Goal: Information Seeking & Learning: Learn about a topic

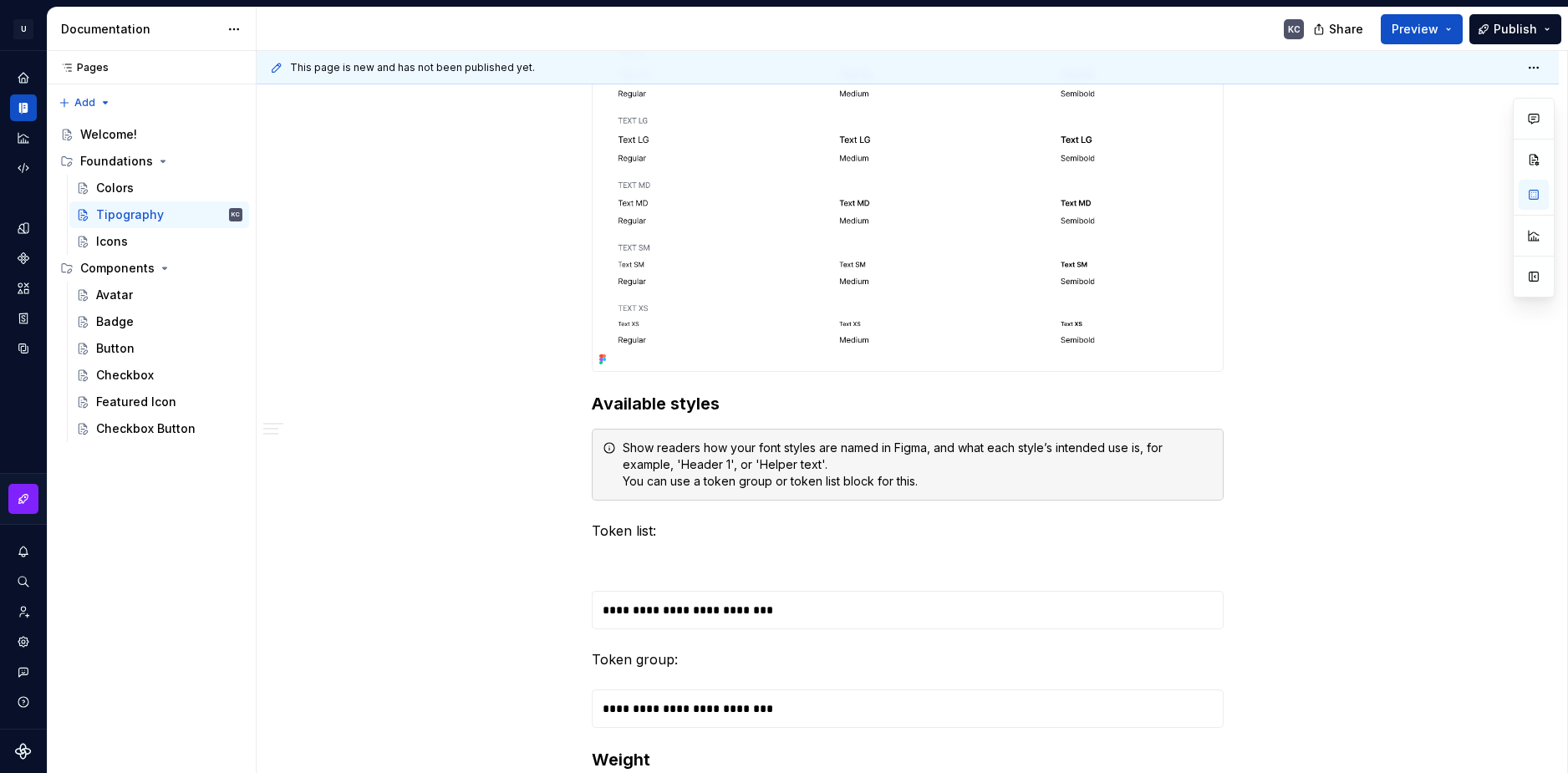
scroll to position [1254, 0]
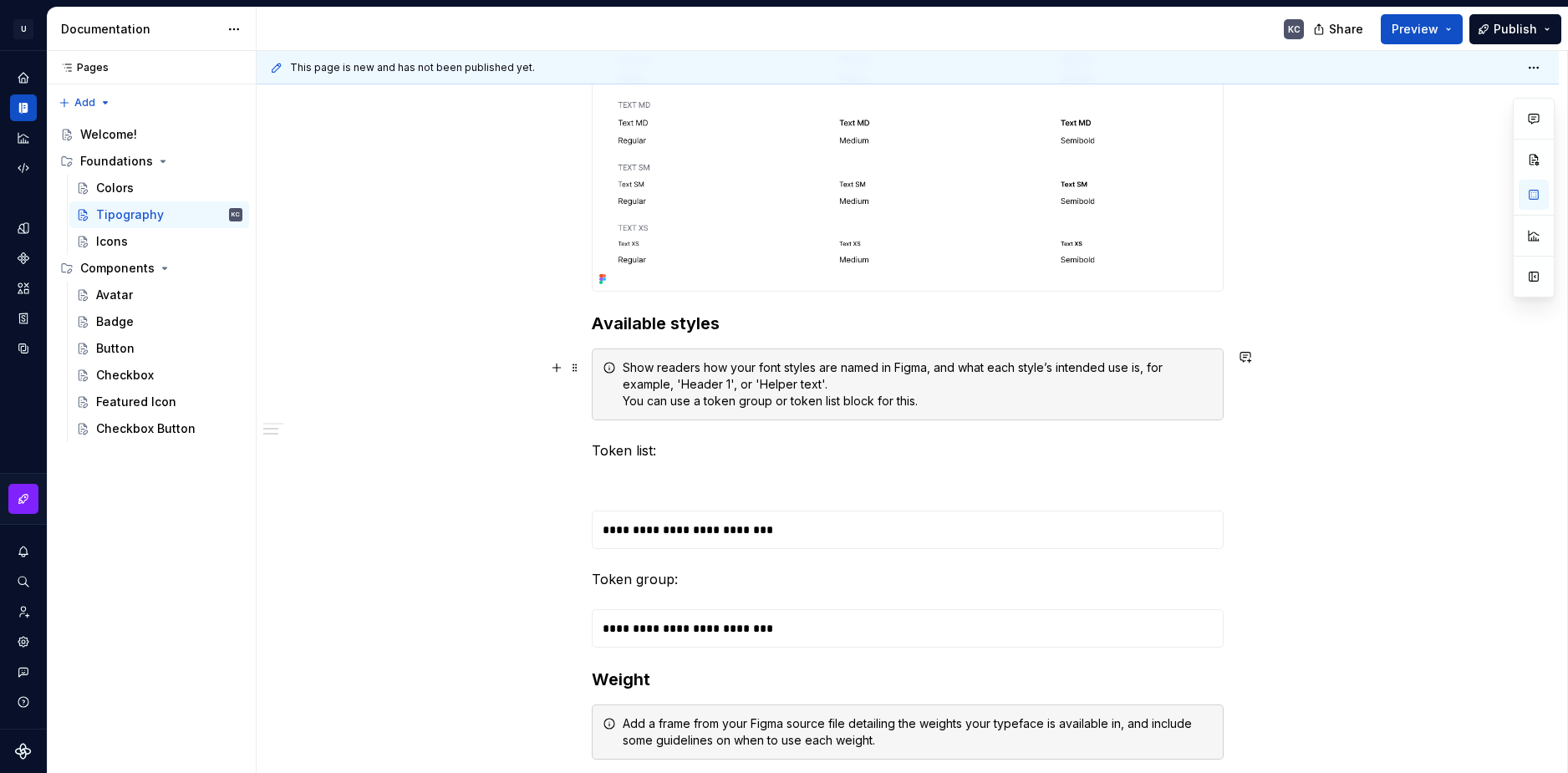
click at [744, 386] on div "Show readers how your font styles are named in Figma, and what each style’s int…" at bounding box center [918, 385] width 590 height 50
copy div "Show readers how your font styles are named in Figma, and what each style’s int…"
click at [436, 370] on div "**********" at bounding box center [907, 337] width 1302 height 2570
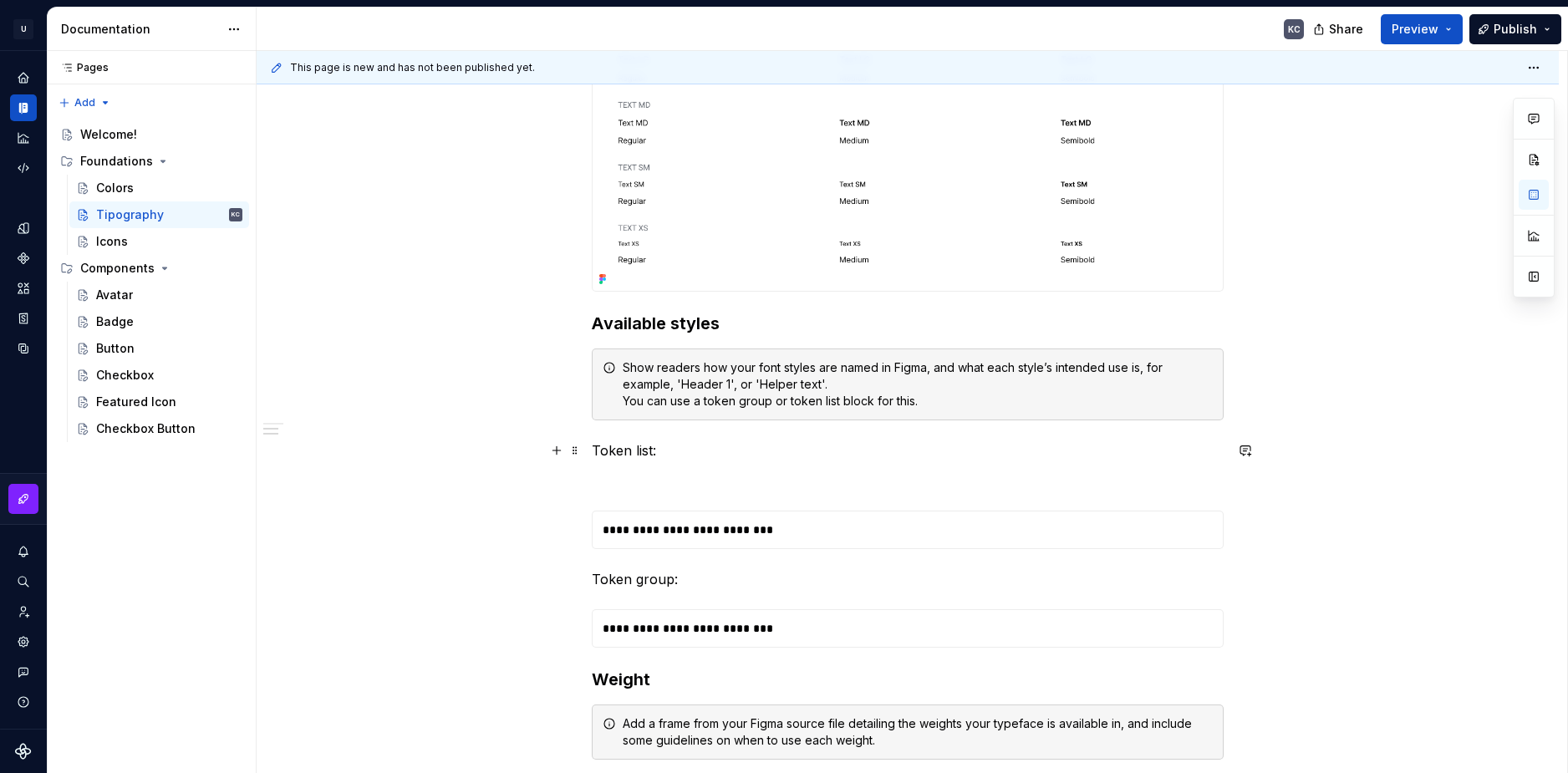
click at [679, 453] on p "Token list:" at bounding box center [907, 450] width 632 height 20
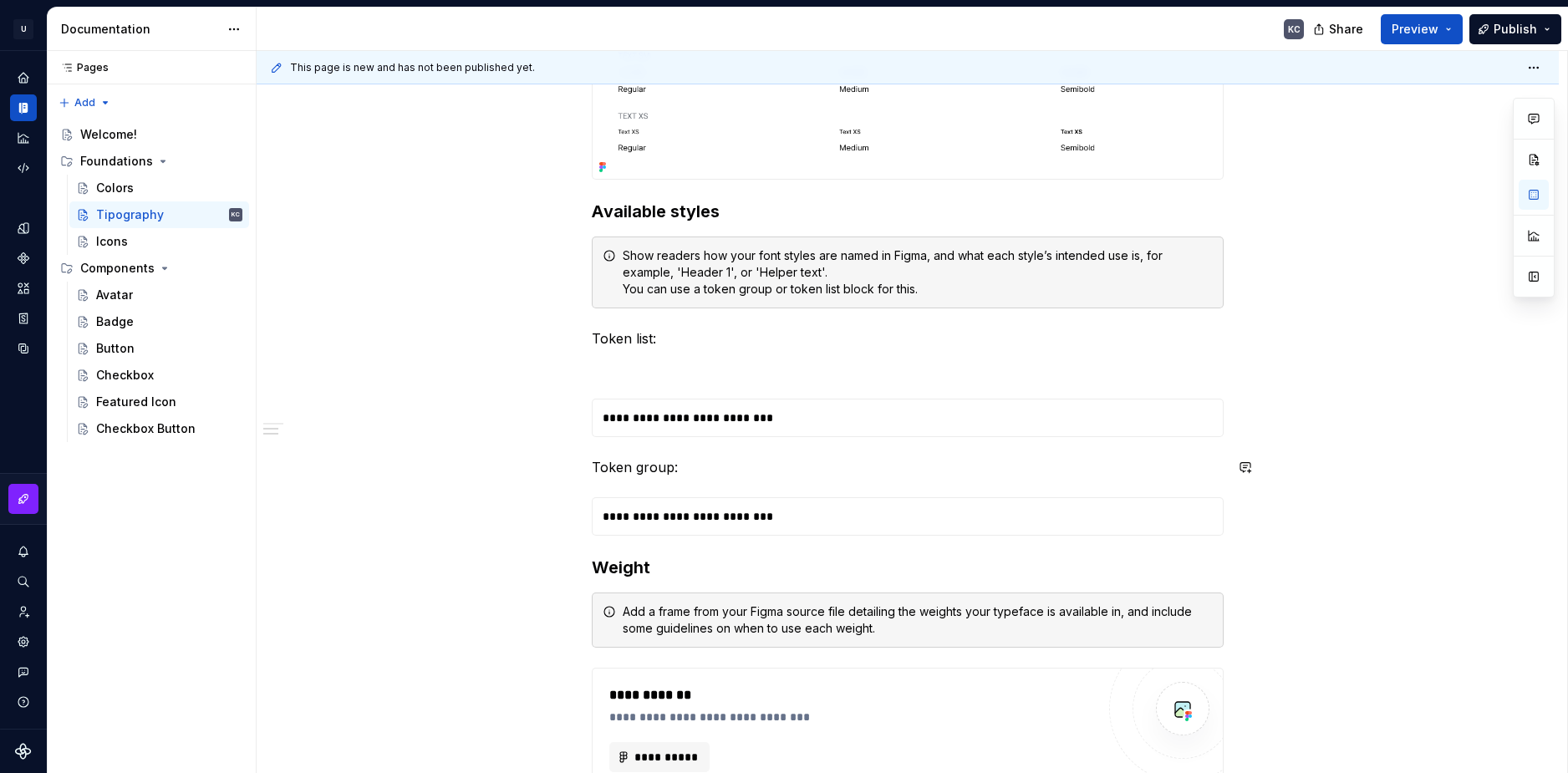
scroll to position [1420, 0]
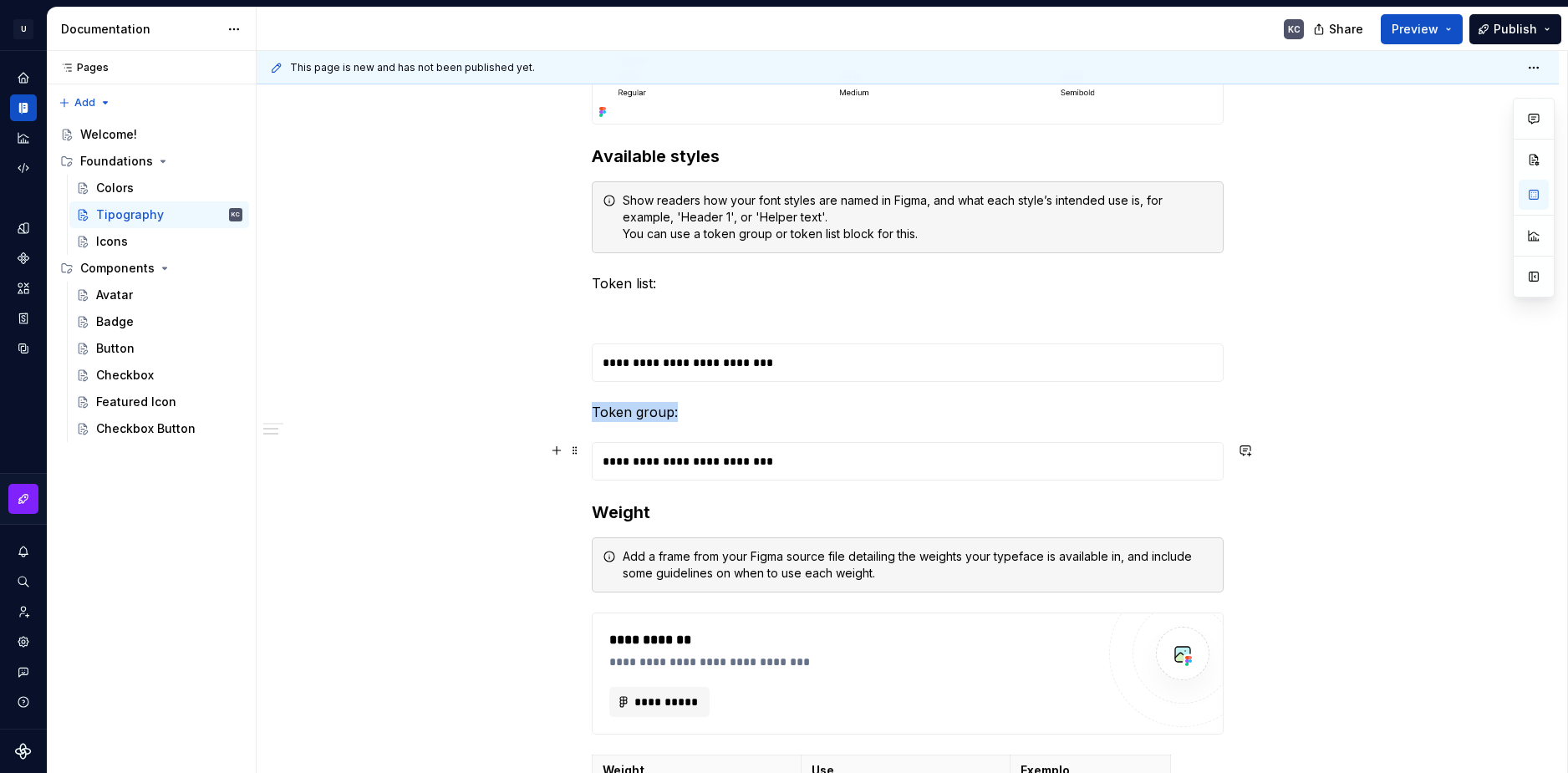
click at [695, 463] on div "**********" at bounding box center [907, 461] width 630 height 37
click at [571, 455] on span at bounding box center [575, 450] width 13 height 23
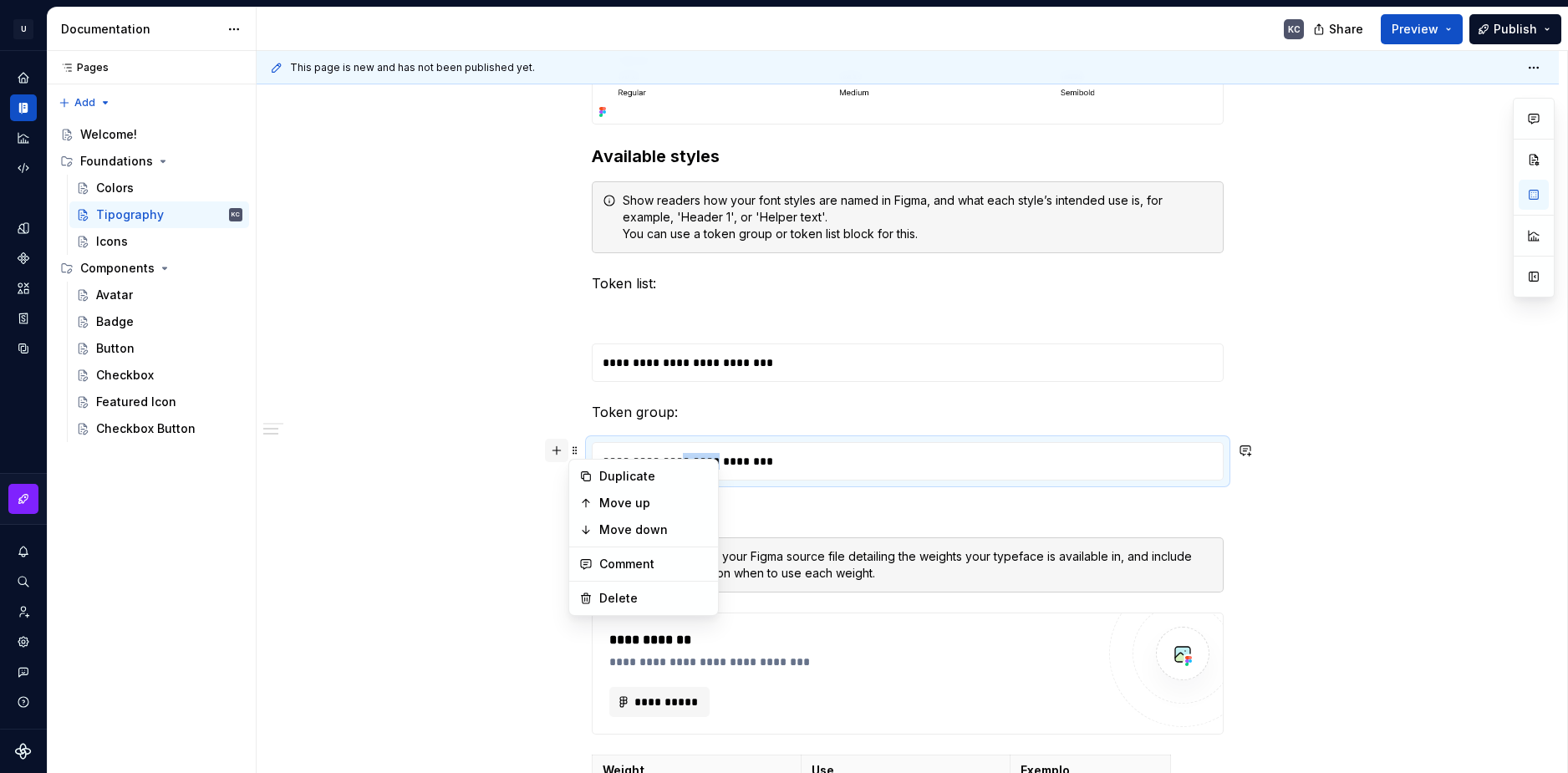
click at [561, 449] on button "button" at bounding box center [557, 450] width 23 height 23
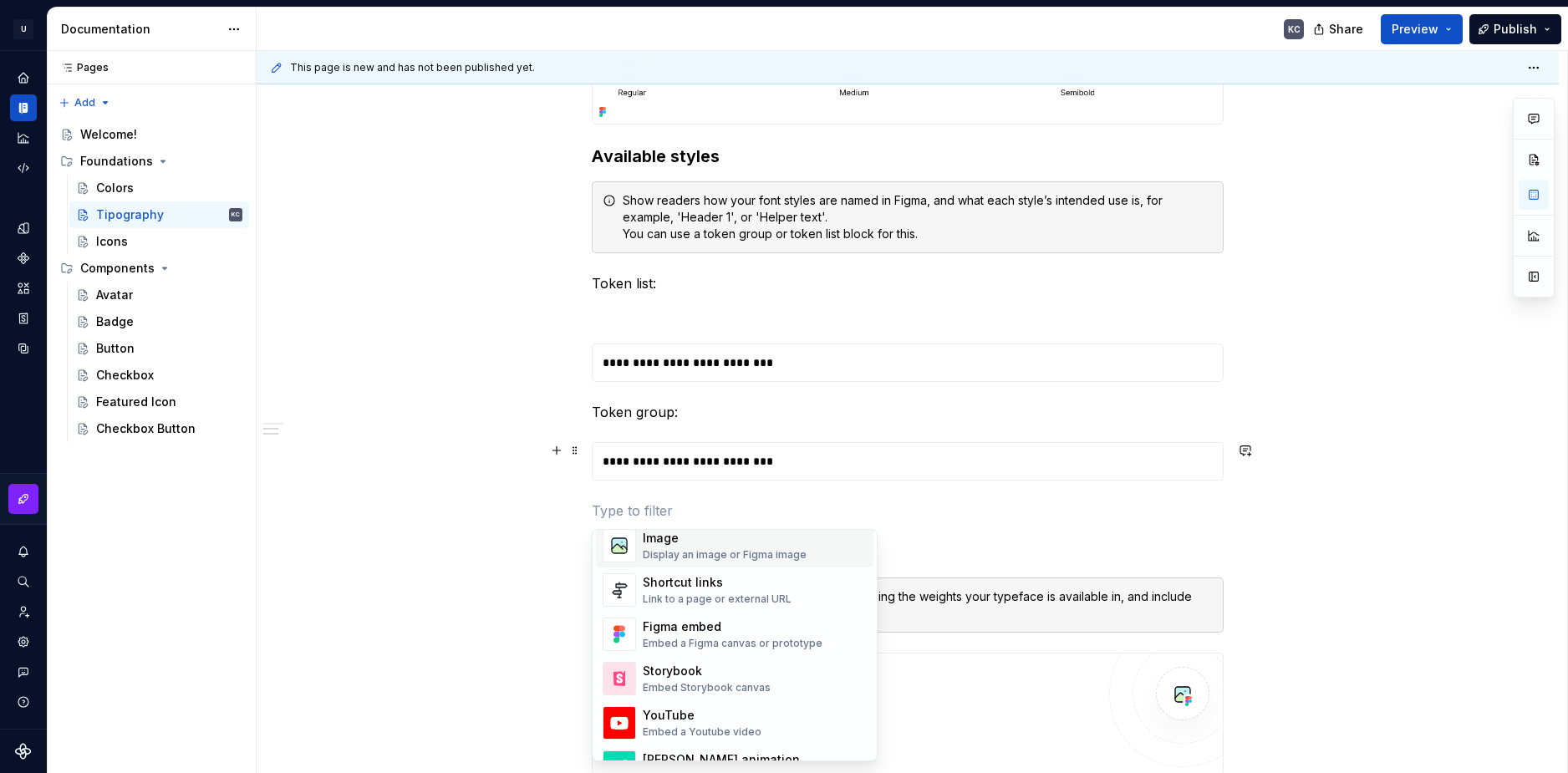
scroll to position [752, 0]
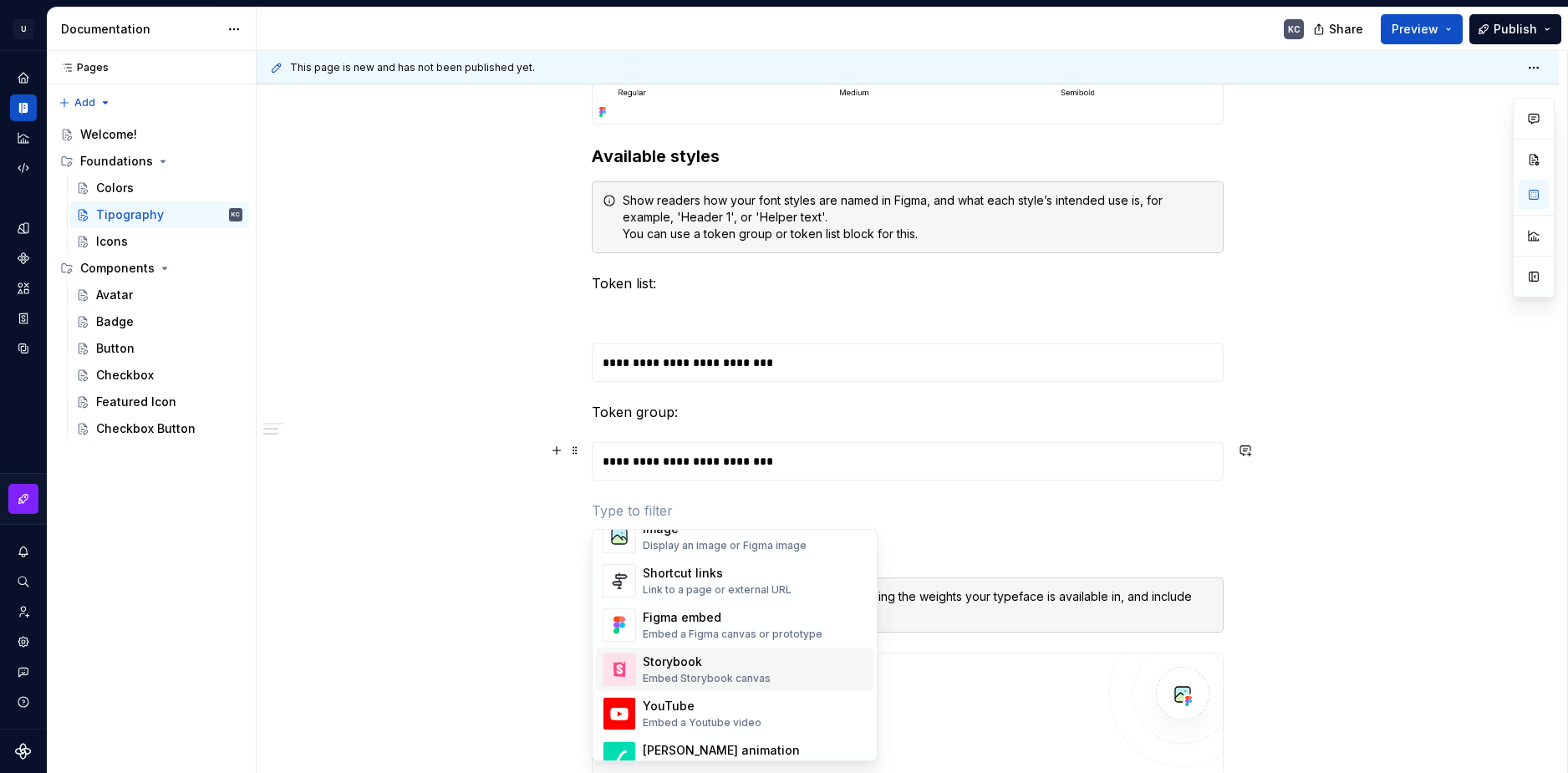
click at [692, 649] on span "Storybook Embed Storybook canvas" at bounding box center [735, 669] width 278 height 43
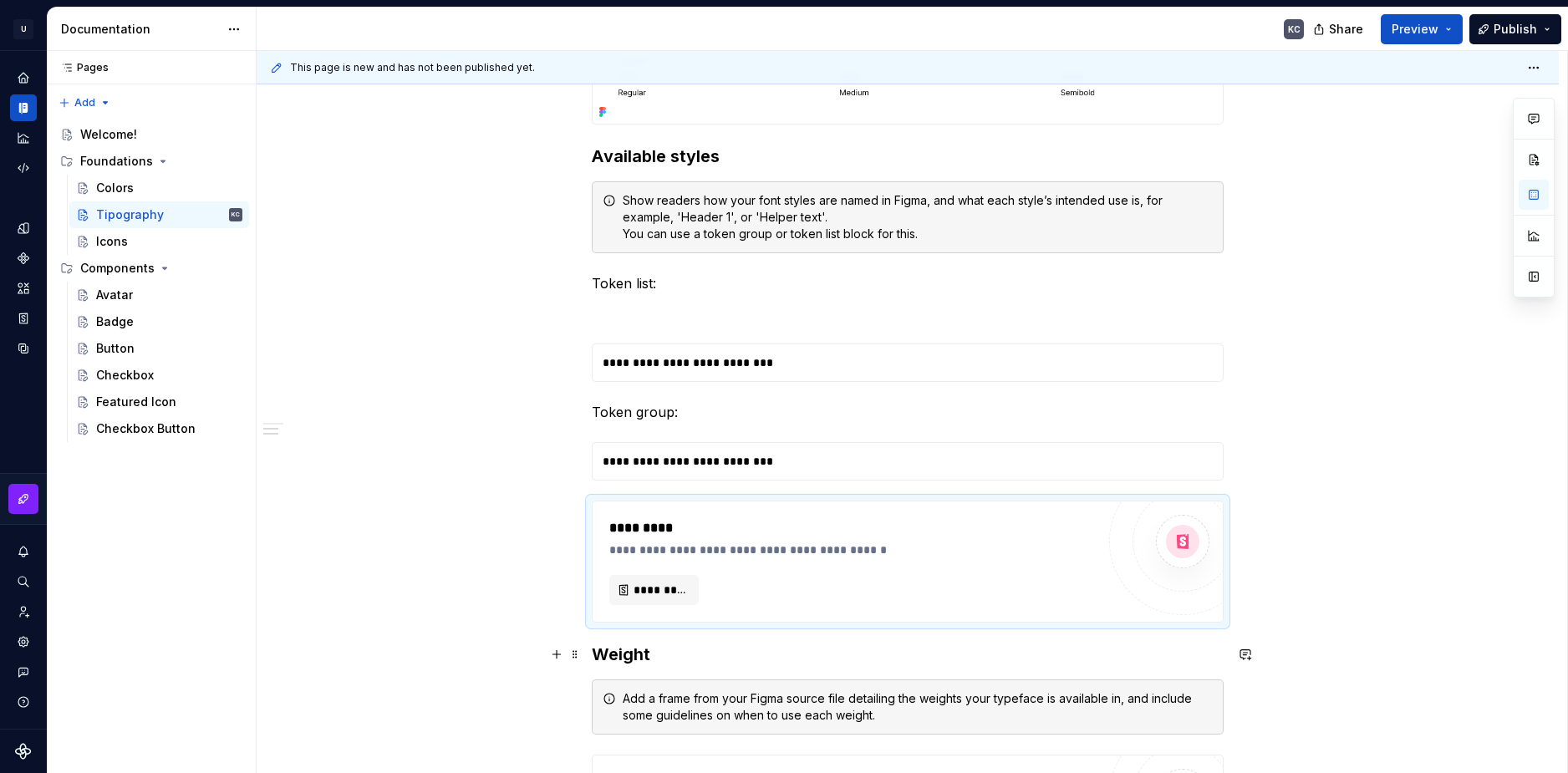
type textarea "*"
drag, startPoint x: 1043, startPoint y: 525, endPoint x: 572, endPoint y: 502, distance: 471.6
click at [571, 502] on span at bounding box center [575, 509] width 13 height 23
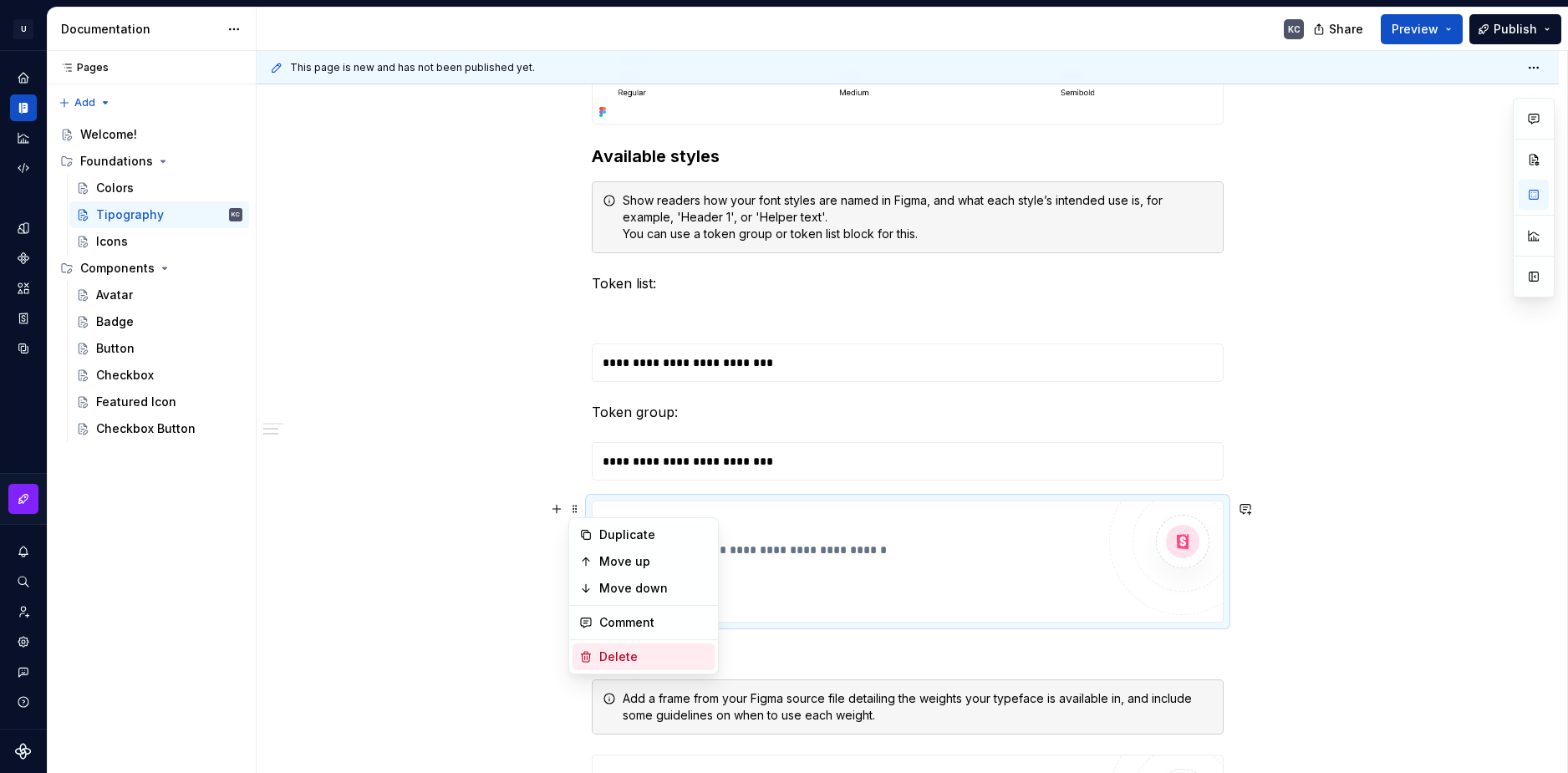
click at [620, 651] on div "Delete" at bounding box center [654, 656] width 109 height 17
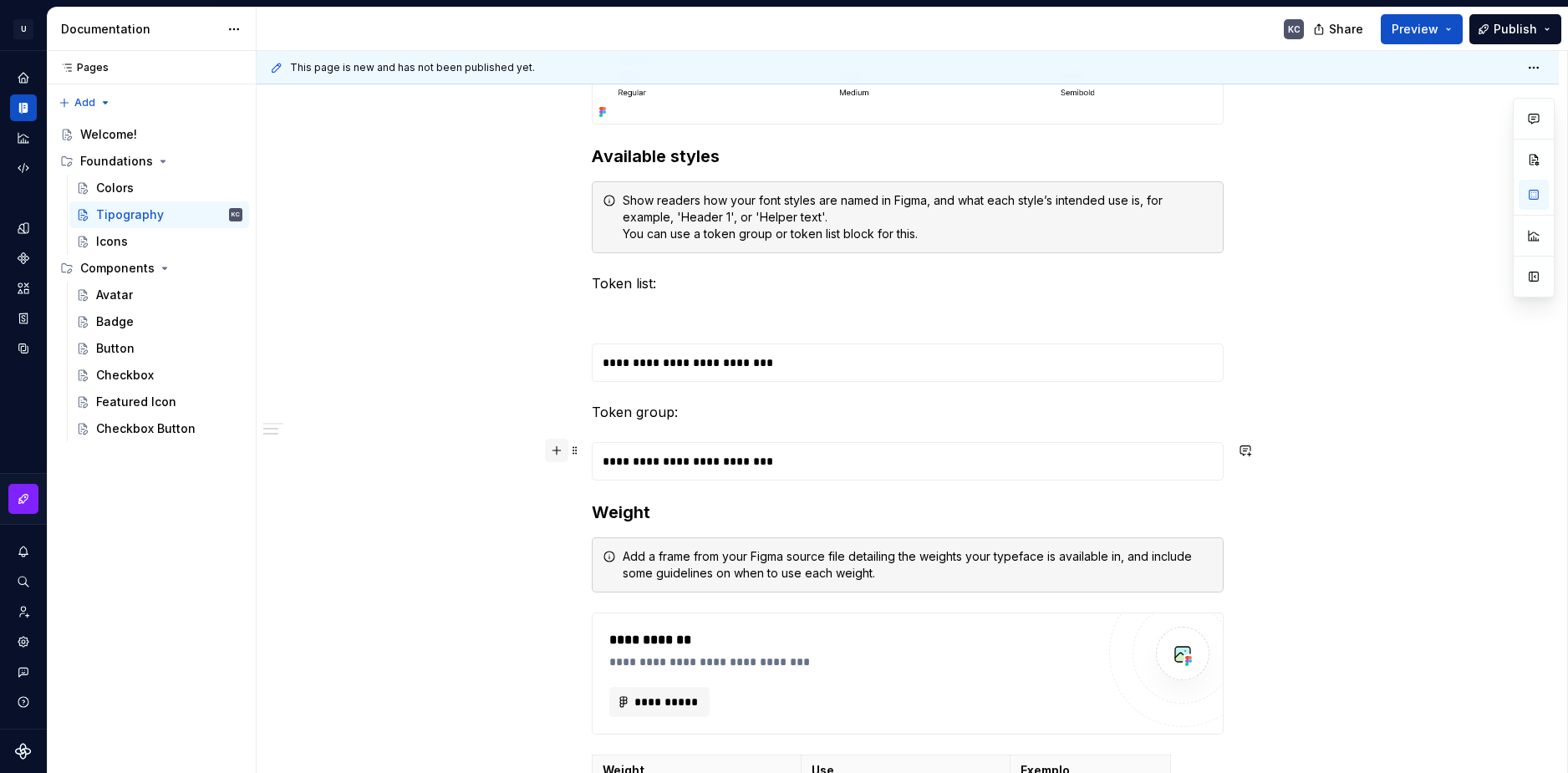
click at [557, 454] on button "button" at bounding box center [557, 450] width 23 height 23
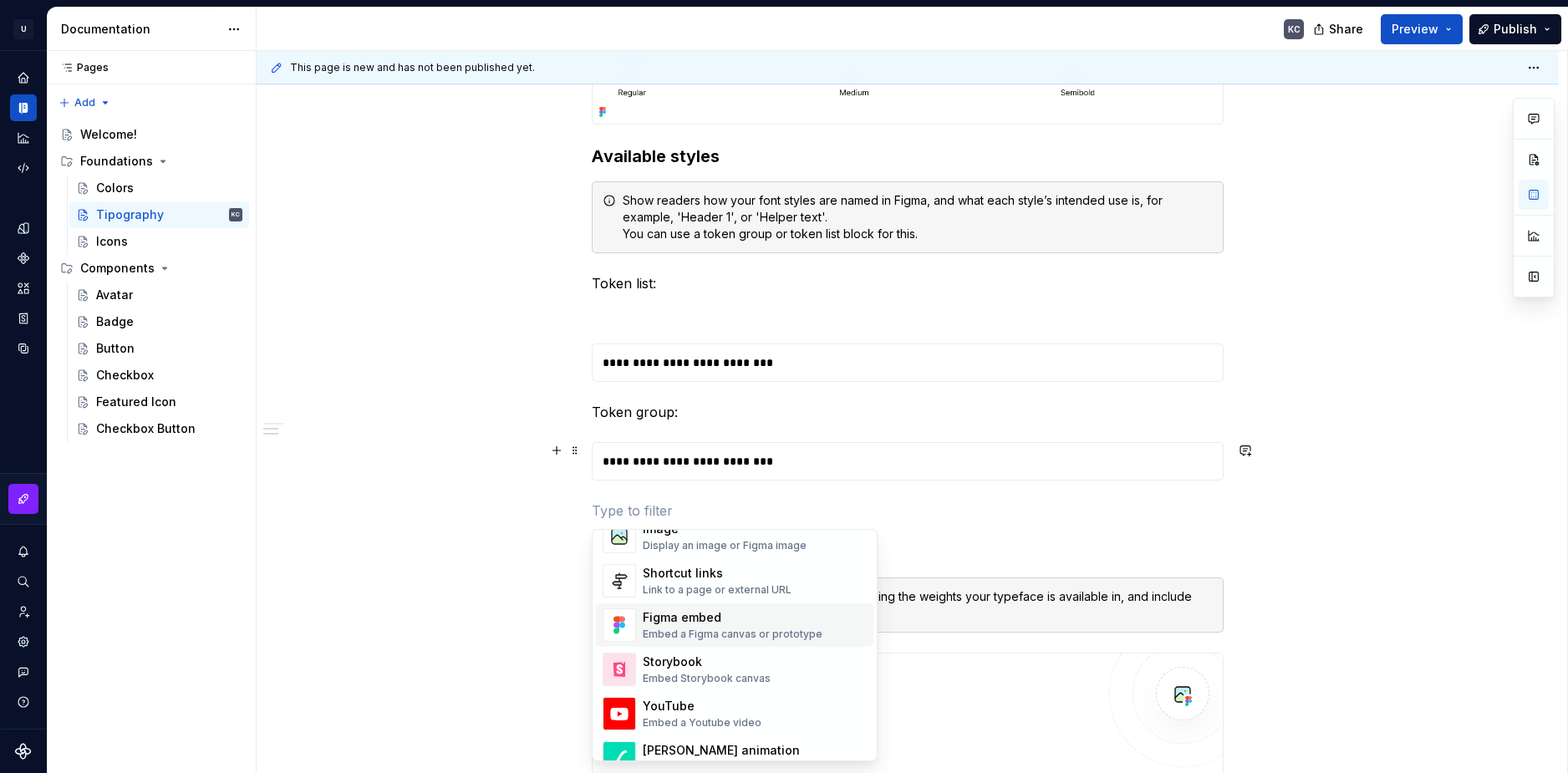
click at [736, 614] on div "Figma embed" at bounding box center [733, 618] width 180 height 17
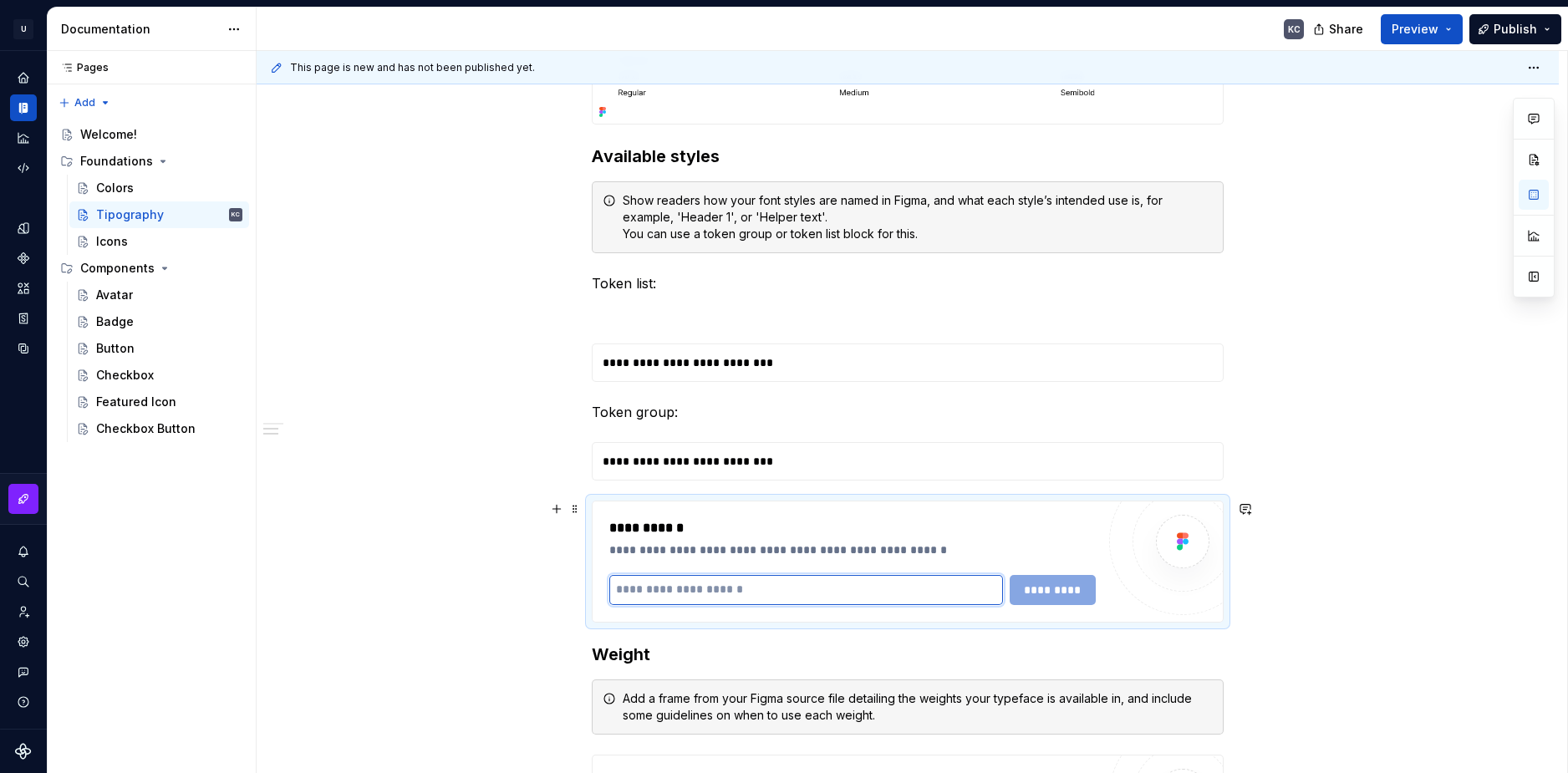
click at [746, 582] on input "text" at bounding box center [806, 590] width 394 height 30
type input "**********"
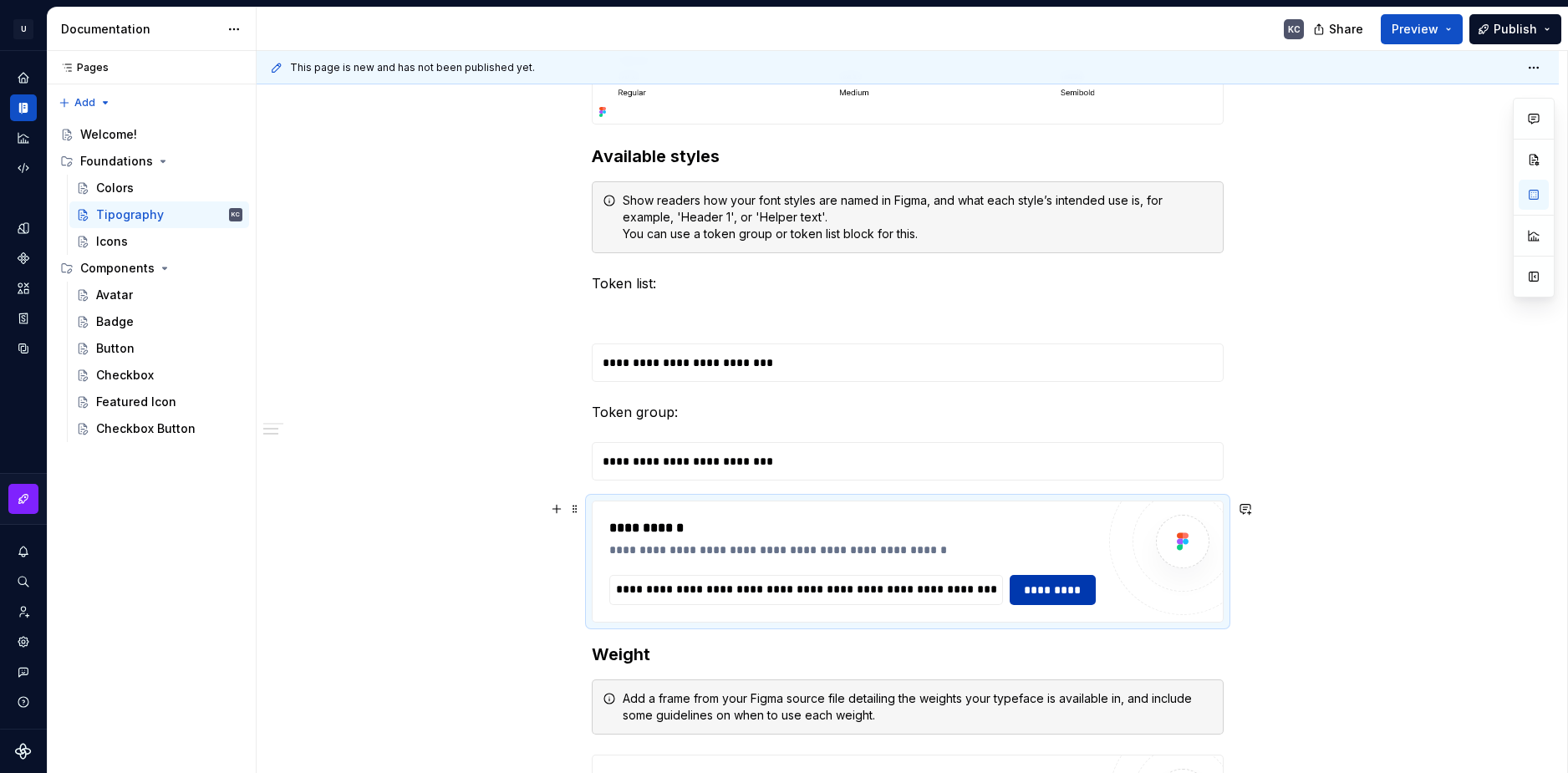
click at [1025, 590] on span "*********" at bounding box center [1053, 590] width 66 height 17
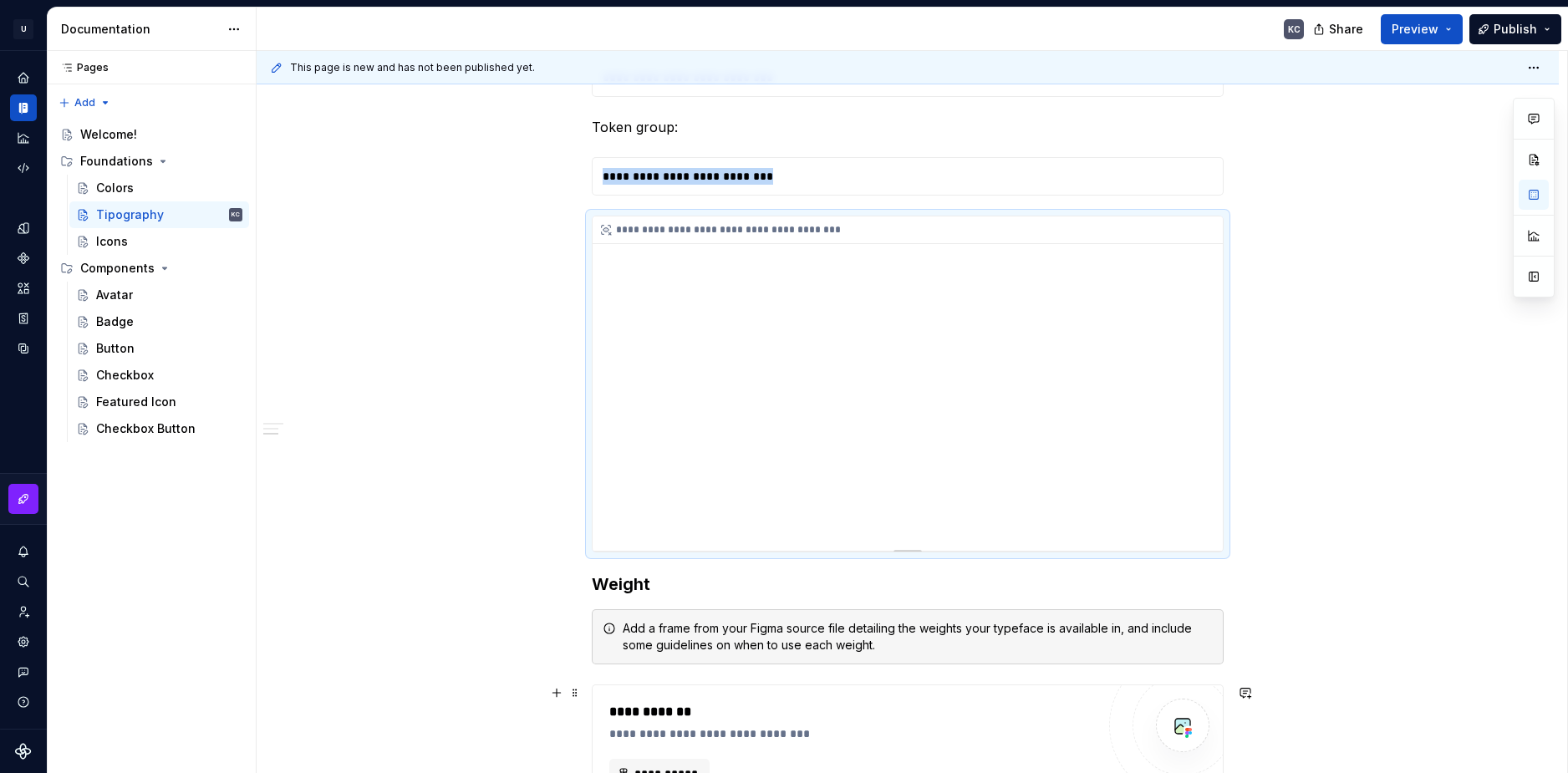
scroll to position [1568, 0]
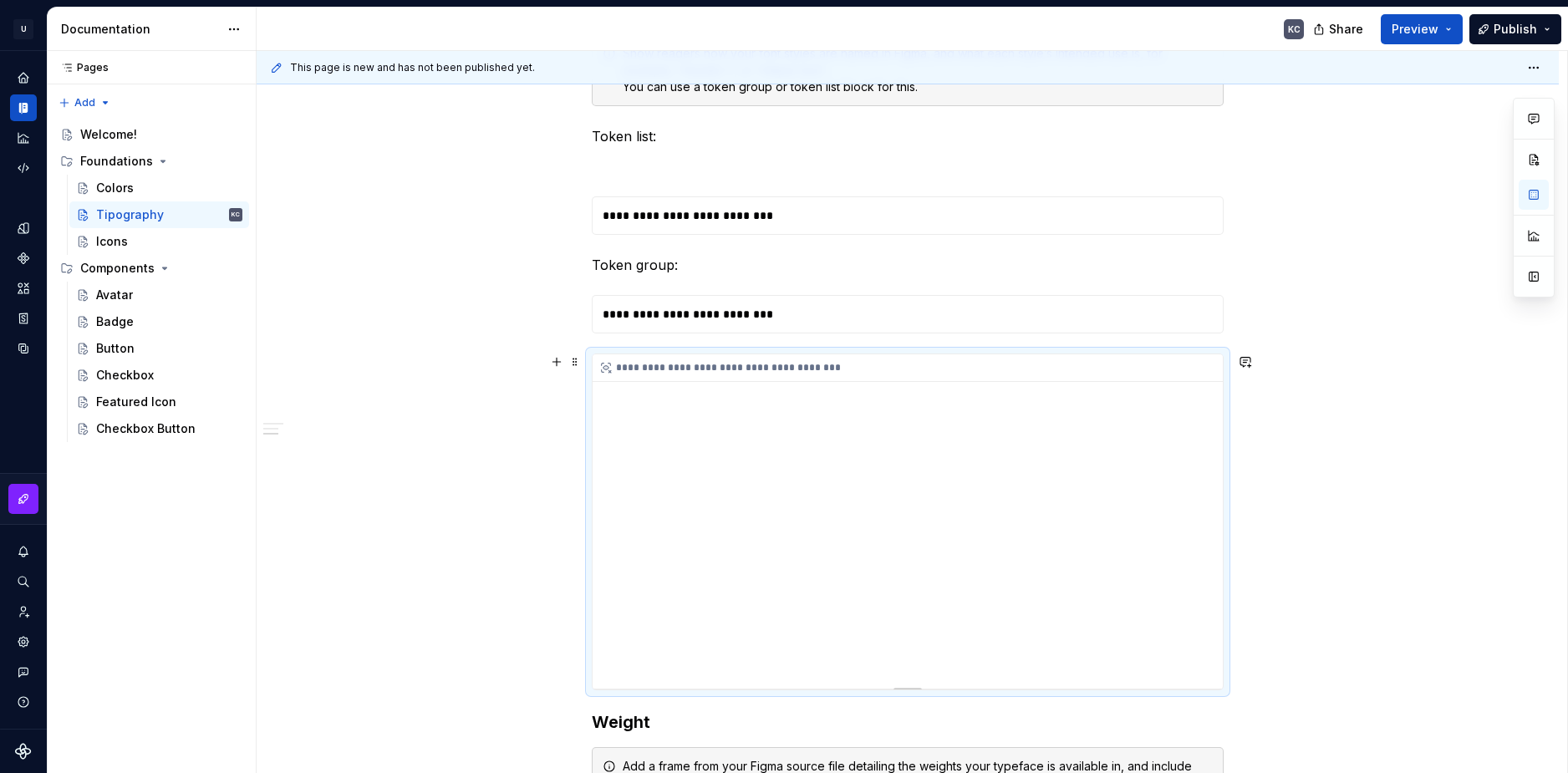
click at [771, 359] on div "**********" at bounding box center [907, 368] width 630 height 28
click at [576, 362] on span at bounding box center [575, 362] width 13 height 23
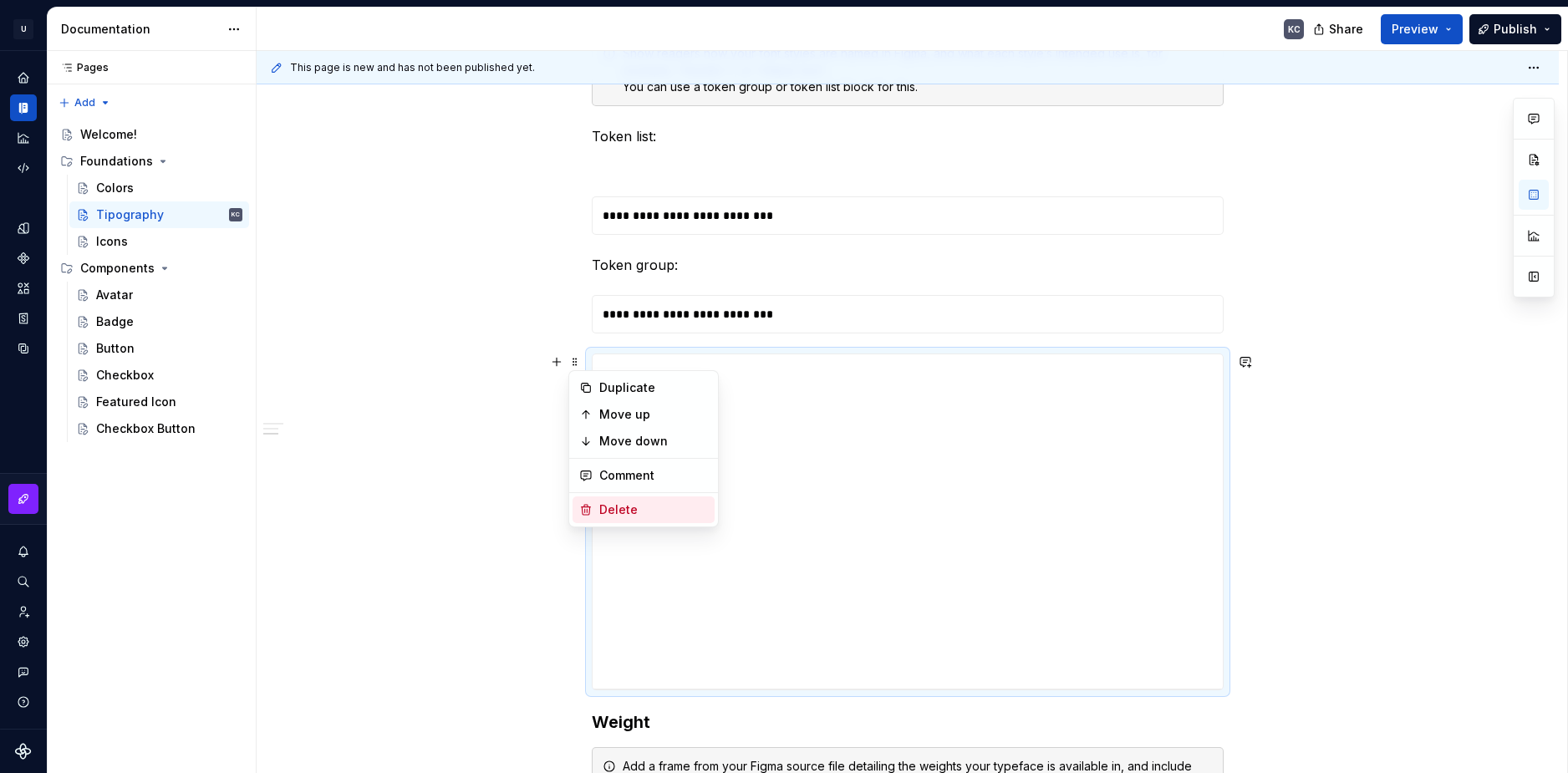
click at [624, 510] on div "Delete" at bounding box center [654, 510] width 109 height 17
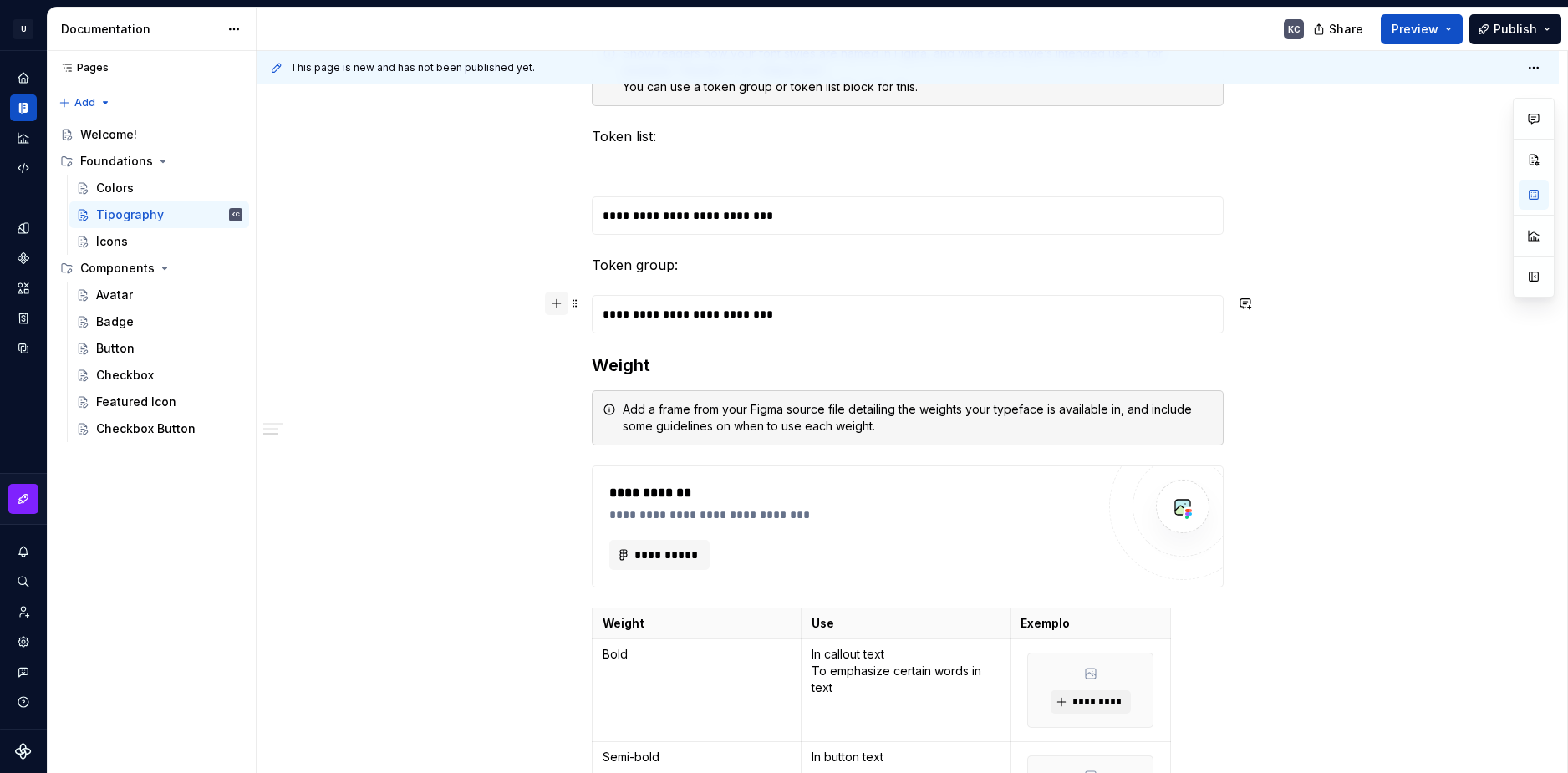
click at [555, 306] on button "button" at bounding box center [557, 303] width 23 height 23
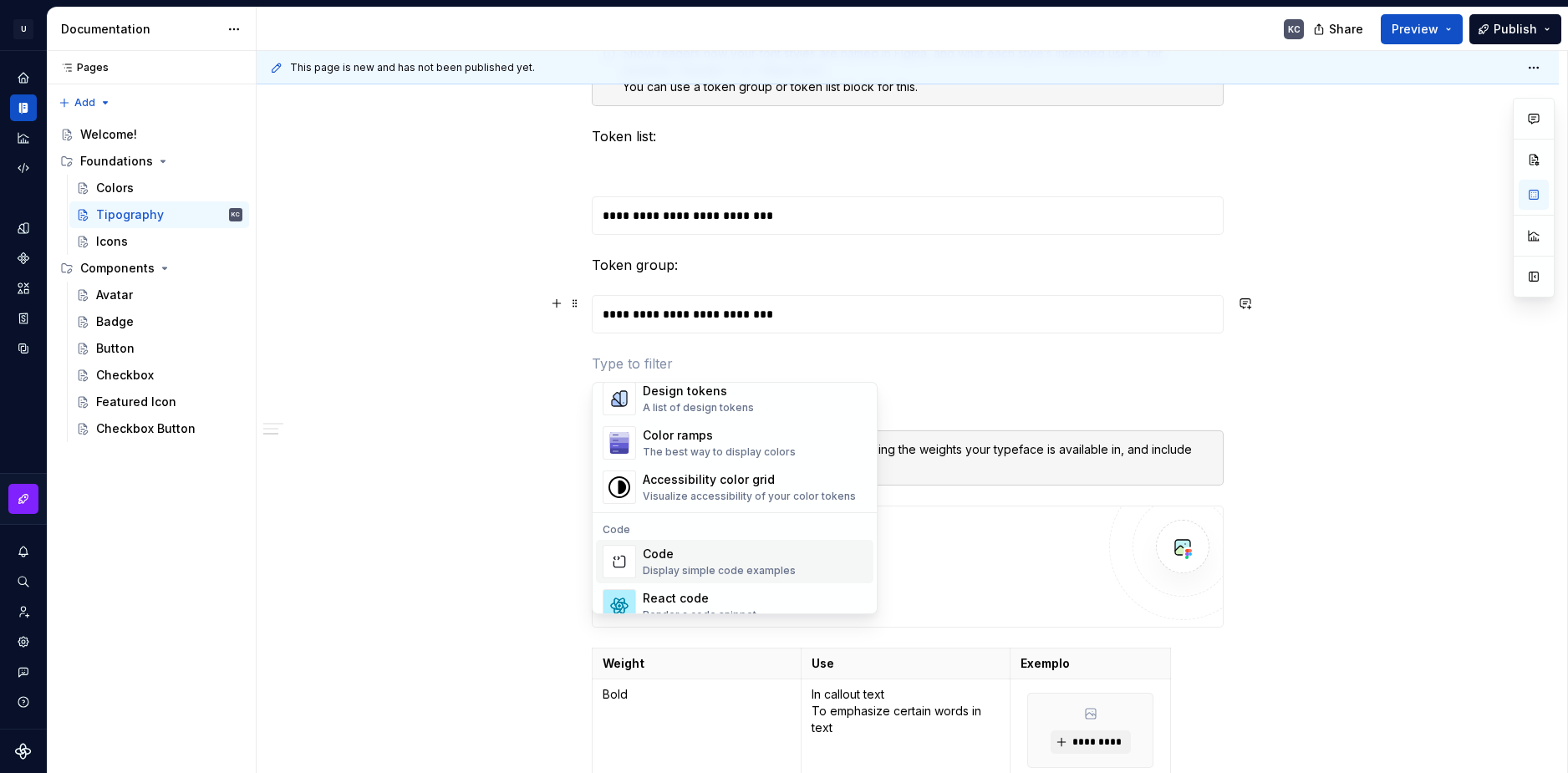
scroll to position [1079, 0]
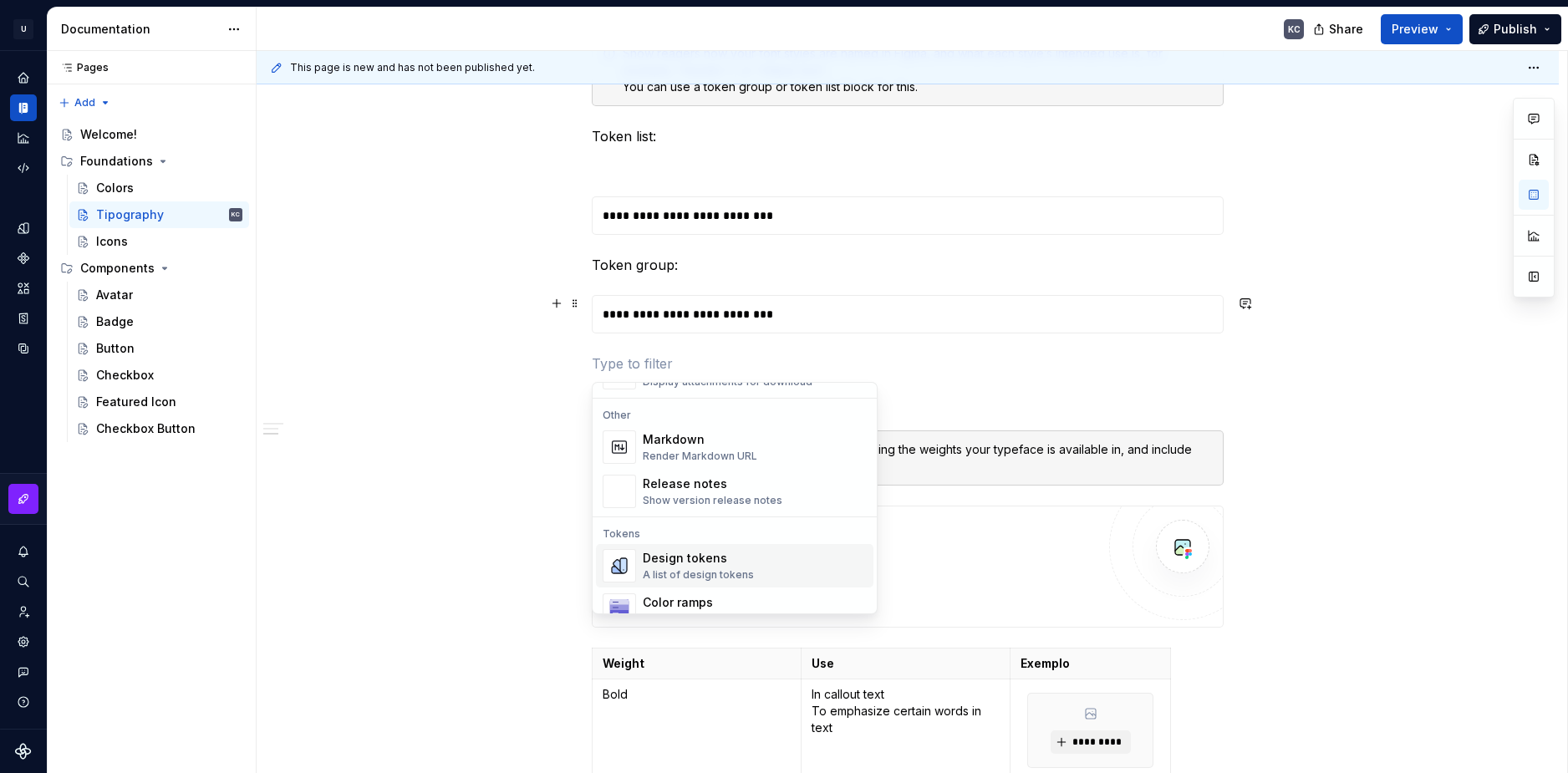
click at [736, 575] on div "A list of design tokens" at bounding box center [699, 574] width 111 height 13
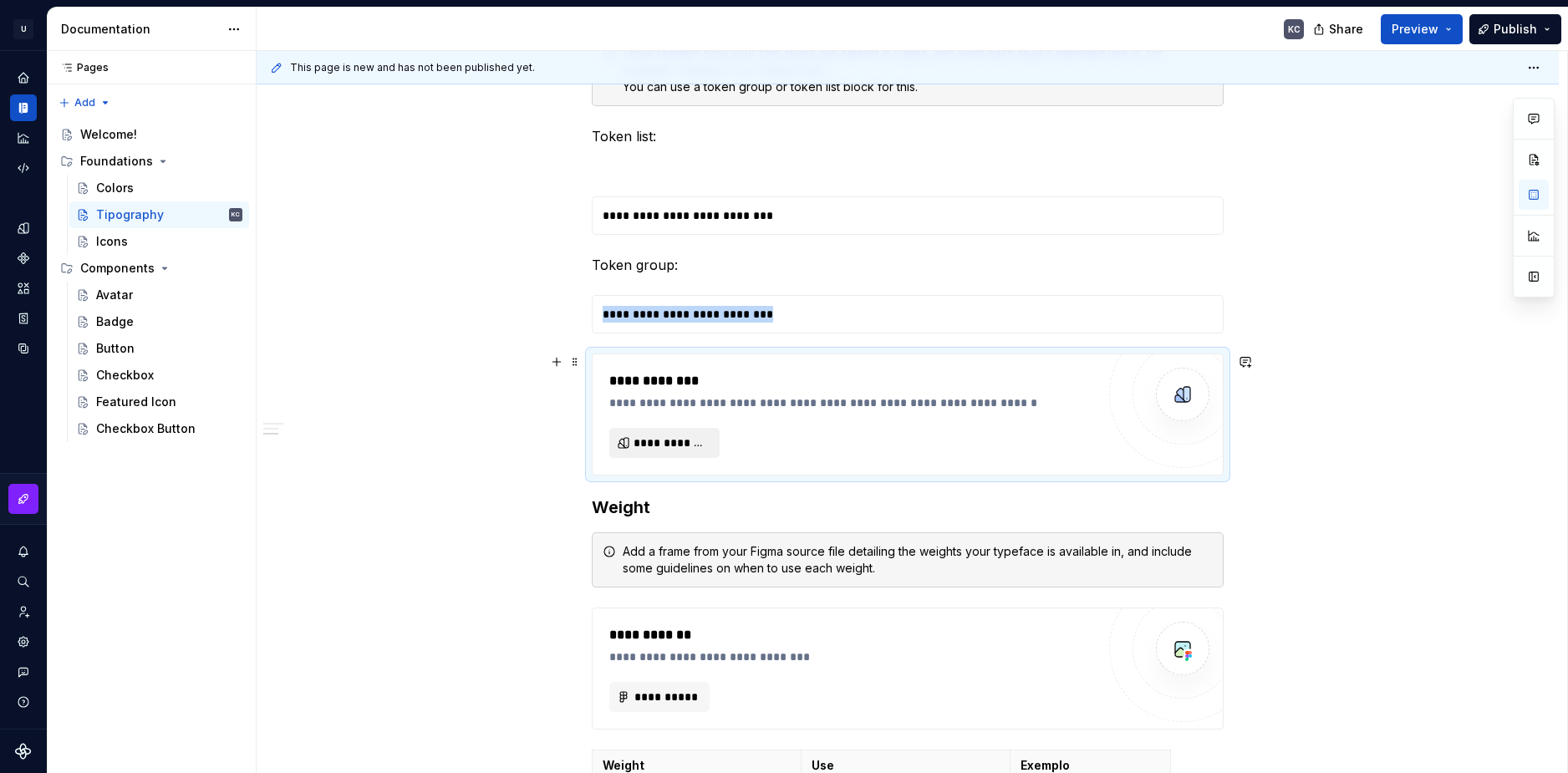
click at [656, 446] on span "**********" at bounding box center [672, 442] width 76 height 17
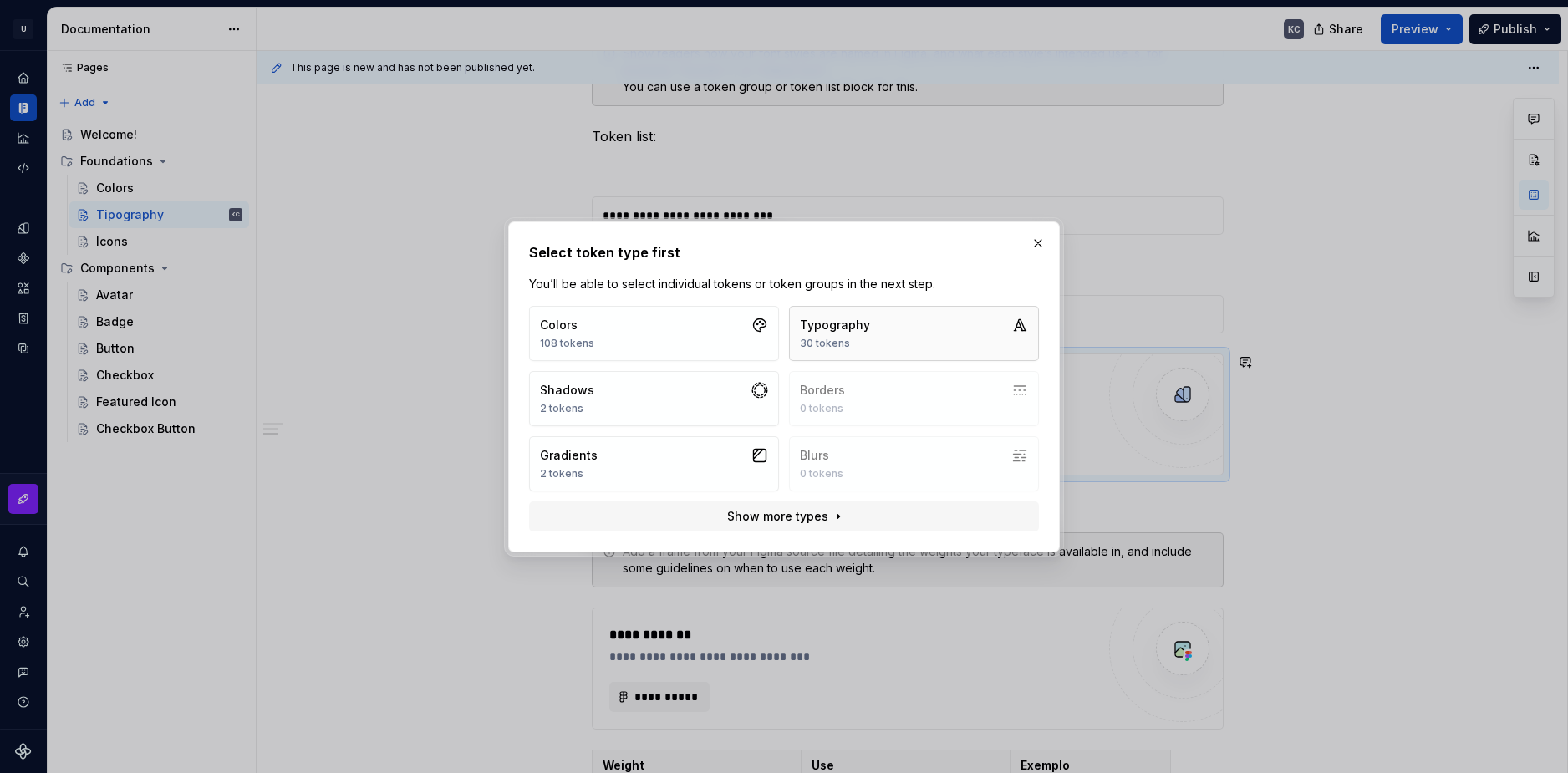
click at [842, 339] on div "30 tokens" at bounding box center [835, 343] width 70 height 13
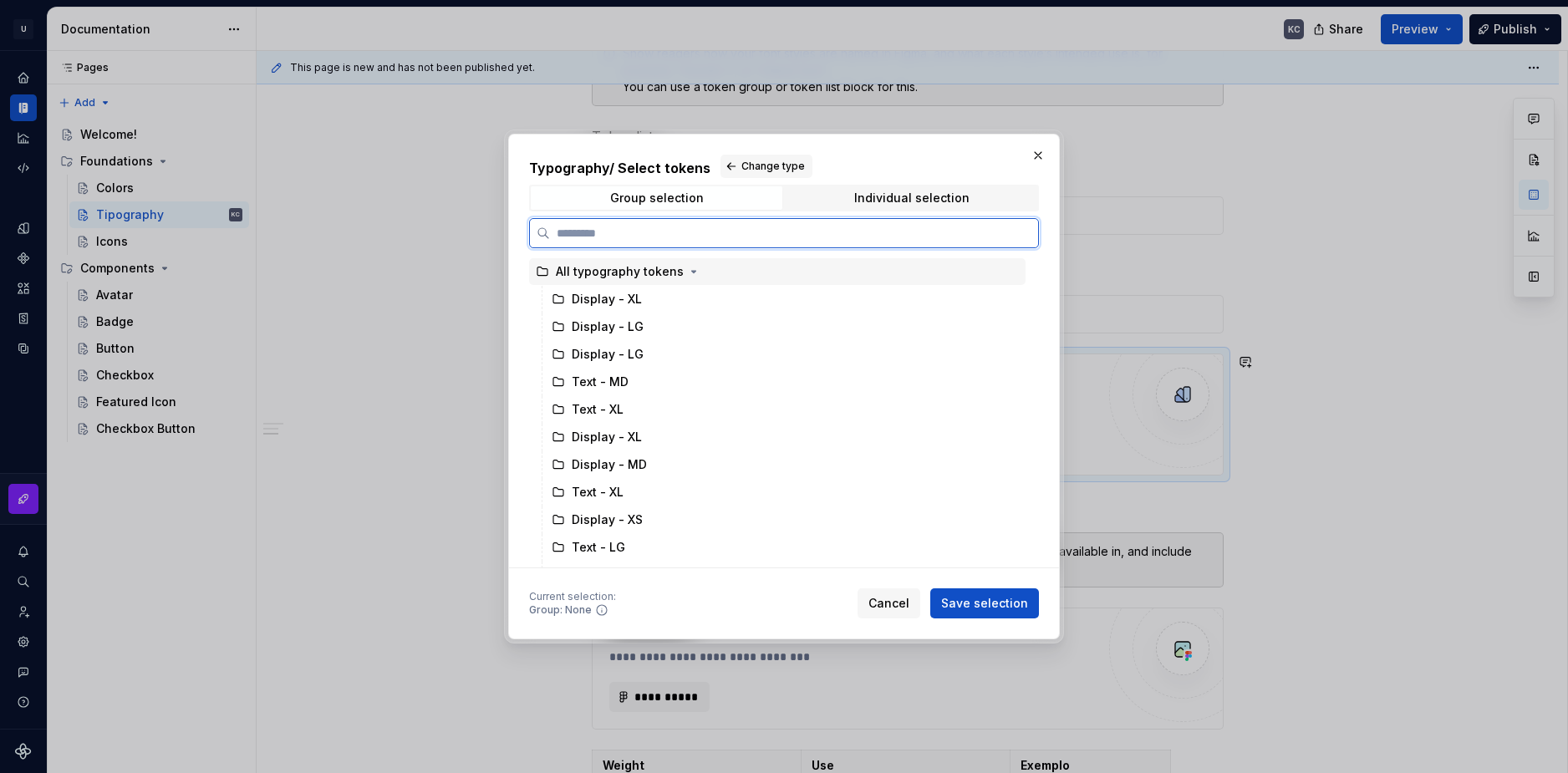
click at [566, 272] on div "All typography tokens" at bounding box center [619, 271] width 128 height 17
drag, startPoint x: 861, startPoint y: 146, endPoint x: 819, endPoint y: 322, distance: 180.9
click at [819, 322] on div "Typography / Select tokens Change type Group selection Individual selection All…" at bounding box center [784, 386] width 552 height 505
click at [975, 608] on span "Save selection" at bounding box center [984, 603] width 87 height 17
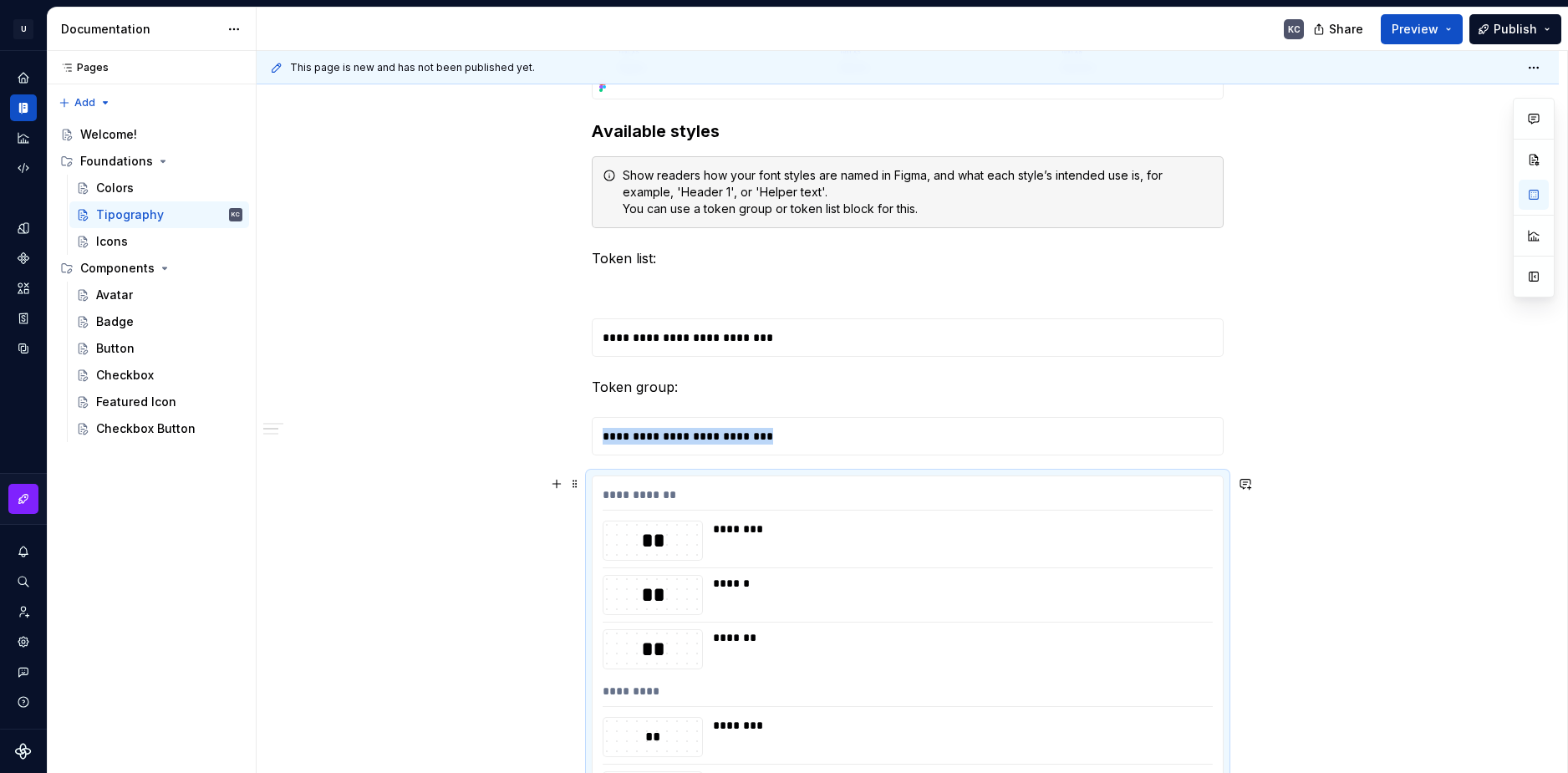
scroll to position [1369, 0]
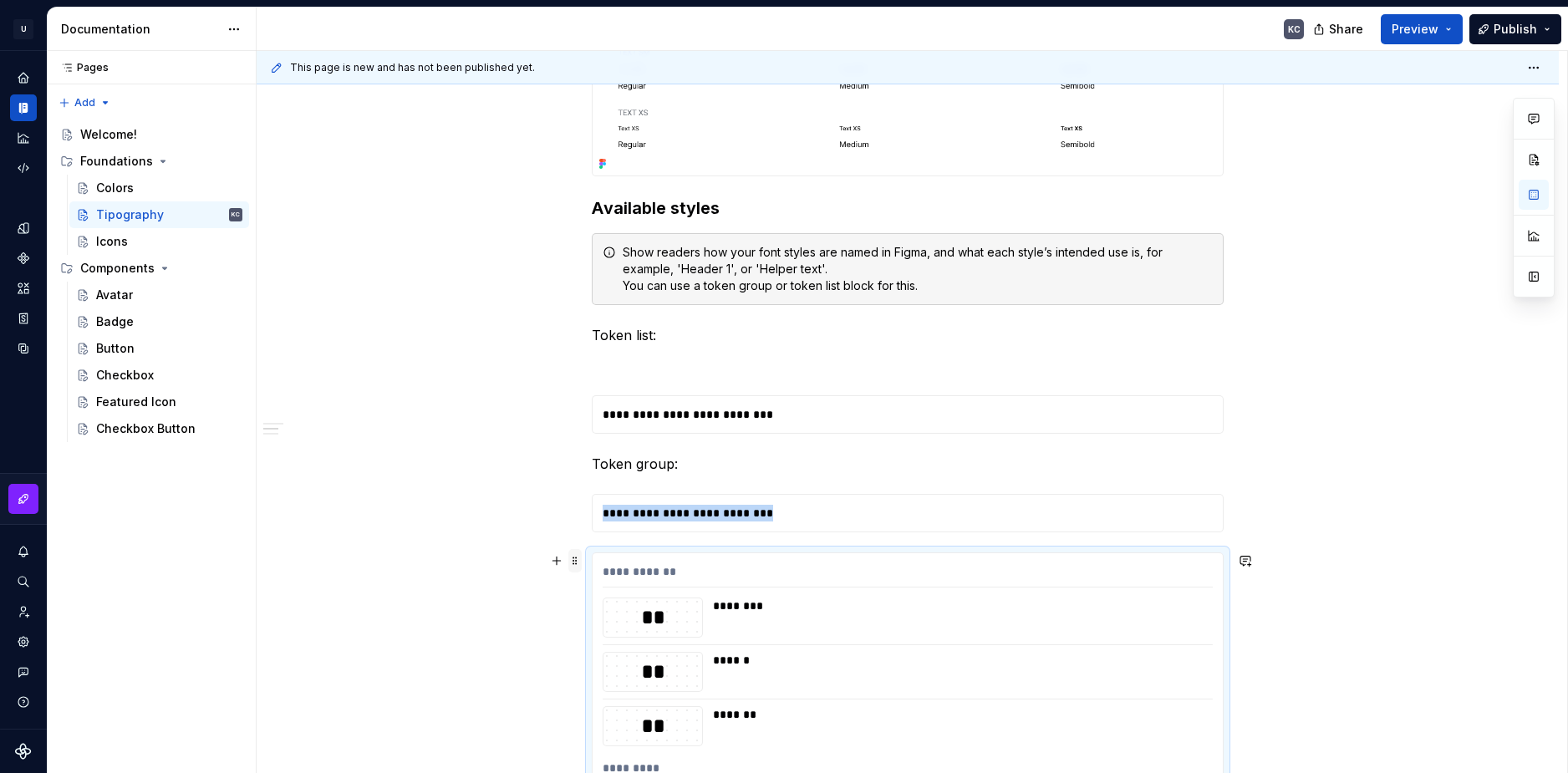
click at [574, 563] on span at bounding box center [575, 561] width 13 height 23
click at [628, 704] on div "Delete" at bounding box center [654, 708] width 109 height 17
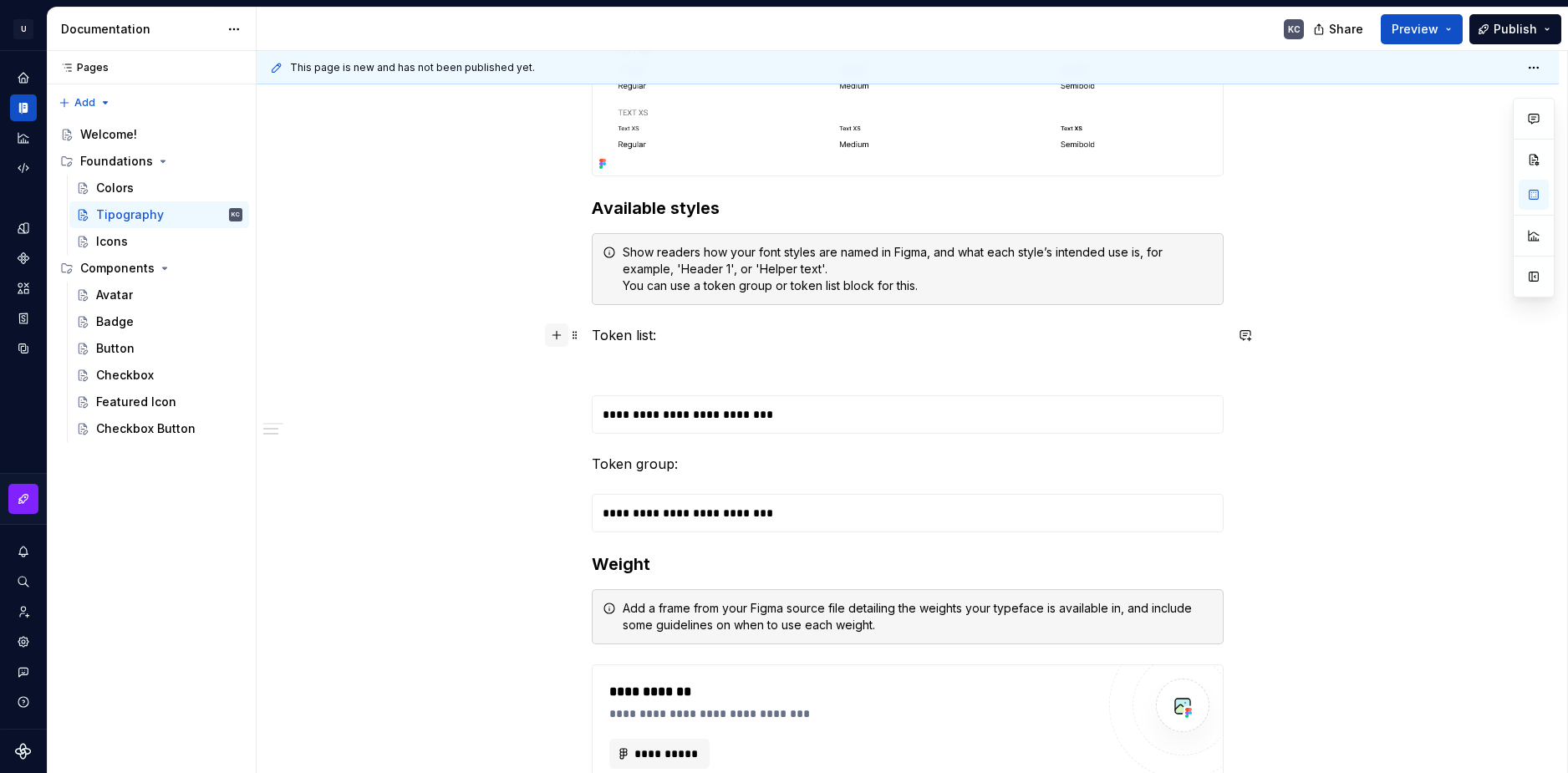
click at [561, 335] on button "button" at bounding box center [557, 335] width 23 height 23
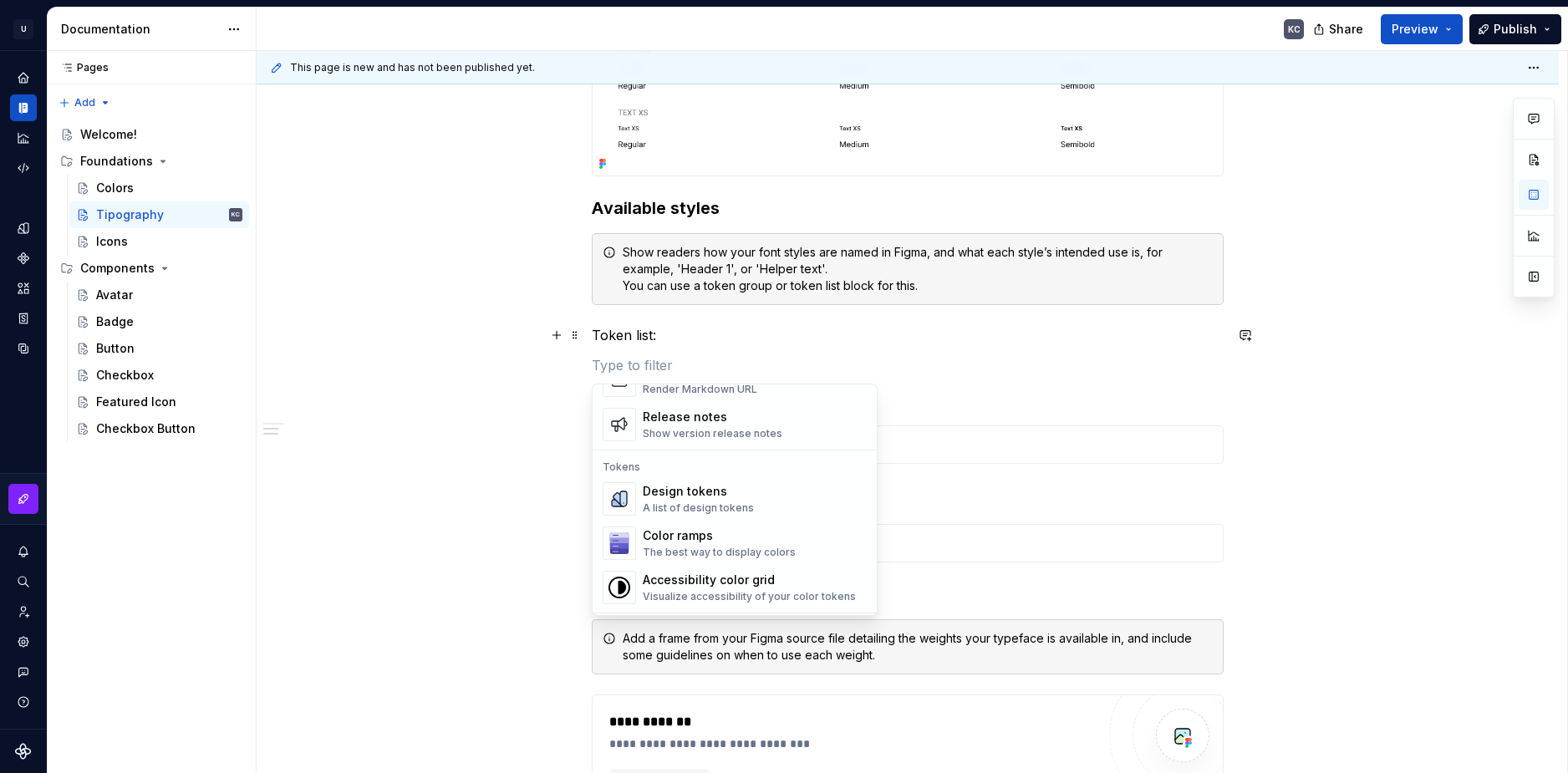
scroll to position [1170, 0]
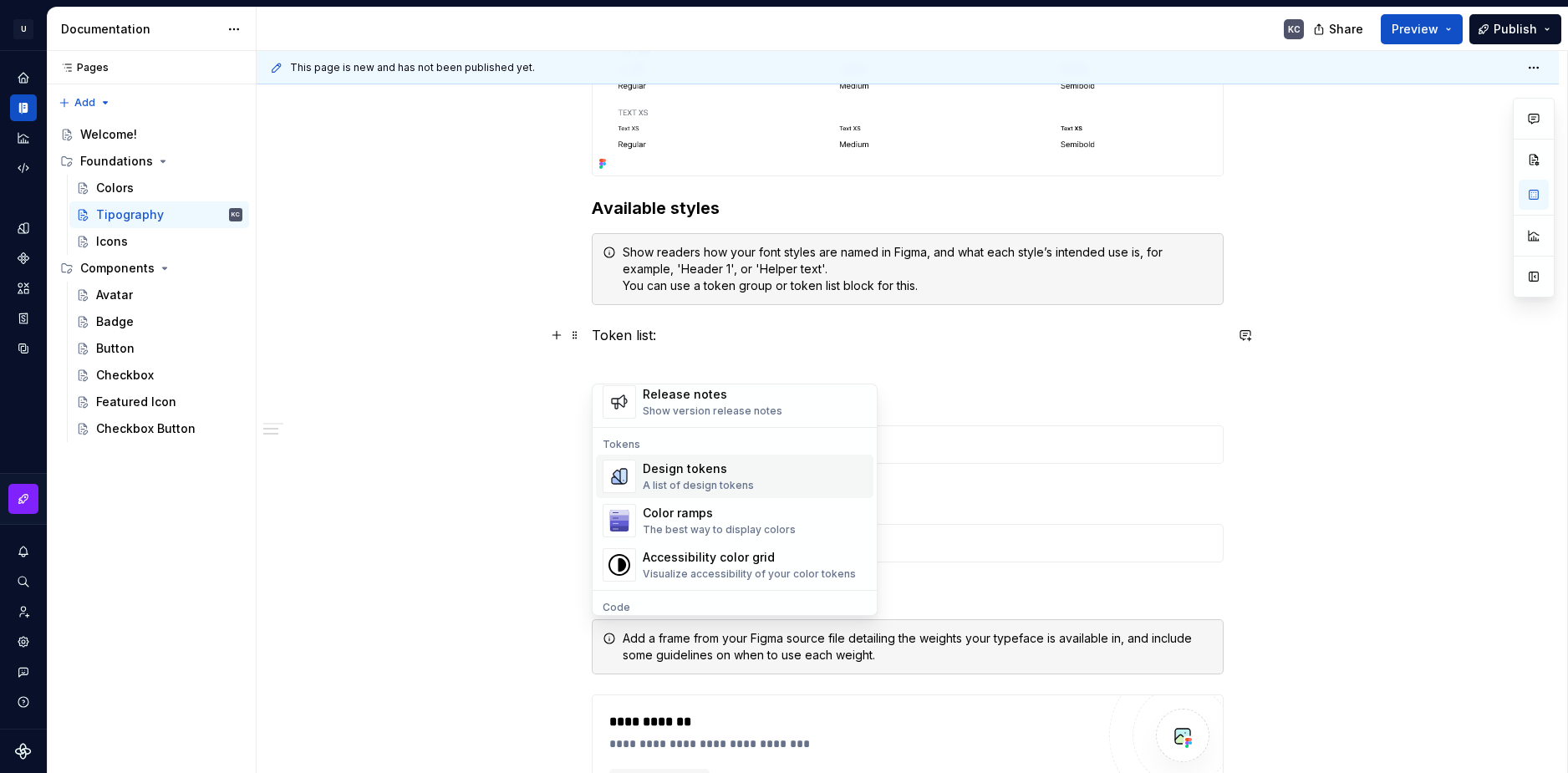
click at [707, 477] on div "Design tokens A list of design tokens" at bounding box center [699, 475] width 111 height 31
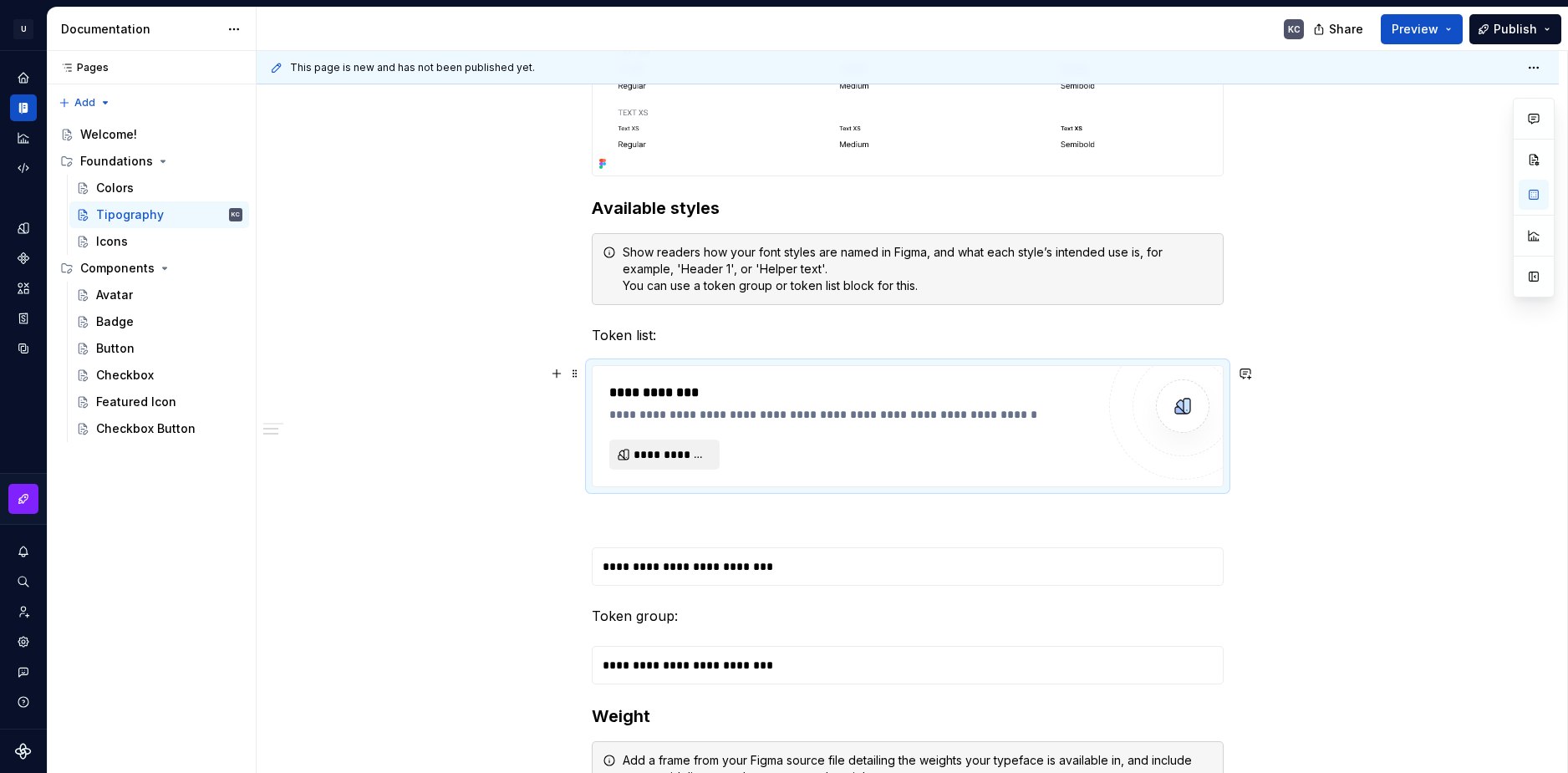
click at [690, 458] on span "**********" at bounding box center [672, 454] width 76 height 17
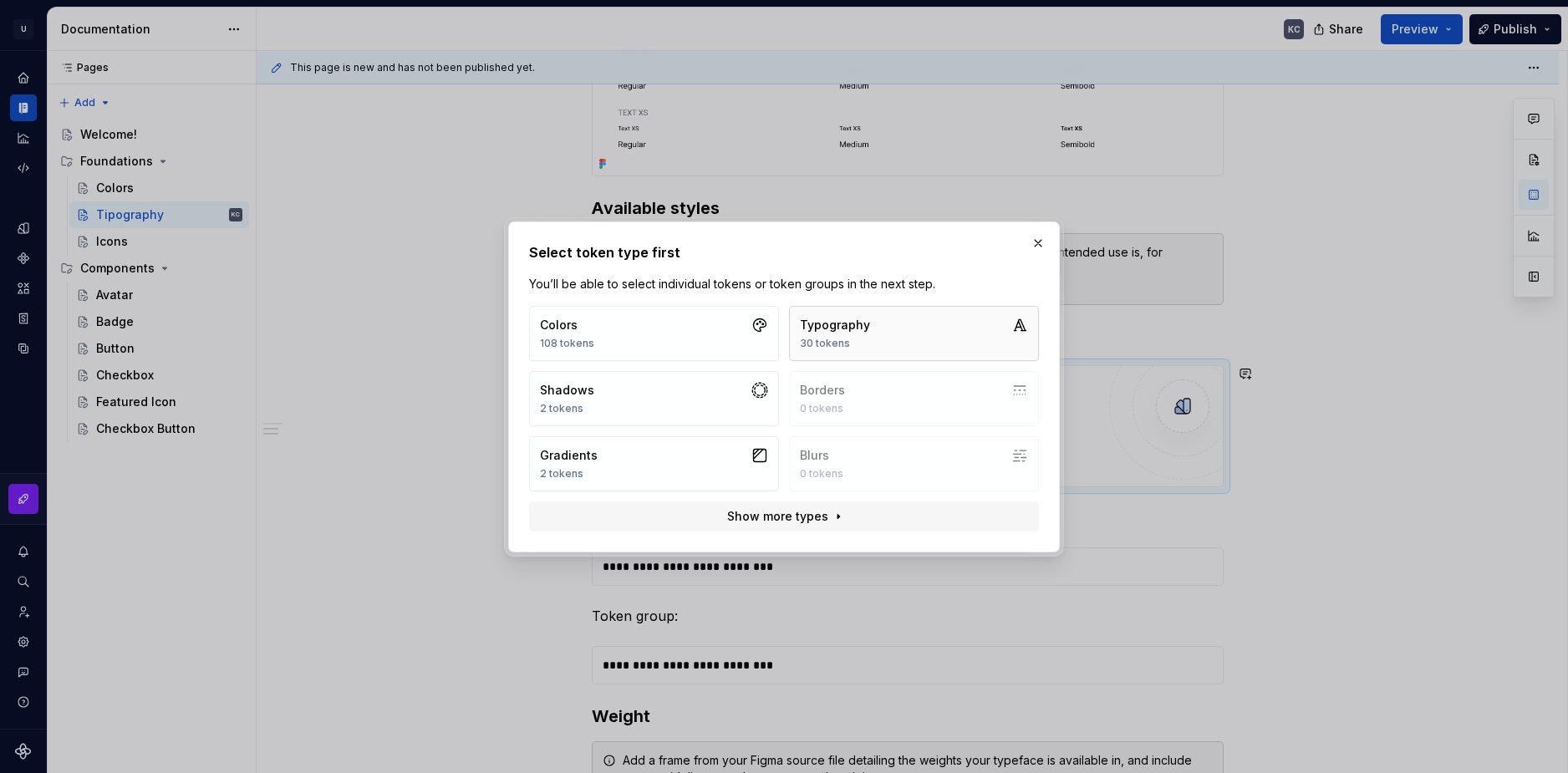
click at [834, 329] on div "Typography" at bounding box center [835, 324] width 70 height 17
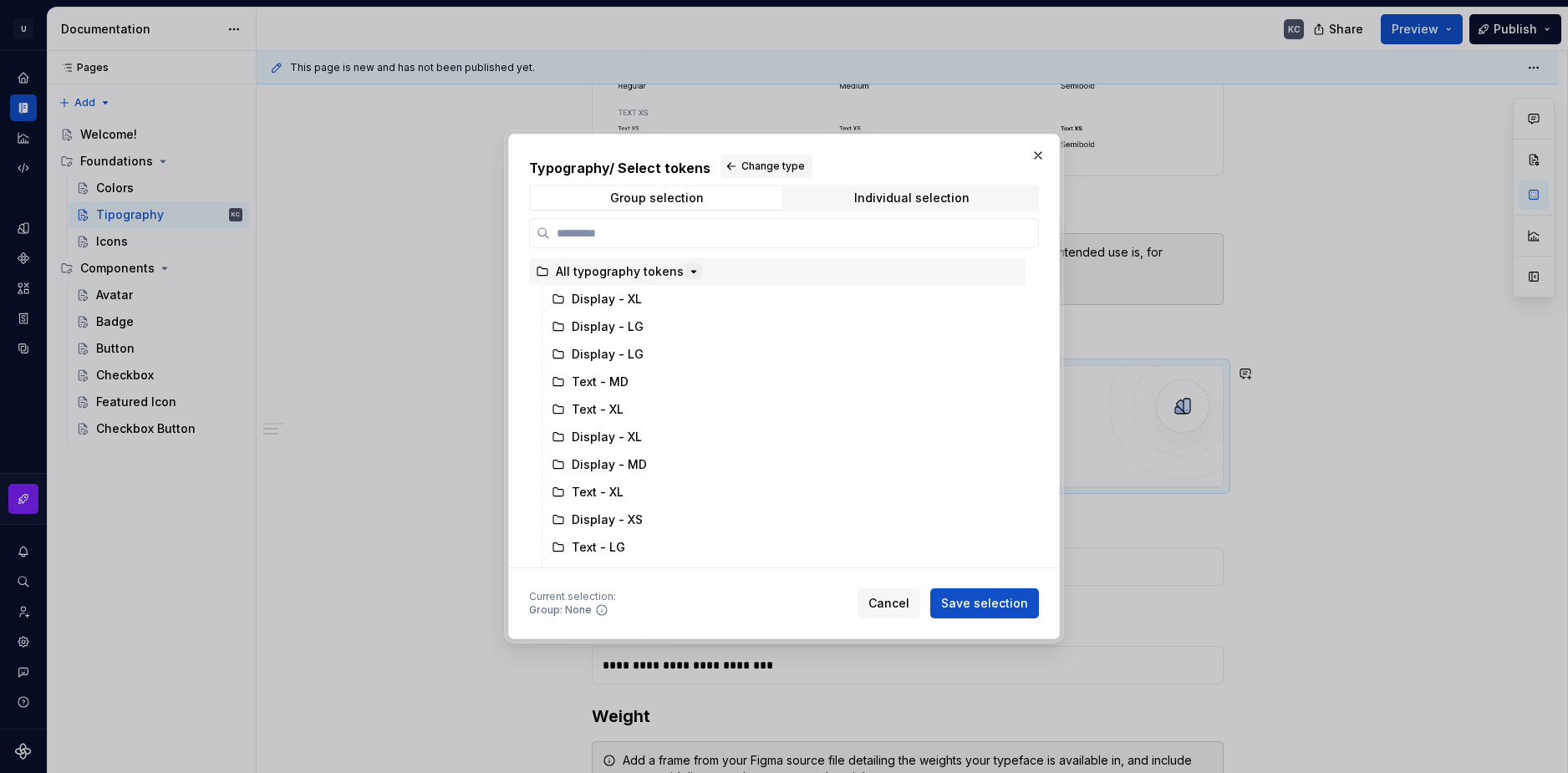
click at [687, 268] on icon "button" at bounding box center [693, 271] width 13 height 13
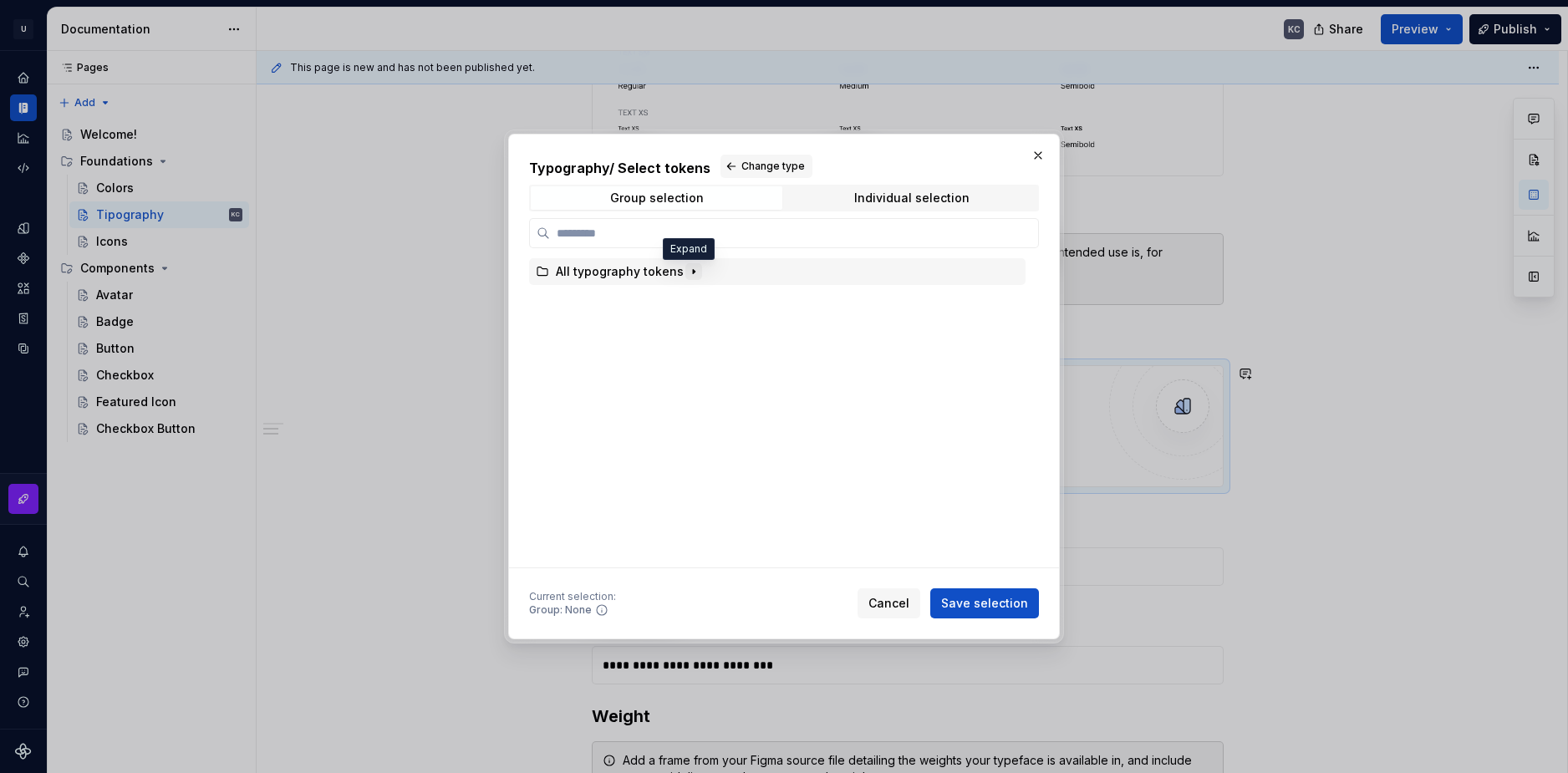
click at [687, 268] on icon "button" at bounding box center [693, 271] width 13 height 13
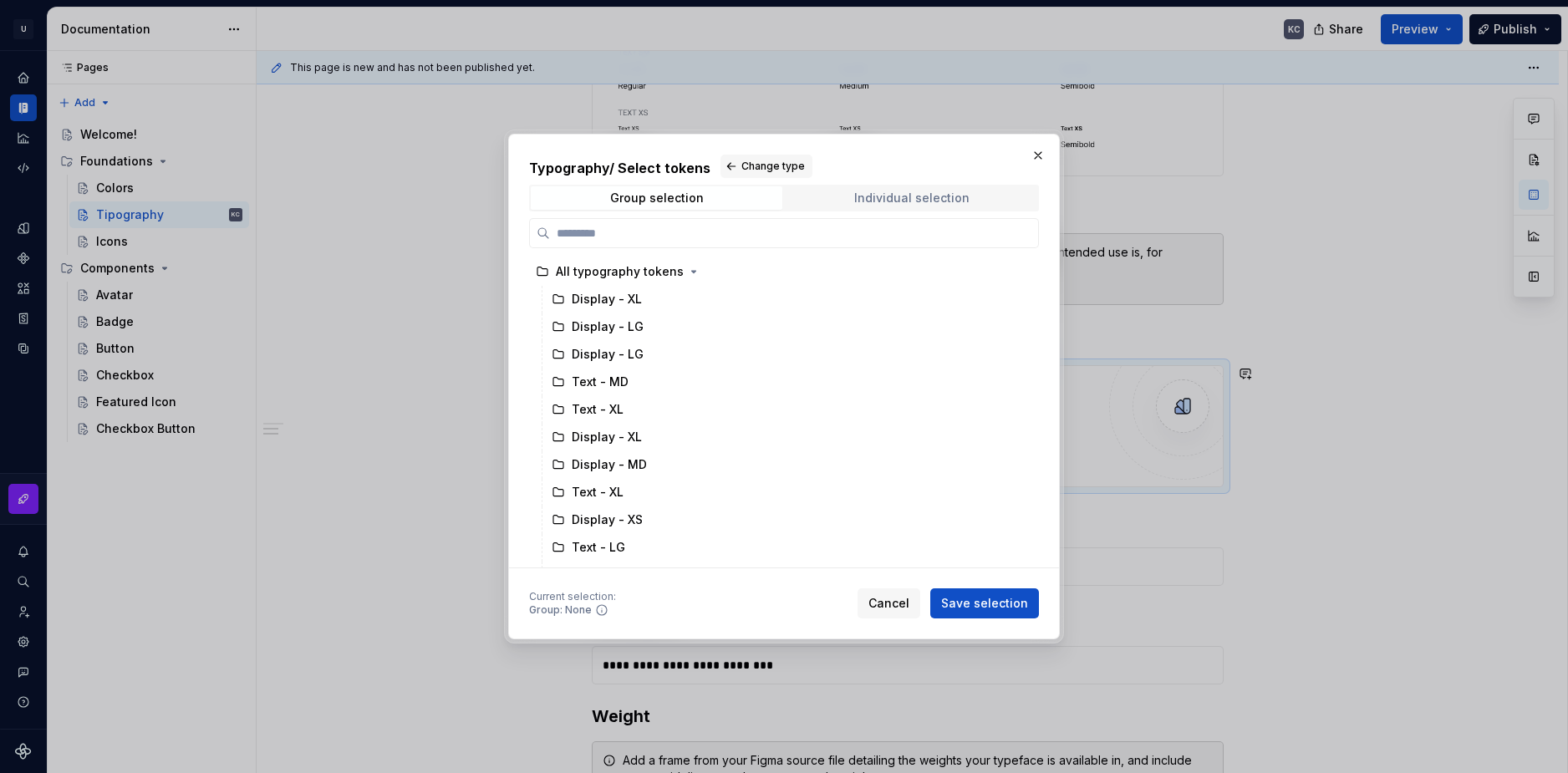
click at [881, 200] on div "Individual selection" at bounding box center [912, 198] width 115 height 13
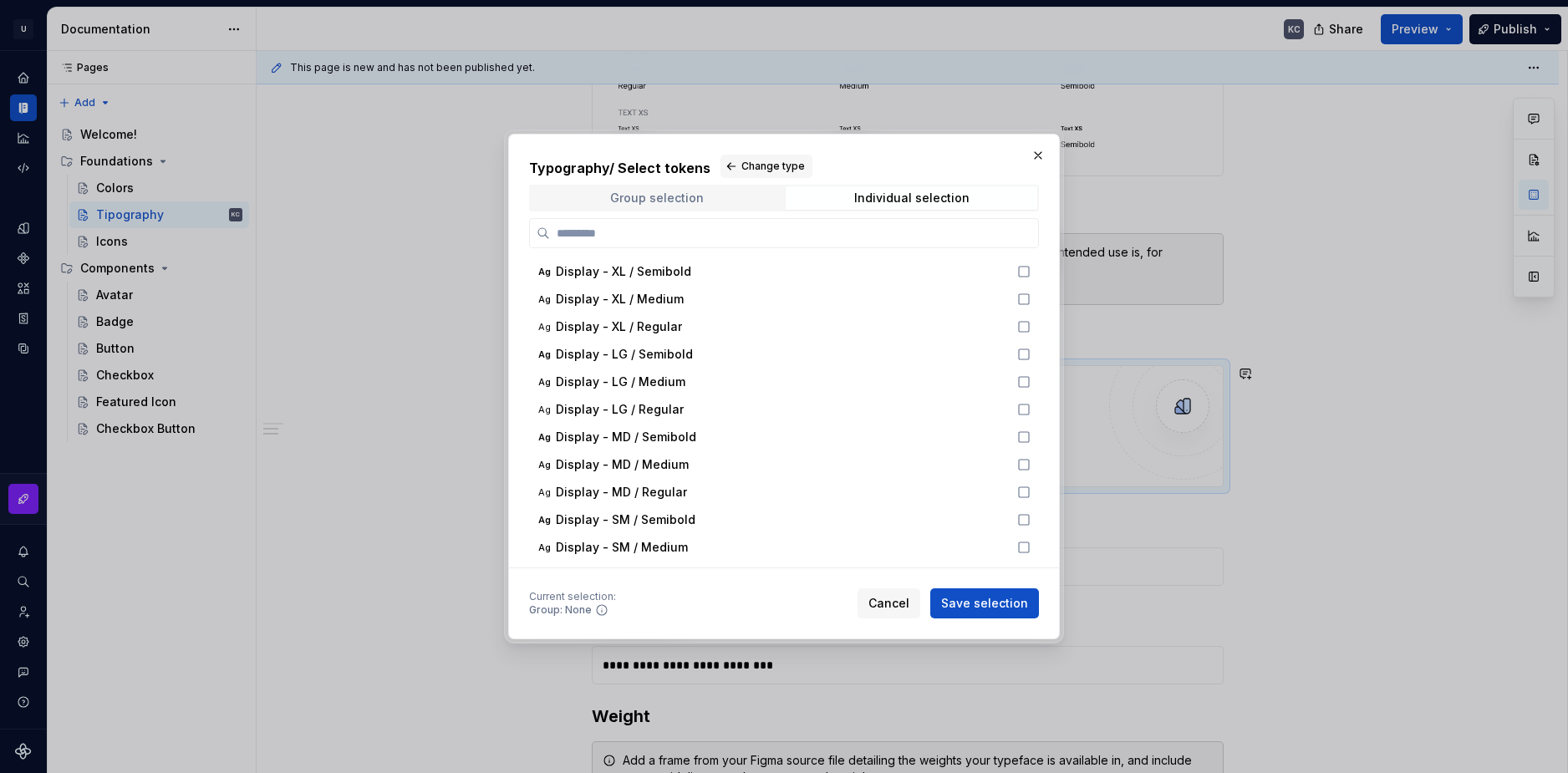
click at [708, 201] on span "Group selection" at bounding box center [656, 198] width 252 height 23
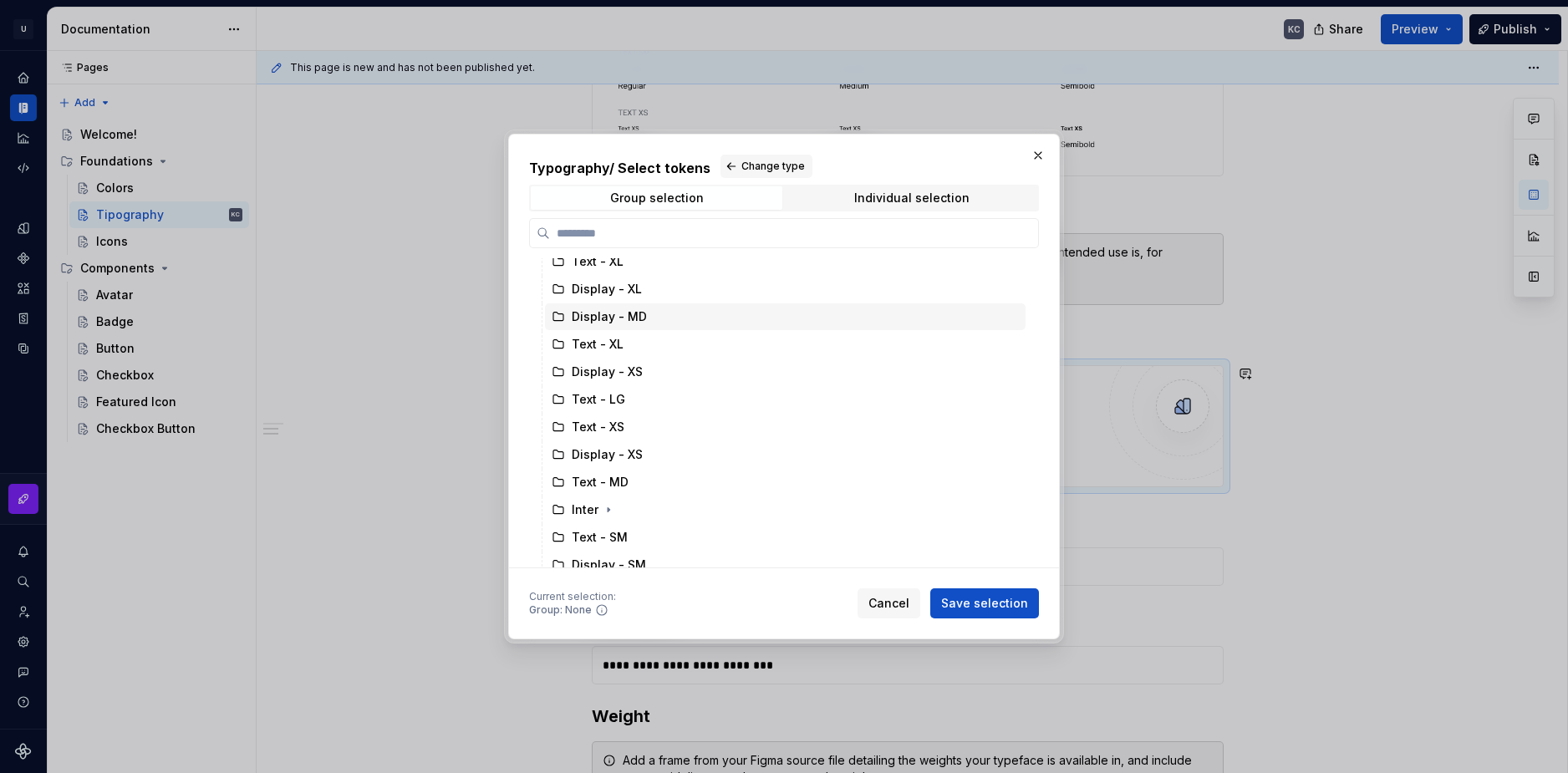
scroll to position [167, 0]
click at [609, 487] on icon "button" at bounding box center [608, 490] width 13 height 13
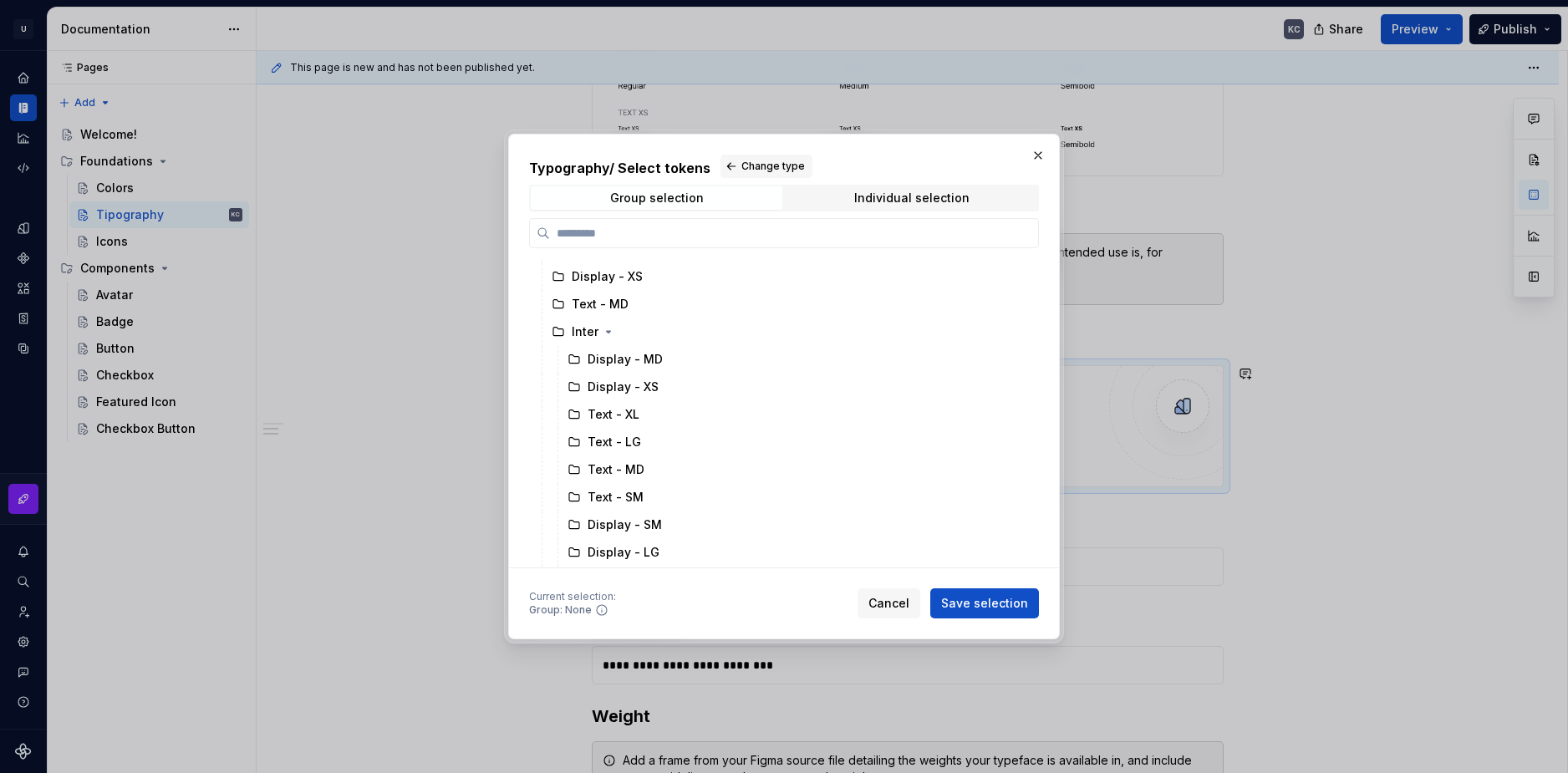
scroll to position [323, 0]
click at [607, 339] on icon "button" at bounding box center [608, 334] width 13 height 13
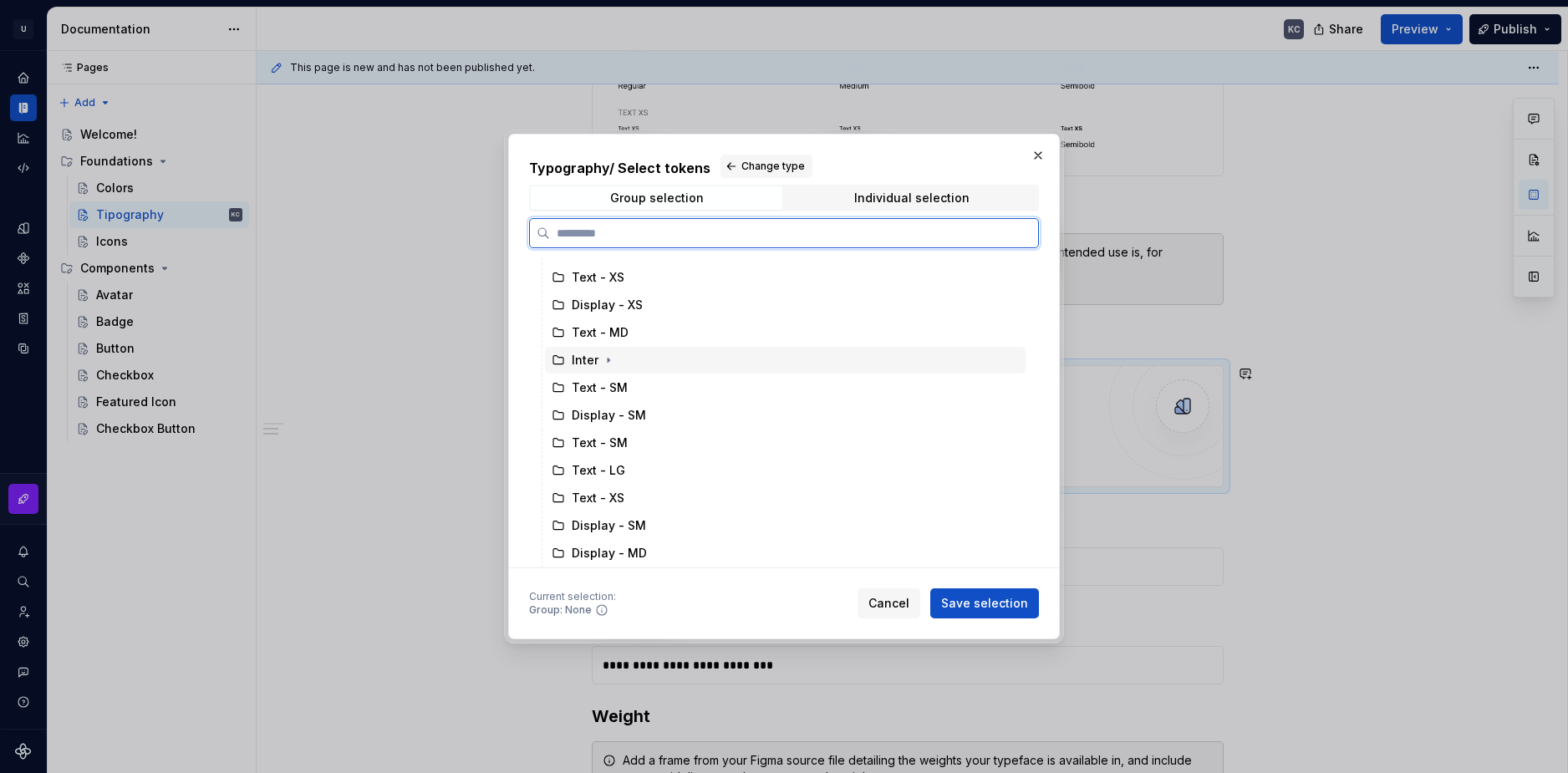
click at [573, 362] on div "Inter" at bounding box center [585, 360] width 27 height 17
click at [1007, 600] on span "Save selection" at bounding box center [984, 603] width 87 height 17
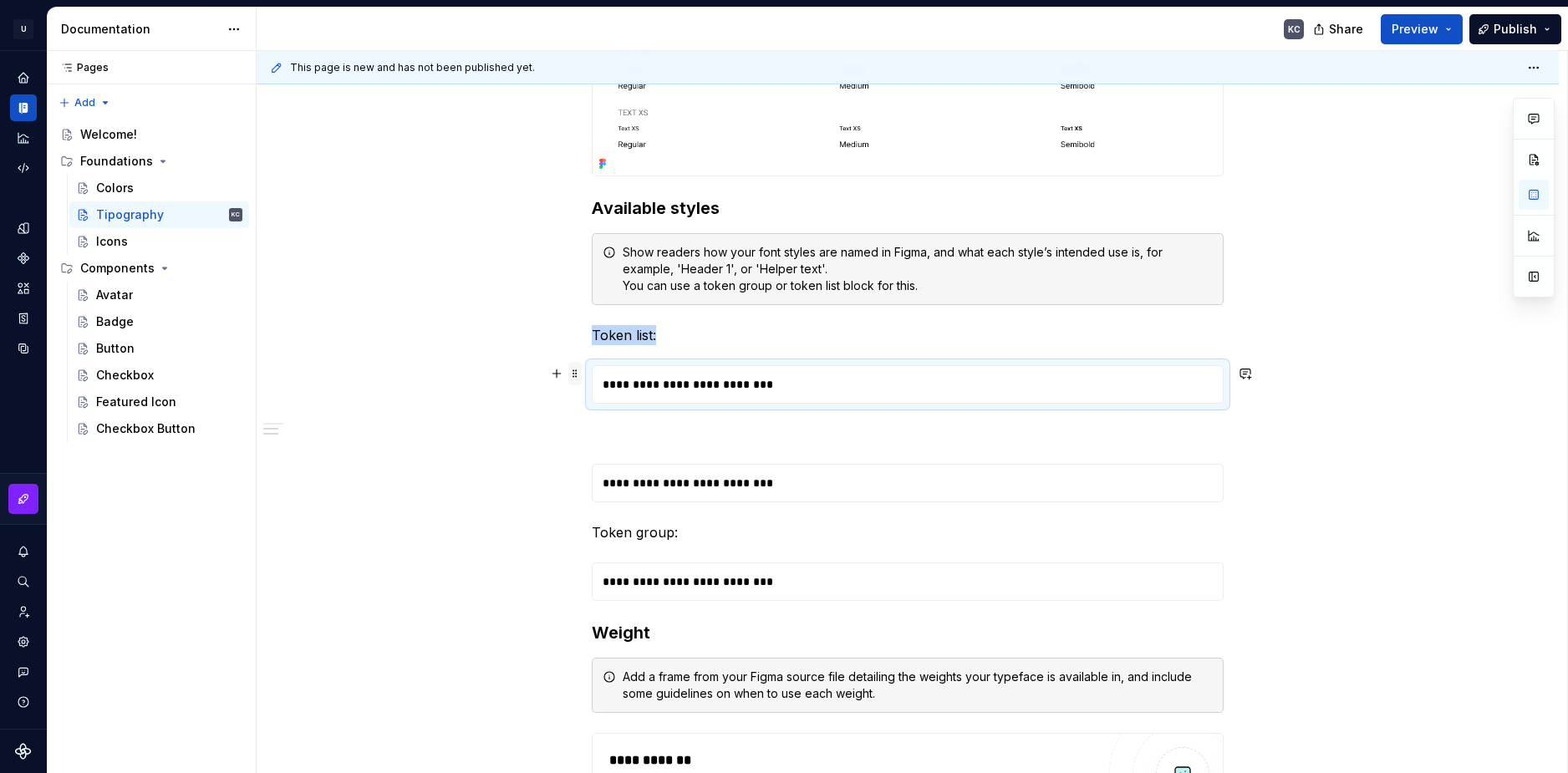
click at [575, 380] on span at bounding box center [575, 374] width 13 height 23
click at [633, 513] on div "Delete" at bounding box center [654, 521] width 109 height 17
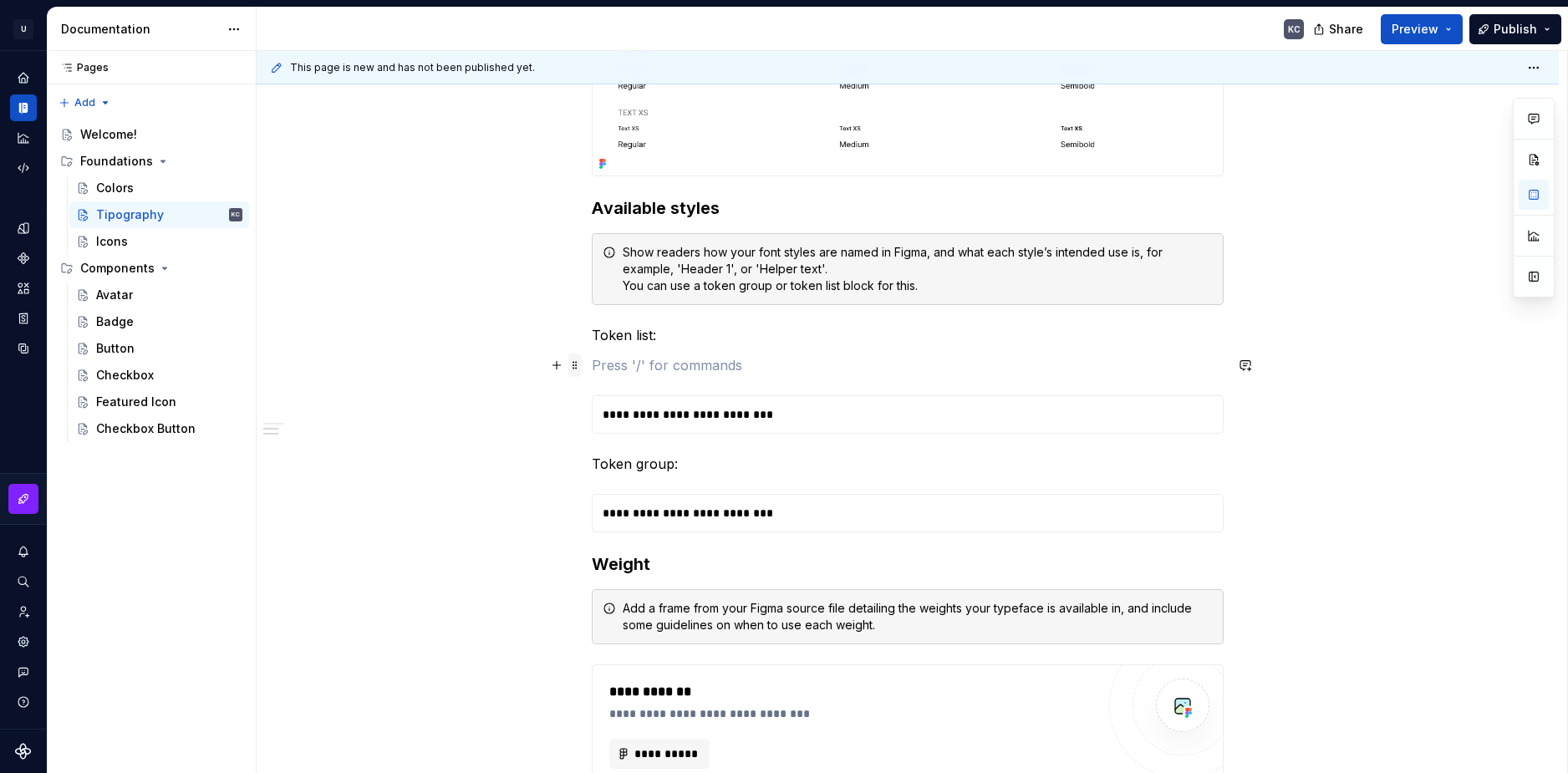
click at [575, 362] on span at bounding box center [575, 365] width 13 height 23
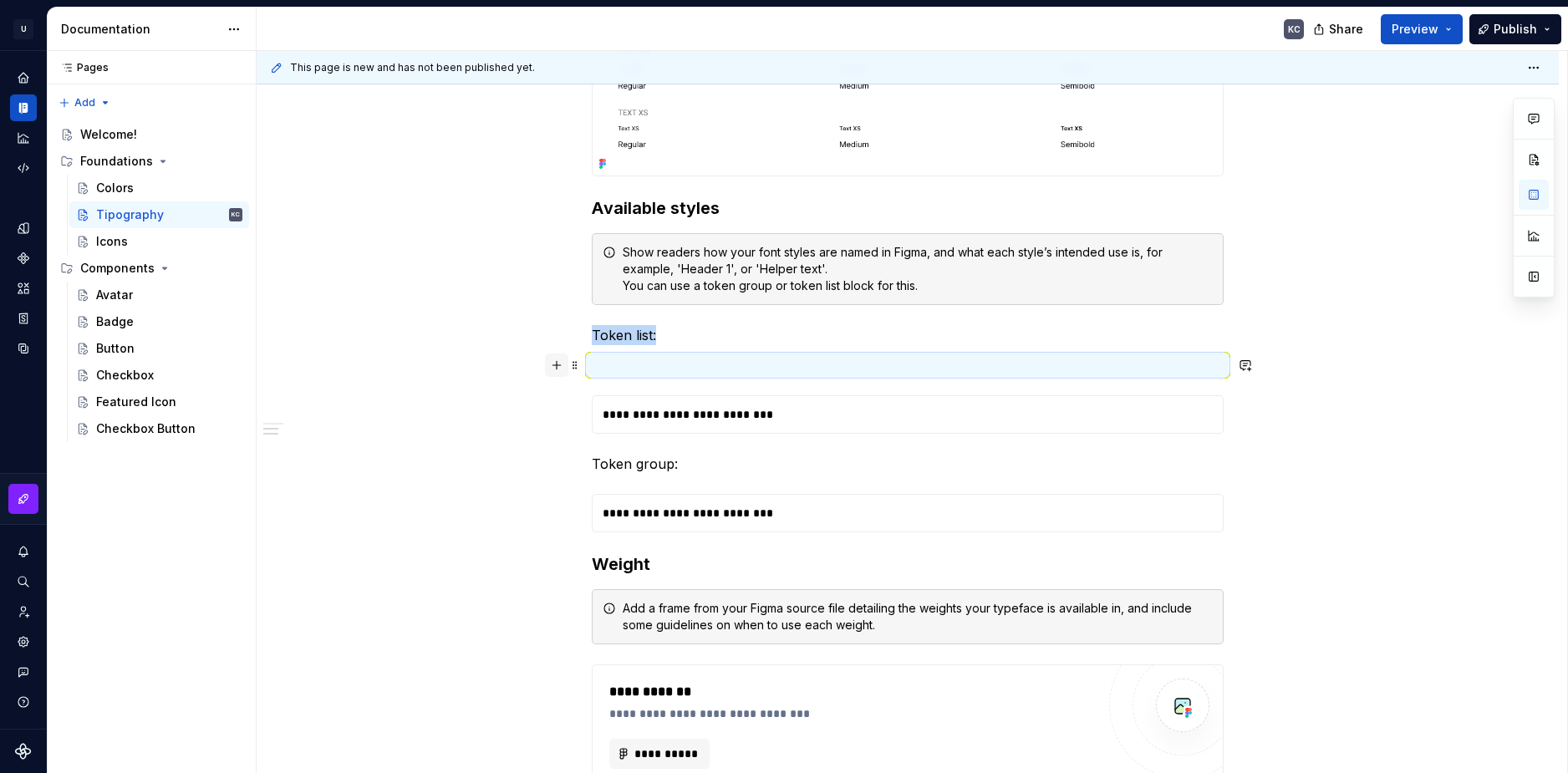
click at [562, 365] on button "button" at bounding box center [557, 365] width 23 height 23
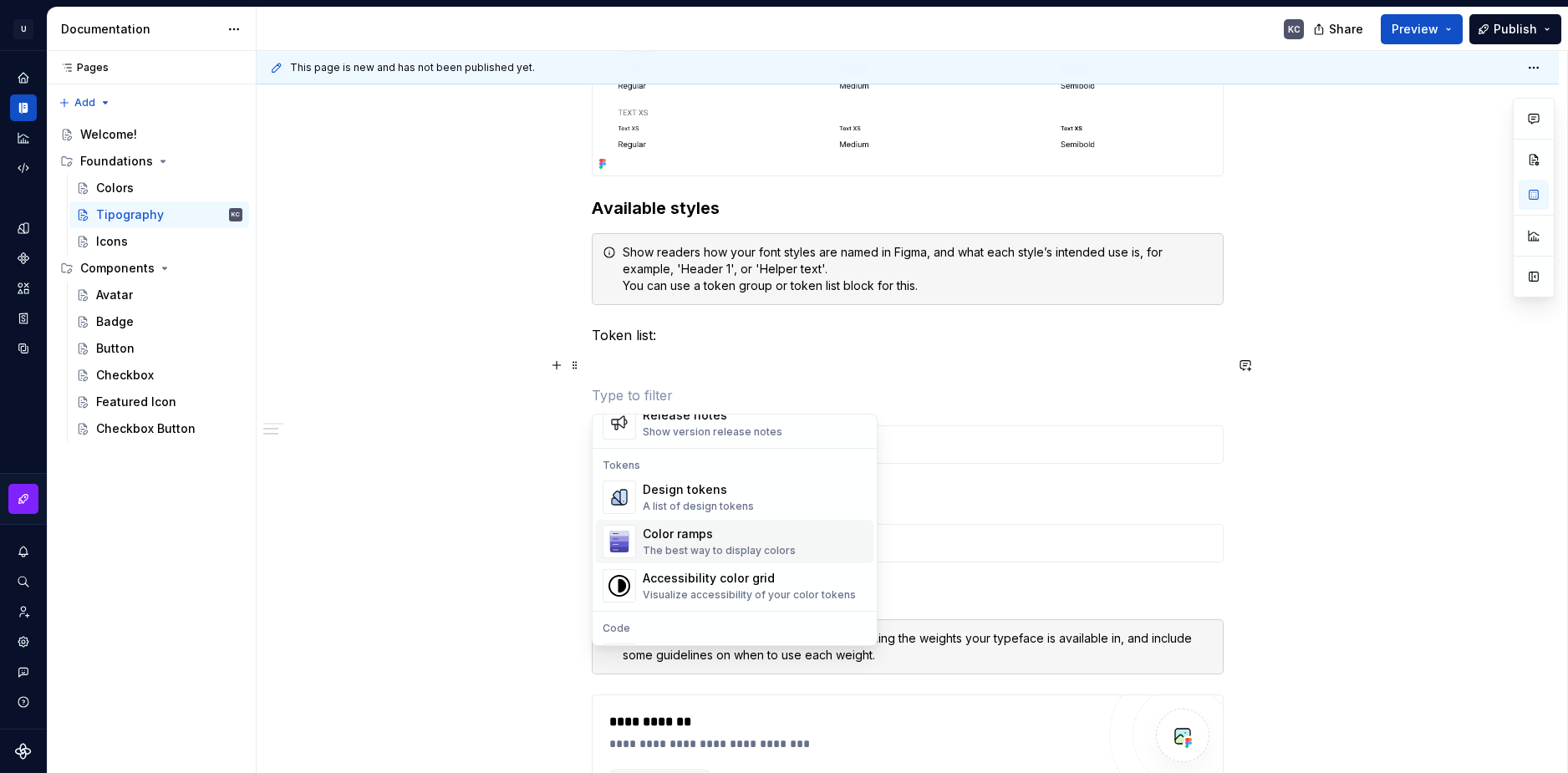
scroll to position [1170, 0]
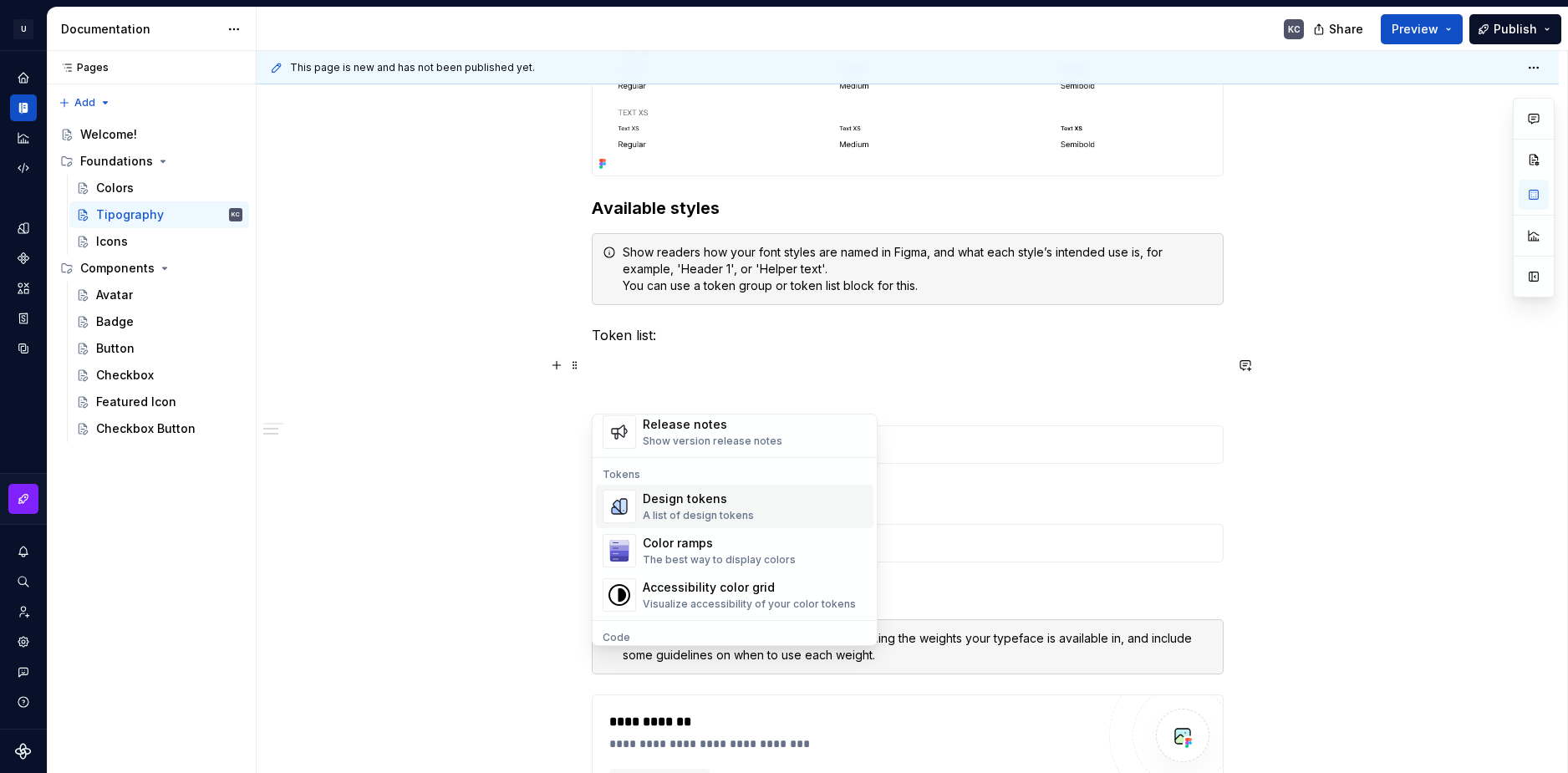
click at [690, 498] on div "Design tokens" at bounding box center [699, 499] width 111 height 17
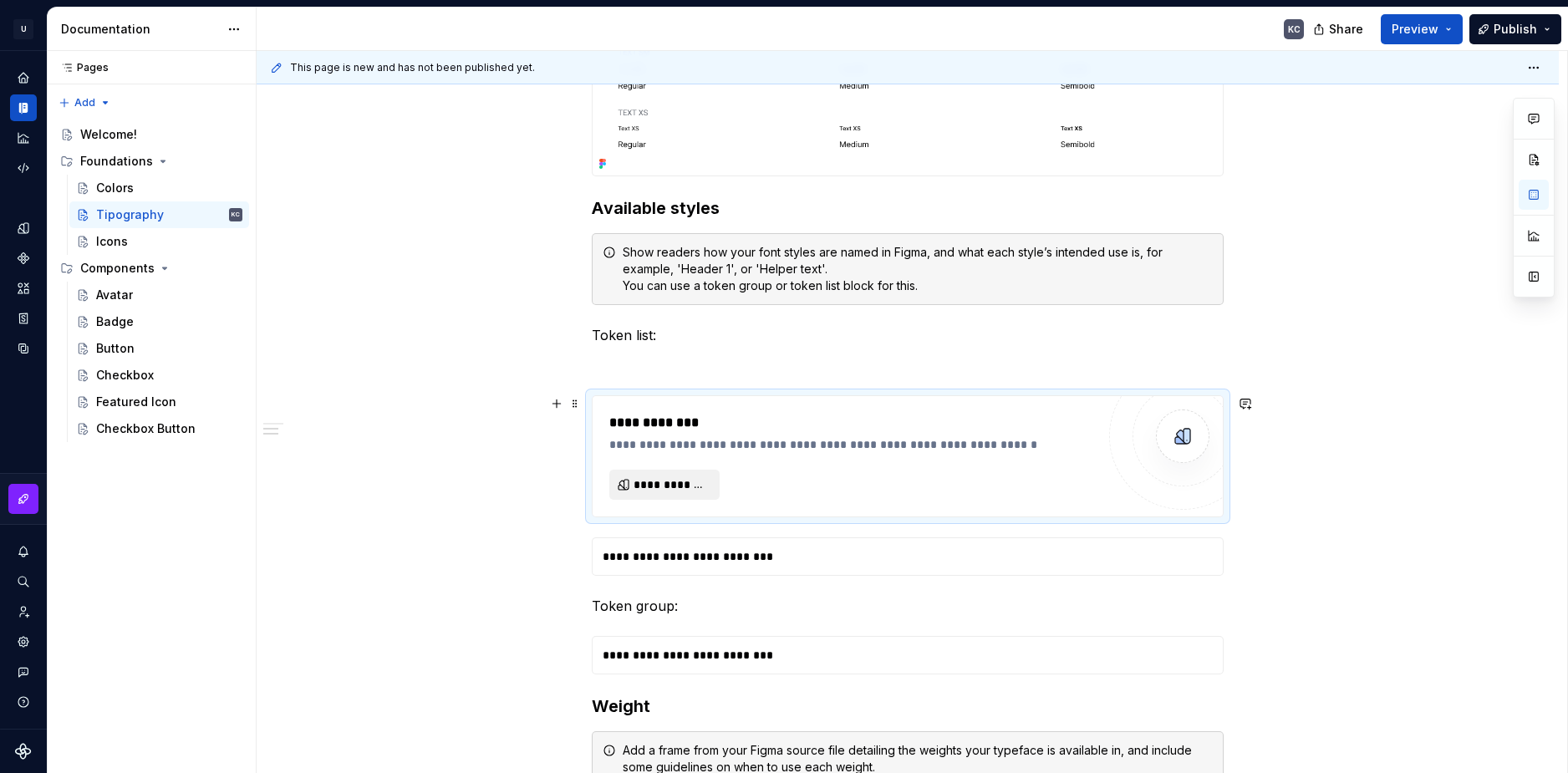
click at [654, 475] on button "**********" at bounding box center [664, 484] width 111 height 30
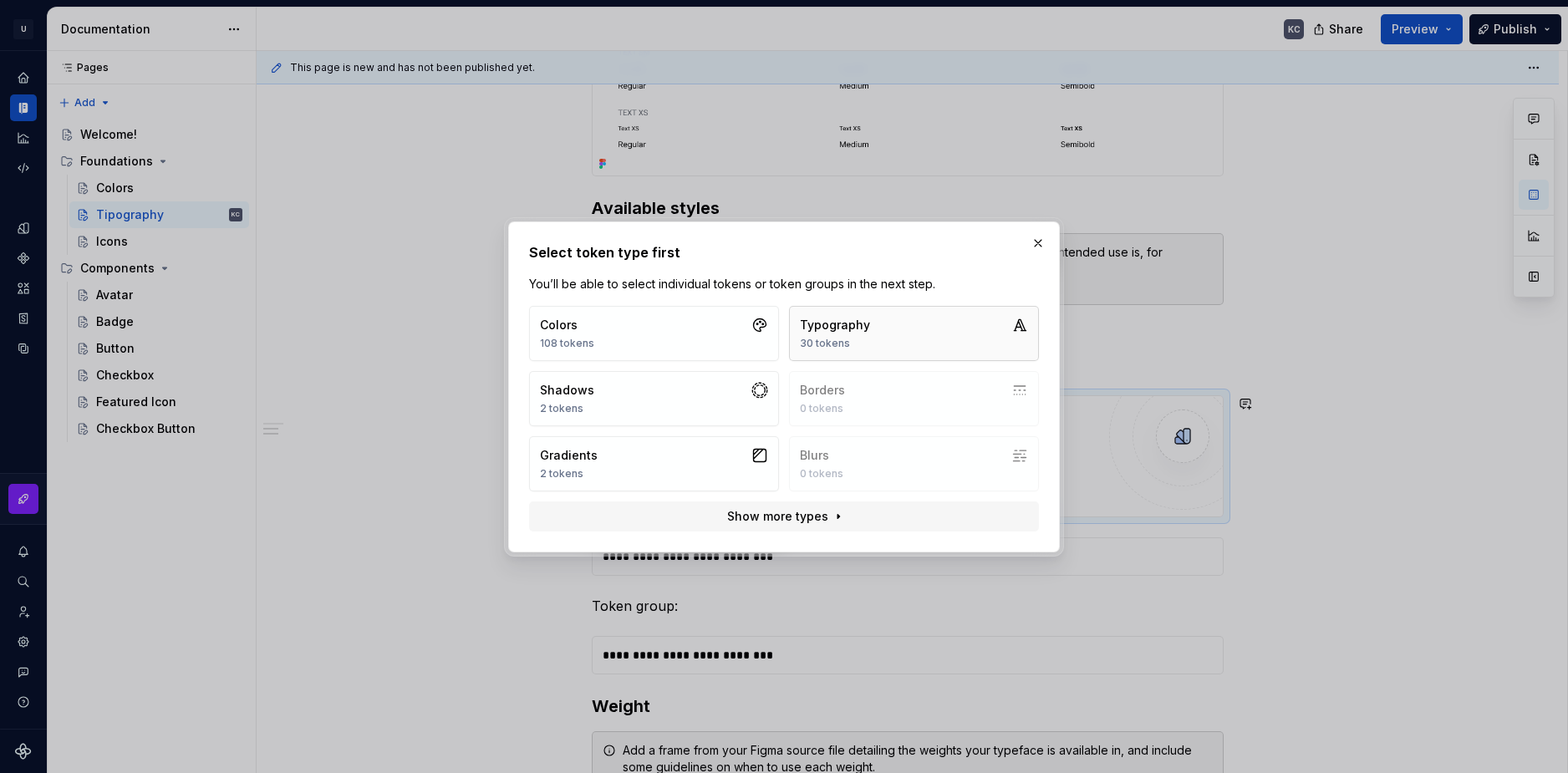
click at [836, 320] on div "Typography" at bounding box center [835, 324] width 70 height 17
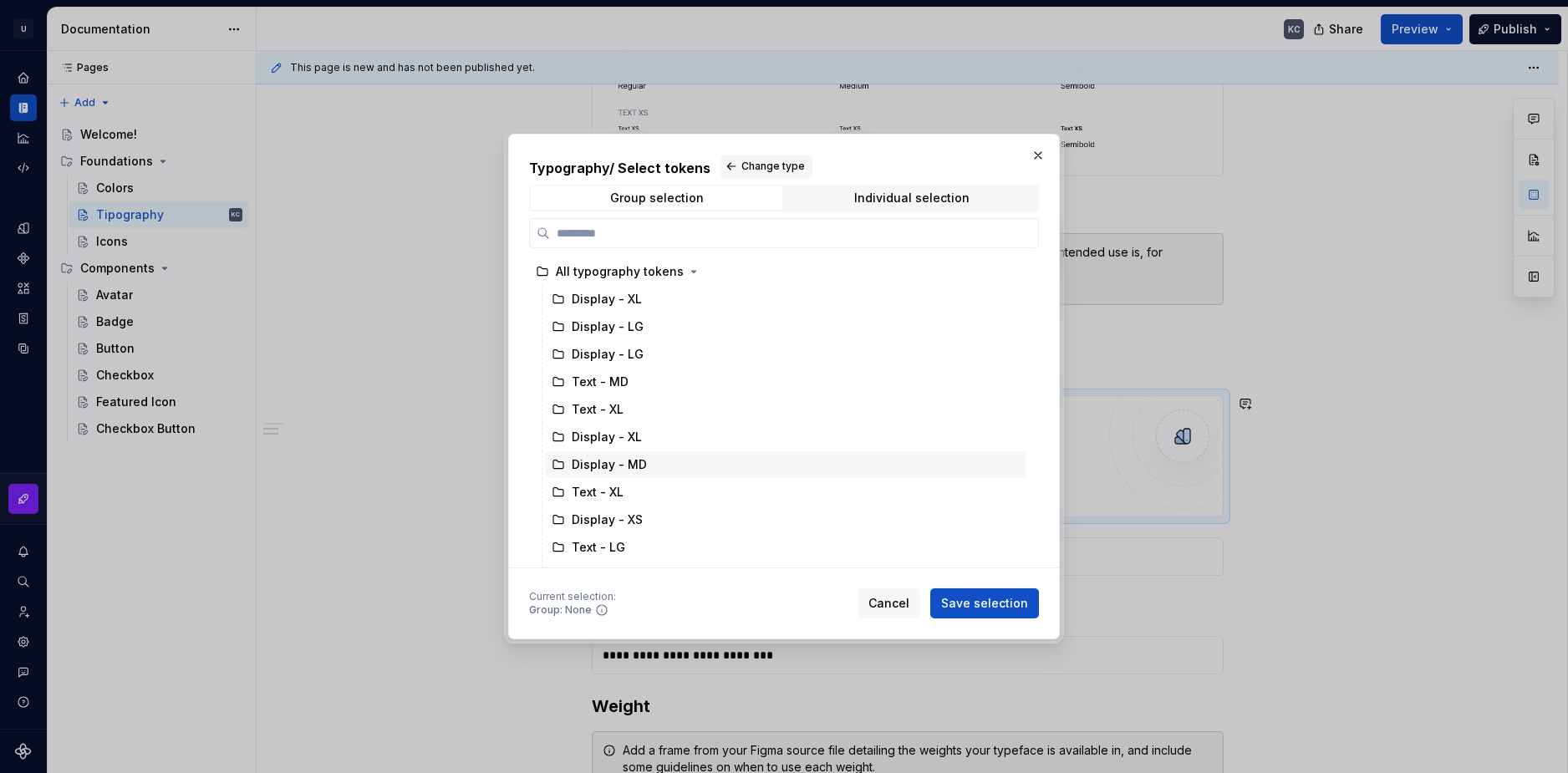
type textarea "*"
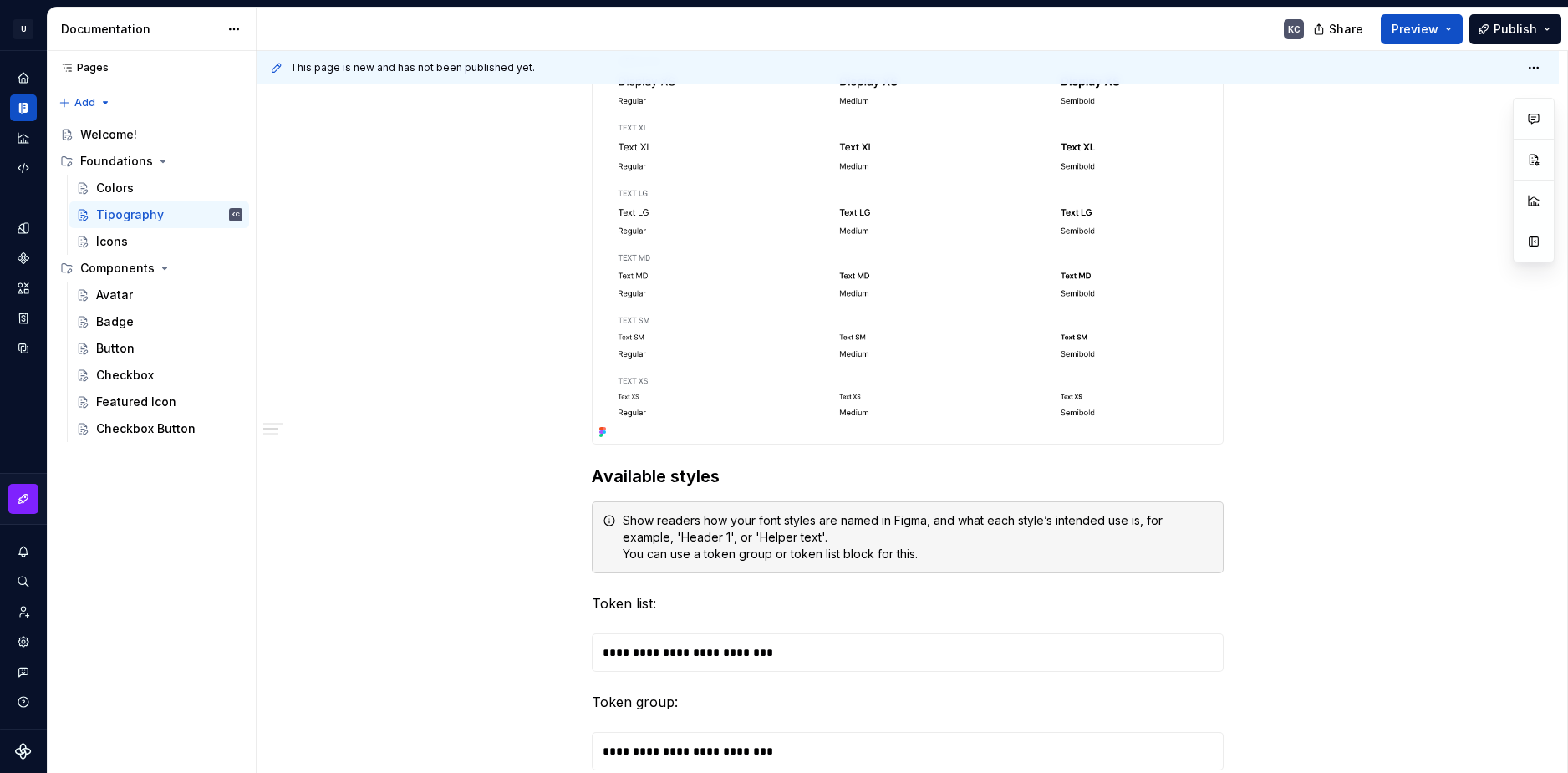
scroll to position [1337, 0]
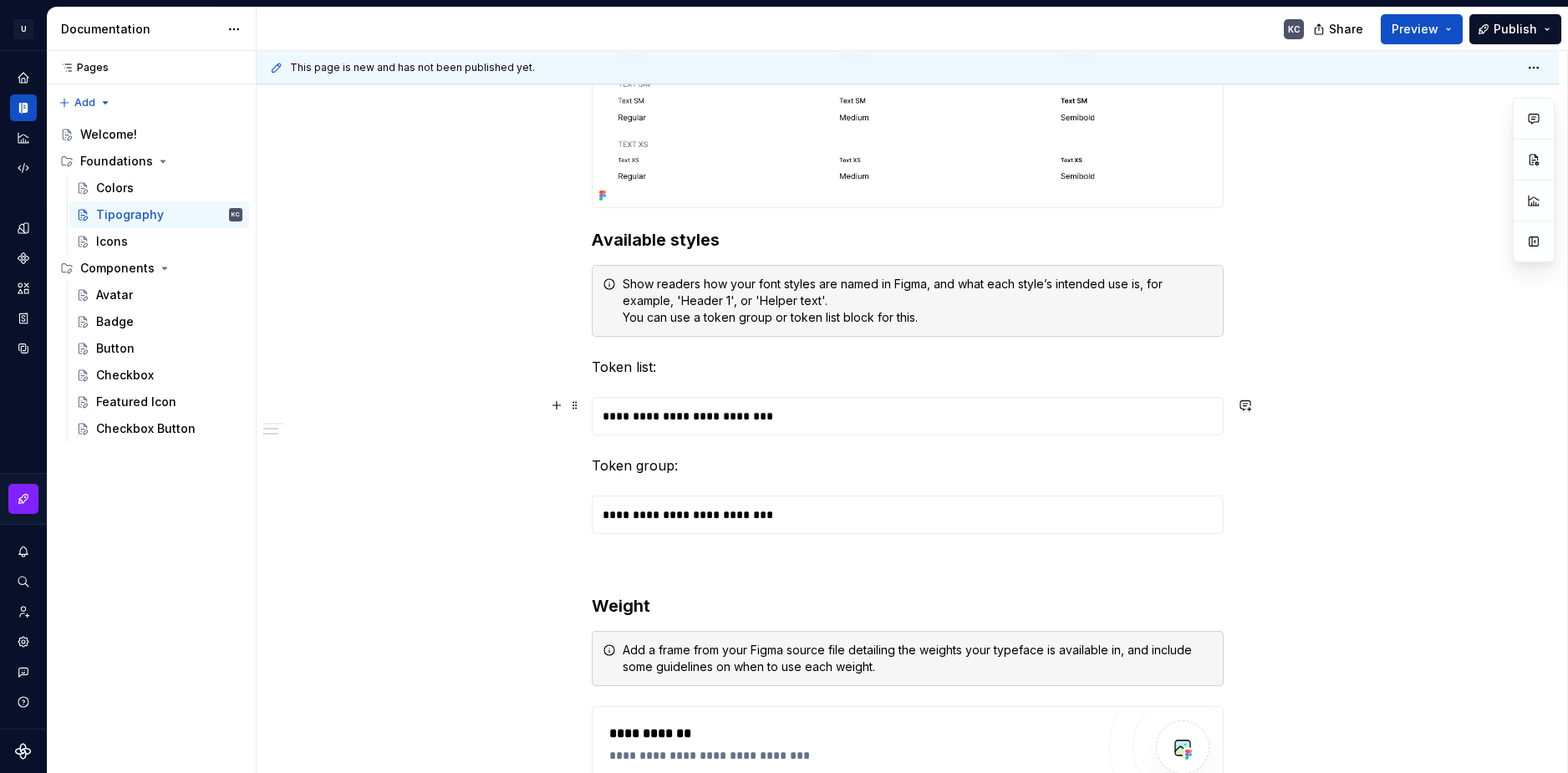
click at [646, 418] on div "**********" at bounding box center [907, 416] width 630 height 37
click at [564, 404] on button "button" at bounding box center [557, 405] width 23 height 23
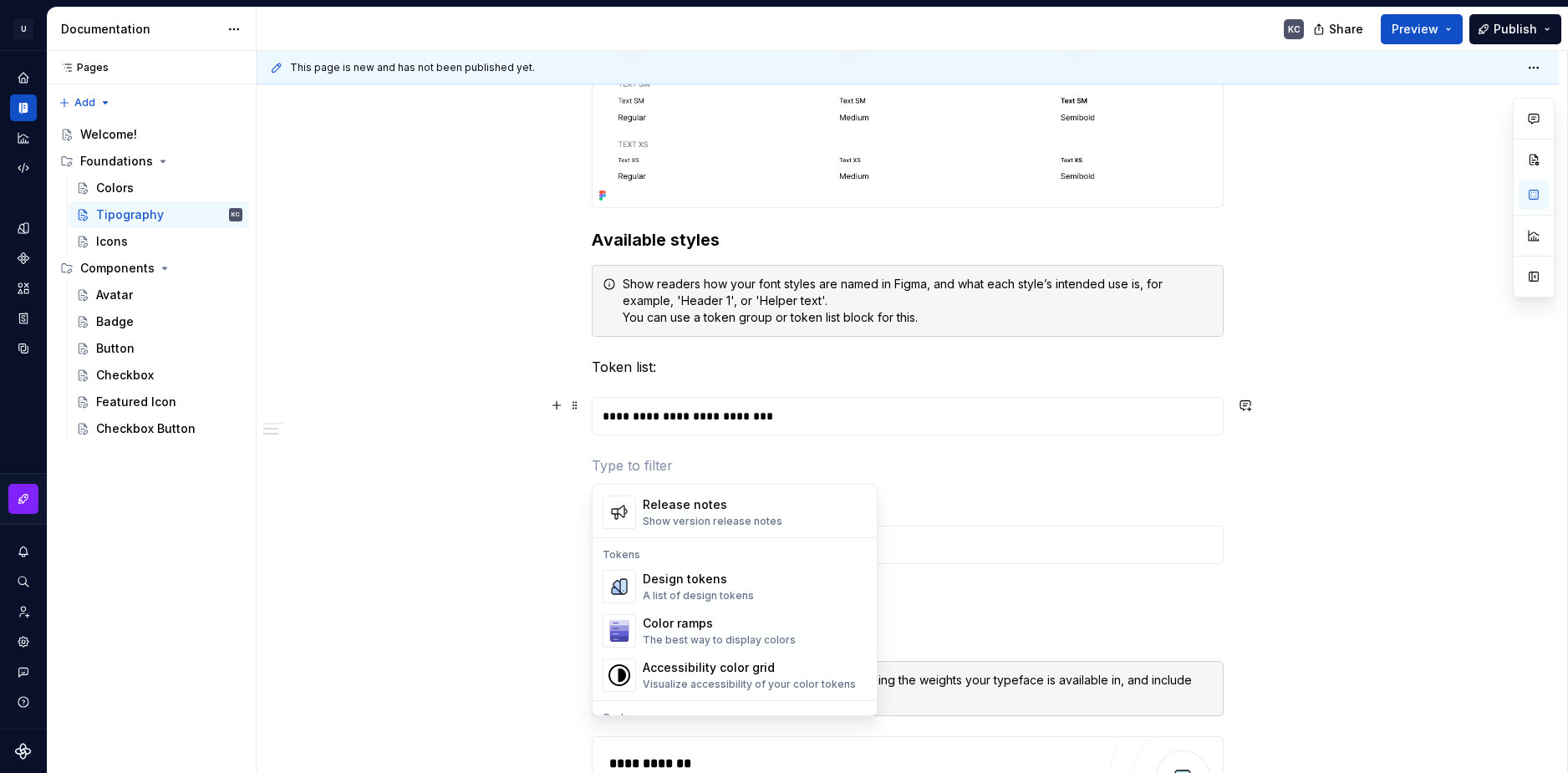
scroll to position [1170, 0]
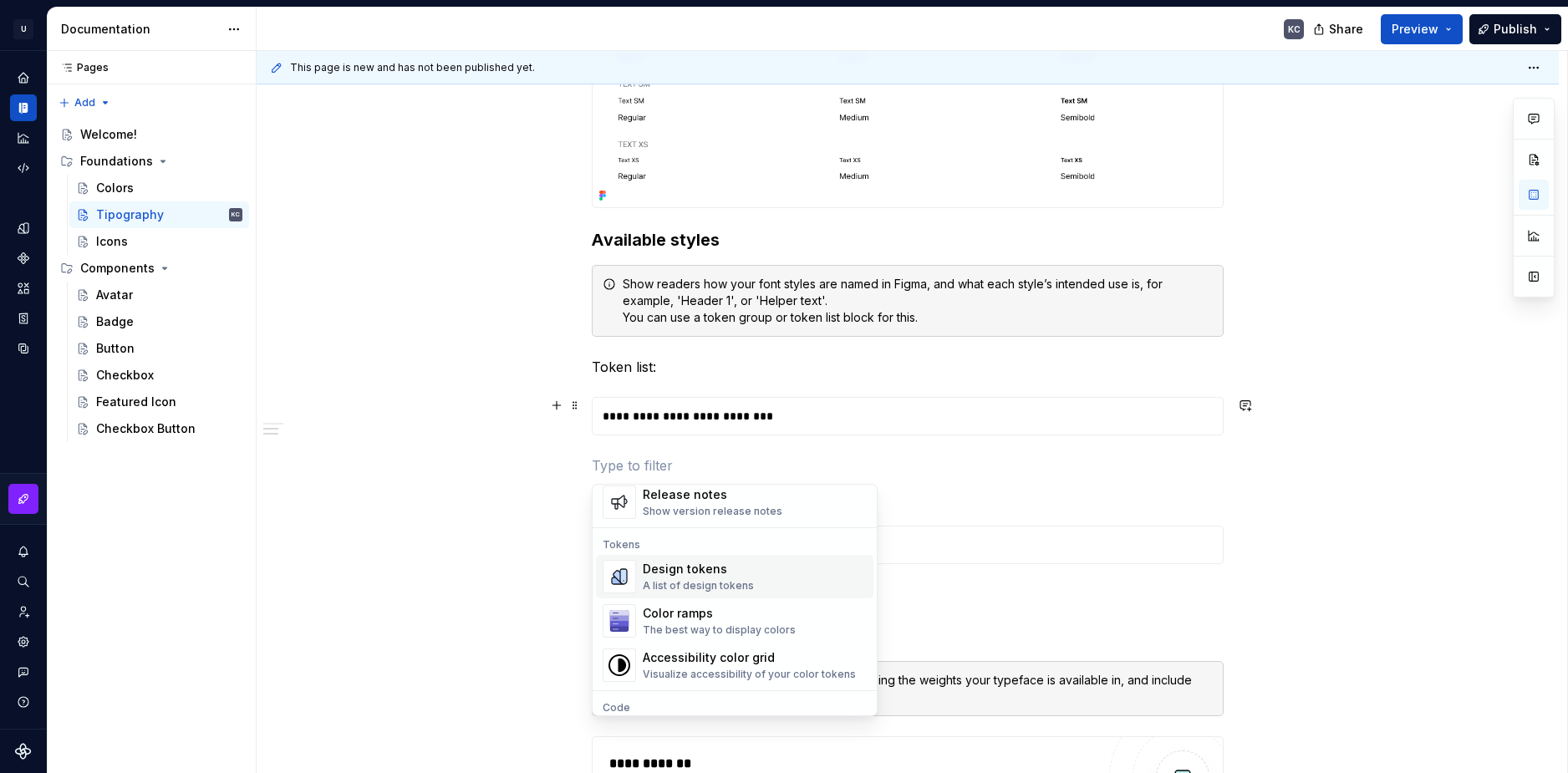
click at [723, 573] on div "Design tokens" at bounding box center [699, 569] width 111 height 17
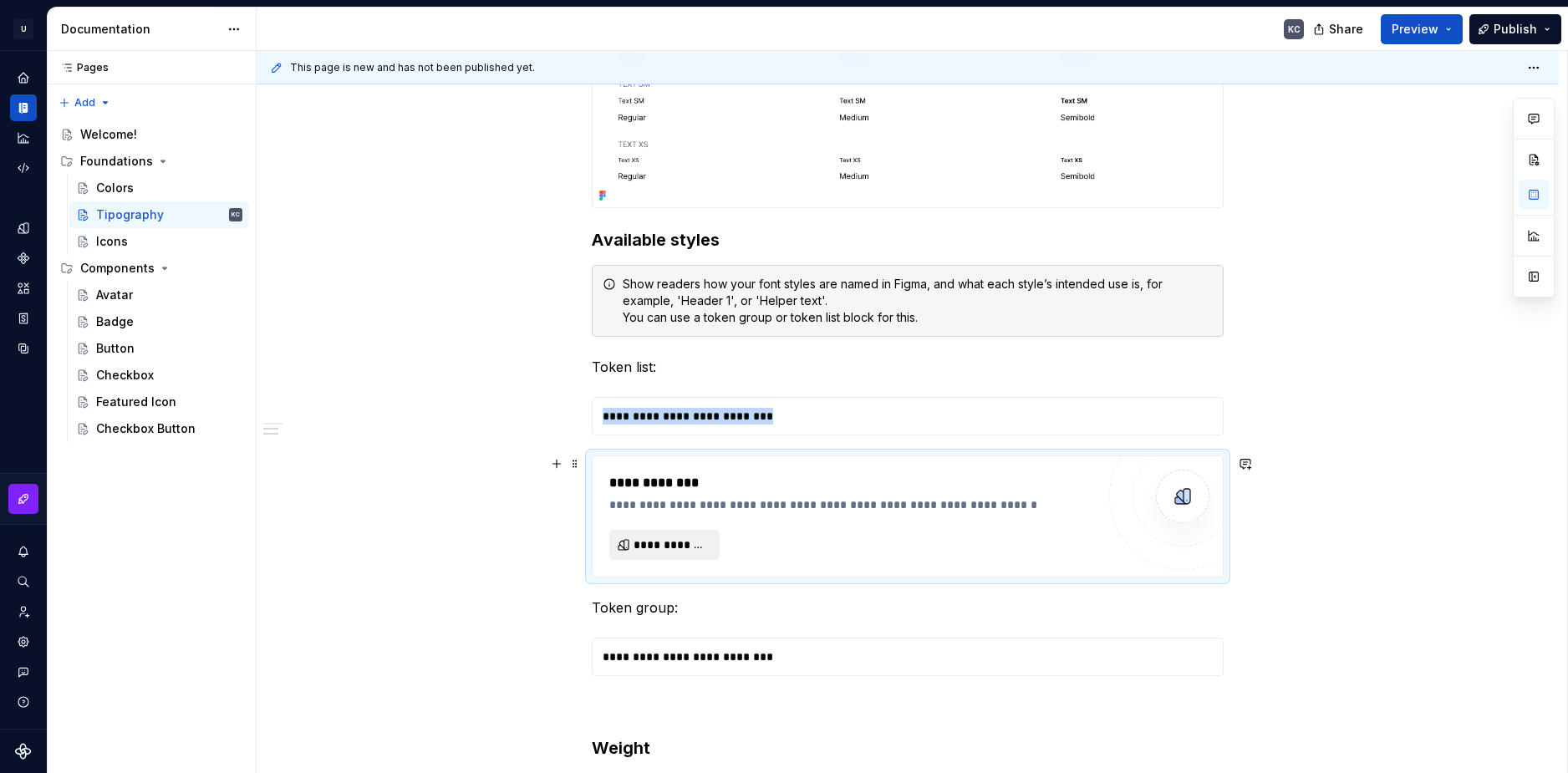
click at [683, 540] on span "**********" at bounding box center [672, 545] width 76 height 17
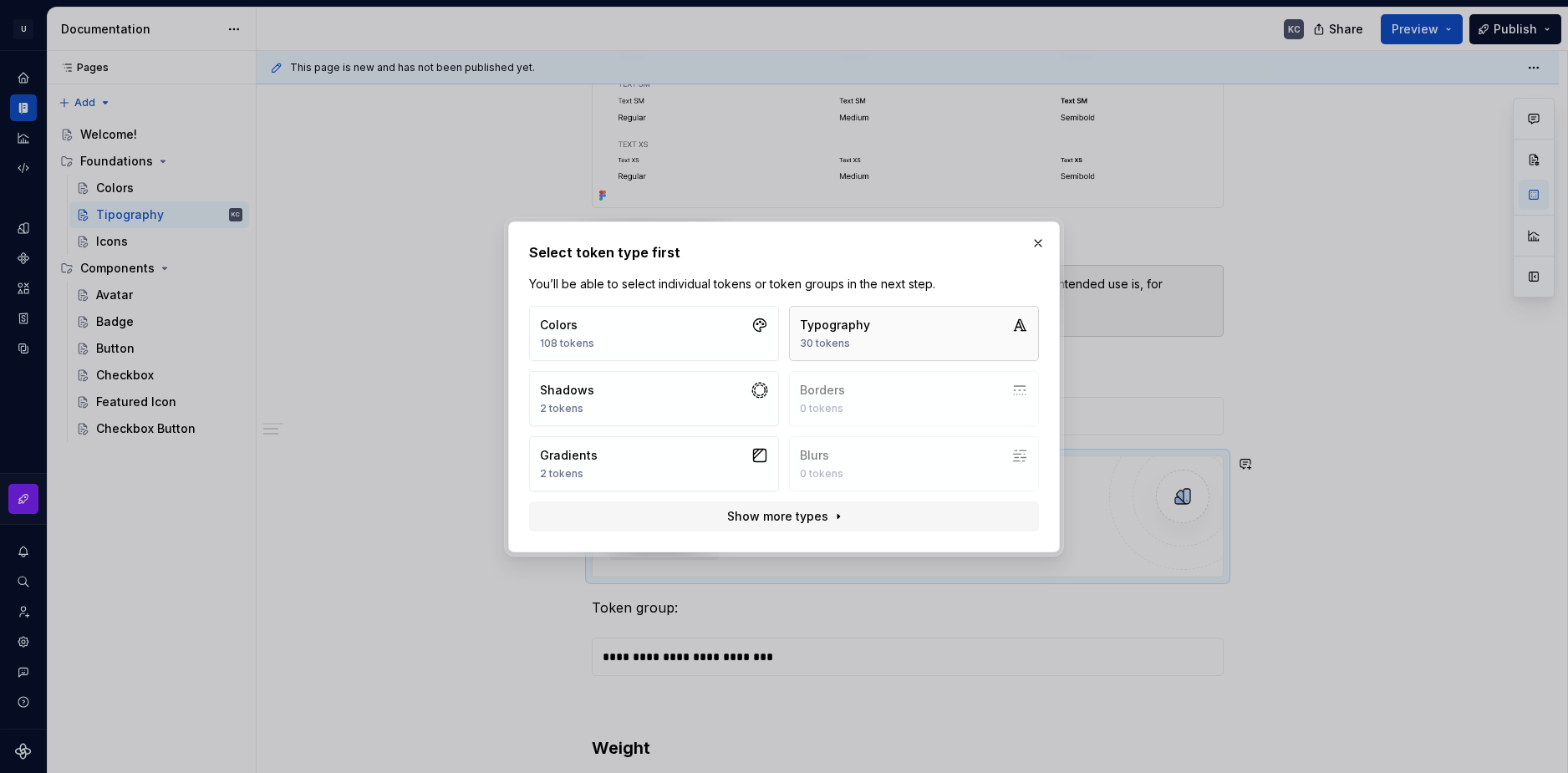
click at [892, 335] on button "Typography 30 tokens" at bounding box center [914, 333] width 250 height 55
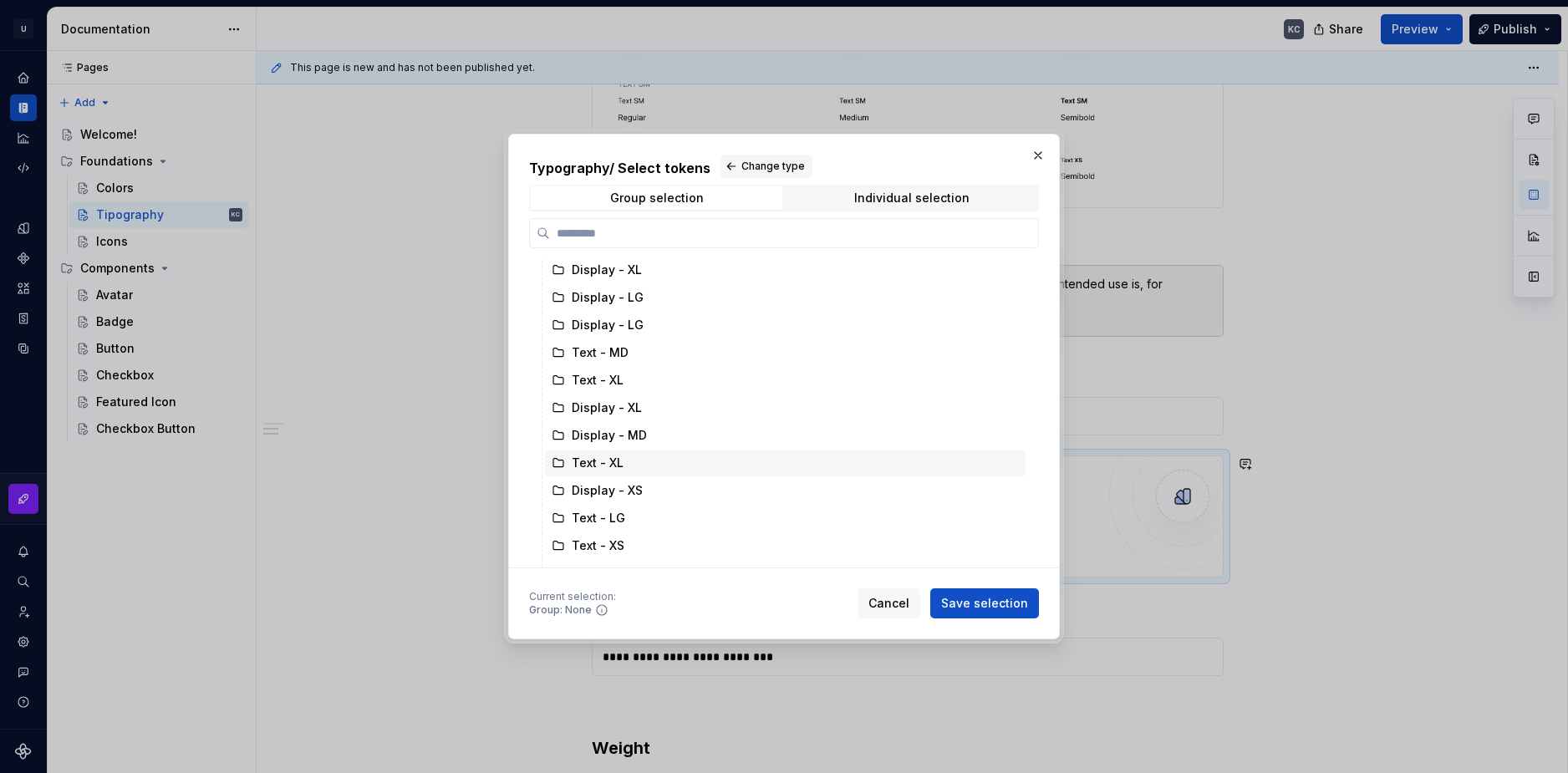
scroll to position [0, 0]
click at [893, 183] on div "Typography / Select tokens Change type Group selection Individual selection All…" at bounding box center [783, 361] width 510 height 413
click at [886, 191] on div "Individual selection" at bounding box center [912, 198] width 115 height 13
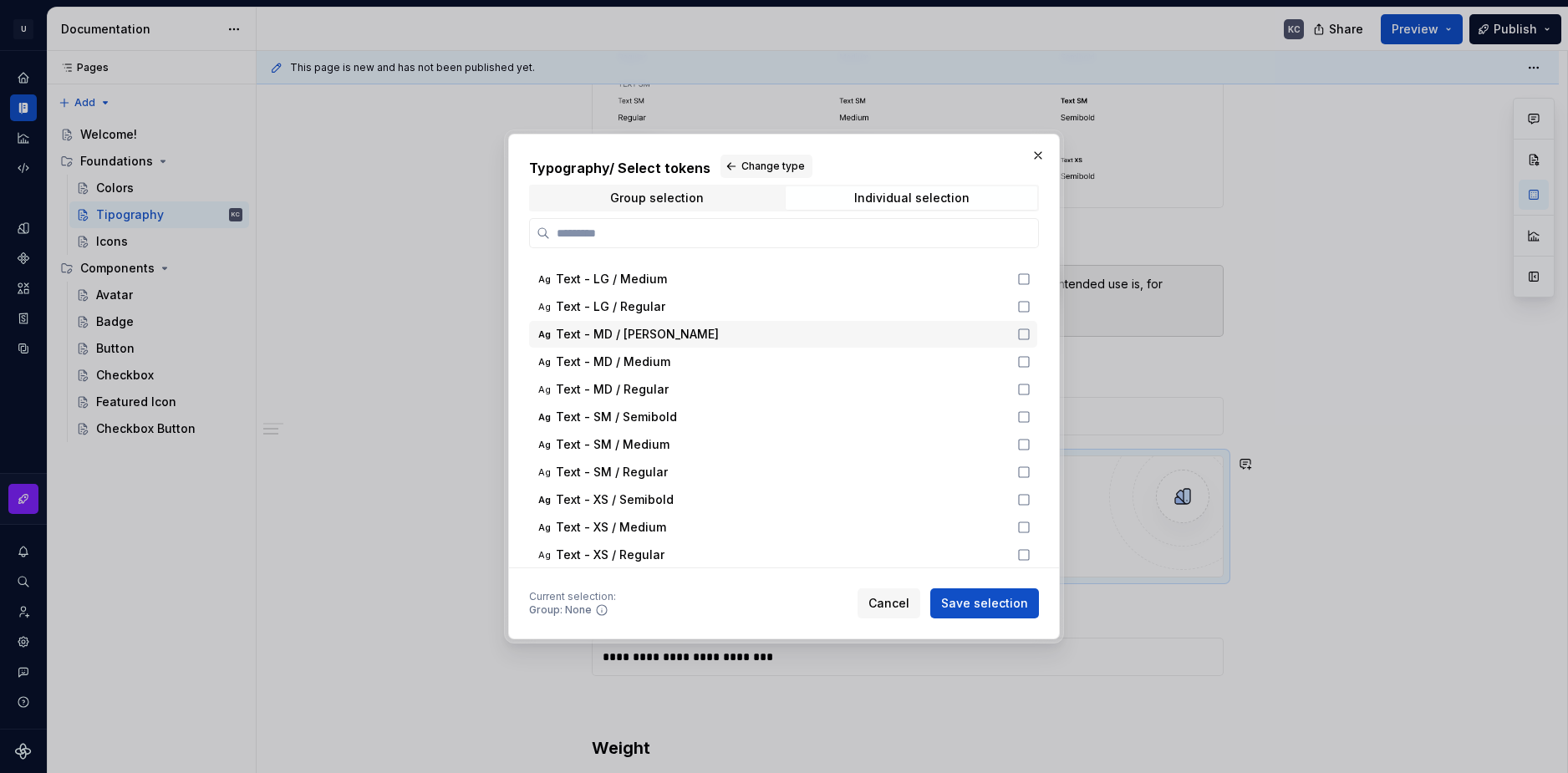
scroll to position [502, 0]
drag, startPoint x: 1027, startPoint y: 553, endPoint x: 1027, endPoint y: 541, distance: 12.0
click at [1027, 551] on icon at bounding box center [1023, 554] width 13 height 13
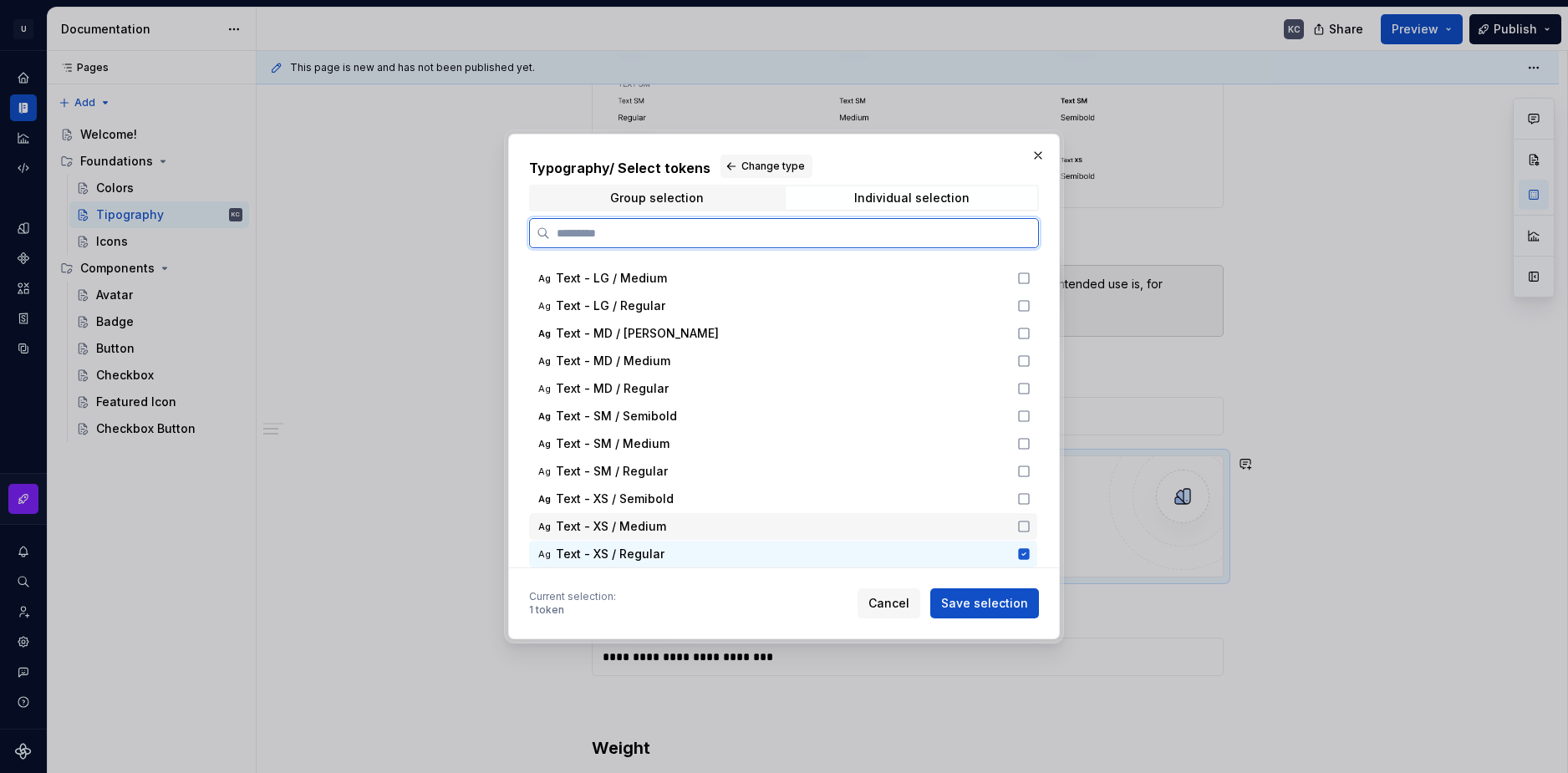
drag, startPoint x: 1027, startPoint y: 529, endPoint x: 1023, endPoint y: 504, distance: 25.3
click at [1027, 528] on icon at bounding box center [1023, 526] width 13 height 13
click at [1022, 497] on icon at bounding box center [1023, 499] width 13 height 13
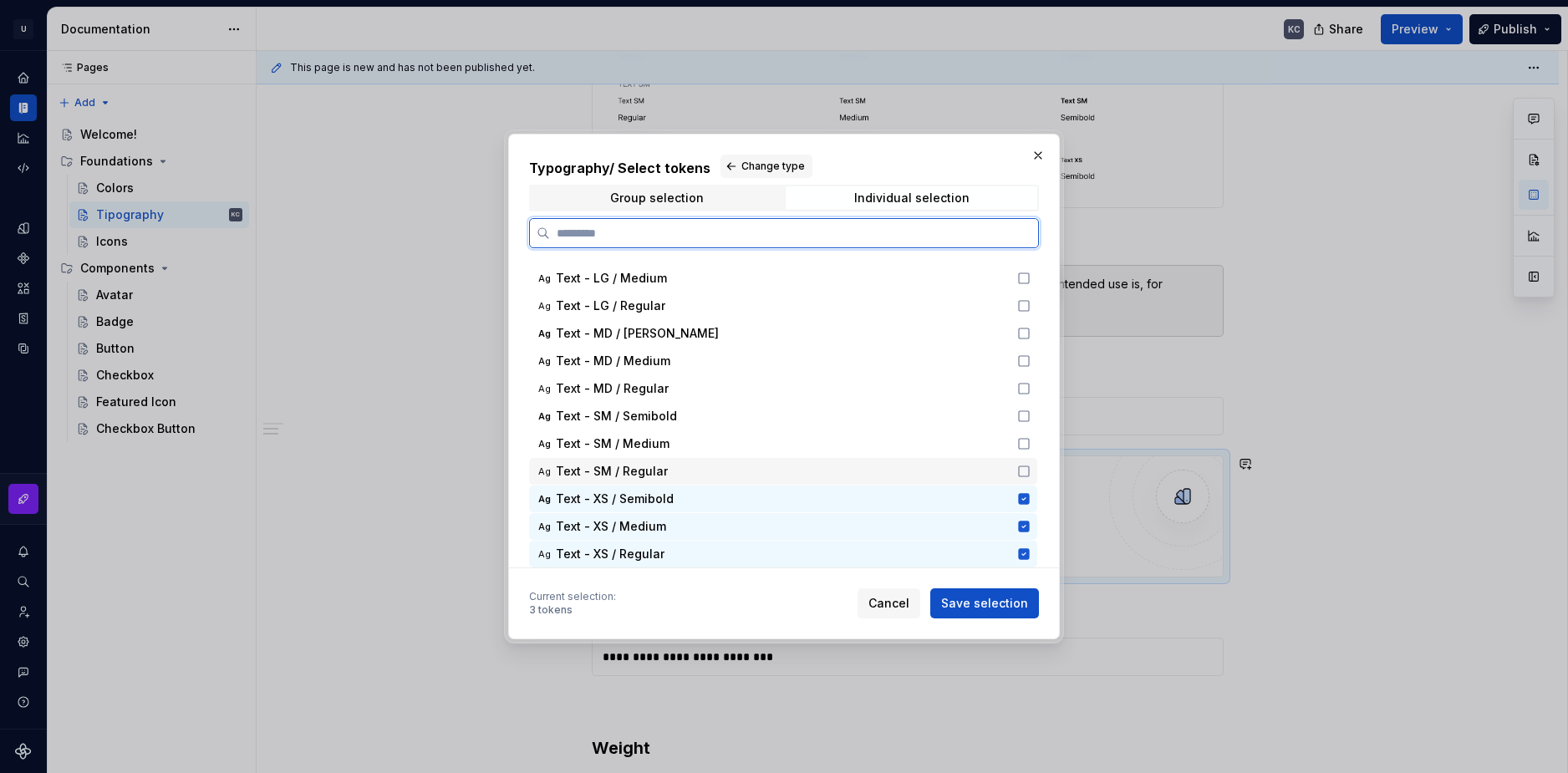
click at [1020, 467] on icon at bounding box center [1023, 471] width 13 height 13
click at [1025, 434] on div "Ag Text - SM / Medium" at bounding box center [782, 444] width 508 height 27
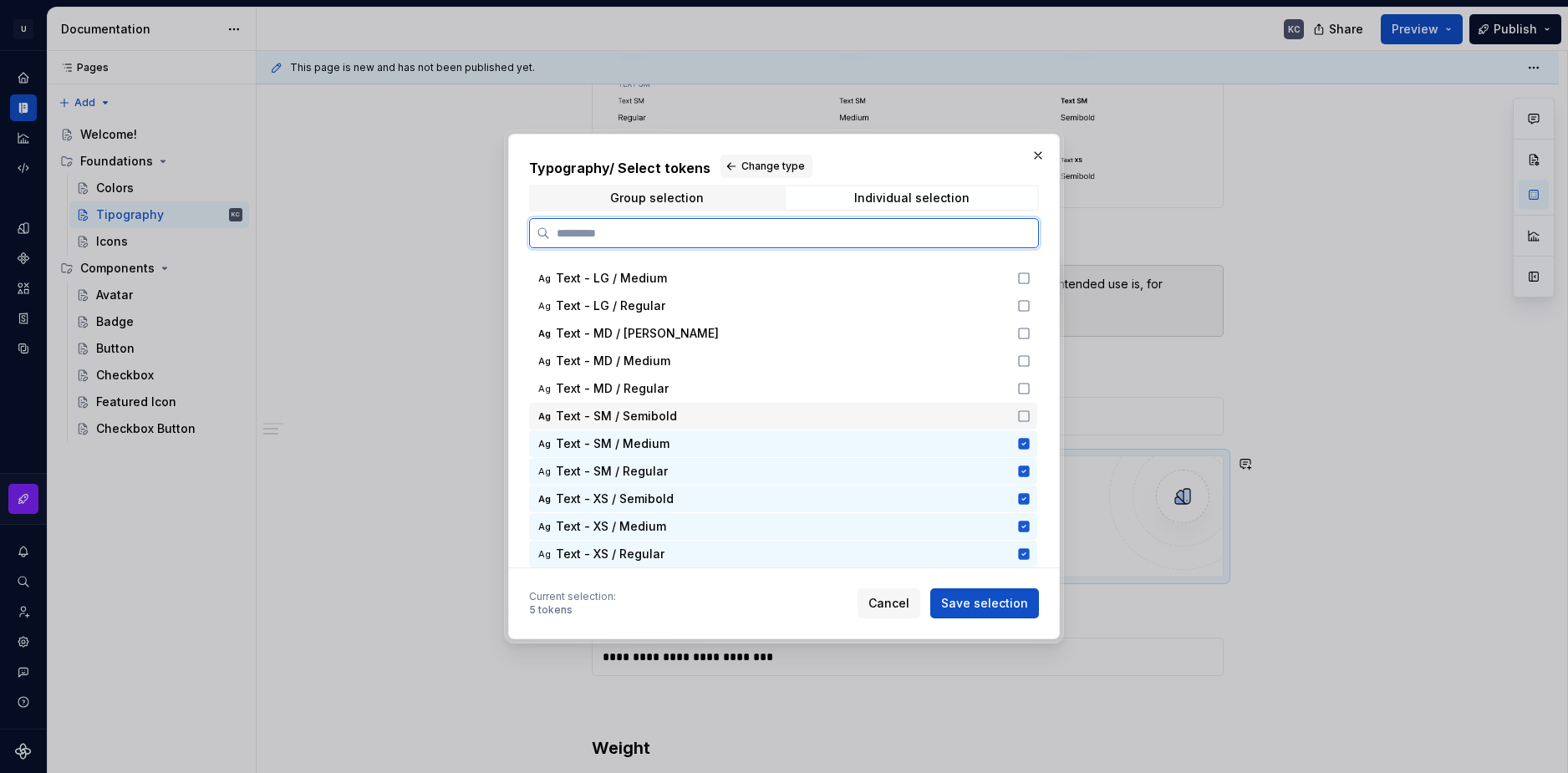
click at [1029, 412] on icon at bounding box center [1023, 415] width 10 height 10
click at [1029, 381] on div "Ag Text - MD / Regular" at bounding box center [782, 388] width 508 height 27
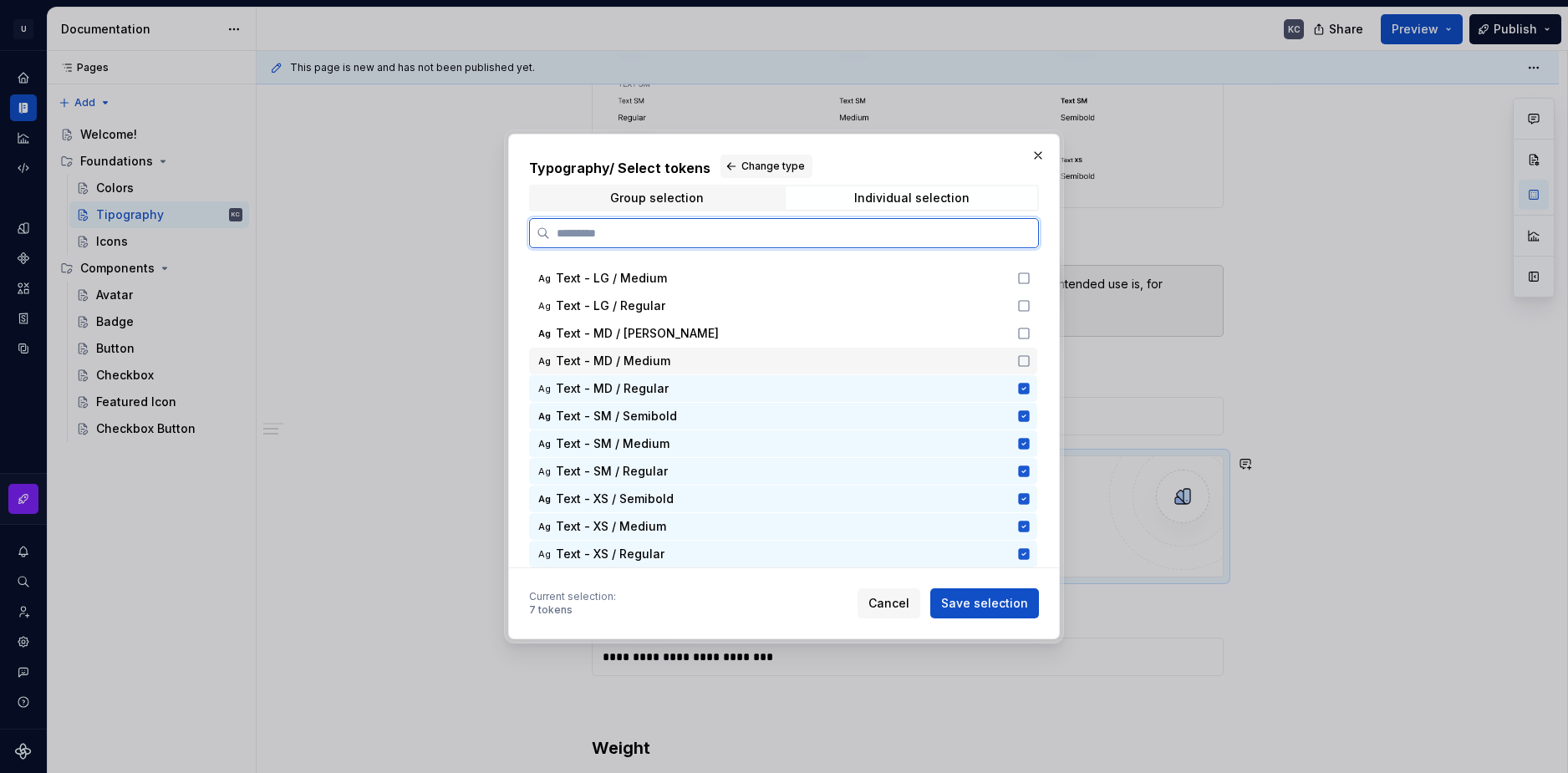
click at [1028, 360] on icon at bounding box center [1023, 360] width 13 height 13
click at [1028, 334] on icon at bounding box center [1023, 333] width 13 height 13
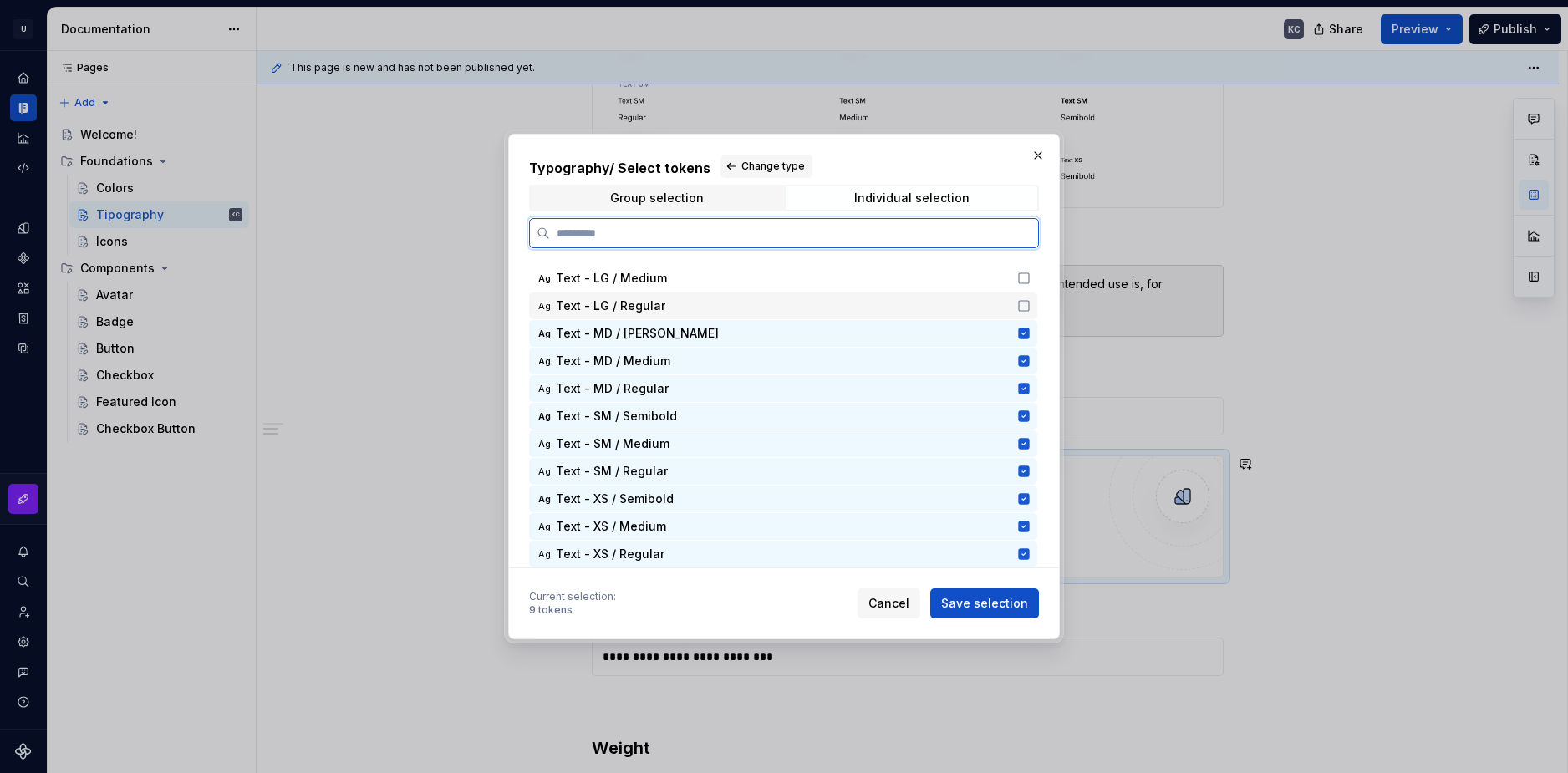
click at [1023, 299] on icon at bounding box center [1023, 306] width 13 height 13
click at [1022, 274] on icon at bounding box center [1023, 278] width 13 height 13
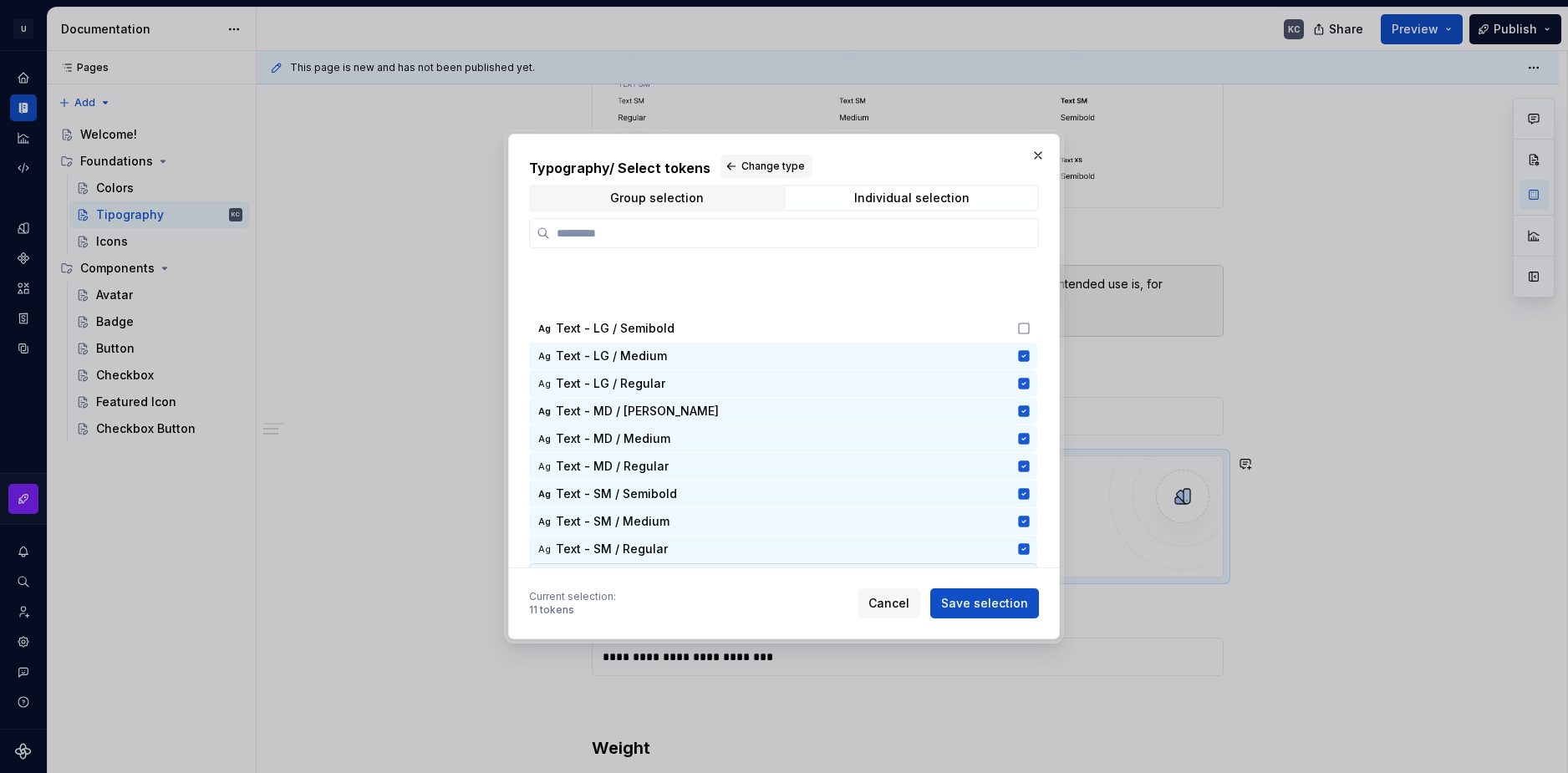
scroll to position [335, 0]
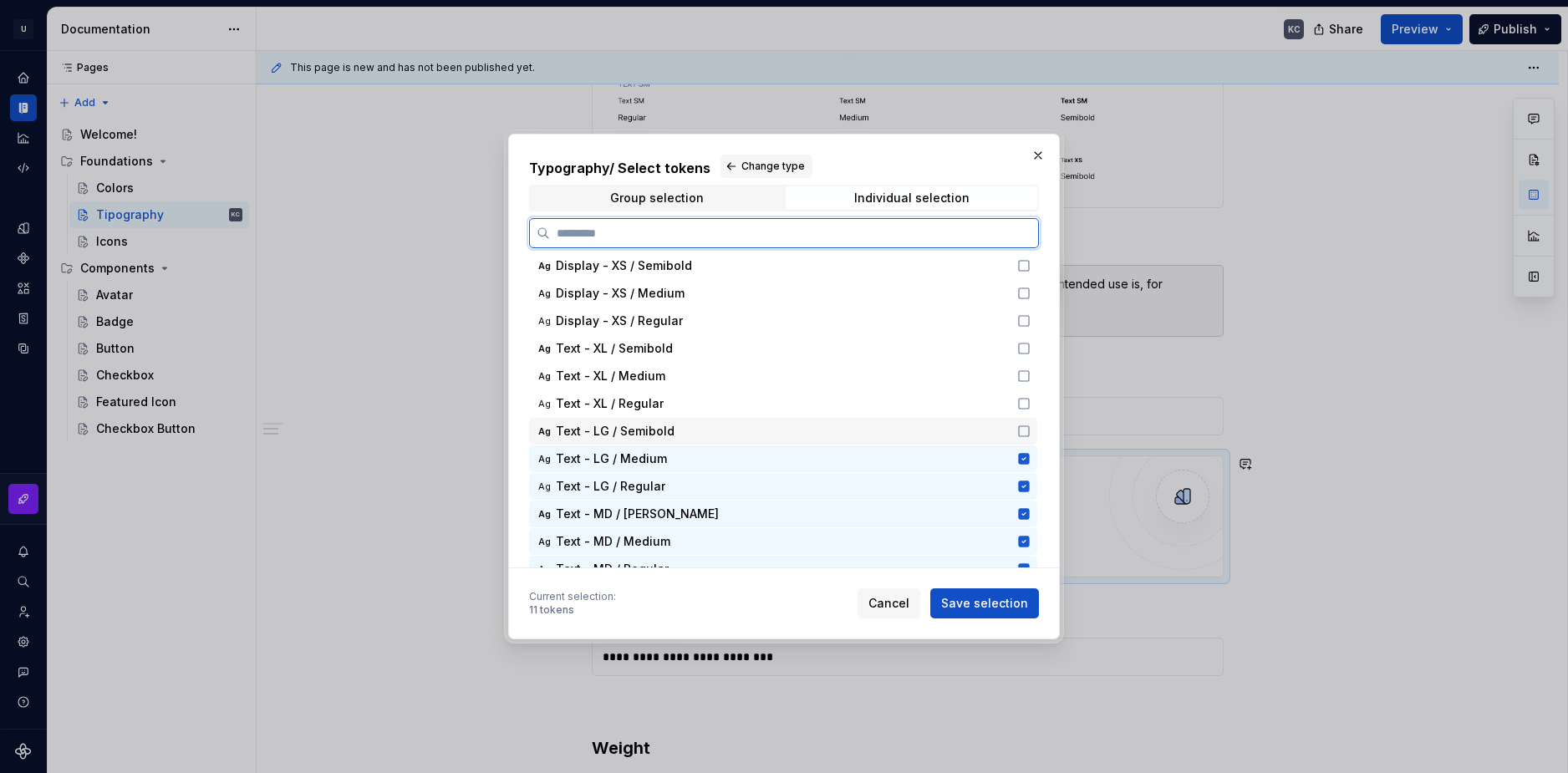
click at [1028, 429] on icon at bounding box center [1023, 431] width 13 height 13
click at [1024, 400] on icon at bounding box center [1023, 404] width 13 height 13
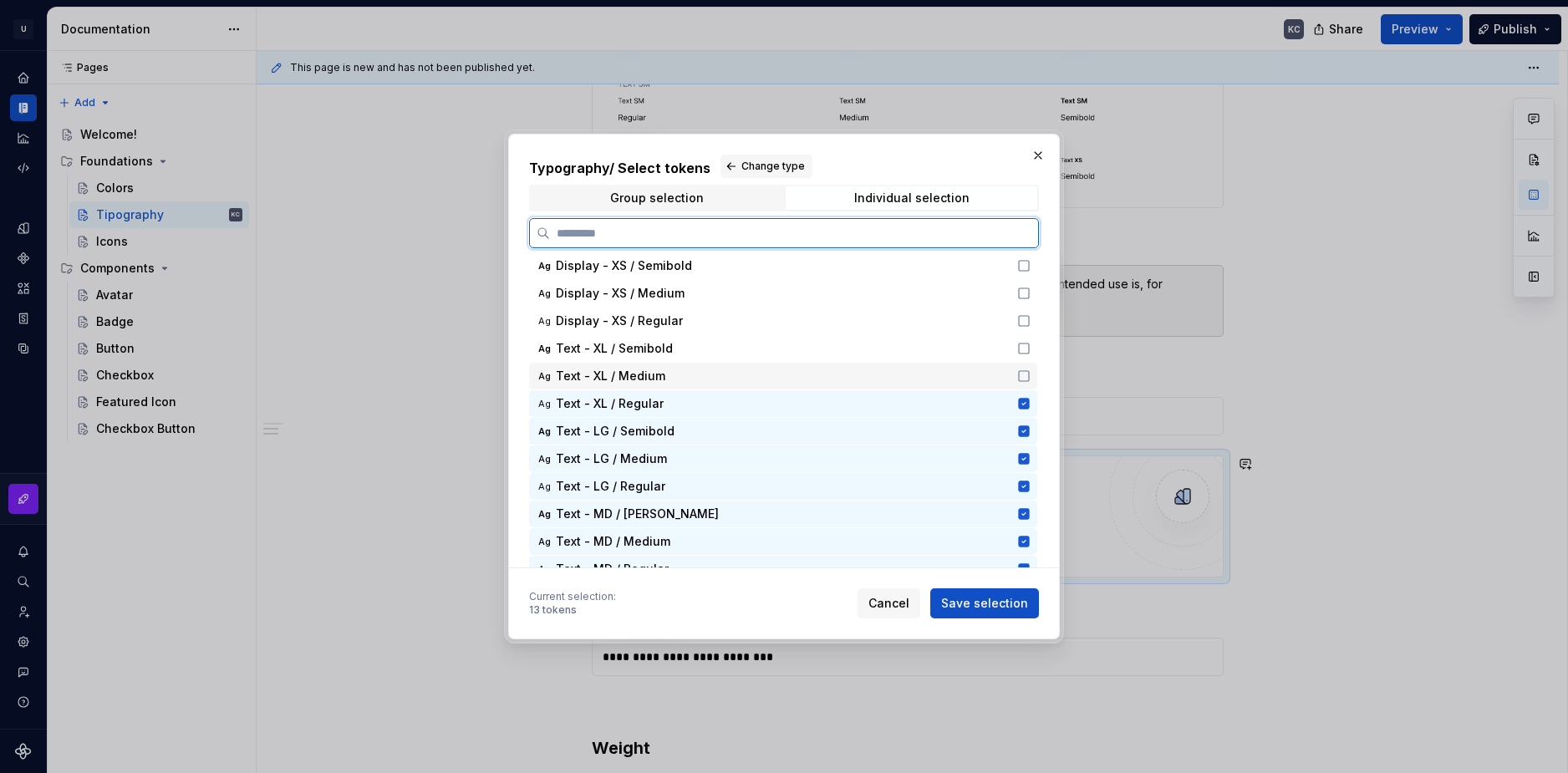
click at [1028, 364] on div "Ag Text - XL / Medium" at bounding box center [782, 376] width 508 height 27
click at [1026, 339] on div "Ag Text - XL / Semibold" at bounding box center [782, 349] width 508 height 27
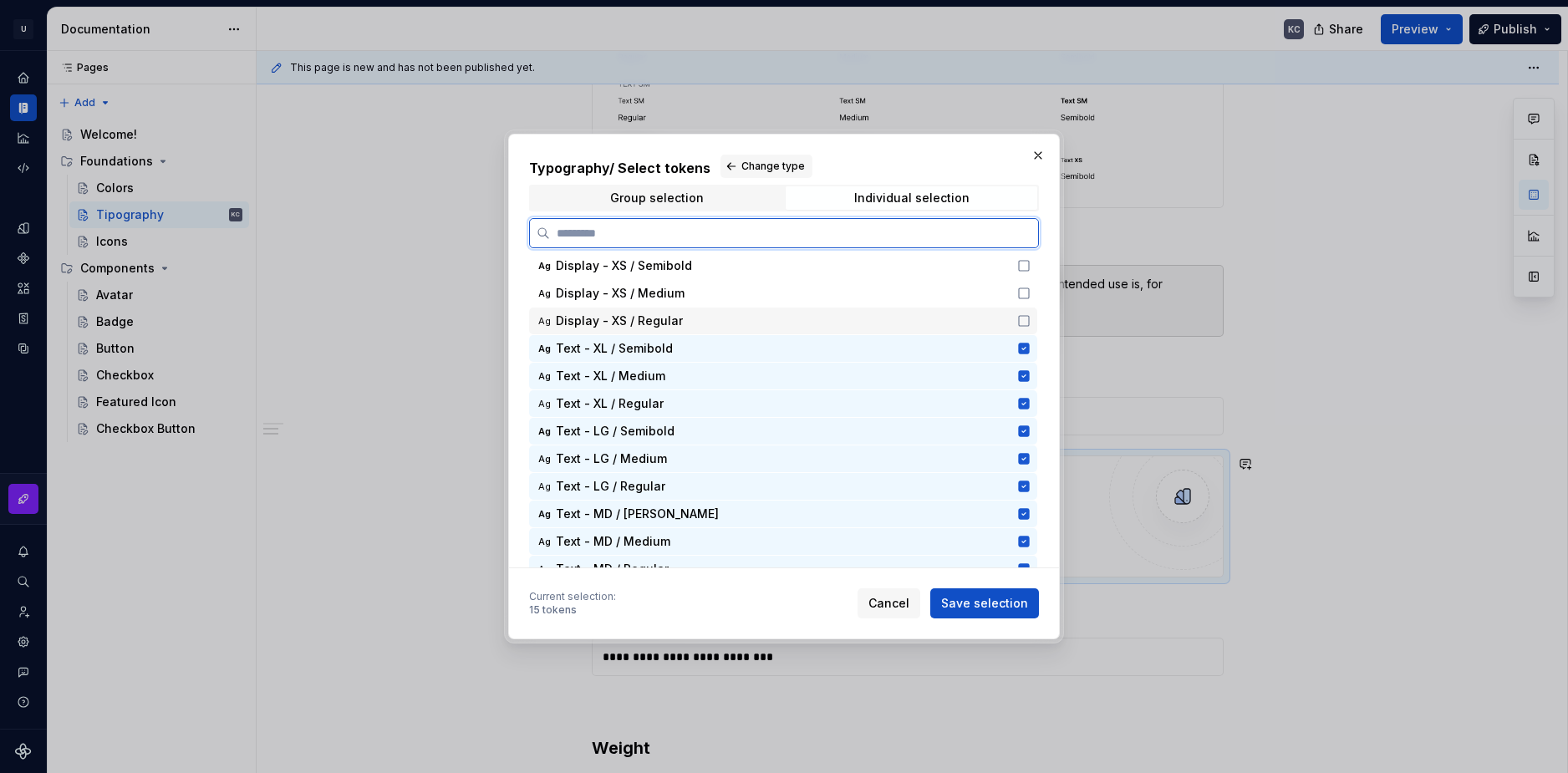
click at [1027, 316] on icon at bounding box center [1023, 321] width 13 height 13
click at [1028, 290] on icon at bounding box center [1023, 293] width 13 height 13
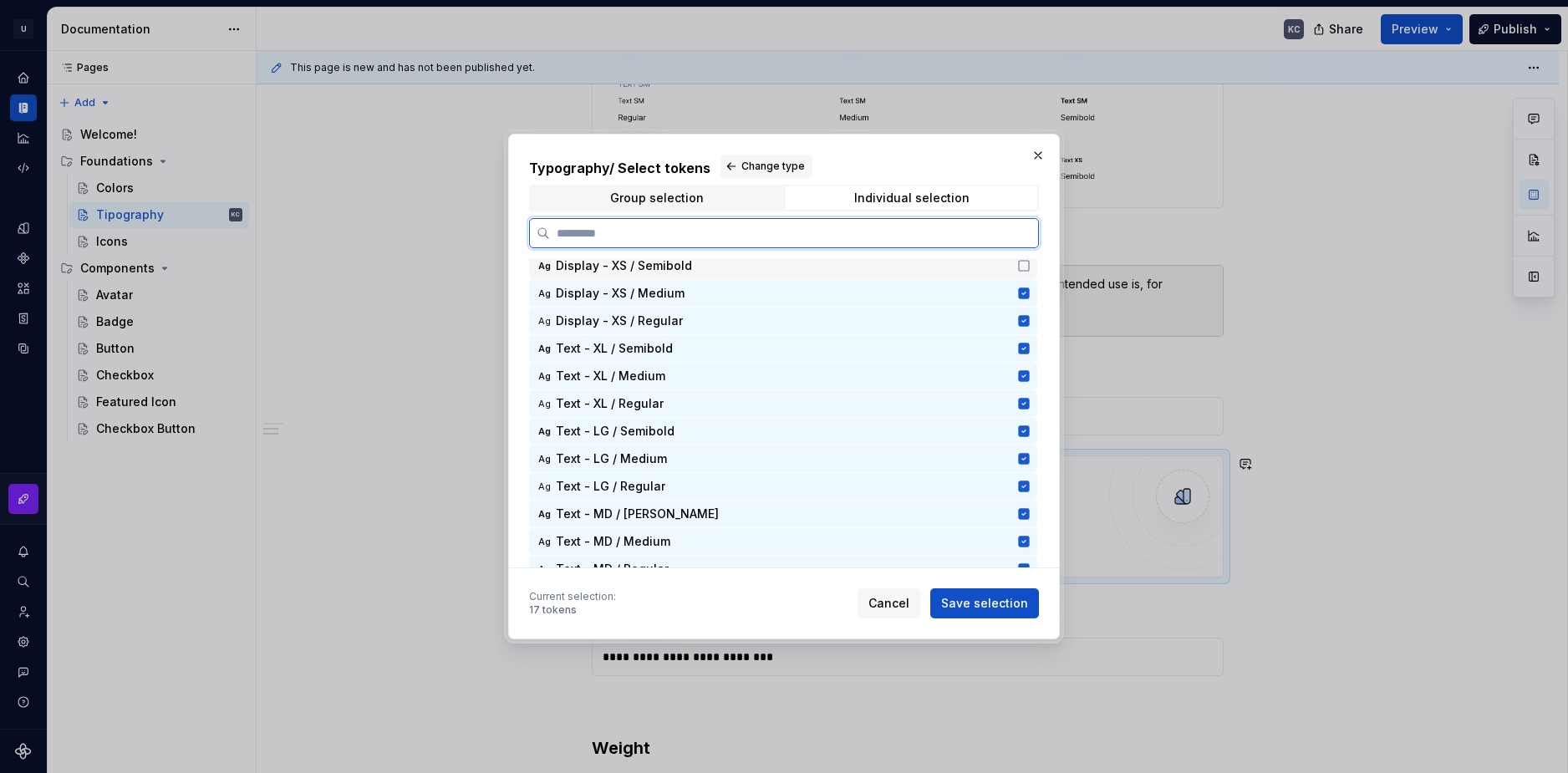
click at [1028, 271] on icon at bounding box center [1023, 265] width 10 height 10
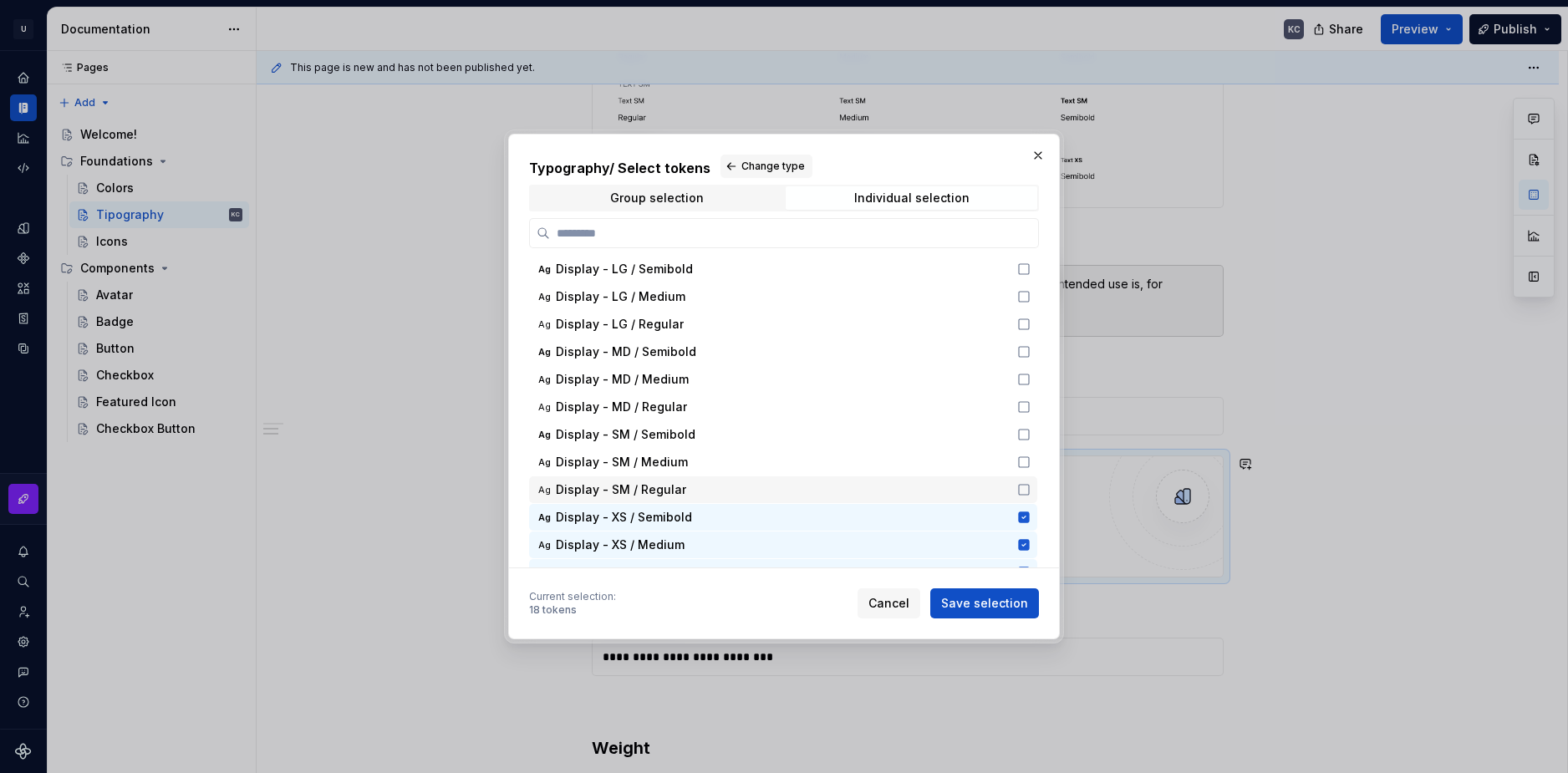
scroll to position [84, 0]
click at [1022, 492] on icon at bounding box center [1023, 488] width 13 height 13
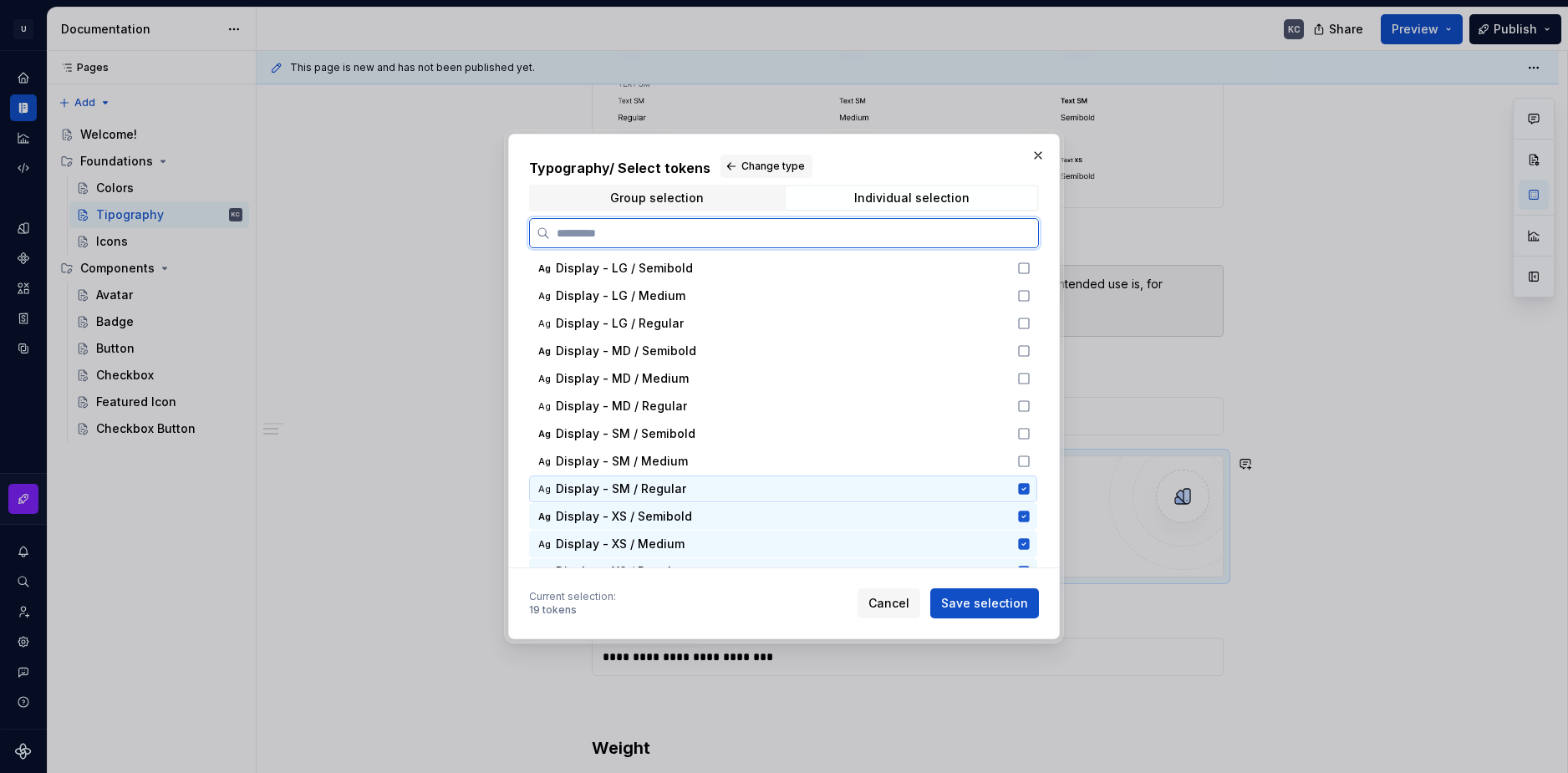
click at [1023, 461] on icon at bounding box center [1023, 461] width 13 height 13
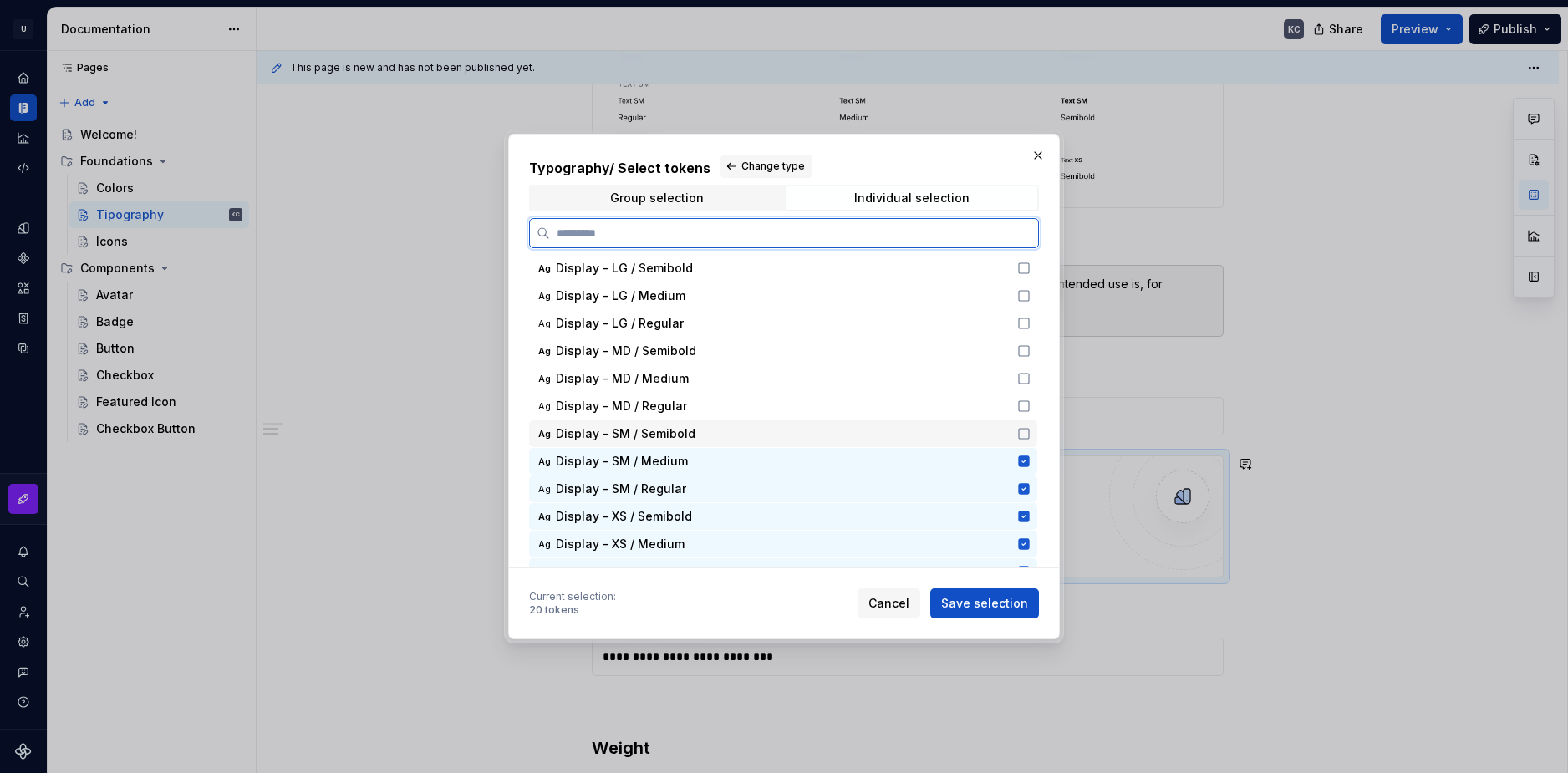
click at [1025, 430] on icon at bounding box center [1023, 433] width 13 height 13
click at [1027, 396] on div "Ag Display - MD / Regular" at bounding box center [782, 406] width 508 height 27
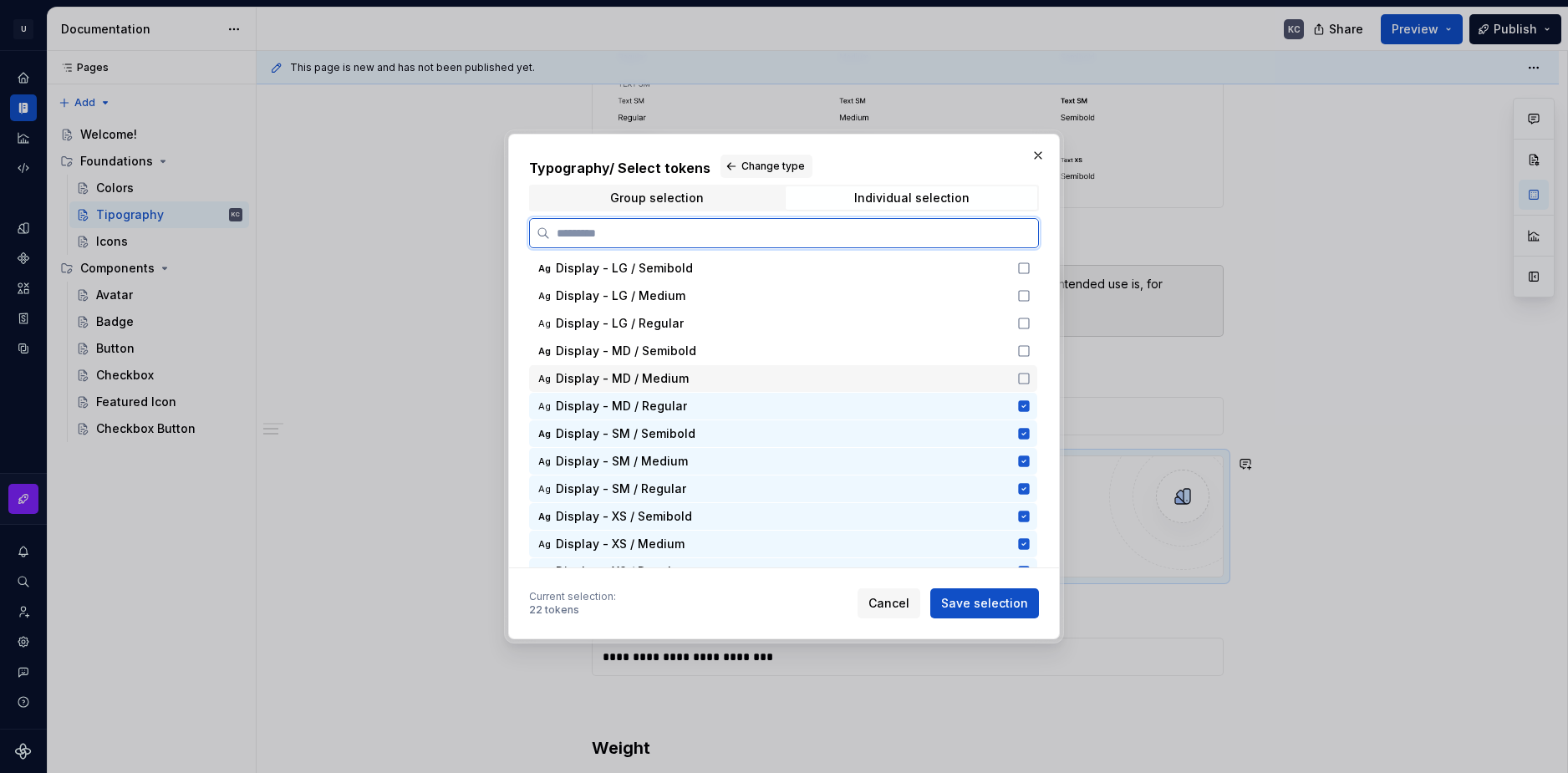
click at [1025, 370] on div "Ag Display - MD / Medium" at bounding box center [782, 378] width 508 height 27
click at [1025, 348] on icon at bounding box center [1023, 351] width 13 height 13
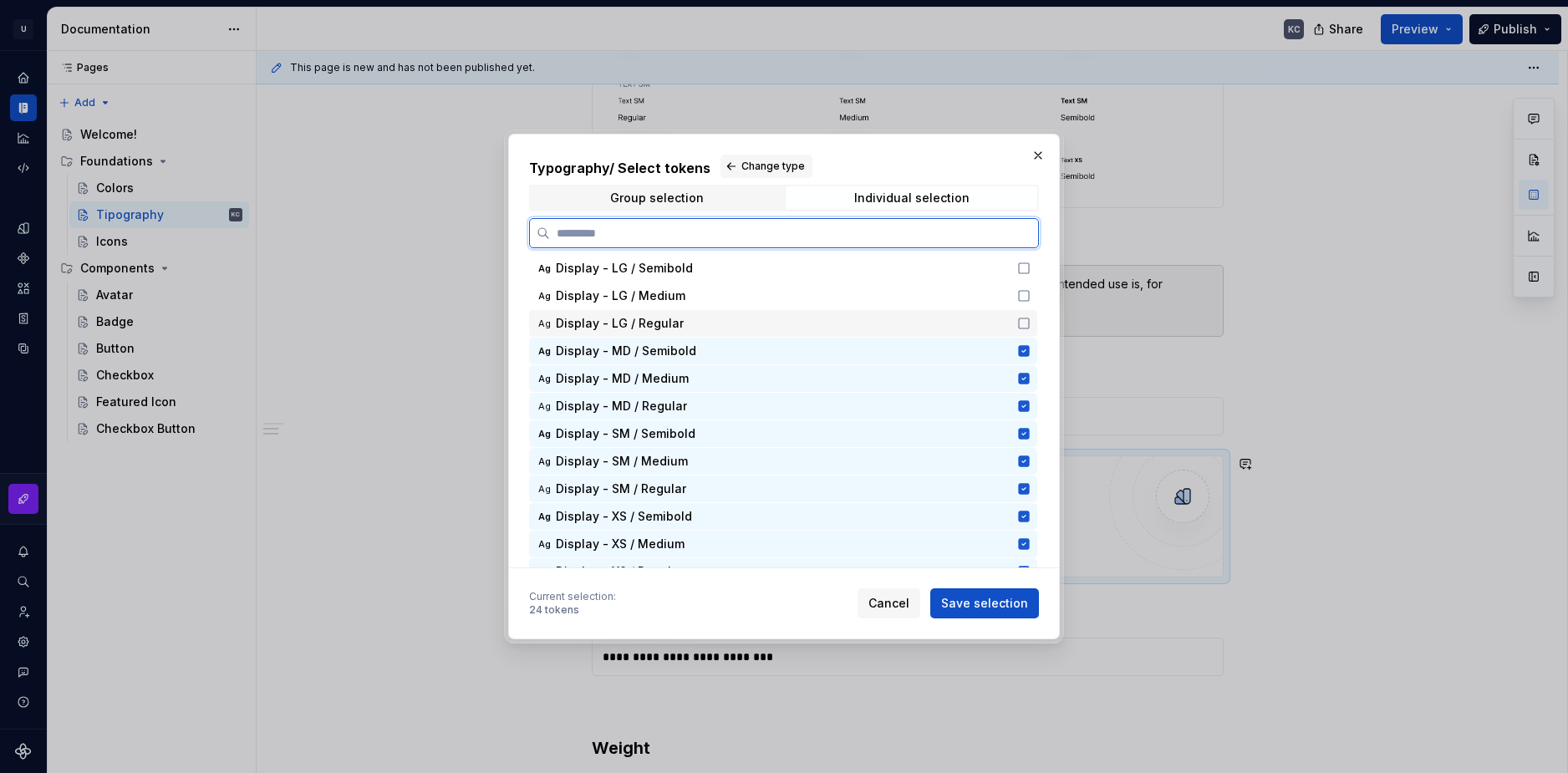
click at [1025, 319] on icon at bounding box center [1023, 323] width 13 height 13
click at [1025, 297] on icon at bounding box center [1023, 296] width 13 height 13
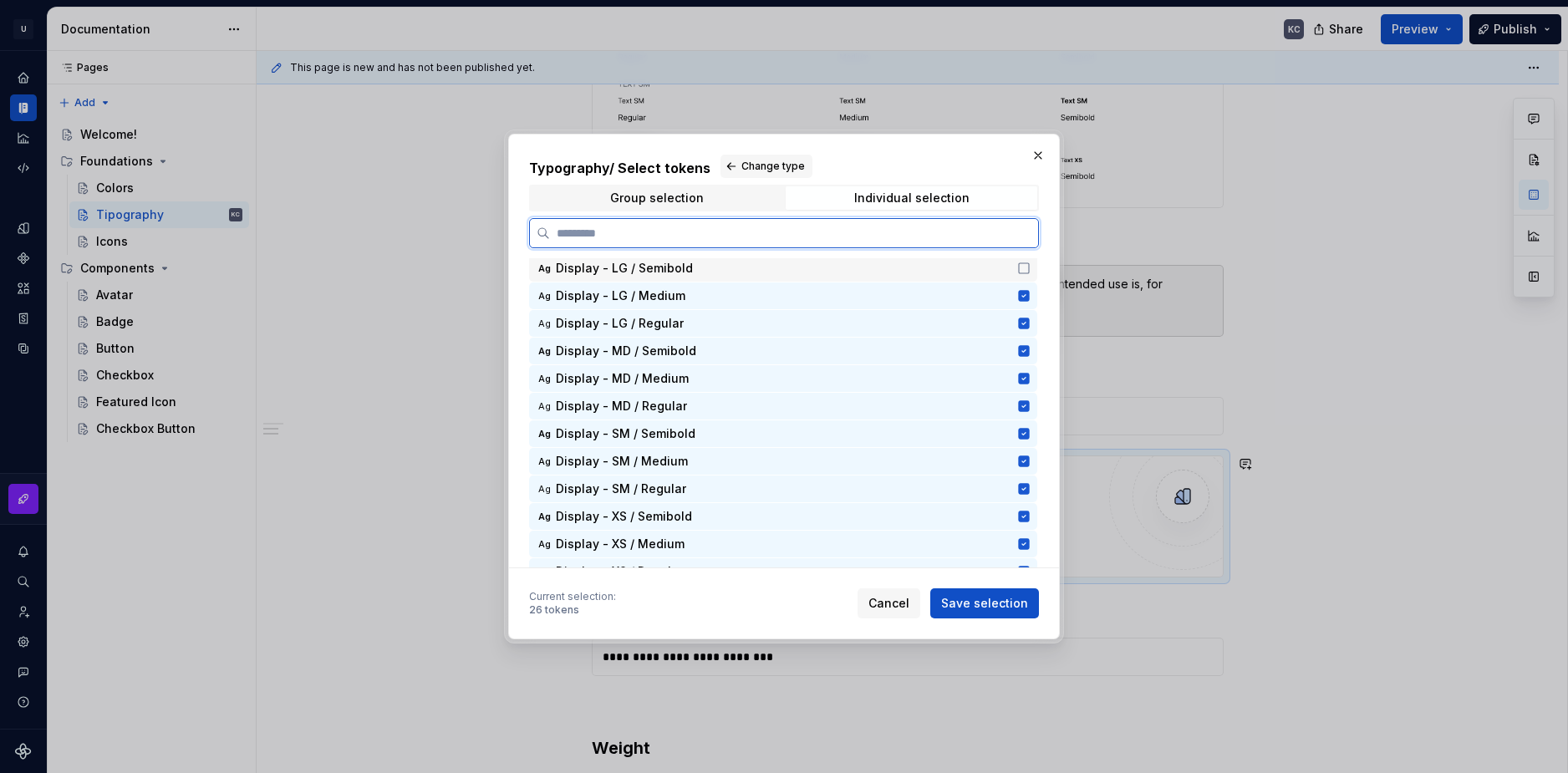
click at [1022, 280] on div "Ag Display - LG / Semibold" at bounding box center [782, 269] width 508 height 27
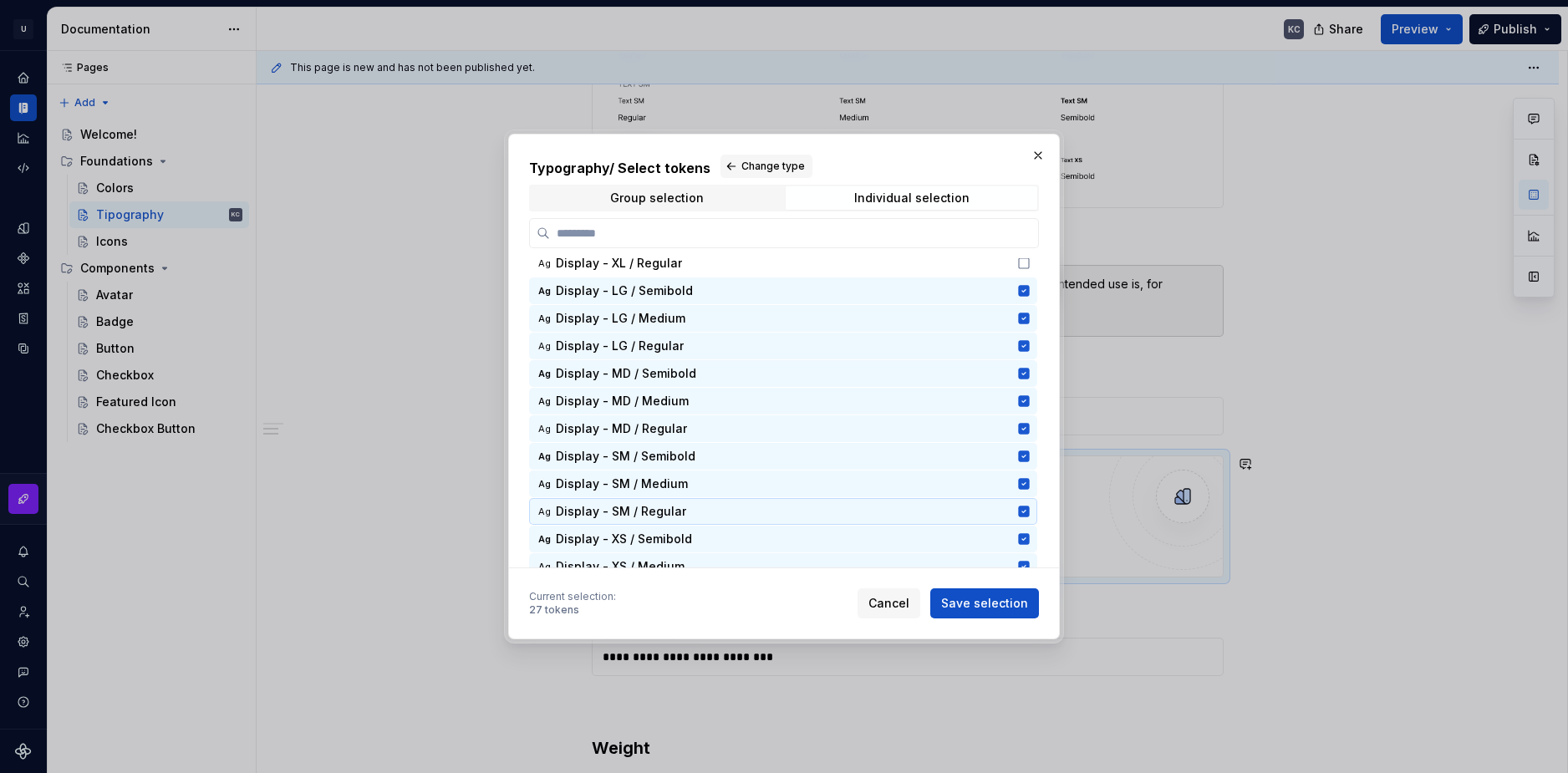
scroll to position [0, 0]
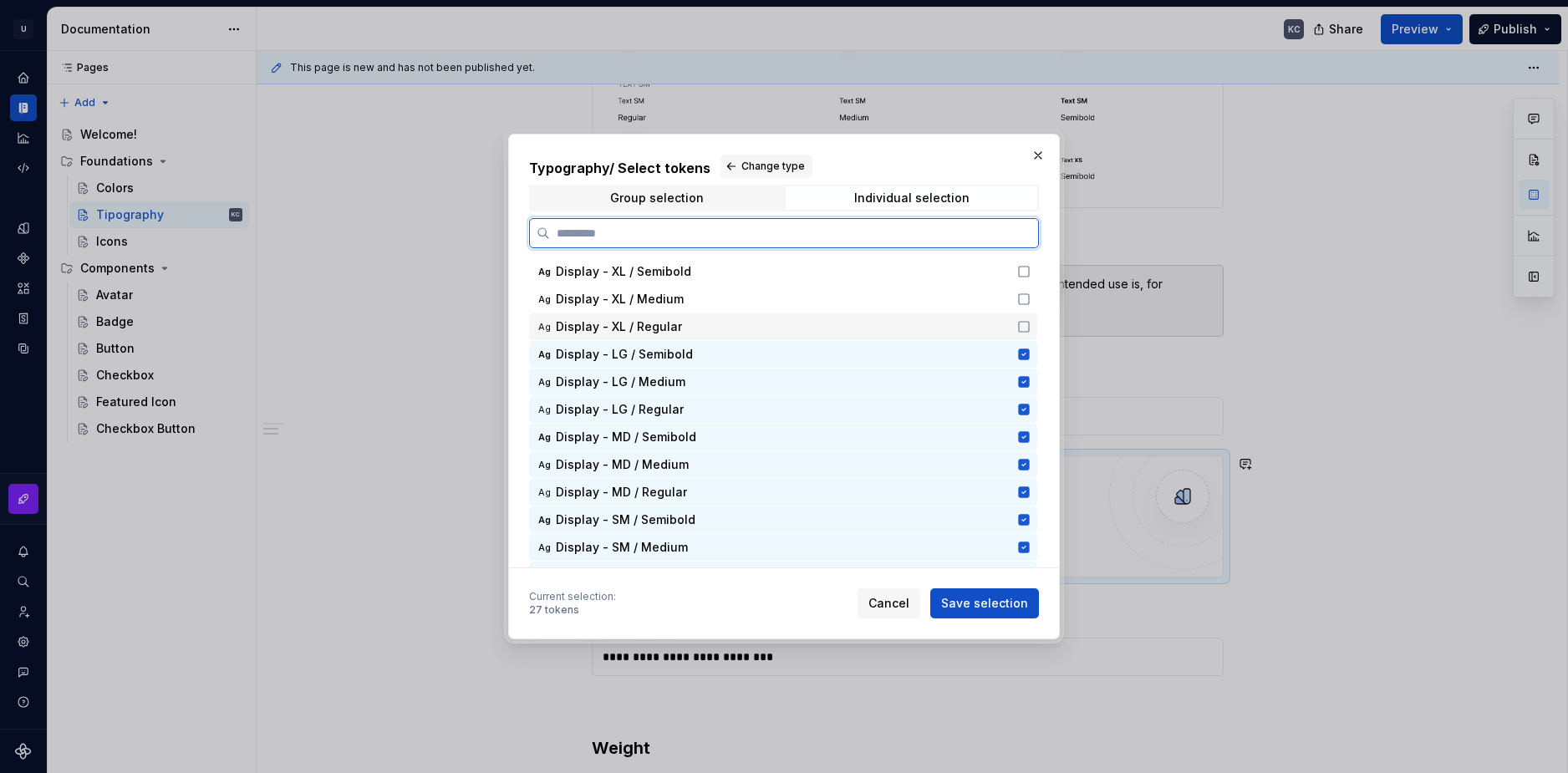
click at [1023, 329] on icon at bounding box center [1023, 326] width 13 height 13
drag, startPoint x: 1023, startPoint y: 297, endPoint x: 1020, endPoint y: 270, distance: 27.2
click at [1023, 292] on icon at bounding box center [1023, 298] width 13 height 13
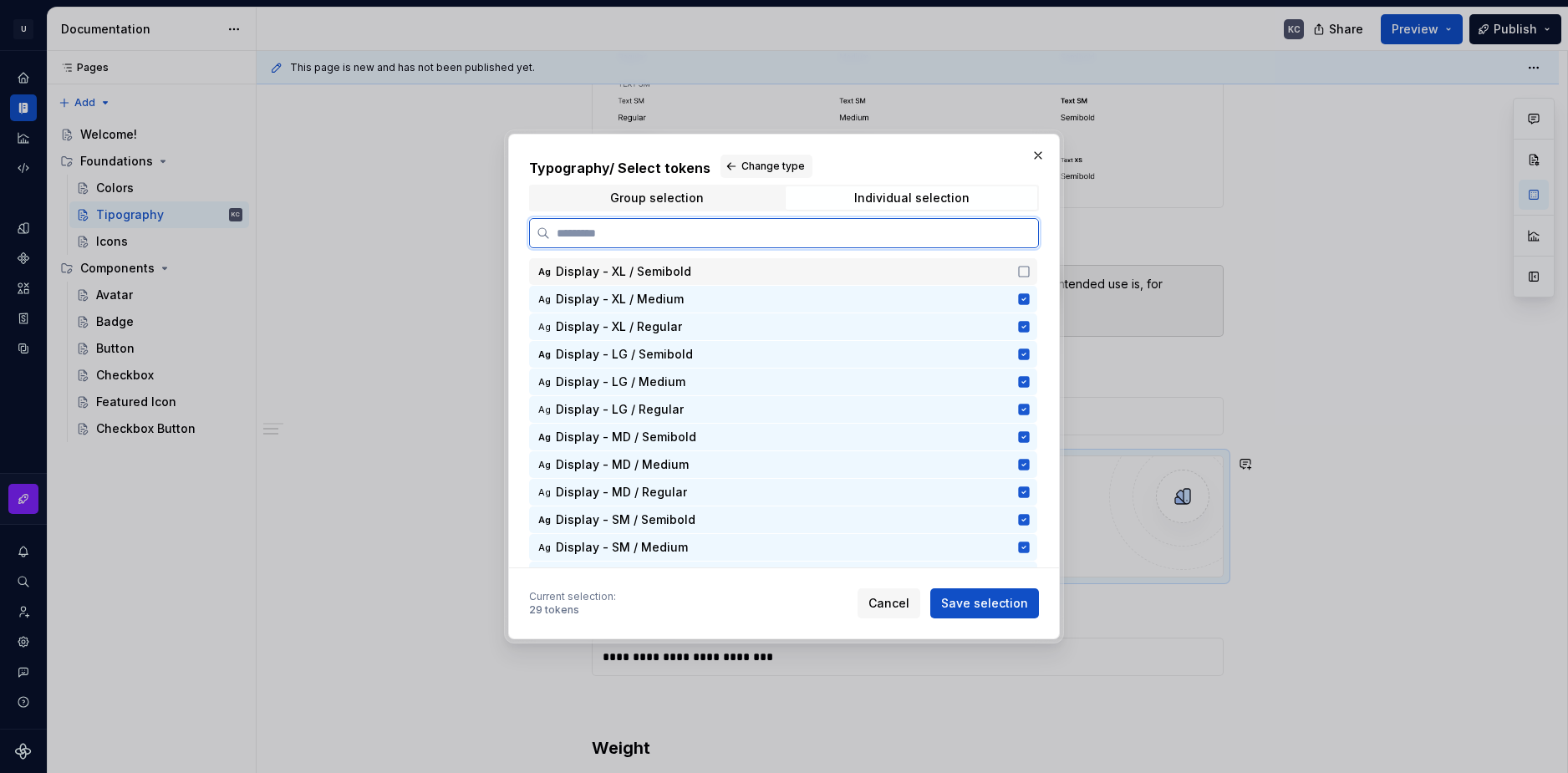
click at [1020, 270] on icon at bounding box center [1023, 271] width 13 height 13
click at [980, 601] on span "Save selection" at bounding box center [984, 603] width 87 height 17
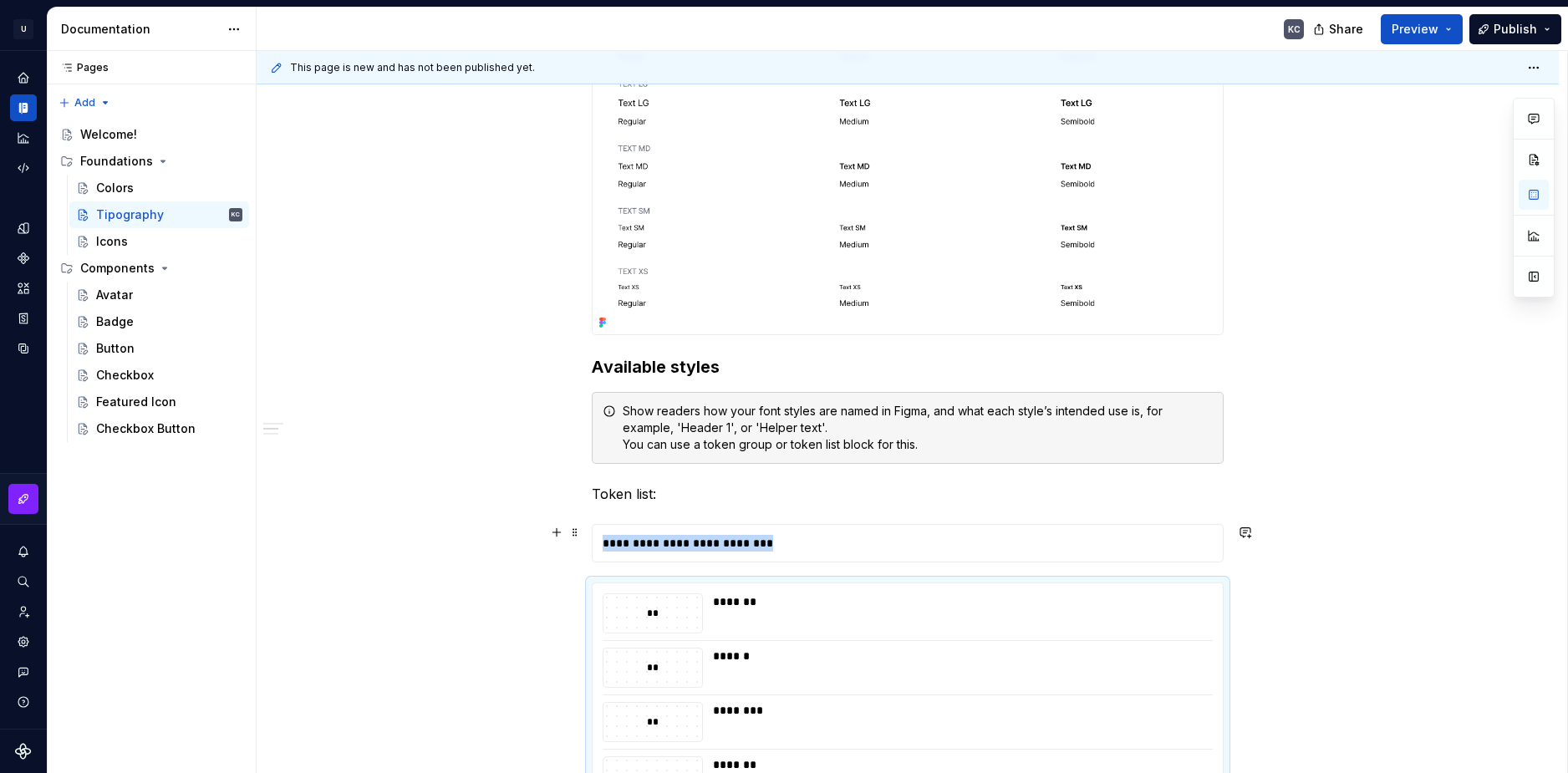
scroll to position [1240, 0]
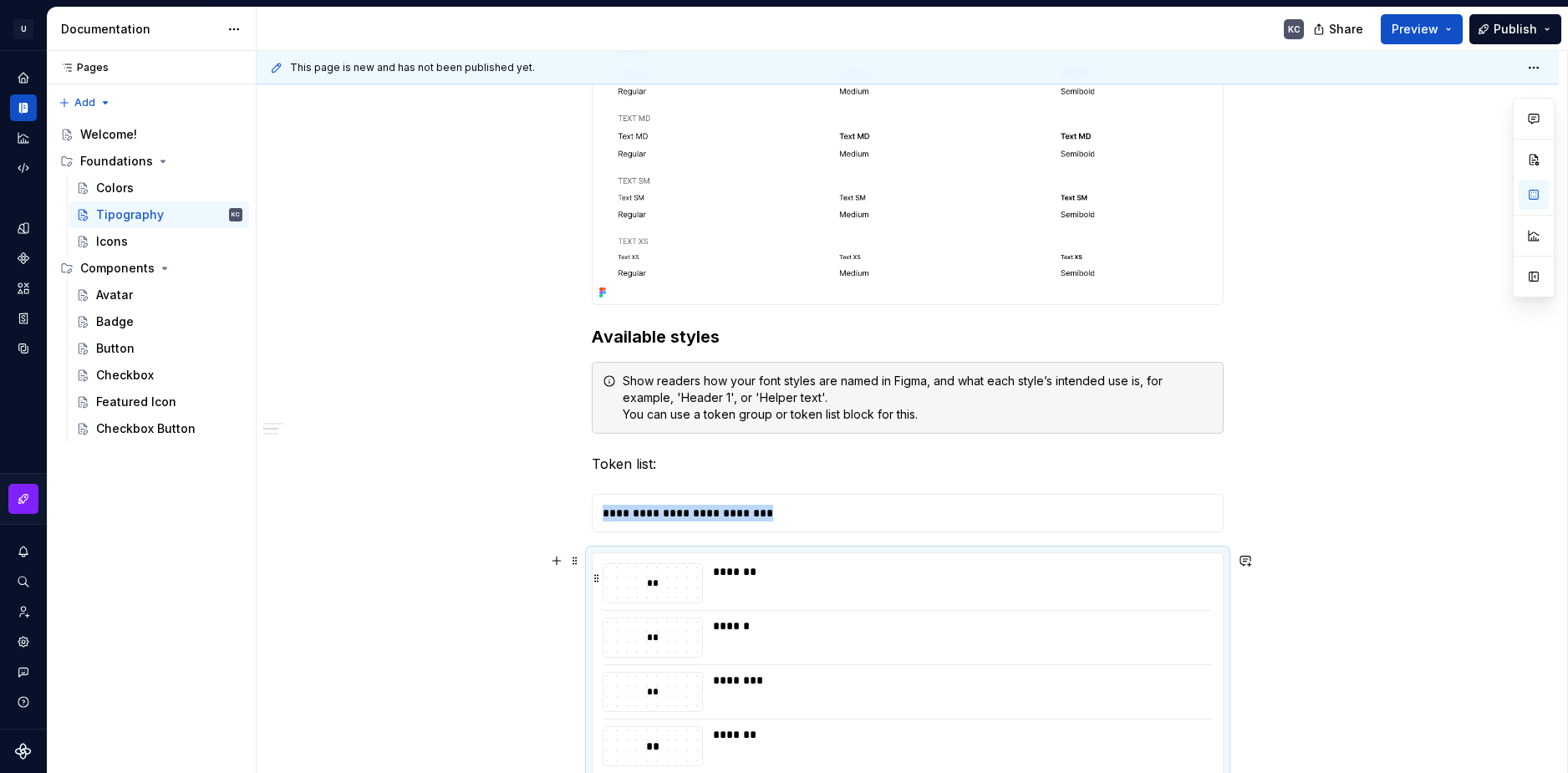
click at [749, 577] on div "*******" at bounding box center [958, 572] width 490 height 17
click at [848, 577] on div "*******" at bounding box center [958, 572] width 490 height 17
drag, startPoint x: 848, startPoint y: 577, endPoint x: 735, endPoint y: 577, distance: 113.0
click at [842, 577] on div "*******" at bounding box center [958, 572] width 490 height 17
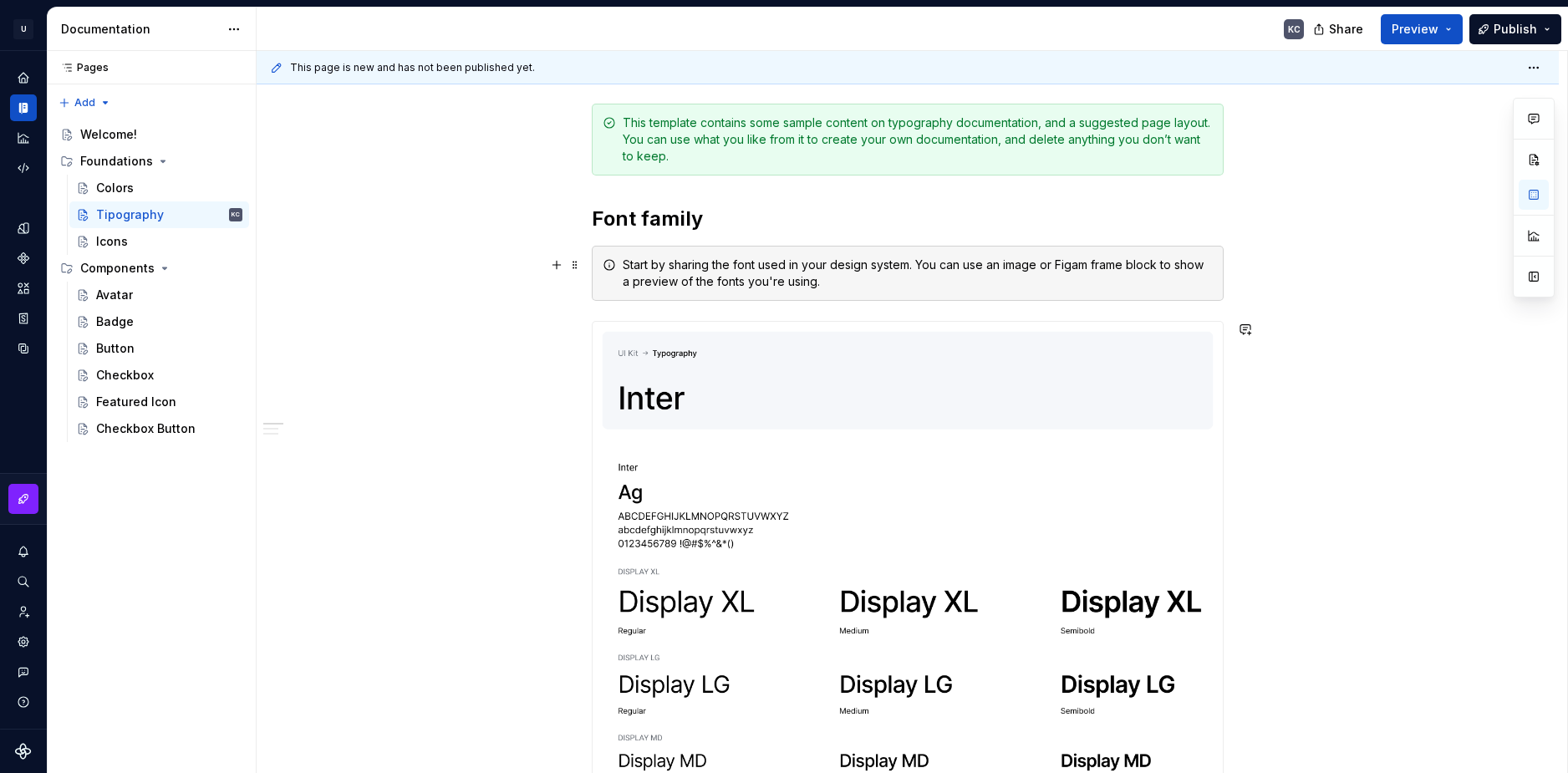
scroll to position [237, 0]
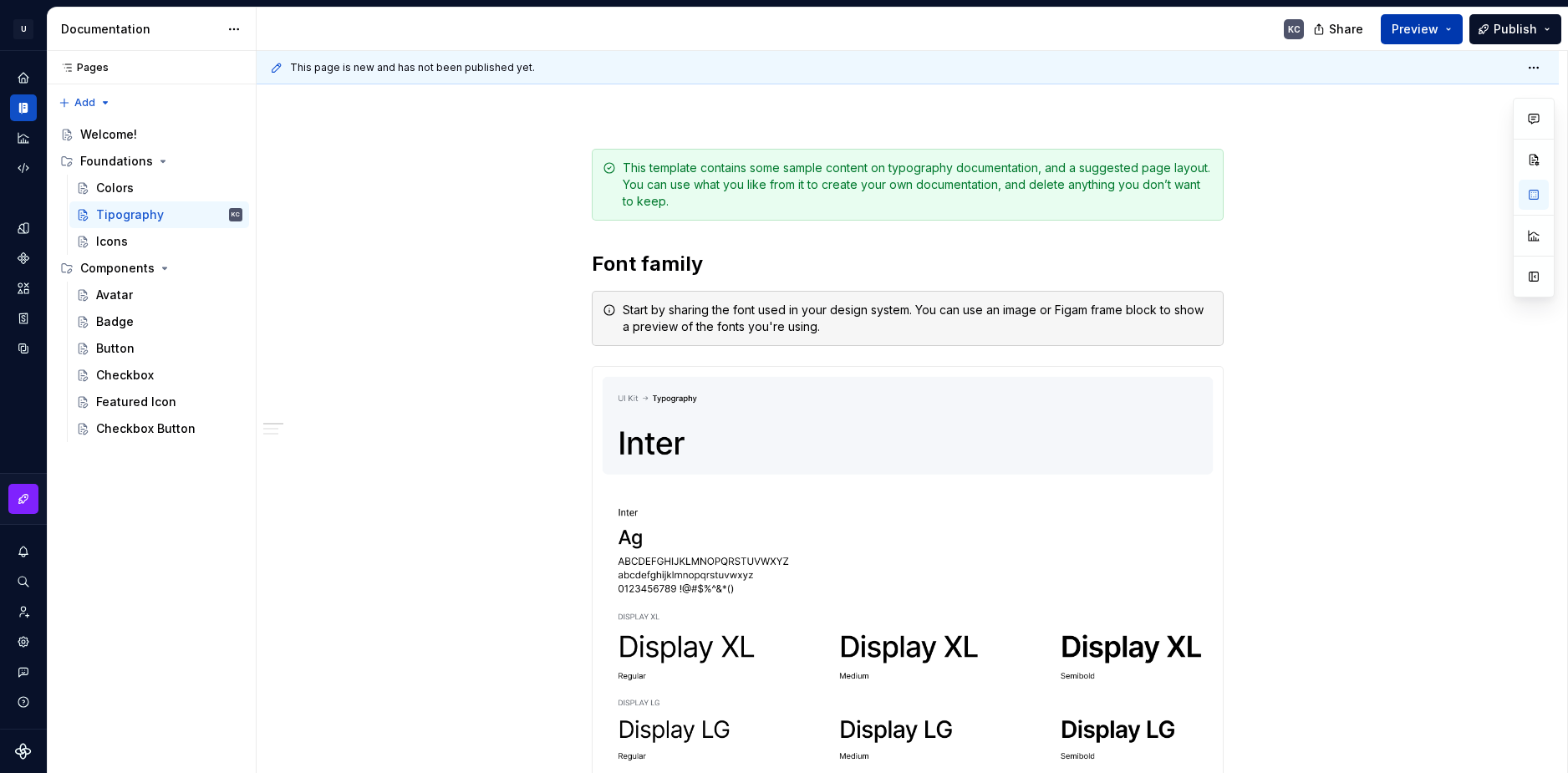
click at [1453, 36] on button "Preview" at bounding box center [1421, 29] width 82 height 30
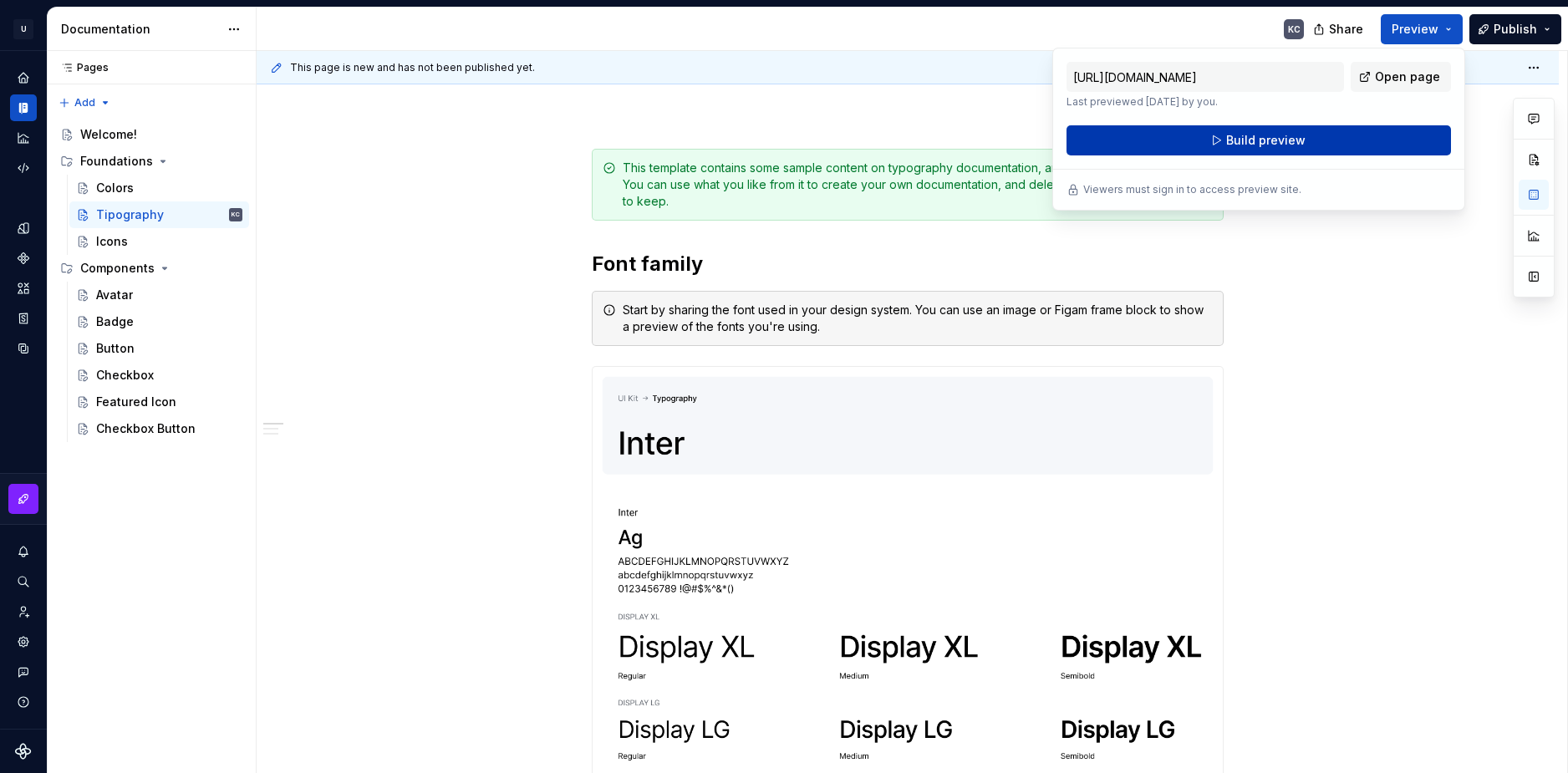
click at [1324, 134] on button "Build preview" at bounding box center [1259, 139] width 385 height 30
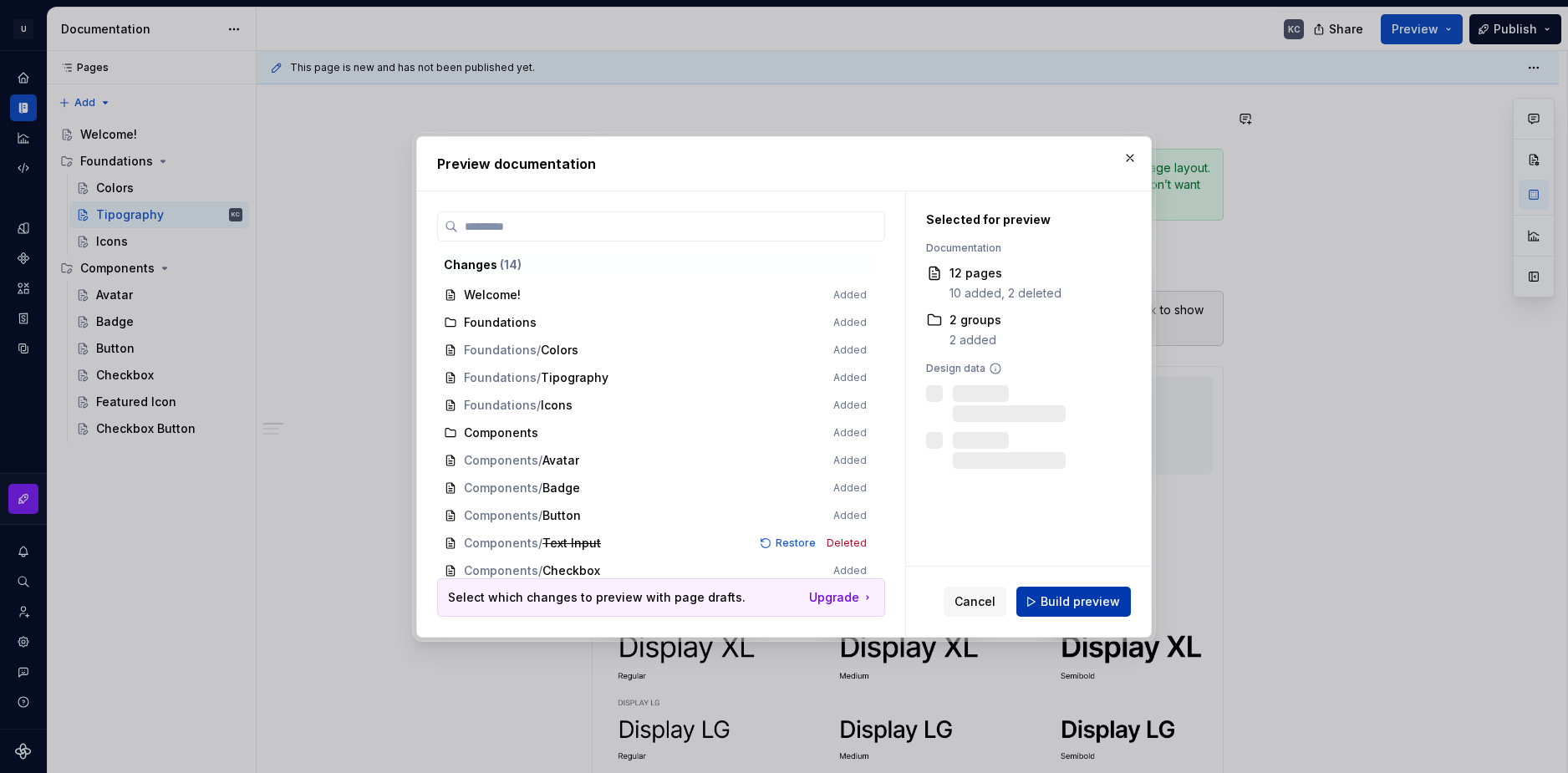
click at [1063, 610] on button "Build preview" at bounding box center [1073, 601] width 114 height 30
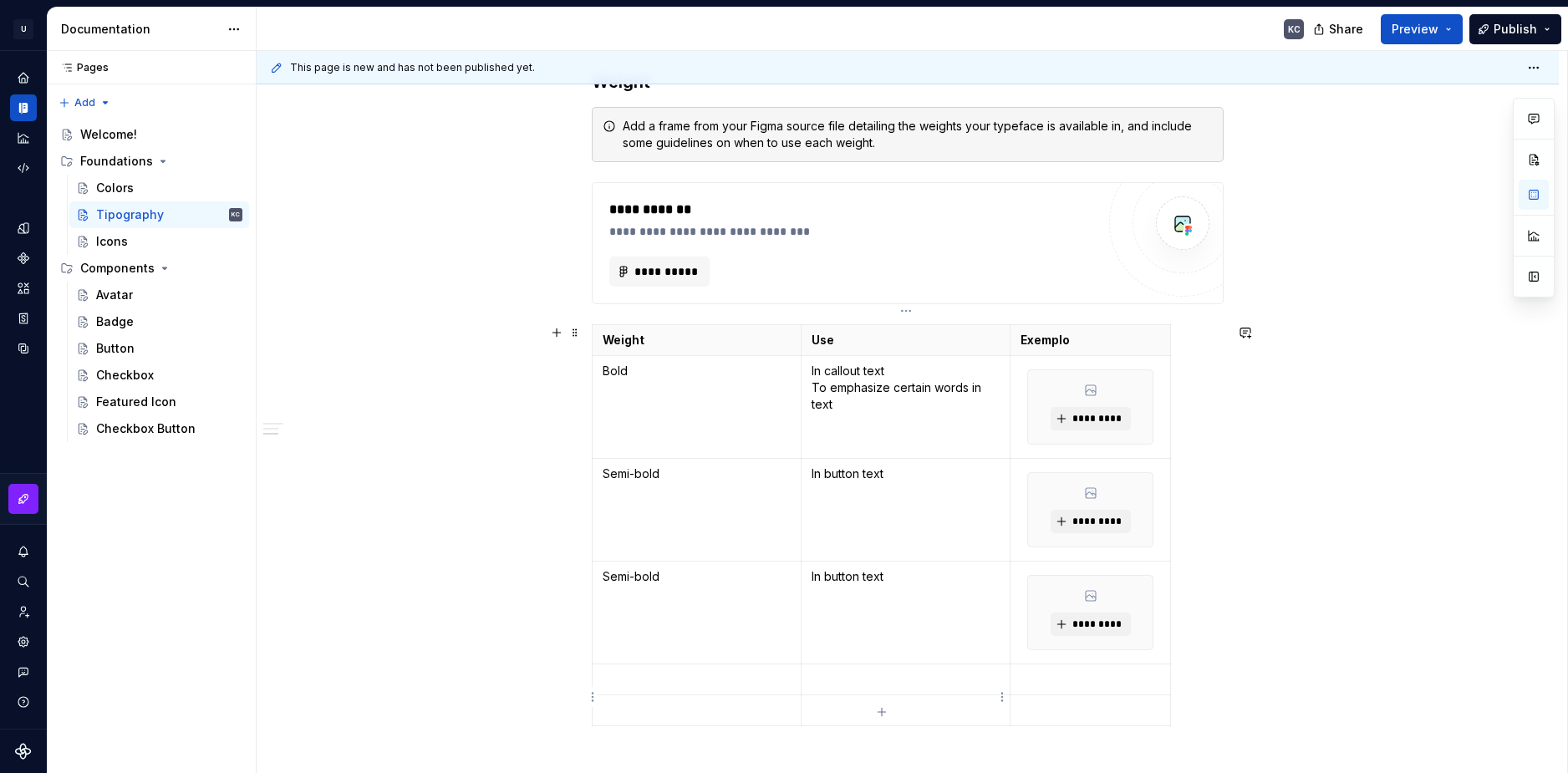
scroll to position [3100, 0]
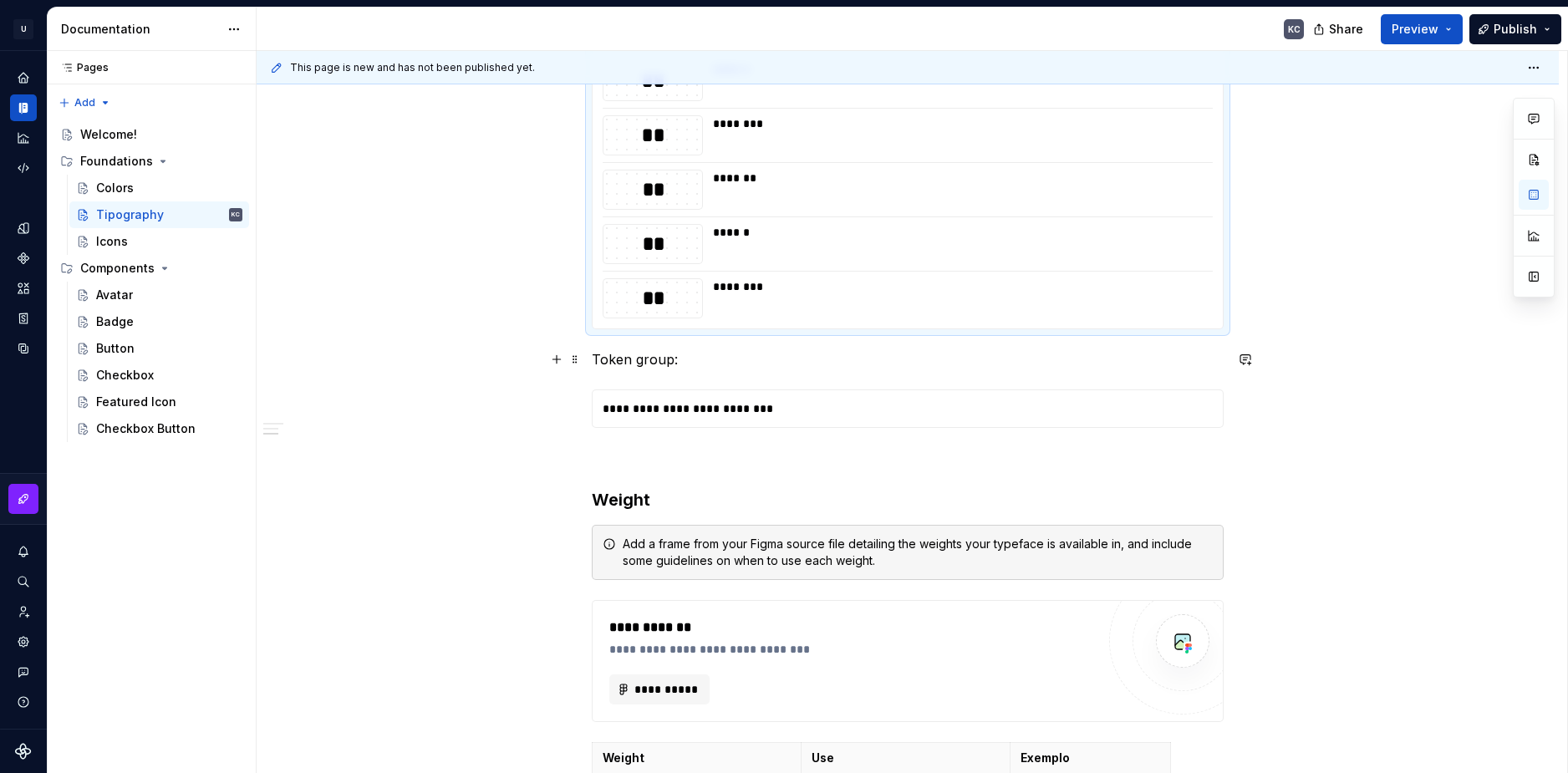
click at [578, 359] on span at bounding box center [575, 360] width 13 height 23
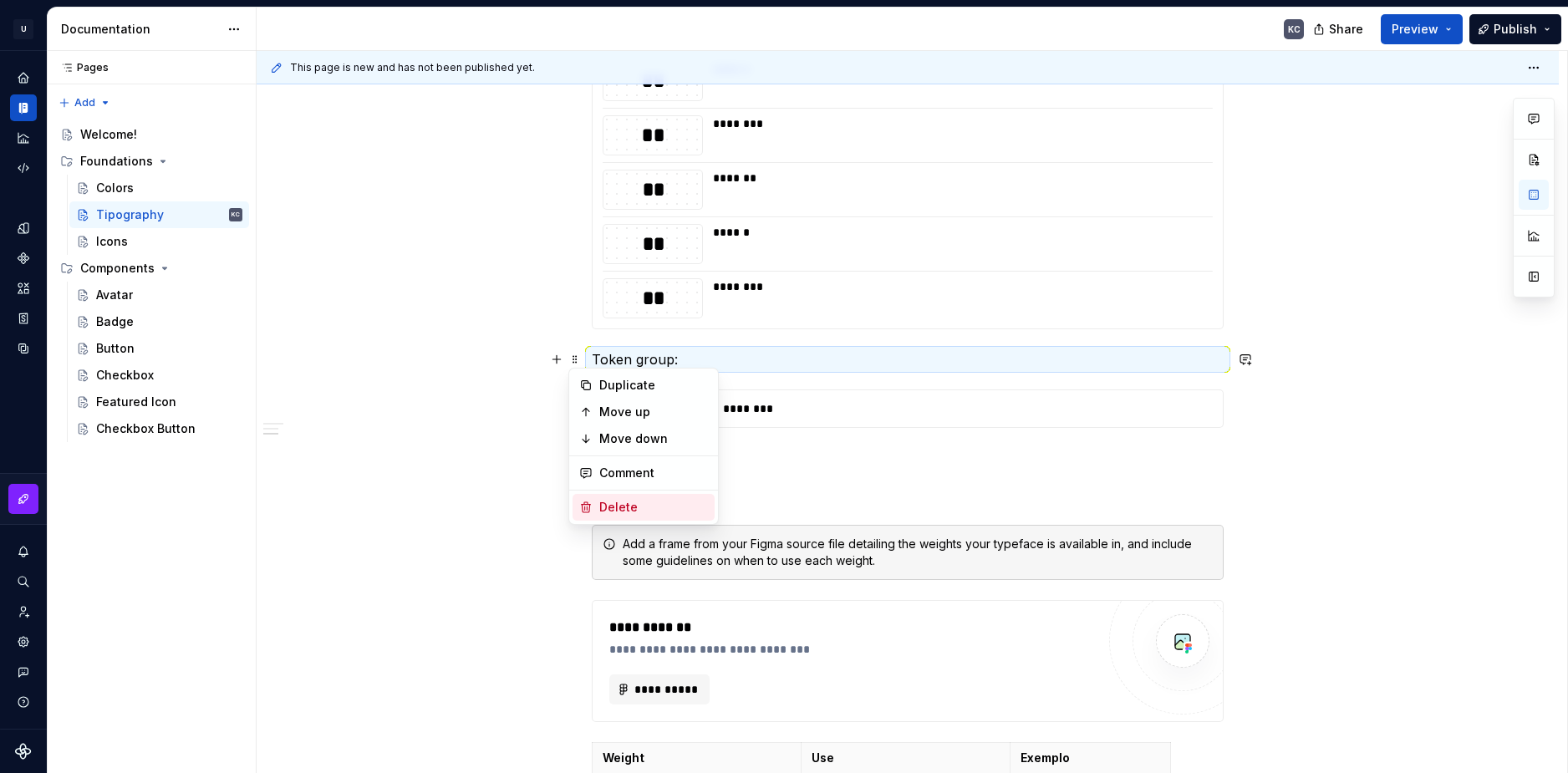
click at [623, 512] on div "Delete" at bounding box center [654, 507] width 109 height 17
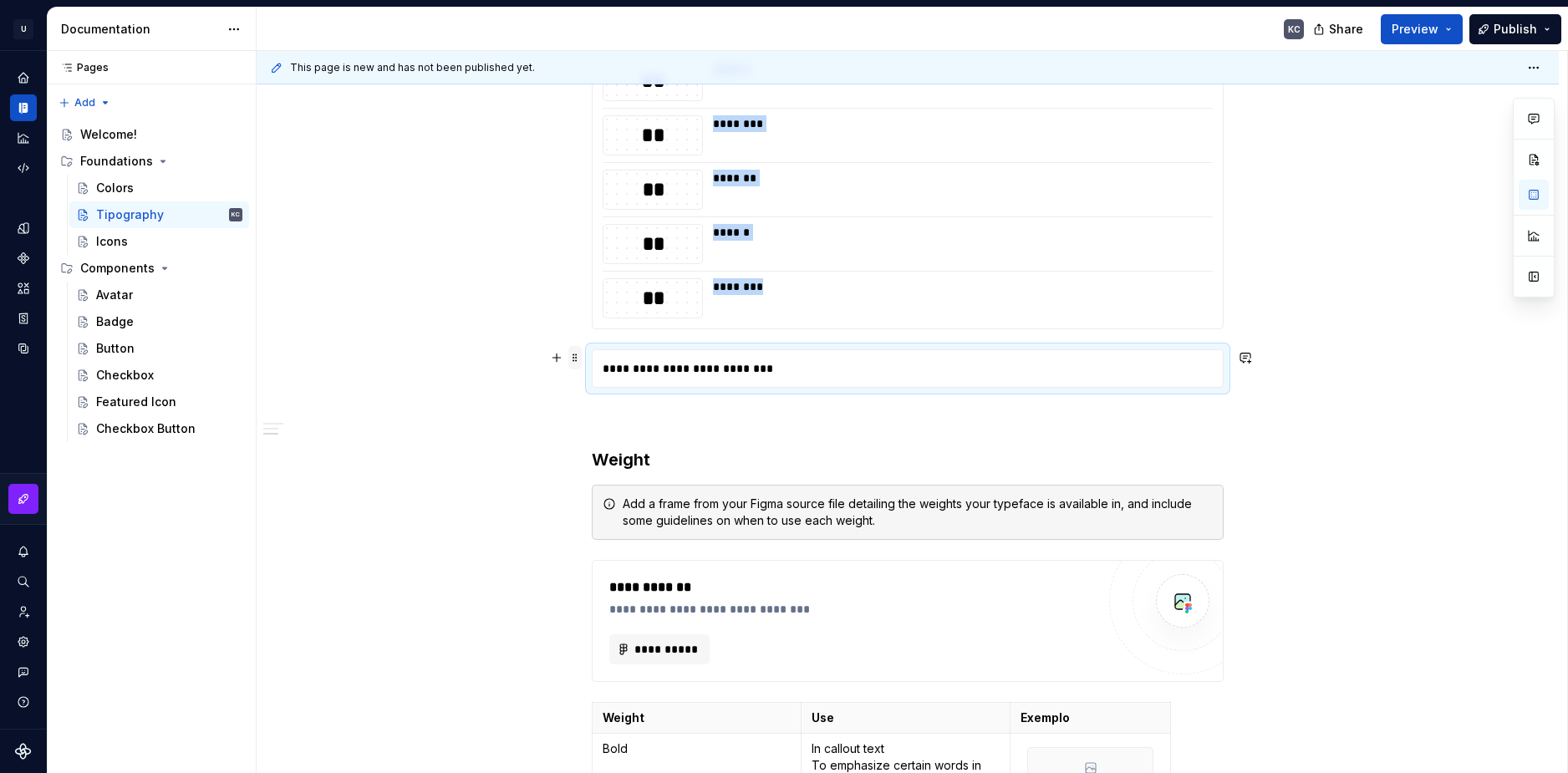
click at [575, 357] on span at bounding box center [575, 358] width 13 height 23
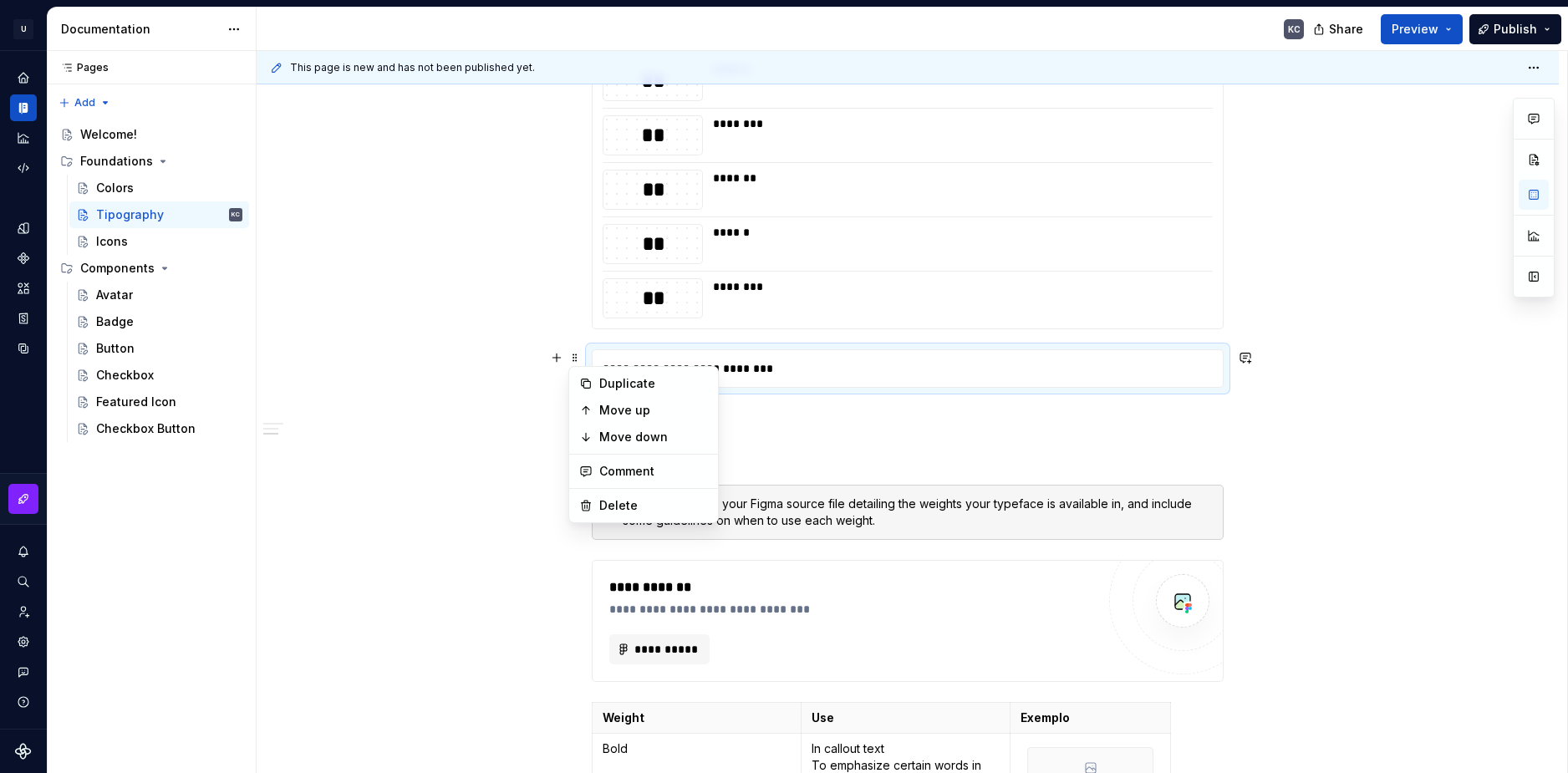
click at [623, 489] on div "Duplicate Move up Move down Comment Delete" at bounding box center [643, 444] width 150 height 157
click at [623, 497] on div "Delete" at bounding box center [654, 505] width 109 height 17
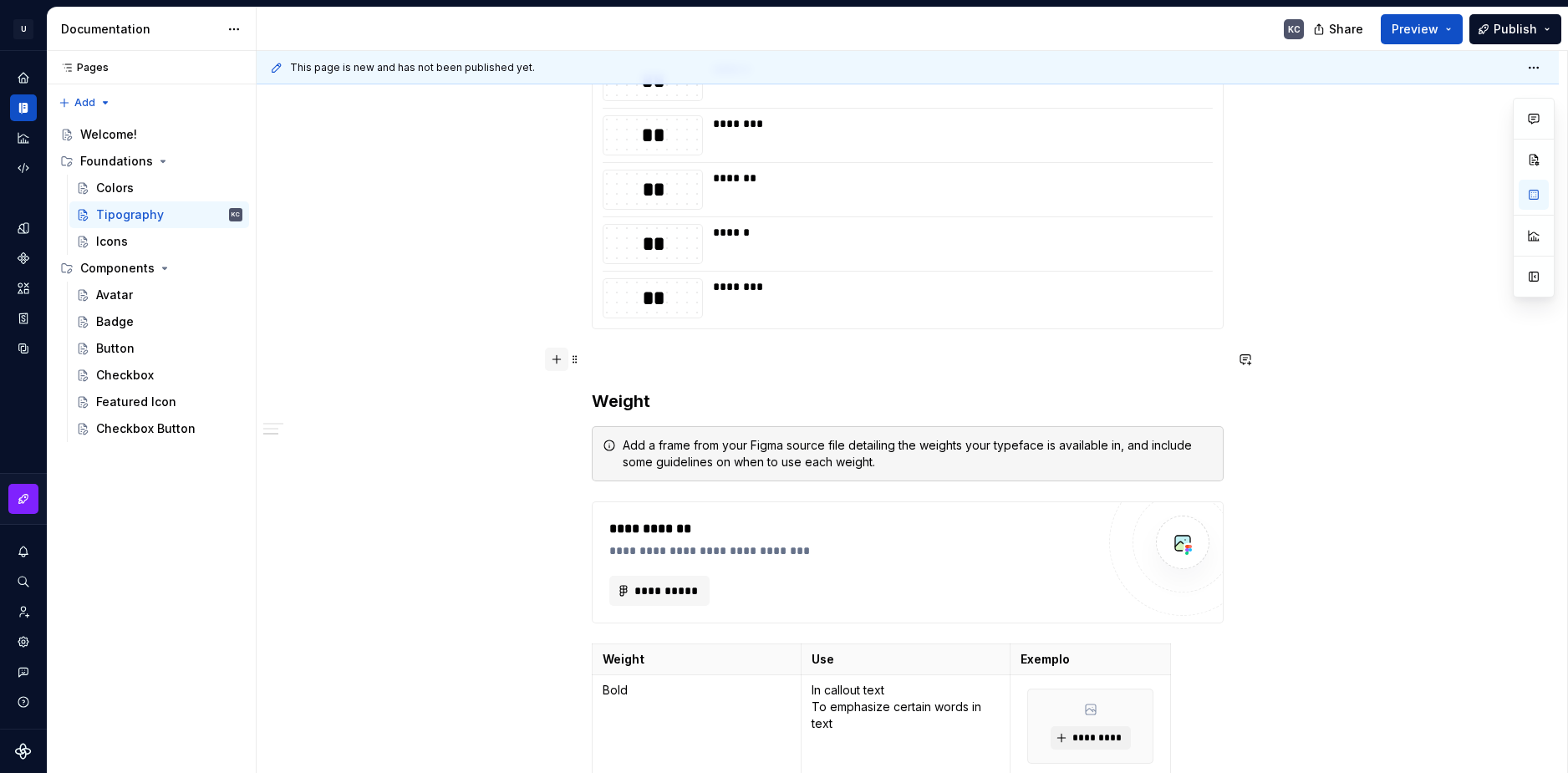
click at [560, 360] on button "button" at bounding box center [557, 360] width 23 height 23
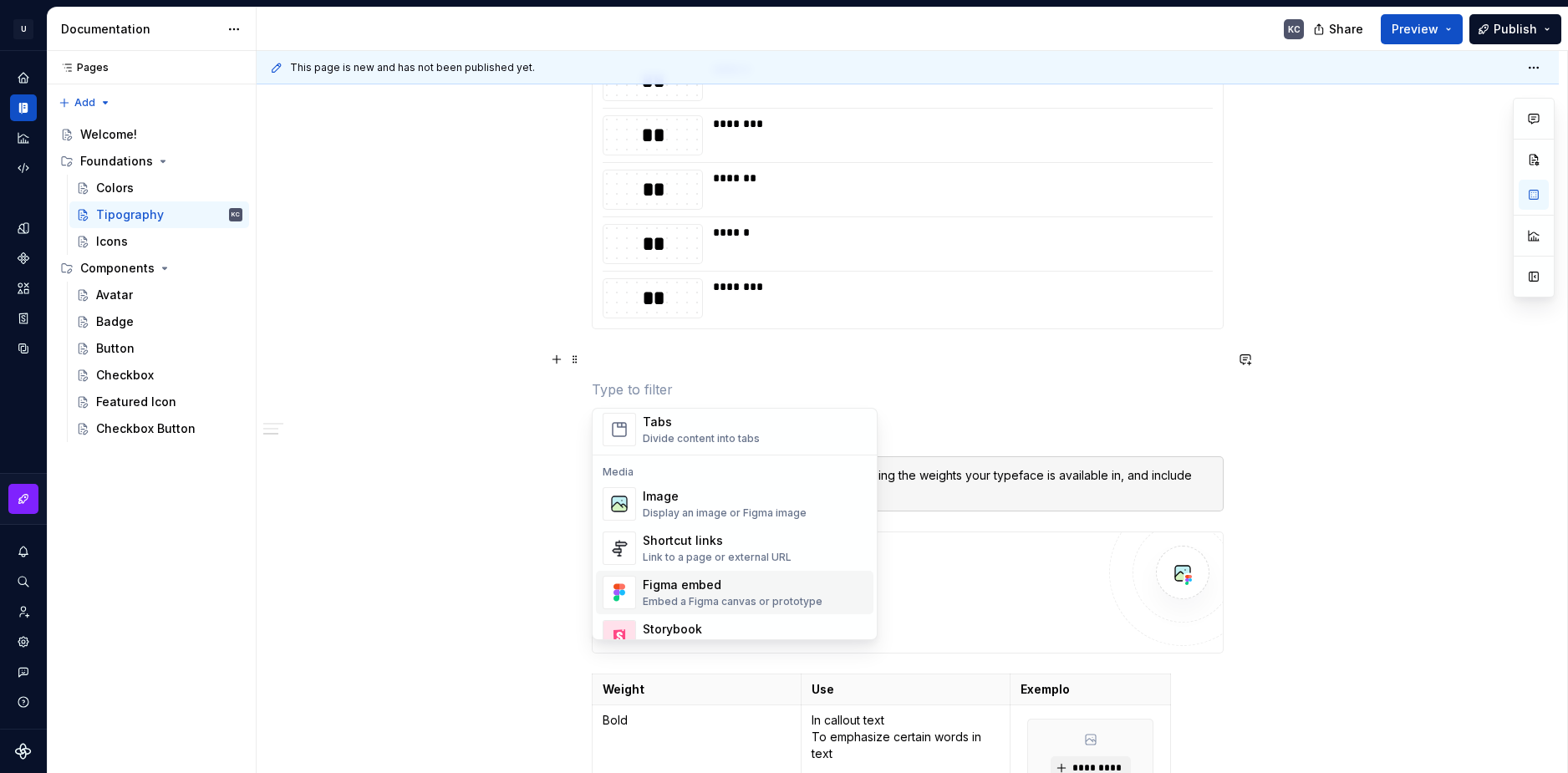
scroll to position [669, 0]
click at [688, 509] on div "Display an image or Figma image" at bounding box center [725, 508] width 164 height 13
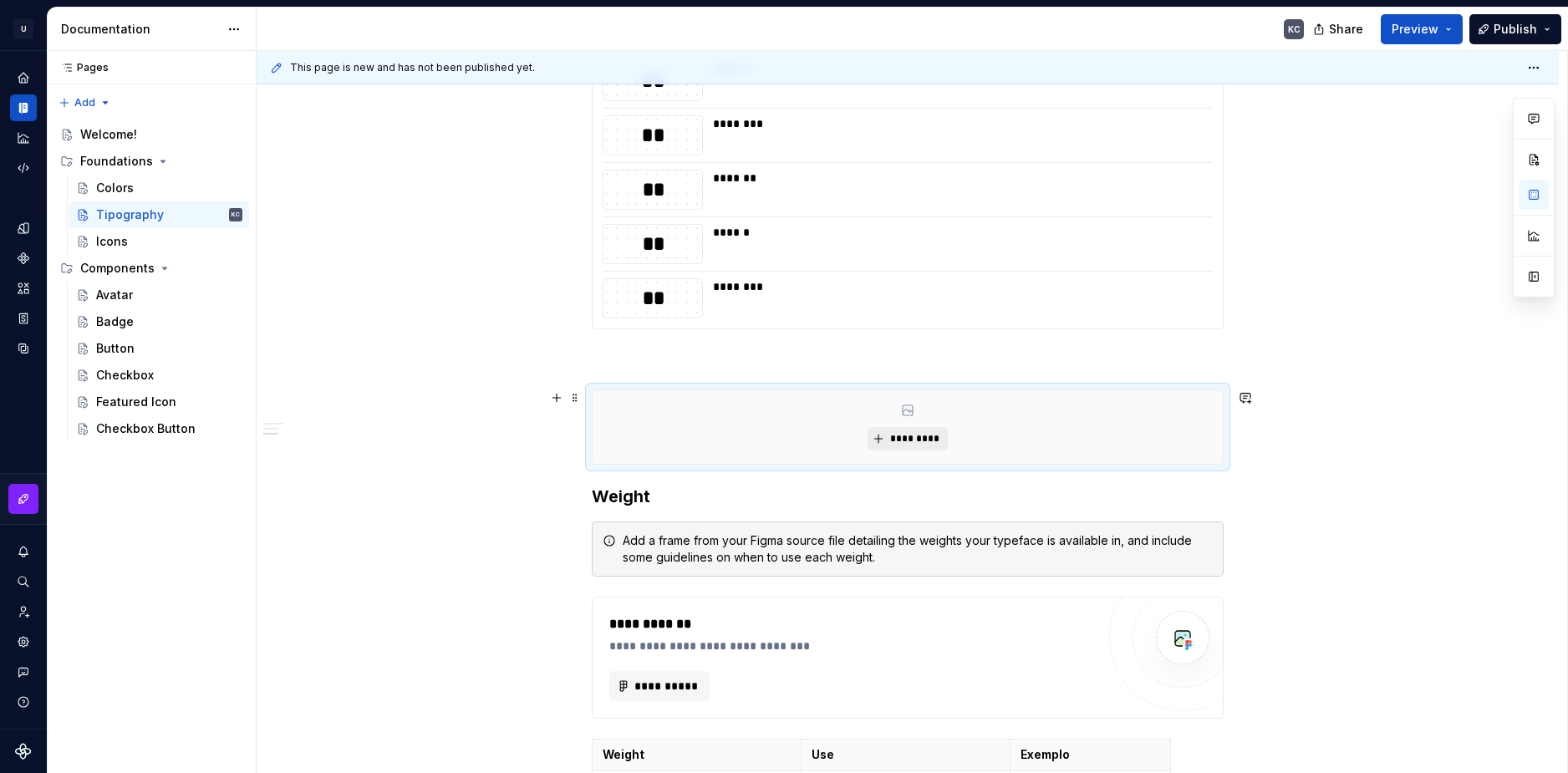
click at [908, 431] on button "*********" at bounding box center [907, 439] width 79 height 23
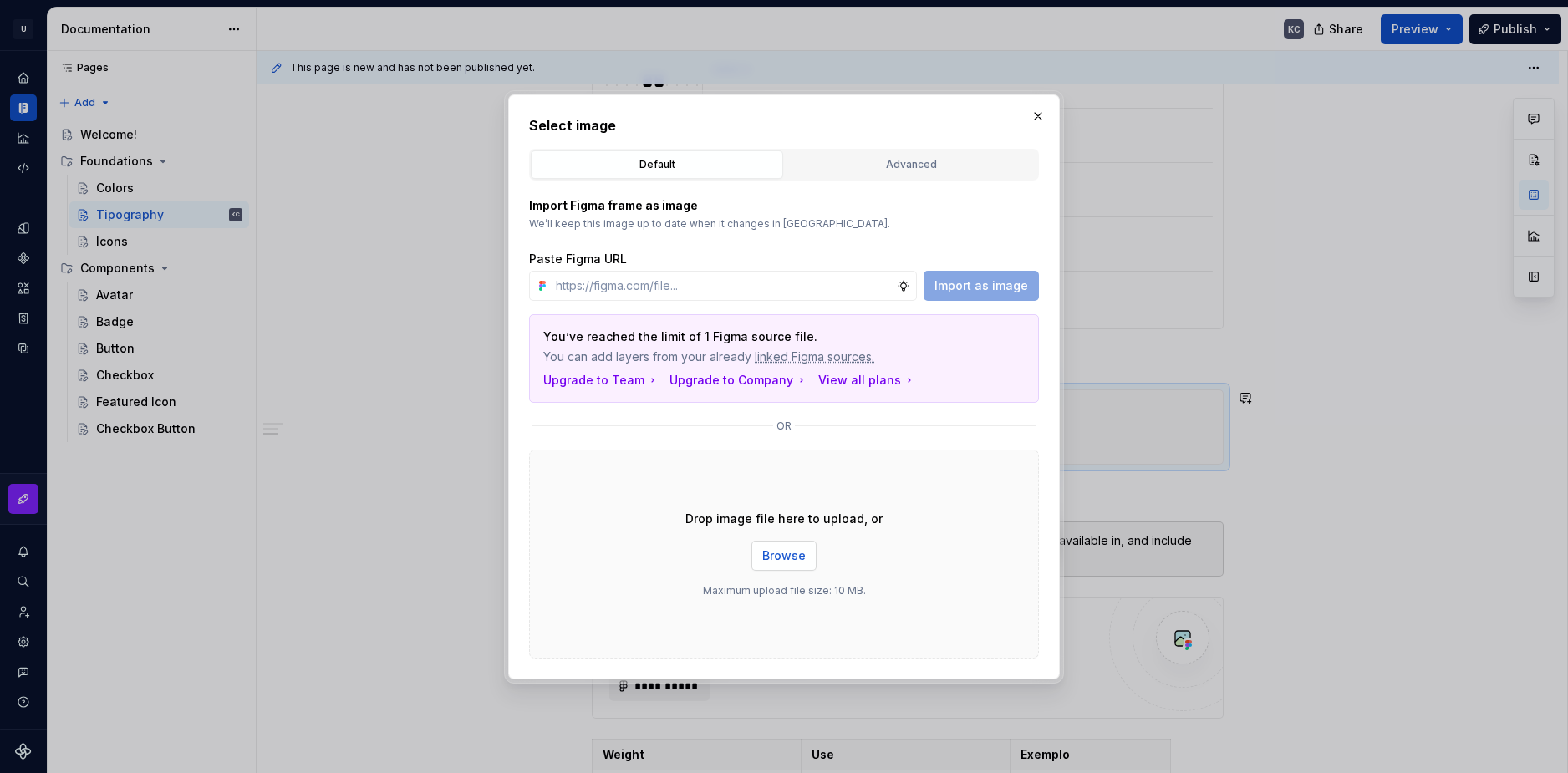
click at [761, 560] on button "Browse" at bounding box center [784, 555] width 66 height 30
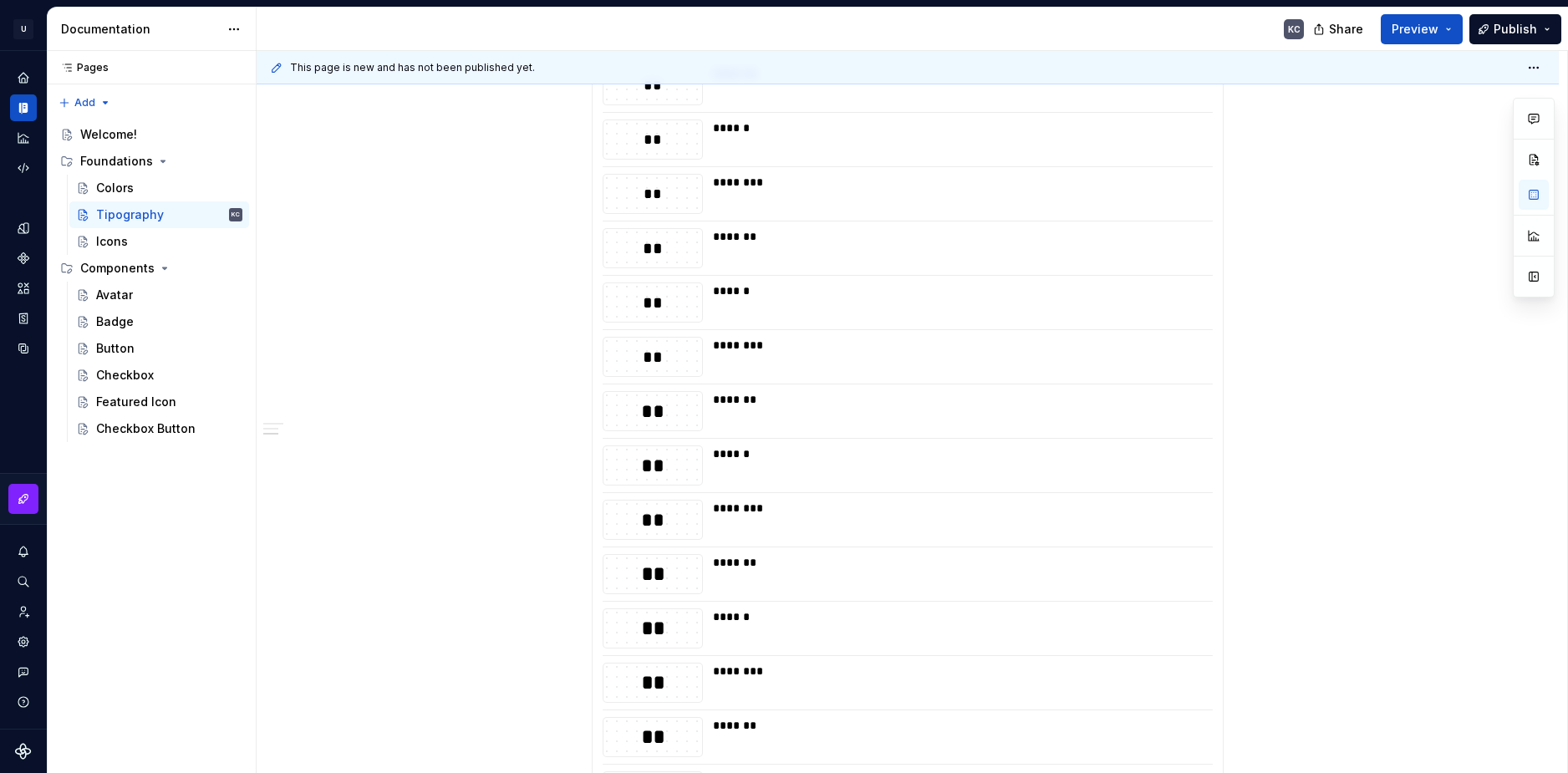
scroll to position [3100, 0]
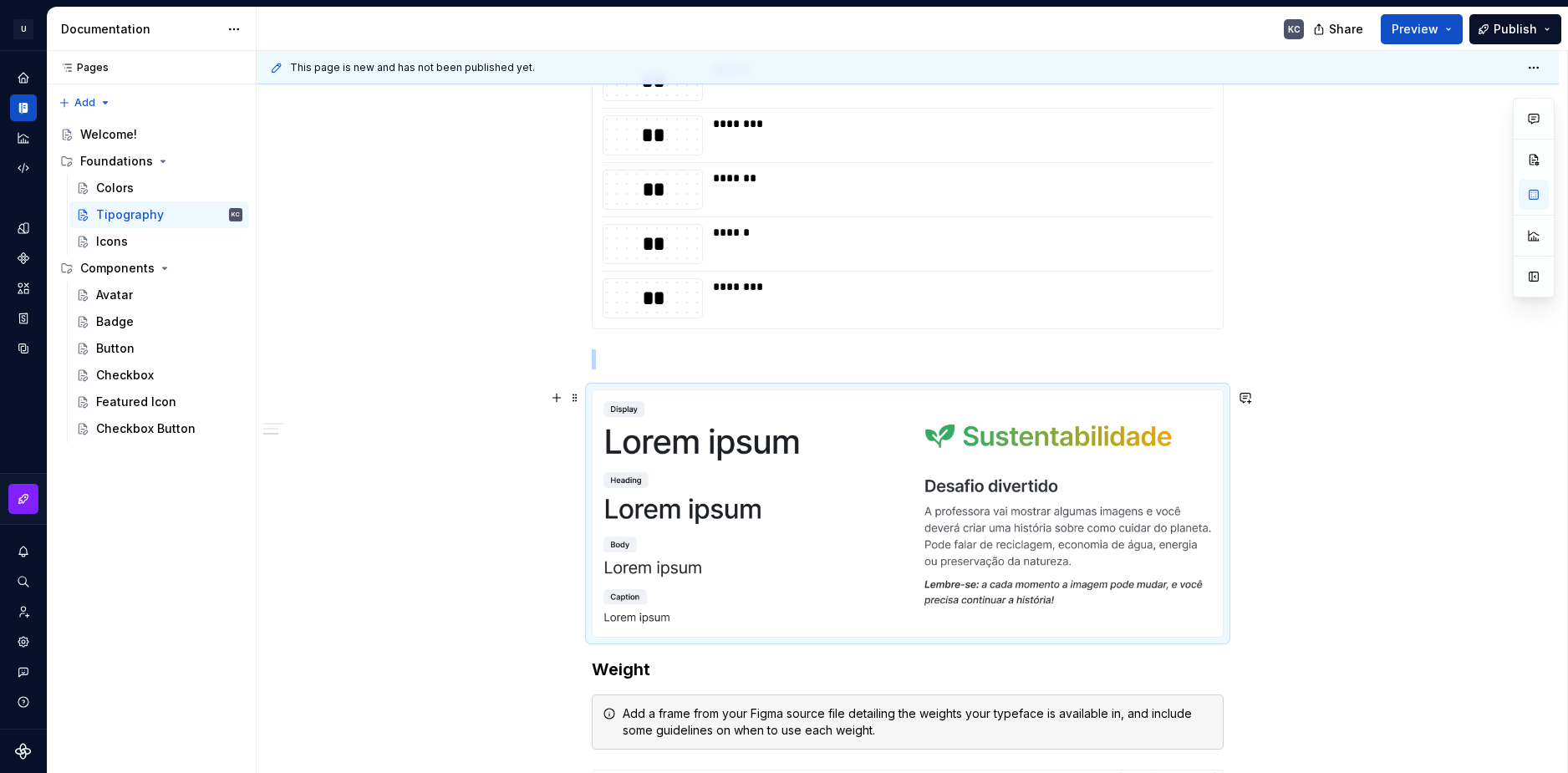
click at [934, 403] on div at bounding box center [907, 513] width 632 height 249
type textarea "*"
click at [612, 365] on p at bounding box center [907, 360] width 632 height 20
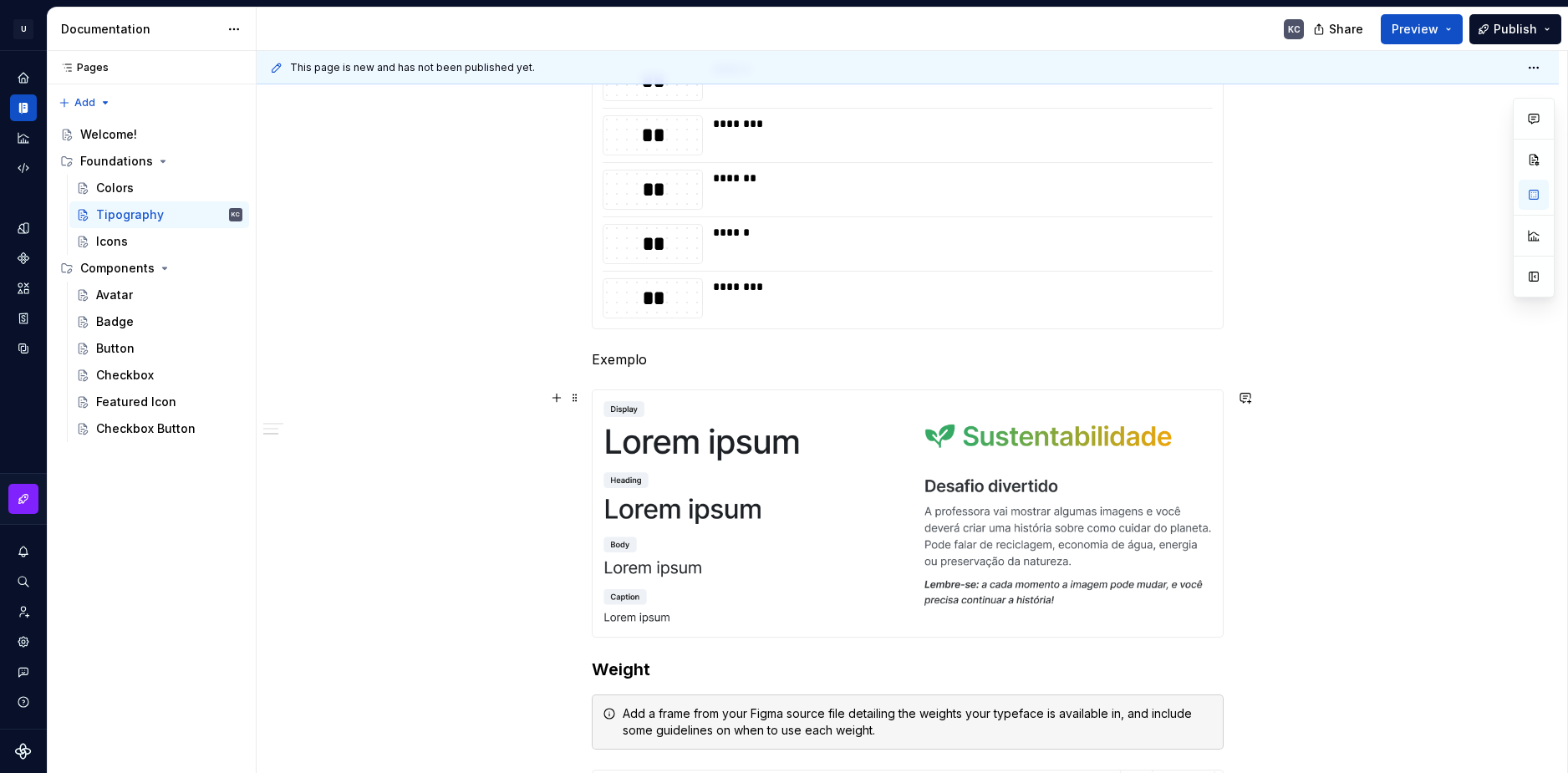
drag, startPoint x: 1335, startPoint y: 473, endPoint x: 1082, endPoint y: 542, distance: 262.2
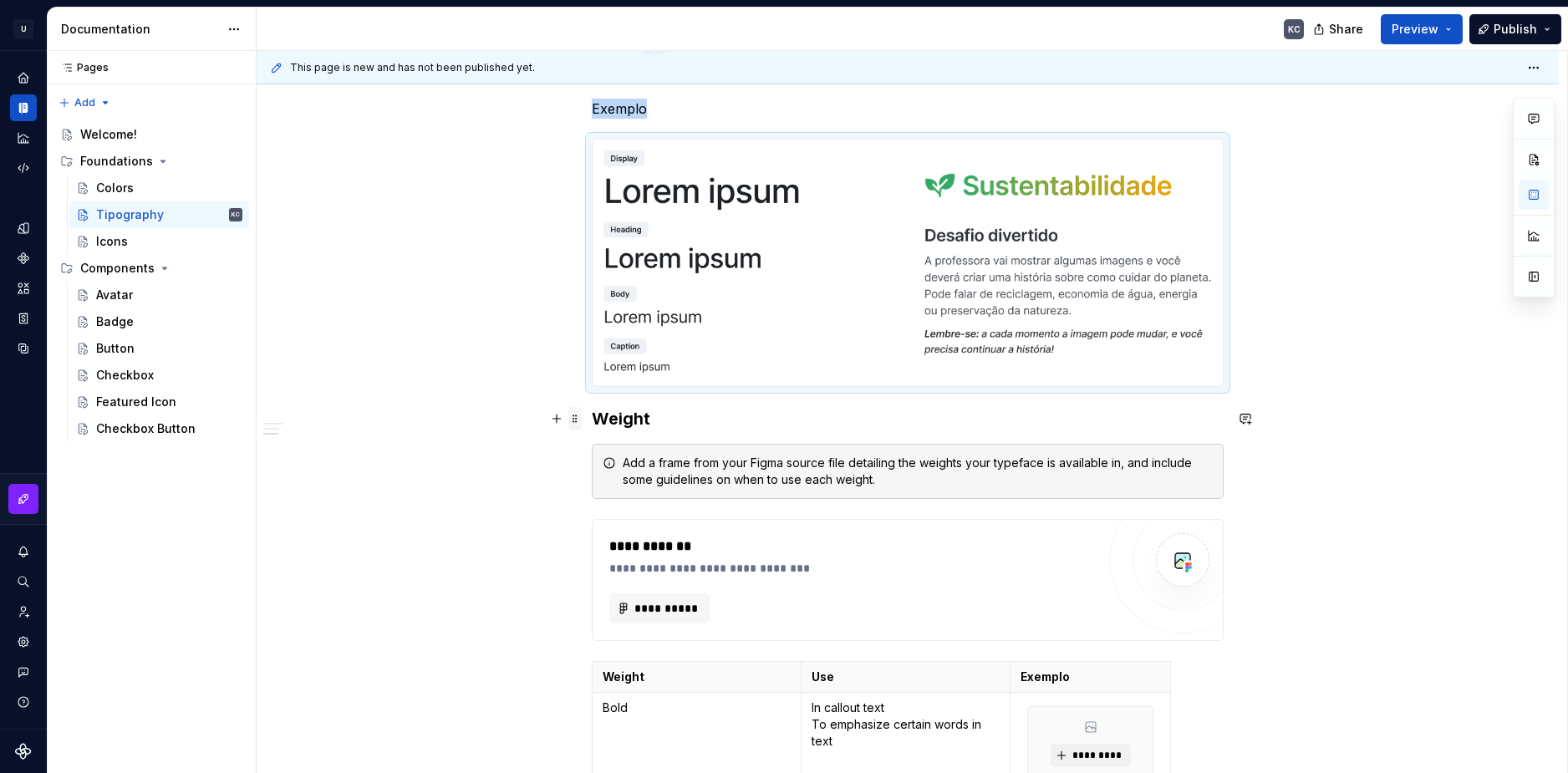
click at [574, 420] on span at bounding box center [575, 419] width 13 height 23
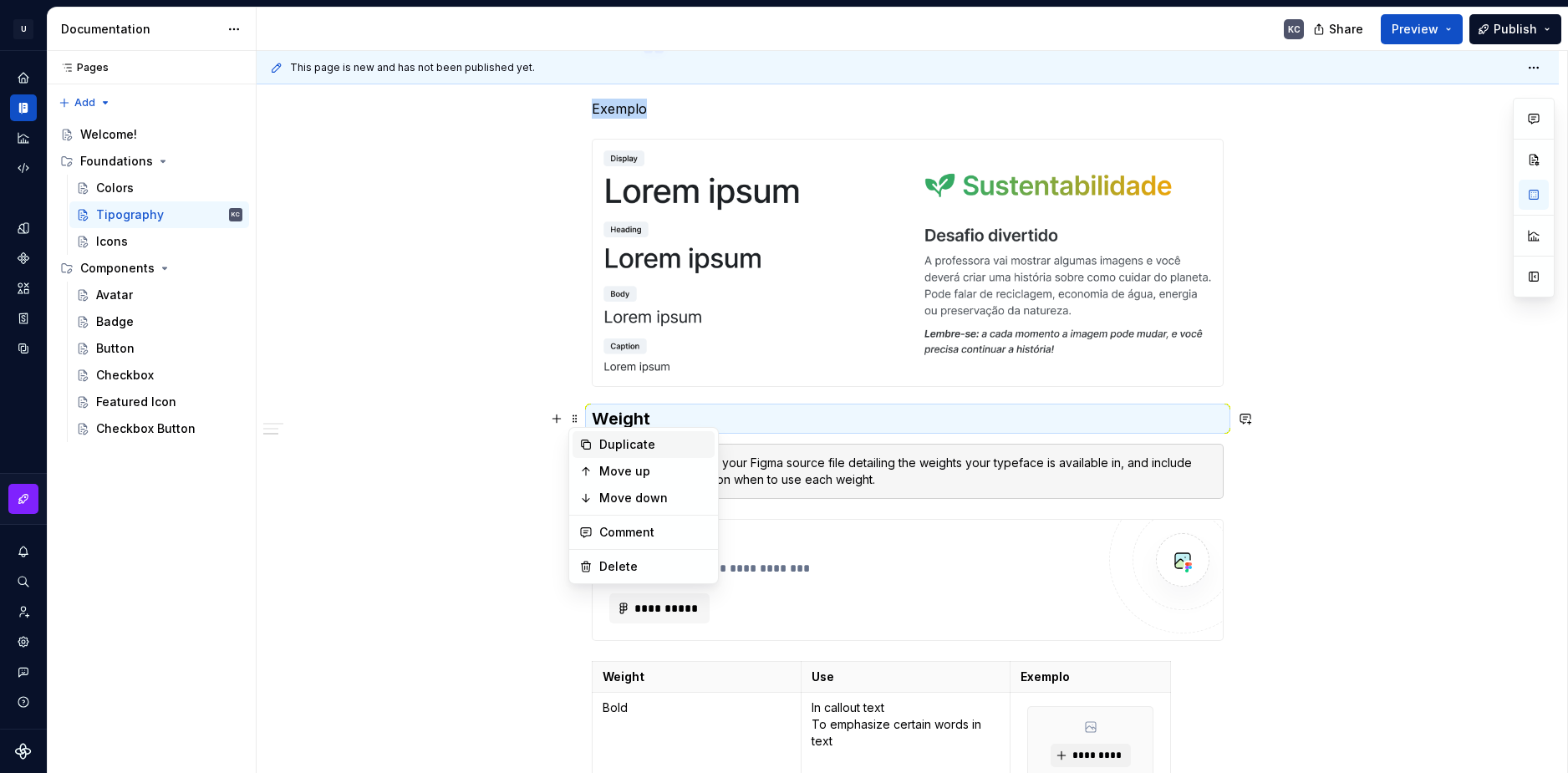
click at [601, 452] on div "Duplicate" at bounding box center [654, 444] width 109 height 17
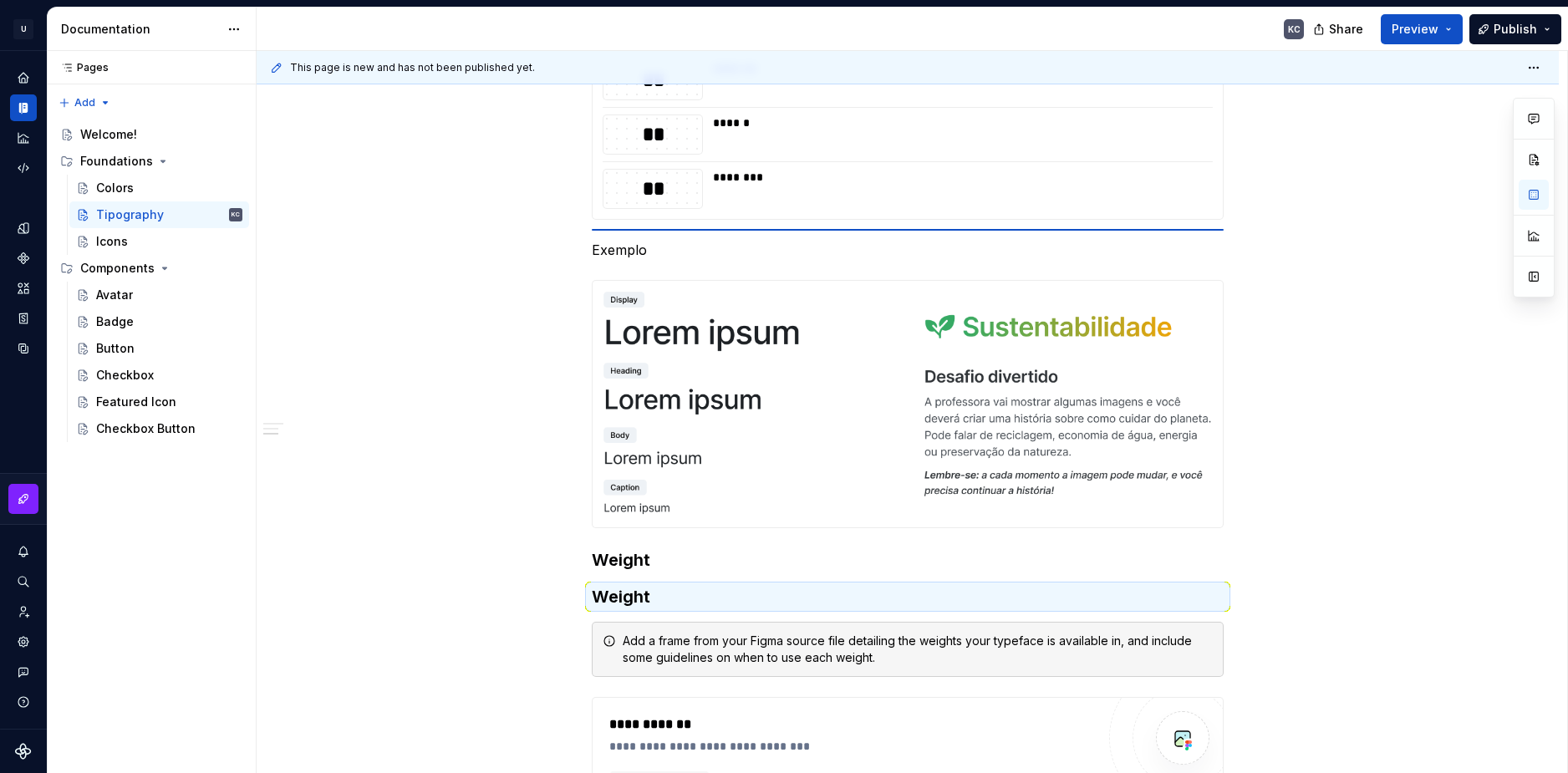
scroll to position [3205, 0]
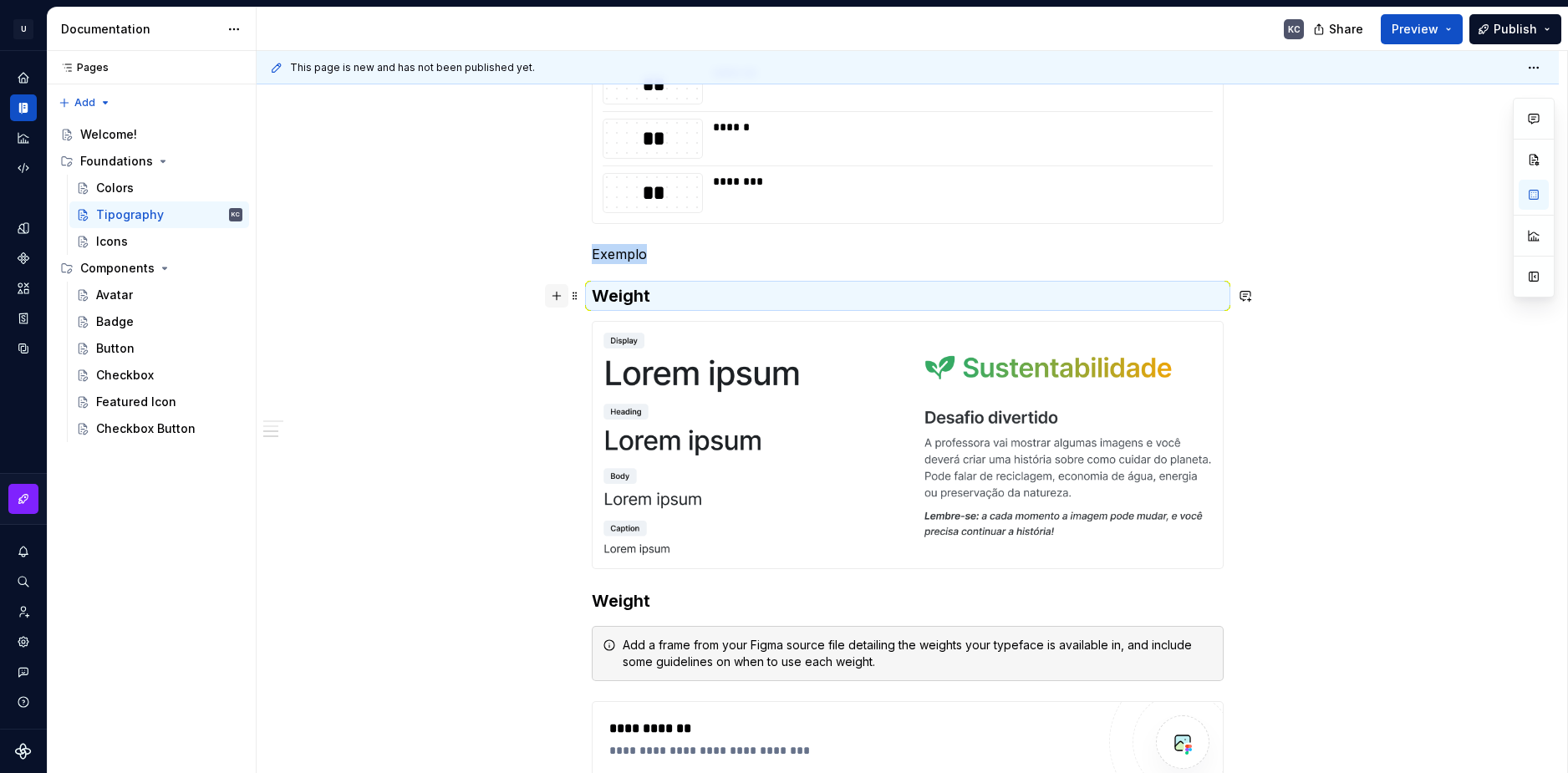
click at [564, 297] on button "button" at bounding box center [557, 296] width 23 height 23
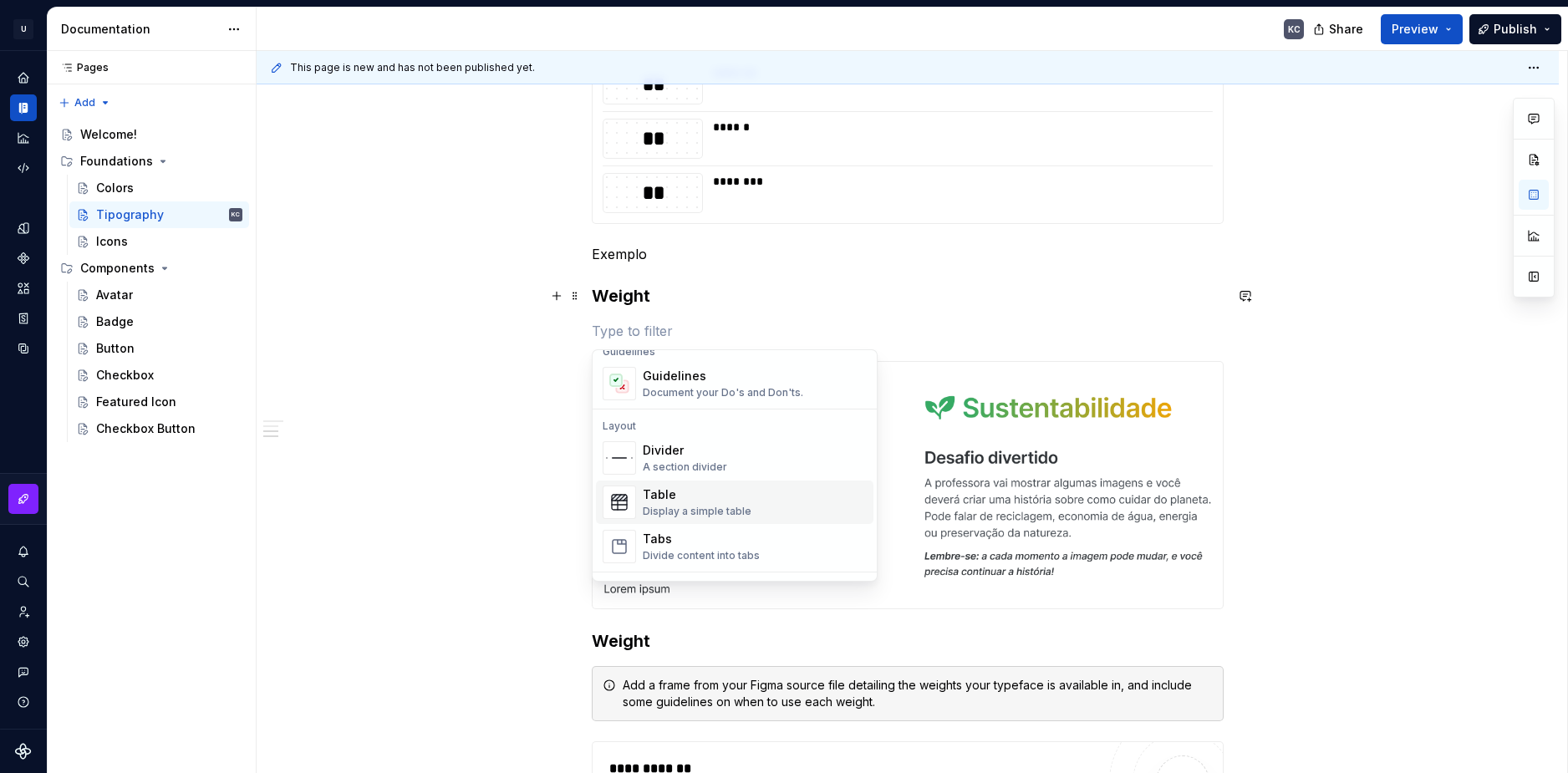
scroll to position [502, 0]
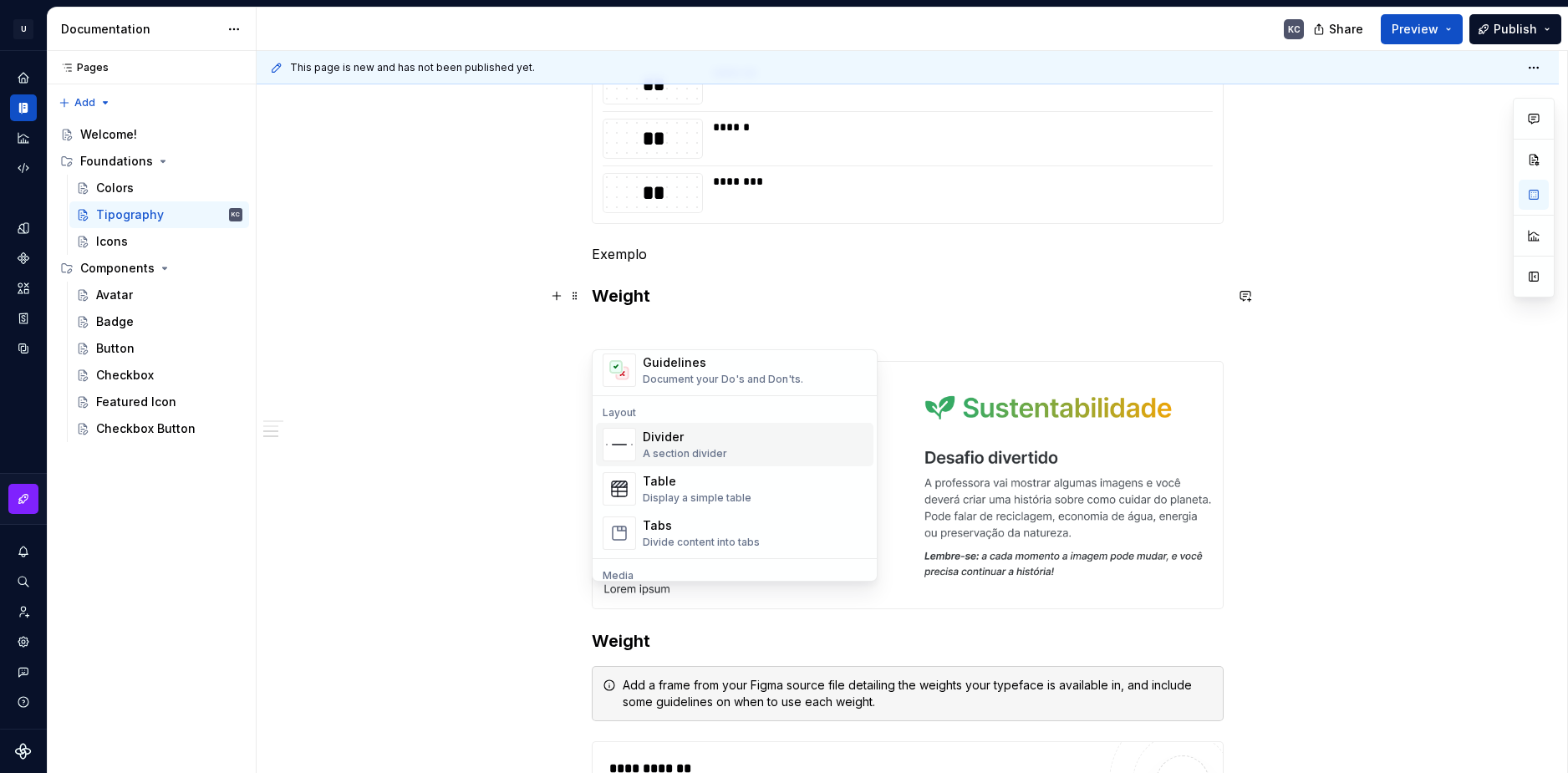
click at [663, 435] on div "Divider" at bounding box center [685, 437] width 85 height 17
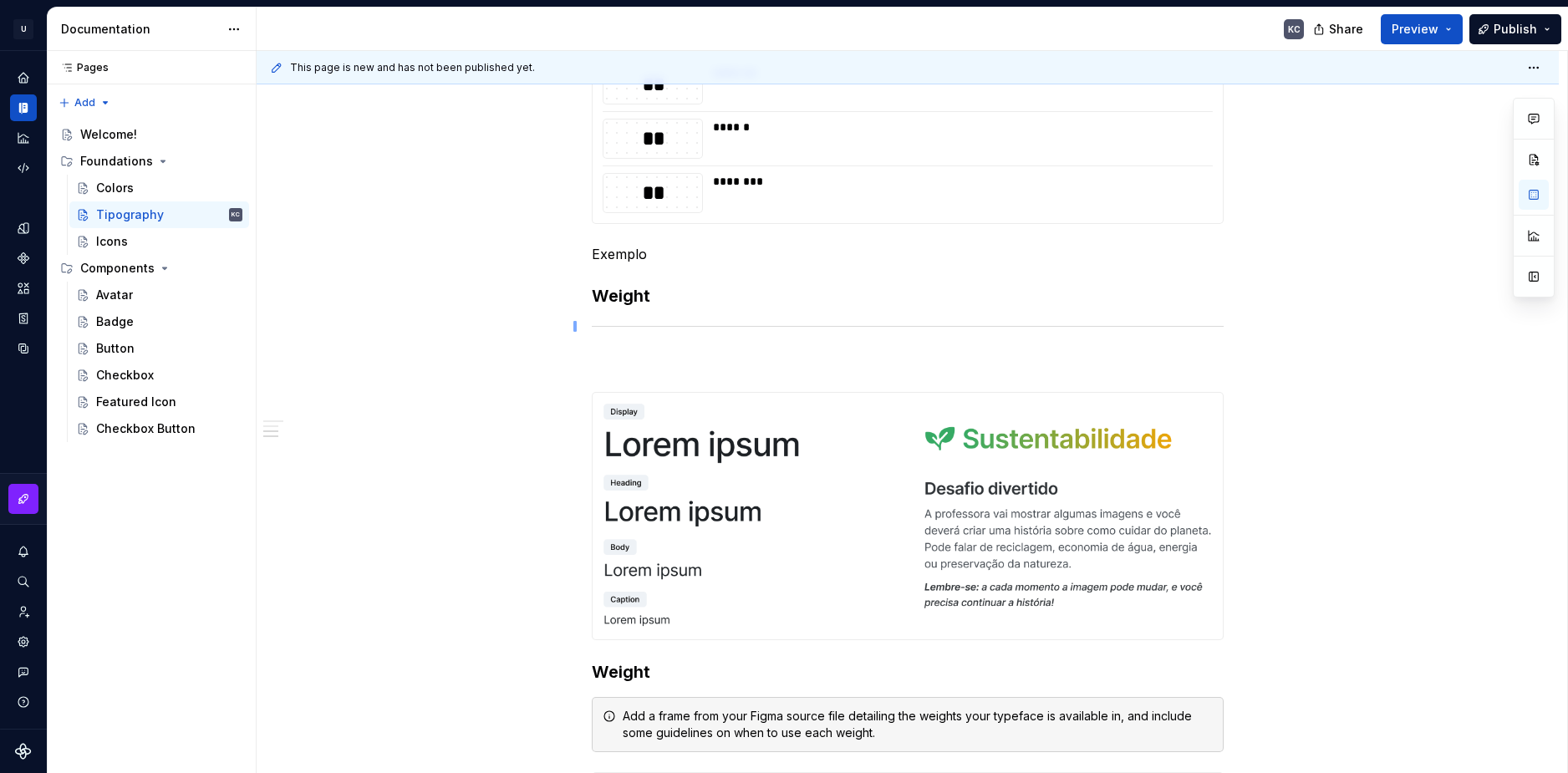
drag, startPoint x: 574, startPoint y: 332, endPoint x: 574, endPoint y: 321, distance: 11.0
click at [574, 321] on div "**********" at bounding box center [912, 413] width 1311 height 723
click at [576, 255] on span at bounding box center [575, 254] width 13 height 23
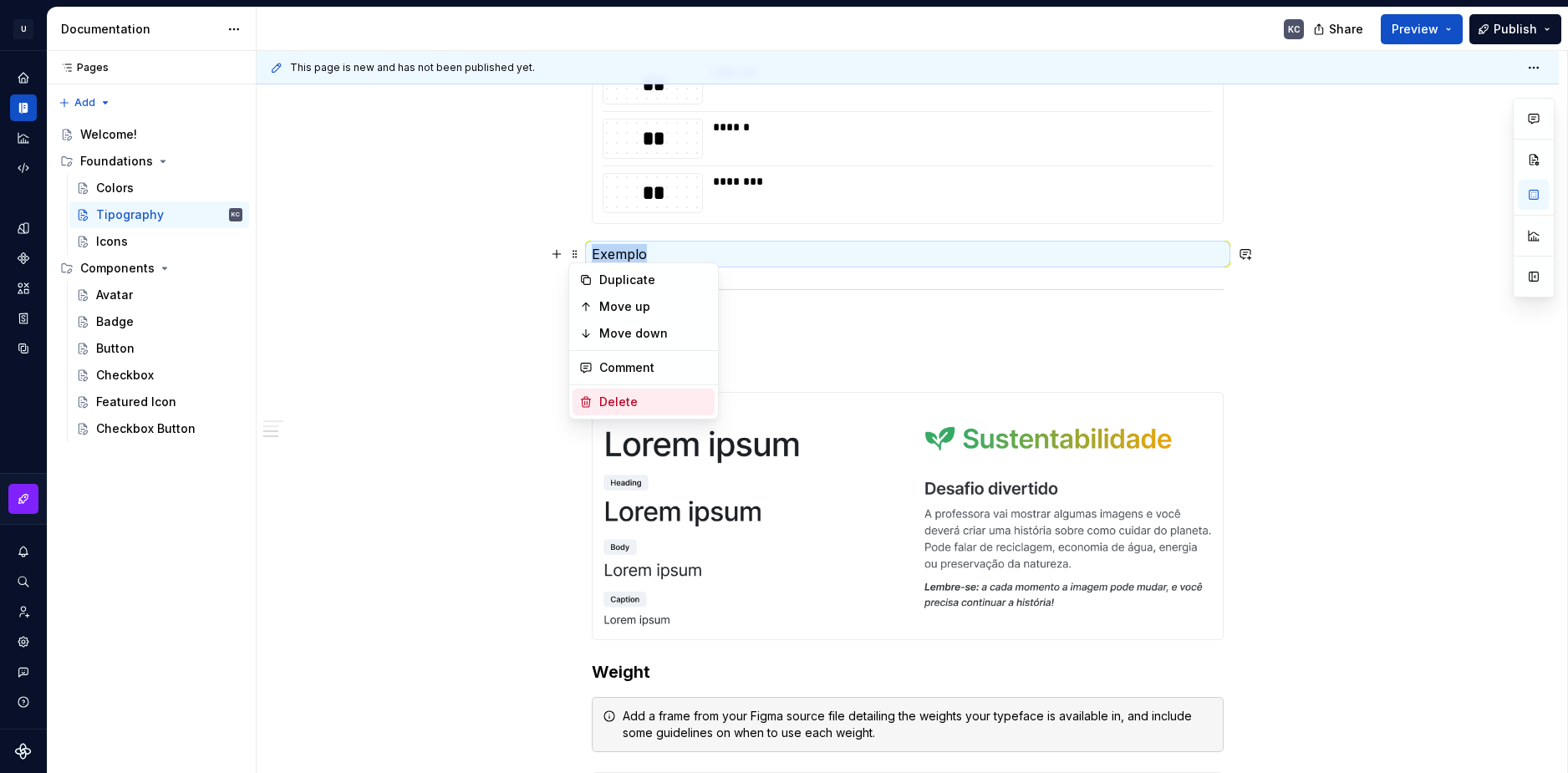
click at [624, 390] on div "Delete" at bounding box center [644, 402] width 142 height 27
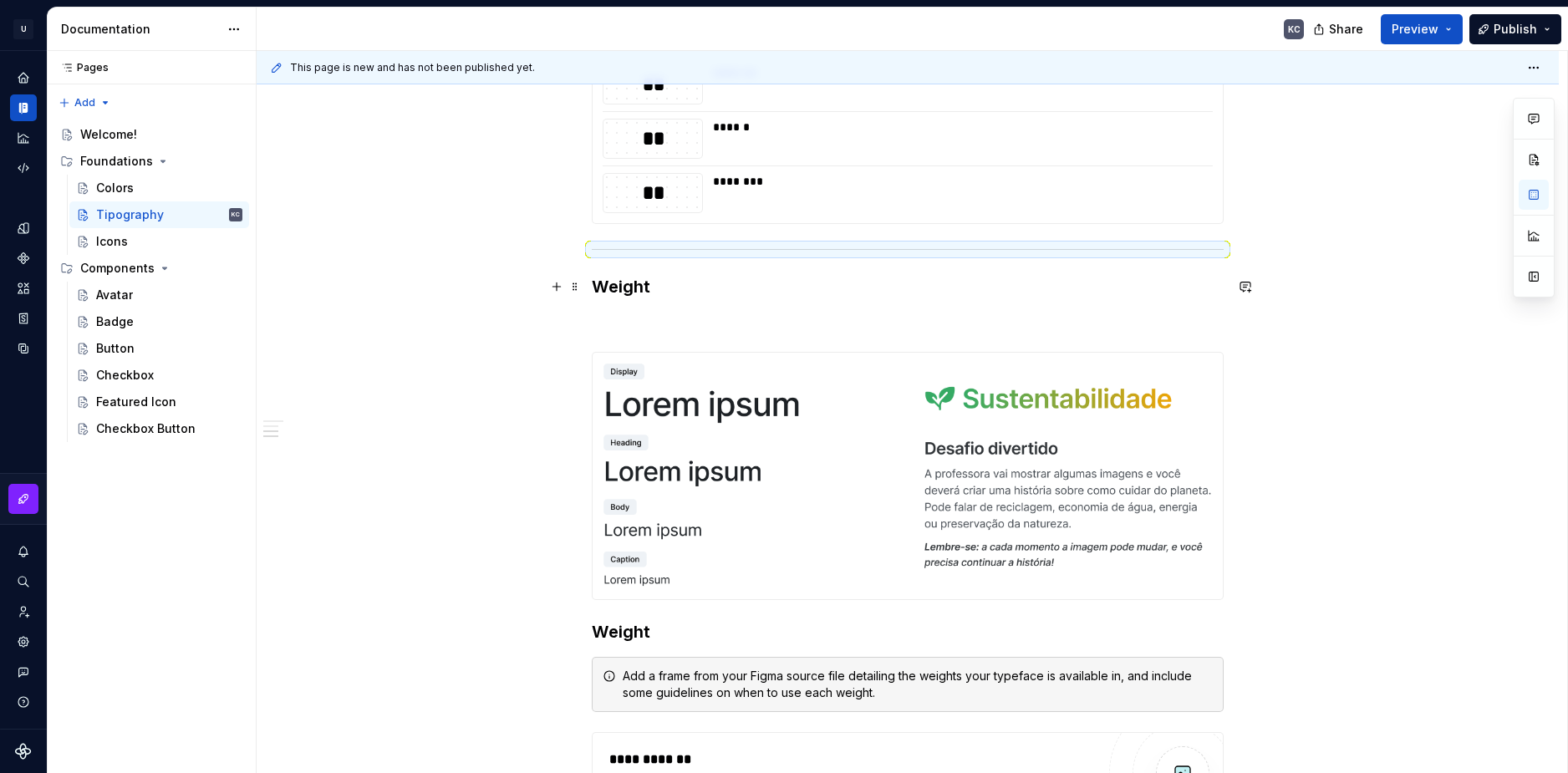
click at [625, 280] on h3 "Weight" at bounding box center [907, 287] width 632 height 23
click at [786, 360] on img at bounding box center [907, 475] width 630 height 247
click at [574, 325] on span at bounding box center [575, 322] width 13 height 23
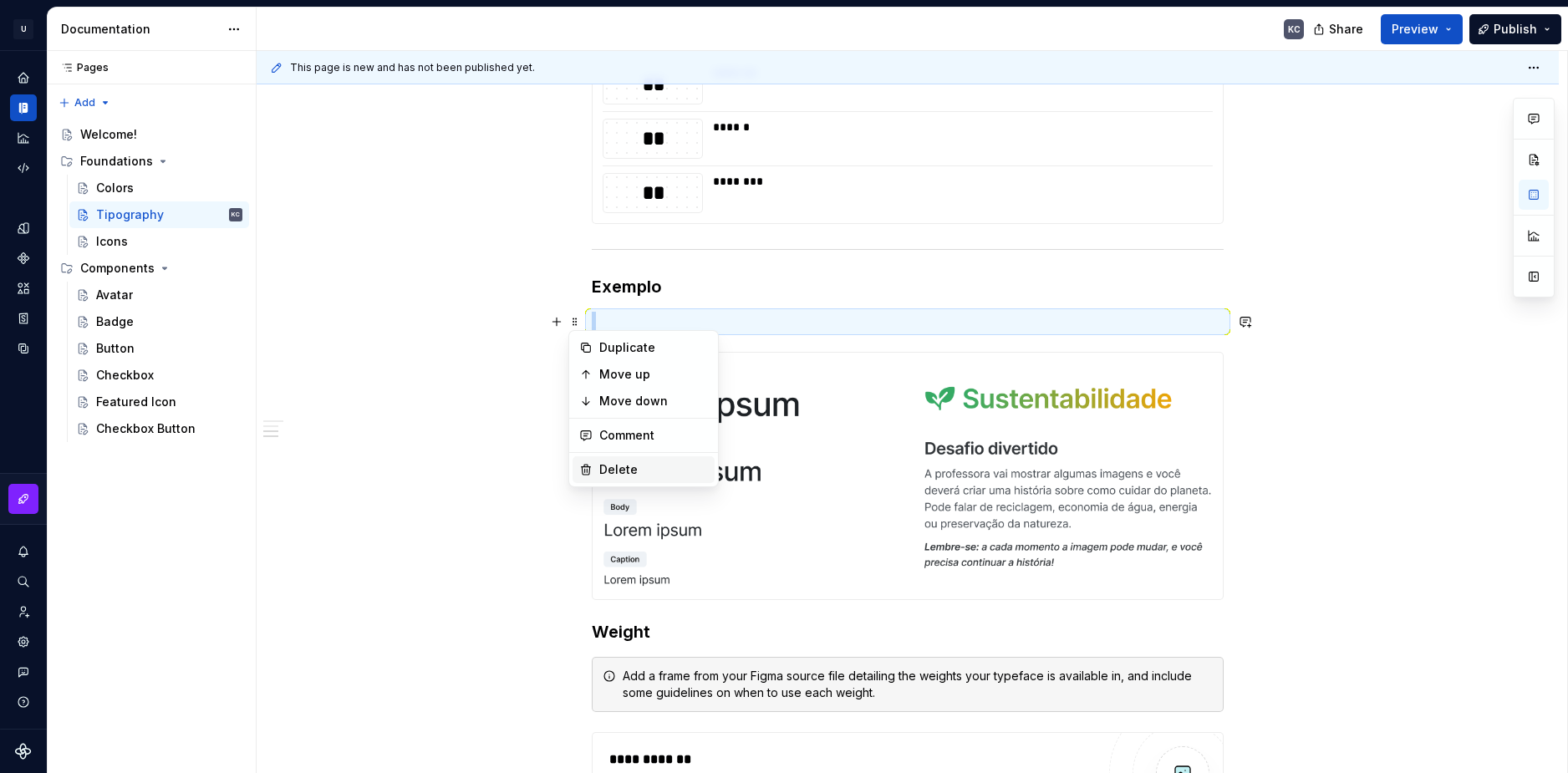
click at [626, 460] on div "Delete" at bounding box center [644, 470] width 142 height 27
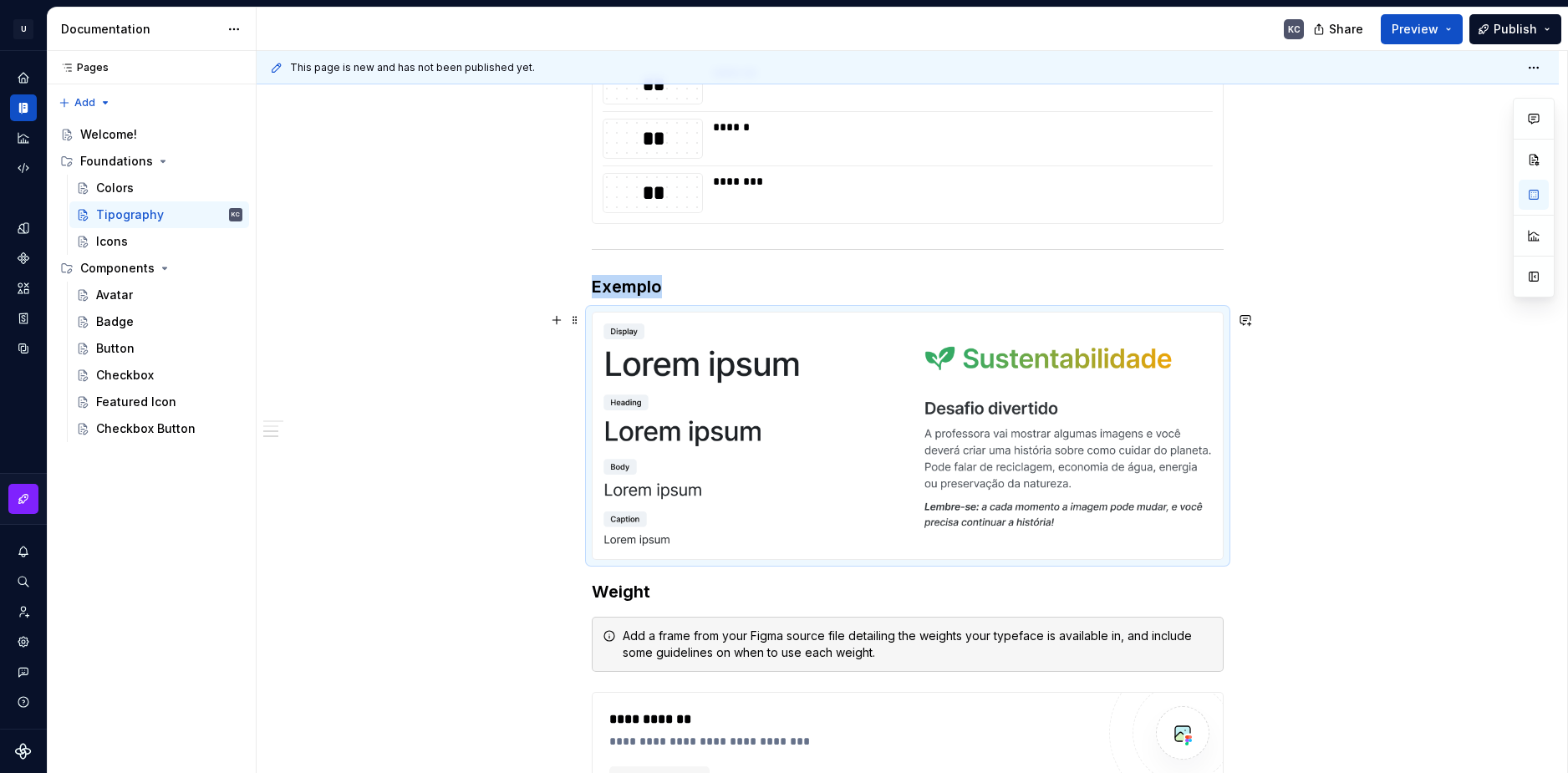
click at [636, 287] on h3 "Exemplo" at bounding box center [907, 287] width 632 height 23
click at [662, 287] on h3 "Exemplo" at bounding box center [907, 287] width 632 height 23
click at [539, 448] on div "**********" at bounding box center [912, 413] width 1311 height 723
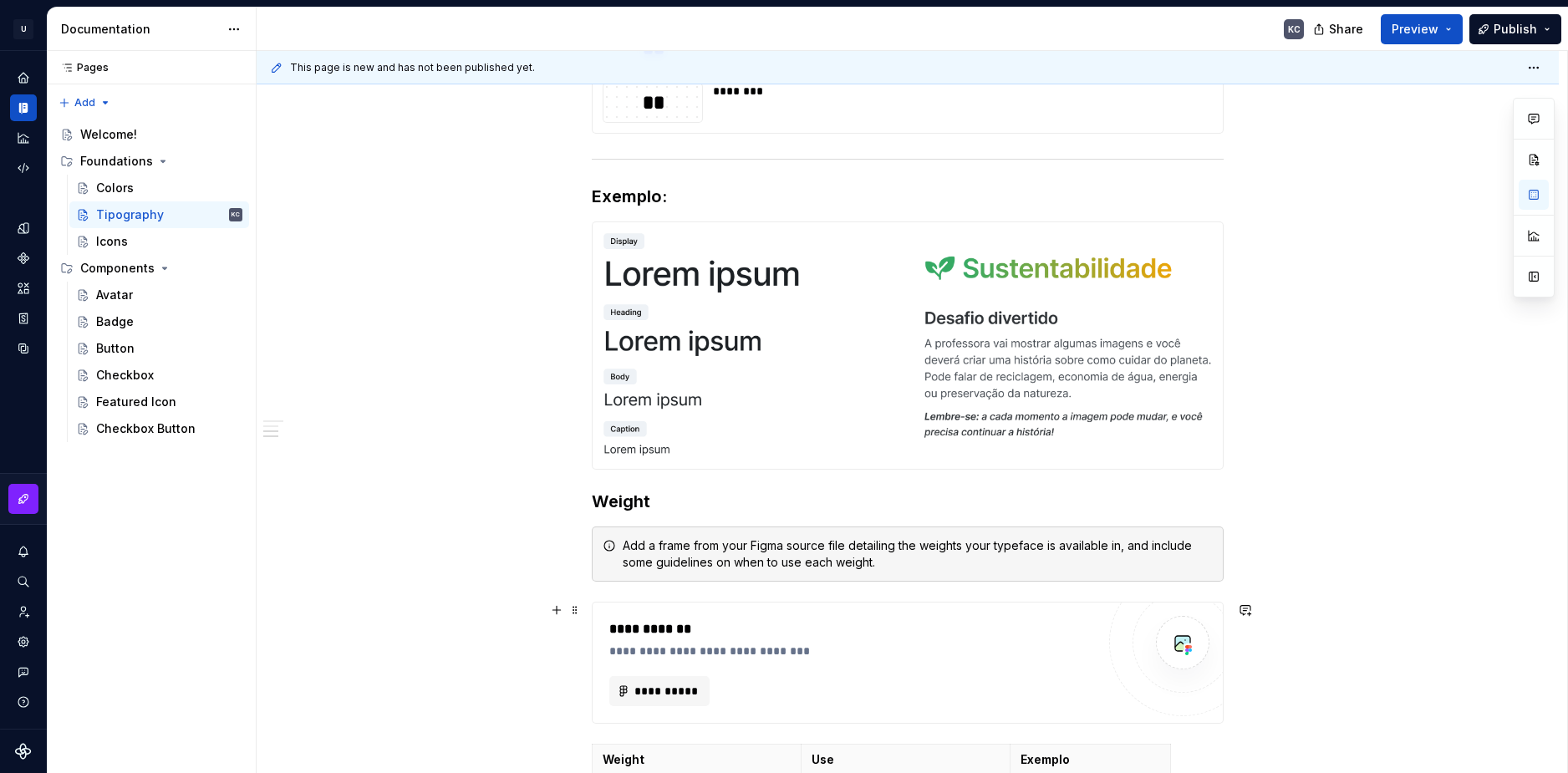
scroll to position [3456, 0]
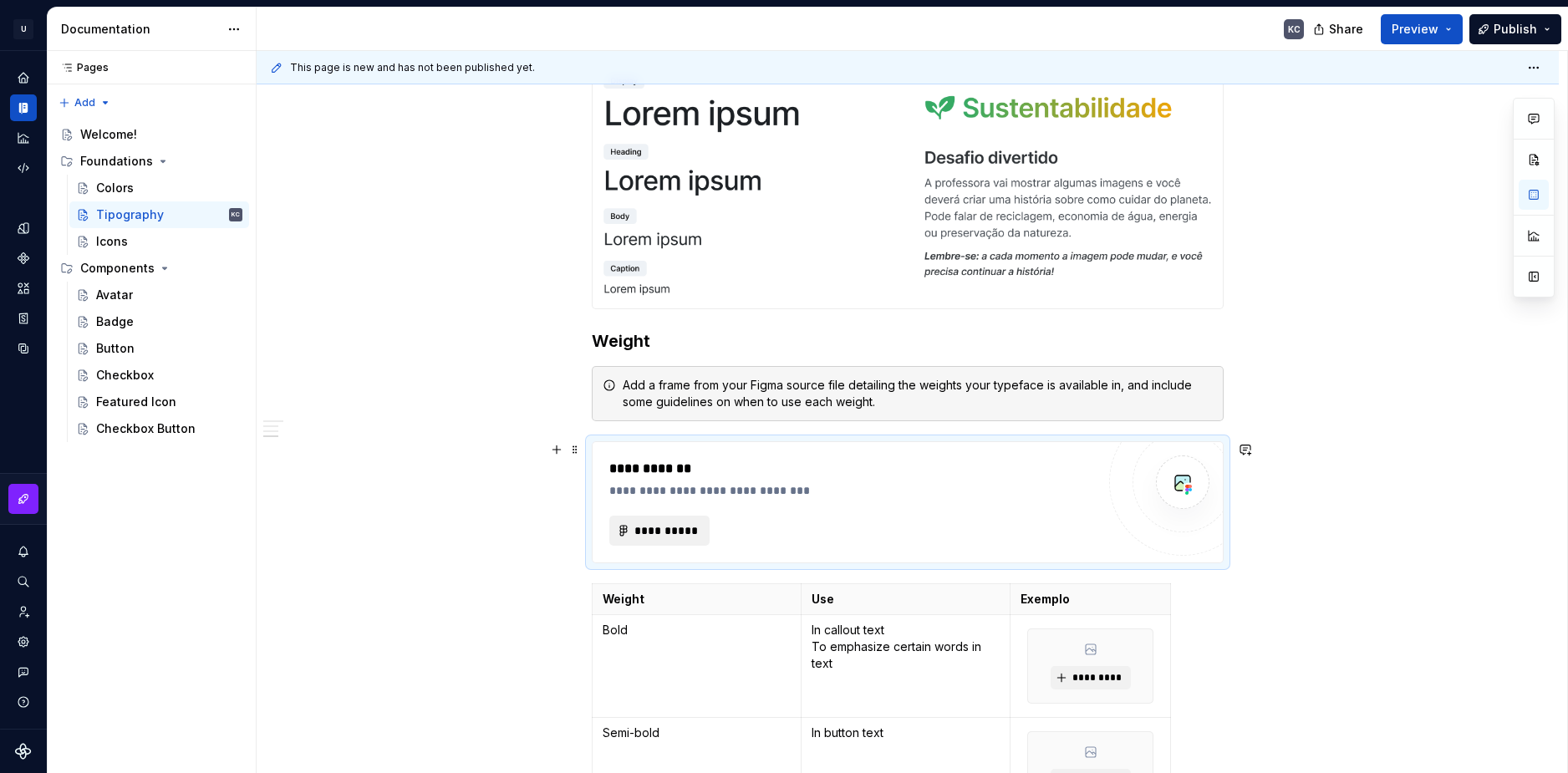
click at [690, 535] on span "**********" at bounding box center [666, 530] width 66 height 17
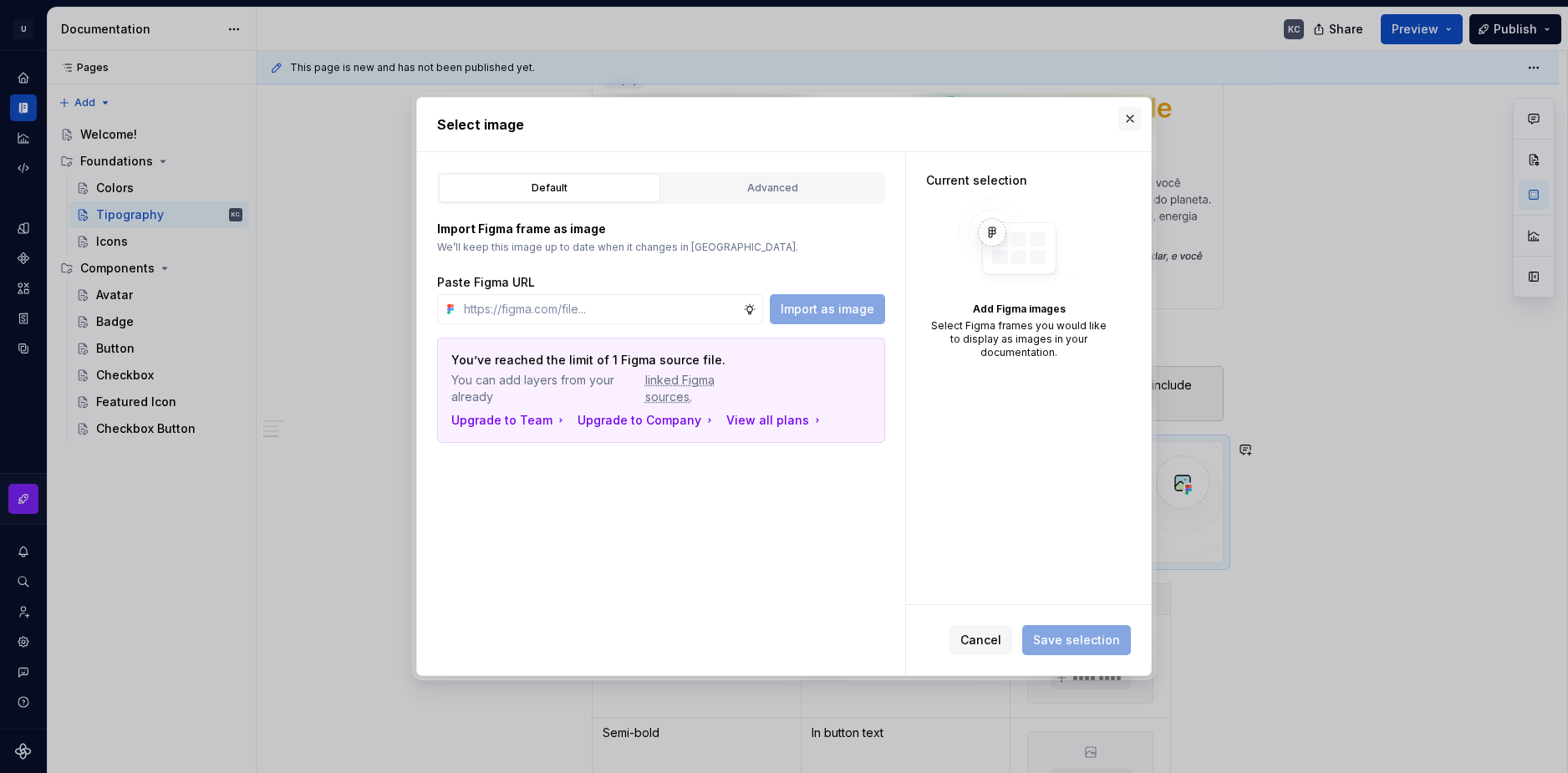
click at [1123, 116] on button "button" at bounding box center [1130, 119] width 23 height 23
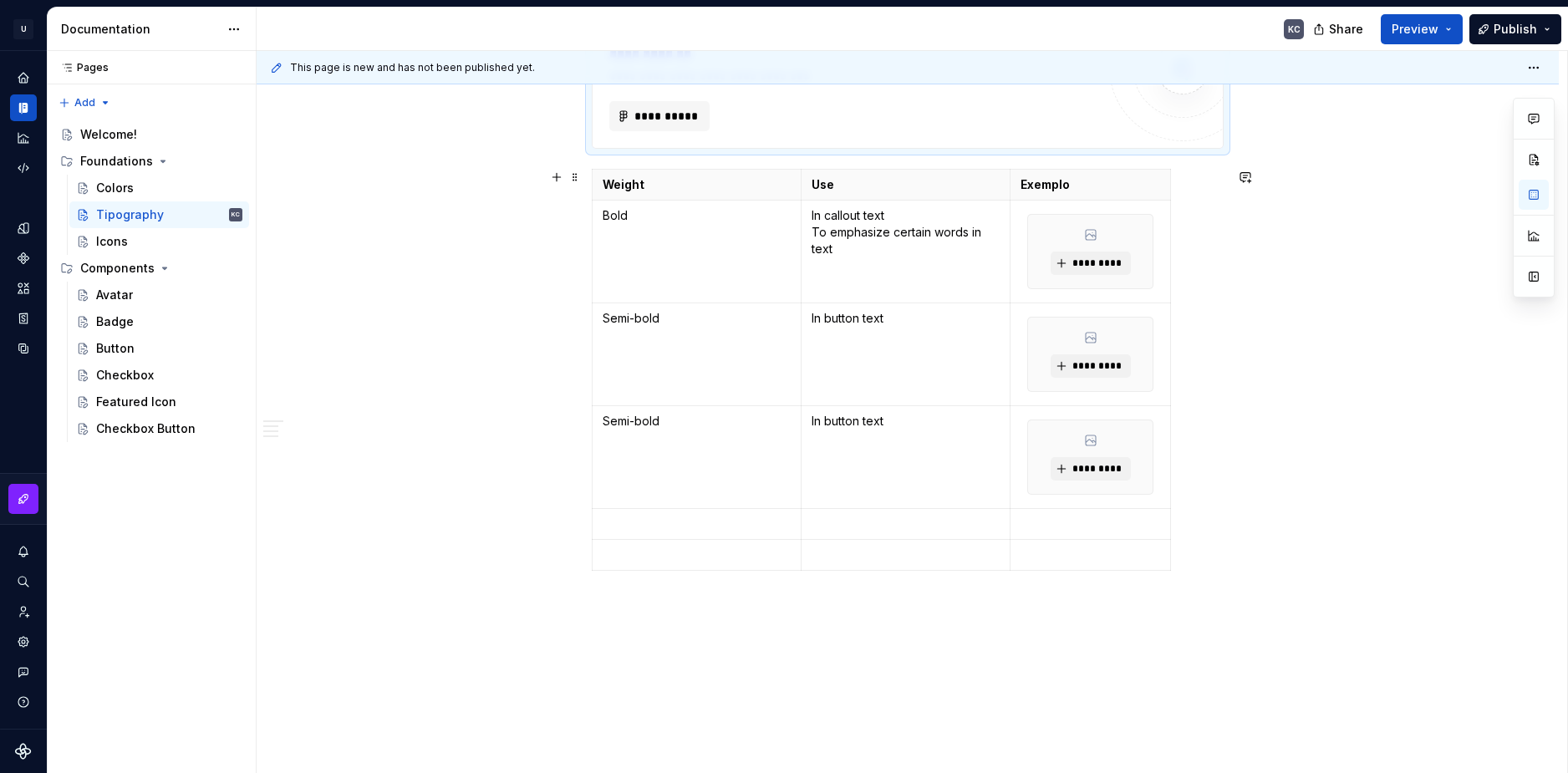
scroll to position [3883, 0]
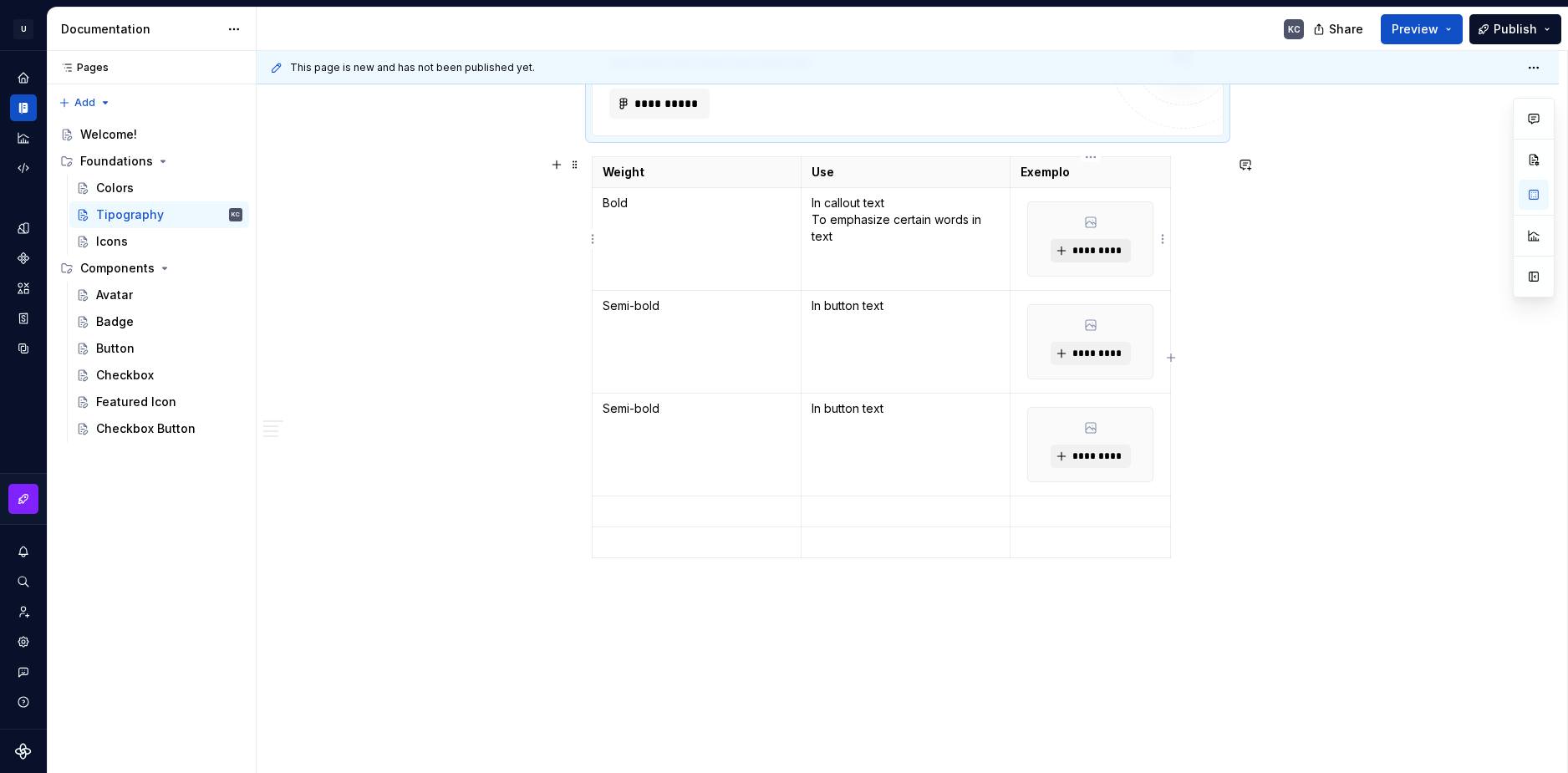
click at [1075, 248] on span "*********" at bounding box center [1097, 250] width 51 height 13
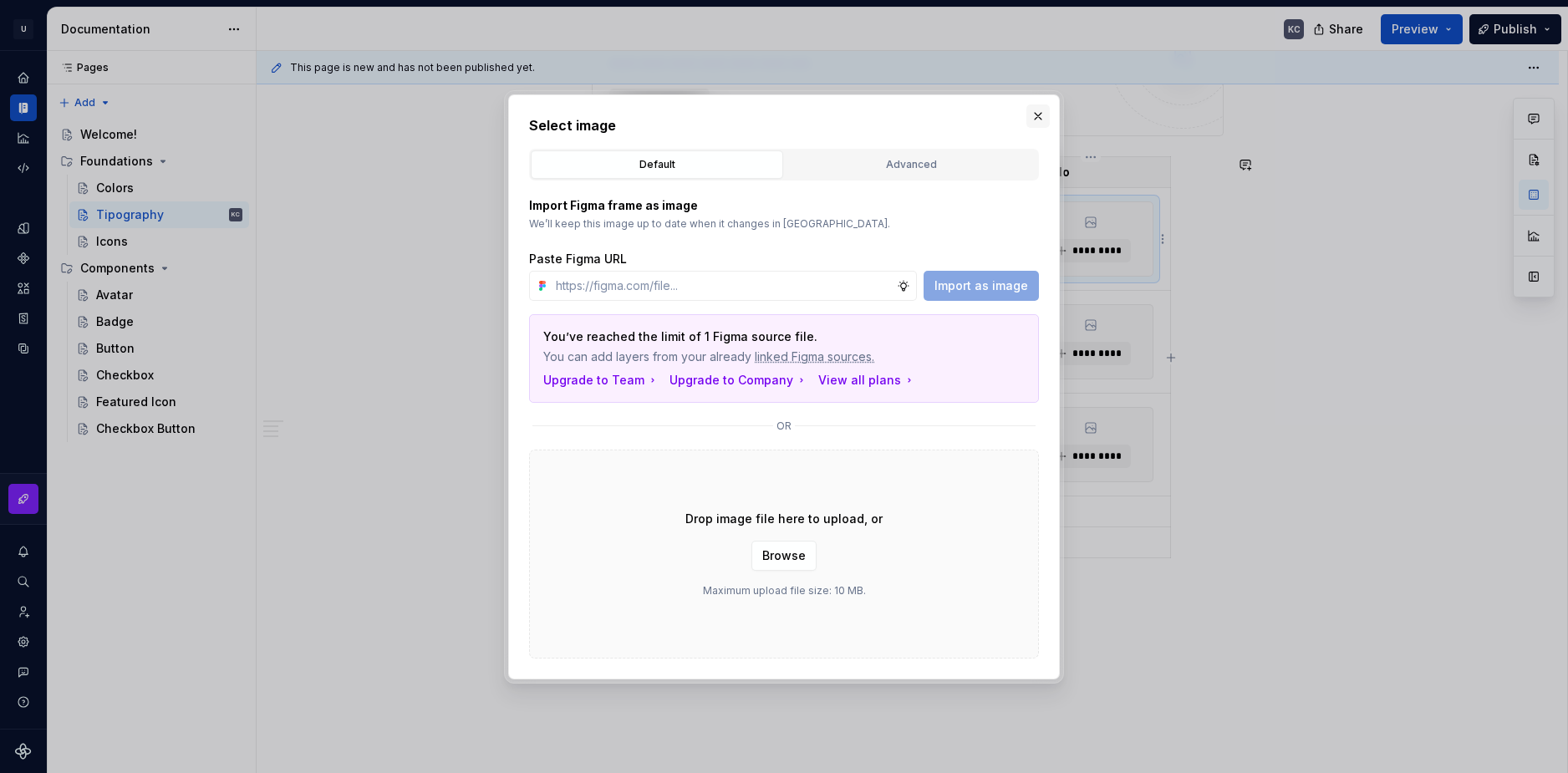
click at [1034, 123] on button "button" at bounding box center [1038, 116] width 23 height 23
click at [1034, 111] on div "**********" at bounding box center [852, 103] width 486 height 30
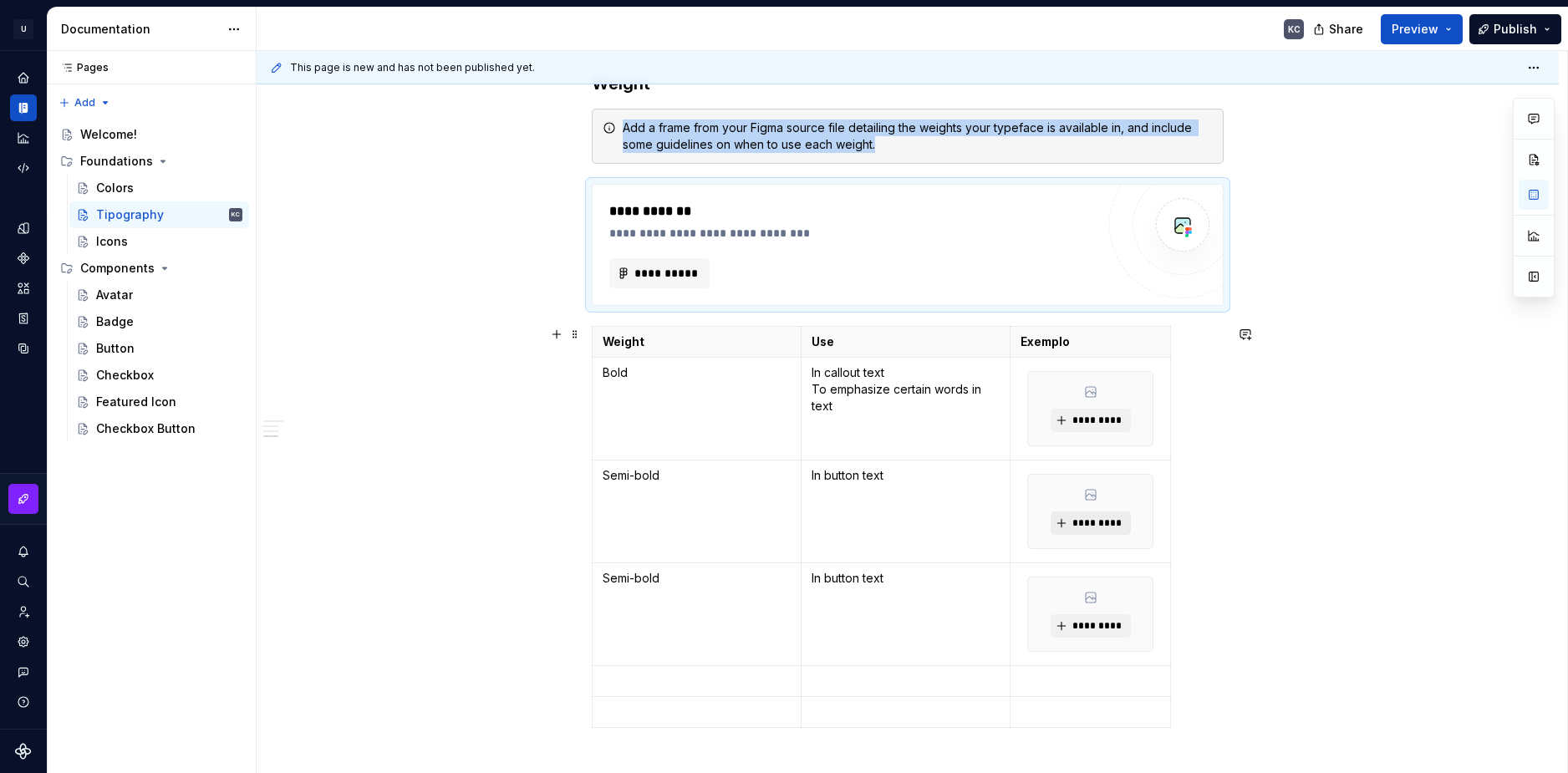
scroll to position [3716, 0]
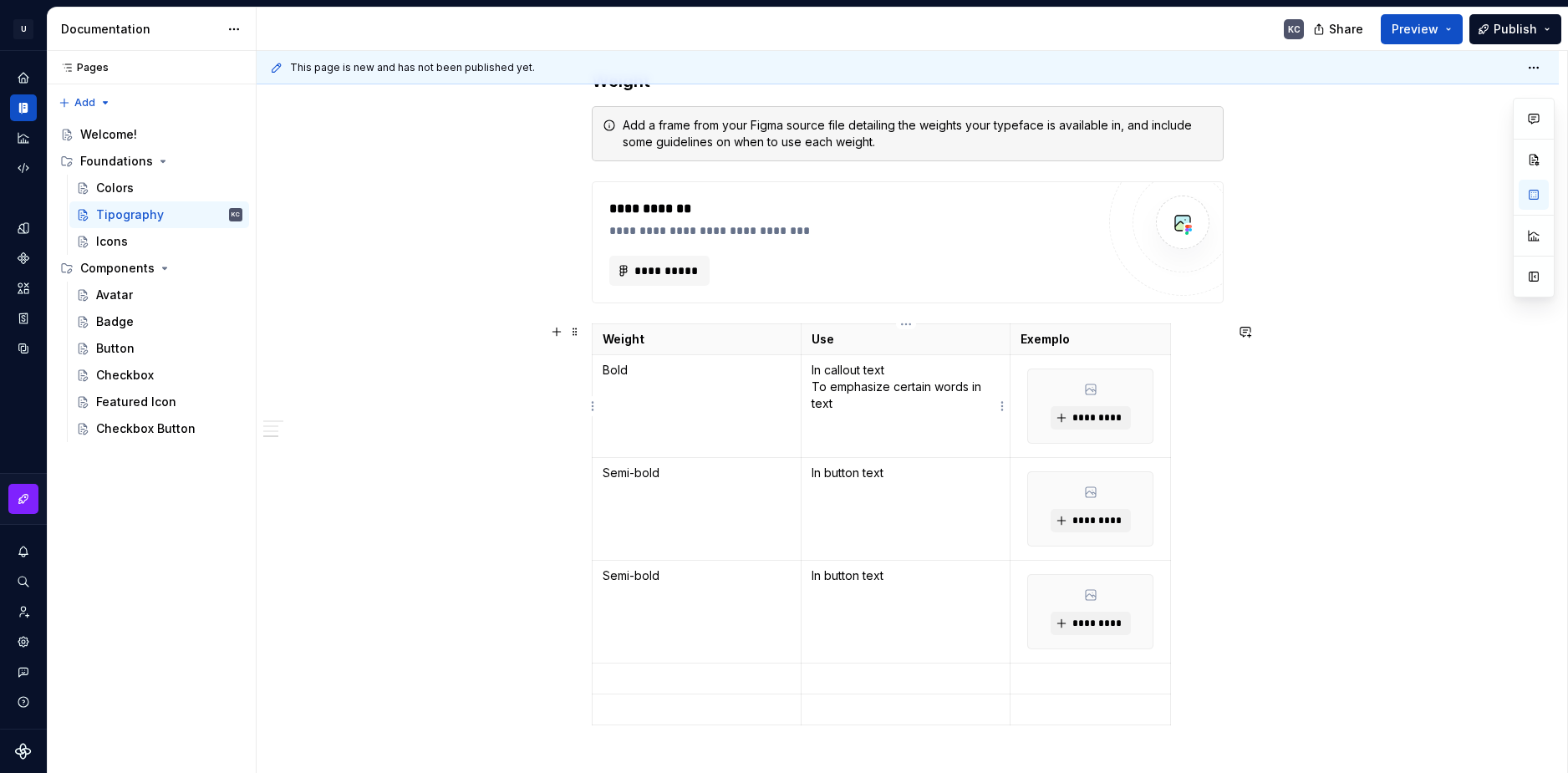
click at [853, 395] on p "In callout text To emphasize certain words in text" at bounding box center [905, 387] width 188 height 50
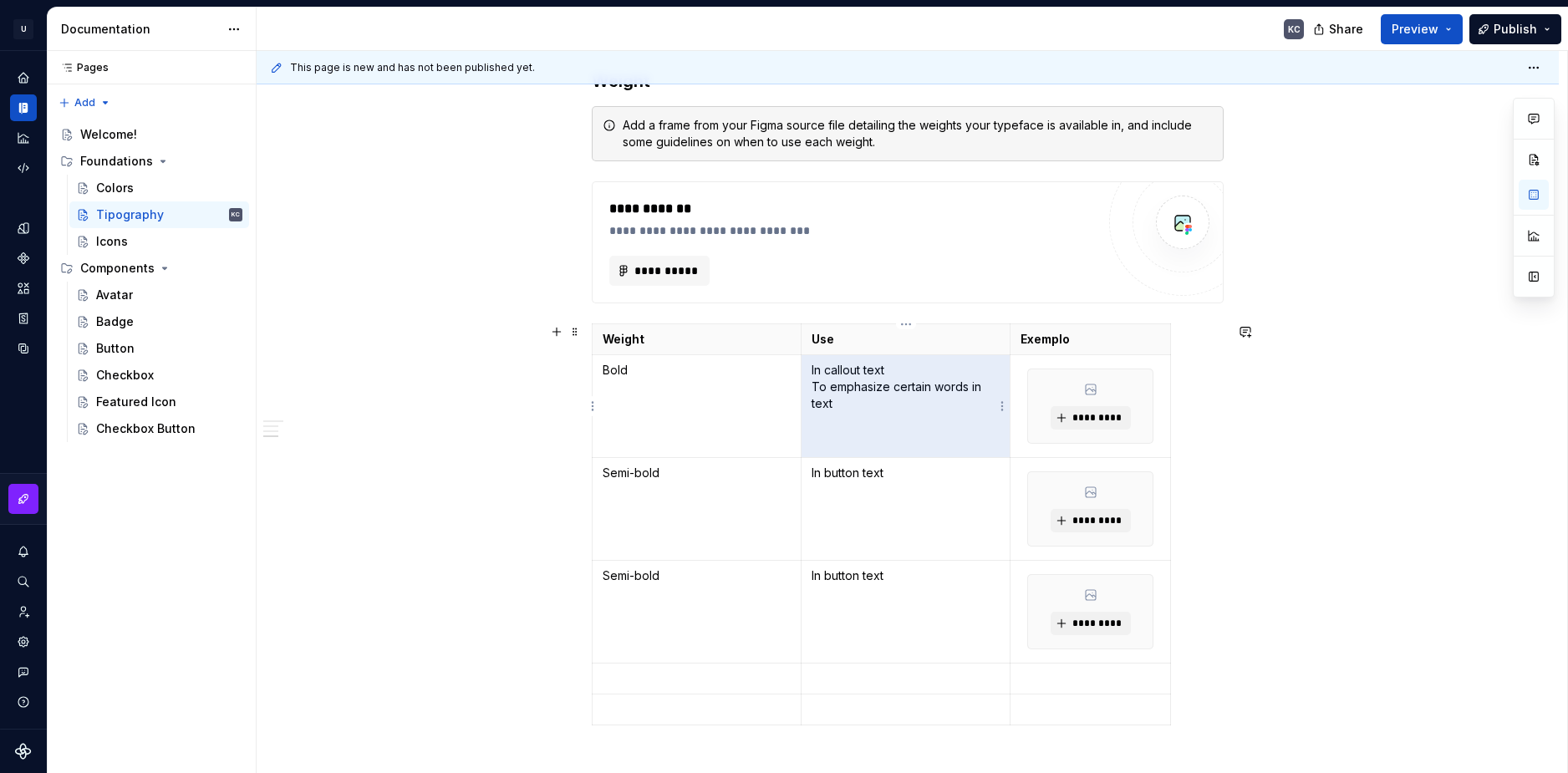
click at [840, 384] on p "In callout text To emphasize certain words in text" at bounding box center [905, 387] width 188 height 50
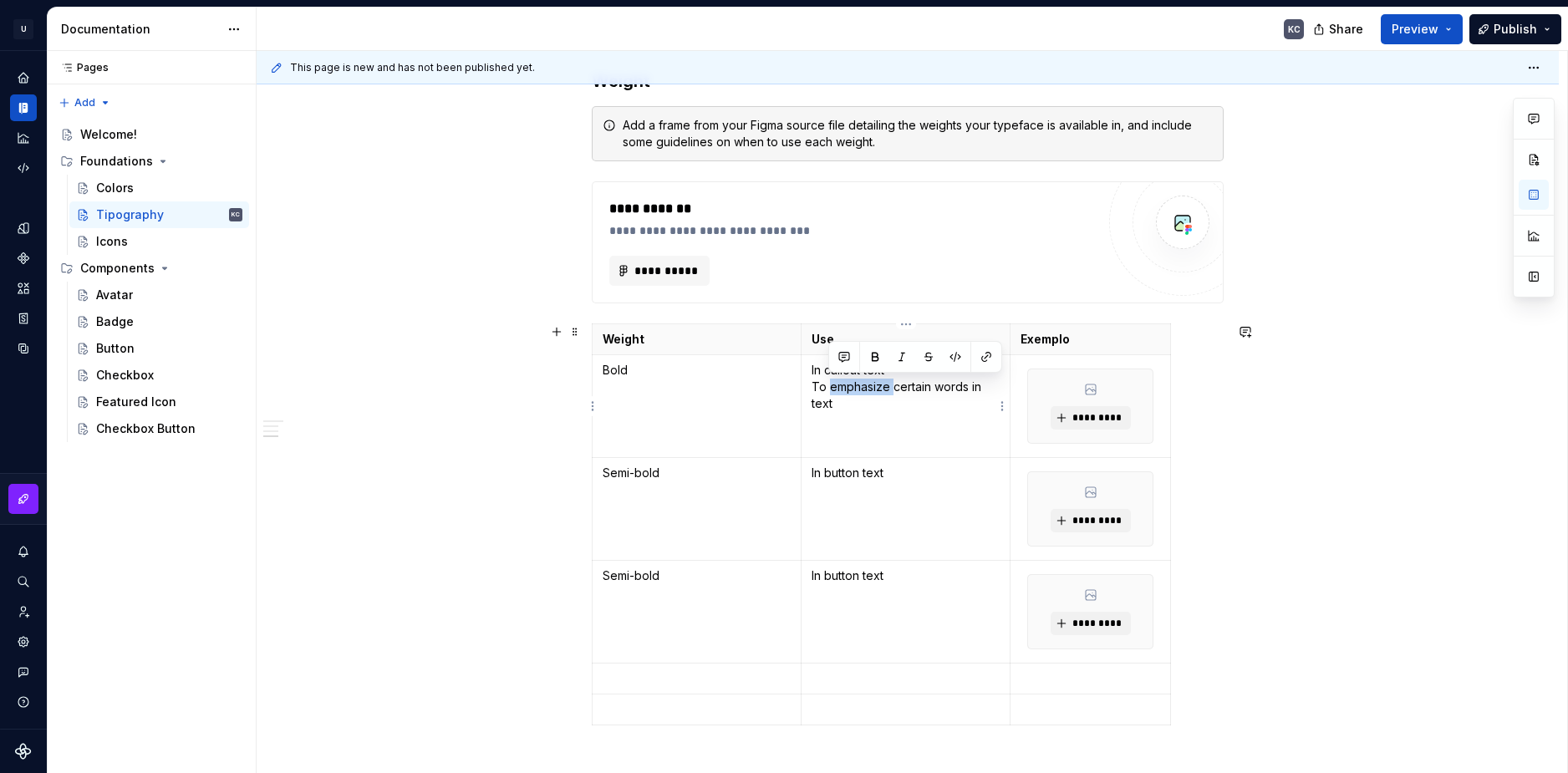
click at [840, 384] on p "In callout text To emphasize certain words in text" at bounding box center [905, 387] width 188 height 50
click at [888, 473] on p "In button text" at bounding box center [905, 473] width 188 height 17
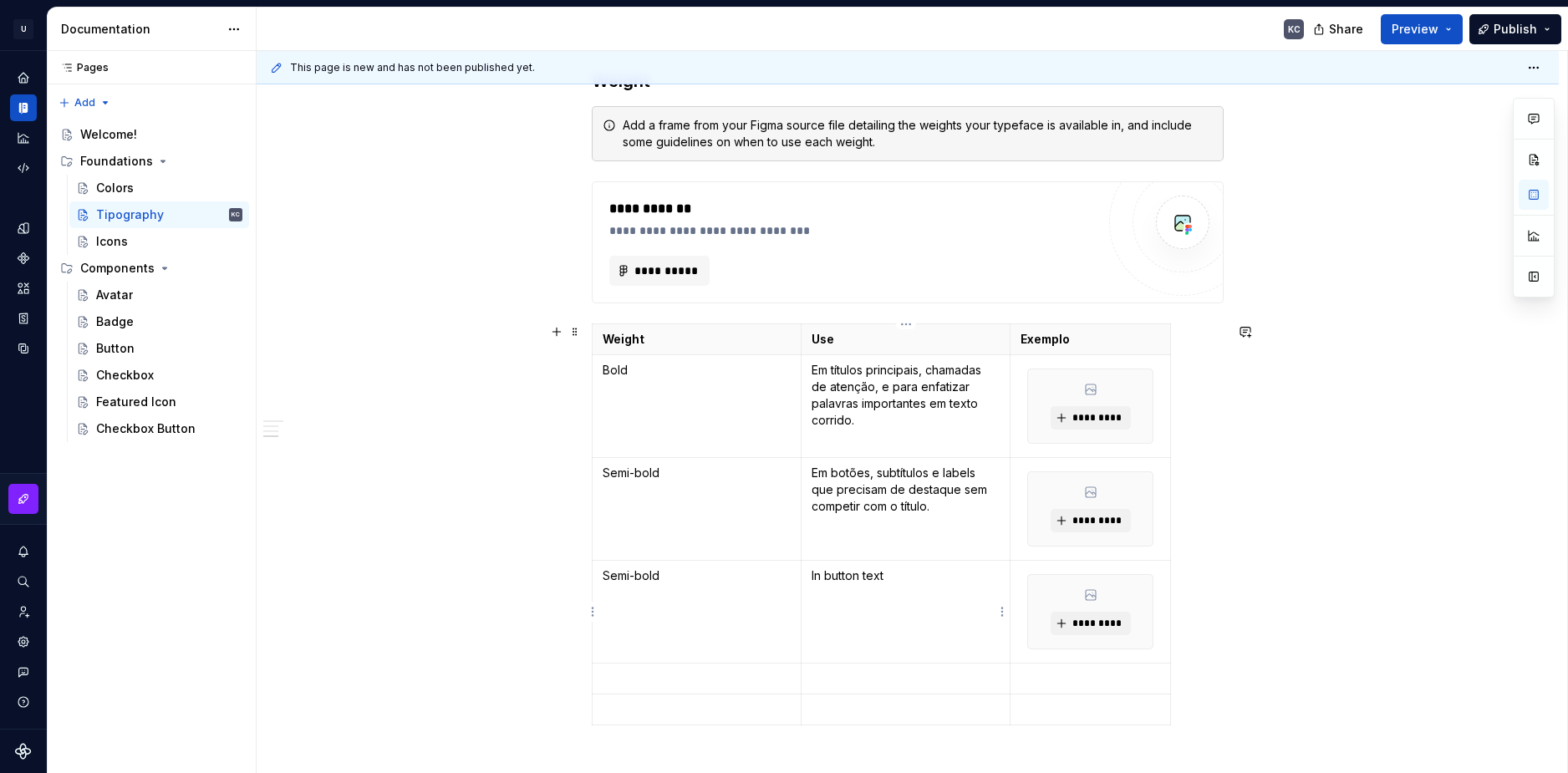
click at [881, 573] on p "In button text" at bounding box center [905, 575] width 188 height 17
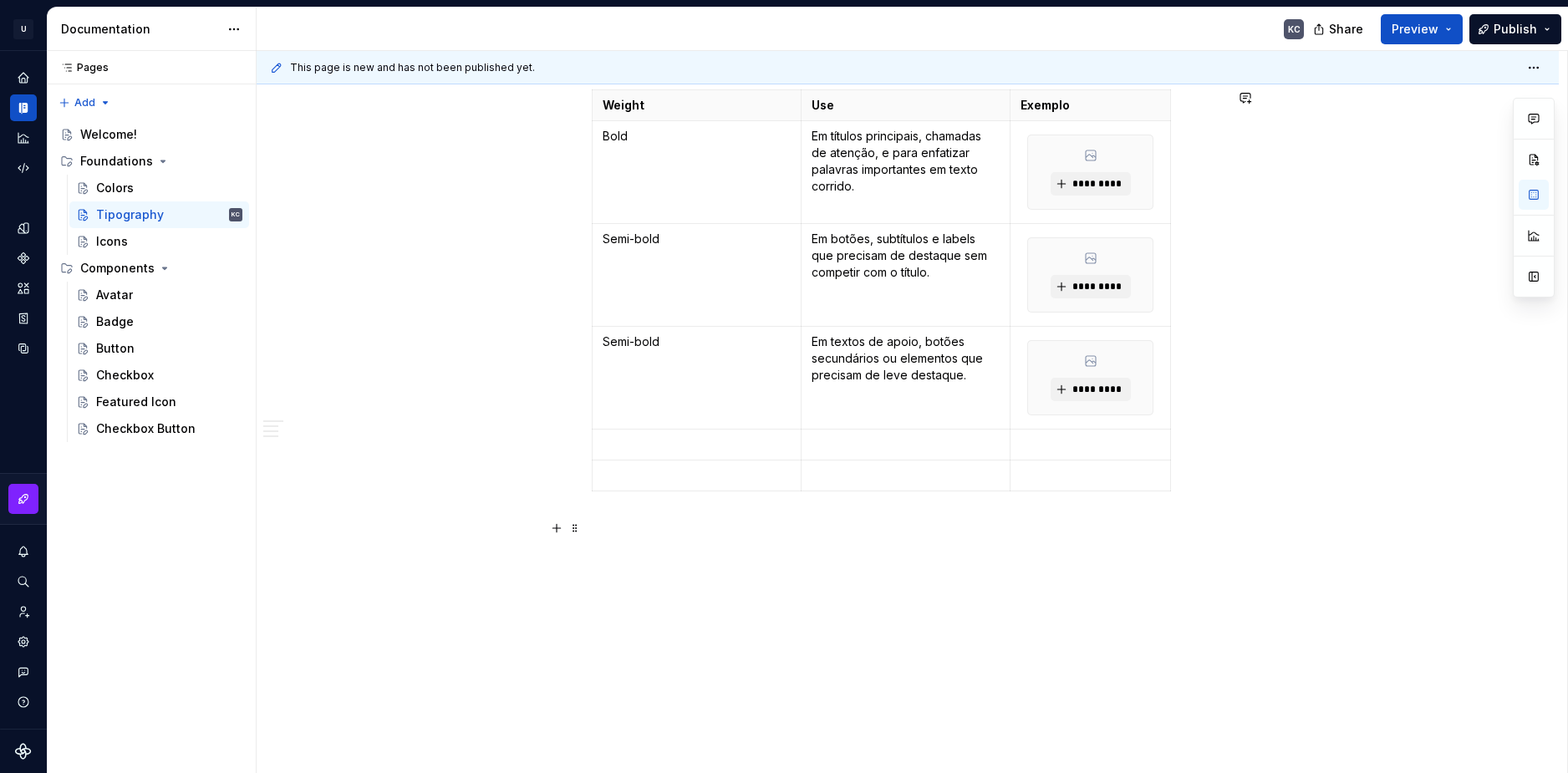
scroll to position [3967, 0]
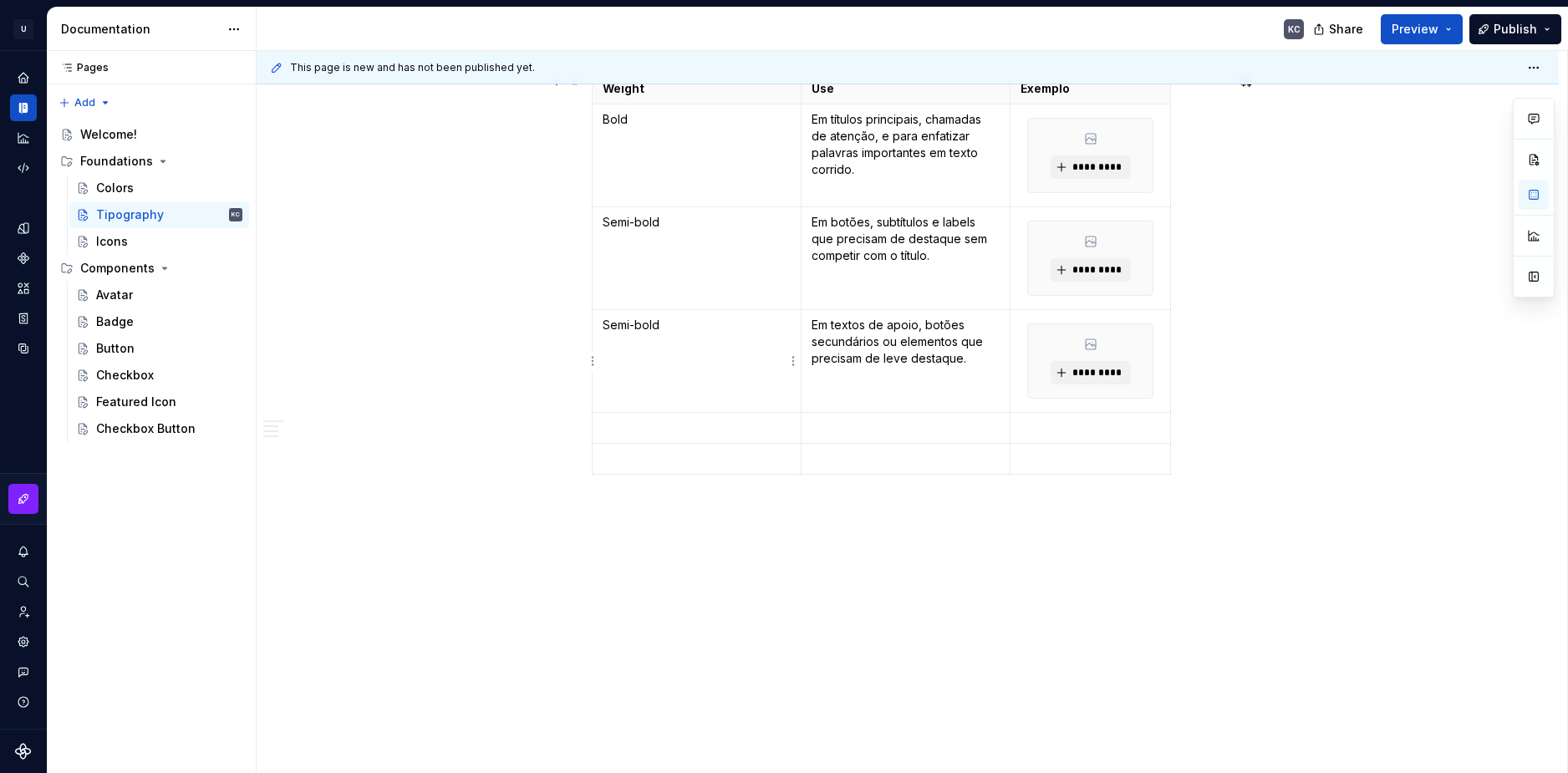
click at [635, 334] on td "Semi-bold" at bounding box center [697, 361] width 209 height 102
drag, startPoint x: 921, startPoint y: 520, endPoint x: 912, endPoint y: 499, distance: 22.8
click at [921, 519] on p at bounding box center [907, 511] width 632 height 20
click at [593, 359] on html "U Stardust DS KC Design system data Documentation KC Share Preview Publish Page…" at bounding box center [784, 386] width 1568 height 773
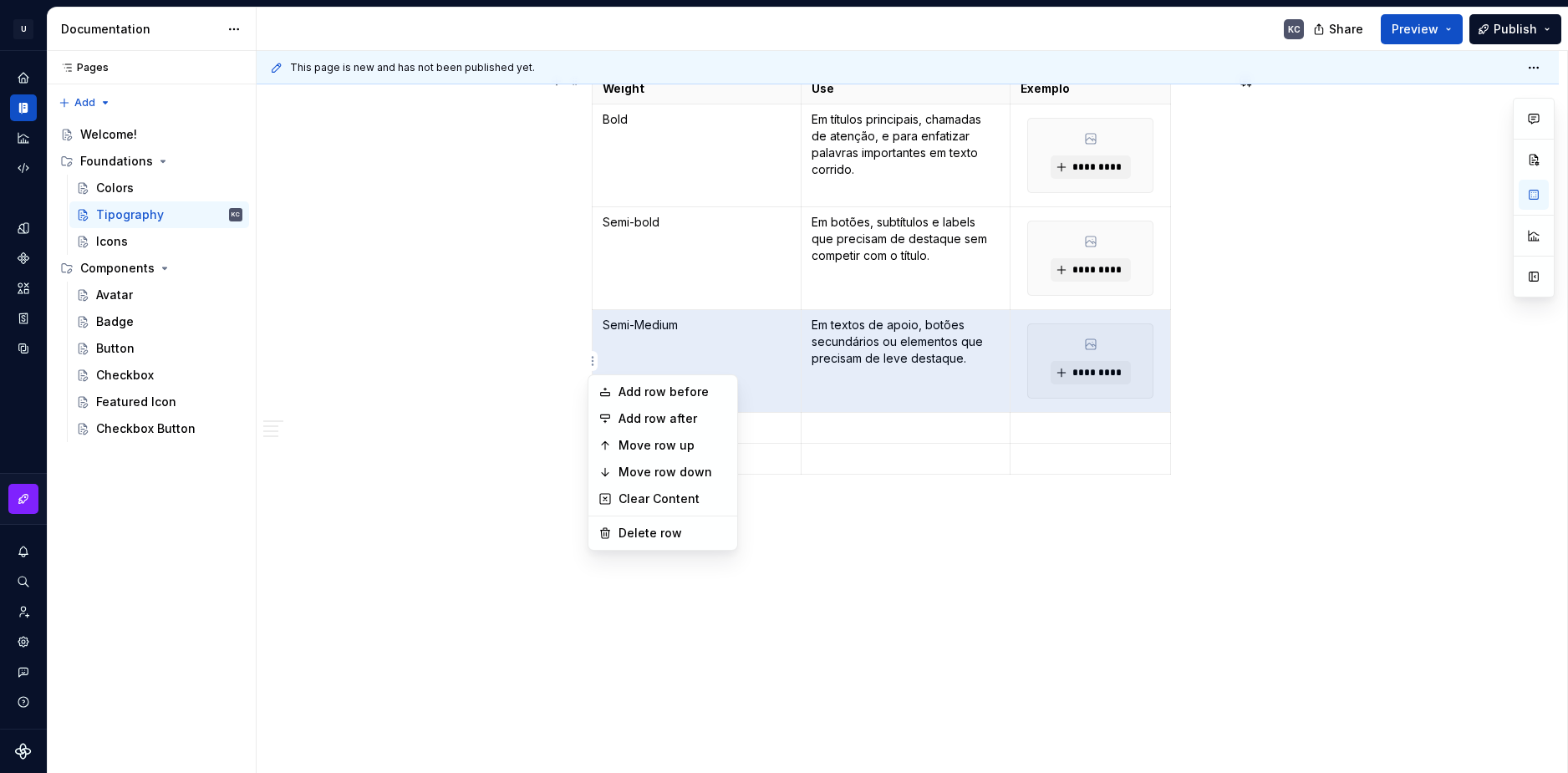
click at [1194, 524] on html "U Stardust DS KC Design system data Documentation KC Share Preview Publish Page…" at bounding box center [784, 386] width 1568 height 773
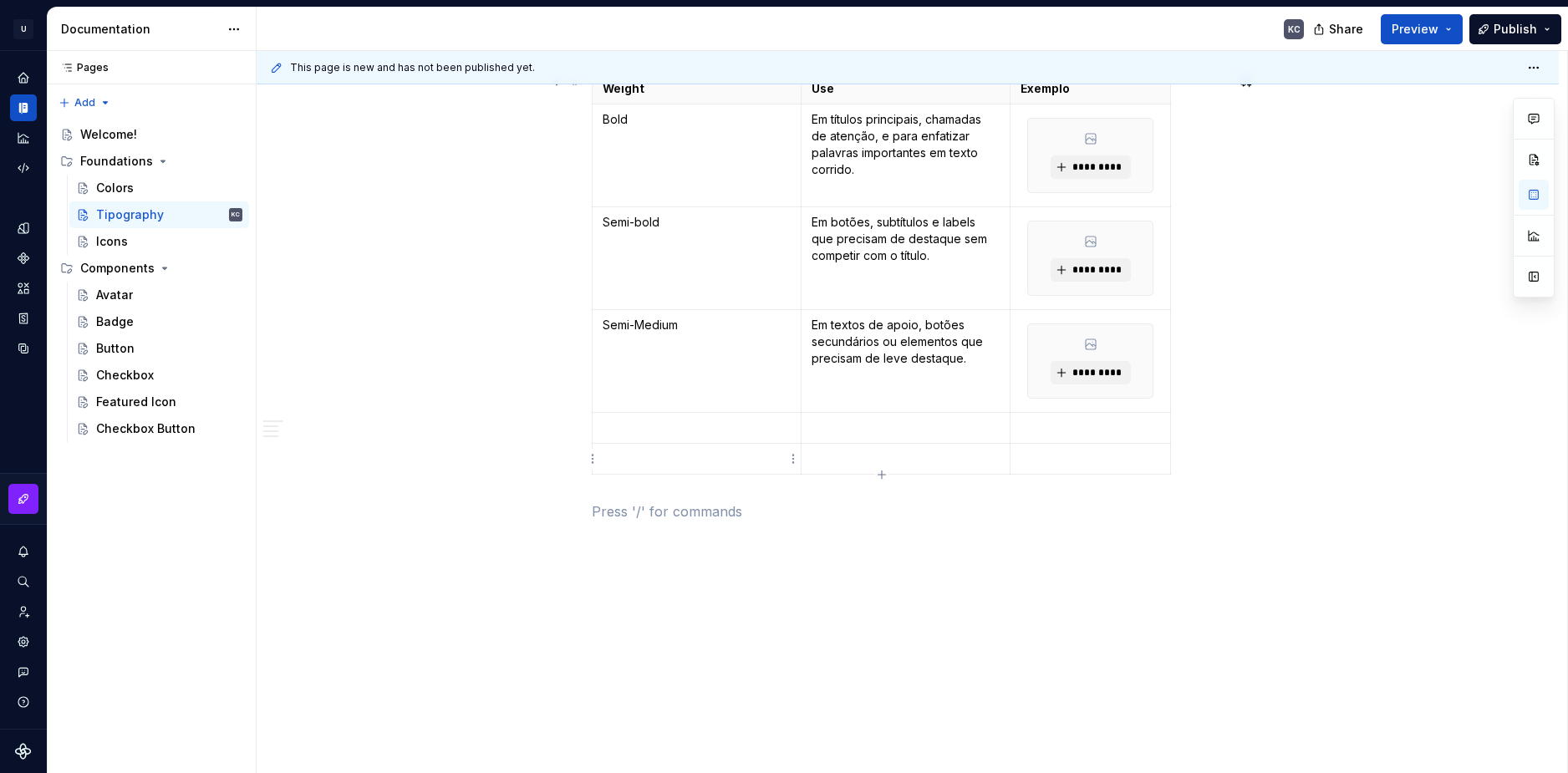
scroll to position [3799, 0]
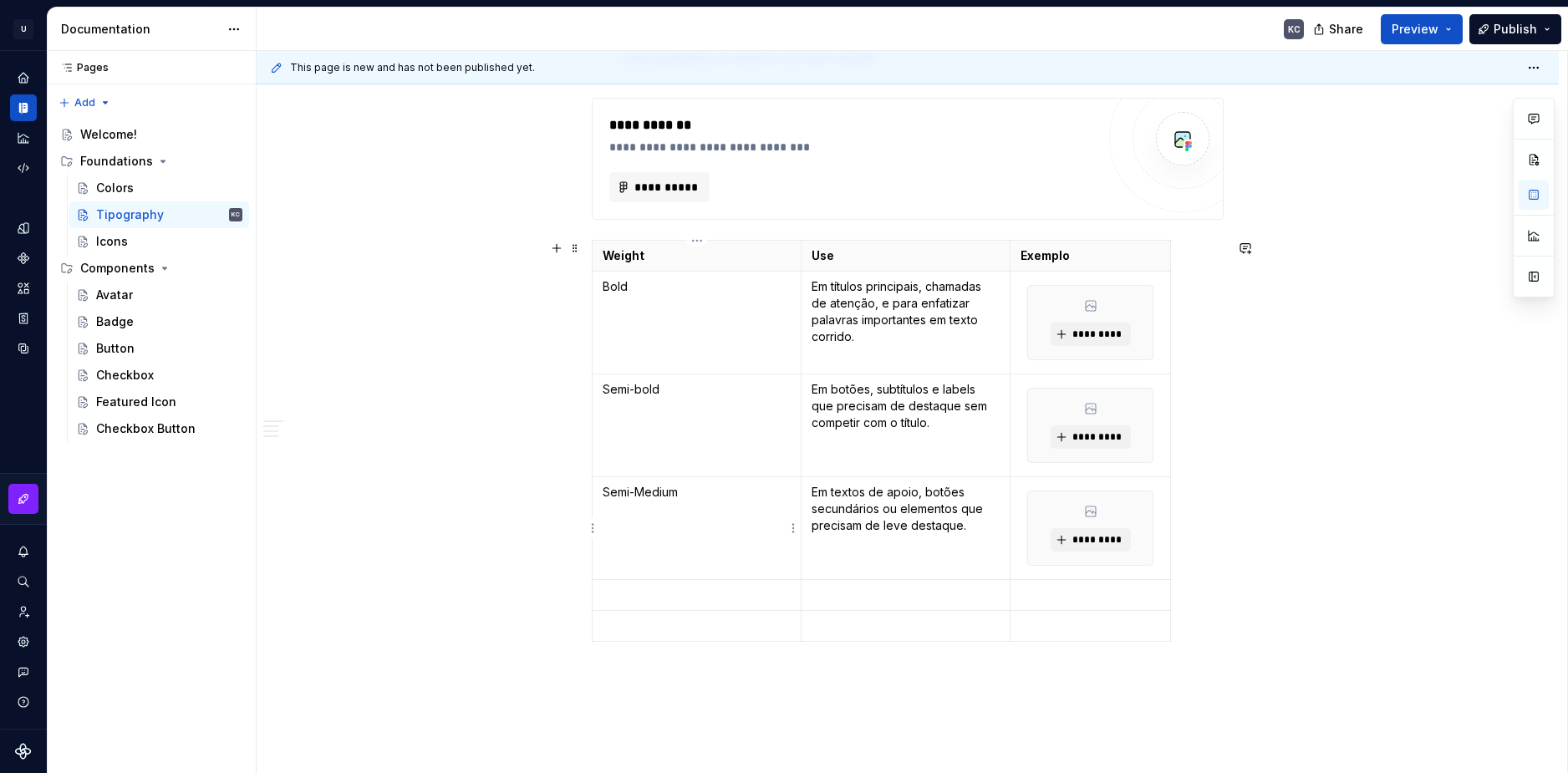
click at [661, 489] on p "Semi-Medium" at bounding box center [696, 492] width 188 height 17
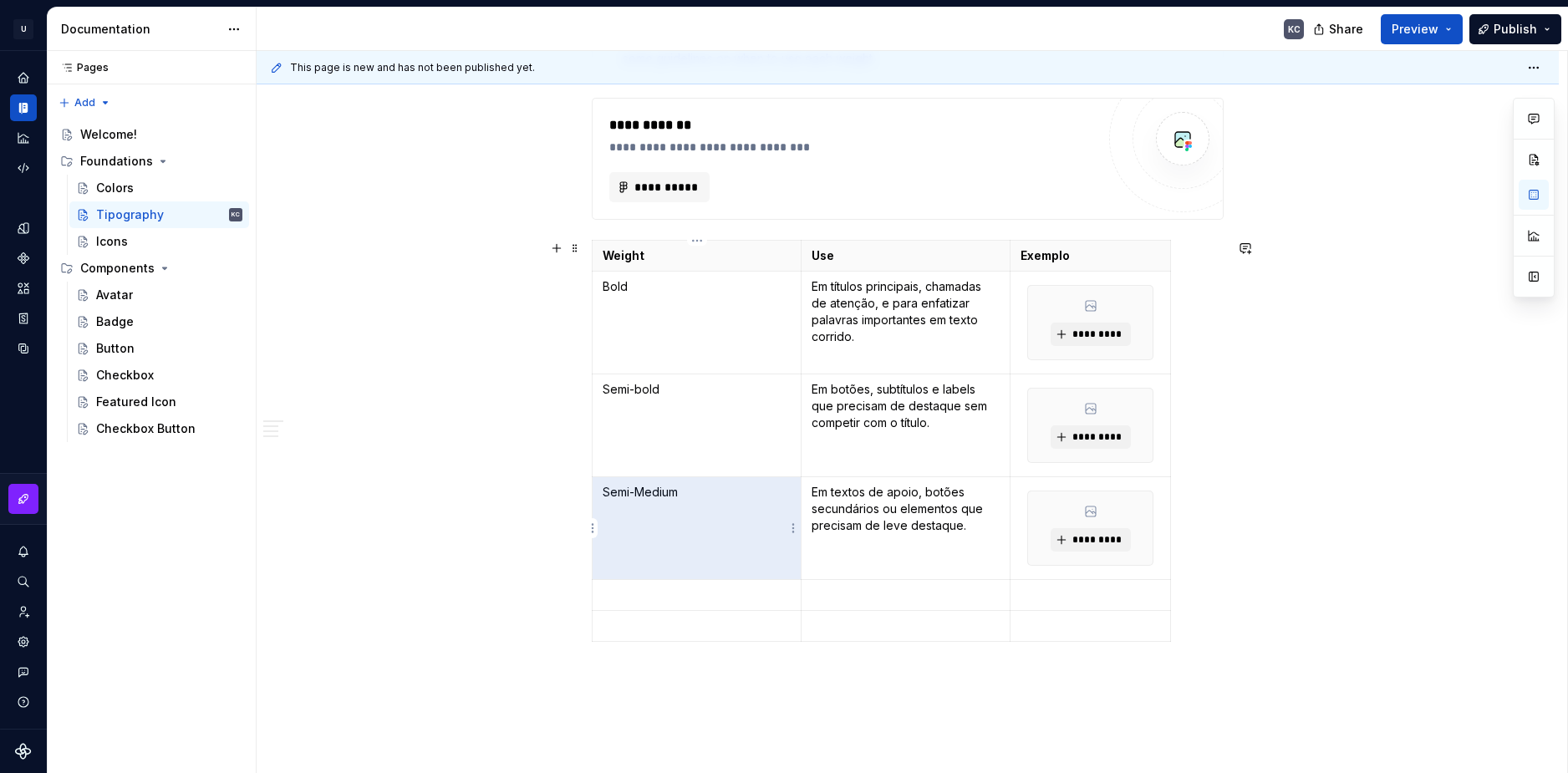
click at [661, 489] on p "Semi-Medium" at bounding box center [696, 492] width 188 height 17
click at [660, 593] on p at bounding box center [696, 595] width 188 height 17
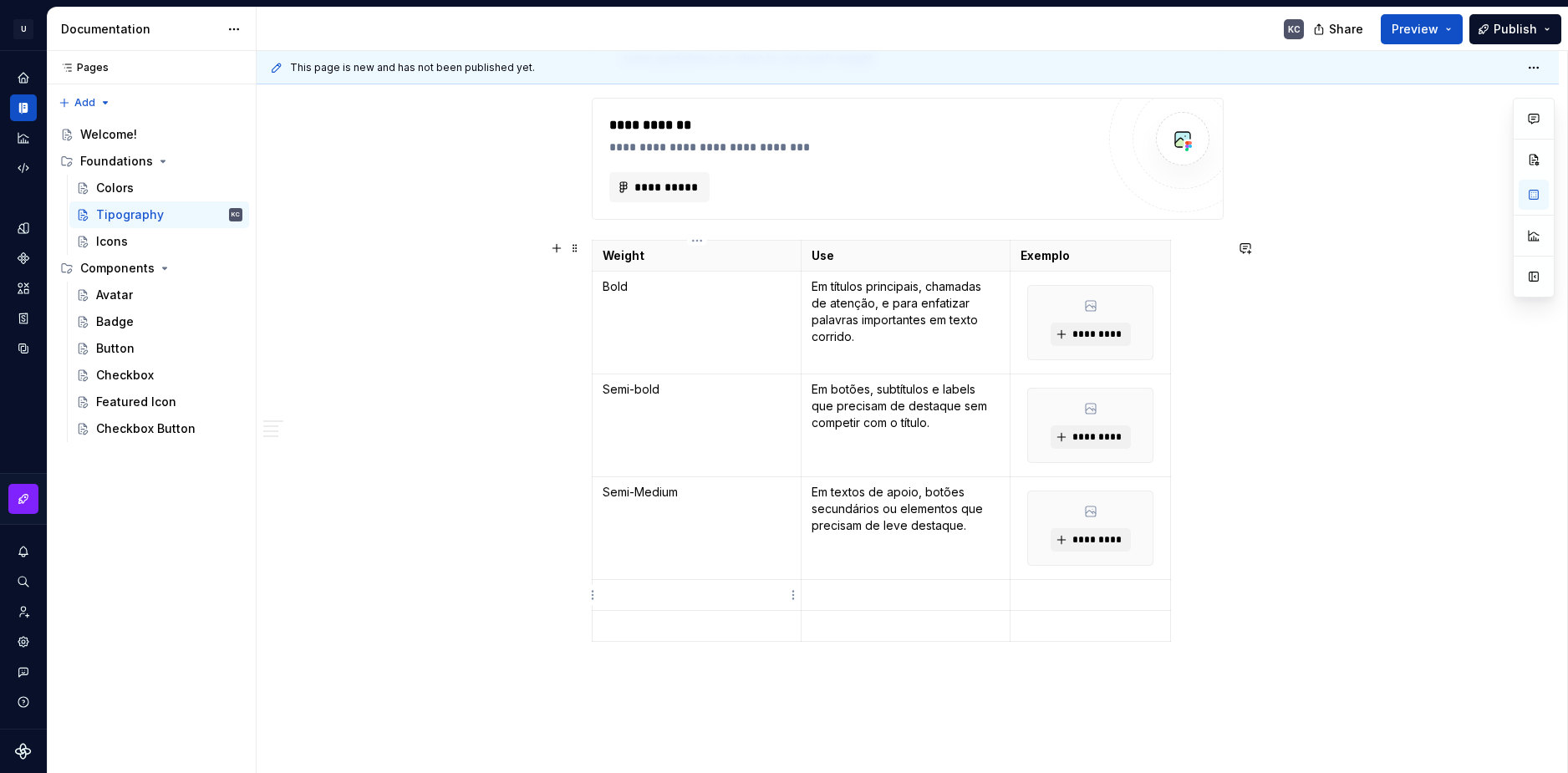
click at [660, 593] on p at bounding box center [696, 595] width 188 height 17
click at [687, 593] on p "Semi-Medium" at bounding box center [696, 595] width 188 height 17
click at [825, 597] on p at bounding box center [905, 595] width 188 height 17
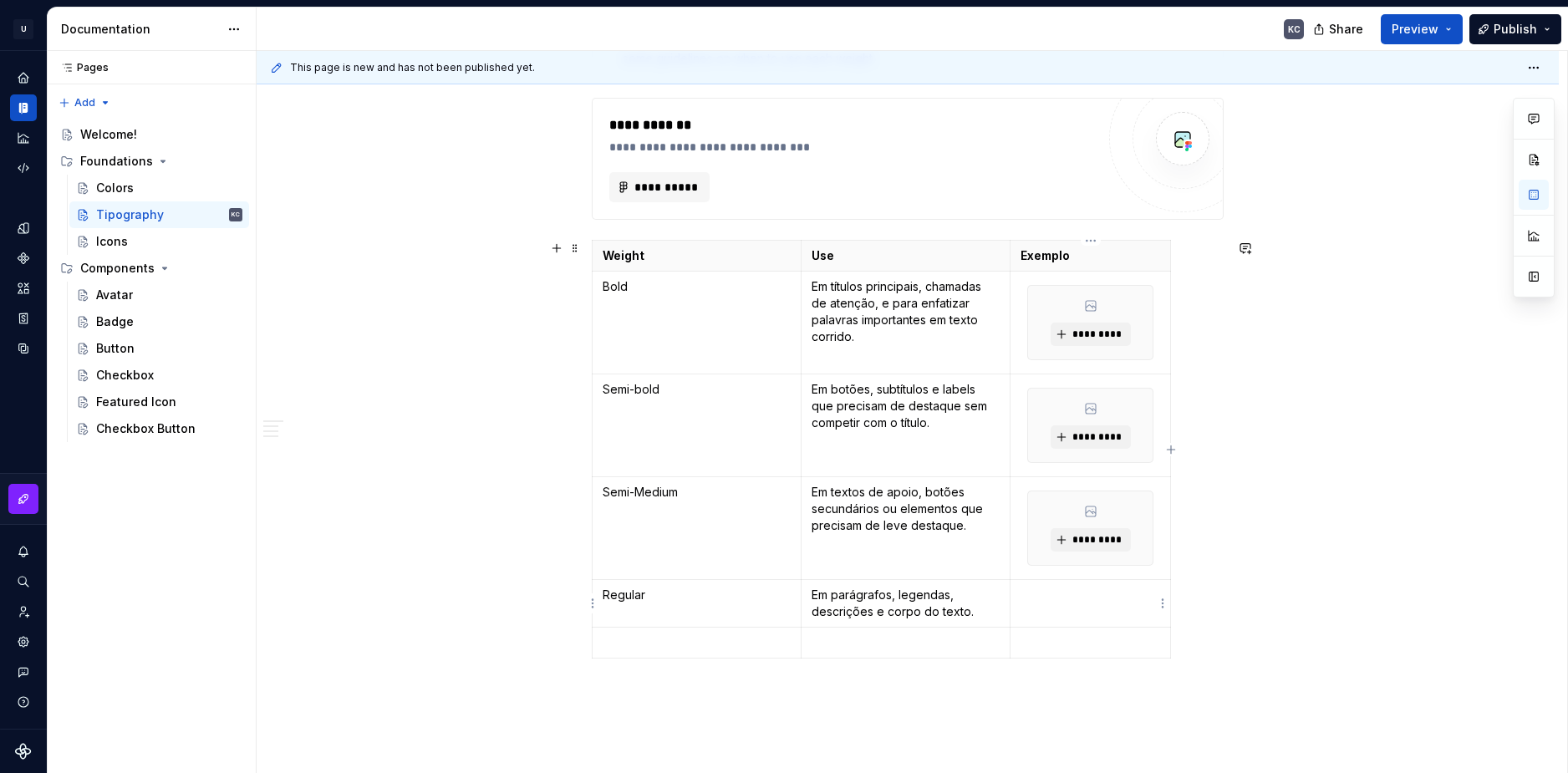
click at [1043, 604] on td at bounding box center [1091, 603] width 160 height 48
click at [1163, 604] on html "U Stardust DS KC Design system data Documentation KC Share Preview Publish Page…" at bounding box center [784, 386] width 1568 height 773
click at [1187, 646] on div "Add image" at bounding box center [1233, 635] width 142 height 27
drag, startPoint x: 1343, startPoint y: 552, endPoint x: 1354, endPoint y: 501, distance: 52.2
drag, startPoint x: 1354, startPoint y: 501, endPoint x: 1378, endPoint y: 634, distance: 135.1
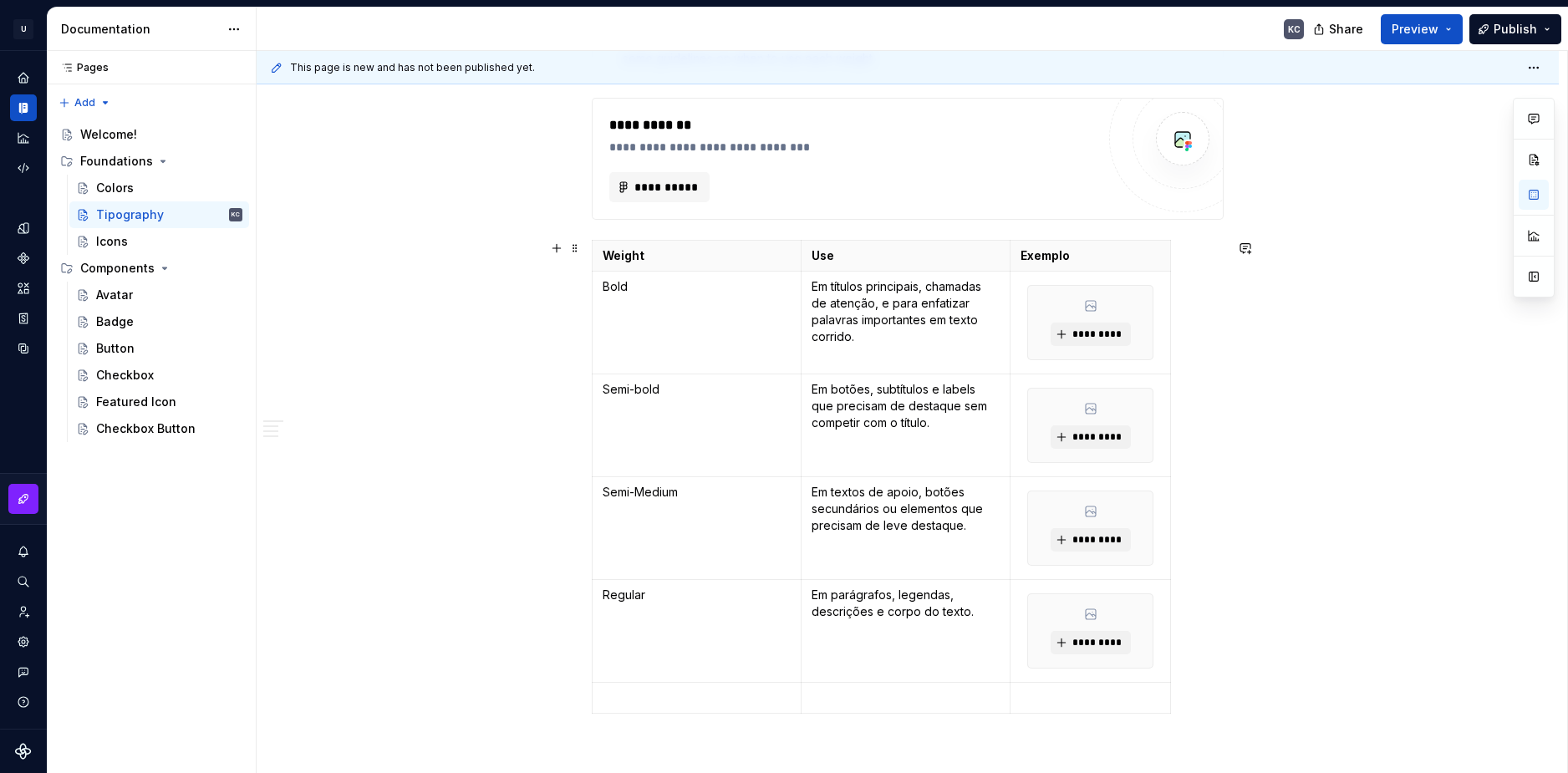
click at [640, 495] on p "Semi-Medium" at bounding box center [696, 492] width 188 height 17
click at [637, 493] on p "Semi-Medium" at bounding box center [696, 492] width 188 height 17
click at [1093, 538] on span "*********" at bounding box center [1097, 539] width 51 height 13
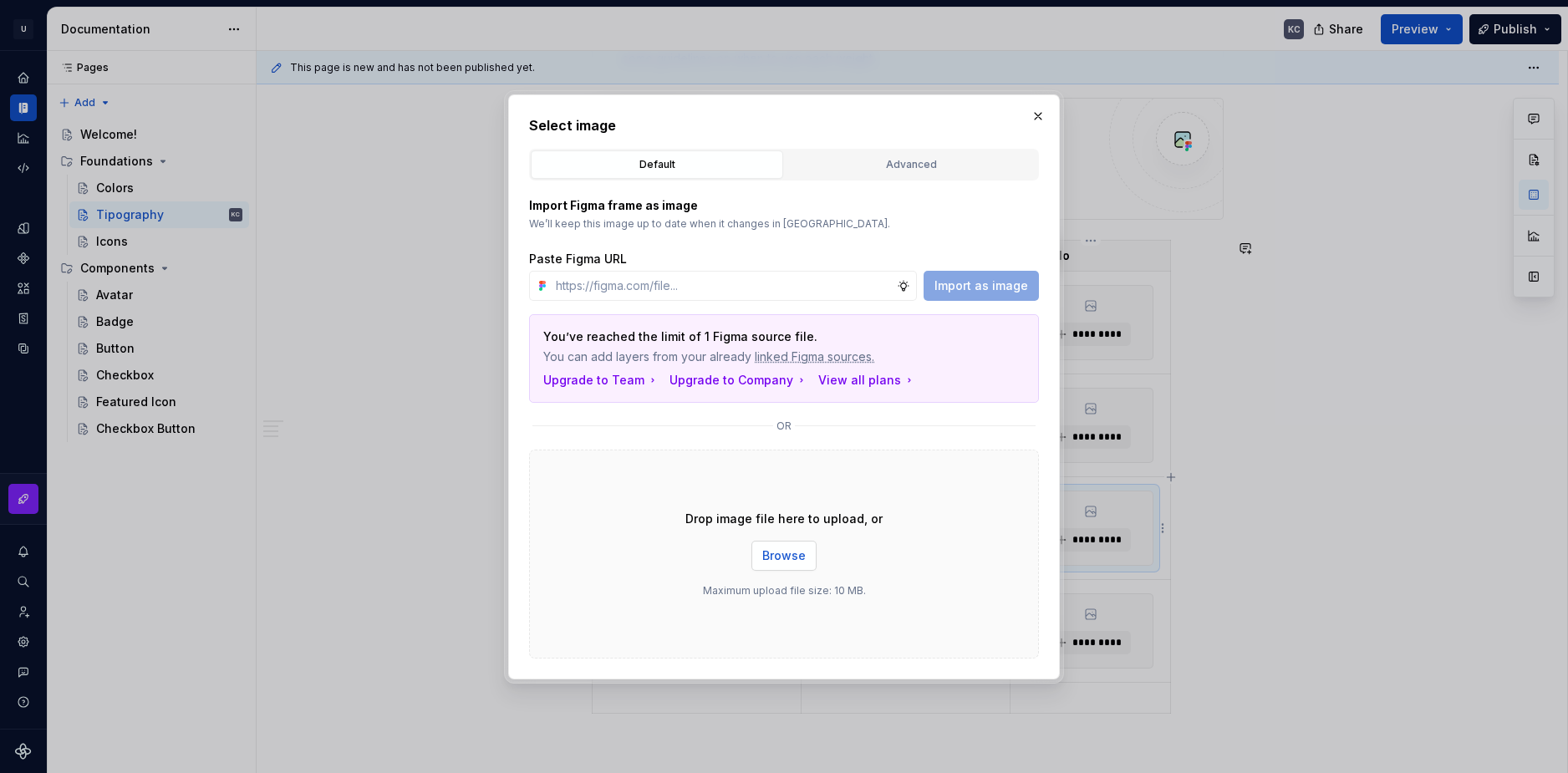
click at [796, 558] on span "Browse" at bounding box center [784, 555] width 43 height 17
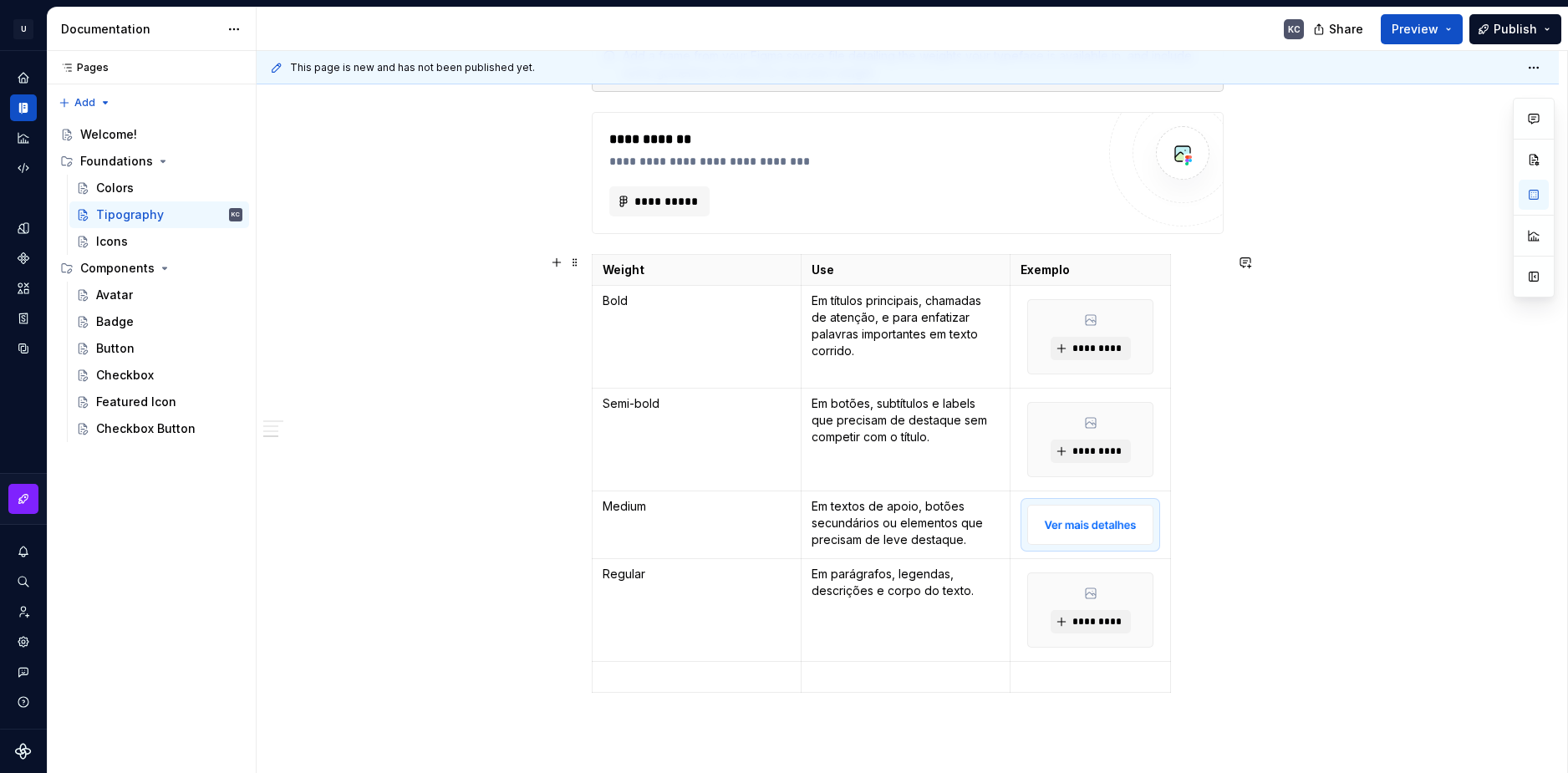
scroll to position [3819, 0]
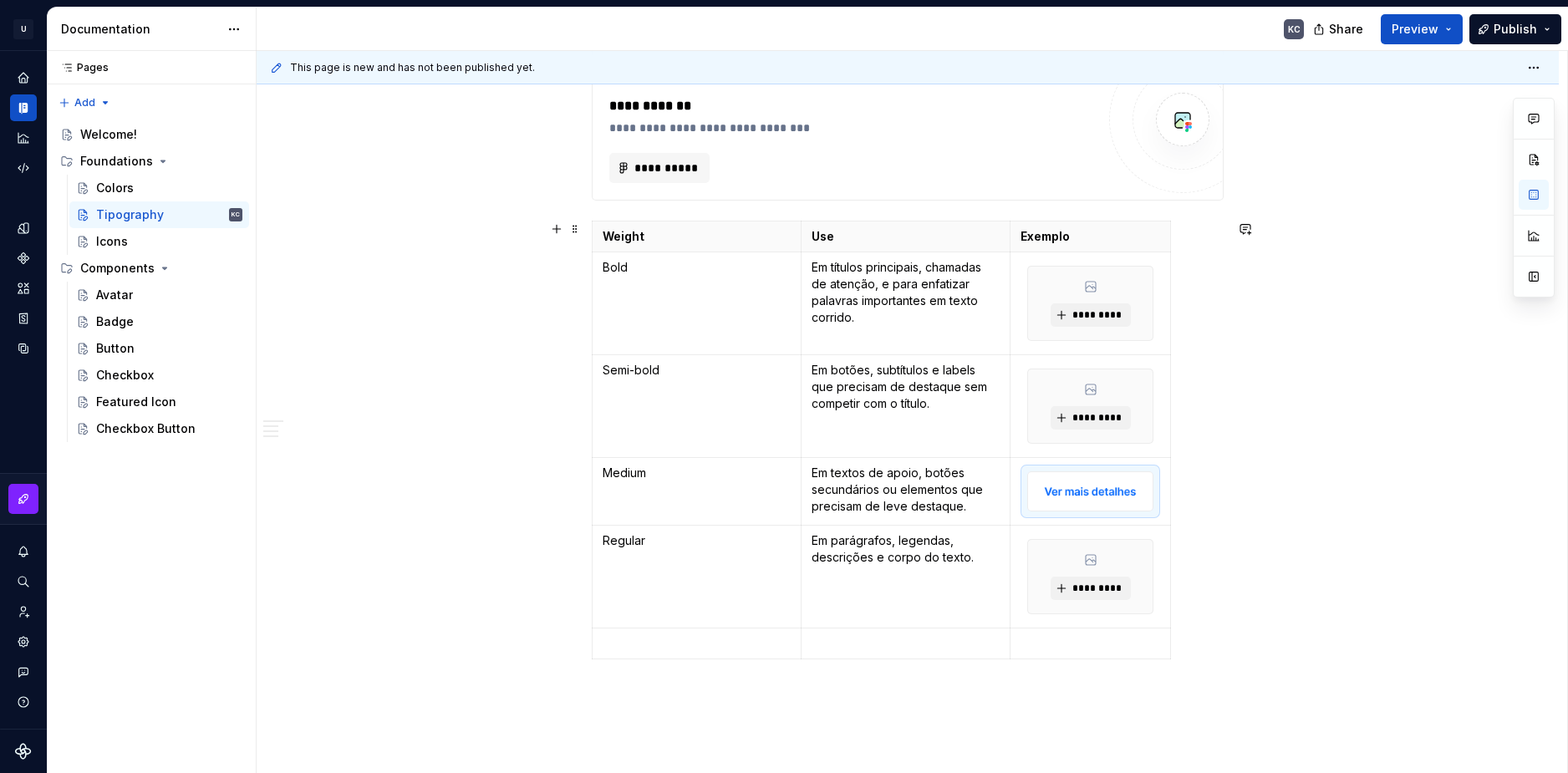
click at [913, 307] on p "Em títulos principais, chamadas de atenção, e para enfatizar palavras important…" at bounding box center [905, 292] width 188 height 67
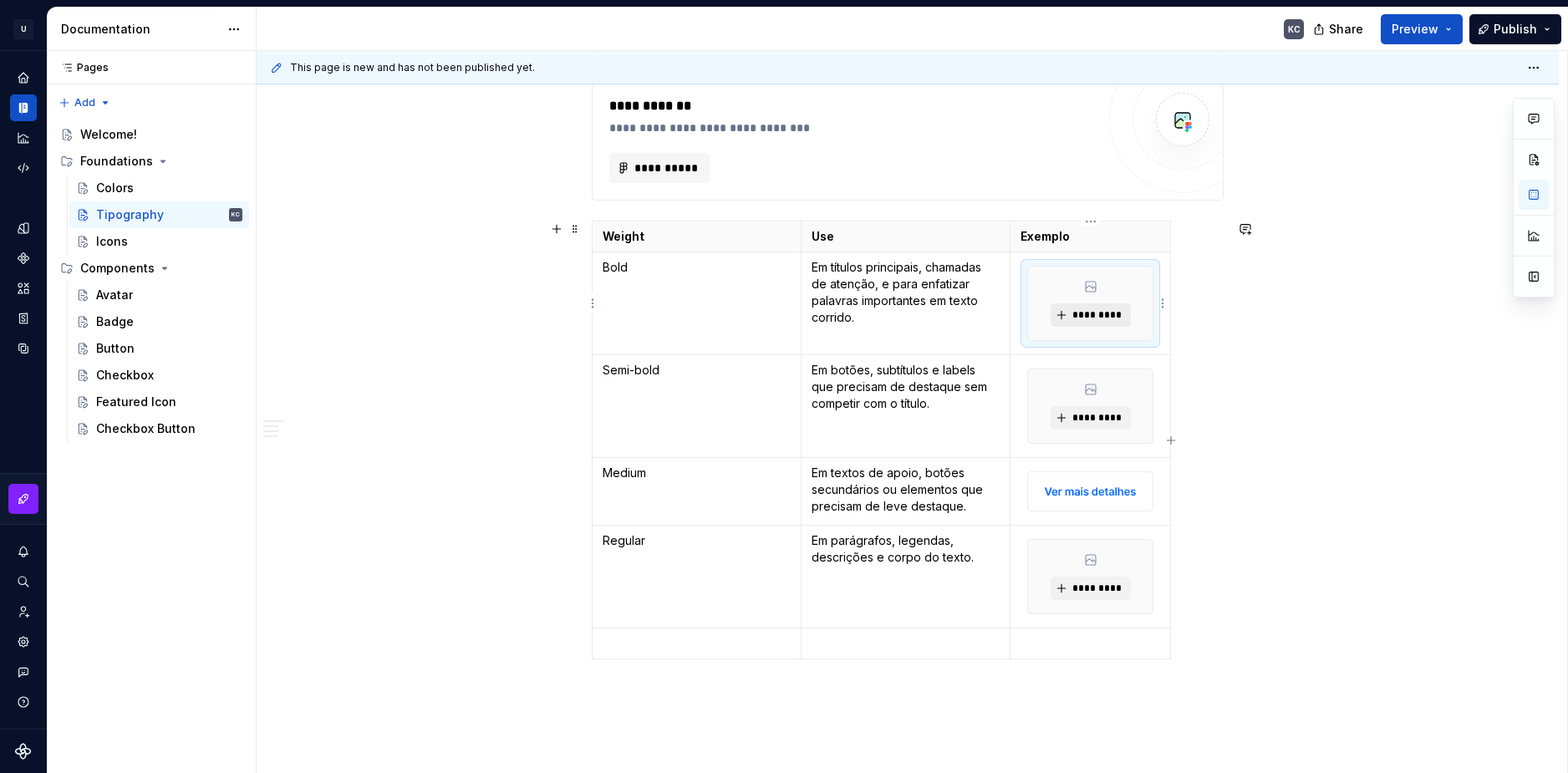
click at [1091, 315] on span "*********" at bounding box center [1097, 315] width 51 height 13
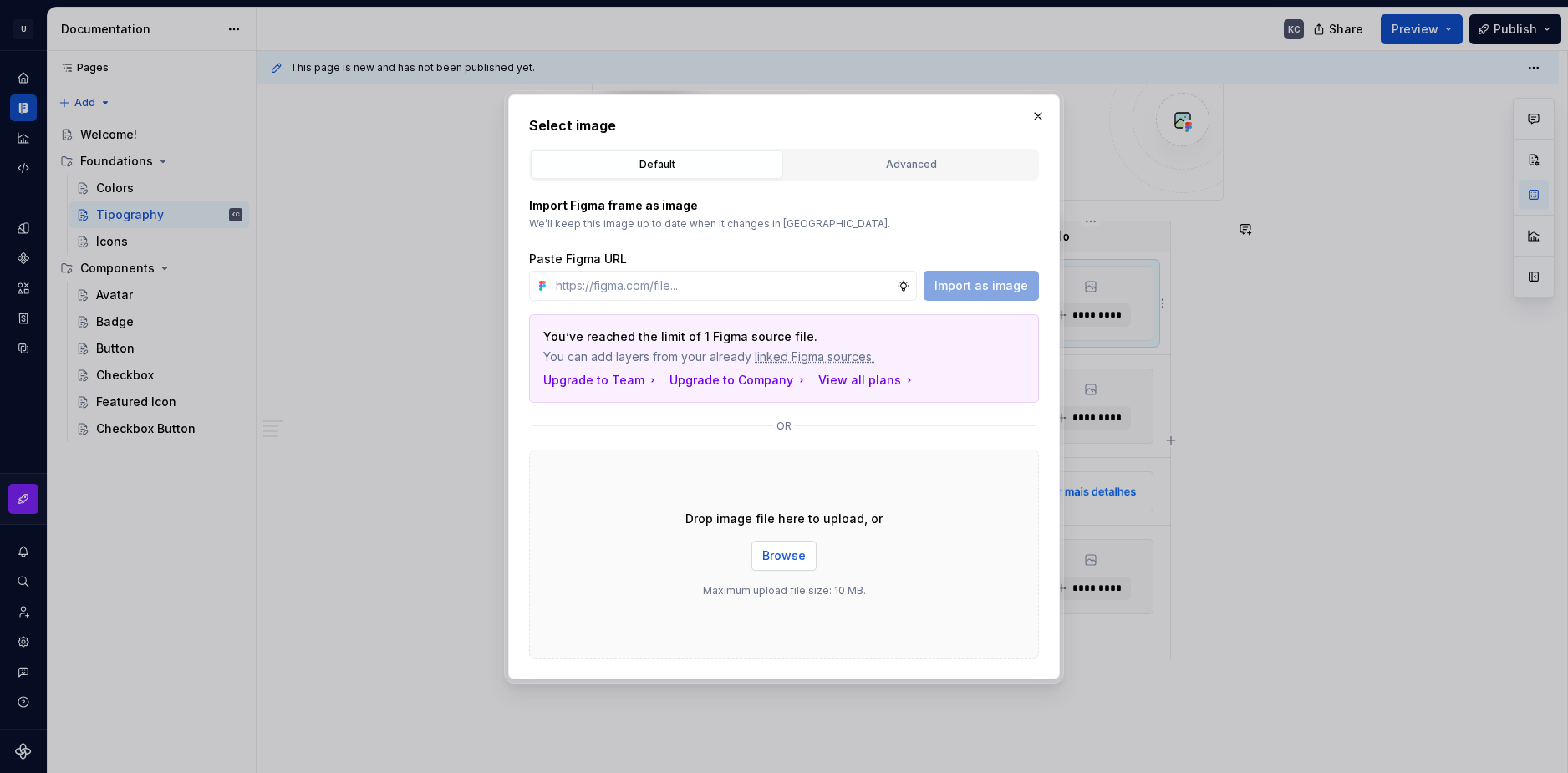
click at [797, 555] on span "Browse" at bounding box center [784, 555] width 43 height 17
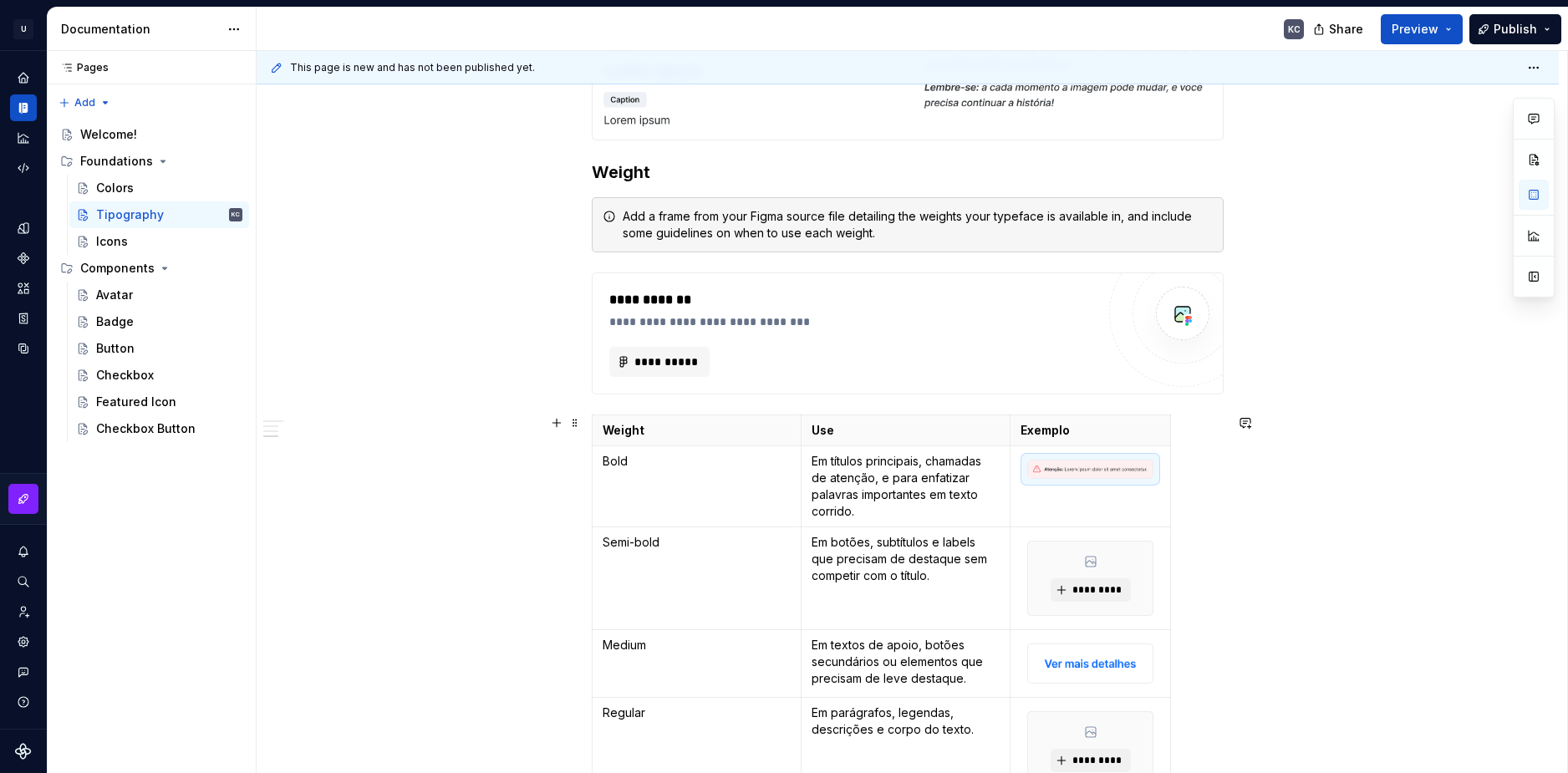
scroll to position [3685, 0]
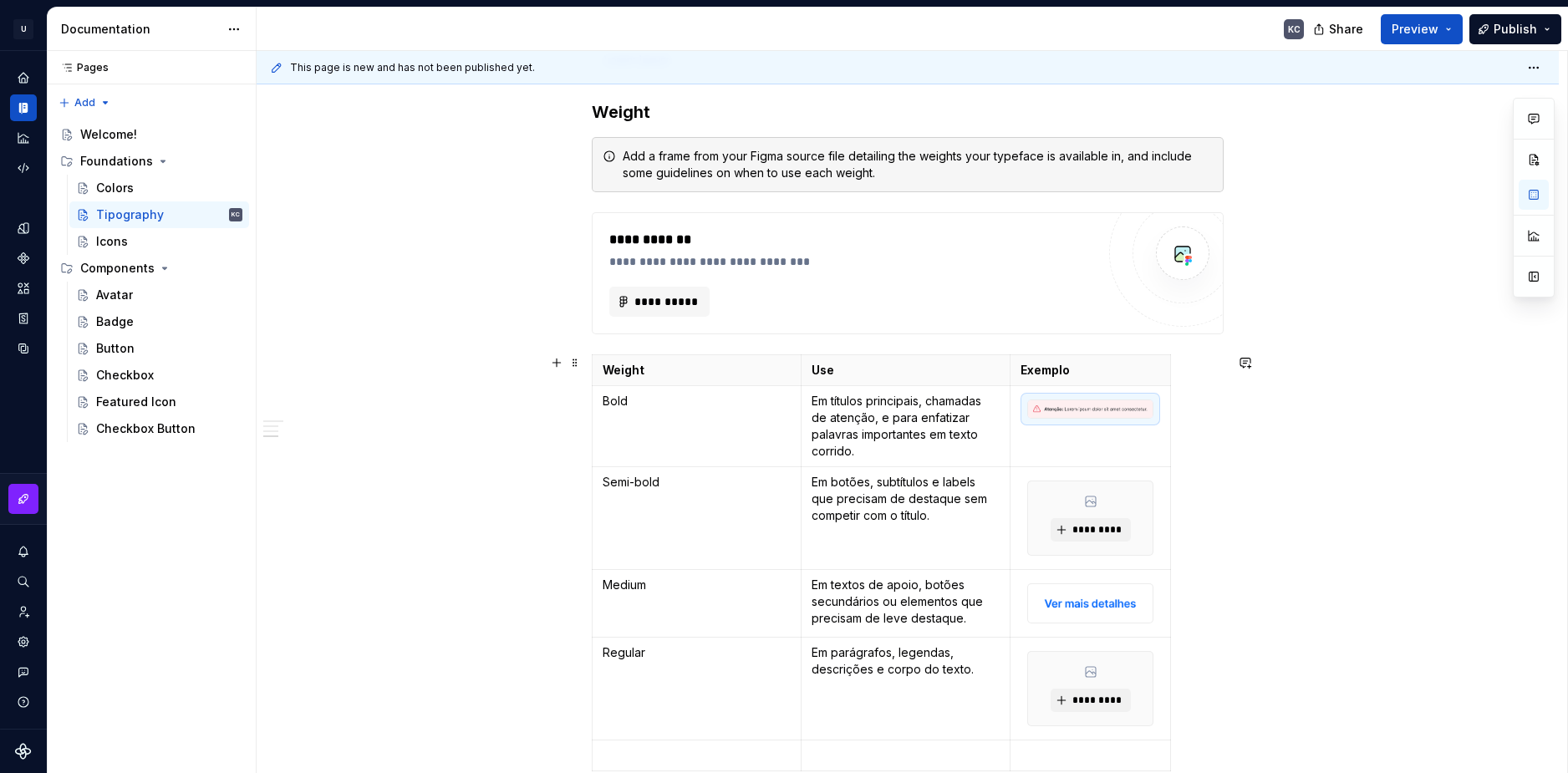
click at [1106, 411] on img at bounding box center [1090, 409] width 125 height 18
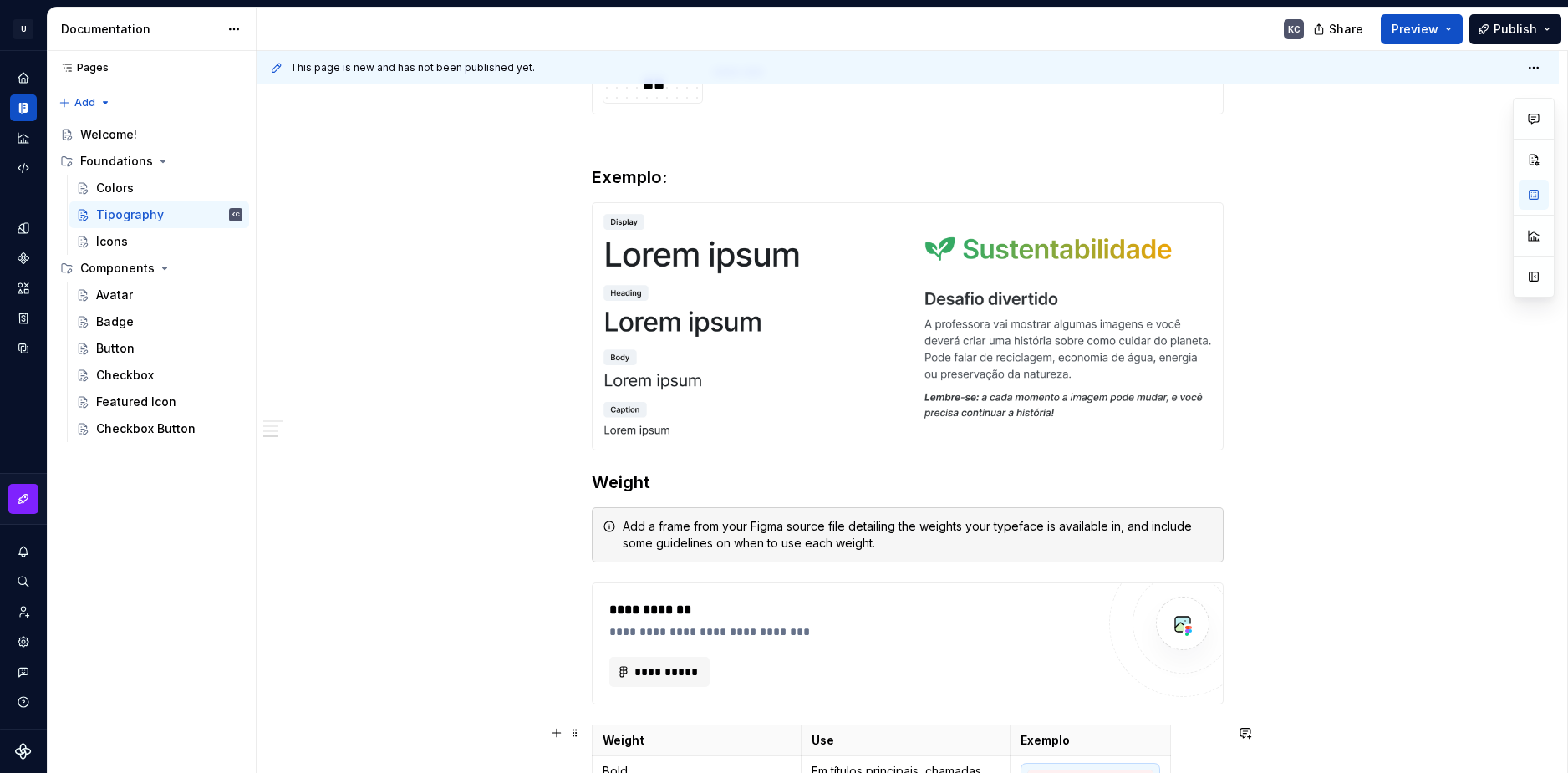
scroll to position [3602, 0]
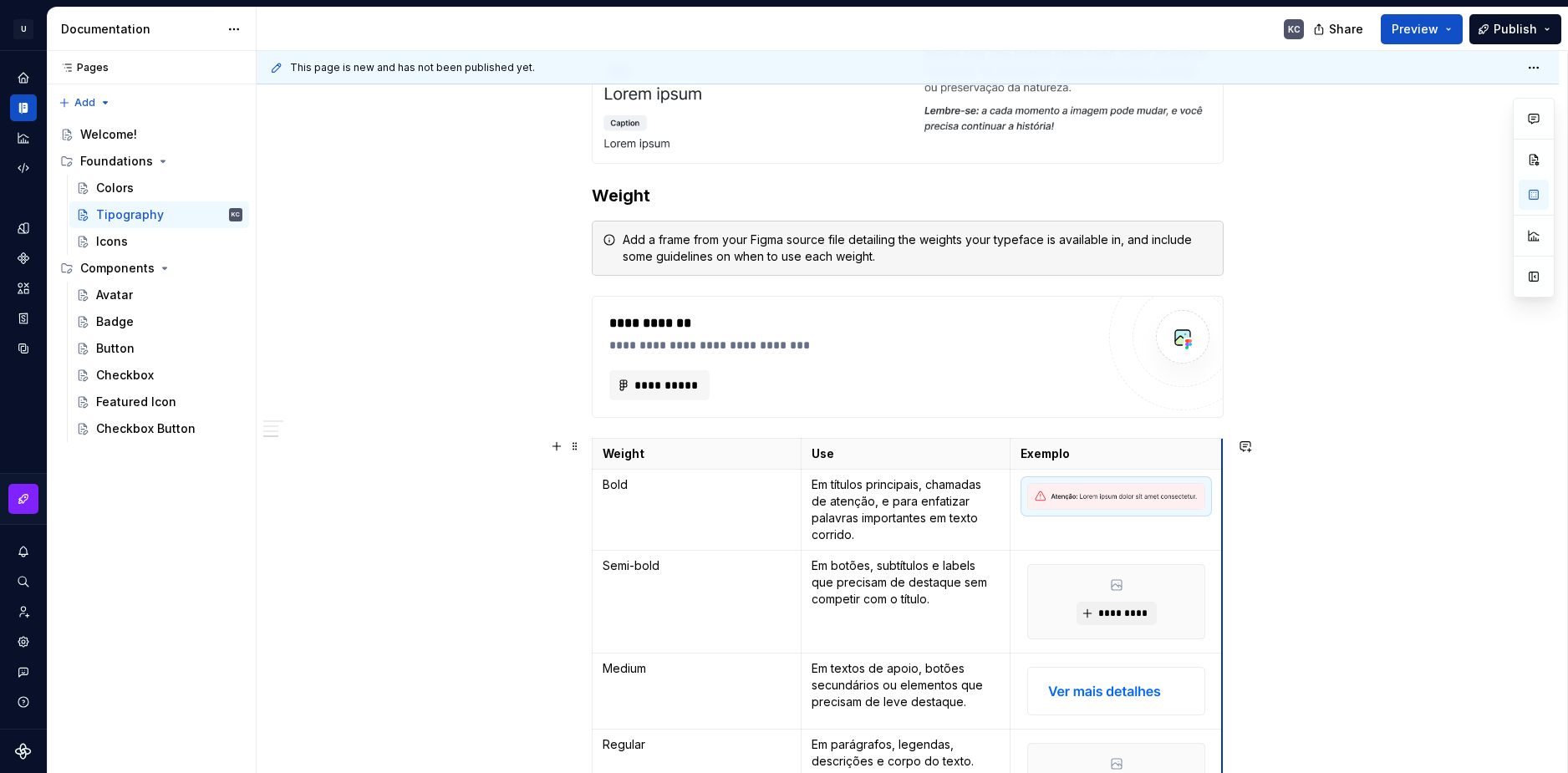
drag, startPoint x: 1170, startPoint y: 466, endPoint x: 1222, endPoint y: 466, distance: 52.0
click at [1083, 495] on img at bounding box center [1116, 496] width 176 height 25
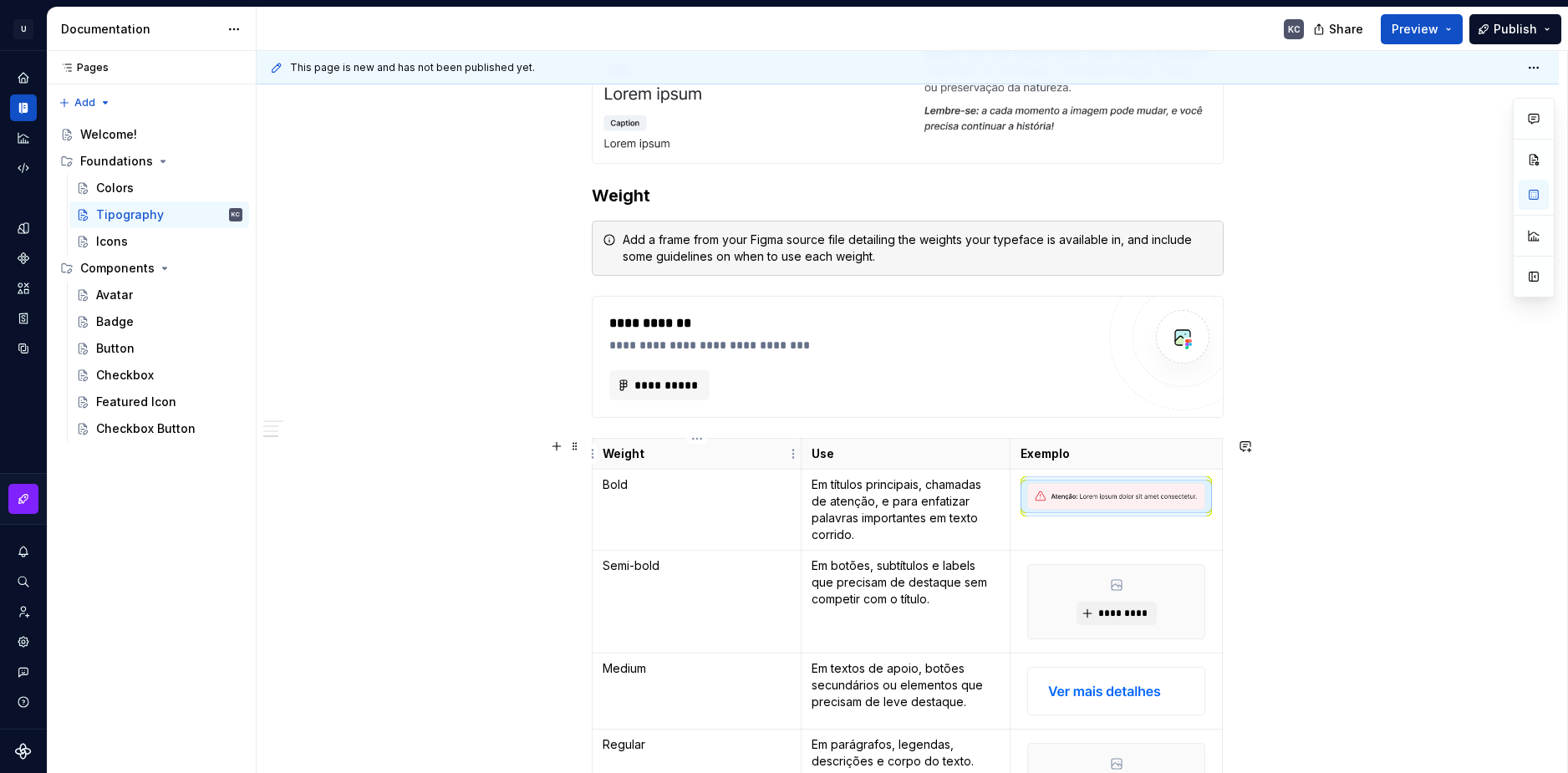
click at [642, 452] on p "Weight" at bounding box center [696, 454] width 188 height 17
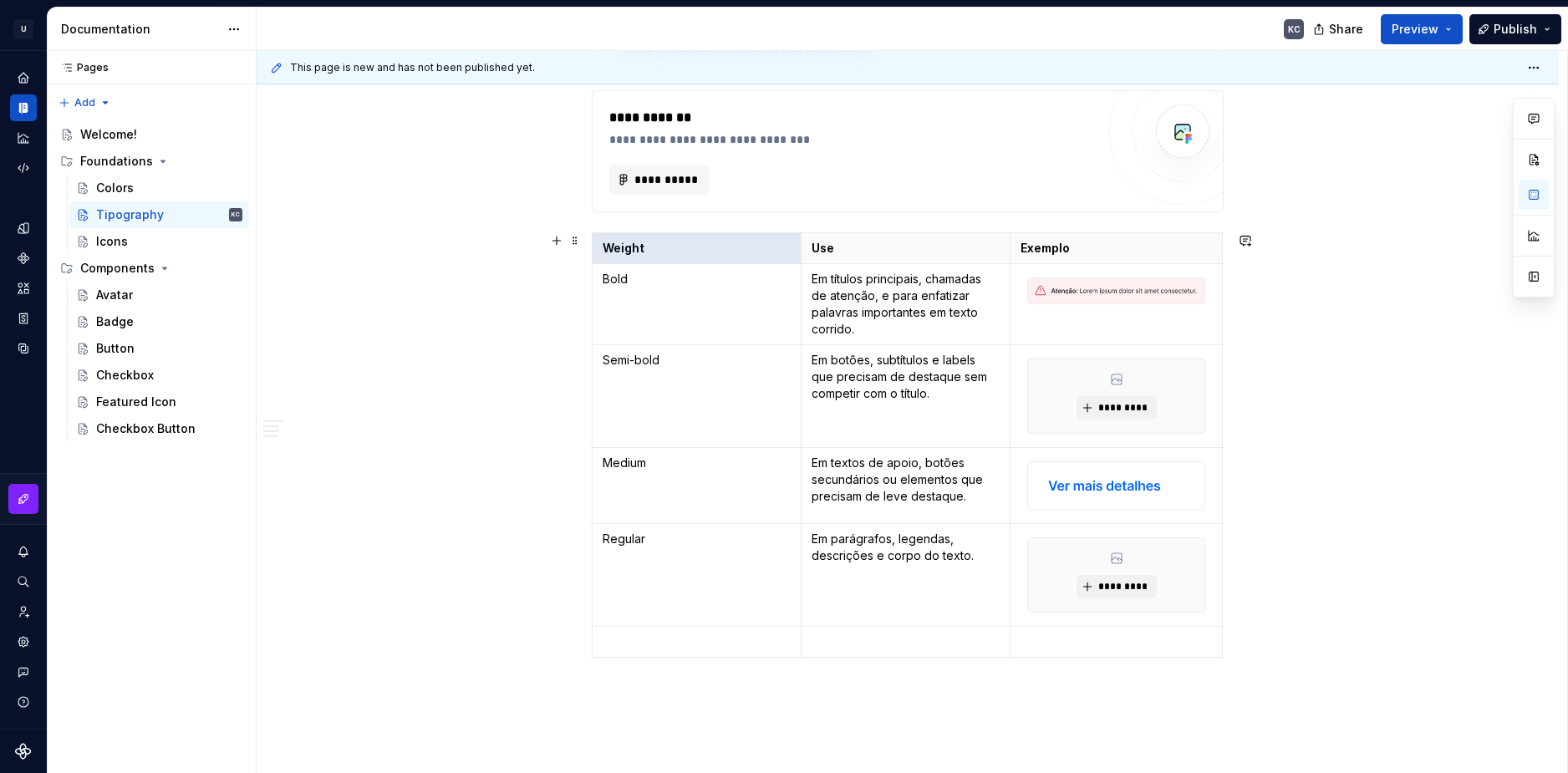
scroll to position [3852, 0]
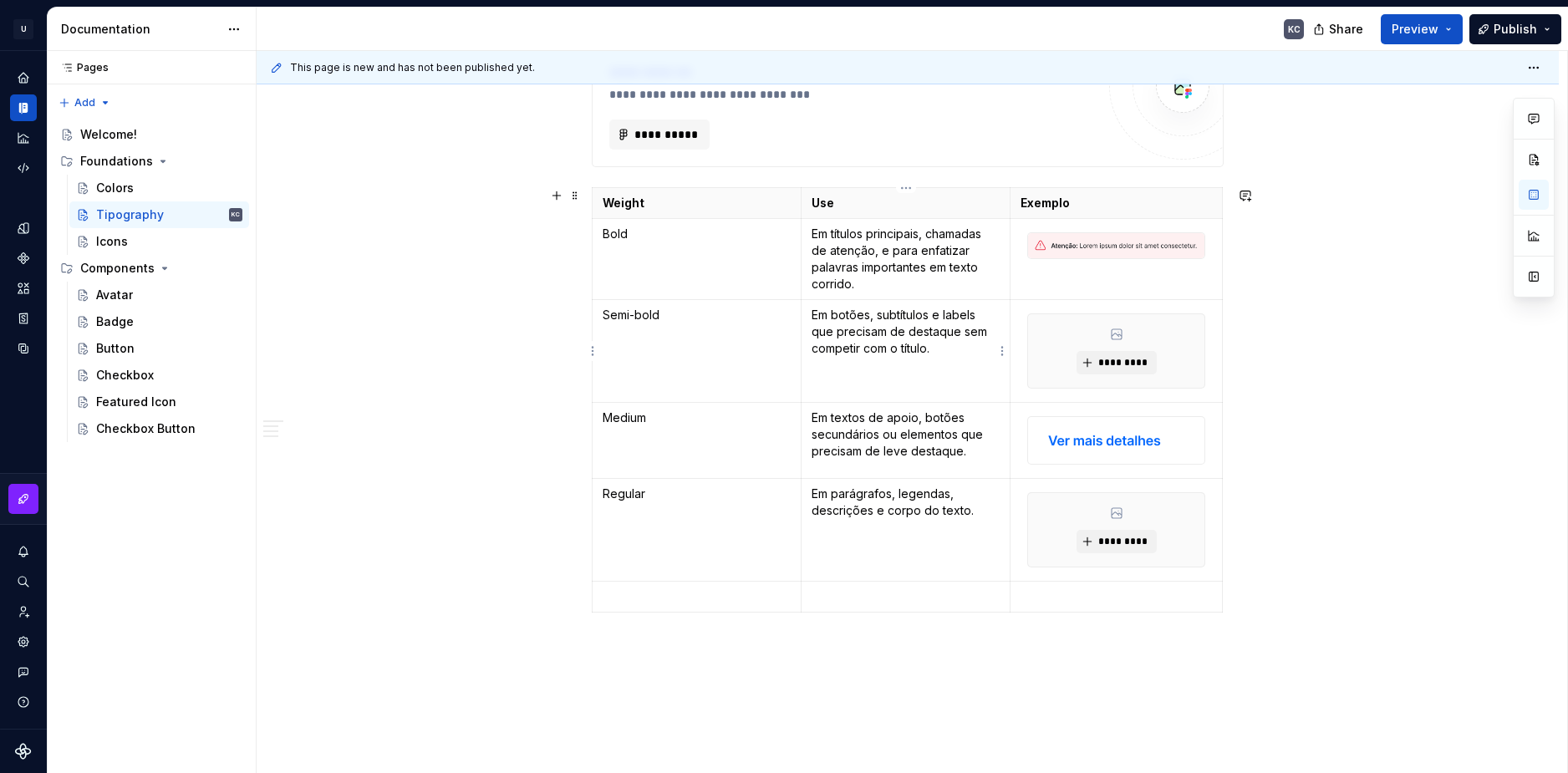
click at [925, 316] on p "Em botões, subtítulos e labels que precisam de destaque sem competir com o títu…" at bounding box center [905, 332] width 188 height 50
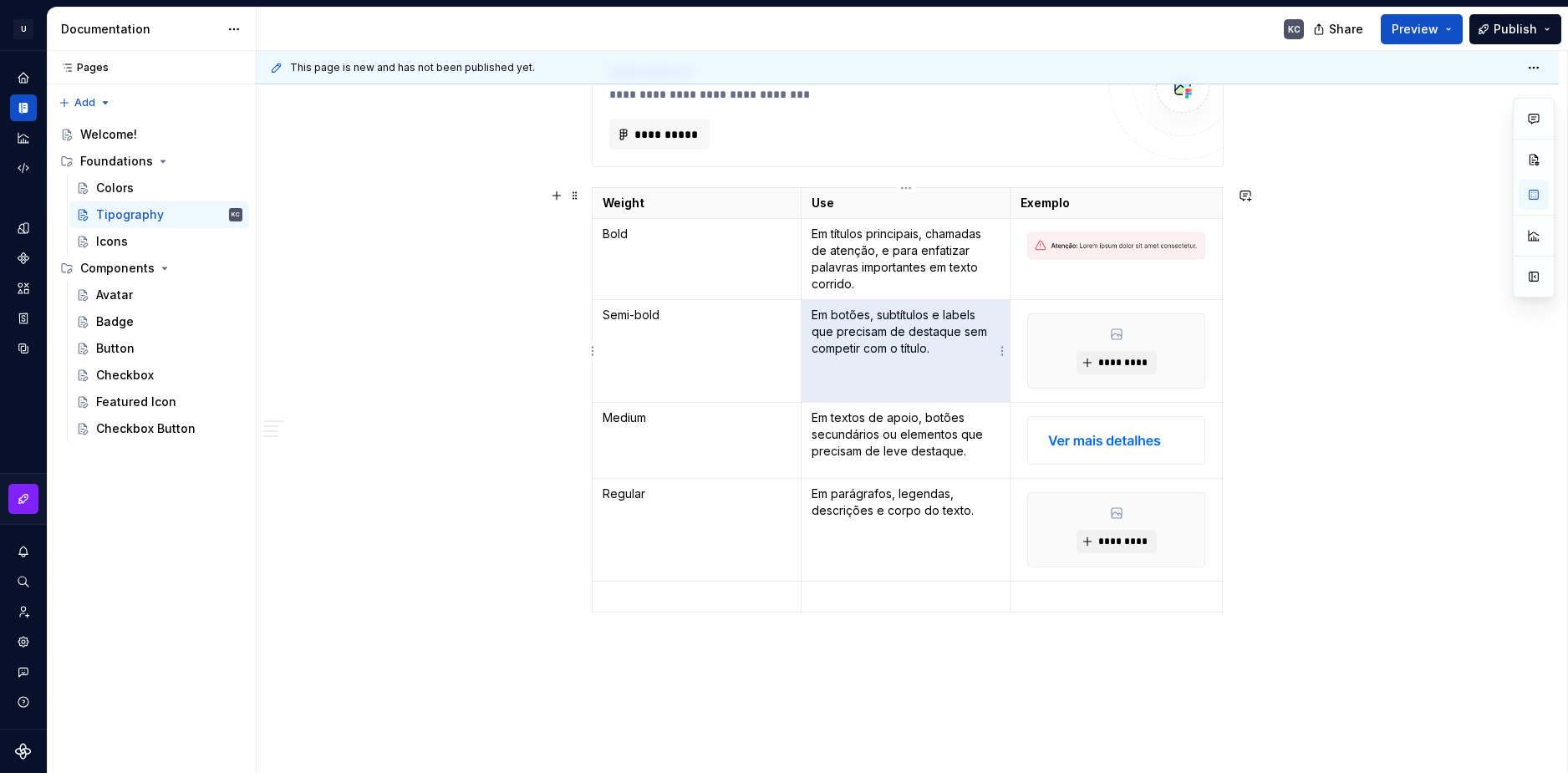
click at [931, 324] on p "Em botões, subtítulos e labels que precisam de destaque sem competir com o títu…" at bounding box center [905, 332] width 188 height 50
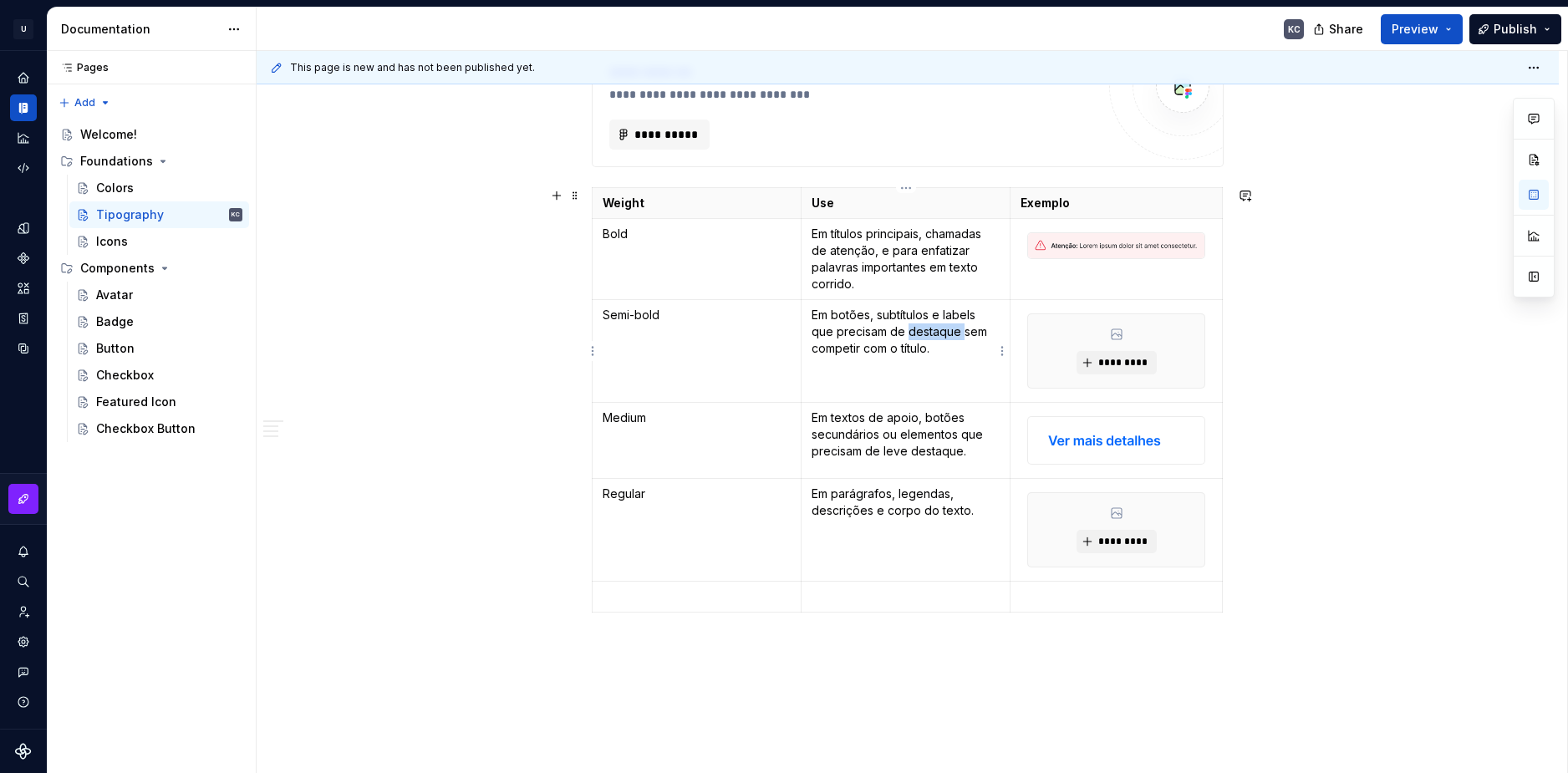
click at [931, 324] on p "Em botões, subtítulos e labels que precisam de destaque sem competir com o títu…" at bounding box center [905, 332] width 188 height 50
click at [1112, 363] on span "*********" at bounding box center [1123, 362] width 51 height 13
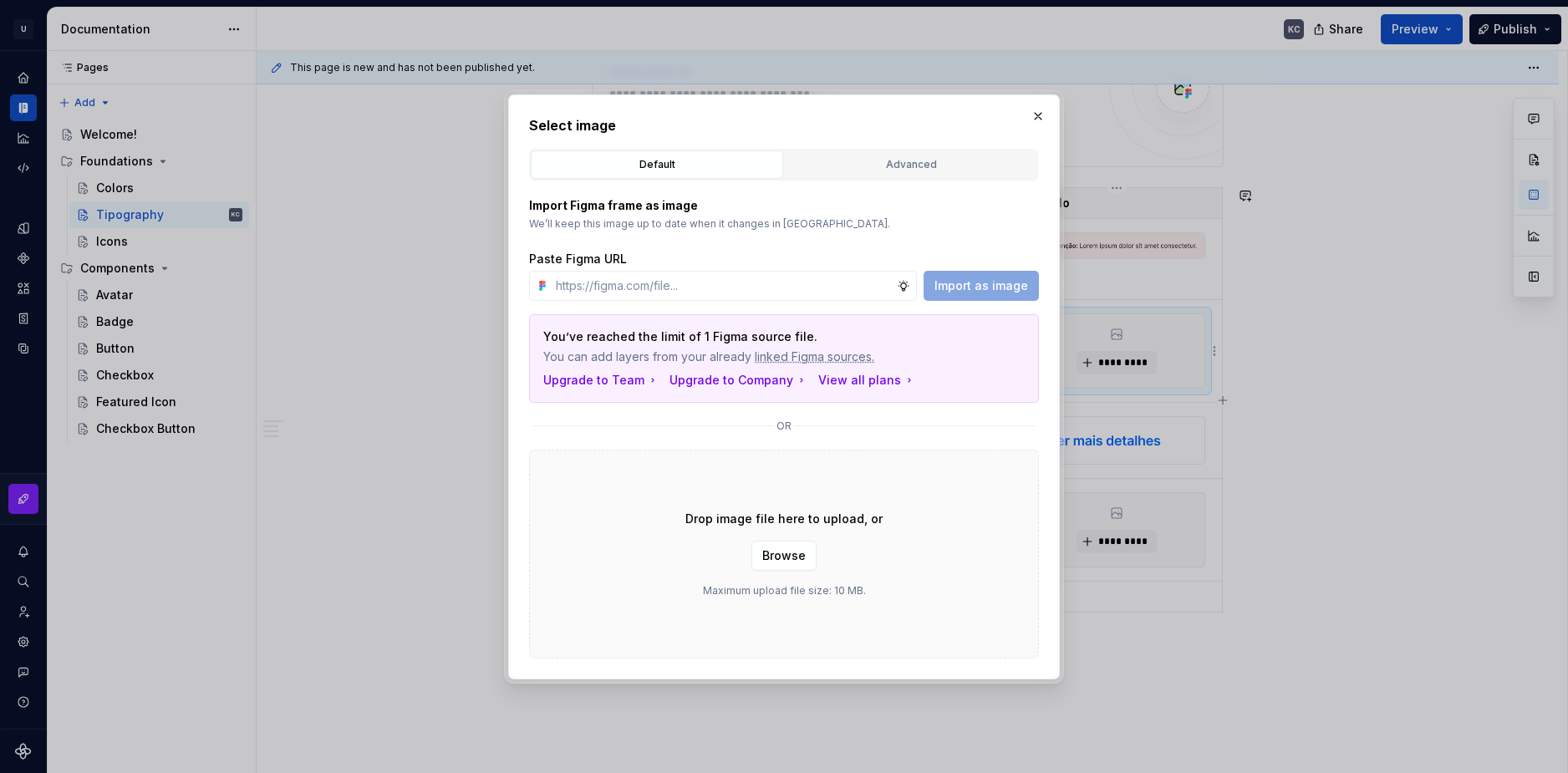
click at [792, 554] on span "Browse" at bounding box center [784, 555] width 43 height 17
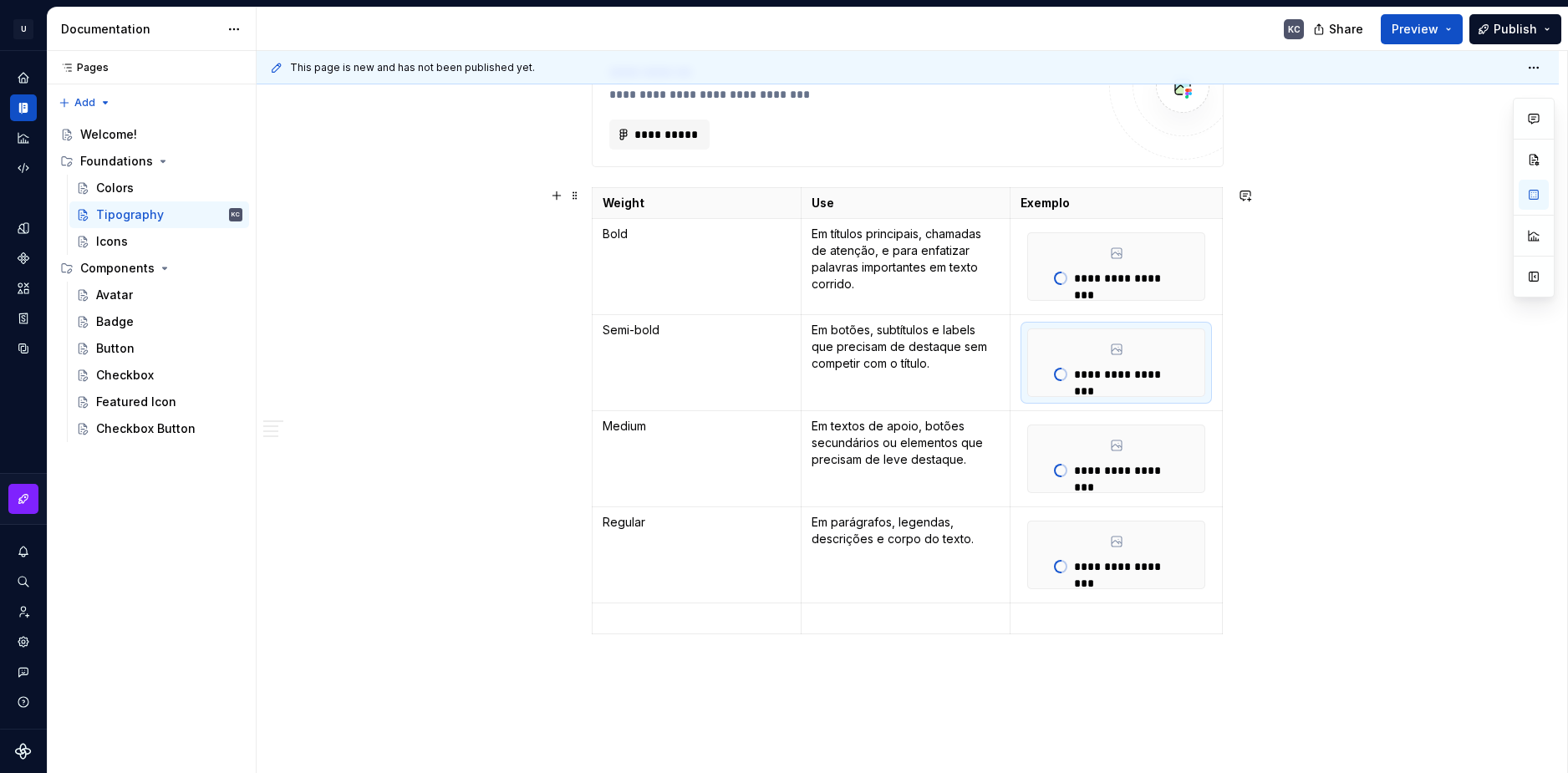
scroll to position [3621, 0]
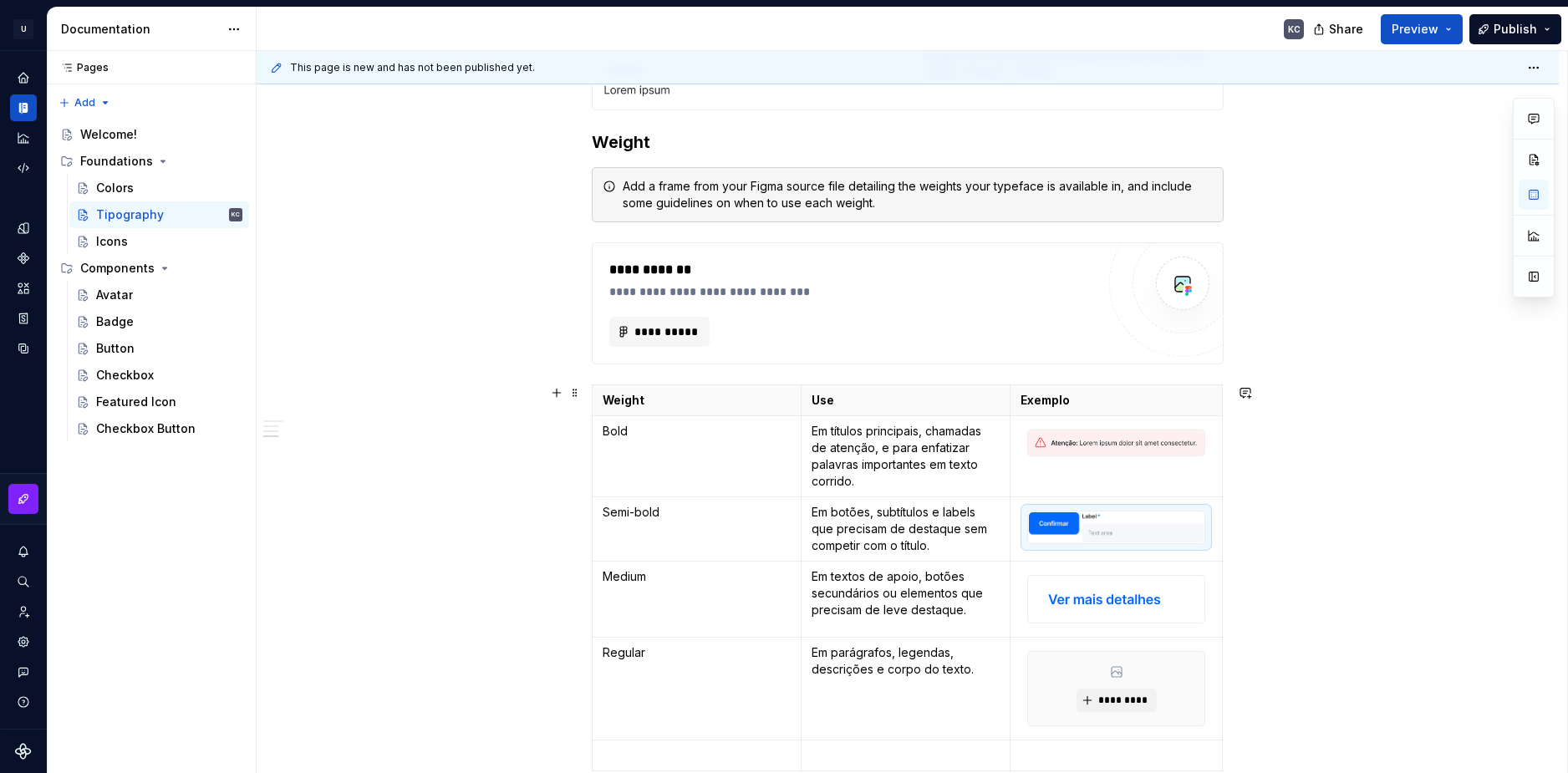
scroll to position [3871, 0]
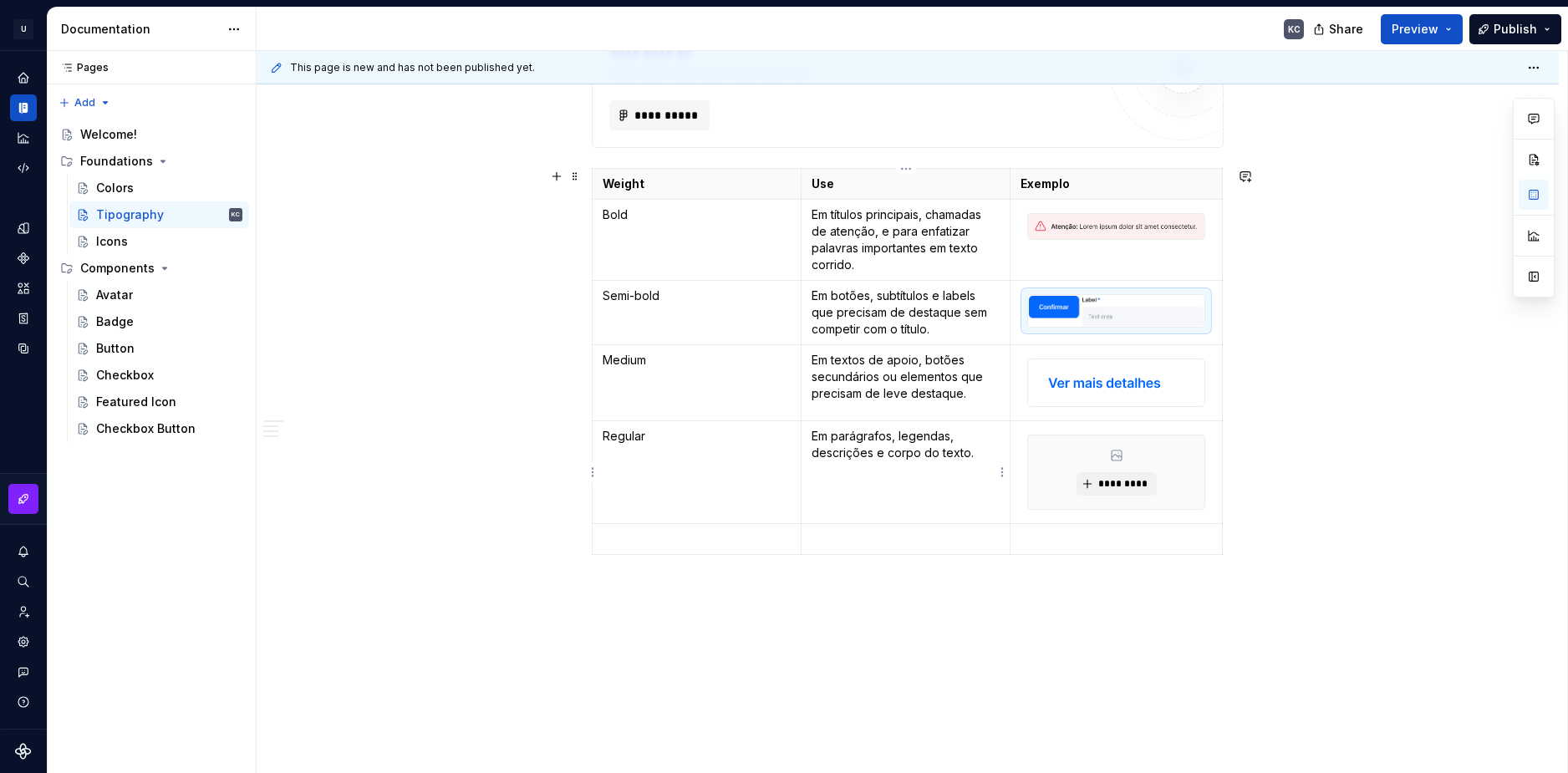
click at [935, 442] on p "Em parágrafos, legendas, descrições e corpo do texto." at bounding box center [905, 444] width 188 height 33
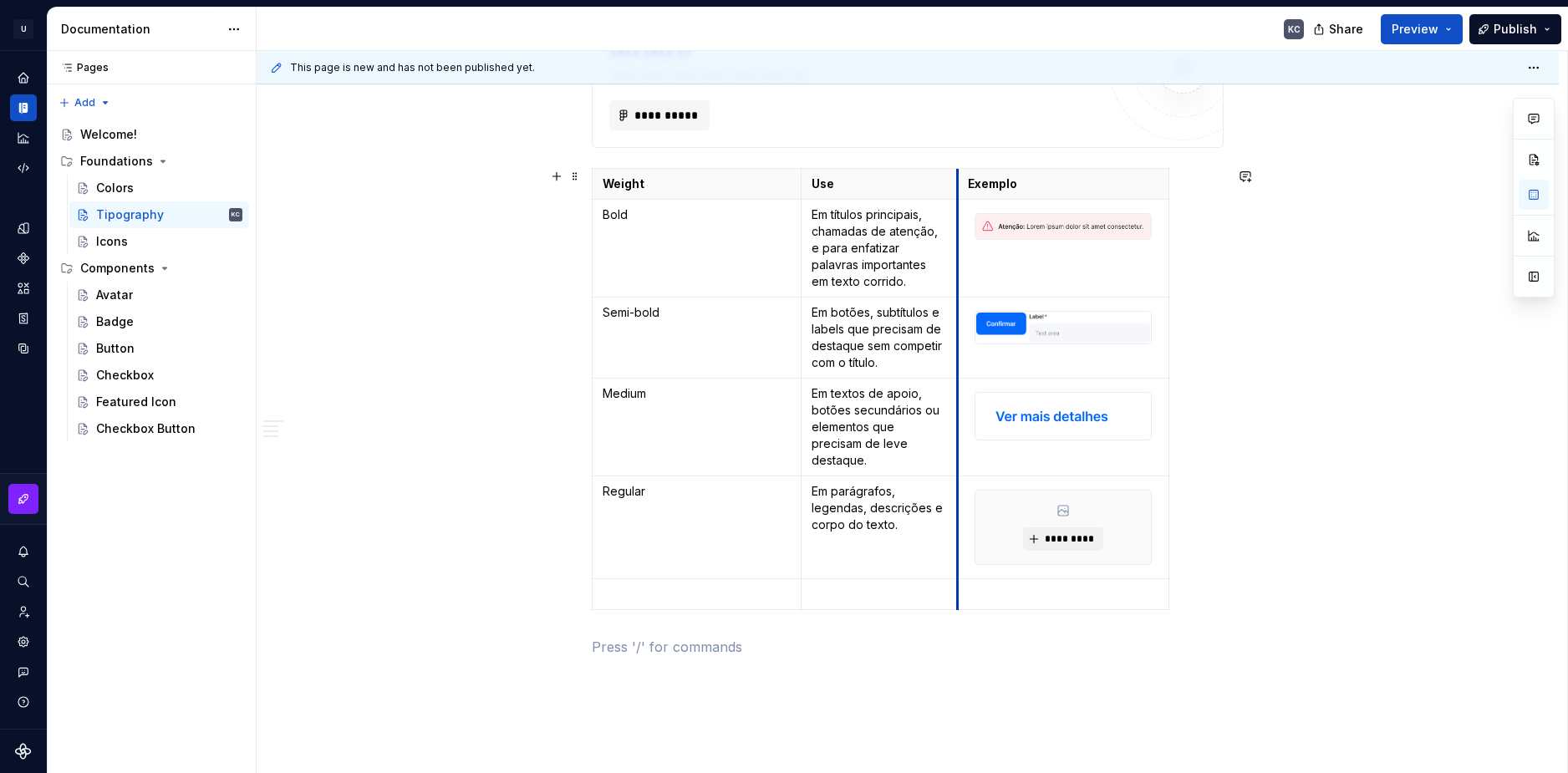
drag, startPoint x: 1012, startPoint y: 181, endPoint x: 959, endPoint y: 184, distance: 53.1
click at [959, 184] on th "Exemplo" at bounding box center [1063, 184] width 212 height 31
click at [1043, 255] on td at bounding box center [1064, 248] width 212 height 98
click at [1066, 220] on img at bounding box center [1065, 227] width 176 height 25
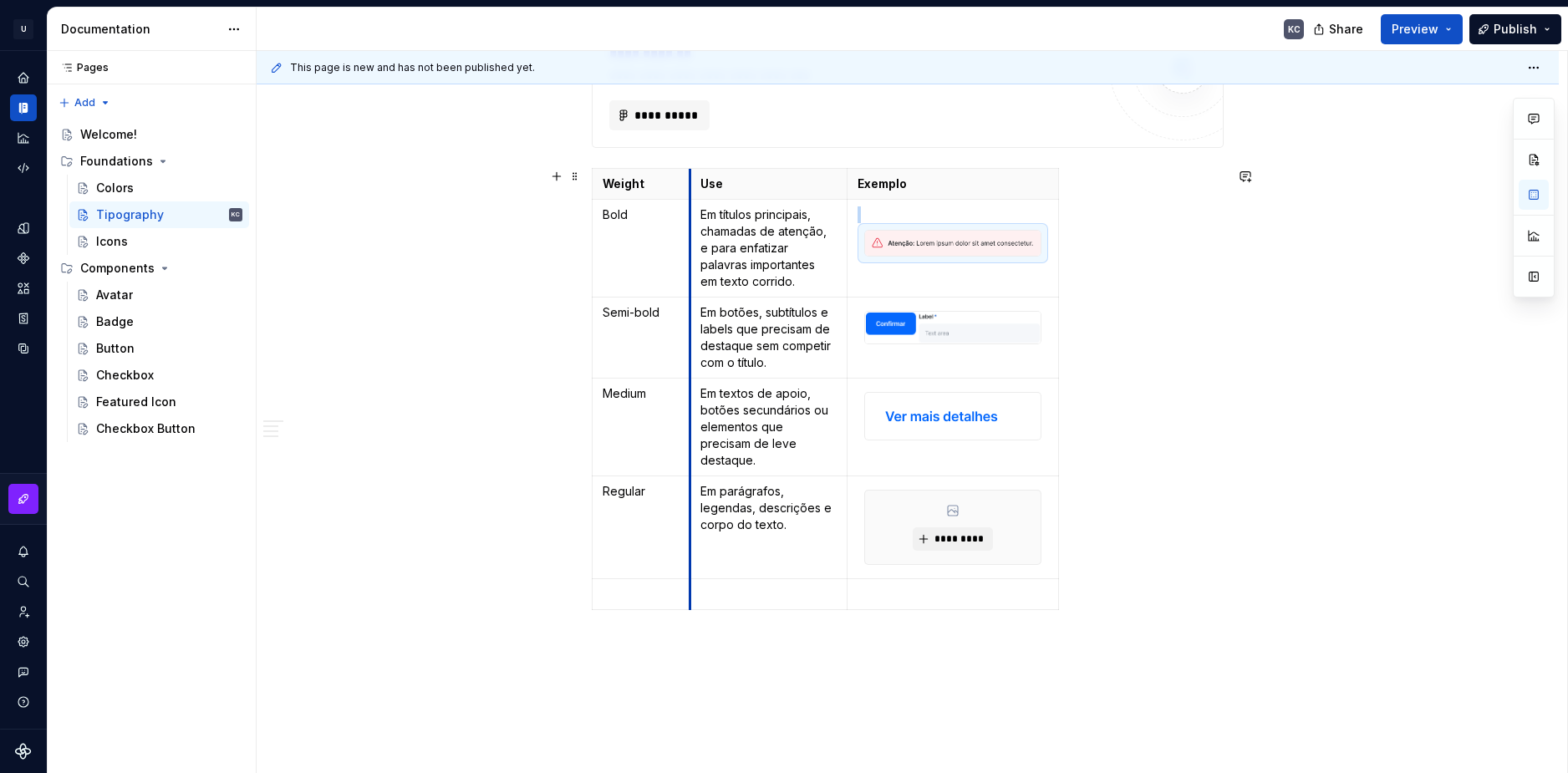
drag, startPoint x: 800, startPoint y: 185, endPoint x: 689, endPoint y: 179, distance: 111.2
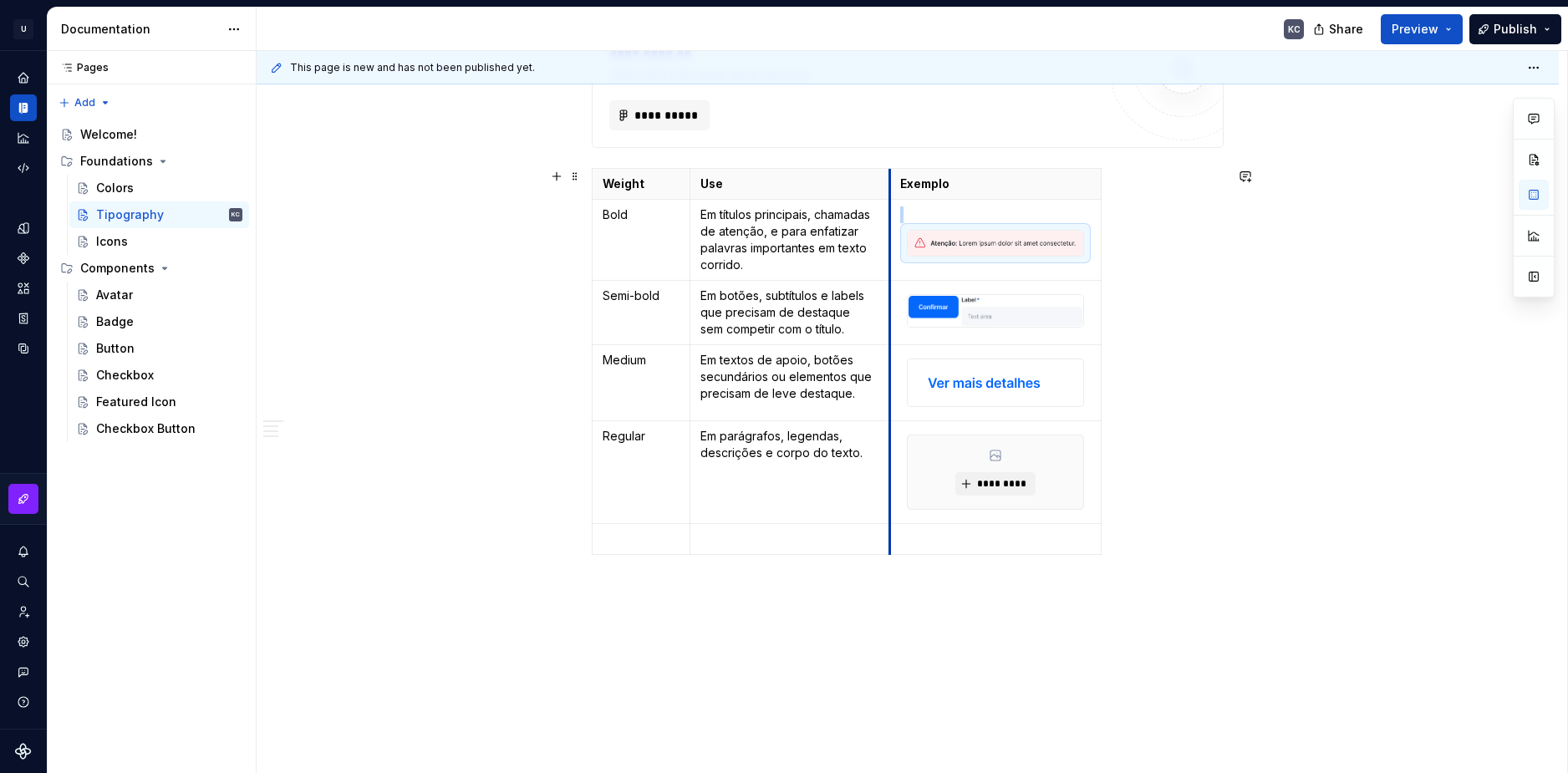
drag, startPoint x: 845, startPoint y: 179, endPoint x: 887, endPoint y: 178, distance: 42.0
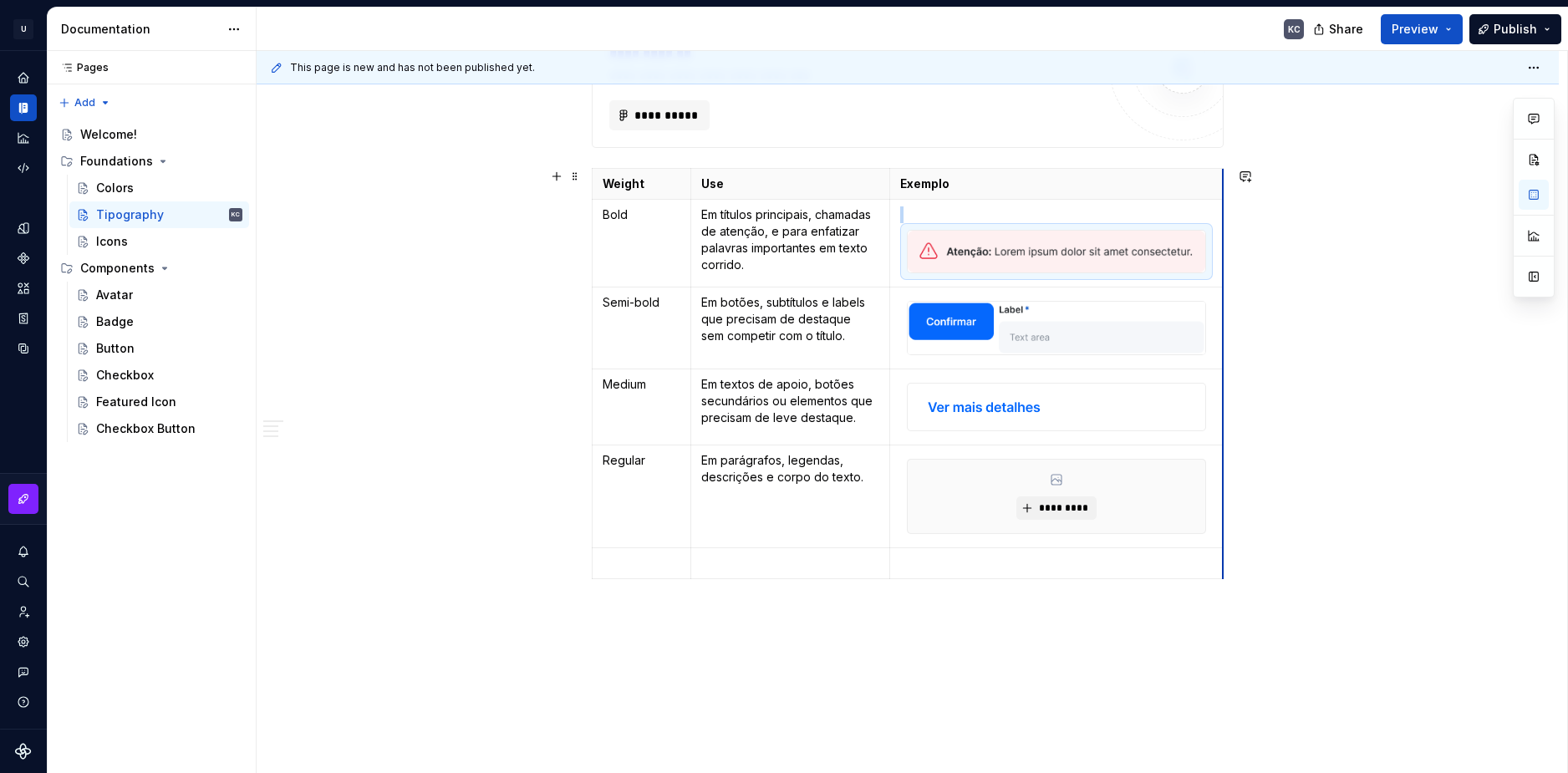
drag, startPoint x: 1099, startPoint y: 185, endPoint x: 1220, endPoint y: 186, distance: 121.0
click at [957, 406] on img at bounding box center [984, 407] width 153 height 47
click at [1040, 504] on span "*********" at bounding box center [1063, 508] width 51 height 13
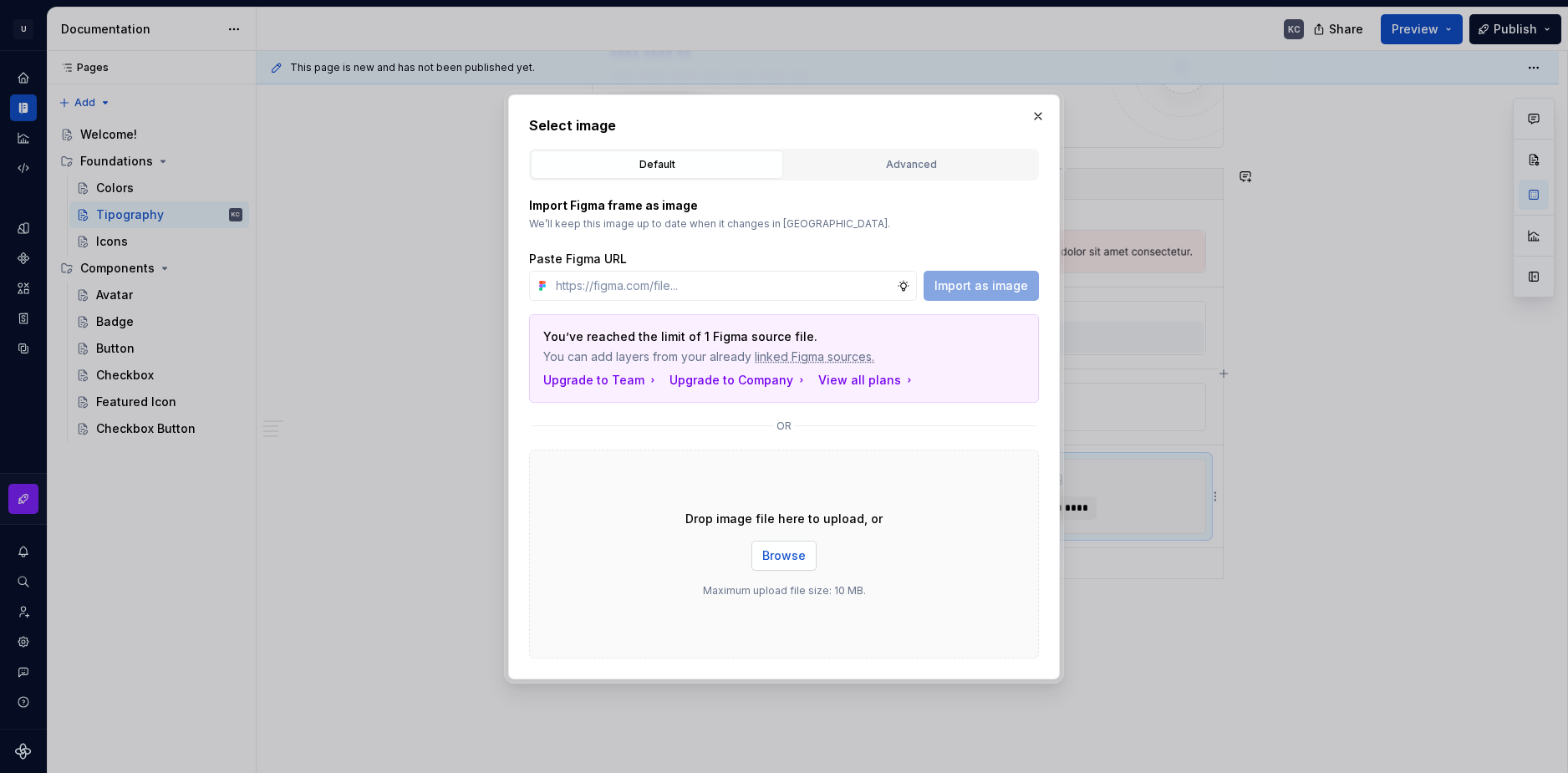
click at [792, 565] on button "Browse" at bounding box center [784, 555] width 66 height 30
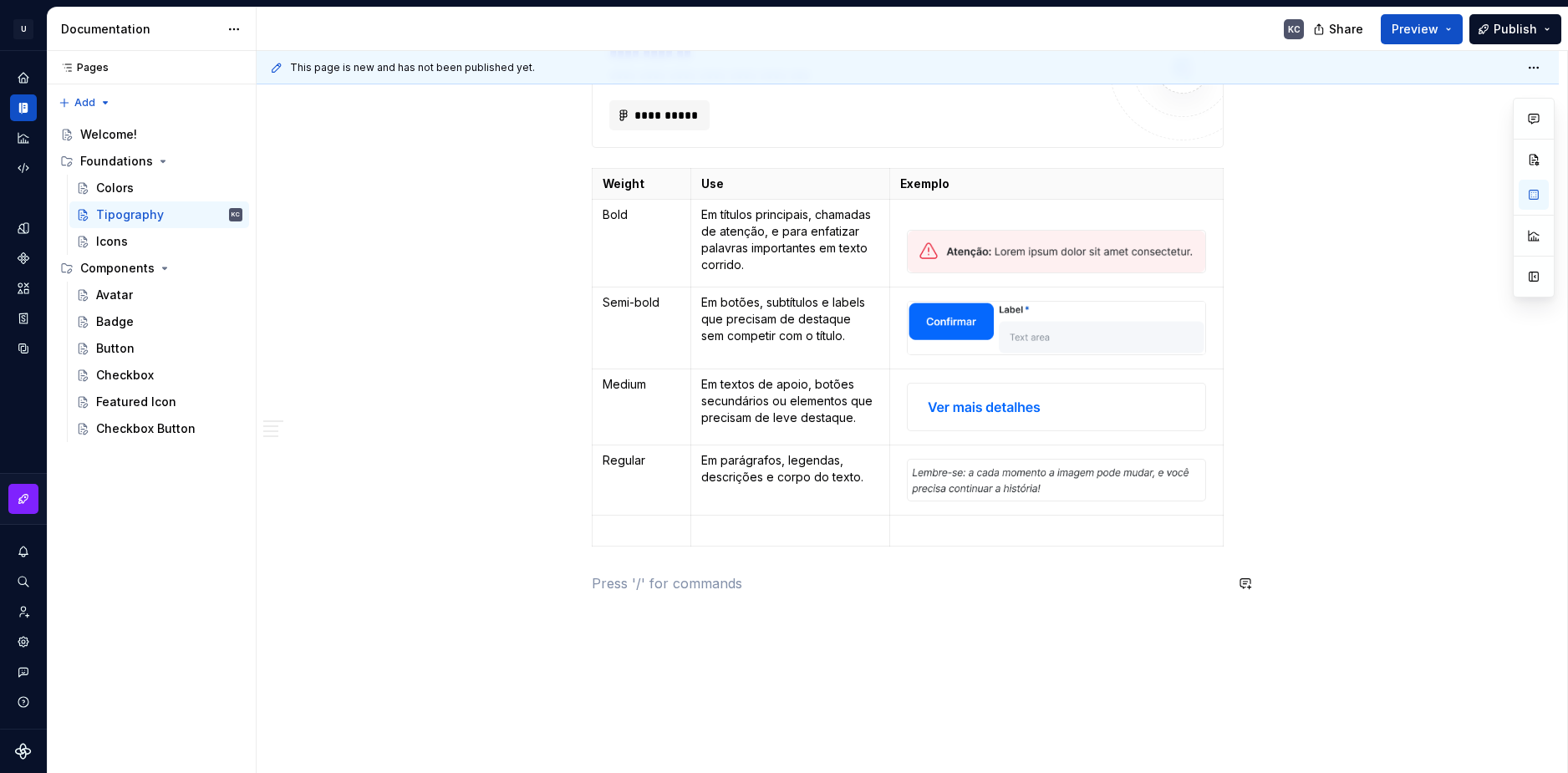
click at [1109, 690] on div "**********" at bounding box center [912, 413] width 1311 height 723
click at [1214, 478] on html "U Stardust DS KC Design system data Documentation KC Share Preview Publish Page…" at bounding box center [784, 386] width 1568 height 773
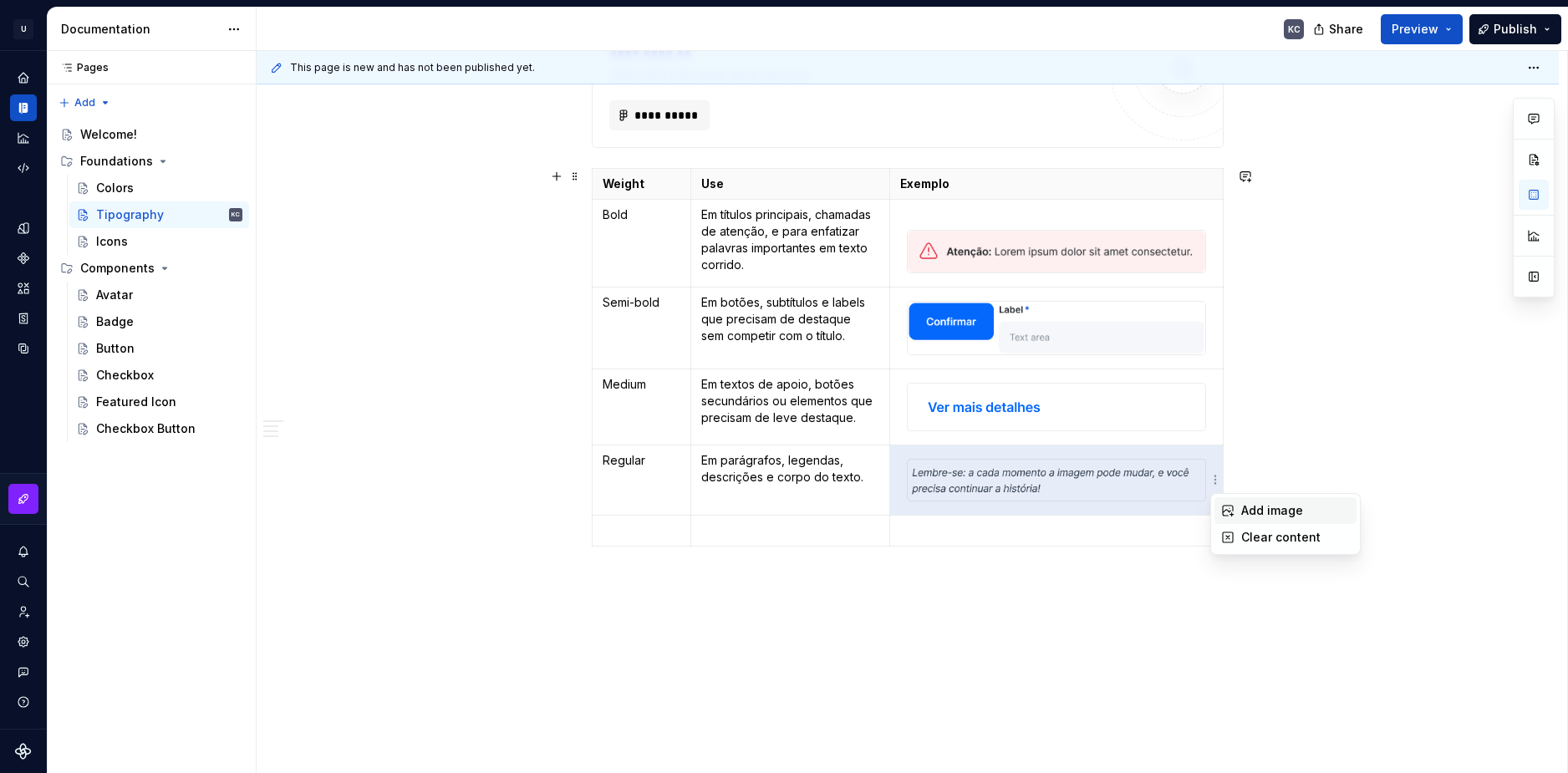
click at [1245, 511] on div "Add image" at bounding box center [1296, 511] width 109 height 17
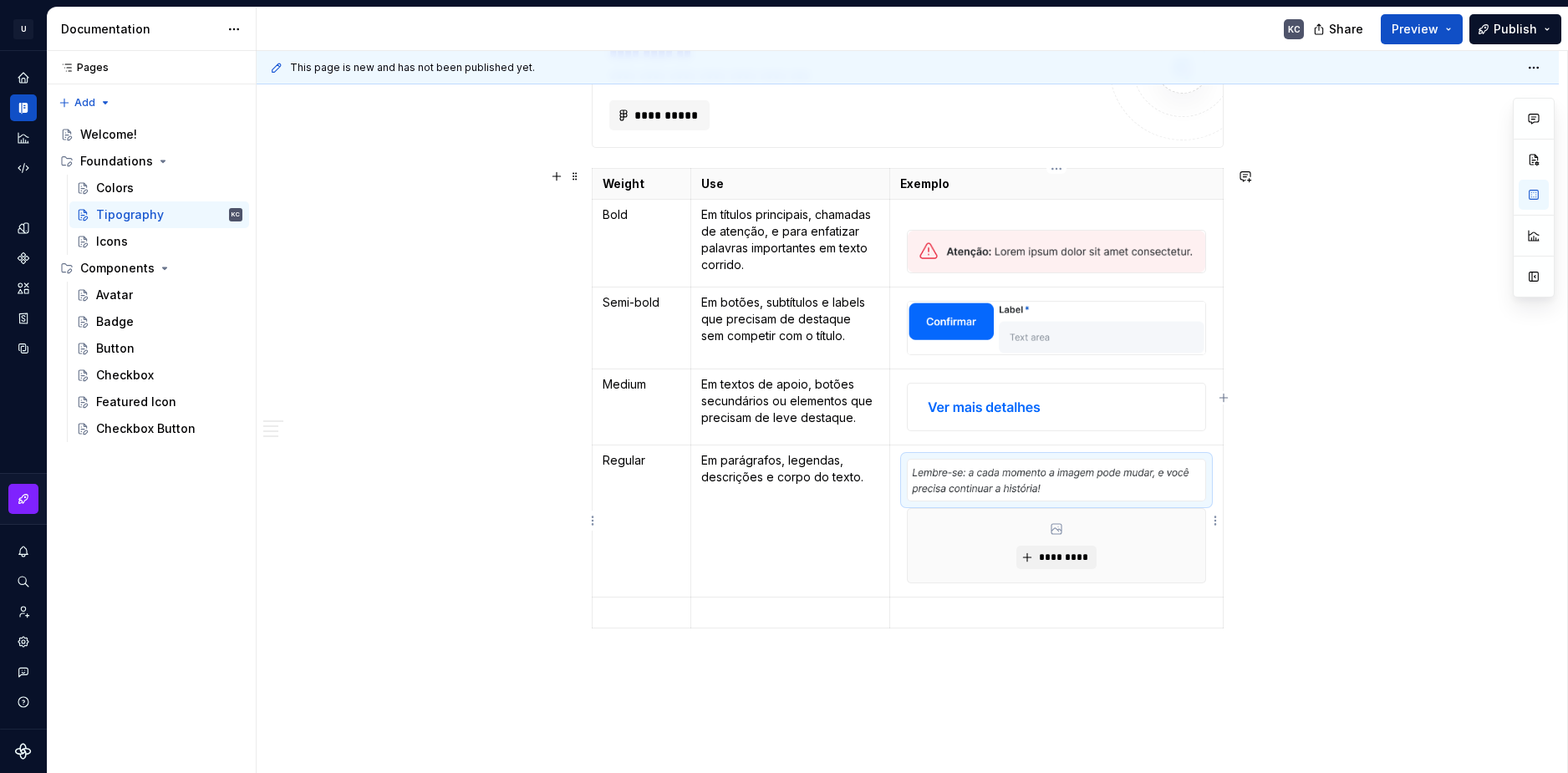
drag, startPoint x: 1154, startPoint y: 477, endPoint x: 956, endPoint y: 475, distance: 198.0
click at [956, 475] on img at bounding box center [1057, 479] width 298 height 40
click at [1215, 520] on html "U Stardust DS KC Design system data Documentation KC Share Preview Publish Page…" at bounding box center [784, 386] width 1568 height 773
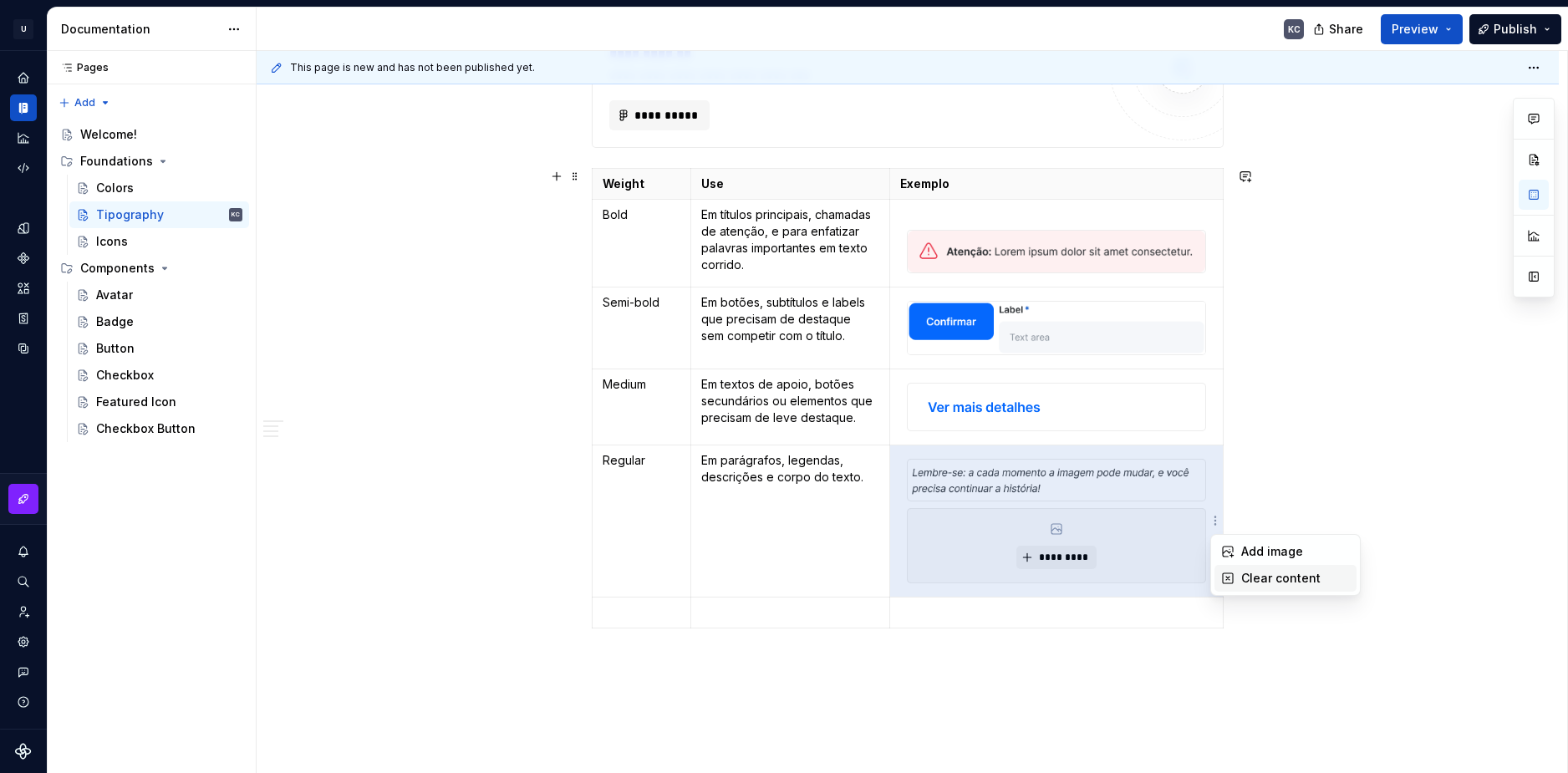
click at [1243, 578] on div "Clear content" at bounding box center [1296, 578] width 109 height 17
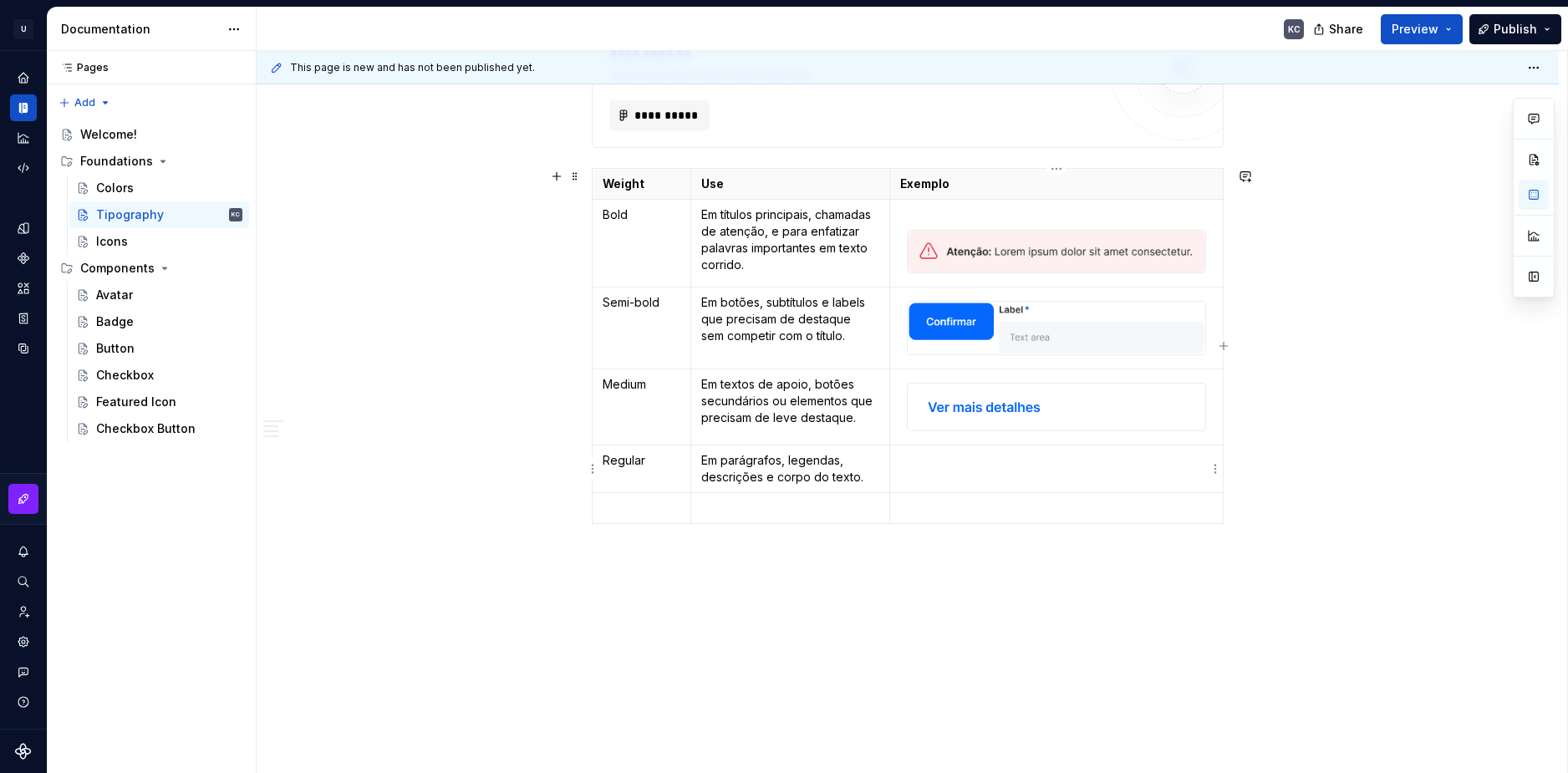
click at [935, 458] on p at bounding box center [1056, 460] width 314 height 17
click at [1207, 469] on p at bounding box center [1056, 460] width 314 height 17
click at [1209, 467] on p at bounding box center [1056, 460] width 314 height 17
click at [1214, 468] on html "U Stardust DS KC Design system data Documentation KC Share Preview Publish Page…" at bounding box center [784, 386] width 1568 height 773
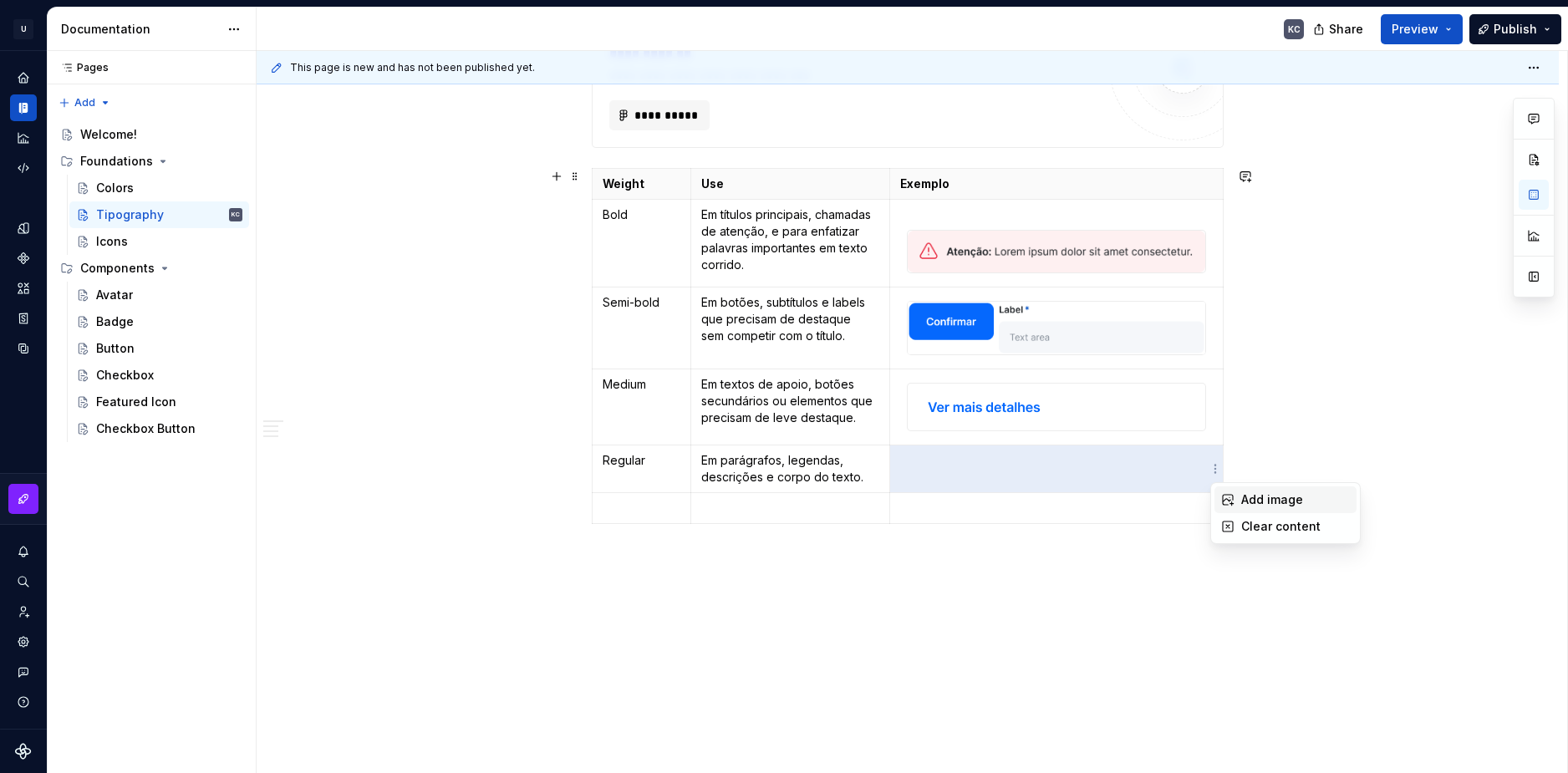
click at [1216, 495] on div "Add image" at bounding box center [1286, 500] width 142 height 27
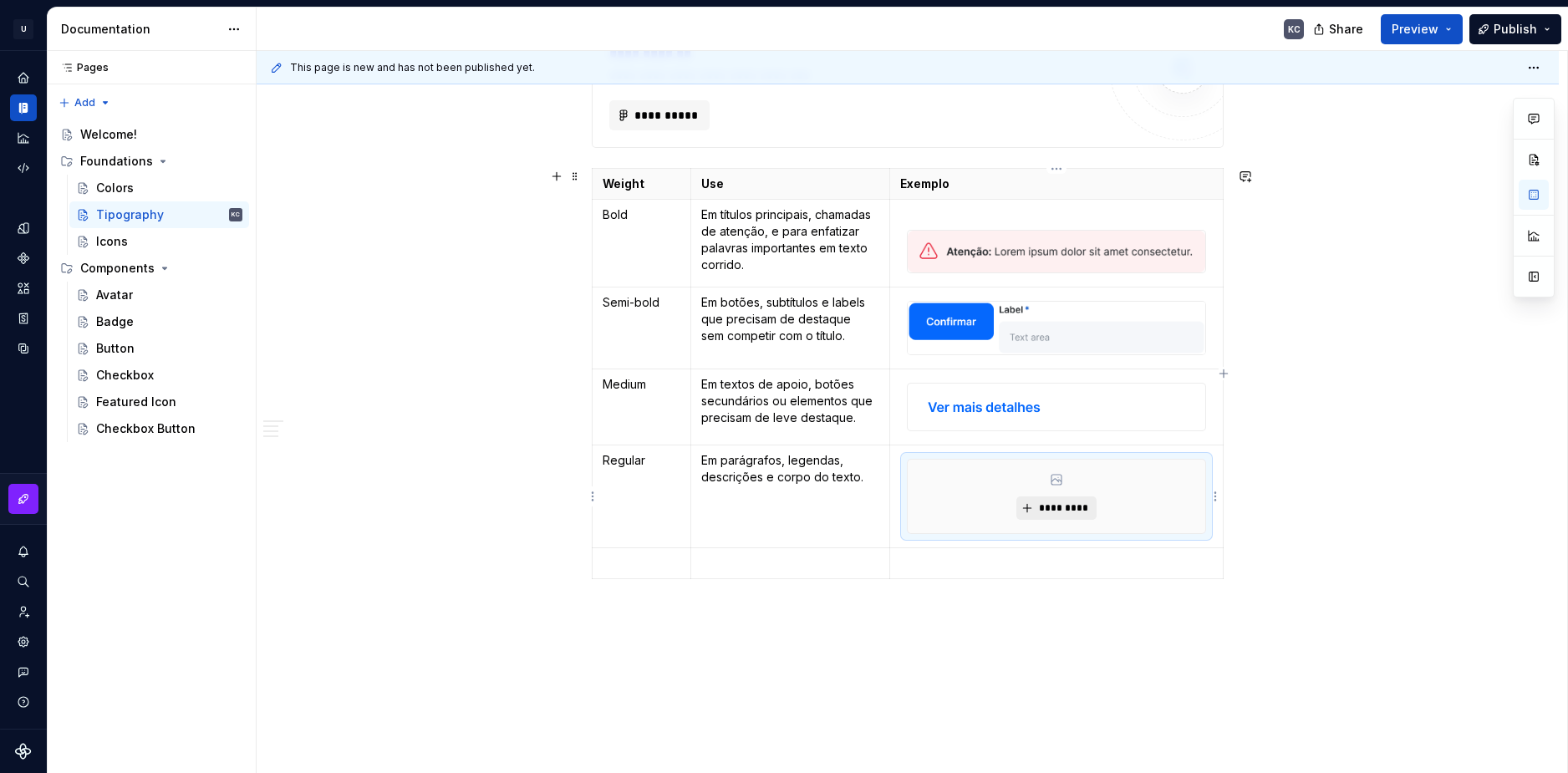
click at [1063, 517] on button "*********" at bounding box center [1056, 508] width 79 height 23
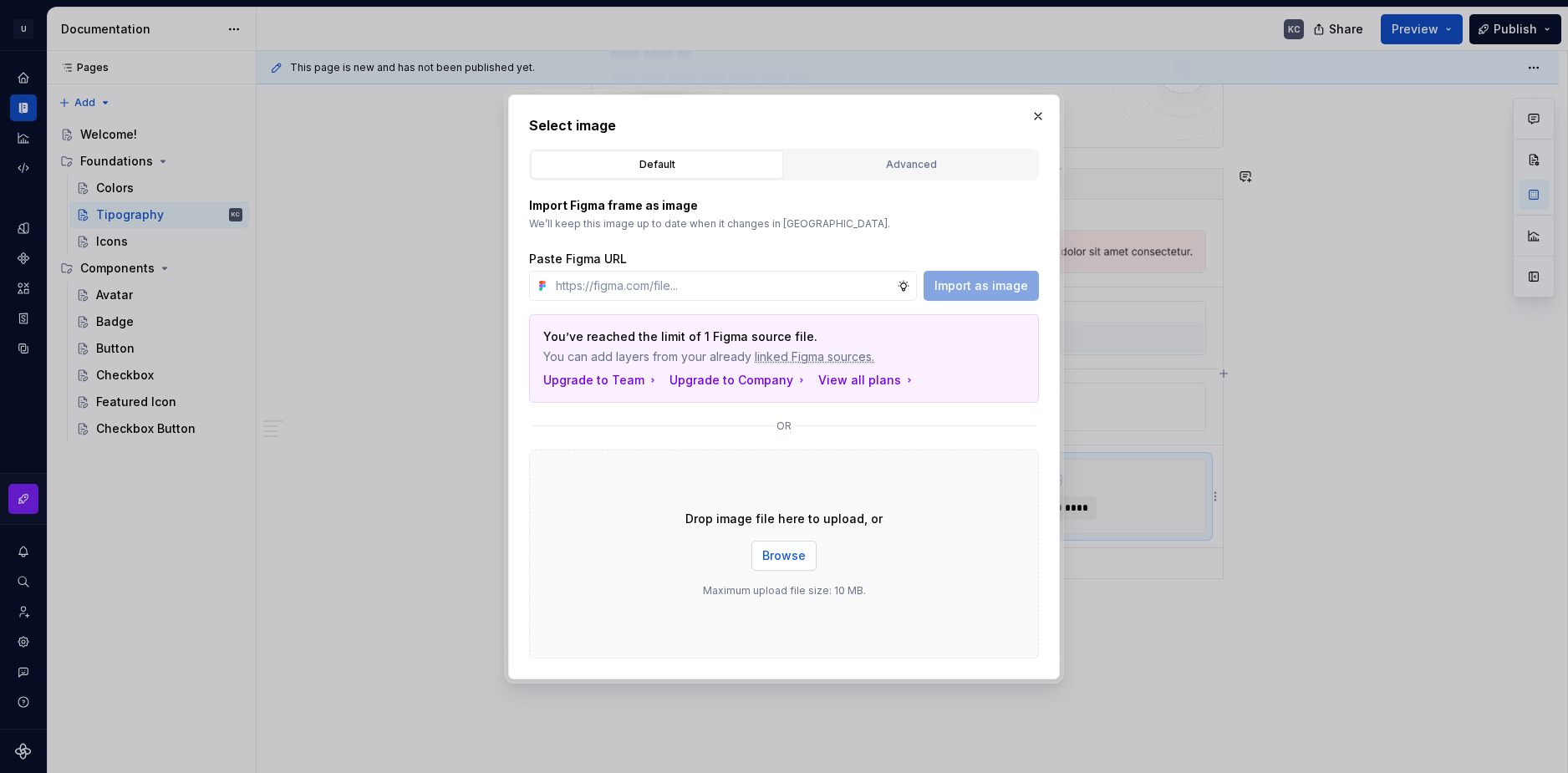
click at [790, 562] on span "Browse" at bounding box center [784, 555] width 43 height 17
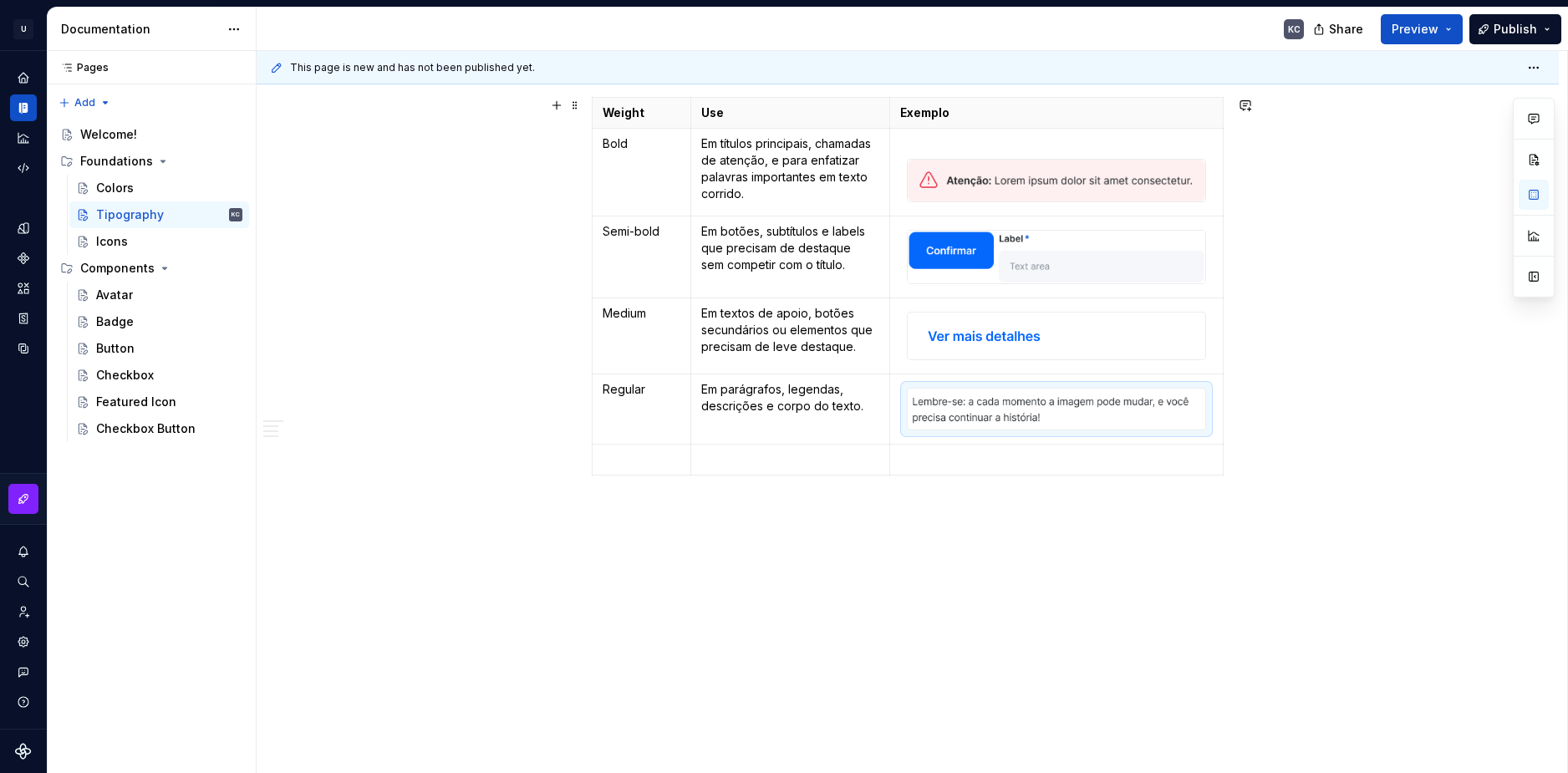
scroll to position [3608, 0]
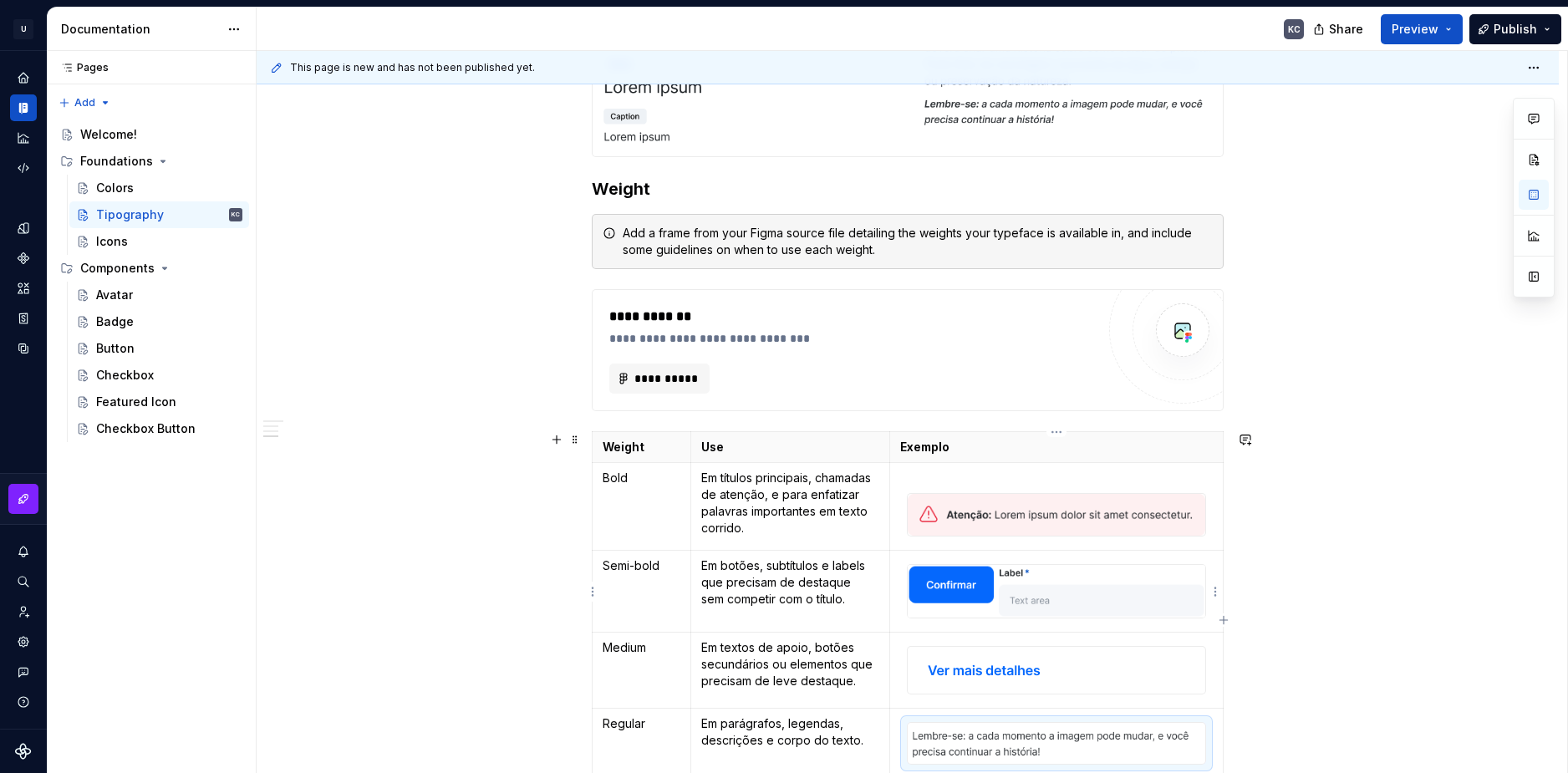
click at [1323, 635] on div "**********" at bounding box center [912, 413] width 1311 height 723
click at [569, 300] on span at bounding box center [575, 298] width 13 height 23
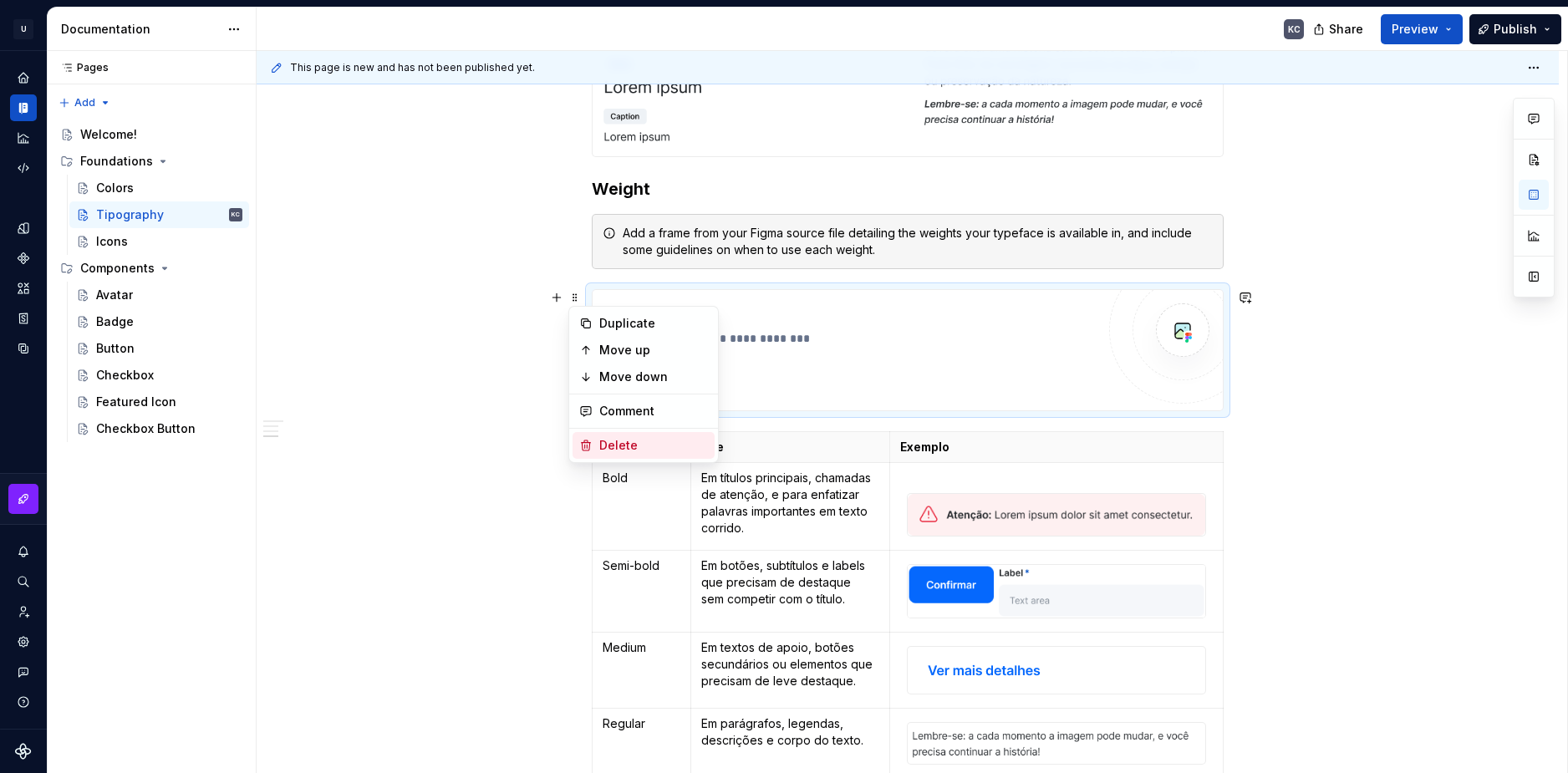
click at [647, 443] on div "Delete" at bounding box center [654, 445] width 109 height 17
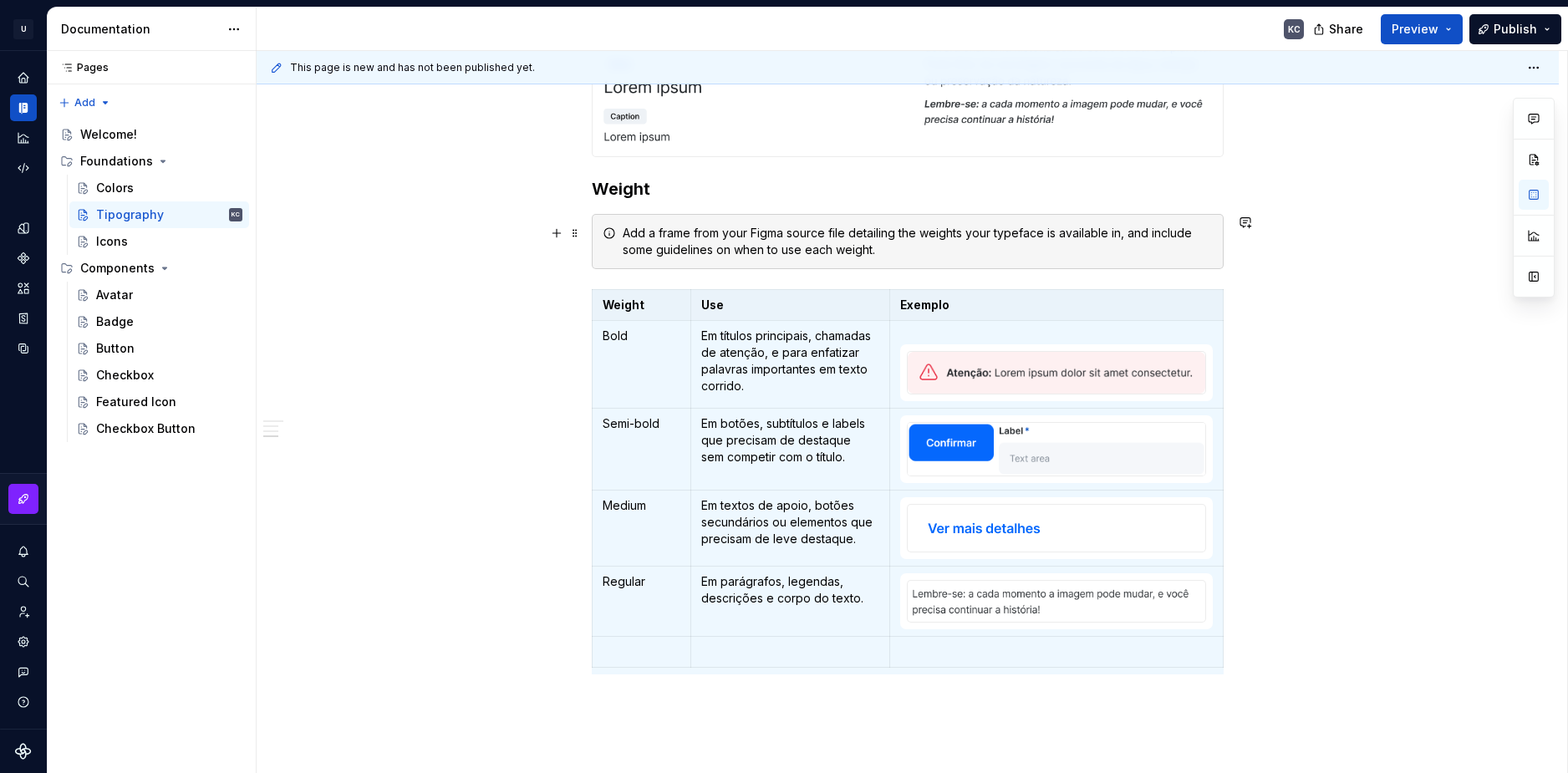
click at [767, 242] on div "Add a frame from your Figma source file detailing the weights your typeface is …" at bounding box center [918, 241] width 590 height 33
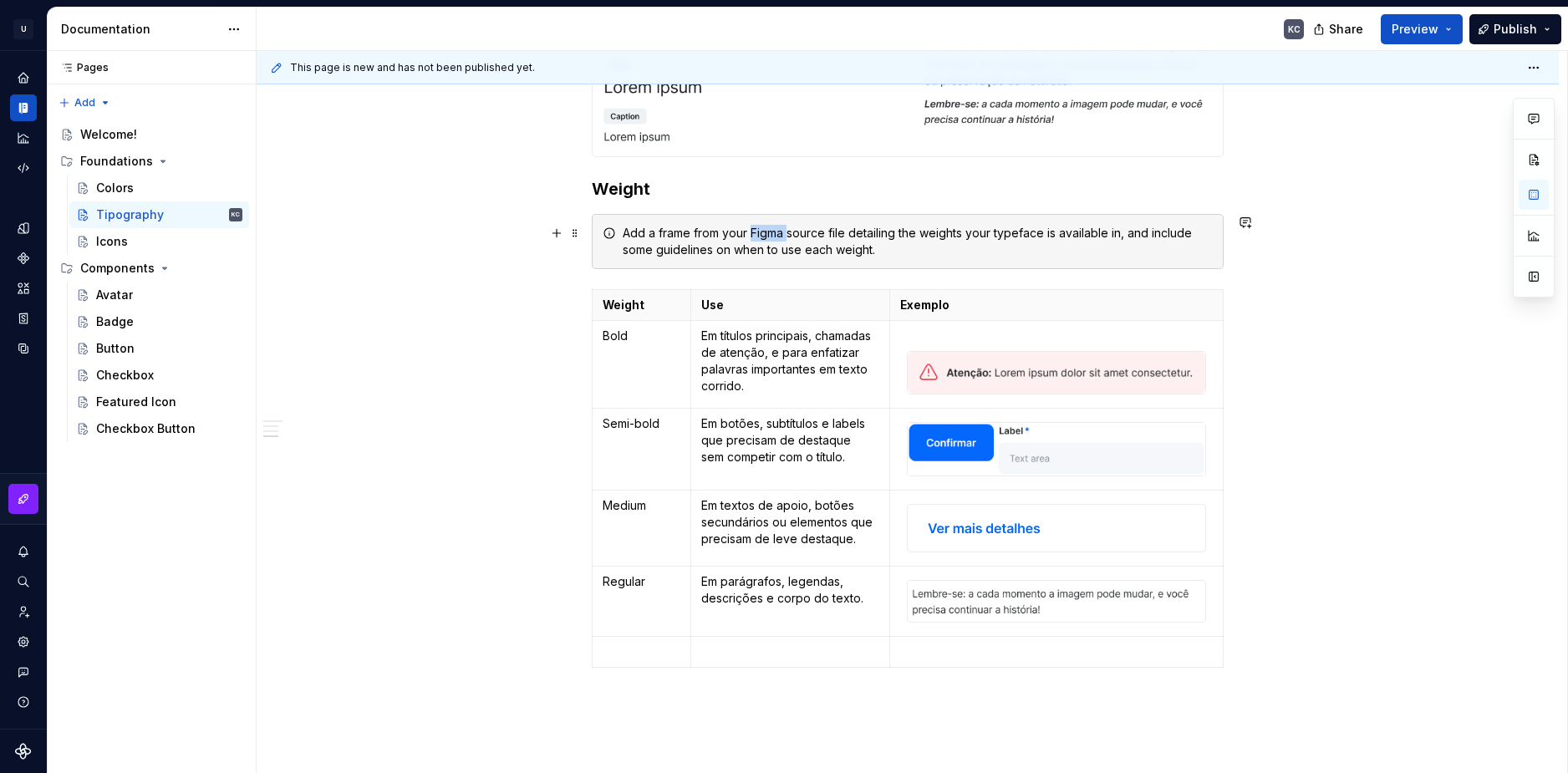
click at [767, 242] on div "Add a frame from your Figma source file detailing the weights your typeface is …" at bounding box center [918, 241] width 590 height 33
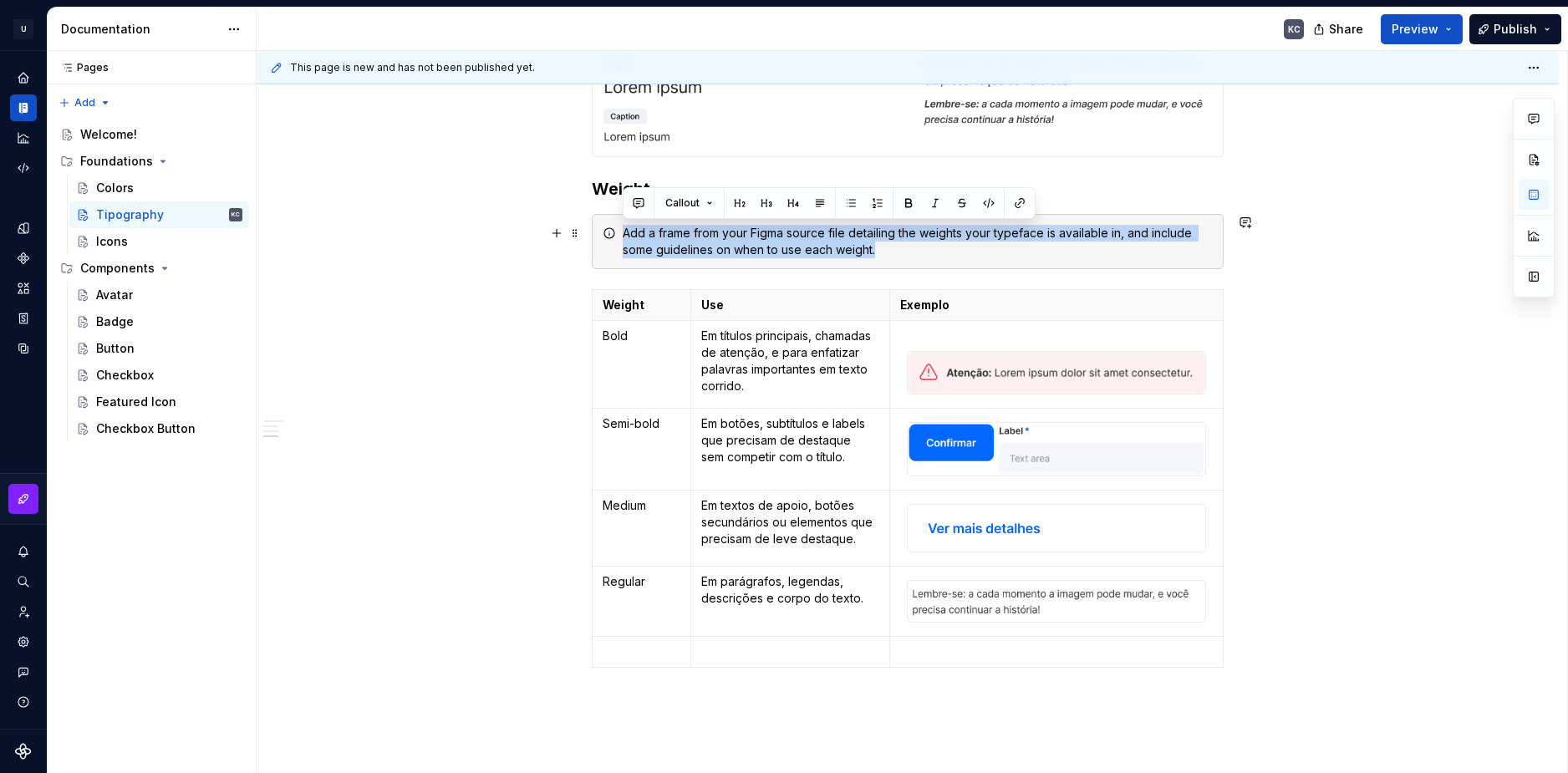
click at [767, 242] on div "Add a frame from your Figma source file detailing the weights your typeface is …" at bounding box center [918, 241] width 590 height 33
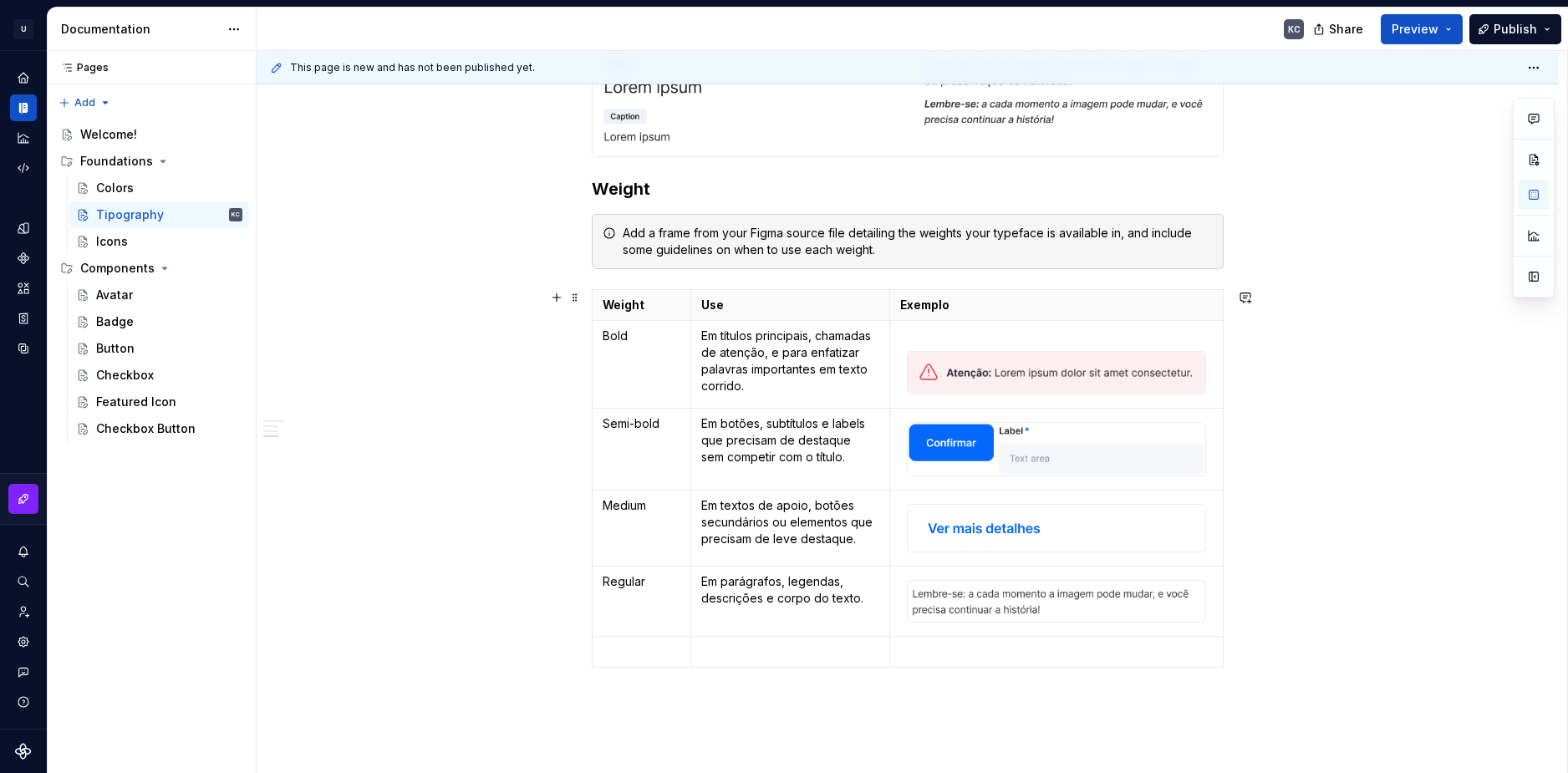
click at [612, 333] on p "Bold" at bounding box center [641, 335] width 77 height 17
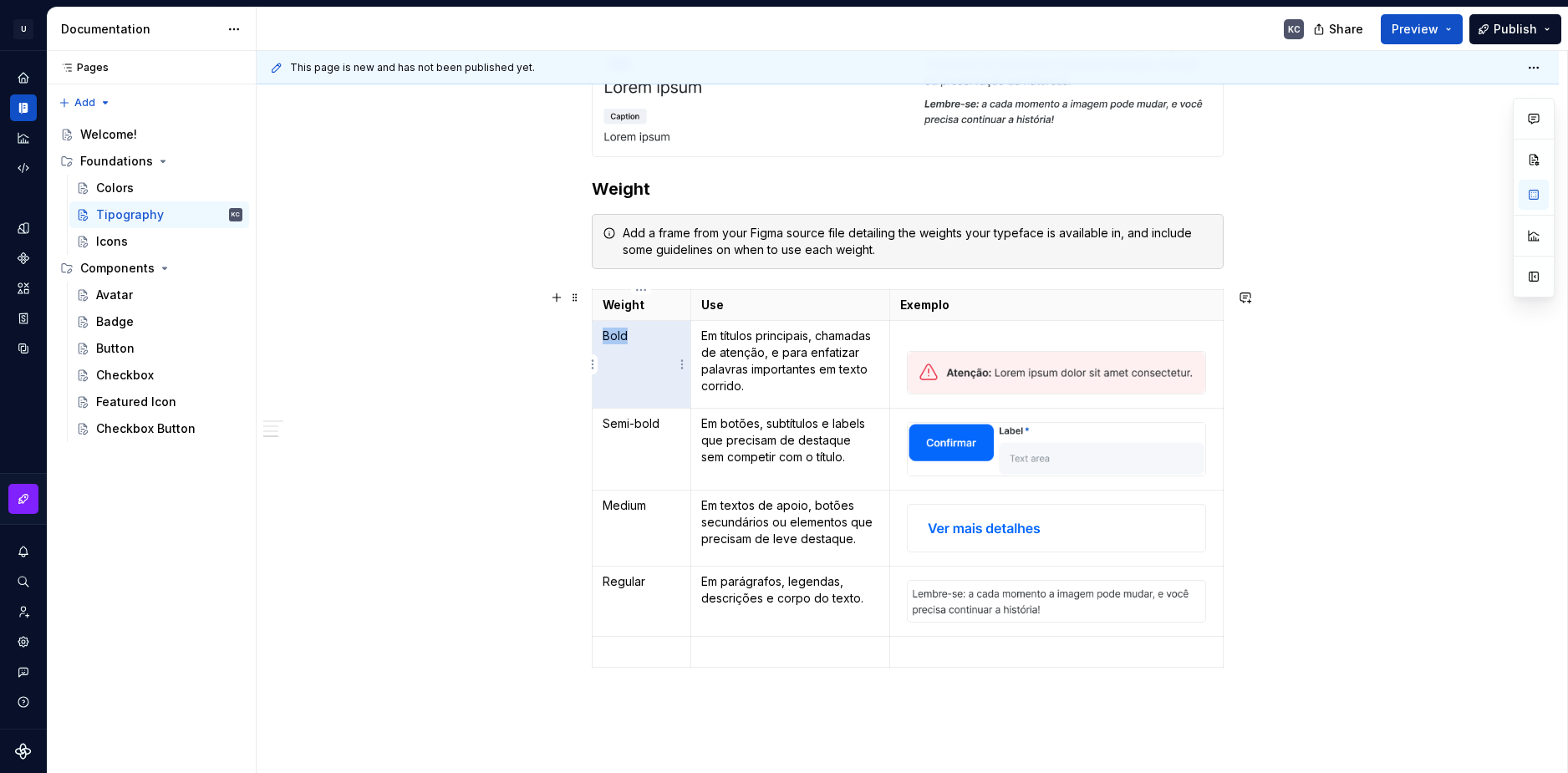
click at [612, 333] on p "Bold" at bounding box center [641, 335] width 77 height 17
click at [628, 420] on p "Semi-bold" at bounding box center [641, 423] width 77 height 17
click at [646, 421] on p "Semi-bold" at bounding box center [641, 423] width 77 height 17
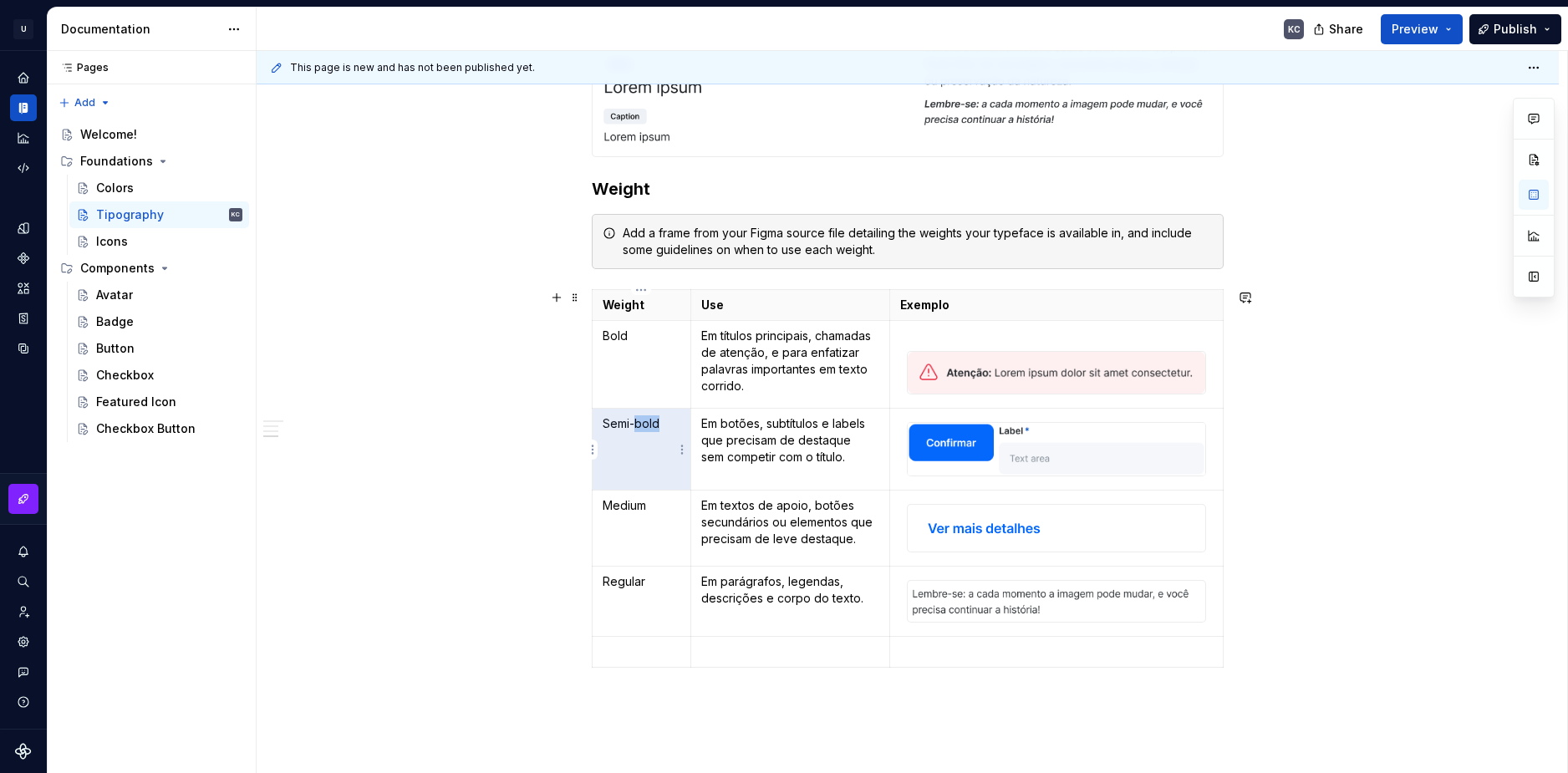
click at [646, 421] on p "Semi-bold" at bounding box center [641, 423] width 77 height 17
click at [619, 339] on p "Bold" at bounding box center [641, 335] width 77 height 17
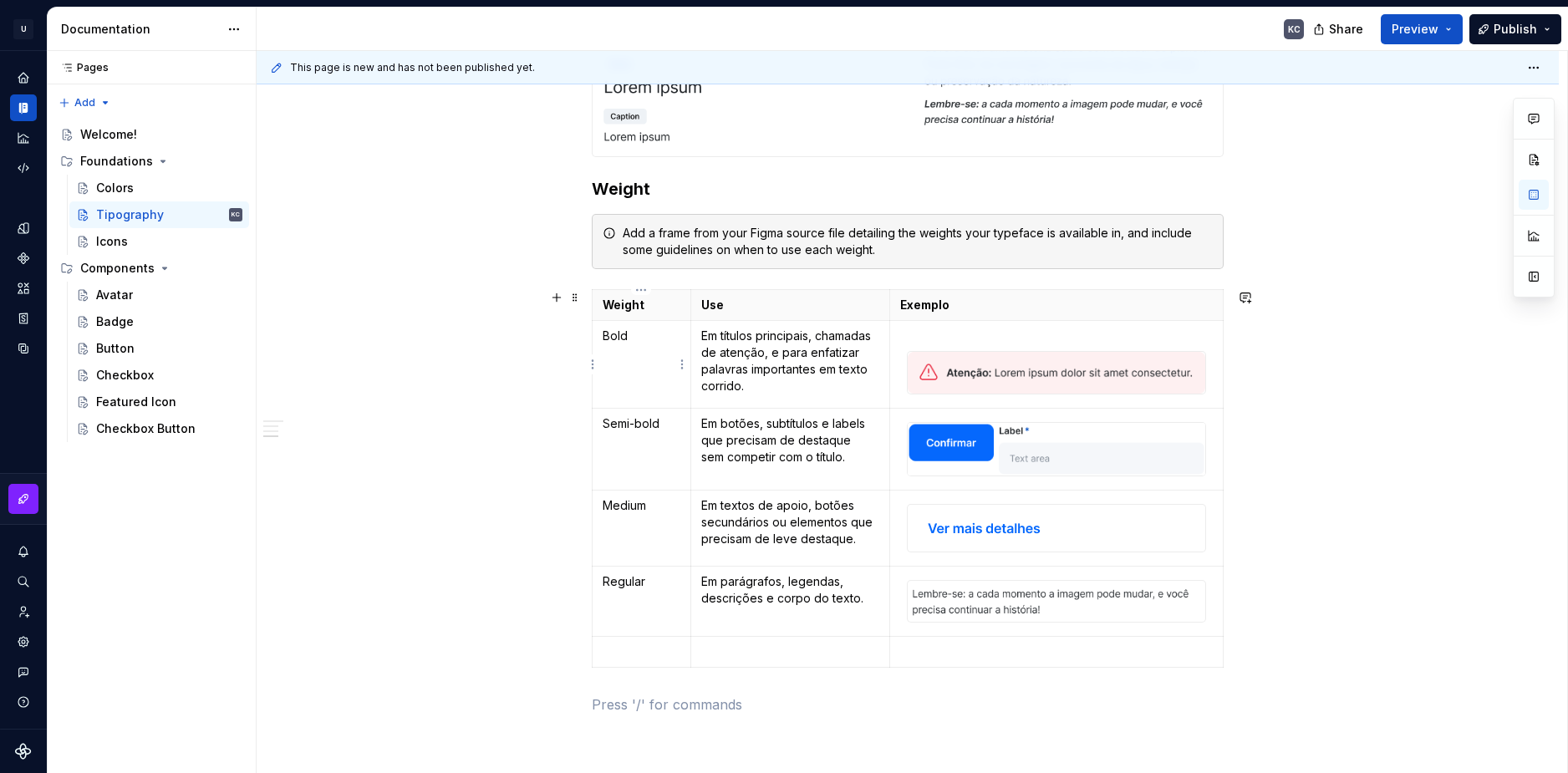
click at [622, 336] on p "Bold" at bounding box center [641, 335] width 77 height 17
click at [622, 335] on p "Bold" at bounding box center [641, 335] width 77 height 17
click at [814, 229] on div "Add a frame from your Figma source file detailing the weights your typeface is …" at bounding box center [918, 241] width 590 height 33
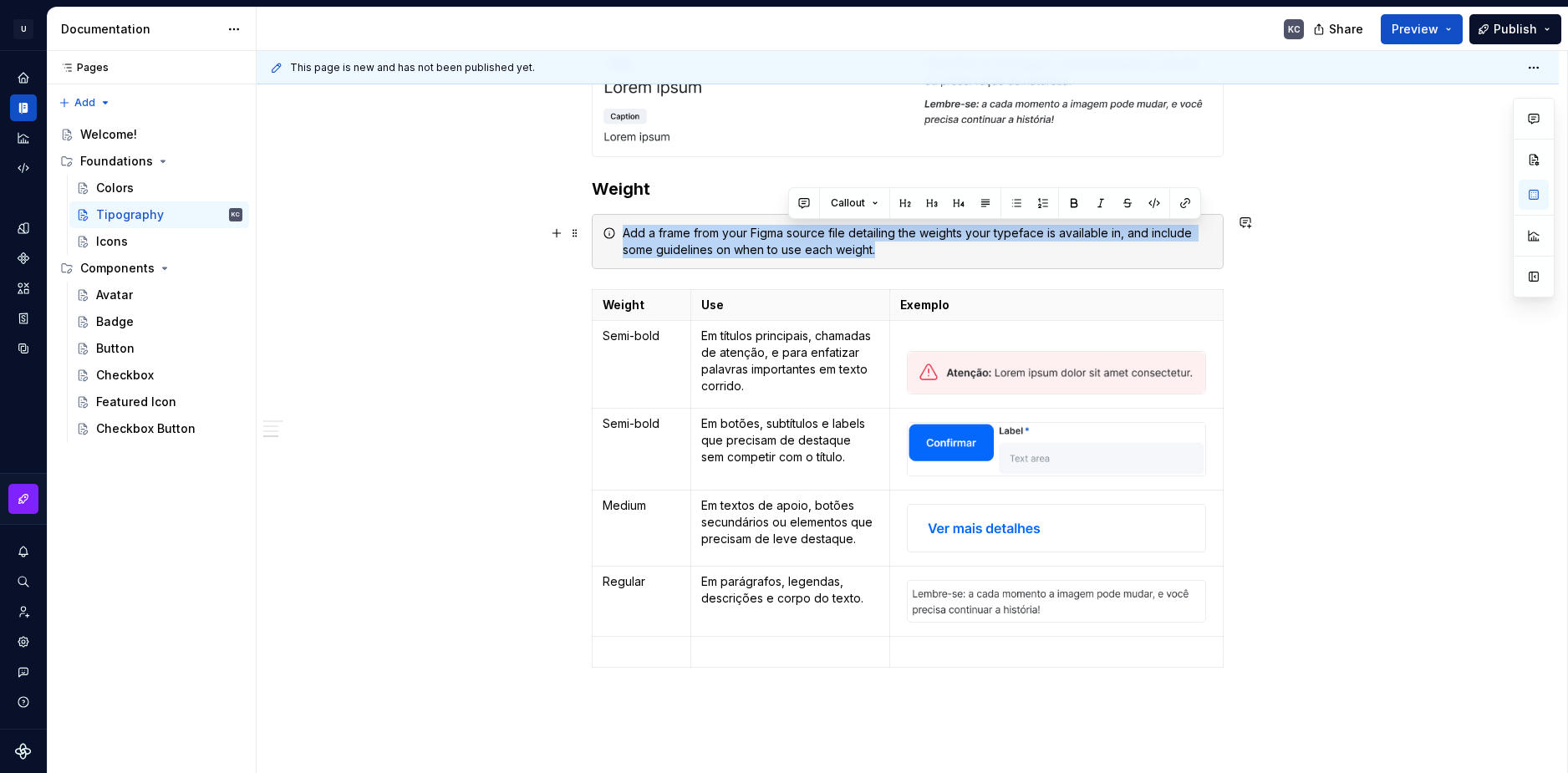
click at [814, 229] on div "Add a frame from your Figma source file detailing the weights your typeface is …" at bounding box center [918, 241] width 590 height 33
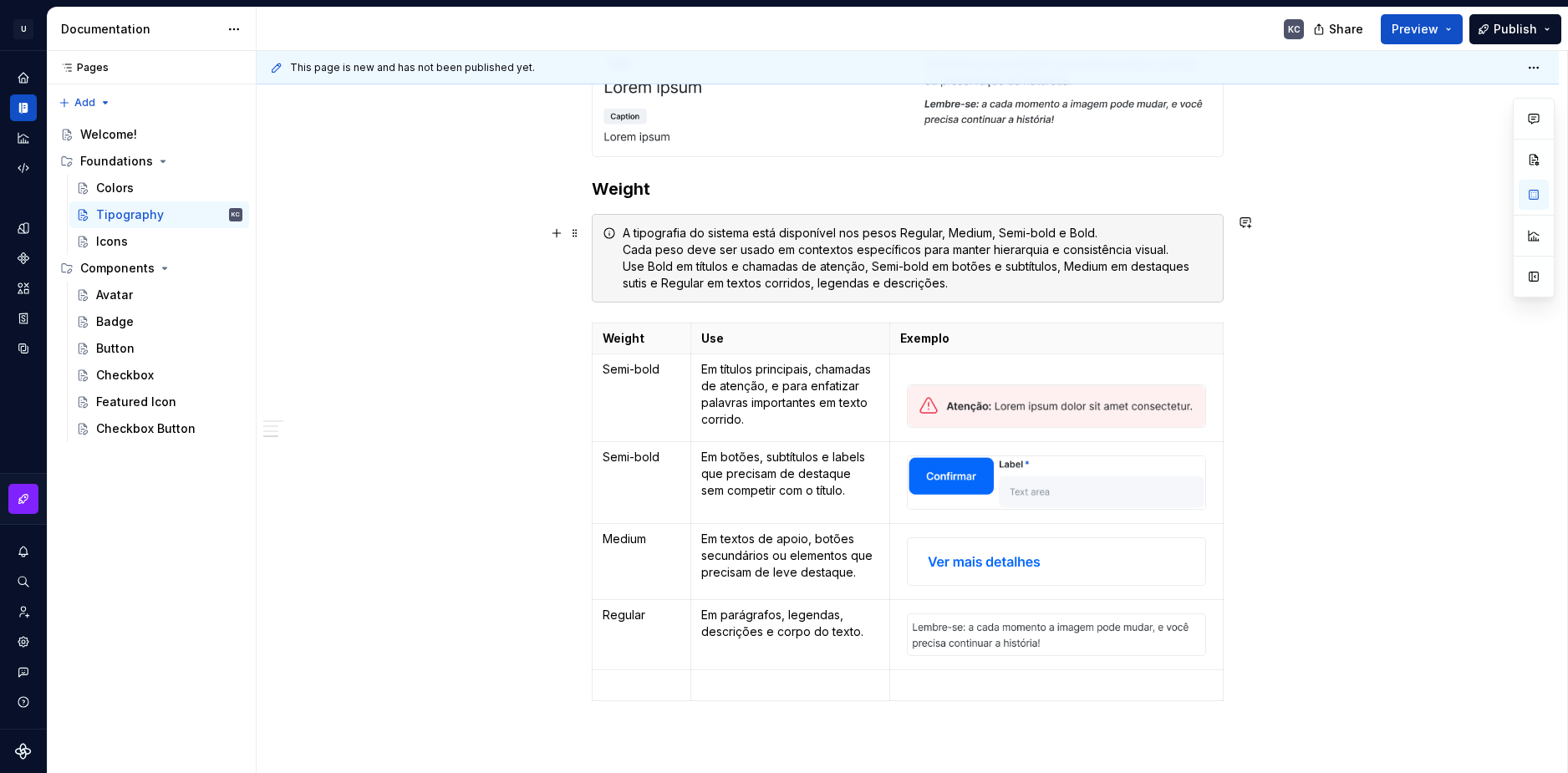
click at [1064, 237] on div "A tipografia do sistema está disponível nos pesos Regular, Medium, Semi-bold e …" at bounding box center [918, 258] width 590 height 67
click at [995, 232] on div "A tipografia do sistema está disponível nos pesos Regular, Medium, Semi-bold e …" at bounding box center [918, 258] width 590 height 67
click at [994, 235] on div "A tipografia do sistema está disponível nos pesos Regular, Mediume Semi-bold e …" at bounding box center [918, 258] width 590 height 67
drag, startPoint x: 1066, startPoint y: 235, endPoint x: 1100, endPoint y: 235, distance: 34.0
click at [1100, 235] on div "A tipografia do sistema está disponível nos pesos Regular, Medium e Semi-bold e…" at bounding box center [918, 258] width 590 height 67
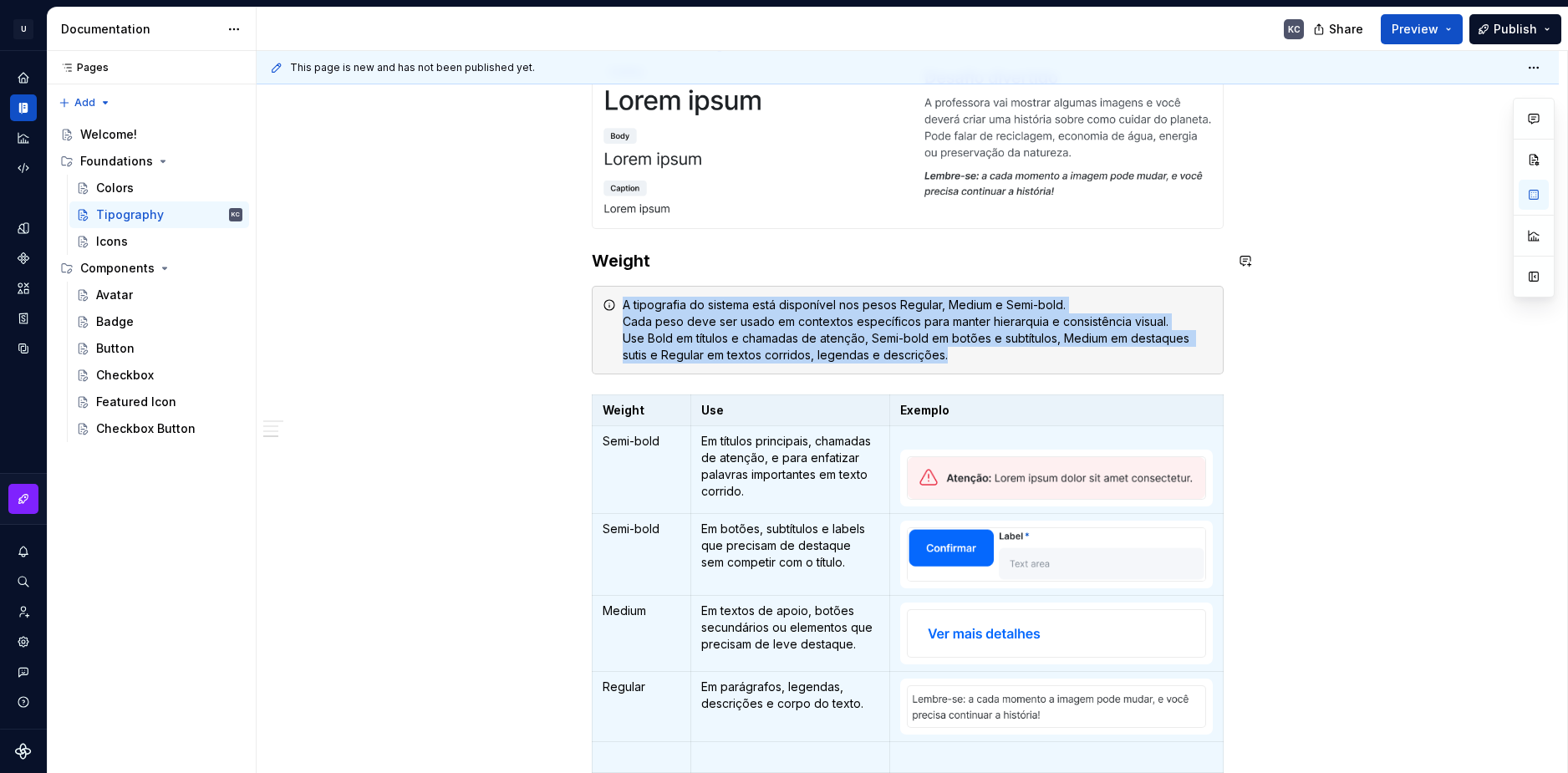
scroll to position [3441, 0]
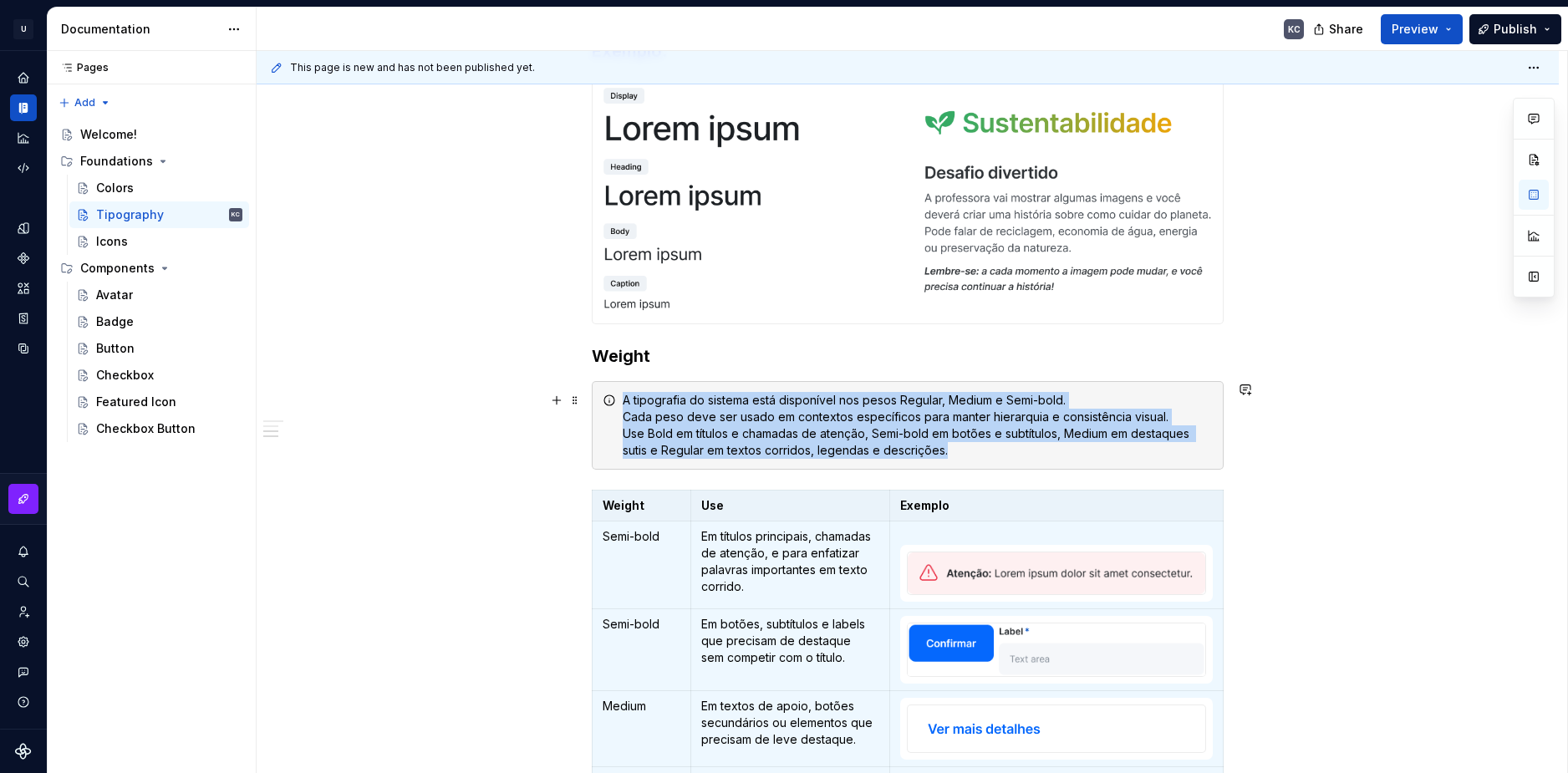
click at [1109, 387] on div "A tipografia do sistema está disponível nos pesos Regular, Medium e Semi-bold. …" at bounding box center [907, 425] width 632 height 89
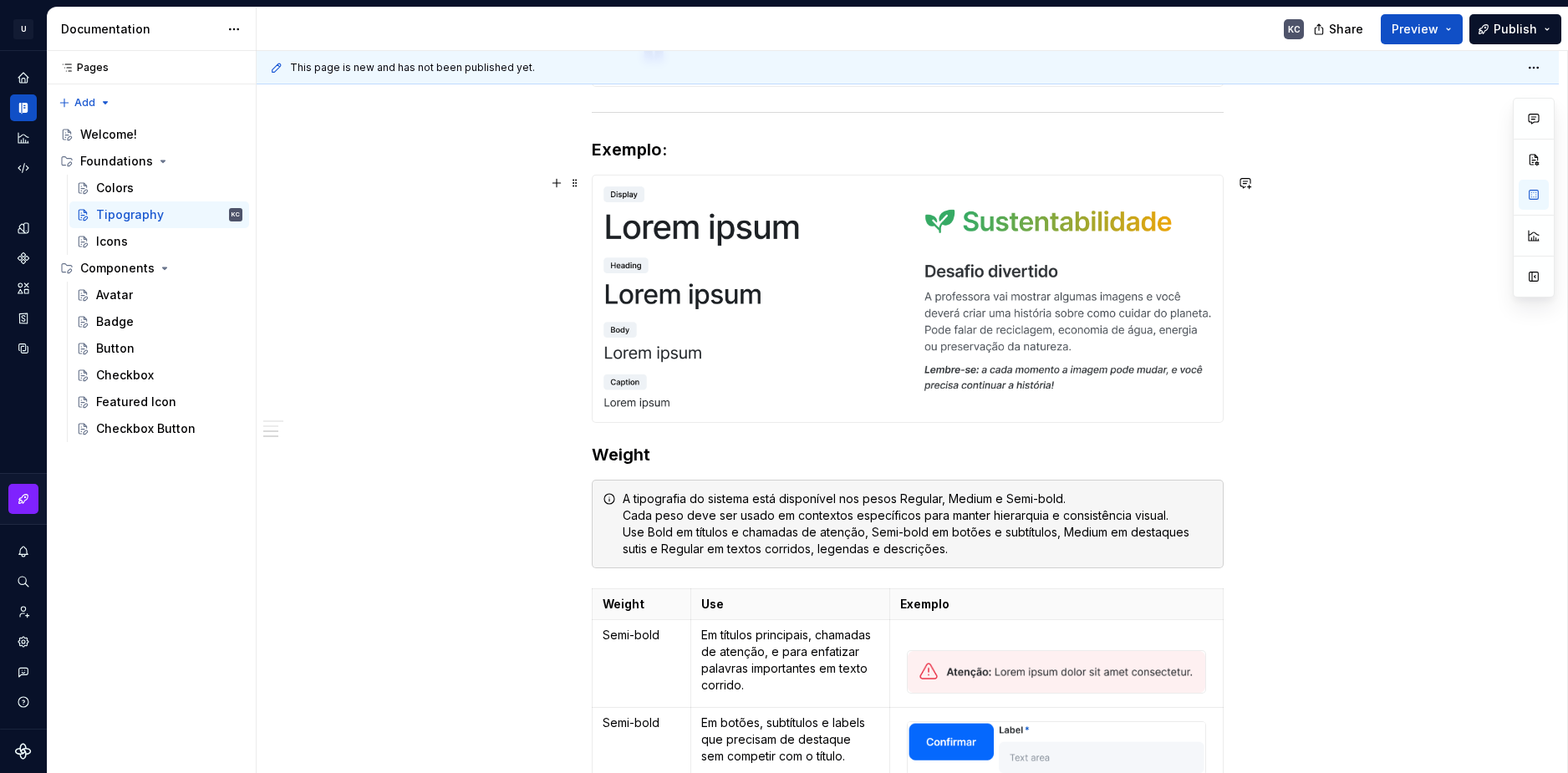
scroll to position [3357, 0]
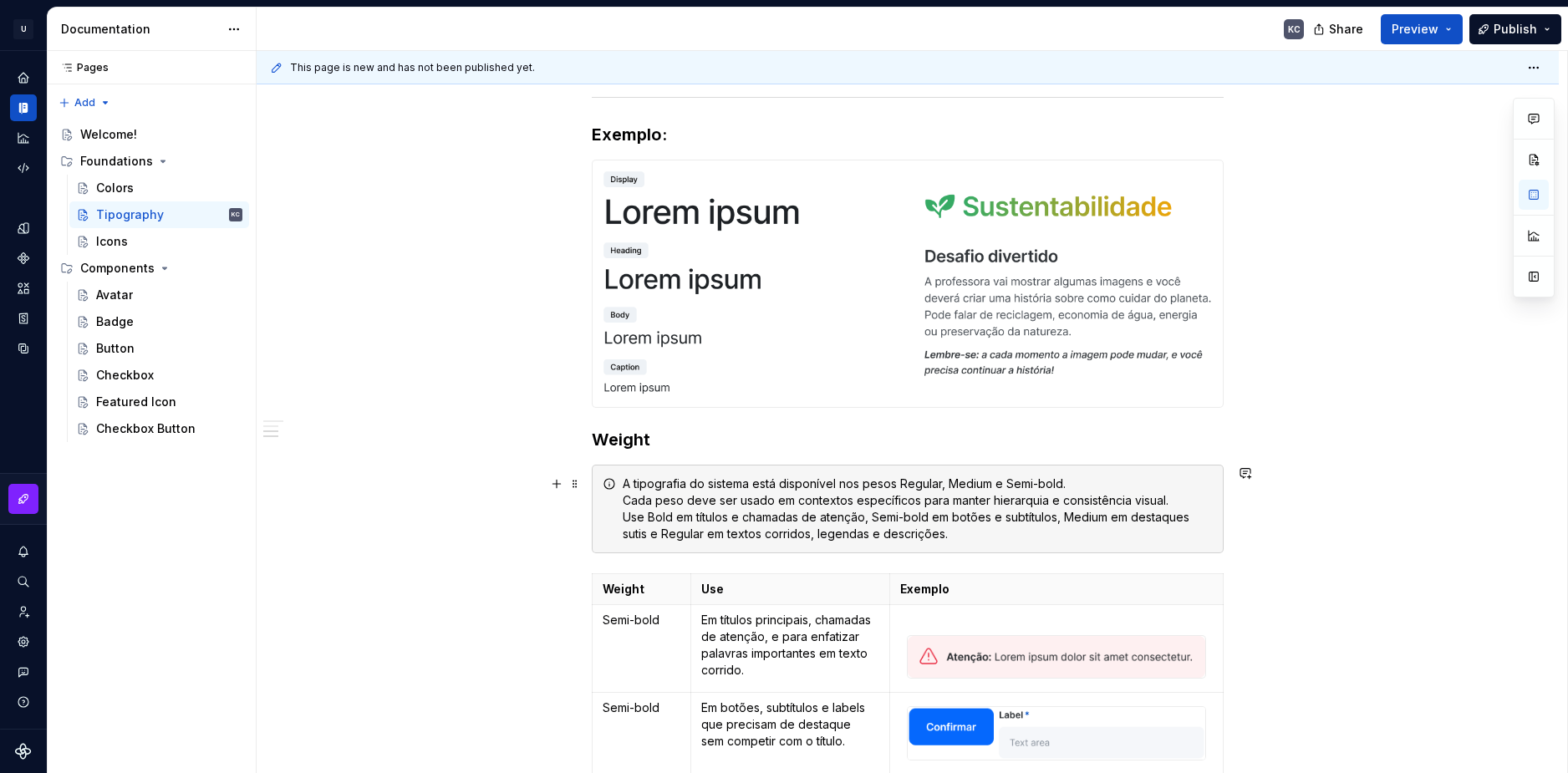
click at [1061, 483] on div "A tipografia do sistema está disponível nos pesos Regular, Medium e Semi-bold. …" at bounding box center [918, 509] width 590 height 67
drag, startPoint x: 1062, startPoint y: 485, endPoint x: 1004, endPoint y: 483, distance: 58.0
click at [1004, 483] on div "A tipografia do sistema está disponível nos pesos Regular, Medium e Semi-bold. …" at bounding box center [918, 509] width 590 height 67
click at [1296, 453] on button "button" at bounding box center [1291, 454] width 23 height 23
drag, startPoint x: 989, startPoint y: 481, endPoint x: 947, endPoint y: 481, distance: 42.0
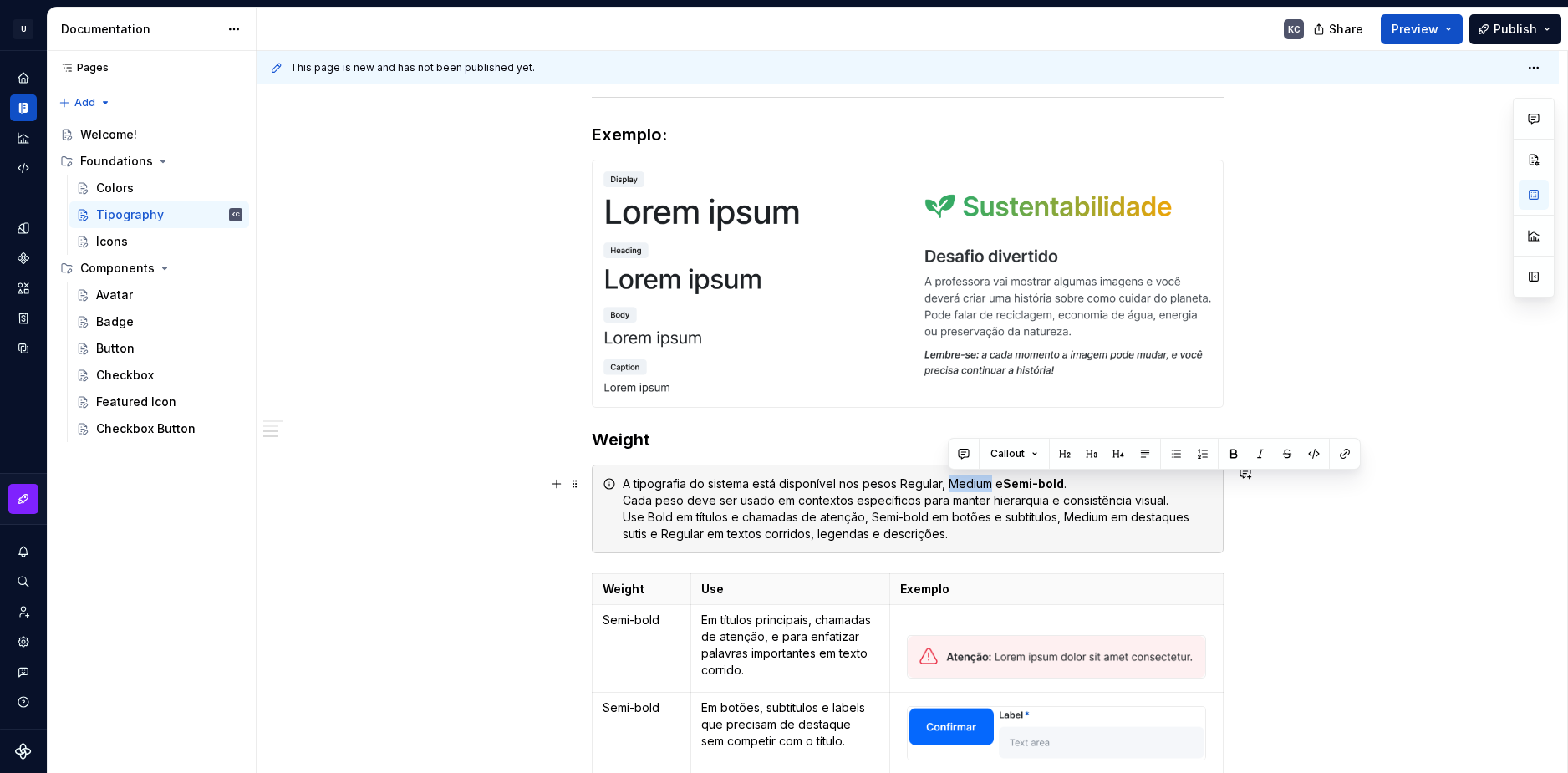
click at [947, 481] on div "A tipografia do sistema está disponível nos pesos Regular, Medium e Semi-bold .…" at bounding box center [918, 509] width 590 height 67
drag, startPoint x: 1234, startPoint y: 457, endPoint x: 990, endPoint y: 478, distance: 244.9
click at [1230, 456] on button "button" at bounding box center [1234, 454] width 23 height 23
click at [933, 484] on div "A tipografia do sistema está disponível nos pesos Regular, Medium e Semi-bold .…" at bounding box center [918, 509] width 590 height 67
drag, startPoint x: 940, startPoint y: 484, endPoint x: 901, endPoint y: 482, distance: 39.1
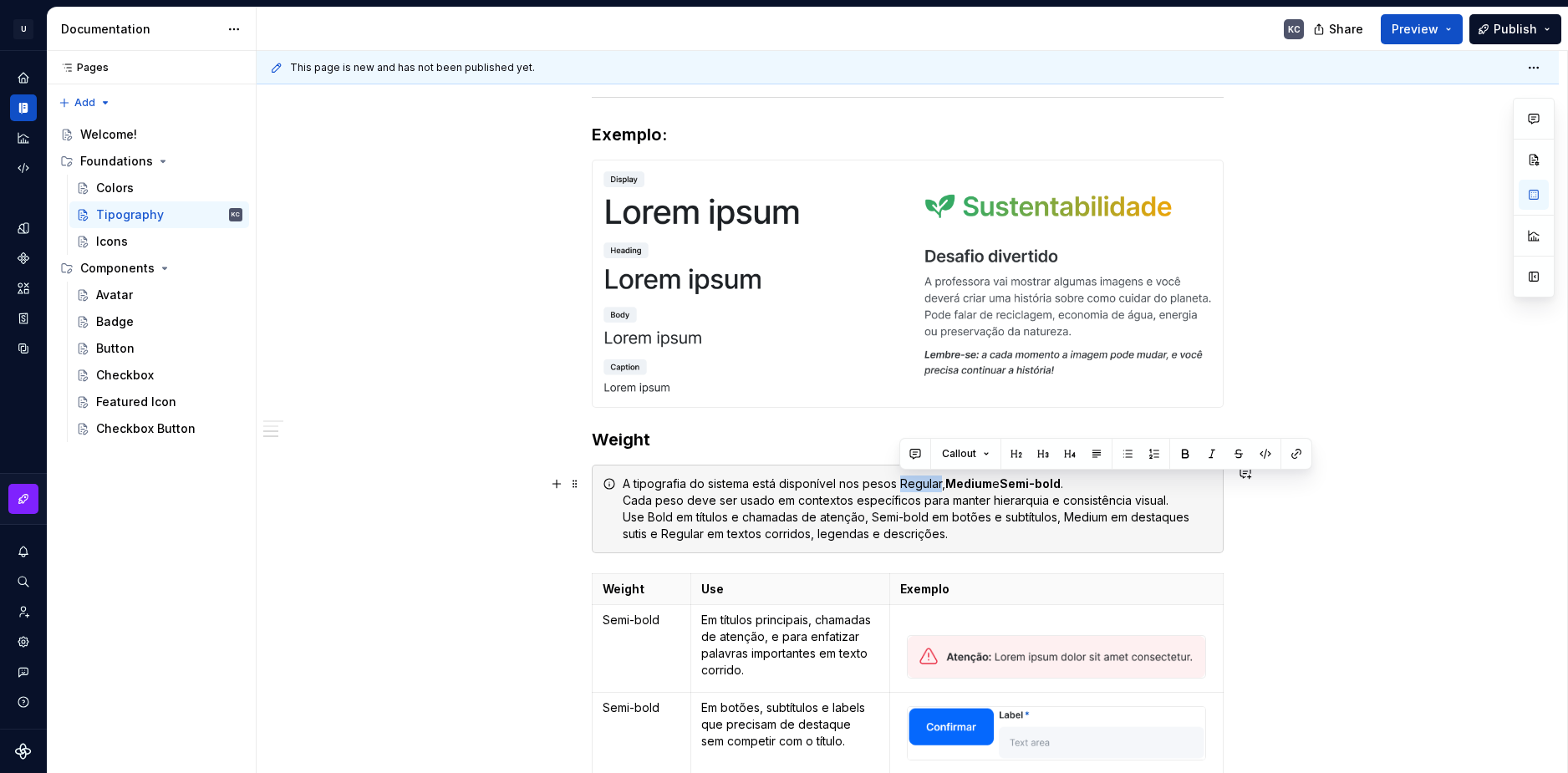
click at [901, 482] on div "A tipografia do sistema está disponível nos pesos Regular, Medium e Semi-bold .…" at bounding box center [918, 509] width 590 height 67
click at [1187, 450] on button "button" at bounding box center [1185, 454] width 23 height 23
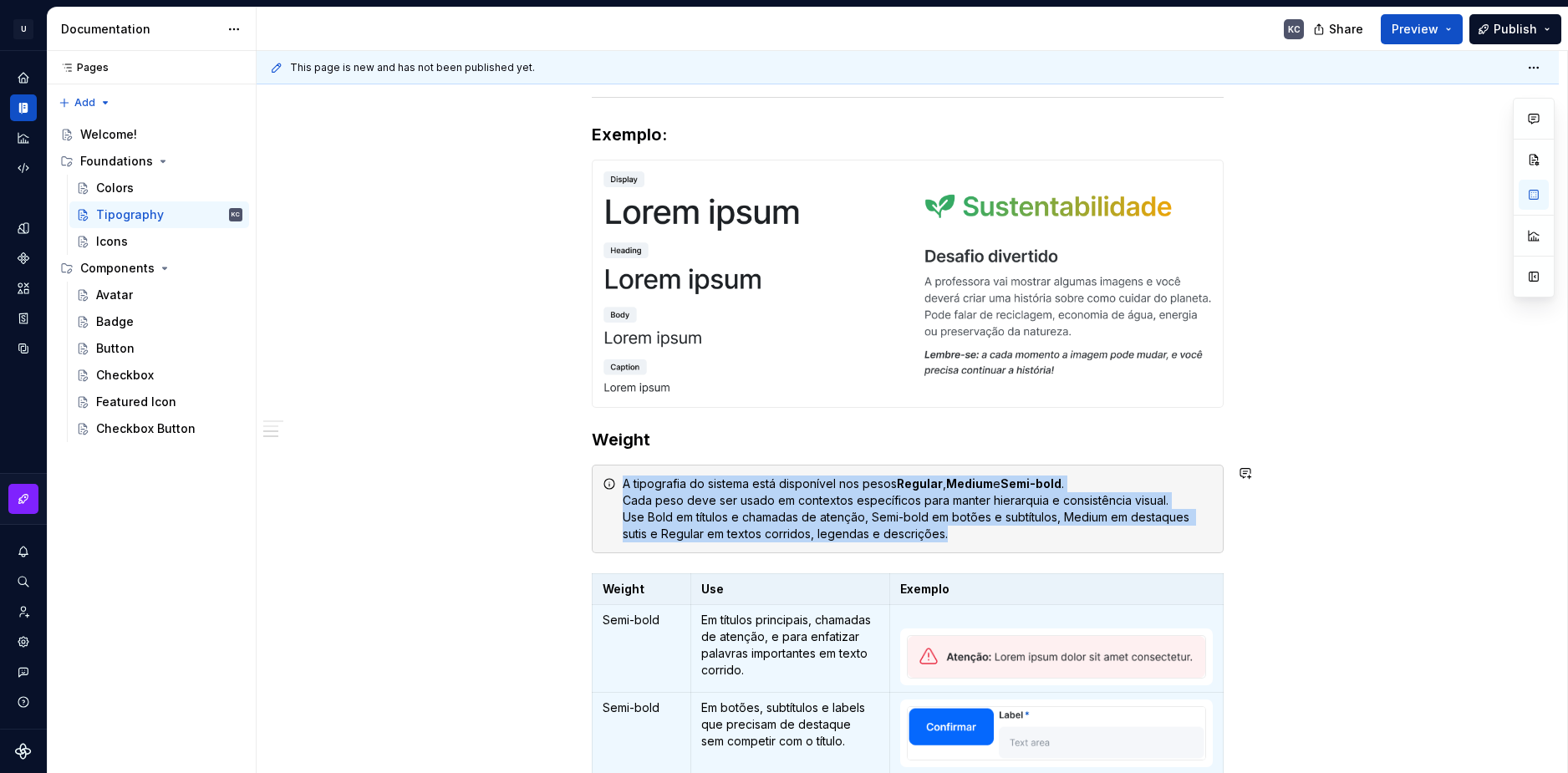
scroll to position [3555, 0]
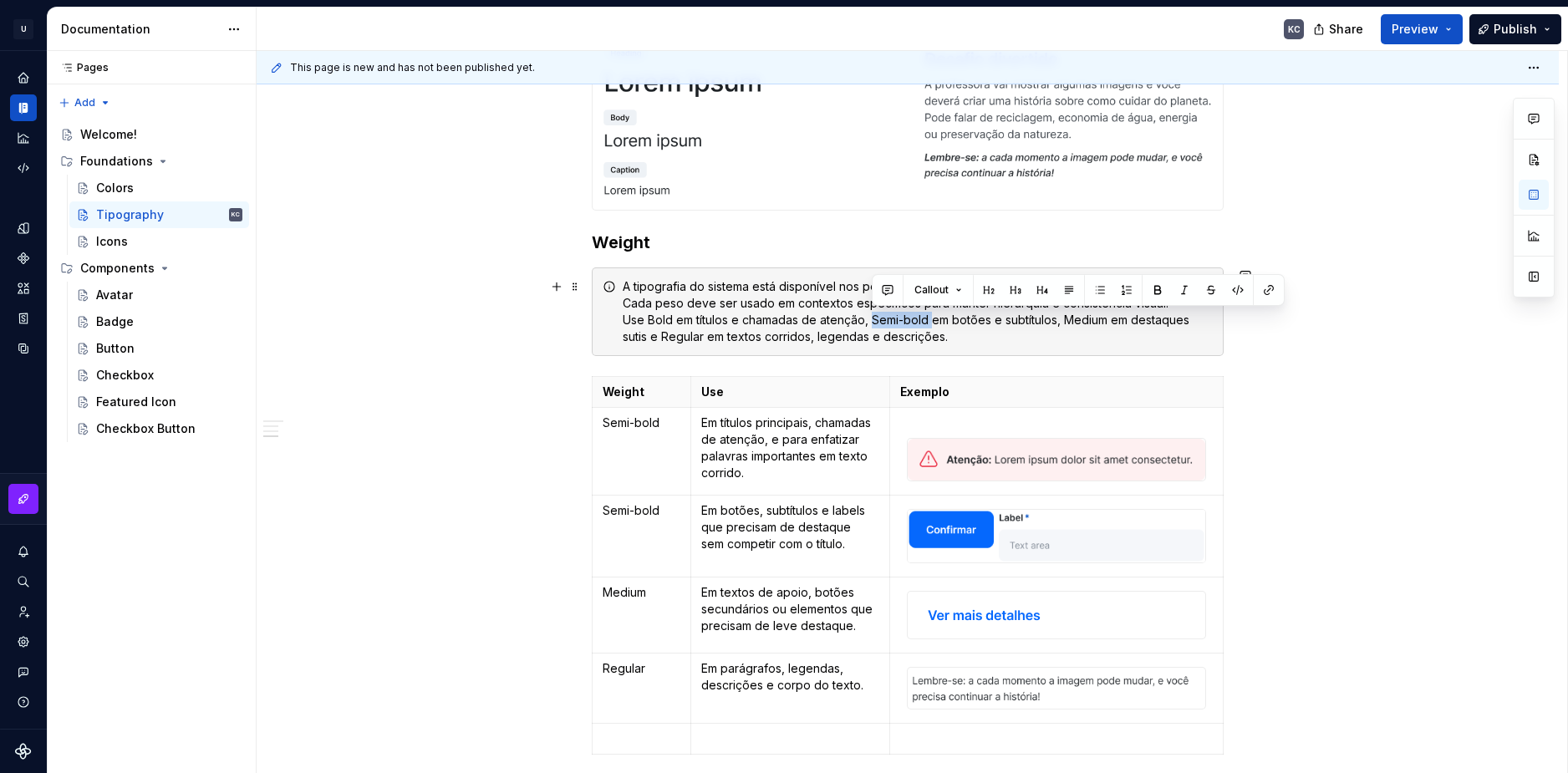
drag, startPoint x: 932, startPoint y: 319, endPoint x: 870, endPoint y: 321, distance: 62.0
click at [870, 321] on div "A tipografia do sistema está disponível nos pesos Regular , Medium e Semi-bold …" at bounding box center [918, 312] width 590 height 67
copy div "Semi-bold"
drag, startPoint x: 672, startPoint y: 316, endPoint x: 647, endPoint y: 316, distance: 25.0
click at [647, 316] on div "A tipografia do sistema está disponível nos pesos Regular , Medium e Semi-bold …" at bounding box center [918, 312] width 590 height 67
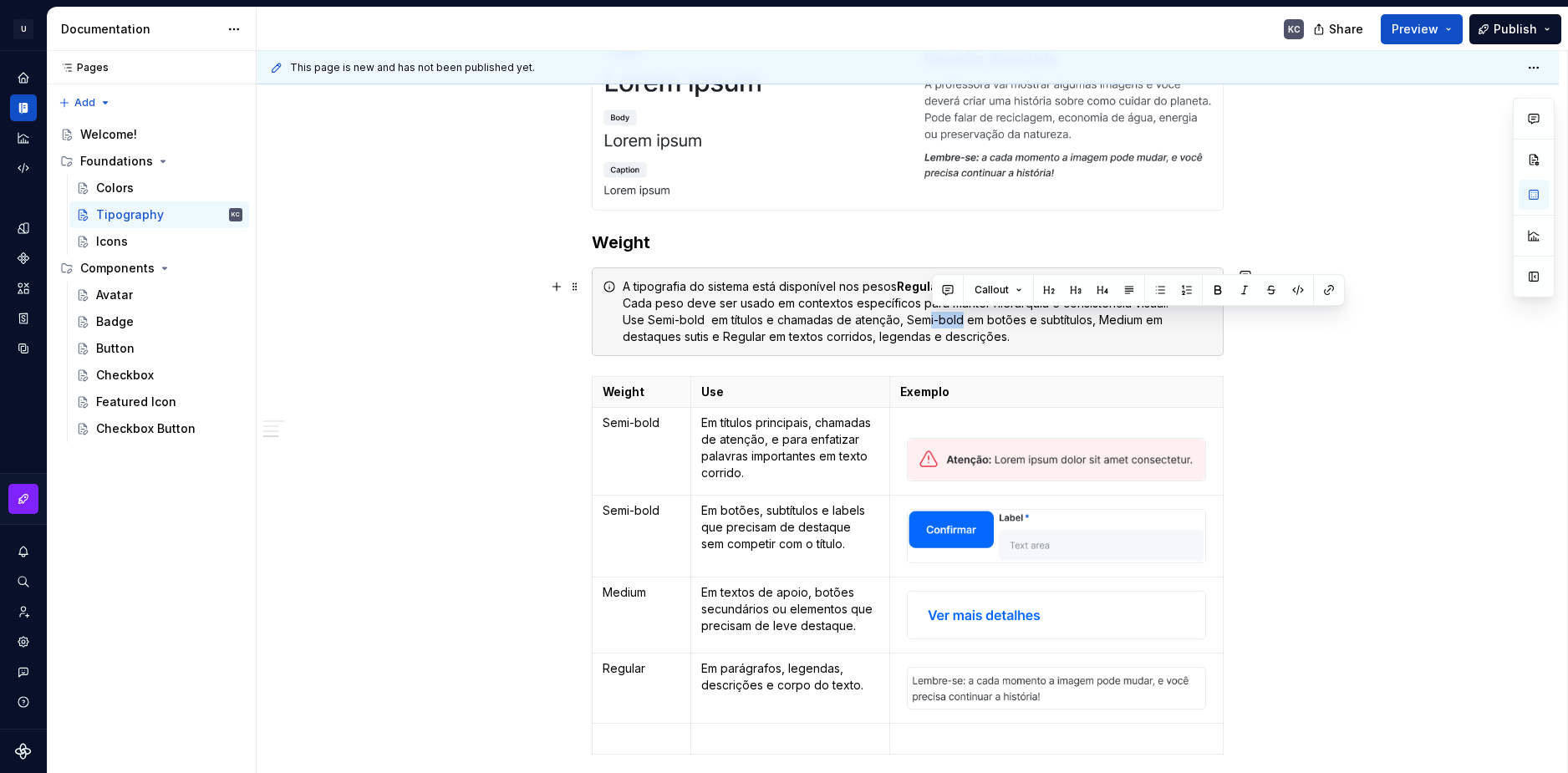
drag, startPoint x: 959, startPoint y: 324, endPoint x: 931, endPoint y: 324, distance: 28.0
click at [931, 324] on div "A tipografia do sistema está disponível nos pesos Regular , Medium e Semi-bold …" at bounding box center [918, 312] width 590 height 67
drag, startPoint x: 776, startPoint y: 324, endPoint x: 763, endPoint y: 321, distance: 13.3
click at [763, 321] on div "A tipografia do sistema está disponível nos pesos Regular , Medium e Semi-bold …" at bounding box center [918, 312] width 590 height 67
drag, startPoint x: 957, startPoint y: 317, endPoint x: 897, endPoint y: 315, distance: 60.0
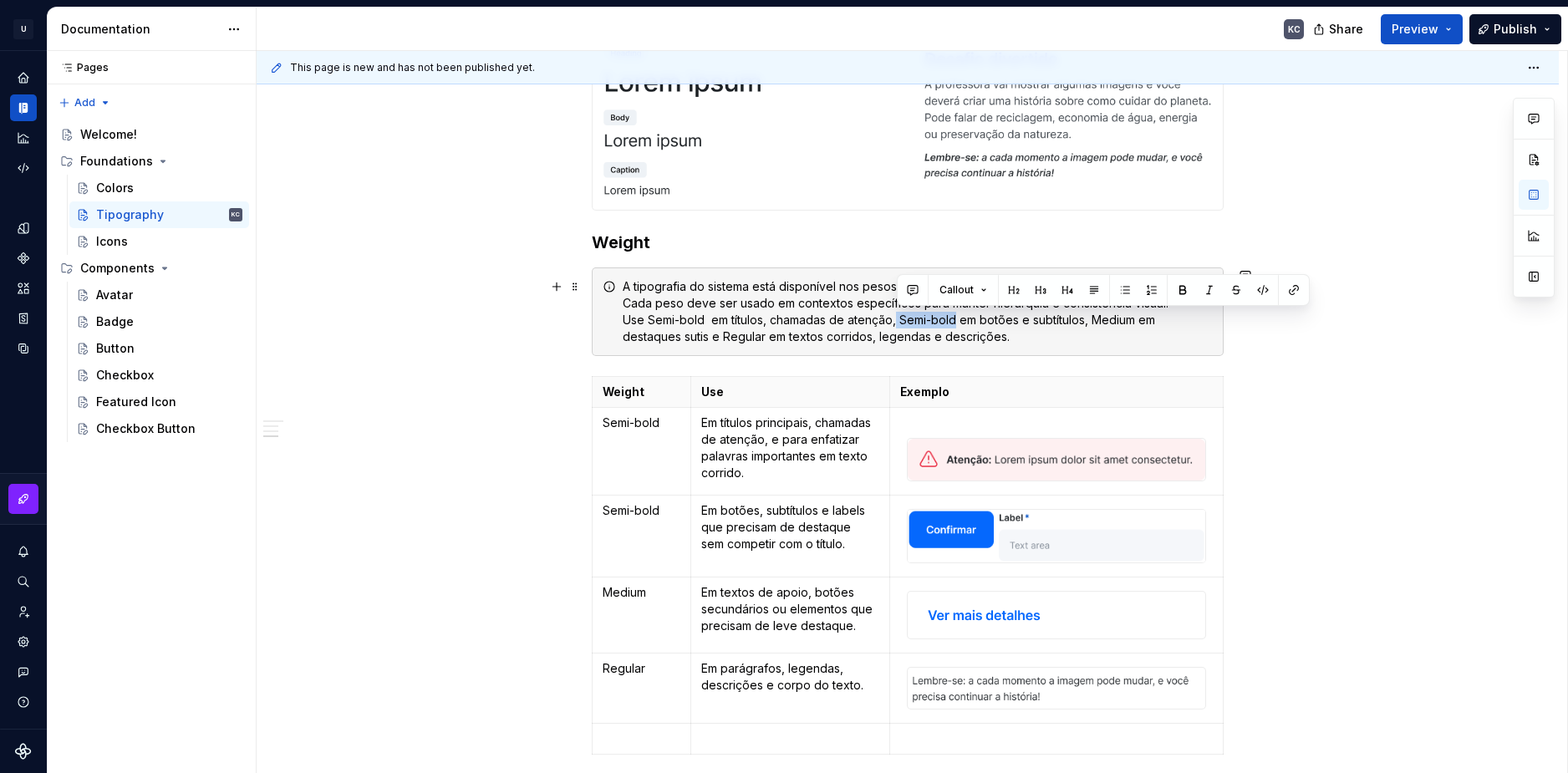
click at [897, 315] on div "A tipografia do sistema está disponível nos pesos Regular , Medium e Semi-bold …" at bounding box center [918, 312] width 590 height 67
drag, startPoint x: 915, startPoint y: 325, endPoint x: 904, endPoint y: 320, distance: 12.1
click at [902, 320] on div "A tipografia do sistema está disponível nos pesos Regular , Medium e Semi-bold …" at bounding box center [918, 312] width 590 height 67
click at [712, 319] on div "A tipografia do sistema está disponível nos pesos Regular , Medium e Semi-bold …" at bounding box center [918, 312] width 590 height 67
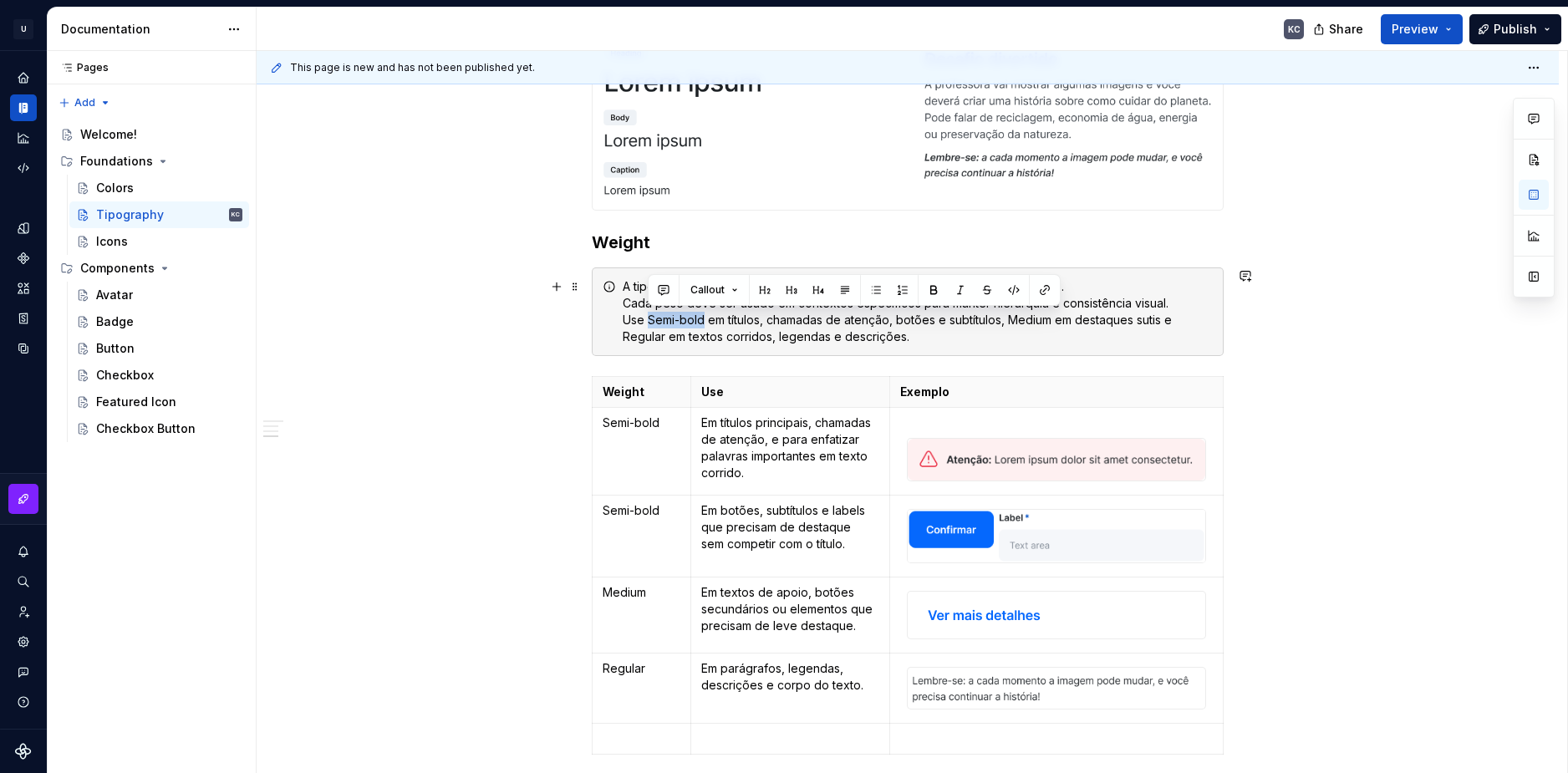
drag, startPoint x: 703, startPoint y: 316, endPoint x: 649, endPoint y: 315, distance: 54.0
click at [649, 315] on div "A tipografia do sistema está disponível nos pesos Regular , Medium e Semi-bold …" at bounding box center [918, 312] width 590 height 67
click at [940, 291] on button "button" at bounding box center [933, 290] width 23 height 23
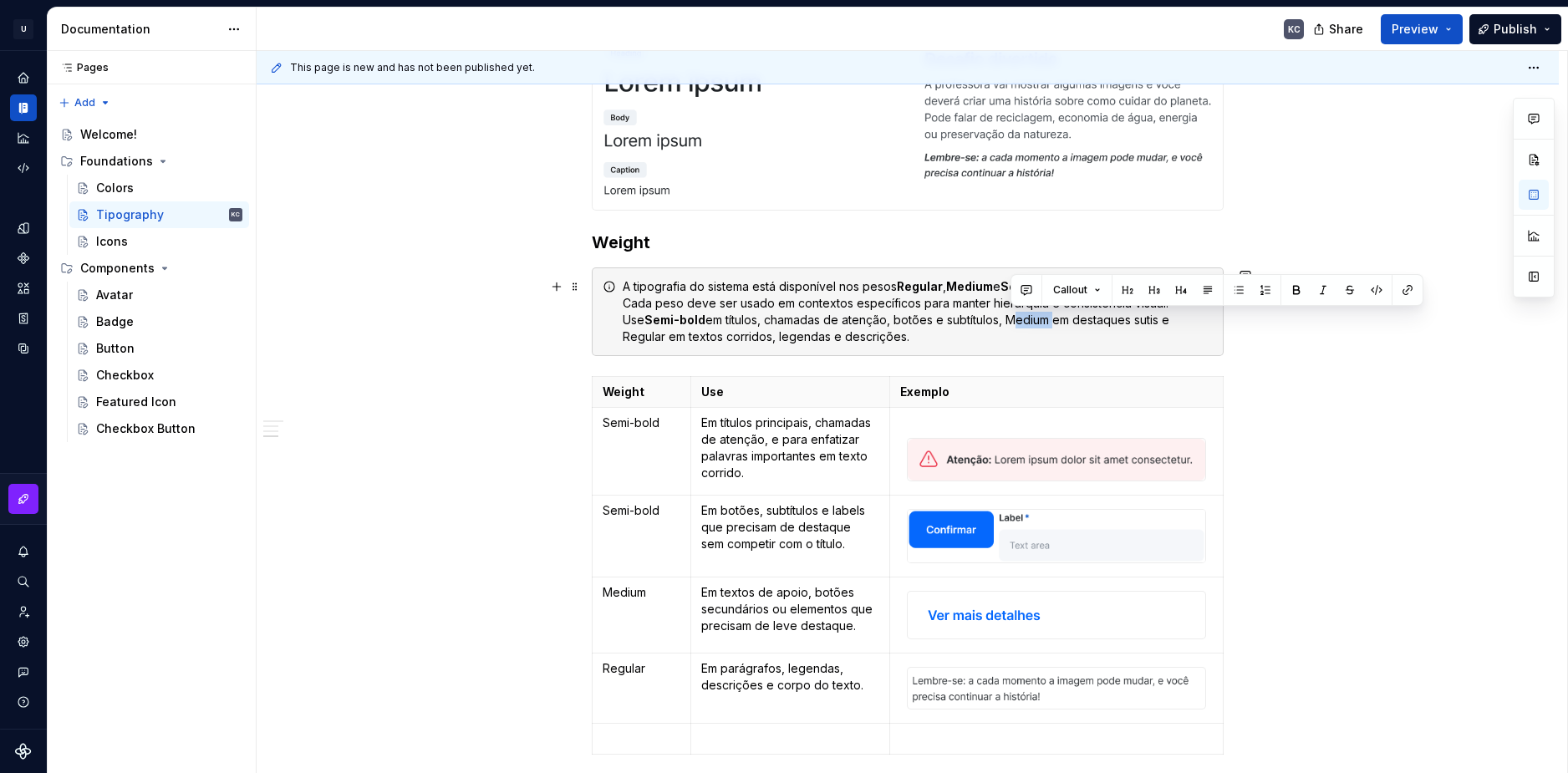
drag, startPoint x: 1010, startPoint y: 322, endPoint x: 1054, endPoint y: 320, distance: 44.0
click at [1054, 320] on div "A tipografia do sistema está disponível nos pesos Regular , Medium e Semi-bold …" at bounding box center [918, 312] width 590 height 67
click at [1298, 290] on button "button" at bounding box center [1296, 290] width 23 height 23
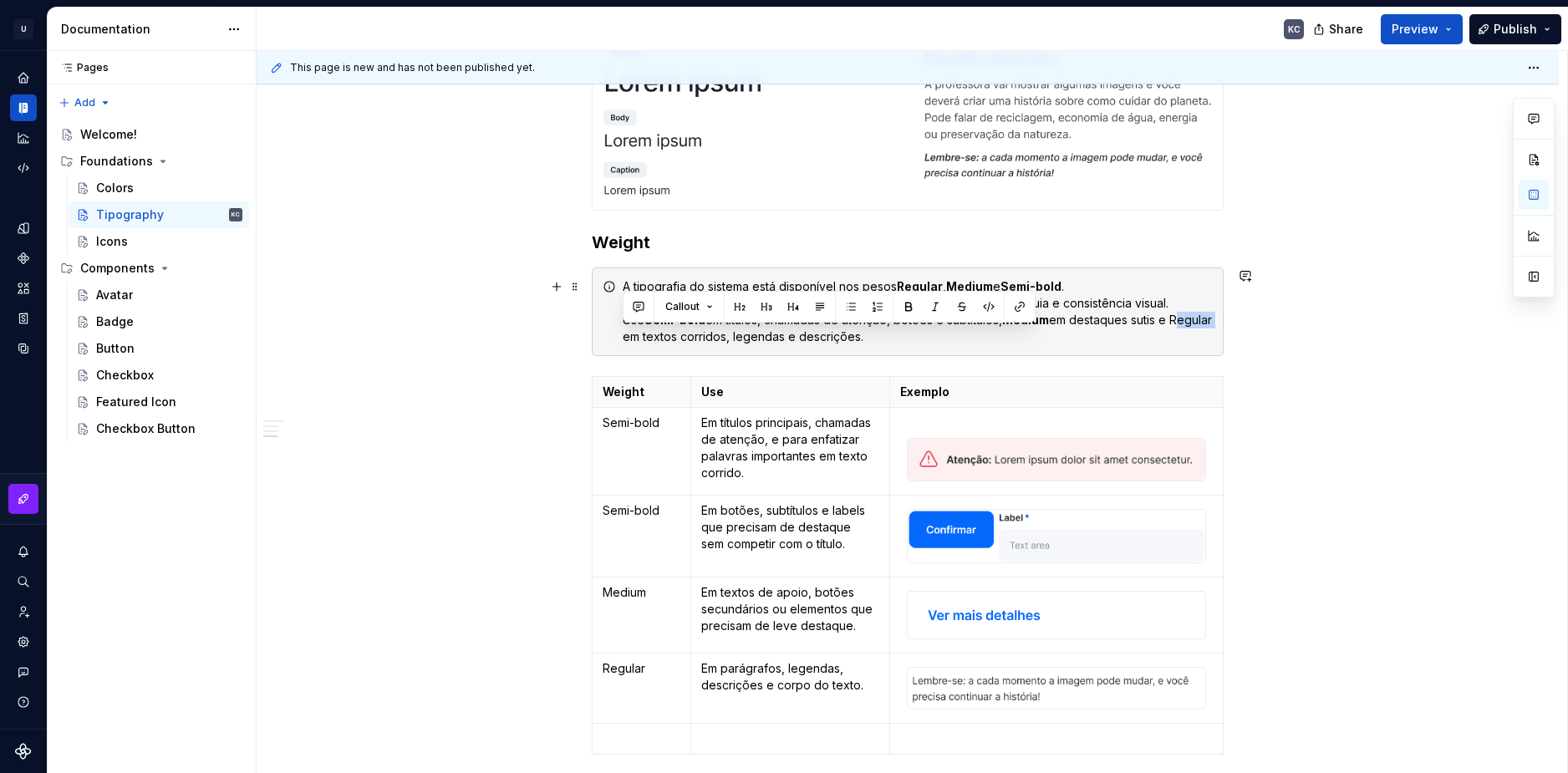
drag, startPoint x: 666, startPoint y: 338, endPoint x: 625, endPoint y: 331, distance: 41.6
click at [625, 331] on div "A tipografia do sistema está disponível nos pesos Regular , Medium e Semi-bold …" at bounding box center [918, 312] width 590 height 67
click at [911, 304] on button "button" at bounding box center [909, 307] width 23 height 23
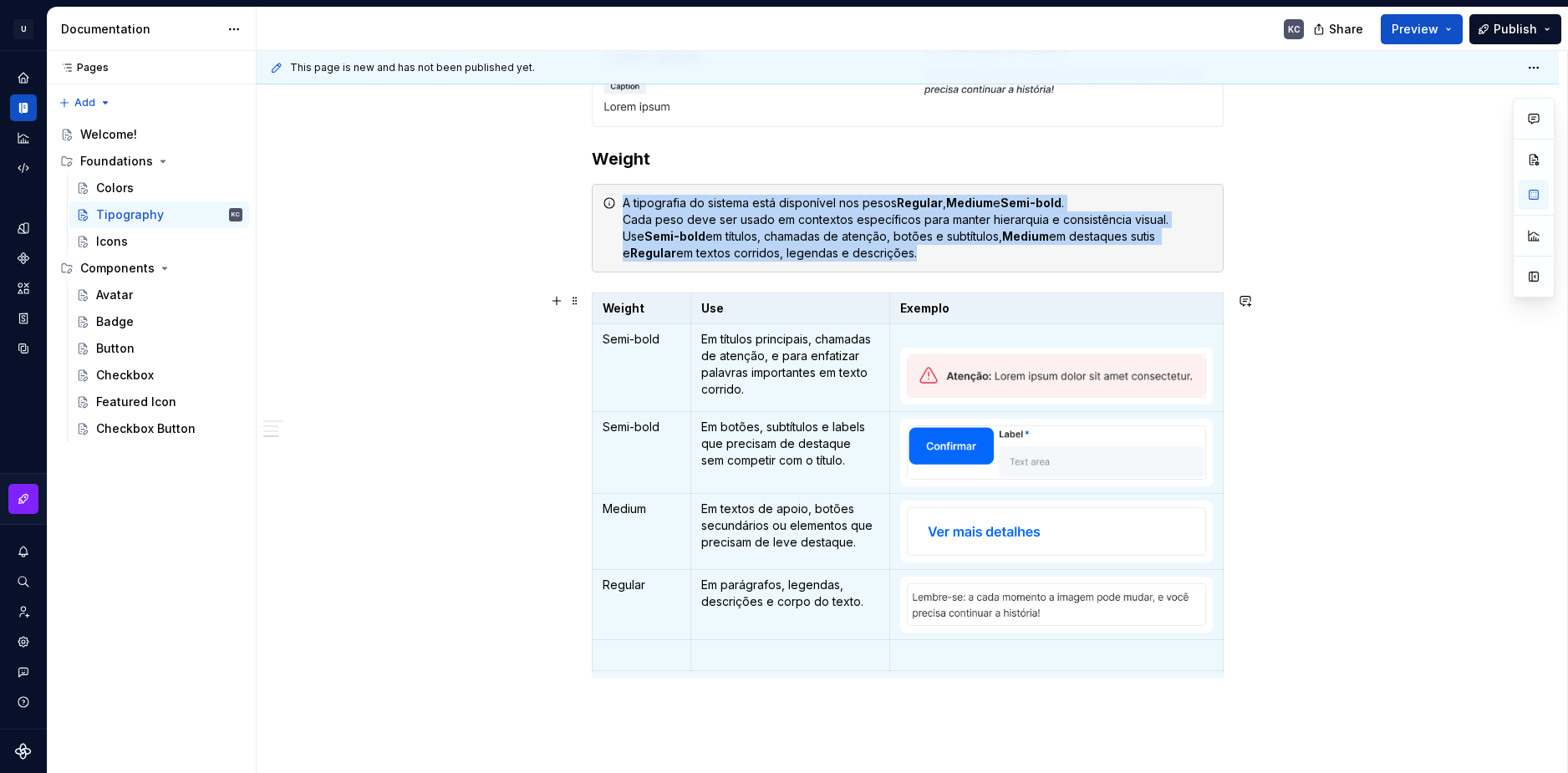
drag, startPoint x: 1482, startPoint y: 515, endPoint x: 1446, endPoint y: 516, distance: 36.0
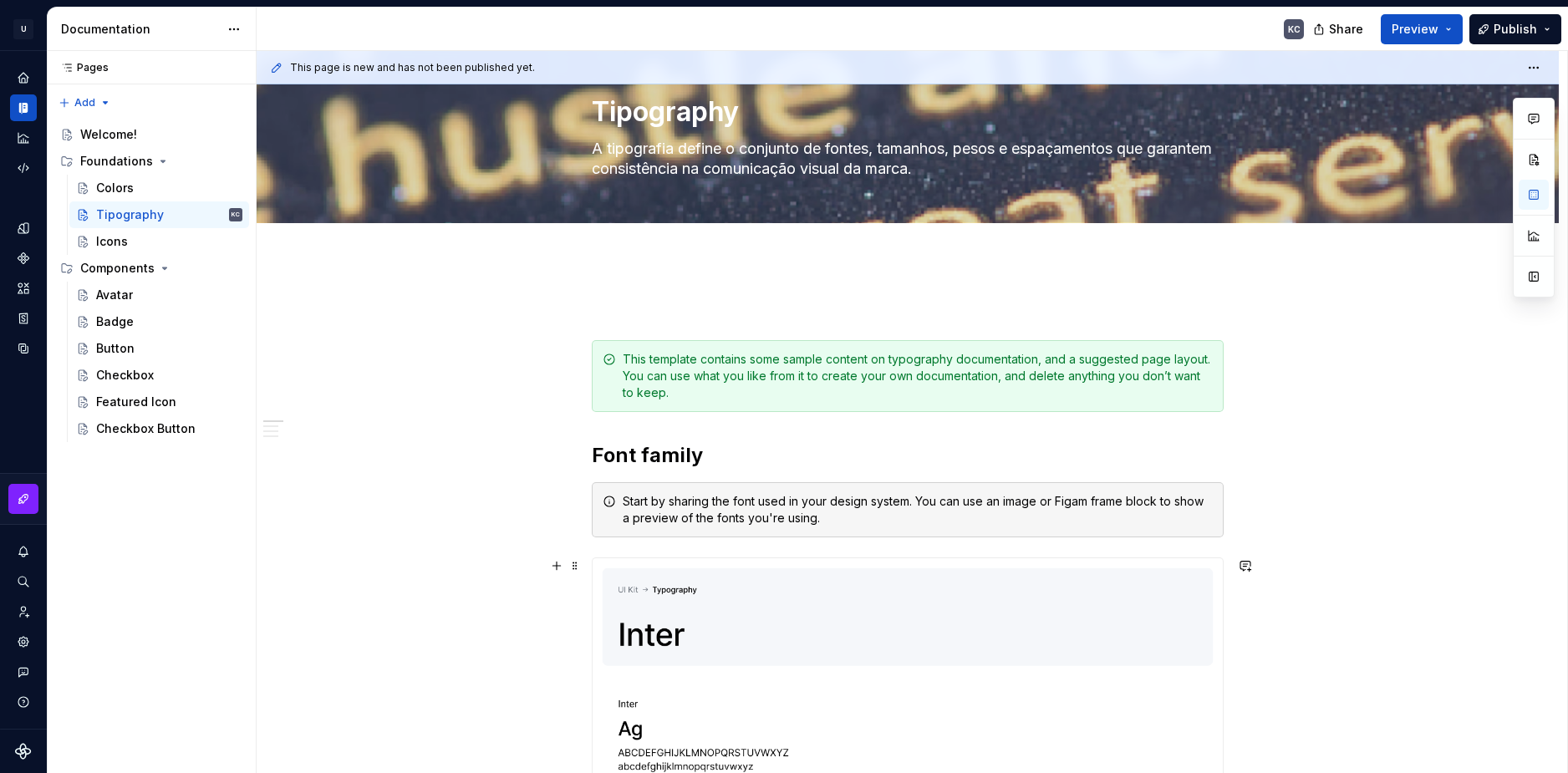
scroll to position [0, 0]
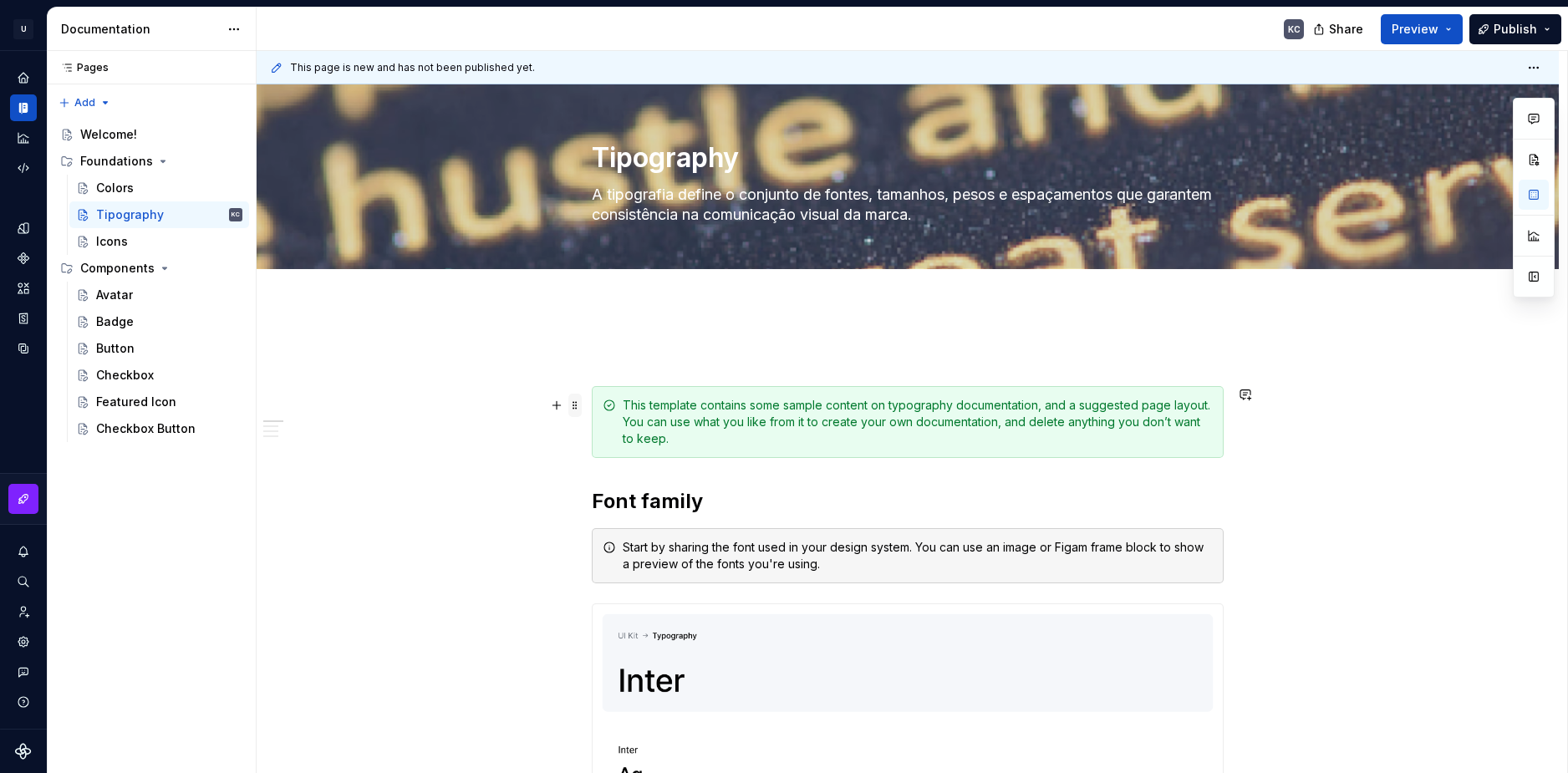
click at [575, 410] on span at bounding box center [575, 405] width 13 height 23
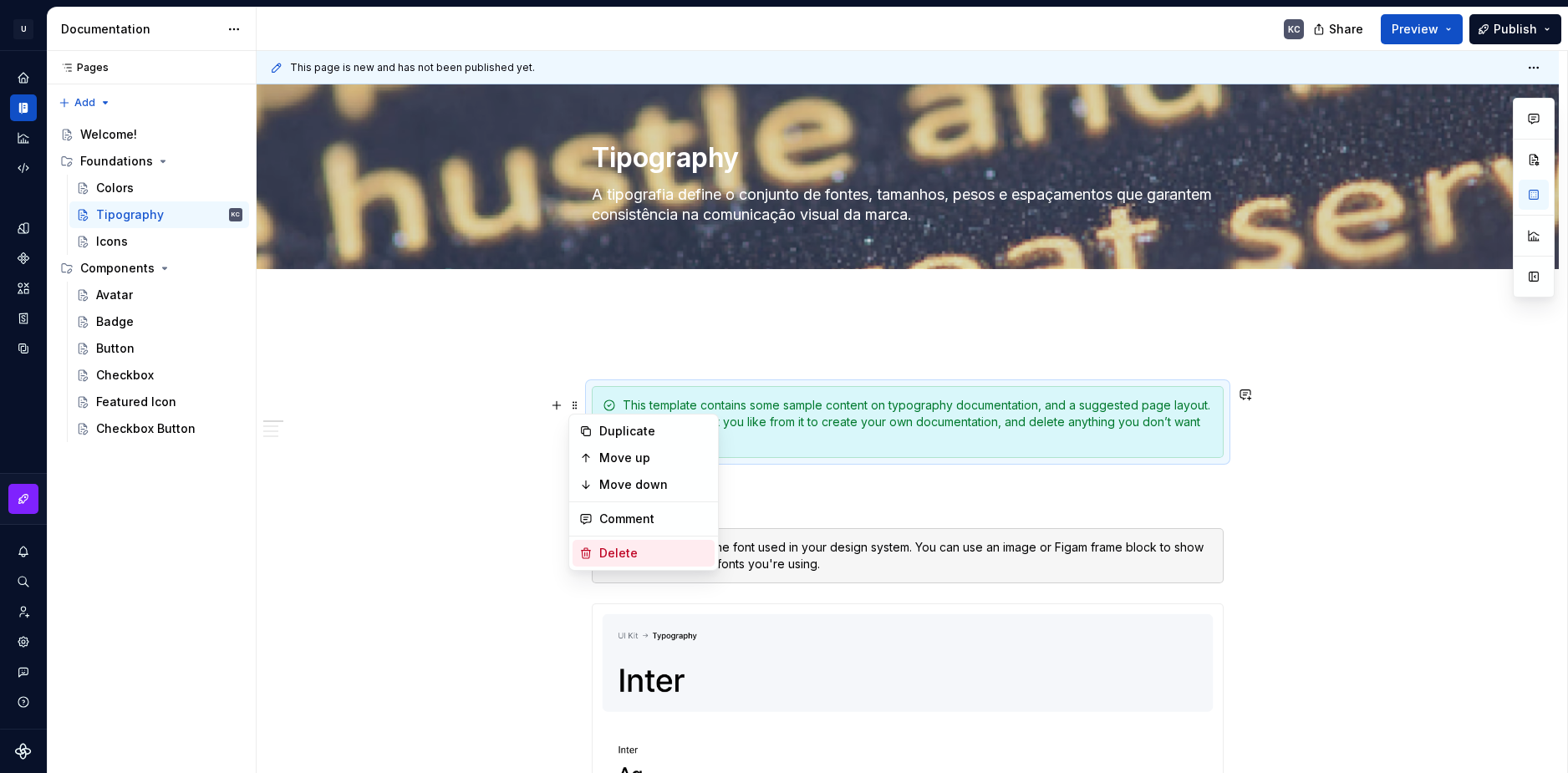
click at [623, 550] on div "Delete" at bounding box center [654, 553] width 109 height 17
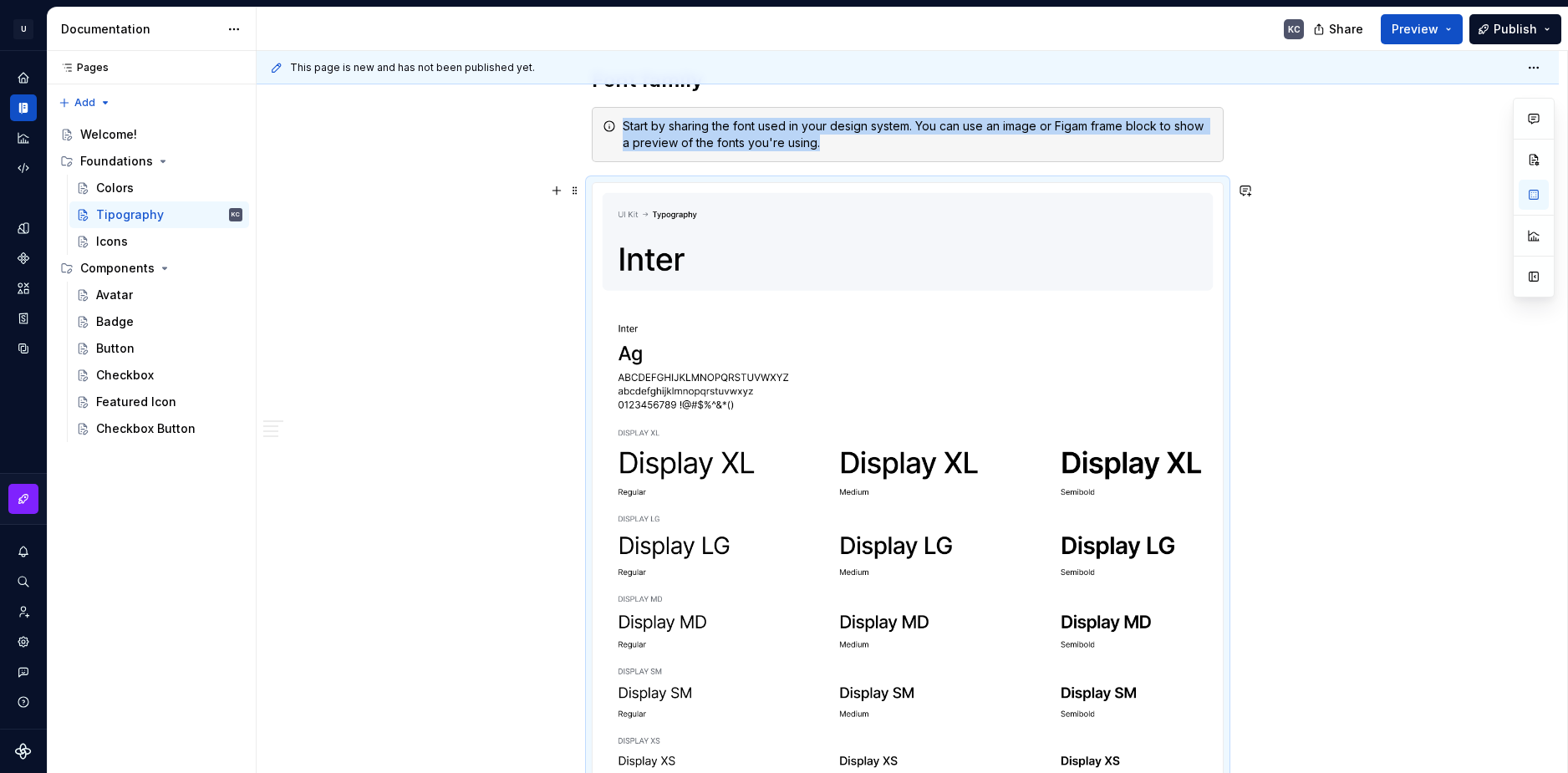
scroll to position [42, 0]
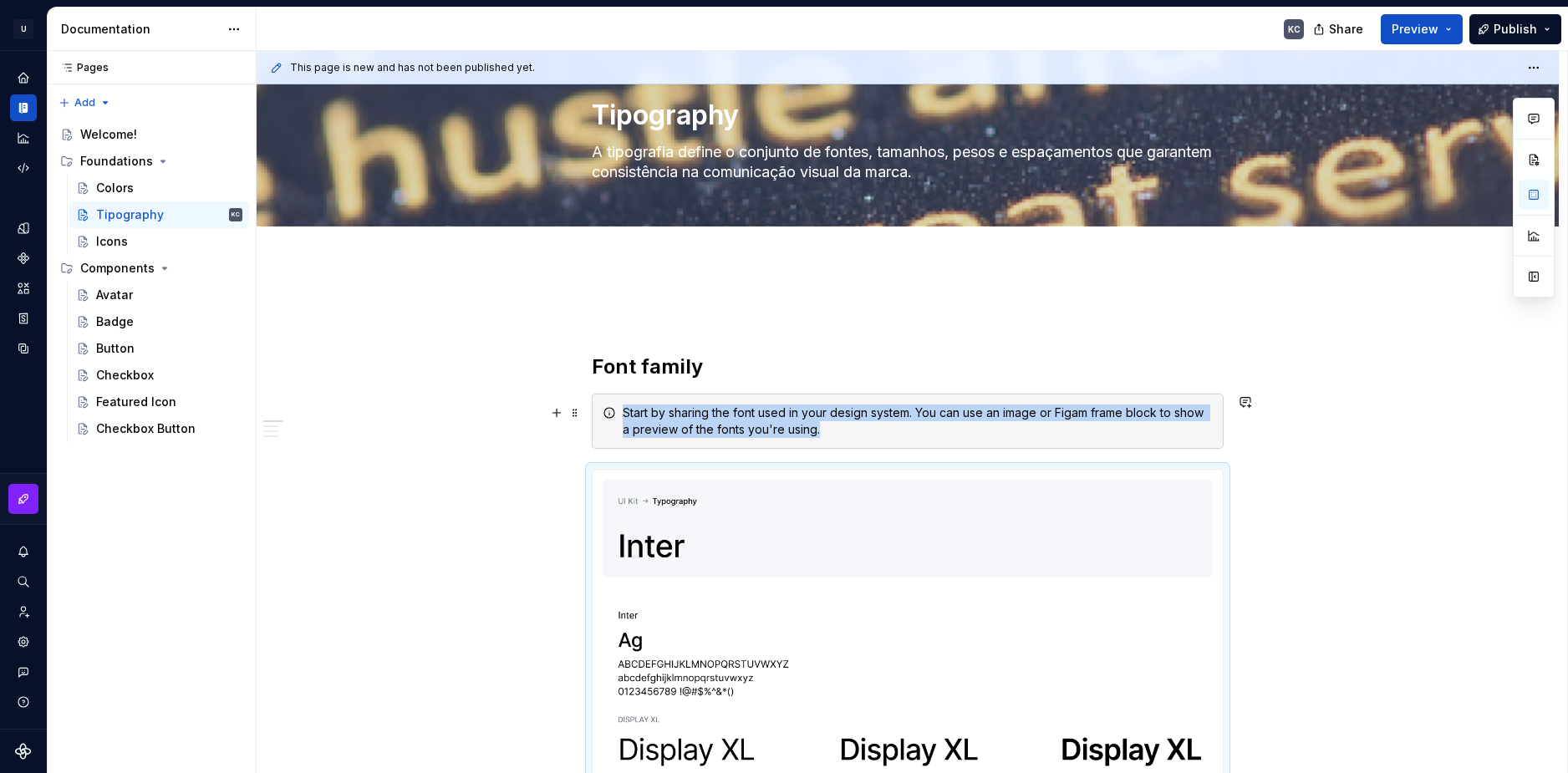
click at [706, 425] on div "Start by sharing the font used in your design system. You can use an image or F…" at bounding box center [918, 421] width 590 height 33
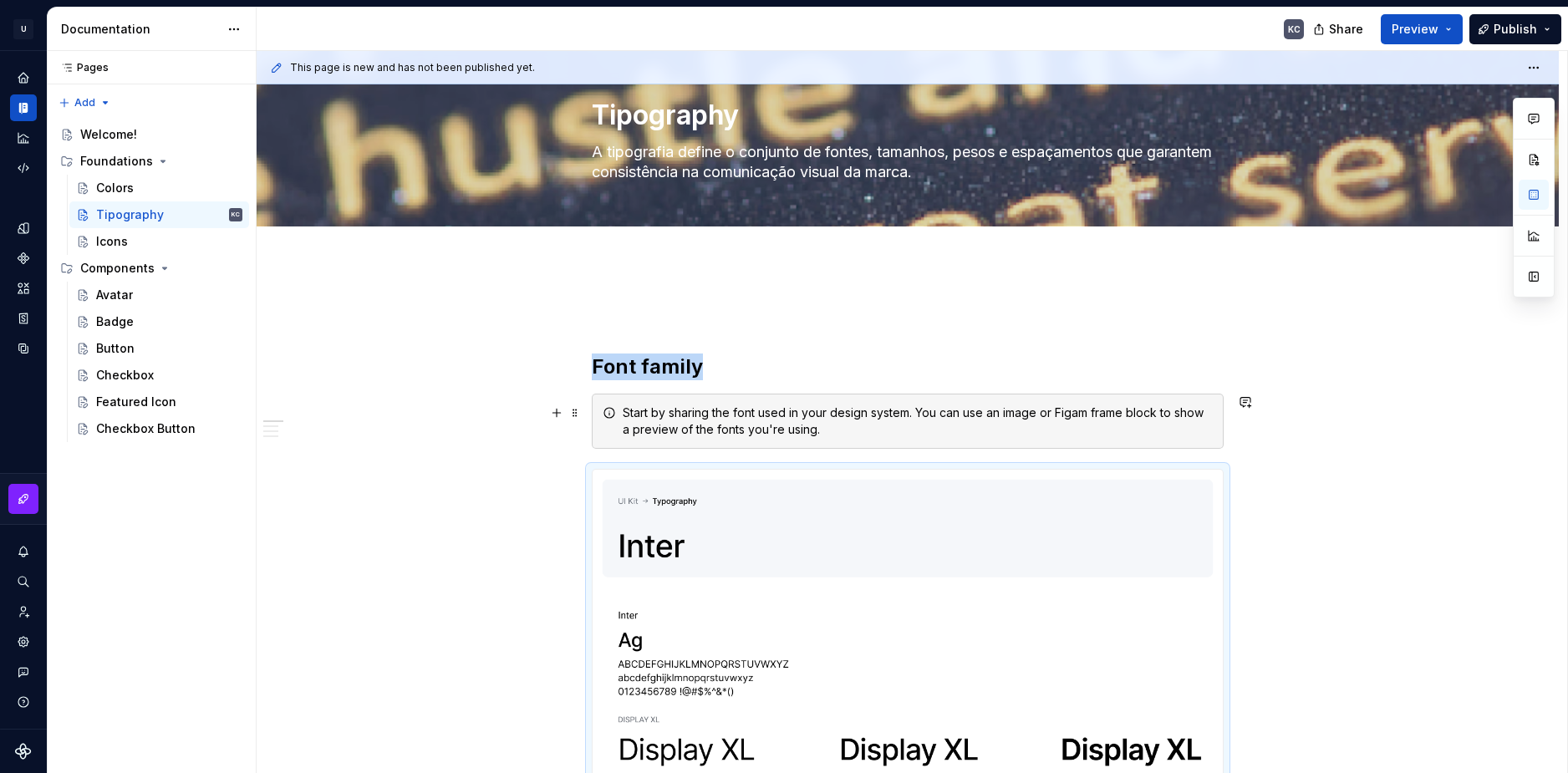
click at [706, 425] on div "Start by sharing the font used in your design system. You can use an image or F…" at bounding box center [918, 421] width 590 height 33
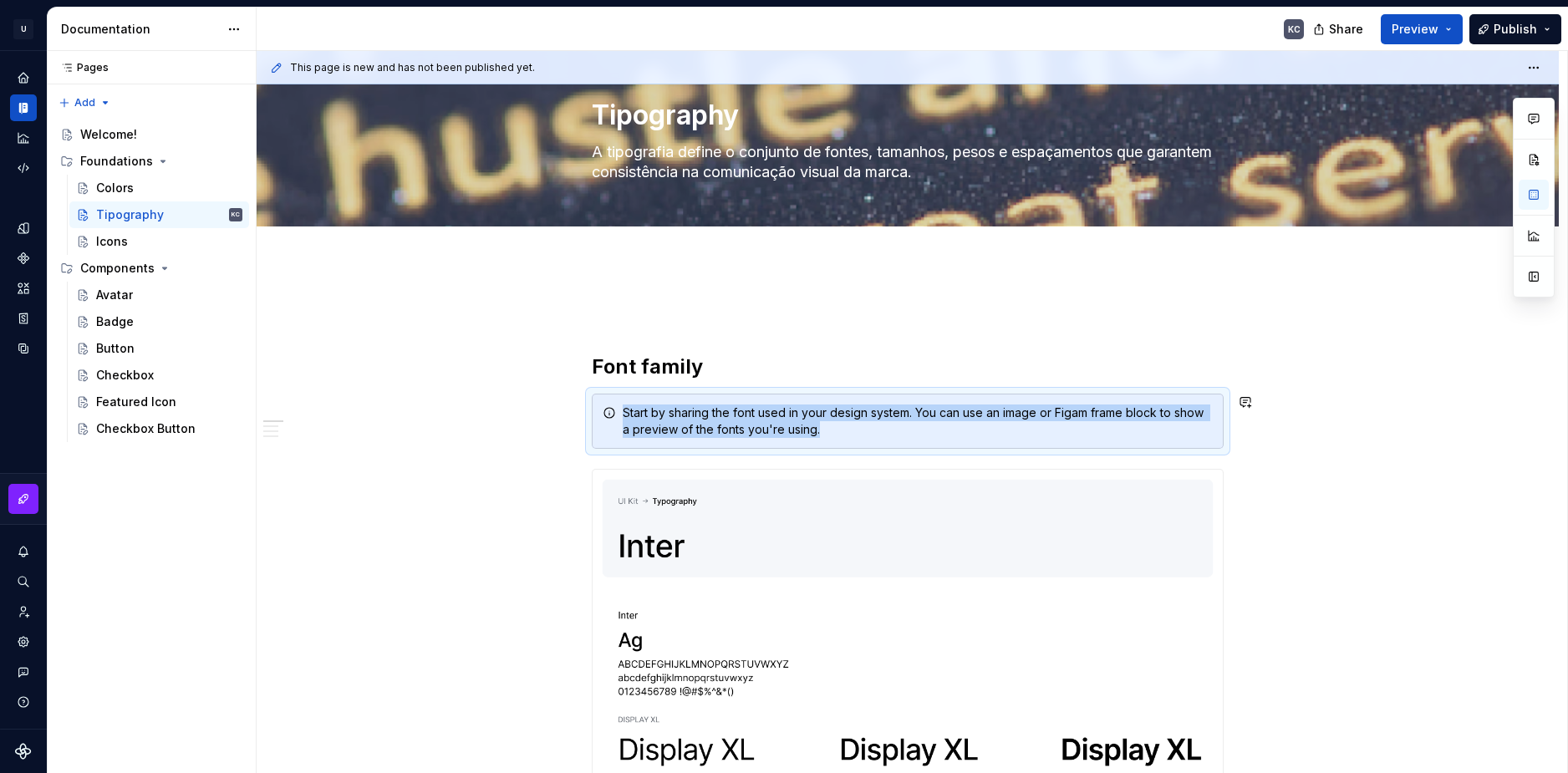
click at [706, 425] on div "Start by sharing the font used in your design system. You can use an image or F…" at bounding box center [918, 421] width 590 height 33
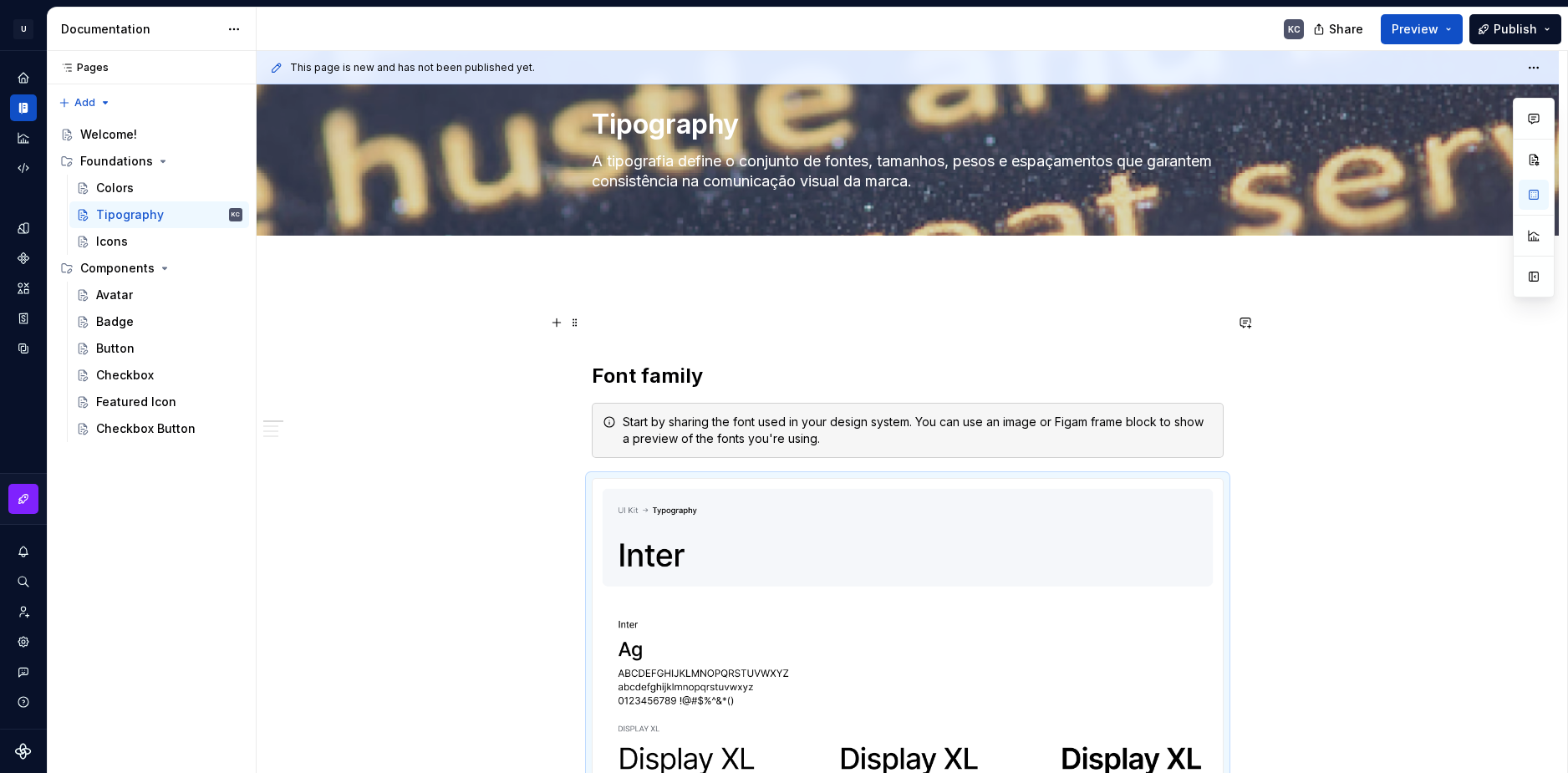
scroll to position [0, 0]
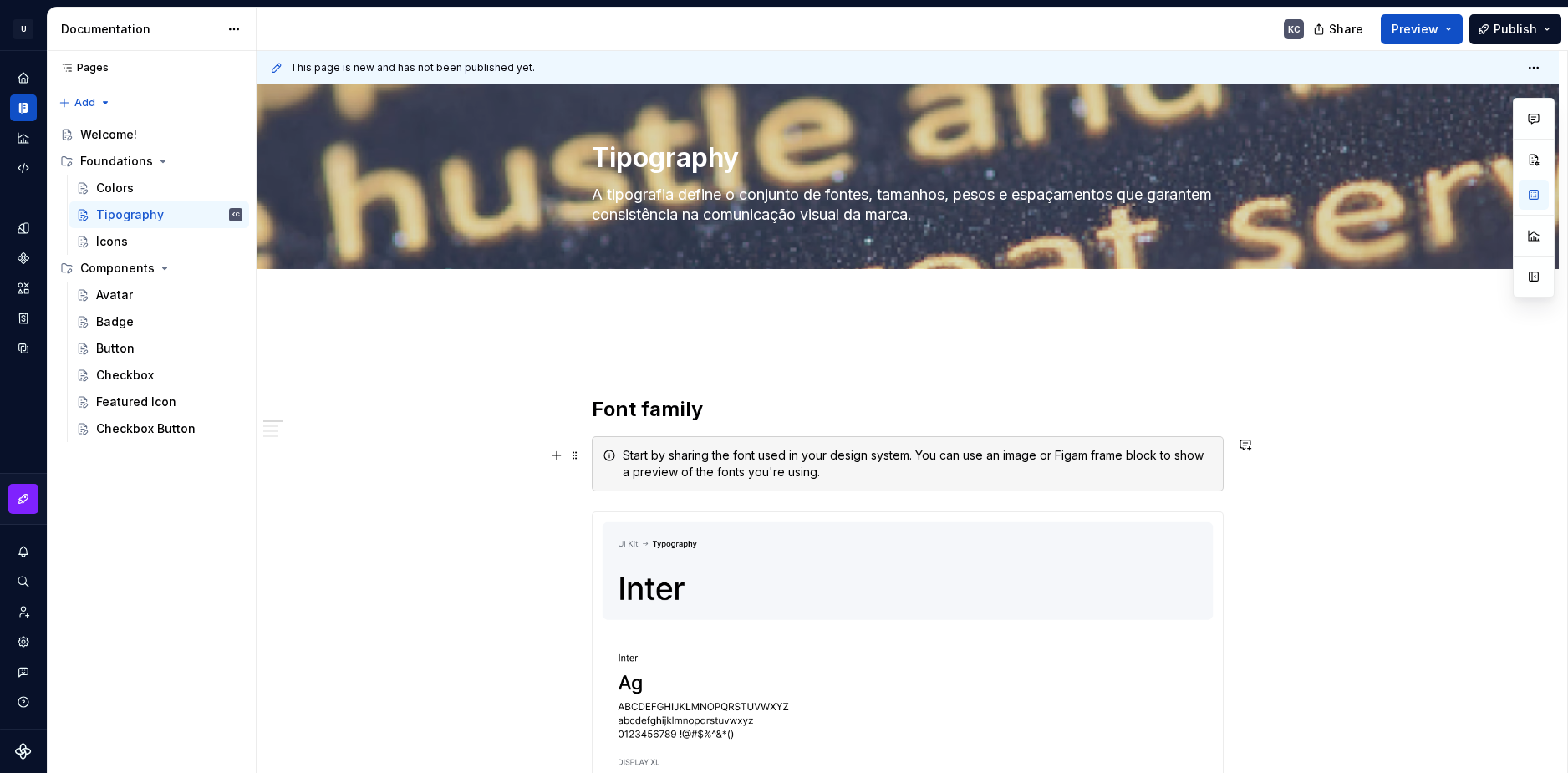
click at [660, 466] on div "Start by sharing the font used in your design system. You can use an image or F…" at bounding box center [918, 463] width 590 height 33
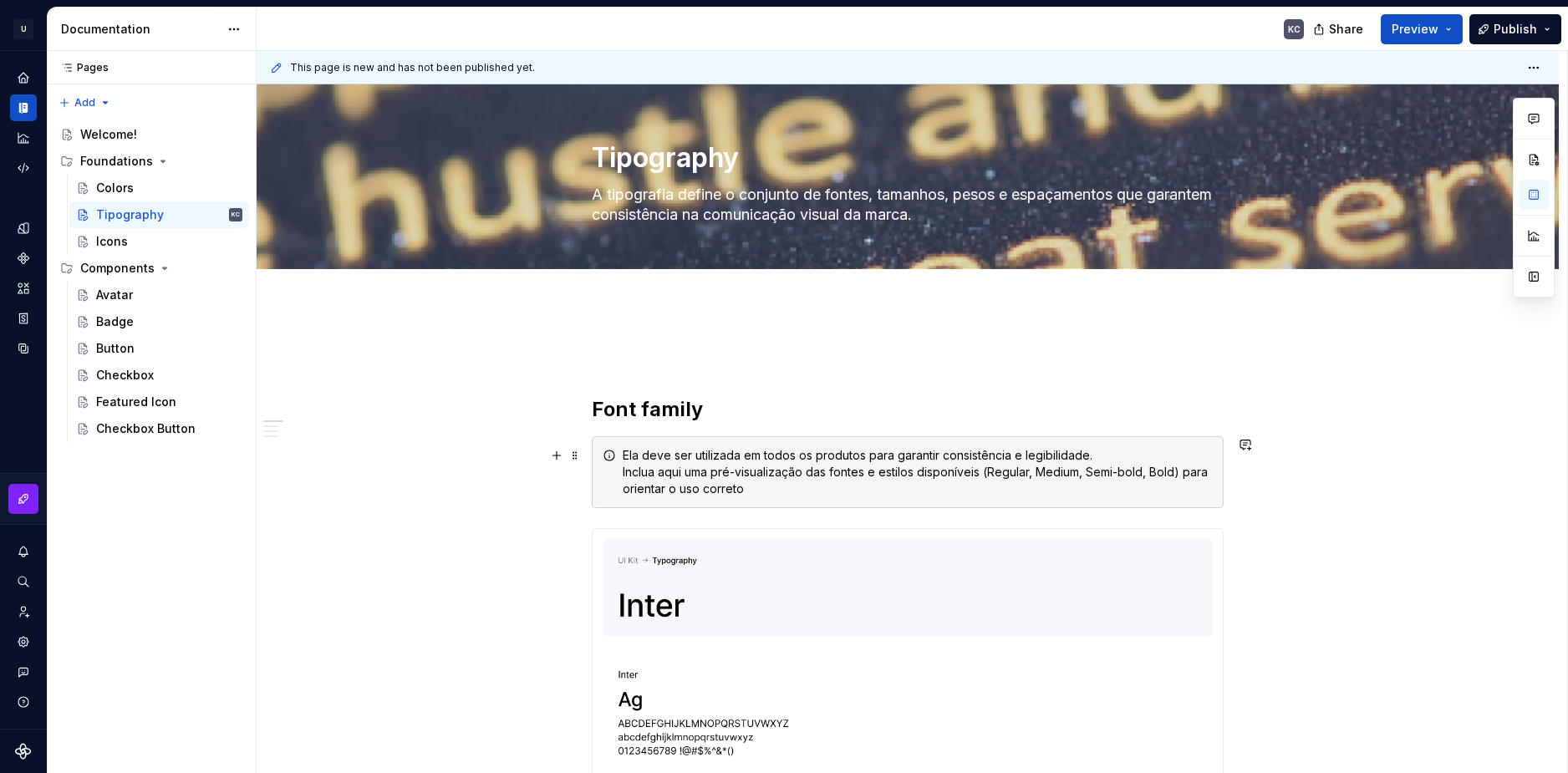
click at [612, 453] on icon at bounding box center [609, 455] width 13 height 13
click at [703, 449] on div "Ela deve ser utilizada em todos os produtos para garantir consistência e legibi…" at bounding box center [918, 472] width 590 height 50
click at [671, 438] on div "Ela deve ser utilizada em todos os produtos para garantir consistência e legibi…" at bounding box center [907, 472] width 632 height 72
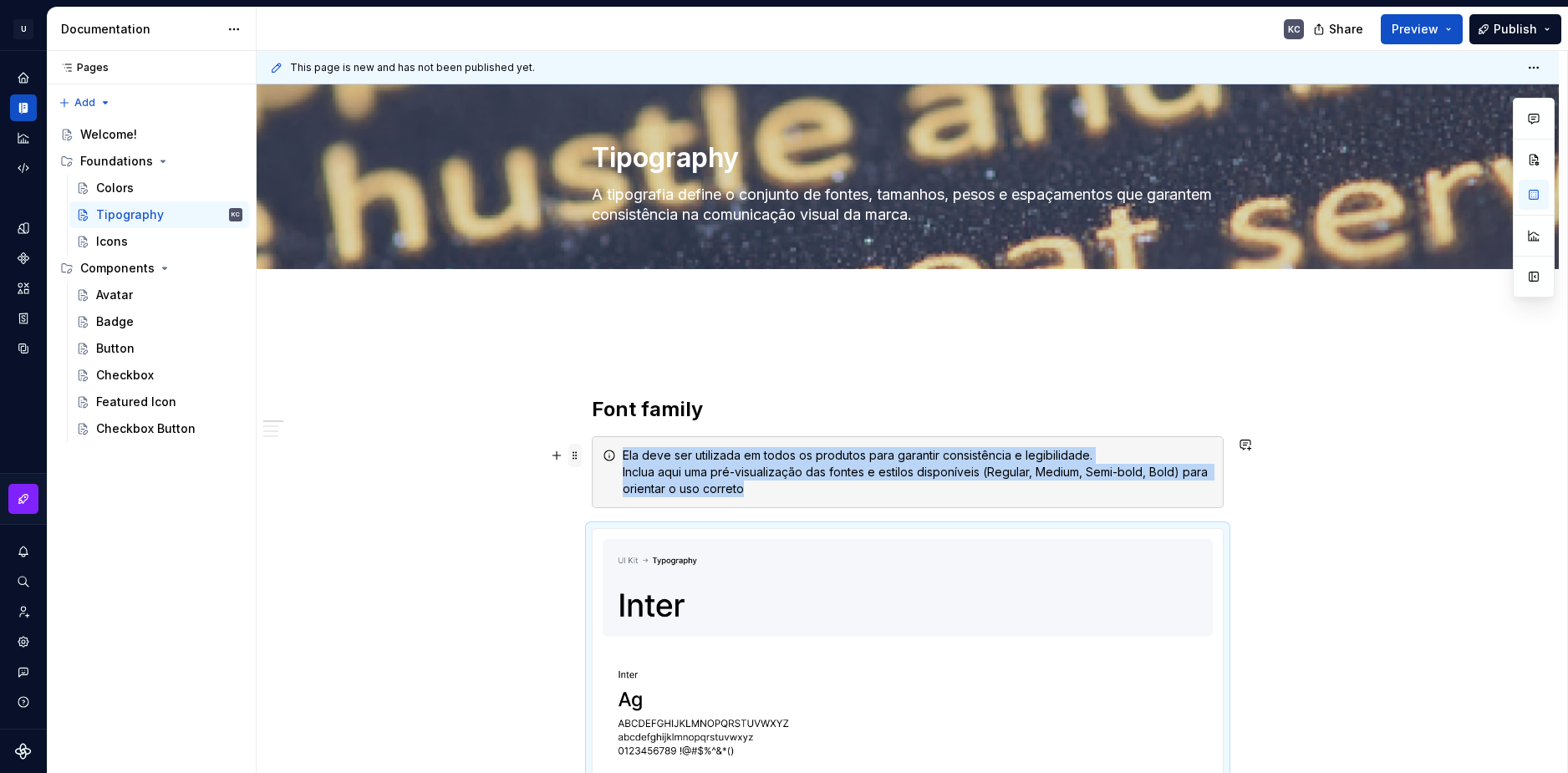
click at [571, 458] on span at bounding box center [575, 456] width 13 height 23
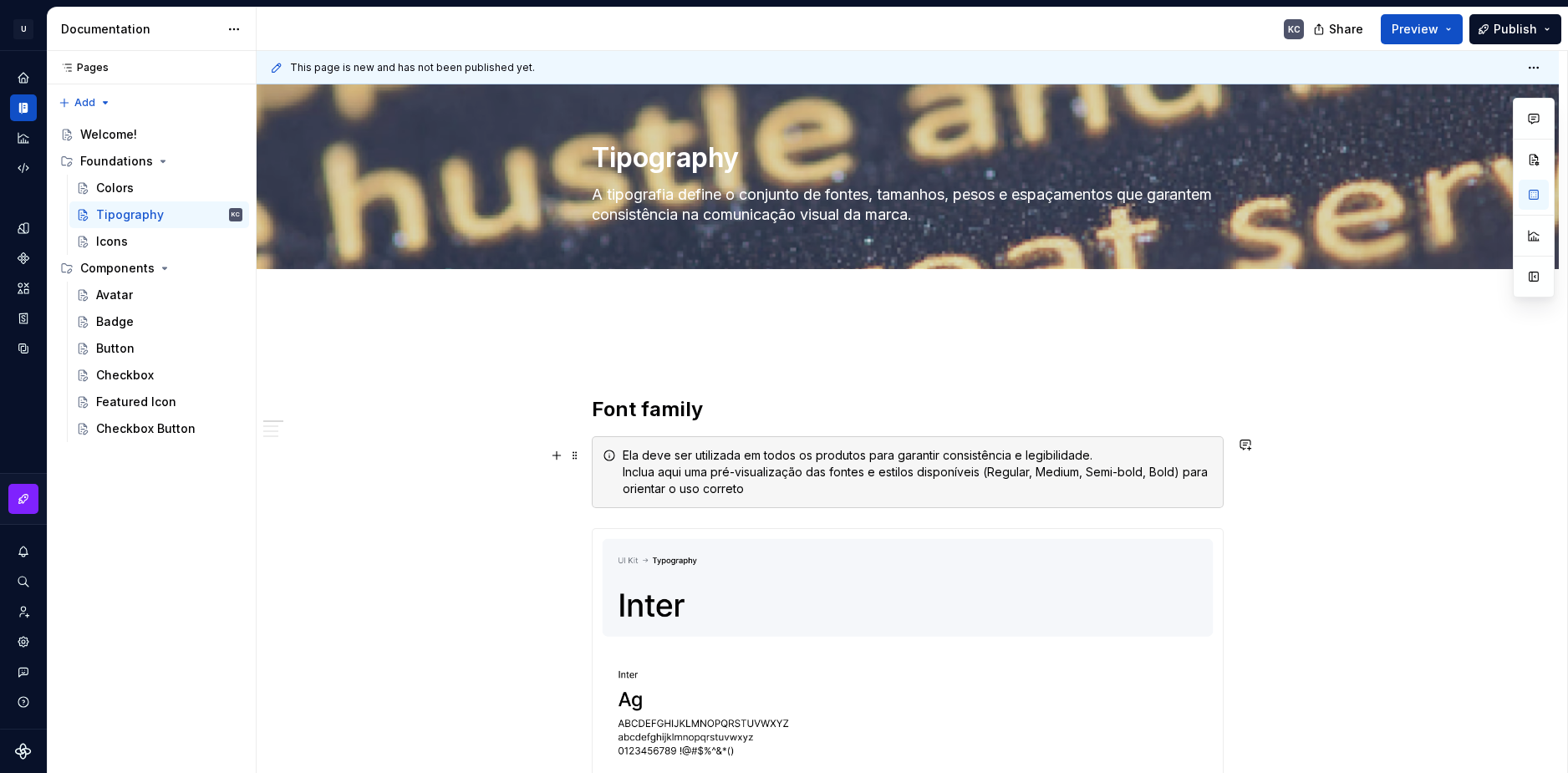
click at [1156, 470] on div "Ela deve ser utilizada em todos os produtos para garantir consistência e legibi…" at bounding box center [918, 472] width 590 height 50
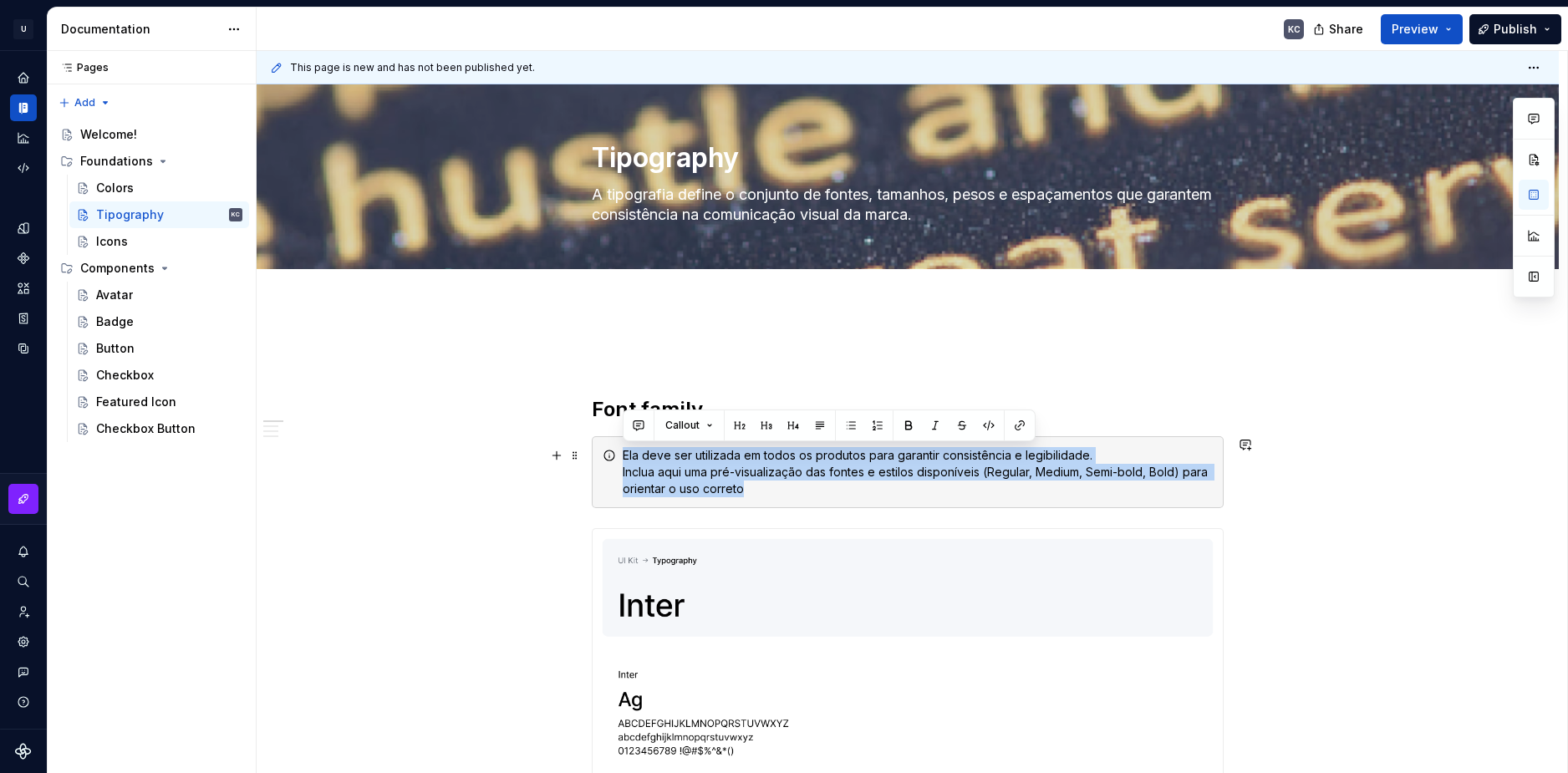
click at [1156, 470] on div "Ela deve ser utilizada em todos os produtos para garantir consistência e legibi…" at bounding box center [918, 472] width 590 height 50
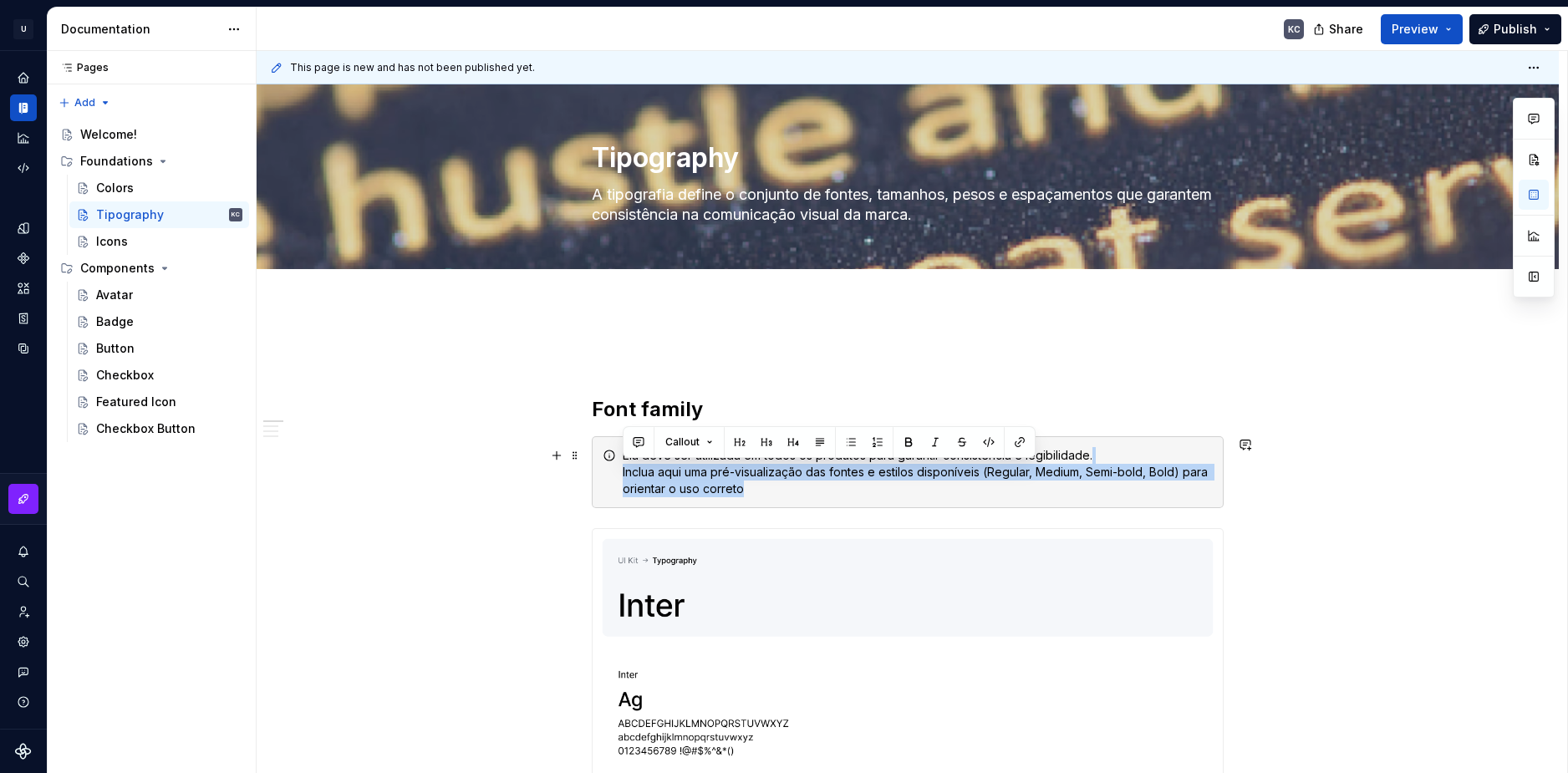
click at [1102, 494] on div "Ela deve ser utilizada em todos os produtos para garantir consistência e legibi…" at bounding box center [918, 472] width 590 height 50
click at [1156, 469] on div "Ela deve ser utilizada em todos os produtos para garantir consistência e legibi…" at bounding box center [918, 472] width 590 height 50
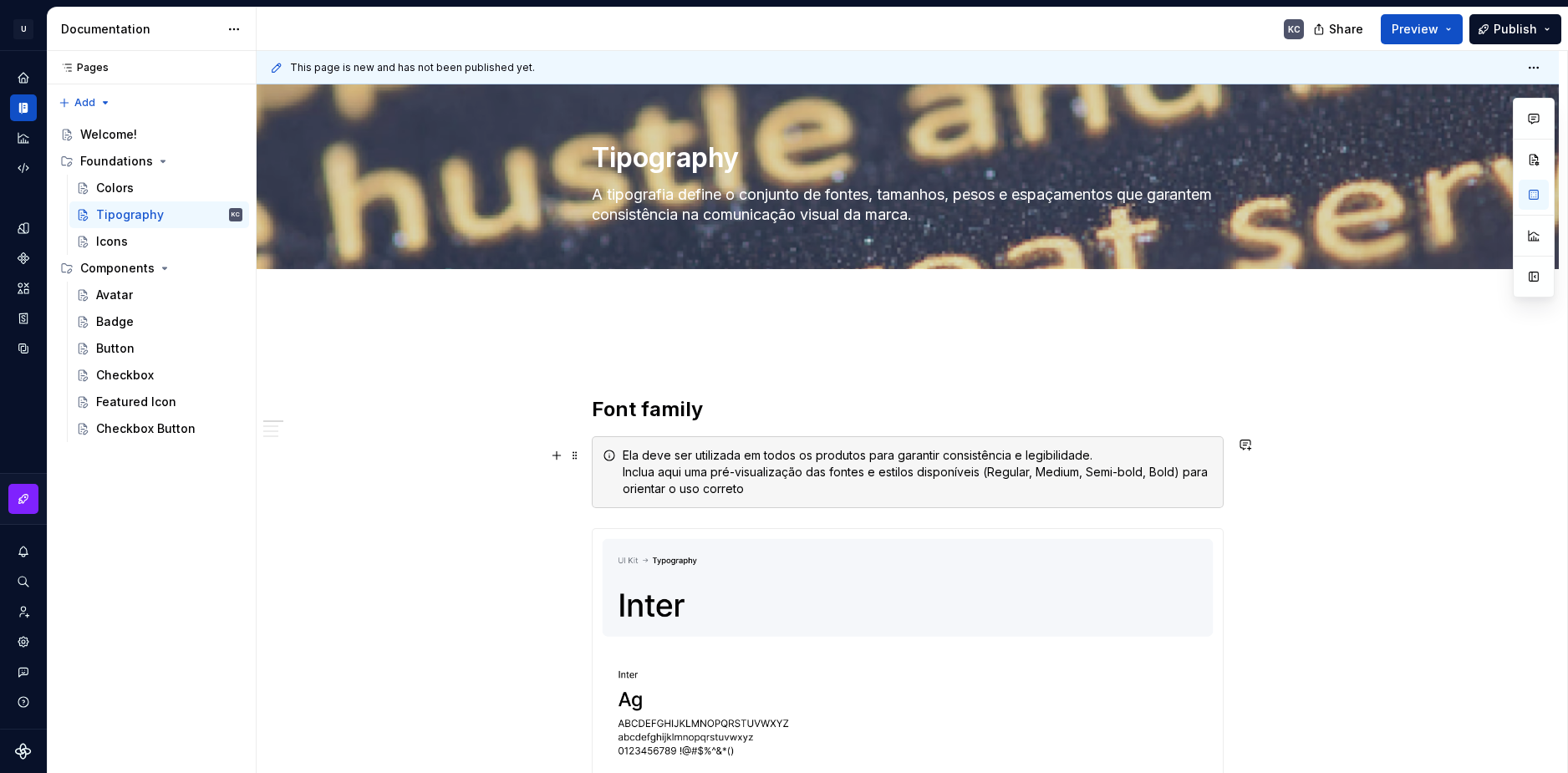
click at [1149, 473] on div "Ela deve ser utilizada em todos os produtos para garantir consistência e legibi…" at bounding box center [918, 472] width 590 height 50
click at [1079, 476] on div "Ela deve ser utilizada em todos os produtos para garantir consistência e legibi…" at bounding box center [918, 472] width 590 height 50
drag, startPoint x: 1153, startPoint y: 474, endPoint x: 1182, endPoint y: 478, distance: 29.3
click at [1182, 478] on div "Ela deve ser utilizada em todos os produtos para garantir consistência e legibi…" at bounding box center [918, 472] width 590 height 50
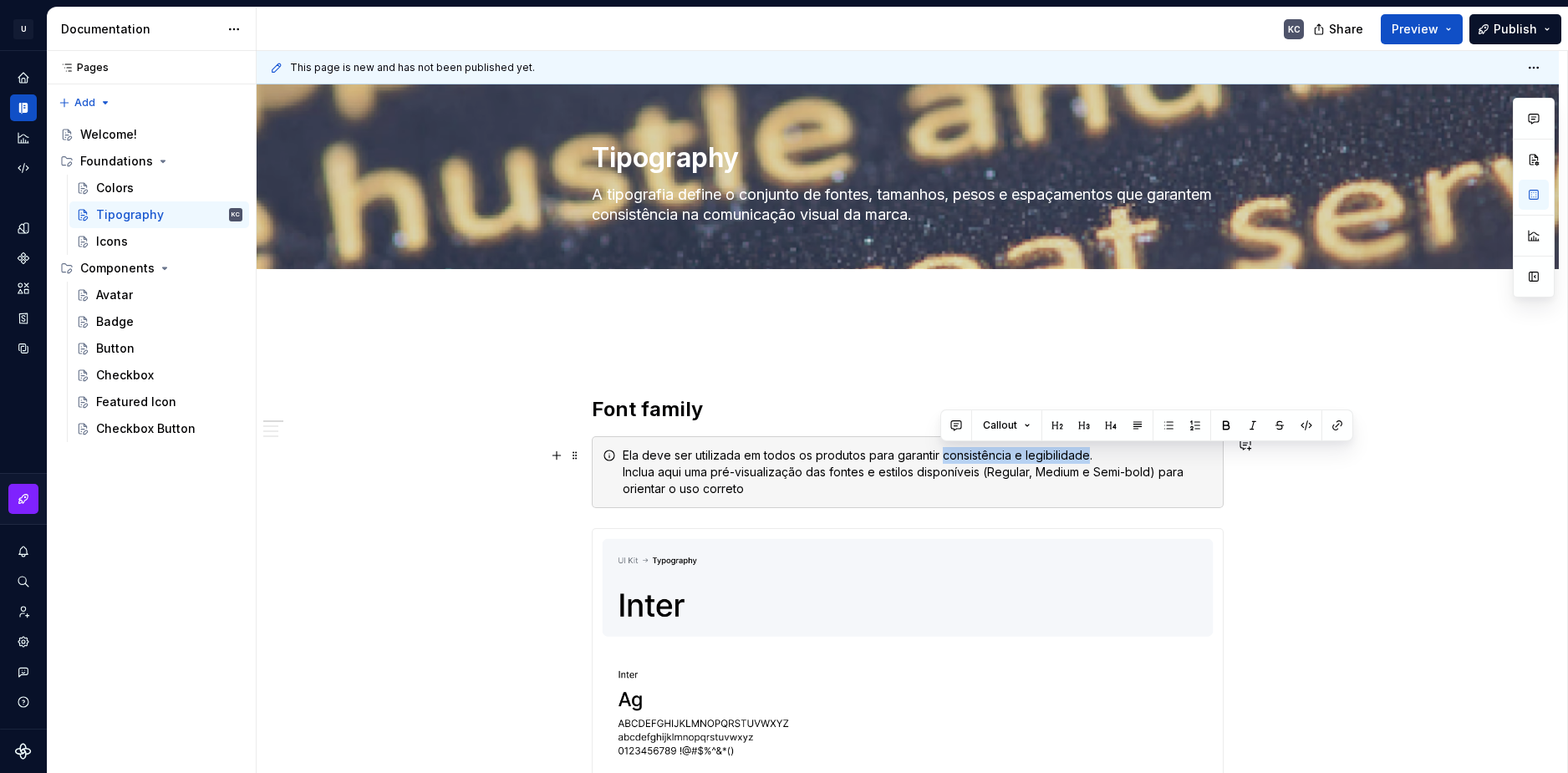
drag, startPoint x: 941, startPoint y: 454, endPoint x: 1085, endPoint y: 453, distance: 144.0
click at [1085, 453] on div "Ela deve ser utilizada em todos os produtos para garantir consistência e legibi…" at bounding box center [918, 472] width 590 height 50
click at [1223, 425] on button "button" at bounding box center [1226, 425] width 23 height 23
click at [1020, 463] on div "Ela deve ser utilizada em todos os produtos para garantir consistência e legibi…" at bounding box center [918, 472] width 590 height 50
click at [1016, 456] on strong "consistência e legibilidade" at bounding box center [1020, 455] width 160 height 14
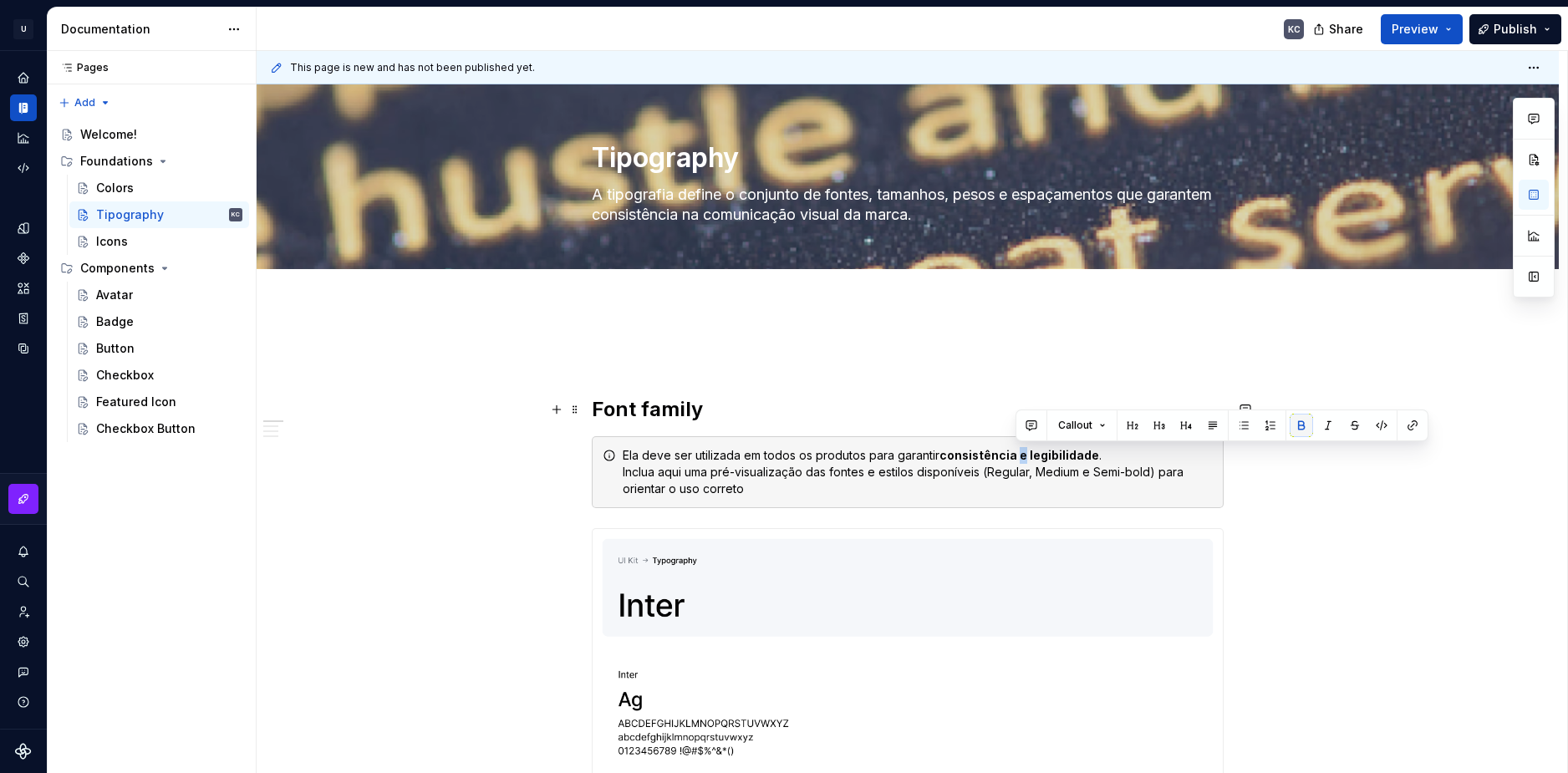
click at [1305, 422] on button "button" at bounding box center [1301, 425] width 23 height 23
drag, startPoint x: 990, startPoint y: 474, endPoint x: 1152, endPoint y: 476, distance: 162.0
click at [1152, 476] on div "Ela deve ser utilizada em todos os produtos para garantir consistência e legibi…" at bounding box center [918, 472] width 590 height 50
click at [1266, 437] on button "button" at bounding box center [1274, 442] width 23 height 23
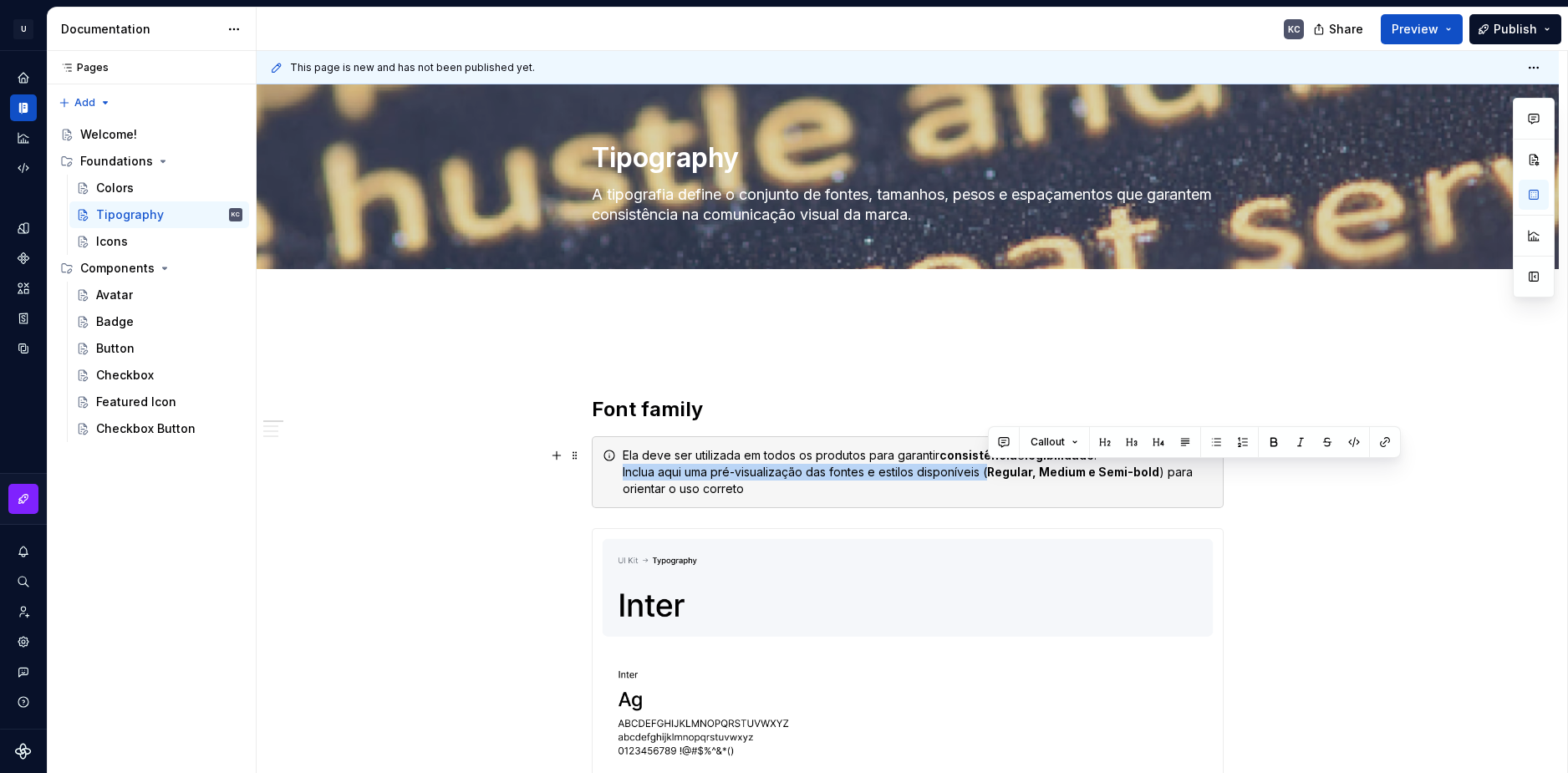
click at [1037, 473] on strong "Regular, Medium e Semi-bold" at bounding box center [1074, 472] width 173 height 14
click at [1032, 475] on strong "Regular, Medium e Semi-bold" at bounding box center [1074, 472] width 173 height 14
click at [1034, 480] on div "Ela deve ser utilizada em todos os produtos para garantir consistência e legibi…" at bounding box center [918, 472] width 590 height 50
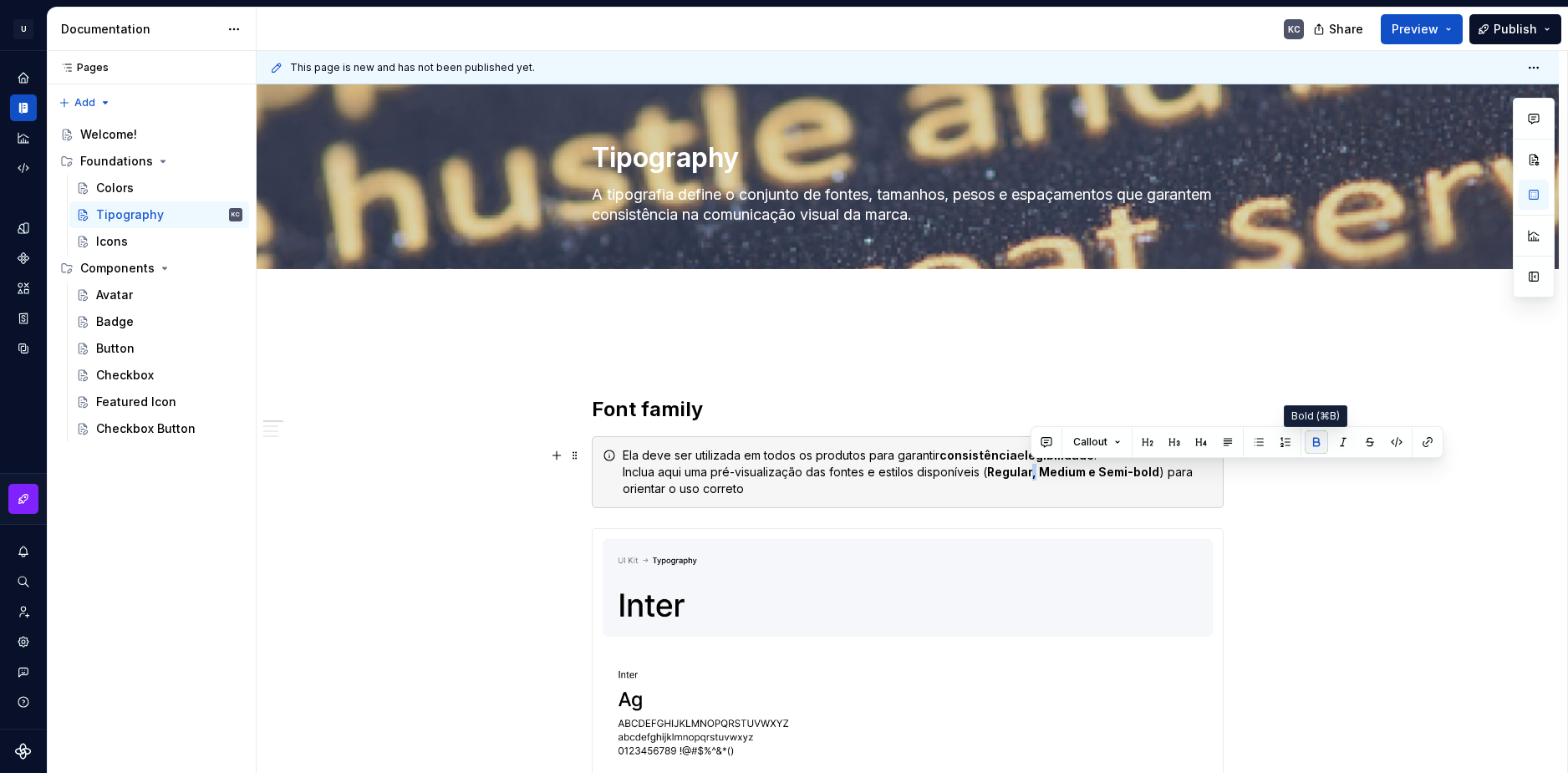
click at [1315, 436] on button "button" at bounding box center [1316, 442] width 23 height 23
click at [1091, 470] on strong "Medium e Semi-bold" at bounding box center [1097, 472] width 120 height 14
click at [1369, 441] on button "button" at bounding box center [1373, 442] width 23 height 23
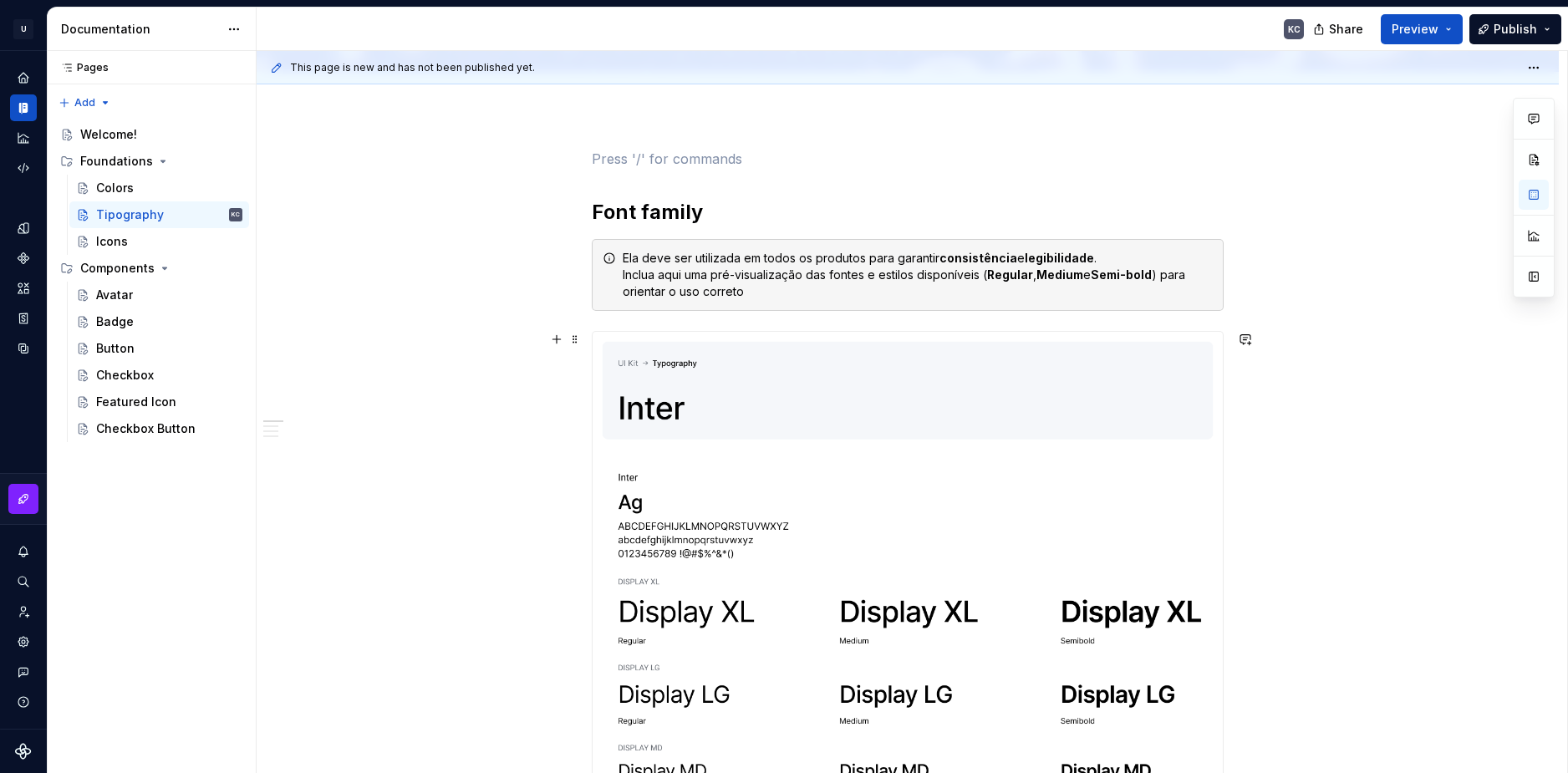
scroll to position [251, 0]
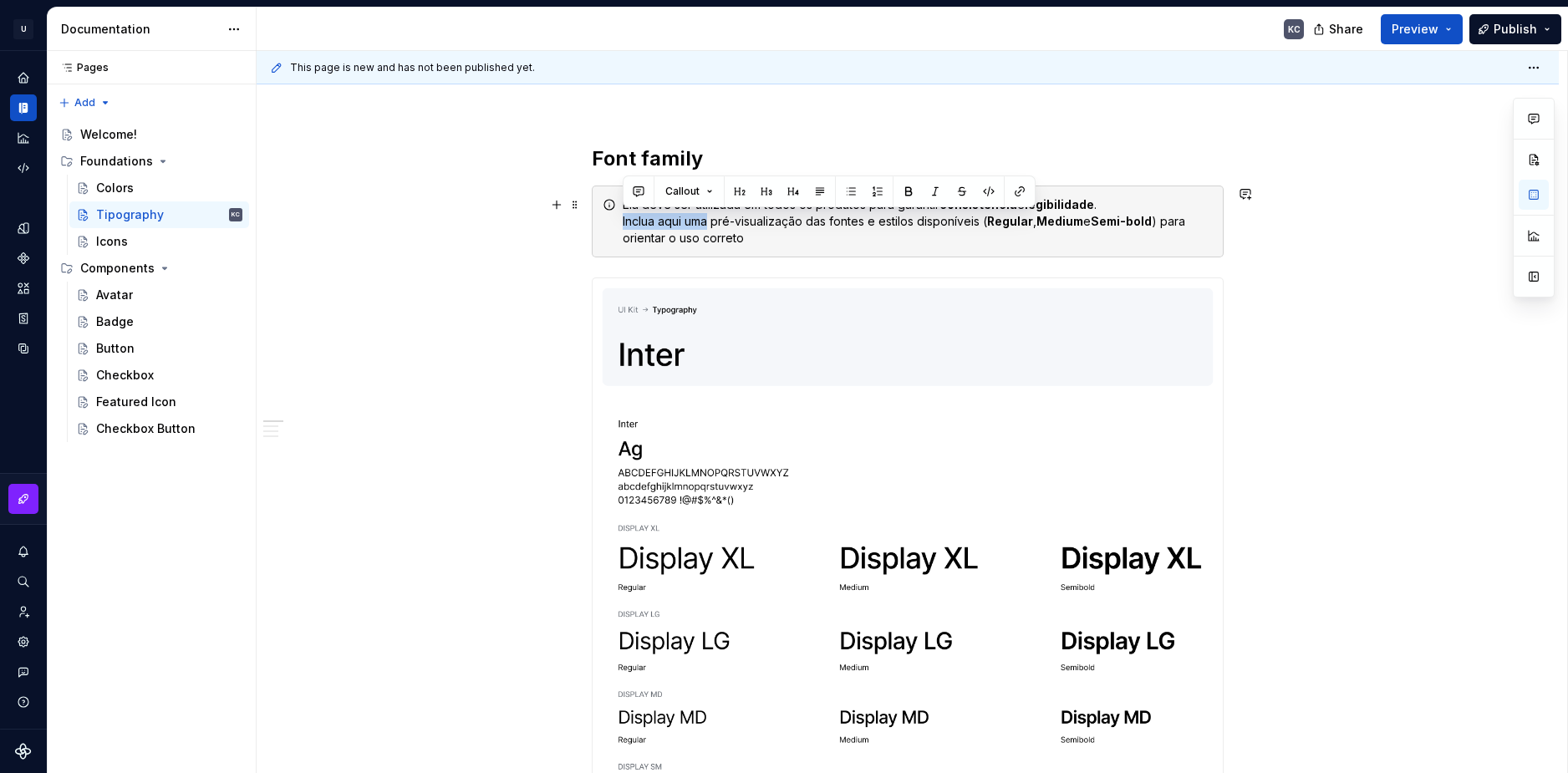
drag, startPoint x: 708, startPoint y: 225, endPoint x: 621, endPoint y: 226, distance: 87.0
click at [621, 226] on div "Ela deve ser utilizada em todos os produtos para garantir consistência e legibi…" at bounding box center [907, 221] width 632 height 72
drag, startPoint x: 790, startPoint y: 222, endPoint x: 774, endPoint y: 222, distance: 16.0
click at [774, 222] on div "Ela deve ser utilizada em todos os produtos para garantir consistência e legibi…" at bounding box center [918, 221] width 590 height 50
click at [751, 240] on div "Ela deve ser utilizada em todos os produtos para garantir consistência e legibi…" at bounding box center [918, 221] width 590 height 50
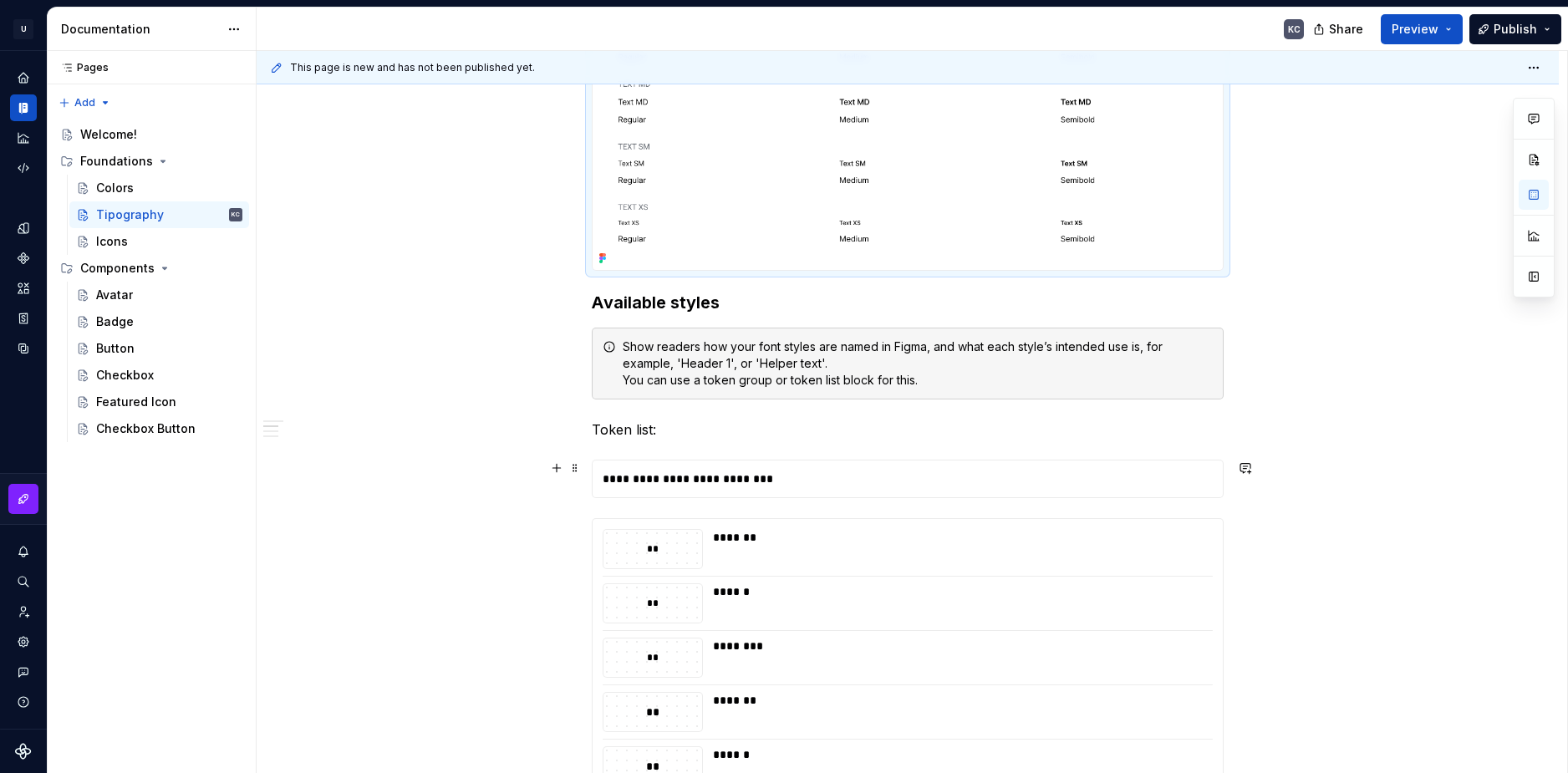
scroll to position [1254, 0]
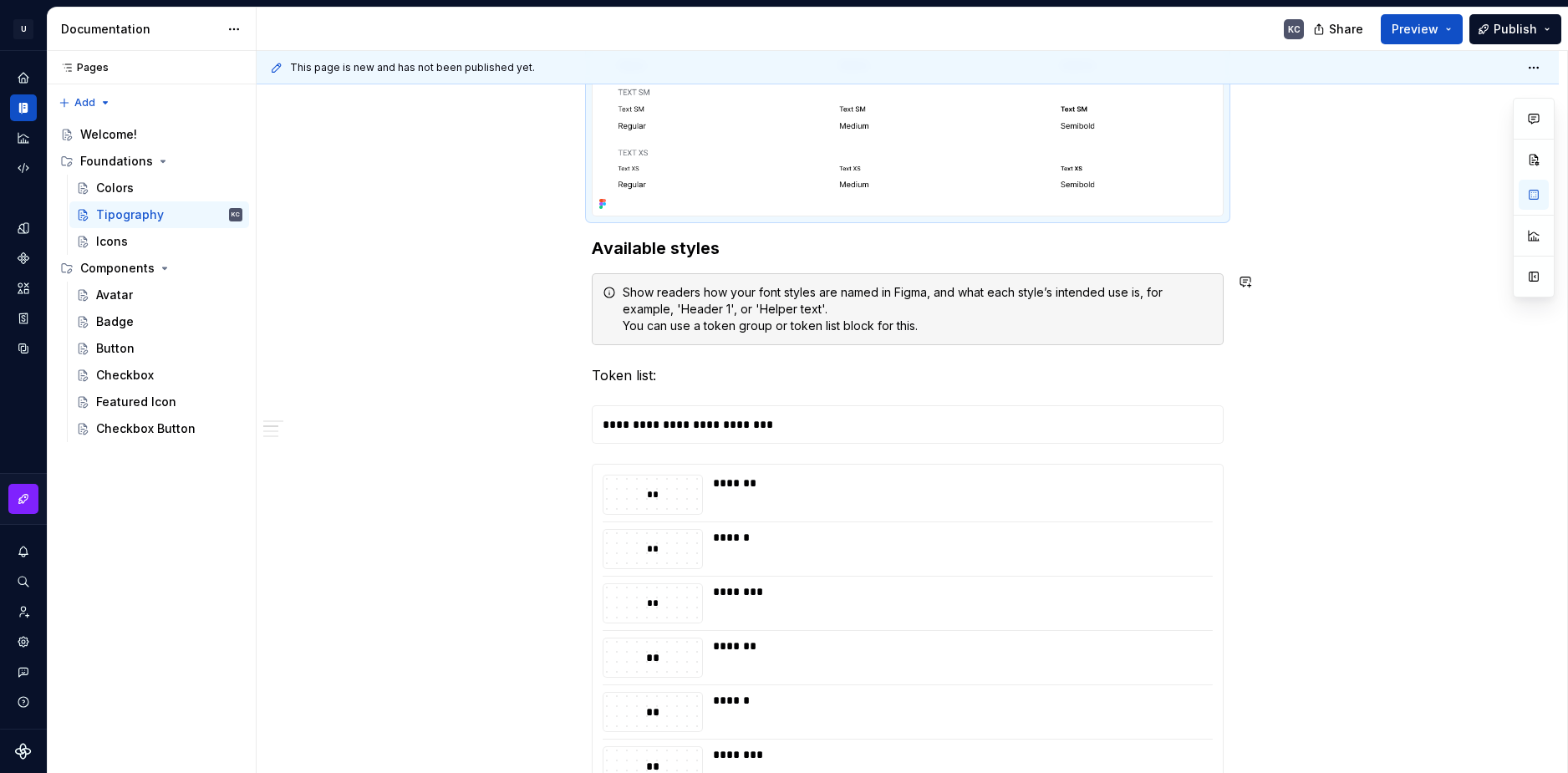
click at [720, 326] on div "Show readers how your font styles are named in Figma, and what each style’s int…" at bounding box center [918, 309] width 590 height 50
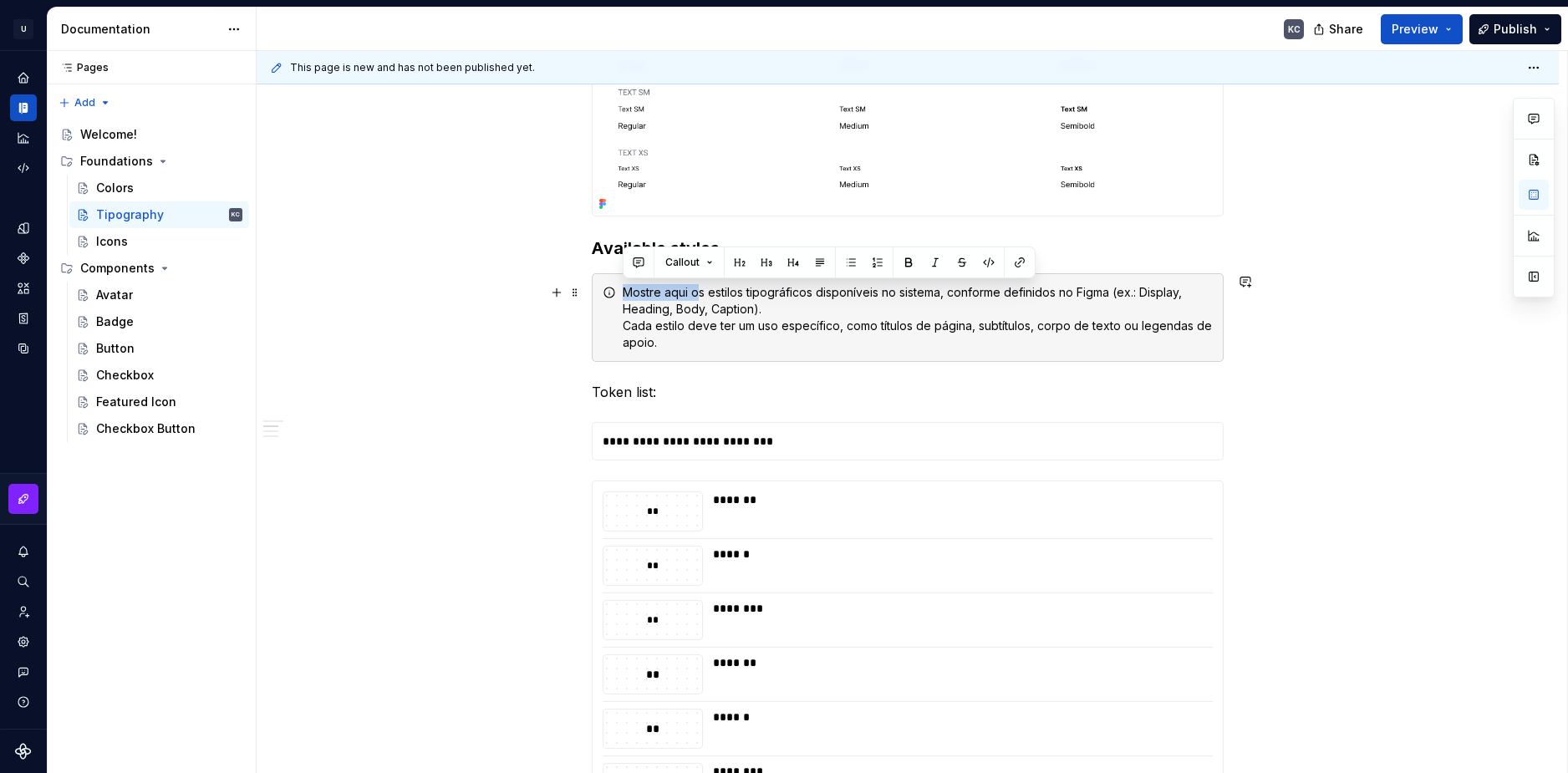
drag, startPoint x: 696, startPoint y: 293, endPoint x: 625, endPoint y: 294, distance: 71.0
click at [625, 294] on div "Mostre aqui os estilos tipográficos disponíveis no sistema, conforme definidos …" at bounding box center [918, 317] width 590 height 67
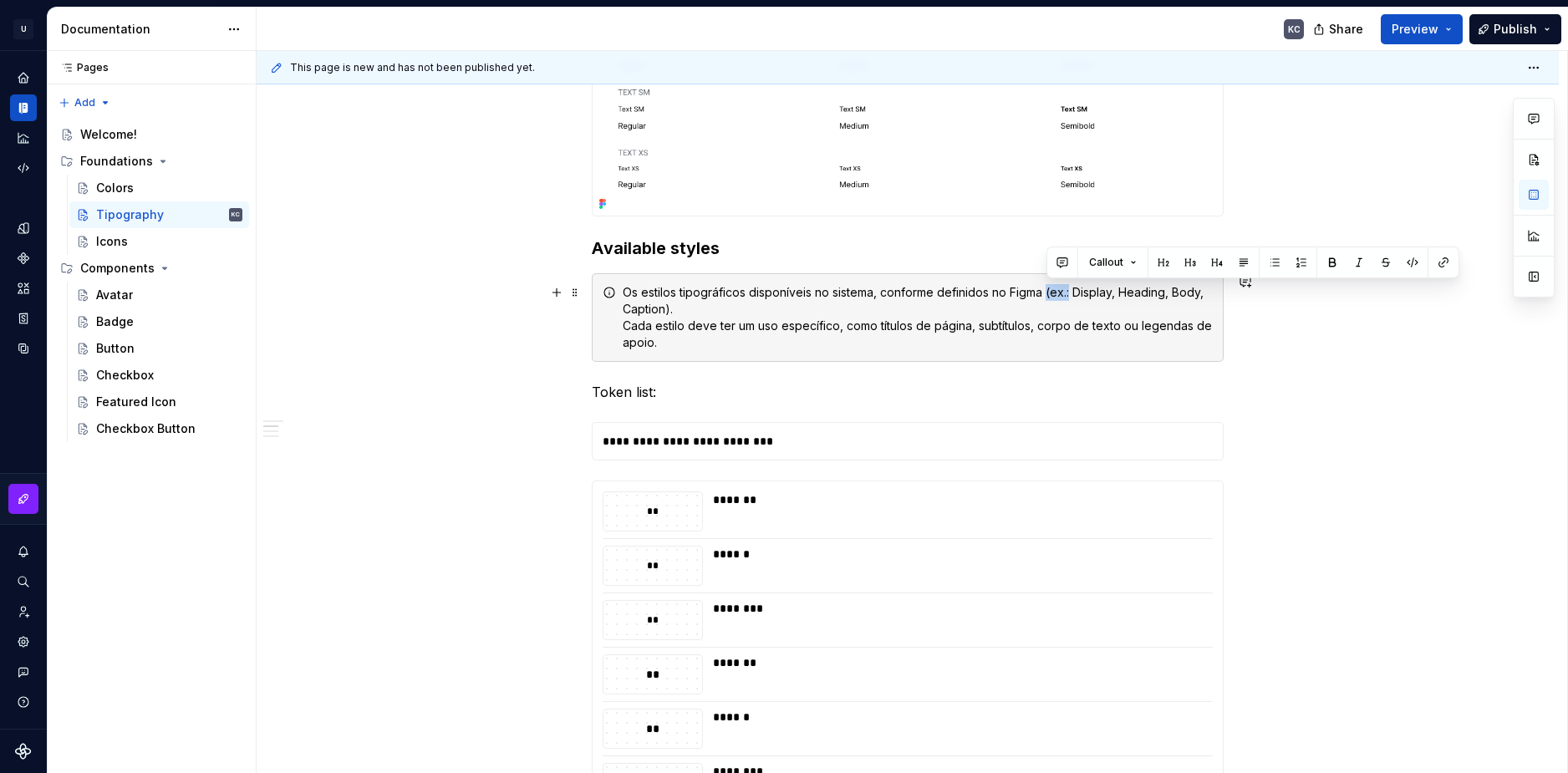
drag, startPoint x: 1047, startPoint y: 292, endPoint x: 1069, endPoint y: 296, distance: 22.4
click at [1069, 296] on div "Os estilos tipográficos disponíveis no sistema, conforme definidos no Figma (ex…" at bounding box center [918, 317] width 590 height 67
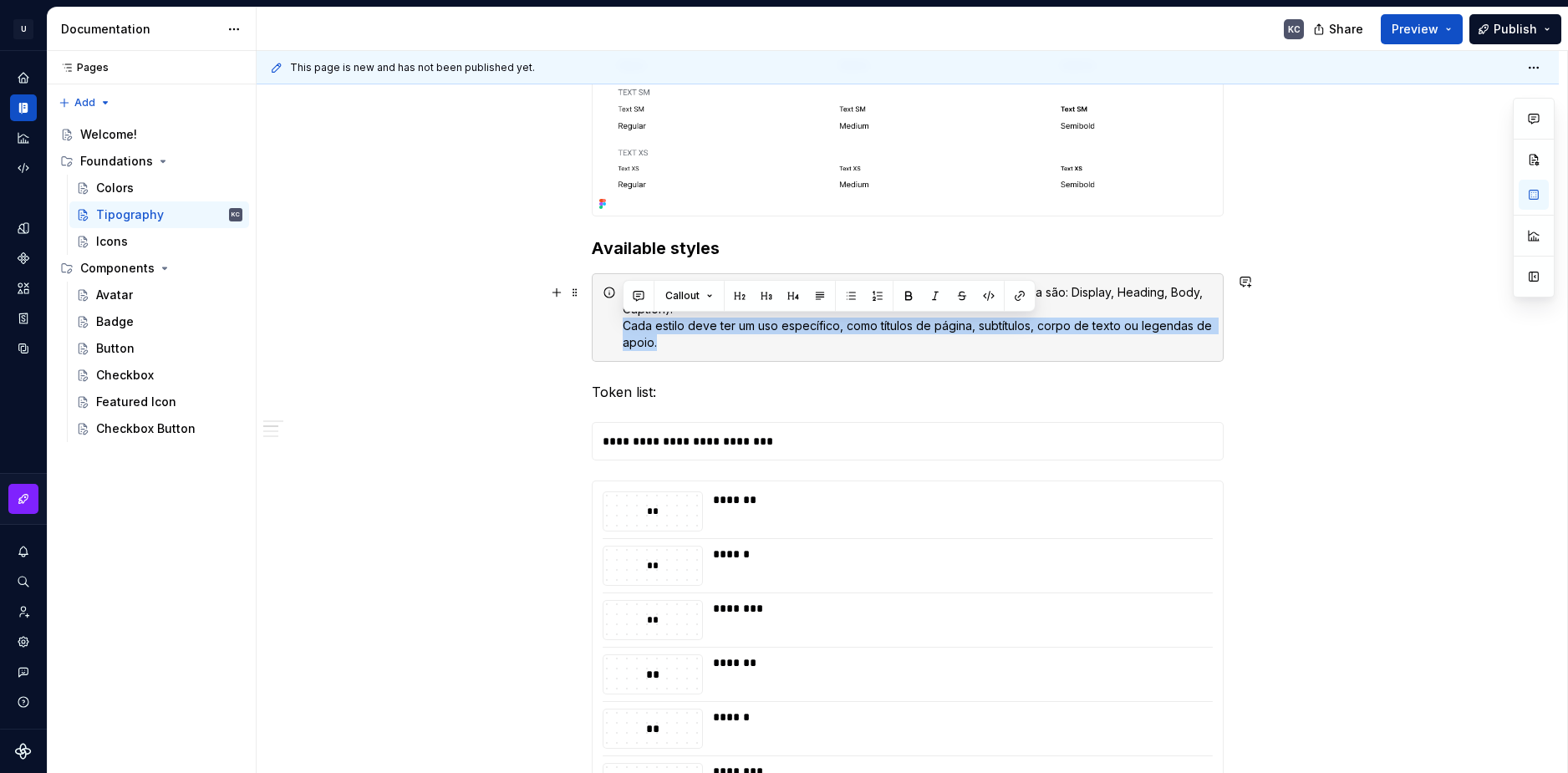
drag, startPoint x: 744, startPoint y: 340, endPoint x: 617, endPoint y: 328, distance: 127.6
click at [617, 328] on div "Os estilos tipográficos disponíveis no sistema, conforme definidos no Figma são…" at bounding box center [907, 317] width 632 height 89
click at [689, 341] on div "Os estilos tipográficos disponíveis no sistema, conforme definidos no Figma são…" at bounding box center [918, 317] width 590 height 67
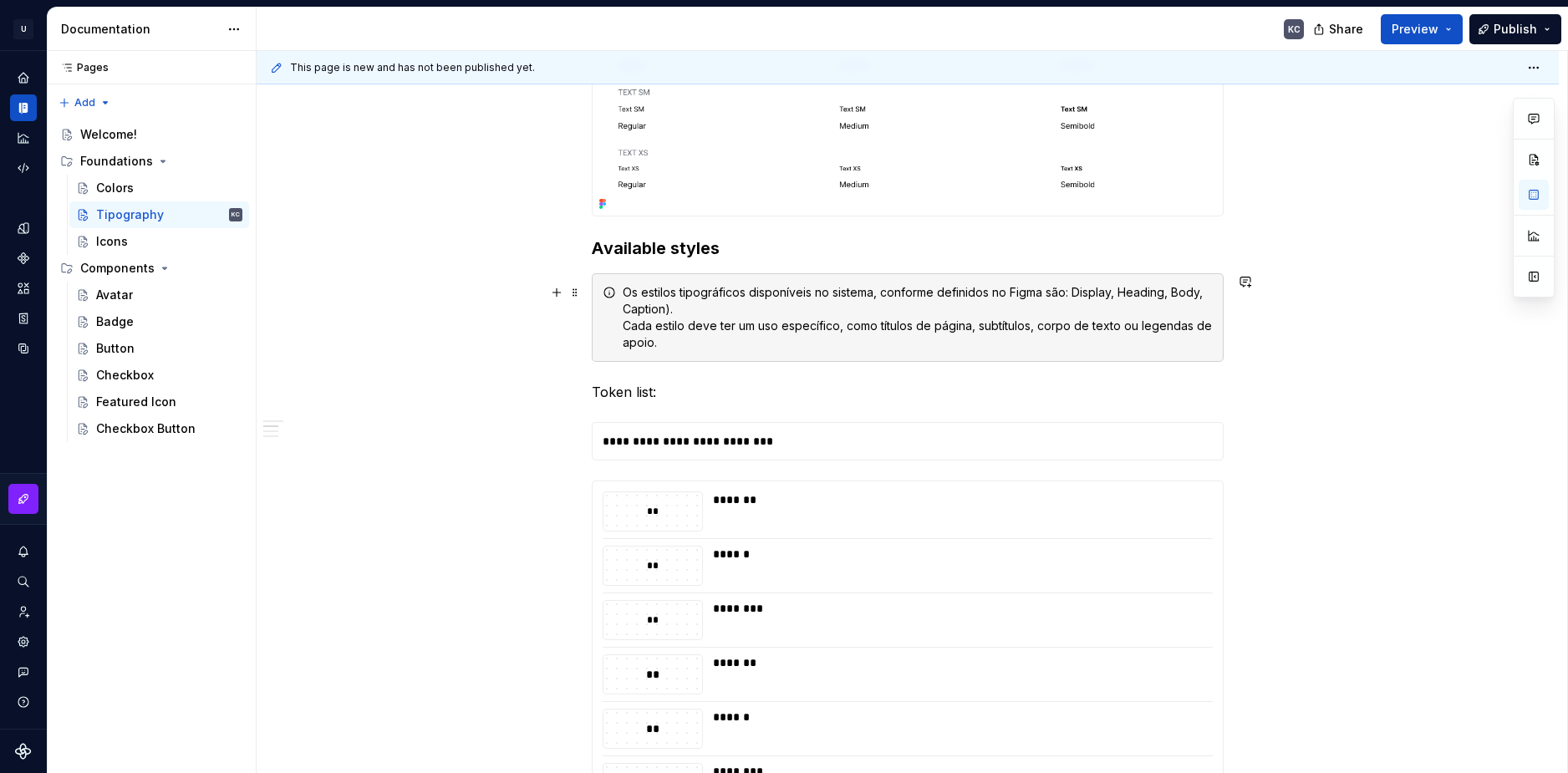
click at [690, 306] on div "Os estilos tipográficos disponíveis no sistema, conforme definidos no Figma são…" at bounding box center [918, 317] width 590 height 67
click at [669, 310] on div "Os estilos tipográficos disponíveis no sistema, conforme definidos no Figma são…" at bounding box center [918, 317] width 590 height 67
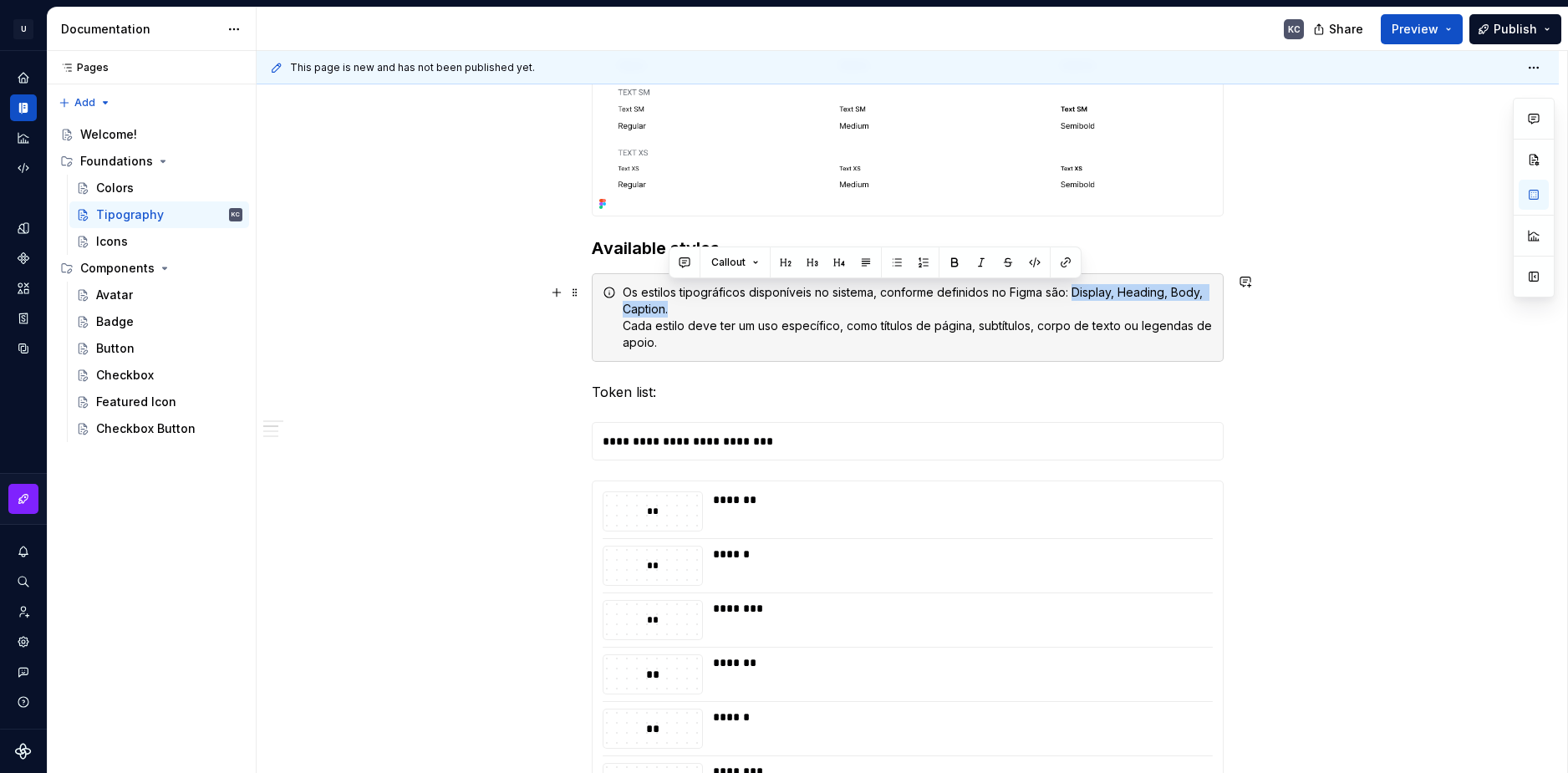
drag, startPoint x: 1074, startPoint y: 291, endPoint x: 1022, endPoint y: 309, distance: 55.0
click at [1022, 309] on div "Os estilos tipográficos disponíveis no sistema, conforme definidos no Figma são…" at bounding box center [918, 317] width 590 height 67
click at [953, 269] on button "button" at bounding box center [955, 262] width 23 height 23
click at [1122, 295] on strong "Display, Heading, Body, Caption." at bounding box center [917, 300] width 588 height 31
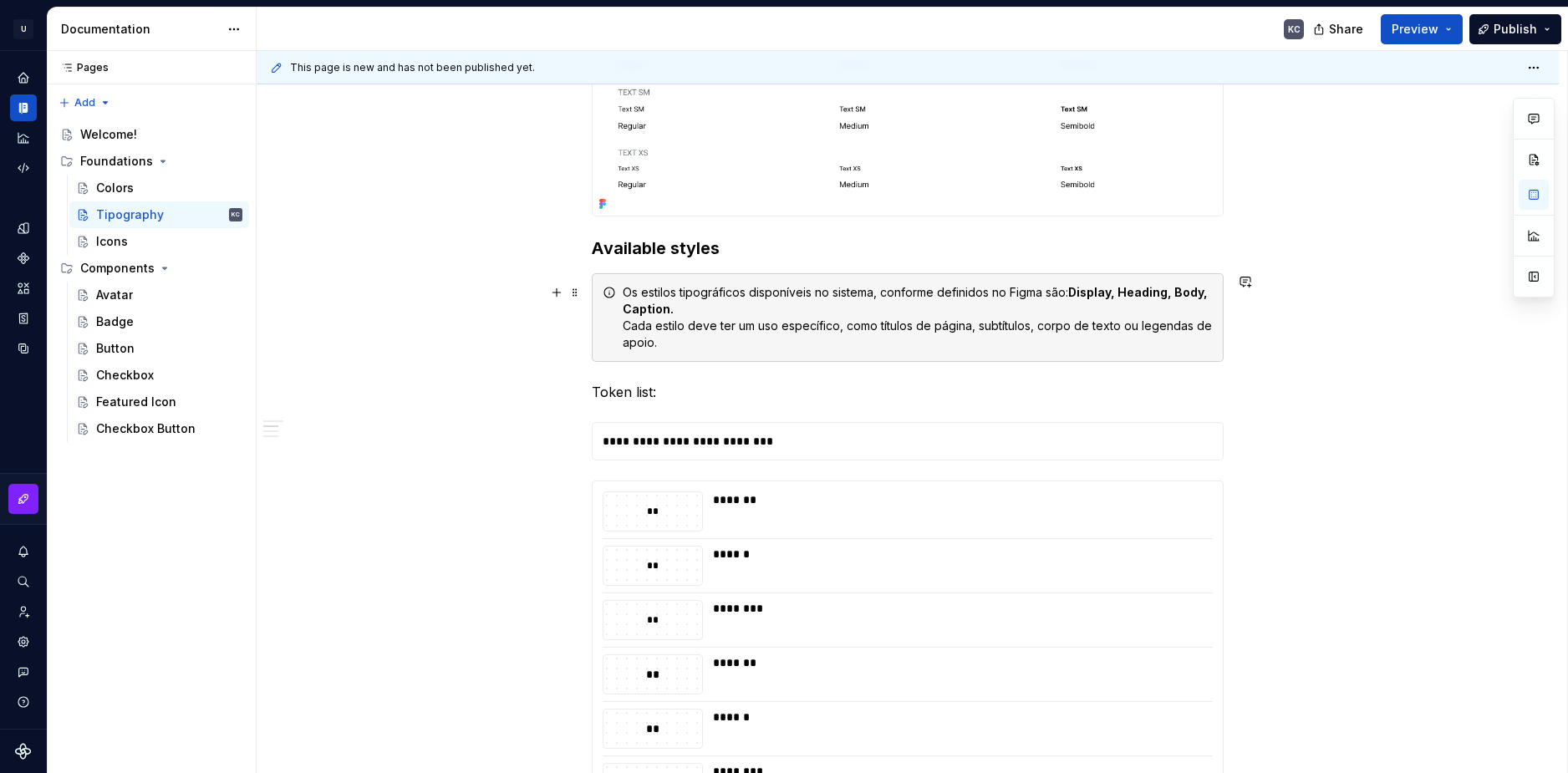
click at [1118, 295] on strong "Display, Heading, Body, Caption." at bounding box center [917, 300] width 588 height 31
click at [1397, 264] on button "button" at bounding box center [1401, 262] width 23 height 23
click at [1172, 292] on strong "Heading, Body, Caption." at bounding box center [915, 300] width 585 height 31
click at [1047, 267] on button "button" at bounding box center [1047, 262] width 23 height 23
click at [1205, 297] on strong "Body, Caption." at bounding box center [913, 300] width 582 height 31
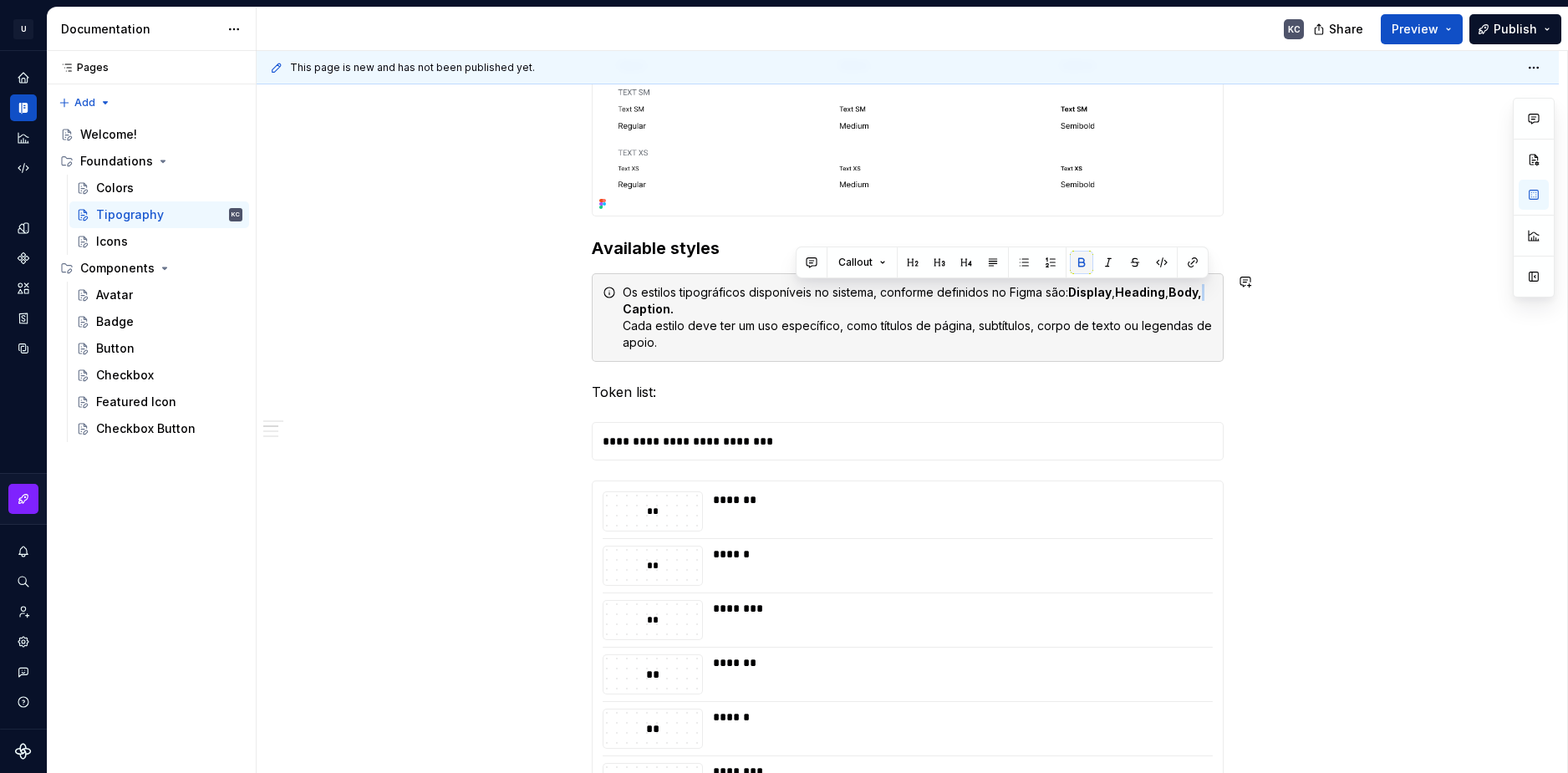
click at [1081, 267] on button "button" at bounding box center [1082, 262] width 23 height 23
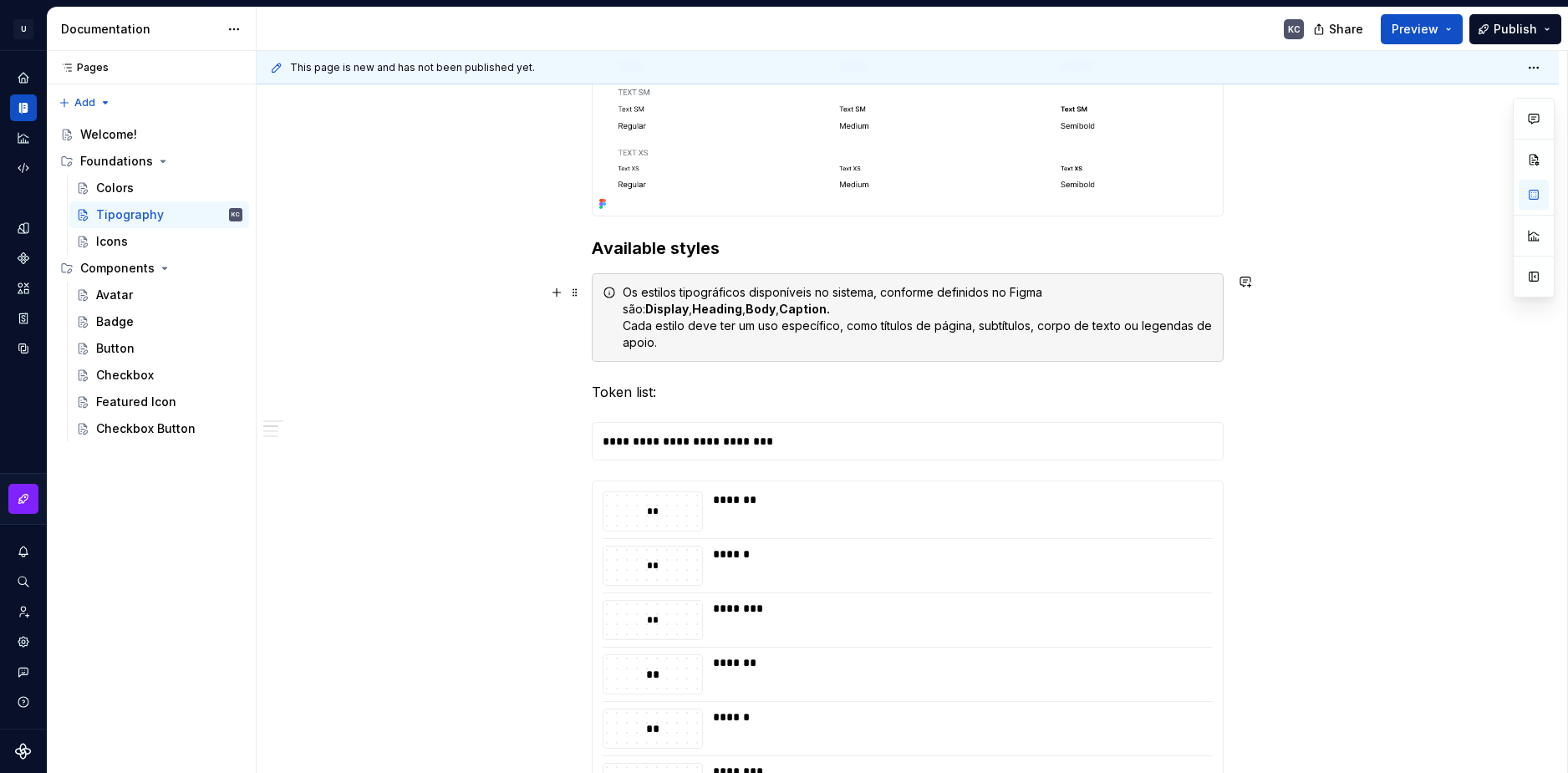
click at [675, 310] on div "Os estilos tipográficos disponíveis no sistema, conforme definidos no Figma são…" at bounding box center [918, 317] width 590 height 67
click at [949, 280] on button "button" at bounding box center [953, 279] width 23 height 23
click at [871, 351] on div "Os estilos tipográficos disponíveis no sistema, conforme definidos no Figma são…" at bounding box center [918, 317] width 590 height 67
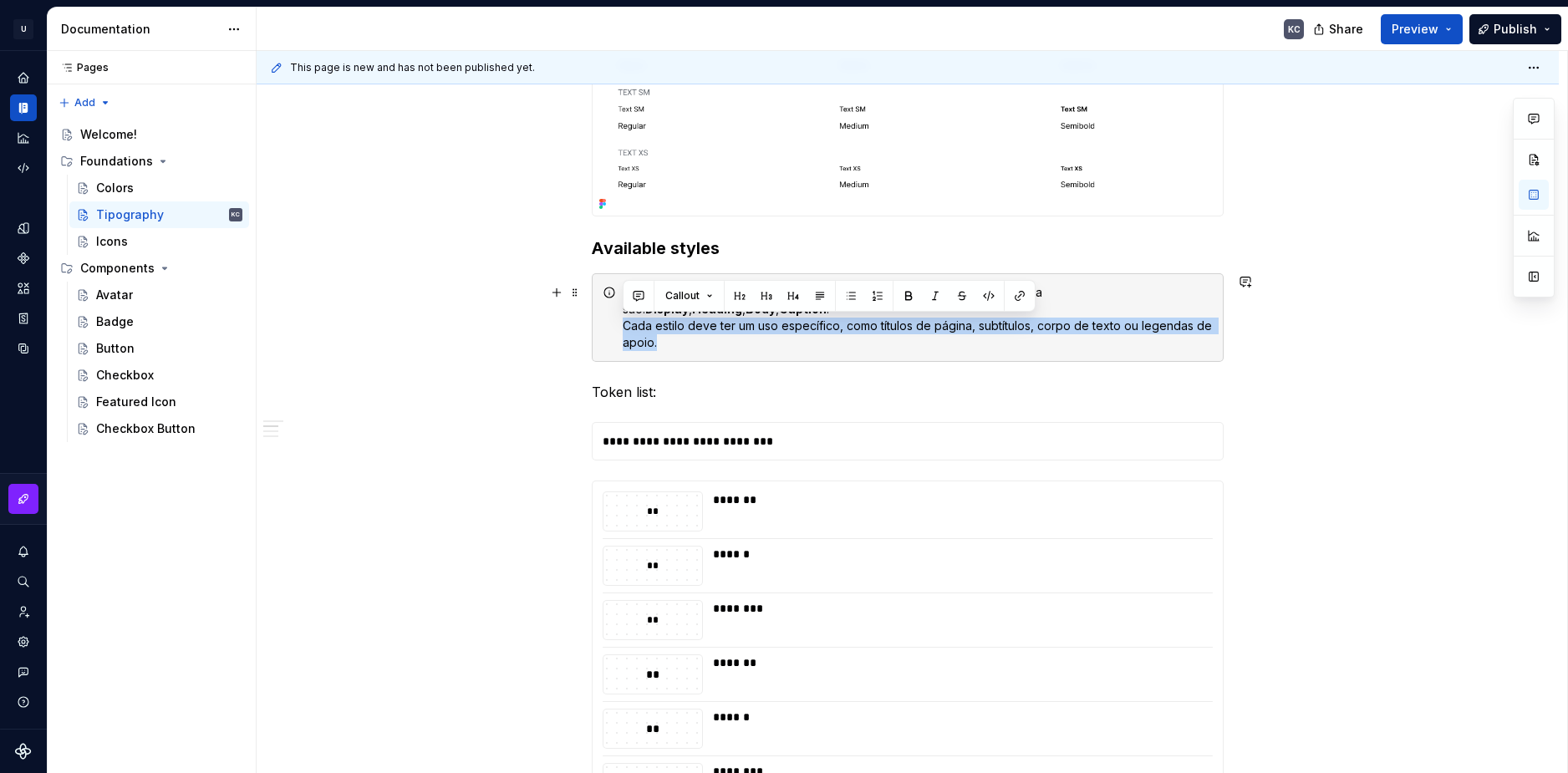
drag, startPoint x: 727, startPoint y: 351, endPoint x: 626, endPoint y: 330, distance: 103.2
click at [626, 330] on div "Os estilos tipográficos disponíveis no sistema, conforme definidos no Figma são…" at bounding box center [918, 317] width 590 height 67
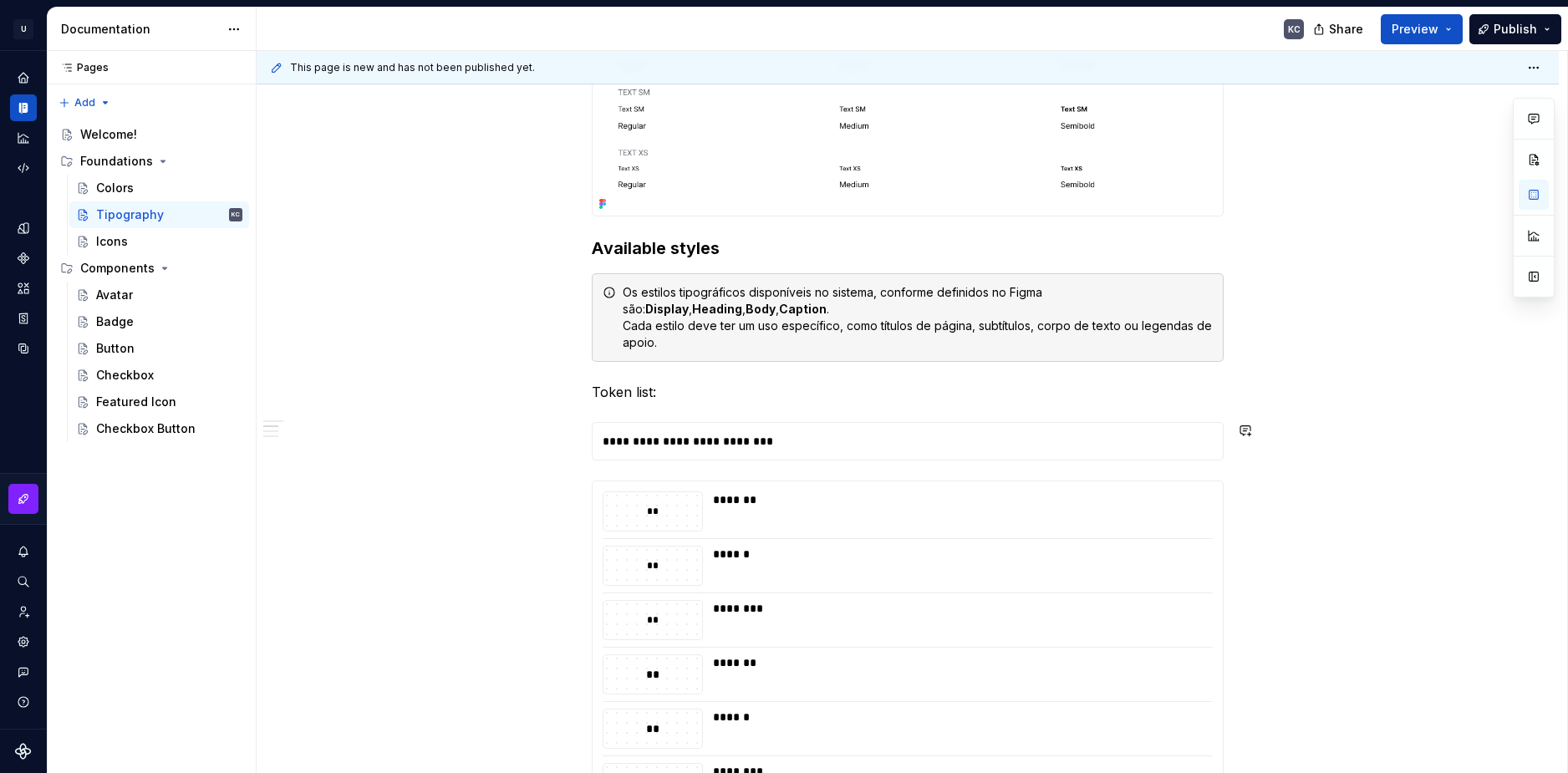
click at [575, 434] on span at bounding box center [575, 431] width 13 height 23
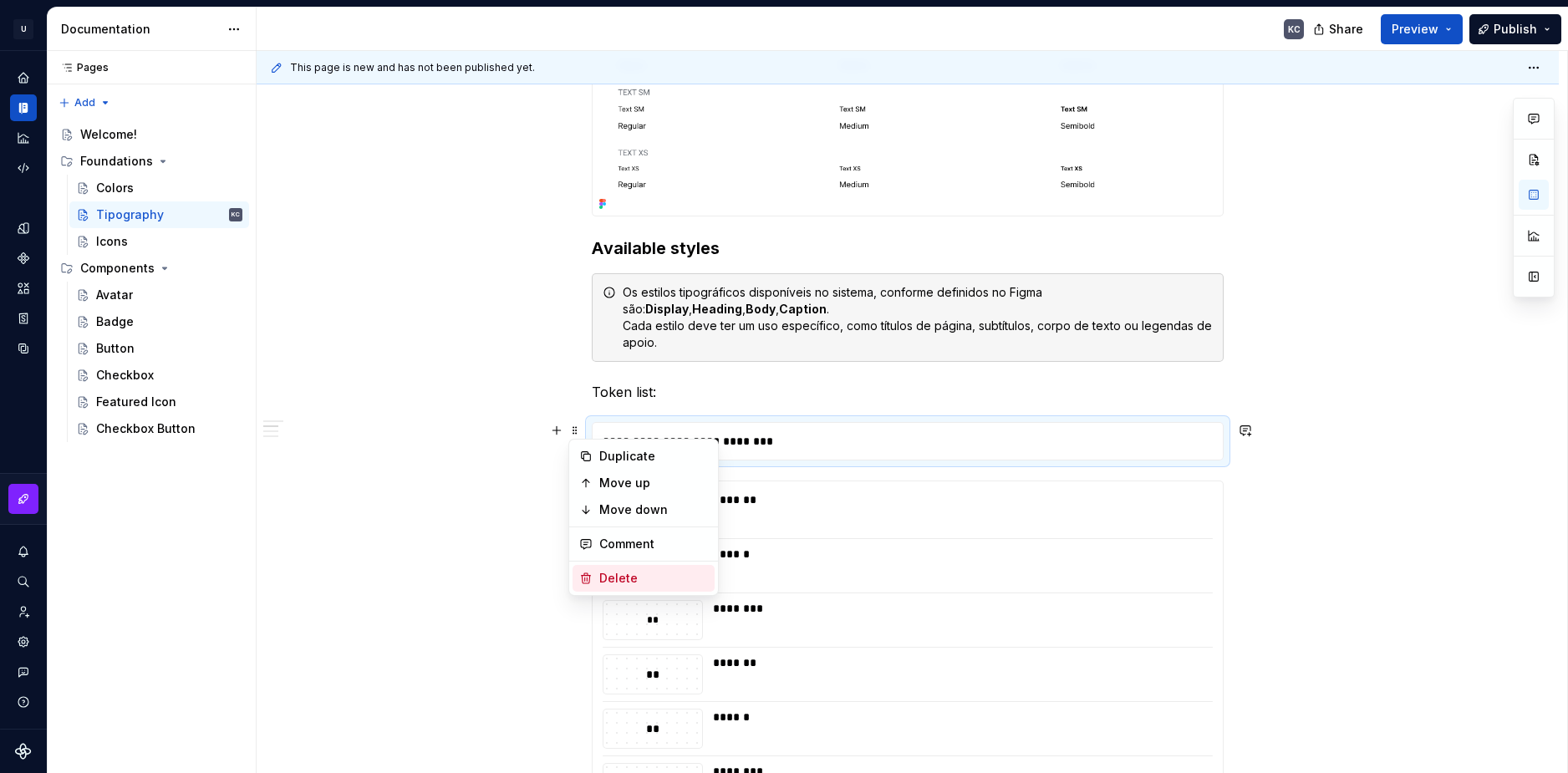
click at [628, 578] on div "Delete" at bounding box center [654, 578] width 109 height 17
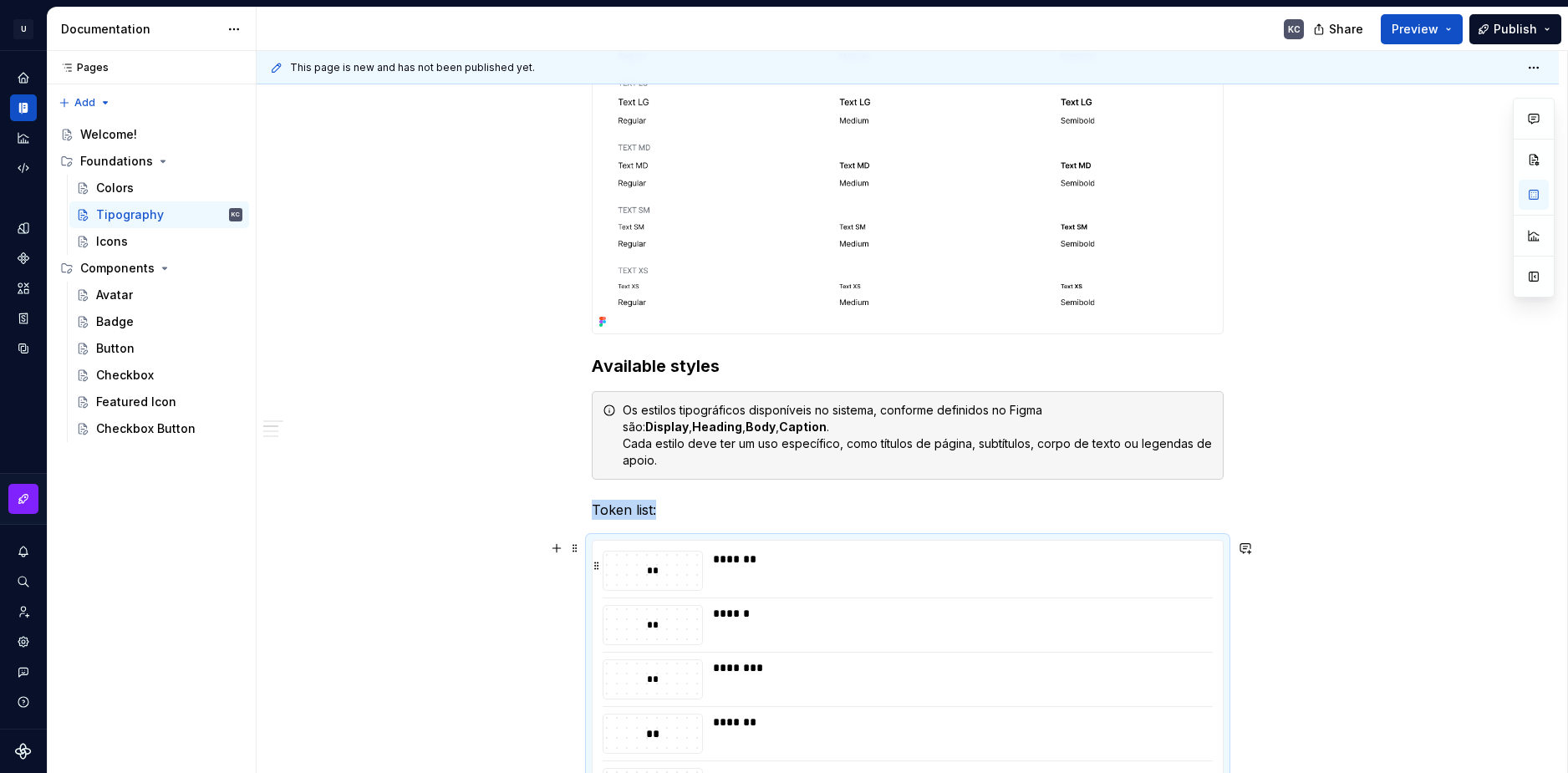
scroll to position [1206, 0]
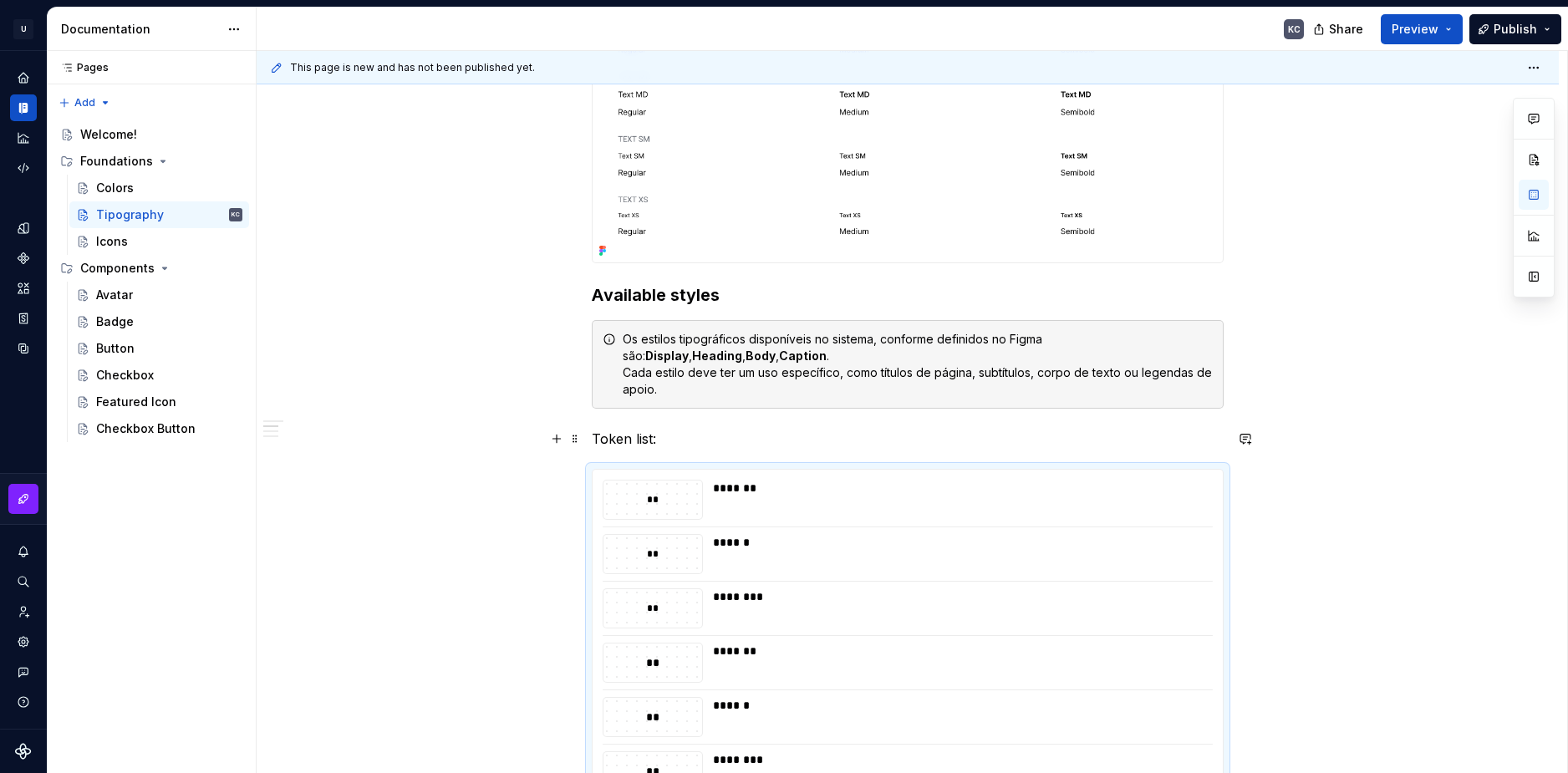
click at [627, 440] on p "Token list:" at bounding box center [907, 439] width 632 height 20
click at [746, 411] on button "button" at bounding box center [751, 408] width 23 height 23
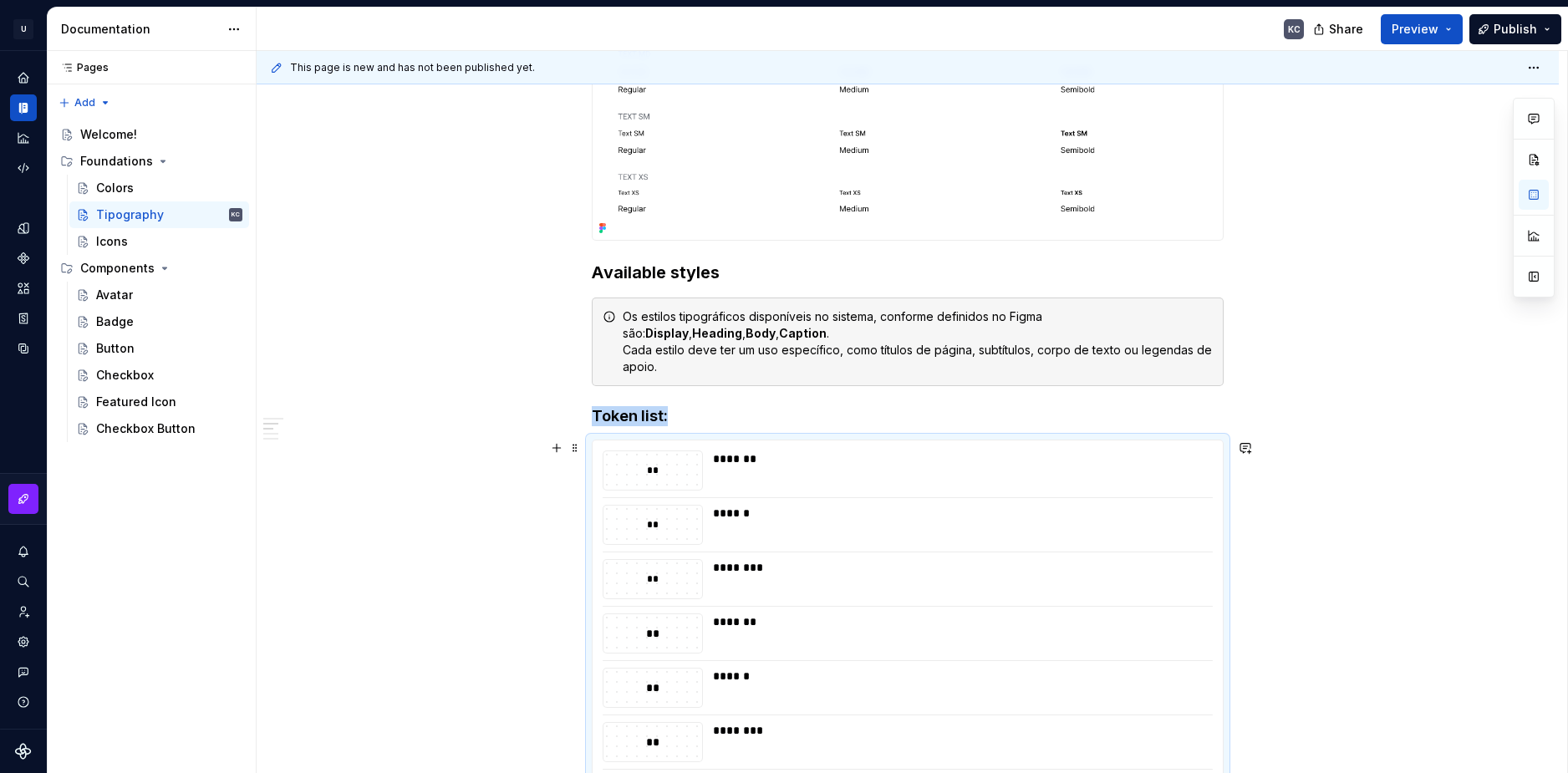
scroll to position [1033, 0]
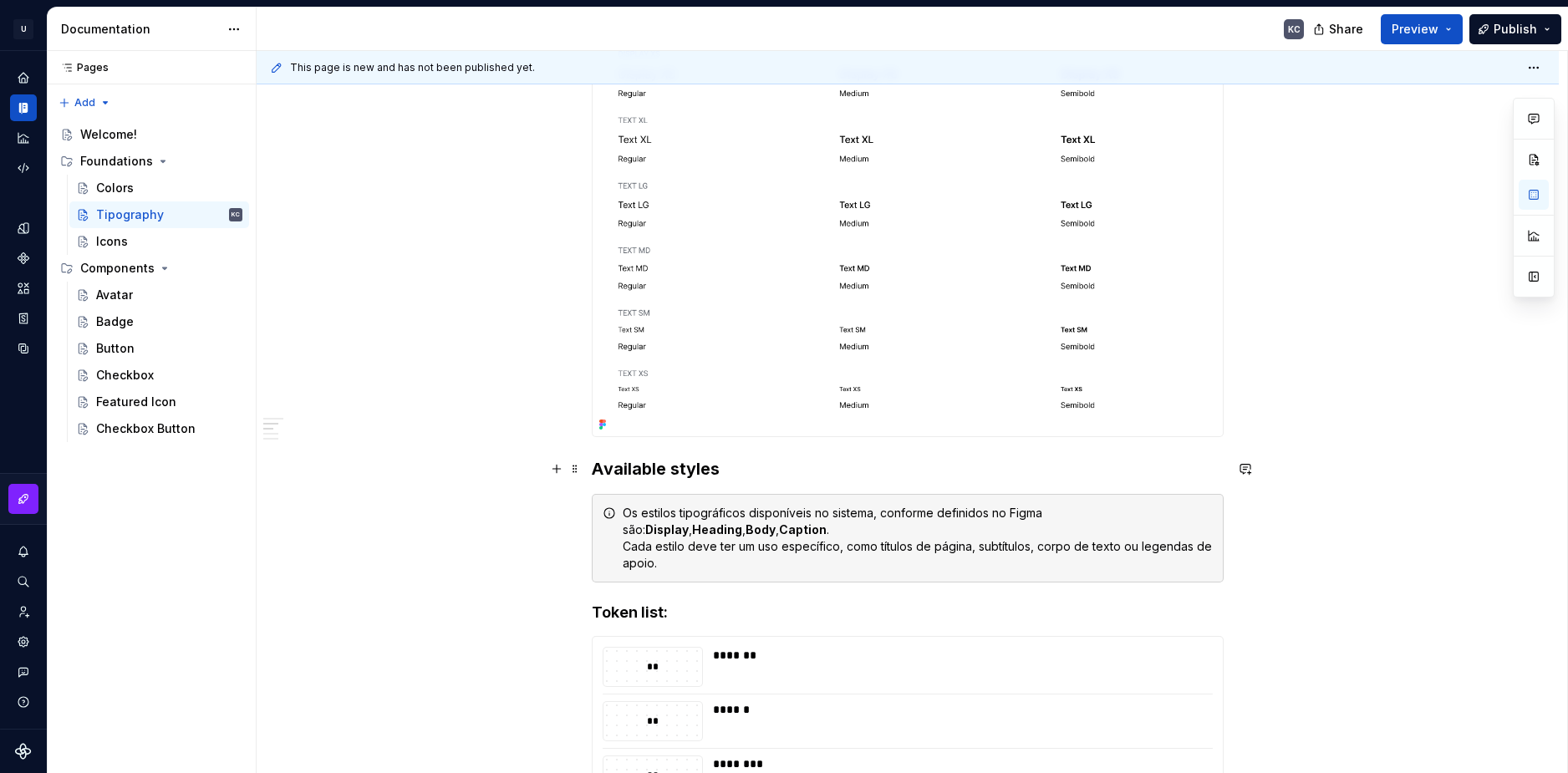
click at [759, 472] on h3 "Available styles" at bounding box center [907, 469] width 632 height 23
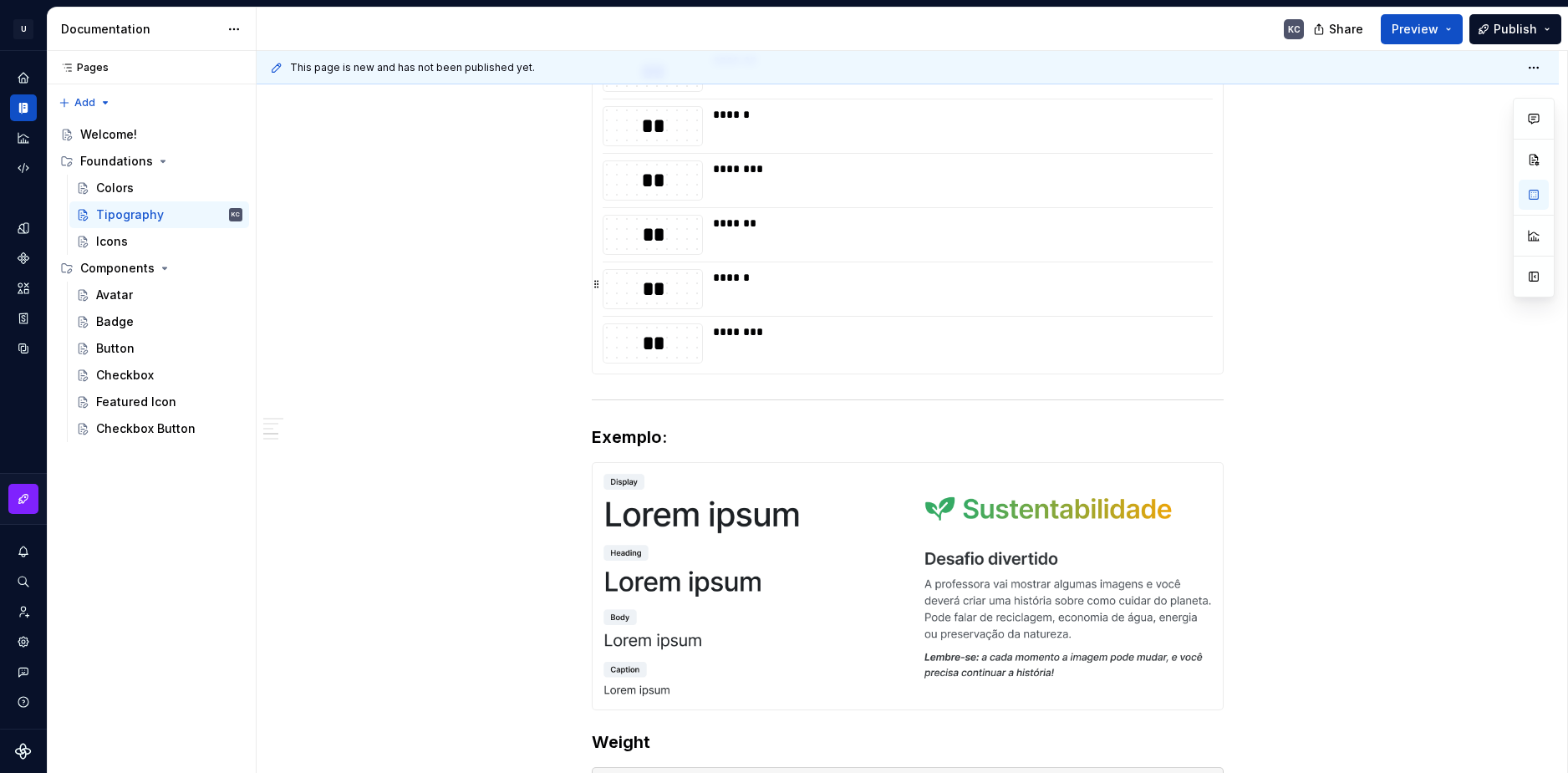
scroll to position [2954, 0]
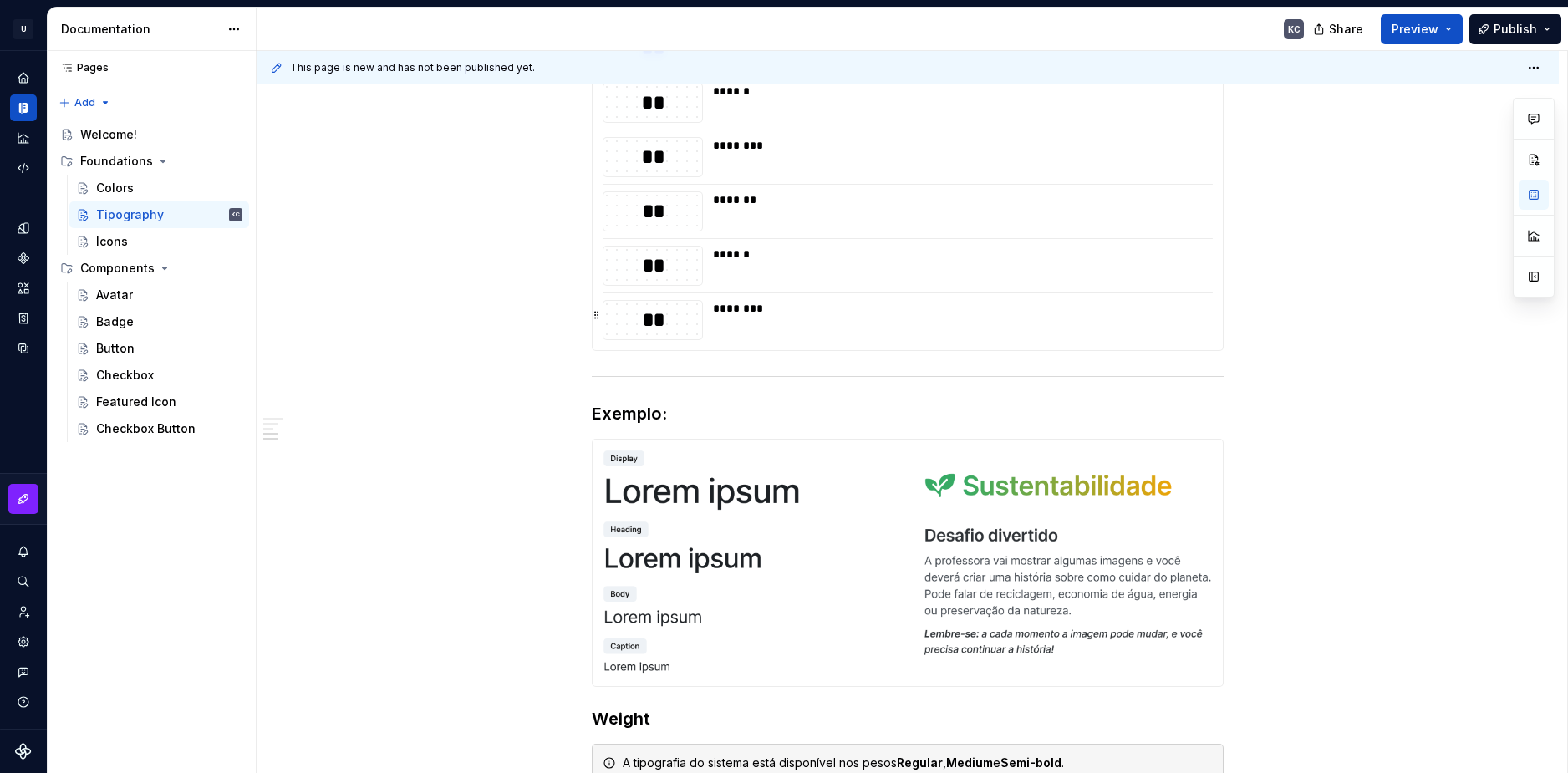
click at [672, 328] on div "**" at bounding box center [653, 320] width 99 height 29
click at [1448, 30] on button "Preview" at bounding box center [1421, 29] width 82 height 30
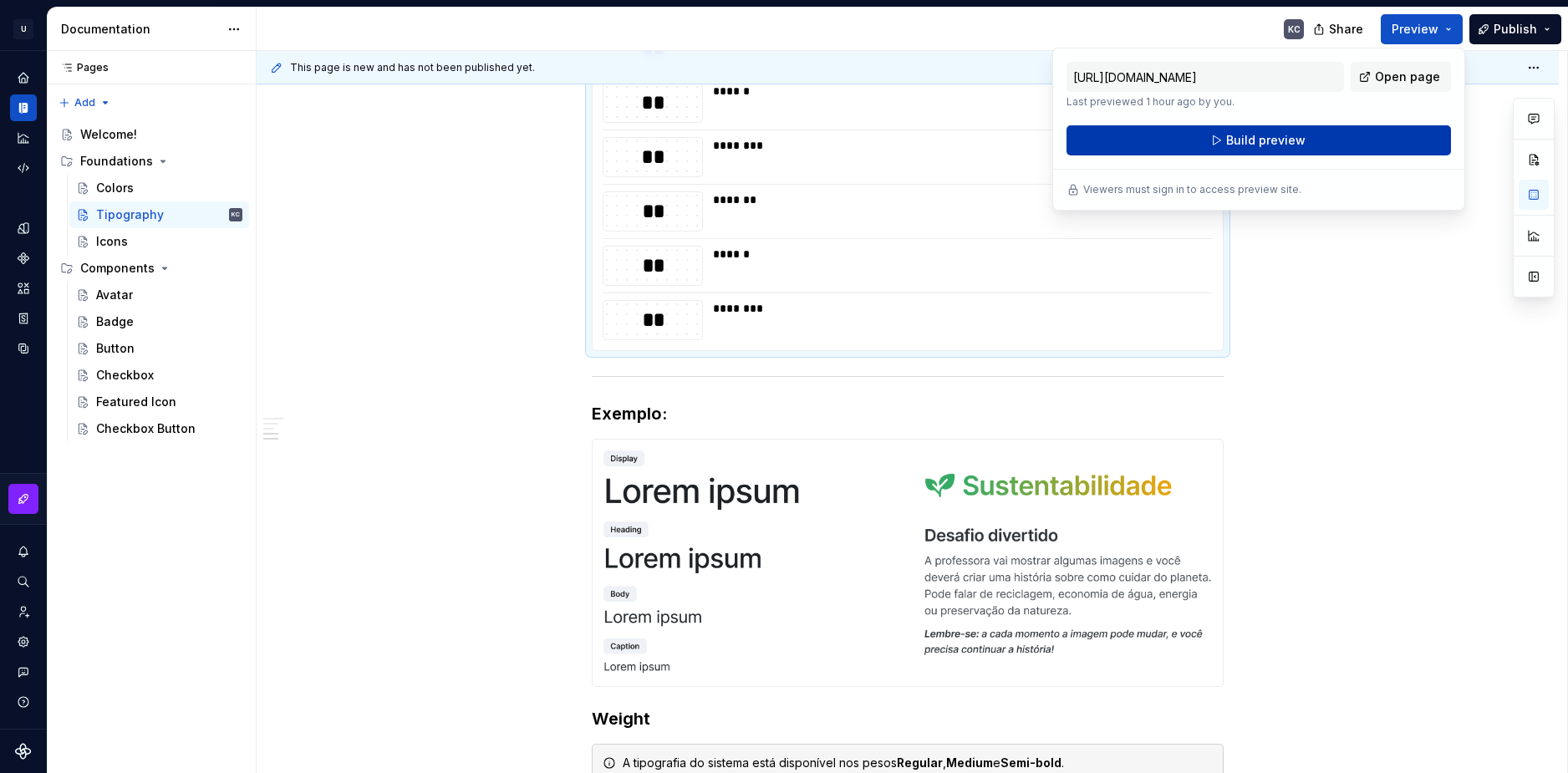
click at [1211, 141] on button "Build preview" at bounding box center [1259, 139] width 385 height 30
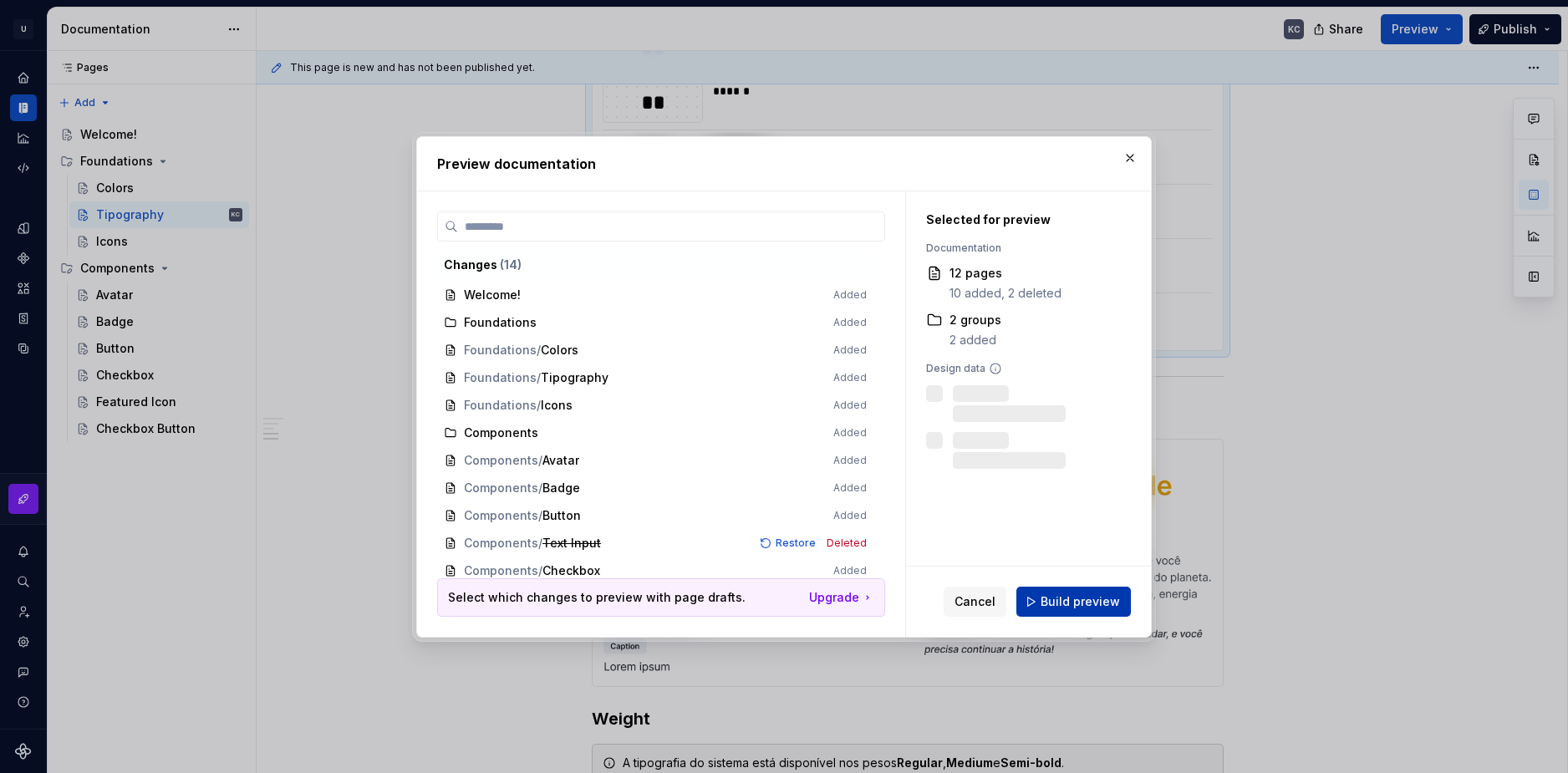
click at [1054, 608] on span "Build preview" at bounding box center [1080, 601] width 79 height 17
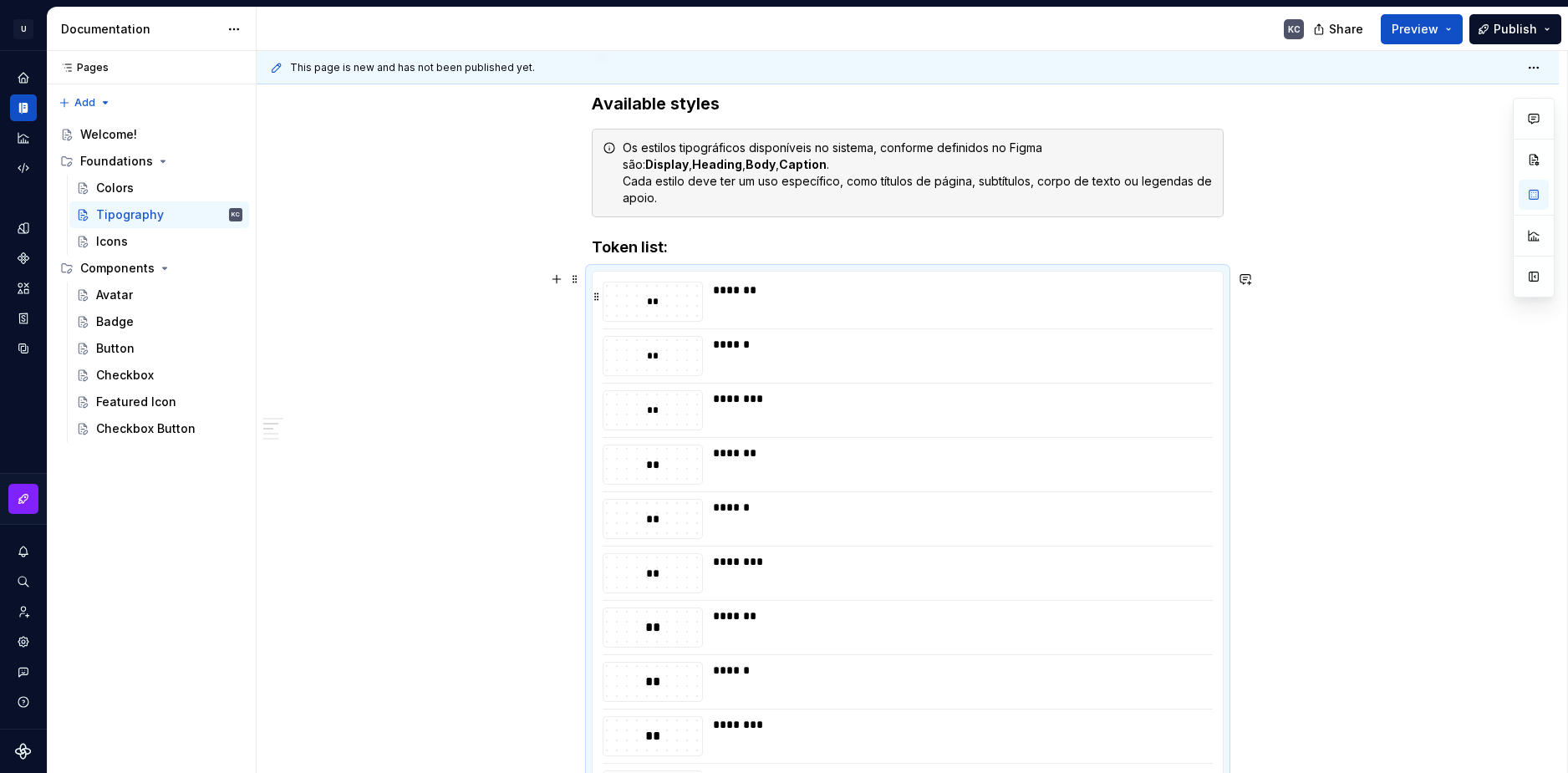
scroll to position [1367, 0]
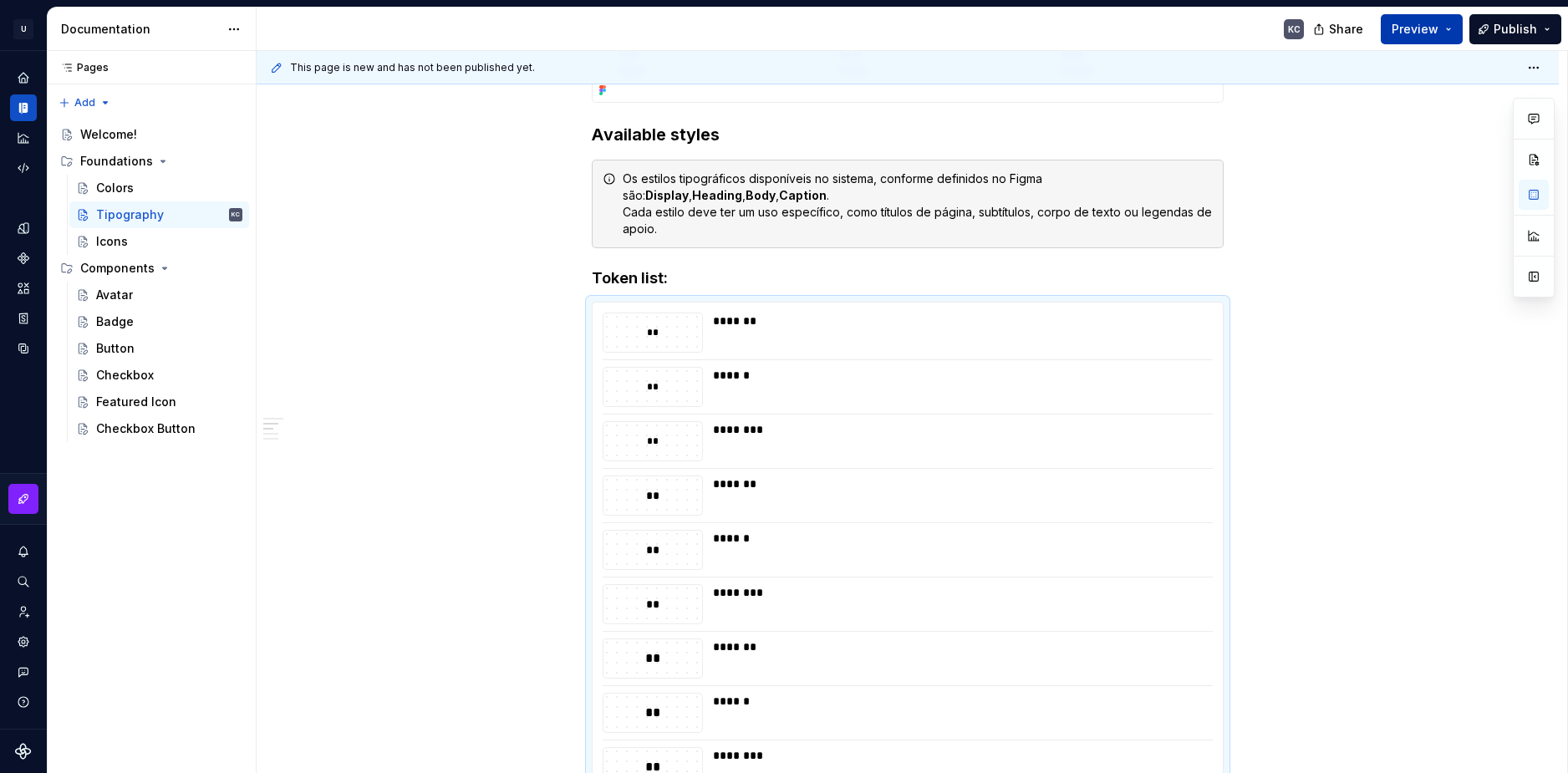
click at [1447, 33] on button "Preview" at bounding box center [1421, 29] width 82 height 30
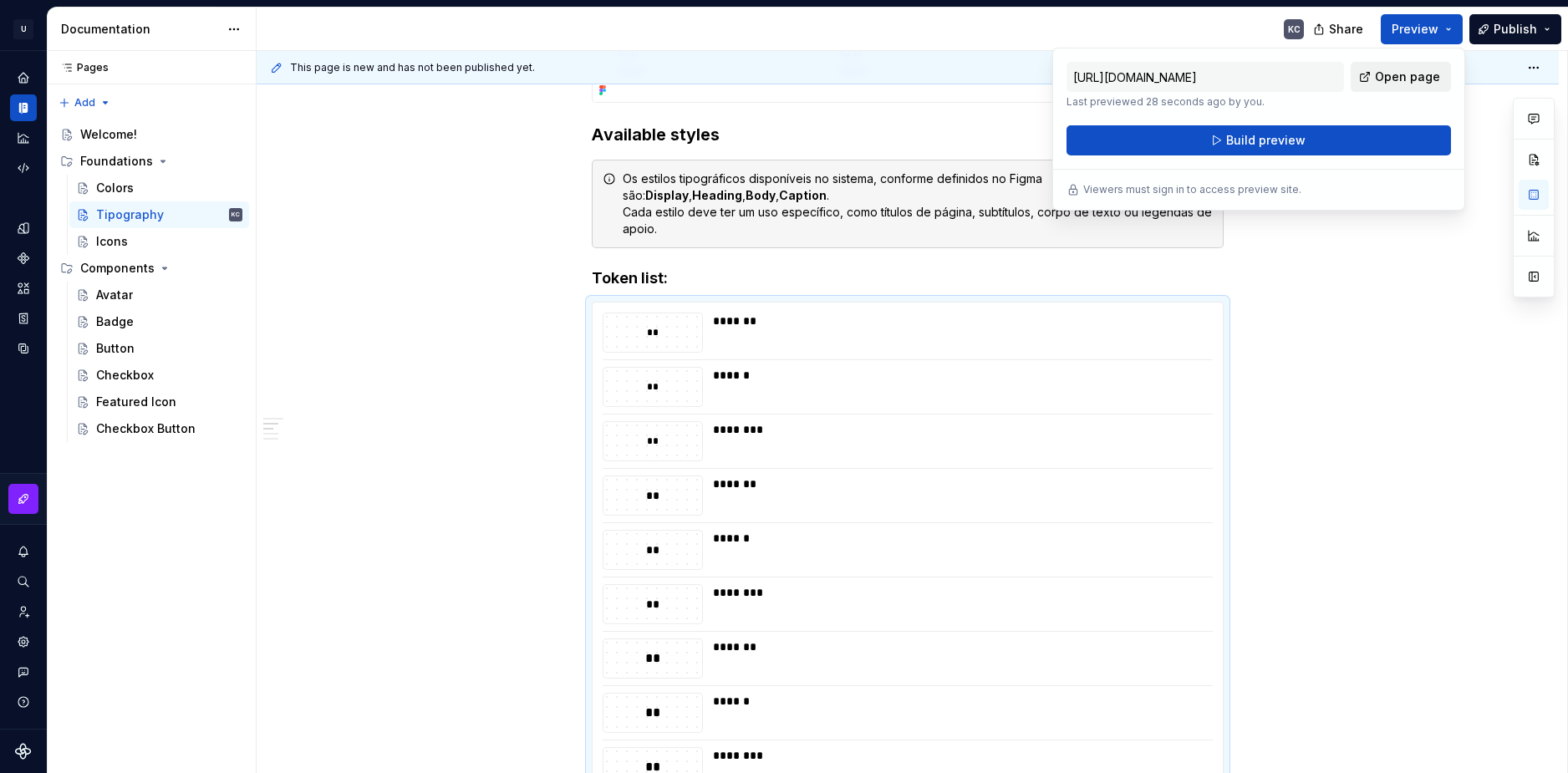
click at [1428, 72] on span "Open page" at bounding box center [1407, 76] width 66 height 17
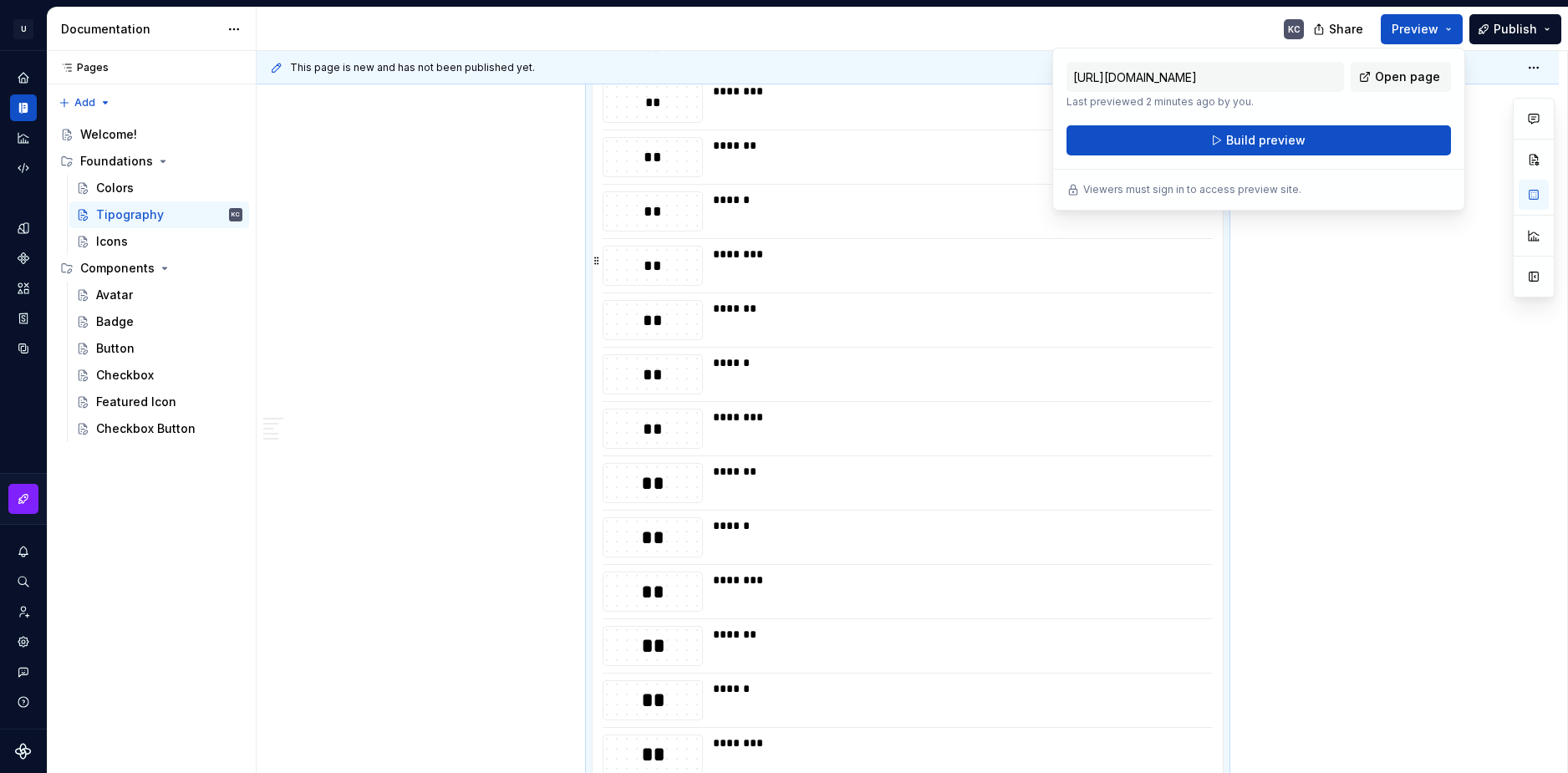
scroll to position [2036, 0]
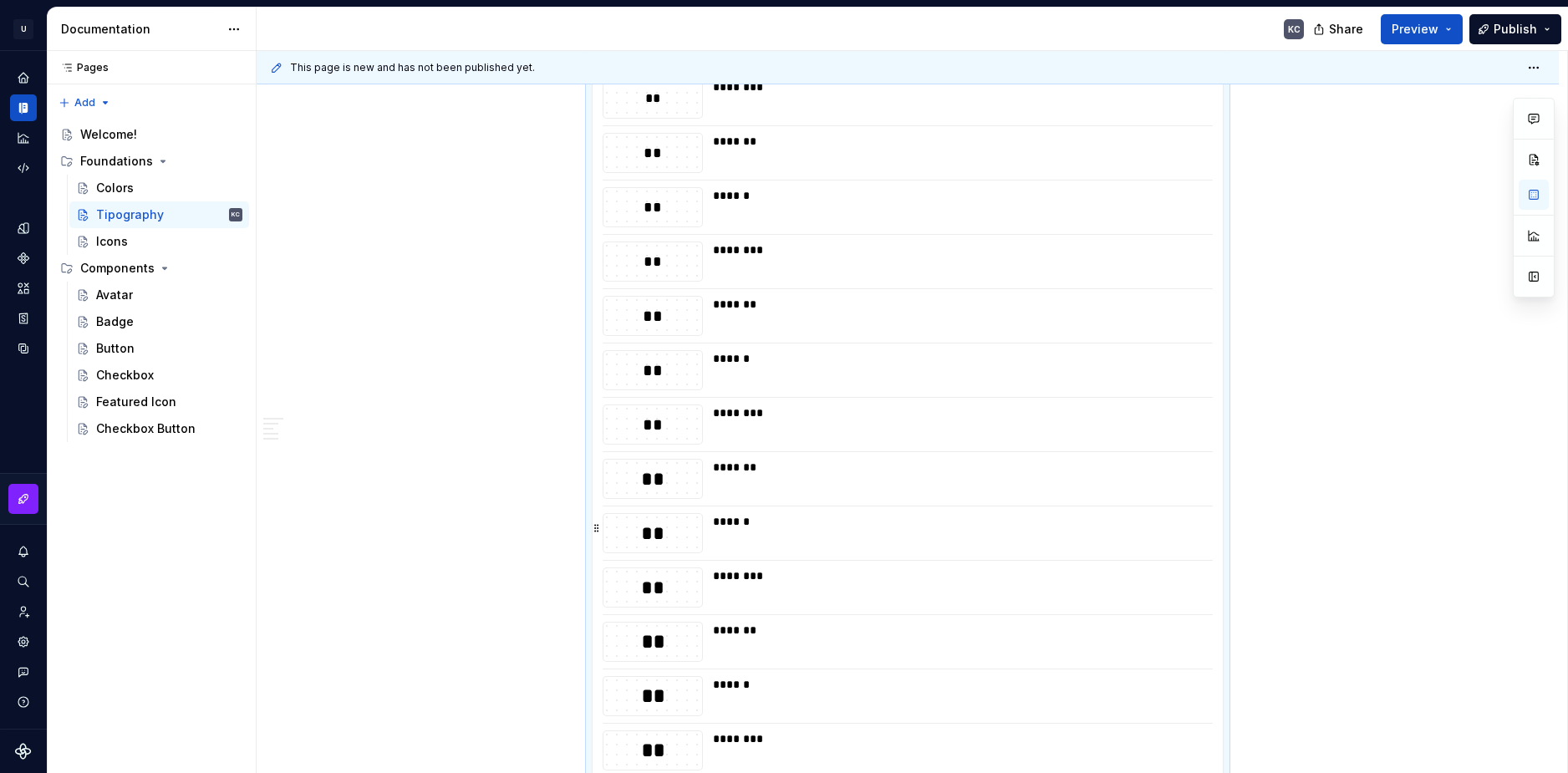
drag, startPoint x: 993, startPoint y: 536, endPoint x: 899, endPoint y: 317, distance: 238.3
drag, startPoint x: 899, startPoint y: 317, endPoint x: 477, endPoint y: 484, distance: 453.8
click at [477, 484] on div "Font family Ela deve ser utilizada em todos os produtos para garantir consistên…" at bounding box center [907, 360] width 1302 height 4178
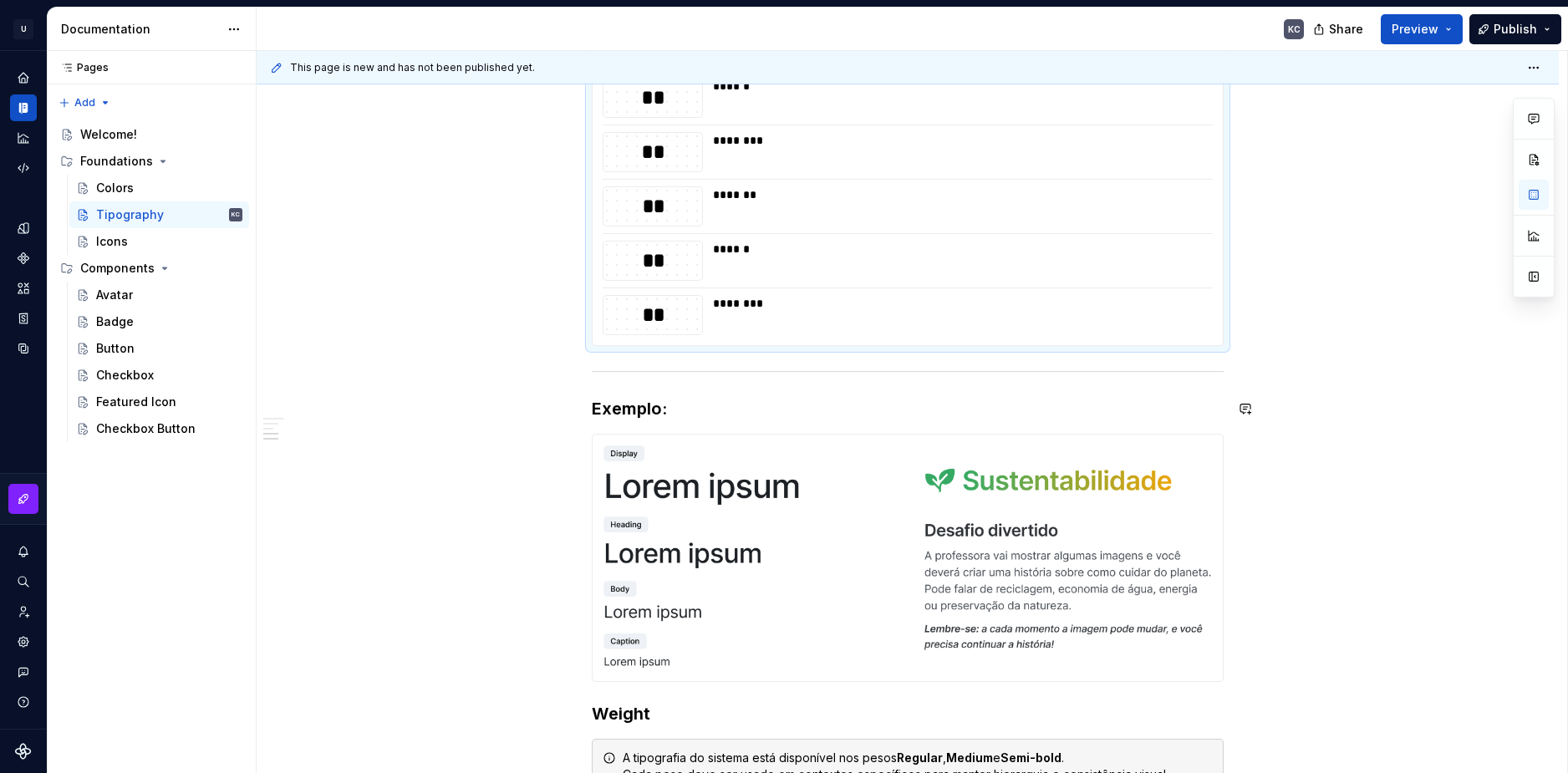
scroll to position [2954, 0]
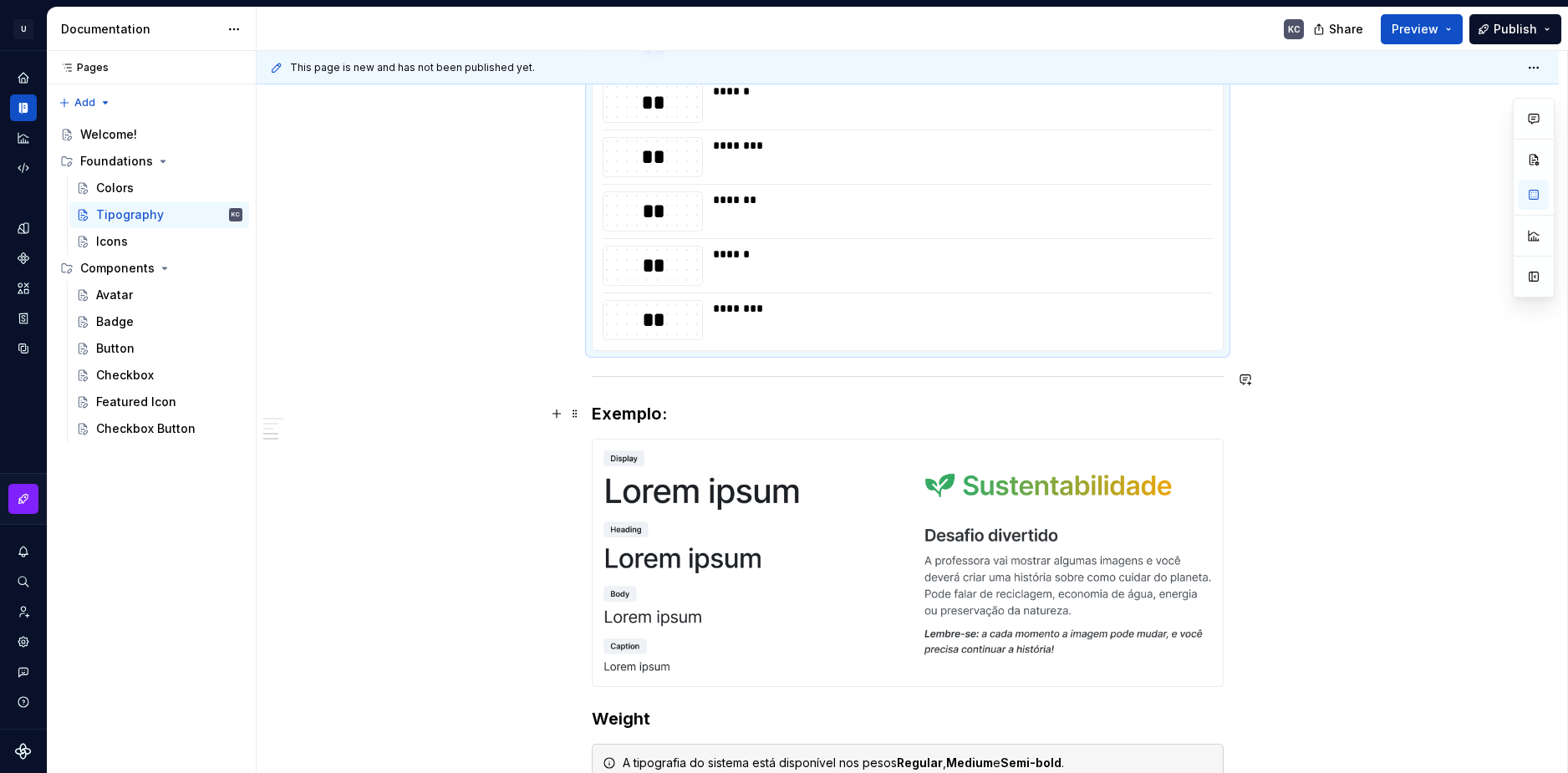
click at [756, 418] on h3 "Exemplo:" at bounding box center [907, 413] width 632 height 23
click at [719, 378] on div at bounding box center [907, 377] width 632 height 11
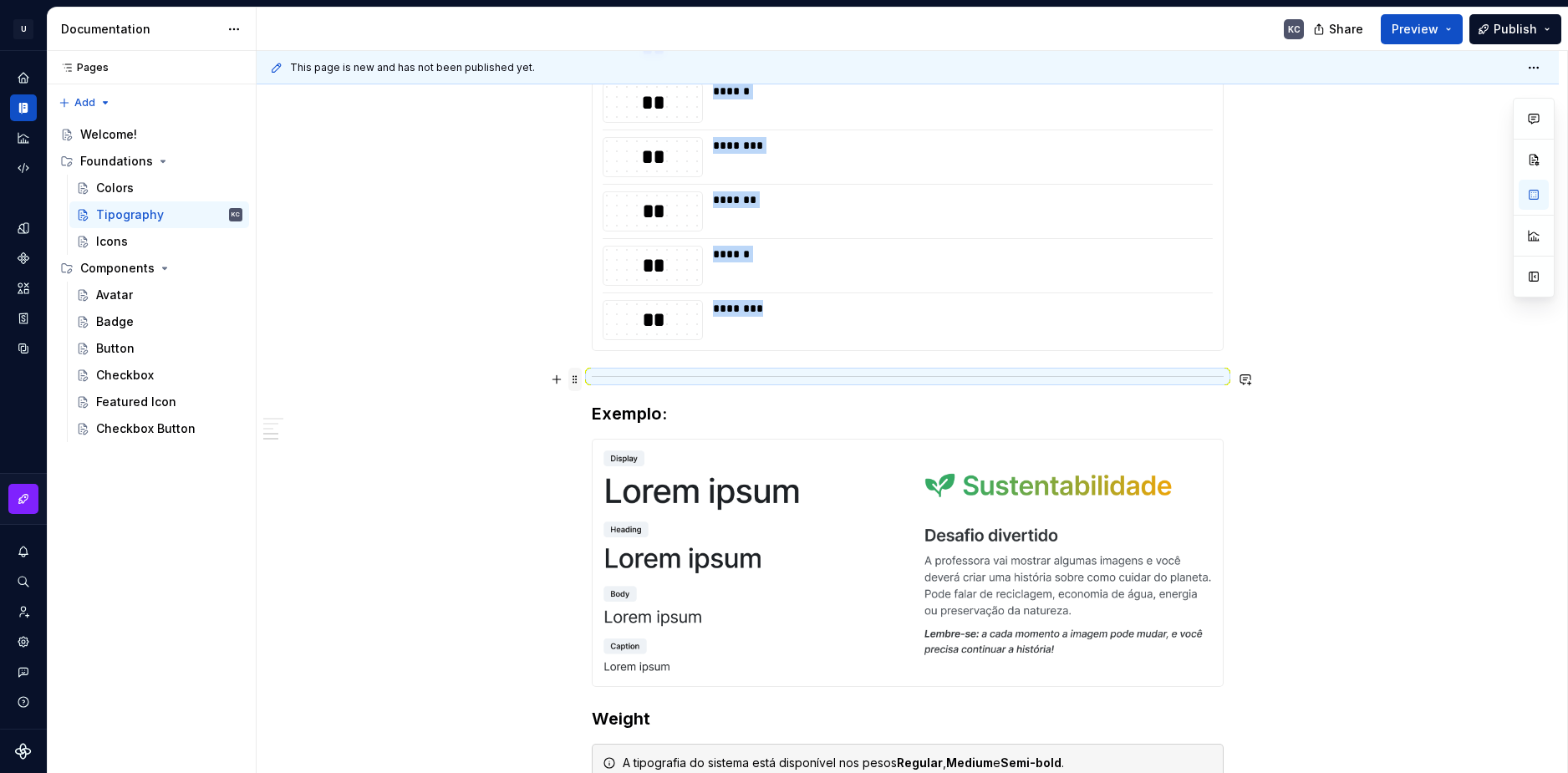
click at [574, 380] on span at bounding box center [575, 379] width 13 height 23
click at [601, 408] on div "Duplicate" at bounding box center [654, 405] width 109 height 17
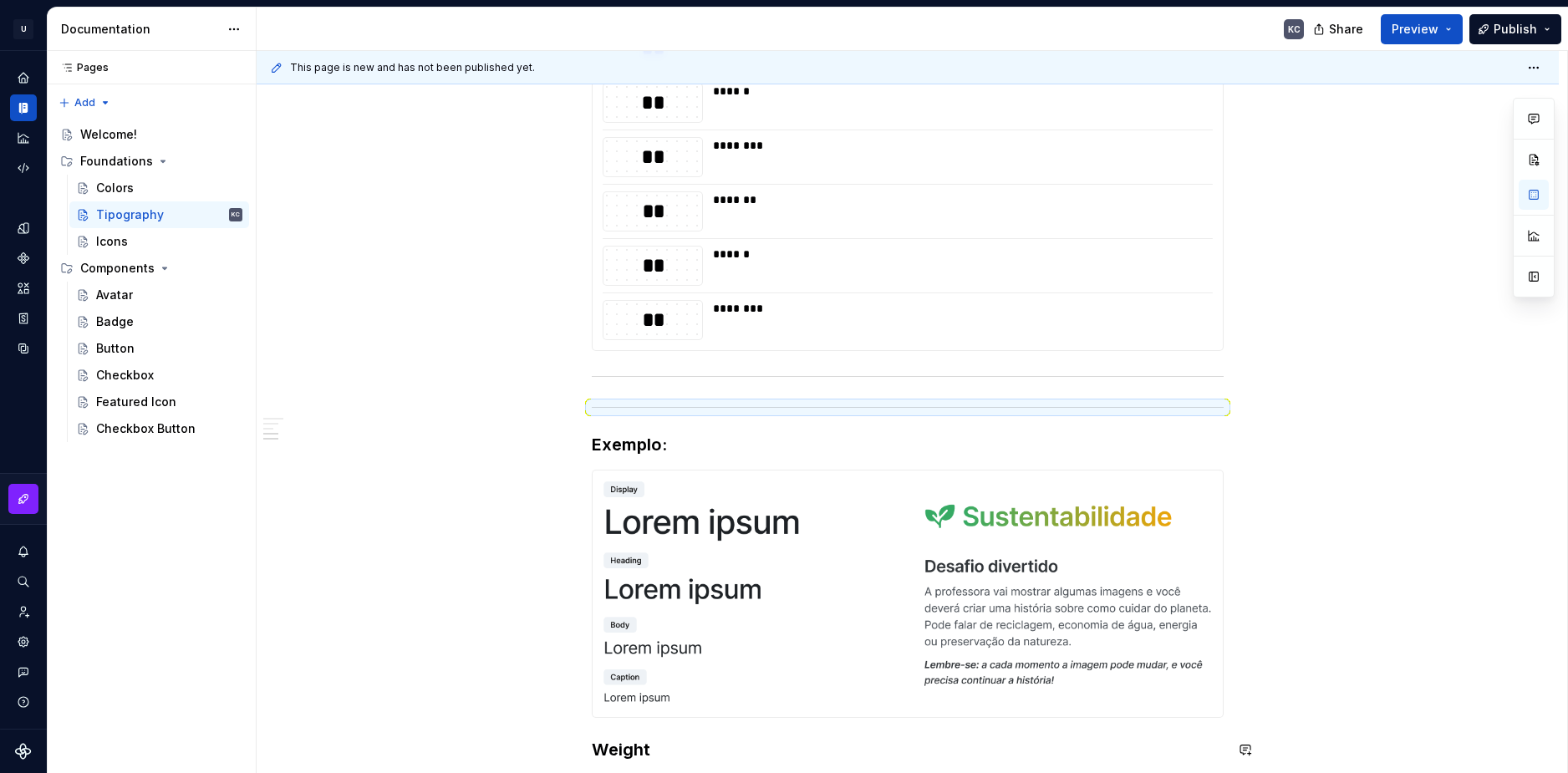
drag, startPoint x: 576, startPoint y: 413, endPoint x: 578, endPoint y: 554, distance: 141.0
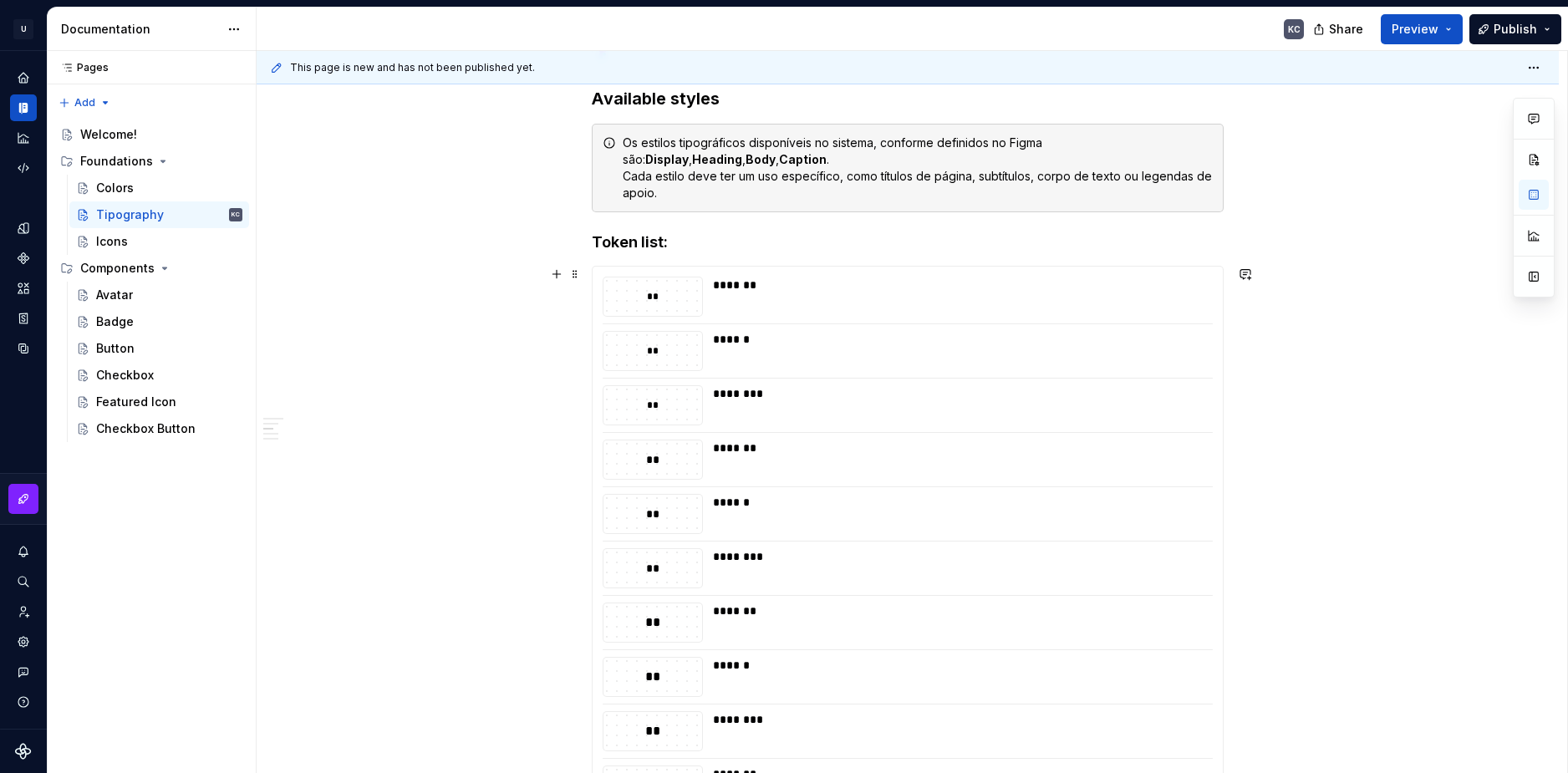
scroll to position [1401, 0]
click at [724, 303] on div "*******" at bounding box center [958, 298] width 490 height 40
click at [665, 309] on div "**" at bounding box center [653, 298] width 99 height 39
click at [558, 278] on button "button" at bounding box center [557, 276] width 23 height 23
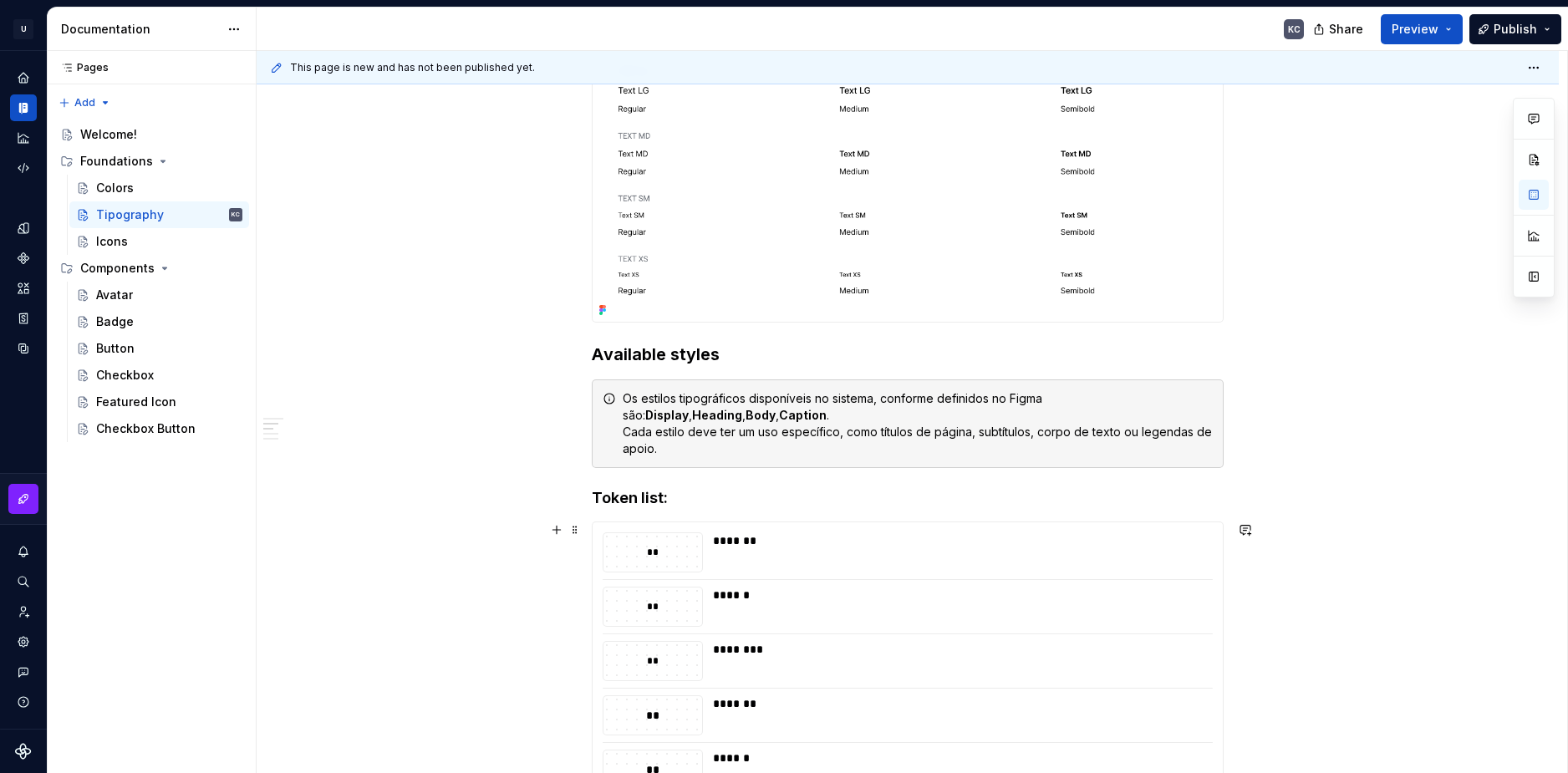
scroll to position [1154, 0]
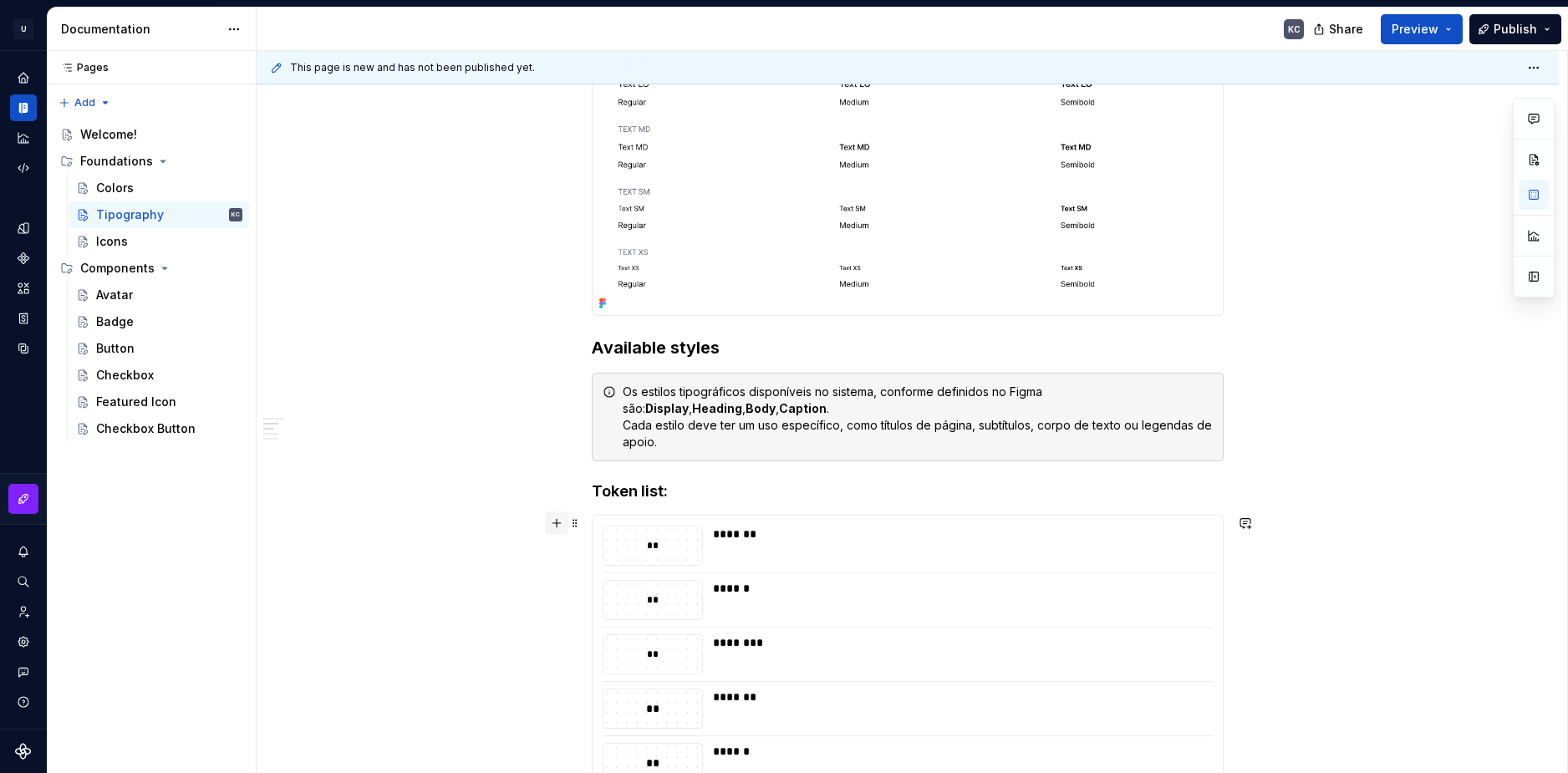
click at [555, 525] on button "button" at bounding box center [557, 523] width 23 height 23
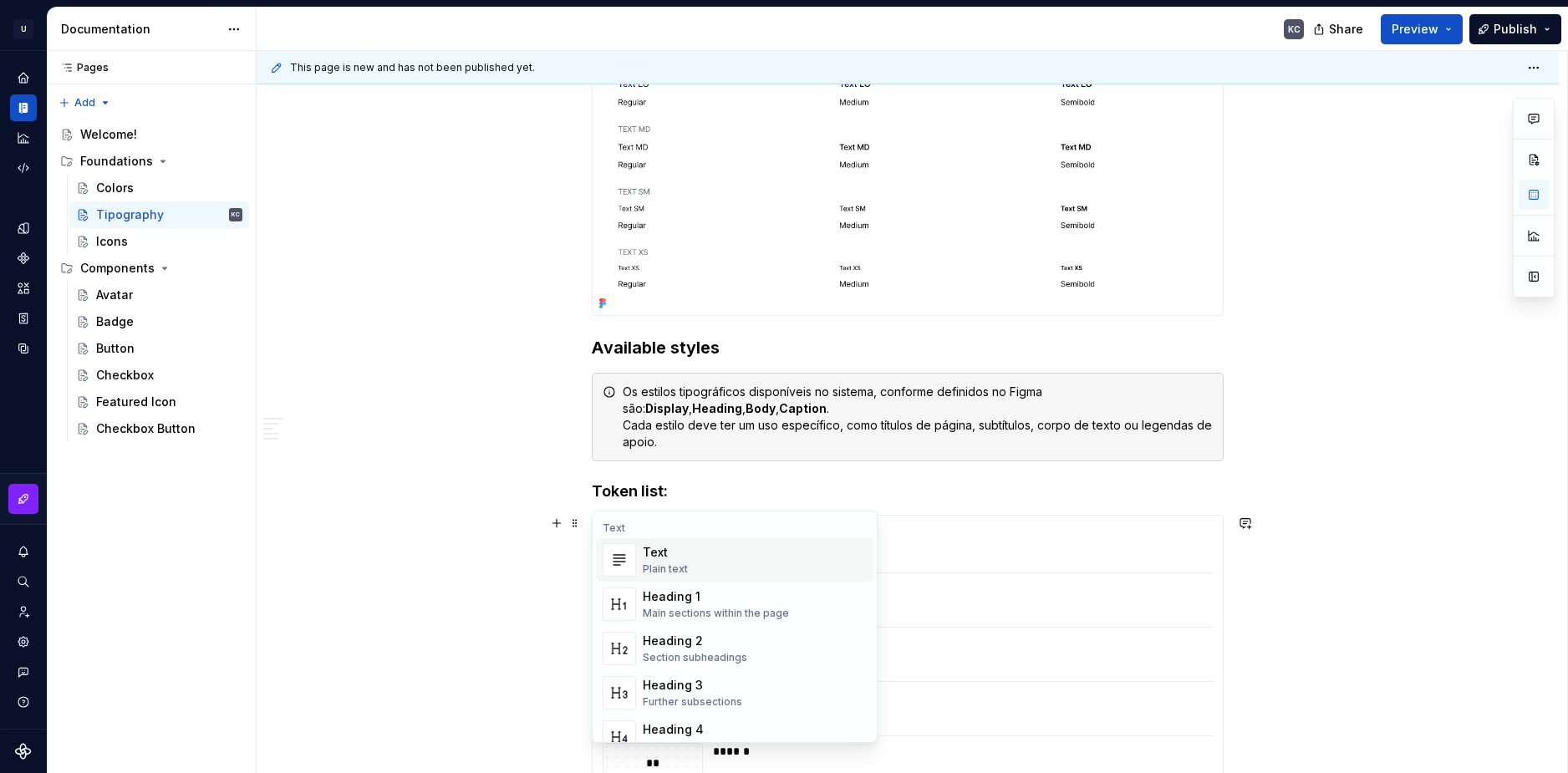
scroll to position [2574, 0]
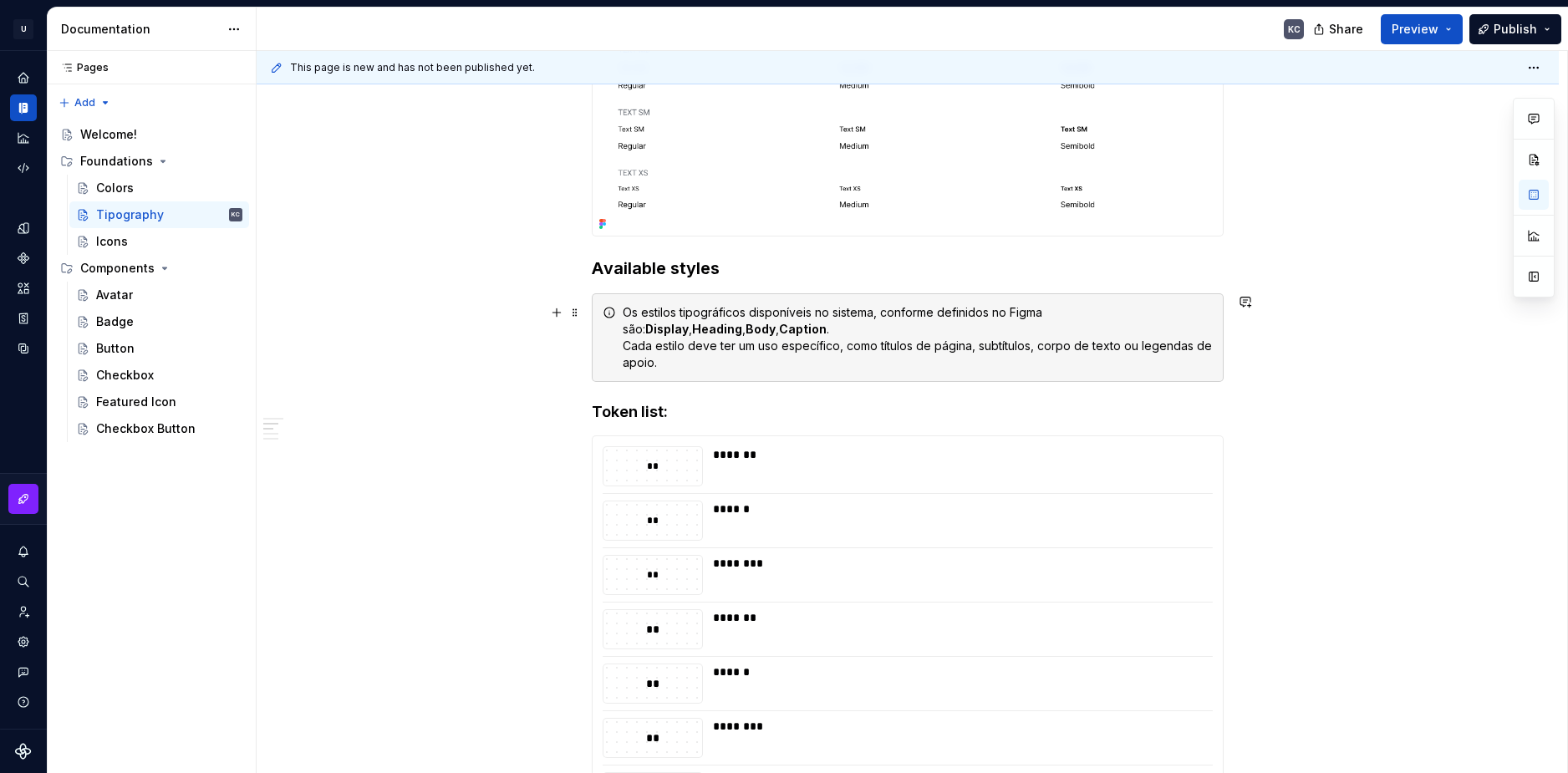
scroll to position [1238, 0]
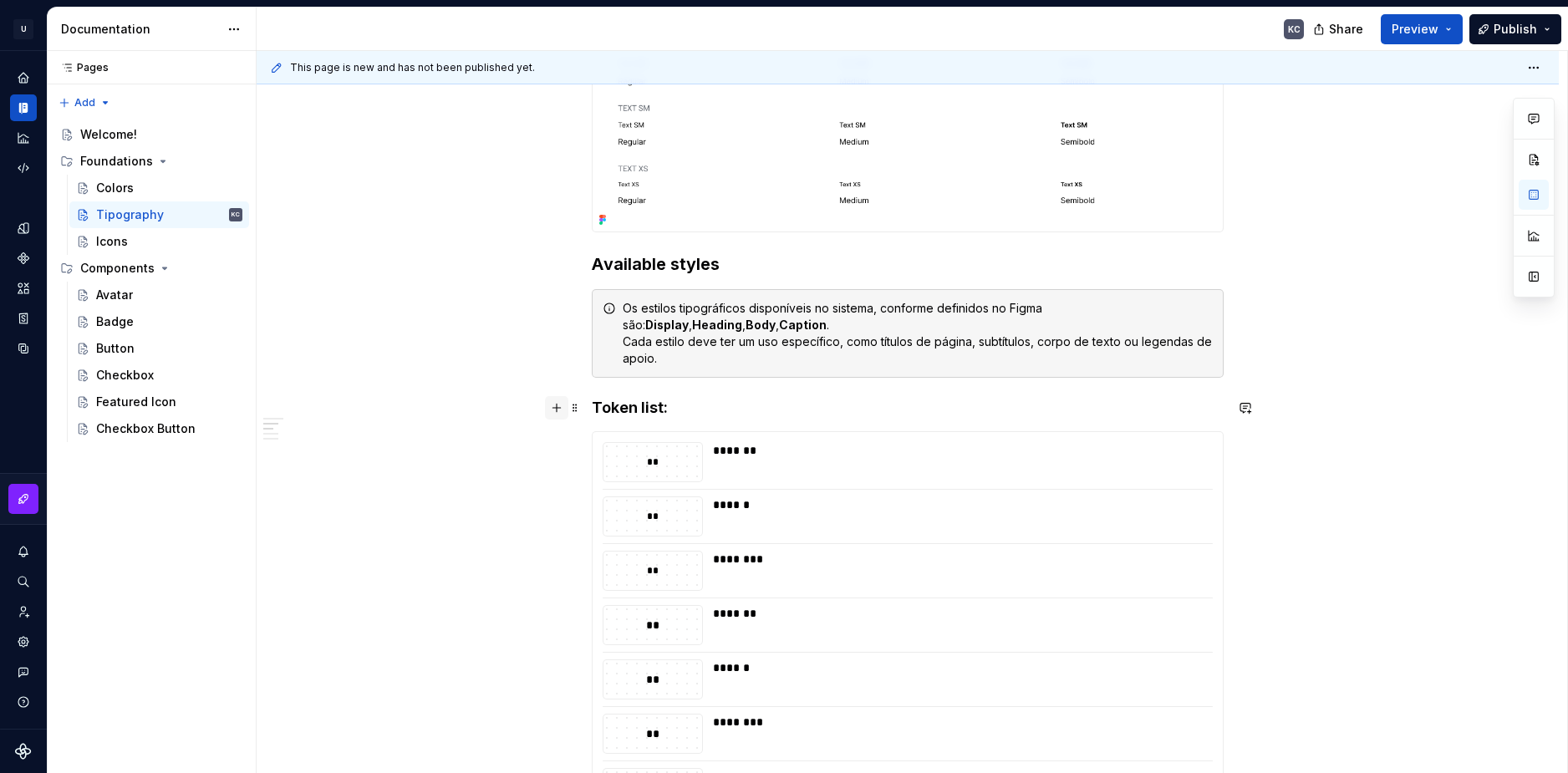
click at [553, 413] on button "button" at bounding box center [557, 408] width 23 height 23
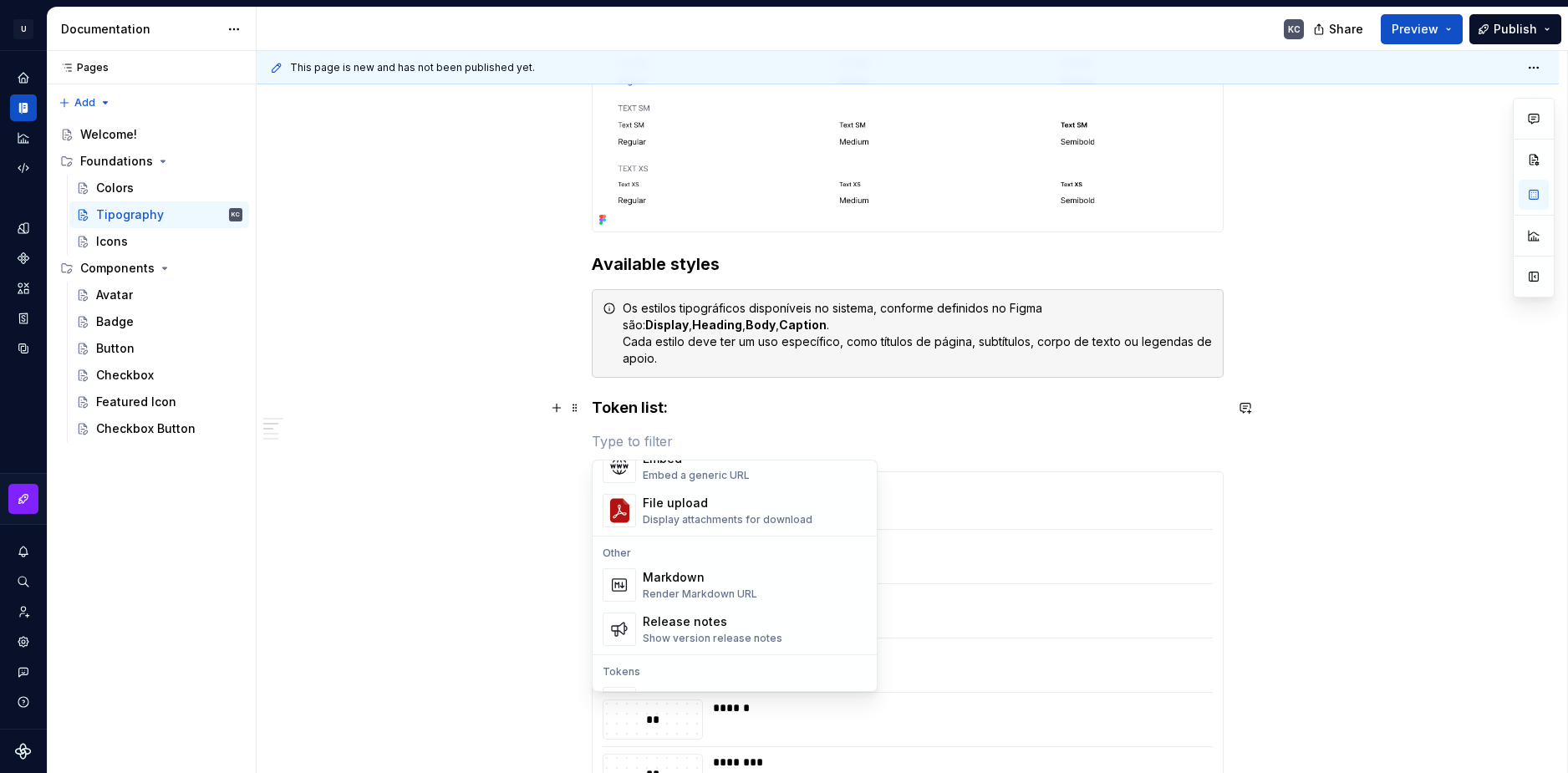
scroll to position [1087, 0]
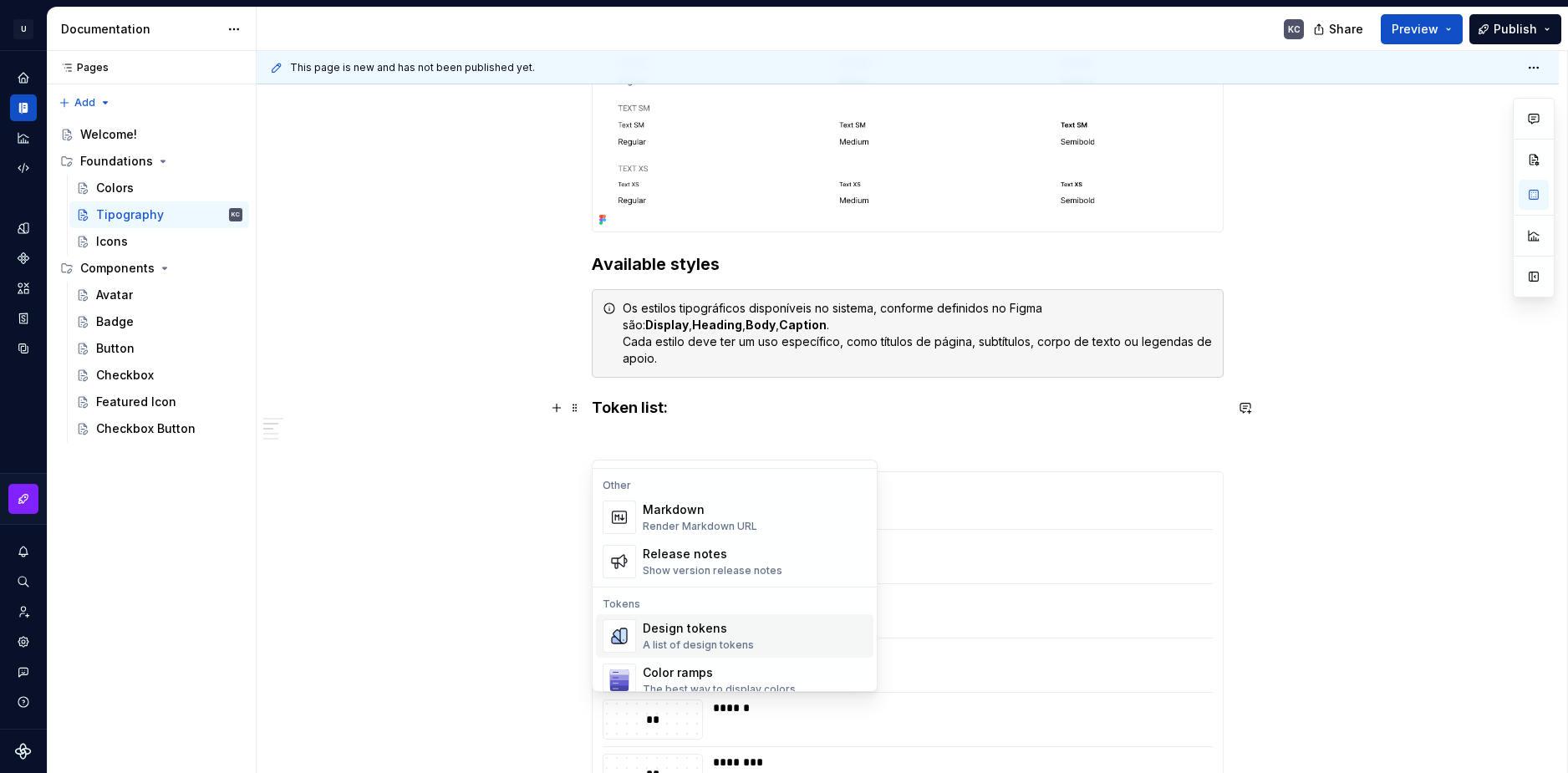
click at [701, 635] on div "Design tokens" at bounding box center [699, 628] width 111 height 17
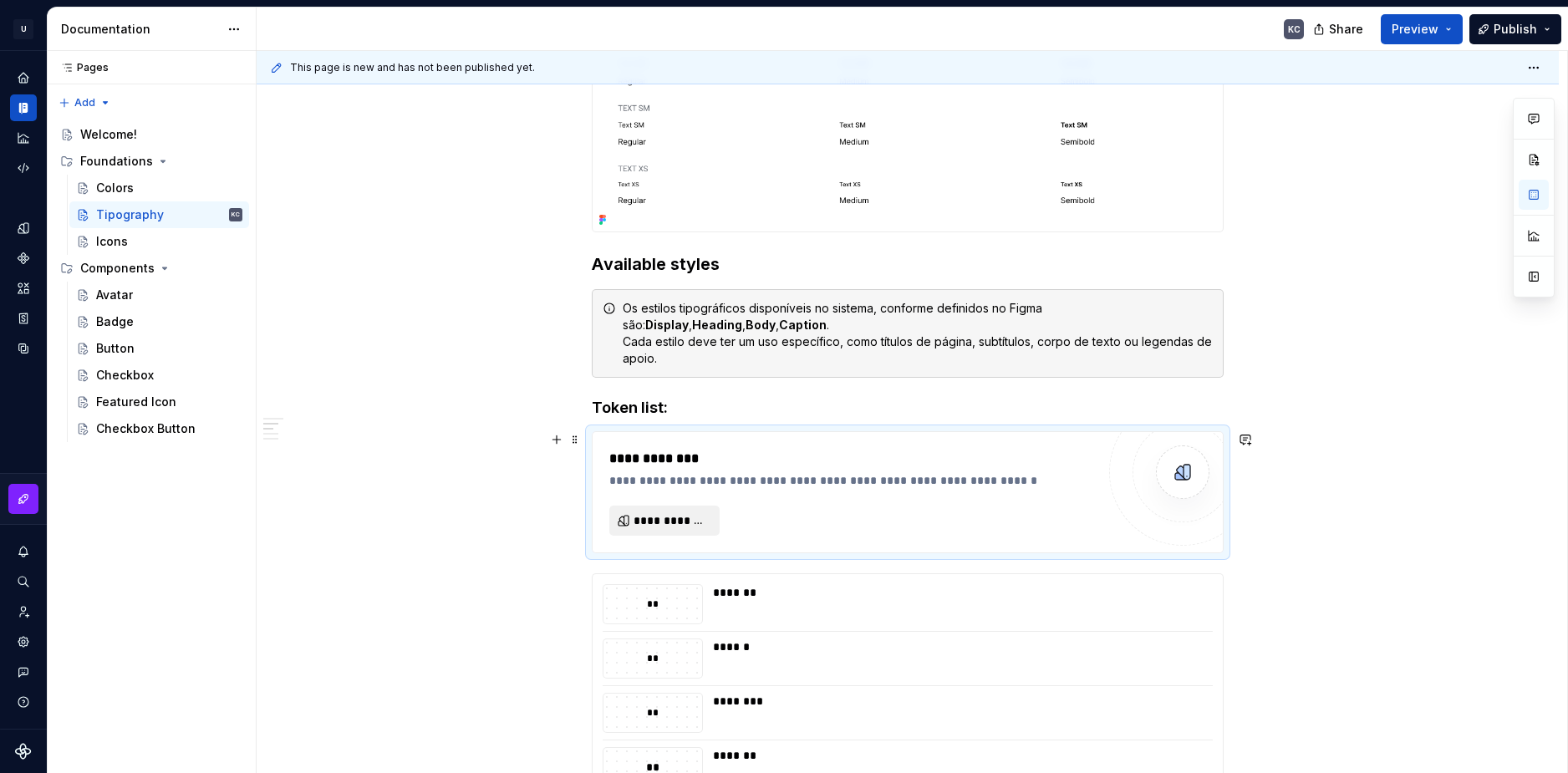
click at [664, 520] on span "**********" at bounding box center [672, 520] width 76 height 17
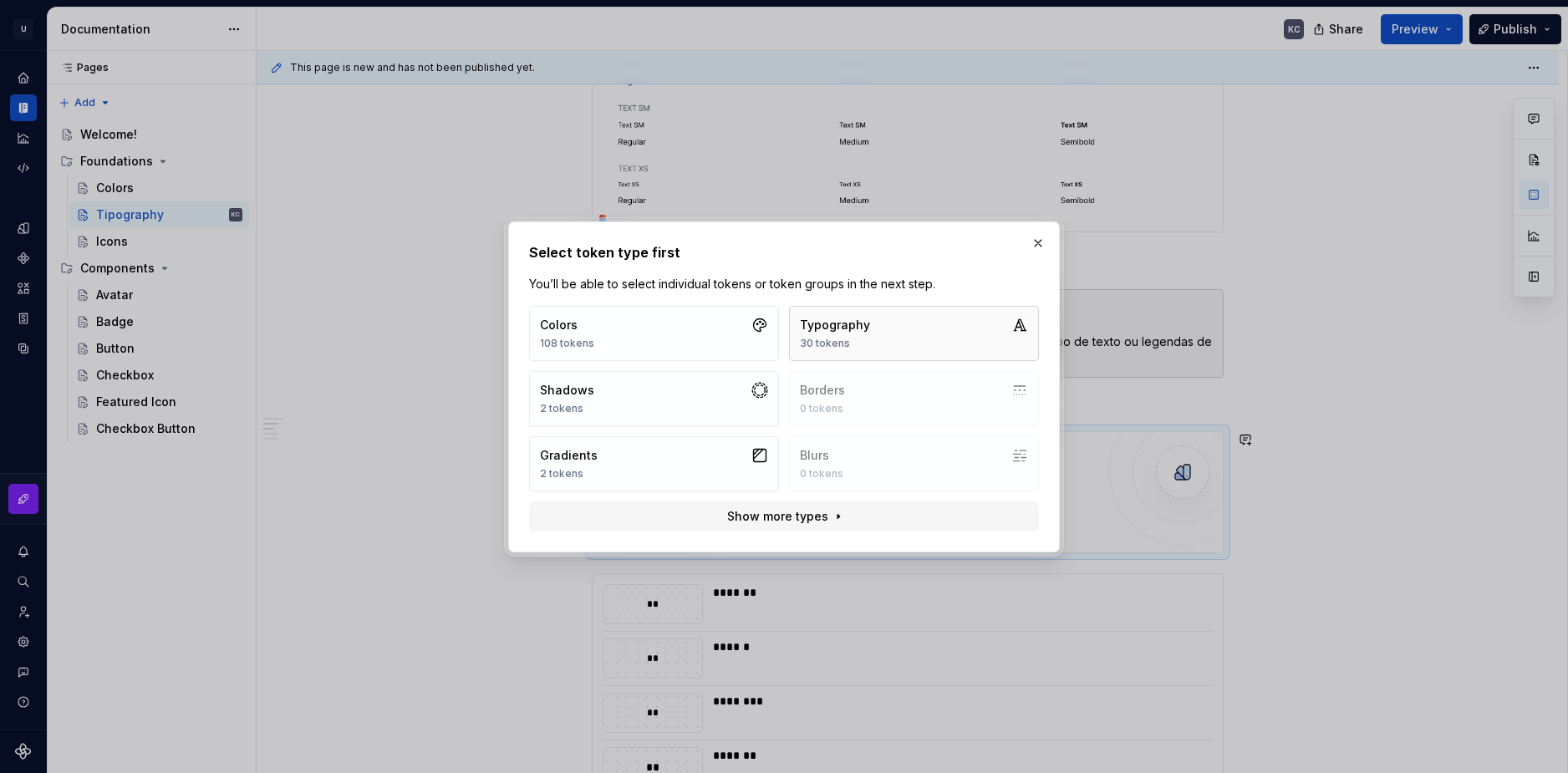
click at [851, 329] on div "Typography" at bounding box center [835, 324] width 70 height 17
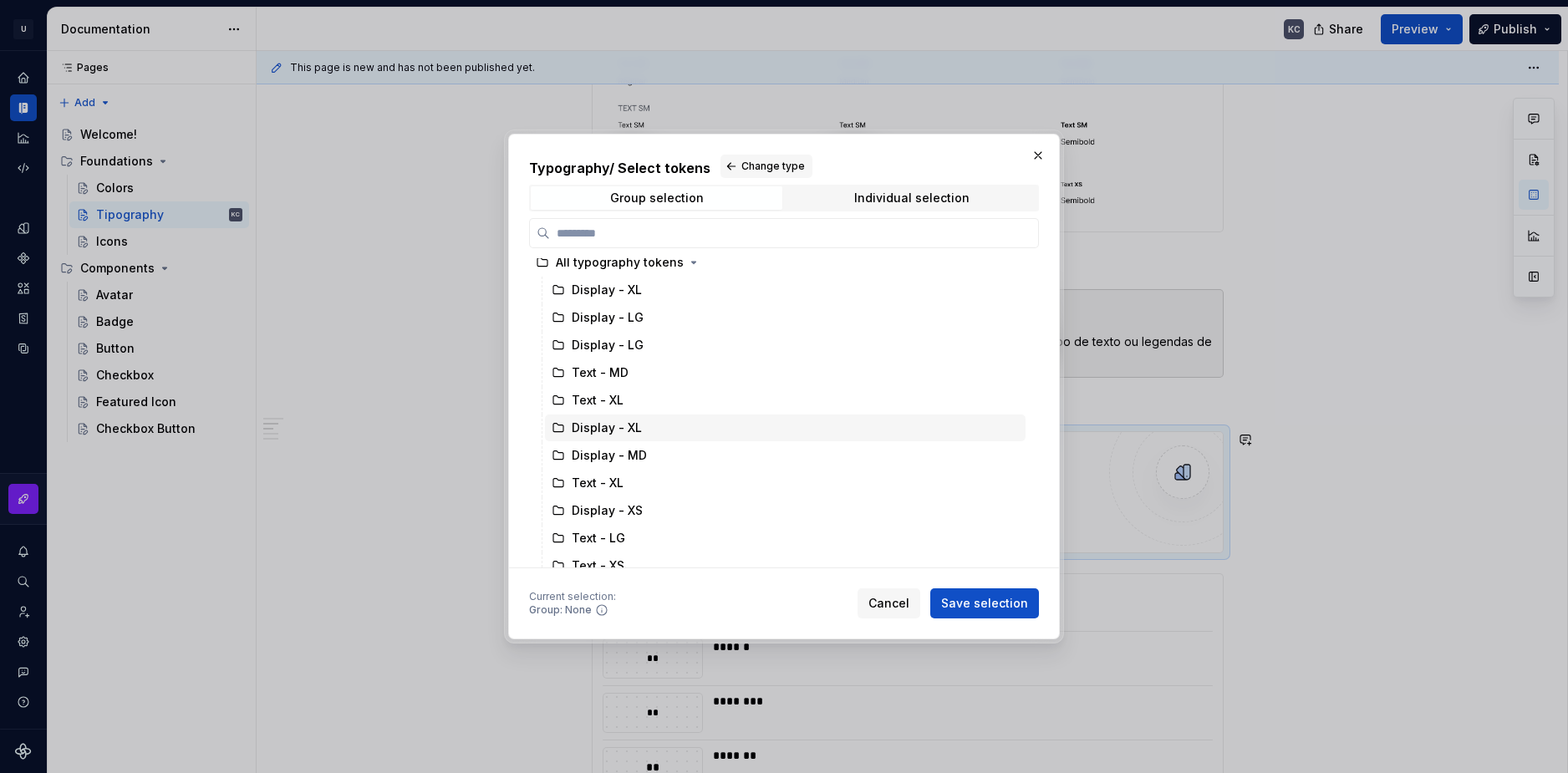
scroll to position [0, 0]
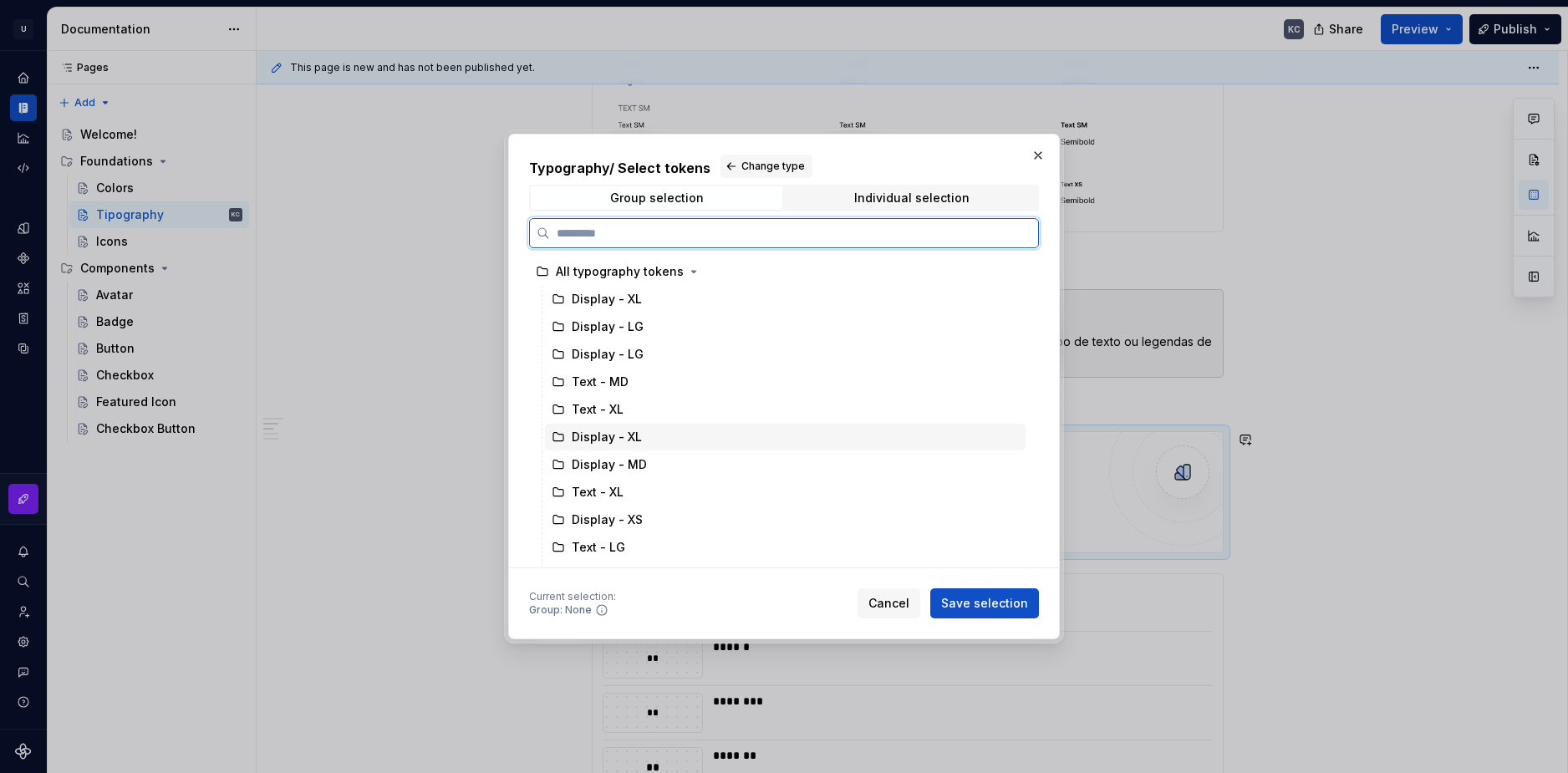
click at [681, 431] on div "Display - XL" at bounding box center [785, 437] width 481 height 27
click at [637, 302] on div "Display - XL" at bounding box center [607, 299] width 70 height 17
click at [681, 426] on div "Display - XL" at bounding box center [785, 437] width 481 height 27
click at [656, 303] on div "Display - XL" at bounding box center [785, 299] width 481 height 27
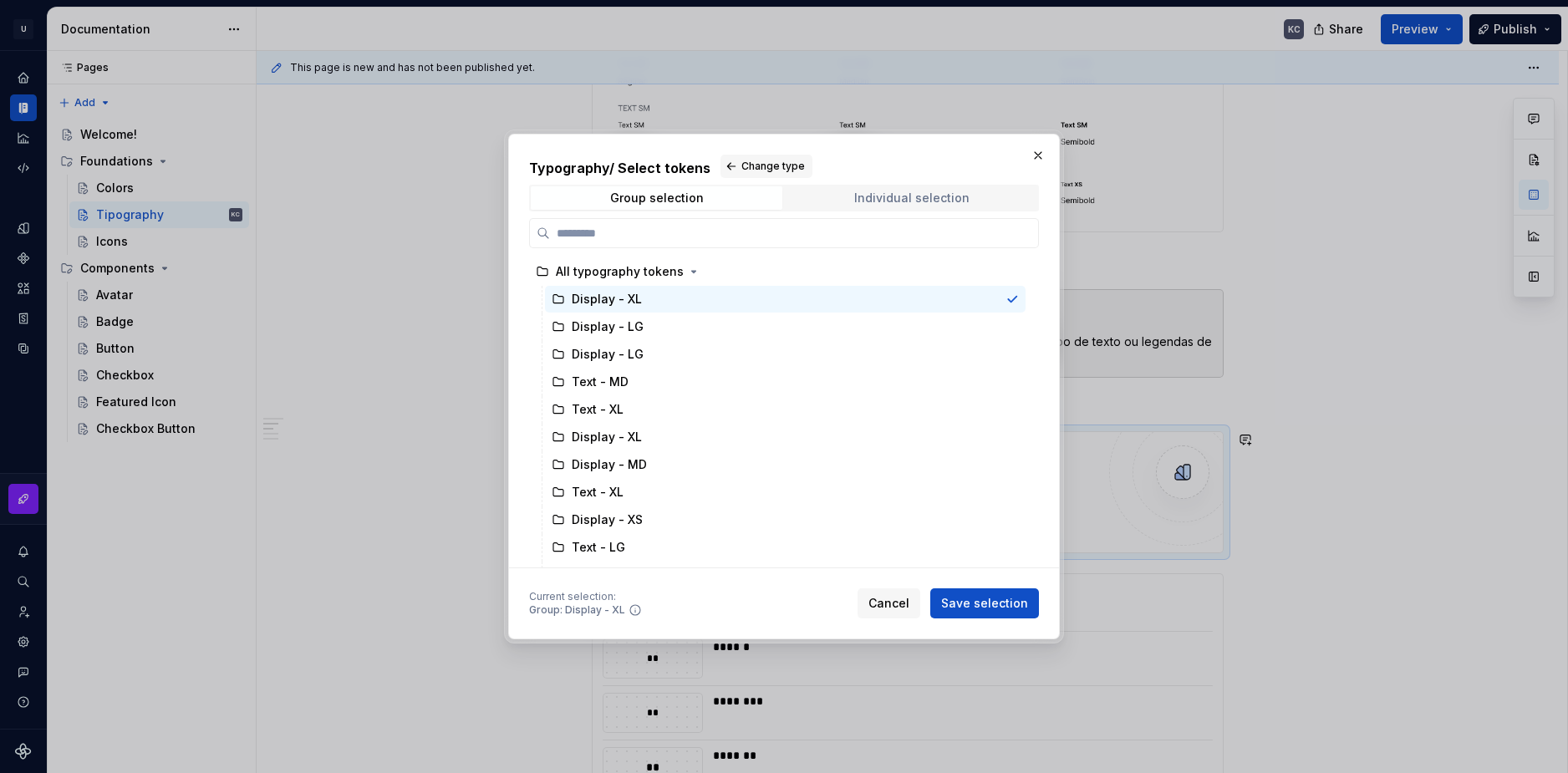
click at [942, 200] on div "Individual selection" at bounding box center [912, 198] width 115 height 13
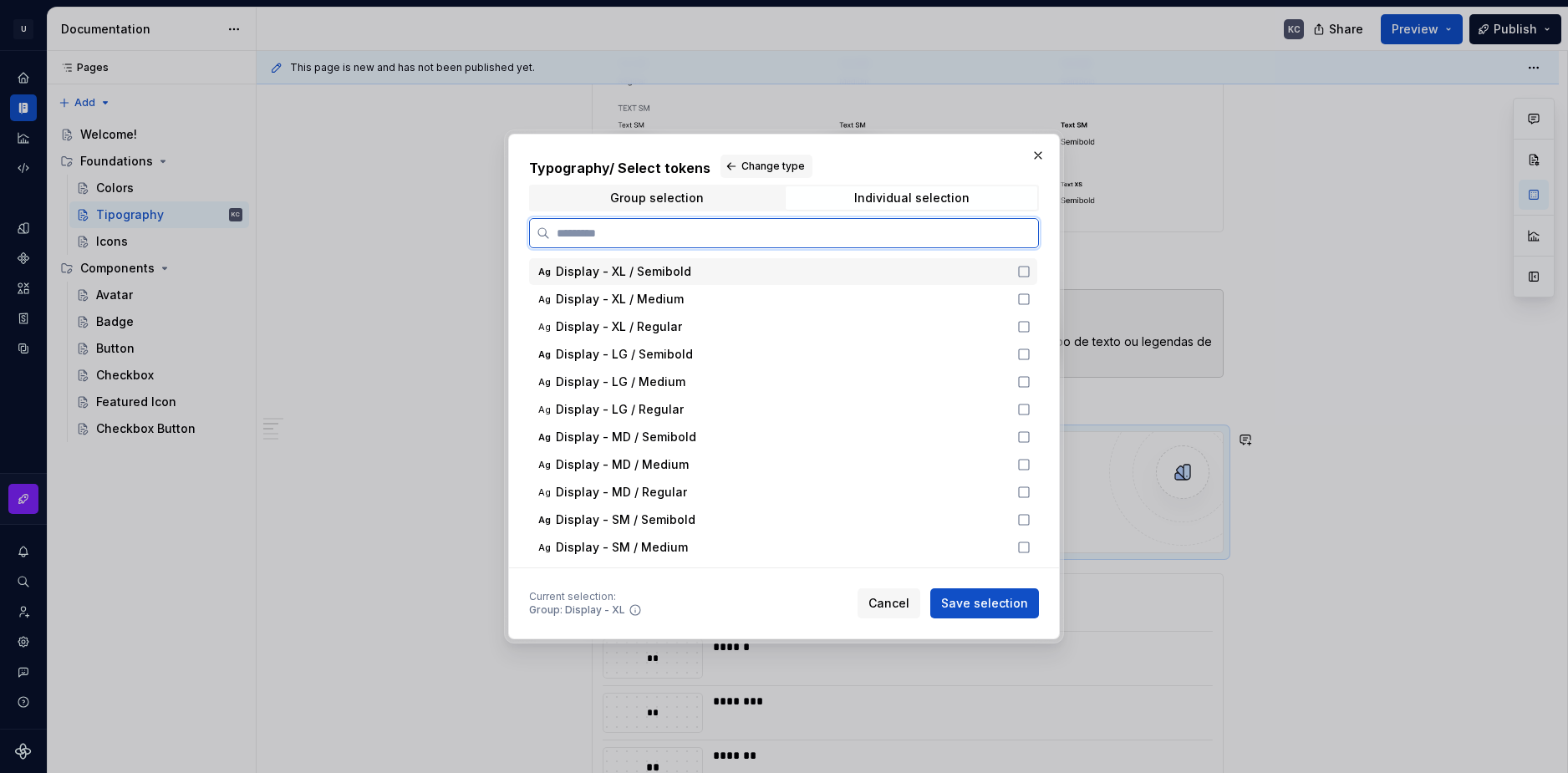
click at [708, 278] on div "Display - XL / Semibold" at bounding box center [781, 271] width 451 height 17
click at [717, 311] on div "Ag Display - XL / Medium" at bounding box center [782, 299] width 508 height 27
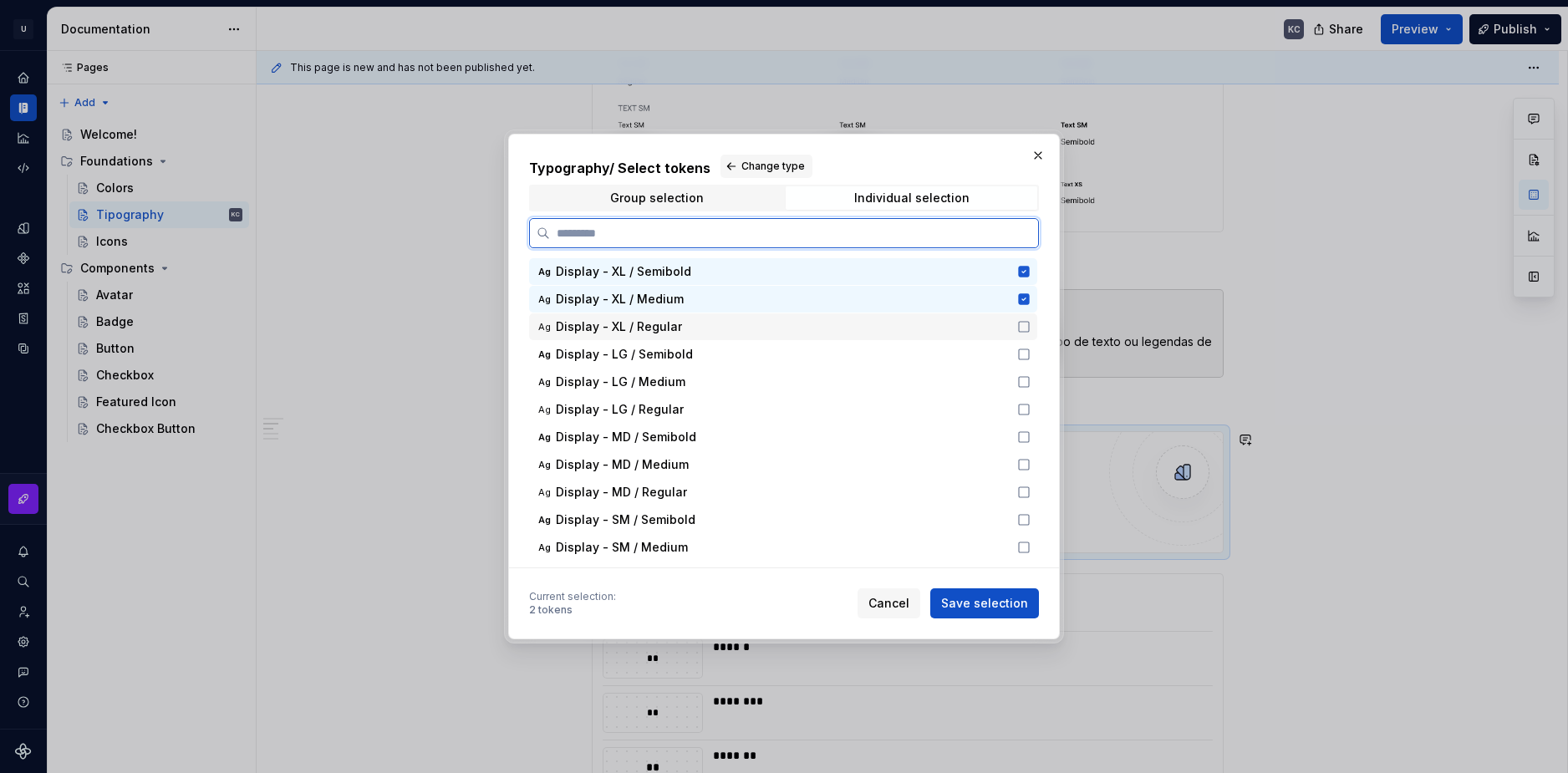
click at [701, 324] on div "Display - XL / Regular" at bounding box center [781, 326] width 451 height 17
click at [1016, 601] on span "Save selection" at bounding box center [984, 603] width 87 height 17
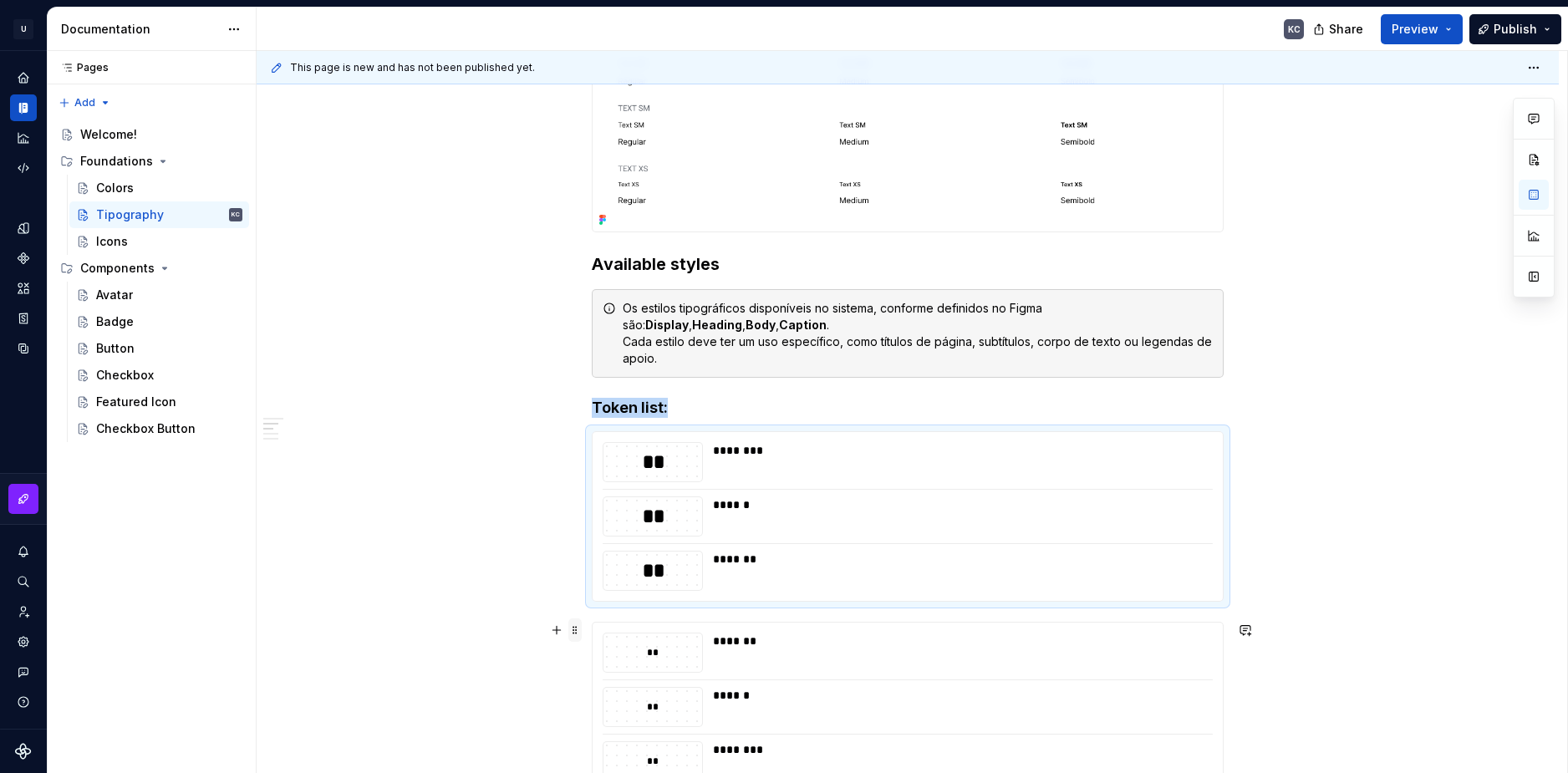
click at [578, 639] on span at bounding box center [575, 630] width 13 height 23
click at [612, 600] on div "Delete" at bounding box center [654, 597] width 109 height 17
click at [559, 414] on button "button" at bounding box center [557, 408] width 23 height 23
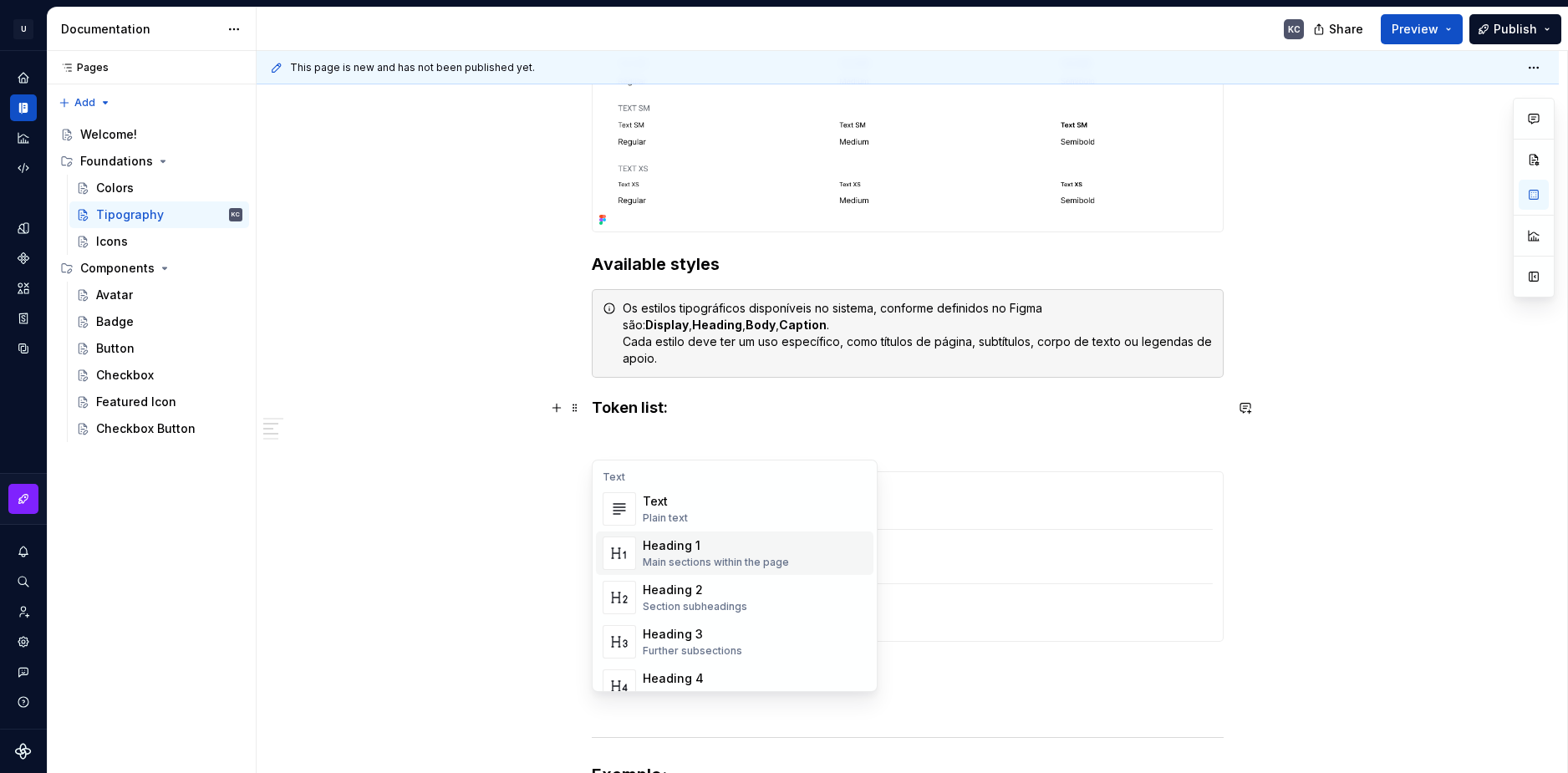
click at [737, 539] on div "Heading 1" at bounding box center [716, 546] width 147 height 17
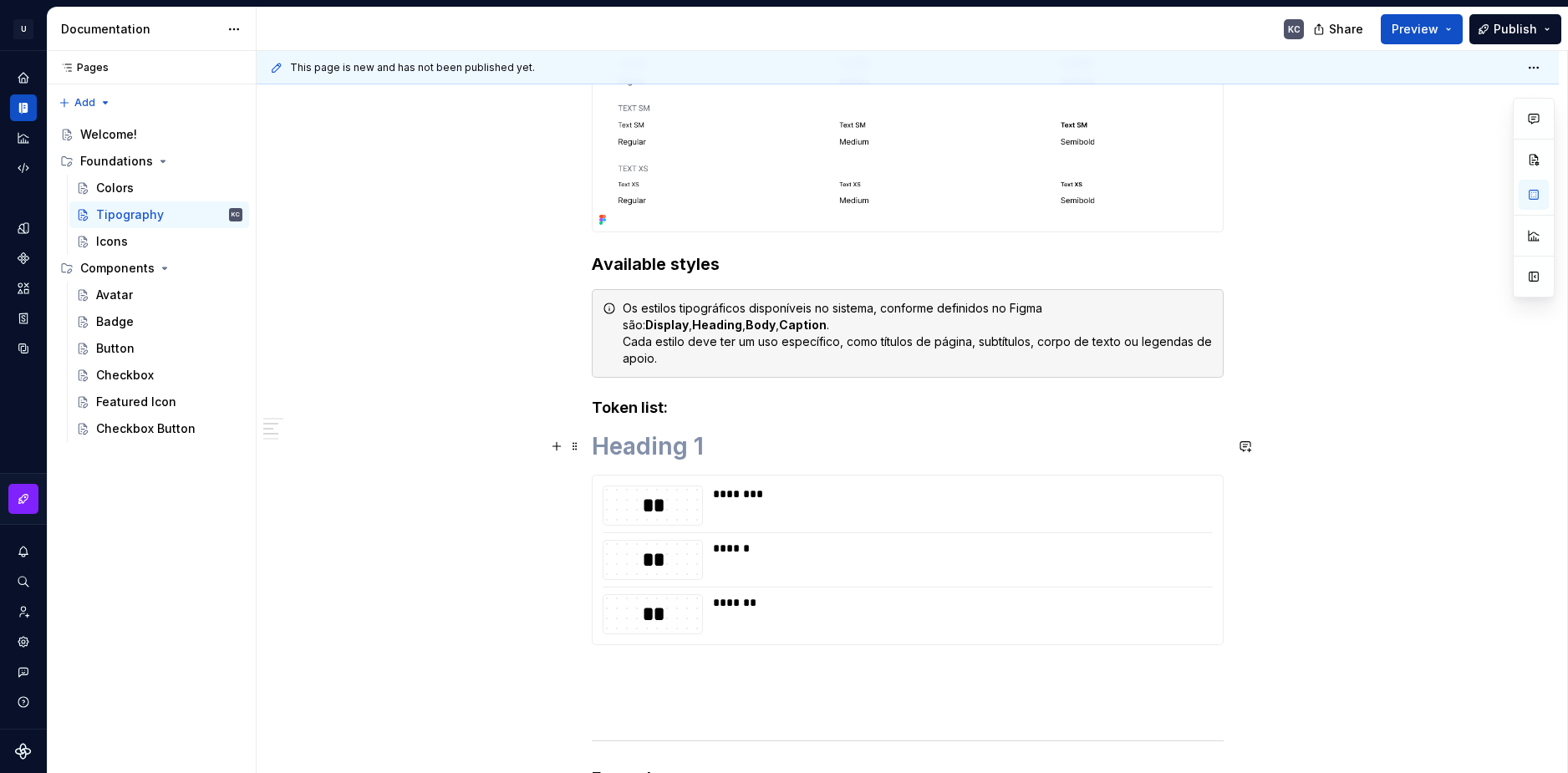
click at [672, 449] on h1 at bounding box center [907, 446] width 632 height 30
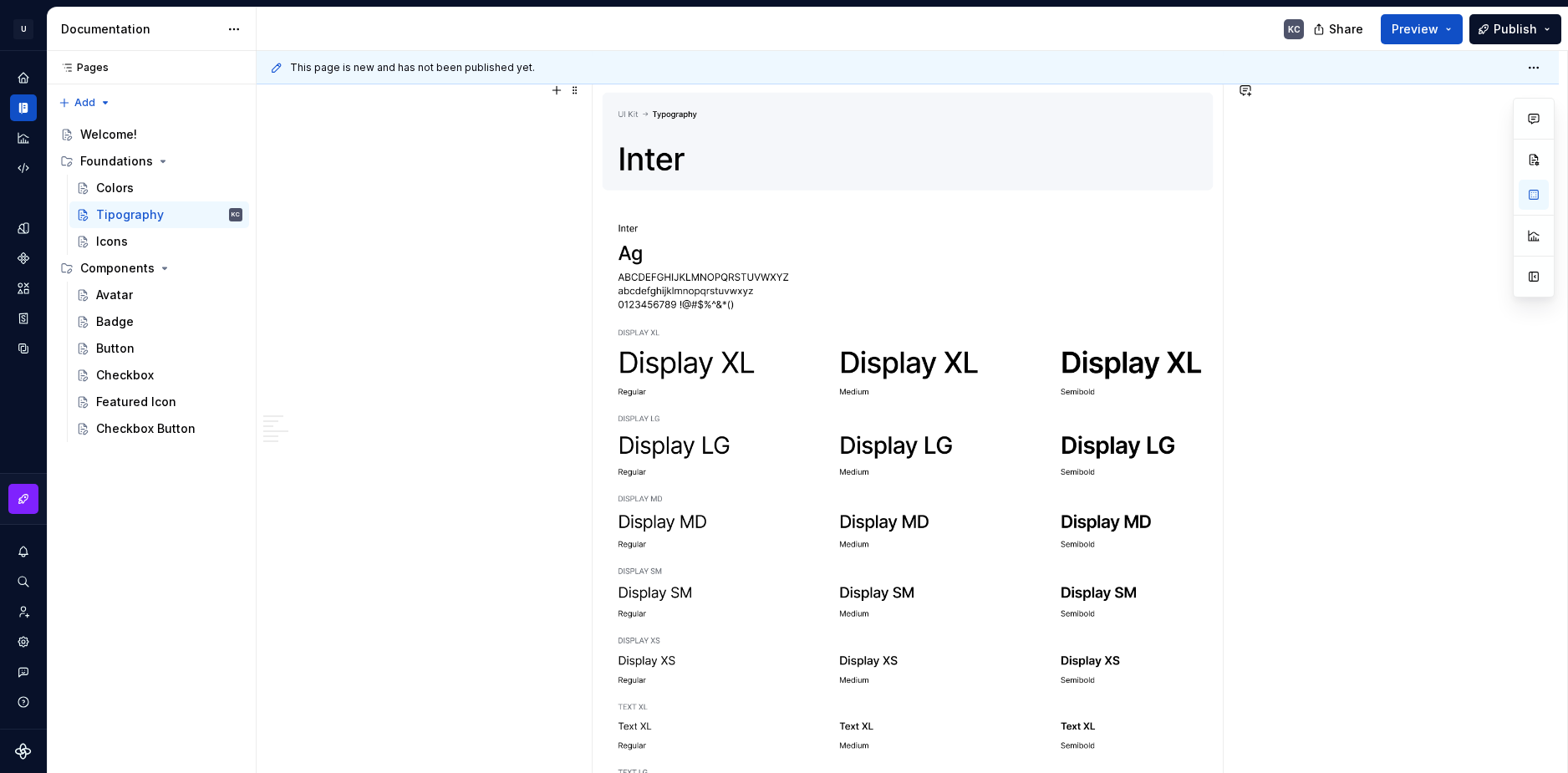
scroll to position [235, 0]
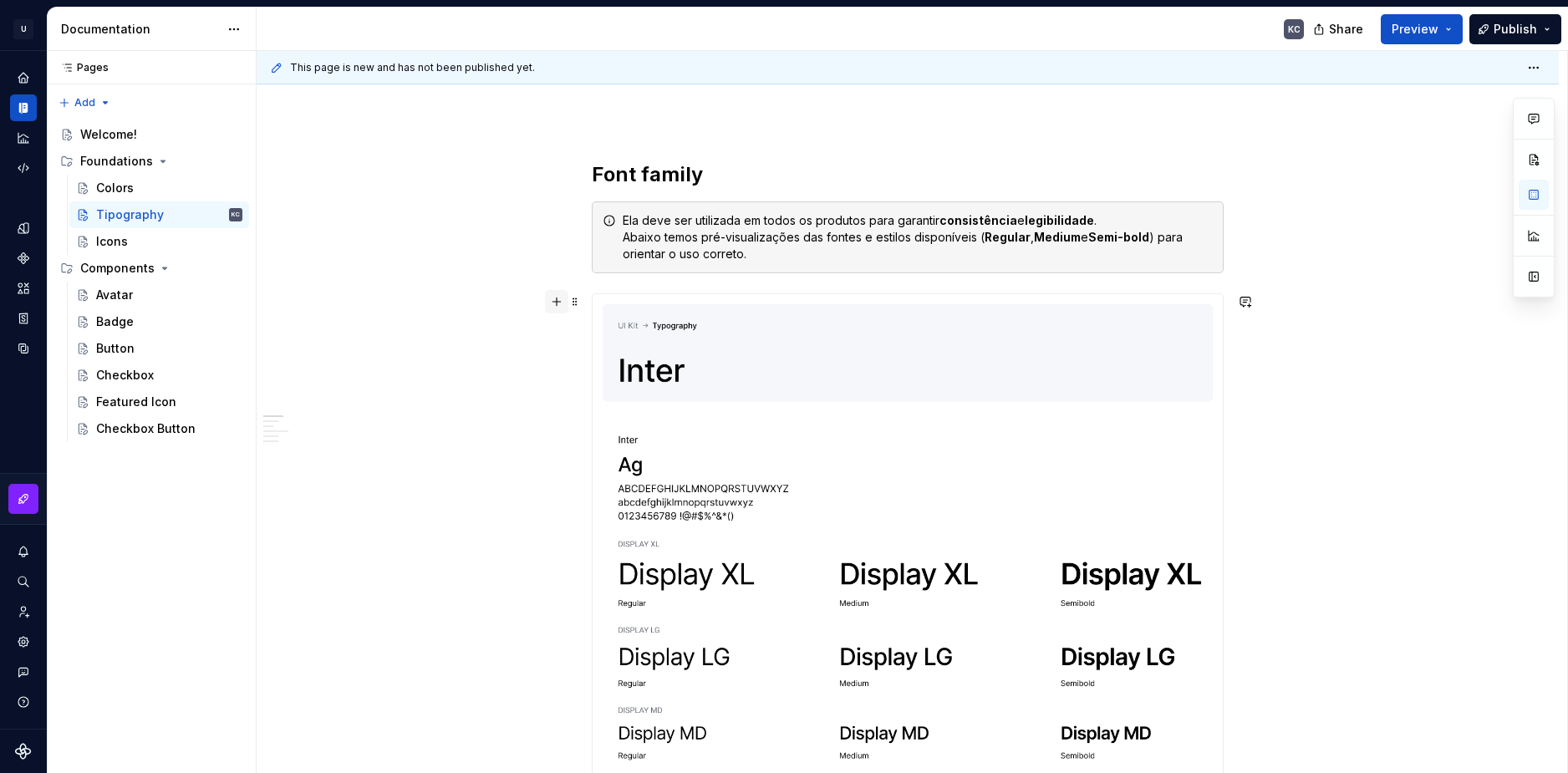
click at [553, 306] on button "button" at bounding box center [557, 302] width 23 height 23
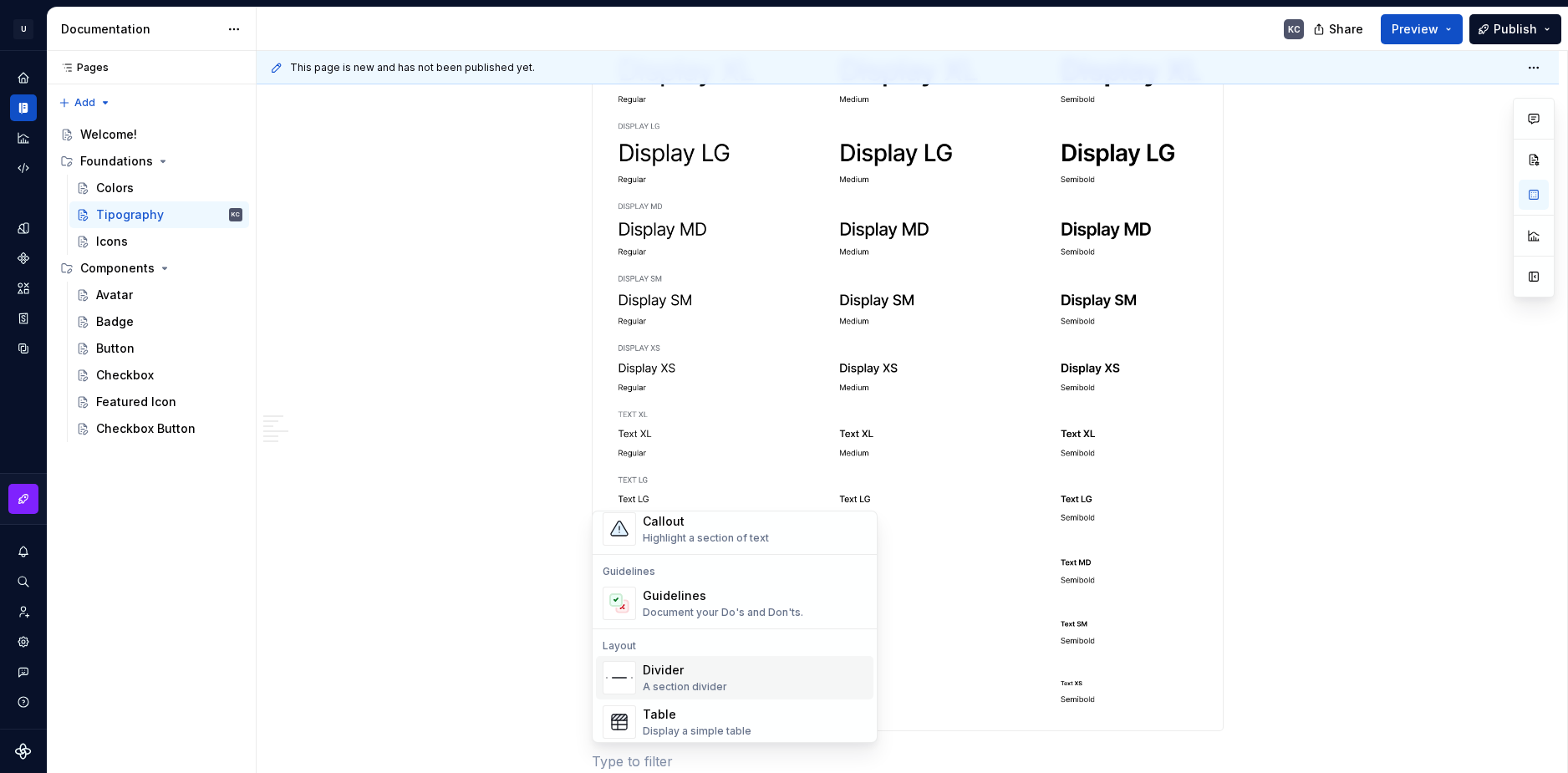
scroll to position [502, 0]
click at [683, 607] on div "Divider A section divider" at bounding box center [685, 605] width 85 height 31
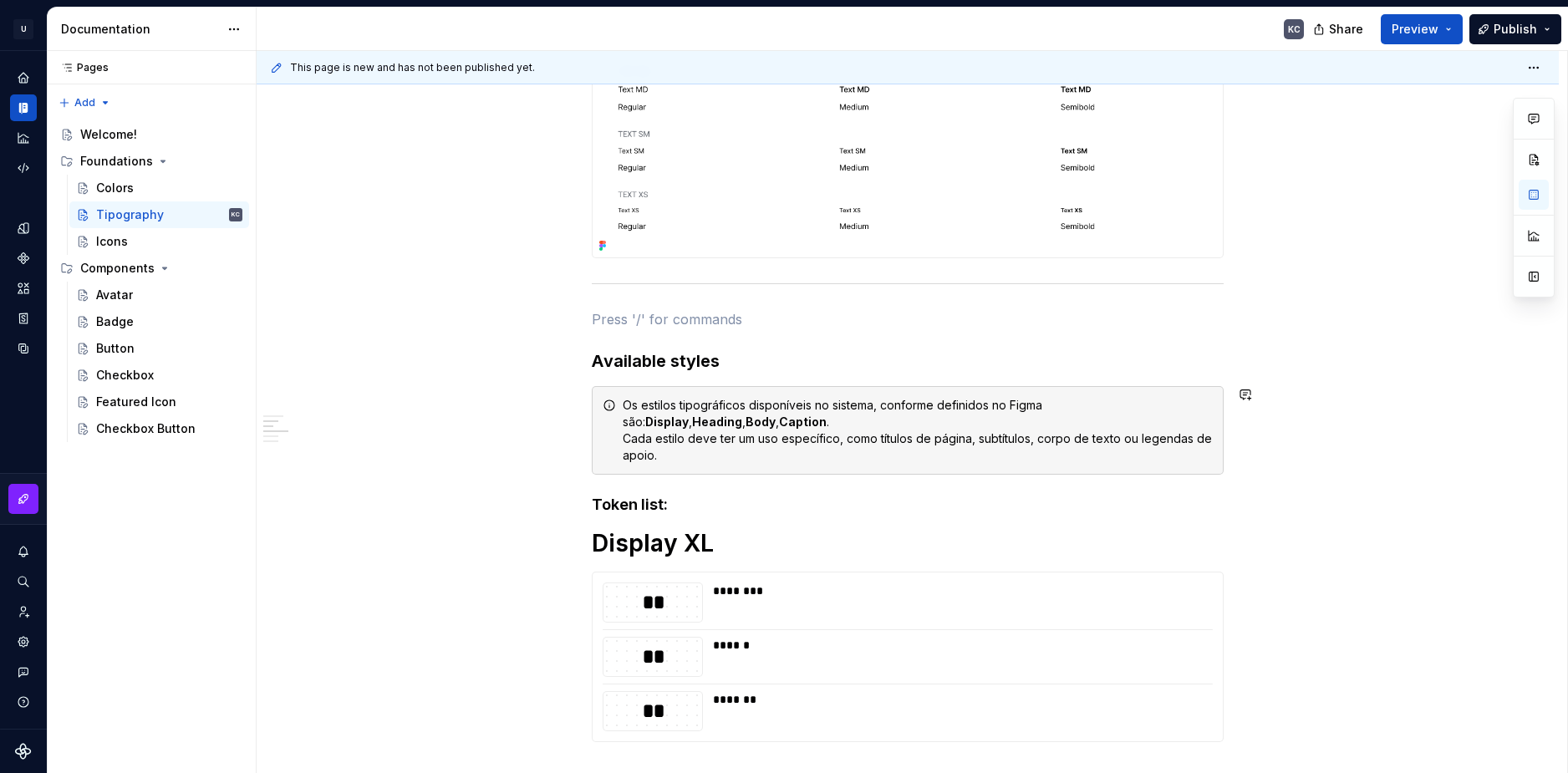
scroll to position [1271, 0]
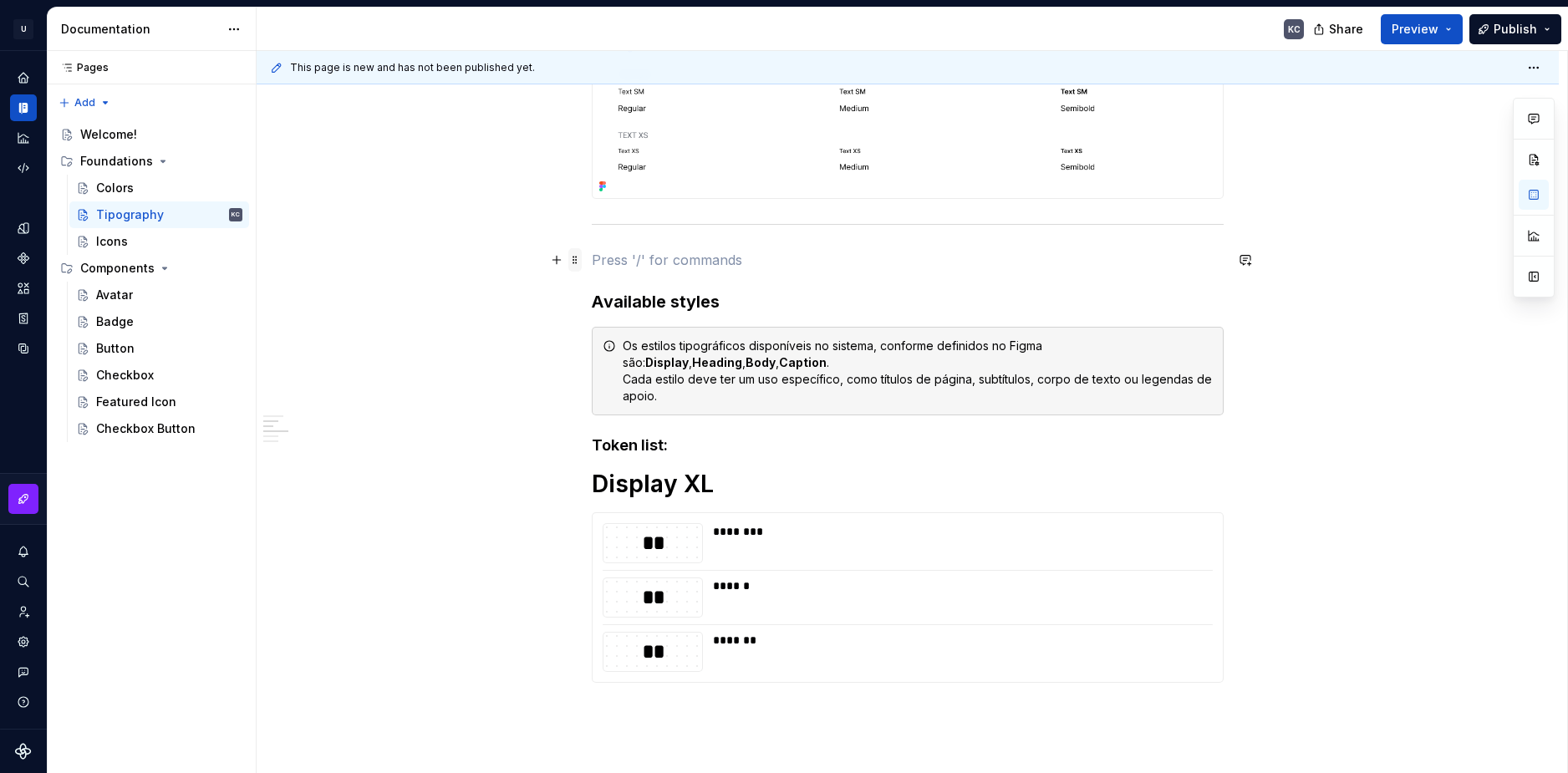
click at [575, 262] on span at bounding box center [575, 260] width 13 height 23
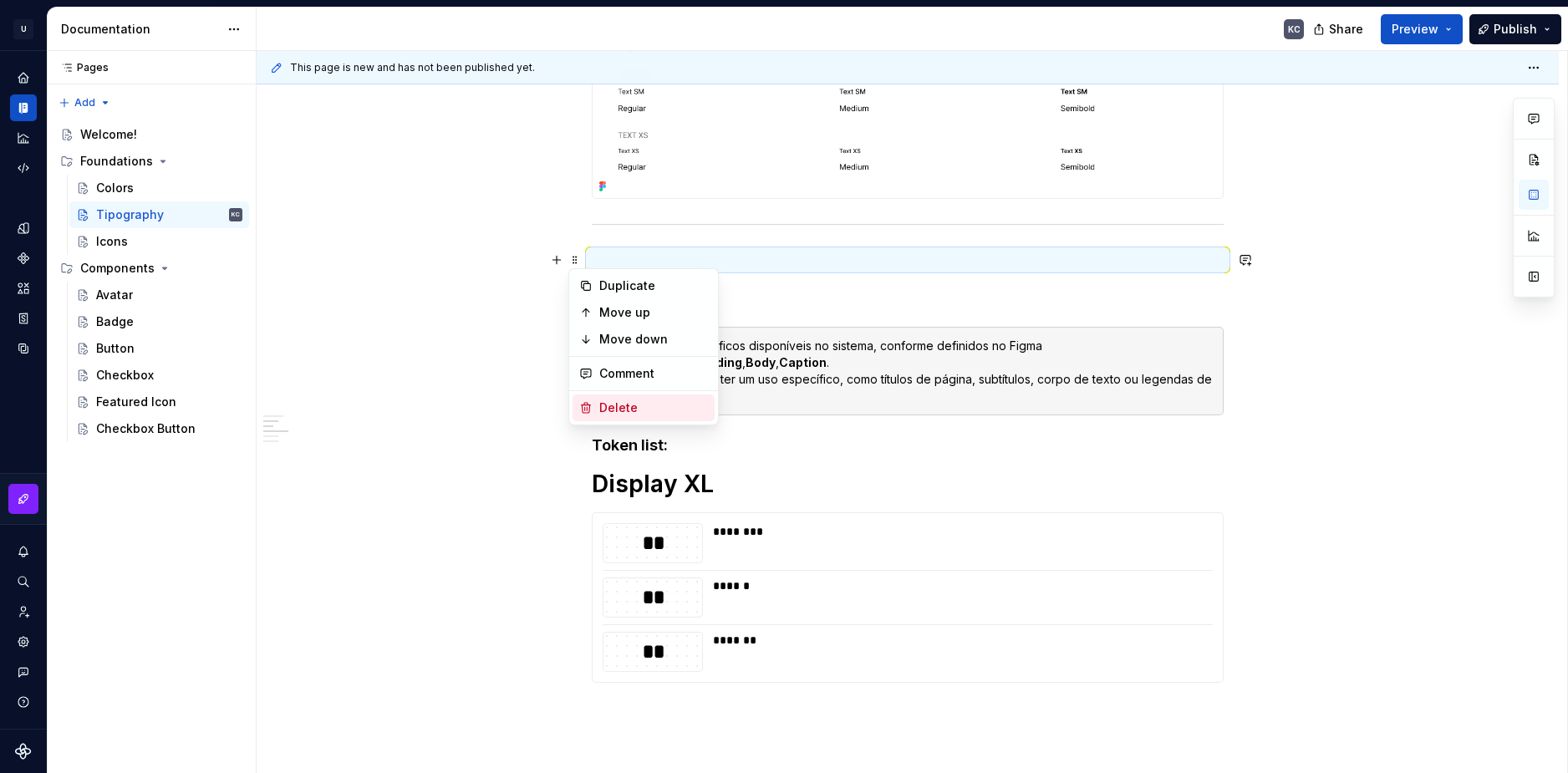
click at [619, 403] on div "Delete" at bounding box center [654, 407] width 109 height 17
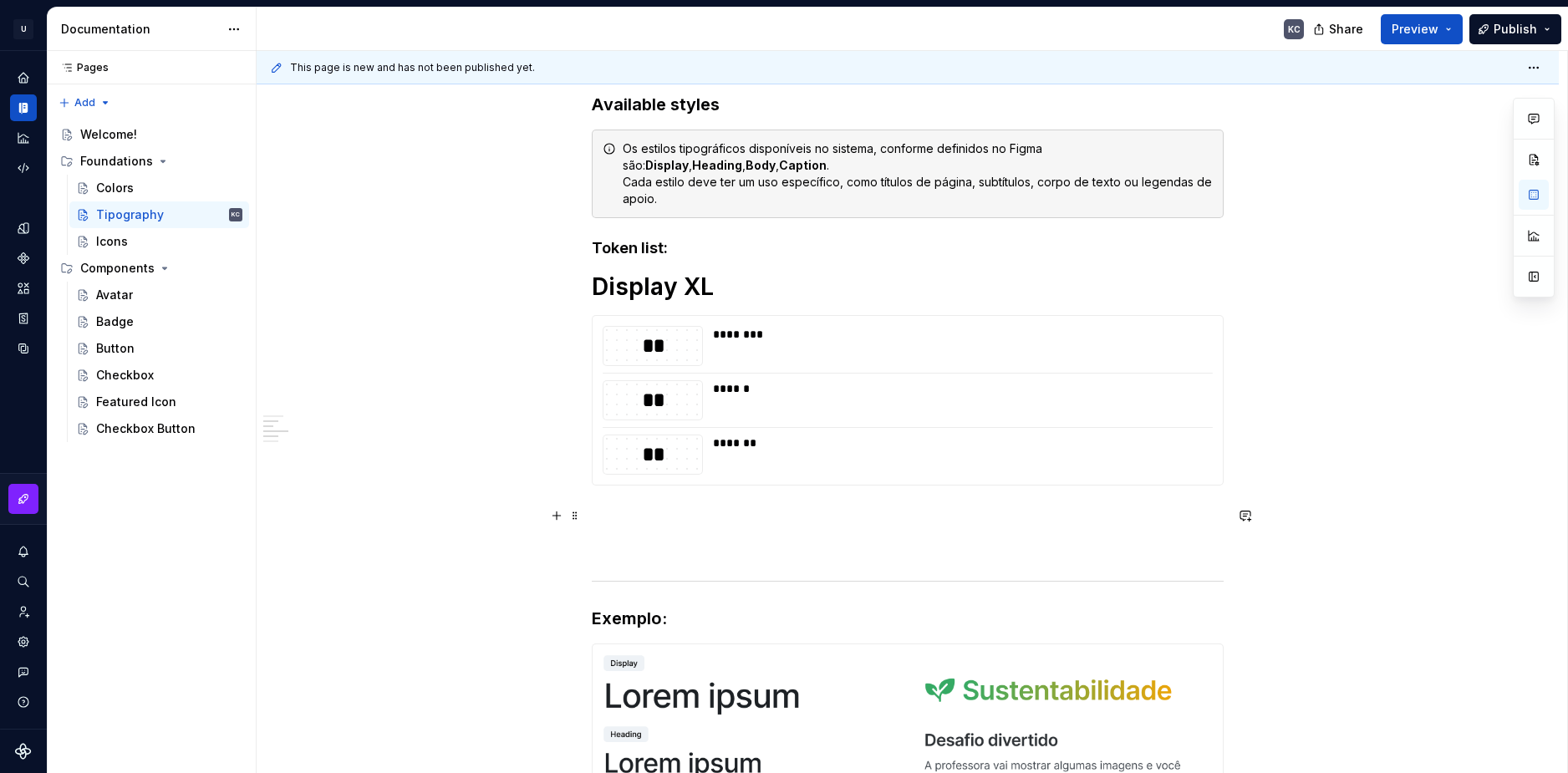
scroll to position [1438, 0]
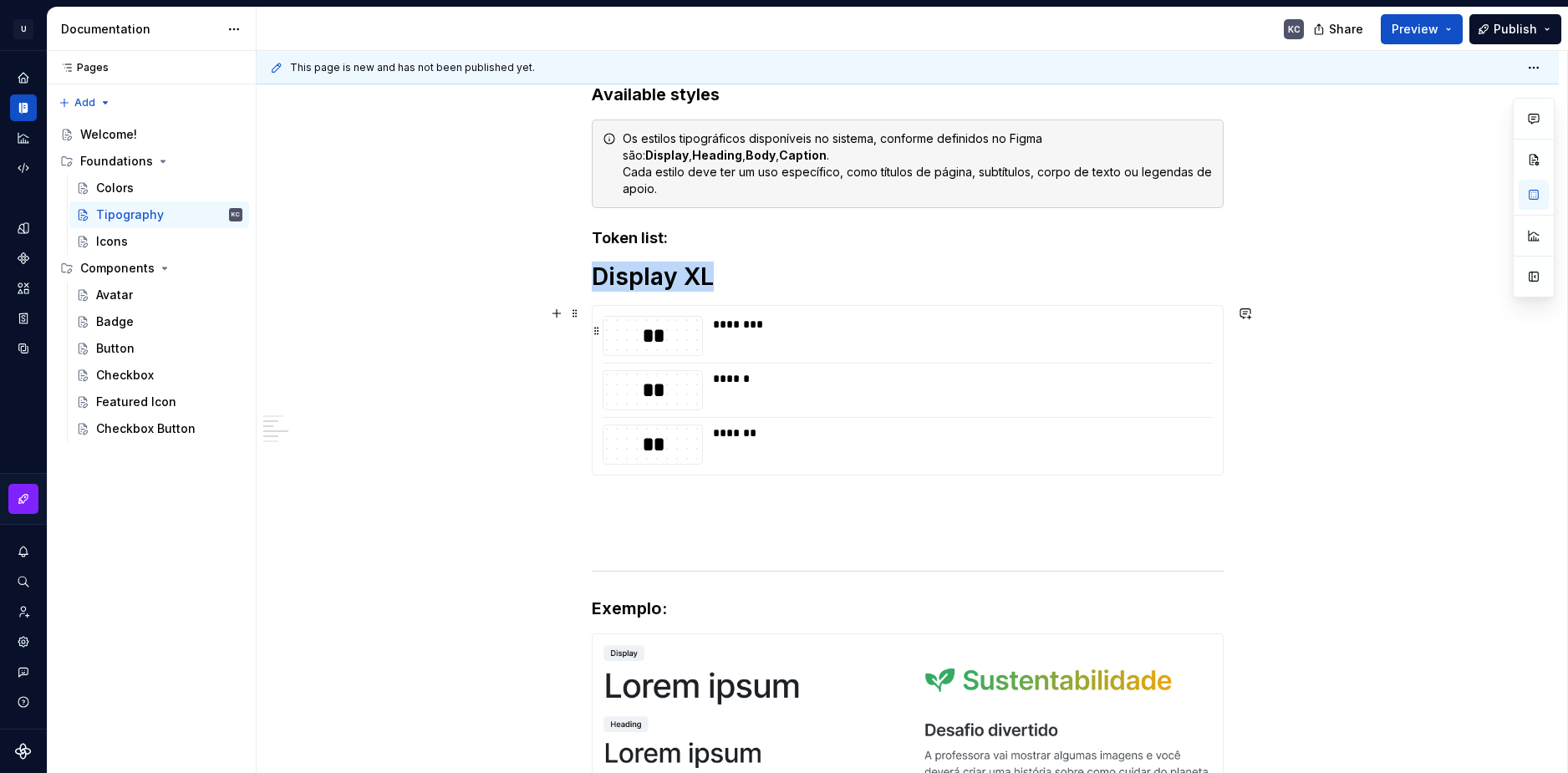
click at [665, 343] on div "**" at bounding box center [653, 336] width 99 height 29
click at [577, 275] on span at bounding box center [575, 277] width 13 height 23
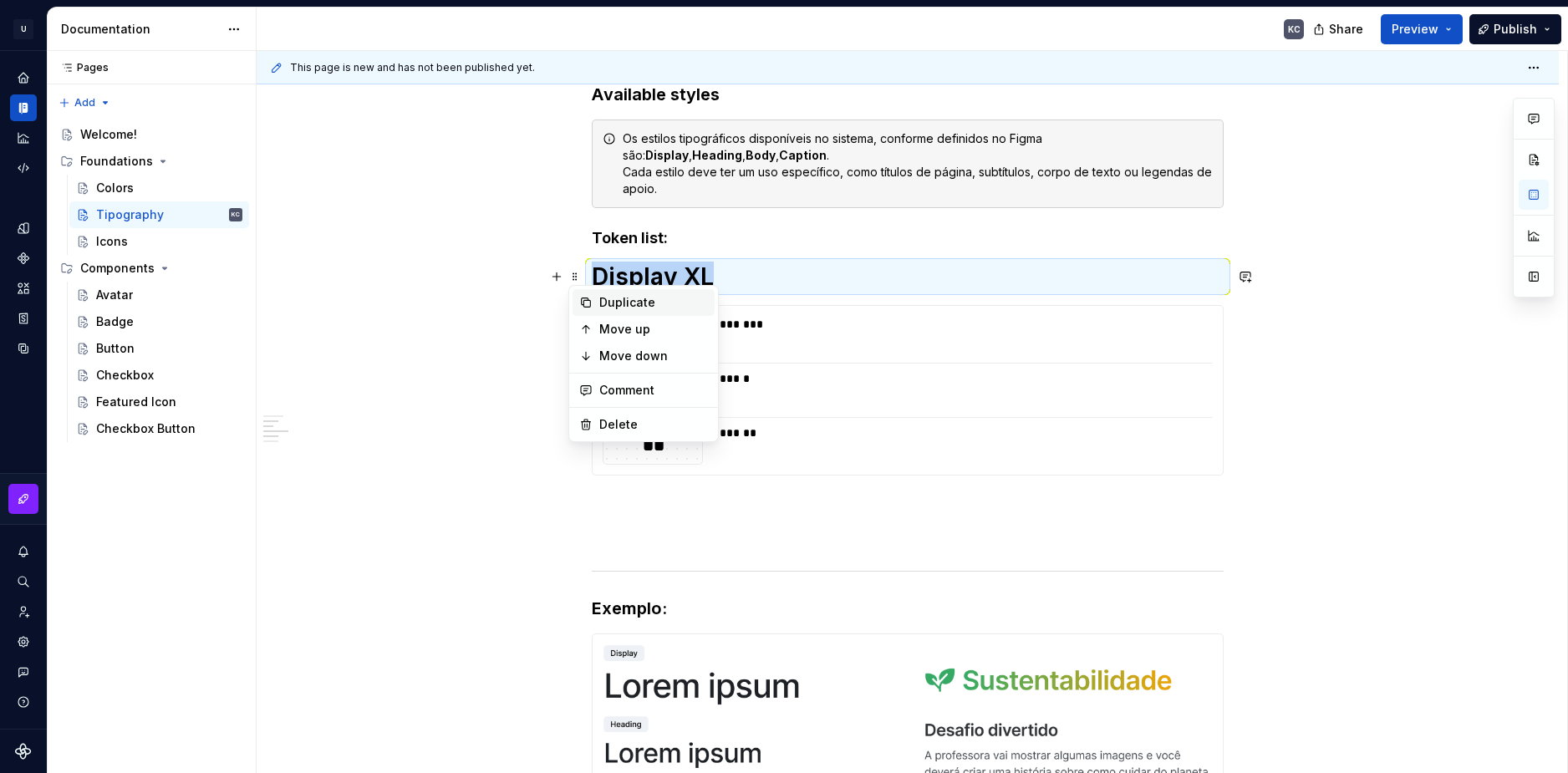
click at [612, 310] on div "Duplicate" at bounding box center [654, 302] width 109 height 17
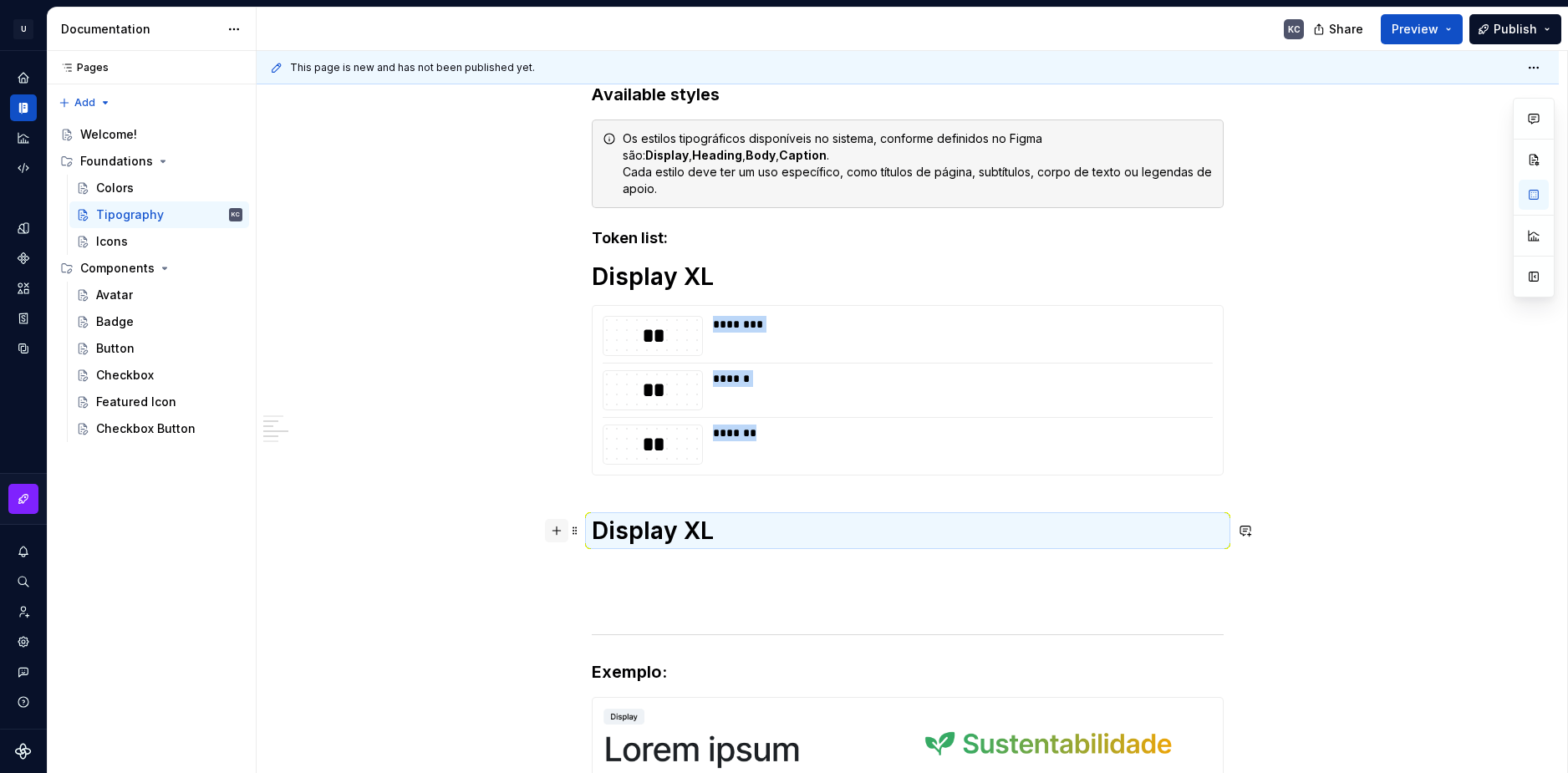
click at [560, 538] on button "button" at bounding box center [557, 530] width 23 height 23
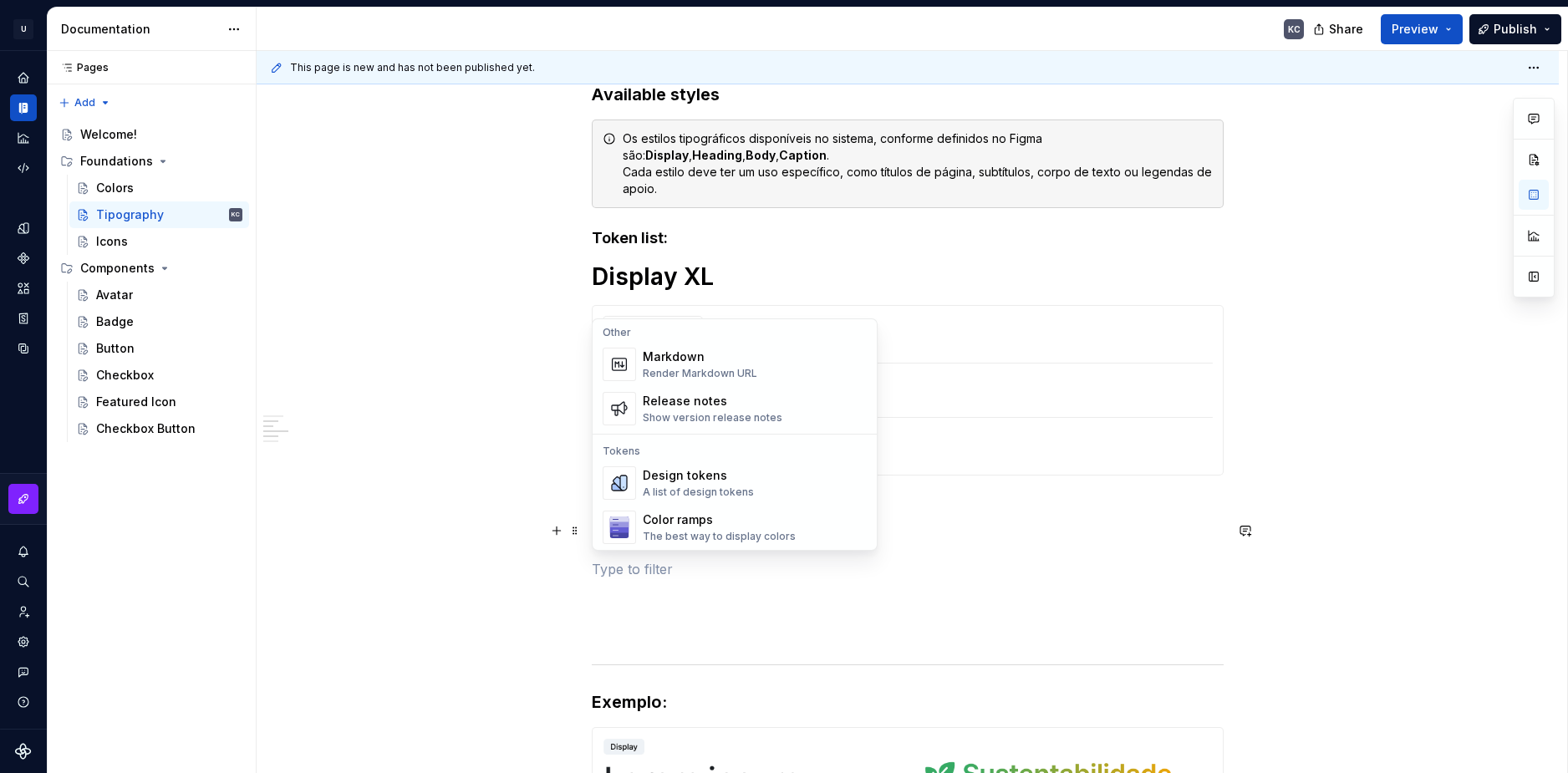
scroll to position [1170, 0]
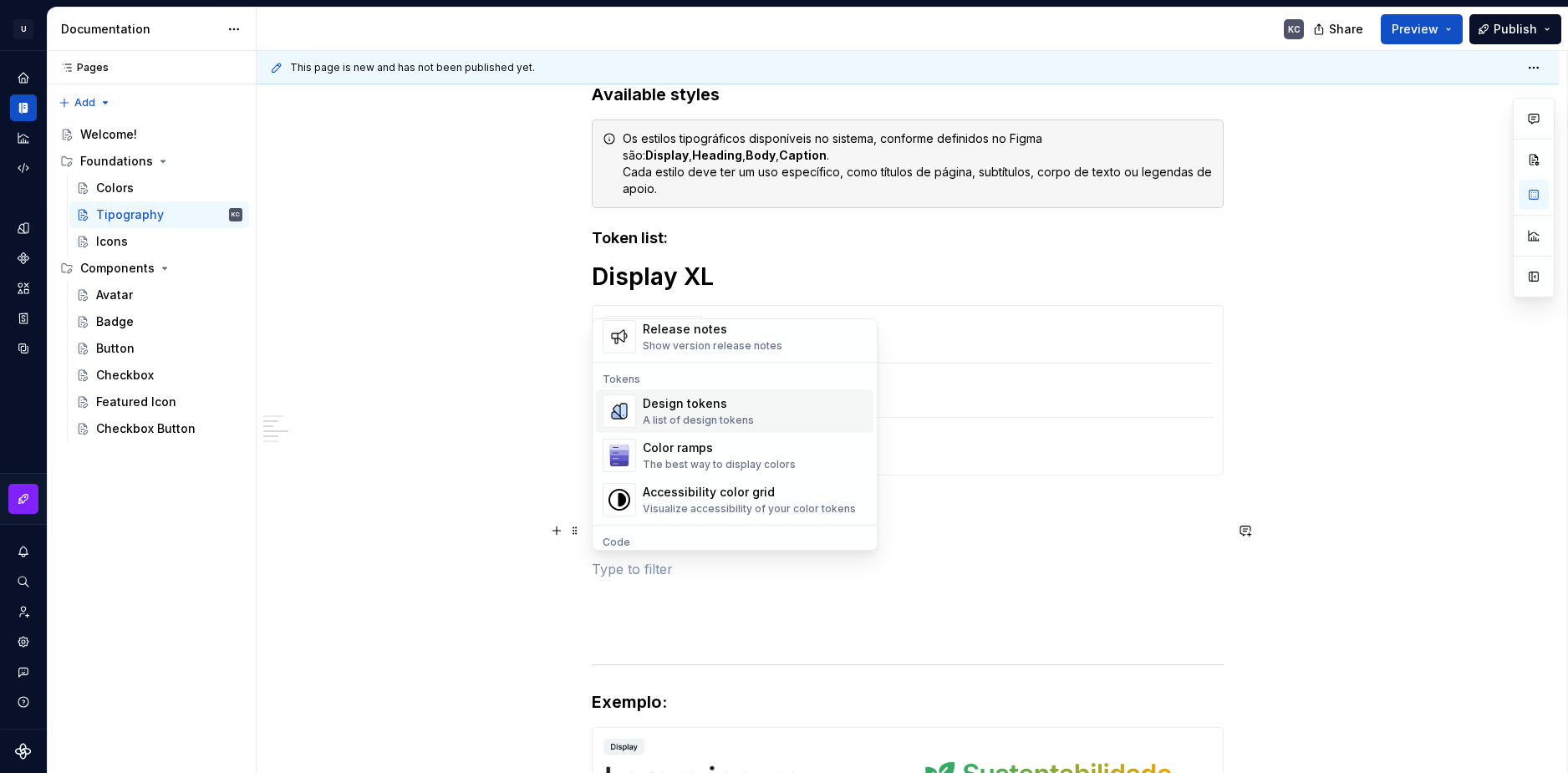
click at [665, 406] on div "Design tokens" at bounding box center [699, 404] width 111 height 17
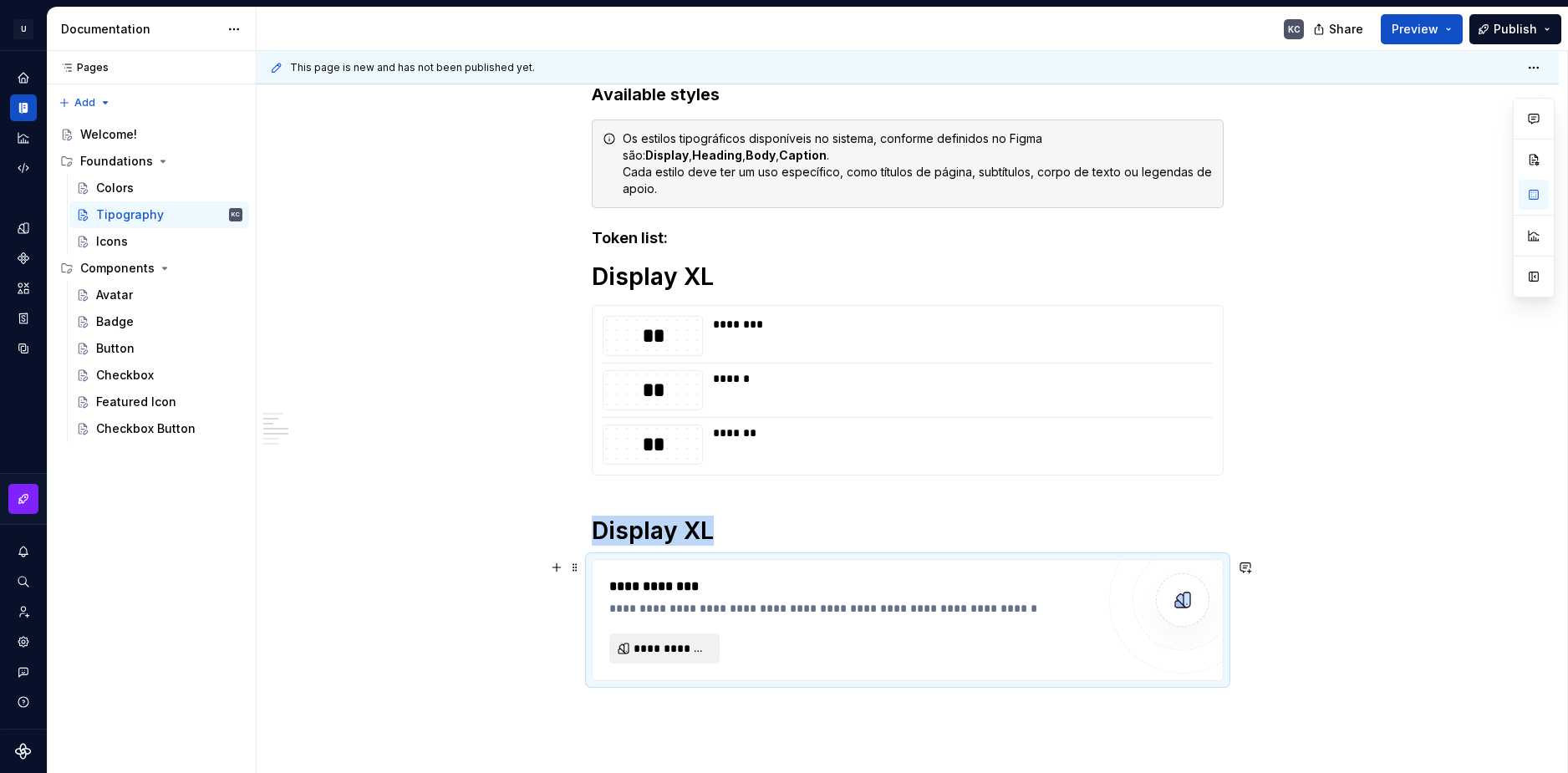
click at [660, 644] on span "**********" at bounding box center [672, 648] width 76 height 17
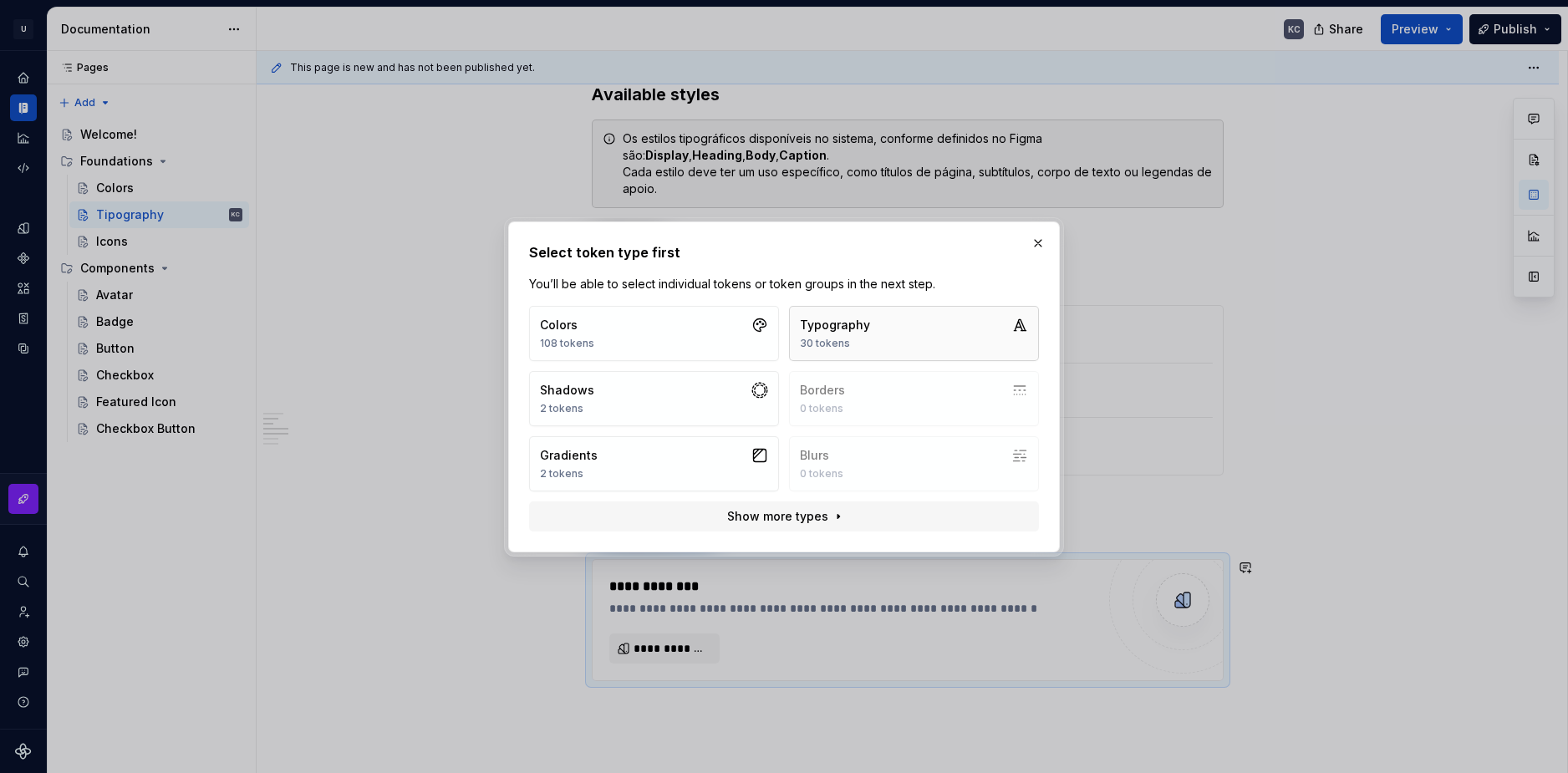
click at [858, 351] on button "Typography 30 tokens" at bounding box center [914, 333] width 250 height 55
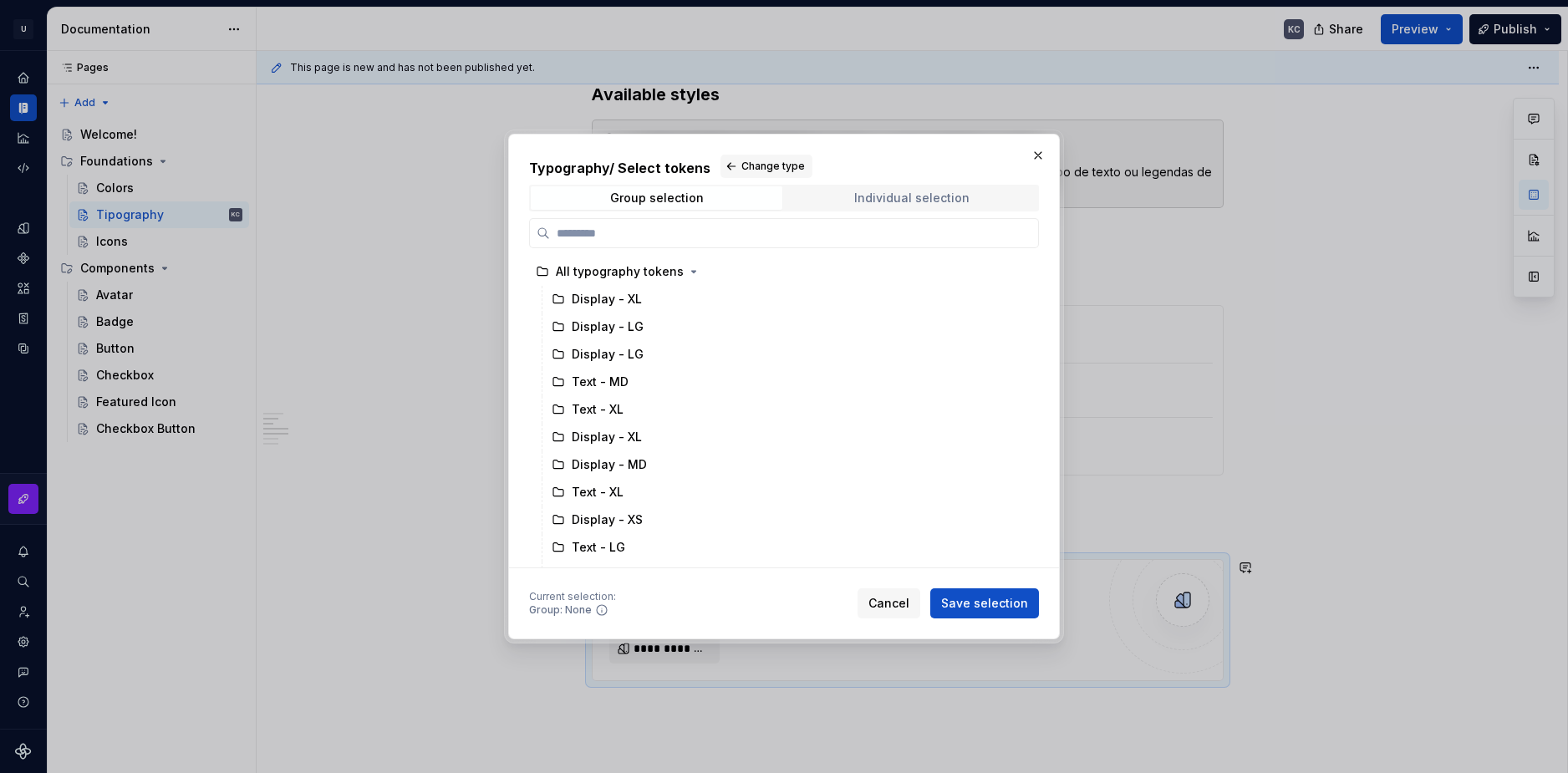
click at [909, 204] on div "Individual selection" at bounding box center [912, 198] width 115 height 13
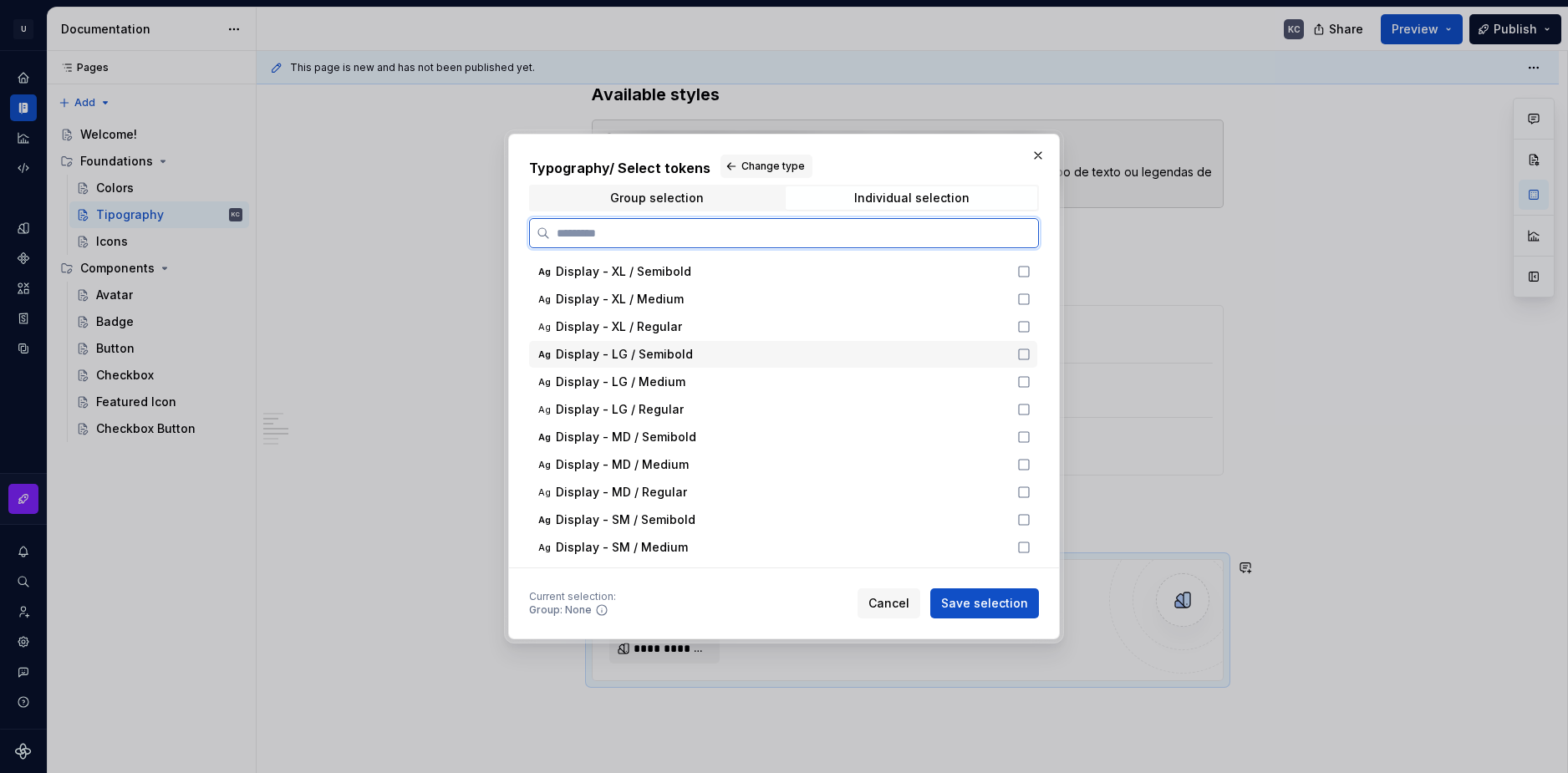
click at [1022, 353] on icon at bounding box center [1023, 354] width 13 height 13
click at [1022, 384] on icon at bounding box center [1023, 381] width 13 height 13
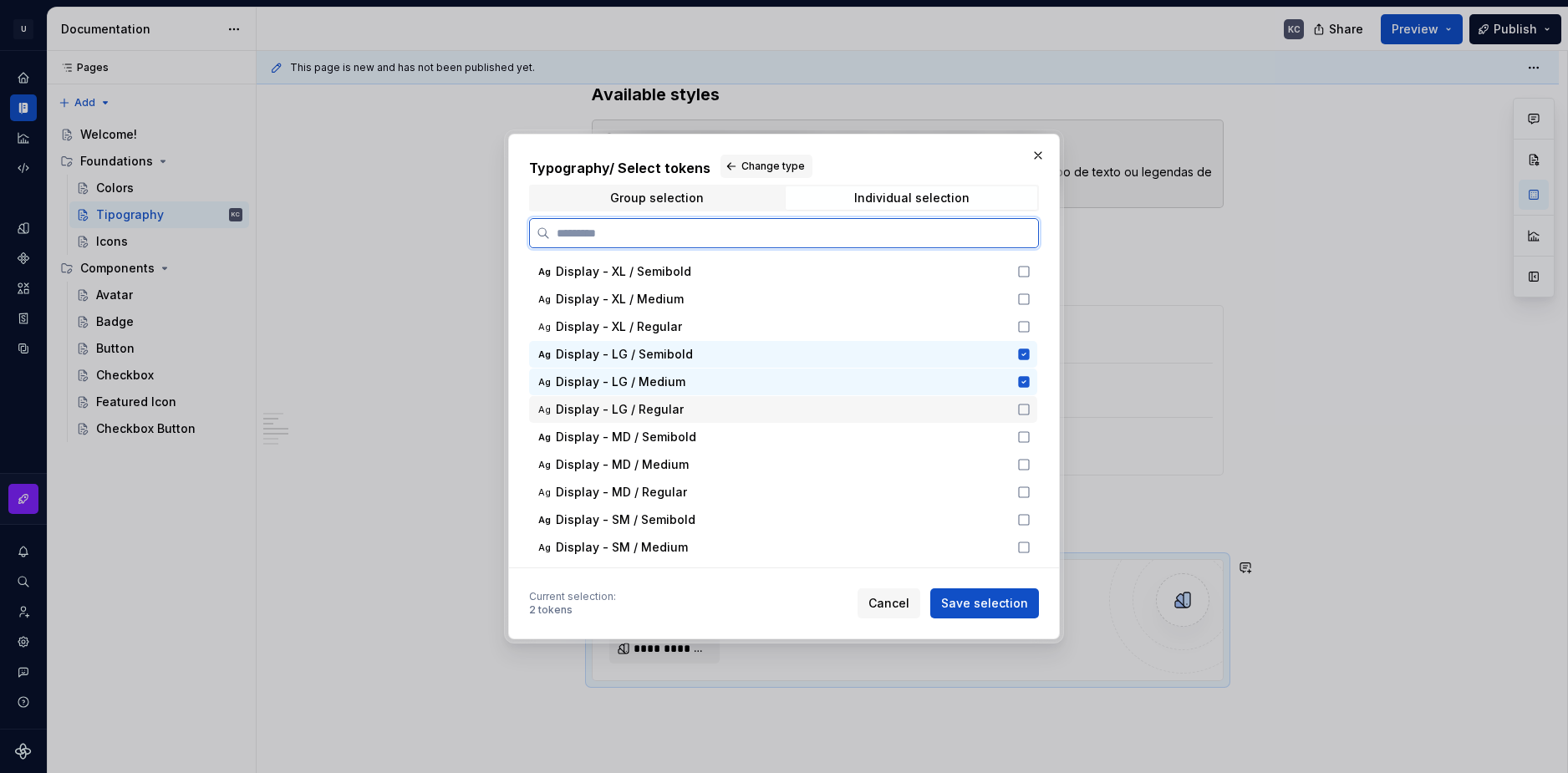
click at [1026, 405] on icon at bounding box center [1023, 409] width 13 height 13
drag, startPoint x: 622, startPoint y: 356, endPoint x: 556, endPoint y: 354, distance: 66.0
click at [556, 354] on span "Display - LG / Semibold" at bounding box center [624, 354] width 137 height 17
click at [1024, 353] on icon at bounding box center [1023, 354] width 13 height 13
click at [1010, 605] on span "Save selection" at bounding box center [984, 603] width 87 height 17
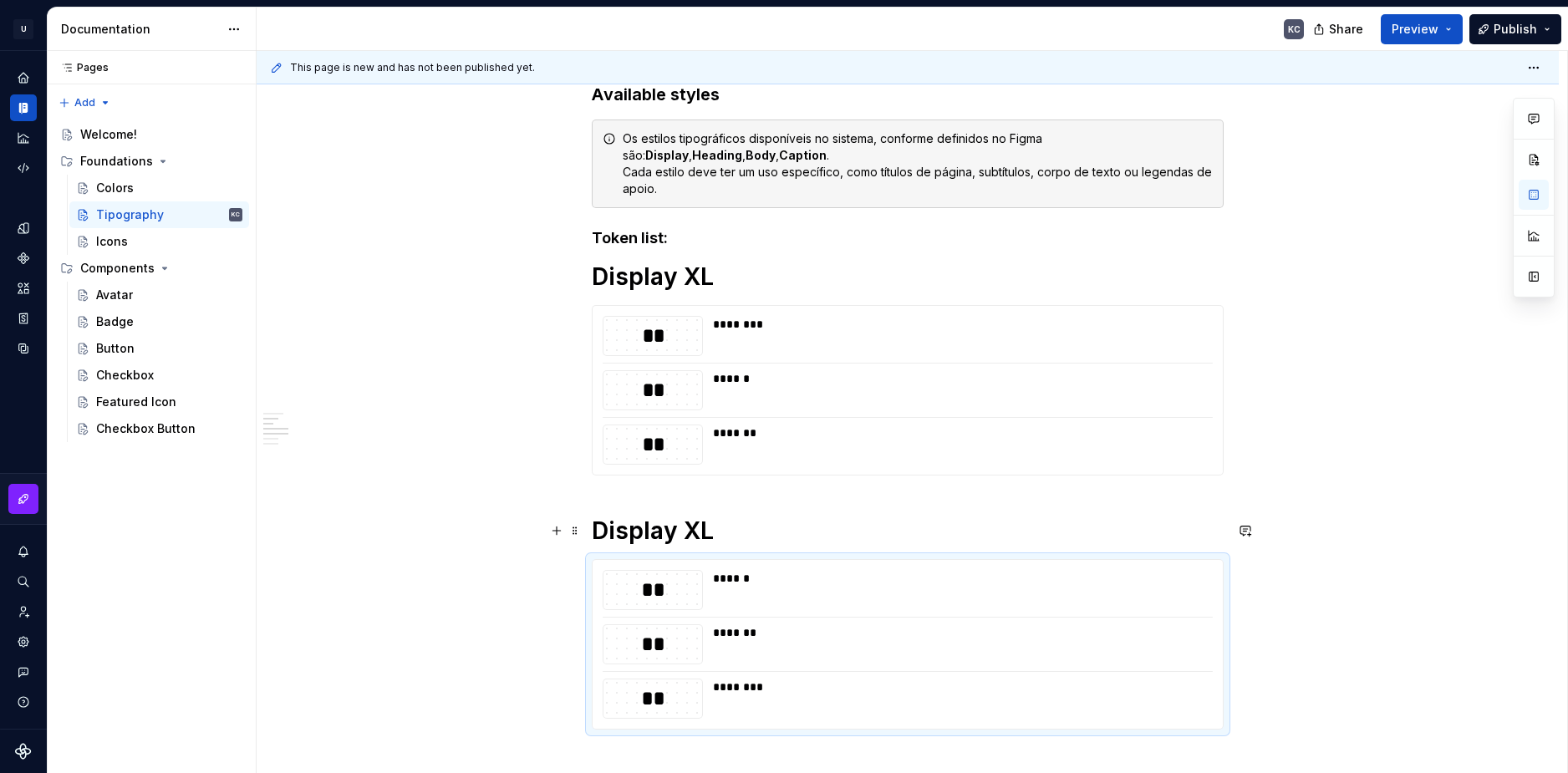
click at [688, 530] on h1 "Display XL" at bounding box center [907, 530] width 632 height 30
drag, startPoint x: 688, startPoint y: 530, endPoint x: 738, endPoint y: 527, distance: 50.1
click at [738, 527] on h1 "Display XL" at bounding box center [907, 530] width 632 height 30
click at [684, 531] on h1 "Display LG" at bounding box center [907, 530] width 632 height 30
click at [683, 280] on h1 "Display XL" at bounding box center [907, 276] width 632 height 30
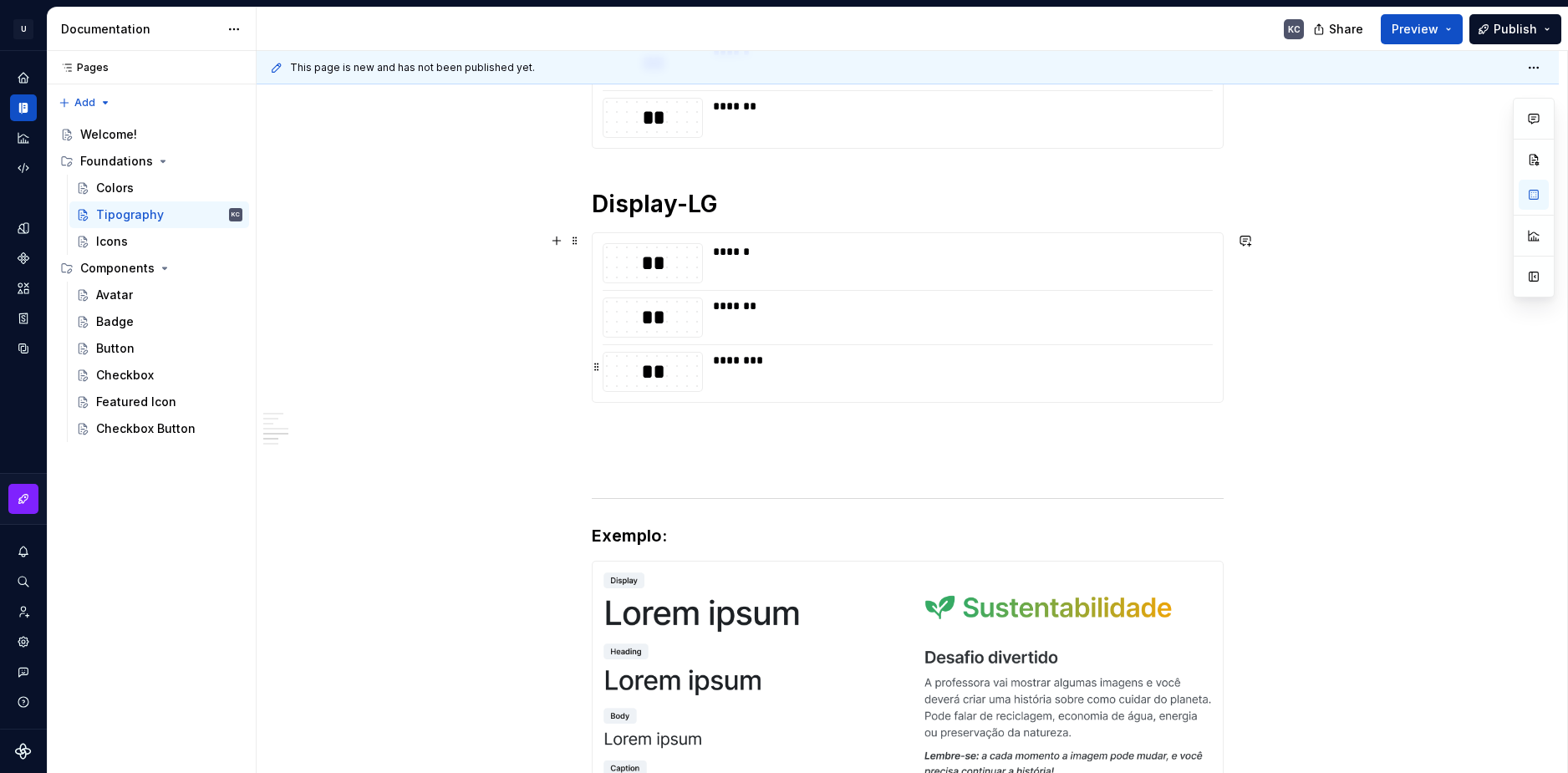
scroll to position [1773, 0]
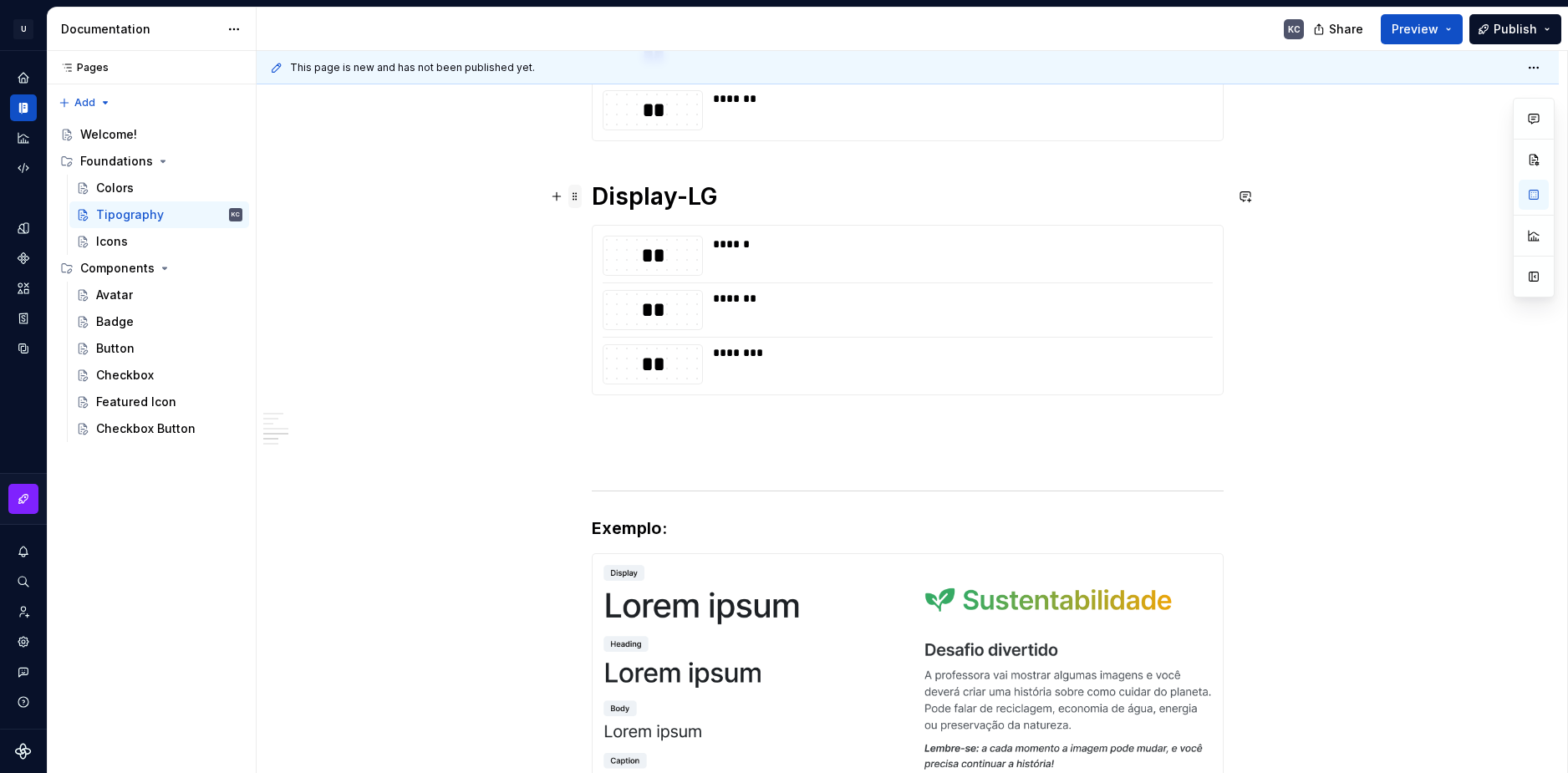
click at [576, 201] on span at bounding box center [575, 196] width 13 height 23
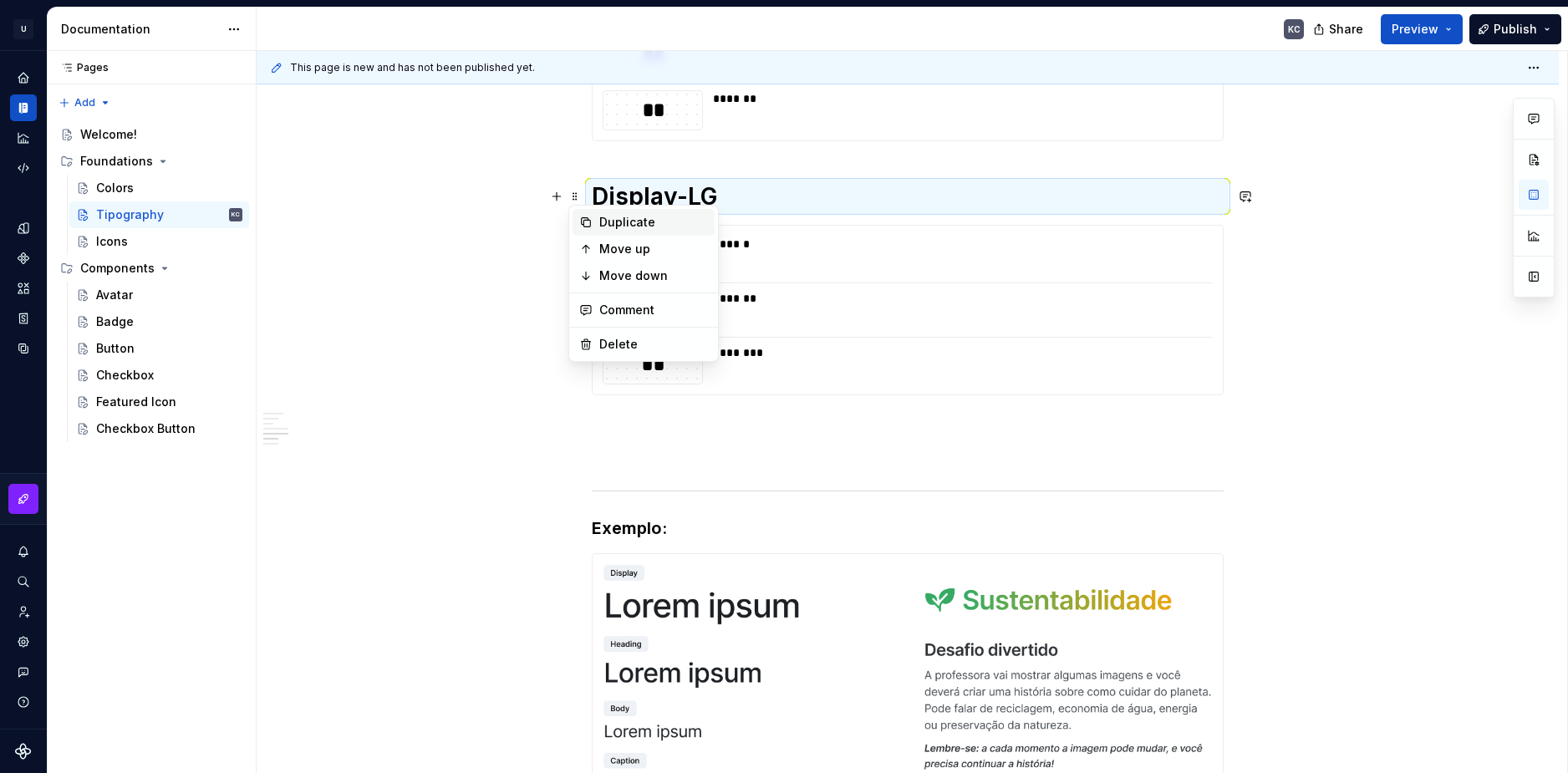
click at [626, 226] on div "Duplicate" at bounding box center [654, 222] width 109 height 17
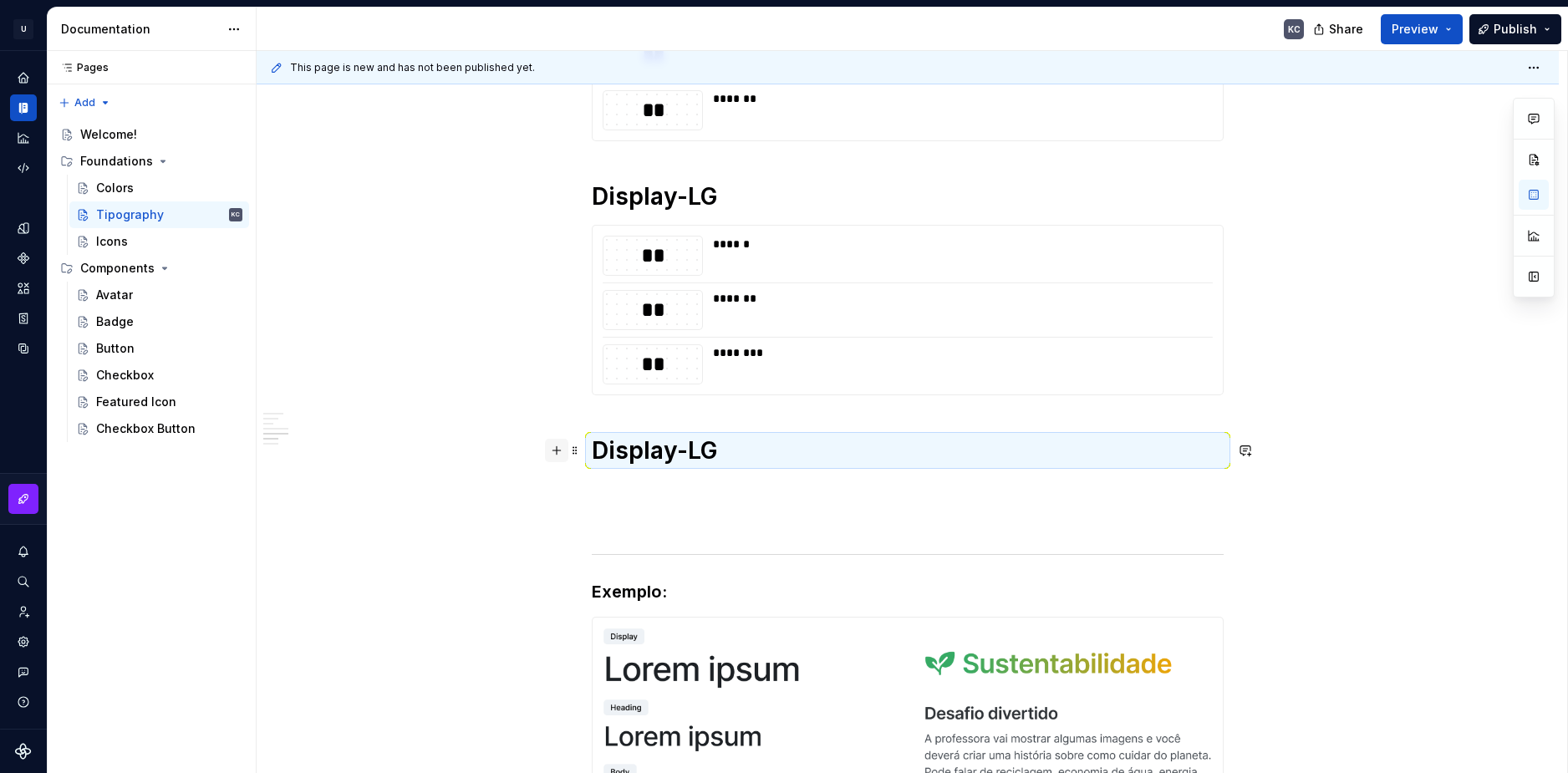
click at [558, 457] on button "button" at bounding box center [557, 450] width 23 height 23
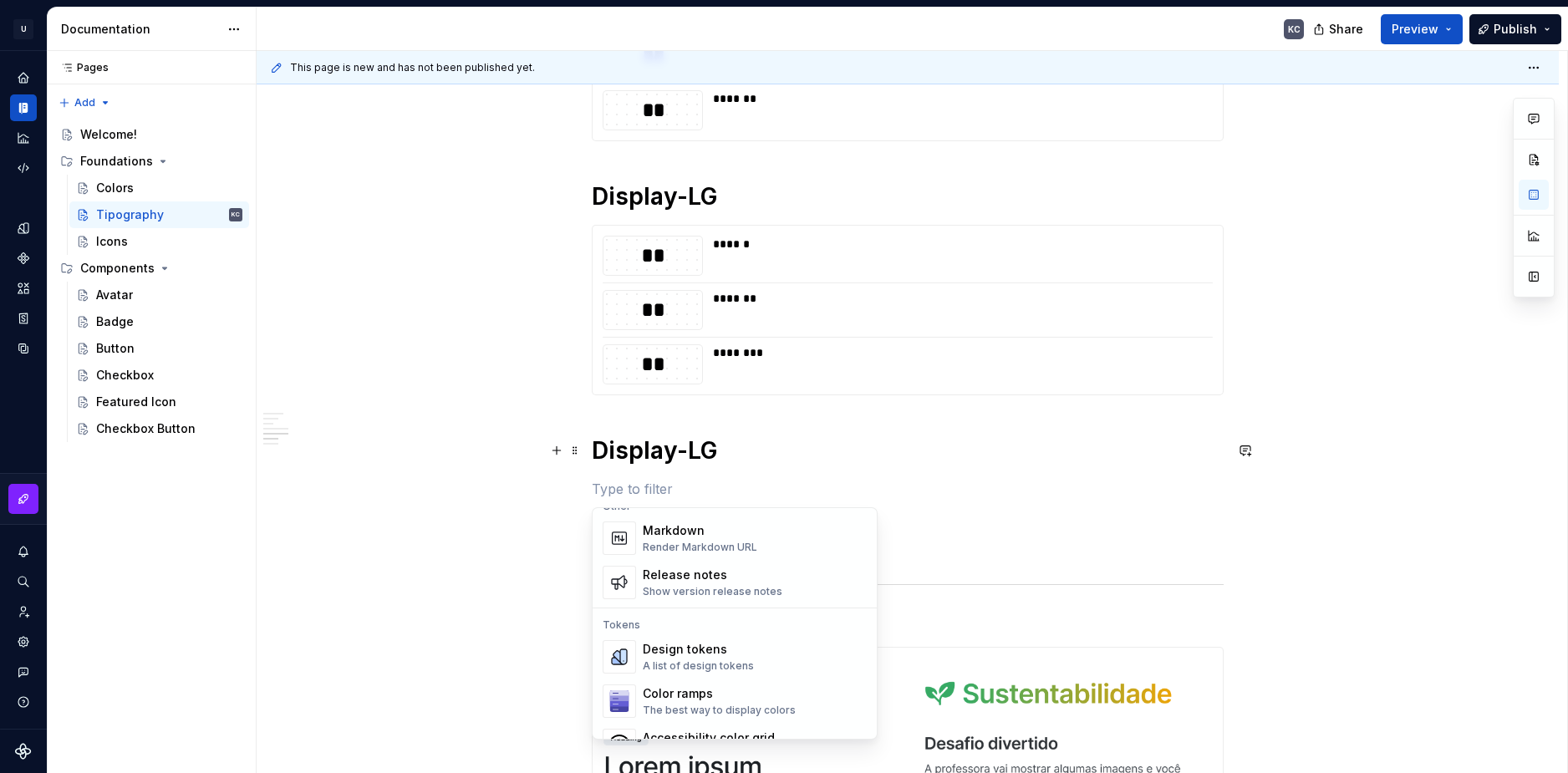
scroll to position [1087, 0]
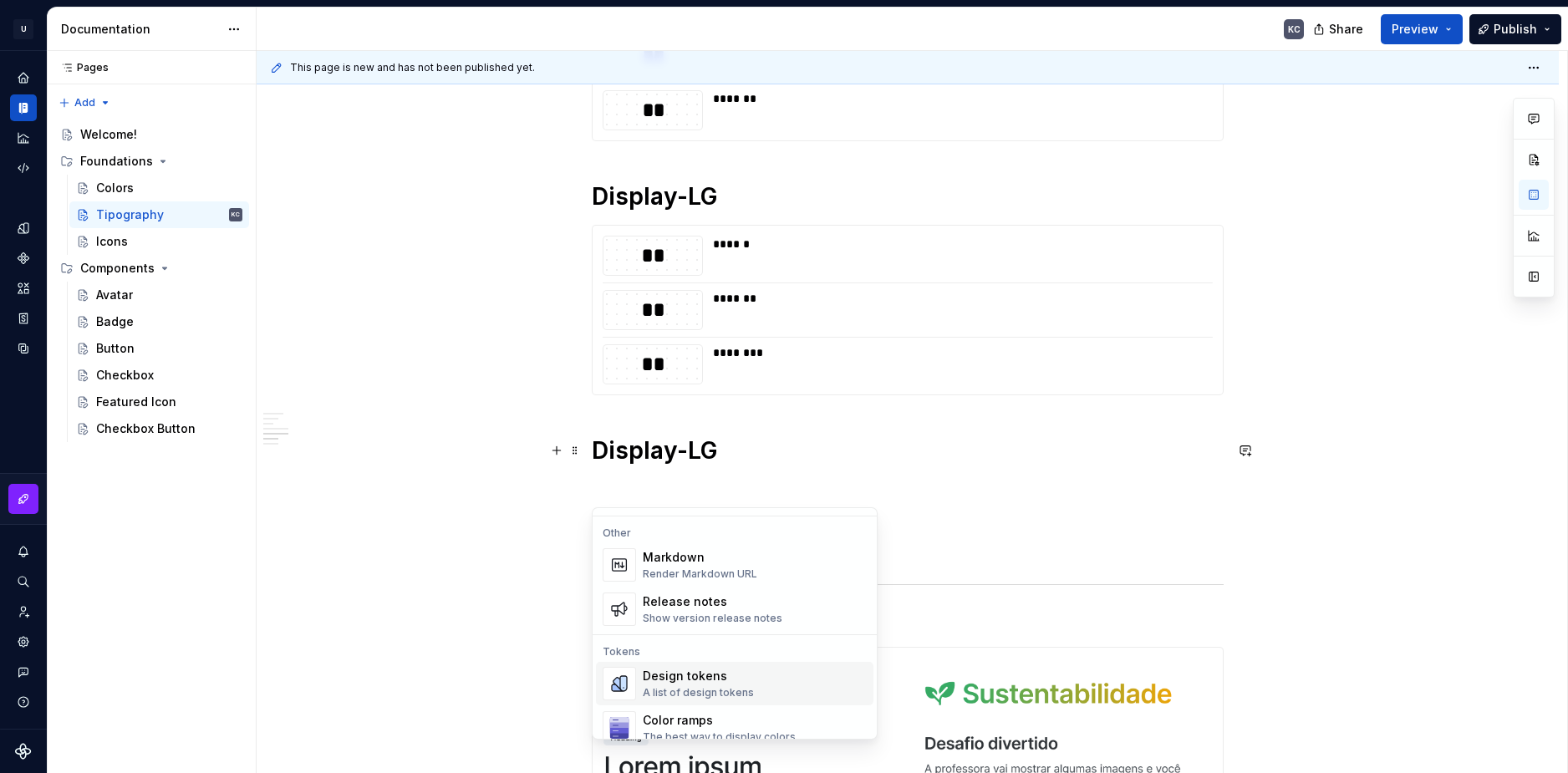
click at [699, 681] on div "Design tokens" at bounding box center [699, 676] width 111 height 17
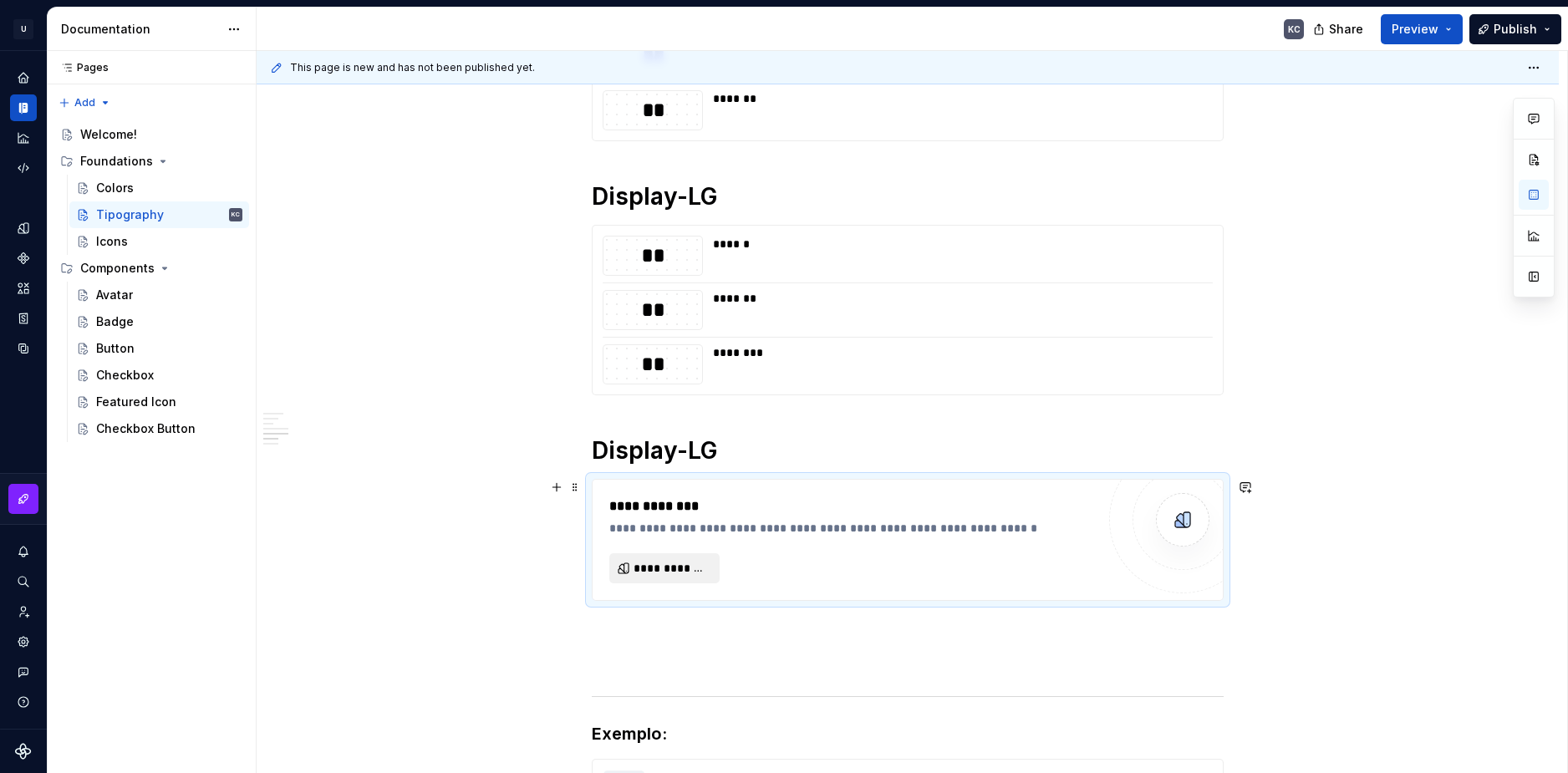
click at [693, 573] on span "**********" at bounding box center [672, 568] width 76 height 17
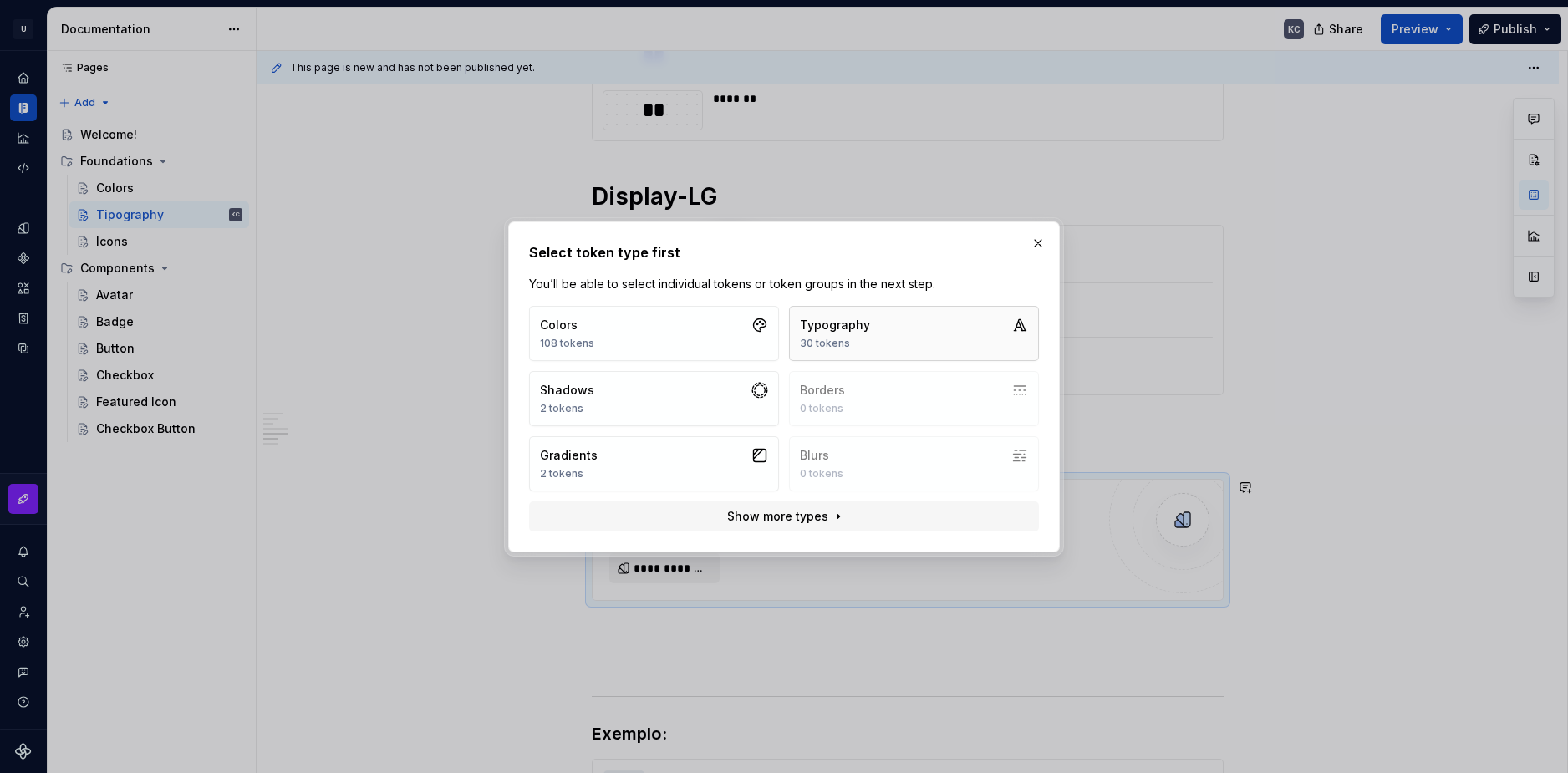
click at [834, 338] on div "30 tokens" at bounding box center [835, 343] width 70 height 13
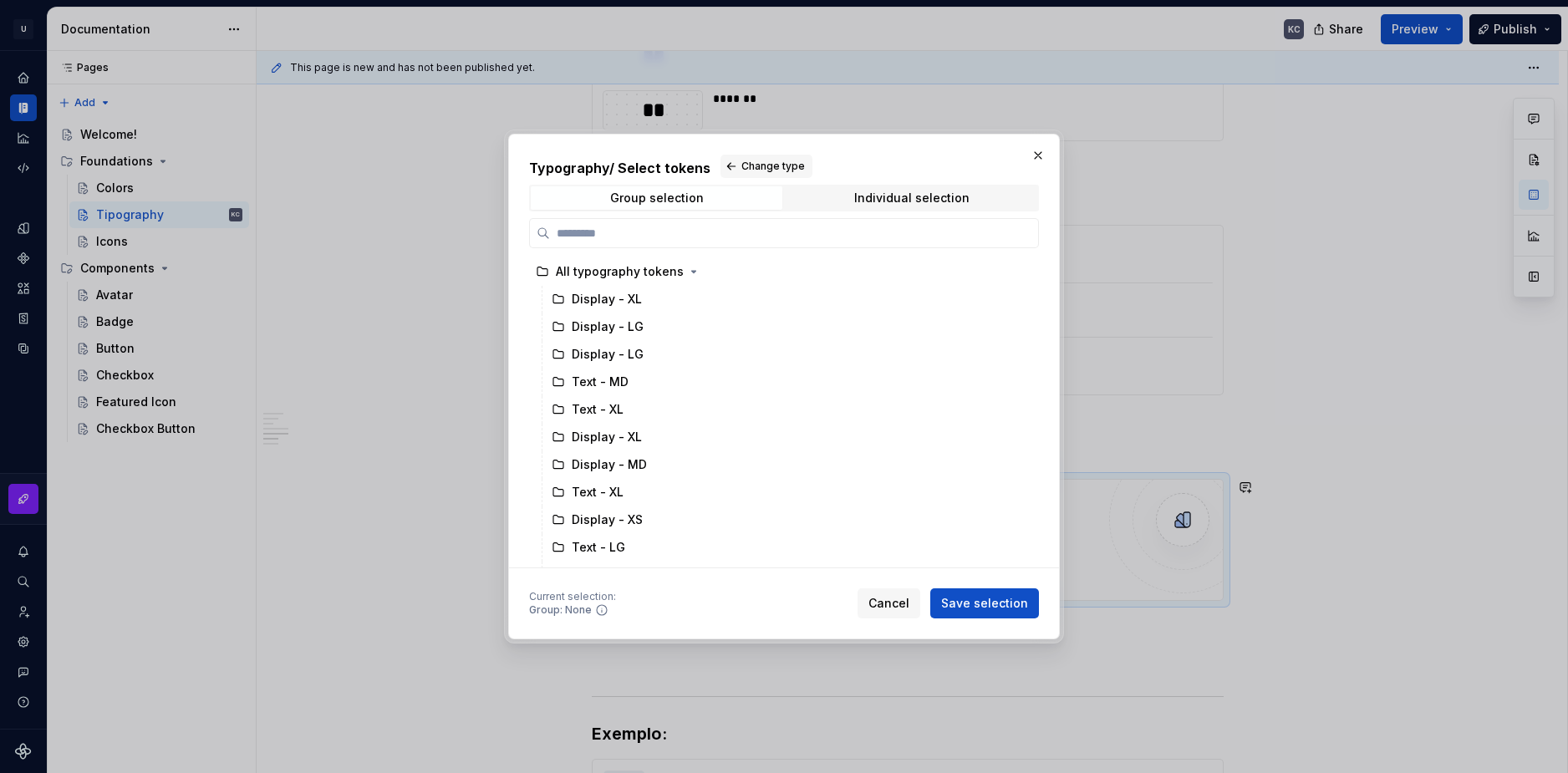
click at [935, 210] on div "Group selection Individual selection" at bounding box center [783, 198] width 510 height 27
click at [934, 201] on div "Individual selection" at bounding box center [912, 198] width 115 height 13
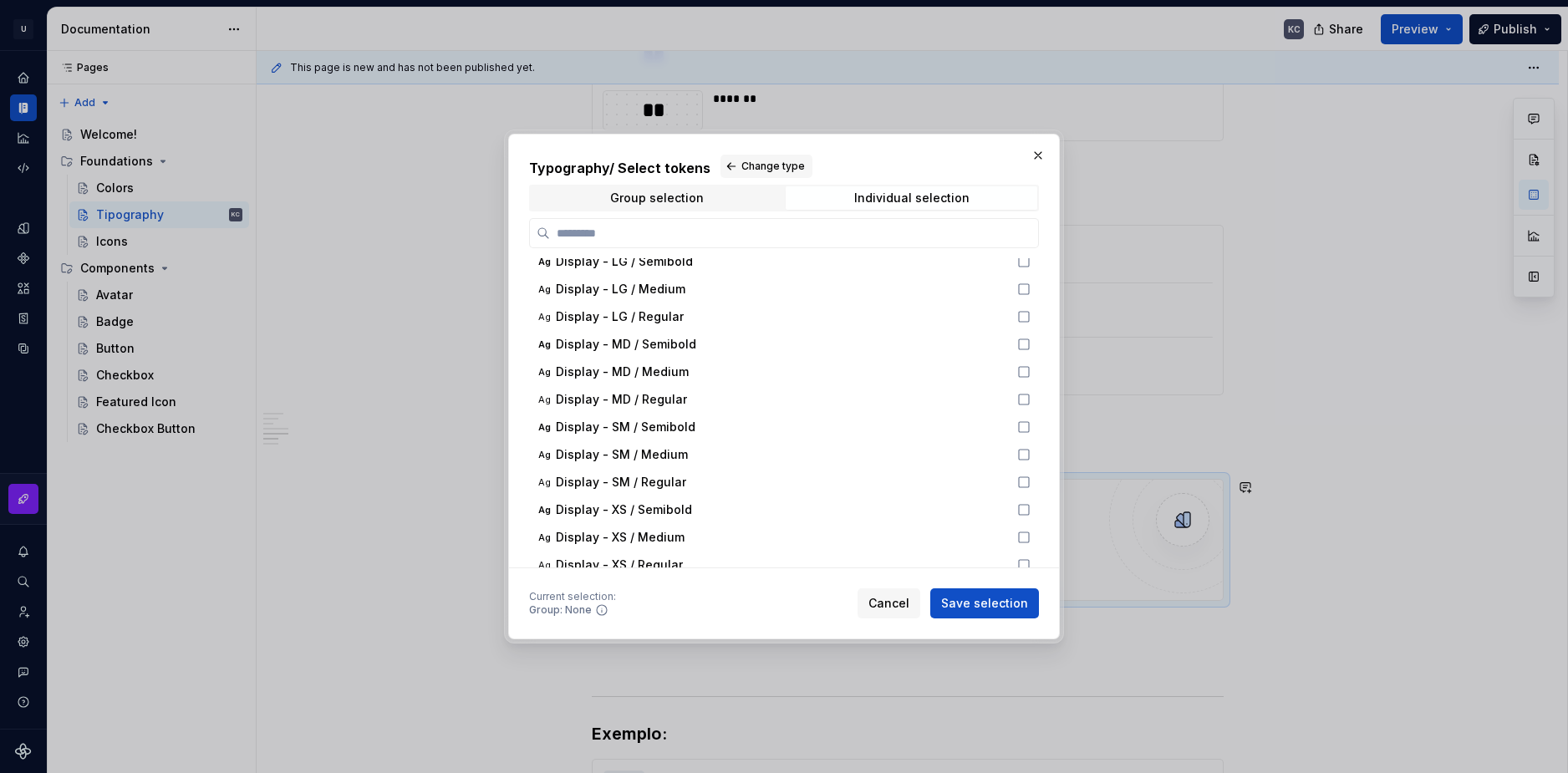
scroll to position [84, 0]
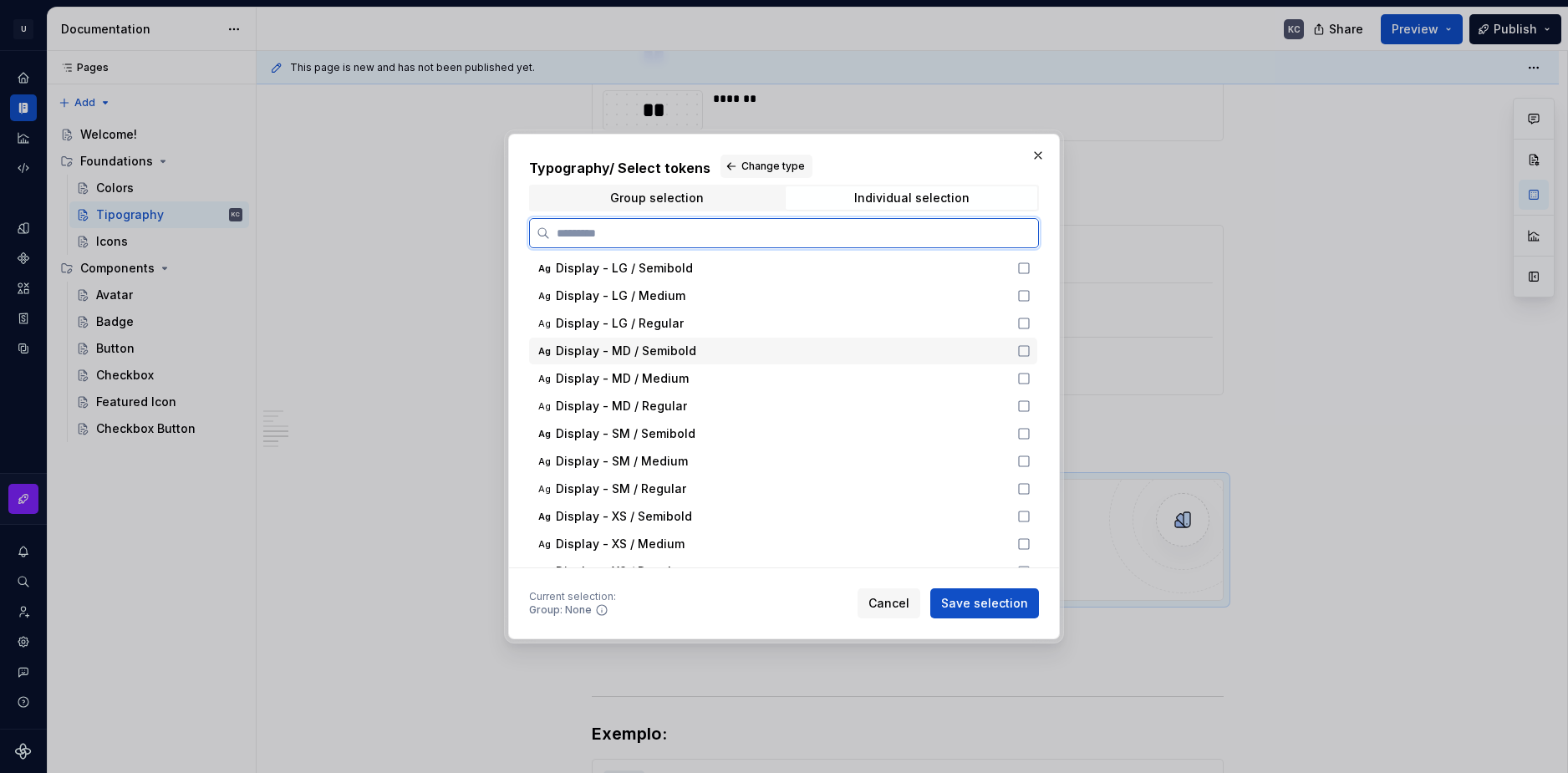
click at [1017, 351] on icon at bounding box center [1023, 351] width 13 height 13
click at [1022, 376] on icon at bounding box center [1023, 378] width 13 height 13
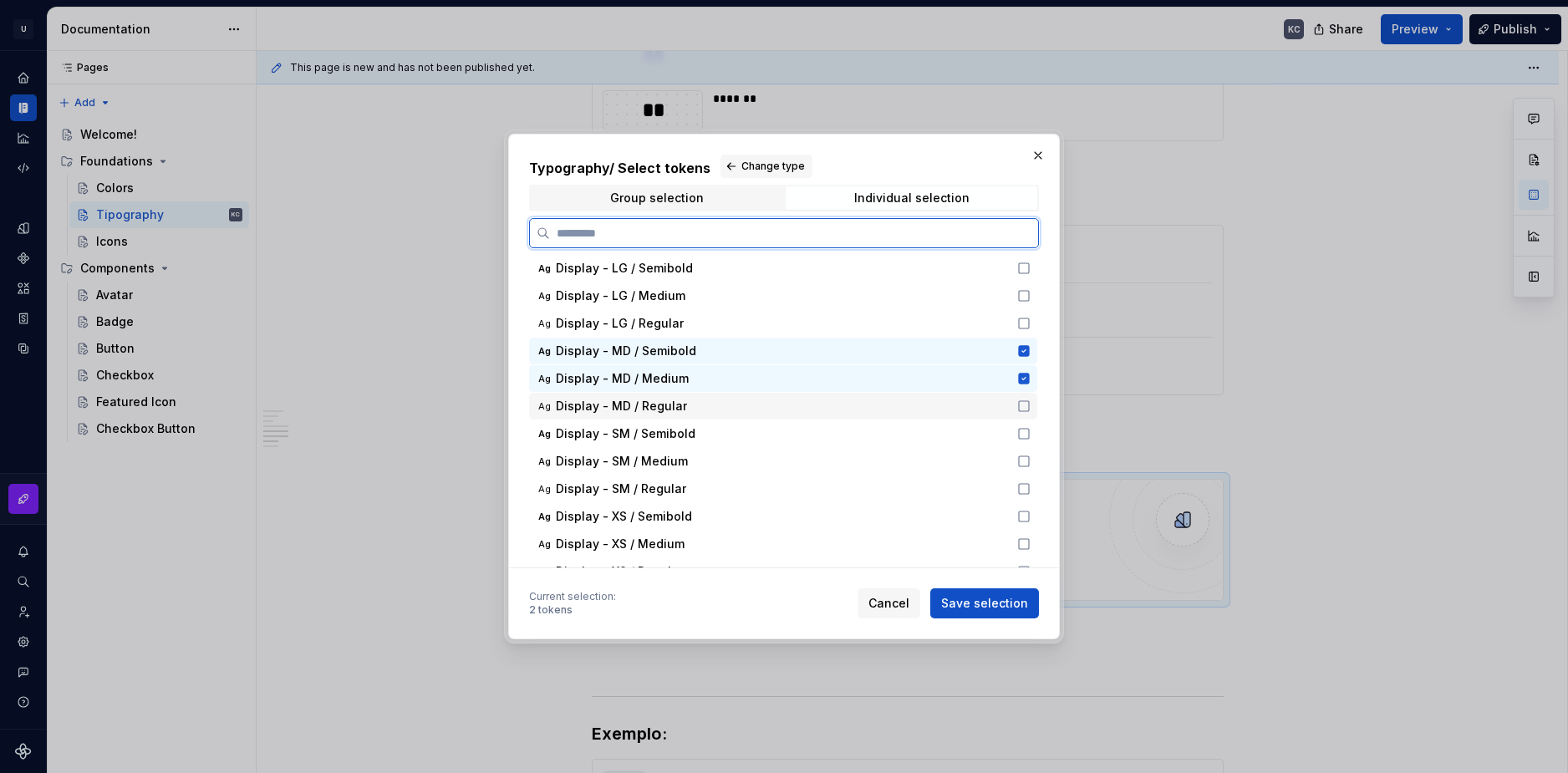
click at [1025, 400] on icon at bounding box center [1023, 405] width 13 height 13
click at [985, 600] on span "Save selection" at bounding box center [984, 603] width 87 height 17
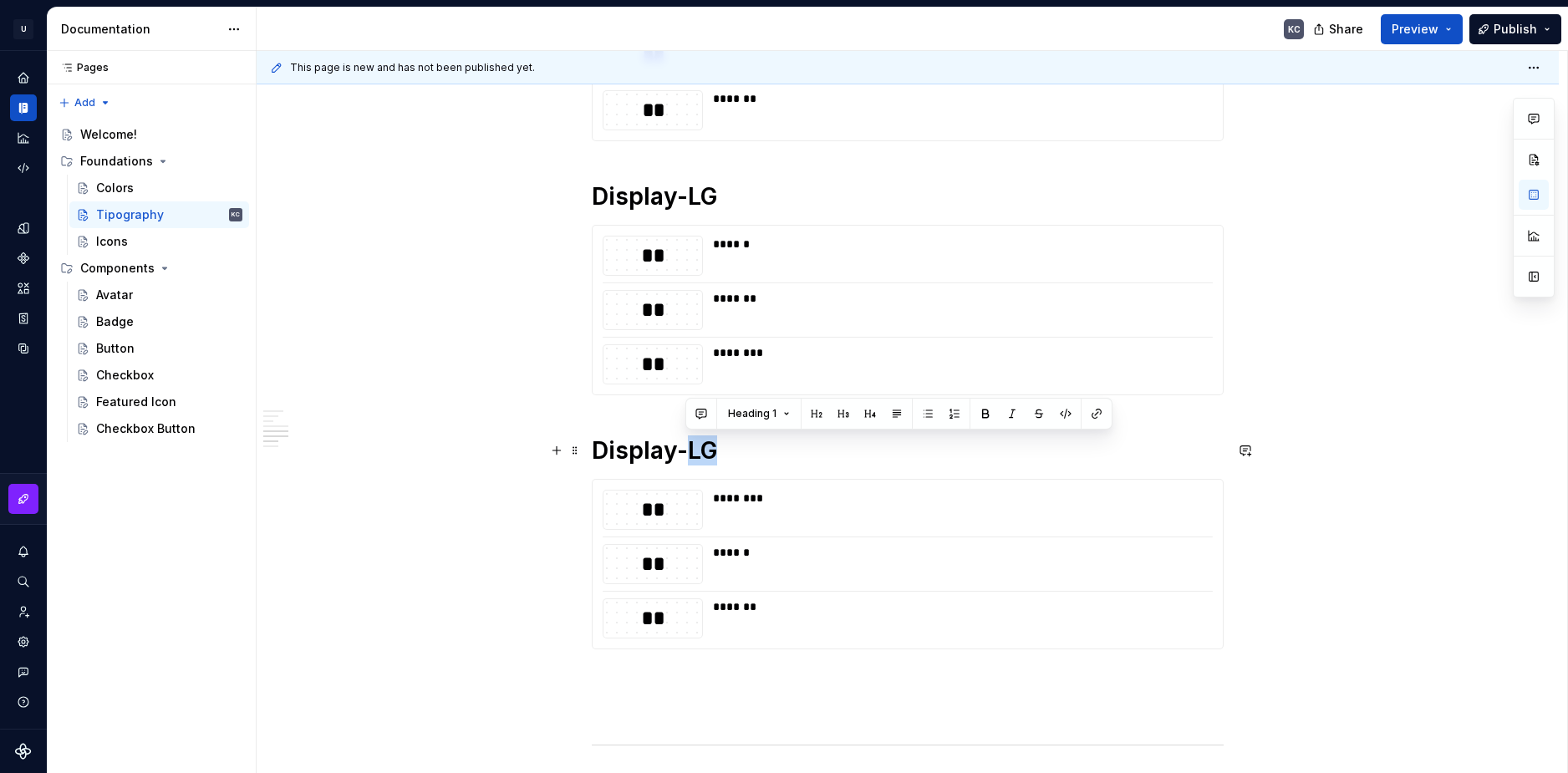
drag, startPoint x: 687, startPoint y: 446, endPoint x: 723, endPoint y: 449, distance: 36.1
click at [723, 449] on h1 "Display-LG" at bounding box center [907, 449] width 632 height 30
click at [581, 454] on span at bounding box center [575, 450] width 13 height 23
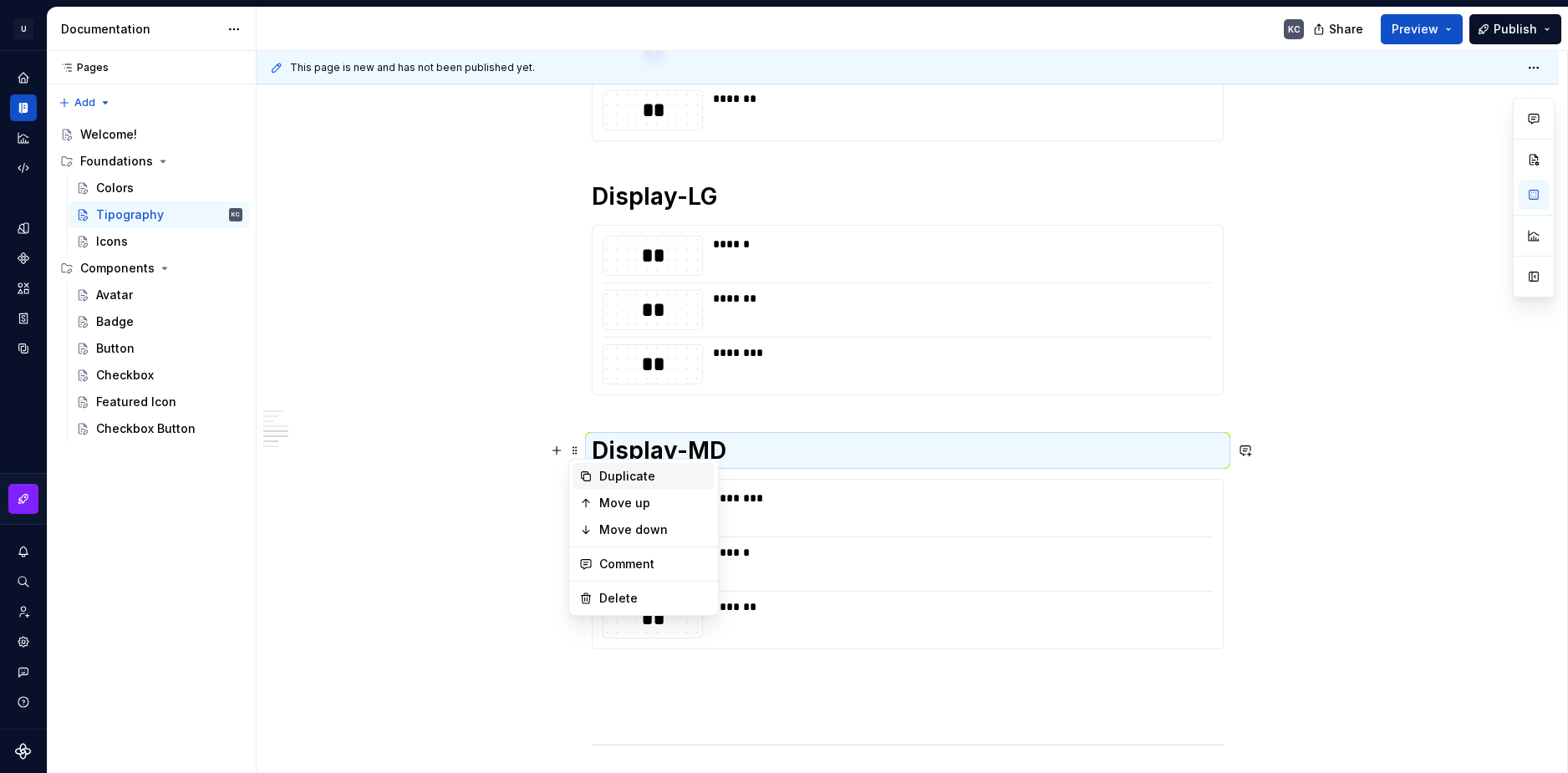
click at [613, 481] on div "Duplicate" at bounding box center [654, 476] width 109 height 17
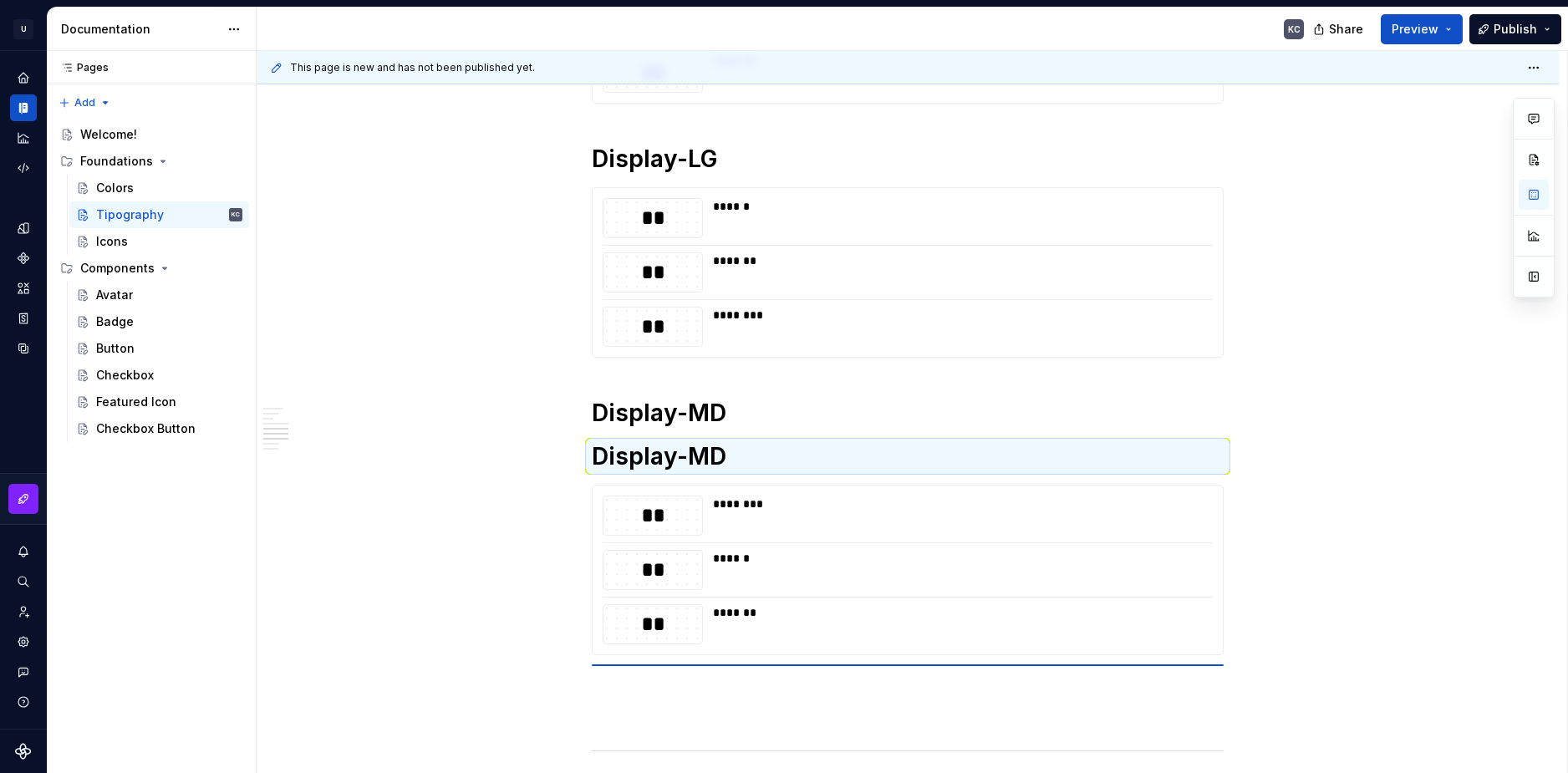
scroll to position [1812, 0]
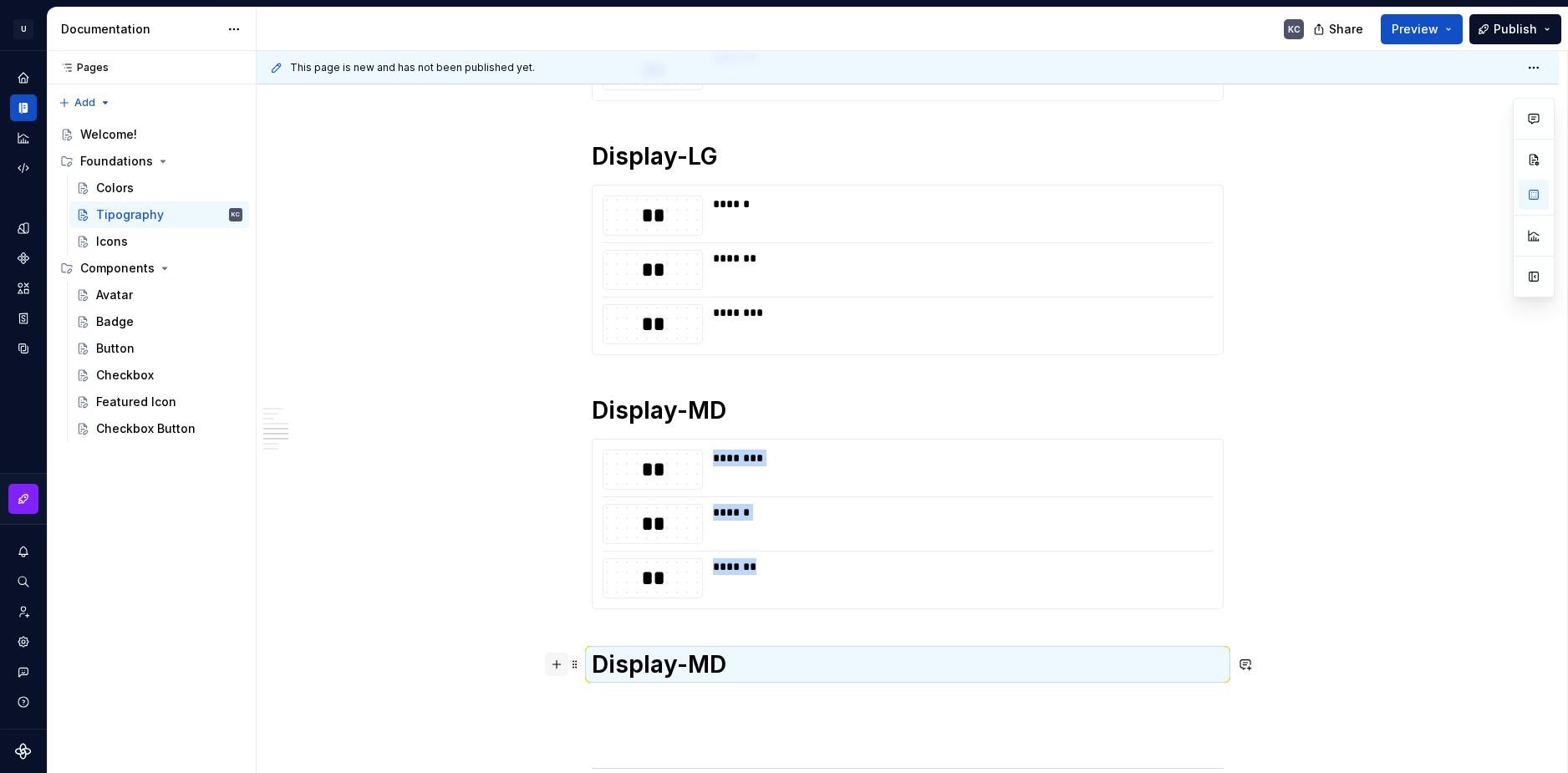
click at [558, 663] on button "button" at bounding box center [557, 664] width 23 height 23
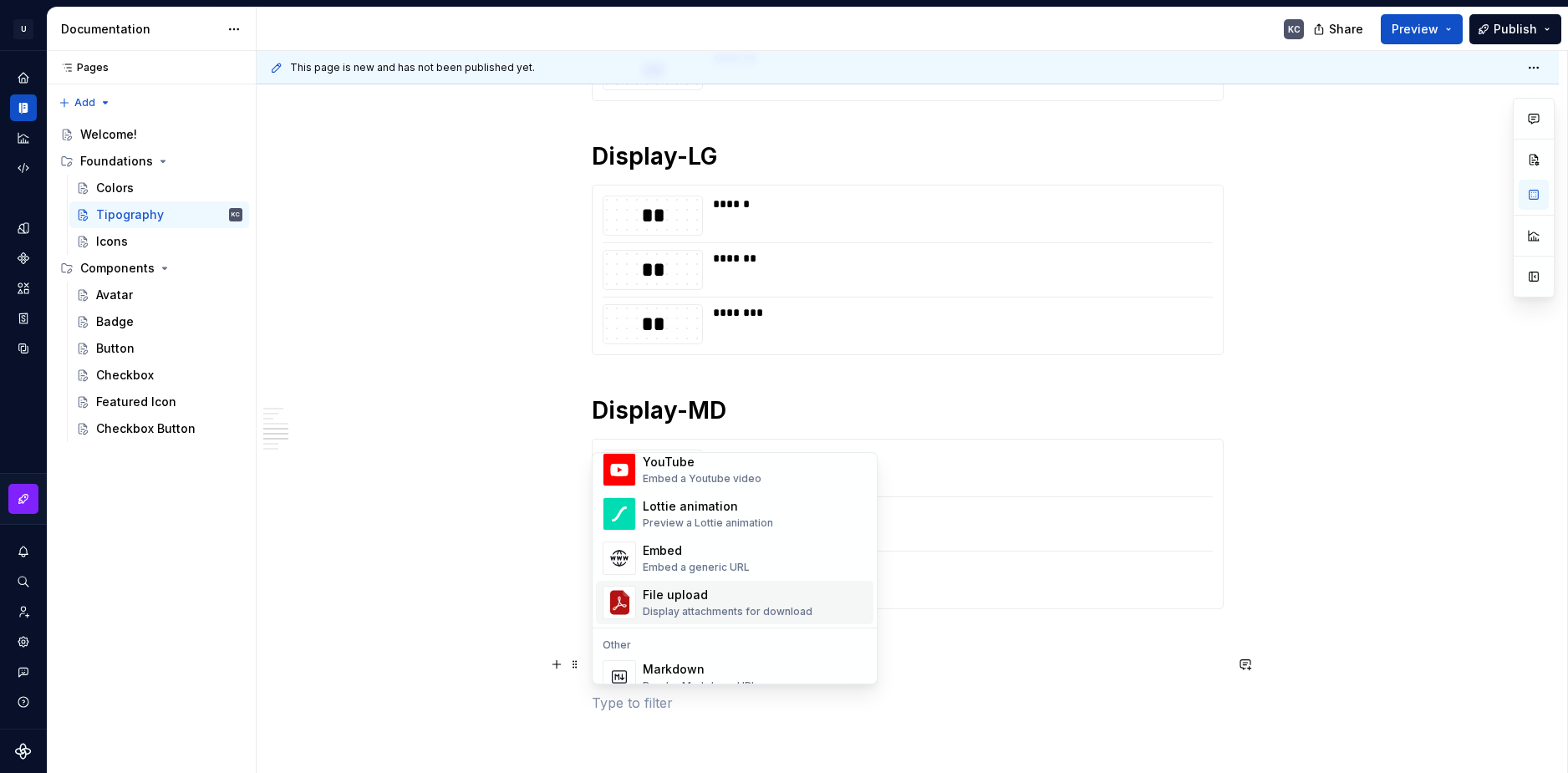
scroll to position [1087, 0]
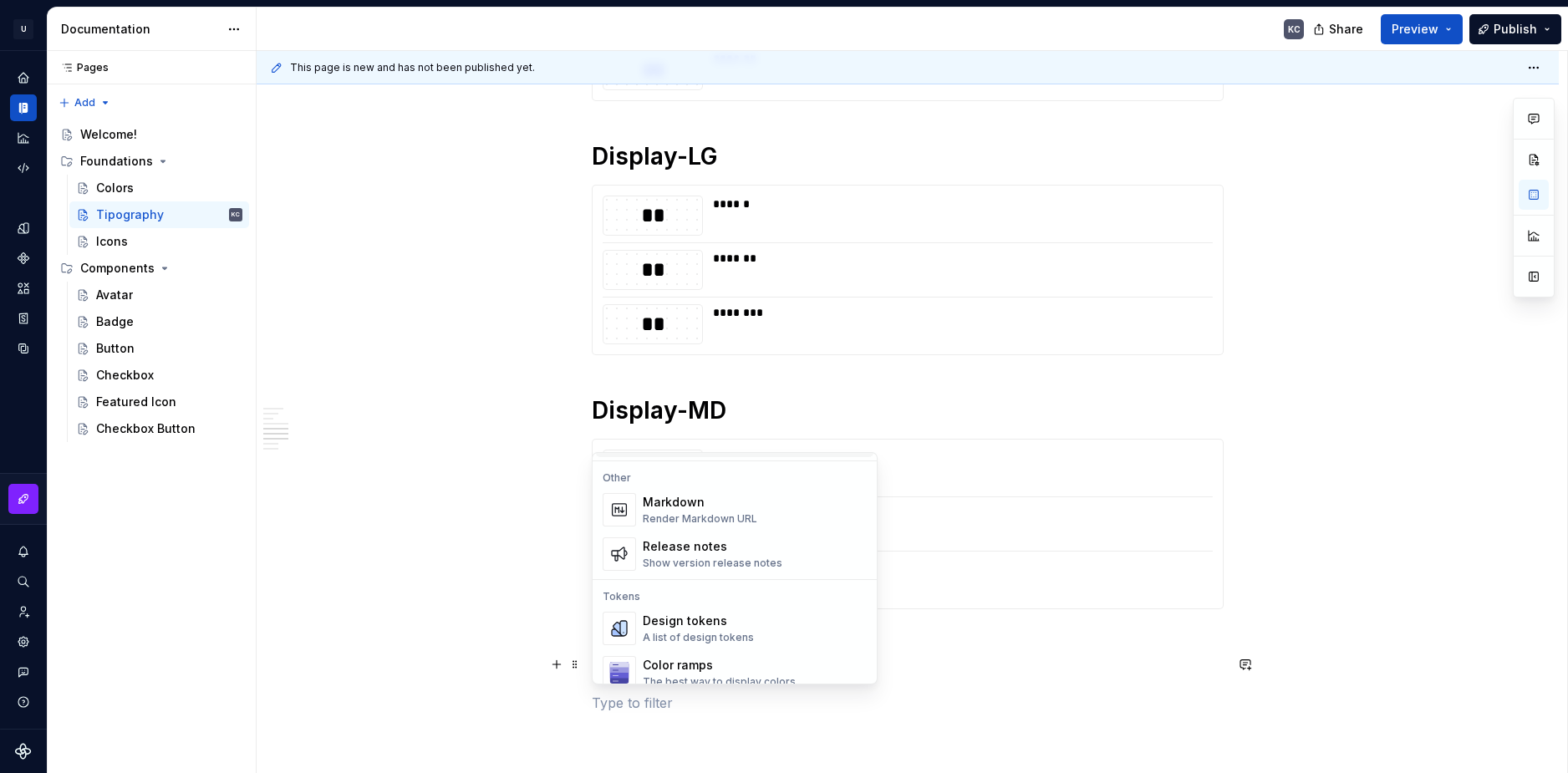
click at [676, 627] on div "Design tokens" at bounding box center [699, 620] width 111 height 17
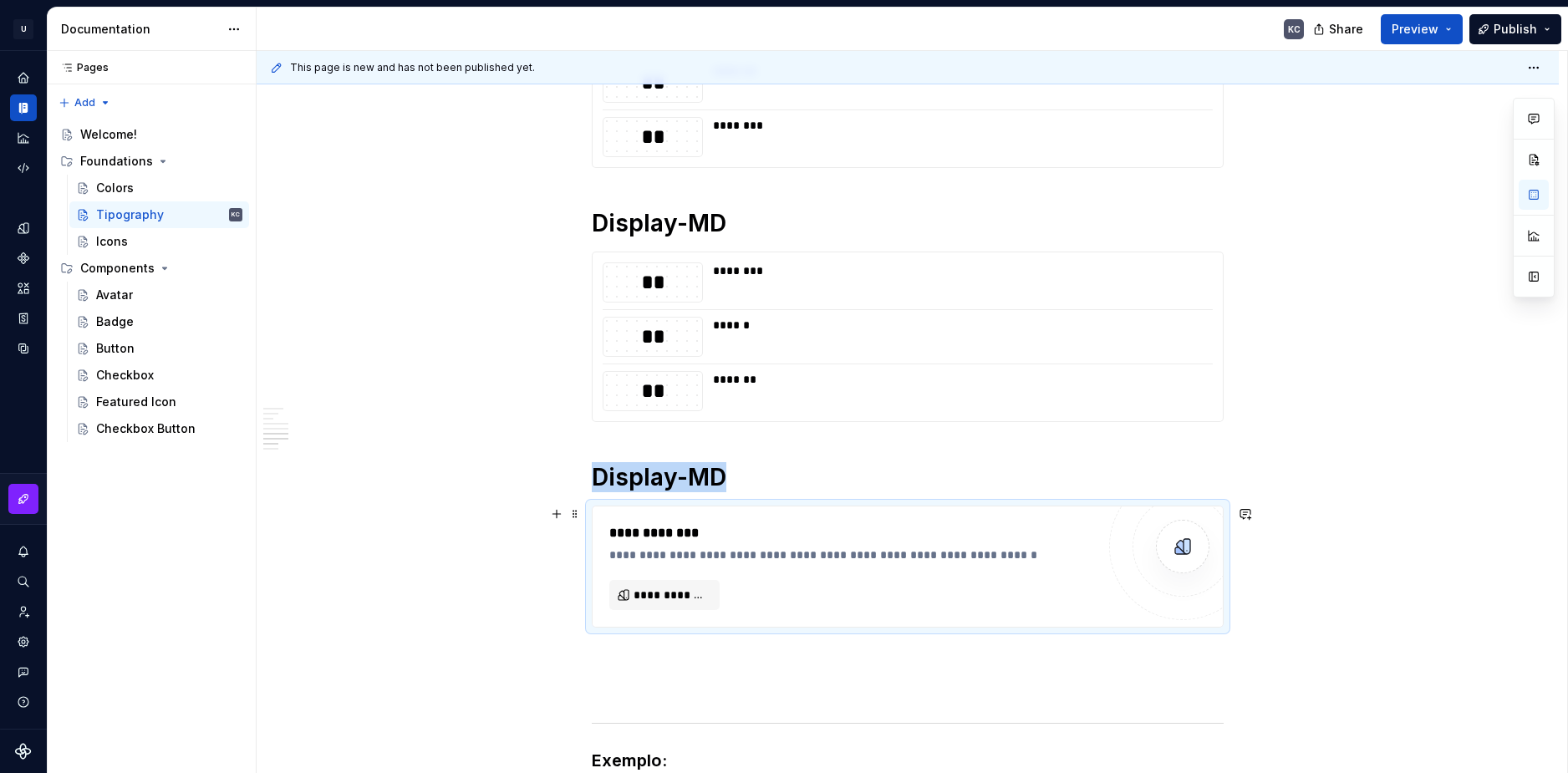
scroll to position [2021, 0]
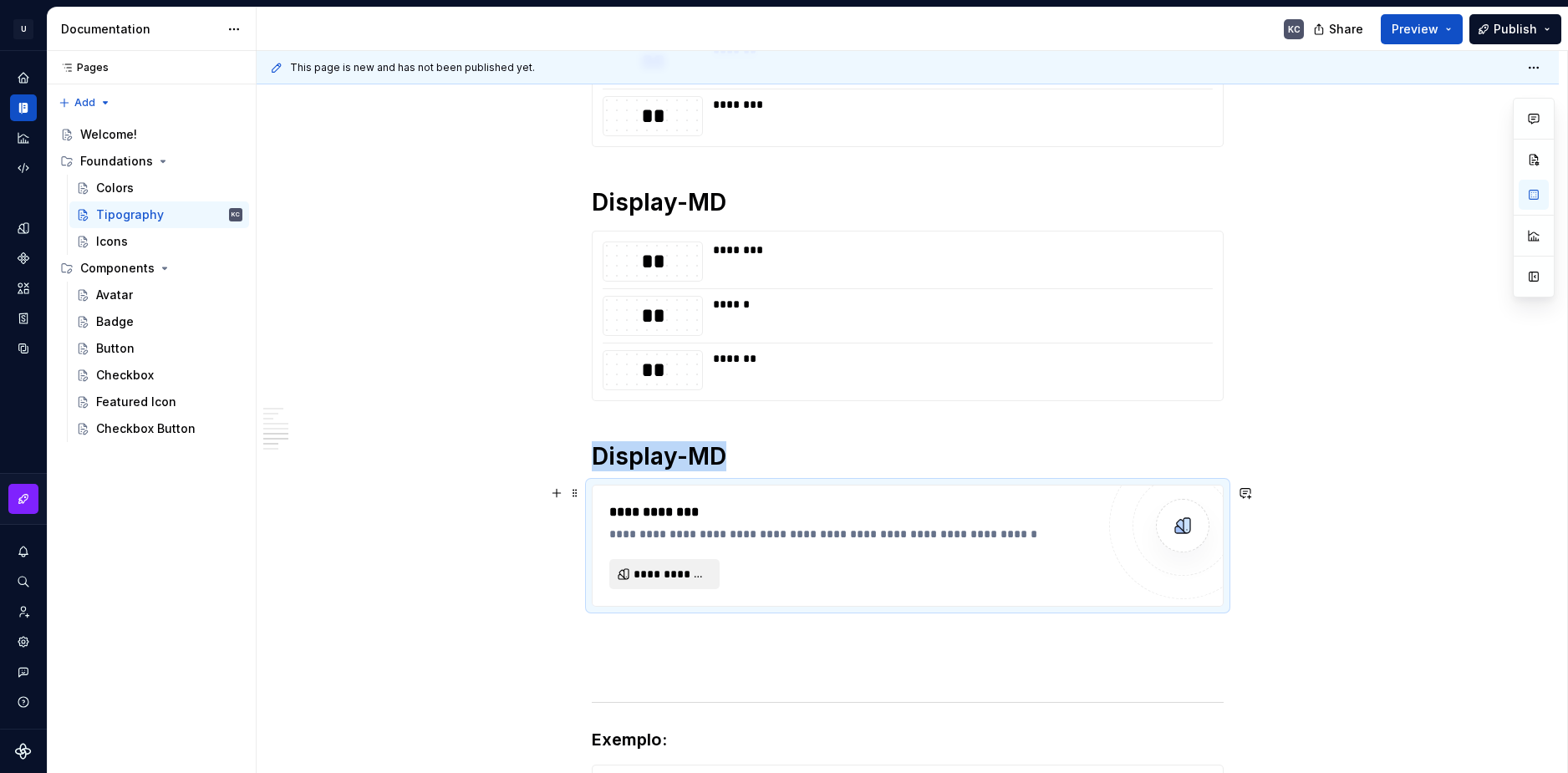
click at [666, 579] on span "**********" at bounding box center [672, 573] width 76 height 17
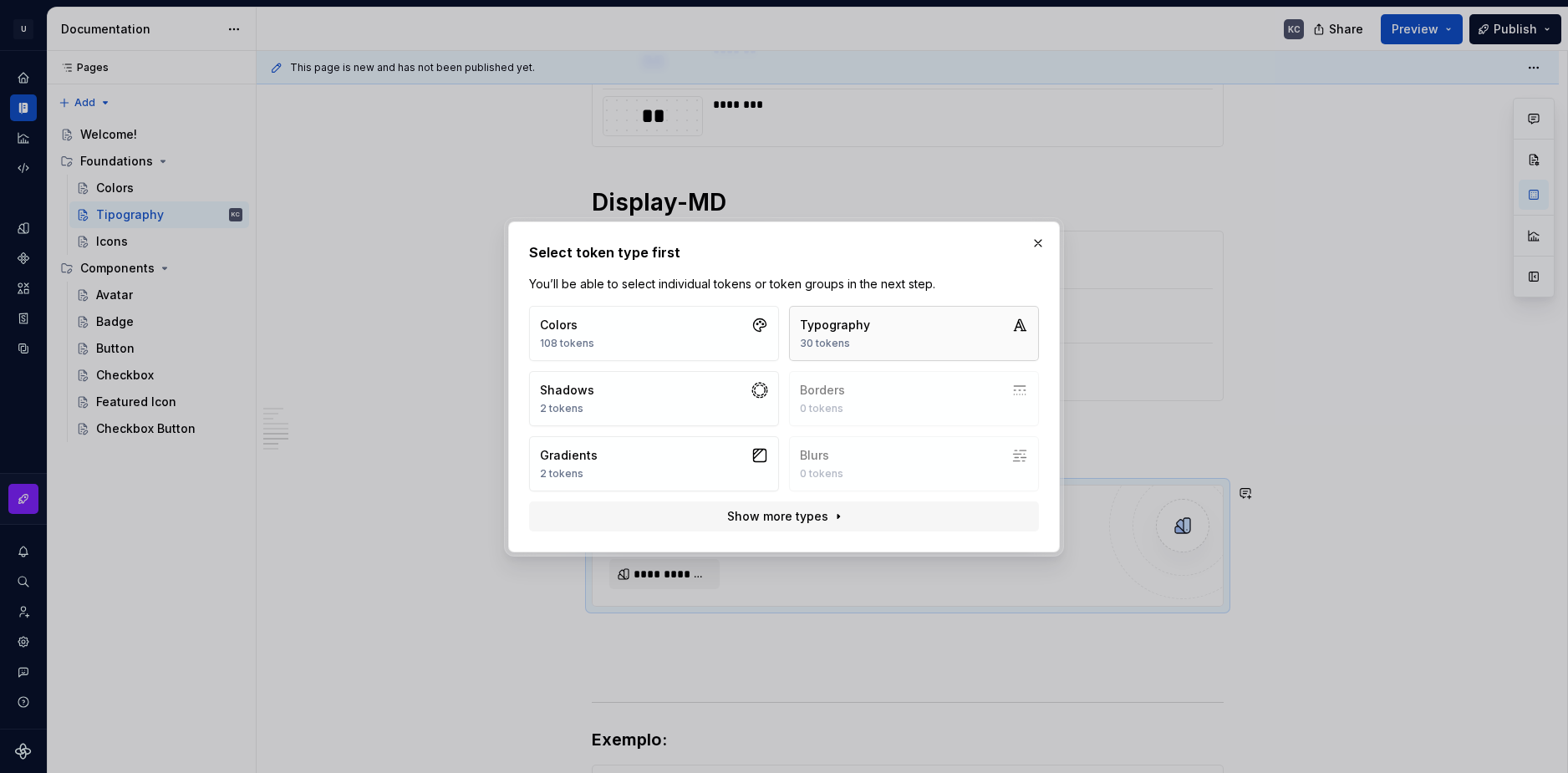
click at [851, 333] on div "Typography" at bounding box center [835, 324] width 70 height 17
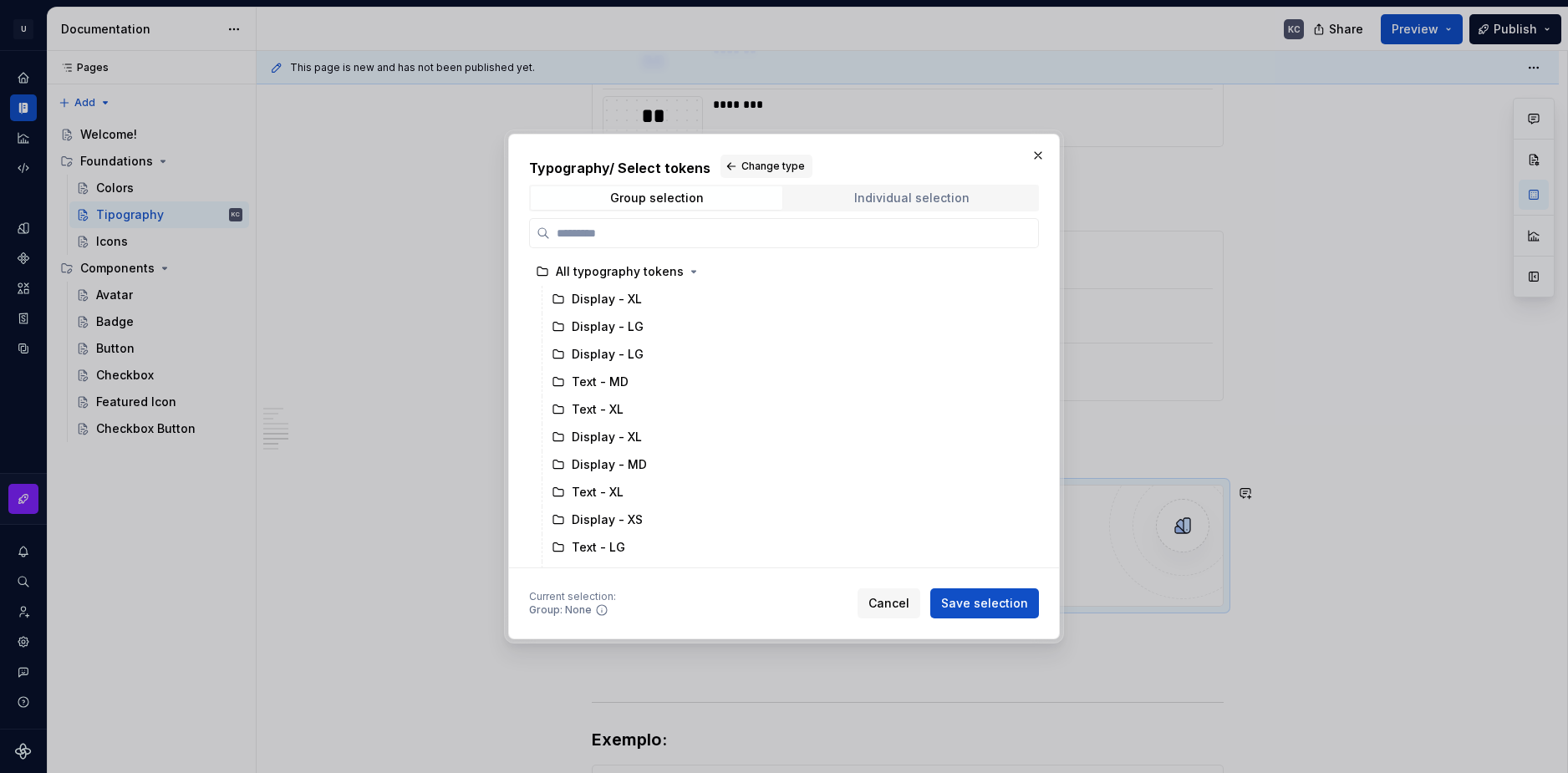
click at [915, 188] on span "Individual selection" at bounding box center [912, 198] width 252 height 23
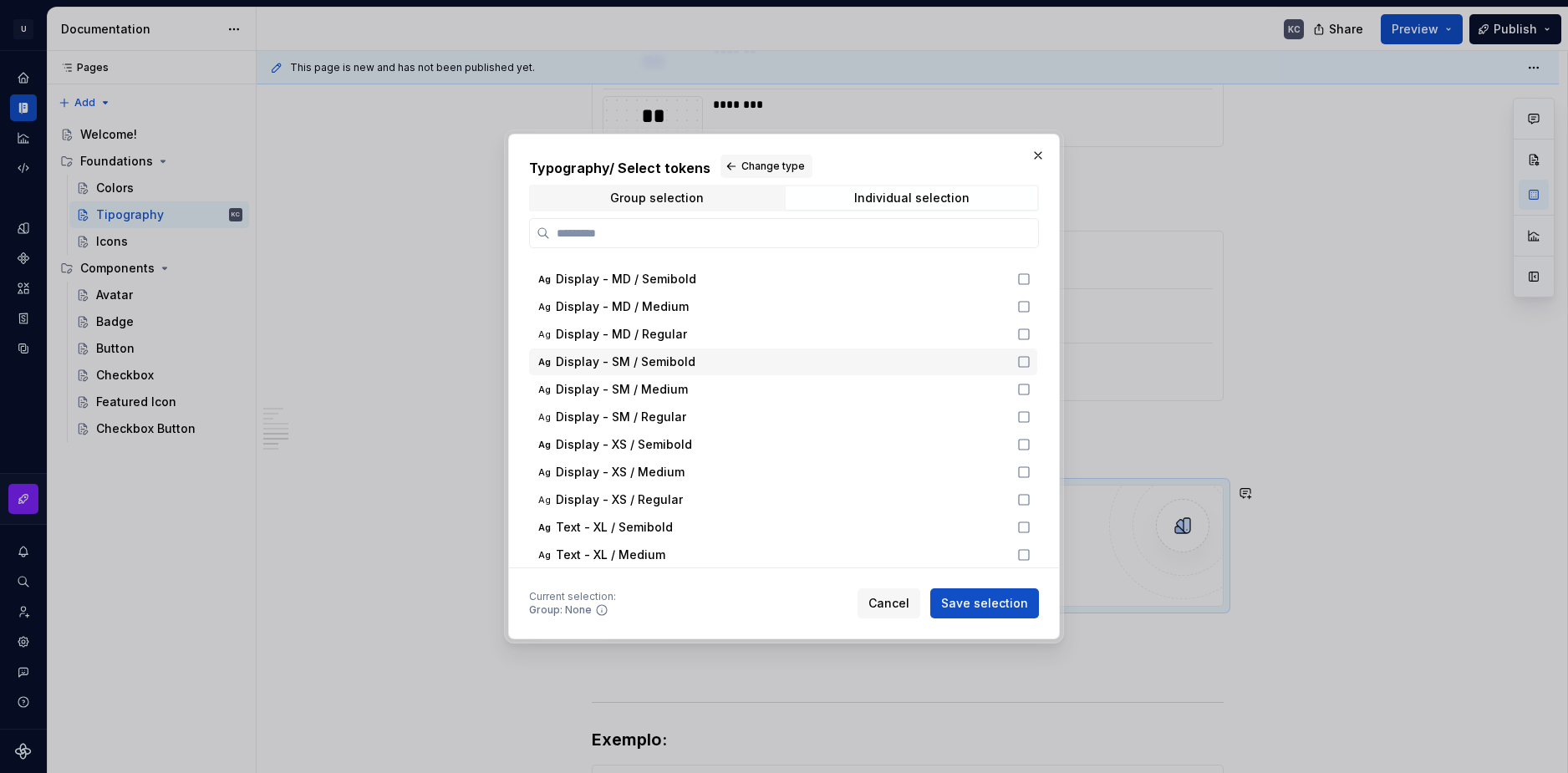
scroll to position [167, 0]
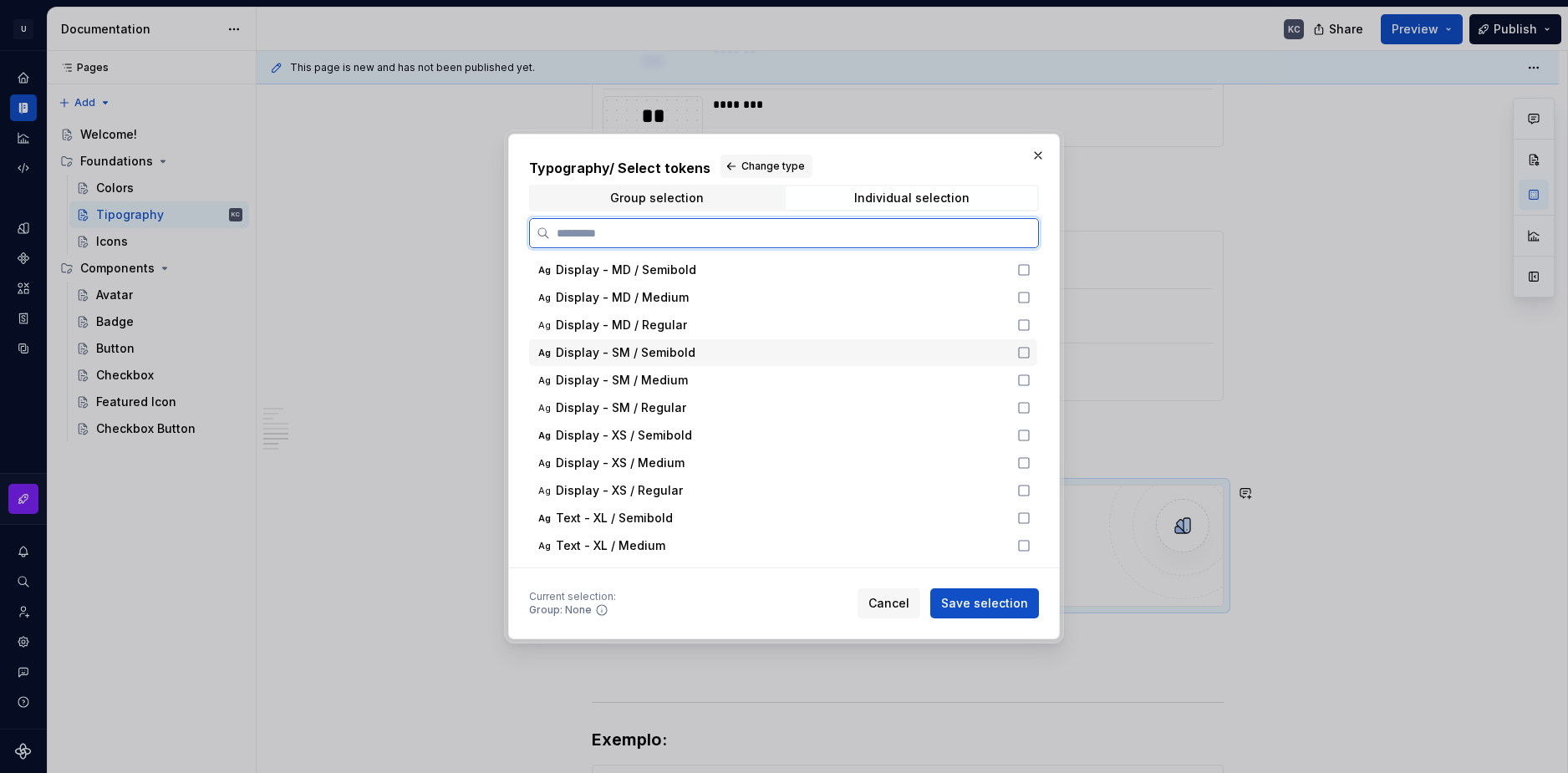
click at [1020, 354] on icon at bounding box center [1023, 352] width 13 height 13
drag, startPoint x: 1021, startPoint y: 378, endPoint x: 1019, endPoint y: 392, distance: 14.1
click at [1021, 379] on icon at bounding box center [1023, 380] width 13 height 13
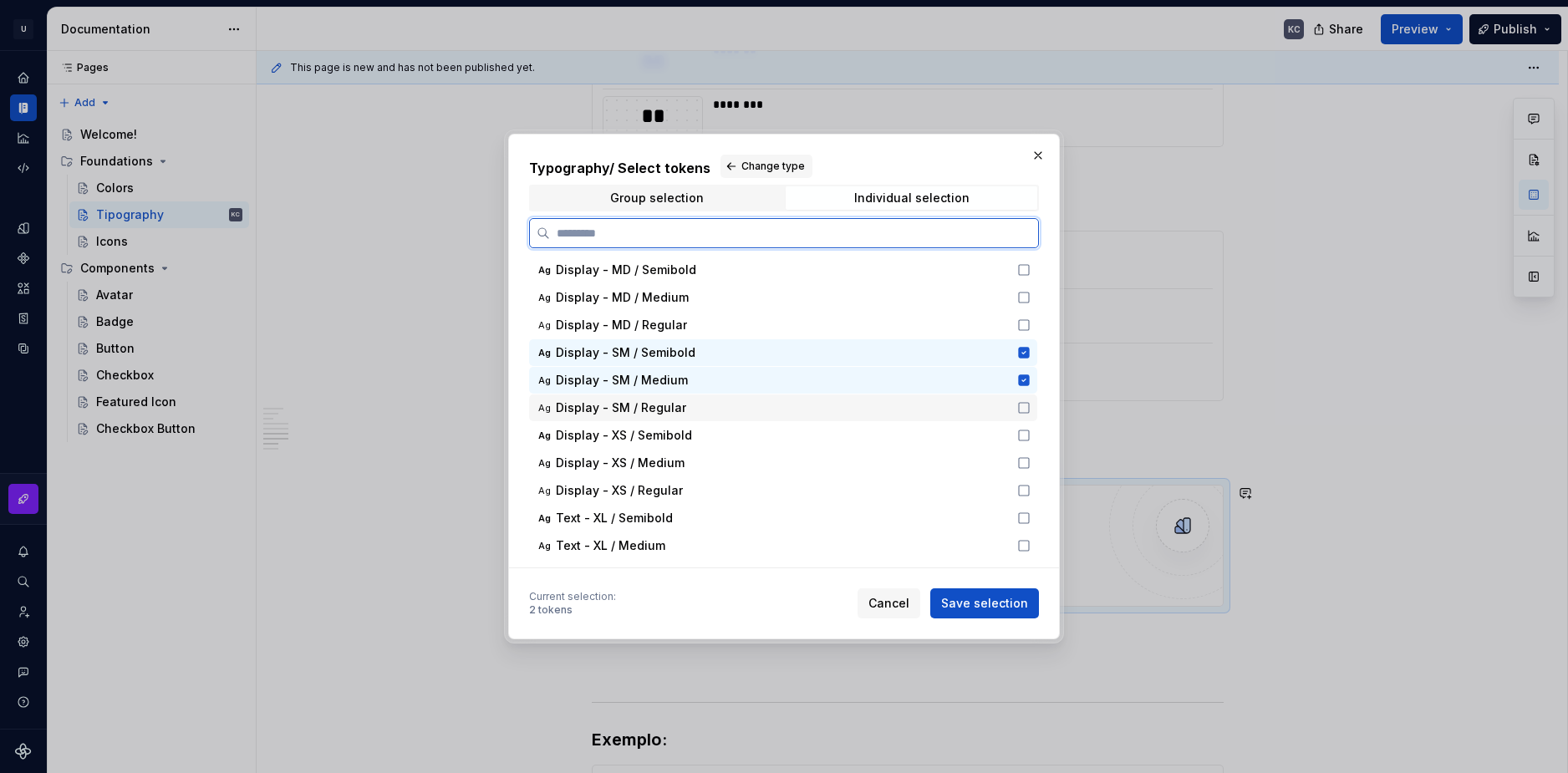
click at [1016, 404] on div "Ag Display - SM / Regular" at bounding box center [782, 408] width 508 height 27
click at [993, 594] on button "Save selection" at bounding box center [984, 602] width 109 height 30
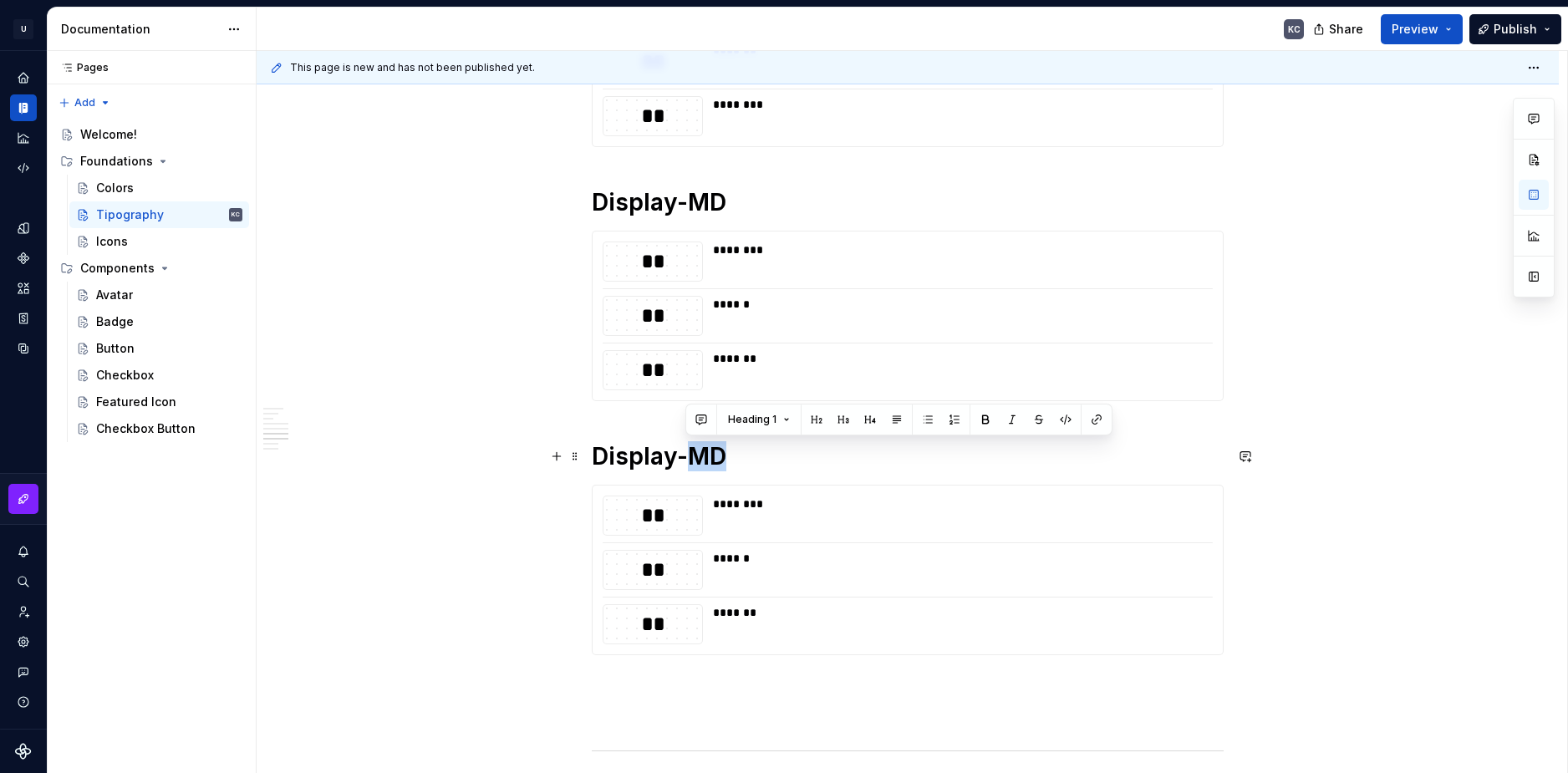
drag, startPoint x: 688, startPoint y: 457, endPoint x: 744, endPoint y: 462, distance: 56.2
click at [744, 462] on h1 "Display-MD" at bounding box center [907, 456] width 632 height 30
click at [688, 202] on h1 "Display-MD" at bounding box center [907, 201] width 632 height 30
click at [674, 202] on h1 "Display-MD" at bounding box center [907, 201] width 632 height 30
click at [690, 202] on h1 "Display -MD" at bounding box center [907, 201] width 632 height 30
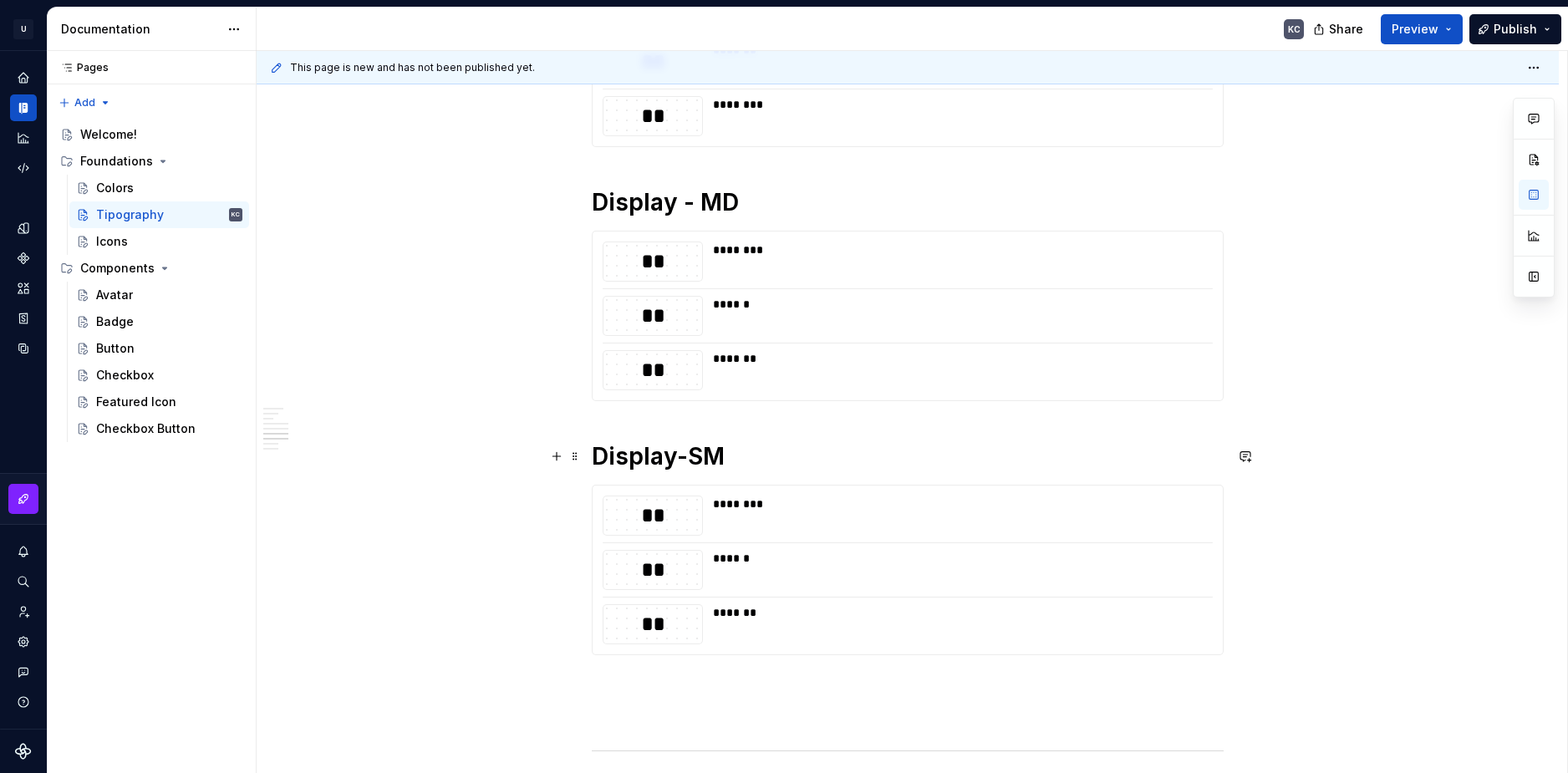
click at [689, 452] on h1 "Display-SM" at bounding box center [907, 456] width 632 height 30
click at [673, 458] on h1 "Display- SM" at bounding box center [907, 456] width 632 height 30
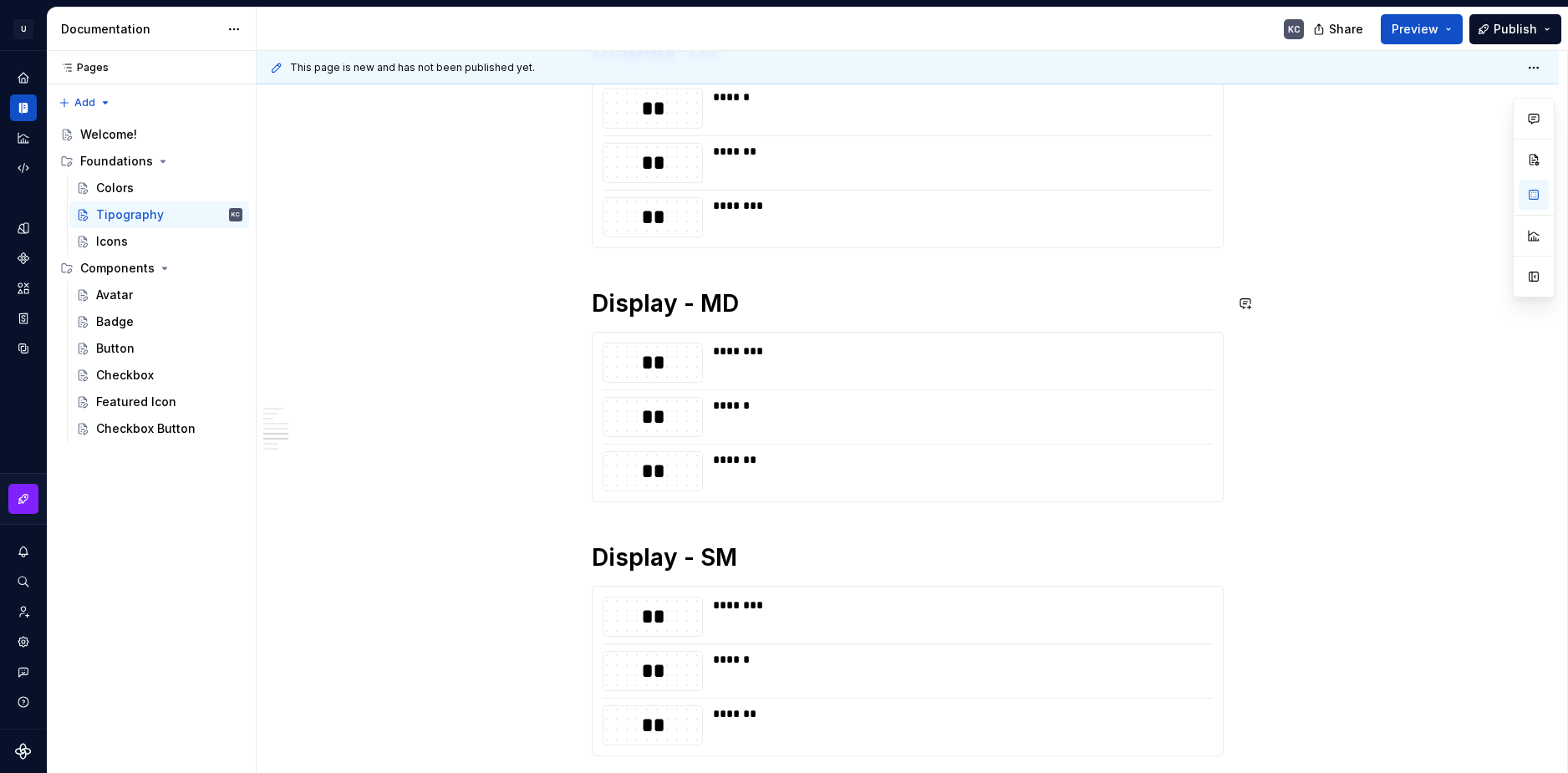
scroll to position [1770, 0]
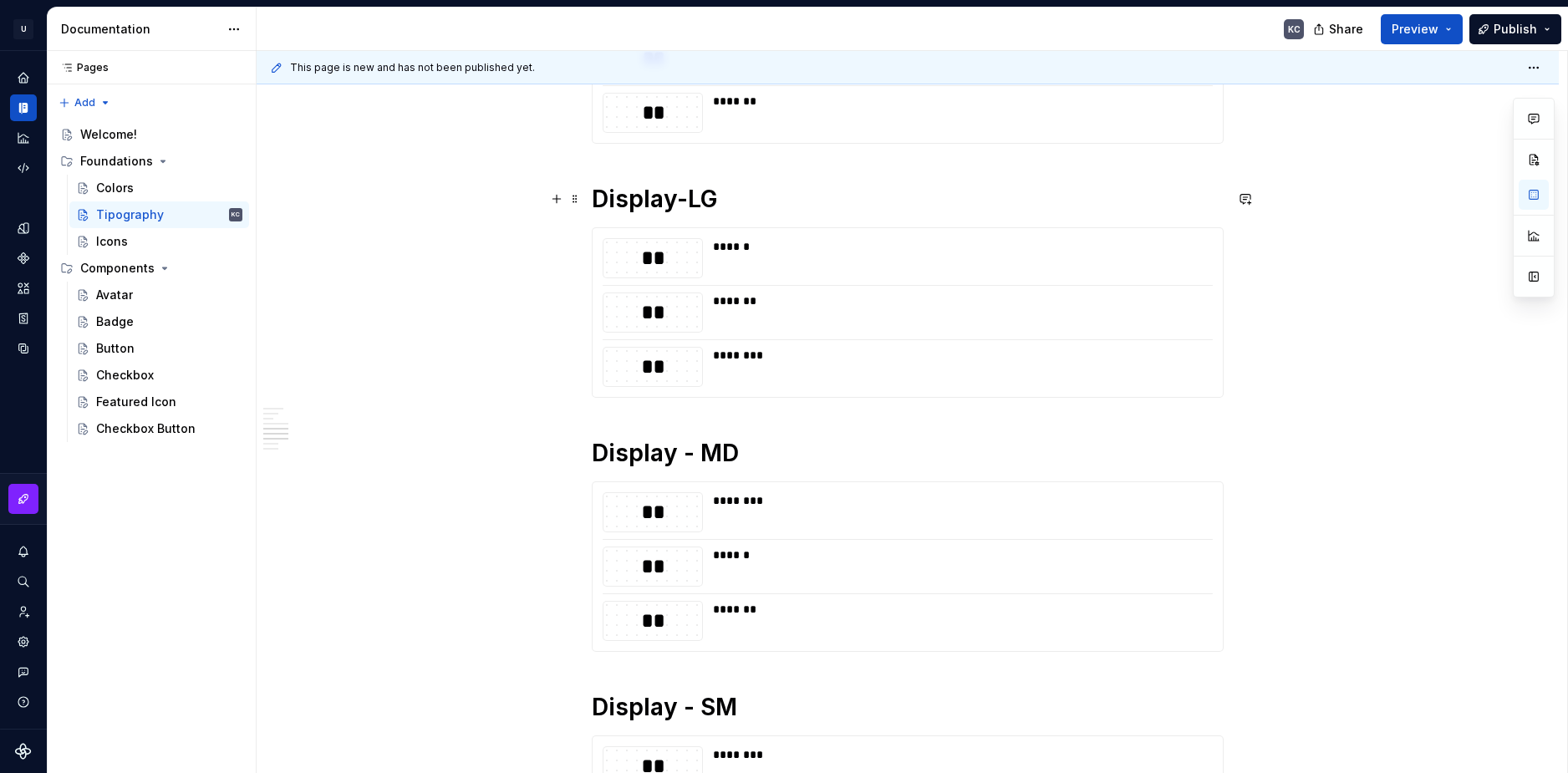
click at [686, 200] on h1 "Display-LG" at bounding box center [907, 199] width 632 height 30
click at [673, 200] on h1 "Display- LG" at bounding box center [907, 199] width 632 height 30
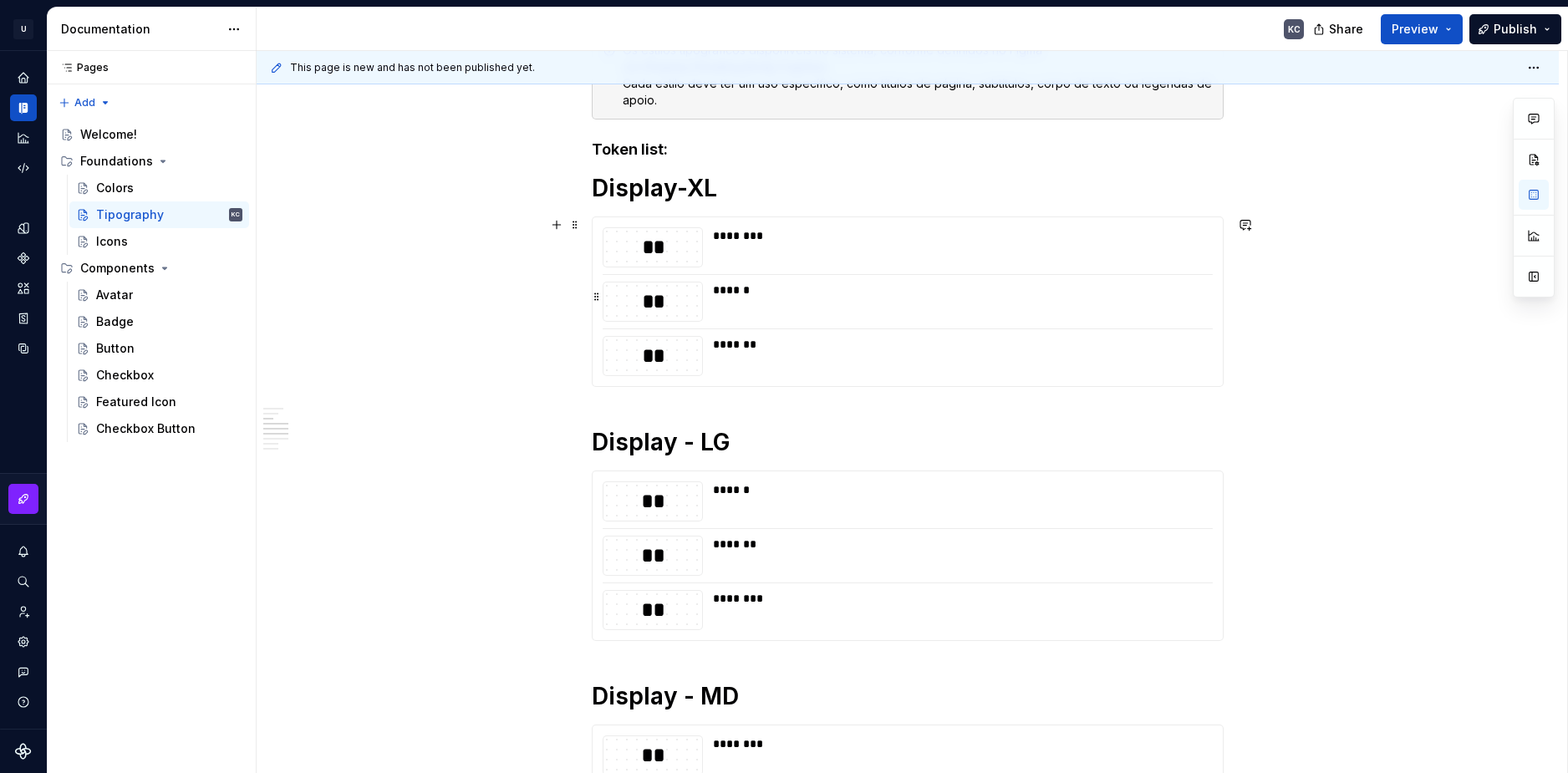
scroll to position [1519, 0]
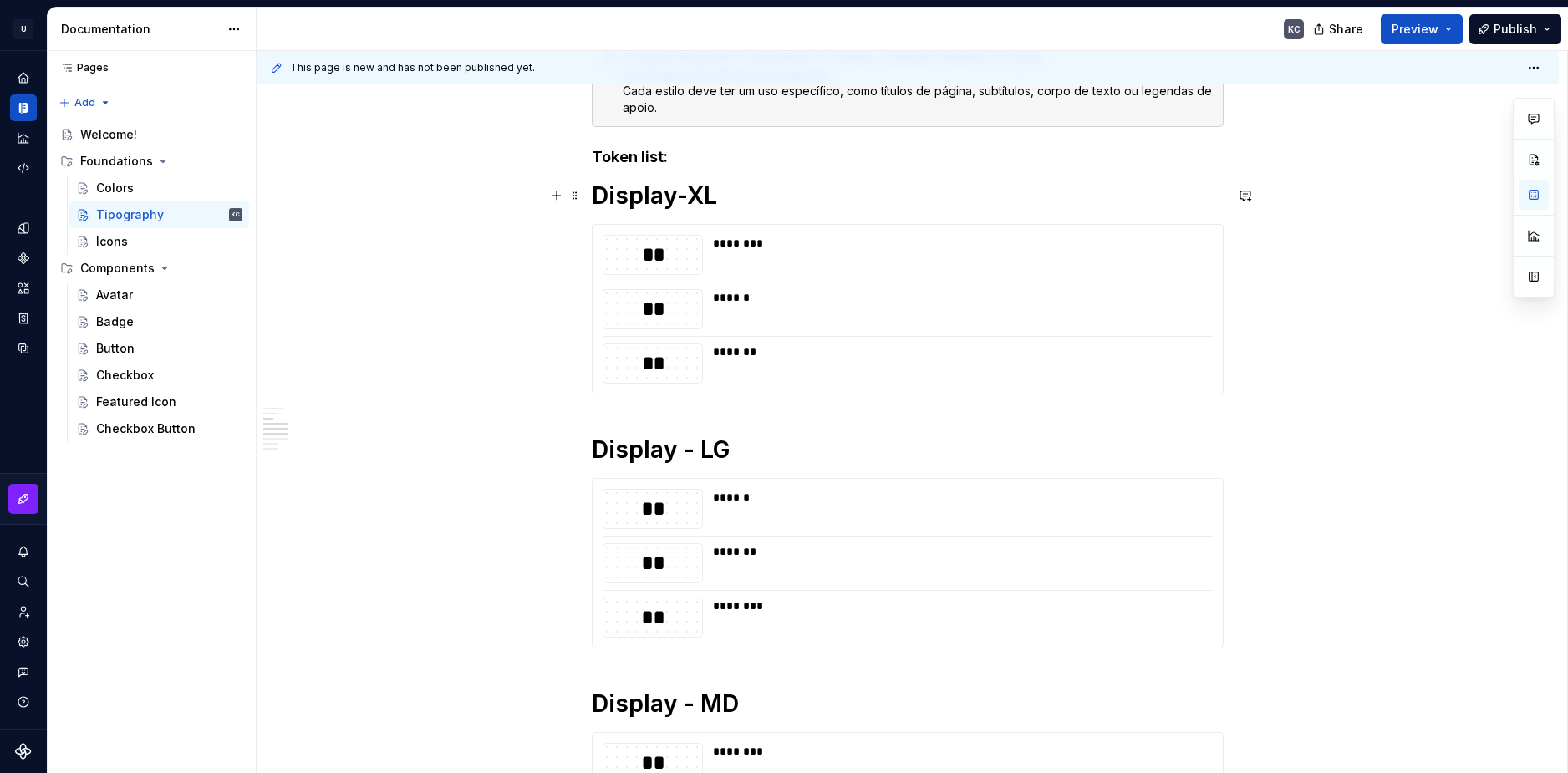
click at [686, 200] on h1 "Display-XL" at bounding box center [907, 195] width 632 height 30
click at [677, 199] on h1 "Display- XL" at bounding box center [907, 195] width 632 height 30
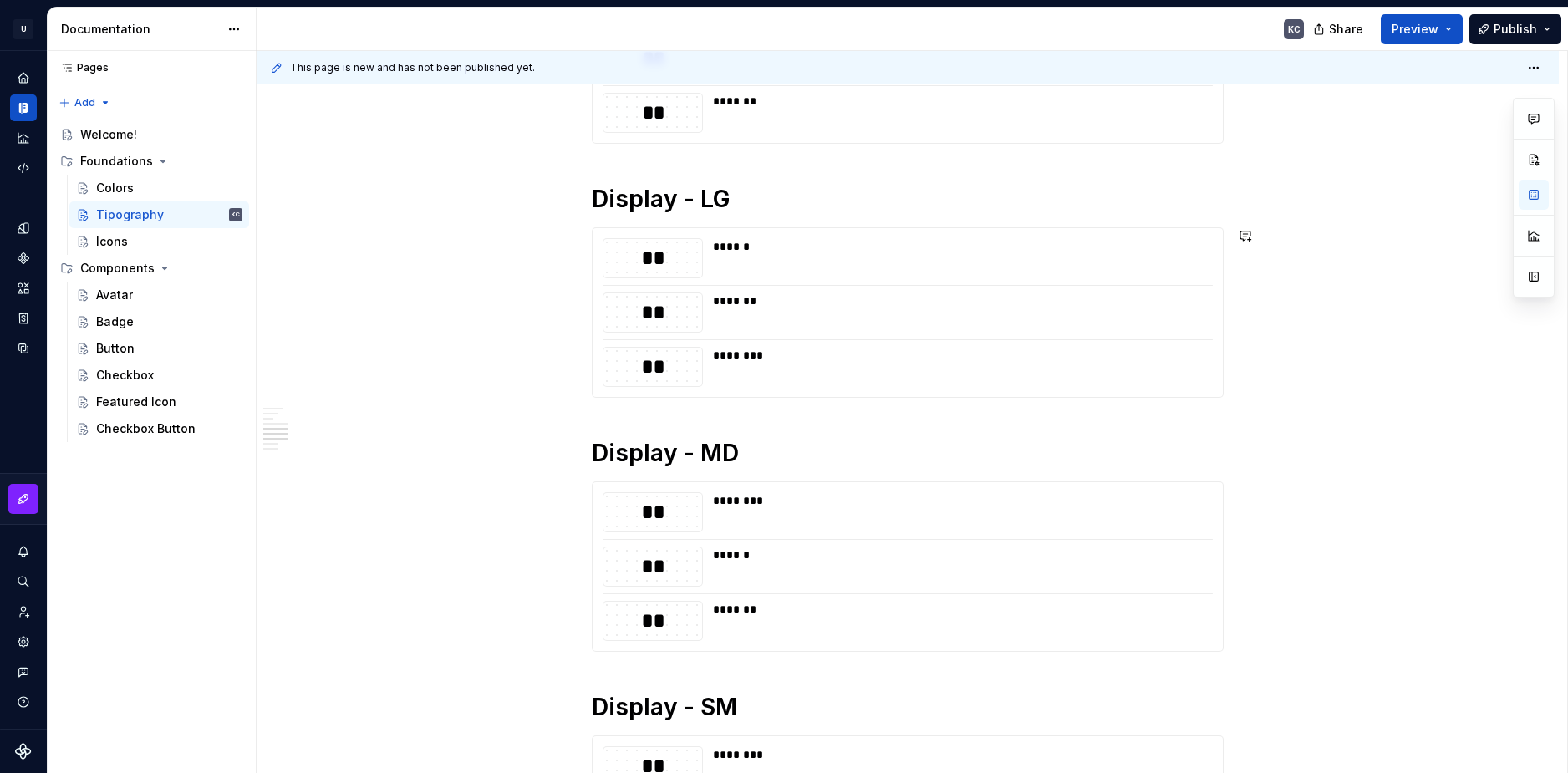
scroll to position [2104, 0]
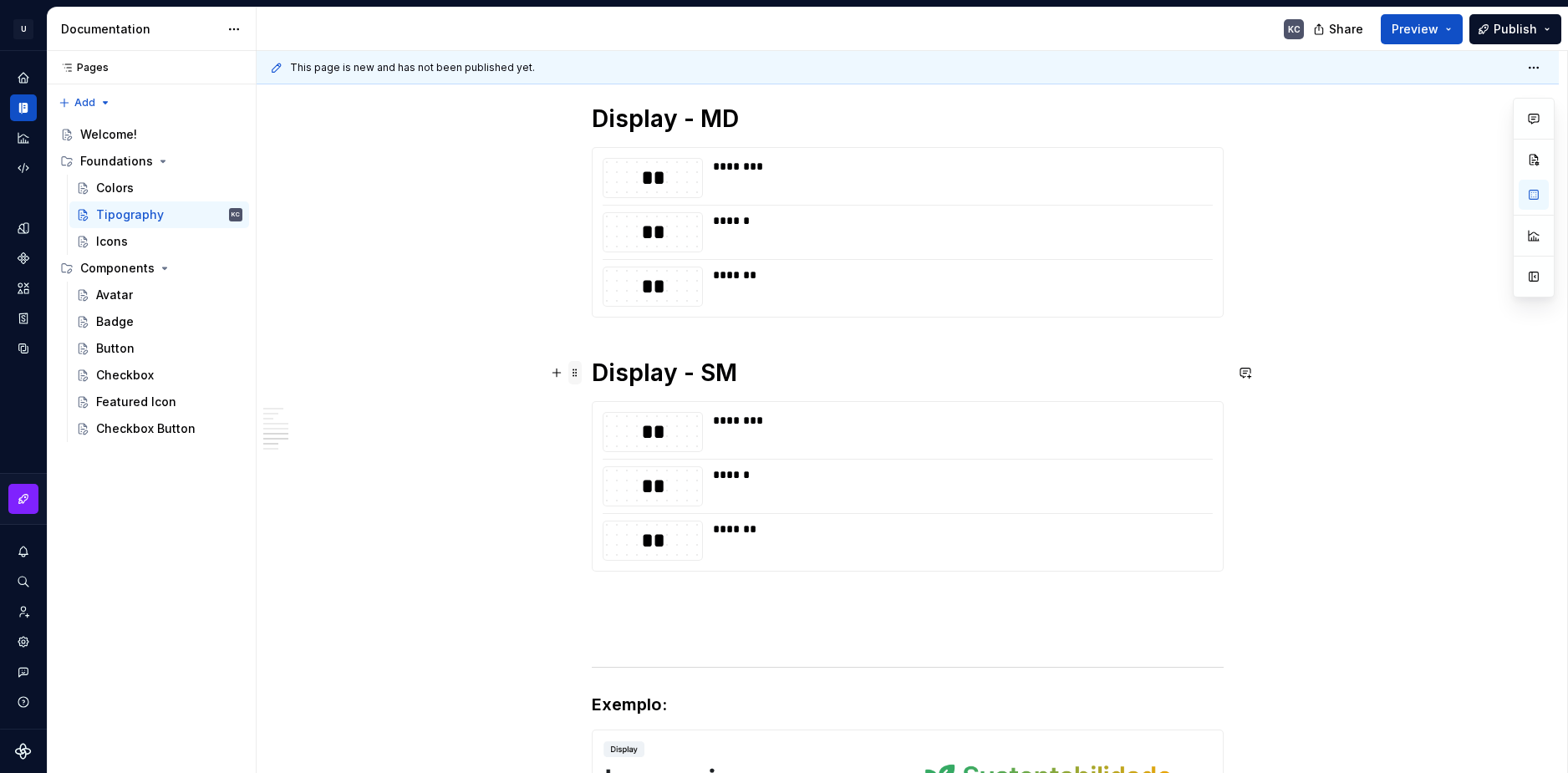
click at [578, 371] on span at bounding box center [575, 373] width 13 height 23
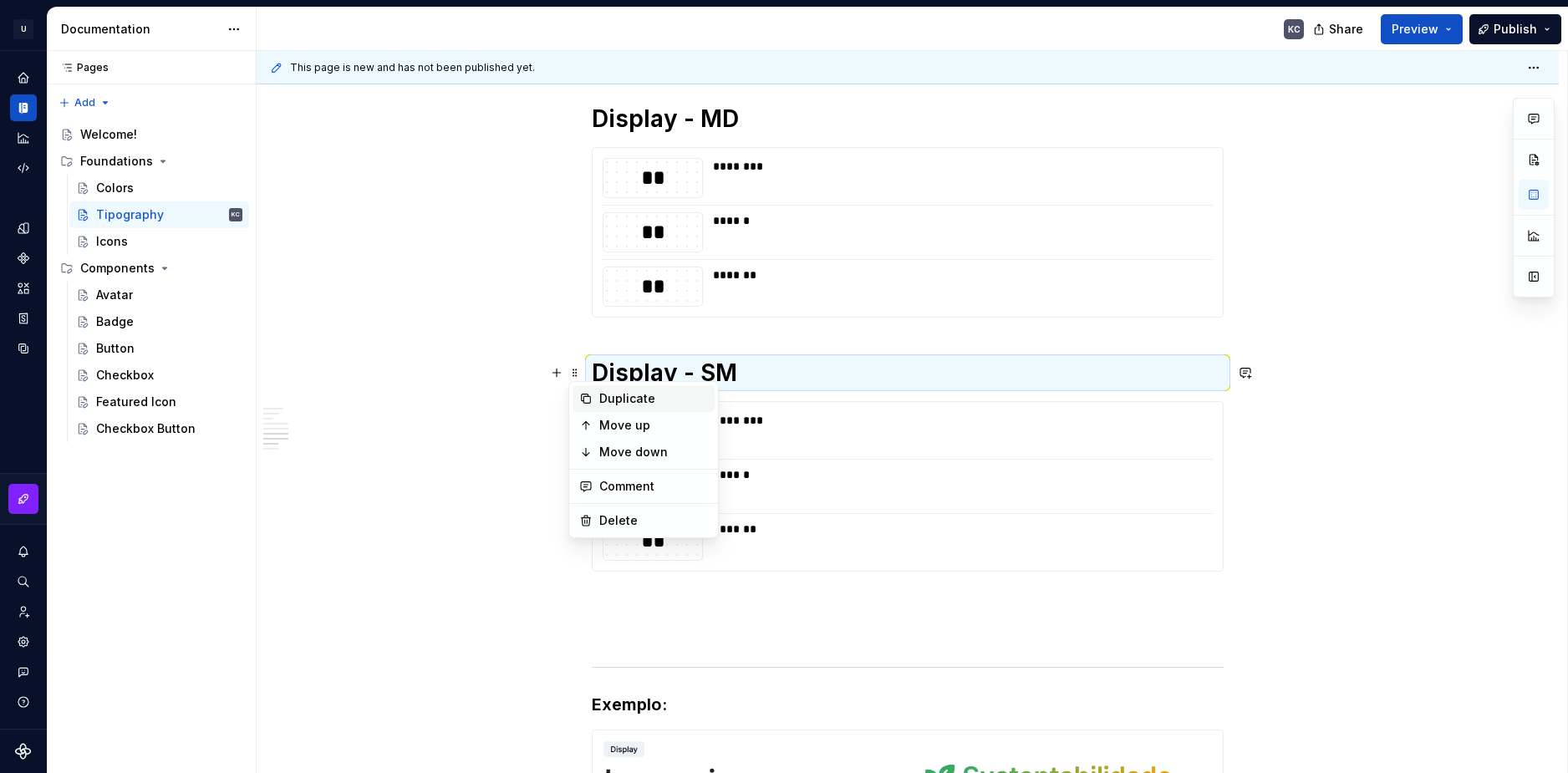
click at [628, 394] on div "Duplicate" at bounding box center [654, 398] width 109 height 17
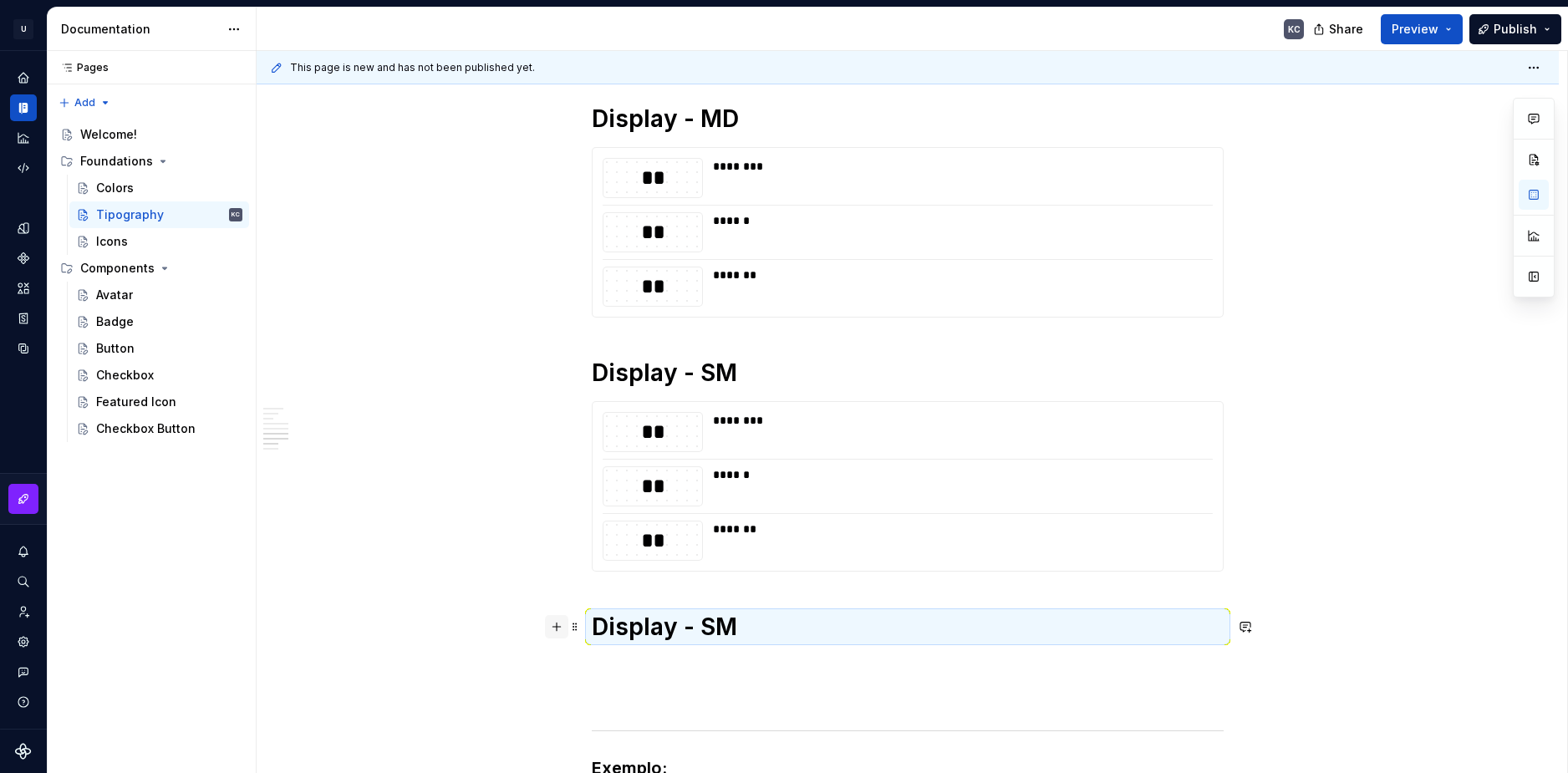
click at [564, 632] on button "button" at bounding box center [557, 626] width 23 height 23
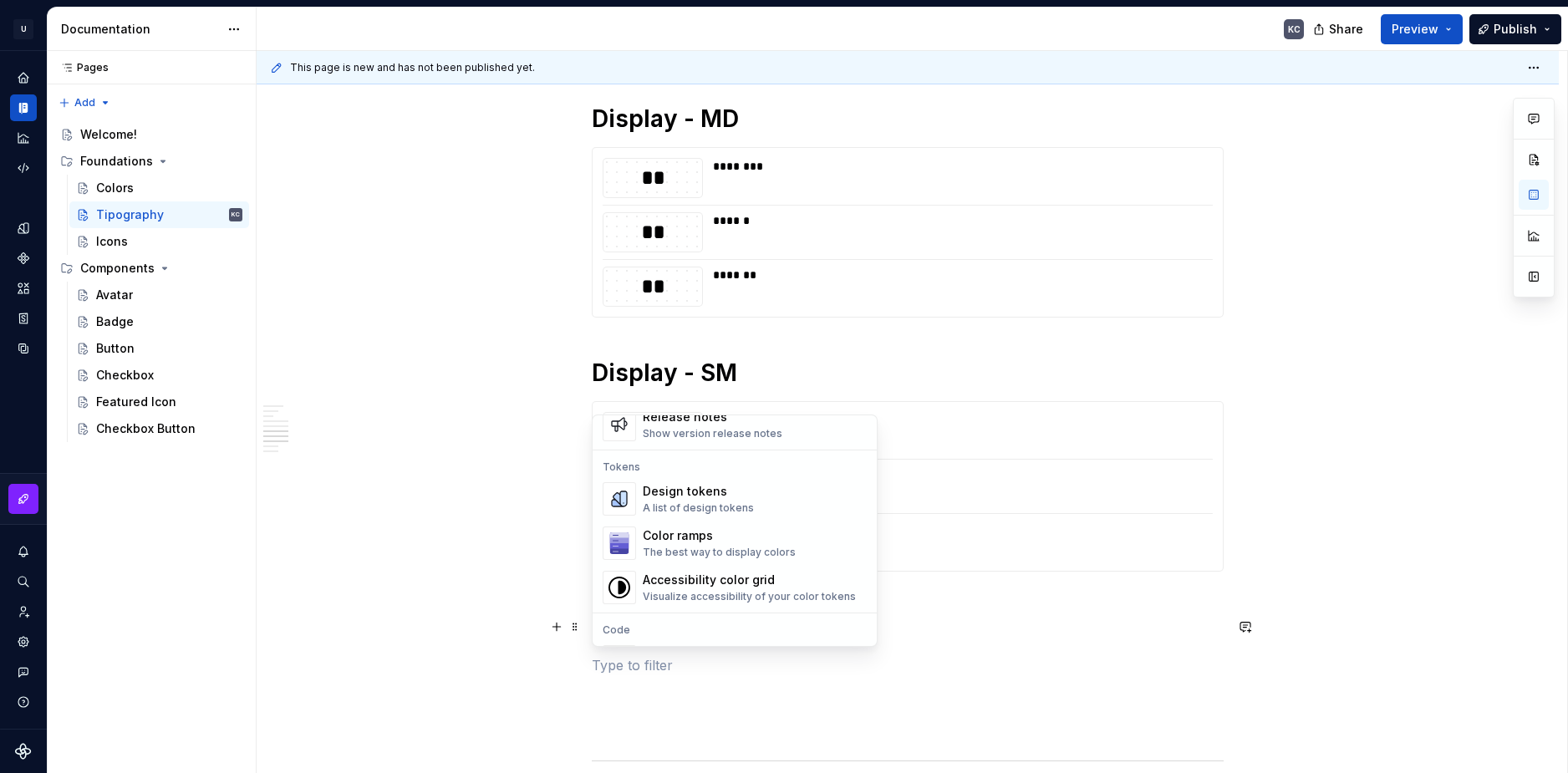
scroll to position [1162, 0]
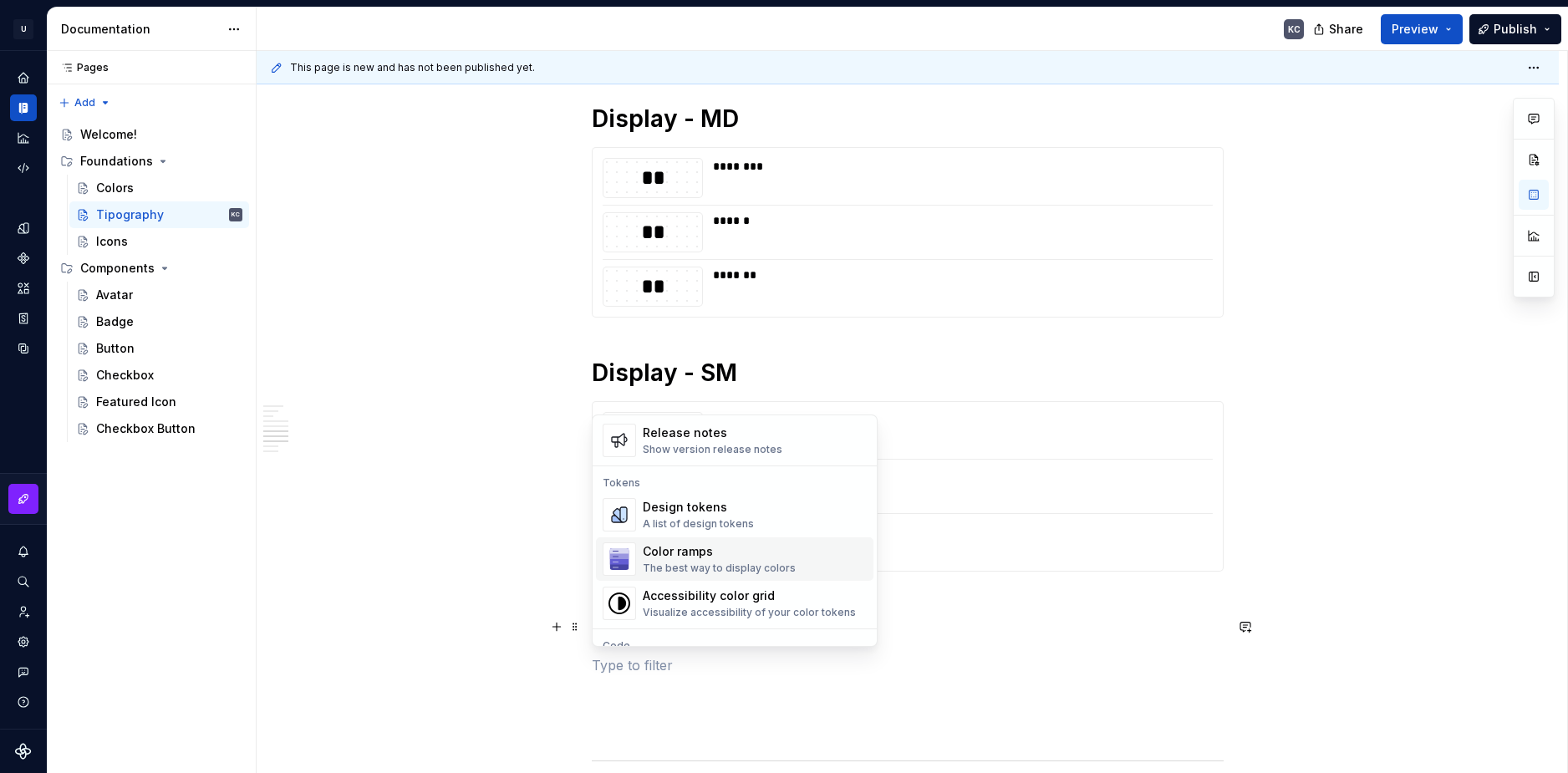
click at [646, 509] on div "Design tokens" at bounding box center [699, 507] width 111 height 17
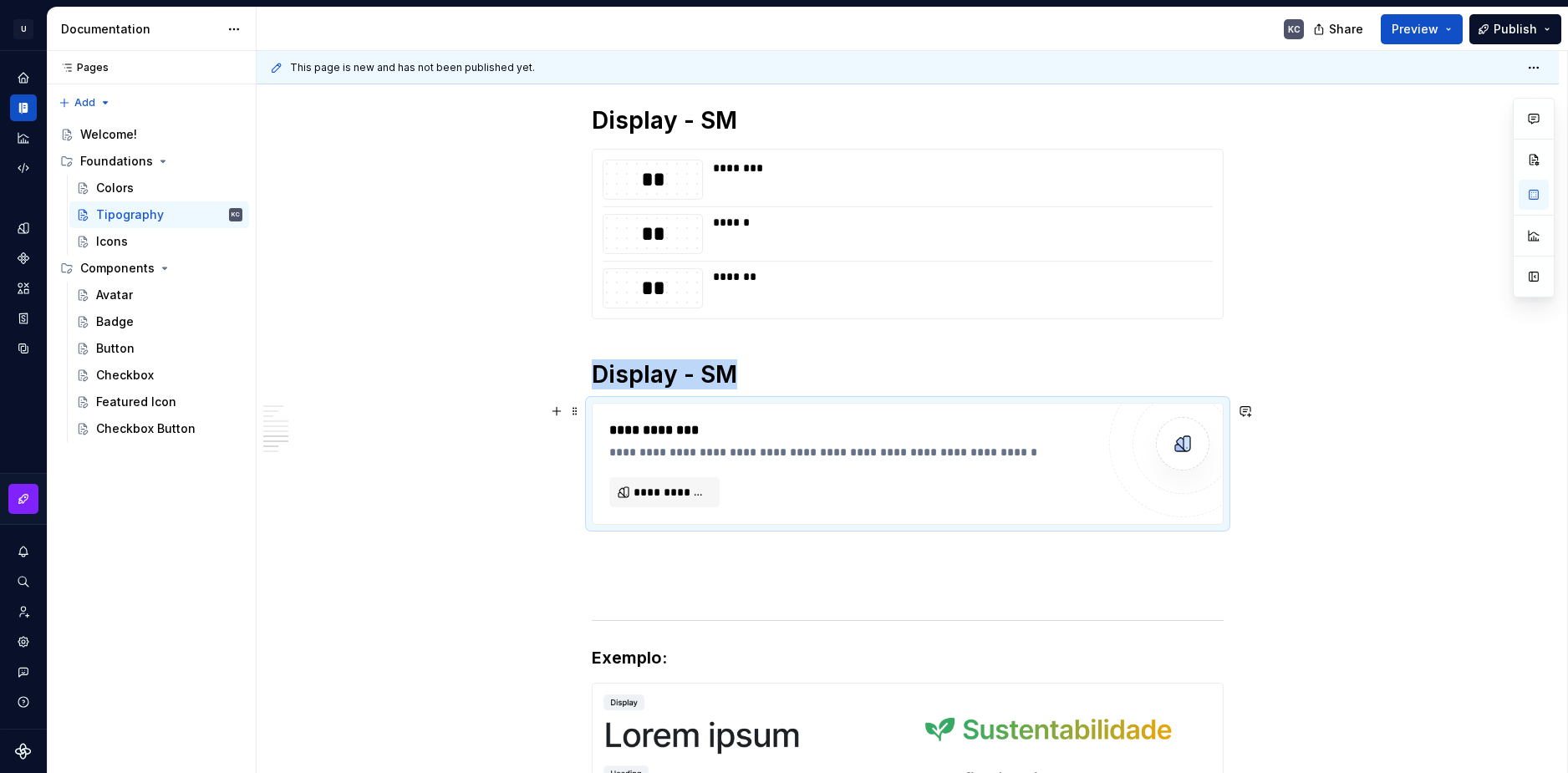
scroll to position [2442, 0]
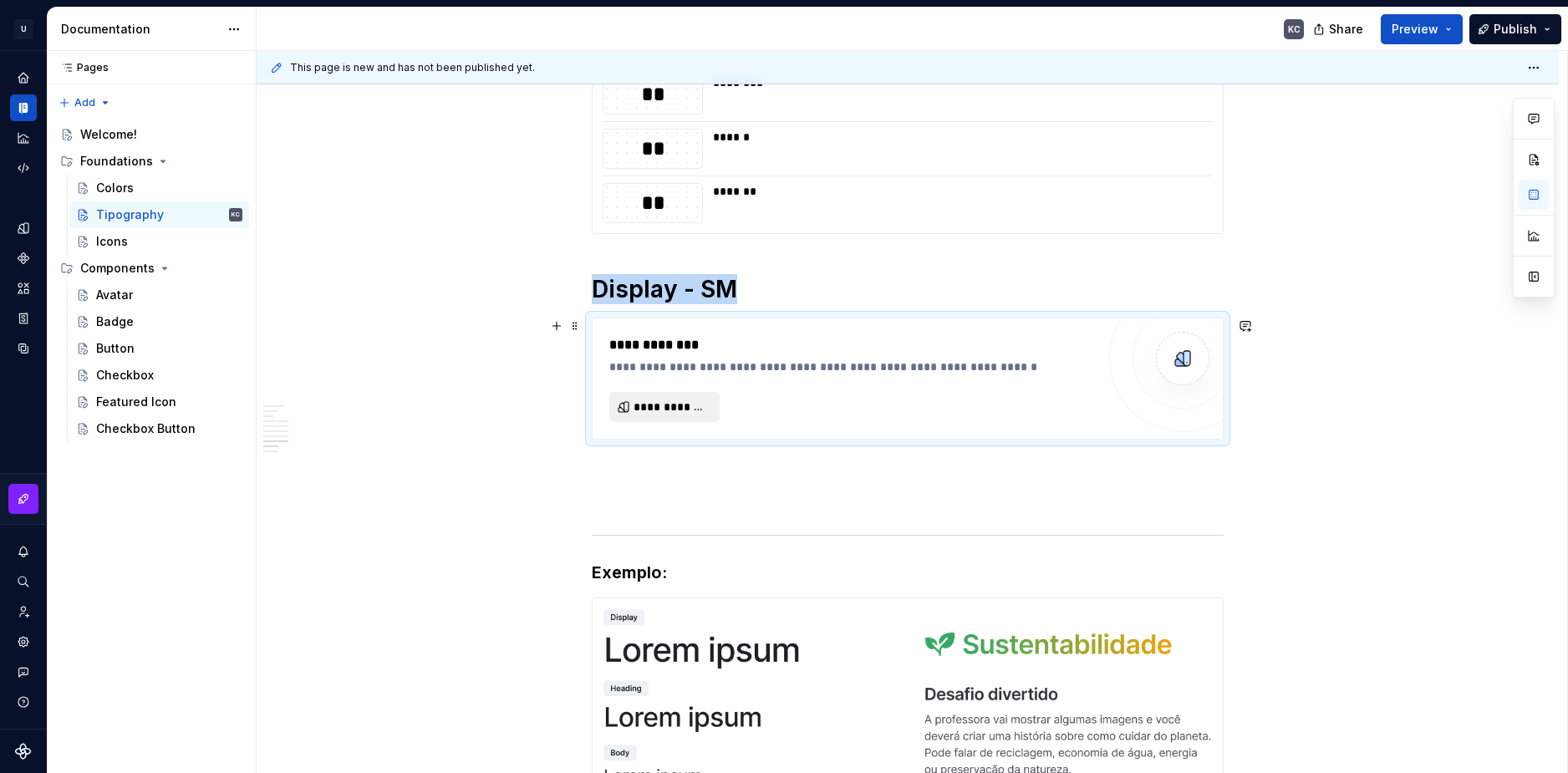
click at [660, 402] on span "**********" at bounding box center [672, 406] width 76 height 17
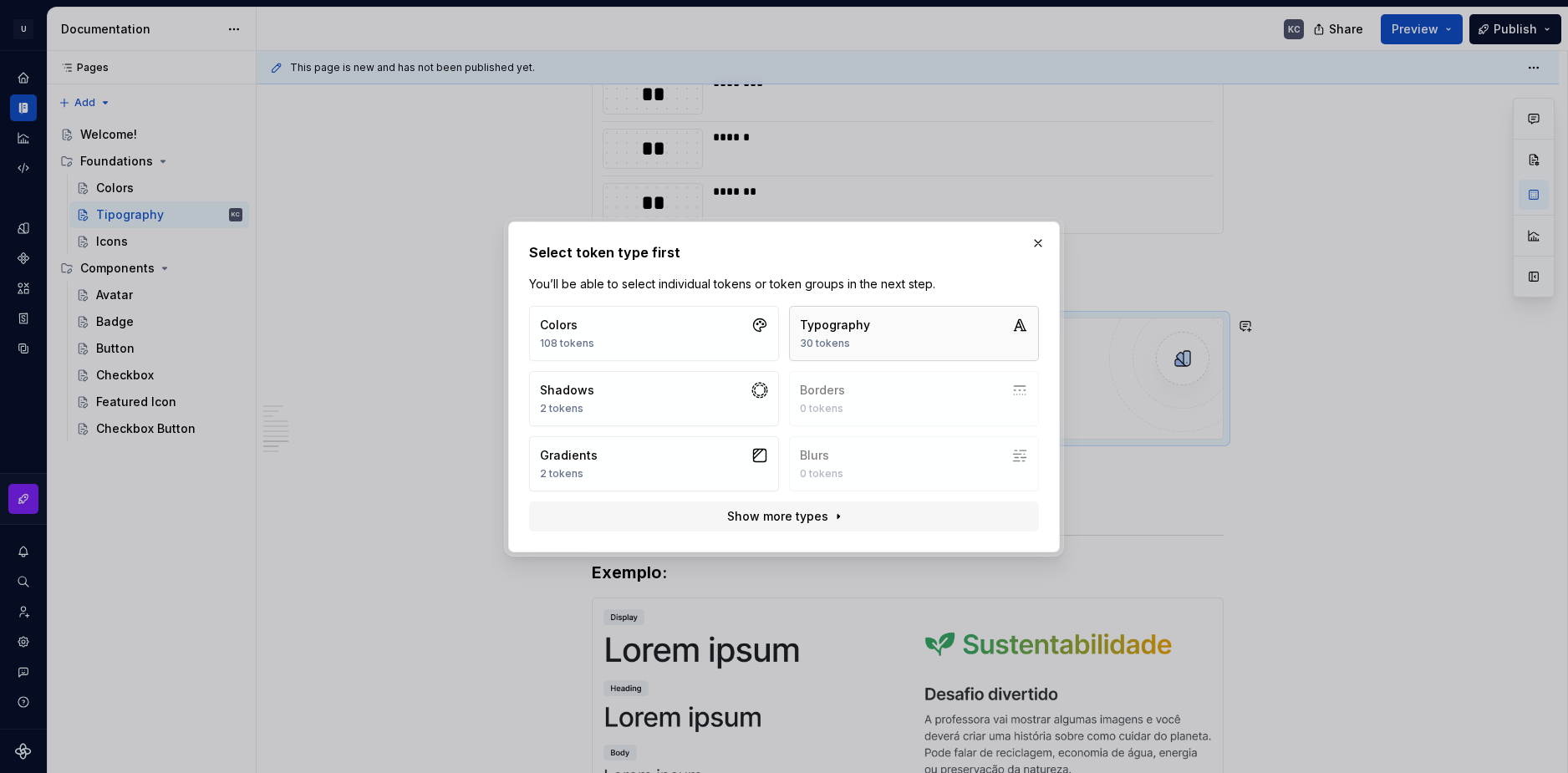
click at [890, 339] on button "Typography 30 tokens" at bounding box center [914, 333] width 250 height 55
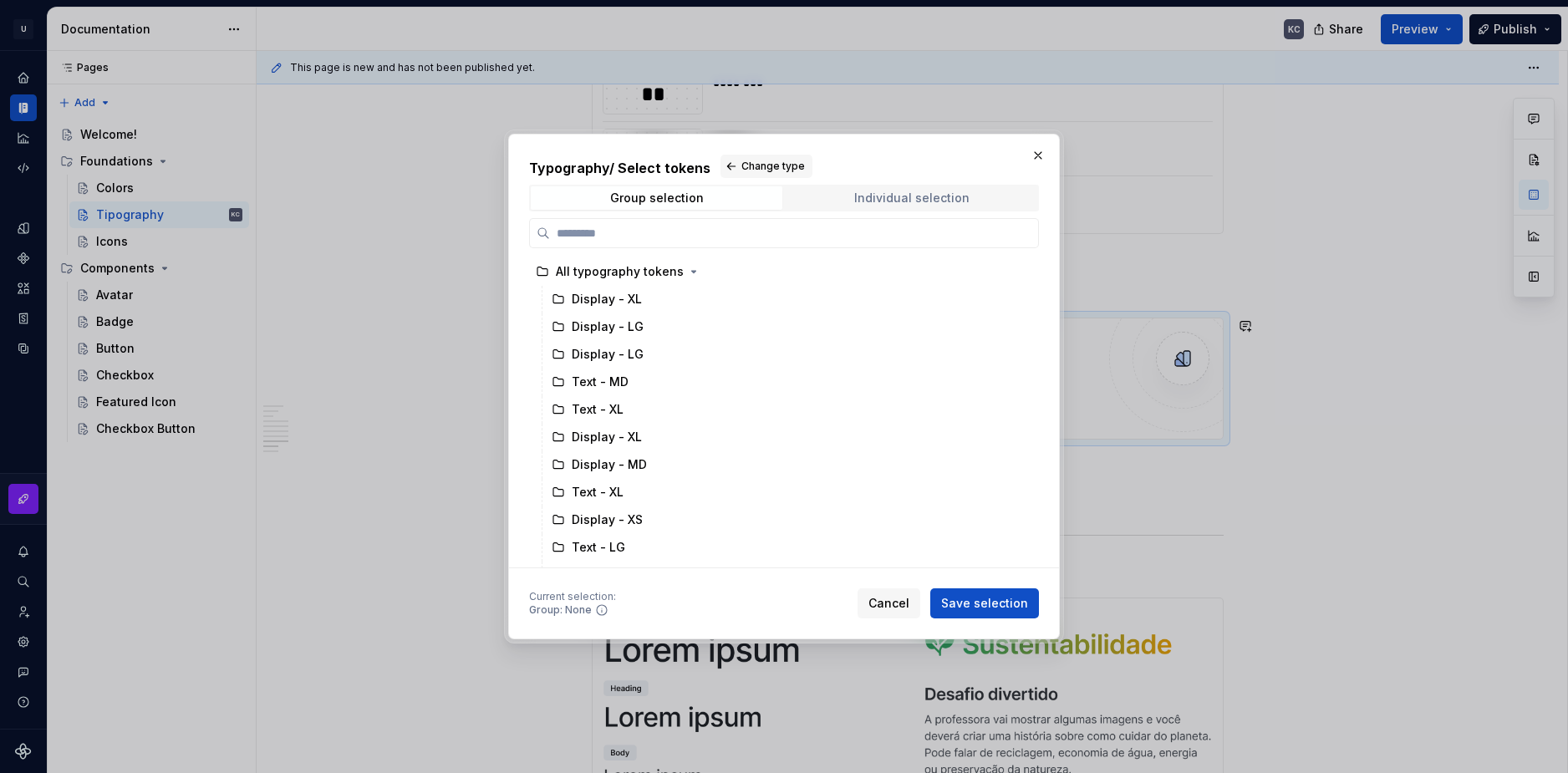
click at [886, 202] on div "Individual selection" at bounding box center [912, 198] width 115 height 13
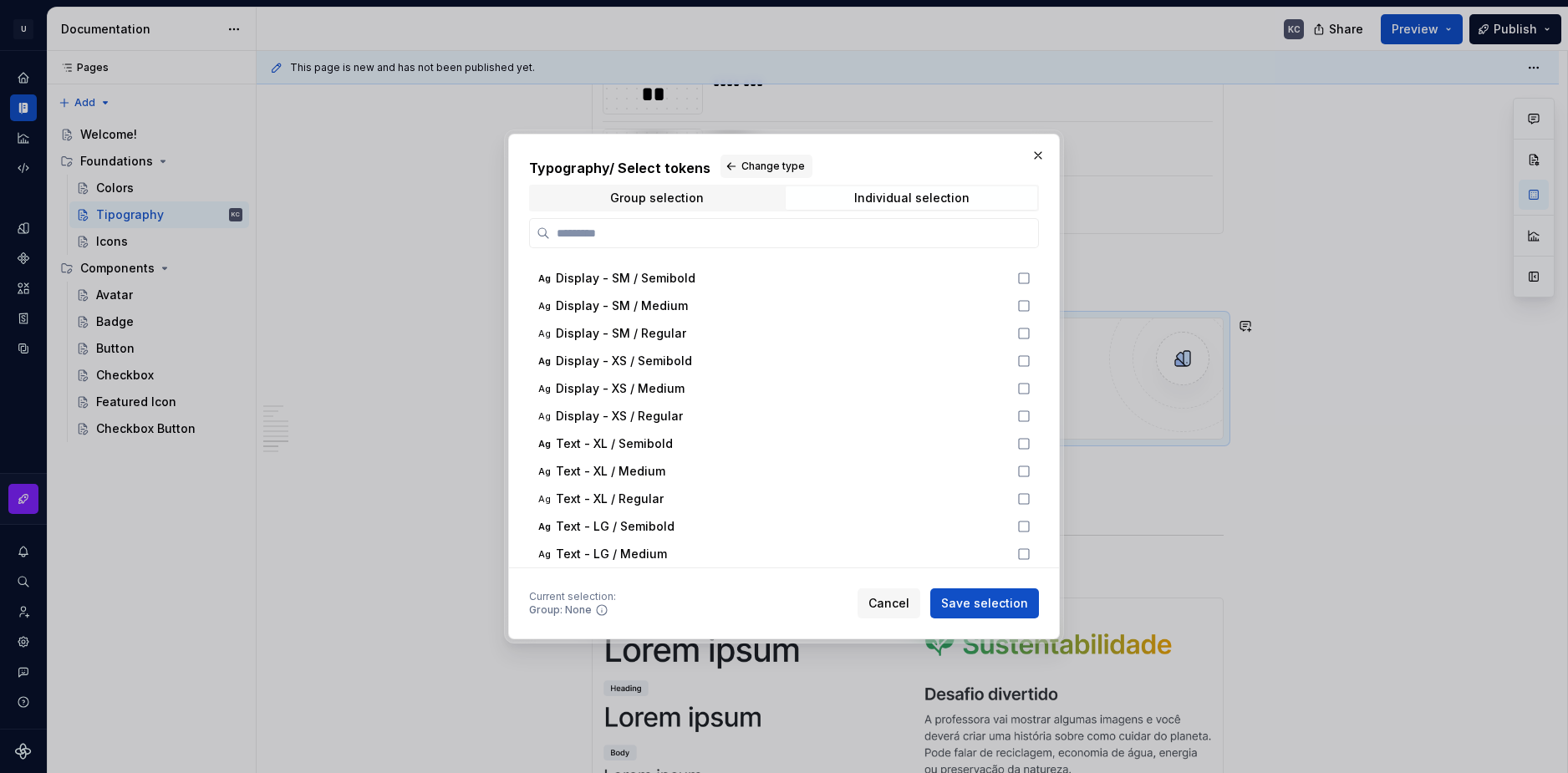
scroll to position [251, 0]
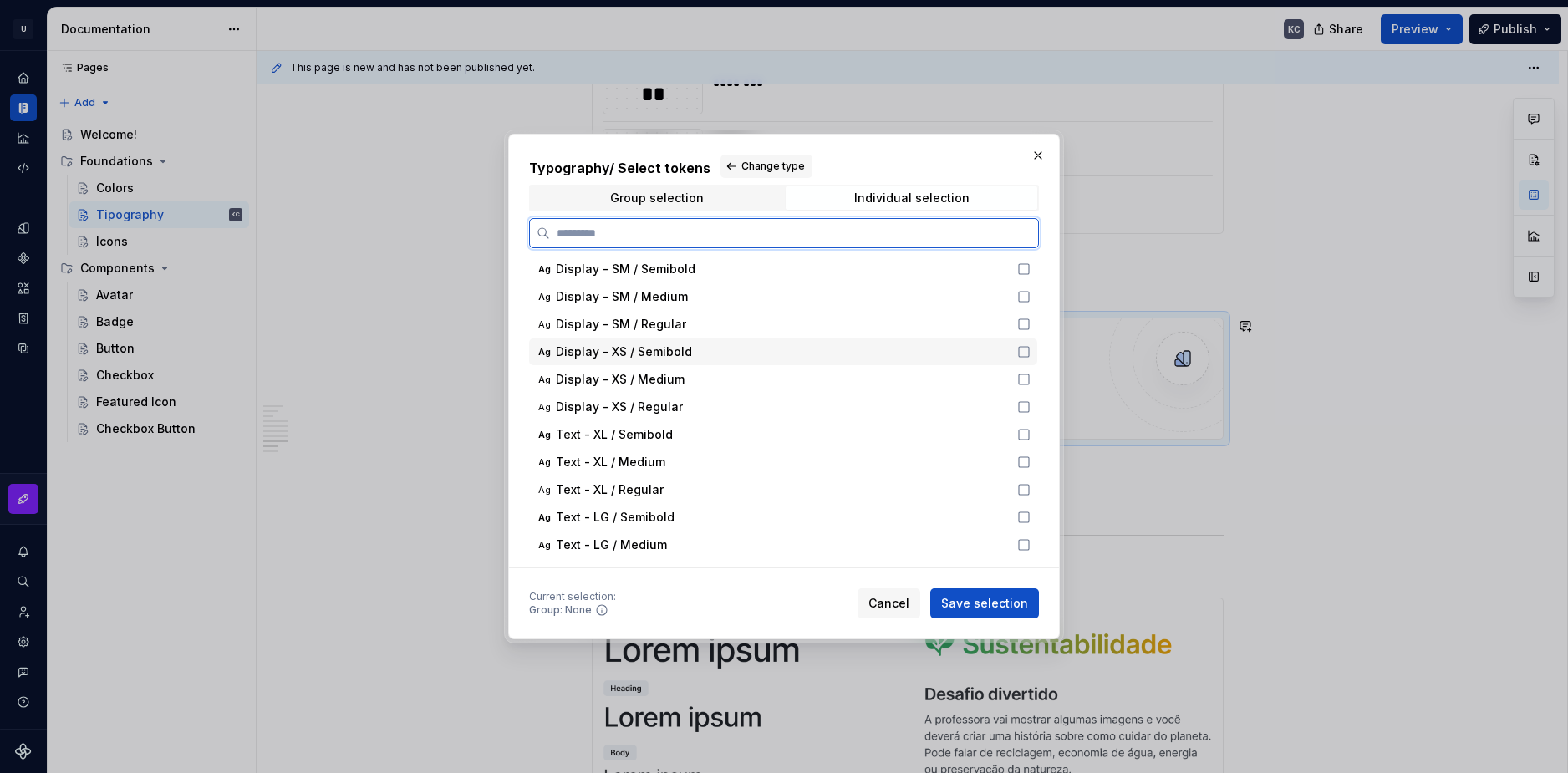
click at [1021, 351] on icon at bounding box center [1023, 351] width 13 height 13
click at [1025, 378] on icon at bounding box center [1023, 379] width 13 height 13
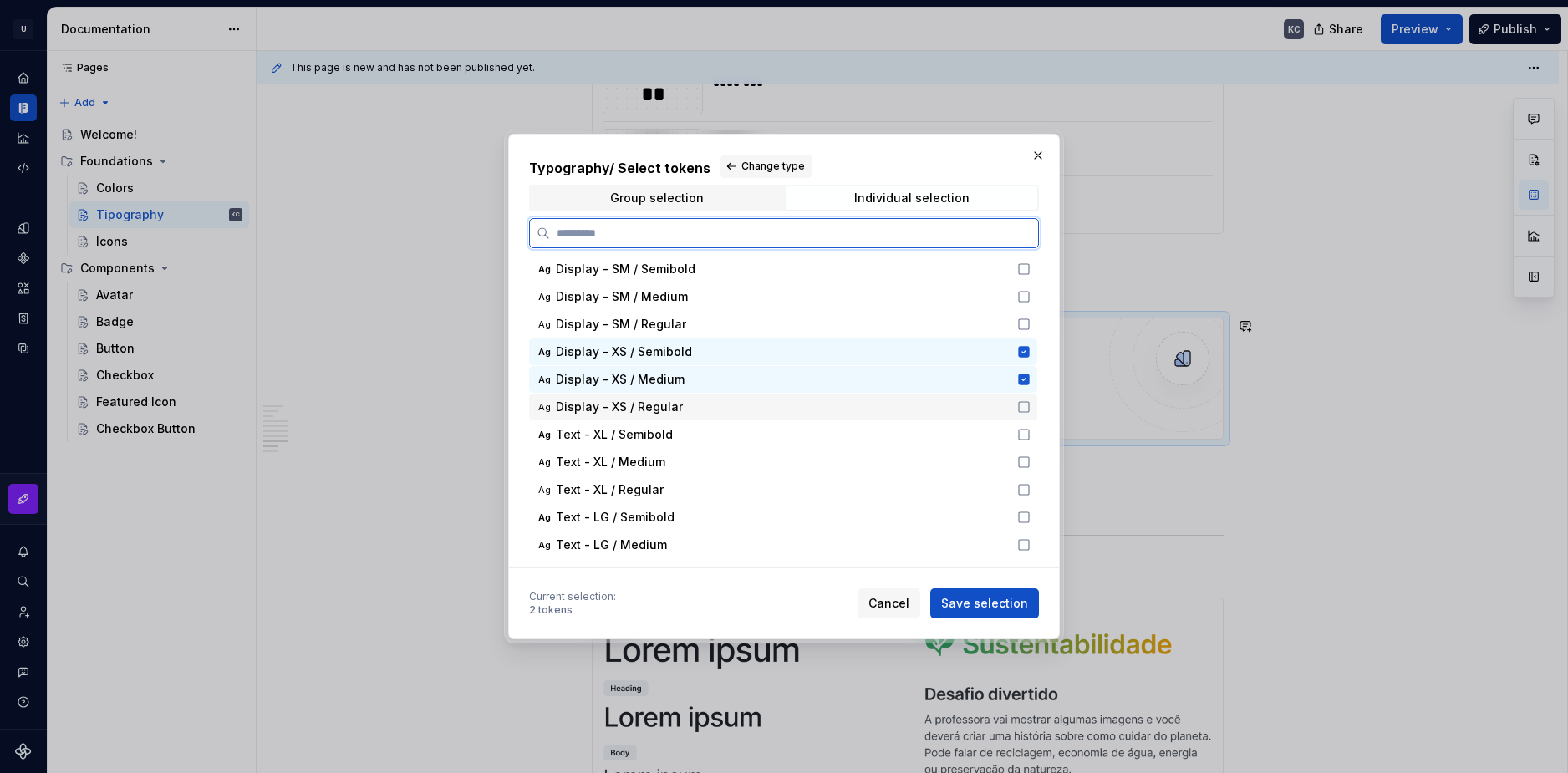
click at [1022, 410] on icon at bounding box center [1023, 406] width 13 height 13
click at [1010, 599] on span "Save selection" at bounding box center [984, 603] width 87 height 17
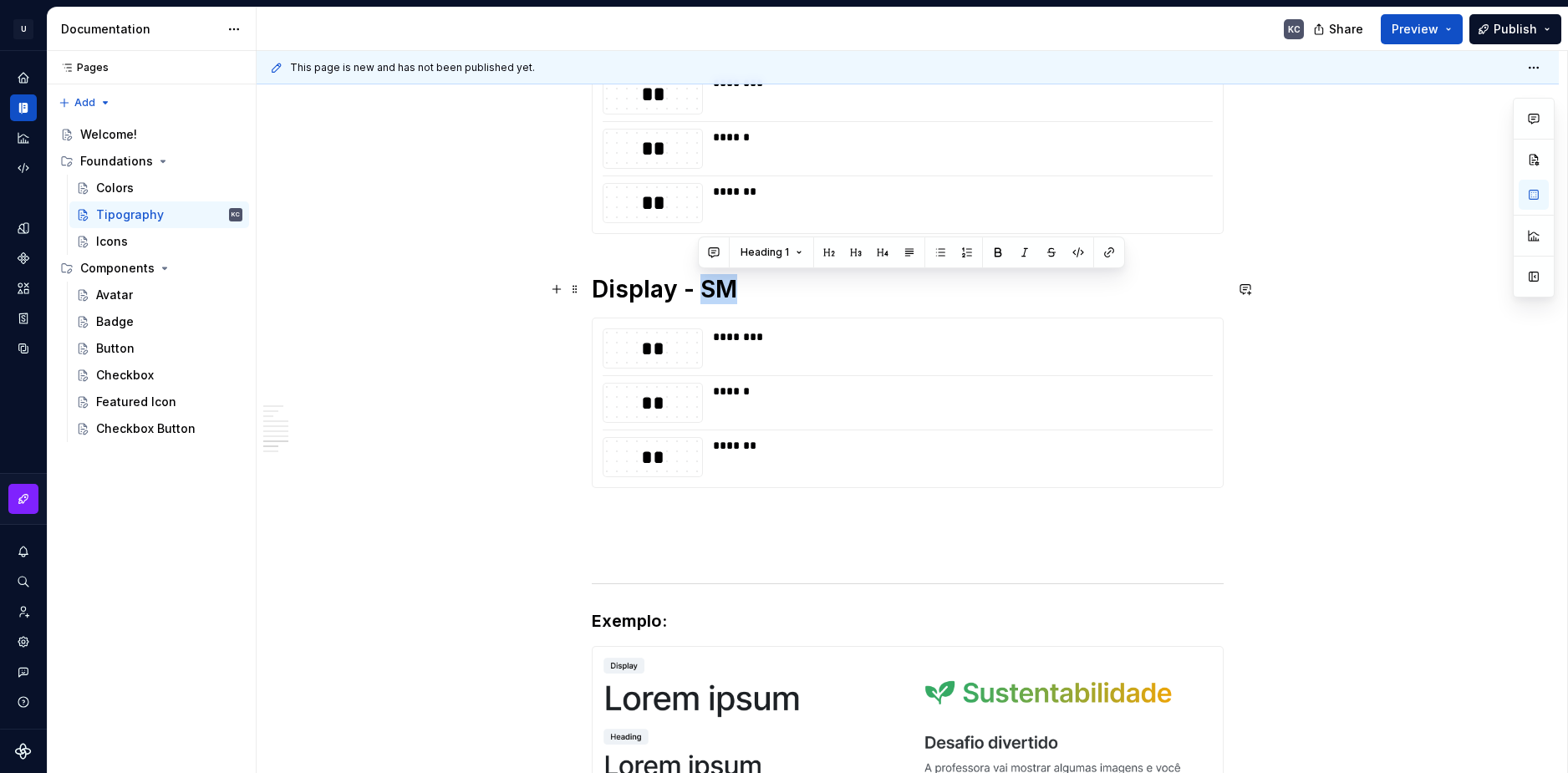
drag, startPoint x: 706, startPoint y: 289, endPoint x: 729, endPoint y: 289, distance: 23.0
click at [729, 289] on h1 "Display - SM" at bounding box center [907, 289] width 632 height 30
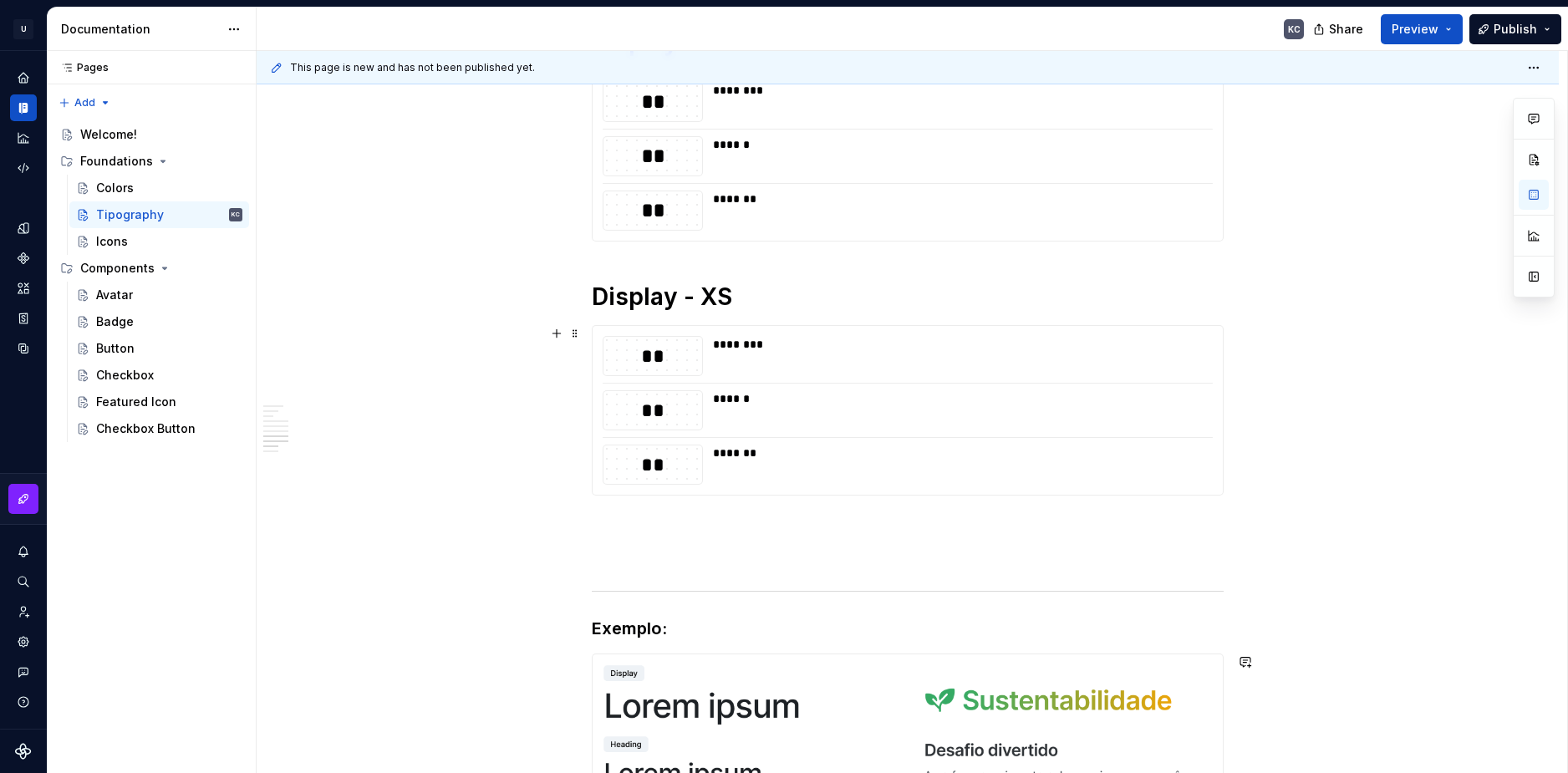
scroll to position [2442, 0]
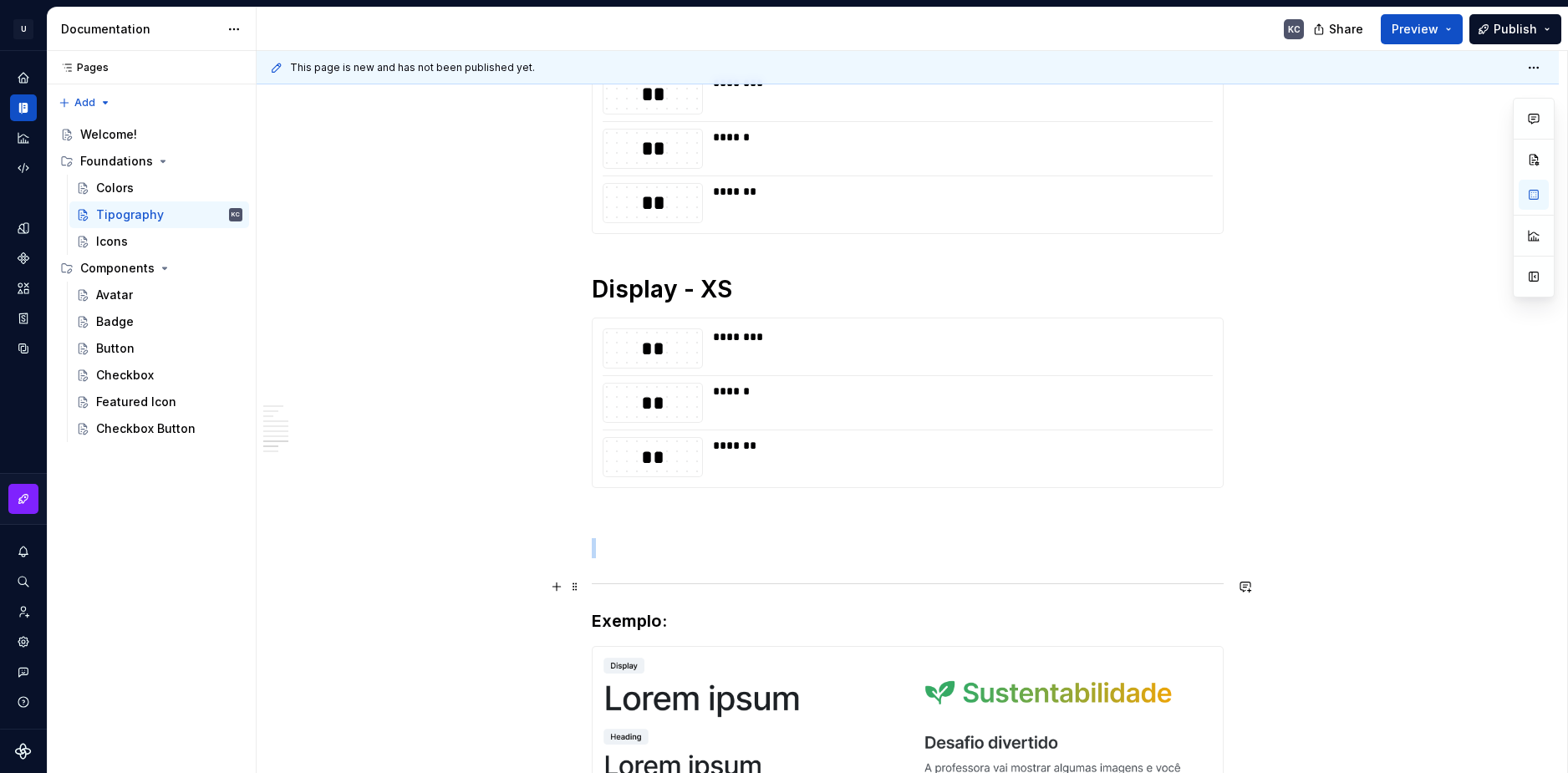
click at [679, 585] on div at bounding box center [907, 583] width 632 height 11
click at [577, 518] on span at bounding box center [575, 517] width 13 height 23
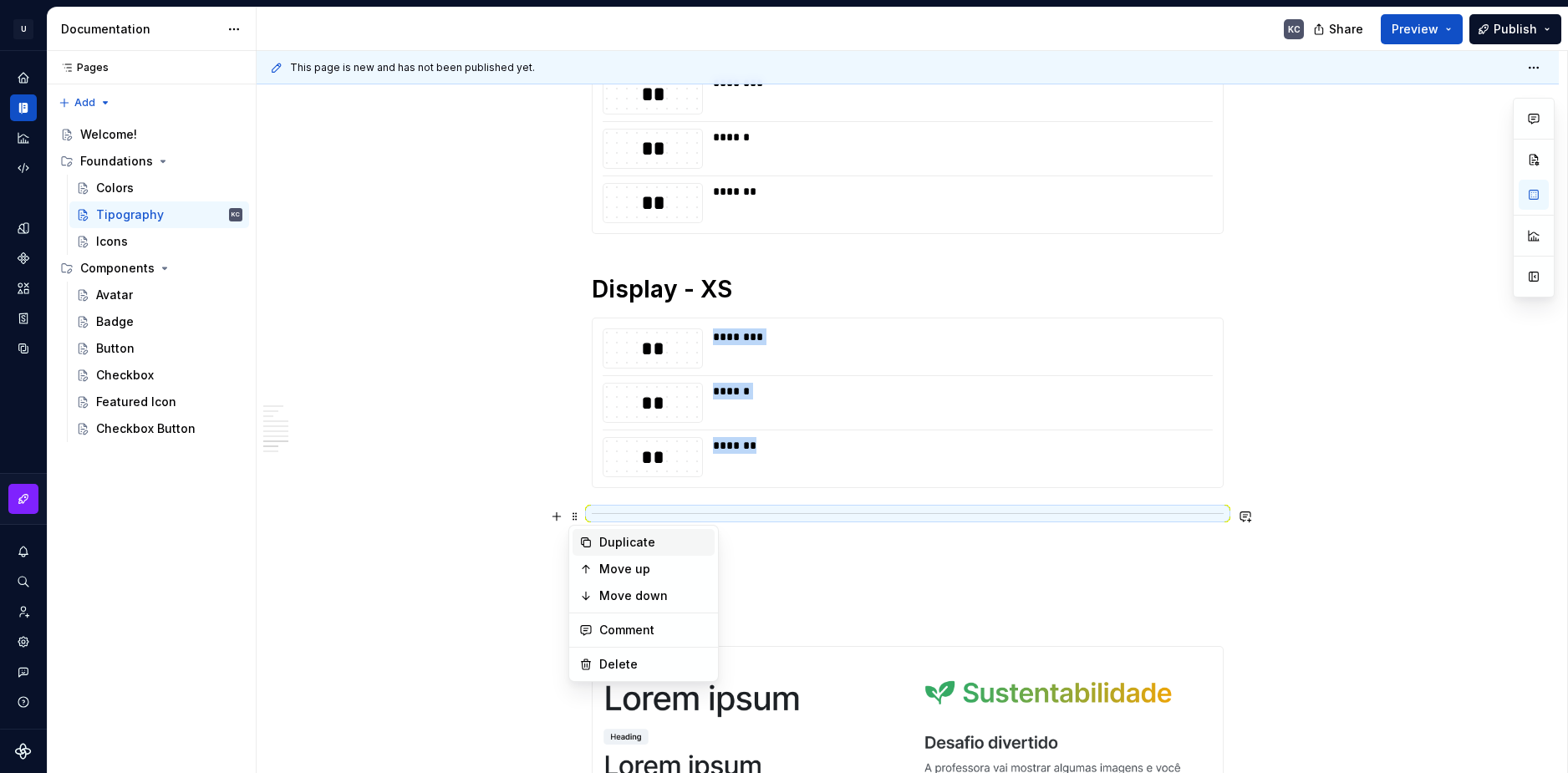
click at [611, 544] on div "Duplicate" at bounding box center [654, 542] width 109 height 17
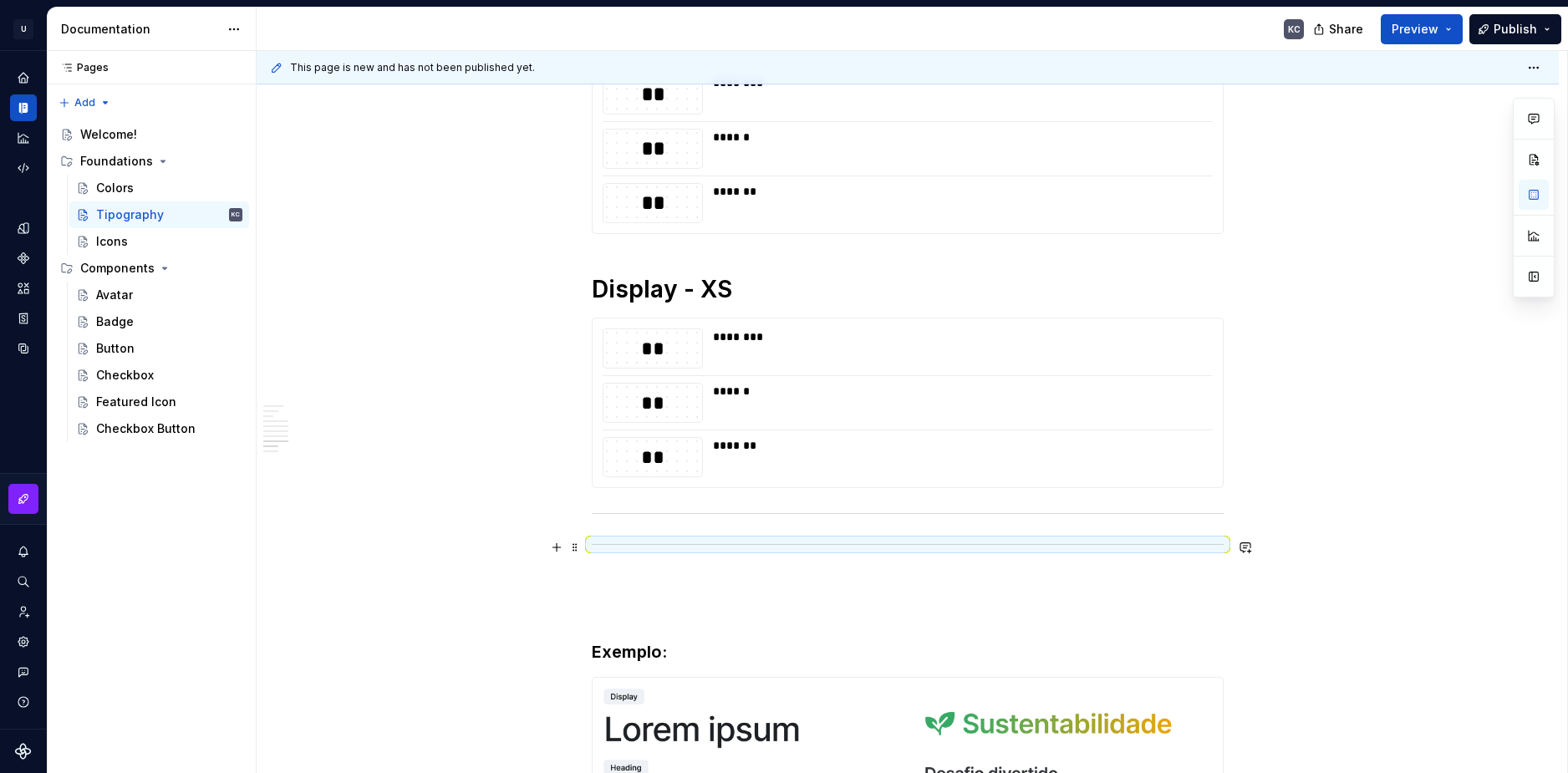
click at [603, 545] on div at bounding box center [907, 545] width 632 height 11
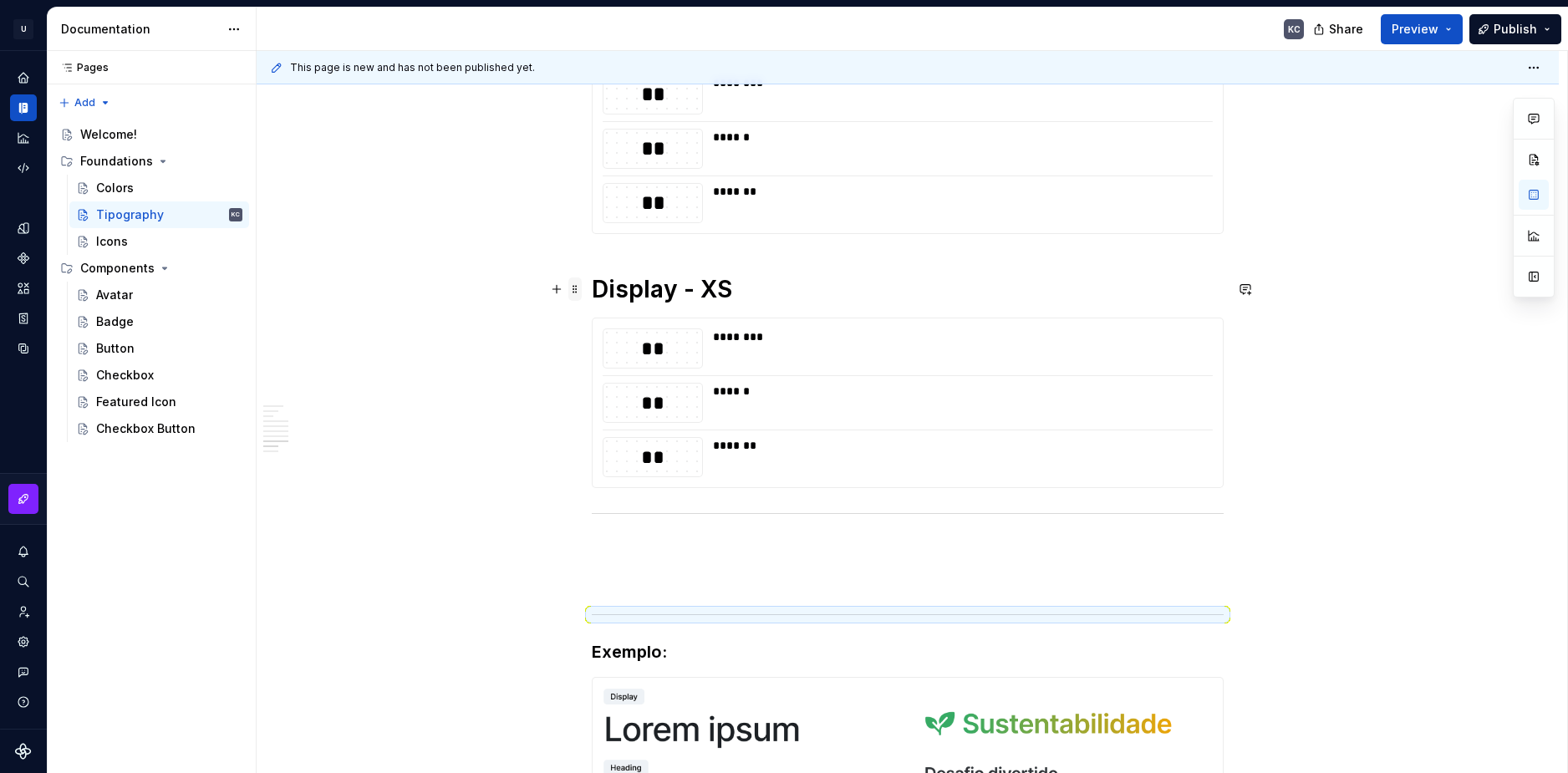
click at [576, 292] on span at bounding box center [575, 289] width 13 height 23
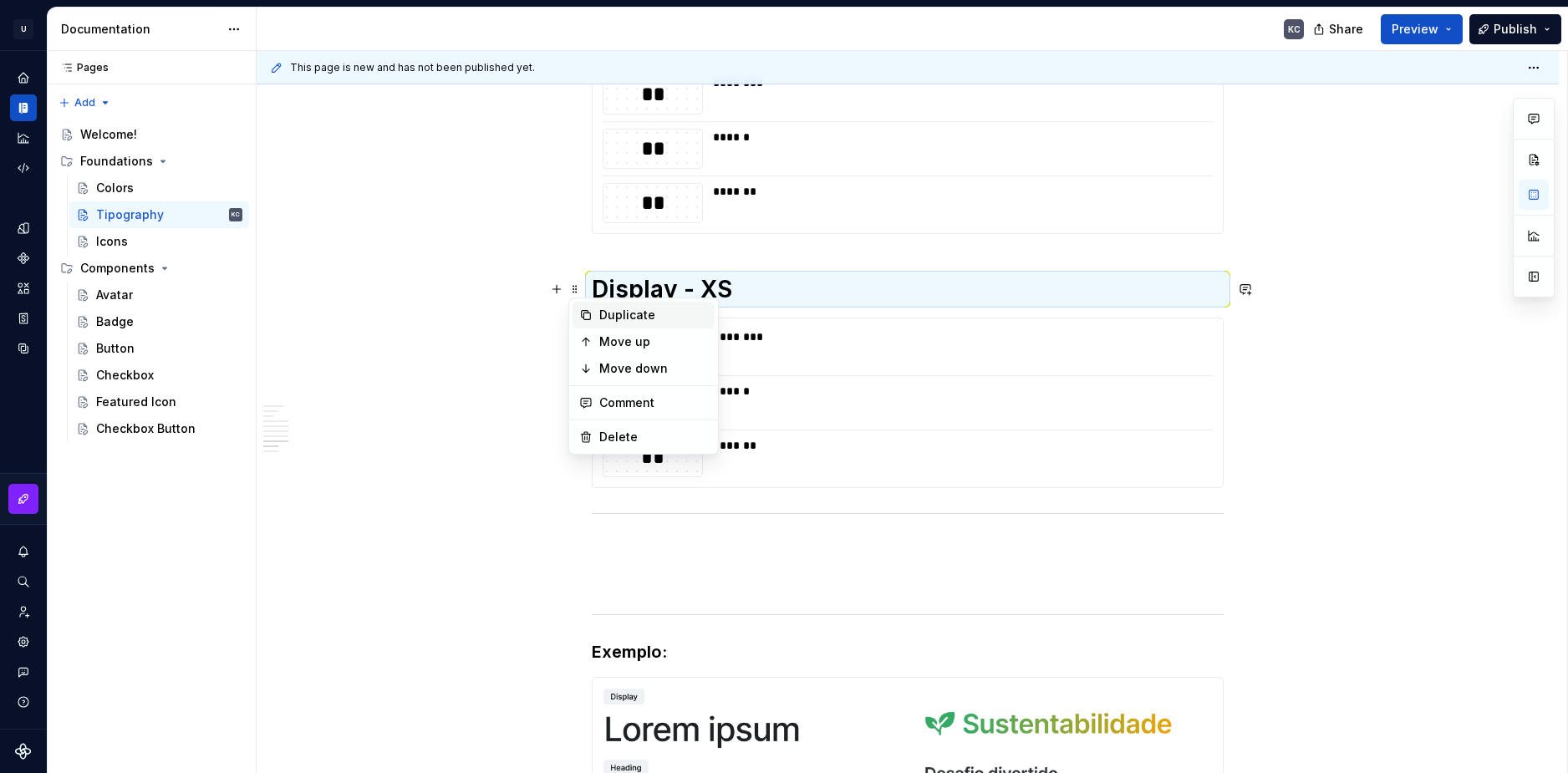
click at [608, 315] on div "Duplicate" at bounding box center [654, 315] width 109 height 17
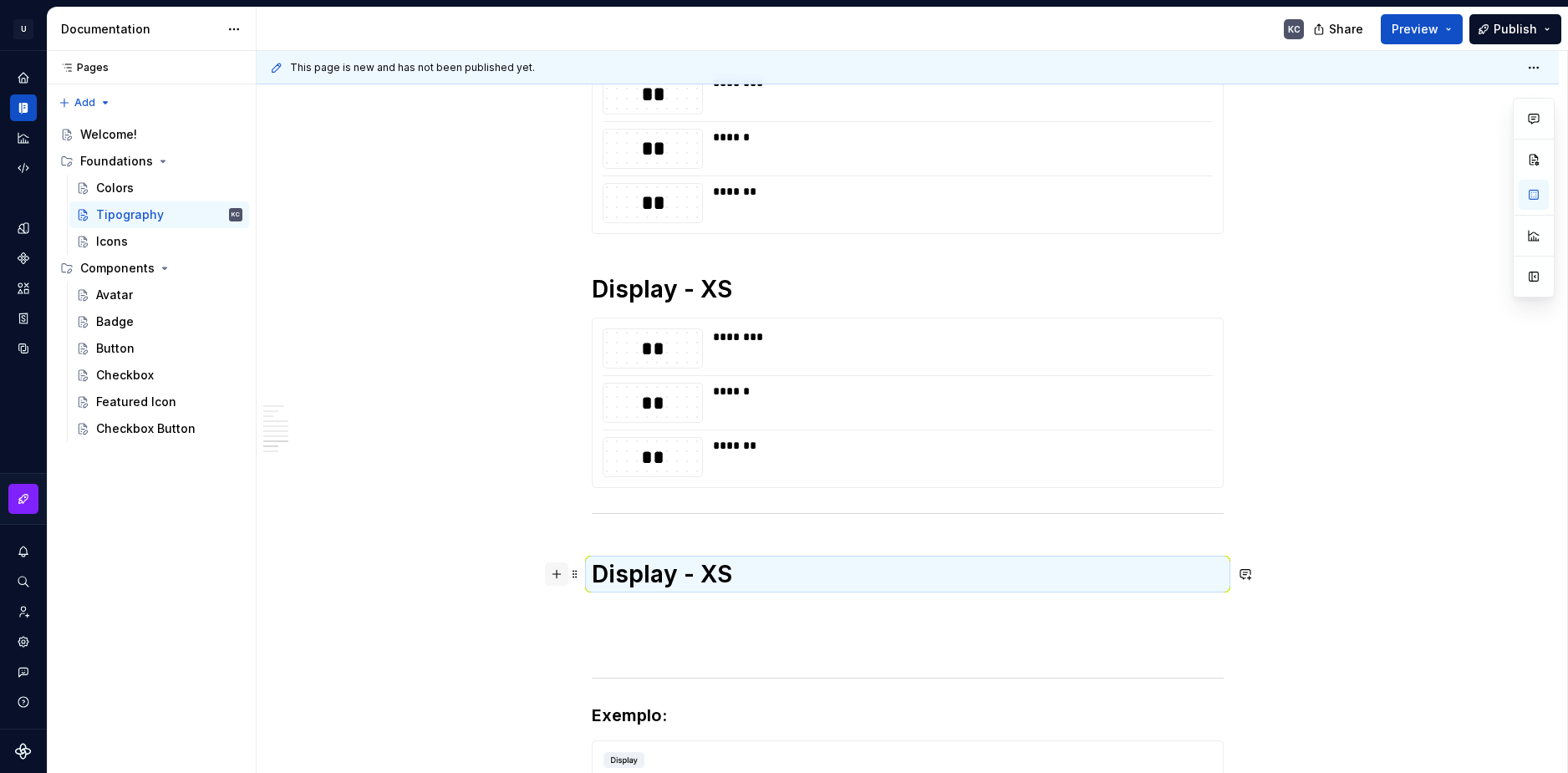
click at [554, 575] on button "button" at bounding box center [557, 574] width 23 height 23
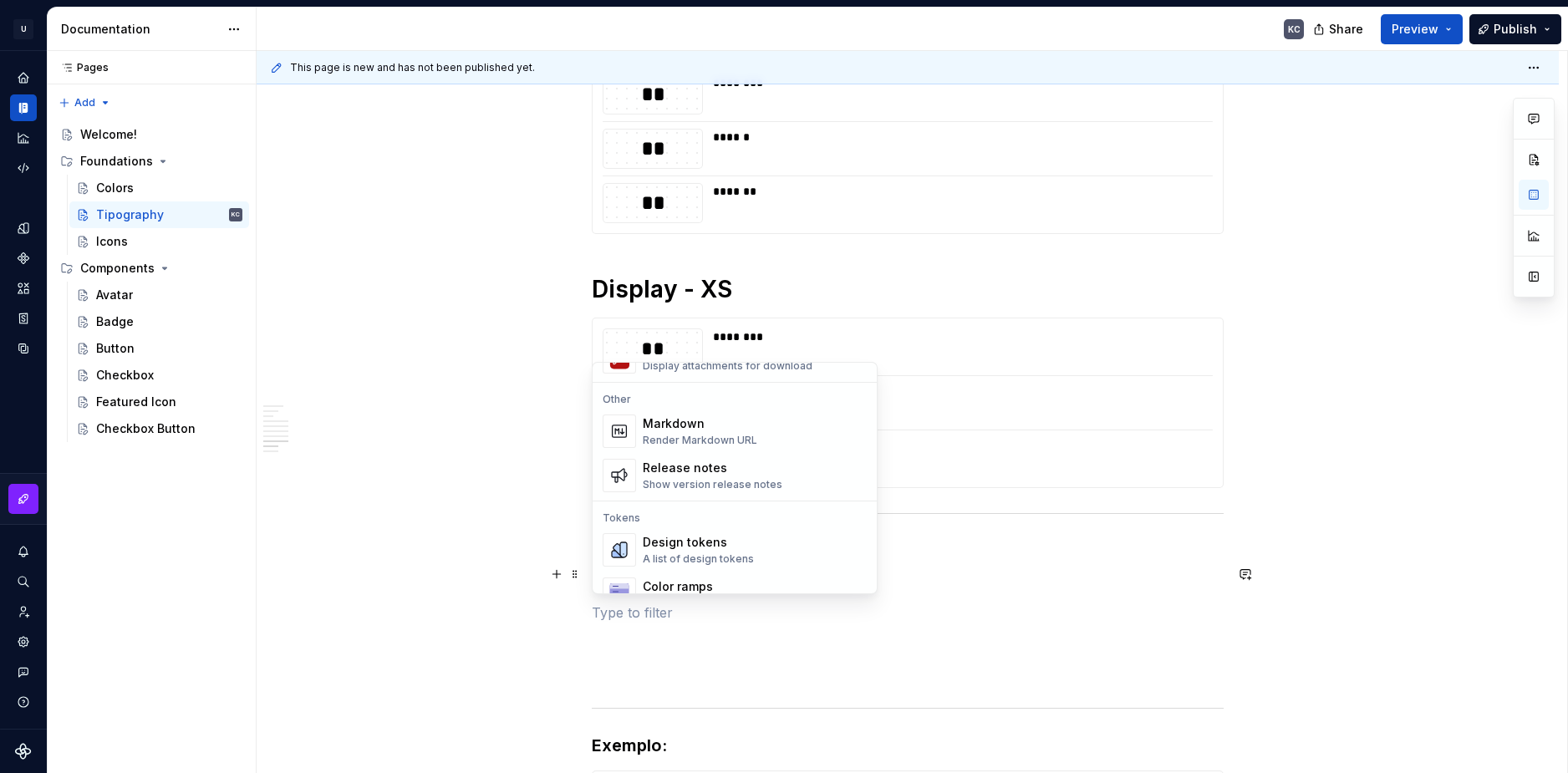
scroll to position [1087, 0]
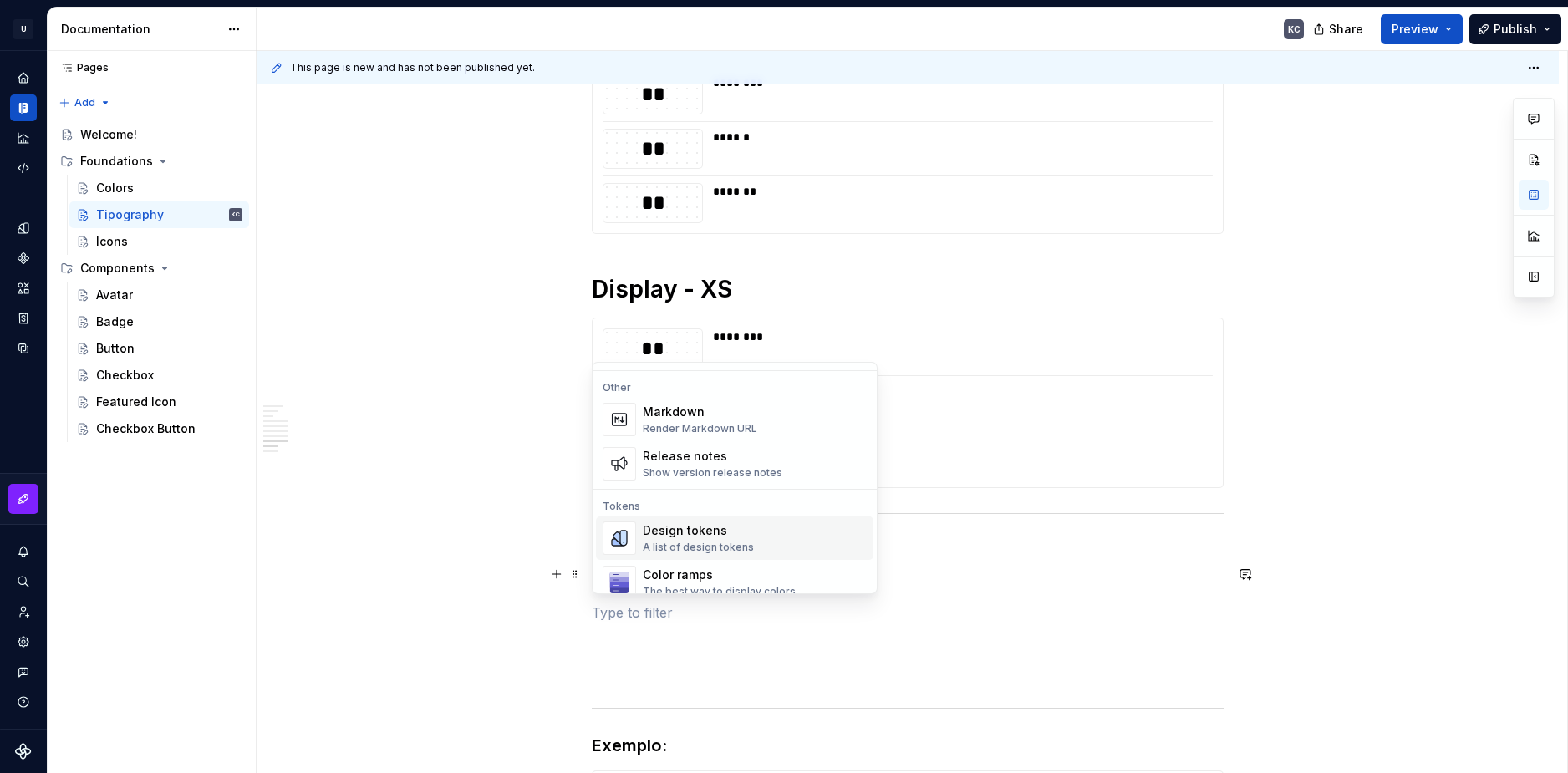
click at [703, 528] on div "Design tokens" at bounding box center [699, 530] width 111 height 17
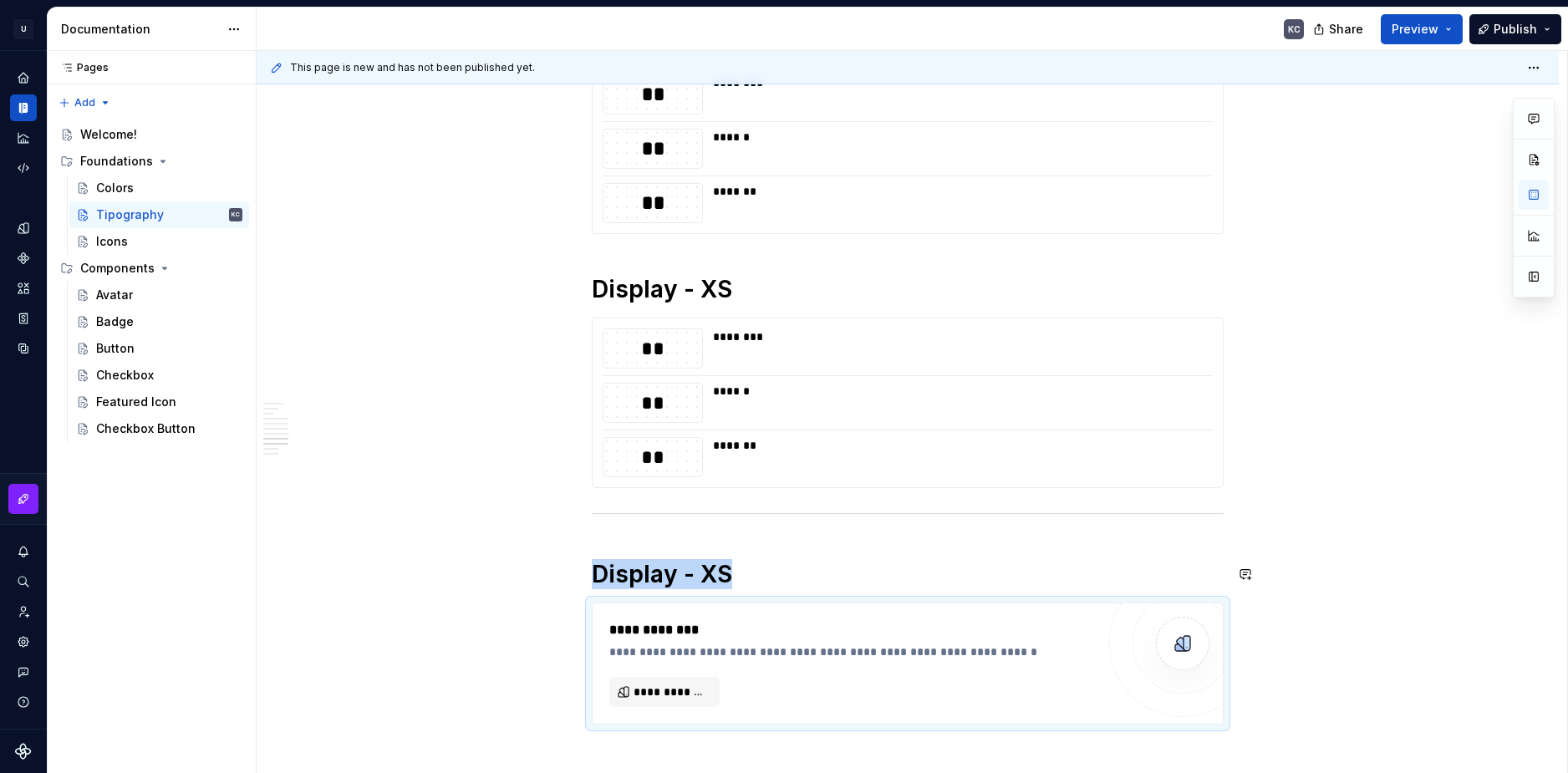
click at [655, 687] on span "**********" at bounding box center [672, 691] width 76 height 17
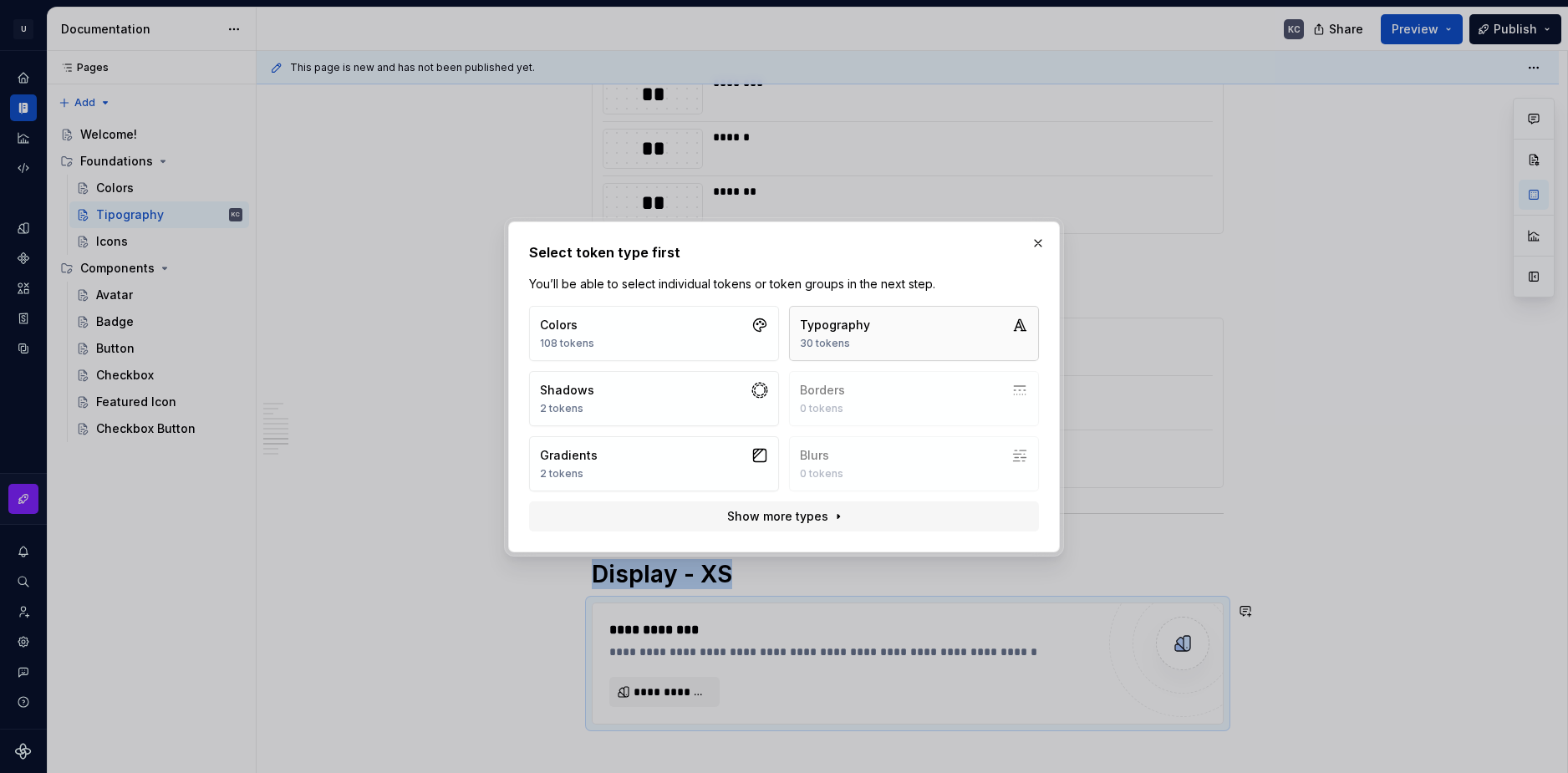
click at [851, 311] on button "Typography 30 tokens" at bounding box center [914, 333] width 250 height 55
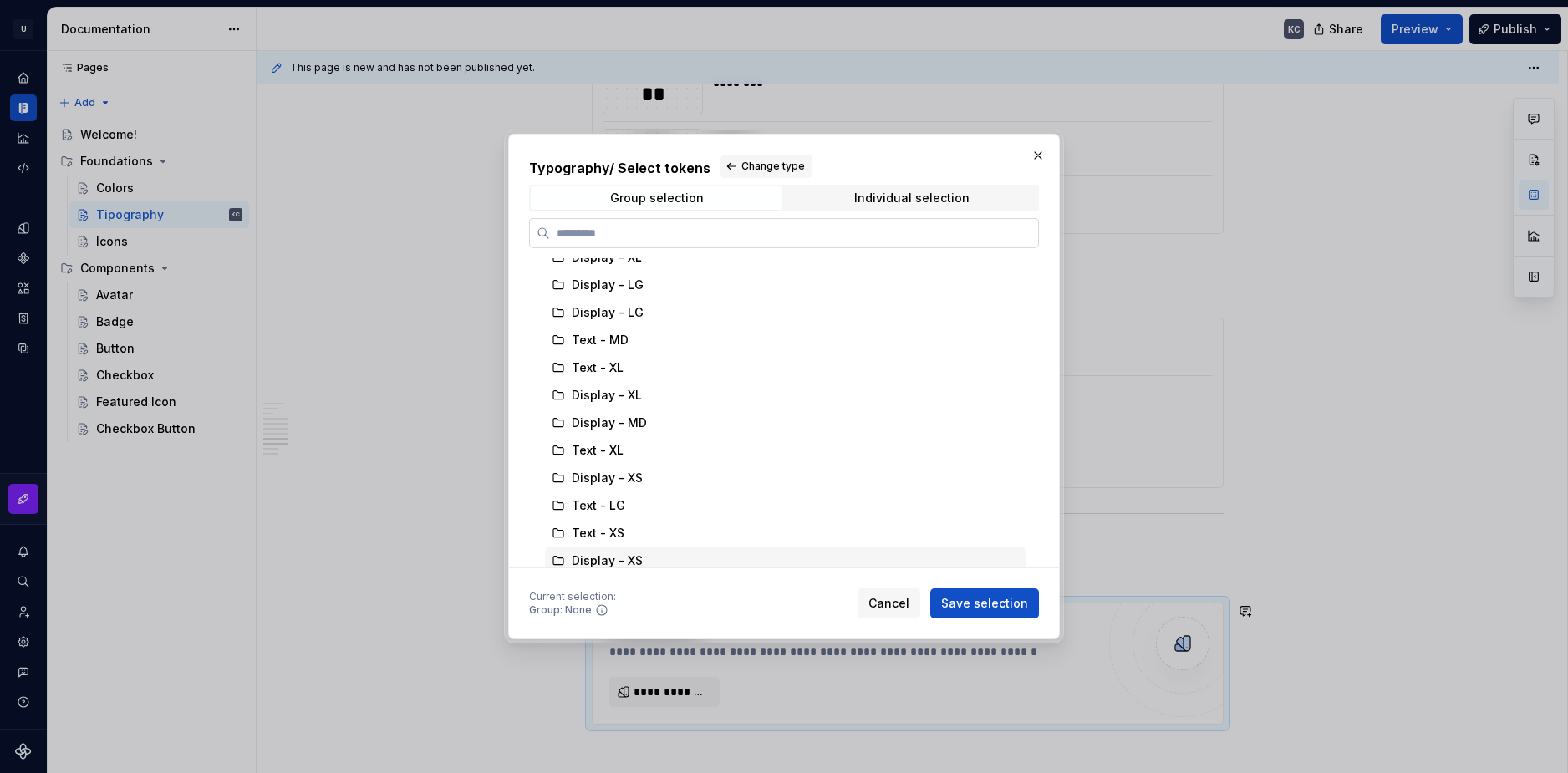
scroll to position [0, 0]
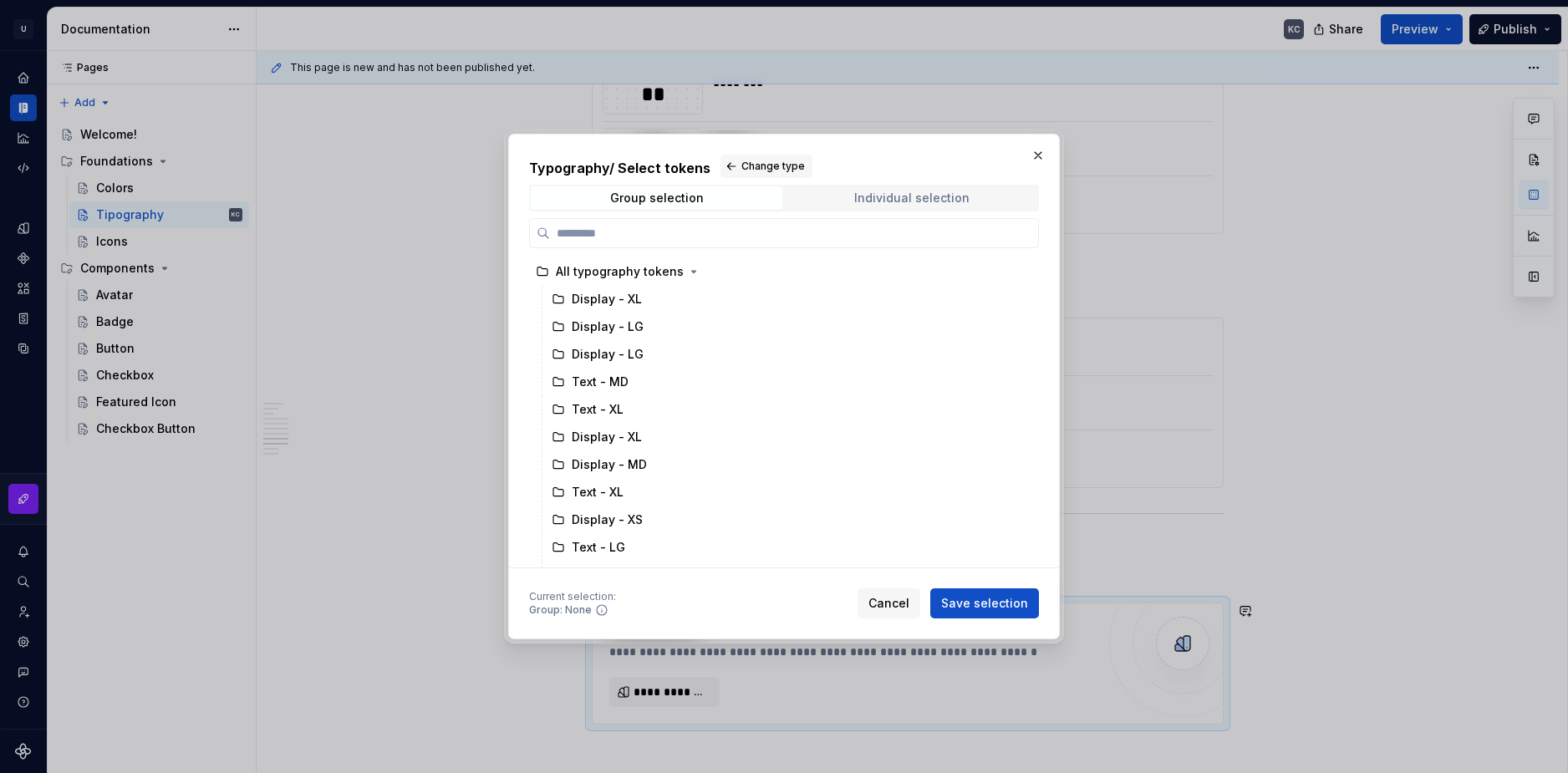
click at [901, 196] on div "Individual selection" at bounding box center [912, 198] width 115 height 13
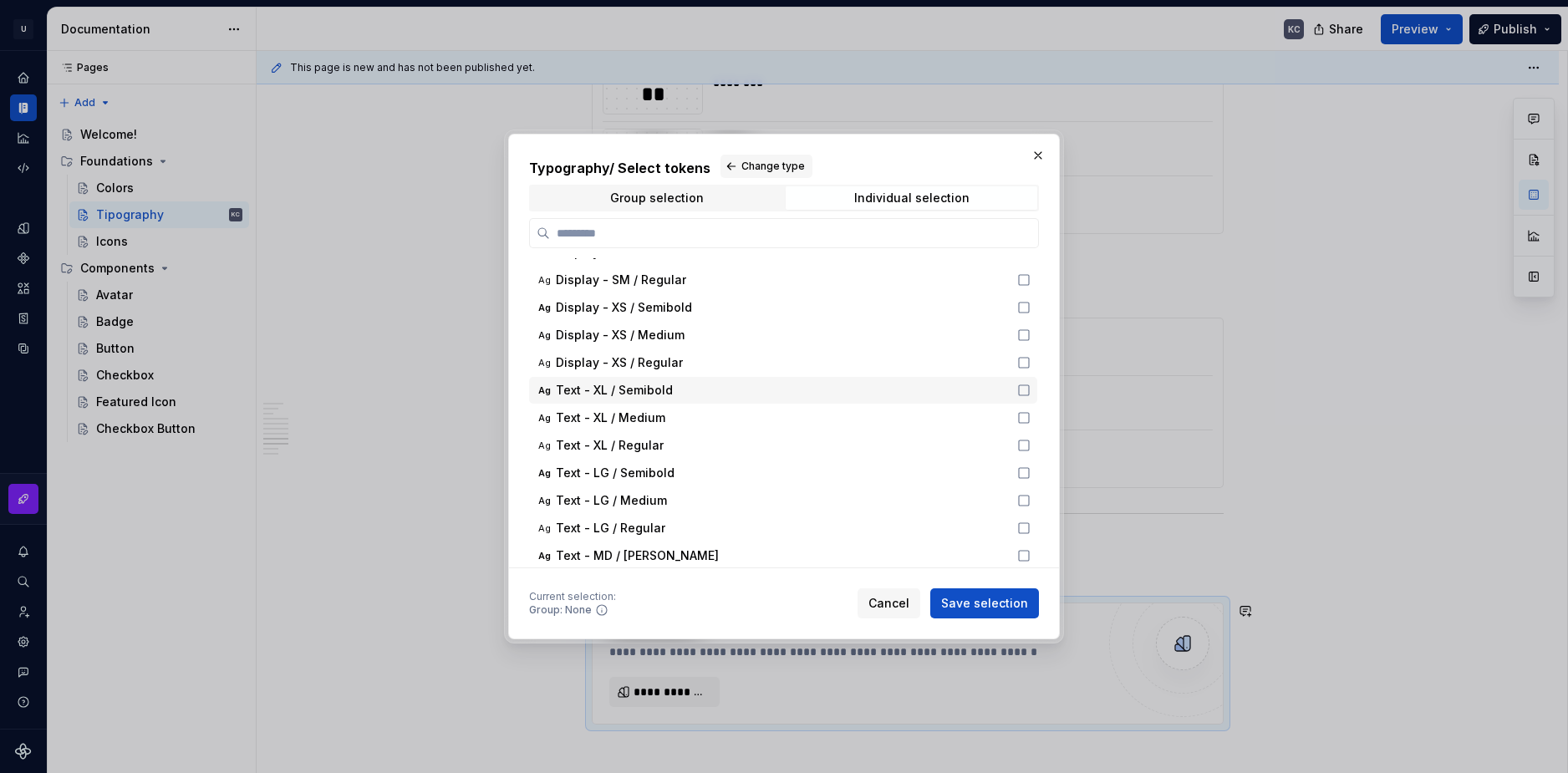
scroll to position [334, 0]
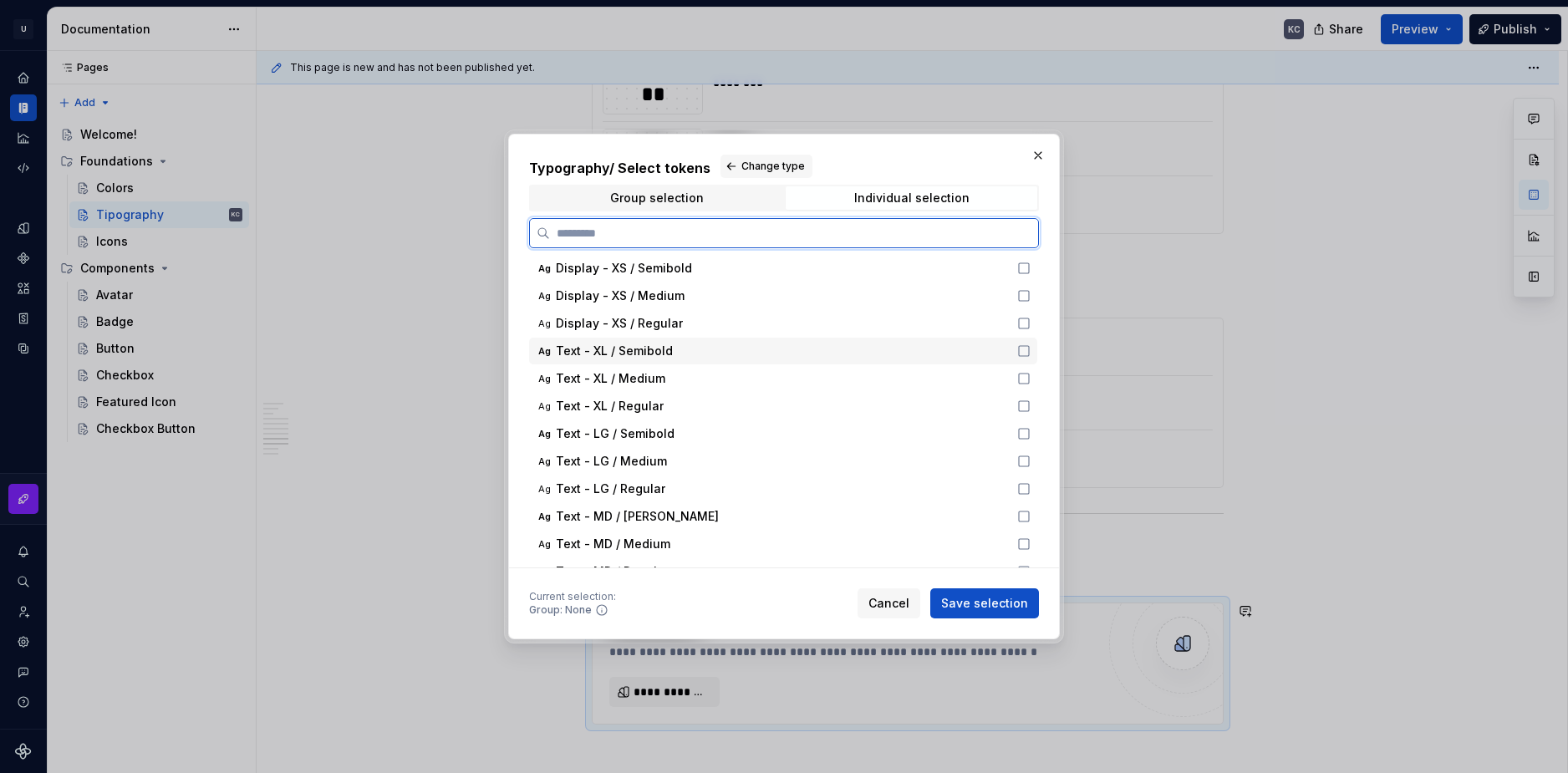
click at [1024, 350] on icon at bounding box center [1023, 351] width 13 height 13
click at [1023, 374] on icon at bounding box center [1023, 378] width 10 height 10
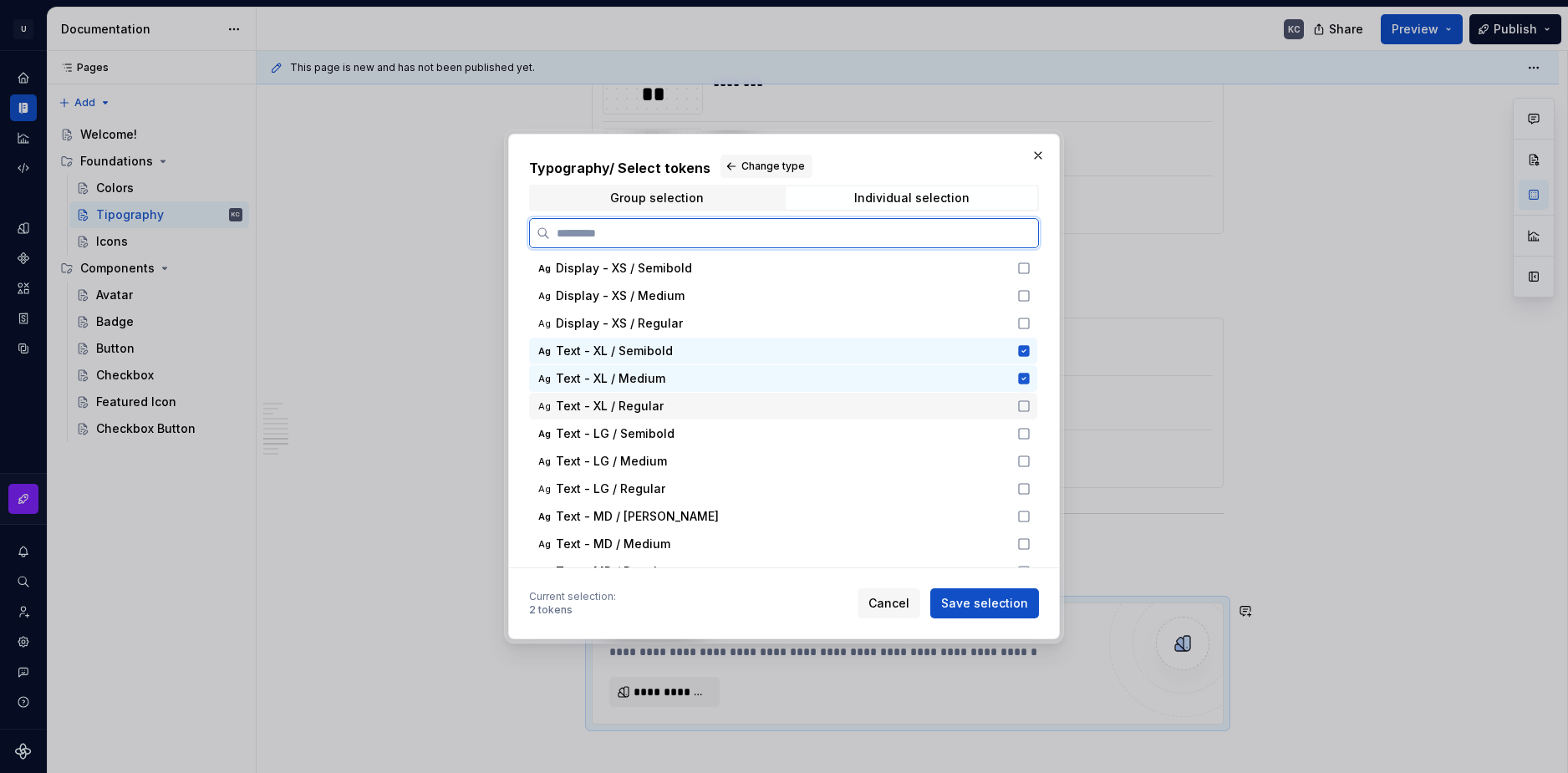
click at [1022, 404] on icon at bounding box center [1023, 405] width 13 height 13
click at [993, 597] on span "Save selection" at bounding box center [984, 603] width 87 height 17
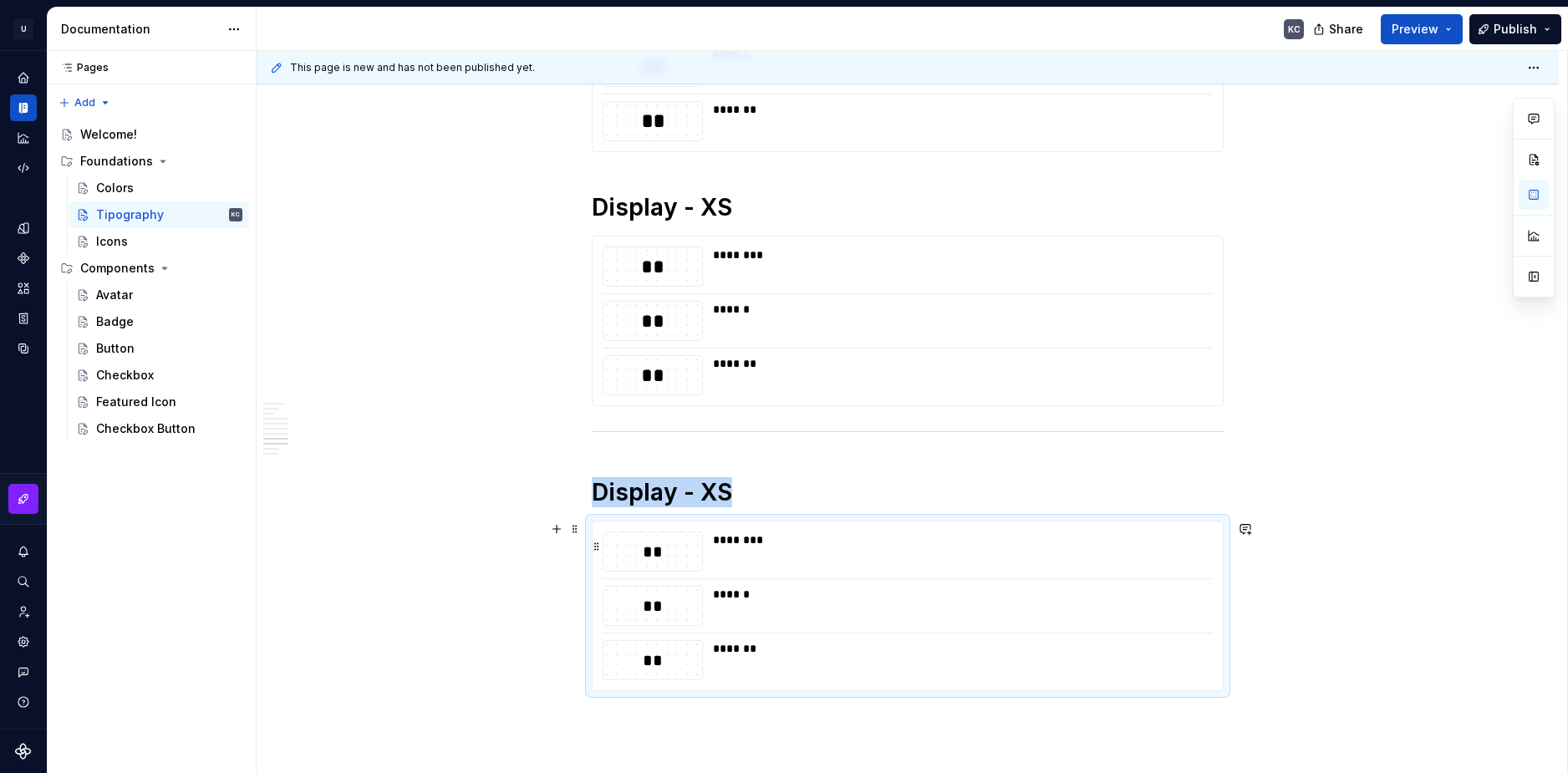
scroll to position [2525, 0]
click at [670, 498] on h1 "Display - XS" at bounding box center [907, 490] width 632 height 30
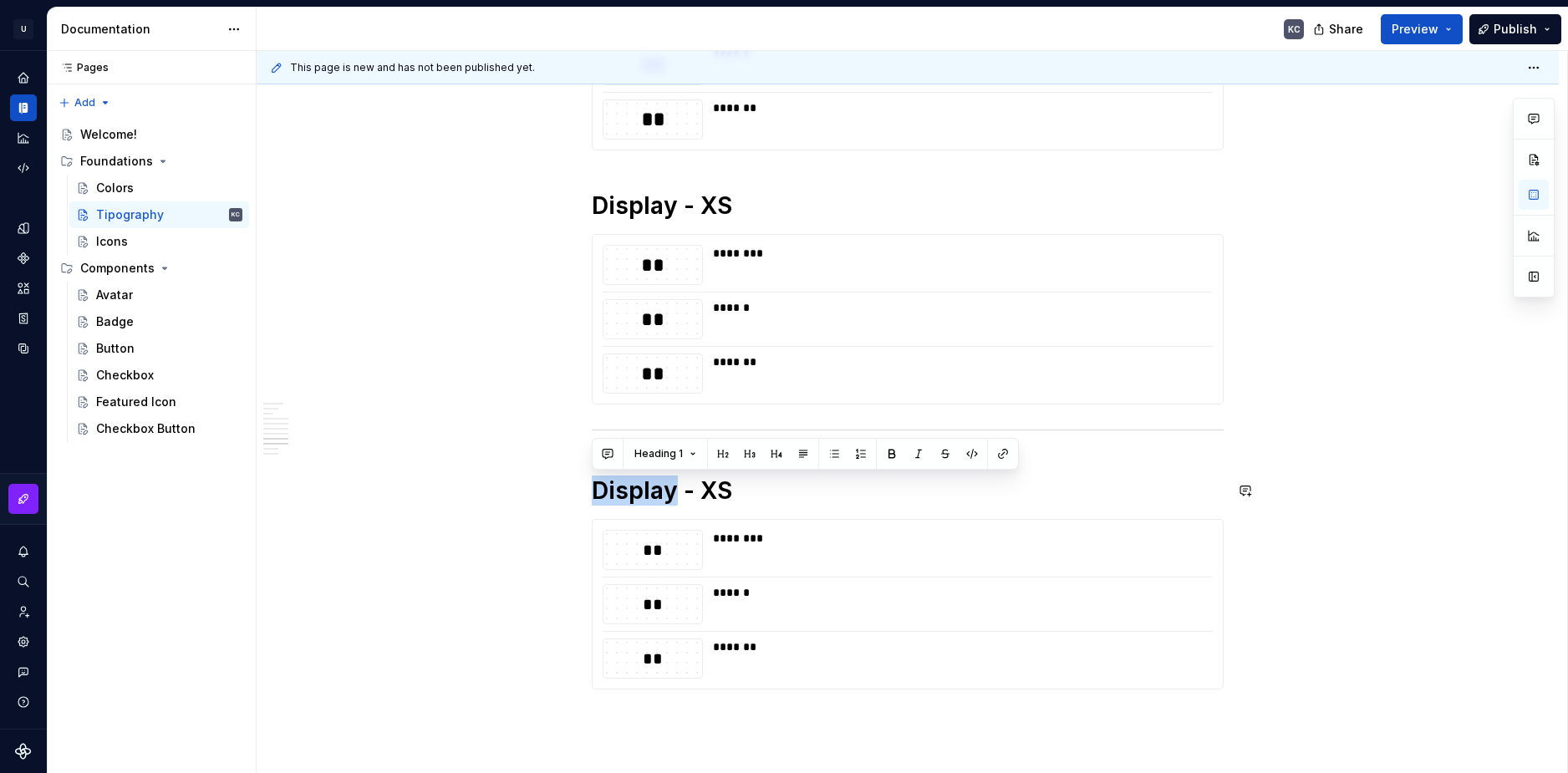
drag, startPoint x: 672, startPoint y: 482, endPoint x: 579, endPoint y: 471, distance: 93.6
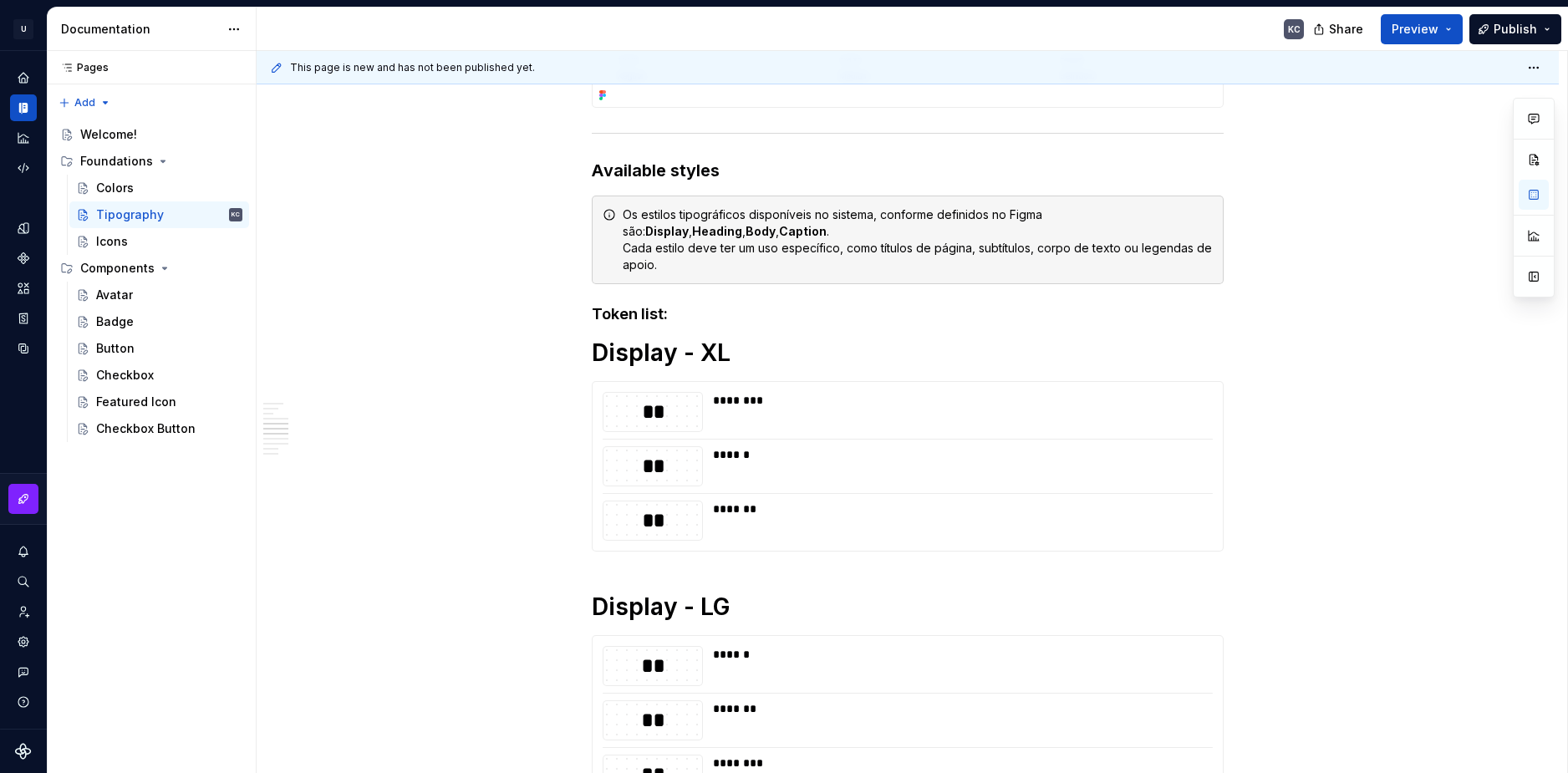
scroll to position [1355, 0]
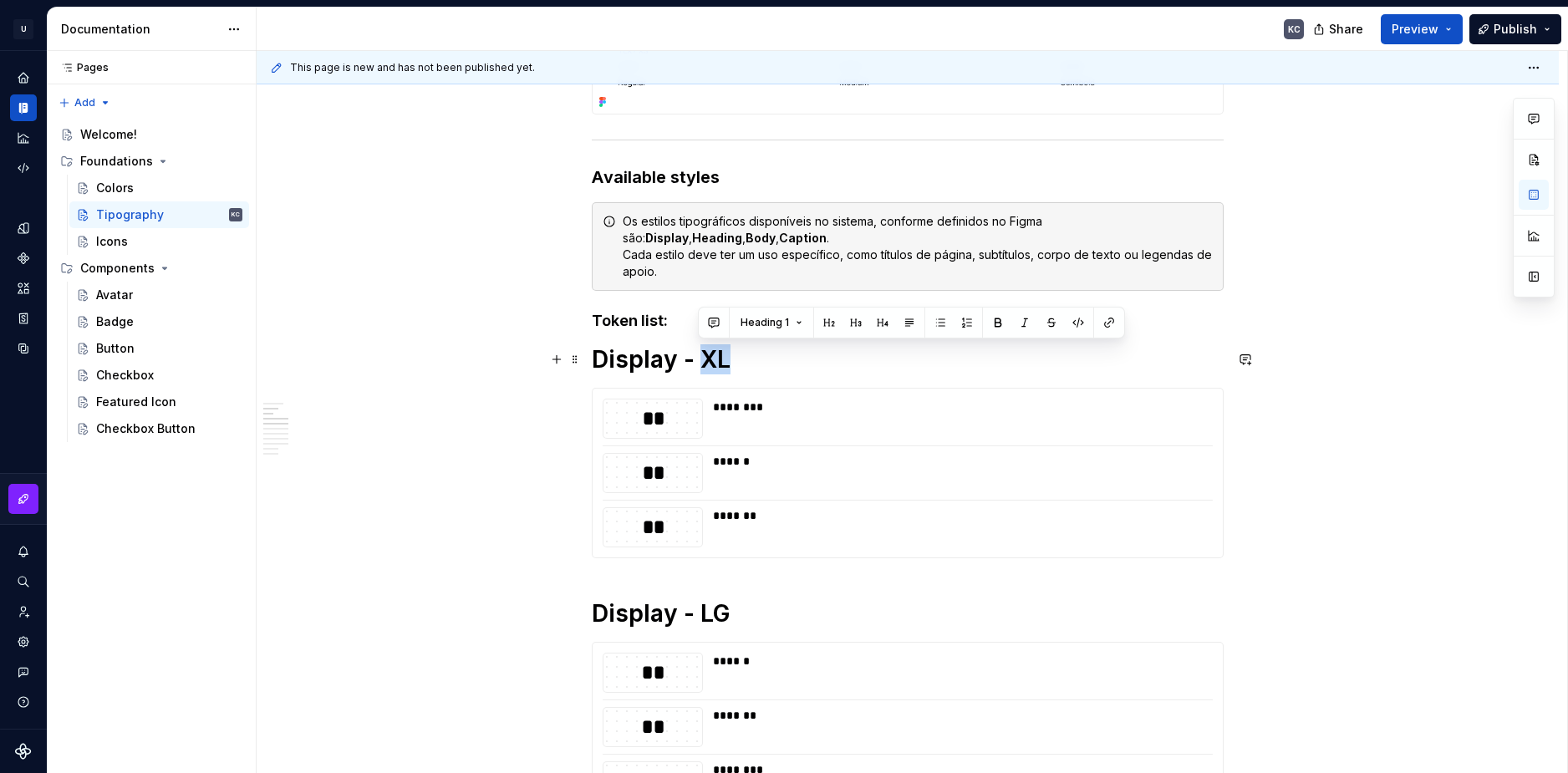
drag, startPoint x: 727, startPoint y: 366, endPoint x: 703, endPoint y: 362, distance: 24.3
click at [703, 362] on h1 "Display - XL" at bounding box center [907, 359] width 632 height 30
copy h1 "XL"
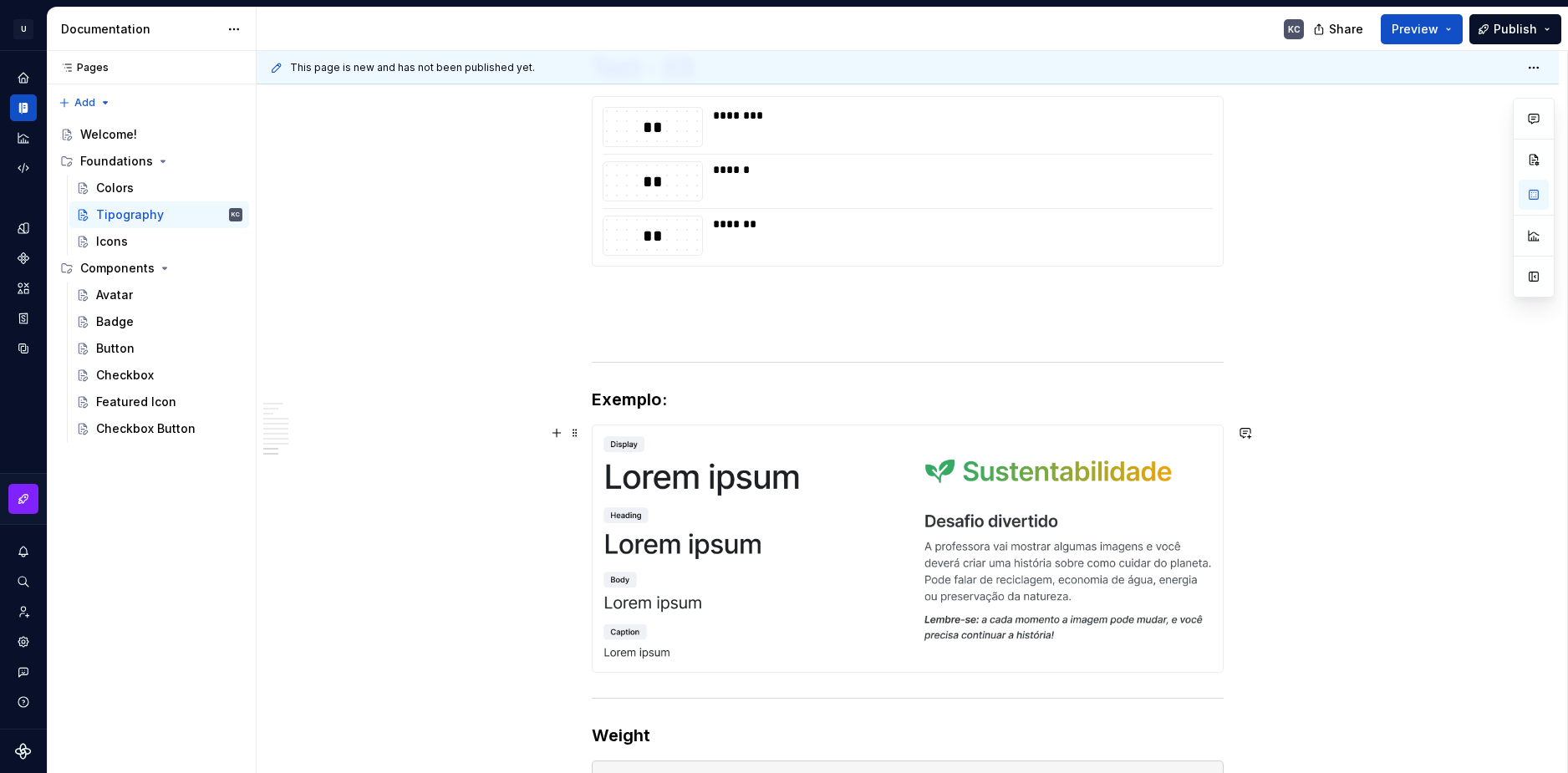
scroll to position [2776, 0]
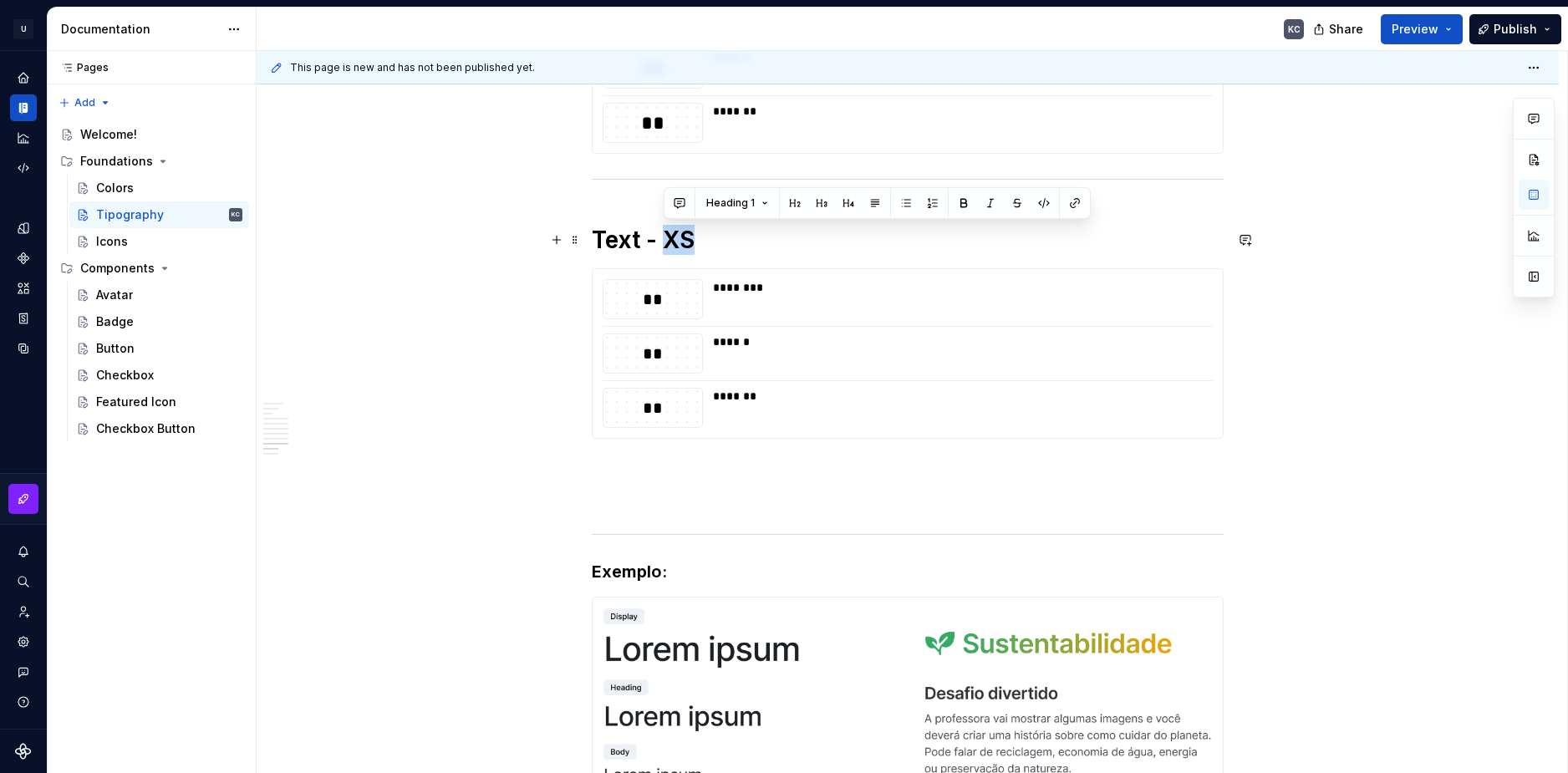
drag, startPoint x: 696, startPoint y: 249, endPoint x: 666, endPoint y: 237, distance: 32.3
click at [666, 237] on h1 "Text - XS" at bounding box center [907, 239] width 632 height 30
click at [574, 244] on span at bounding box center [575, 240] width 13 height 23
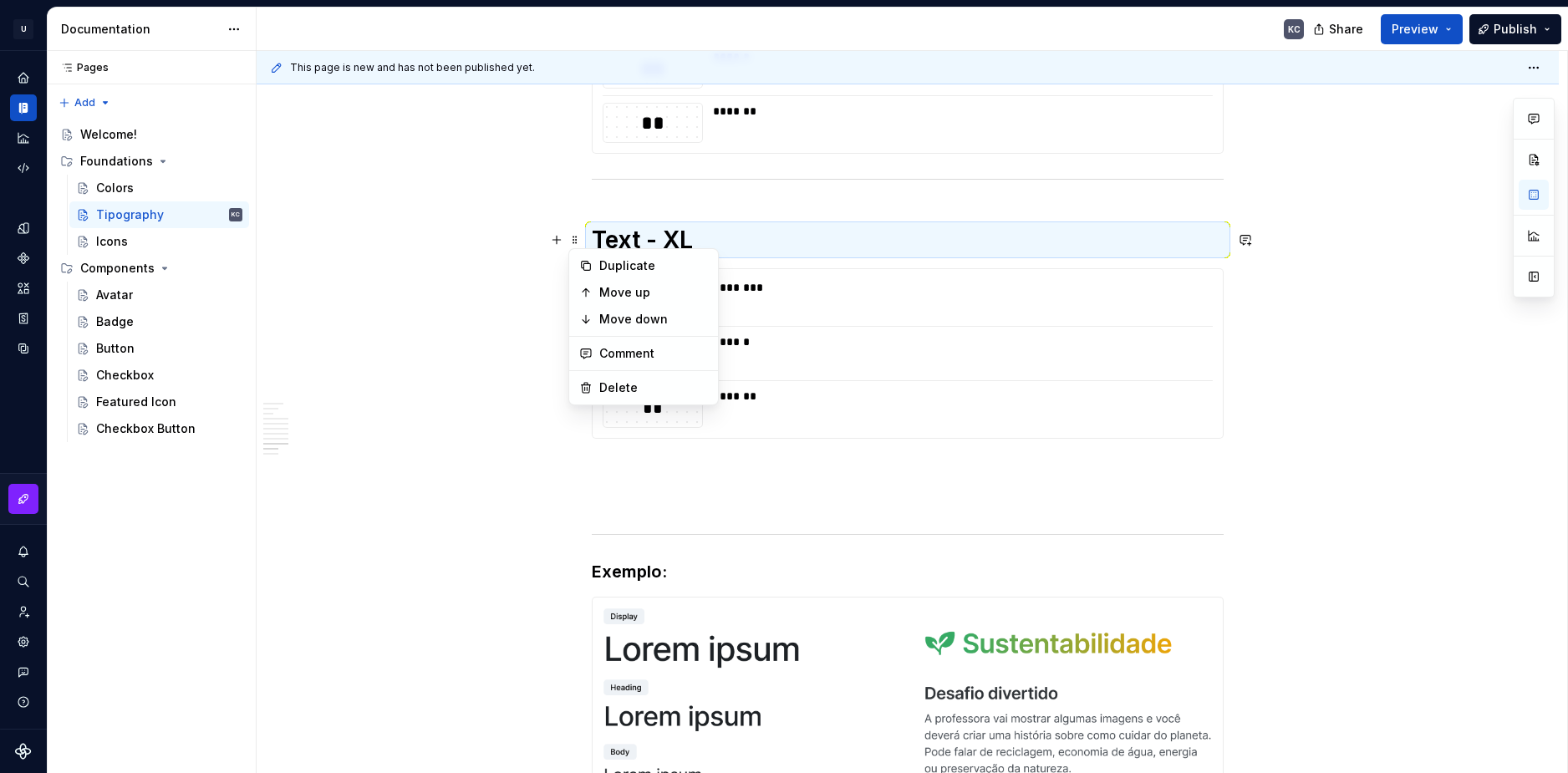
click at [599, 266] on div "Duplicate" at bounding box center [644, 266] width 142 height 27
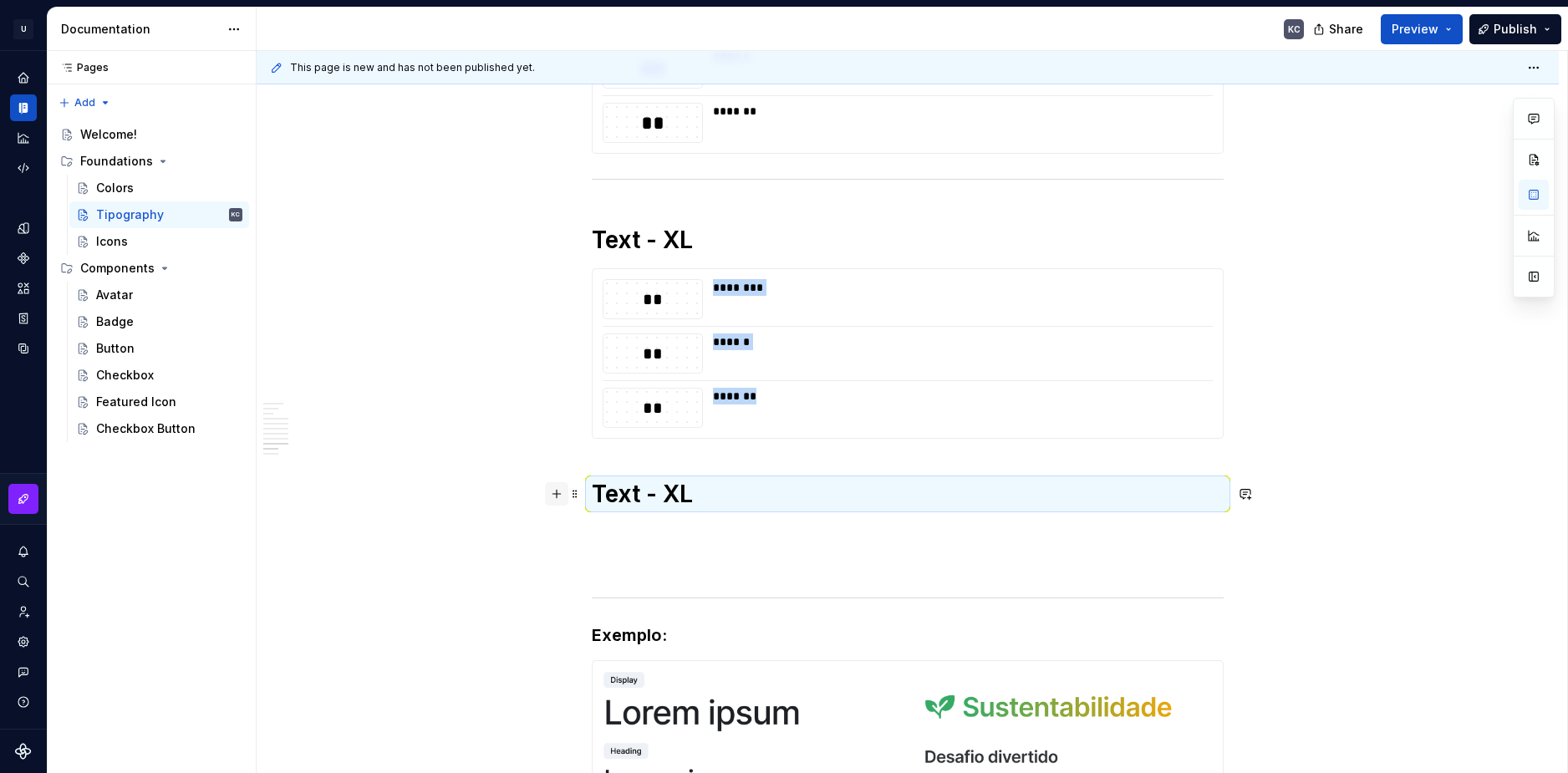
click at [554, 489] on button "button" at bounding box center [557, 493] width 23 height 23
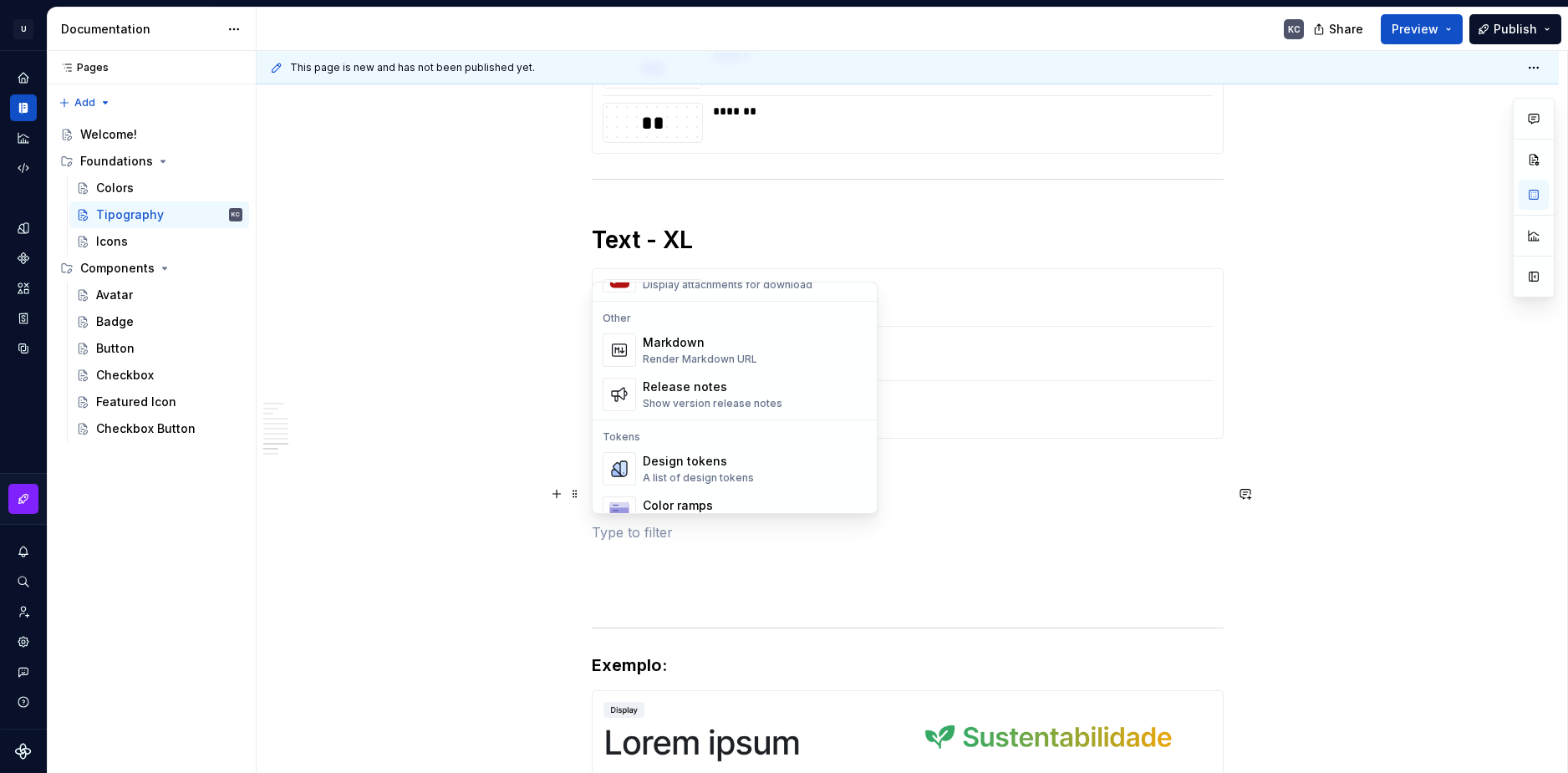
scroll to position [1087, 0]
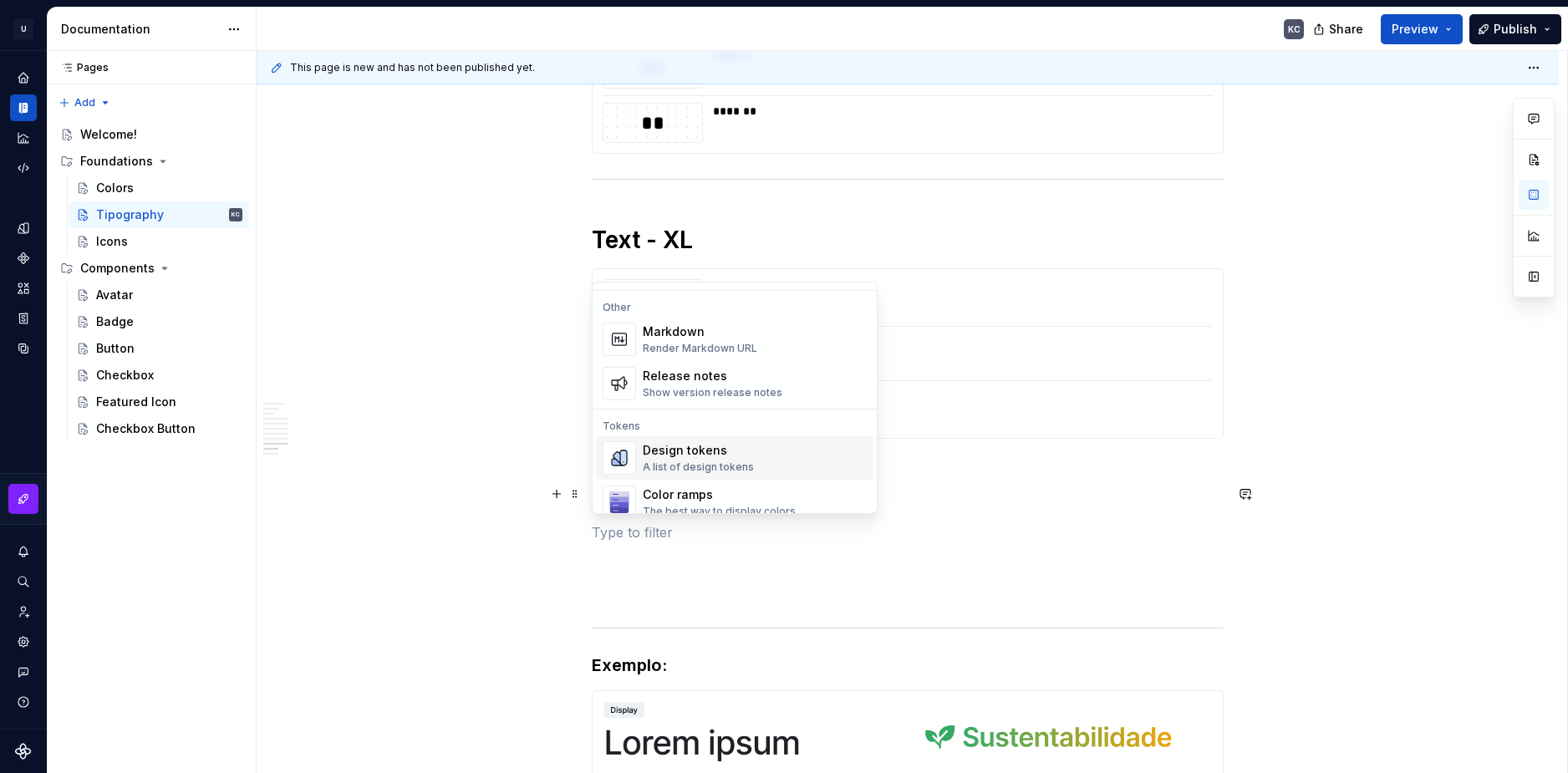
click at [699, 446] on div "Design tokens" at bounding box center [699, 450] width 111 height 17
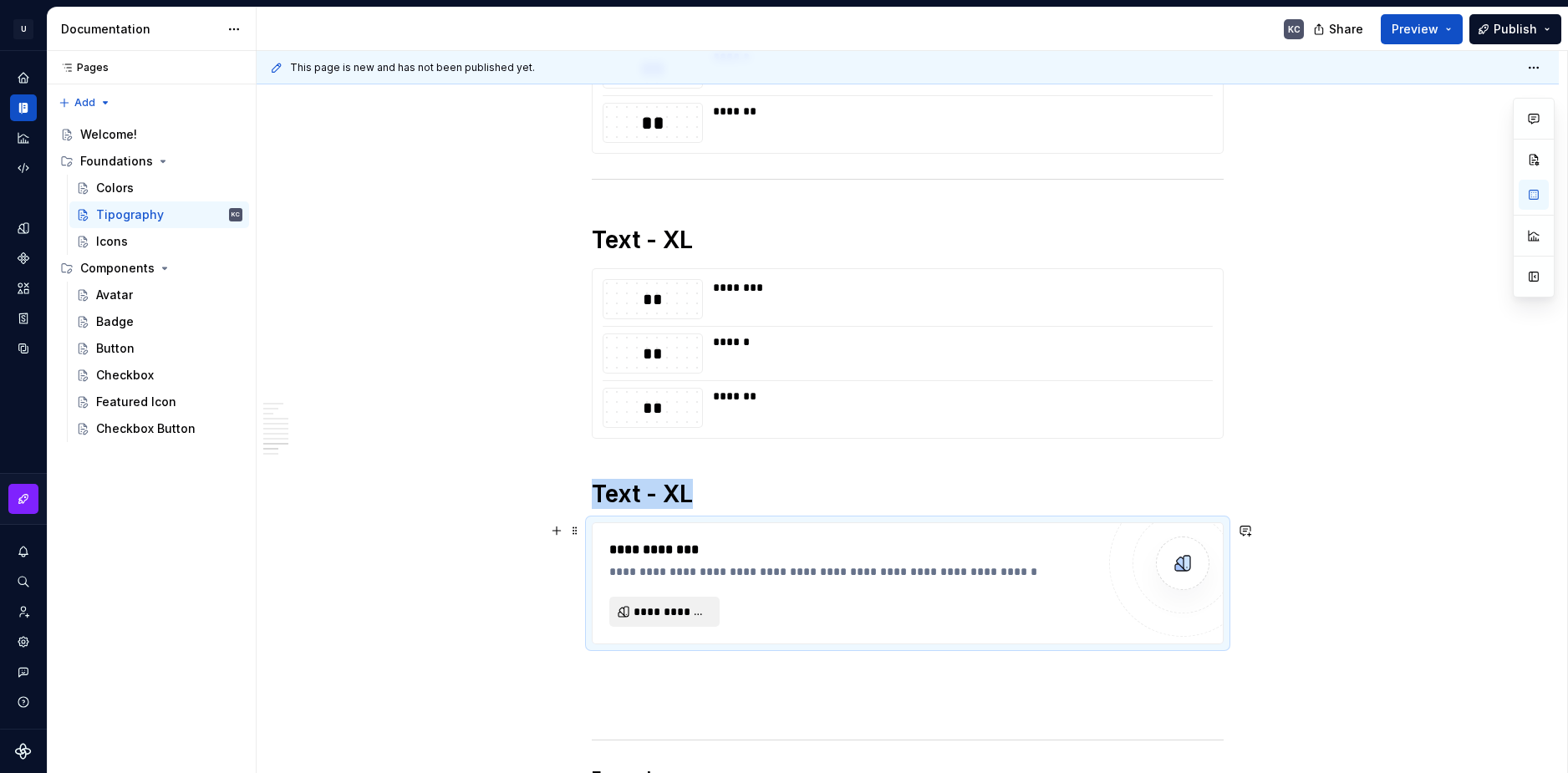
click at [693, 612] on span "**********" at bounding box center [672, 611] width 76 height 17
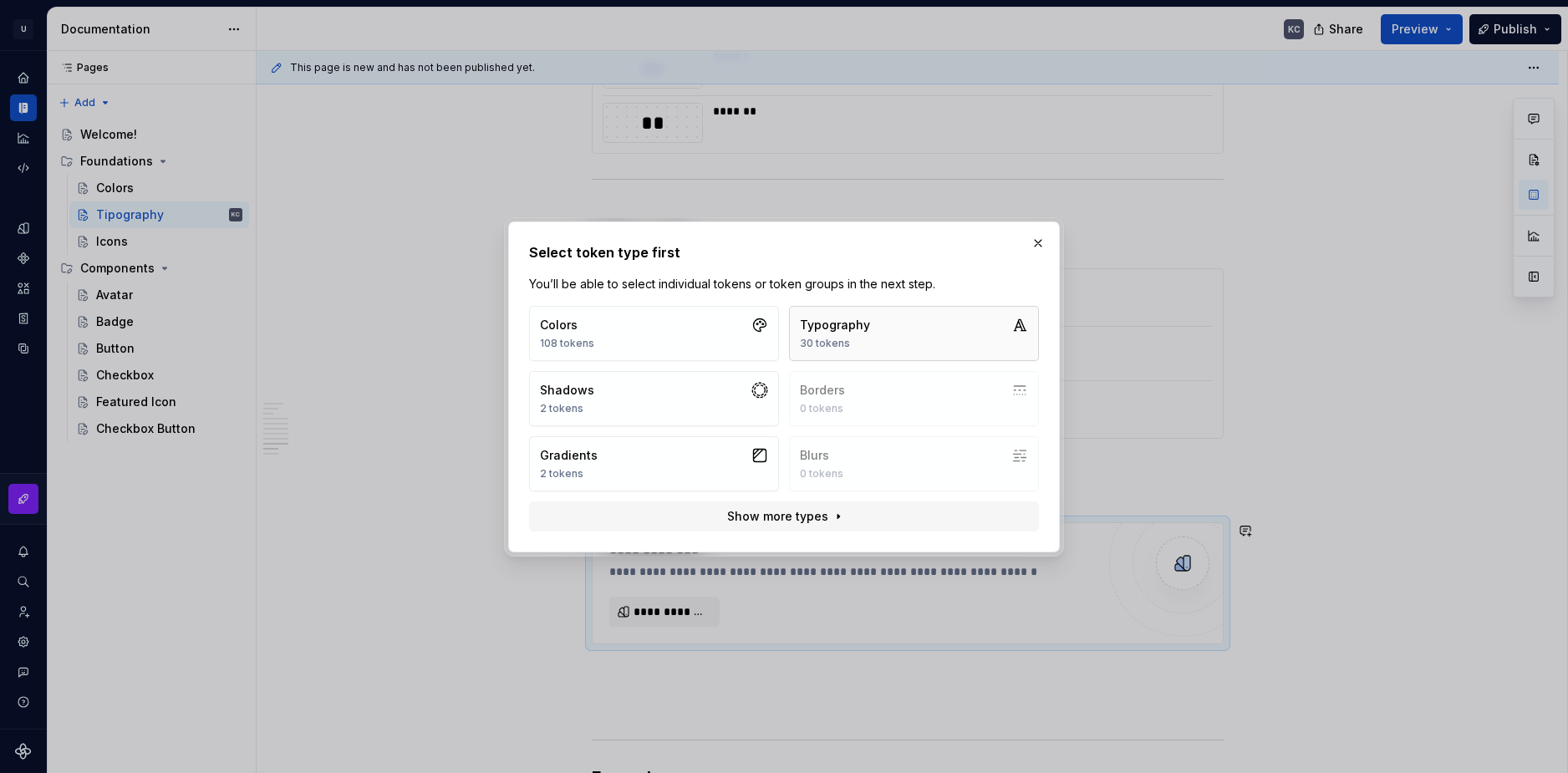
click at [905, 317] on button "Typography 30 tokens" at bounding box center [914, 333] width 250 height 55
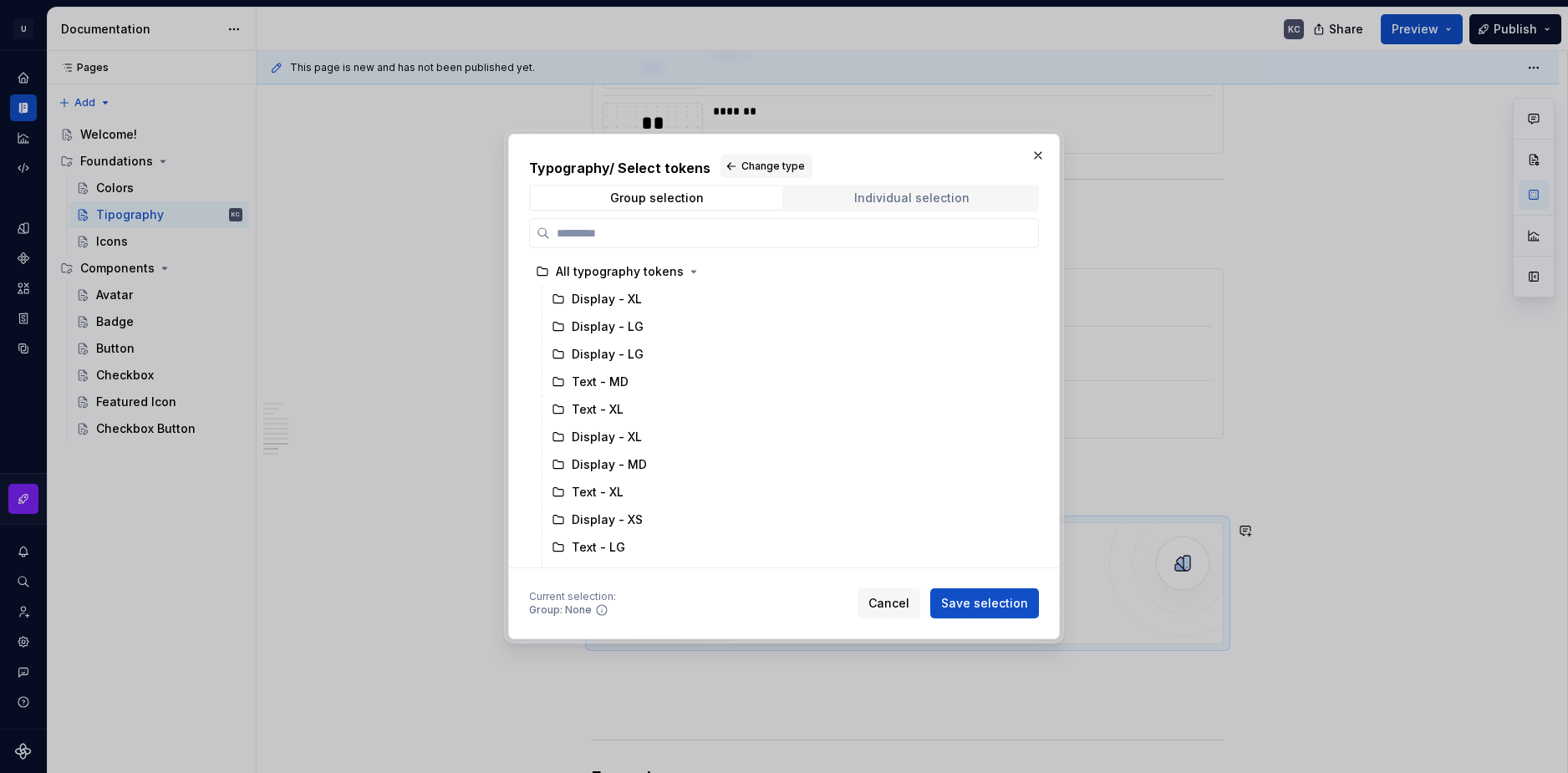
click at [907, 195] on div "Individual selection" at bounding box center [912, 198] width 115 height 13
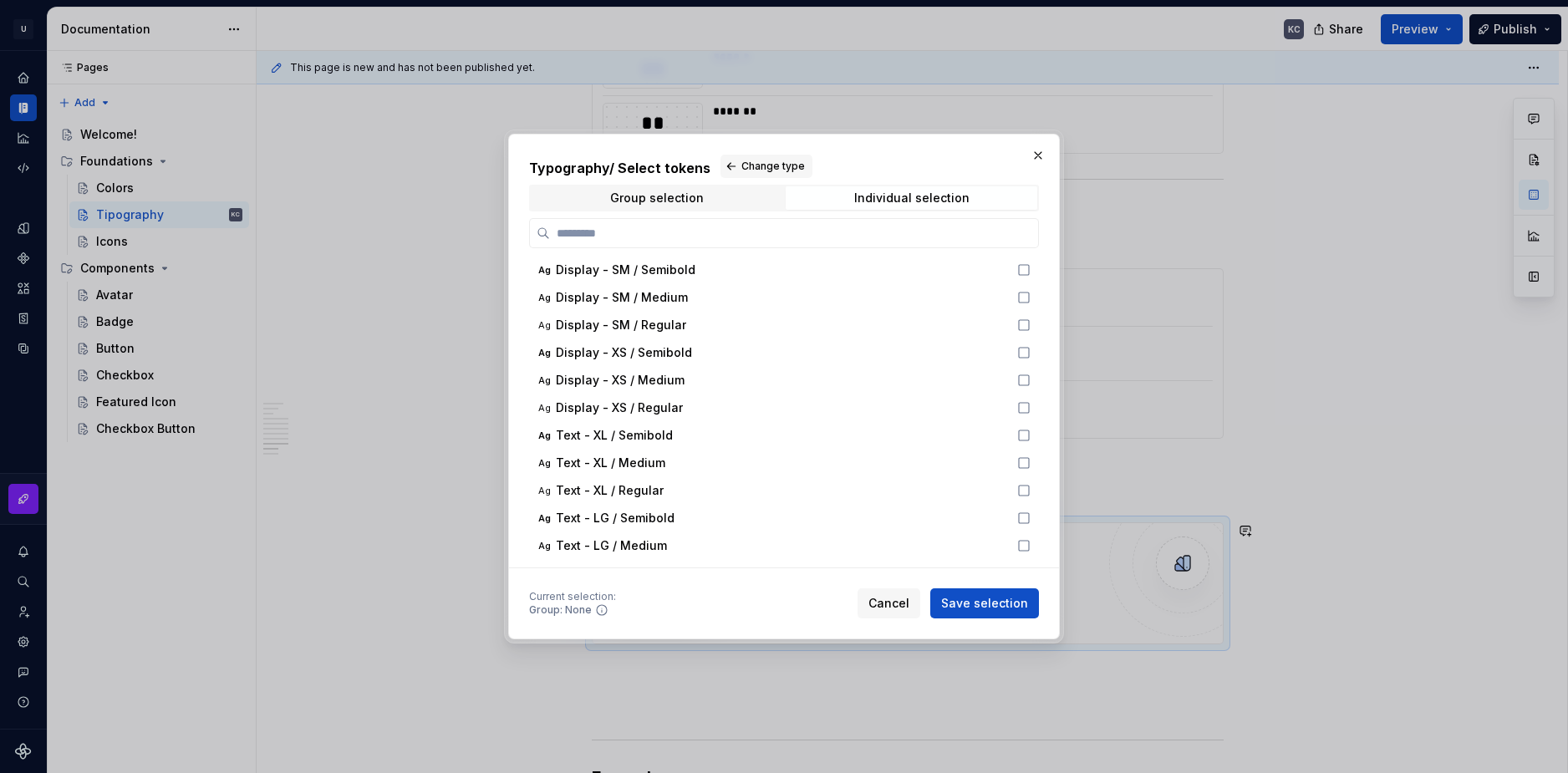
scroll to position [334, 0]
click at [1022, 431] on icon at bounding box center [1023, 433] width 13 height 13
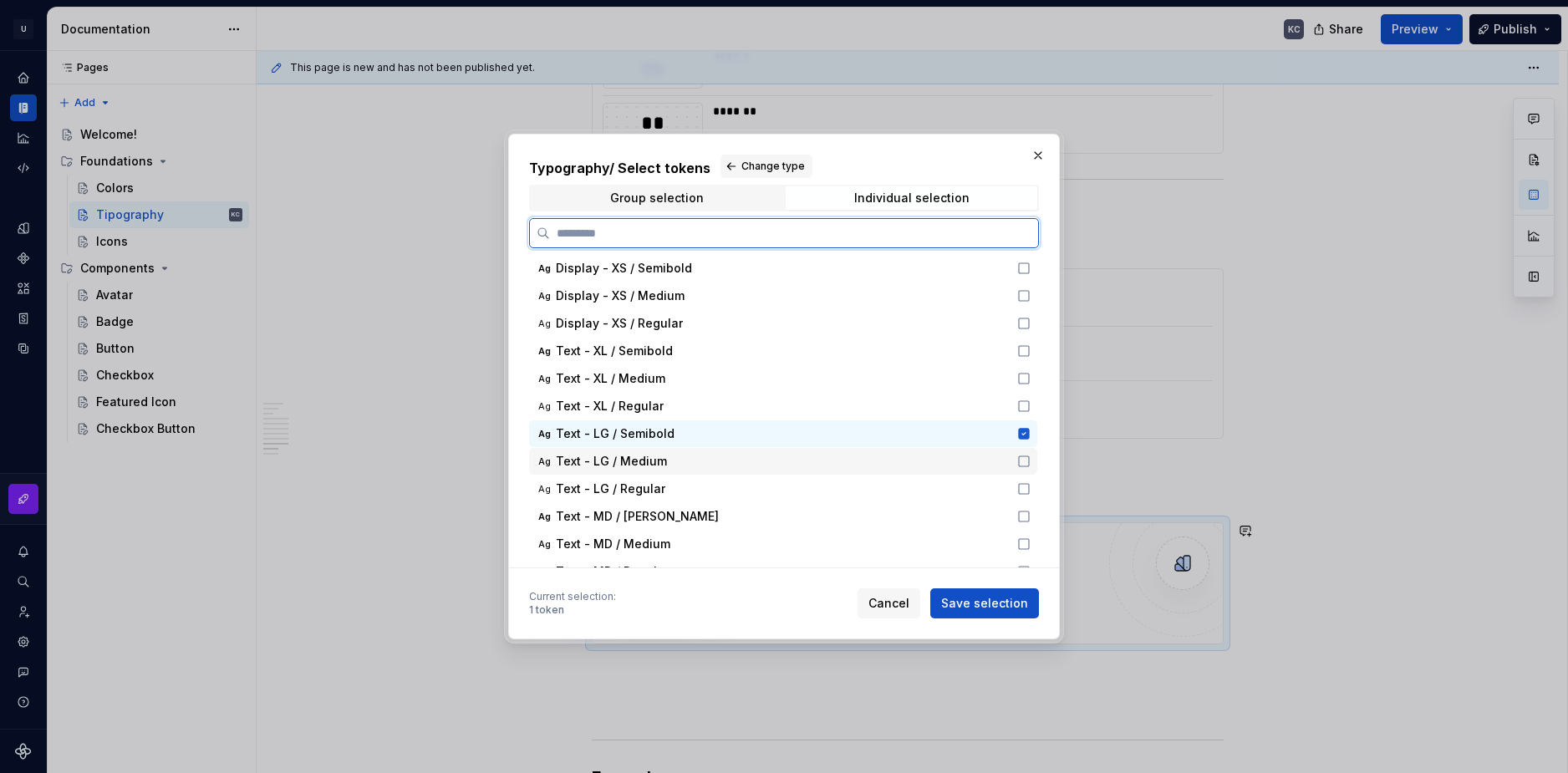
click at [1026, 458] on icon at bounding box center [1023, 461] width 13 height 13
click at [1026, 487] on icon at bounding box center [1023, 488] width 13 height 13
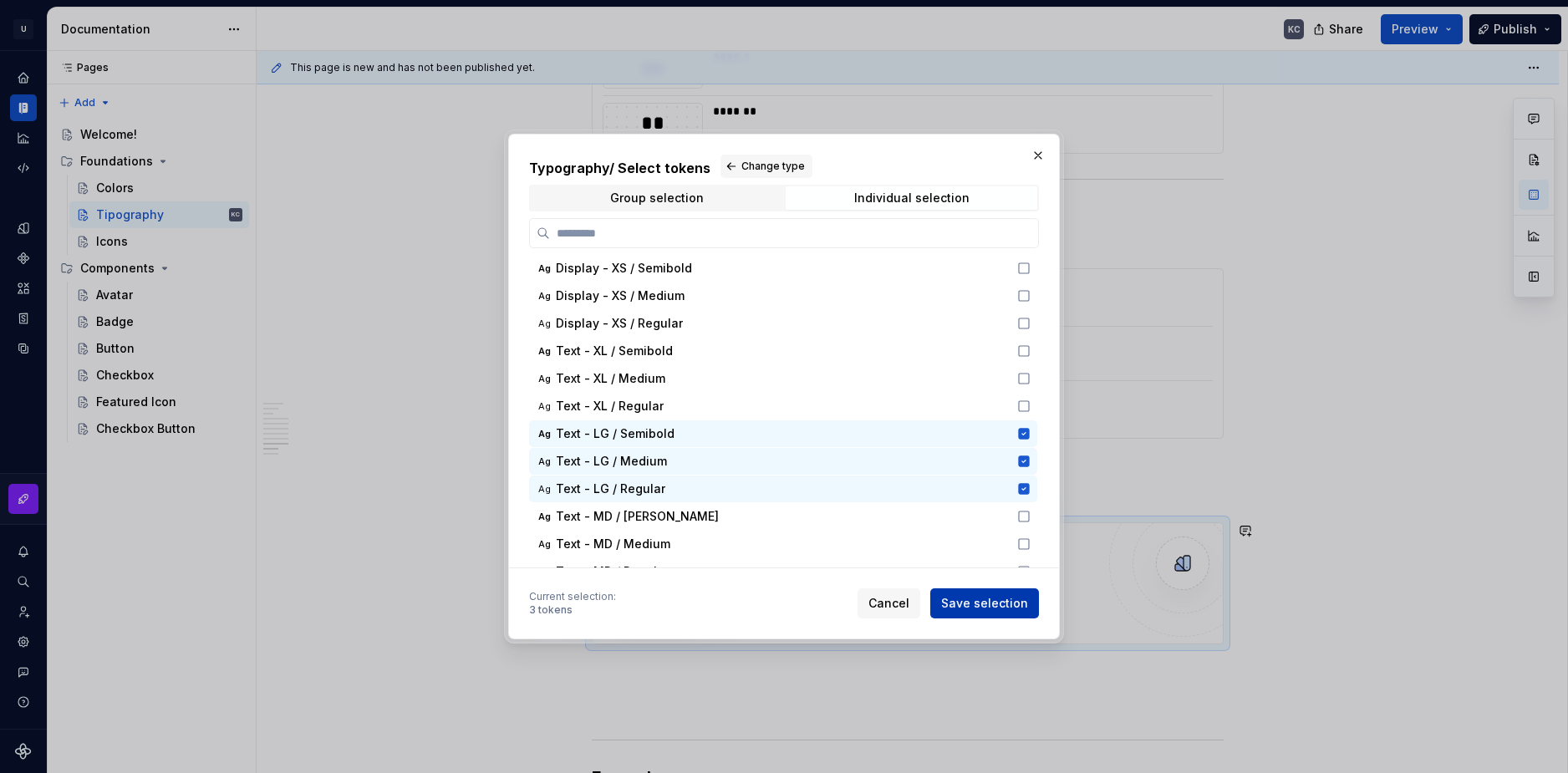
click at [1014, 602] on span "Save selection" at bounding box center [984, 603] width 87 height 17
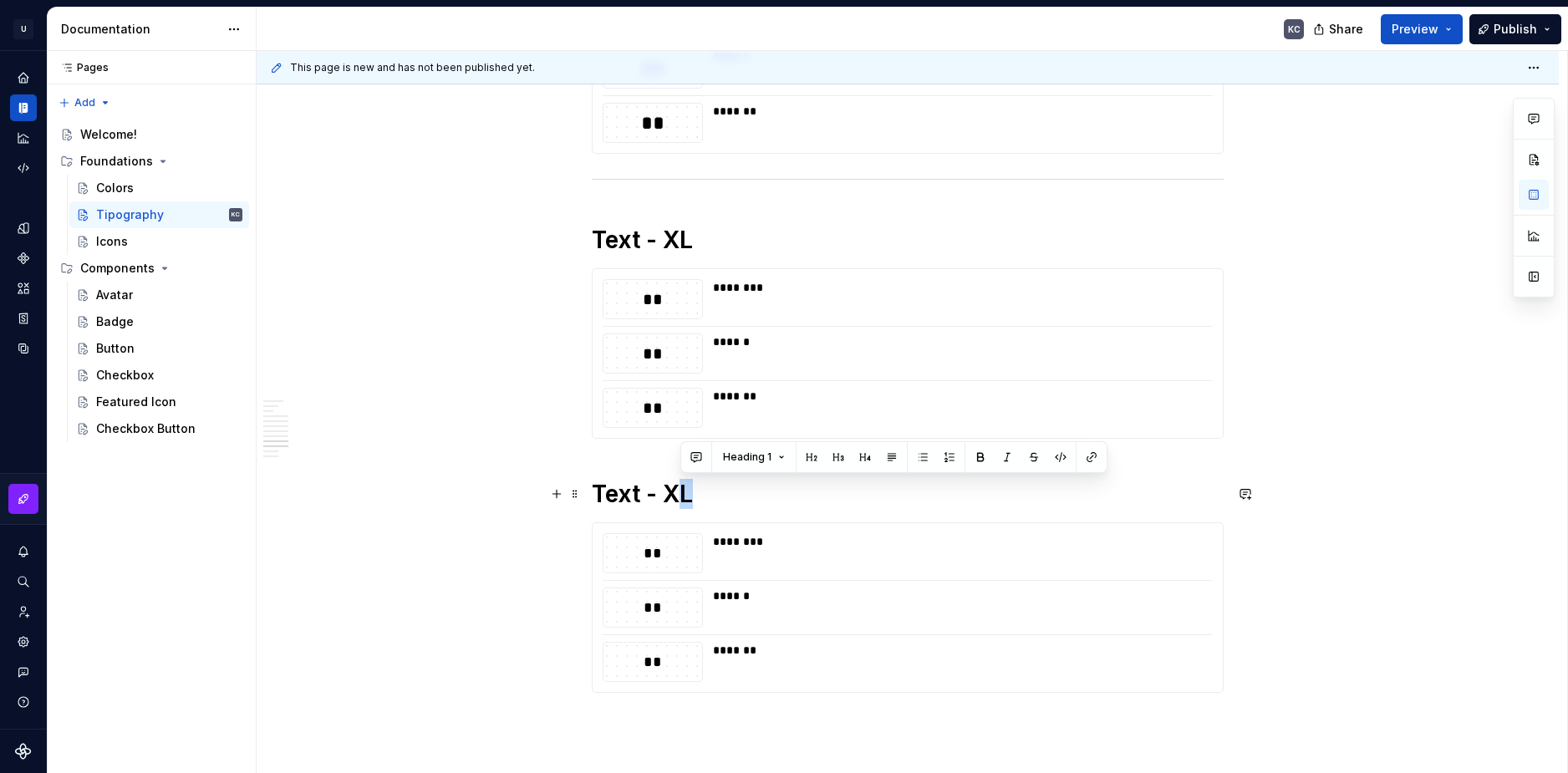
drag, startPoint x: 672, startPoint y: 493, endPoint x: 690, endPoint y: 493, distance: 18.0
click at [690, 493] on h1 "Text - XL" at bounding box center [907, 493] width 632 height 30
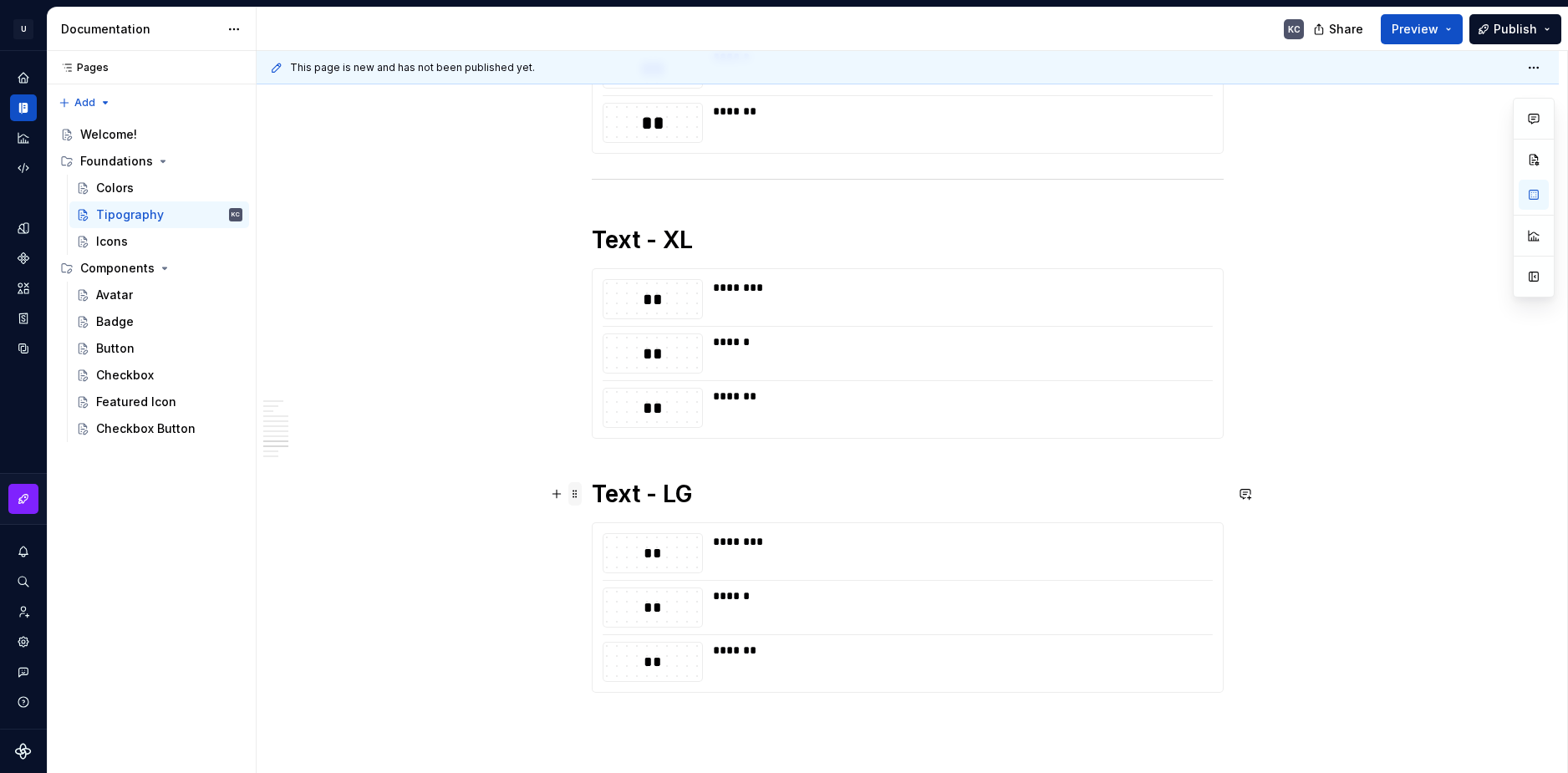
click at [578, 499] on span at bounding box center [575, 493] width 13 height 23
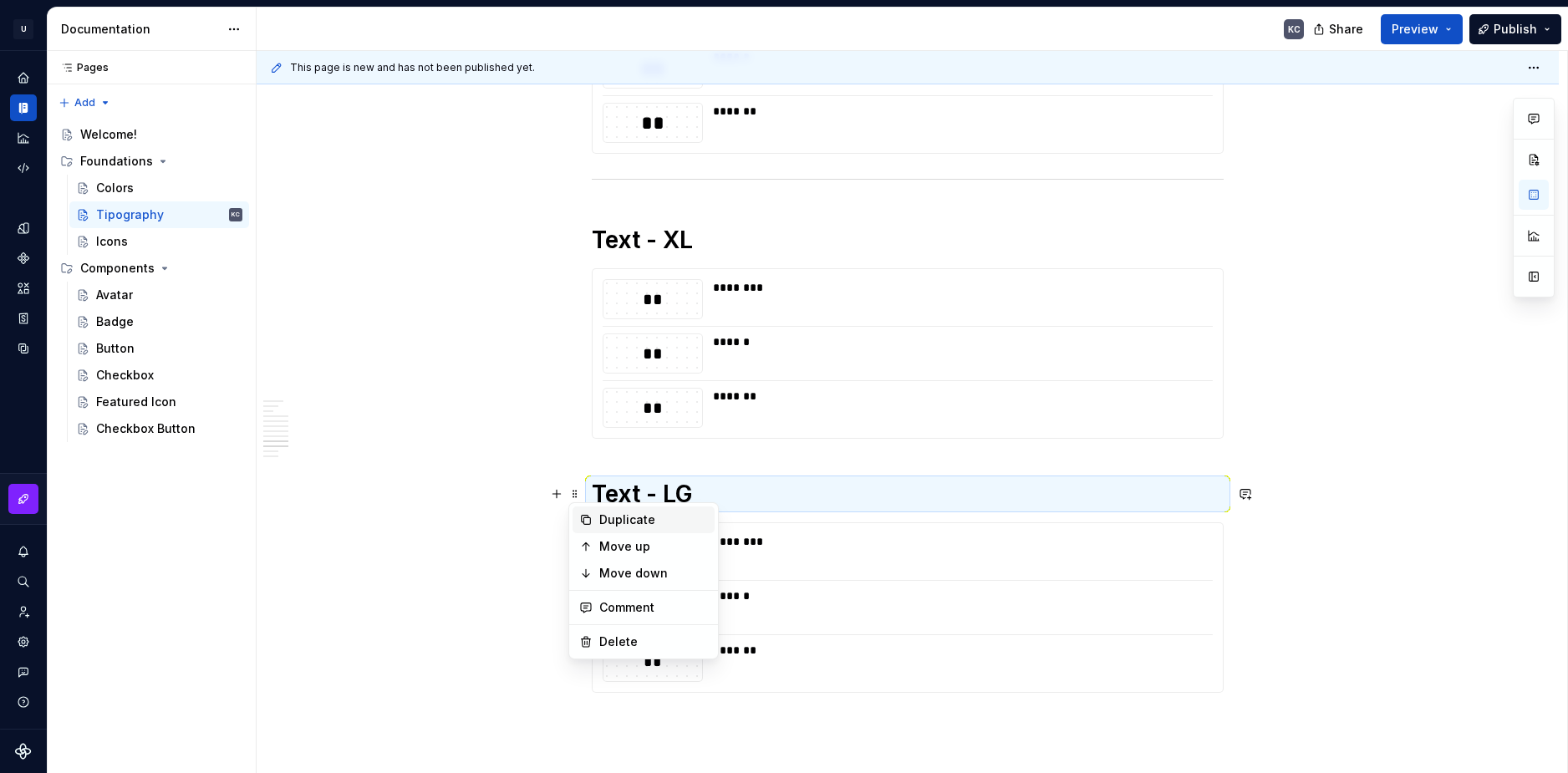
click at [614, 521] on div "Duplicate" at bounding box center [654, 520] width 109 height 17
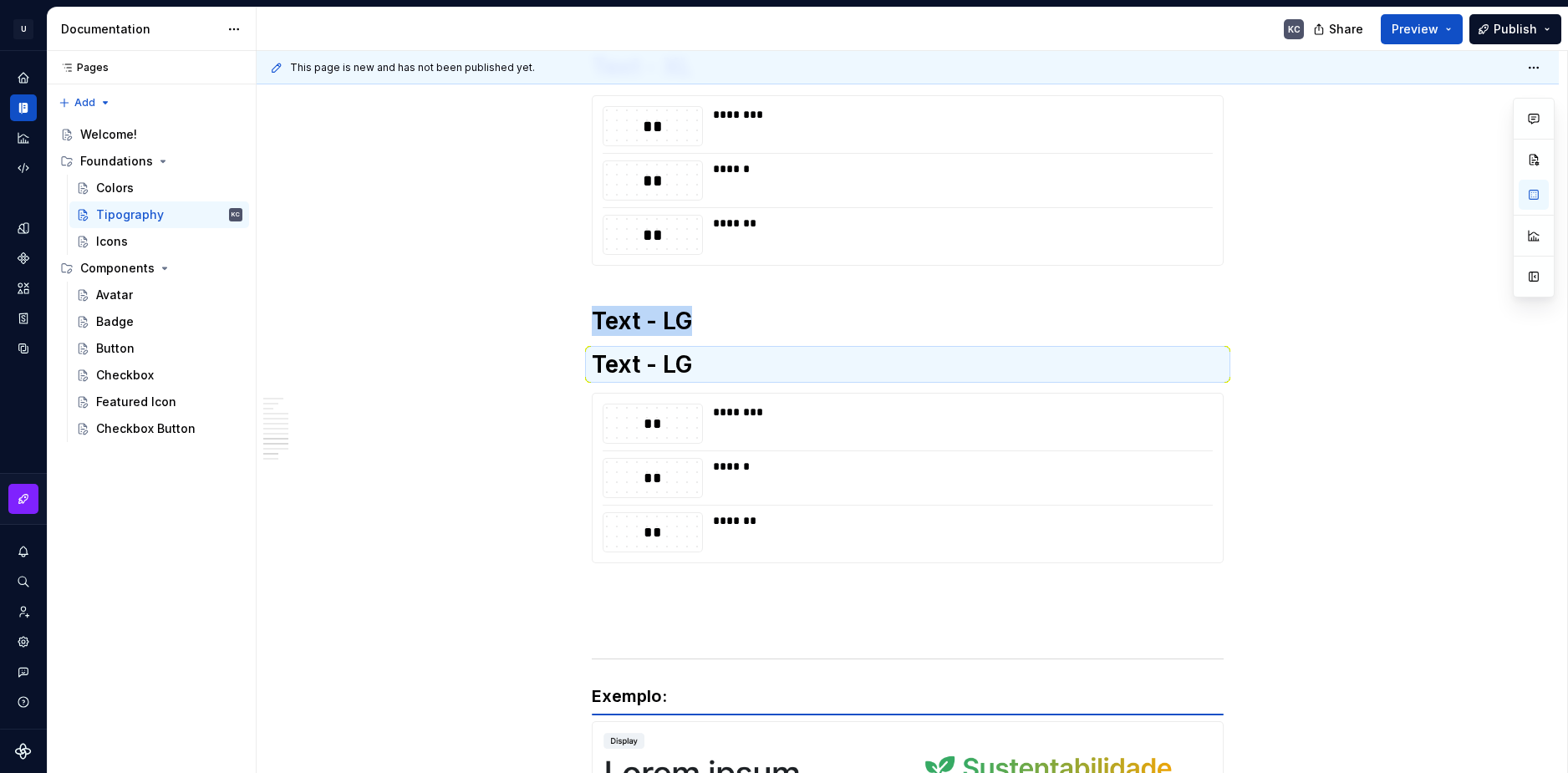
scroll to position [2952, 0]
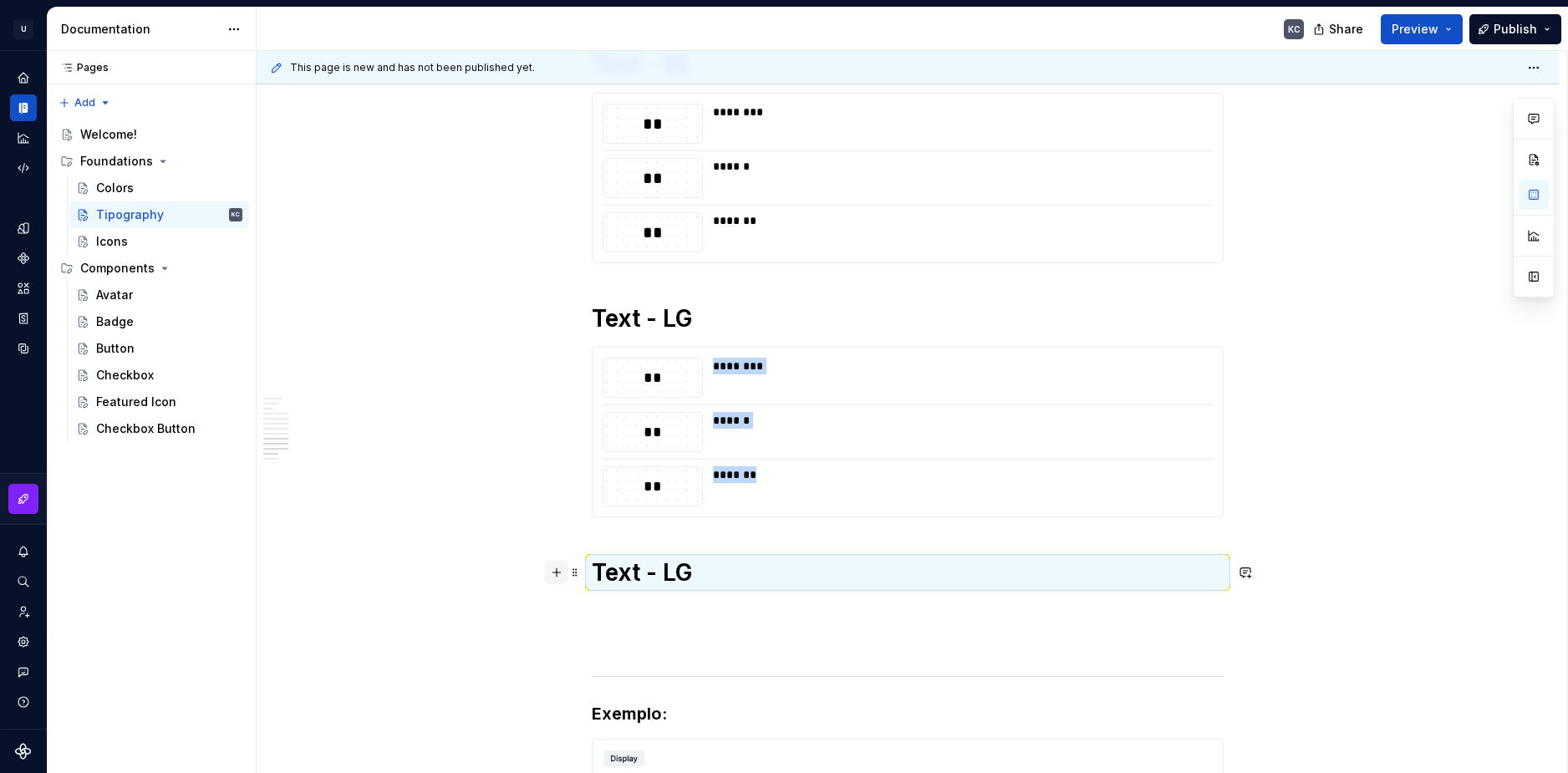
click at [554, 573] on button "button" at bounding box center [557, 573] width 23 height 23
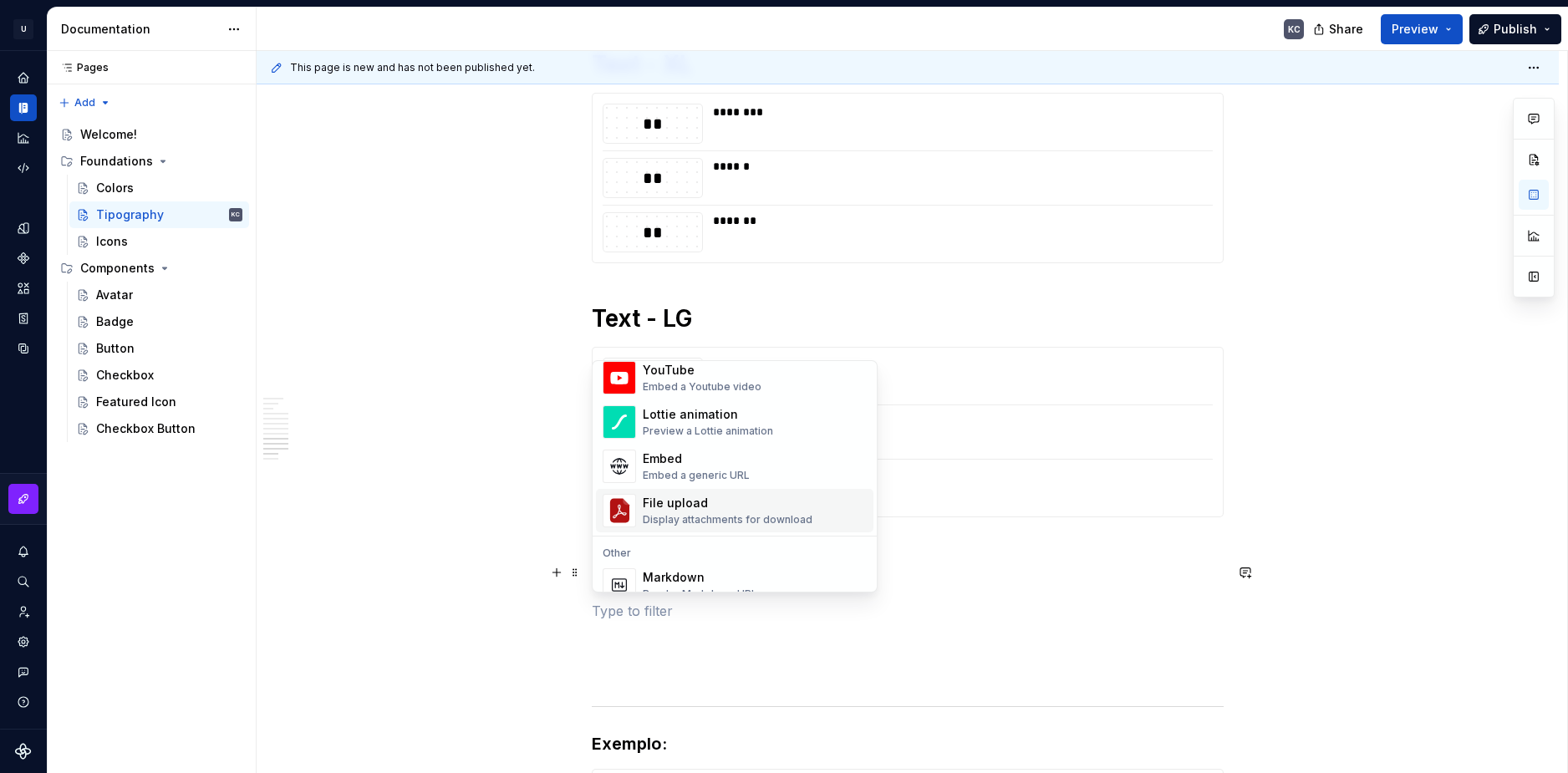
scroll to position [1087, 0]
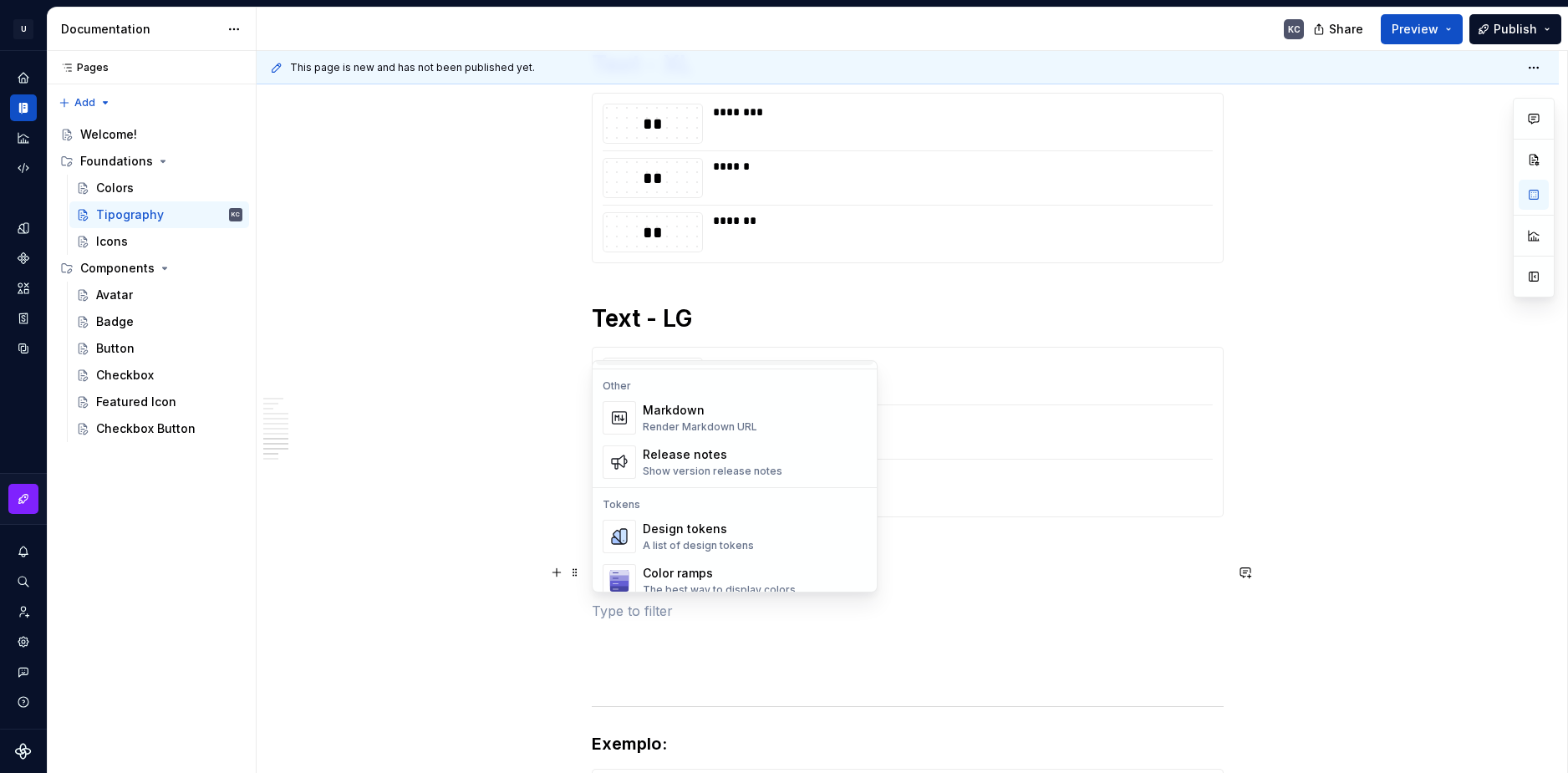
click at [669, 544] on div "A list of design tokens" at bounding box center [699, 546] width 111 height 13
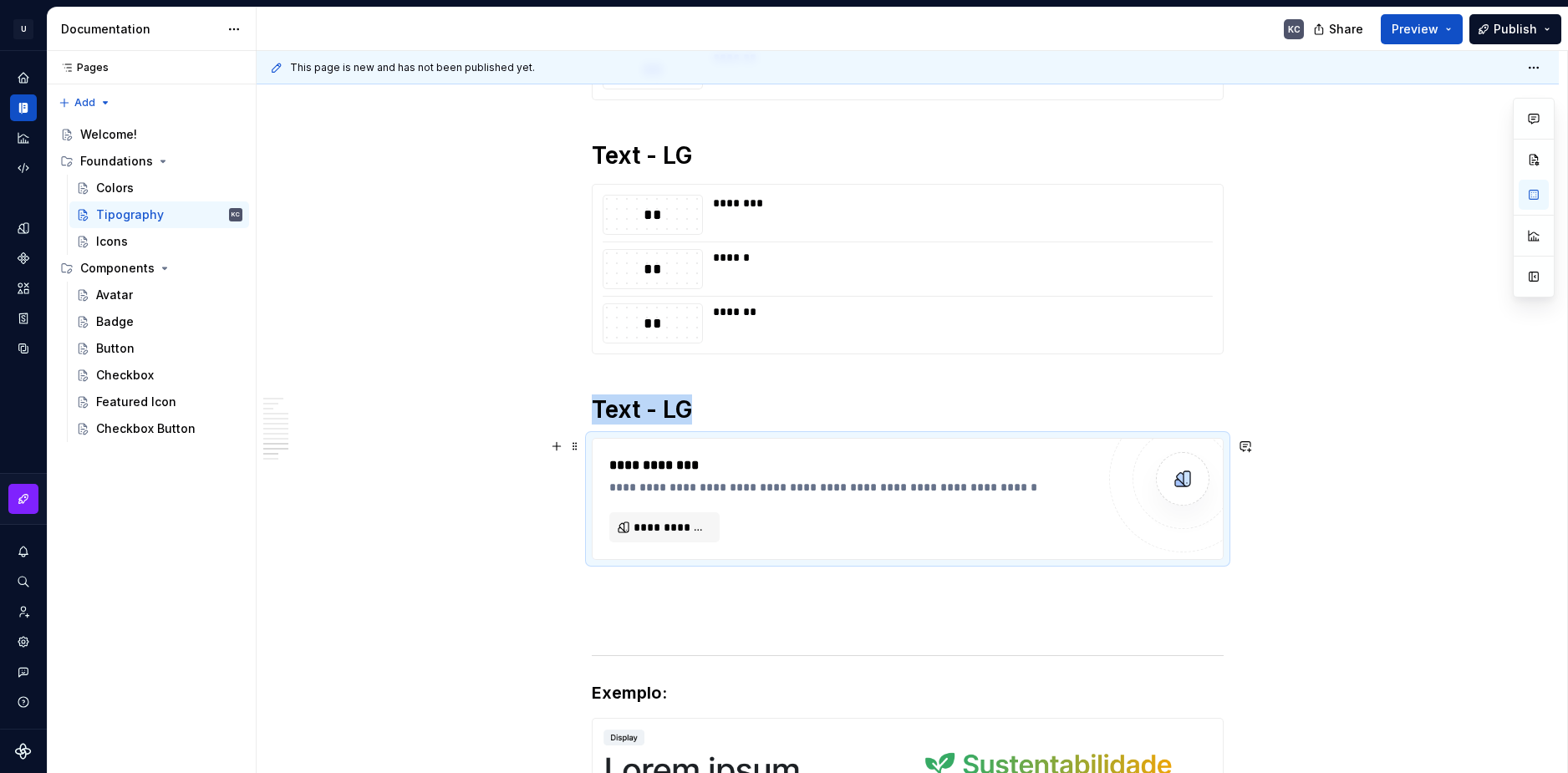
scroll to position [3119, 0]
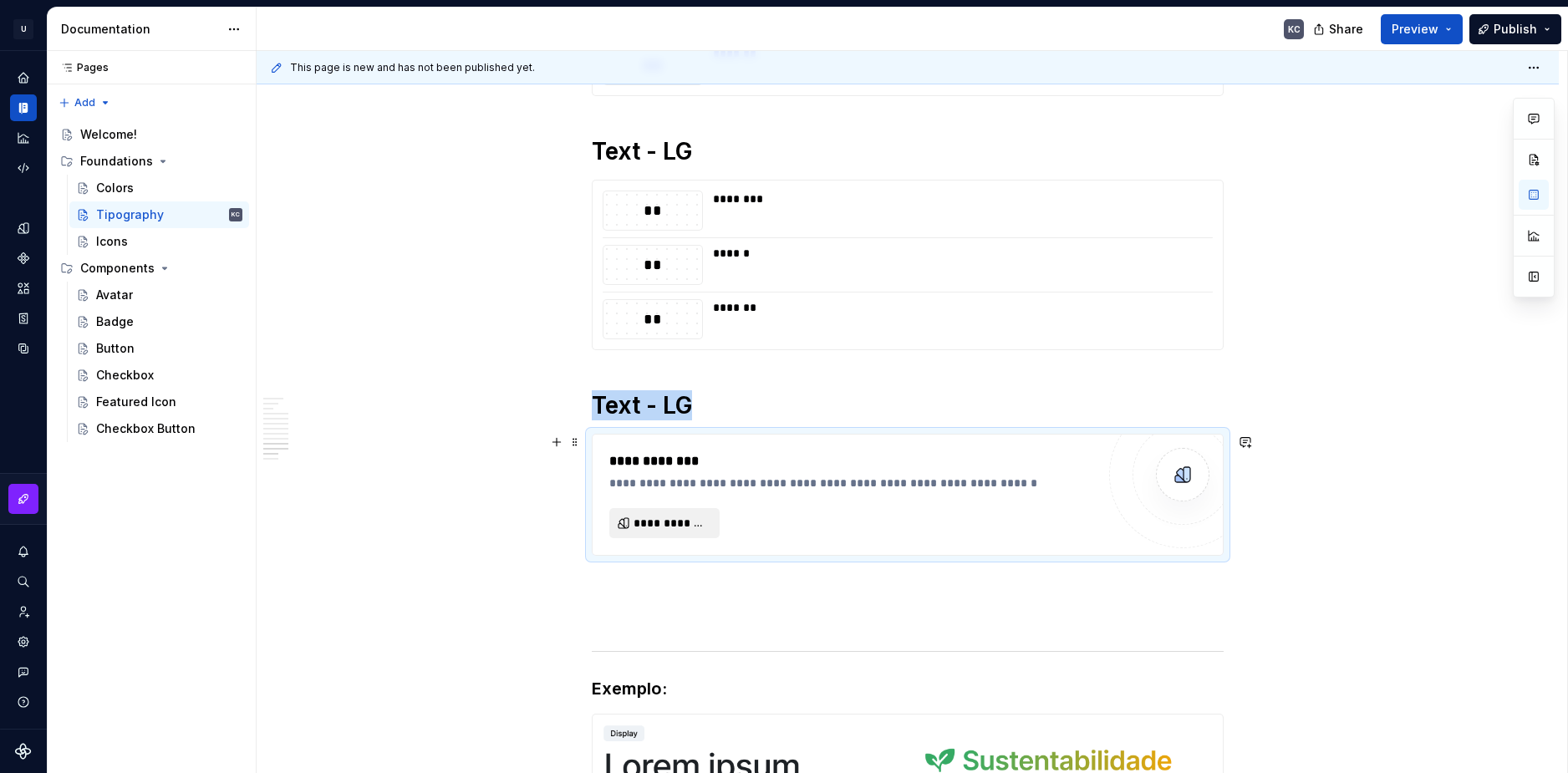
click at [694, 527] on span "**********" at bounding box center [672, 523] width 76 height 17
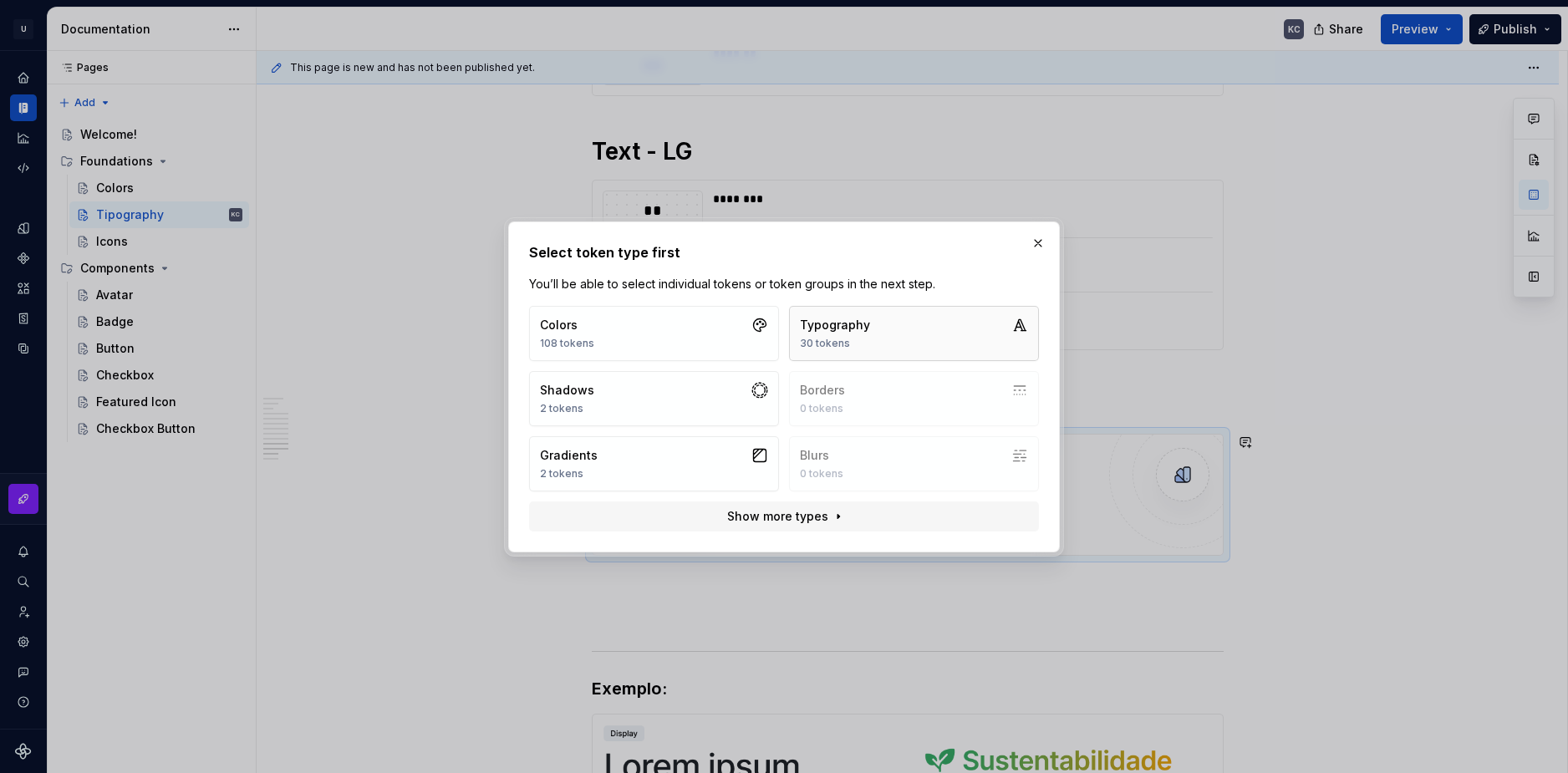
click at [847, 342] on div "30 tokens" at bounding box center [835, 343] width 70 height 13
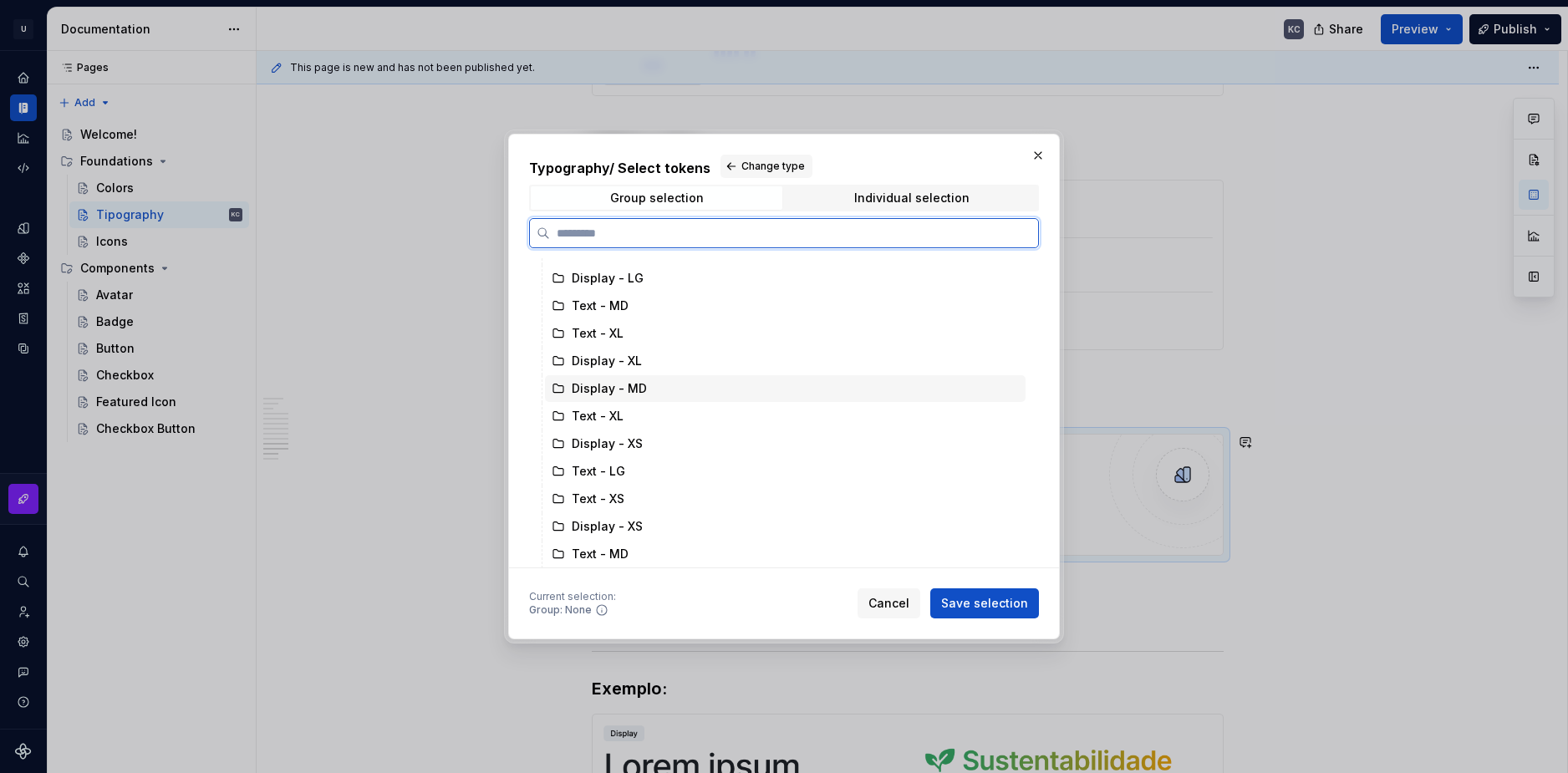
scroll to position [84, 0]
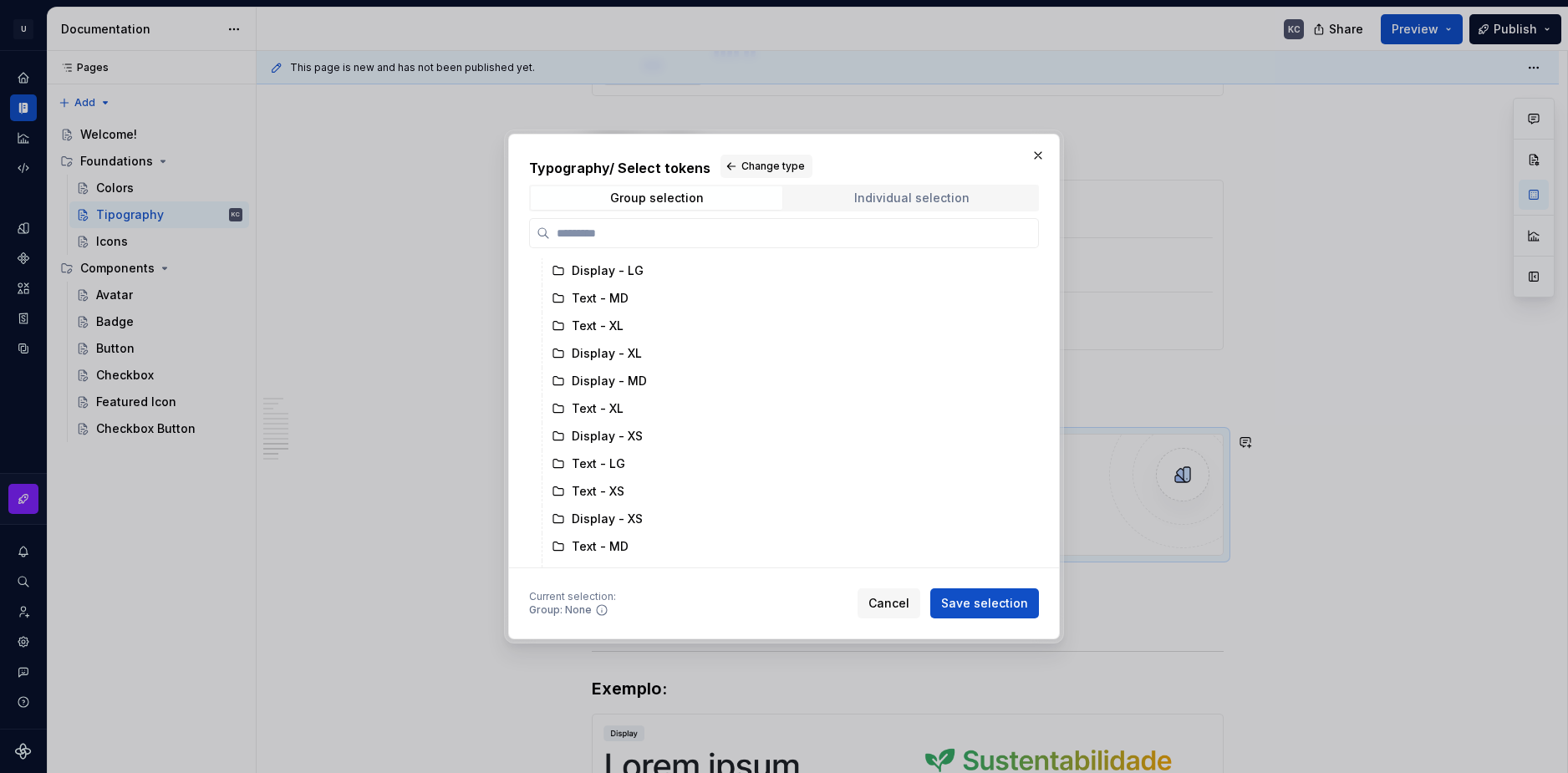
click at [884, 200] on div "Individual selection" at bounding box center [912, 198] width 115 height 13
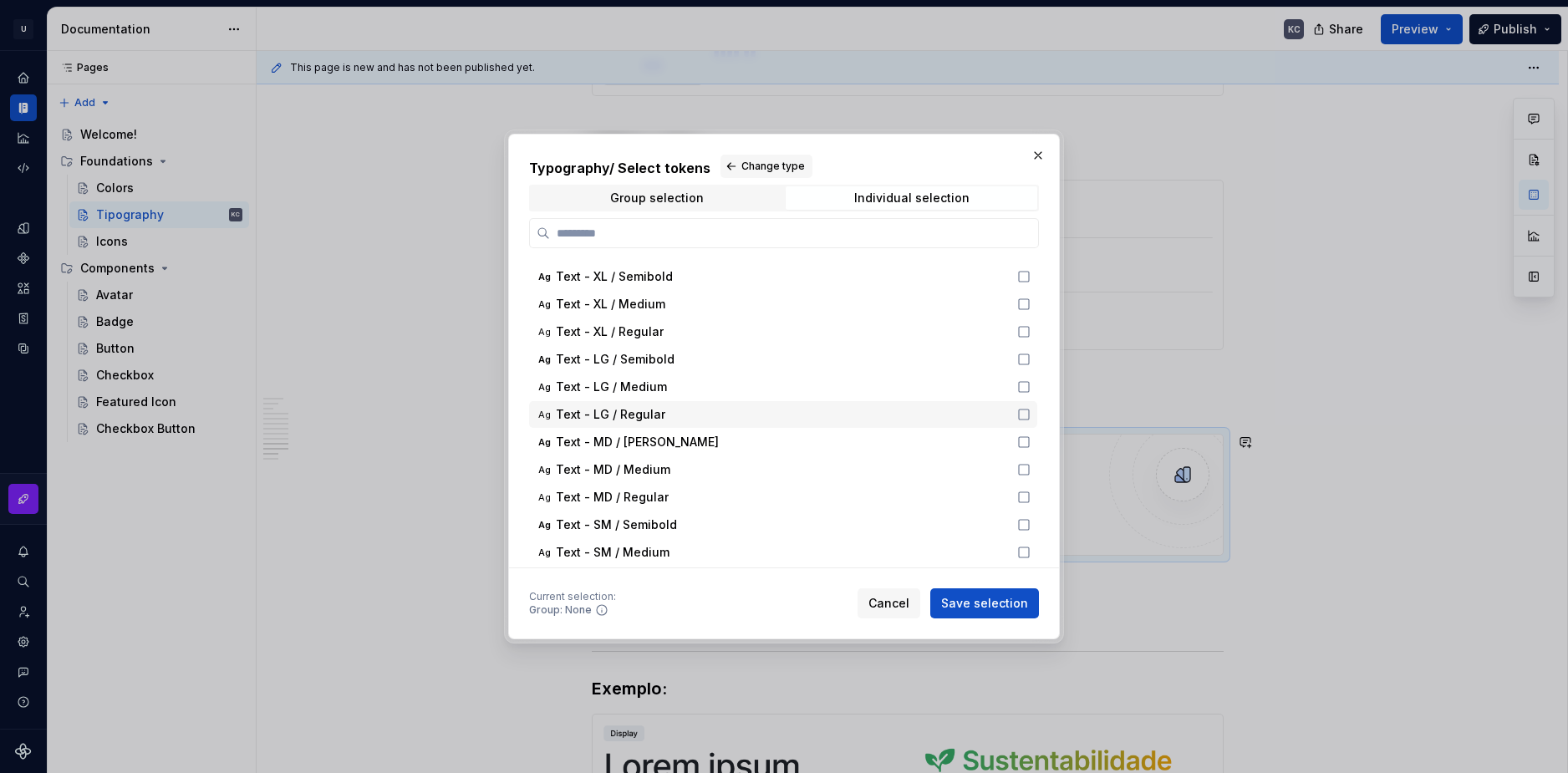
scroll to position [418, 0]
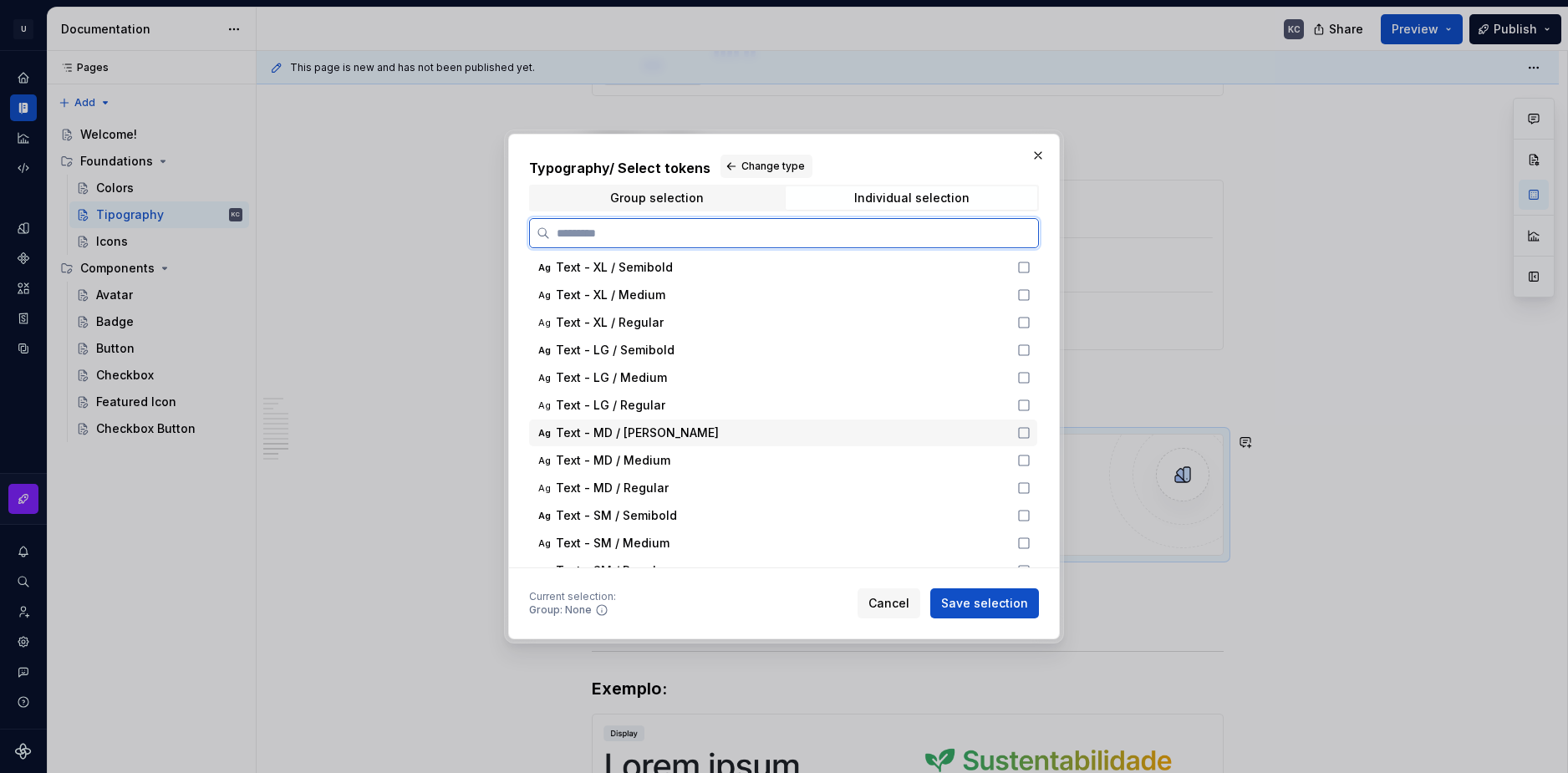
click at [835, 434] on div "Text - MD / [PERSON_NAME]" at bounding box center [781, 432] width 451 height 17
click at [838, 466] on div "Text - MD / Medium" at bounding box center [781, 460] width 451 height 17
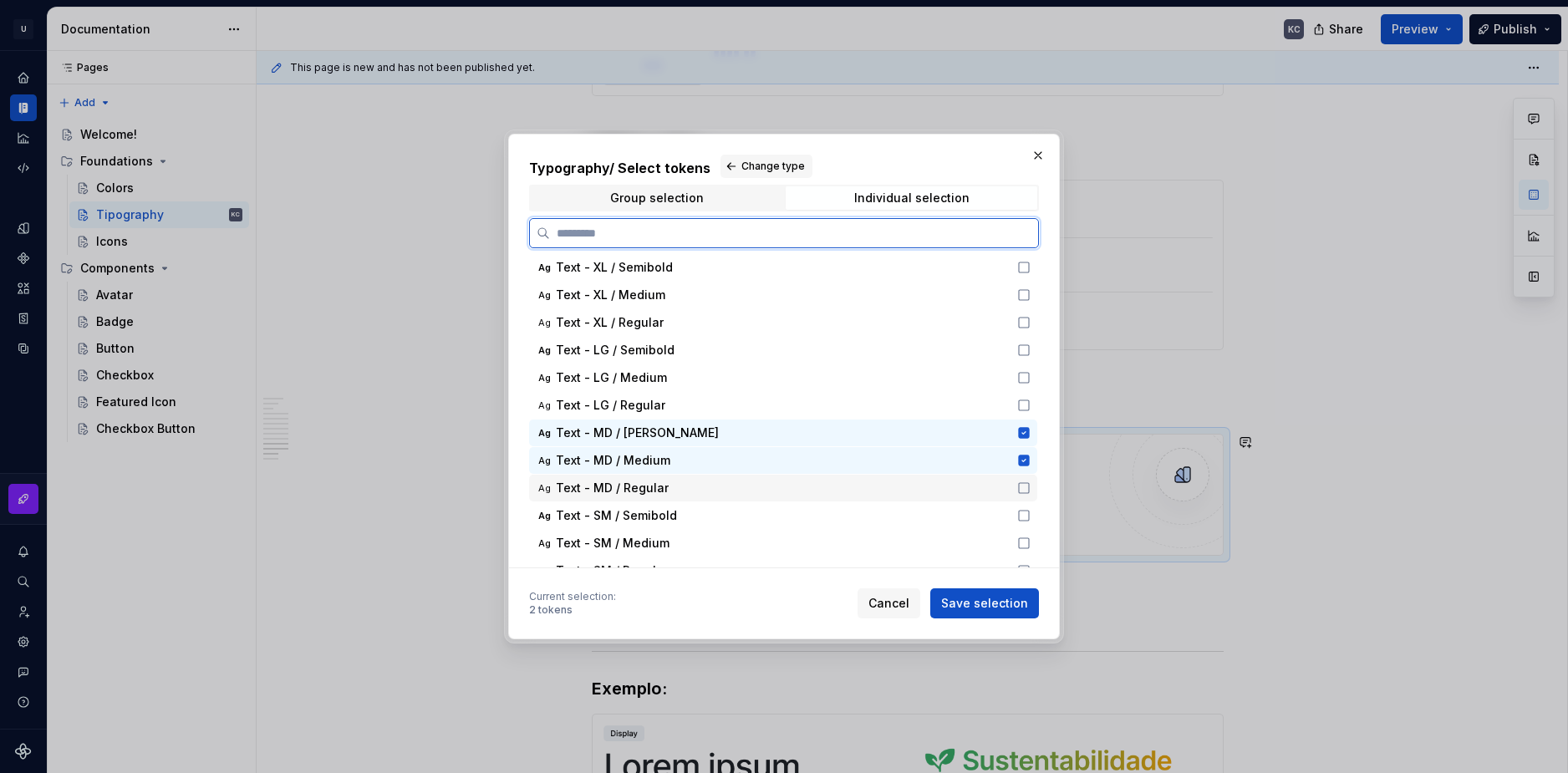
click at [830, 489] on div "Text - MD / Regular" at bounding box center [781, 488] width 451 height 17
click at [980, 601] on span "Save selection" at bounding box center [984, 603] width 87 height 17
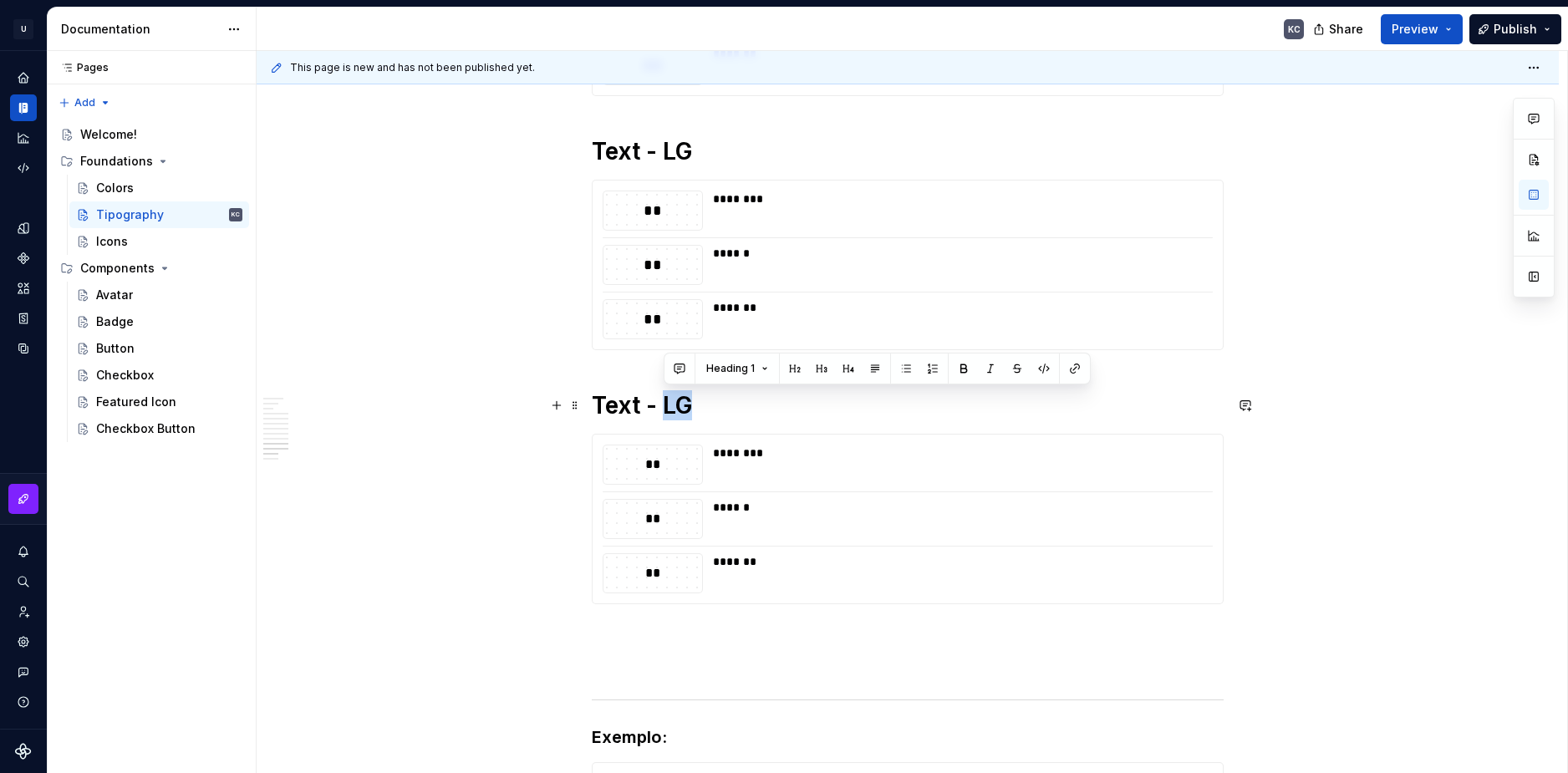
drag, startPoint x: 661, startPoint y: 404, endPoint x: 687, endPoint y: 406, distance: 26.1
click at [688, 406] on h1 "Text - LG" at bounding box center [907, 404] width 632 height 30
click at [576, 410] on span at bounding box center [575, 405] width 13 height 23
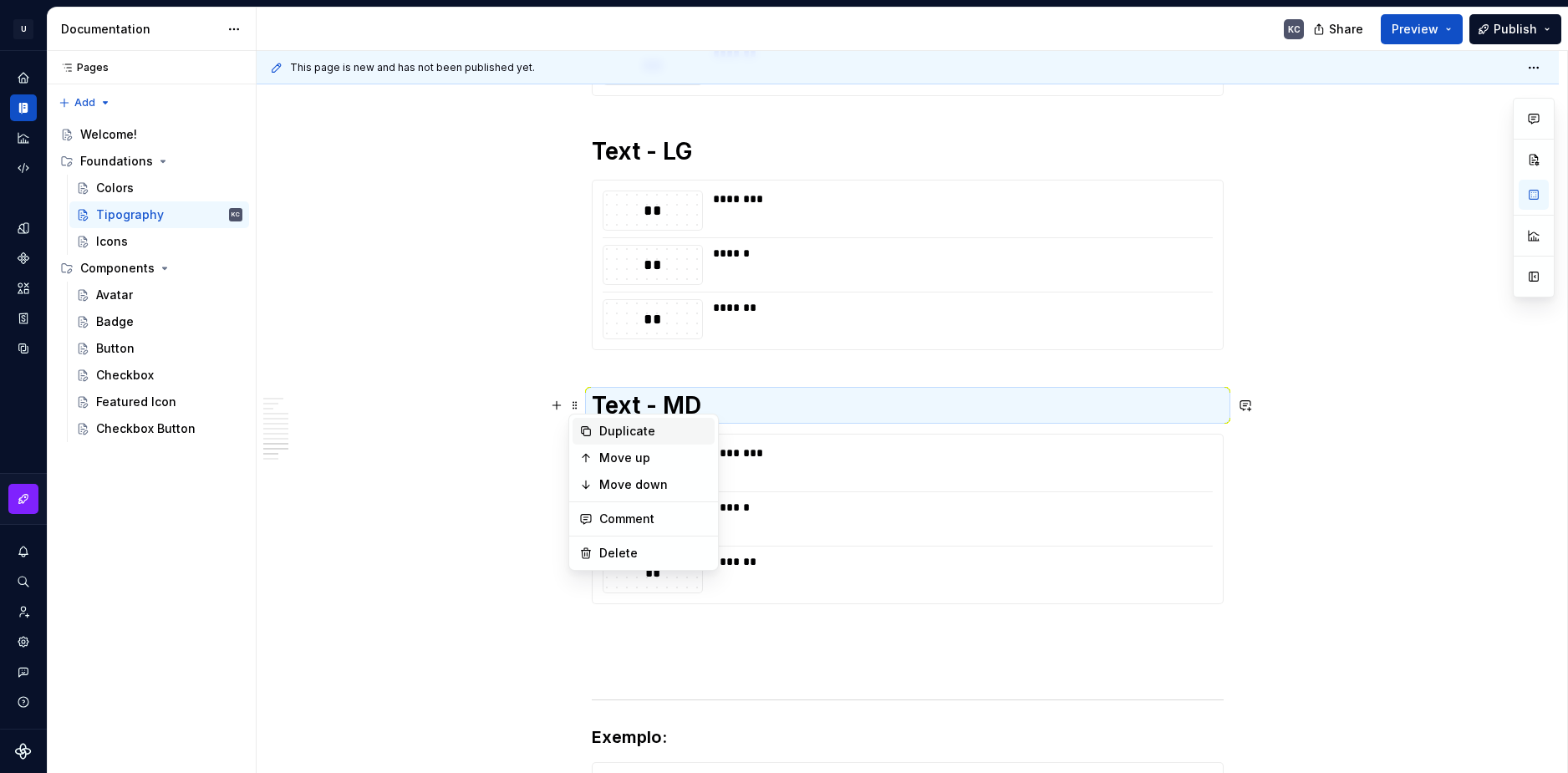
click at [618, 434] on div "Duplicate" at bounding box center [654, 431] width 109 height 17
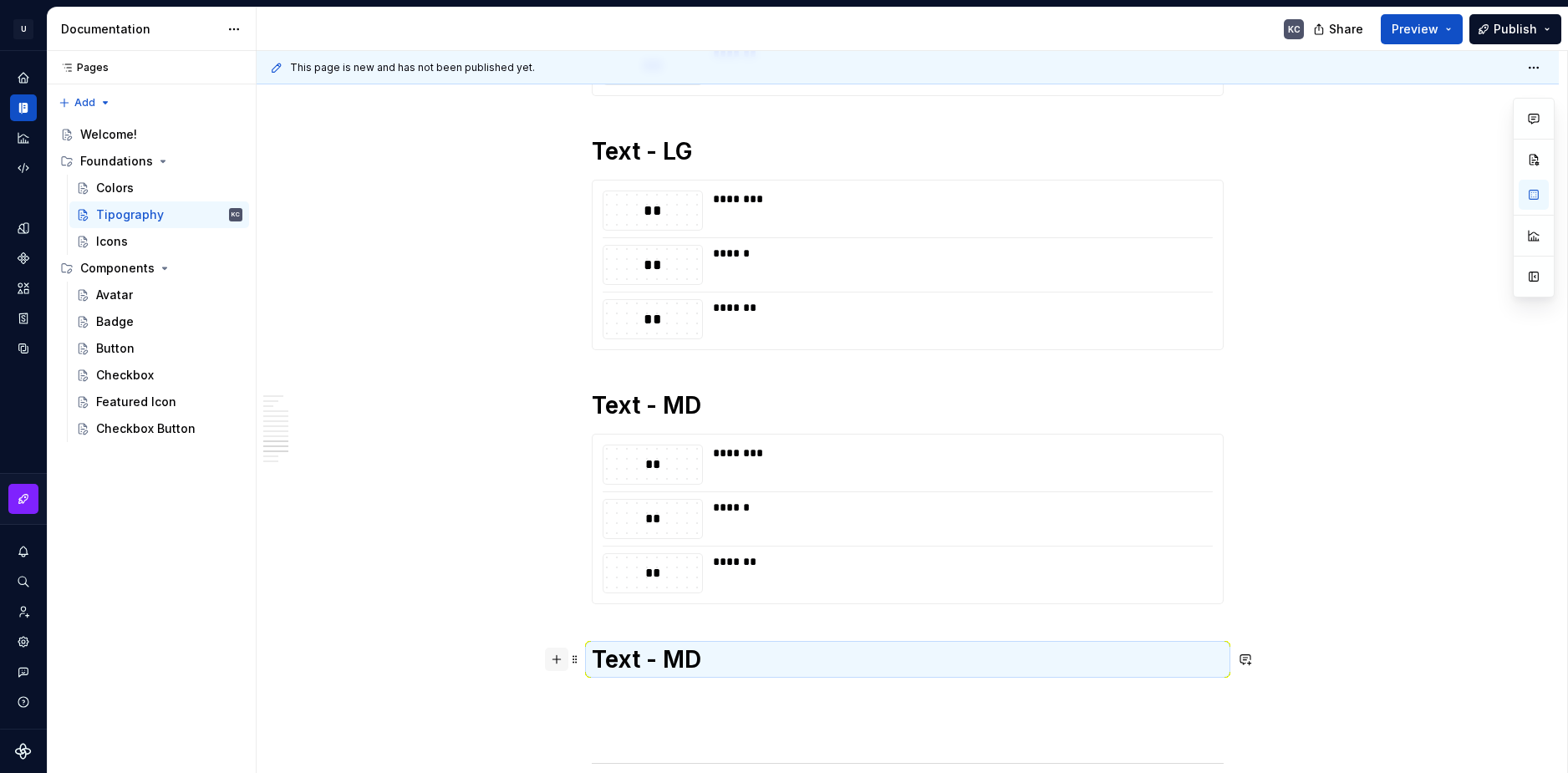
click at [563, 667] on button "button" at bounding box center [557, 659] width 23 height 23
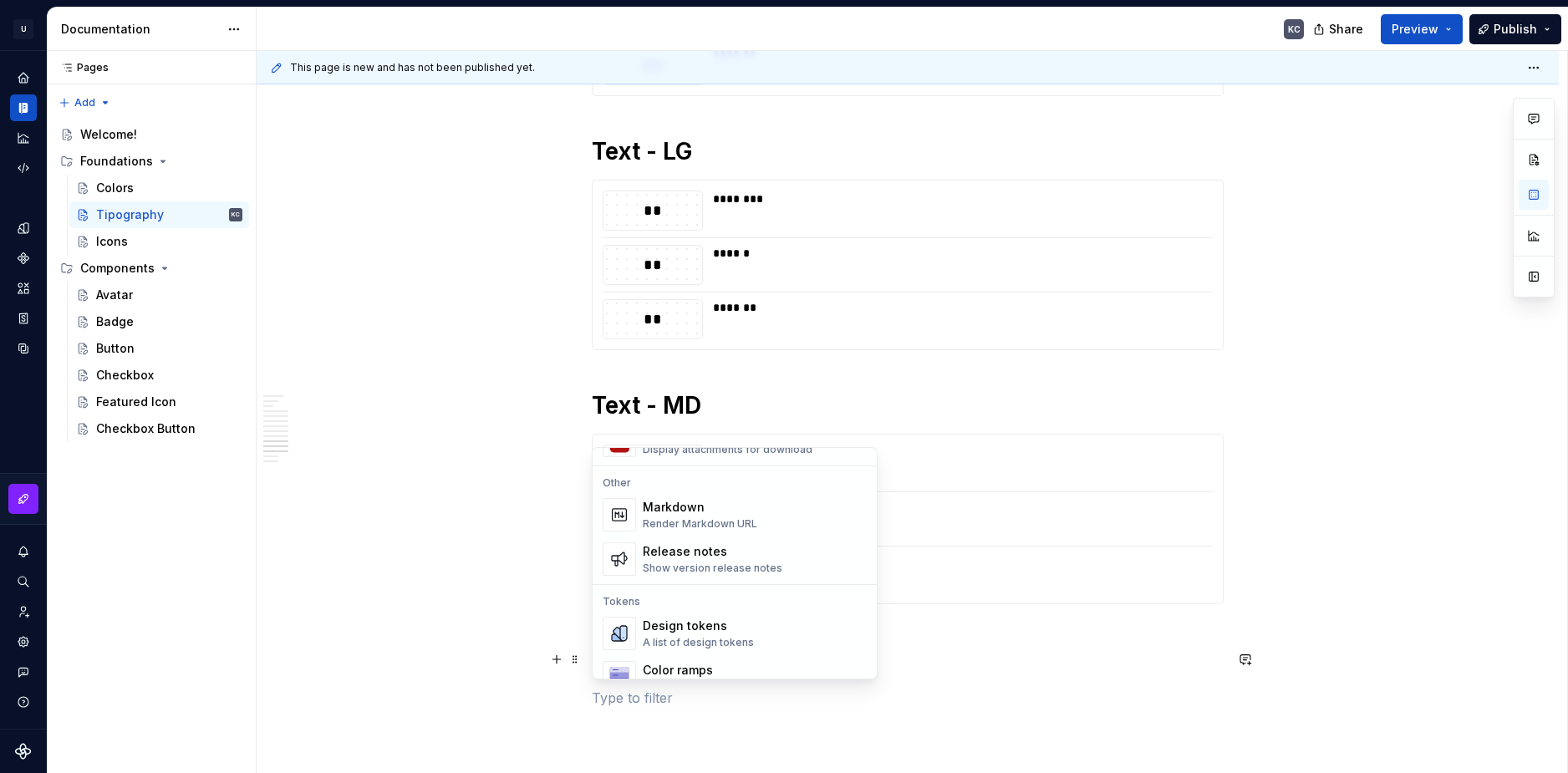
scroll to position [1087, 0]
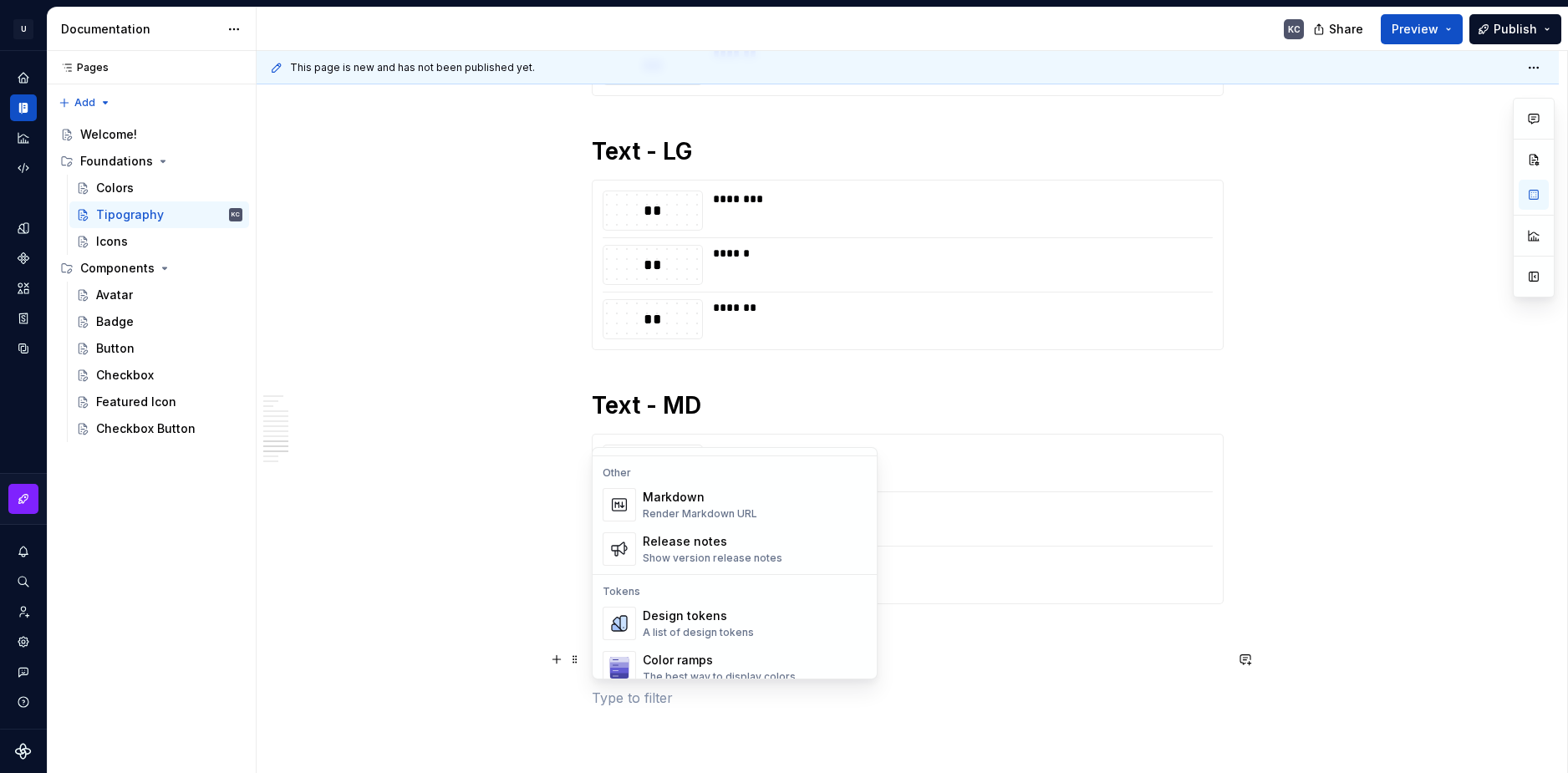
click at [690, 613] on div "Design tokens" at bounding box center [699, 616] width 111 height 17
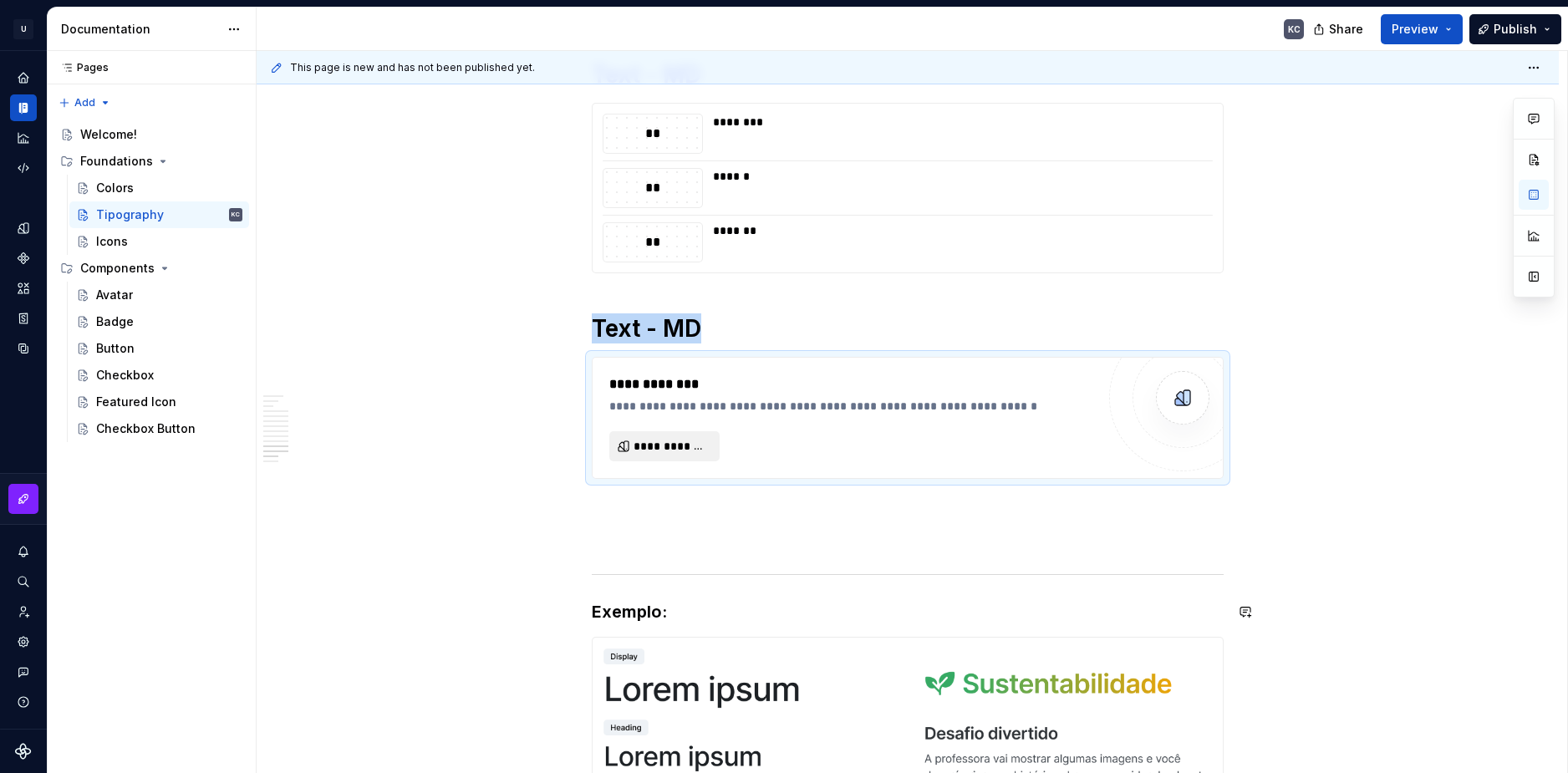
scroll to position [3488, 0]
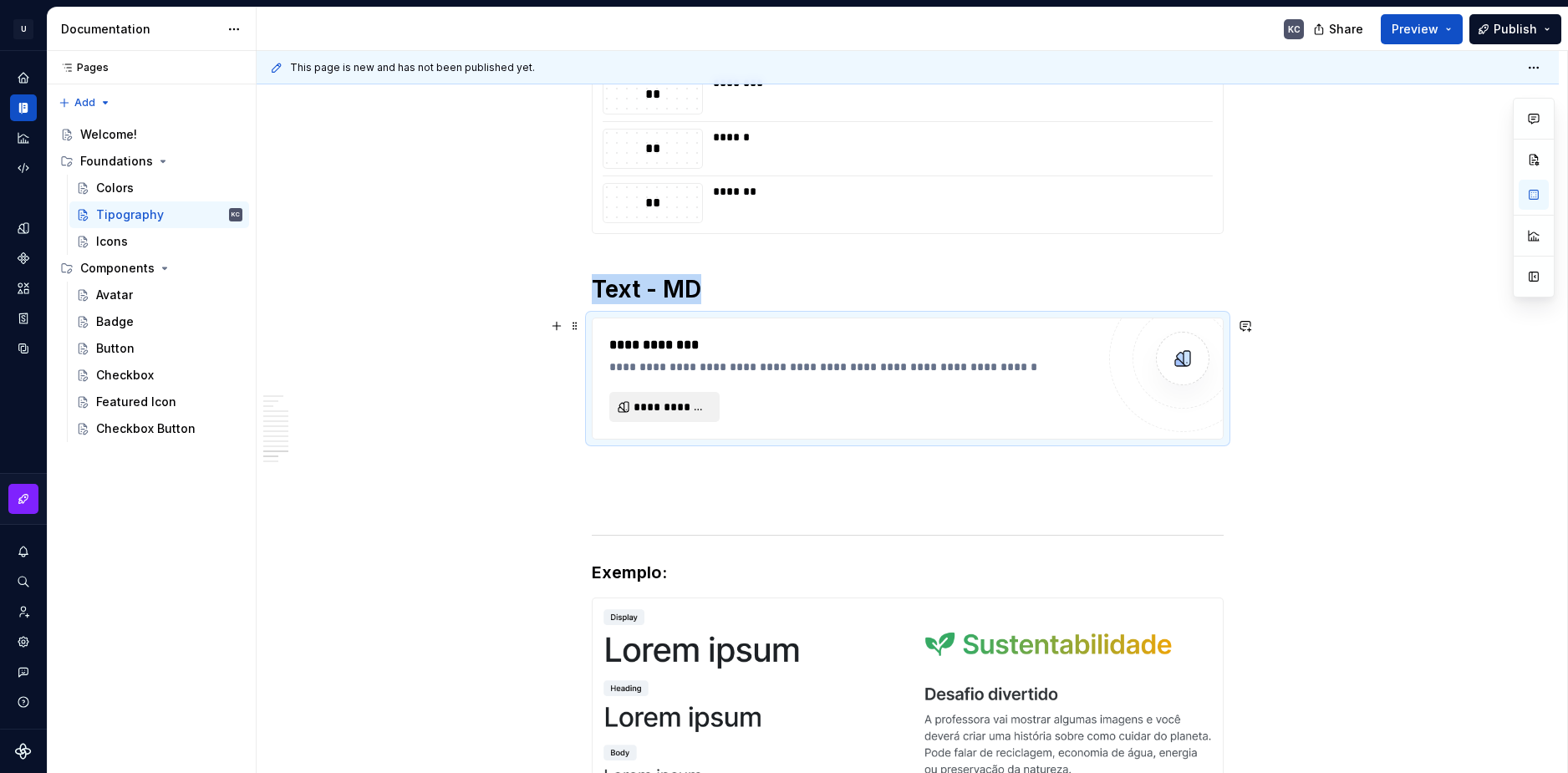
click at [689, 398] on span "**********" at bounding box center [672, 406] width 76 height 17
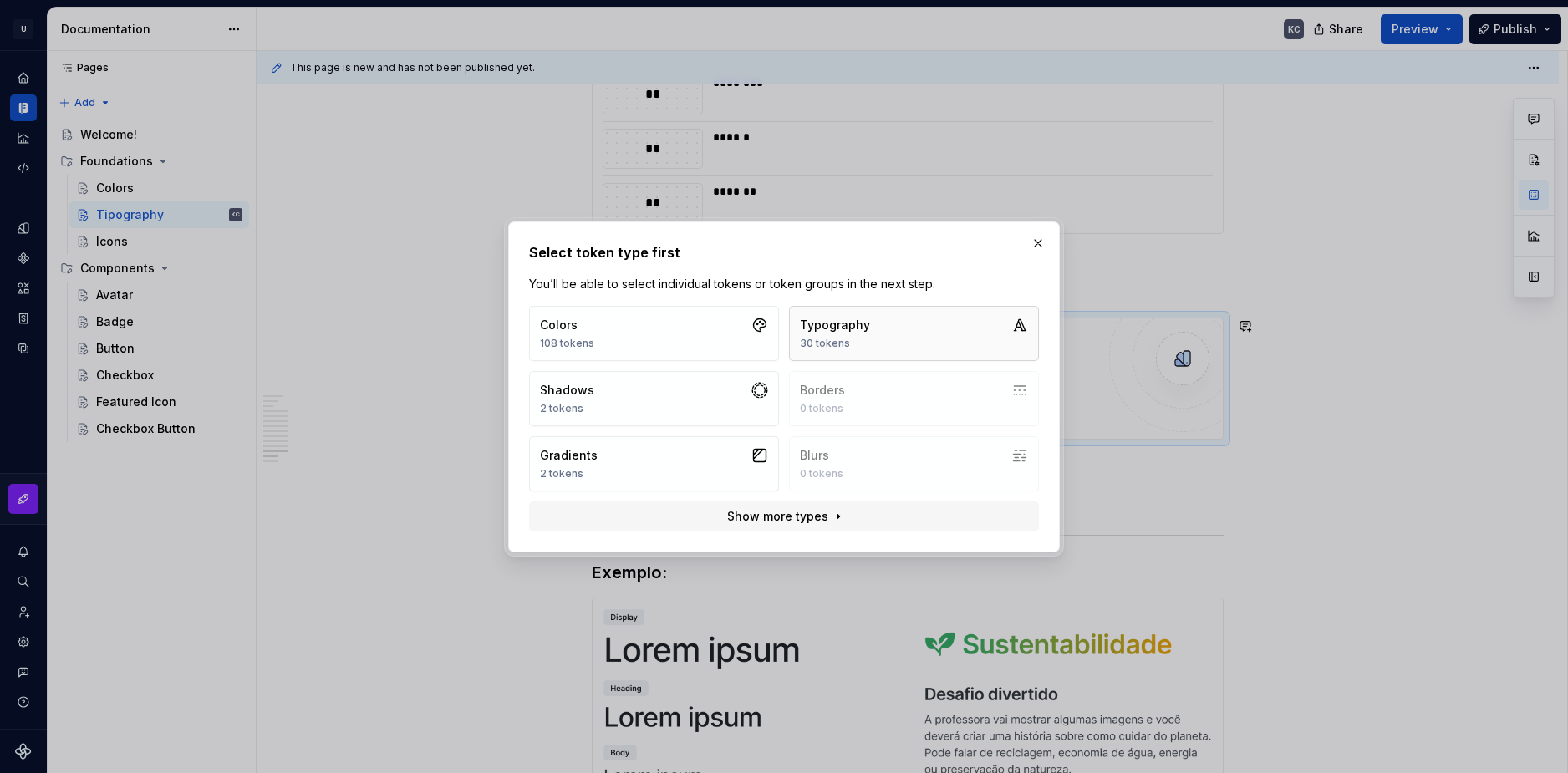
click at [843, 333] on div "Typography 30 tokens" at bounding box center [835, 333] width 70 height 33
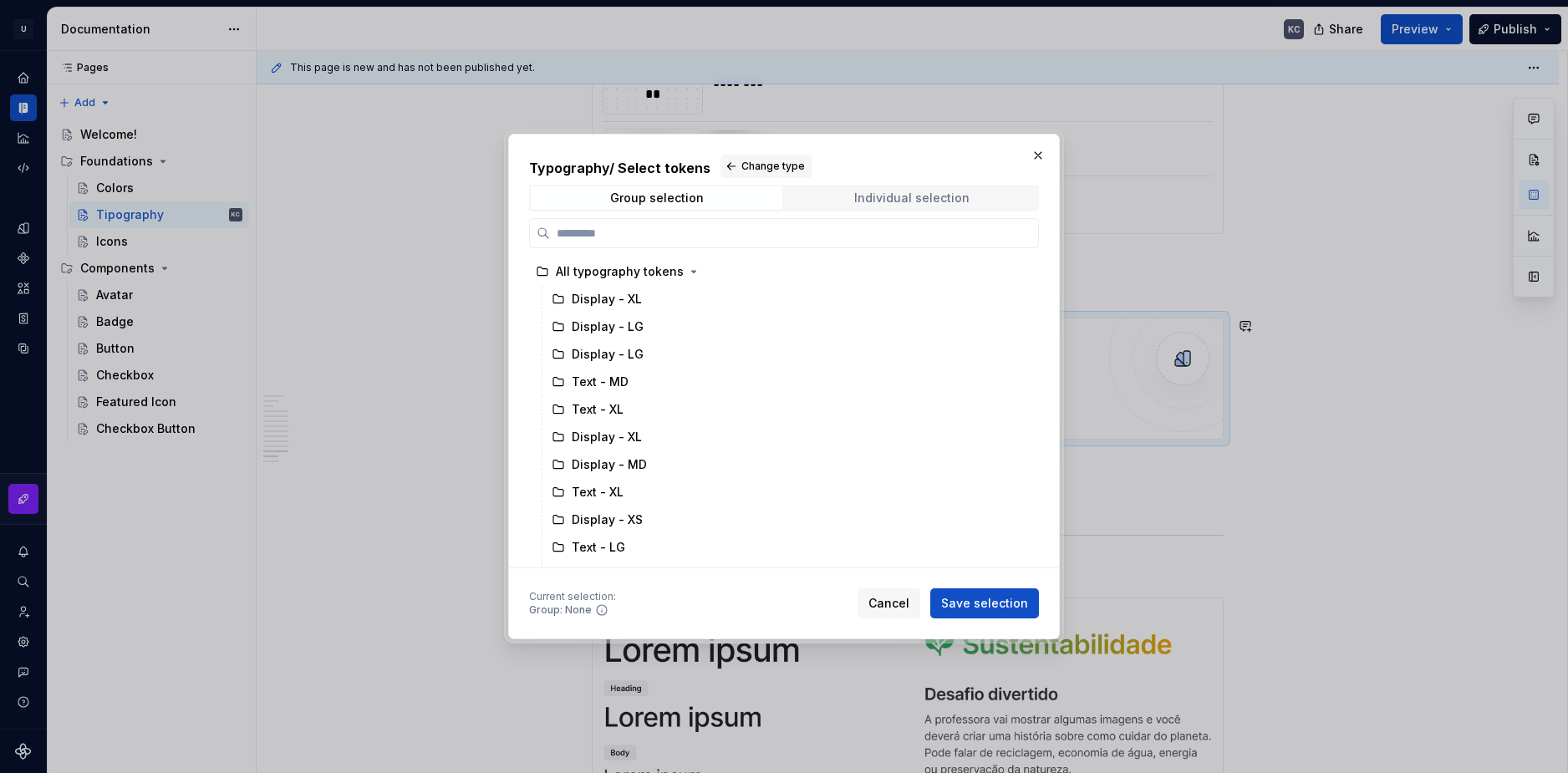
click at [918, 196] on div "Individual selection" at bounding box center [912, 198] width 115 height 13
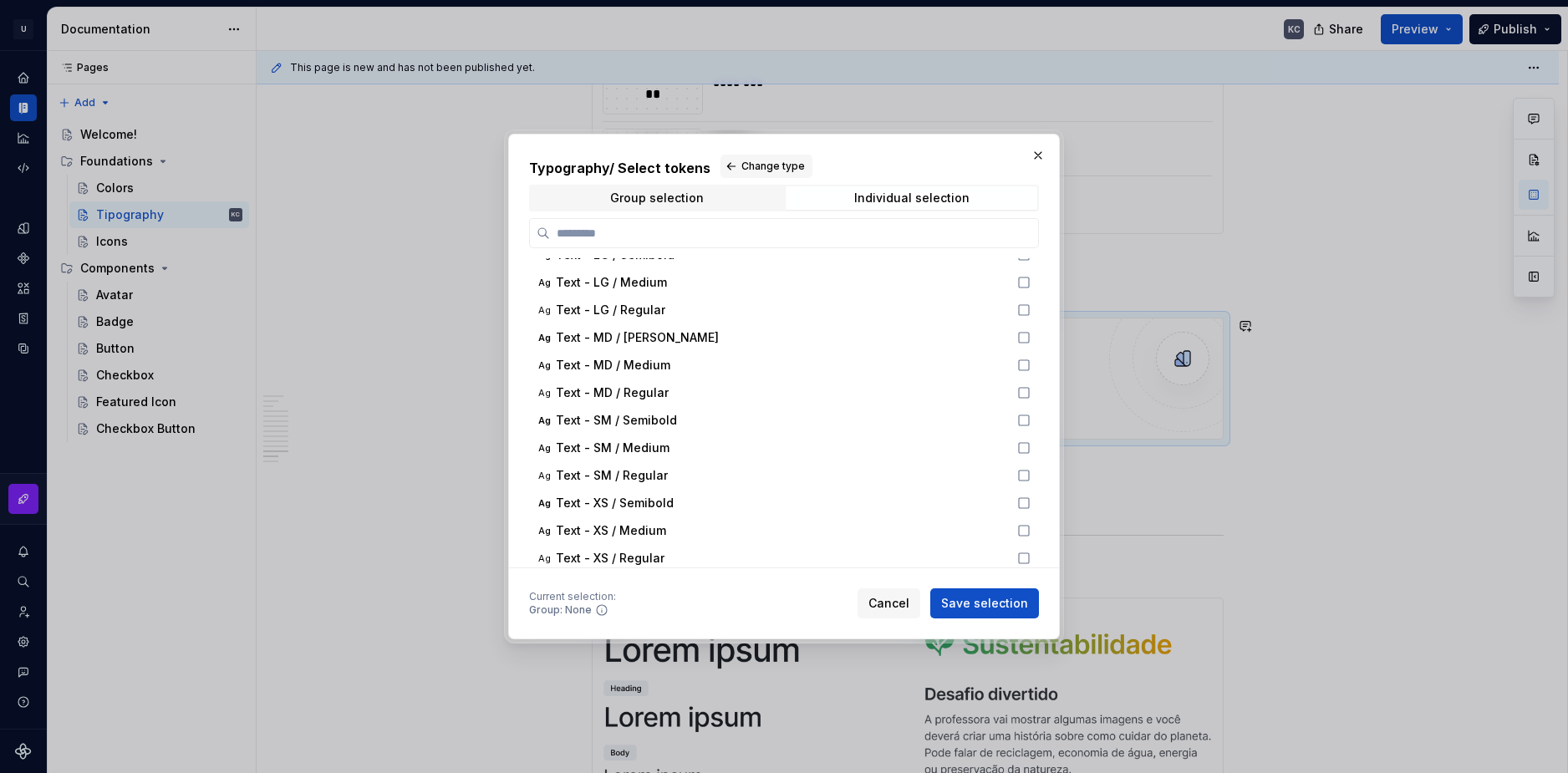
scroll to position [502, 0]
click at [726, 439] on div "Text - SM / Medium" at bounding box center [781, 444] width 451 height 17
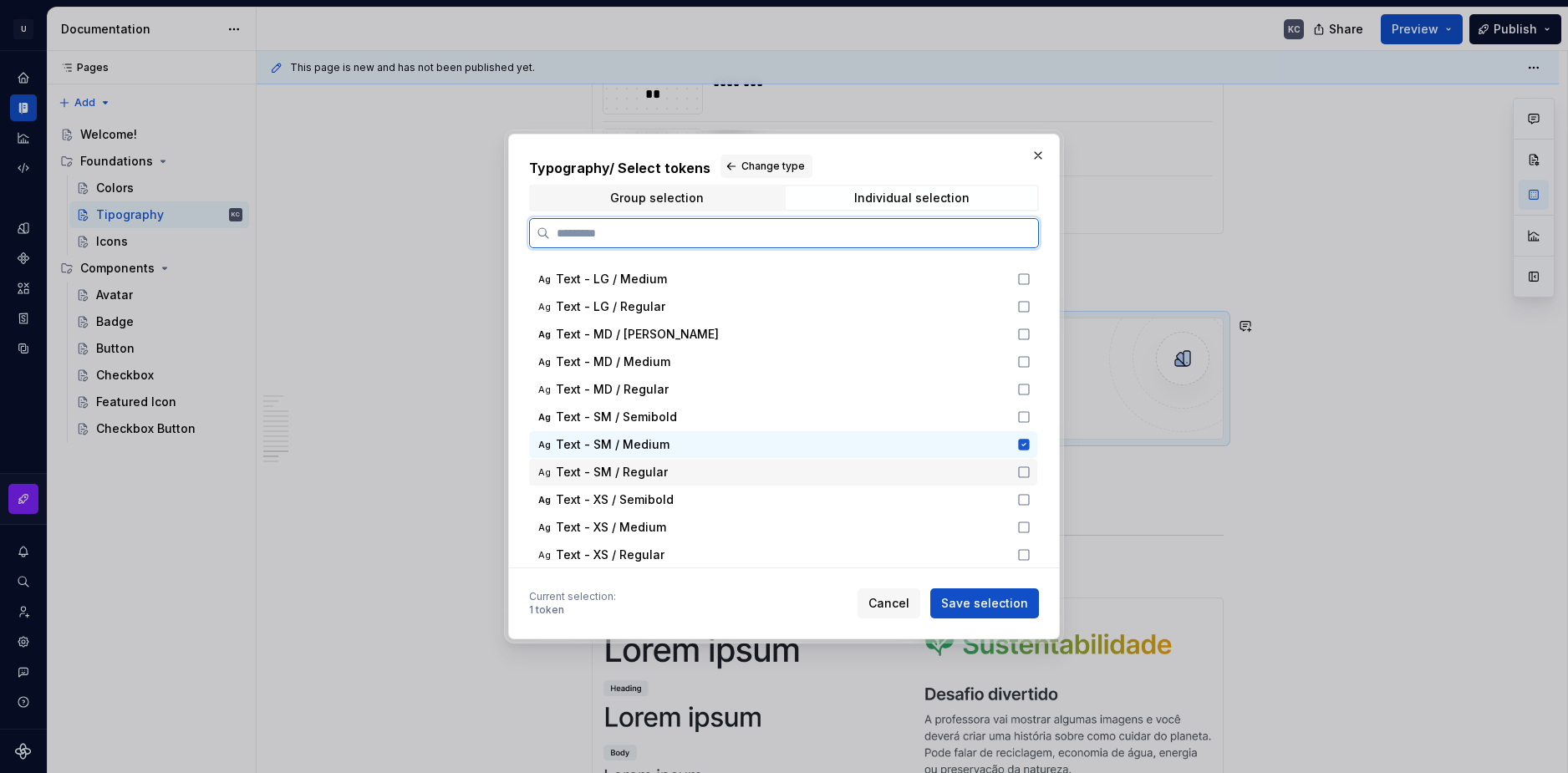
click at [731, 477] on div "Text - SM / Regular" at bounding box center [781, 472] width 451 height 17
click at [1030, 416] on div "Ag Text - SM / Semibold" at bounding box center [782, 417] width 508 height 27
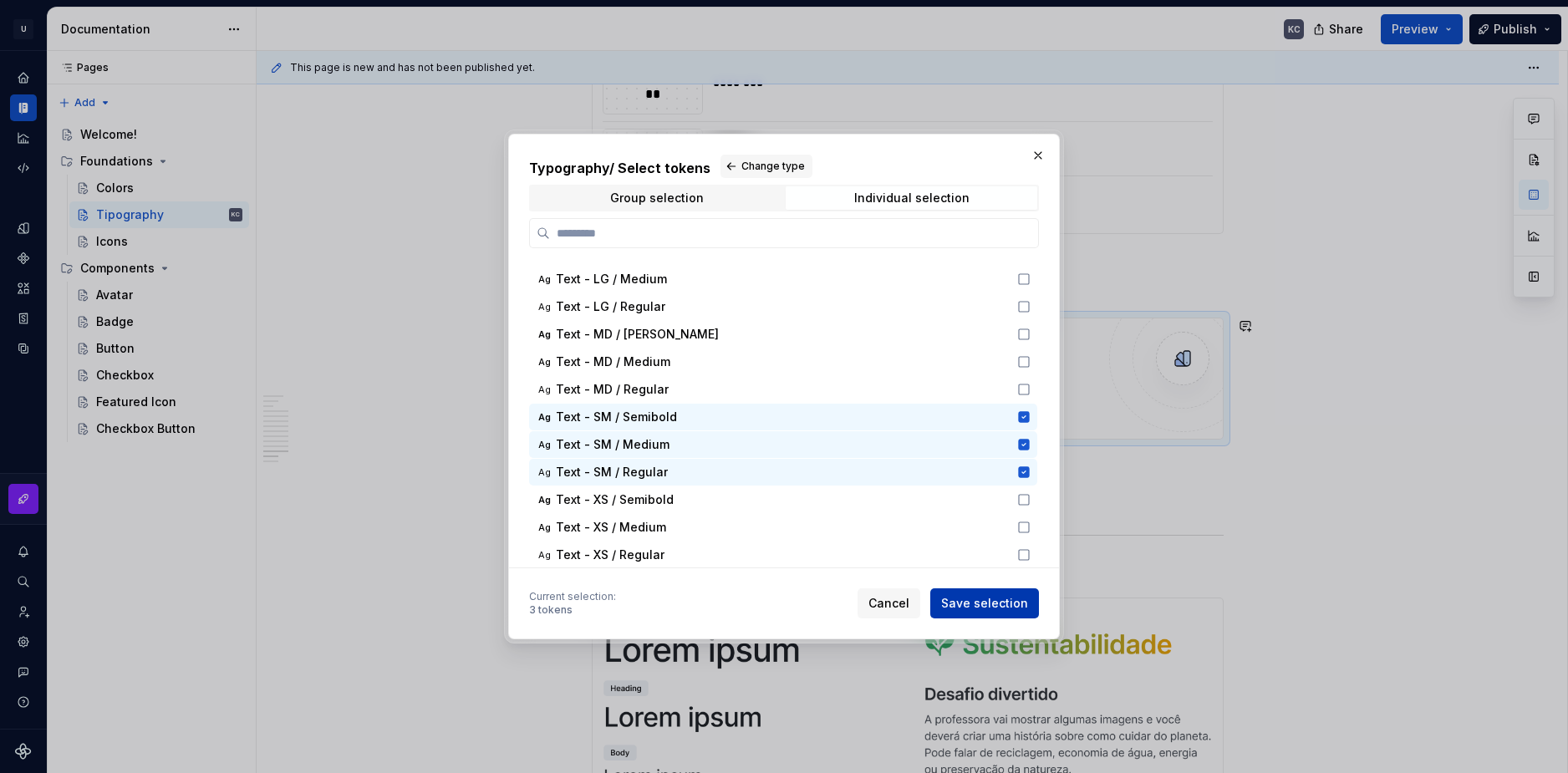
click at [1025, 603] on span "Save selection" at bounding box center [984, 603] width 87 height 17
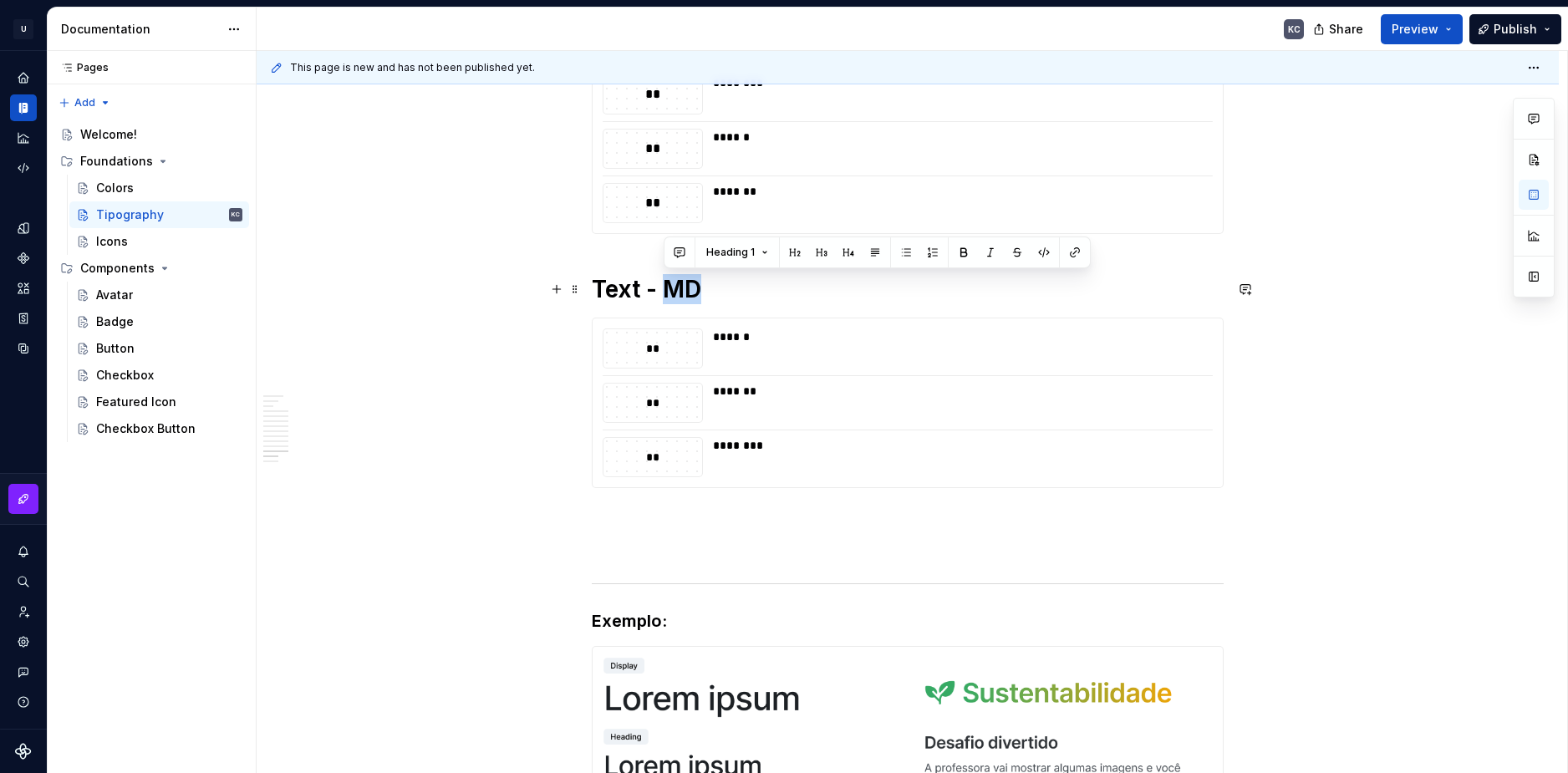
drag, startPoint x: 664, startPoint y: 288, endPoint x: 700, endPoint y: 289, distance: 36.0
click at [700, 289] on h1 "Text - MD" at bounding box center [907, 289] width 632 height 30
click at [574, 285] on span at bounding box center [575, 289] width 13 height 23
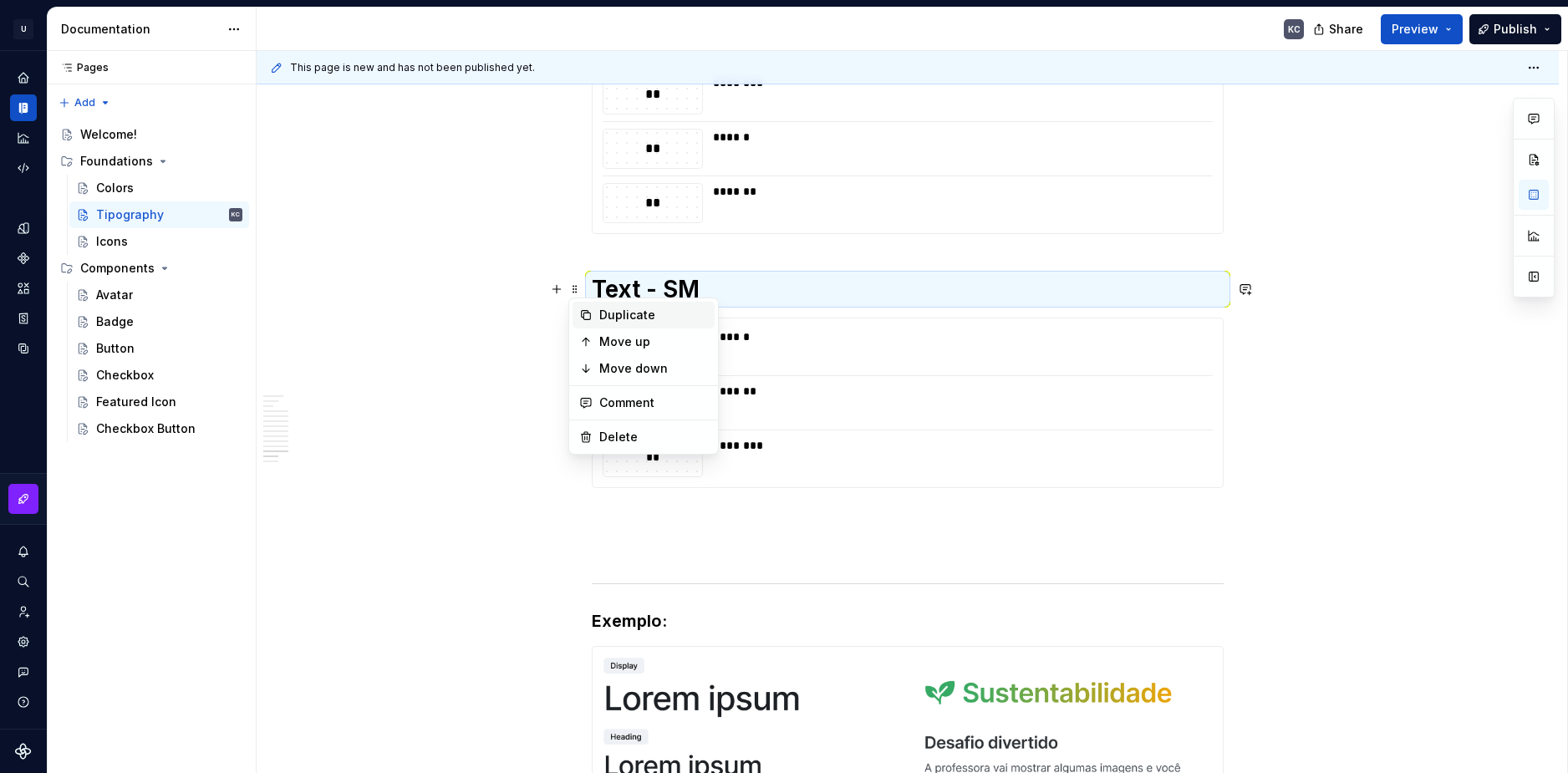
click at [593, 314] on div "Duplicate" at bounding box center [644, 315] width 142 height 27
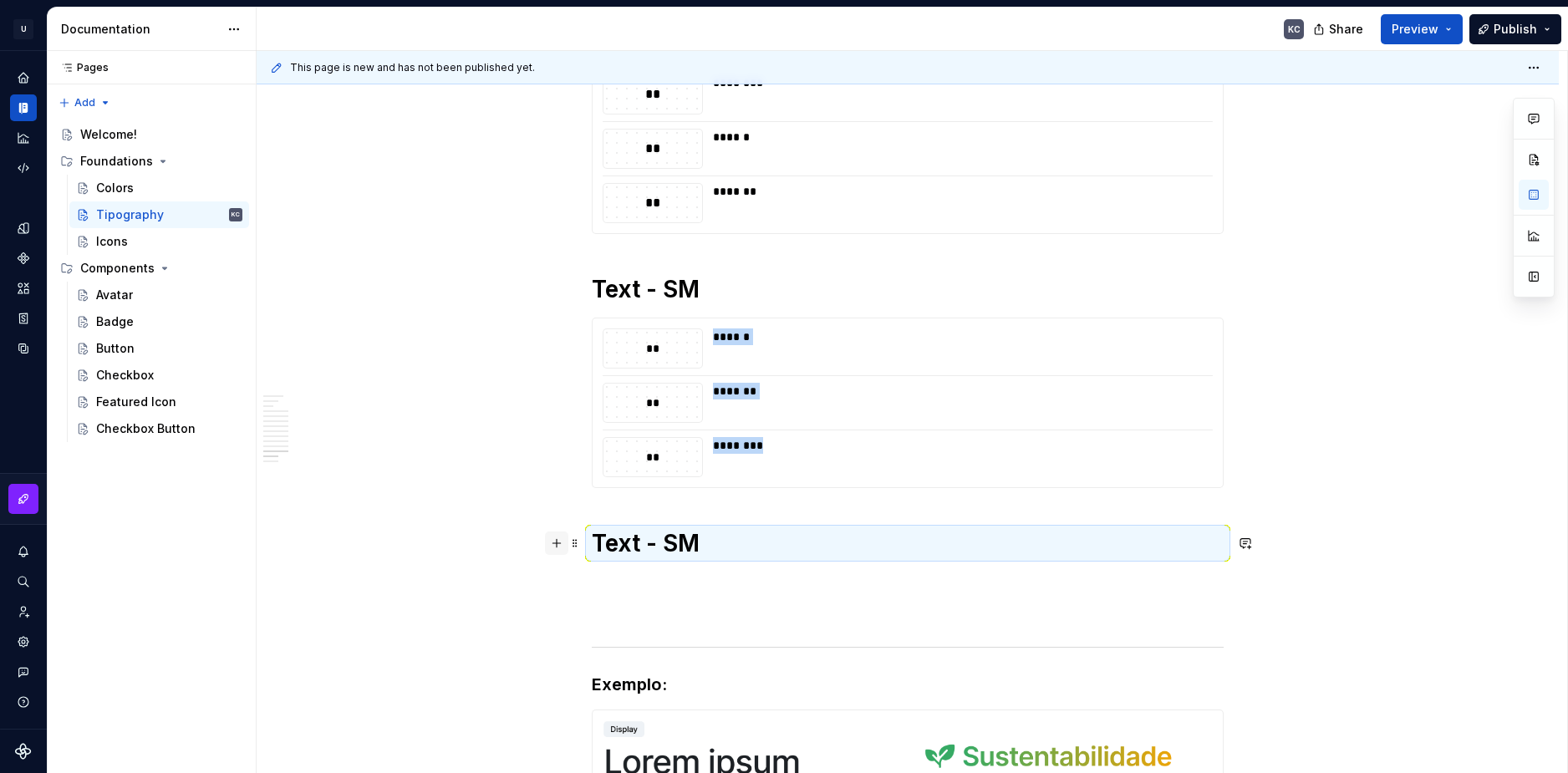
click at [557, 550] on button "button" at bounding box center [557, 543] width 23 height 23
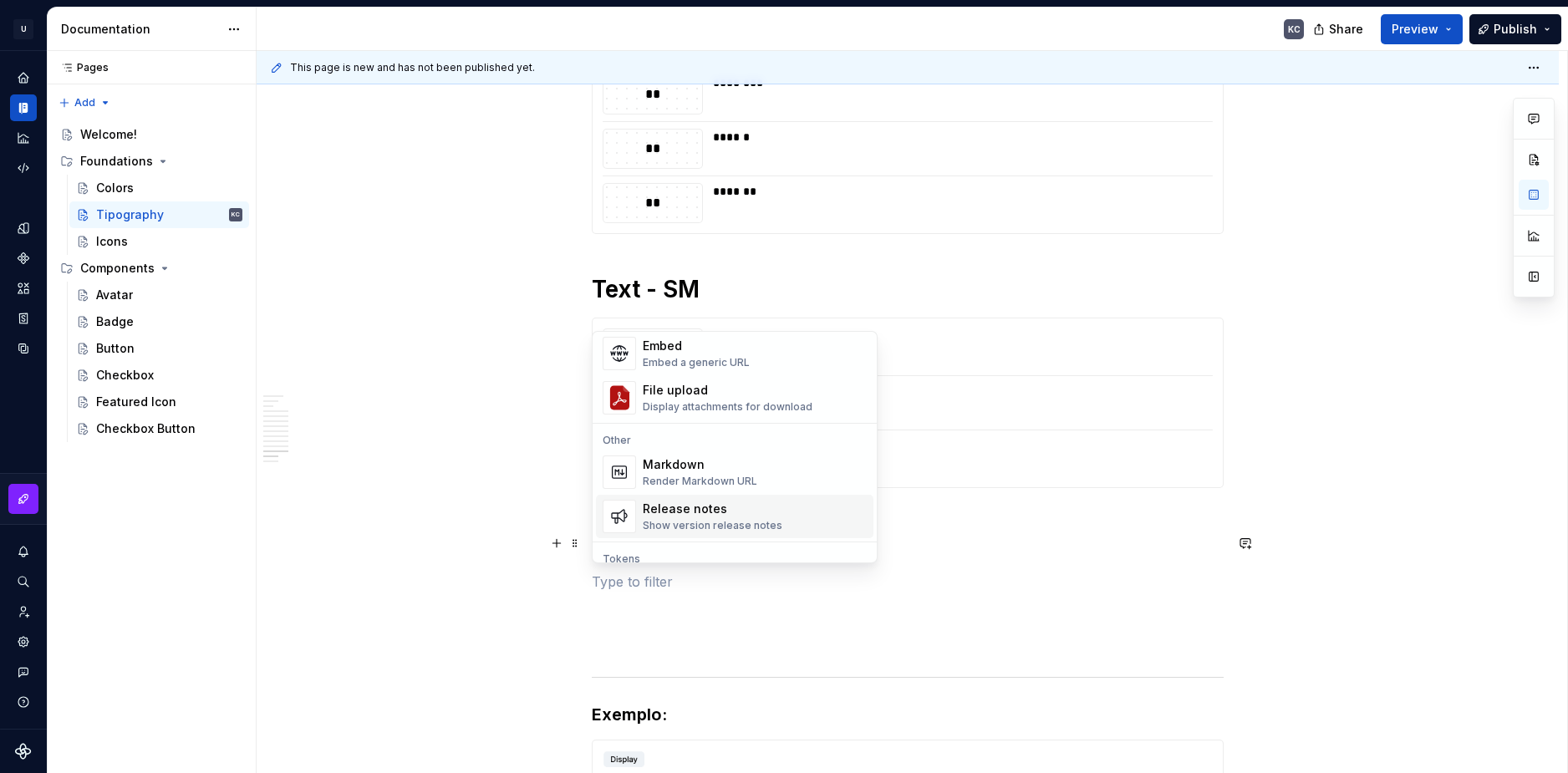
scroll to position [1087, 0]
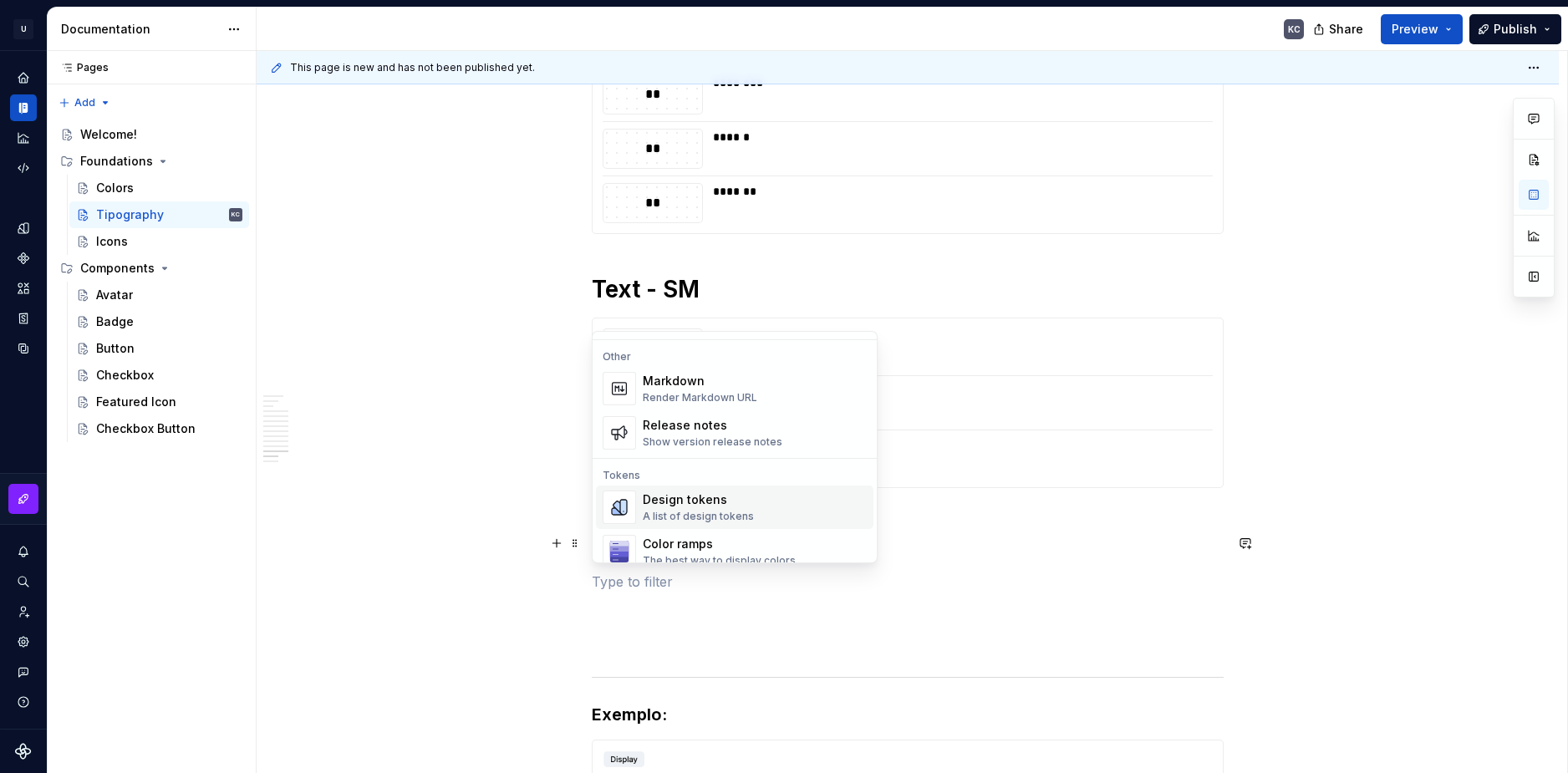
click at [676, 500] on div "Design tokens" at bounding box center [699, 500] width 111 height 17
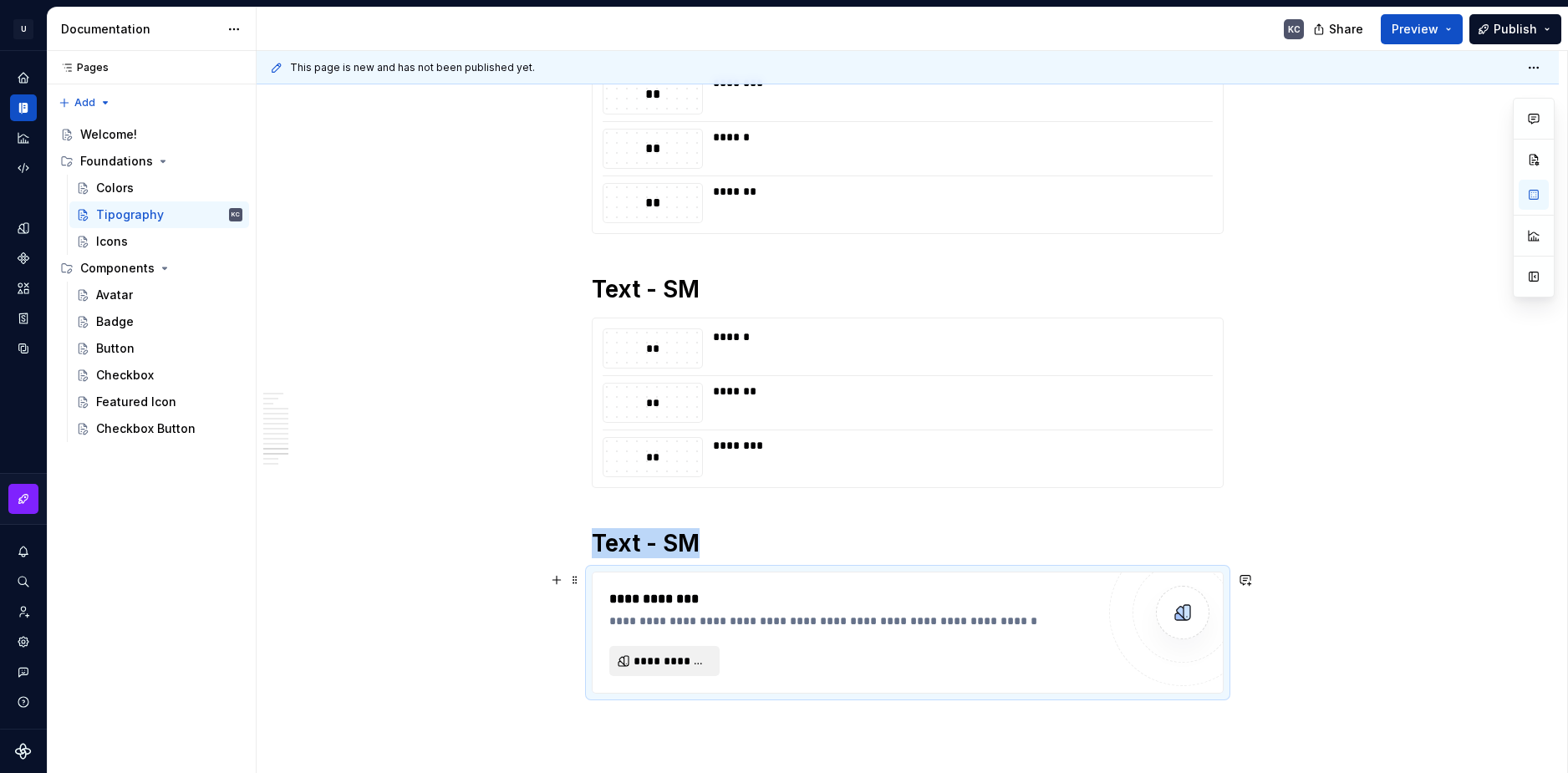
click at [703, 657] on span "**********" at bounding box center [672, 661] width 76 height 17
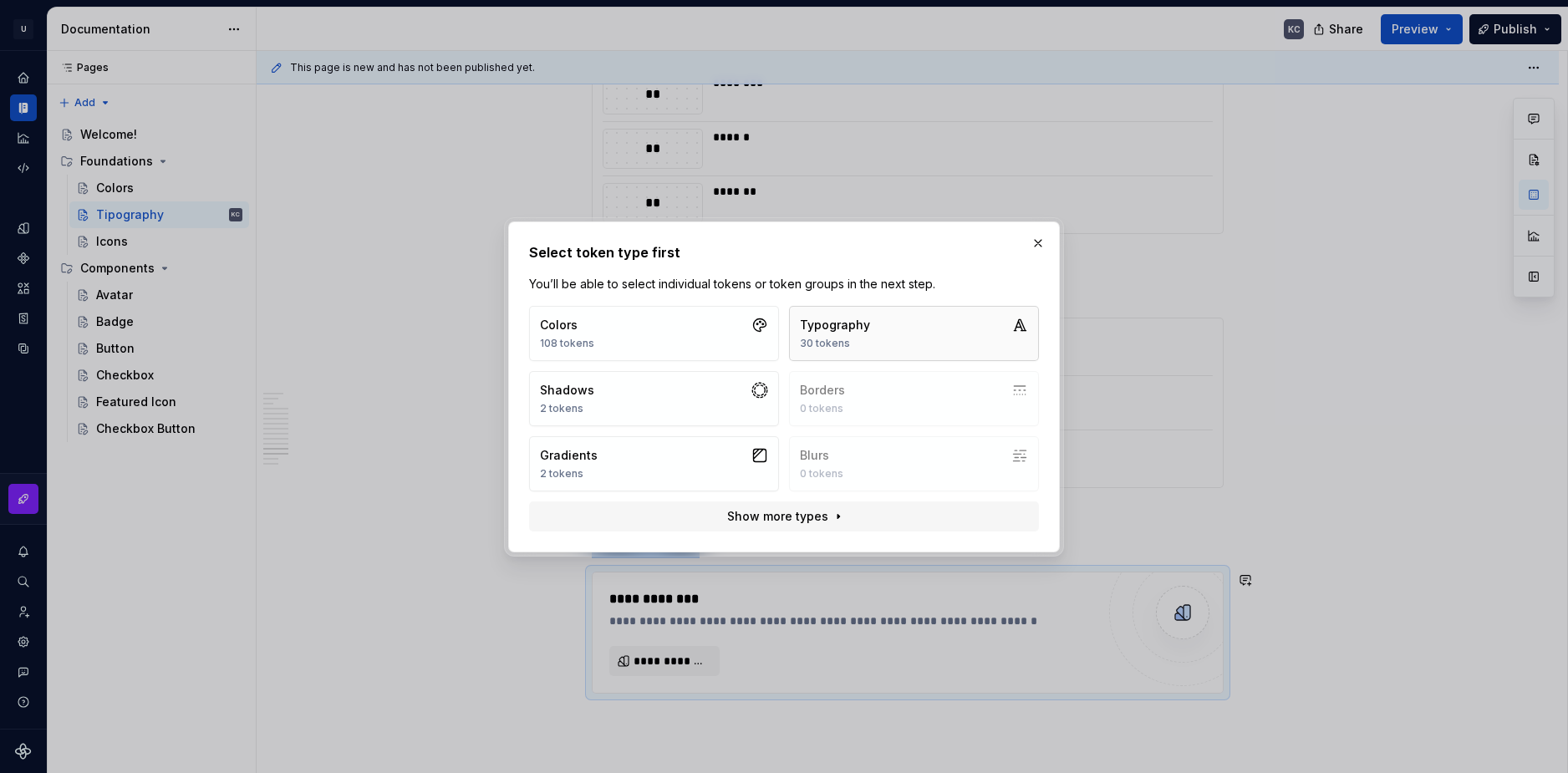
click at [843, 346] on div "30 tokens" at bounding box center [835, 343] width 70 height 13
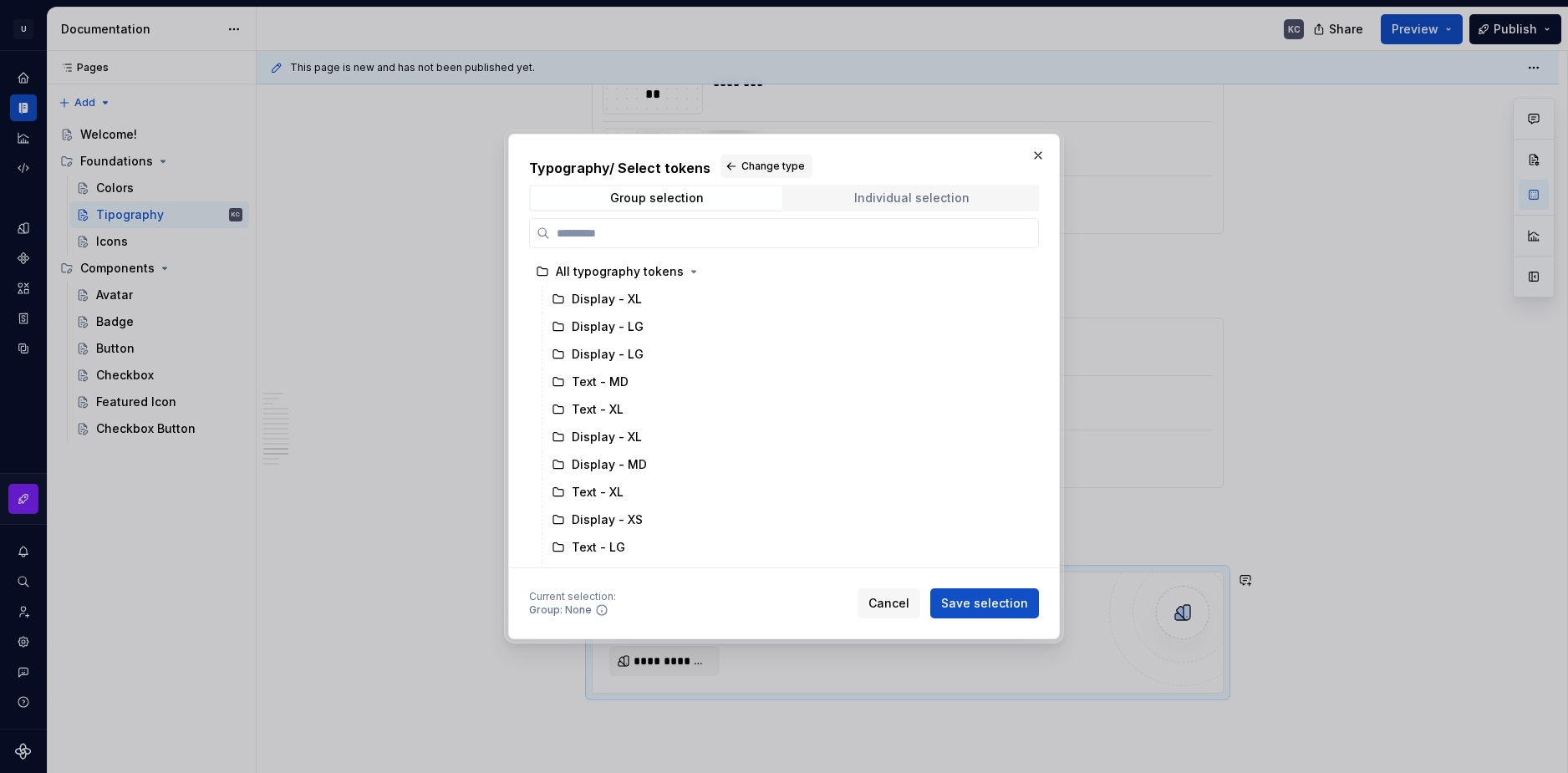
drag, startPoint x: 884, startPoint y: 217, endPoint x: 880, endPoint y: 208, distance: 9.8
click at [884, 214] on div "Typography / Select tokens Change type Group selection Individual selection All…" at bounding box center [783, 361] width 510 height 413
click at [877, 201] on div "Individual selection" at bounding box center [912, 198] width 115 height 13
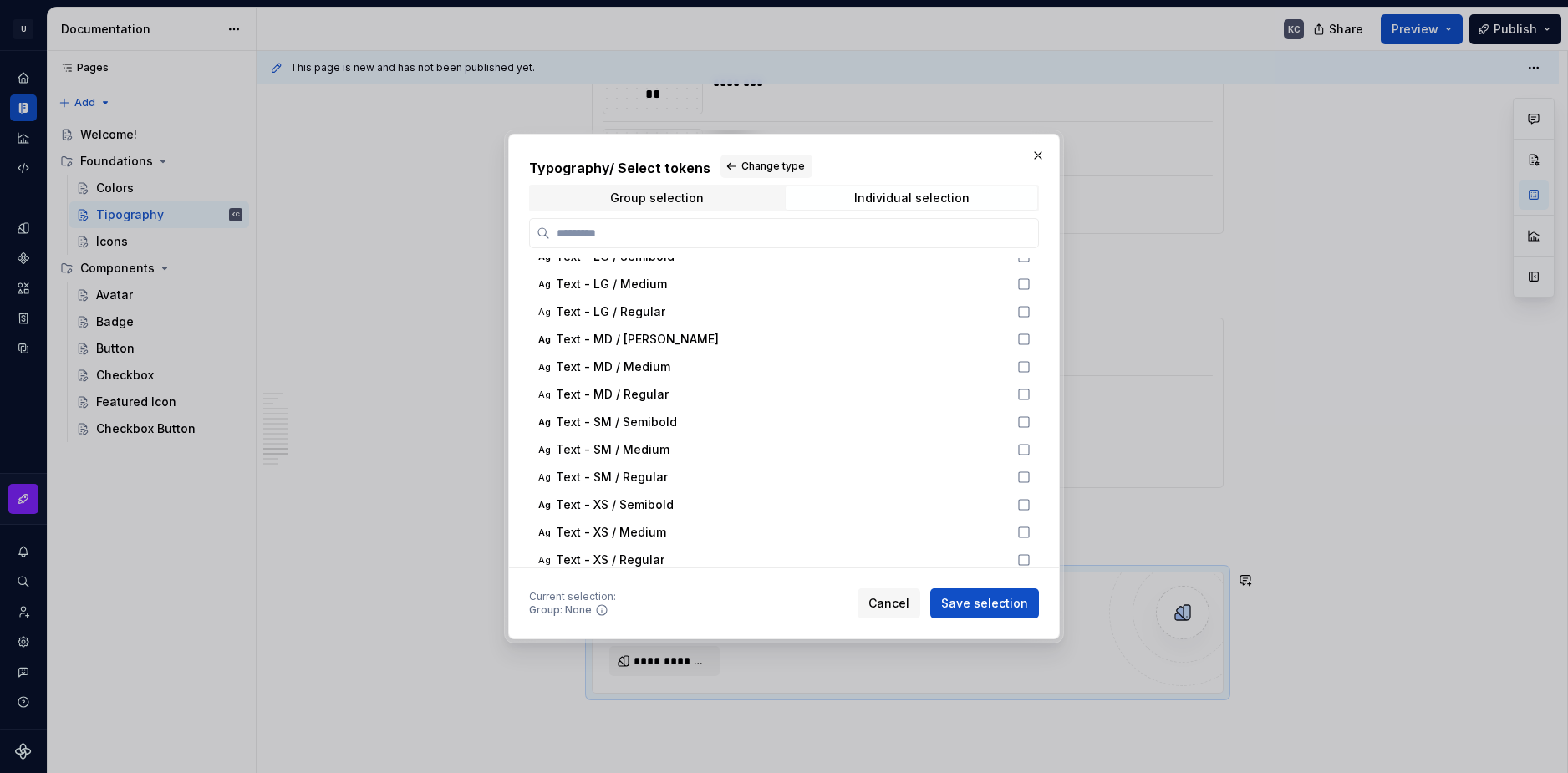
scroll to position [502, 0]
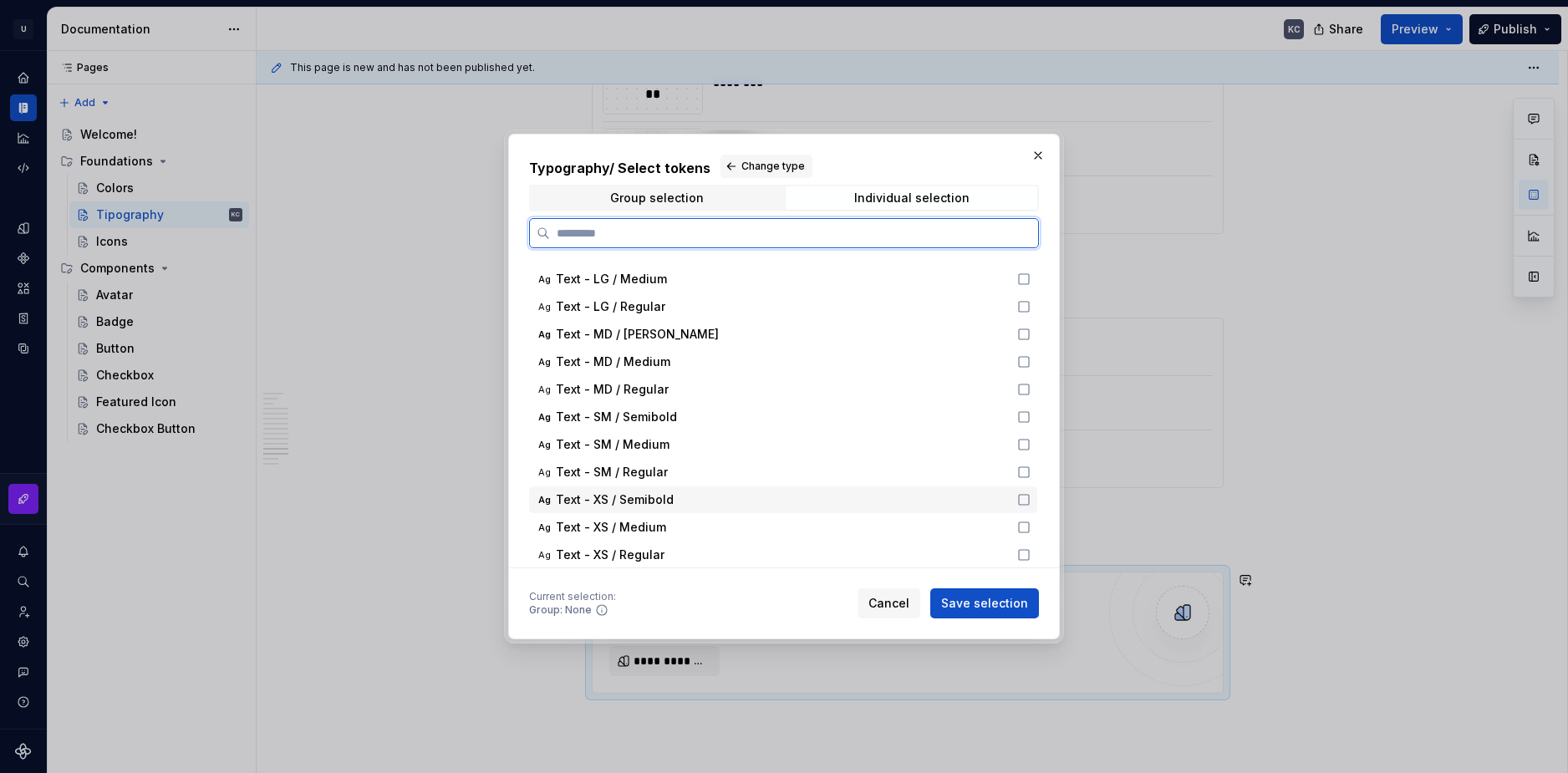
click at [707, 498] on div "Text - XS / Semibold" at bounding box center [781, 500] width 451 height 17
click at [698, 534] on div "Text - XS / Medium" at bounding box center [781, 527] width 451 height 17
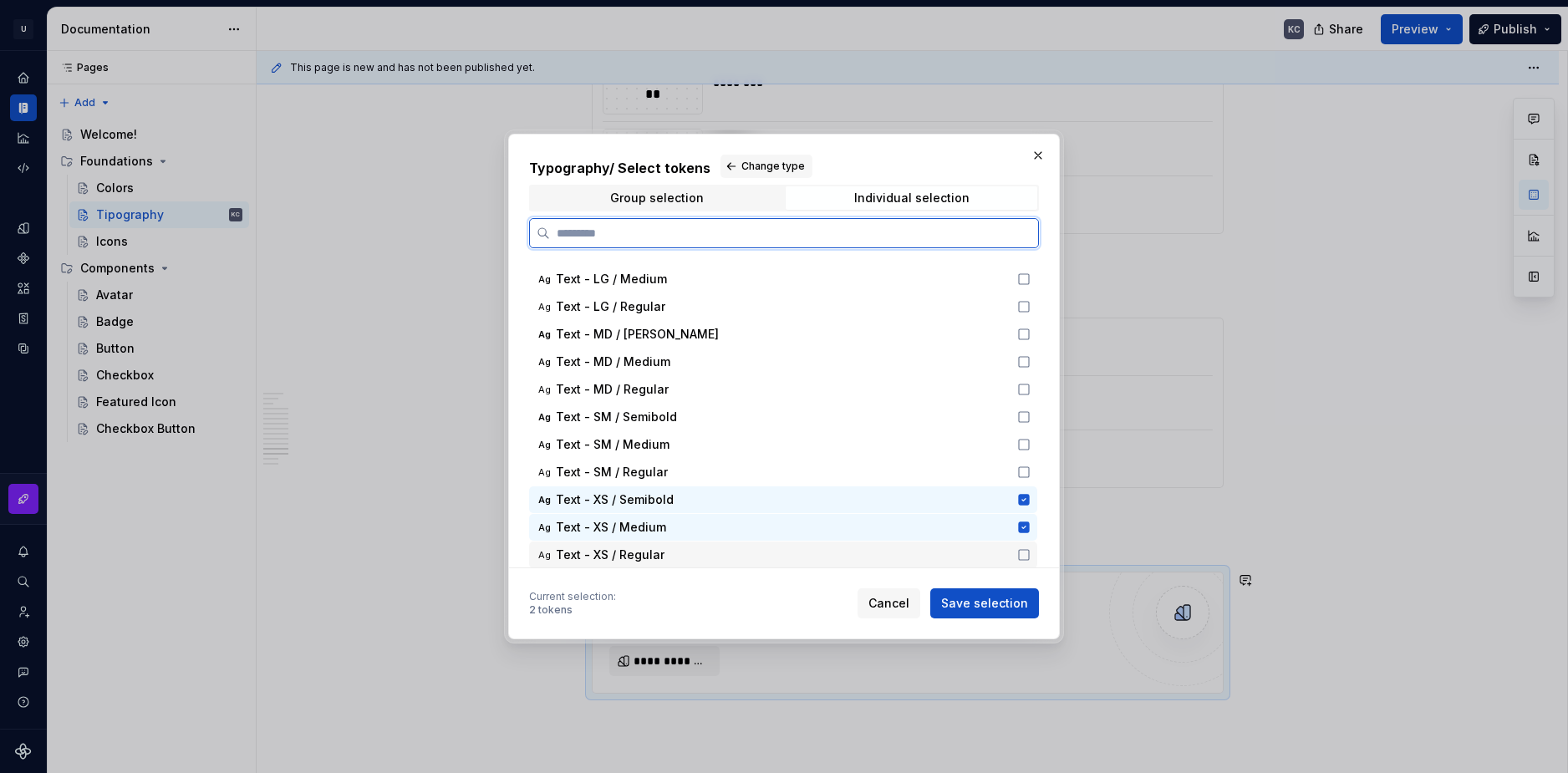
click at [696, 556] on div "Text - XS / Regular" at bounding box center [781, 555] width 451 height 17
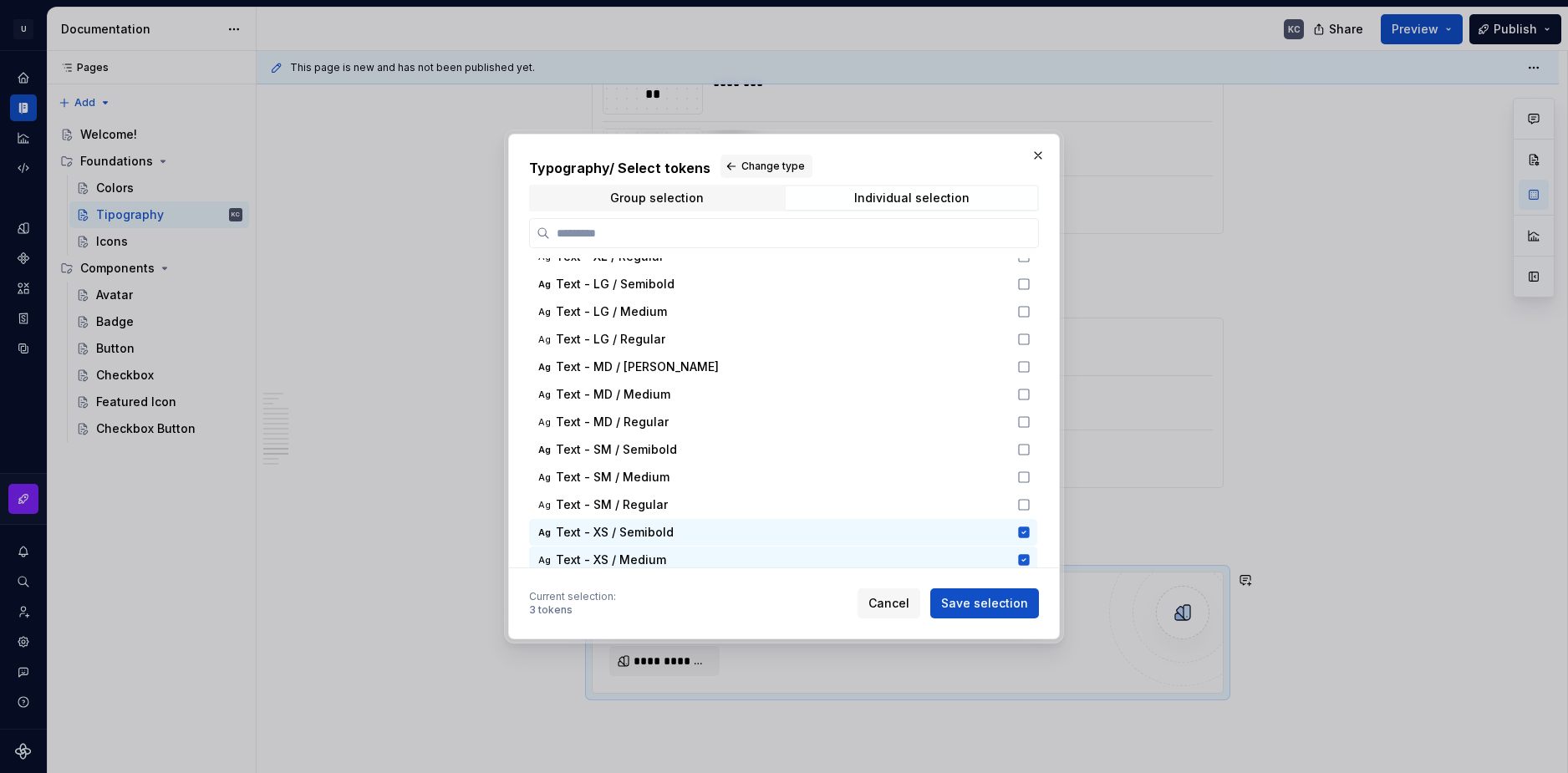
scroll to position [502, 0]
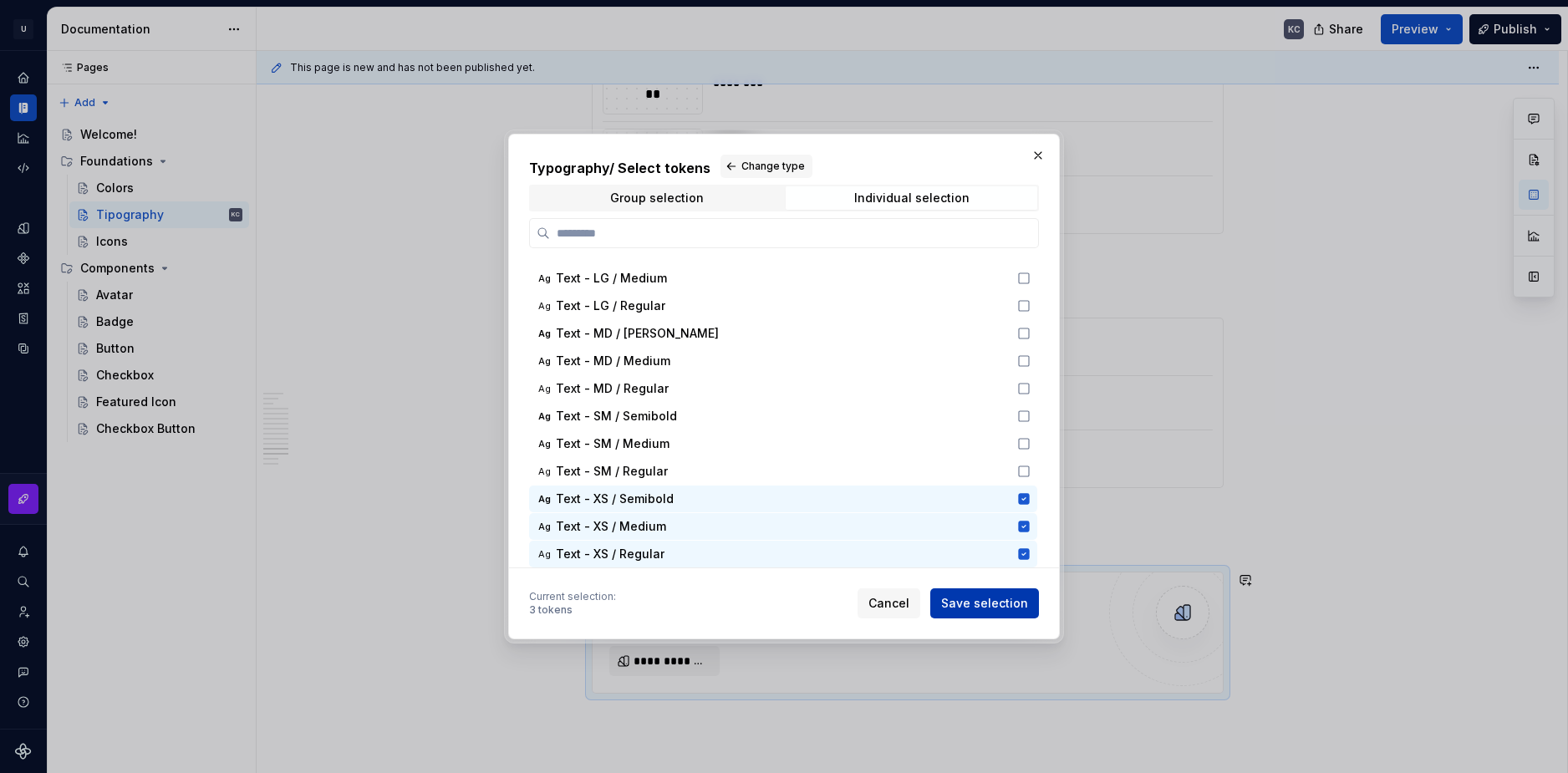
click at [985, 611] on span "Save selection" at bounding box center [984, 603] width 87 height 17
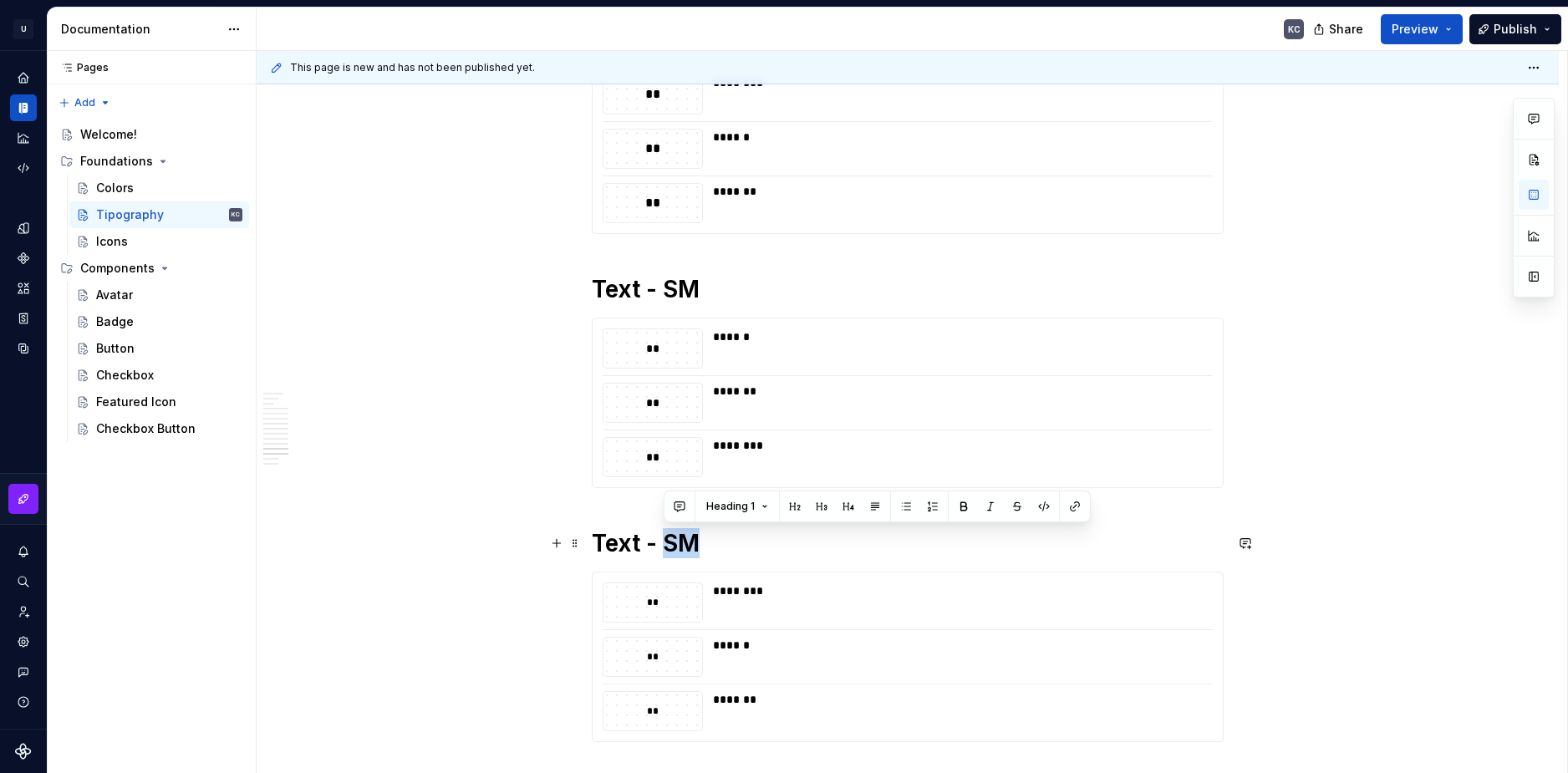
drag, startPoint x: 668, startPoint y: 545, endPoint x: 707, endPoint y: 541, distance: 39.2
click at [707, 541] on h1 "Text - SM" at bounding box center [907, 543] width 632 height 30
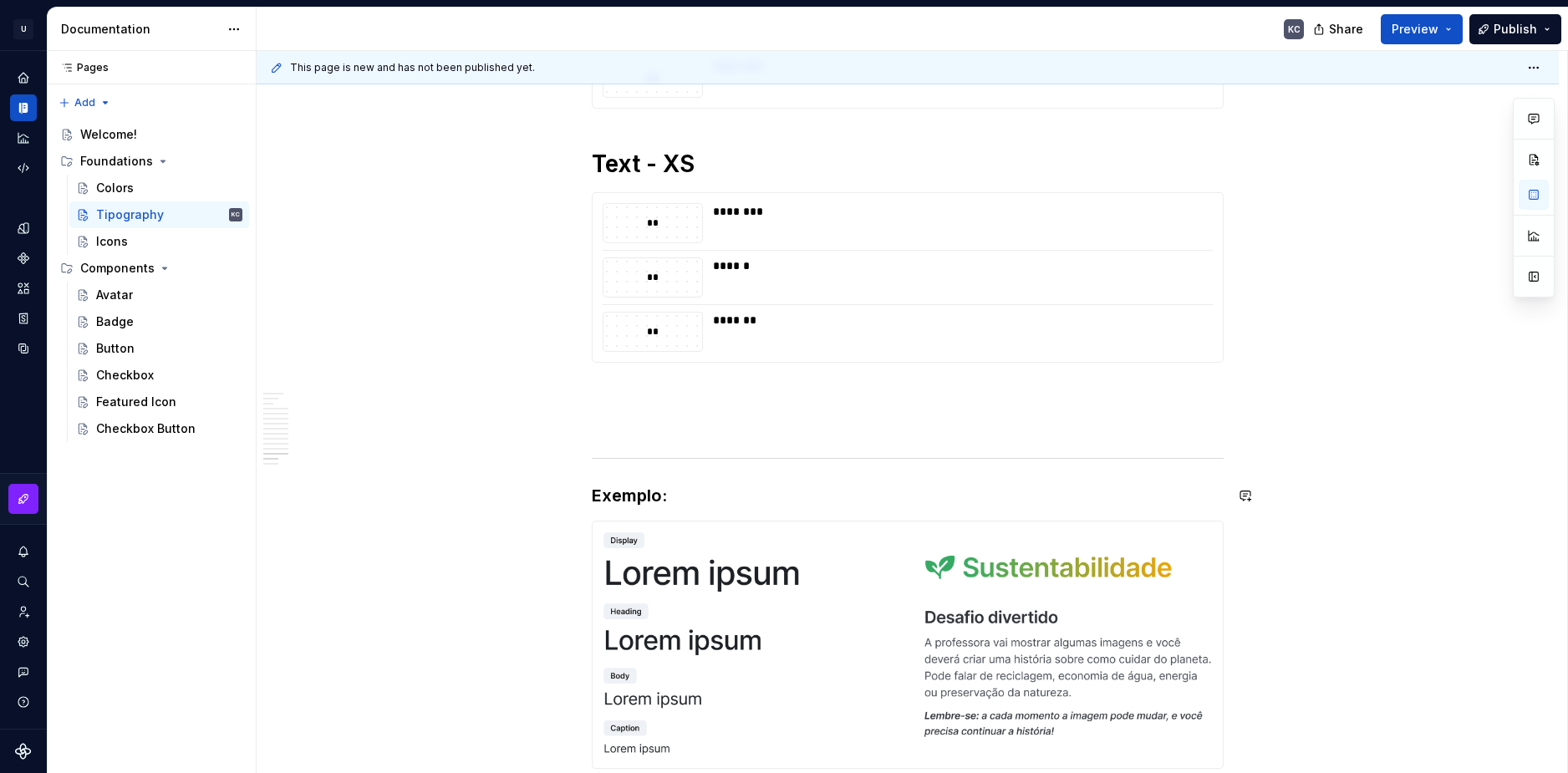
scroll to position [3823, 0]
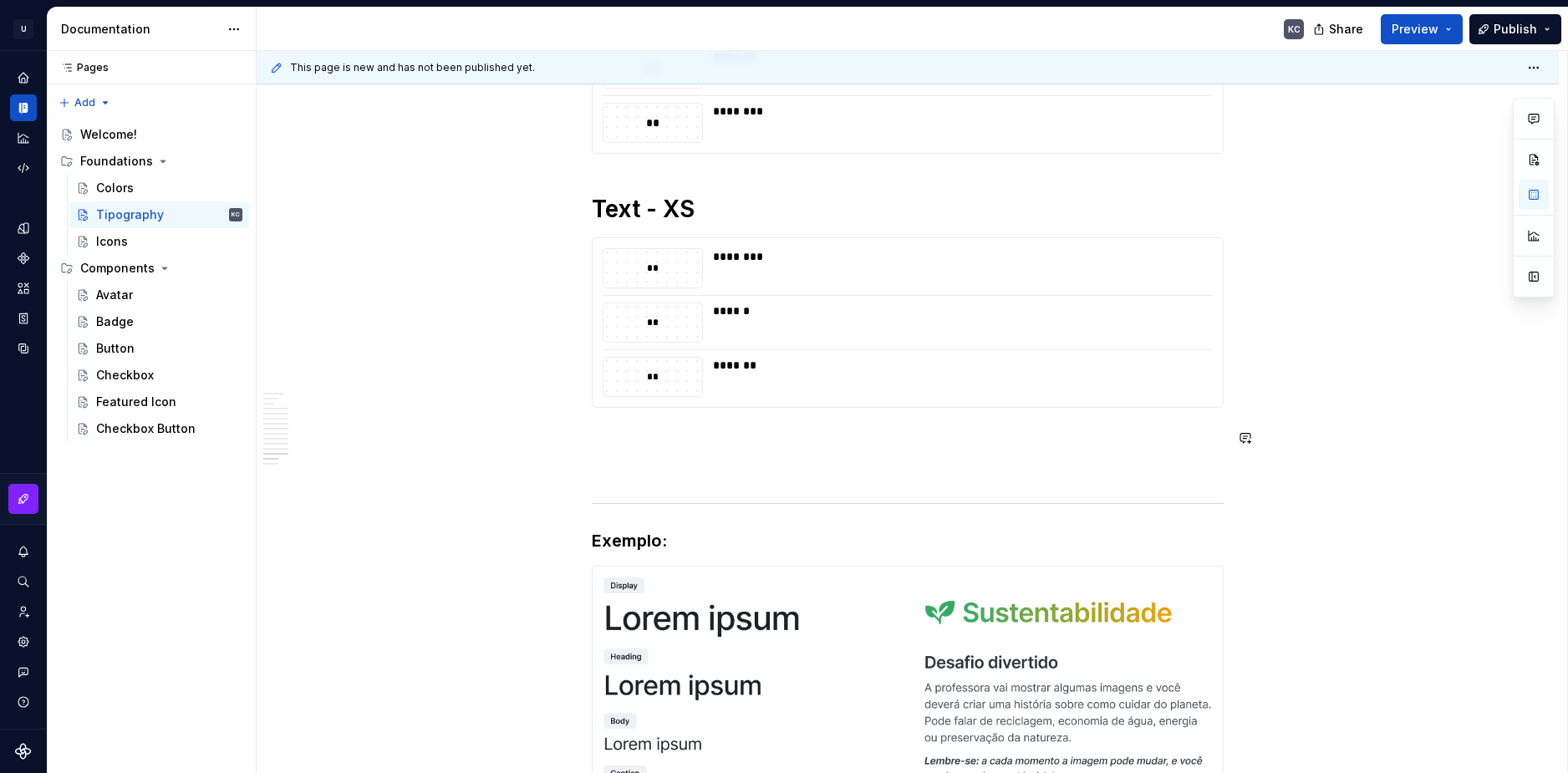
click at [571, 436] on span at bounding box center [575, 438] width 13 height 23
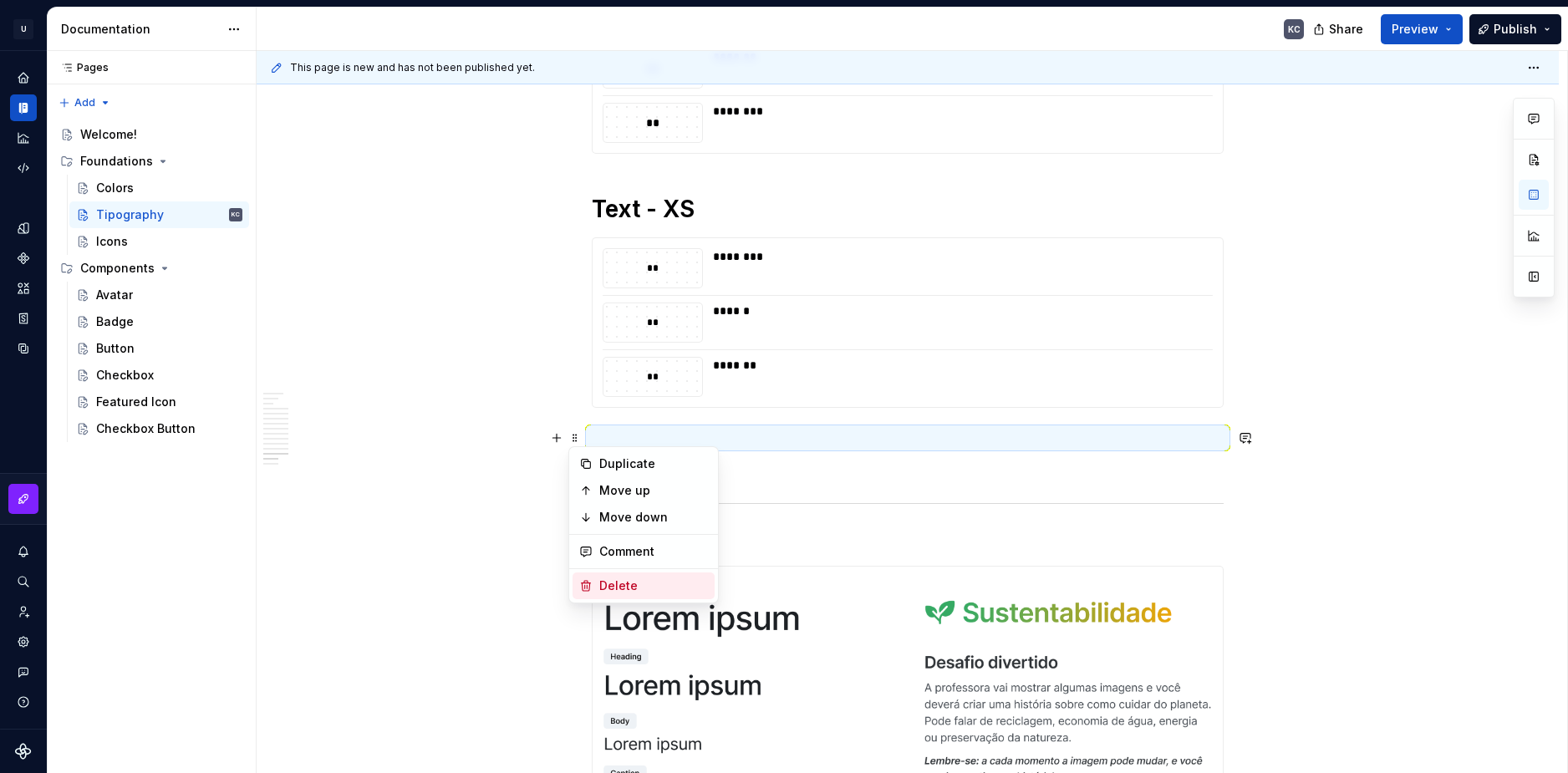
click at [637, 582] on div "Delete" at bounding box center [654, 585] width 109 height 17
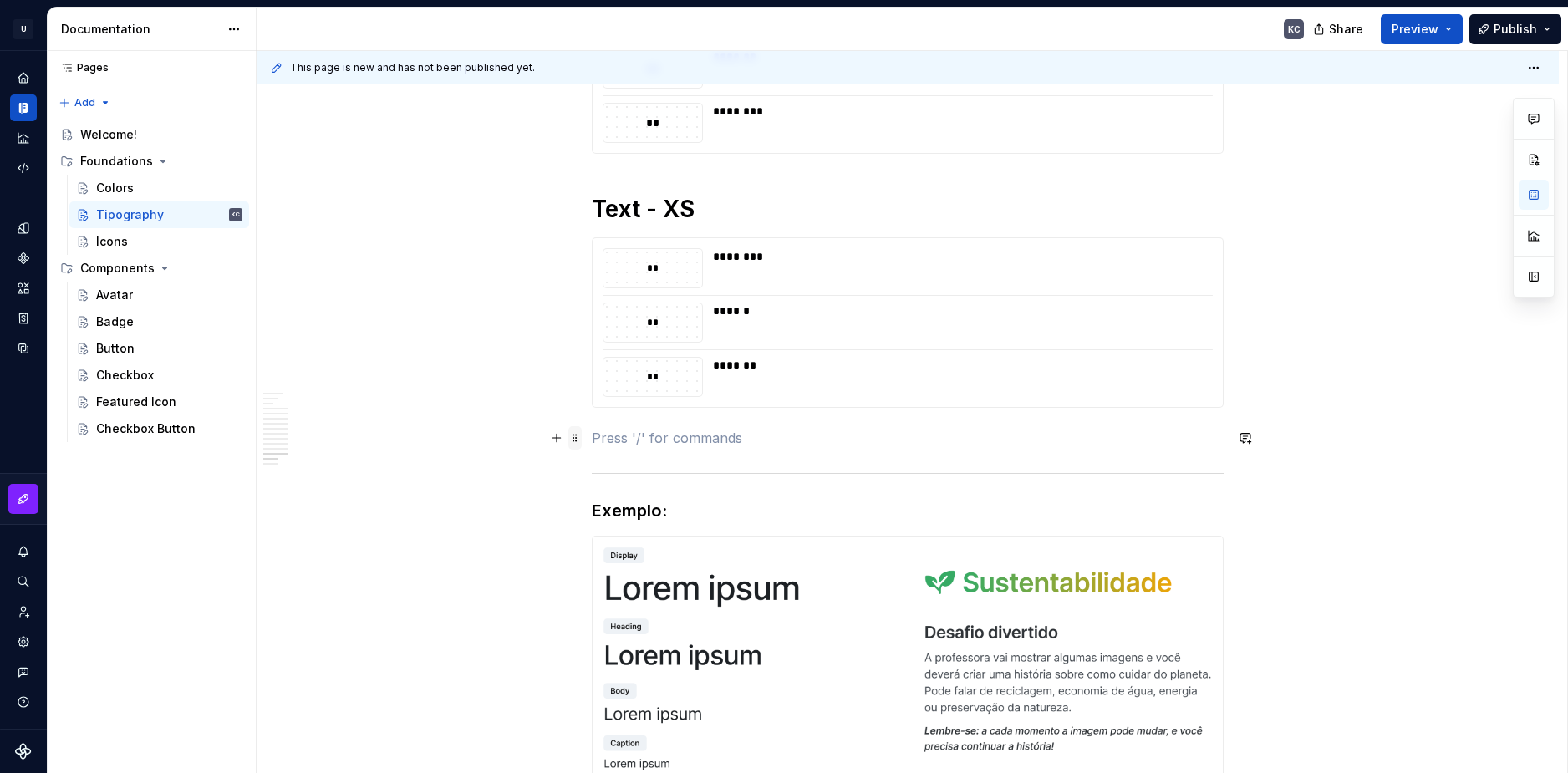
click at [576, 441] on span at bounding box center [575, 438] width 13 height 23
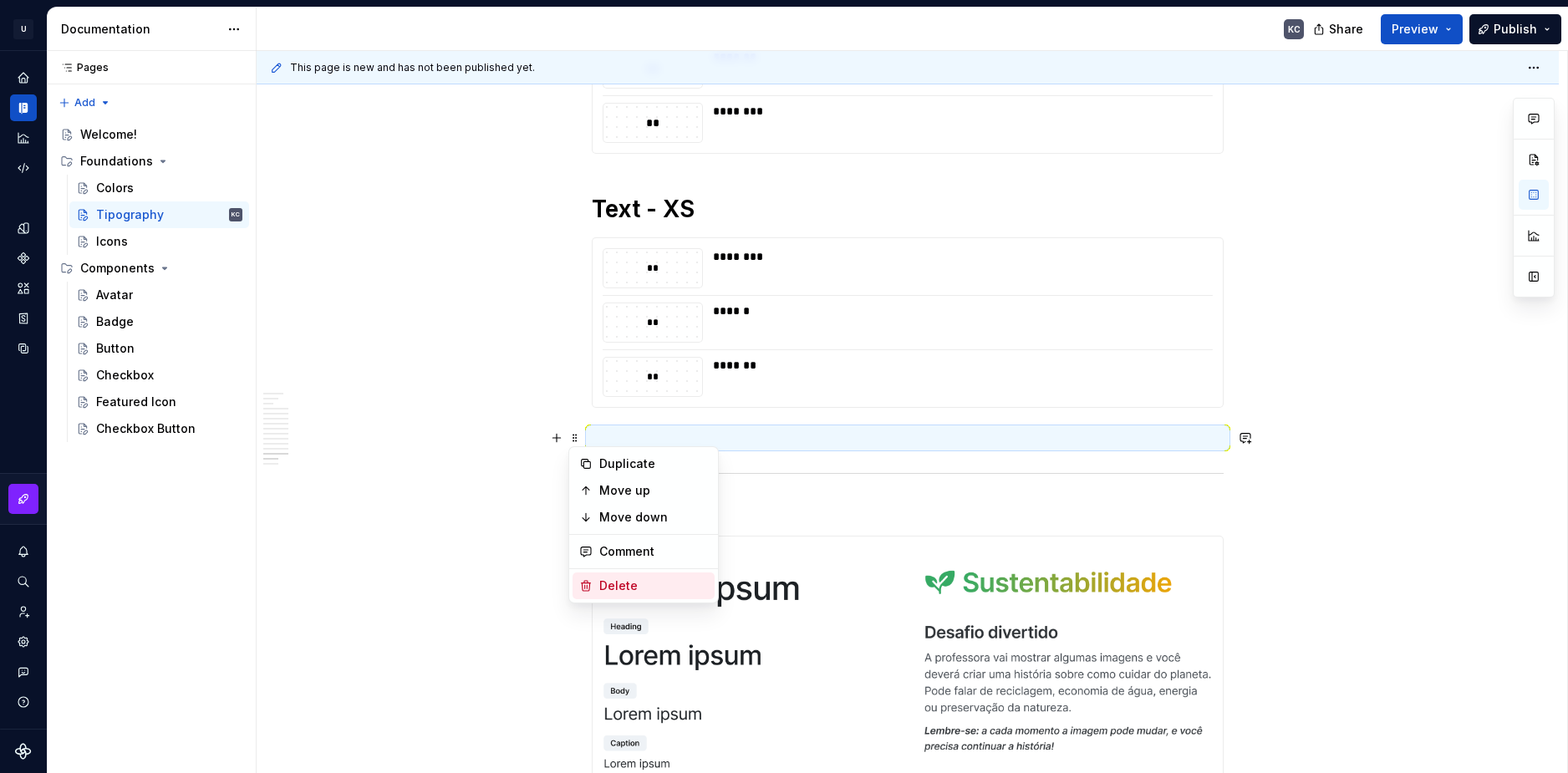
click at [610, 581] on div "Delete" at bounding box center [654, 585] width 109 height 17
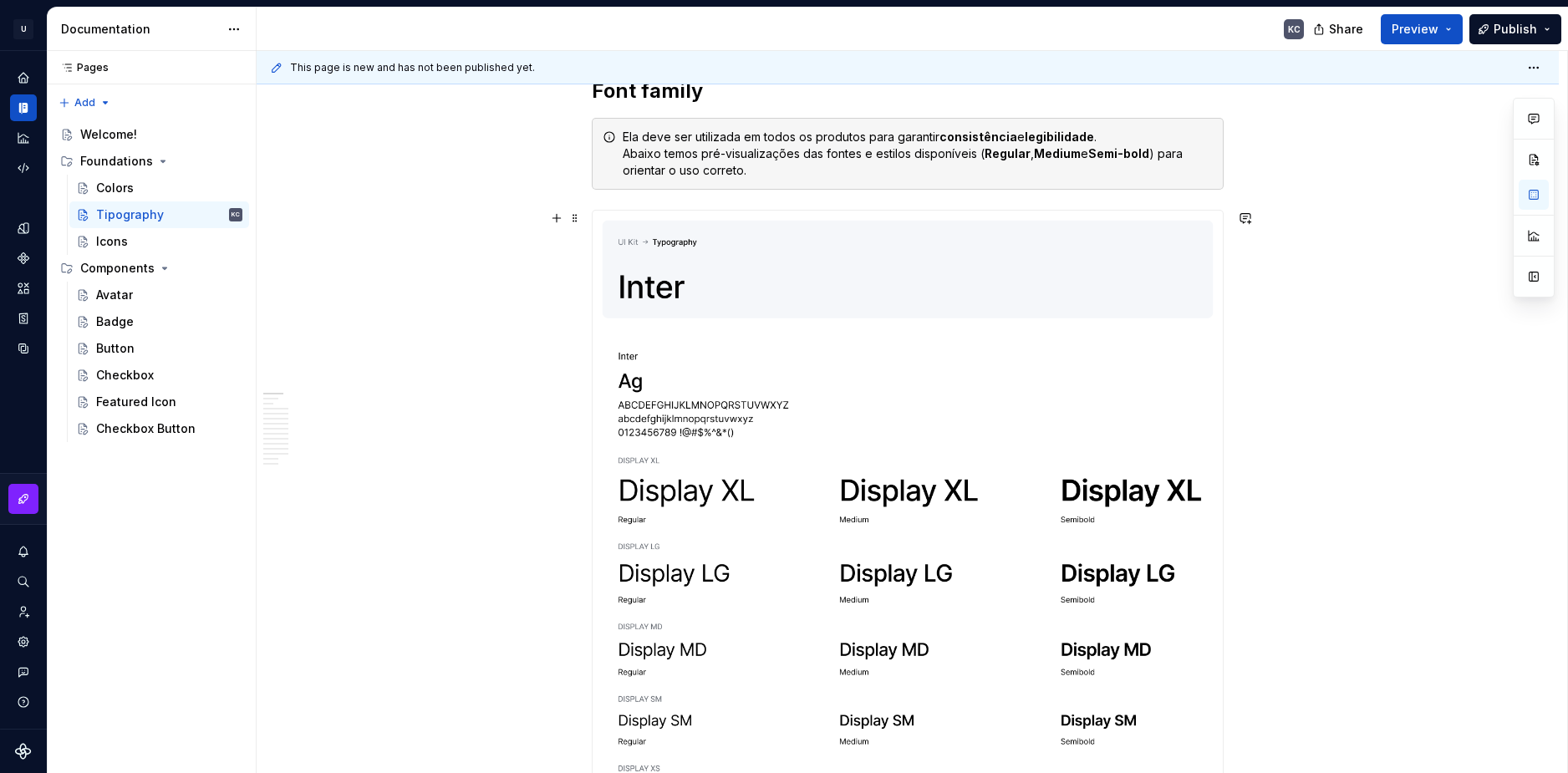
scroll to position [0, 0]
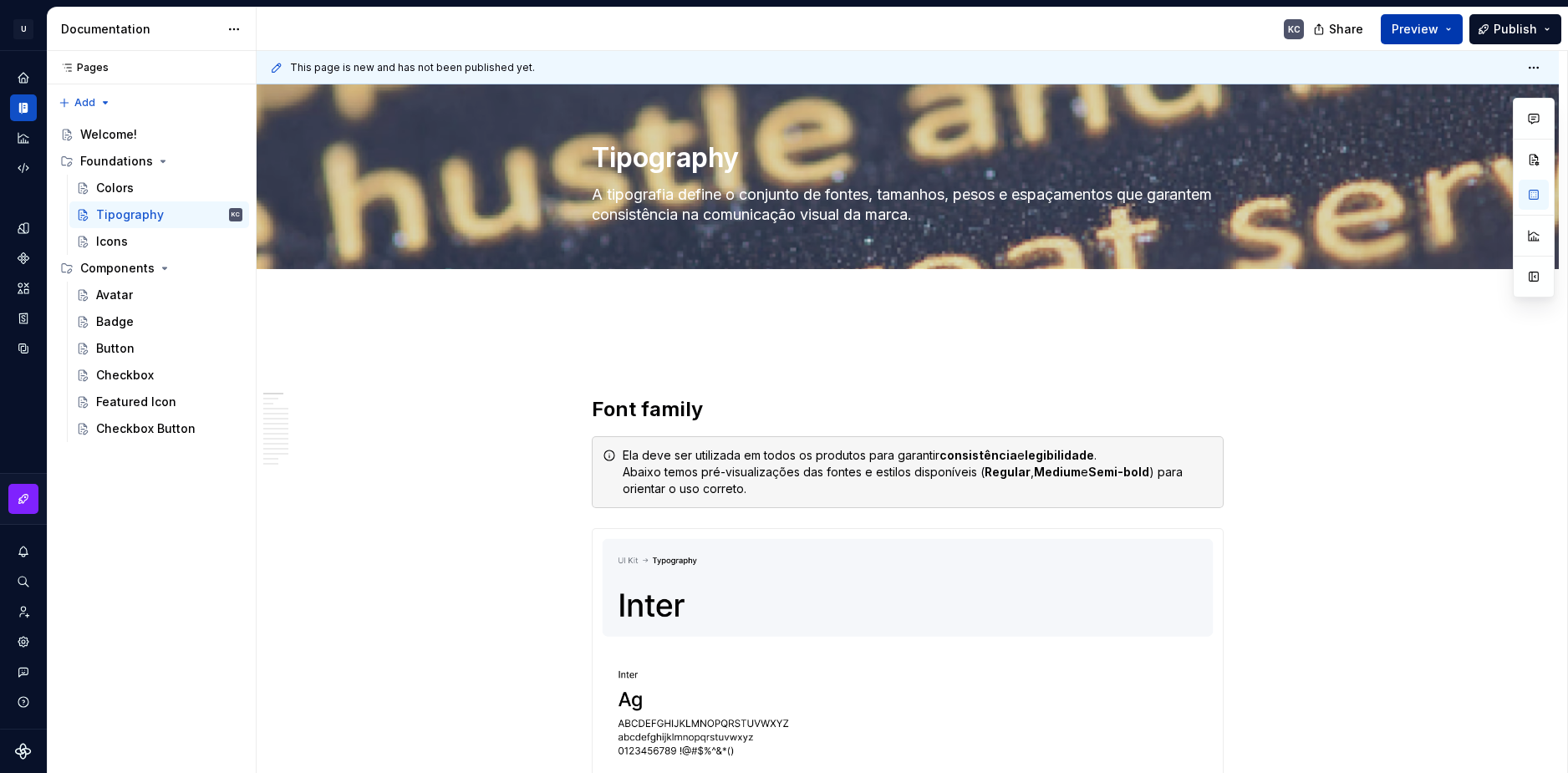
click at [1445, 28] on button "Preview" at bounding box center [1421, 29] width 82 height 30
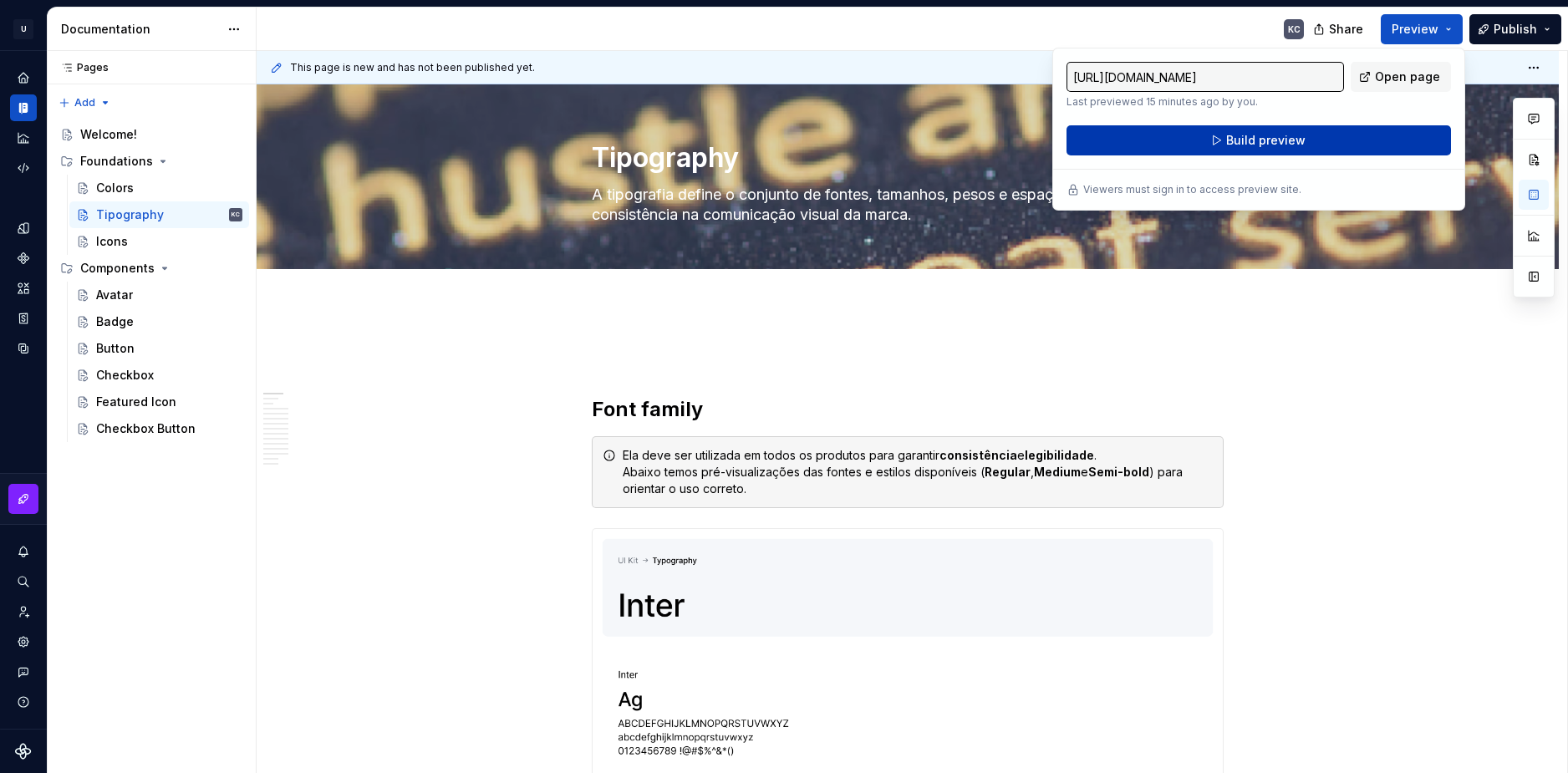
click at [1365, 133] on button "Build preview" at bounding box center [1259, 139] width 385 height 30
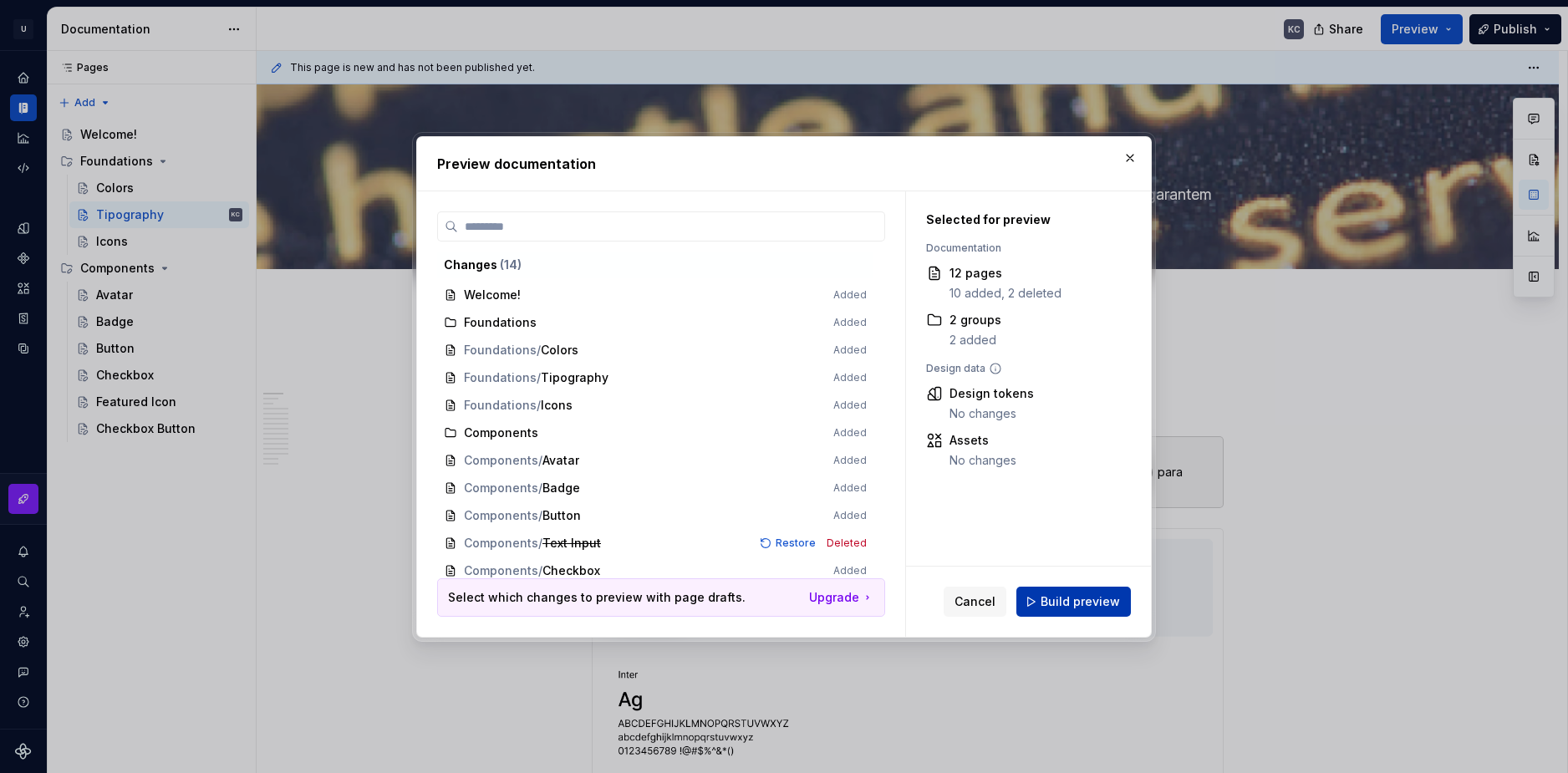
click at [1076, 601] on span "Build preview" at bounding box center [1080, 601] width 79 height 17
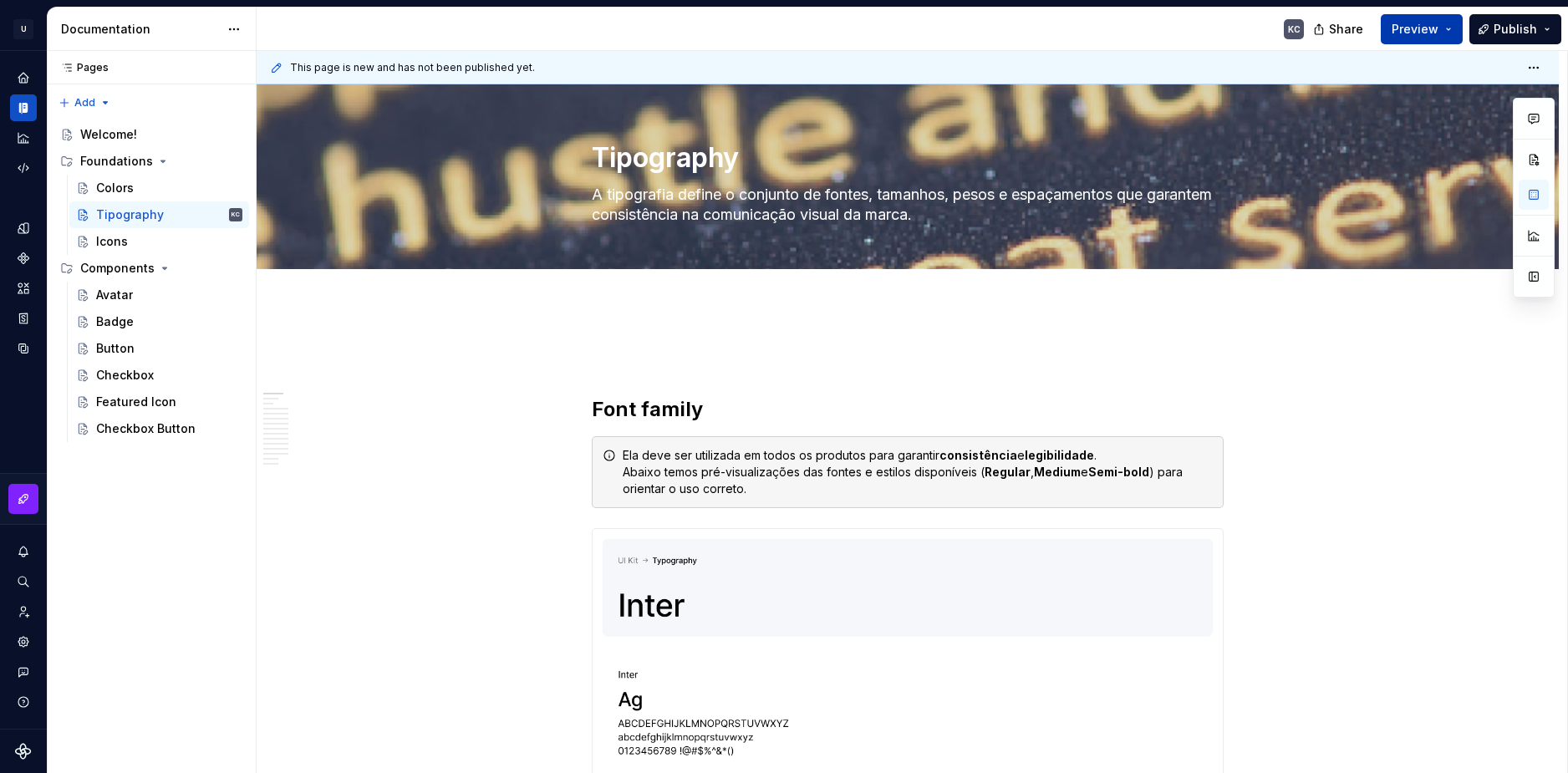
click at [1452, 20] on button "Preview" at bounding box center [1421, 29] width 82 height 30
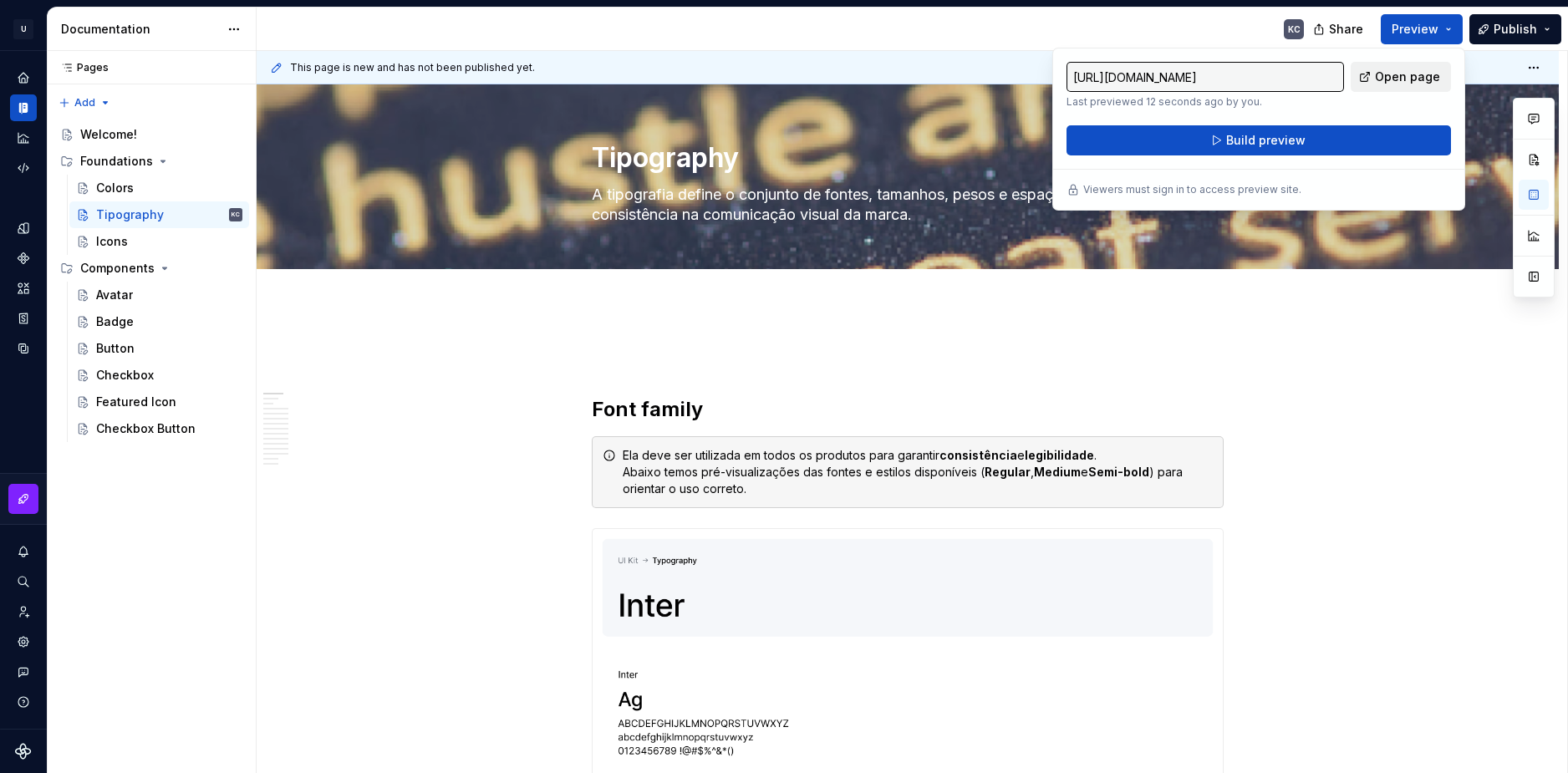
click at [1427, 76] on span "Open page" at bounding box center [1407, 76] width 66 height 17
click at [1419, 30] on span "Preview" at bounding box center [1415, 29] width 47 height 17
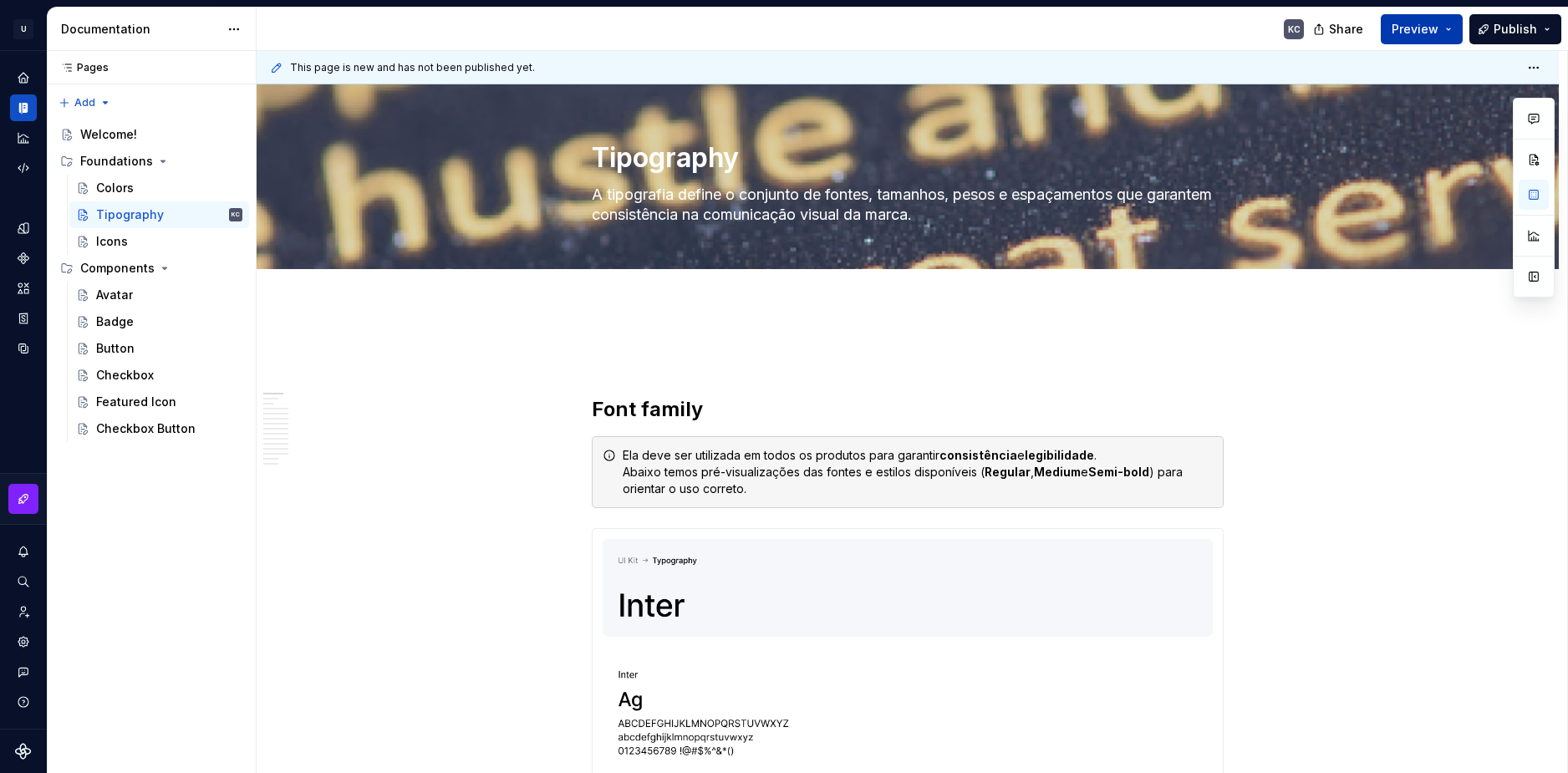
click at [1419, 30] on span "Preview" at bounding box center [1415, 29] width 47 height 17
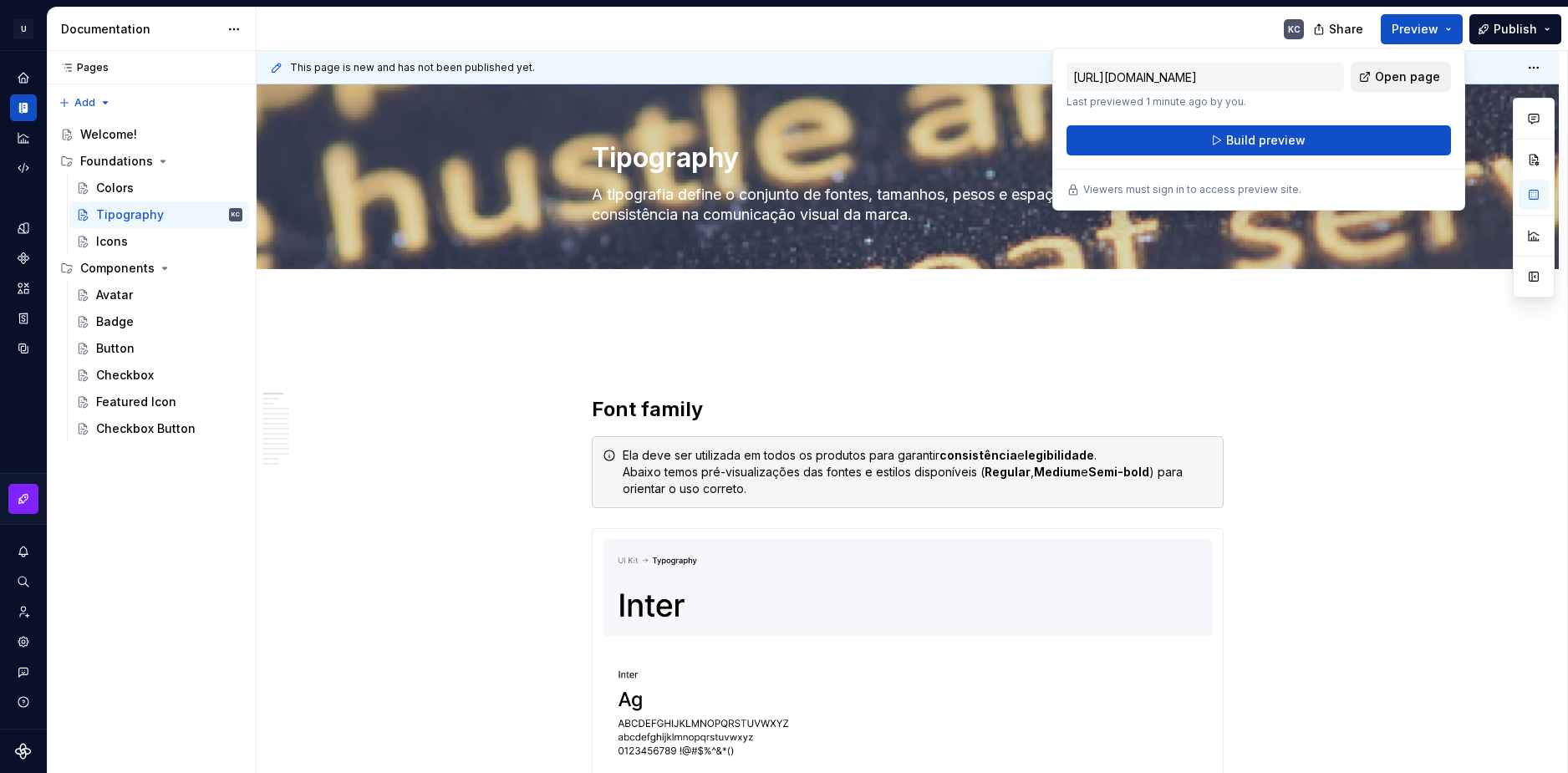
click at [1383, 76] on span "Open page" at bounding box center [1407, 76] width 66 height 17
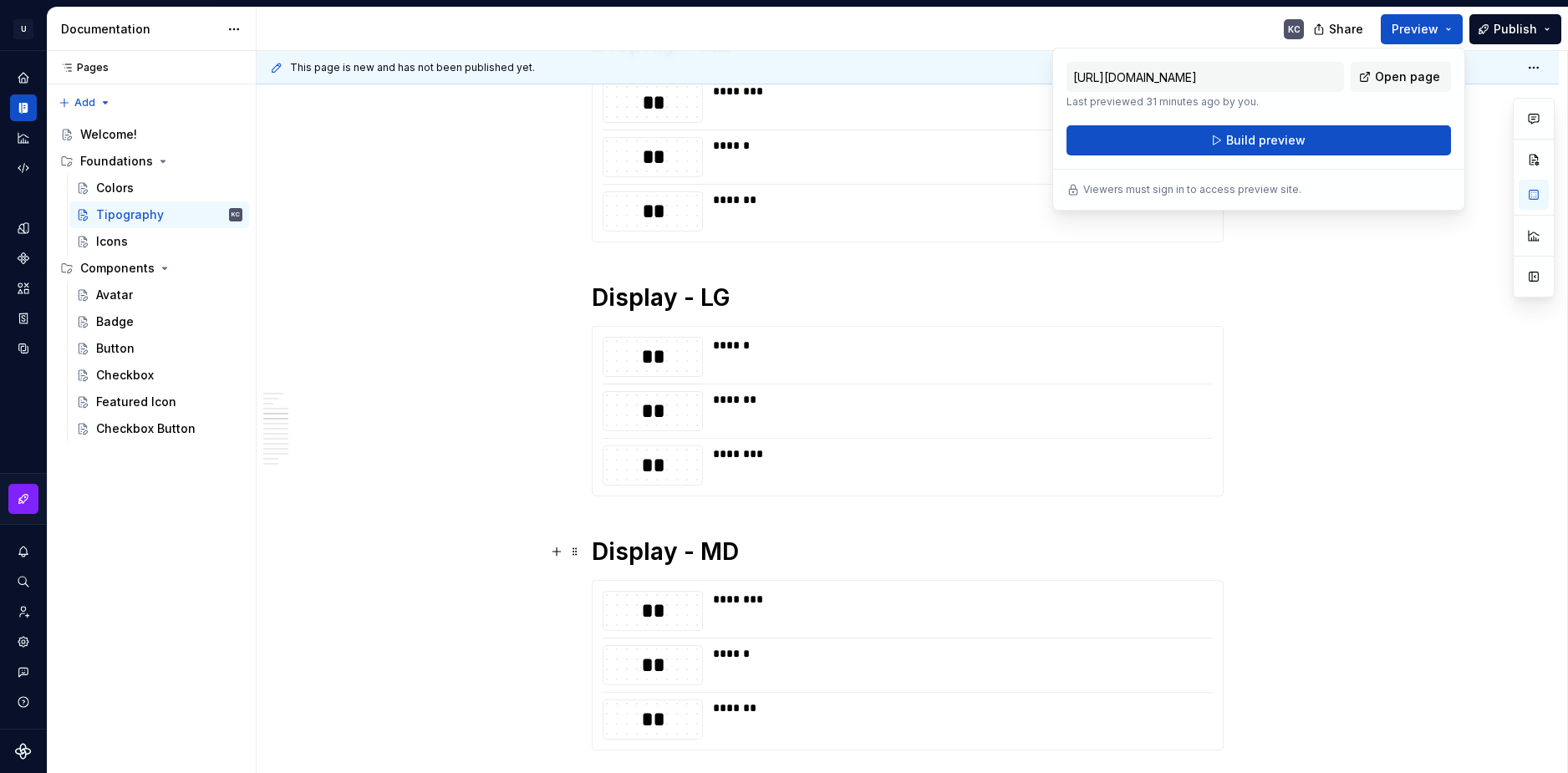
scroll to position [2005, 0]
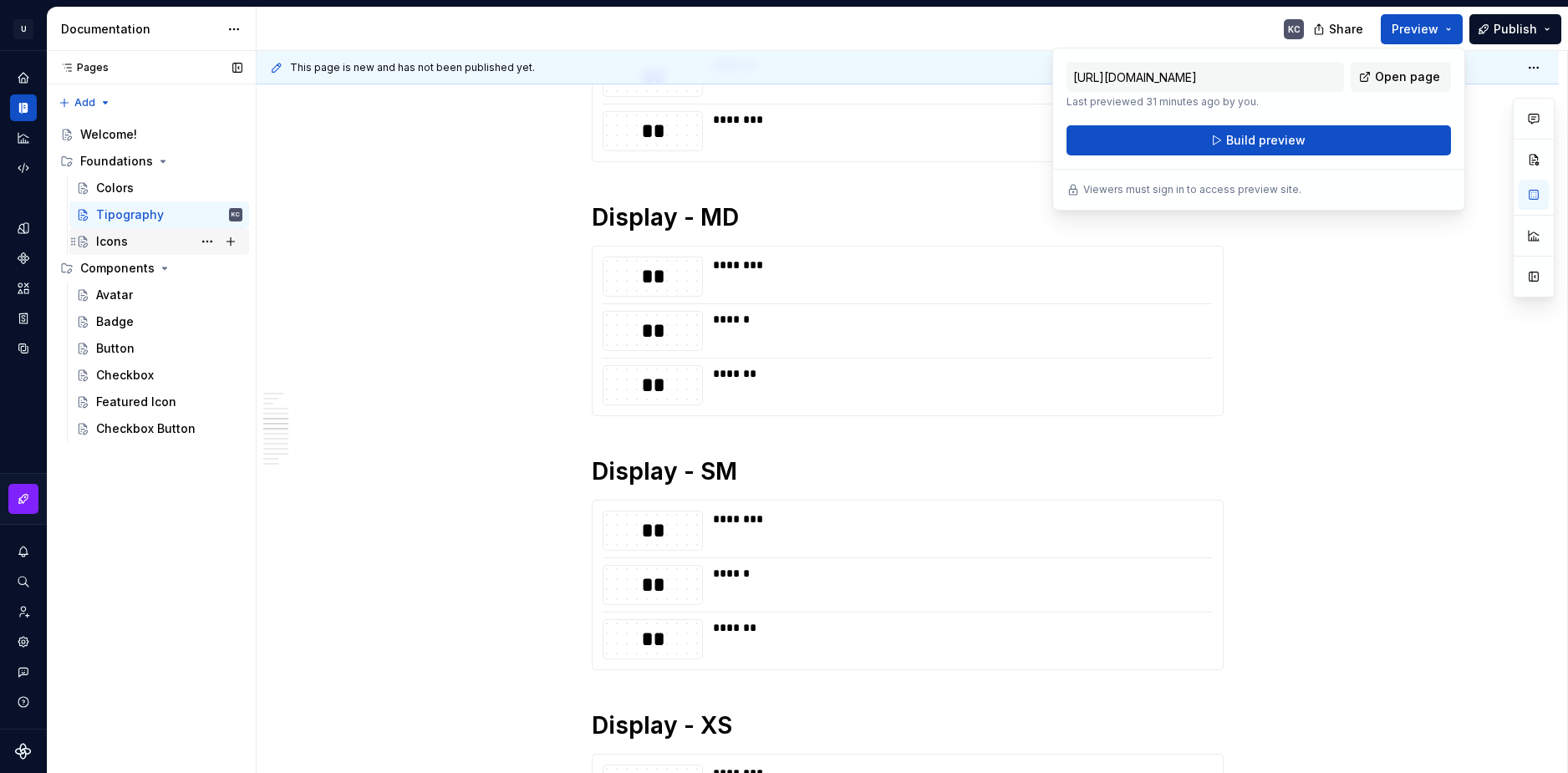
click at [151, 243] on div "Icons" at bounding box center [169, 242] width 147 height 23
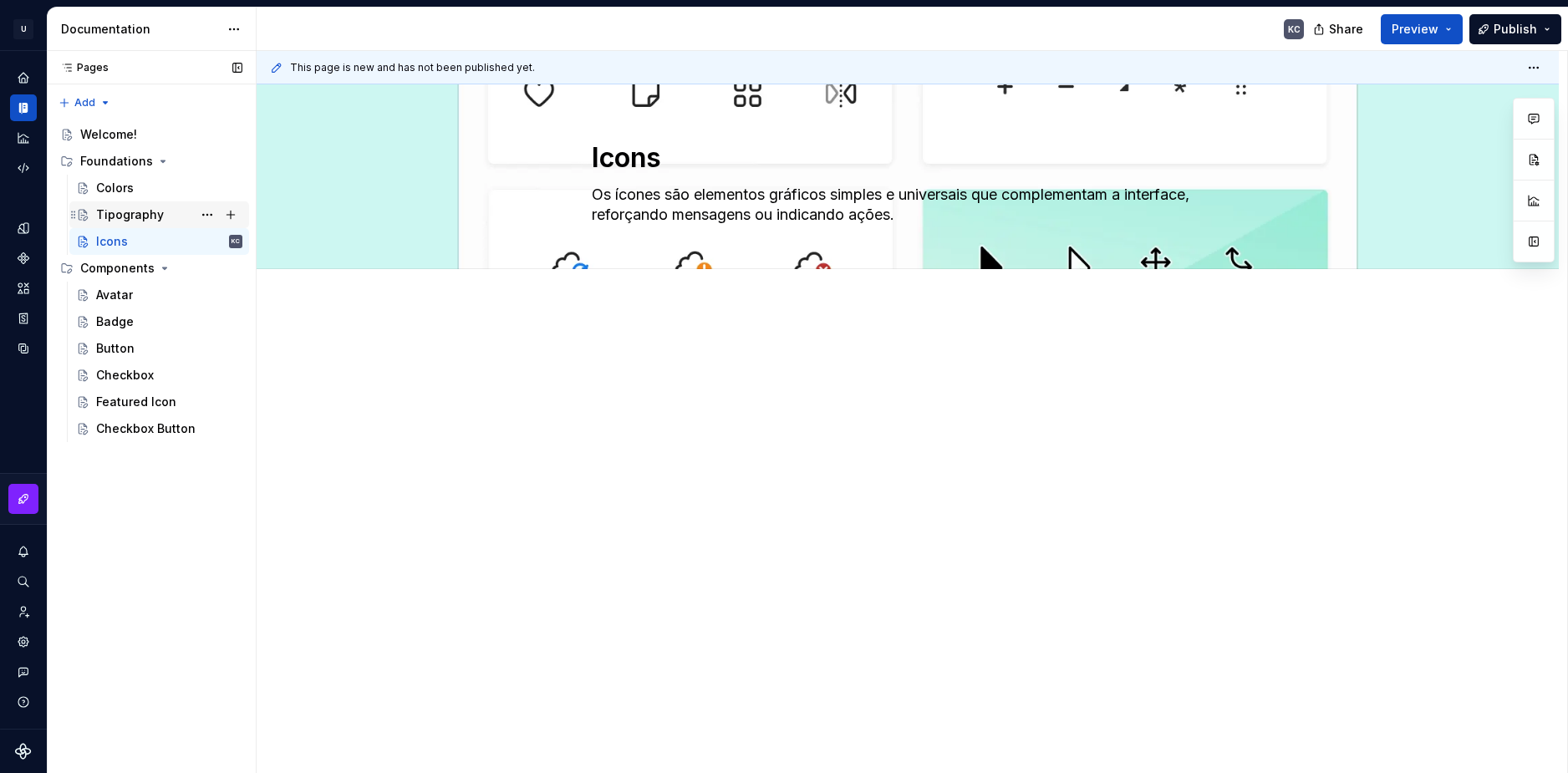
click at [127, 214] on div "Tipography" at bounding box center [129, 215] width 67 height 17
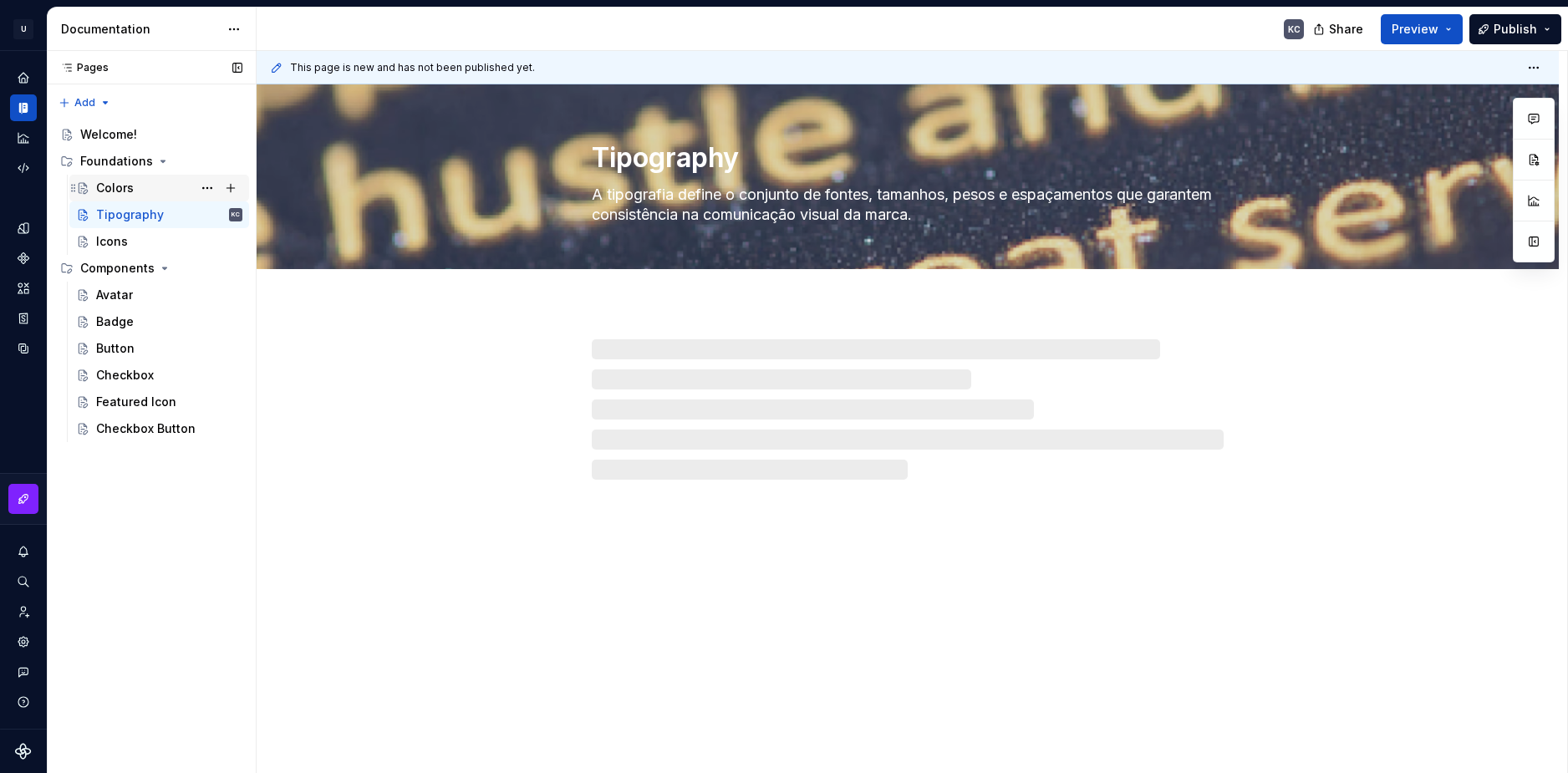
drag, startPoint x: 138, startPoint y: 225, endPoint x: 134, endPoint y: 189, distance: 36.2
click at [134, 189] on div "Colors" at bounding box center [169, 188] width 147 height 23
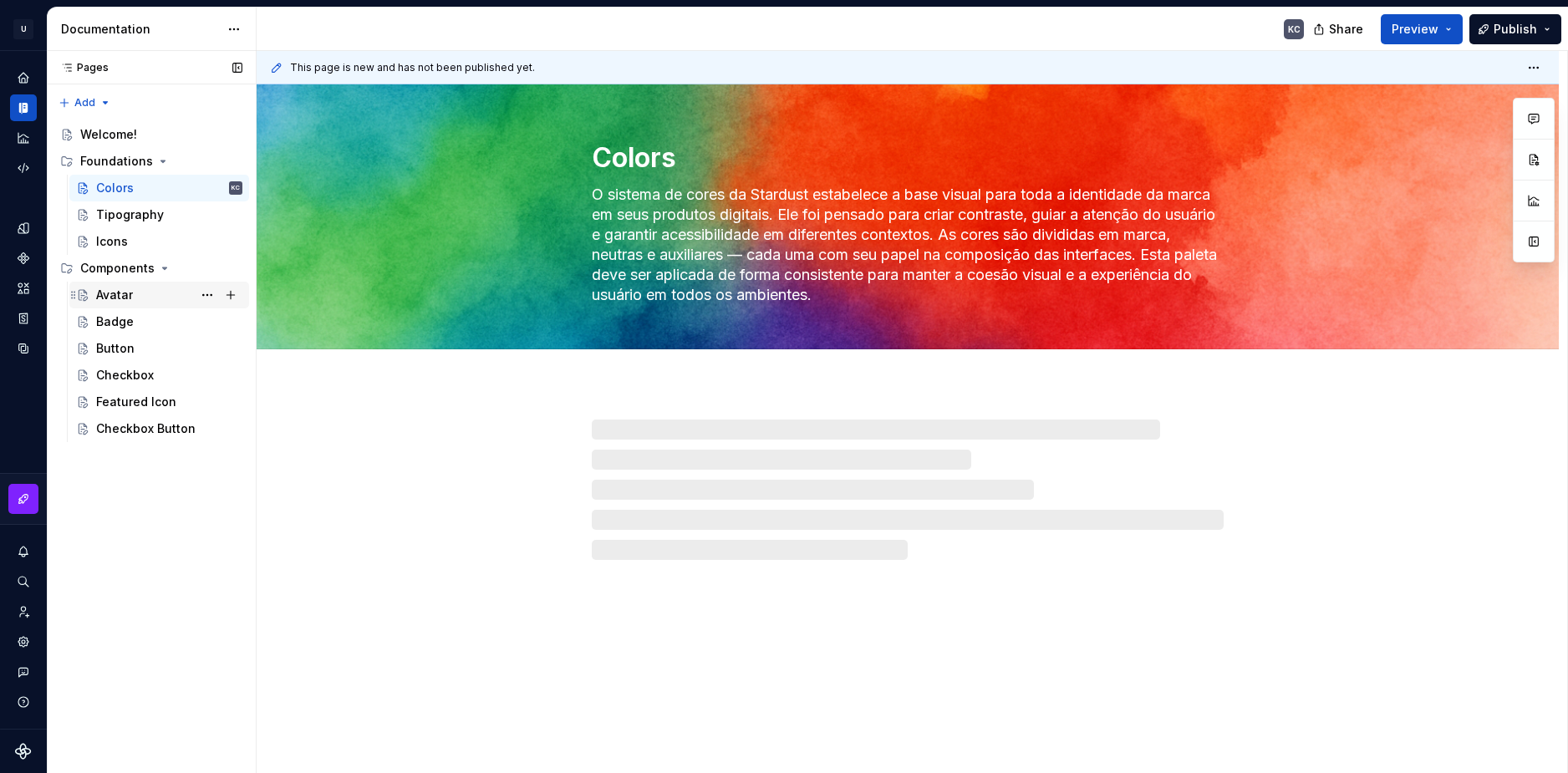
click at [111, 289] on div "Avatar" at bounding box center [114, 295] width 37 height 17
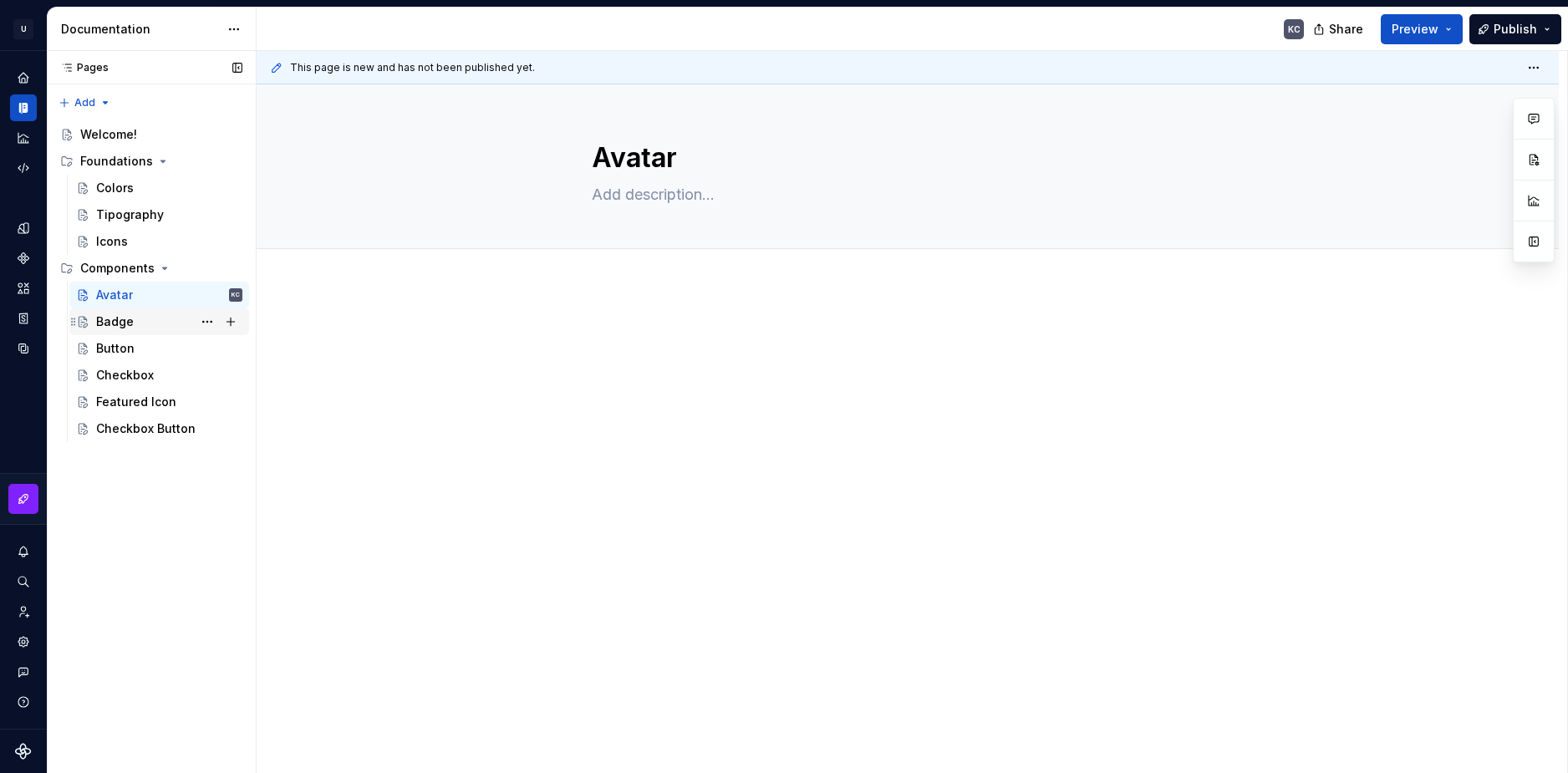
click at [138, 315] on div "Badge" at bounding box center [169, 322] width 147 height 23
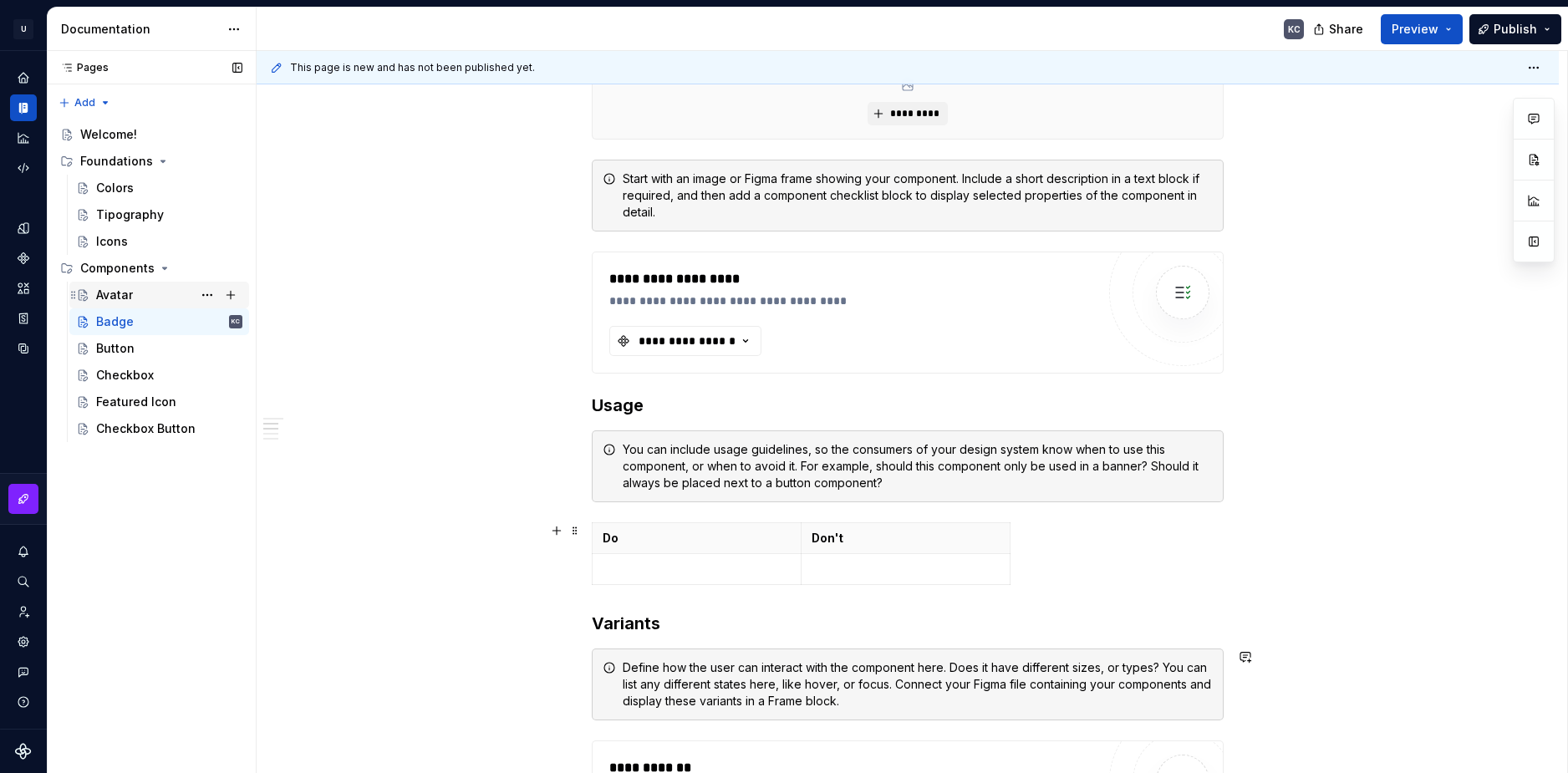
scroll to position [321, 0]
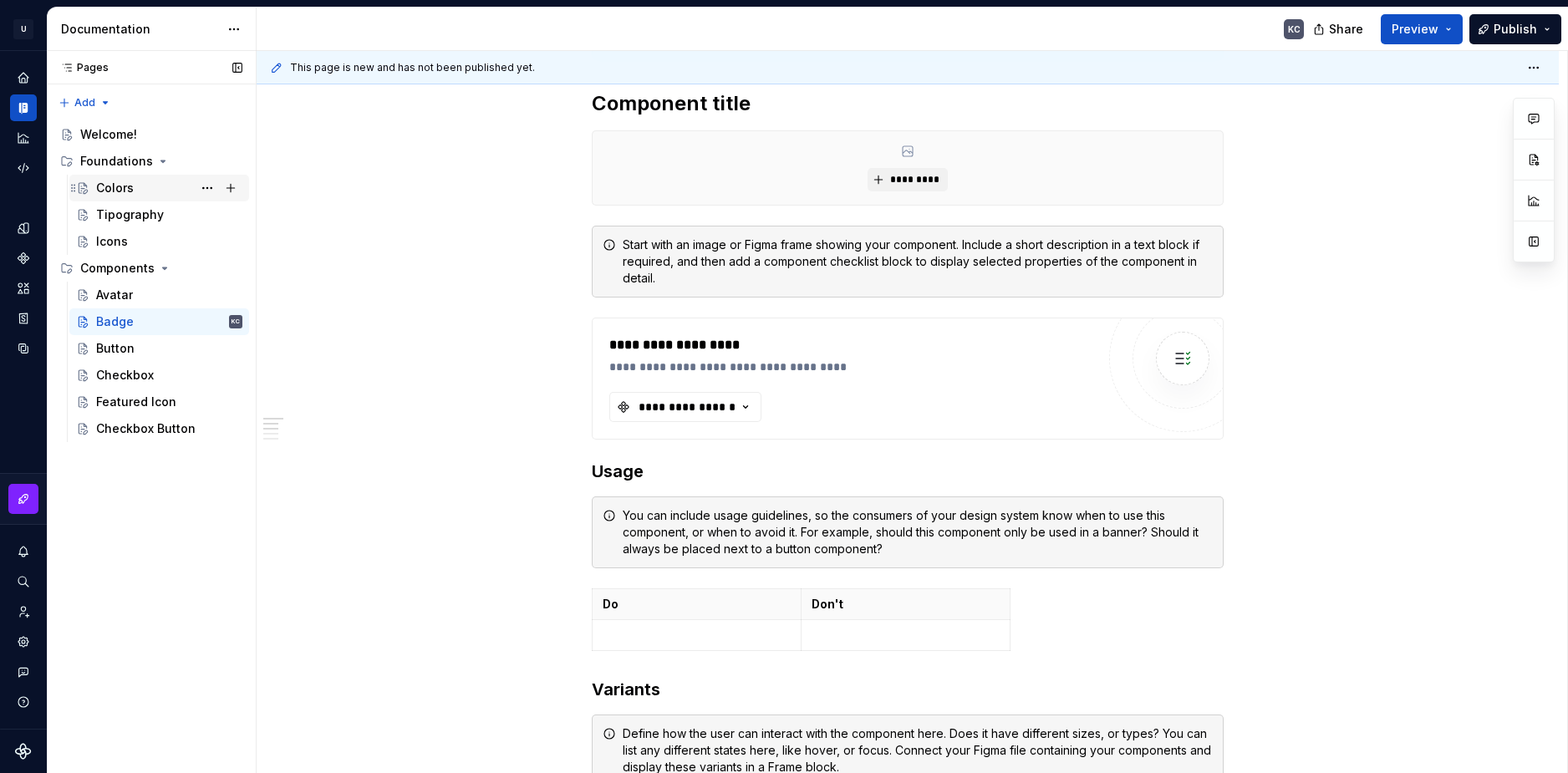
click at [138, 191] on div "Colors" at bounding box center [169, 188] width 147 height 23
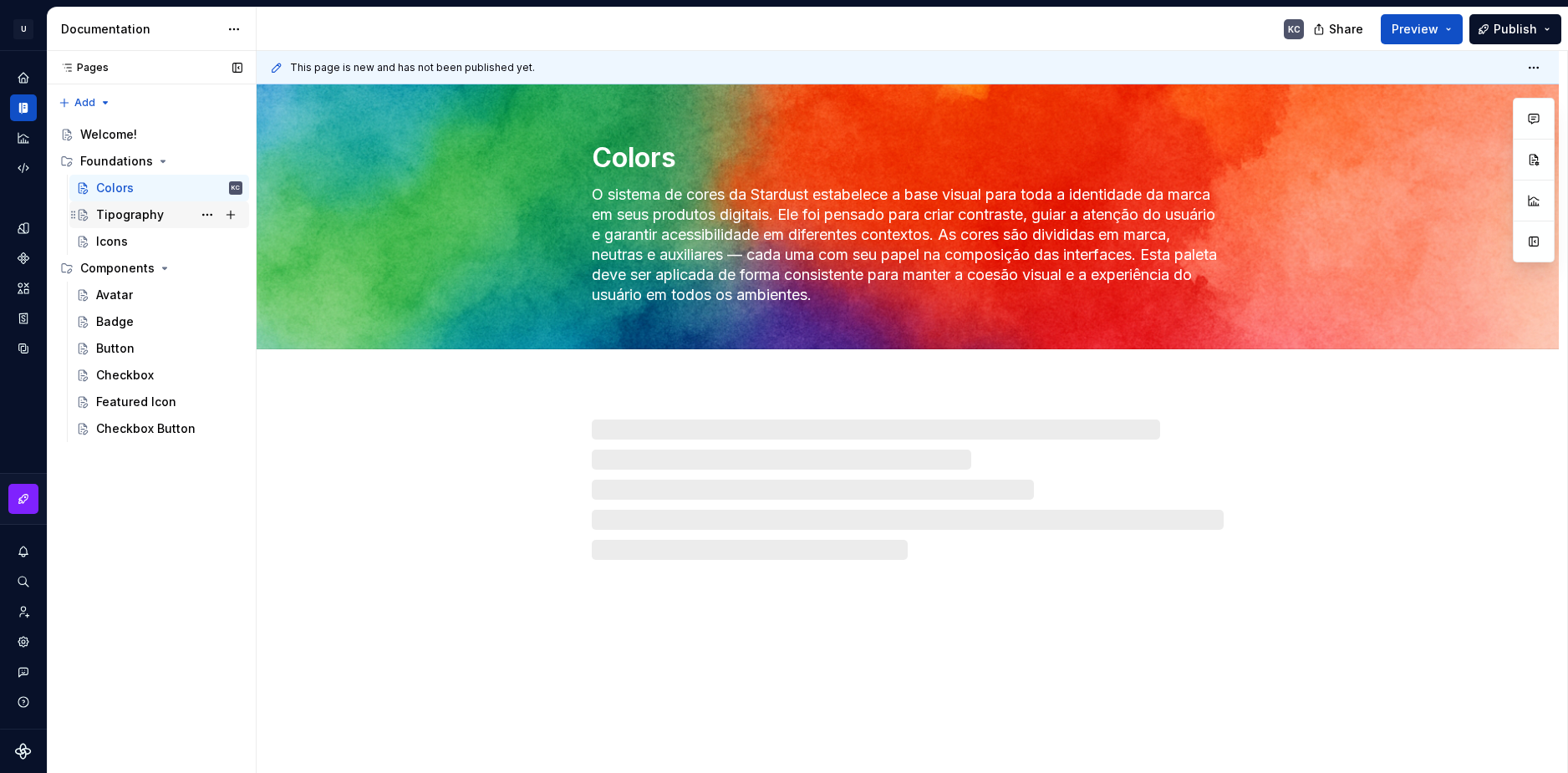
click at [153, 220] on div "Tipography" at bounding box center [129, 215] width 67 height 17
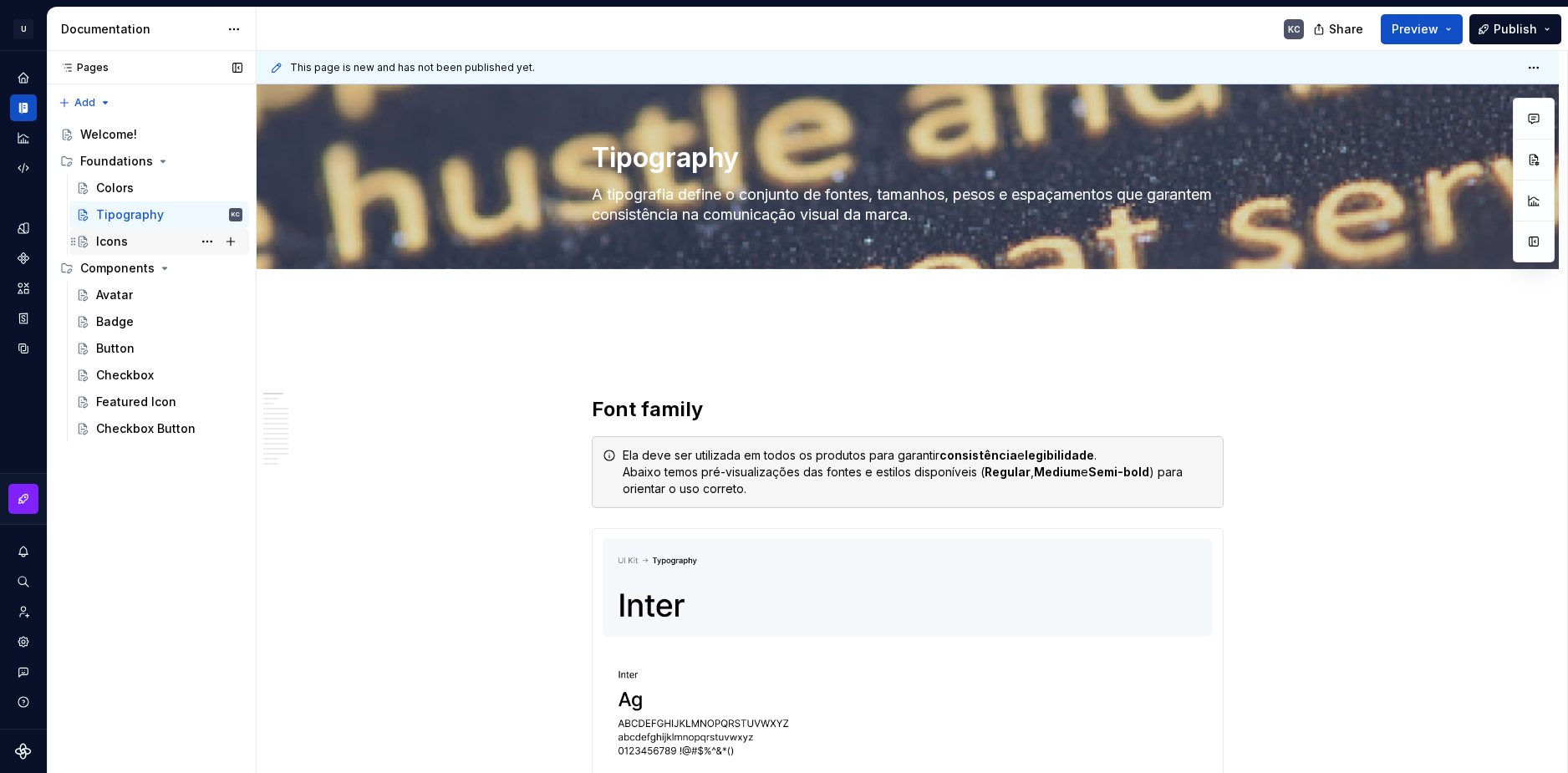
click at [148, 238] on div "Icons" at bounding box center [169, 242] width 147 height 23
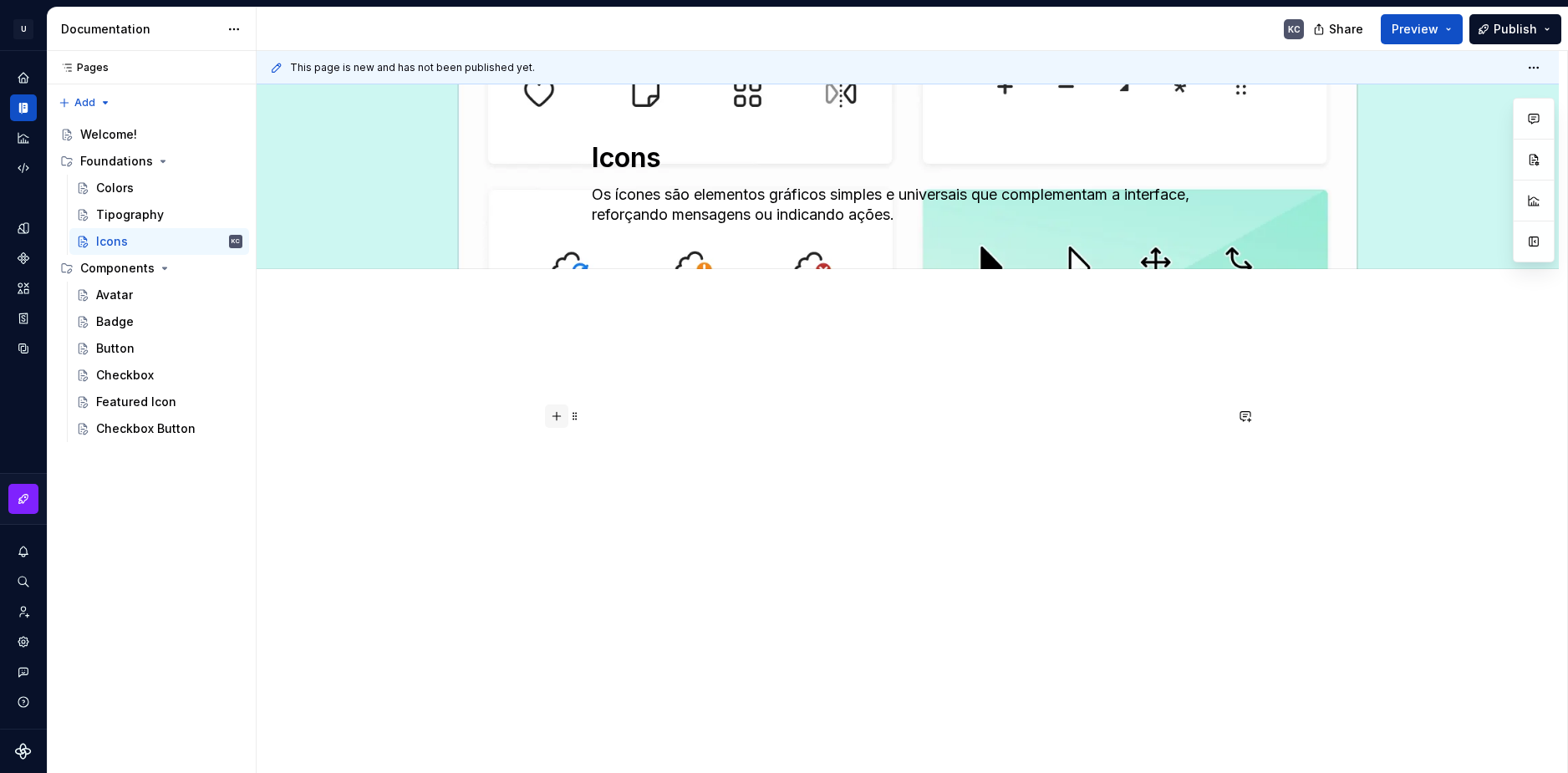
click at [562, 420] on button "button" at bounding box center [557, 416] width 23 height 23
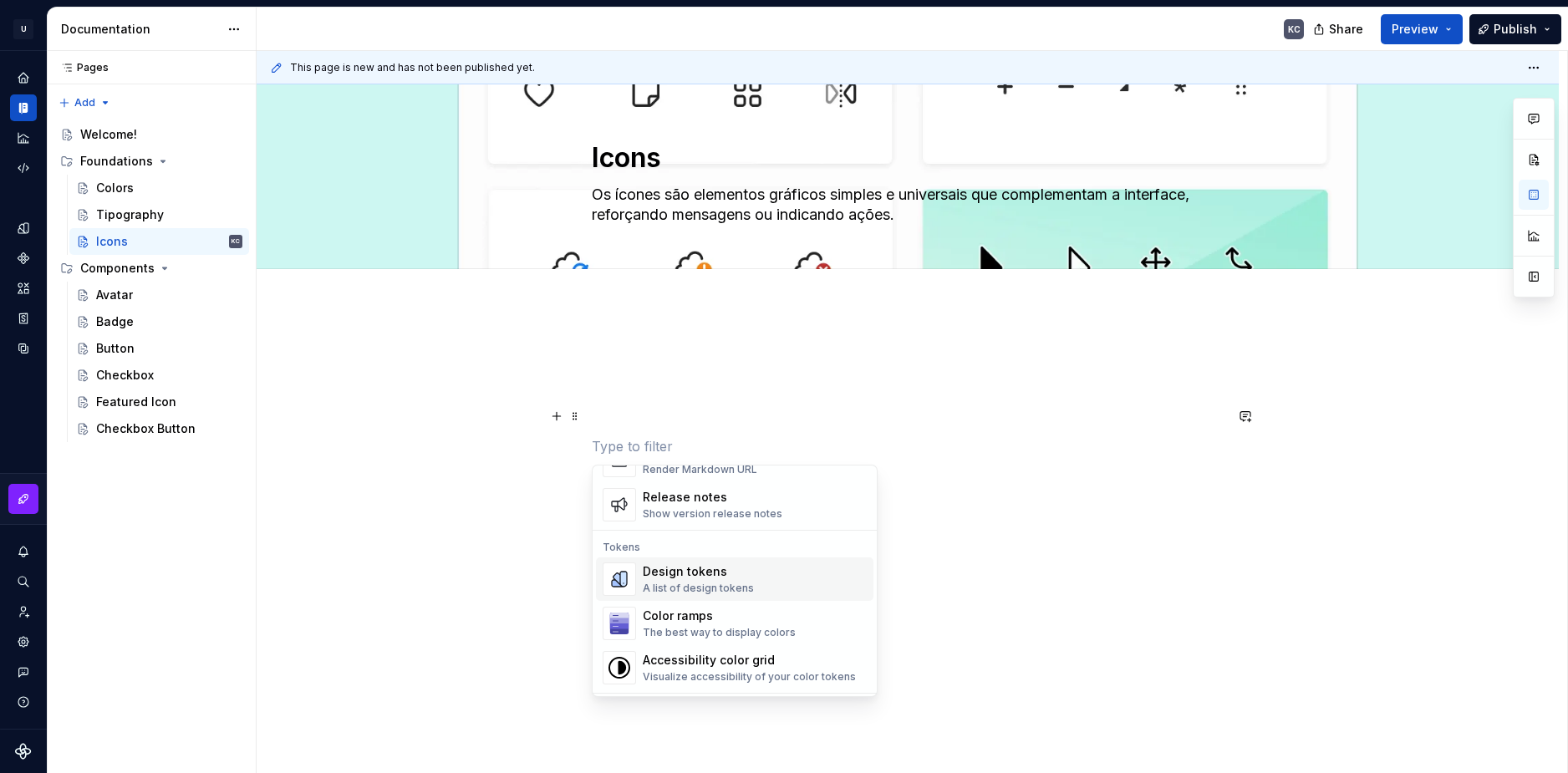
scroll to position [1170, 0]
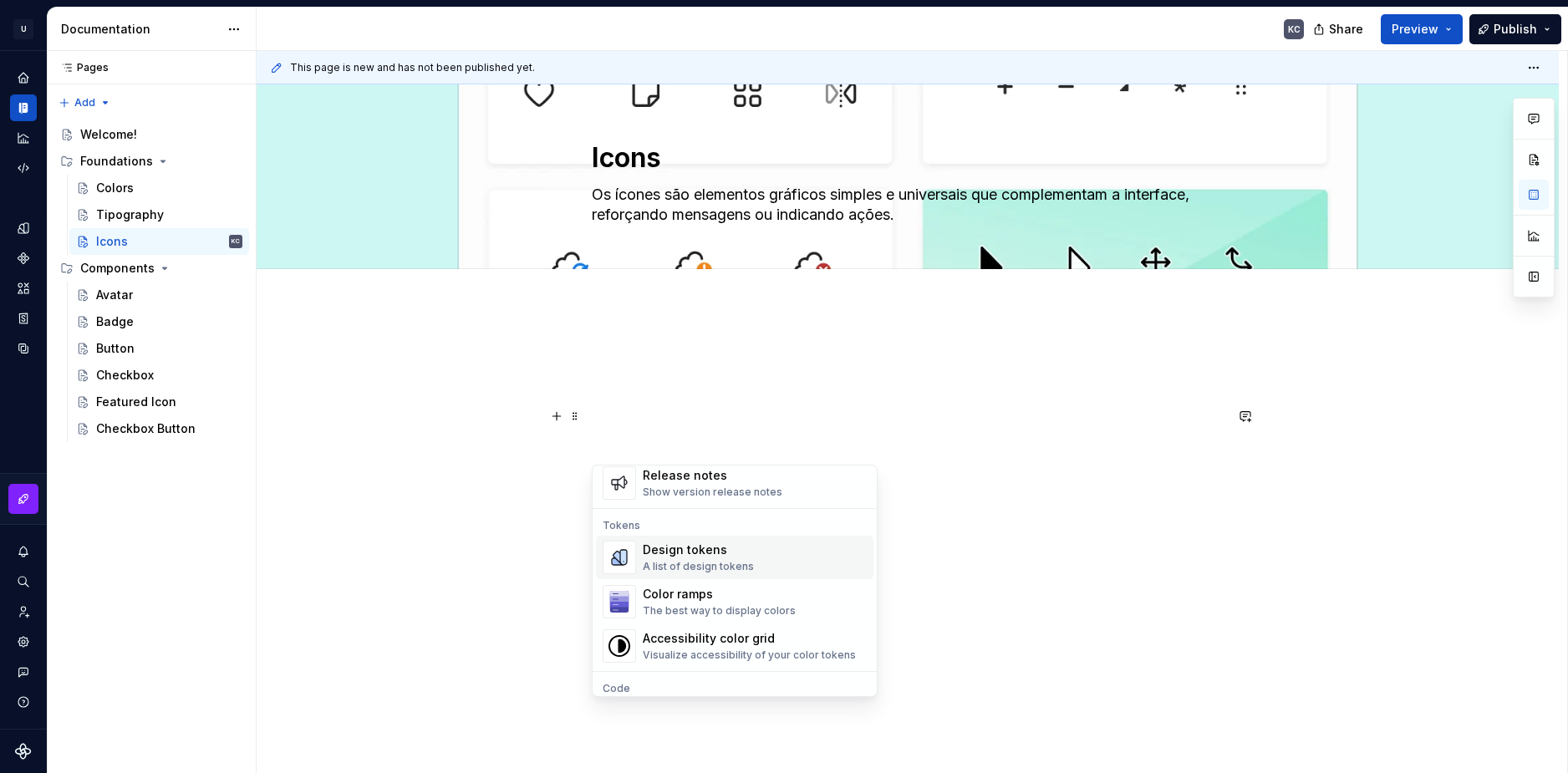
click at [665, 564] on div "A list of design tokens" at bounding box center [699, 566] width 111 height 13
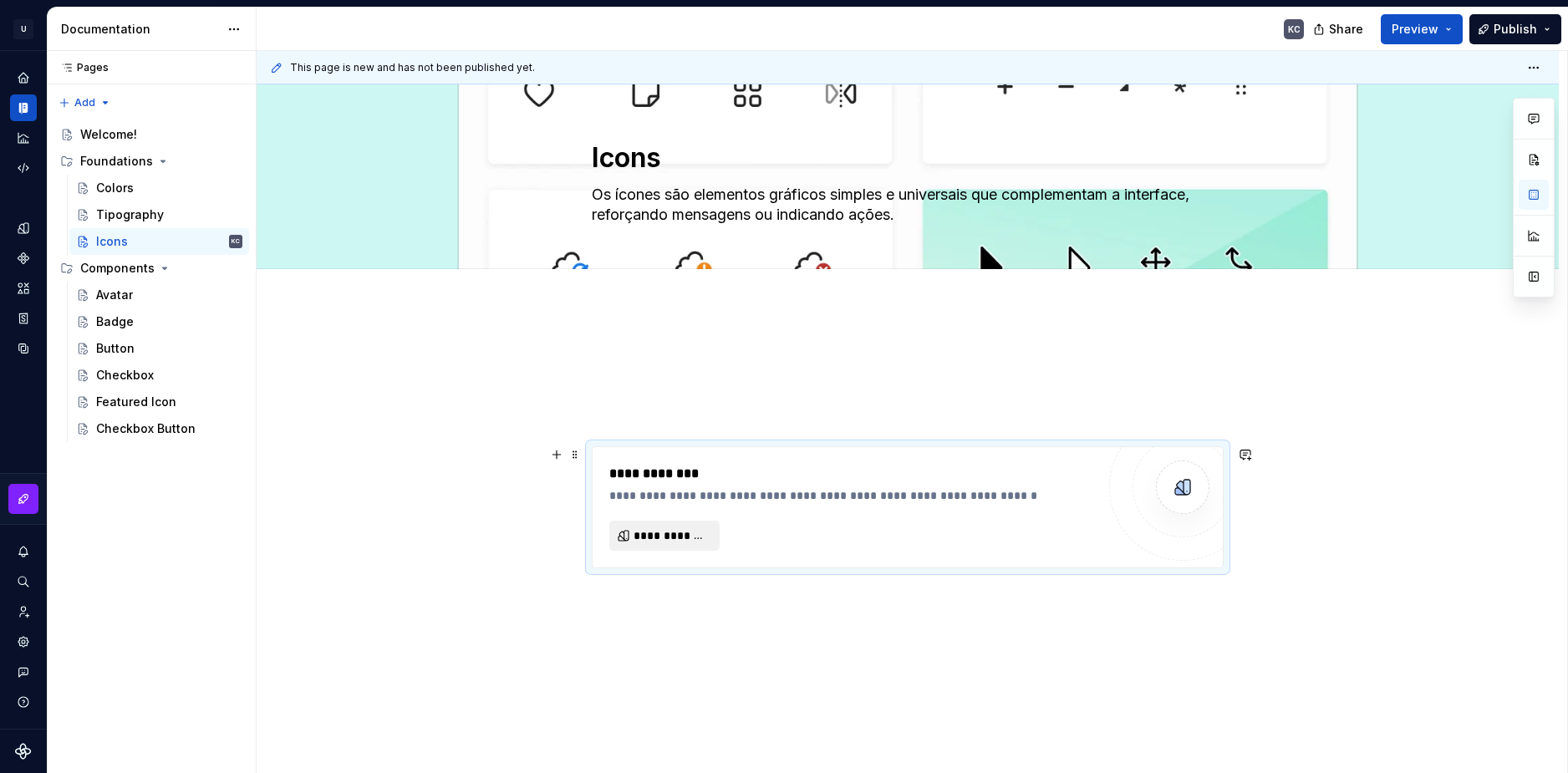
click at [643, 522] on button "**********" at bounding box center [664, 535] width 111 height 30
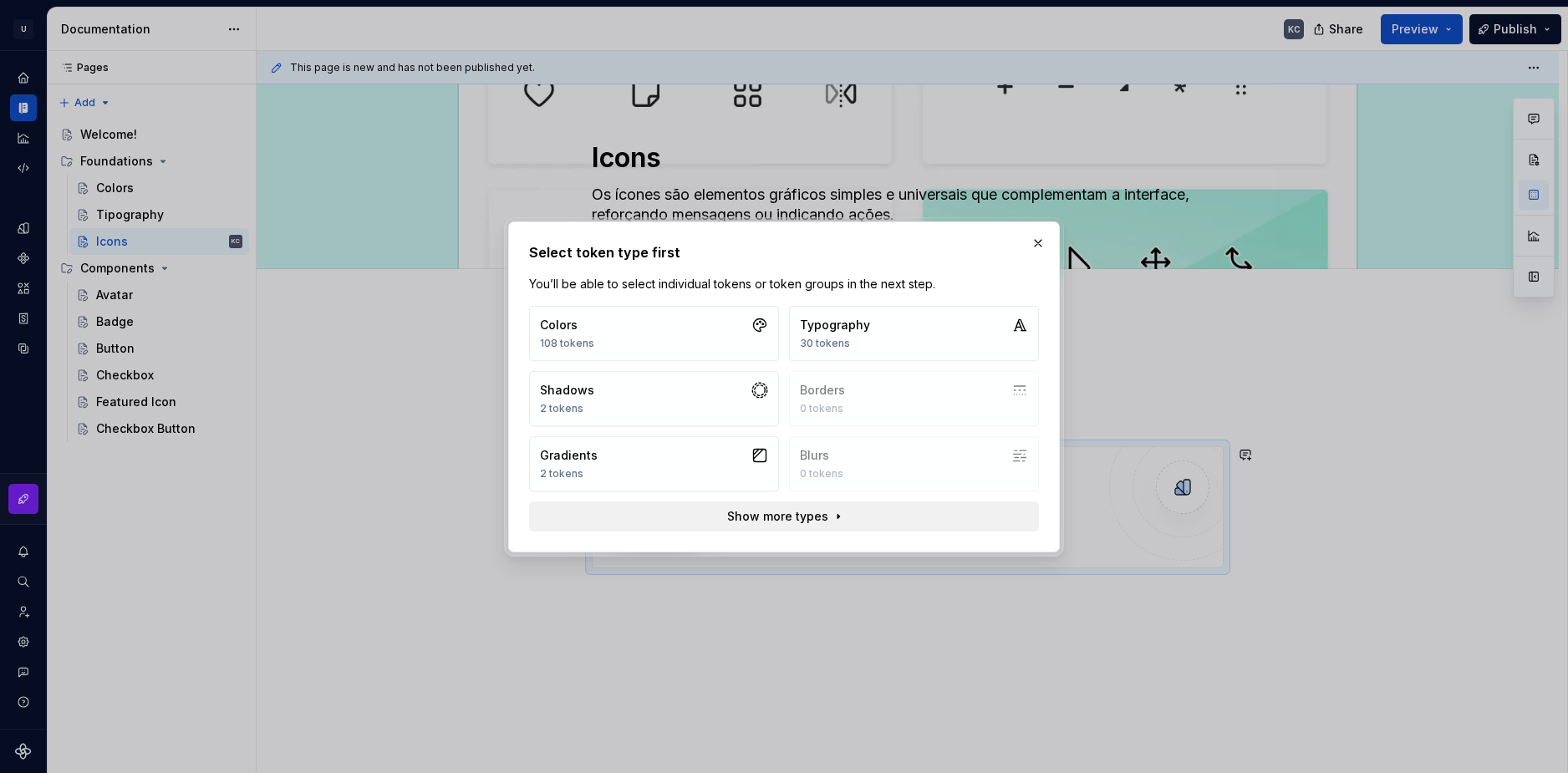
click at [807, 521] on span "Show more types" at bounding box center [778, 516] width 101 height 17
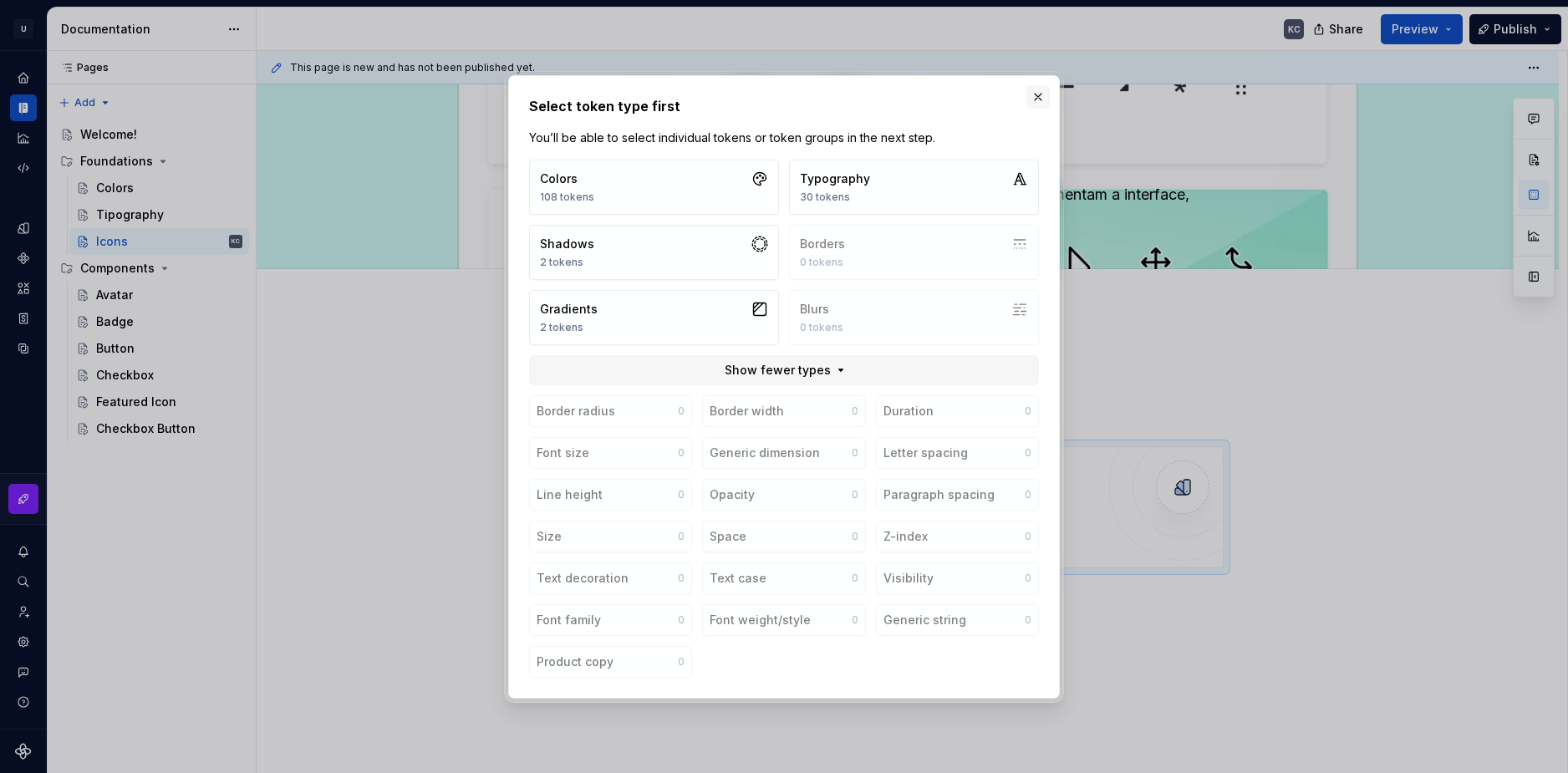
click at [1045, 95] on button "button" at bounding box center [1038, 97] width 23 height 23
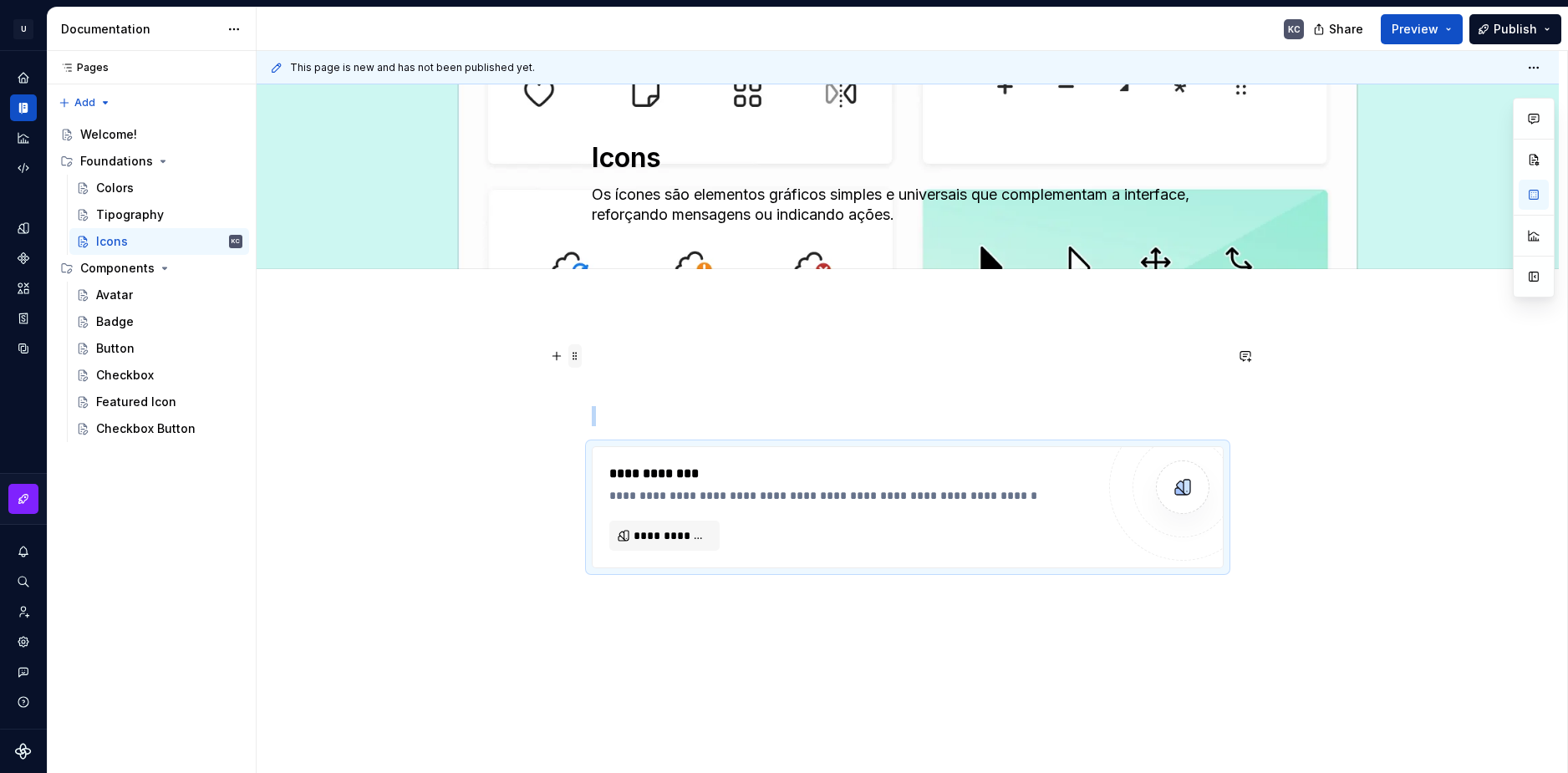
click at [573, 360] on span at bounding box center [575, 356] width 13 height 23
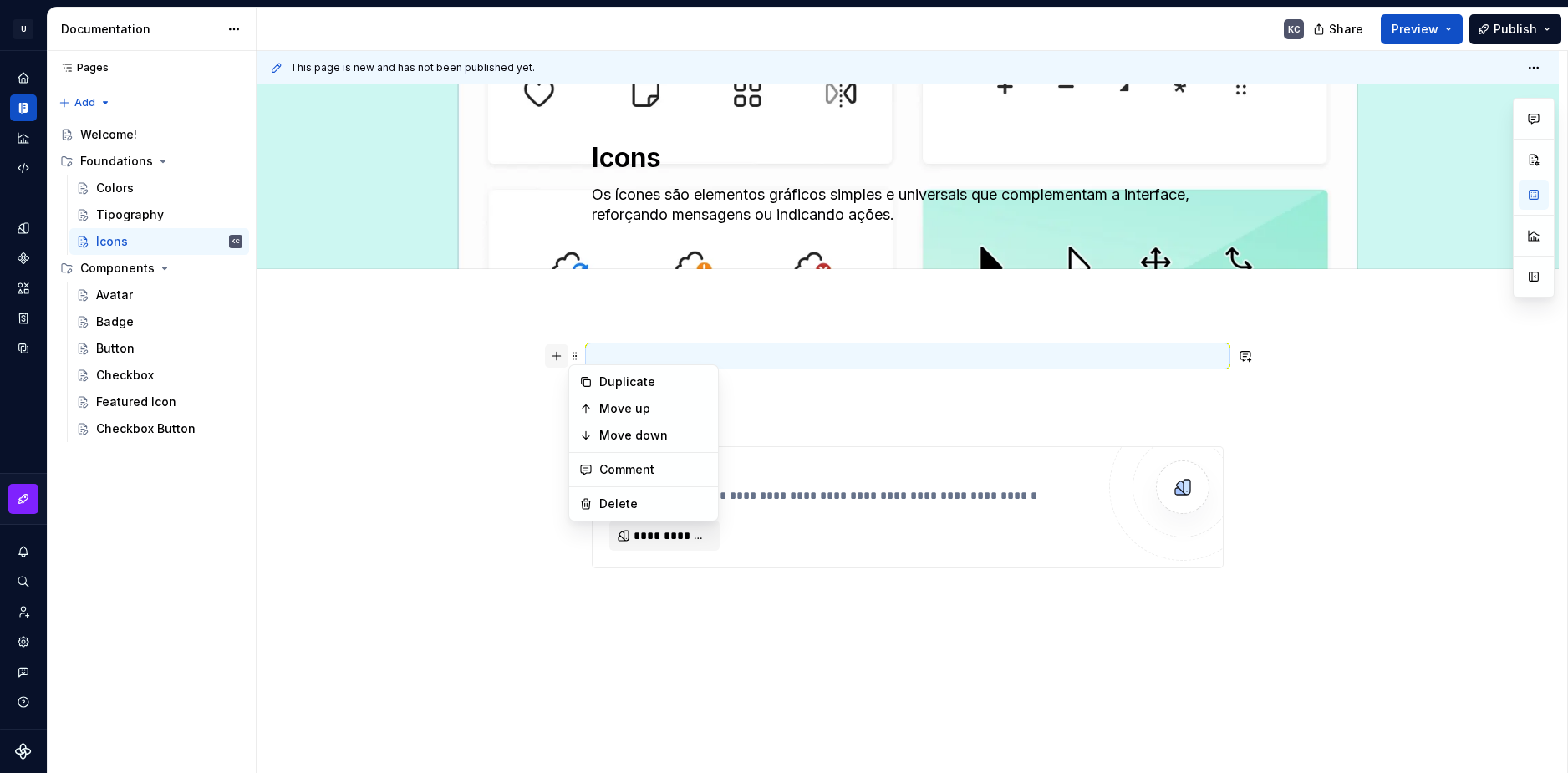
click at [559, 358] on button "button" at bounding box center [557, 356] width 23 height 23
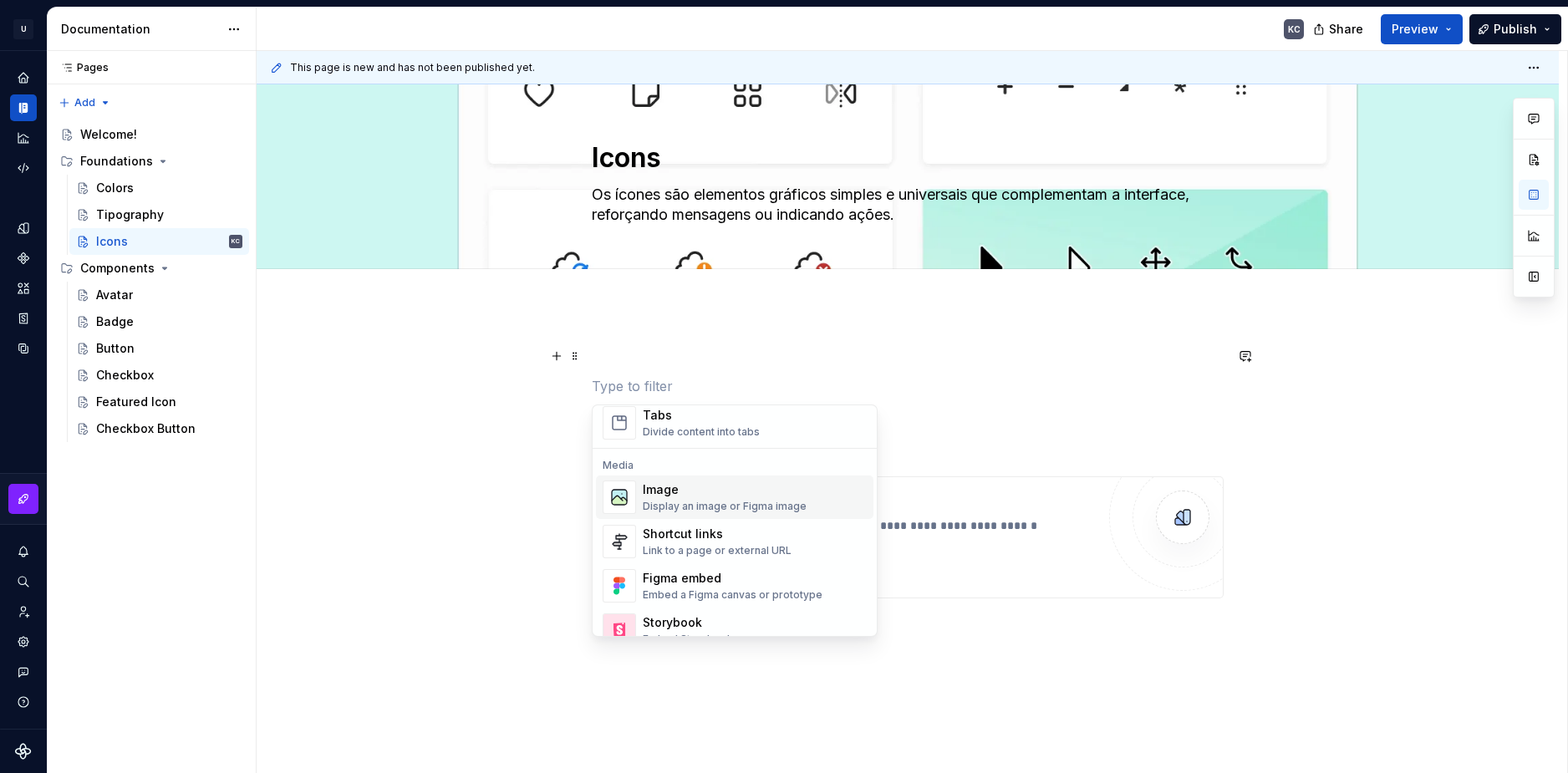
scroll to position [669, 0]
click at [678, 488] on div "Image" at bounding box center [725, 488] width 164 height 17
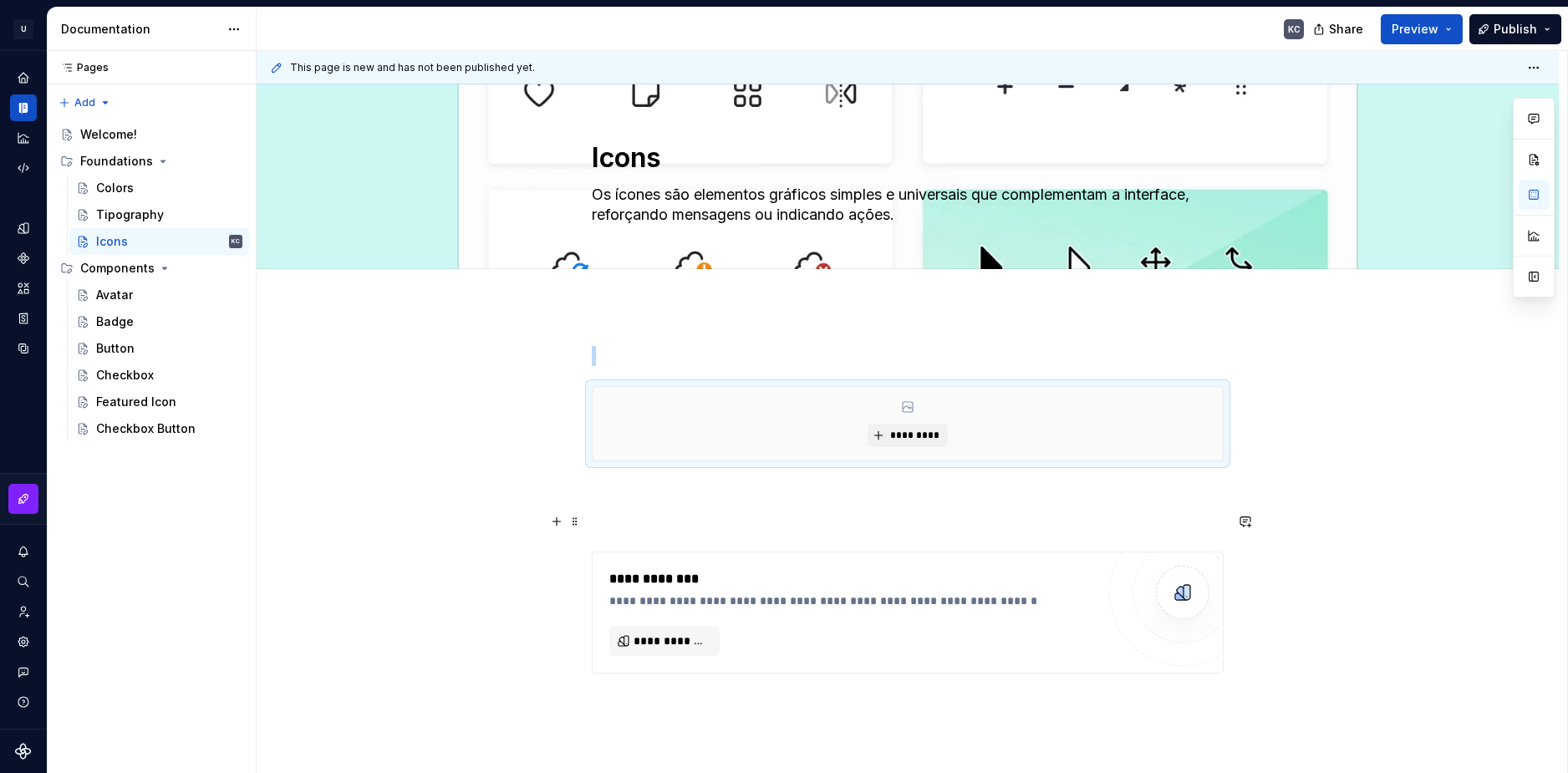
click at [560, 521] on button "button" at bounding box center [557, 521] width 23 height 23
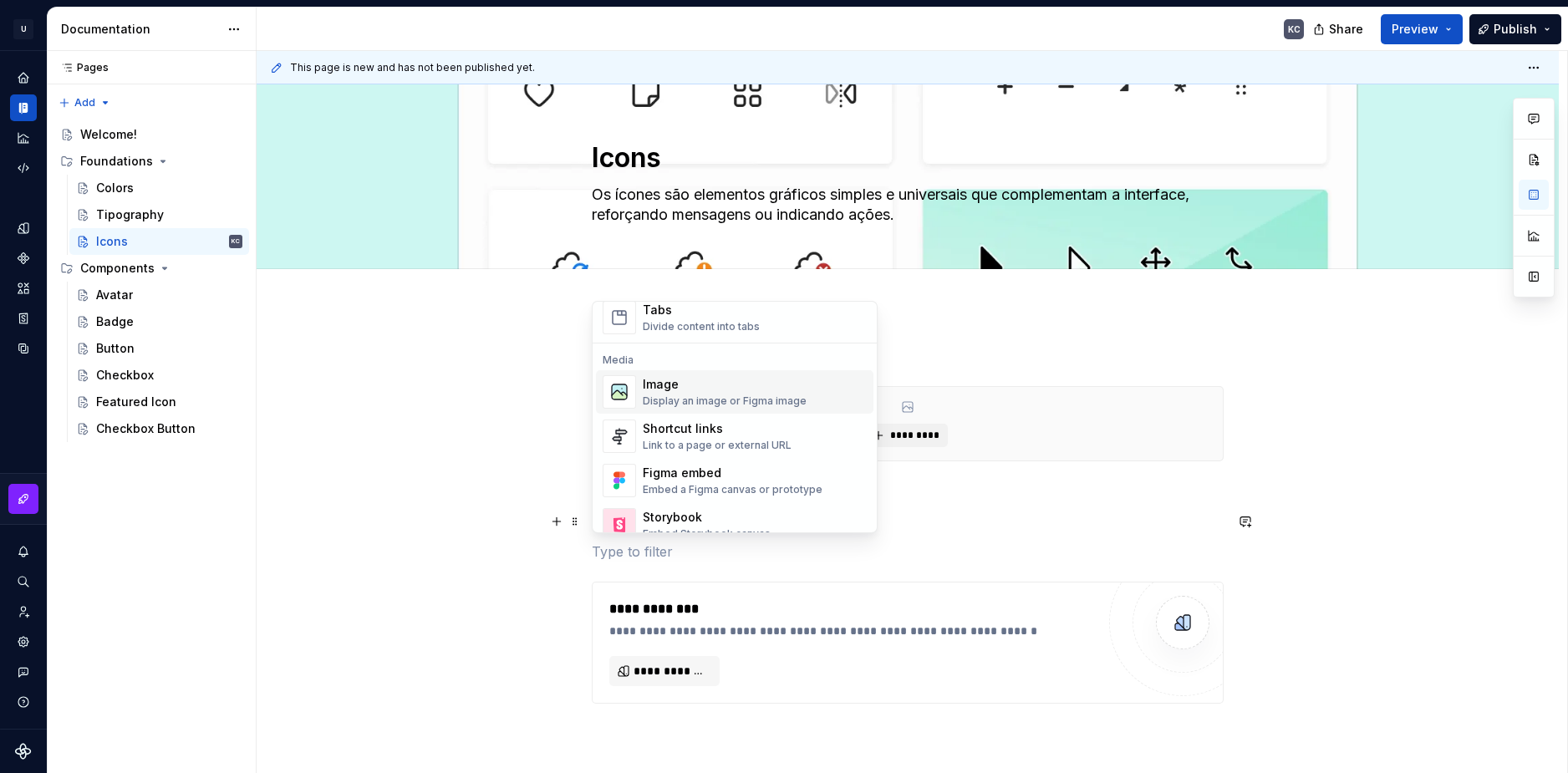
click at [658, 382] on div "Image" at bounding box center [725, 384] width 164 height 17
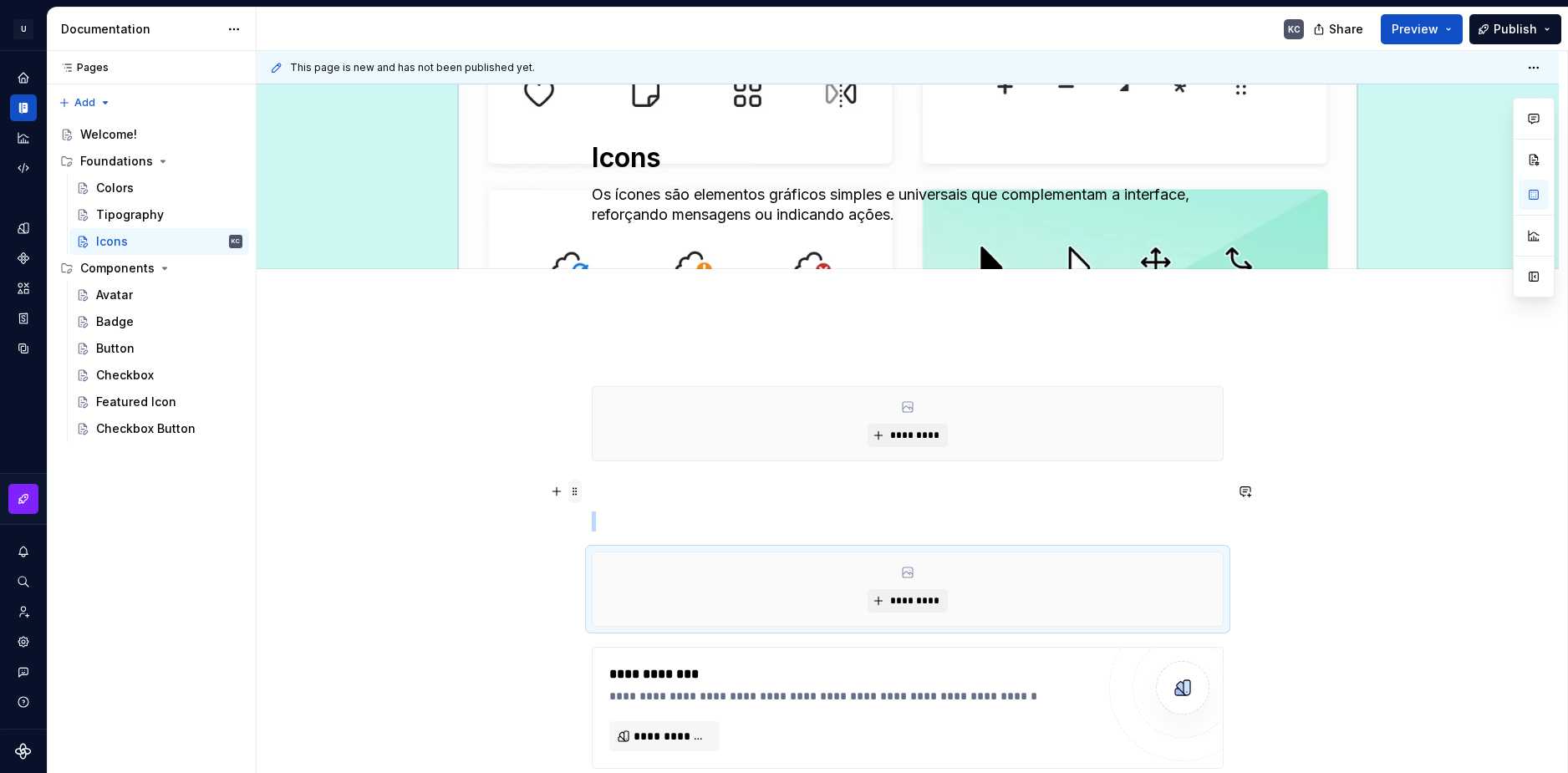
click at [580, 495] on span at bounding box center [575, 492] width 13 height 23
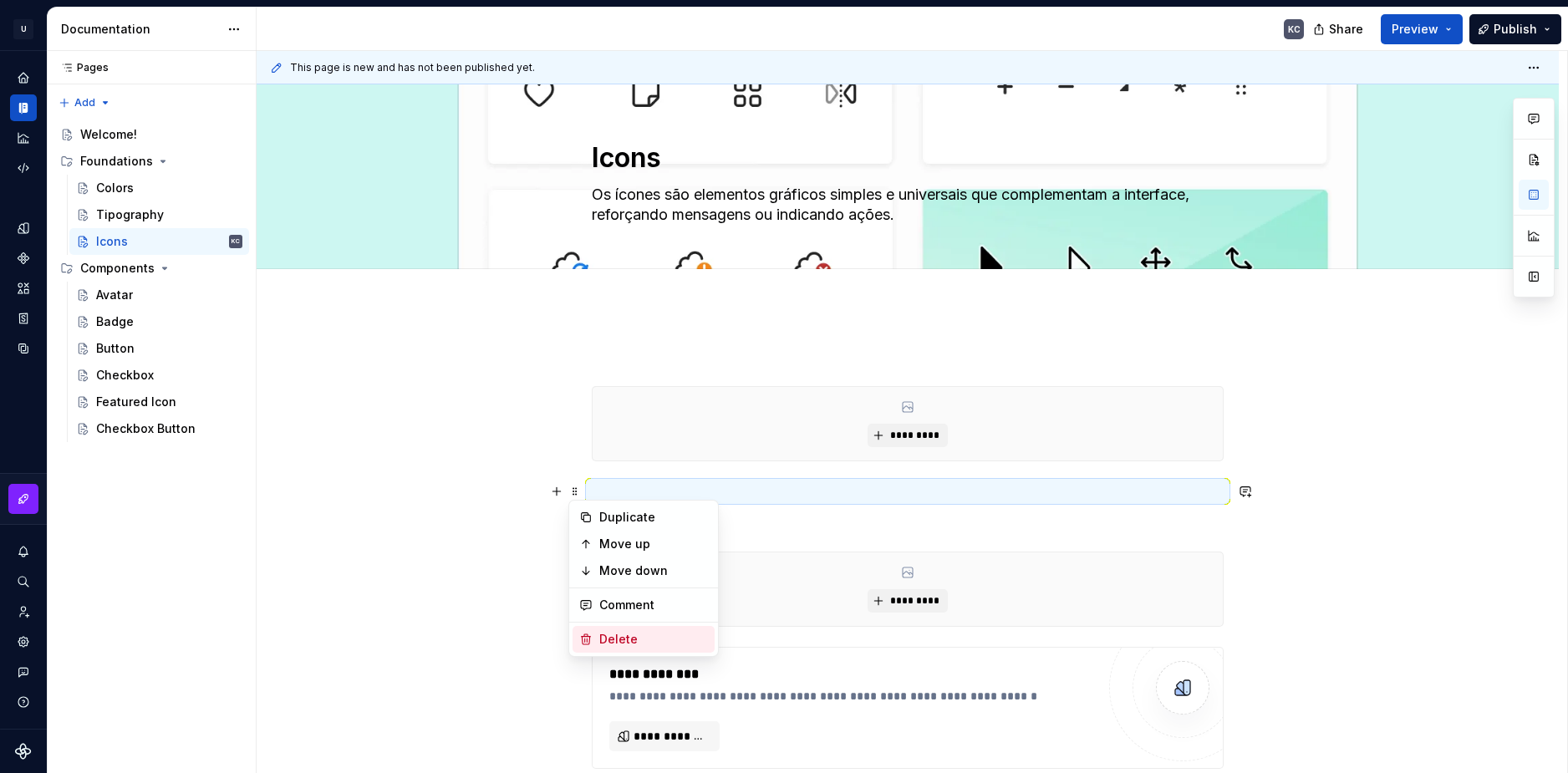
click at [624, 636] on div "Delete" at bounding box center [654, 639] width 109 height 17
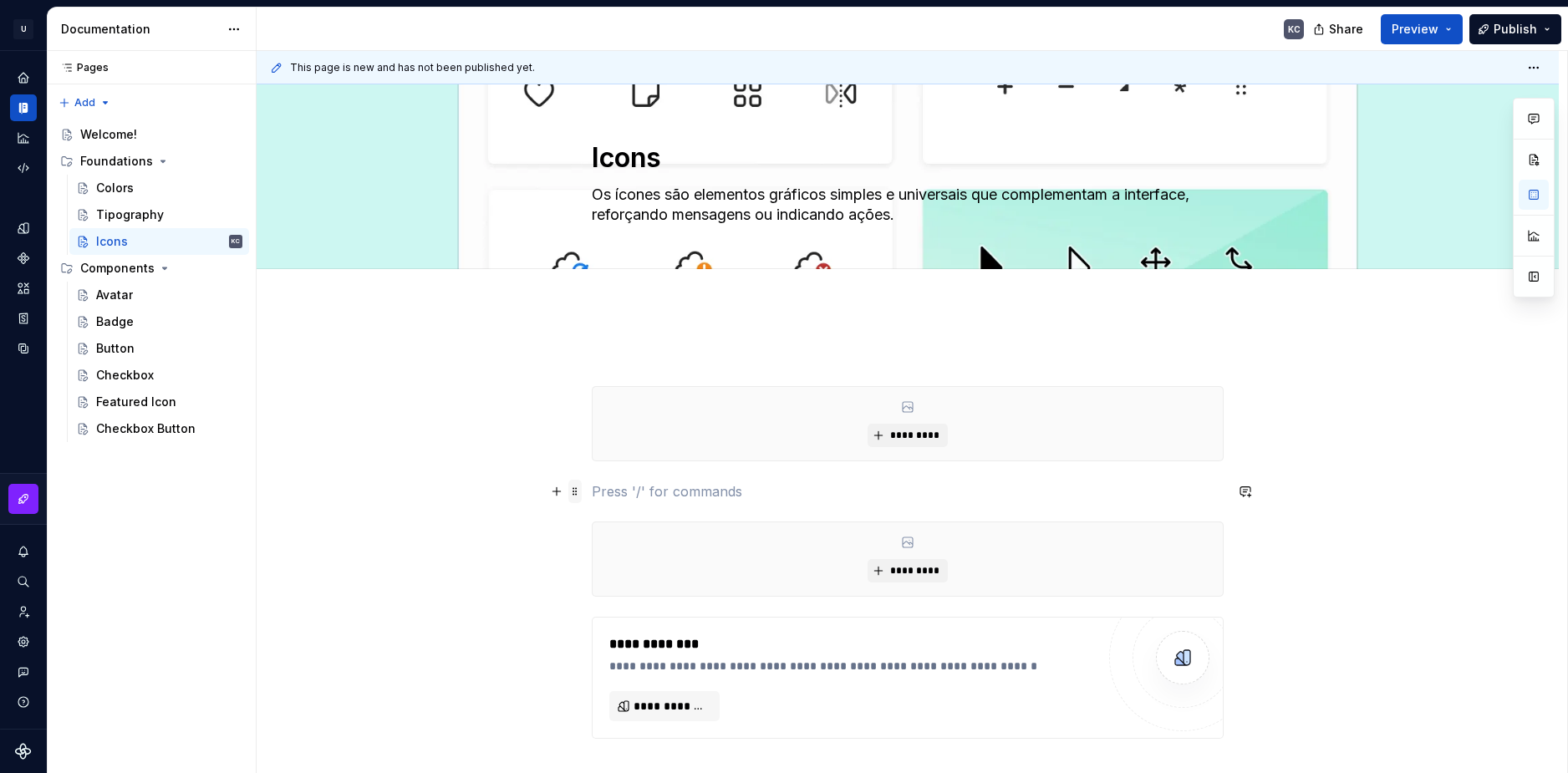
click at [575, 495] on span at bounding box center [575, 492] width 13 height 23
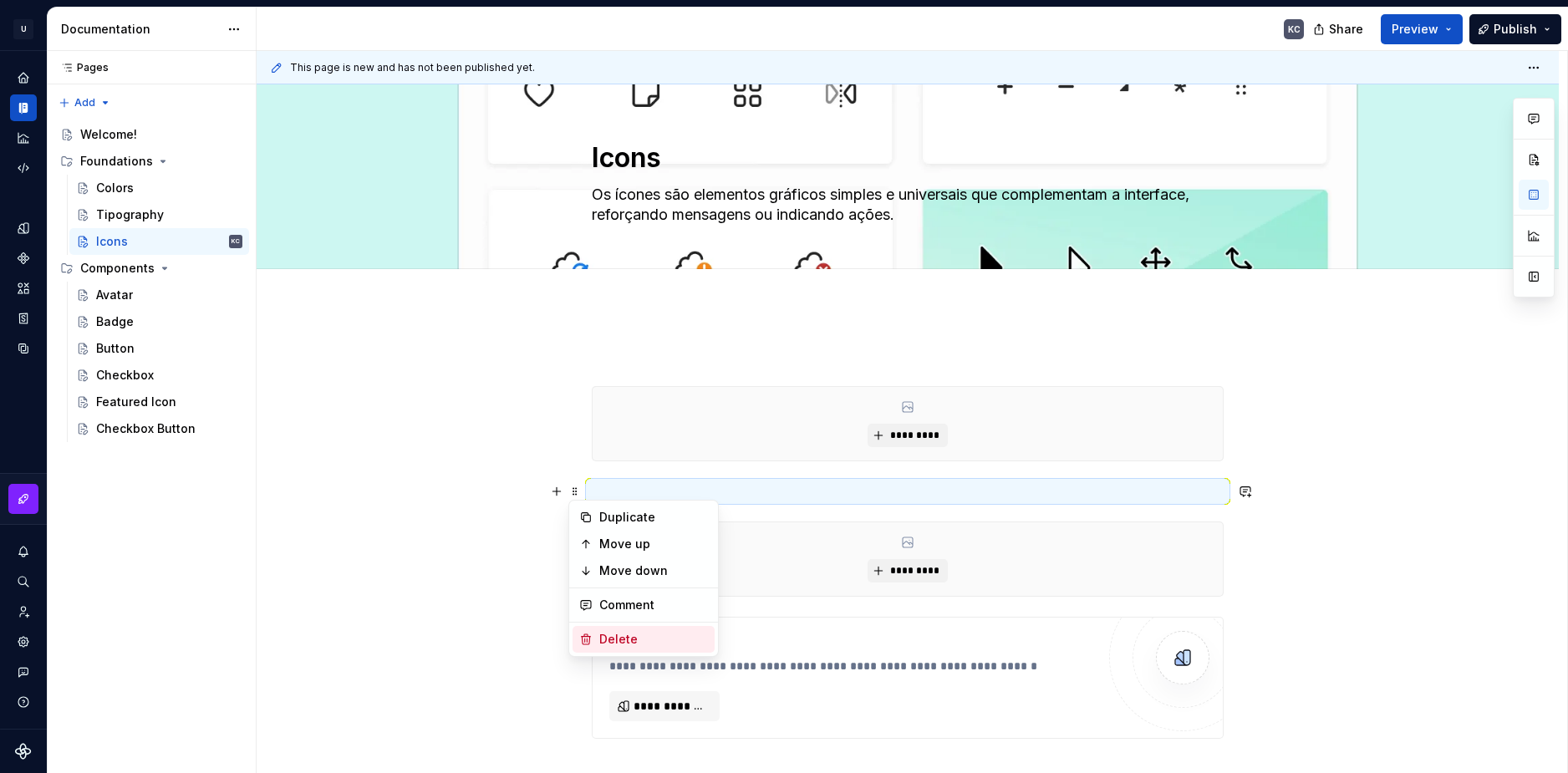
click at [636, 633] on div "Delete" at bounding box center [654, 639] width 109 height 17
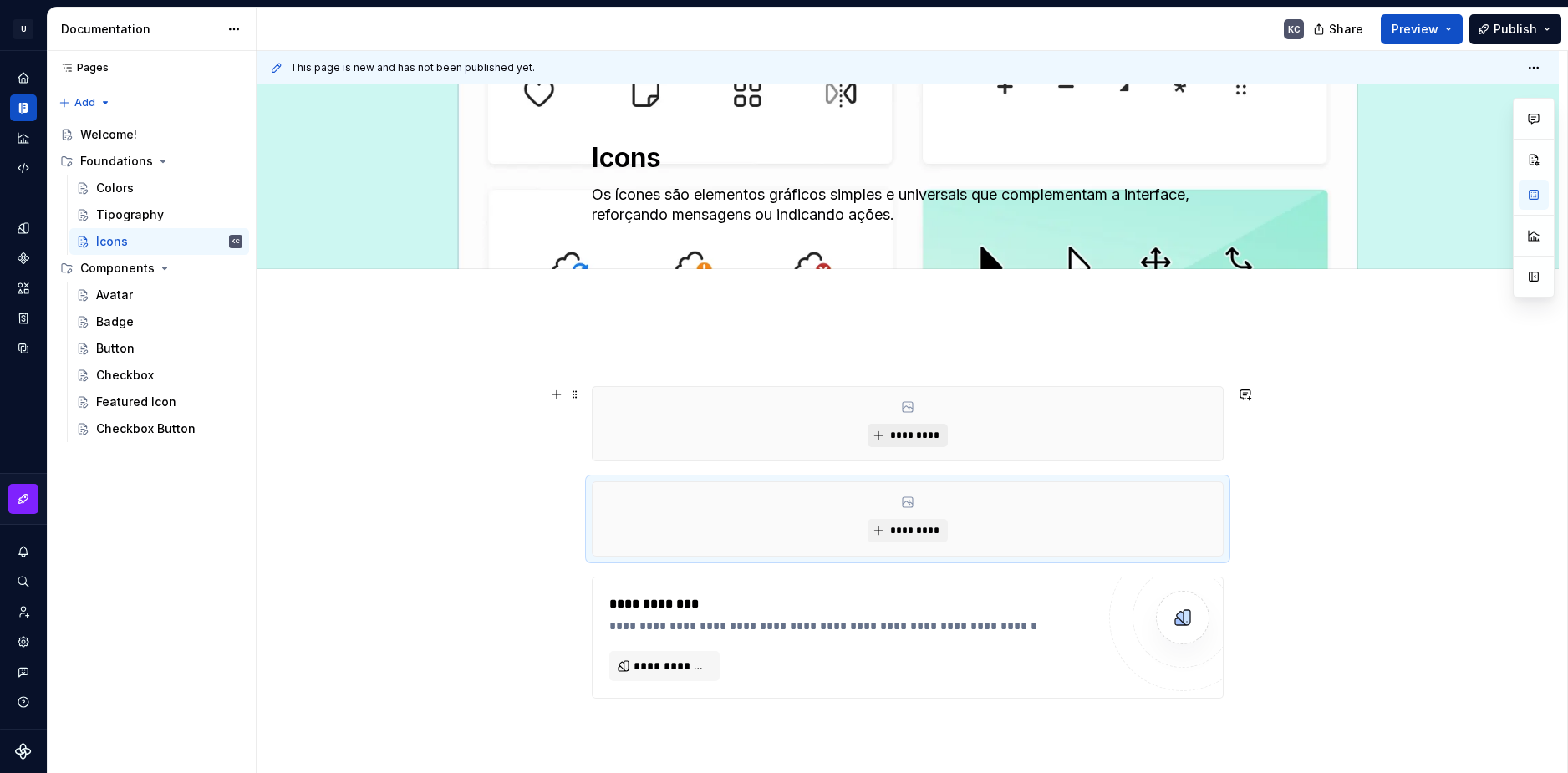
click at [928, 432] on span "*********" at bounding box center [913, 435] width 51 height 13
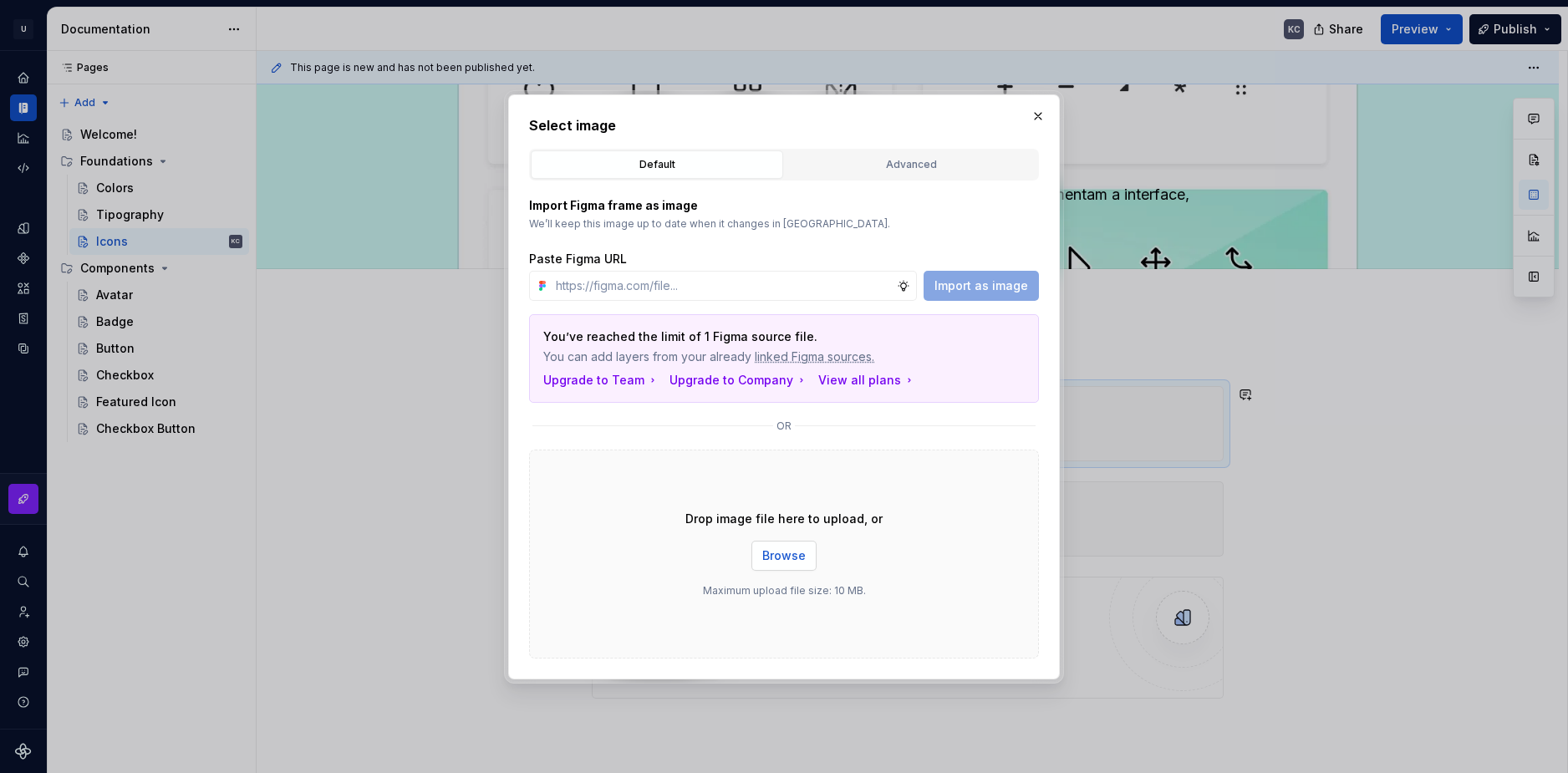
click at [796, 559] on span "Browse" at bounding box center [784, 555] width 43 height 17
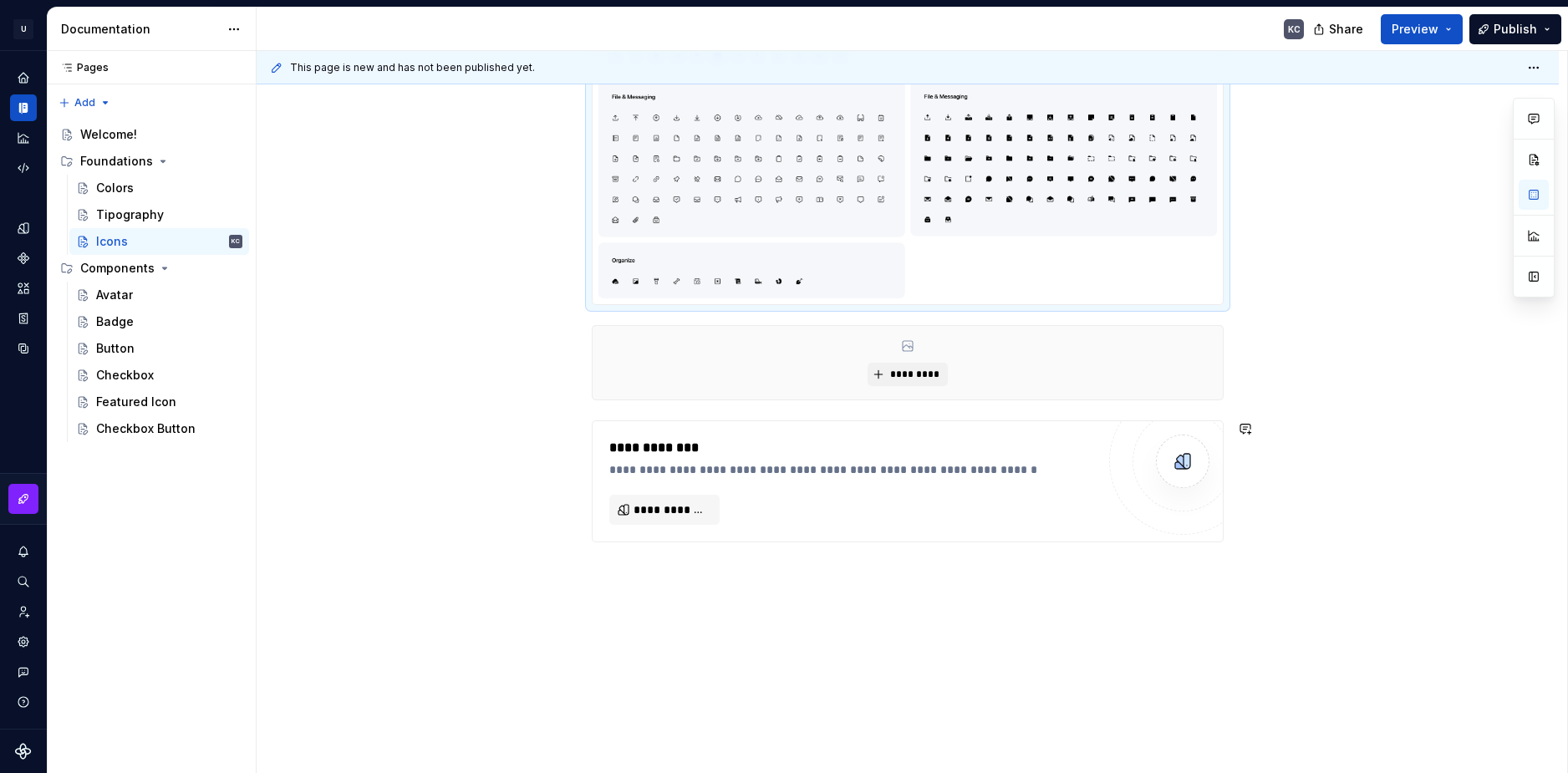
scroll to position [1622, 0]
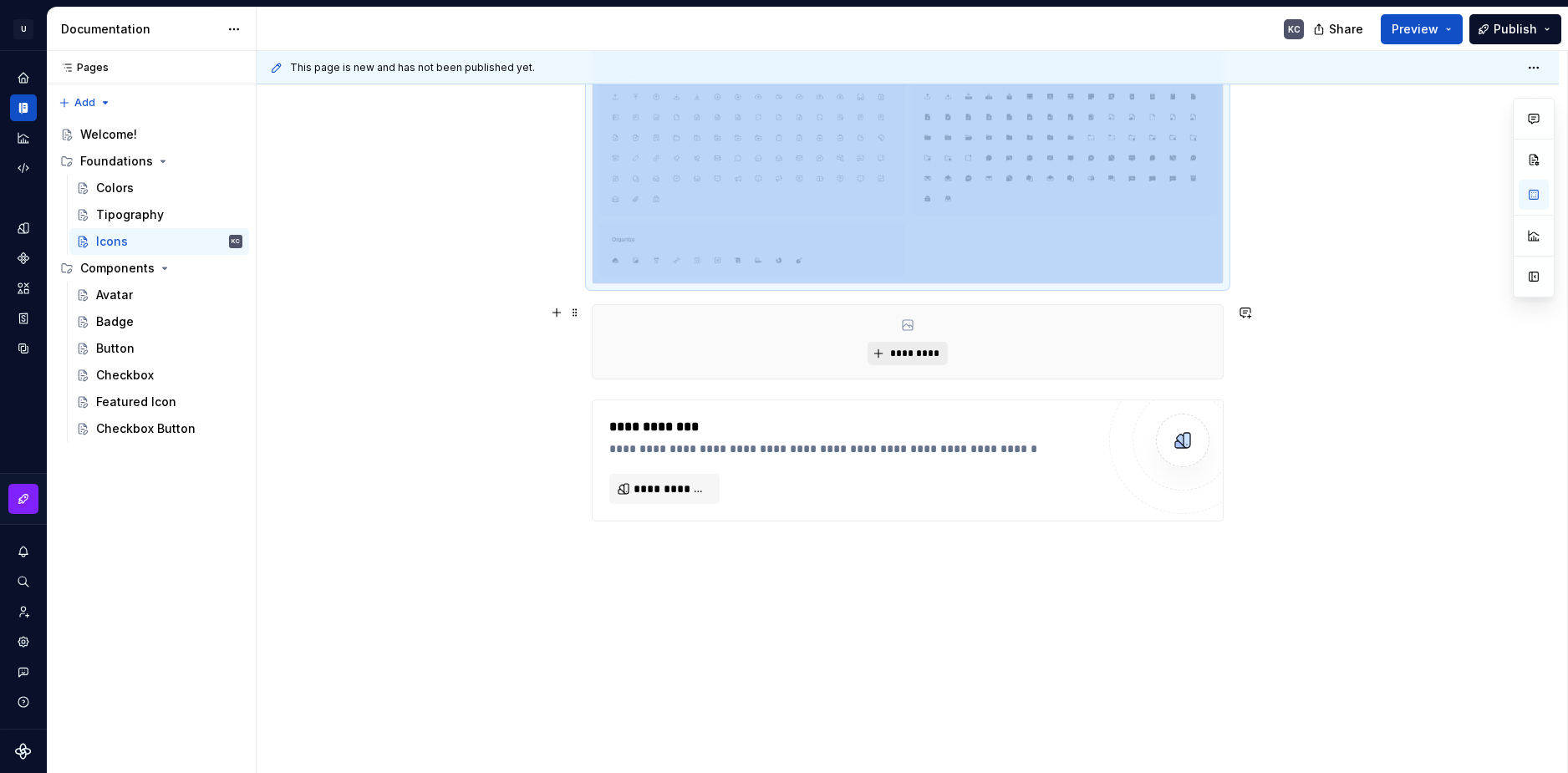
click at [908, 348] on span "*********" at bounding box center [913, 353] width 51 height 13
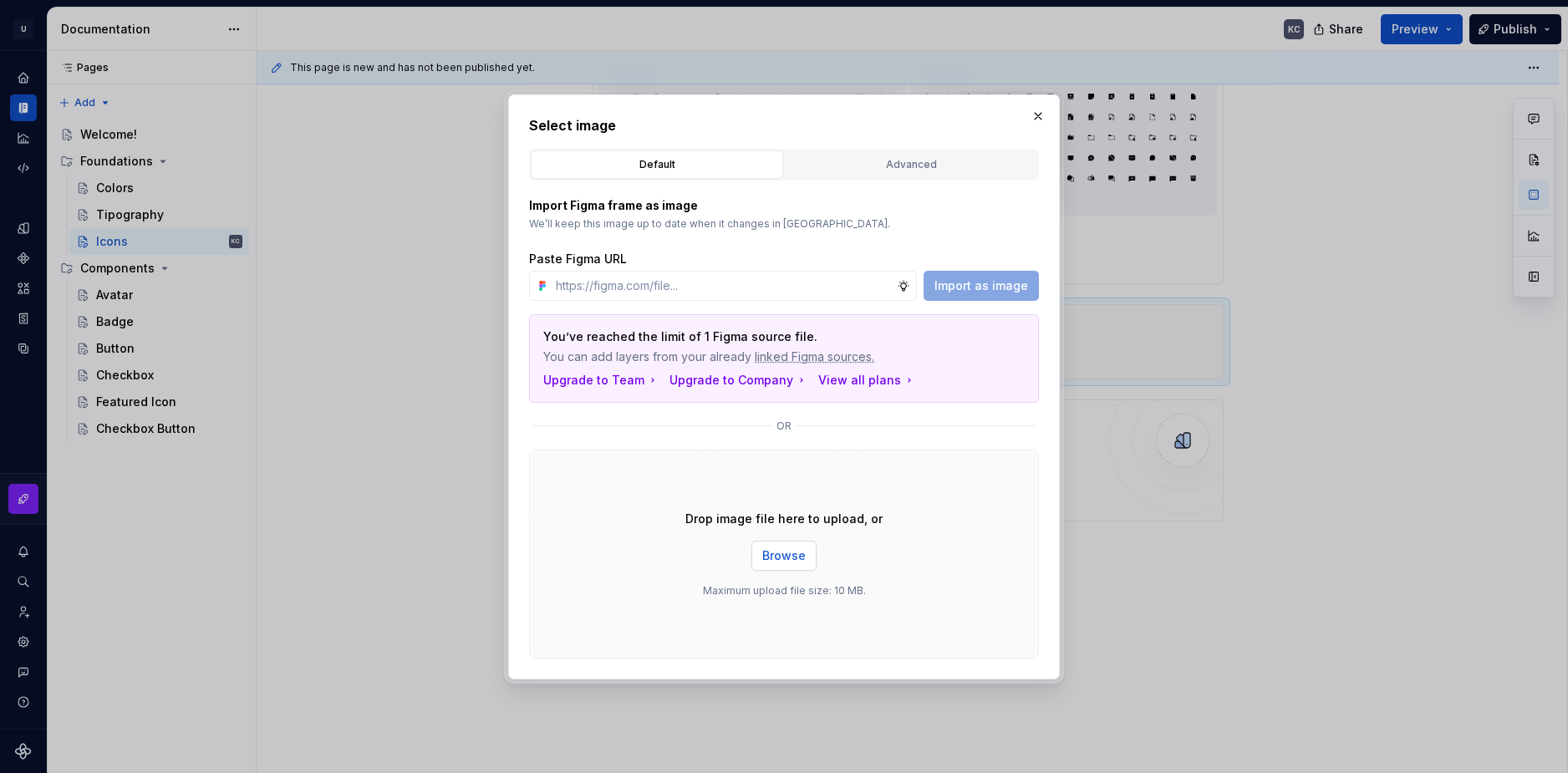
click at [775, 555] on span "Browse" at bounding box center [784, 555] width 43 height 17
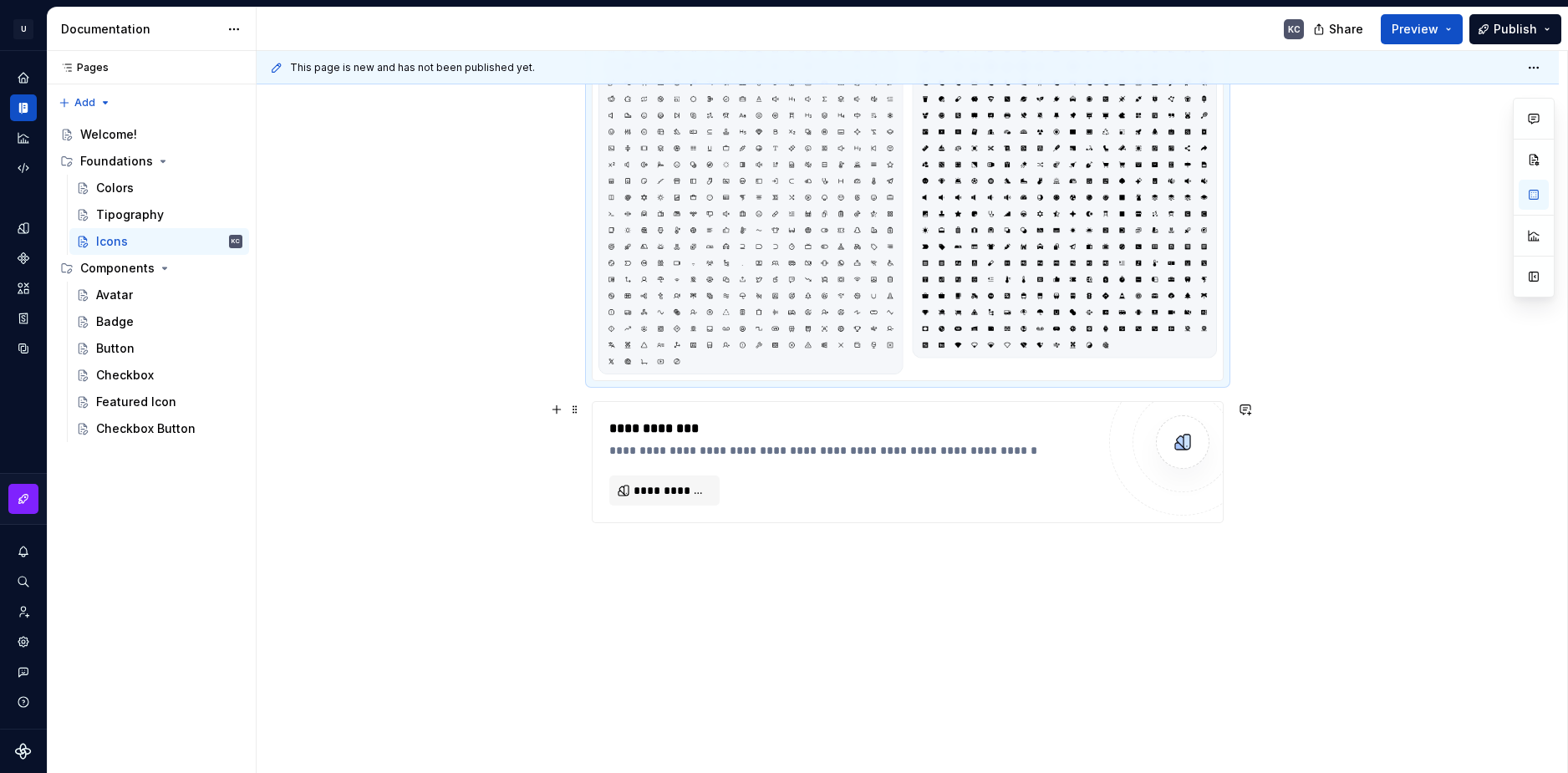
scroll to position [2976, 0]
click at [580, 410] on span at bounding box center [575, 409] width 13 height 23
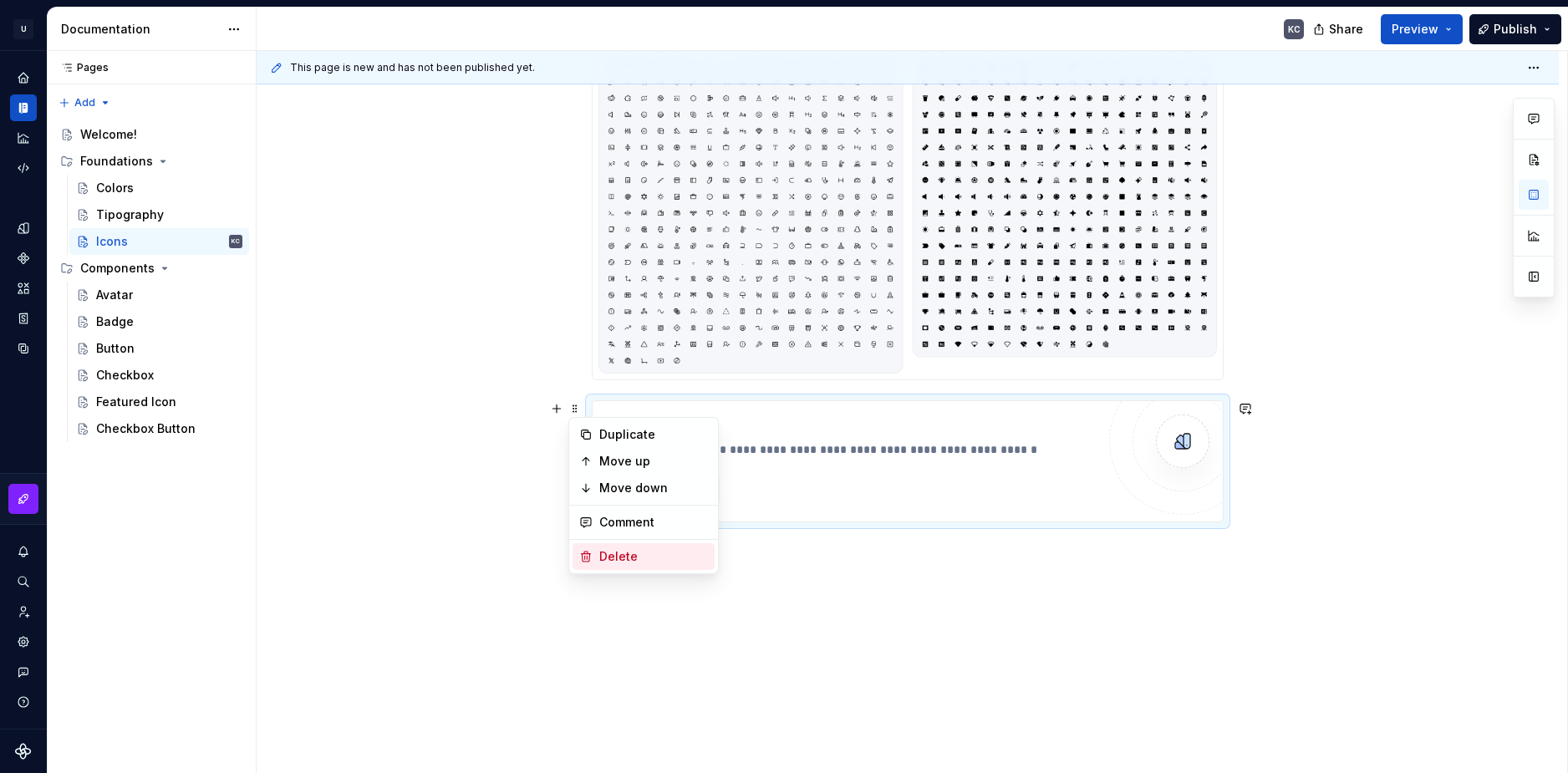
click at [626, 553] on div "Delete" at bounding box center [654, 556] width 109 height 17
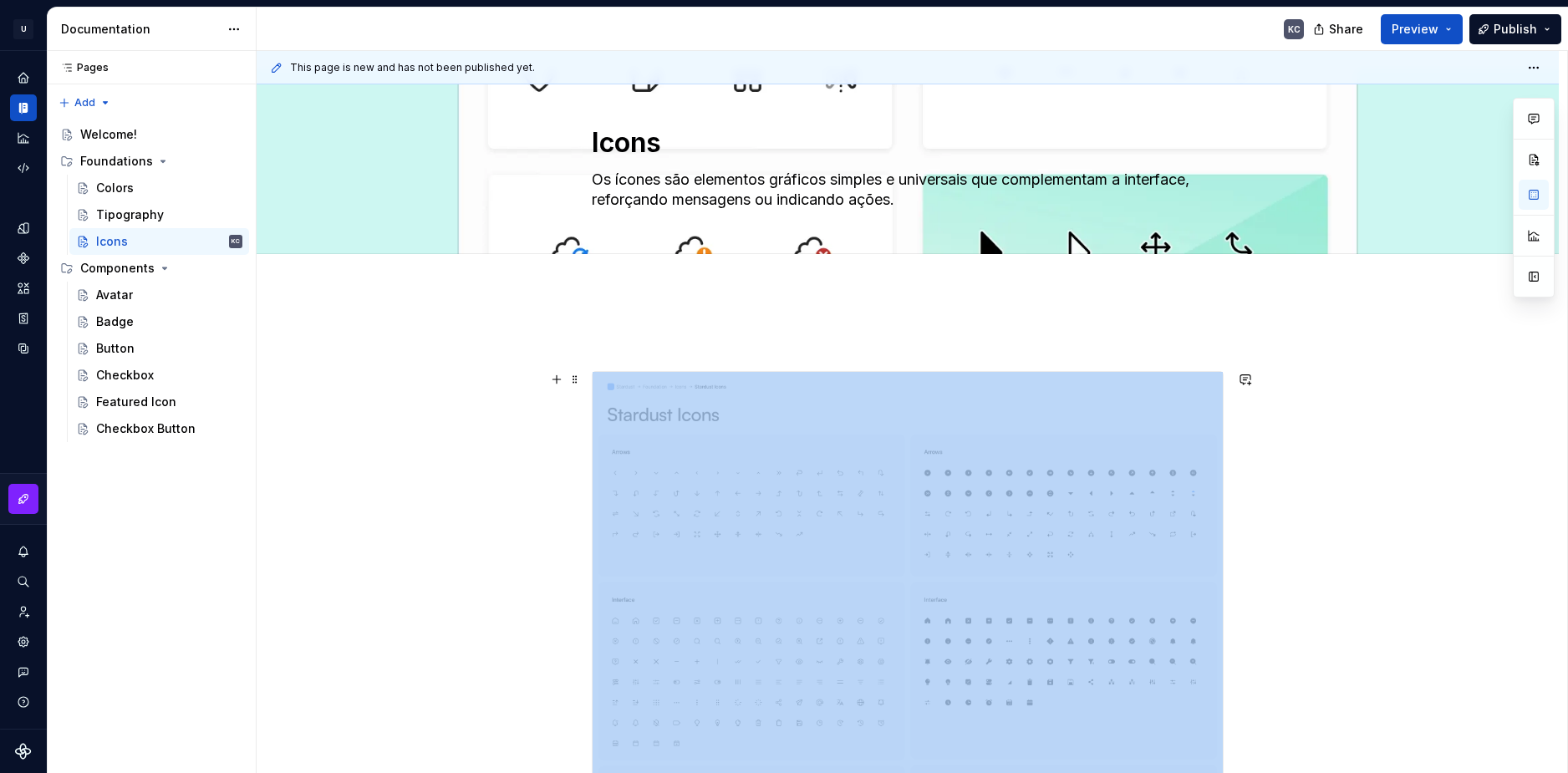
scroll to position [0, 0]
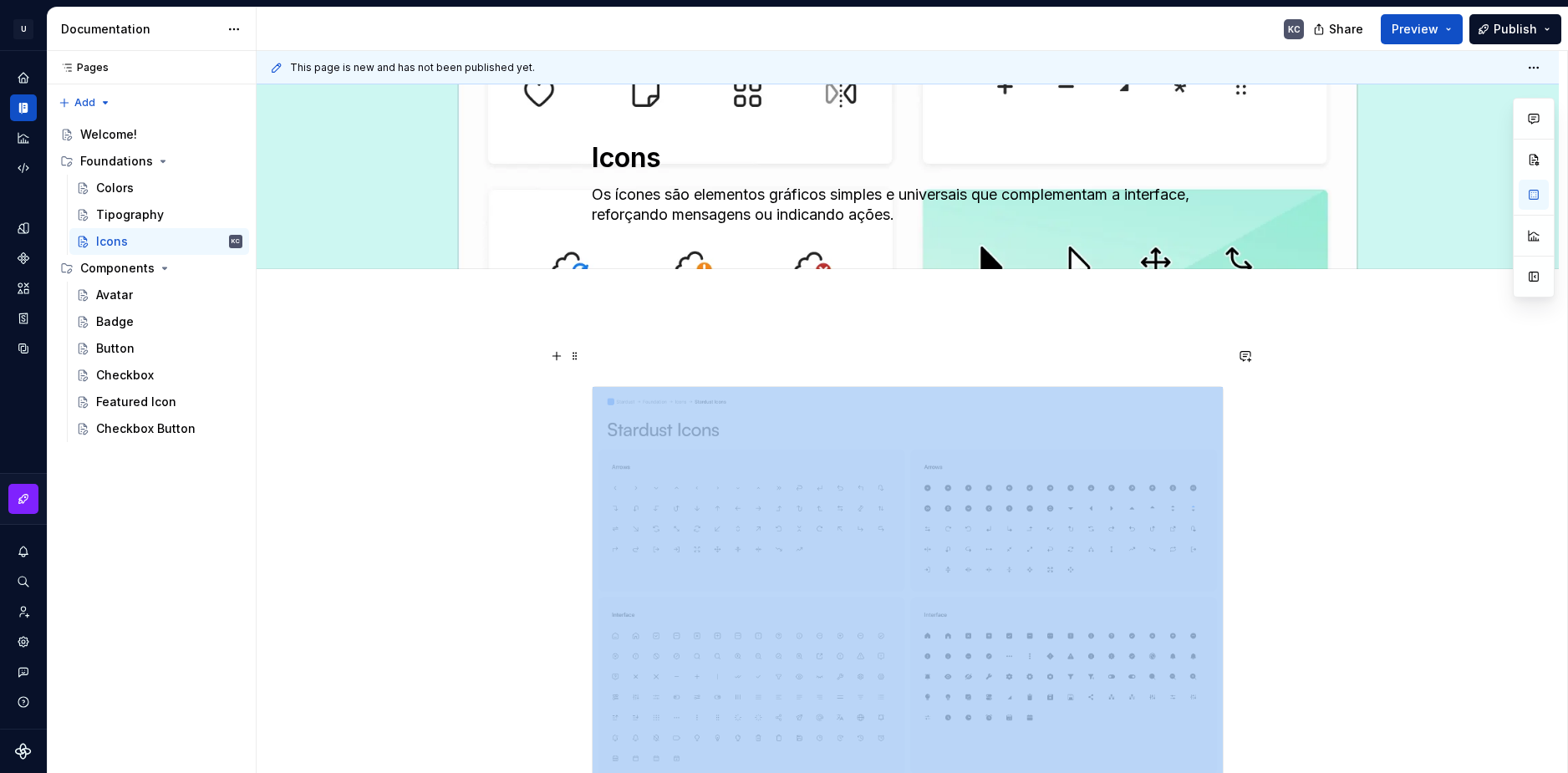
click at [579, 362] on span at bounding box center [575, 356] width 13 height 23
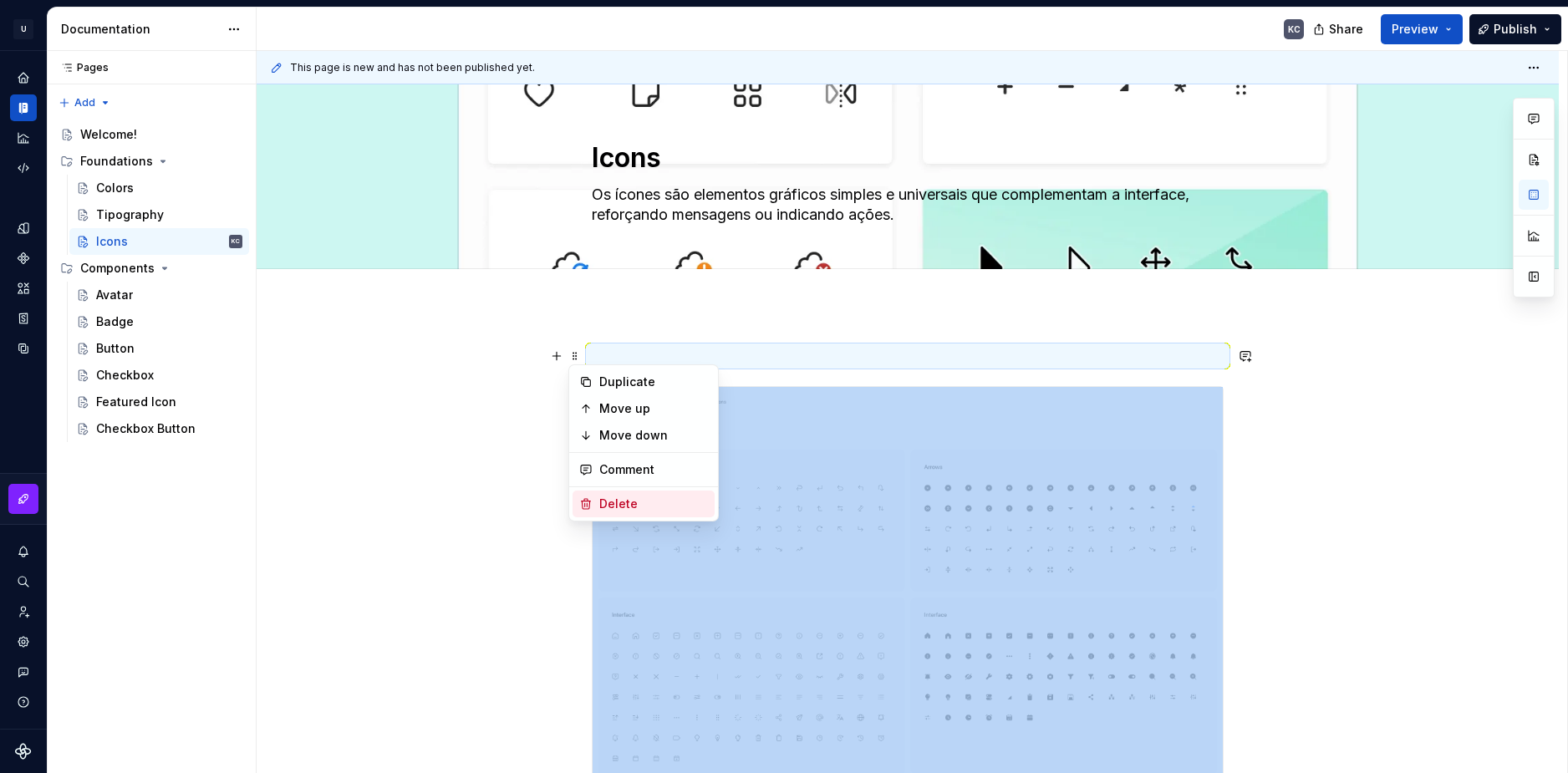
click at [660, 499] on div "Delete" at bounding box center [654, 503] width 109 height 17
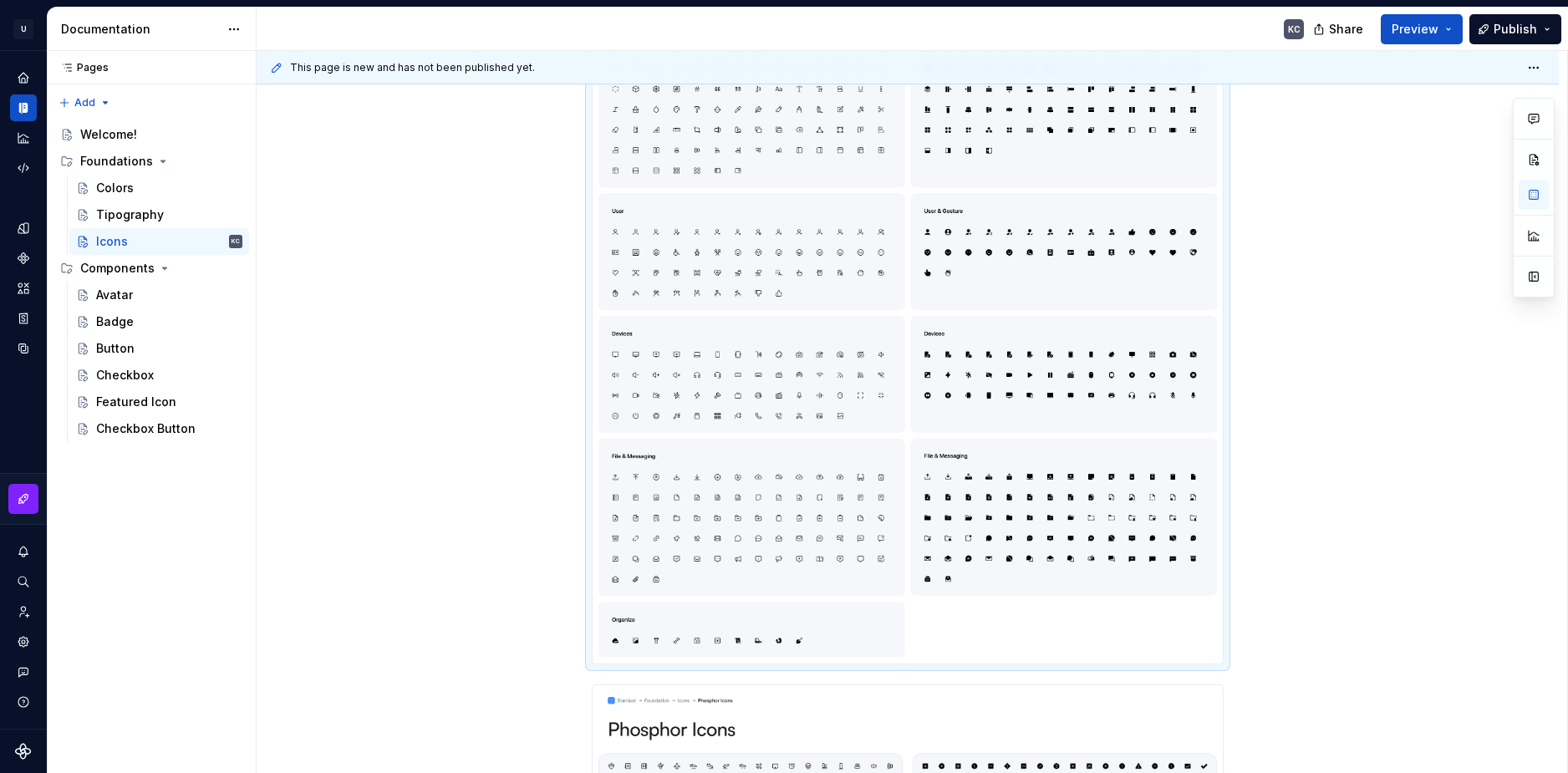
scroll to position [1420, 0]
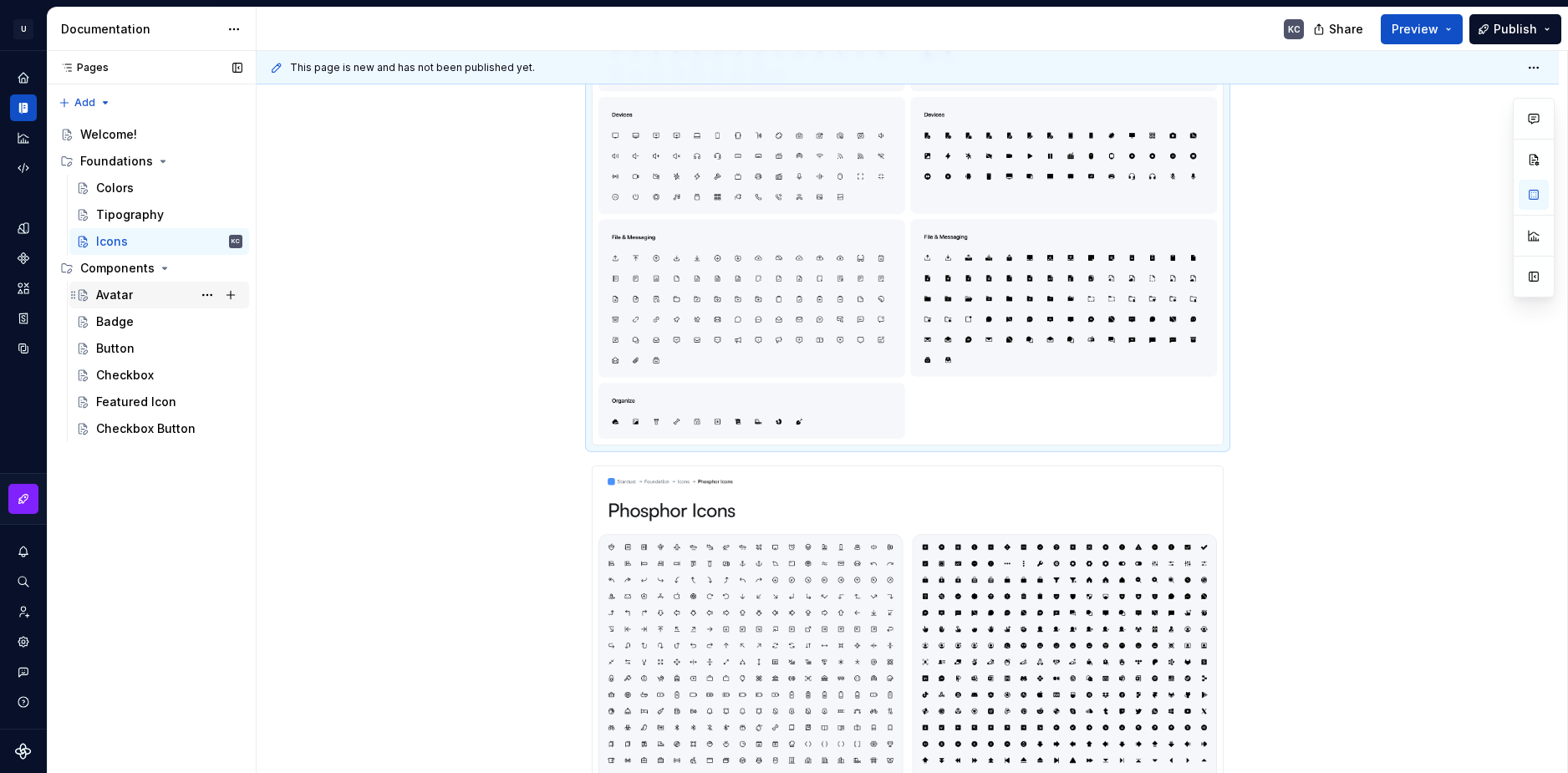
click at [125, 286] on div "Avatar" at bounding box center [169, 295] width 147 height 23
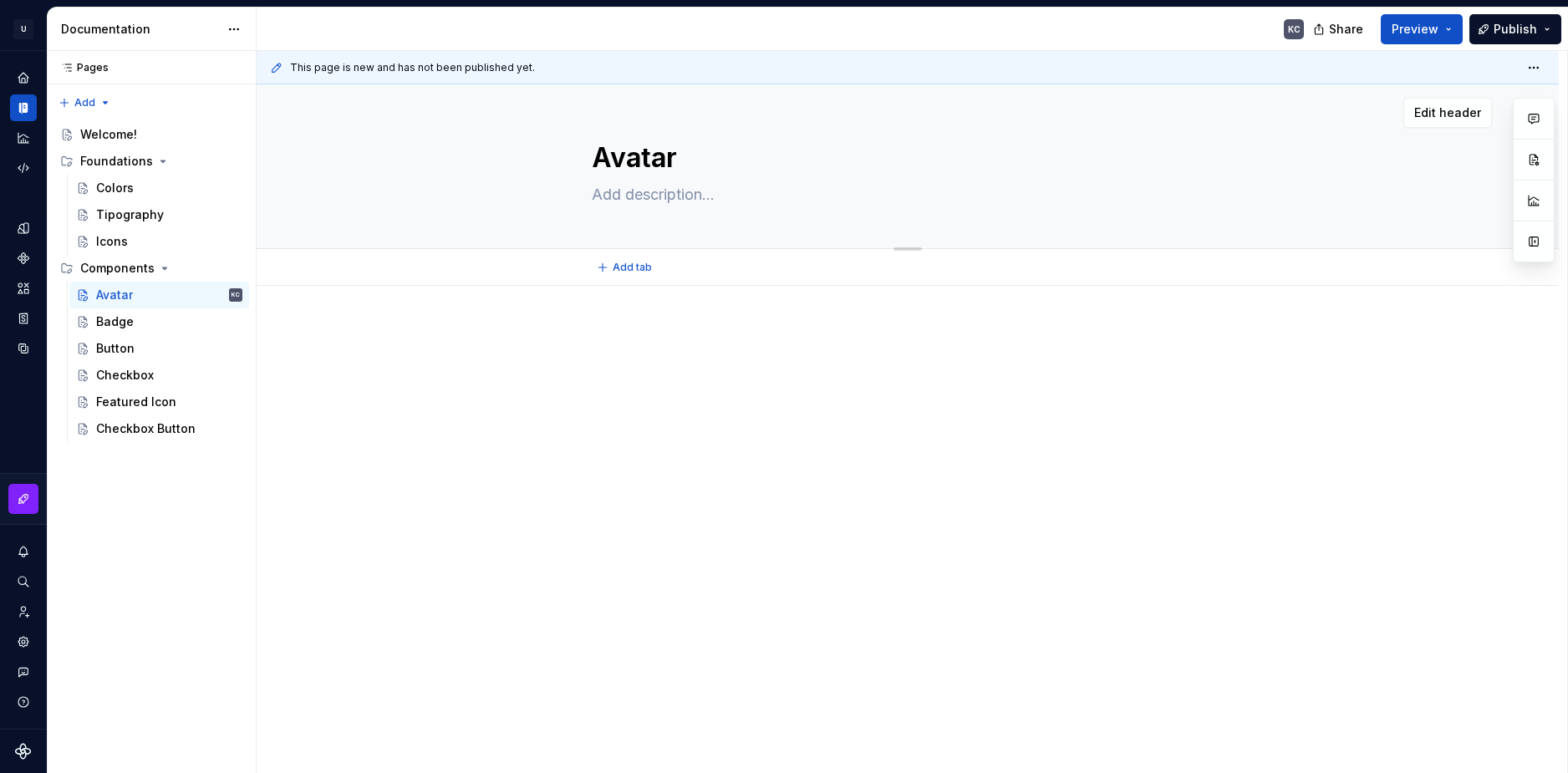
click at [633, 191] on textarea at bounding box center [904, 195] width 632 height 27
click at [138, 322] on div "Badge" at bounding box center [169, 322] width 147 height 23
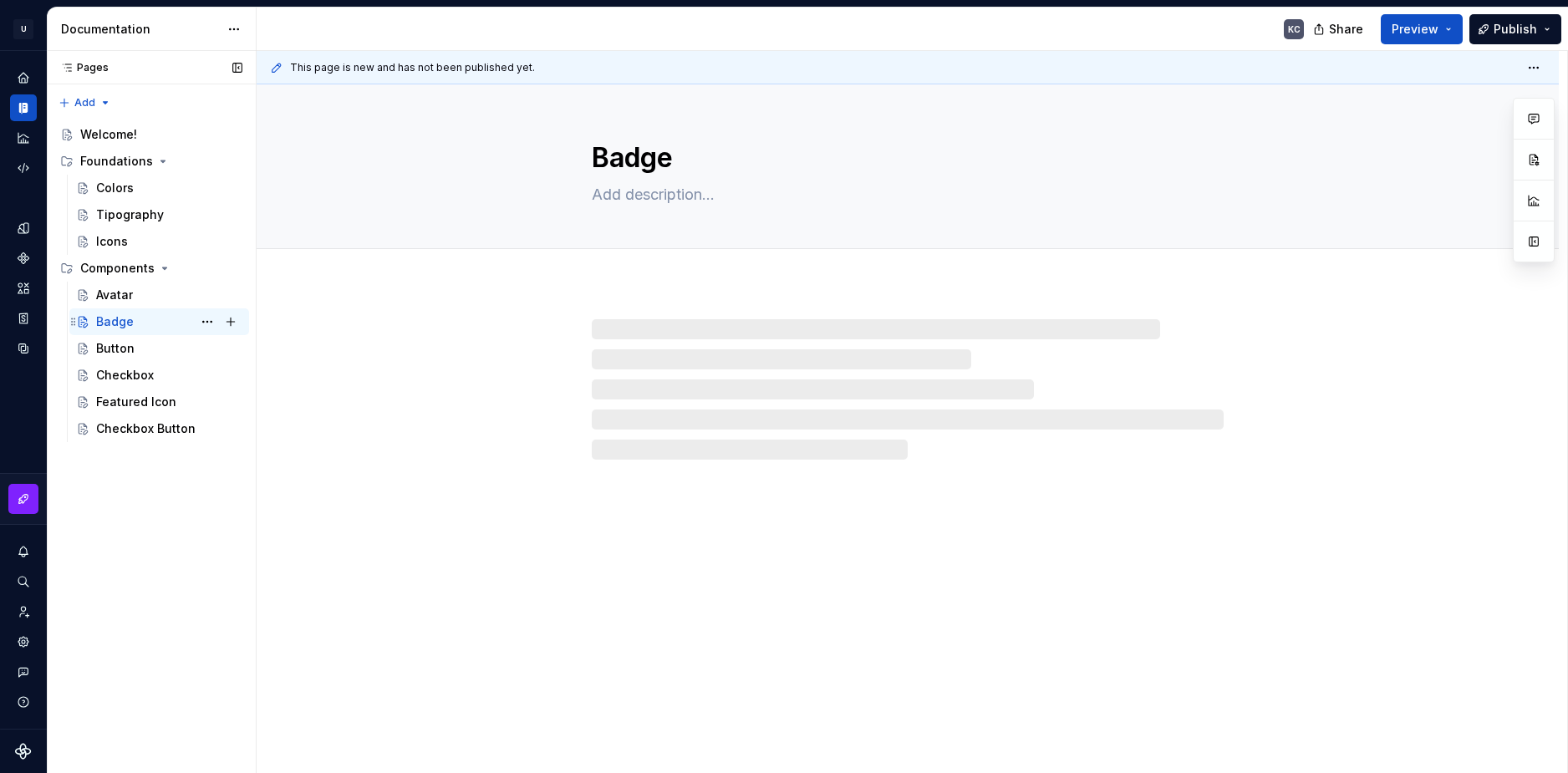
click at [76, 323] on icon "Page tree" at bounding box center [73, 321] width 13 height 13
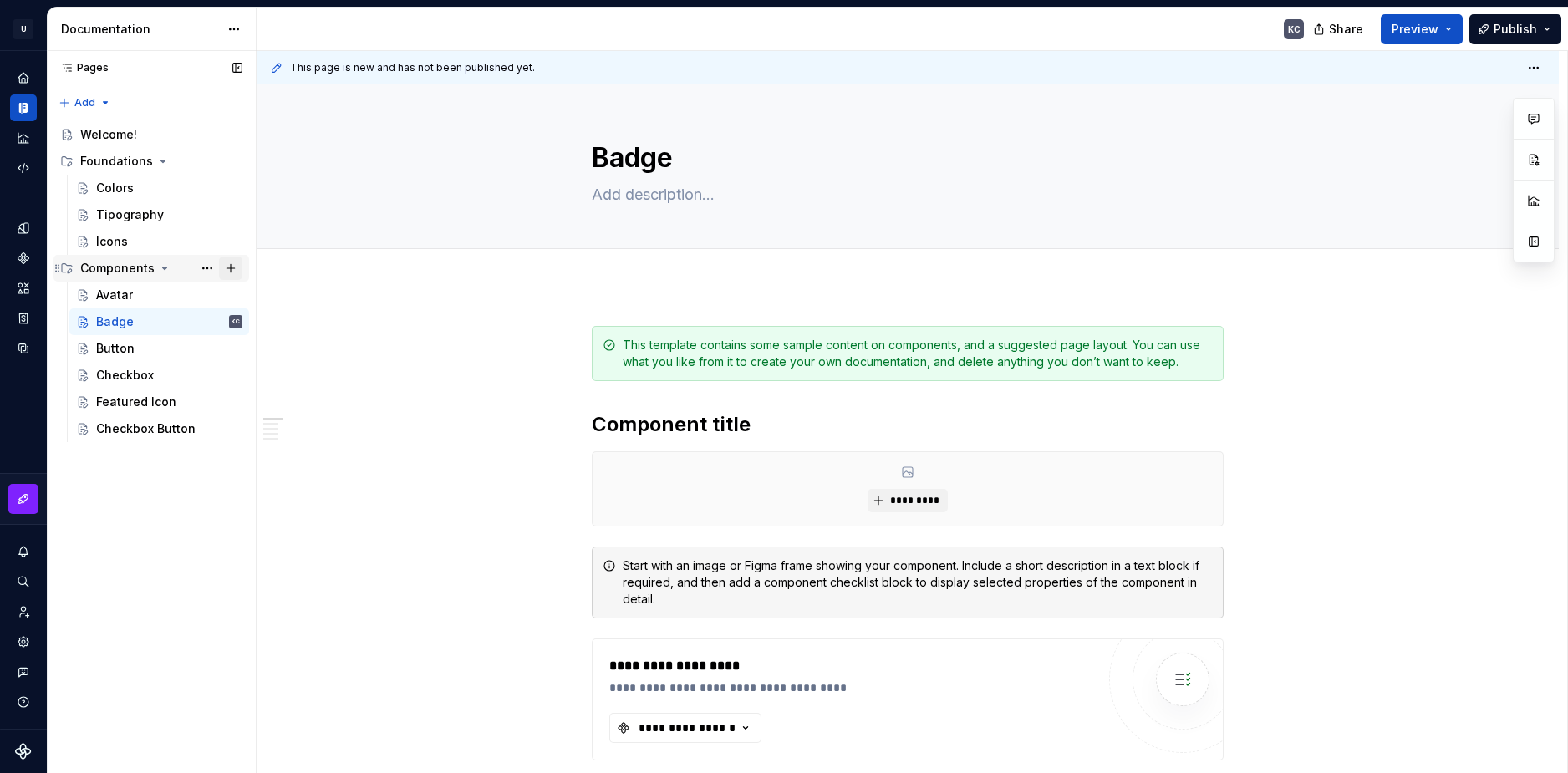
click at [227, 269] on button "Page tree" at bounding box center [231, 268] width 23 height 23
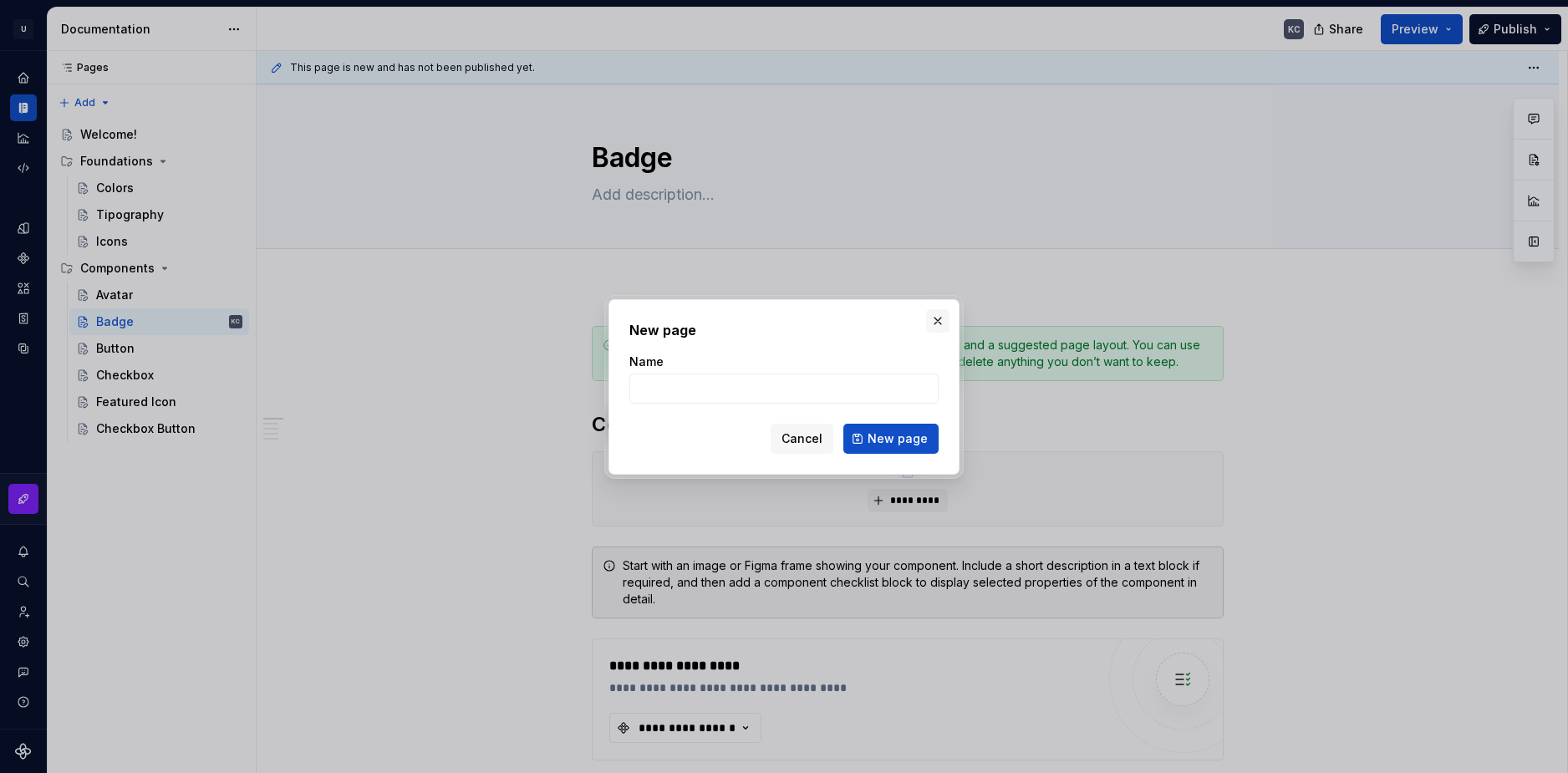
click at [940, 315] on button "button" at bounding box center [938, 321] width 23 height 23
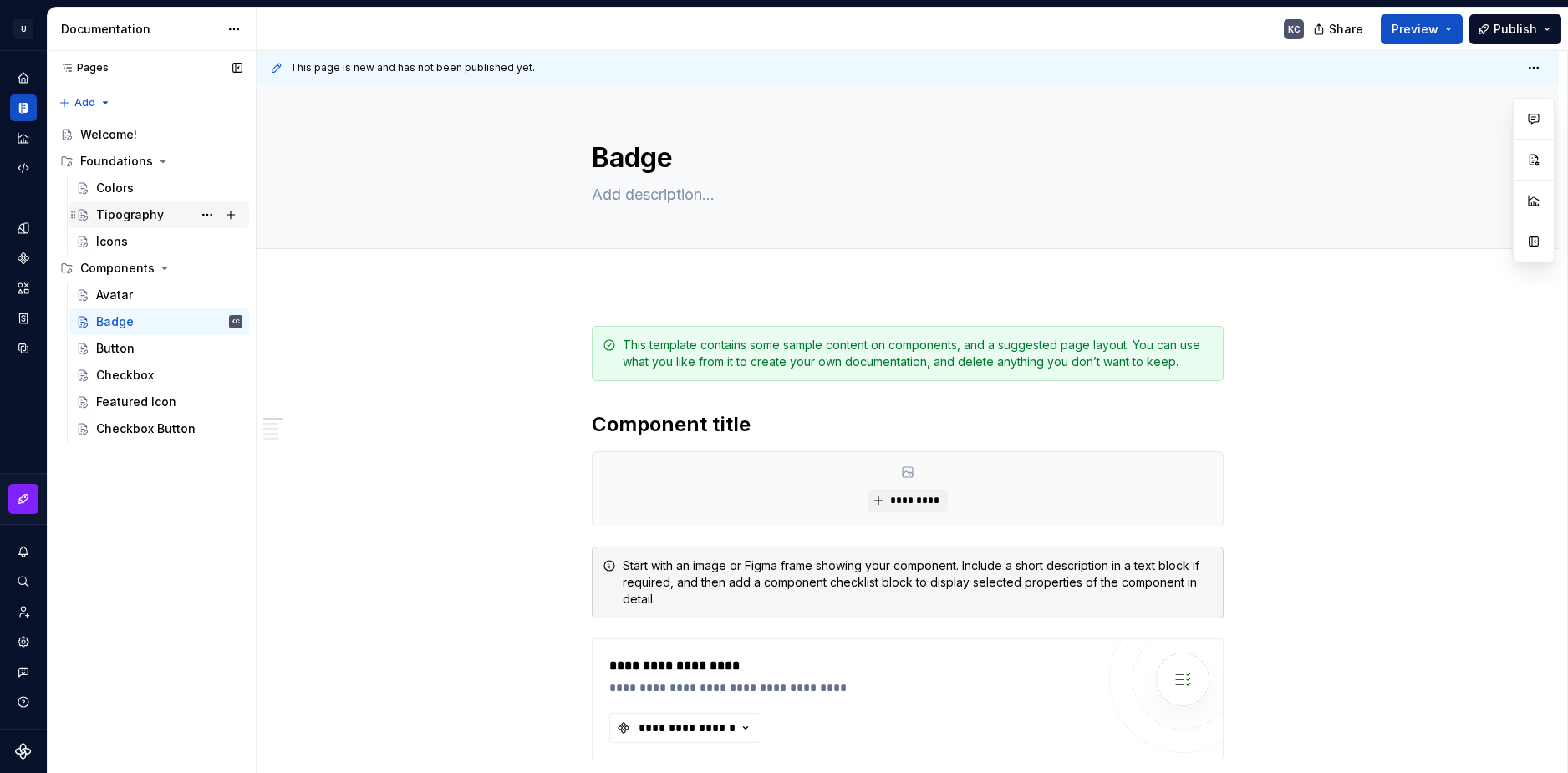
click at [115, 217] on div "Tipography" at bounding box center [129, 215] width 67 height 17
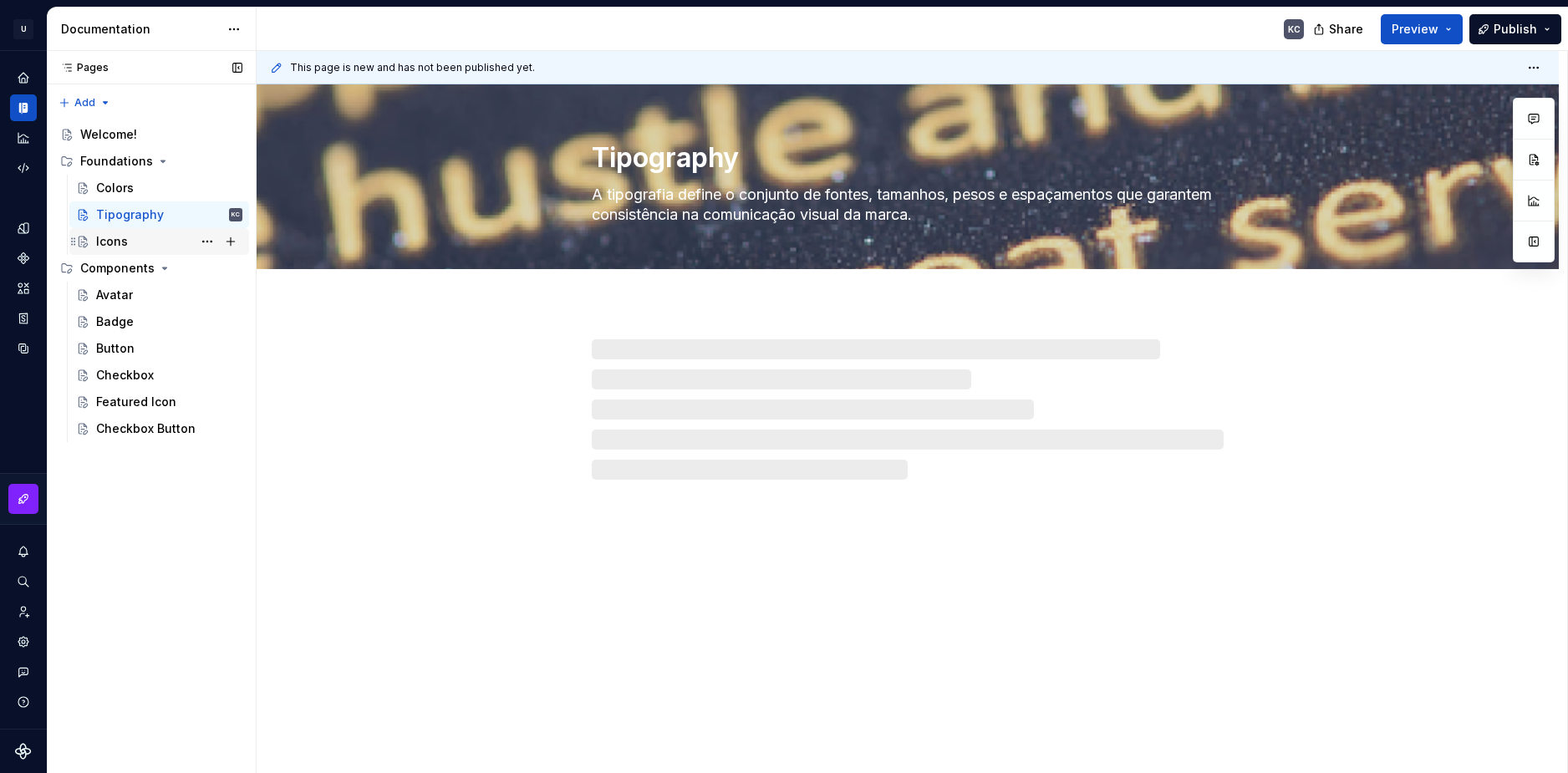
click at [119, 242] on div "Icons" at bounding box center [111, 241] width 31 height 17
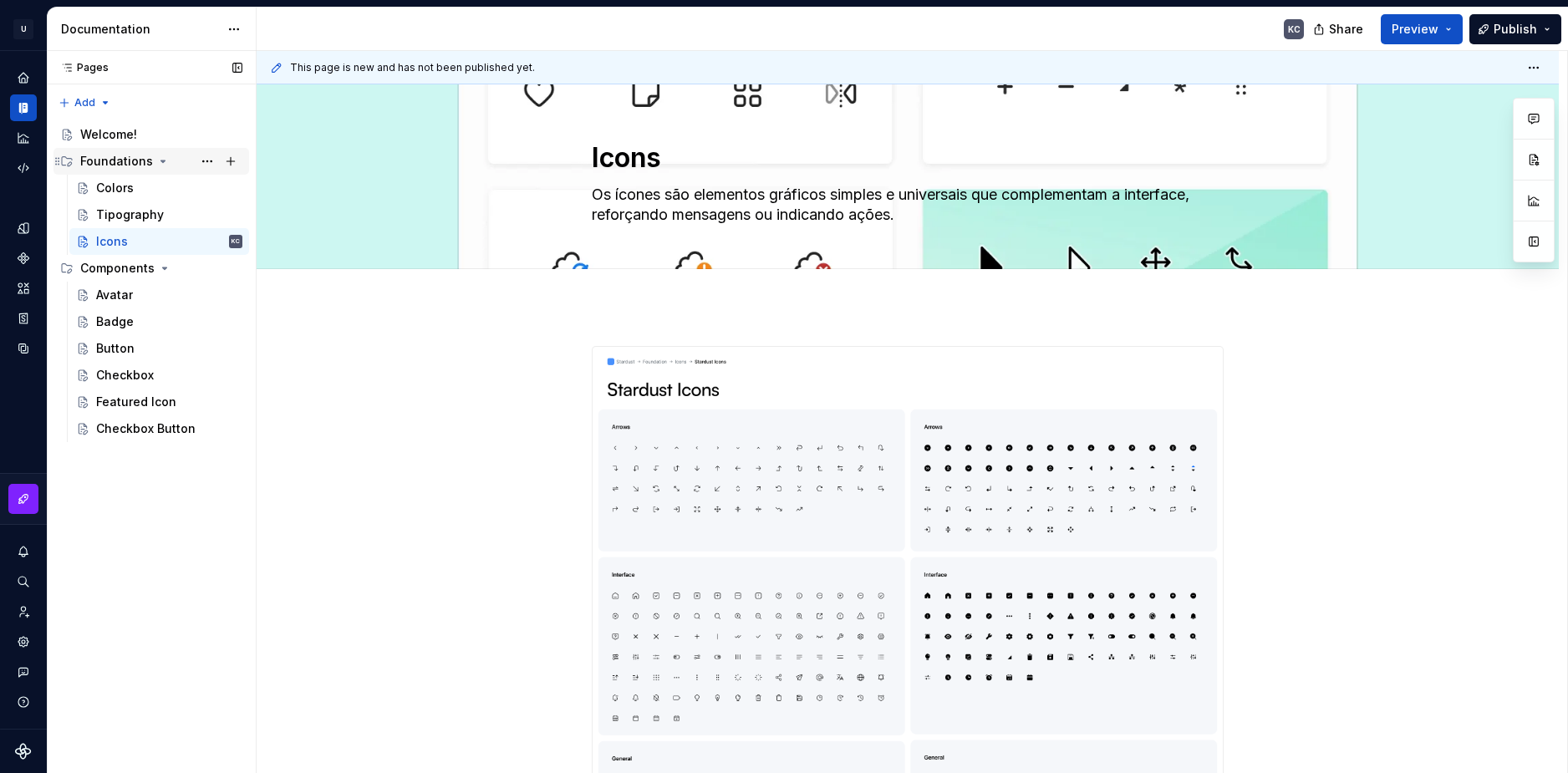
click at [159, 160] on icon "Page tree" at bounding box center [163, 161] width 13 height 13
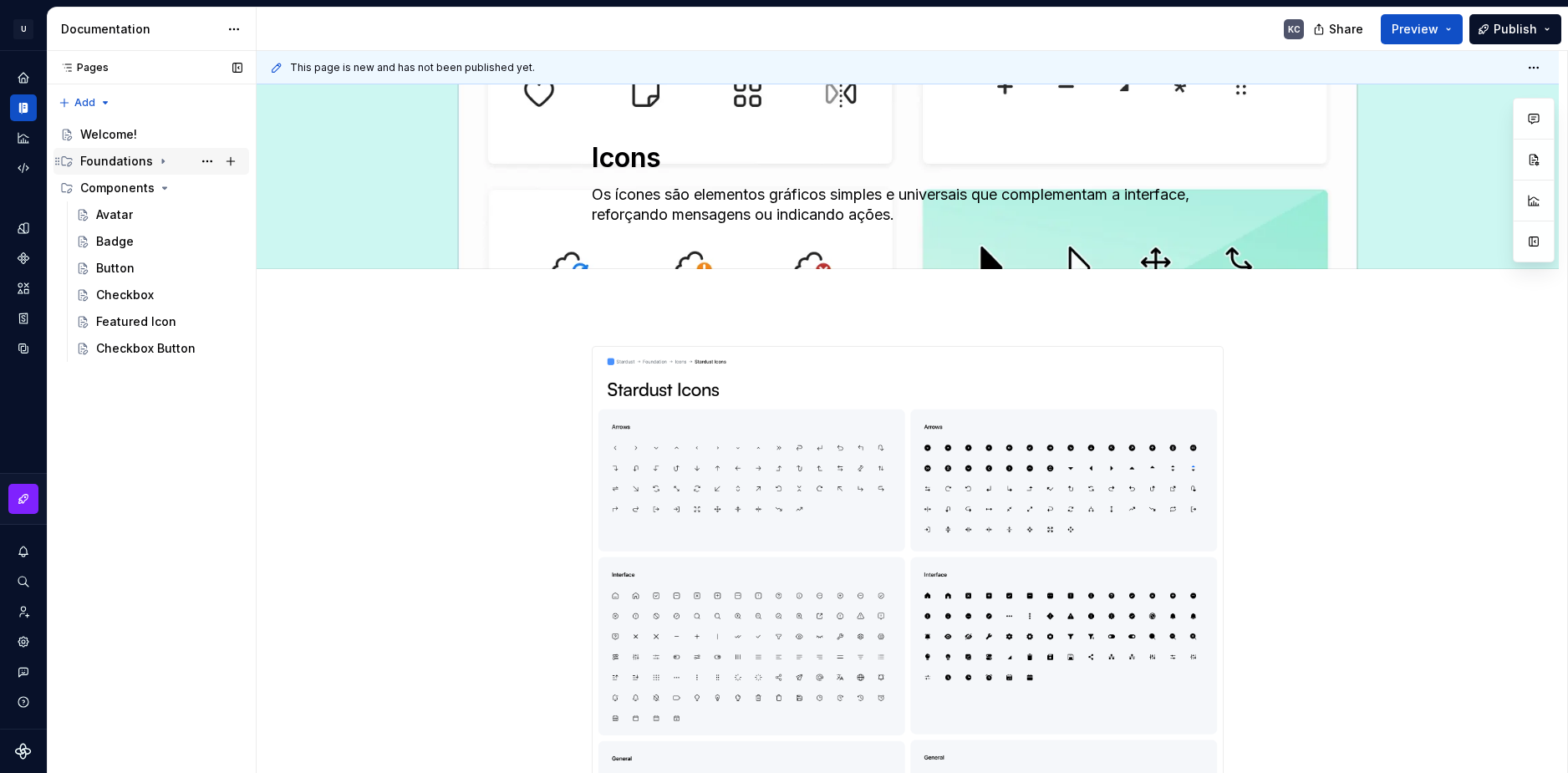
click at [162, 160] on icon "Page tree" at bounding box center [163, 162] width 2 height 4
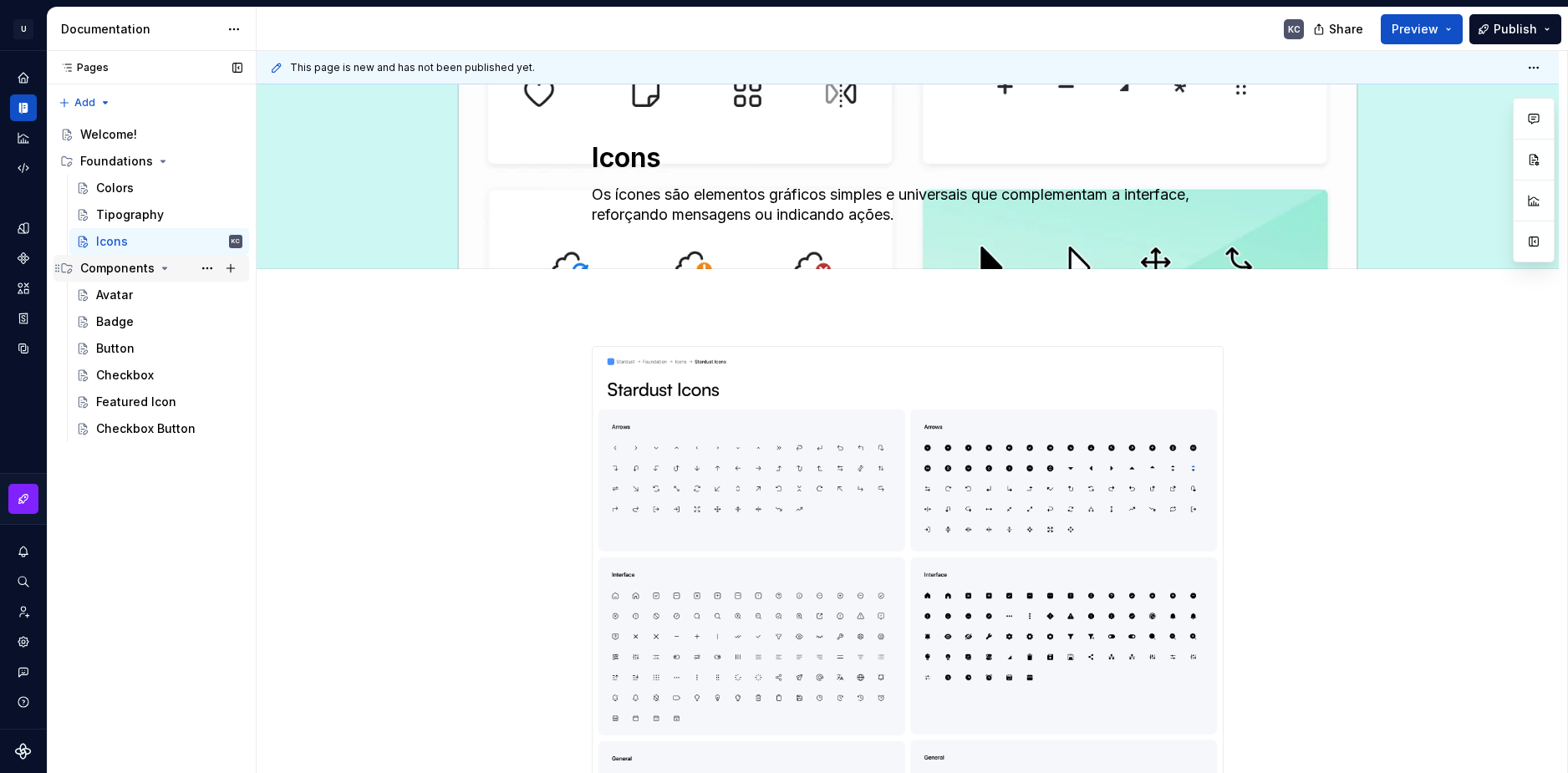
click at [163, 268] on icon "Page tree" at bounding box center [165, 268] width 4 height 2
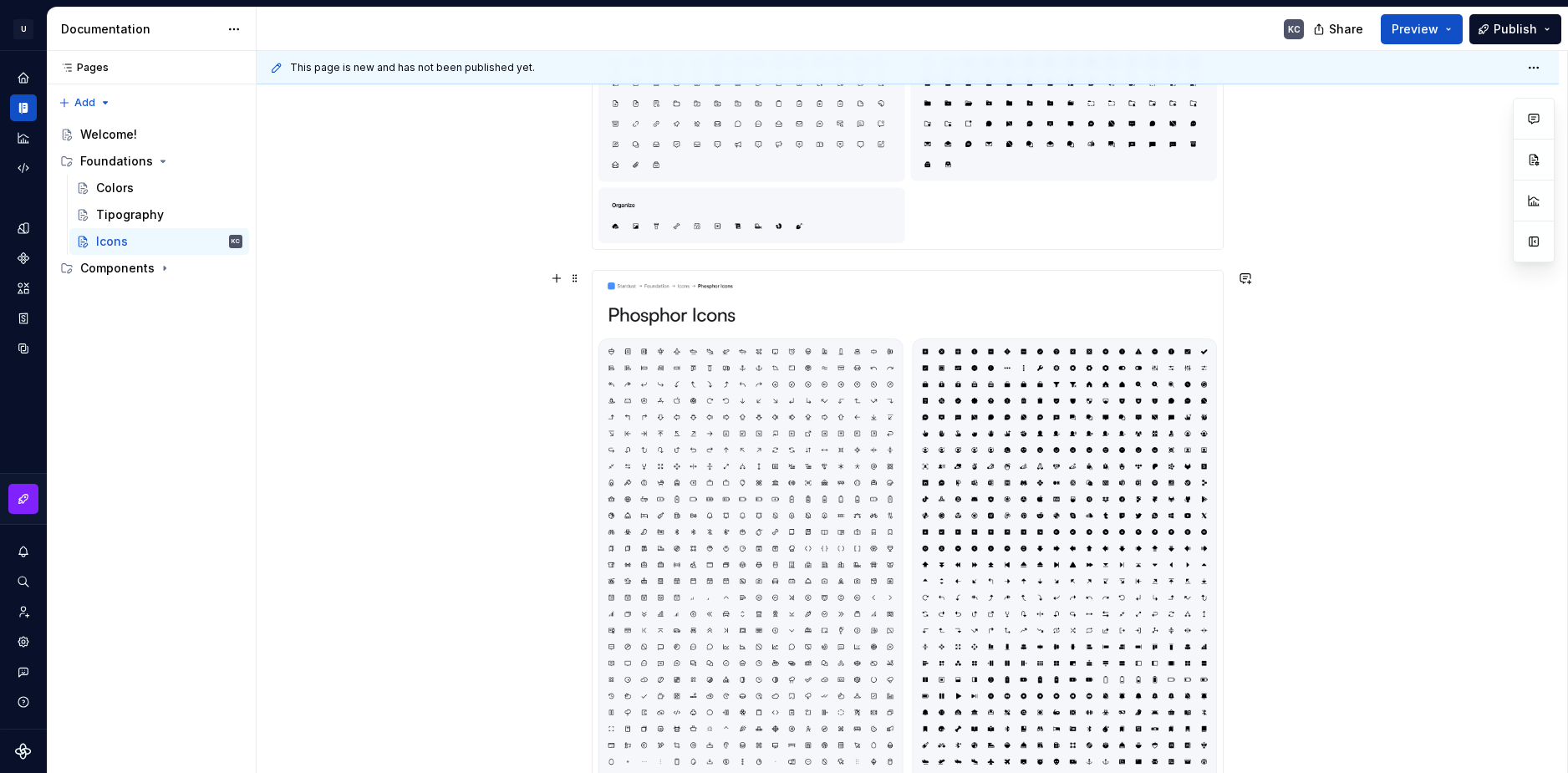
scroll to position [1289, 0]
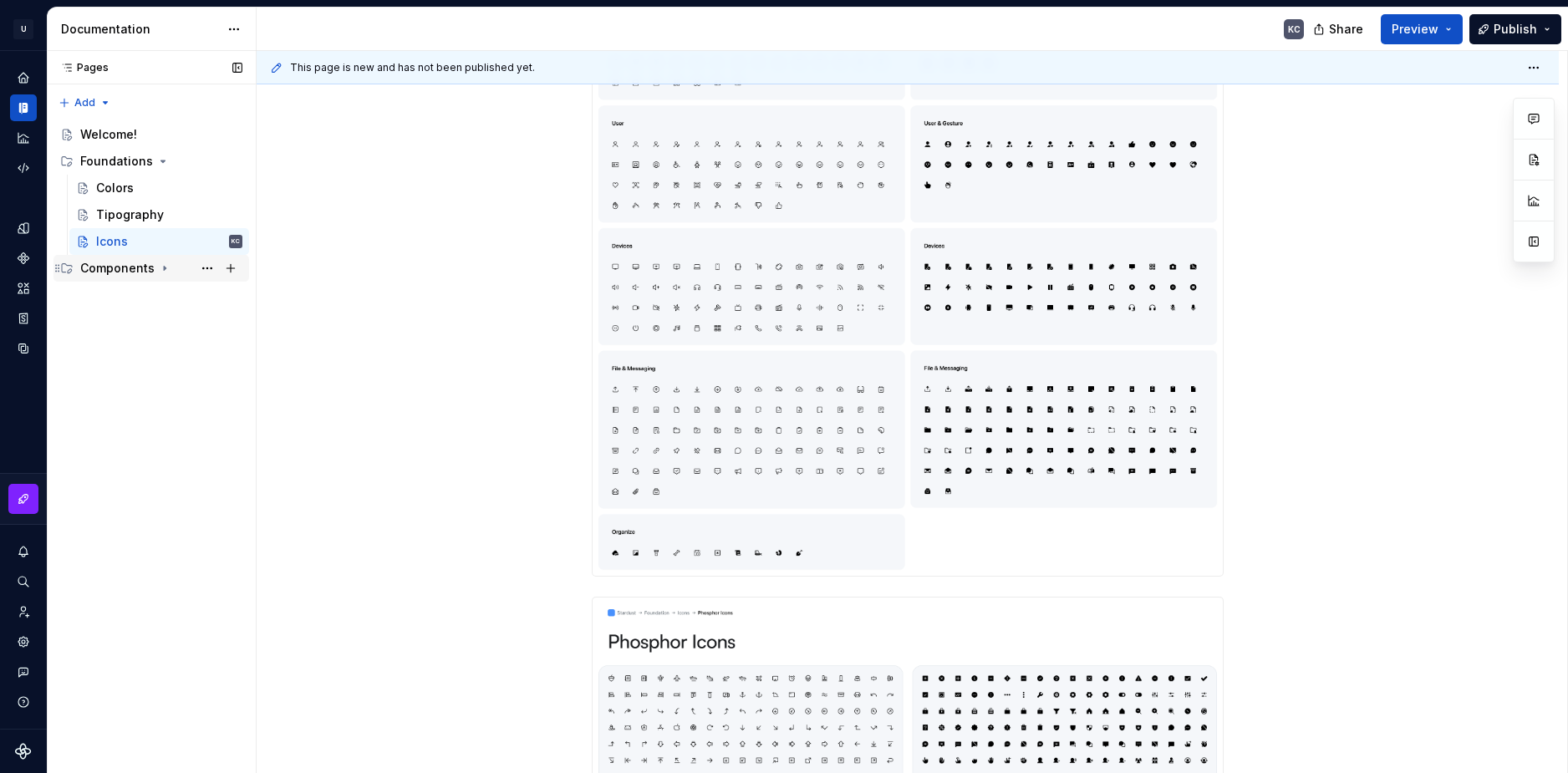
click at [164, 269] on icon "Page tree" at bounding box center [165, 269] width 2 height 4
click at [369, 385] on div at bounding box center [907, 647] width 1302 height 3262
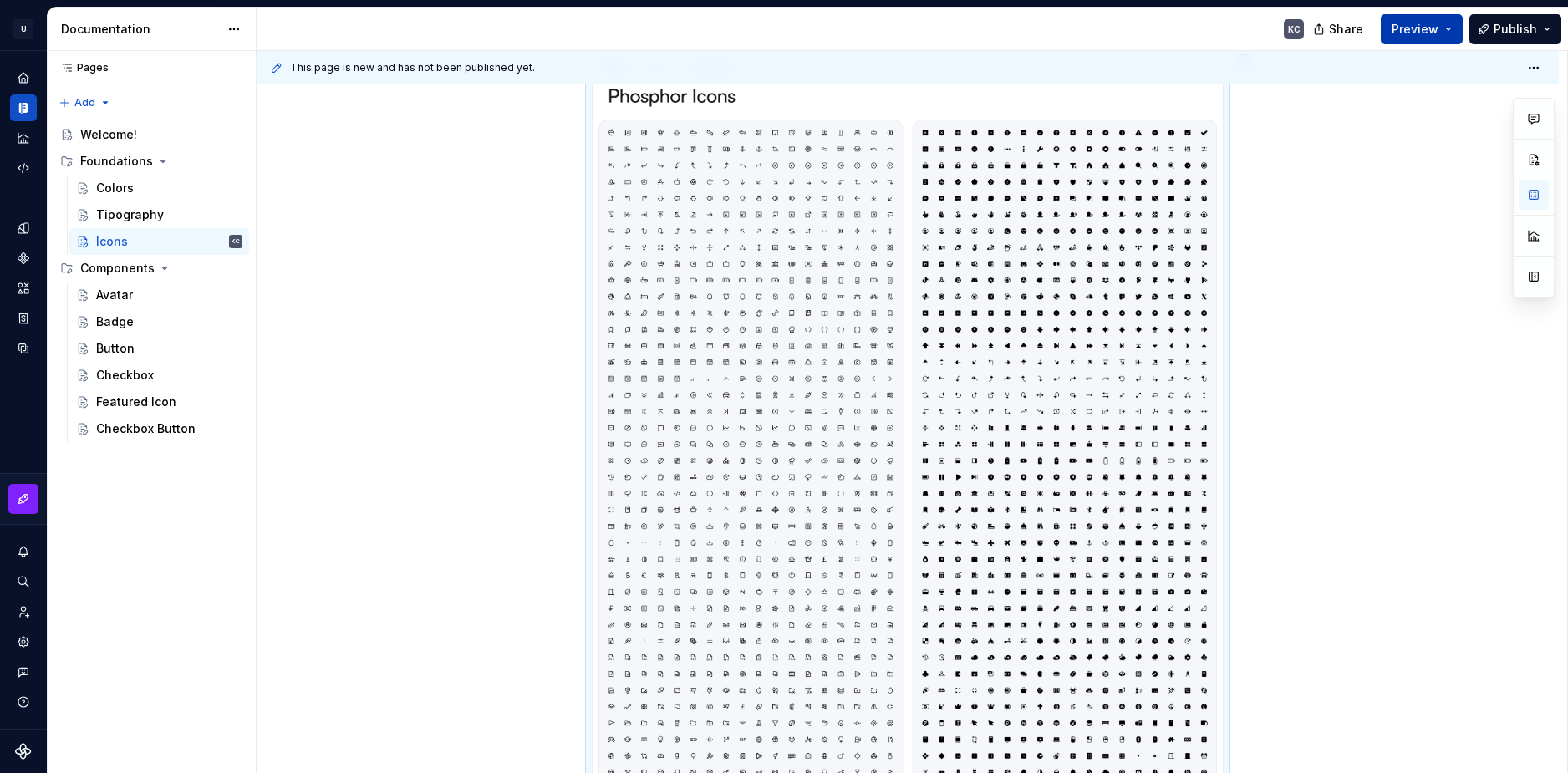
click at [1444, 15] on button "Preview" at bounding box center [1421, 29] width 82 height 30
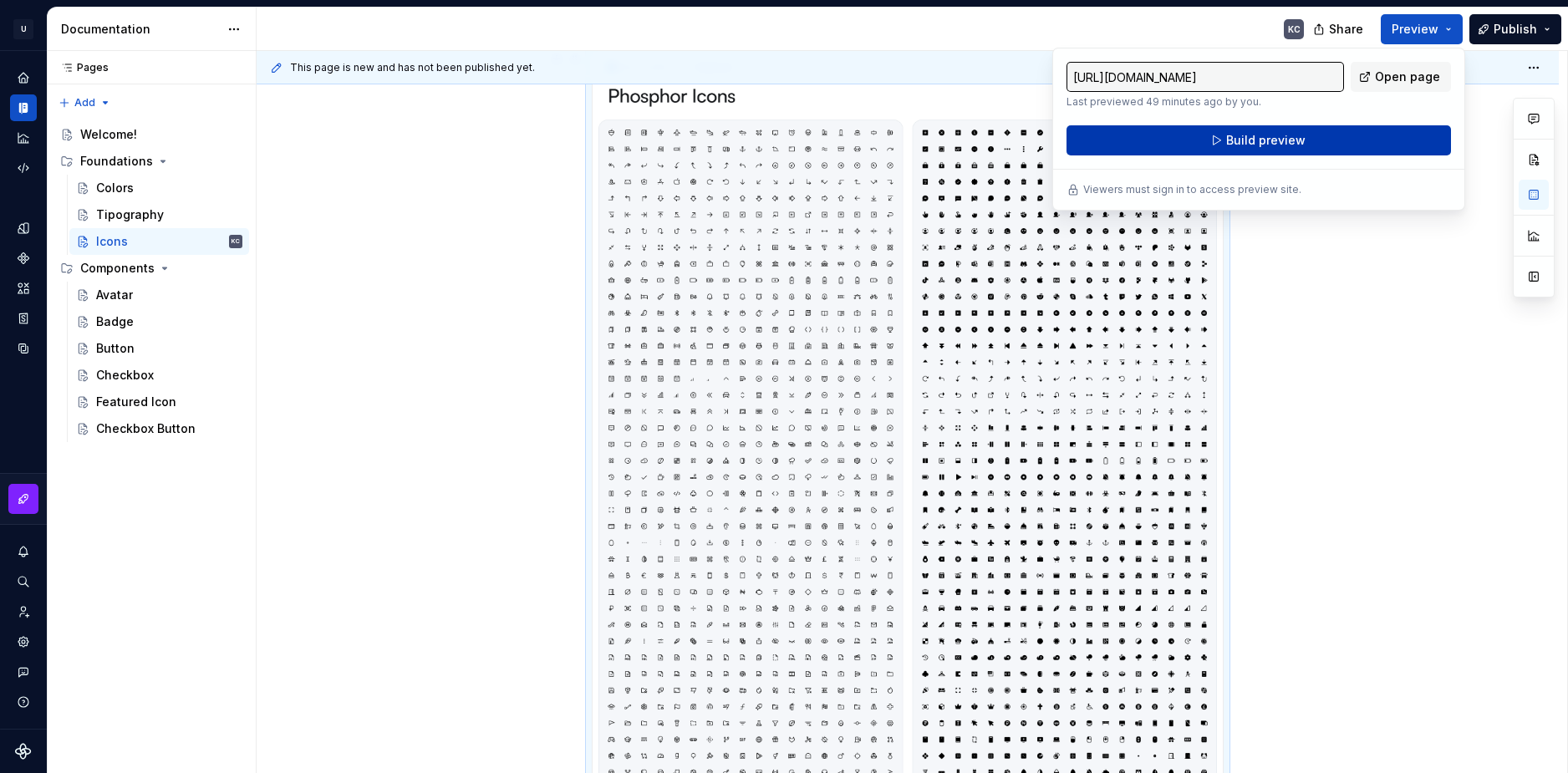
click at [1381, 128] on button "Build preview" at bounding box center [1259, 139] width 385 height 30
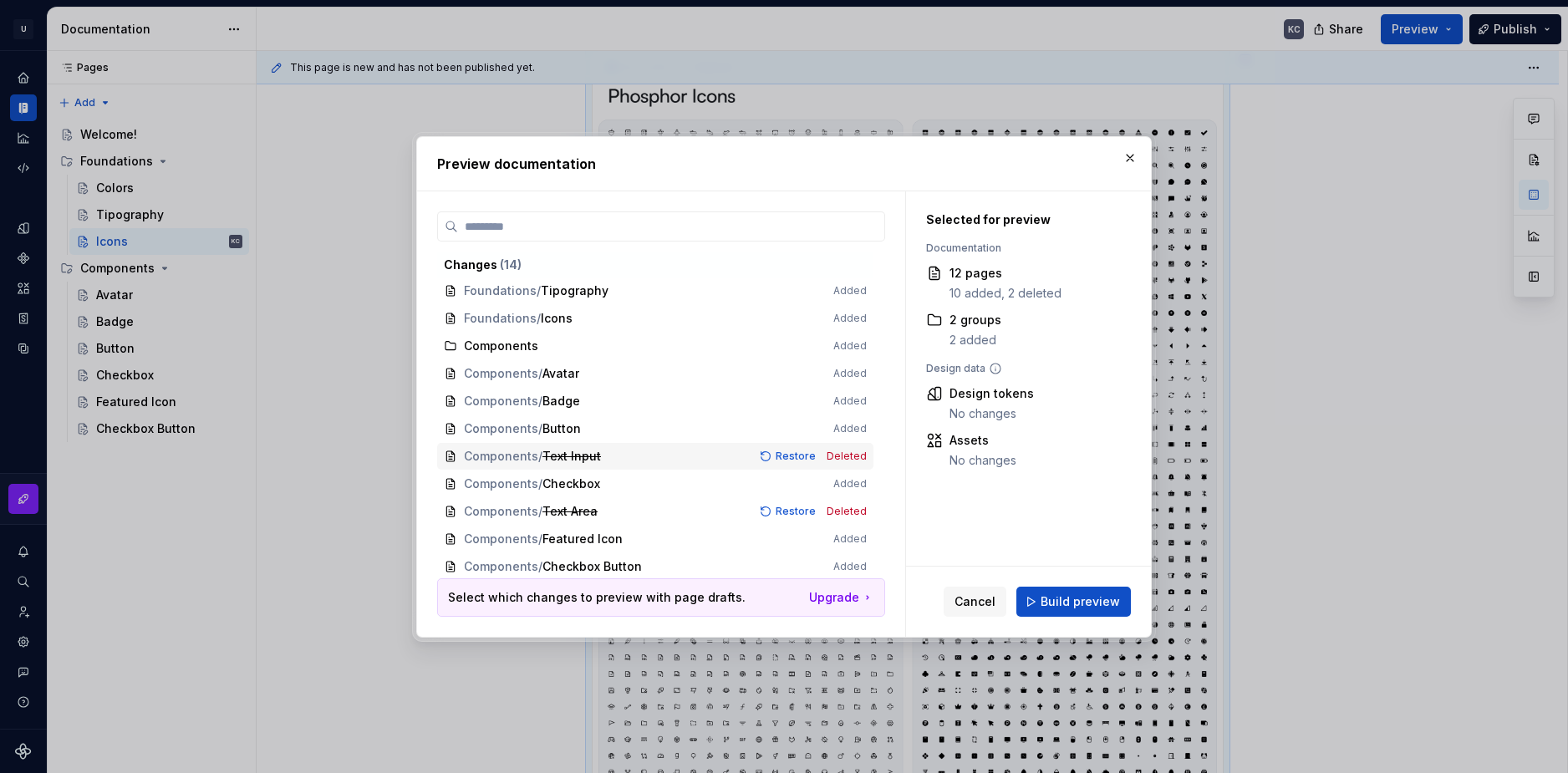
scroll to position [89, 0]
click at [1072, 598] on span "Build preview" at bounding box center [1080, 601] width 79 height 17
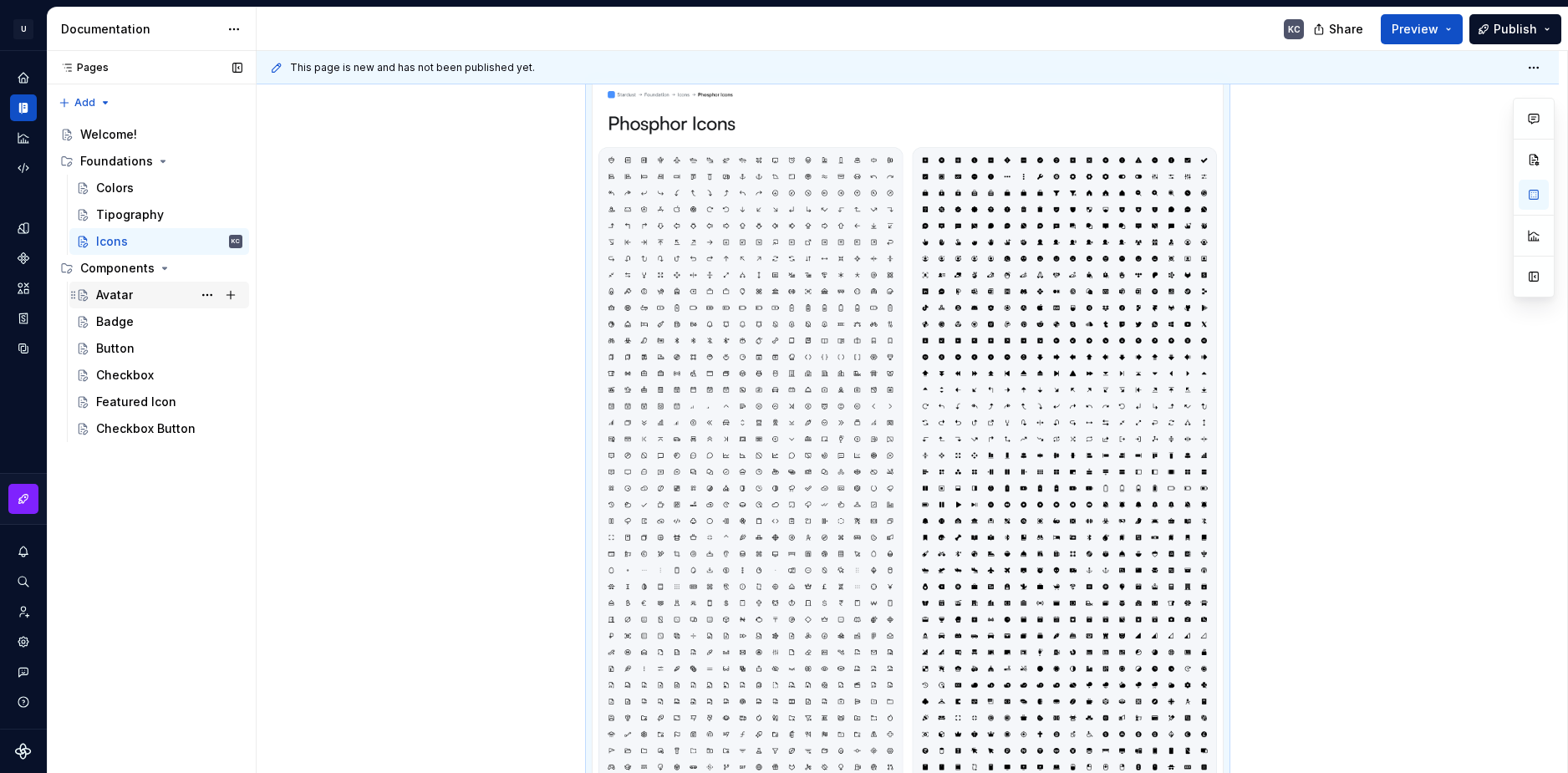
scroll to position [1752, 0]
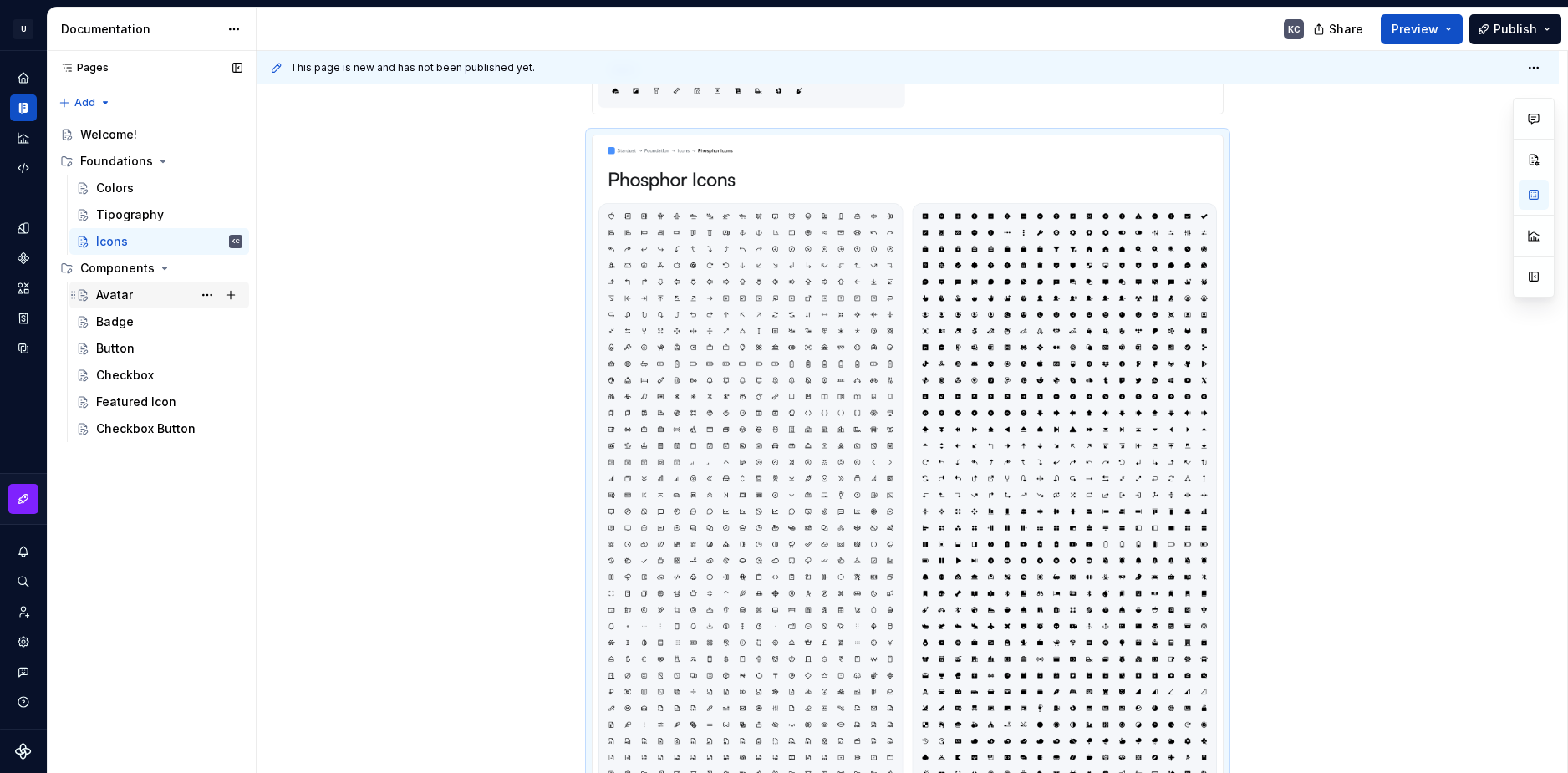
click at [122, 295] on div "Avatar" at bounding box center [114, 295] width 37 height 17
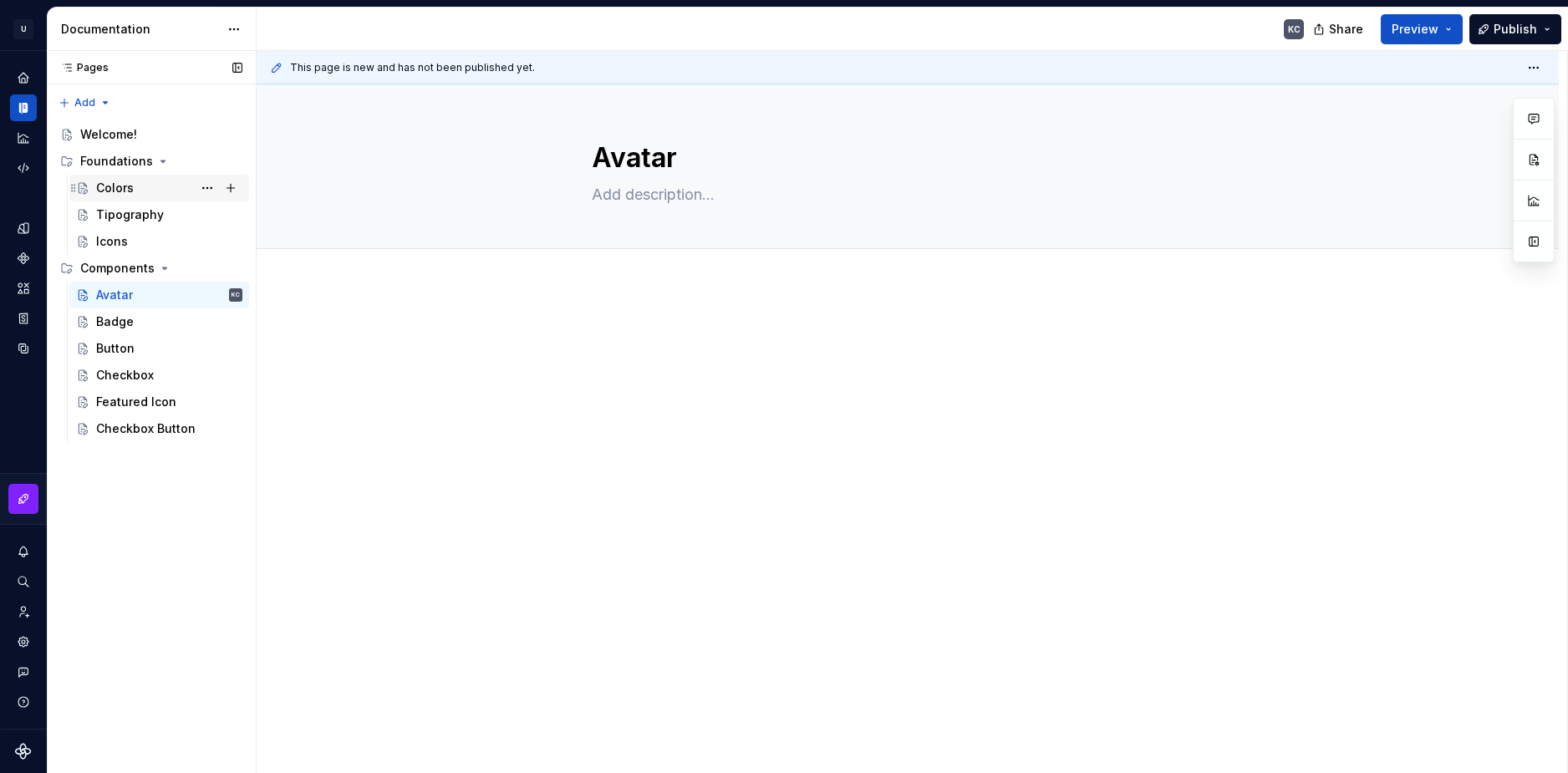
click at [116, 180] on div "Colors" at bounding box center [115, 188] width 38 height 17
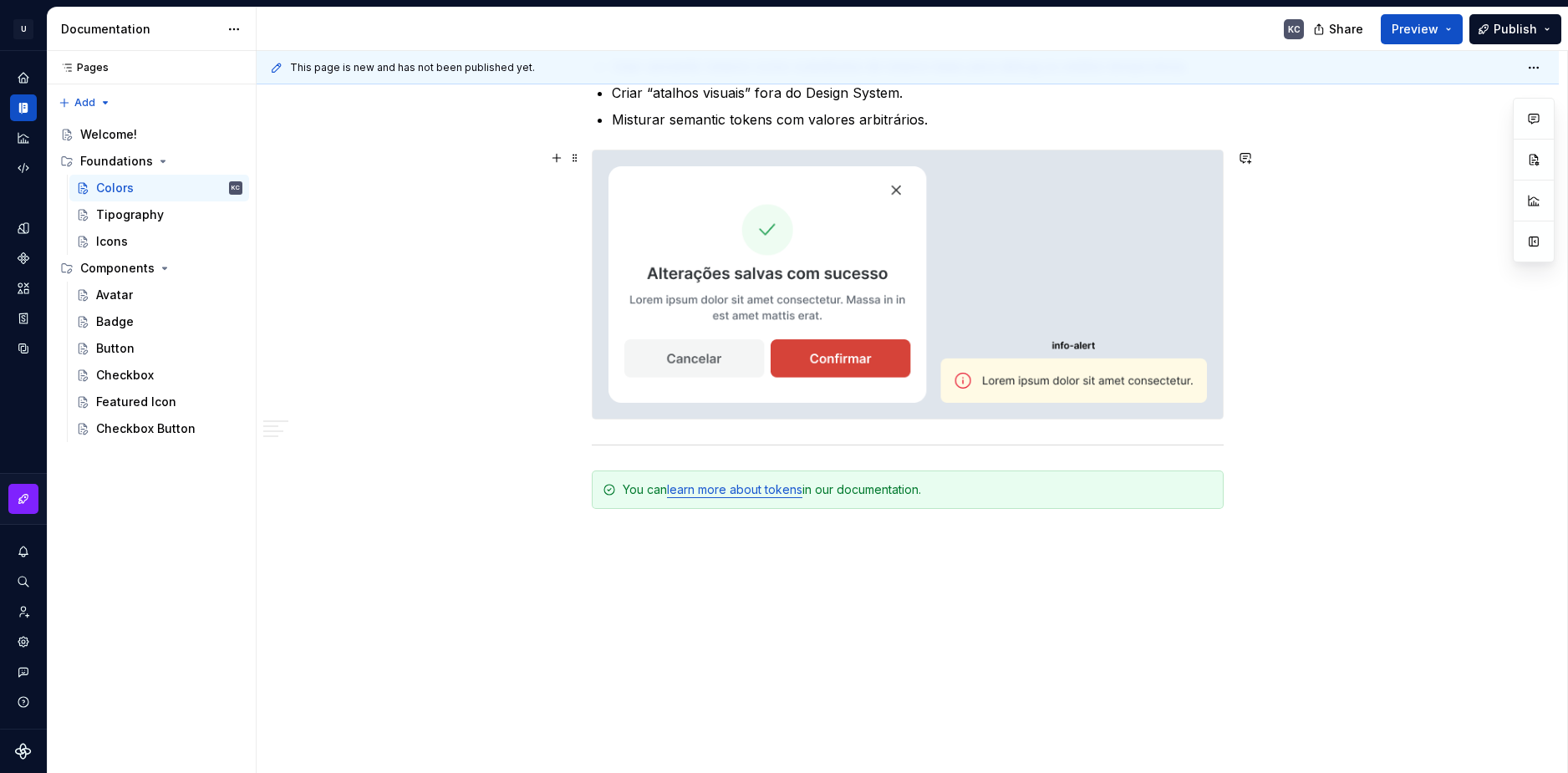
scroll to position [5904, 0]
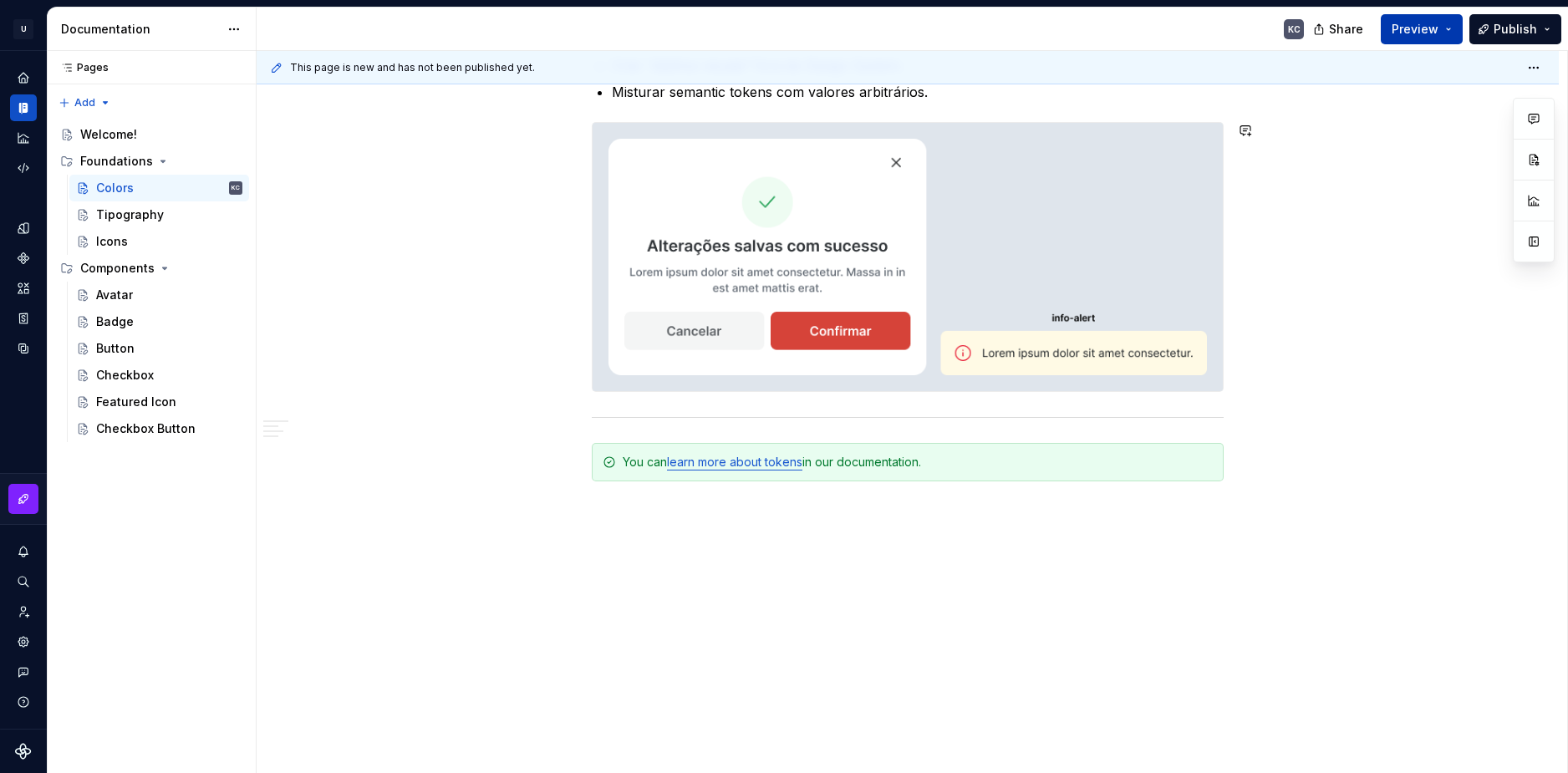
click at [1453, 32] on button "Preview" at bounding box center [1421, 29] width 82 height 30
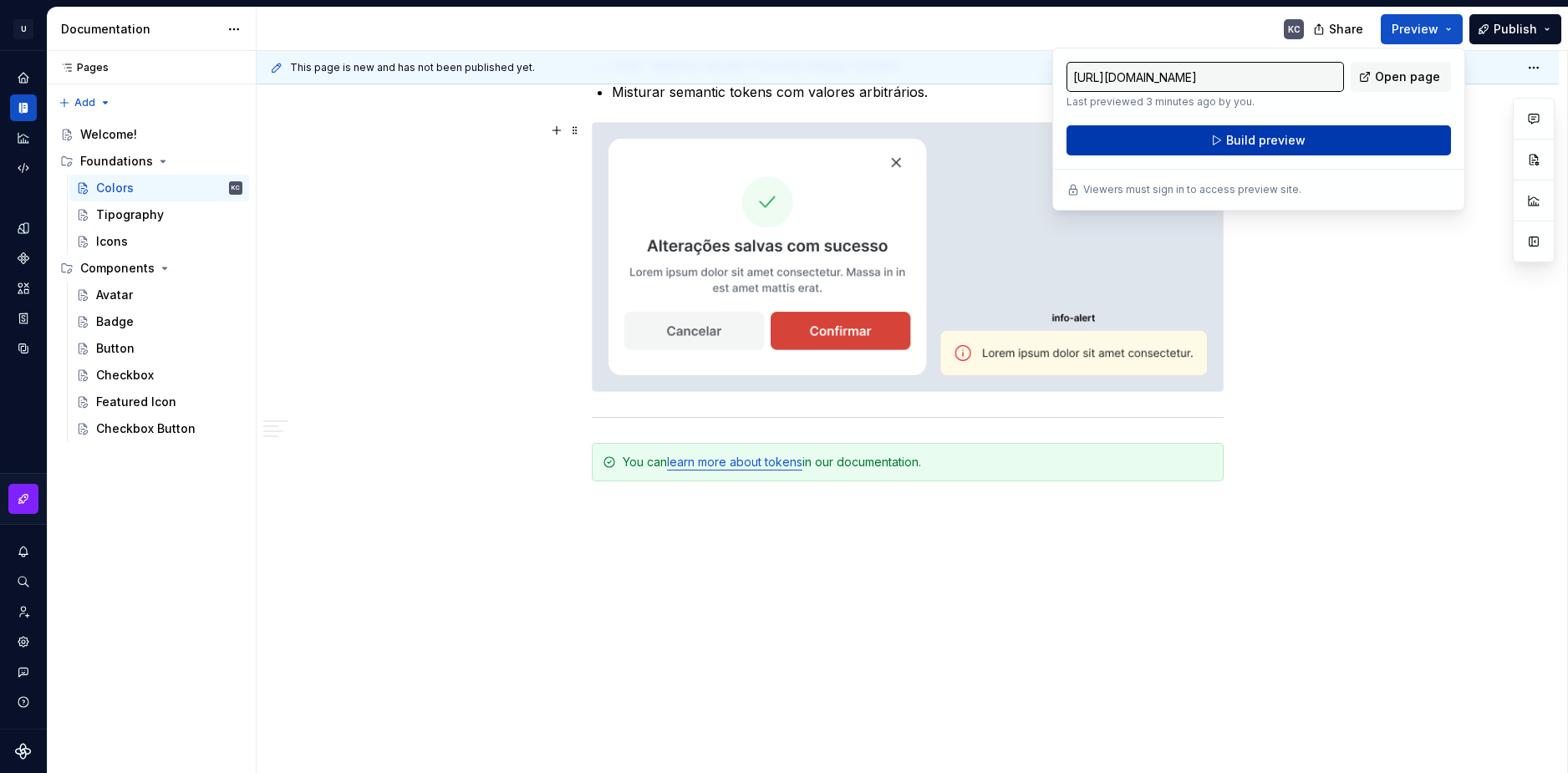
click at [1355, 136] on button "Build preview" at bounding box center [1259, 139] width 385 height 30
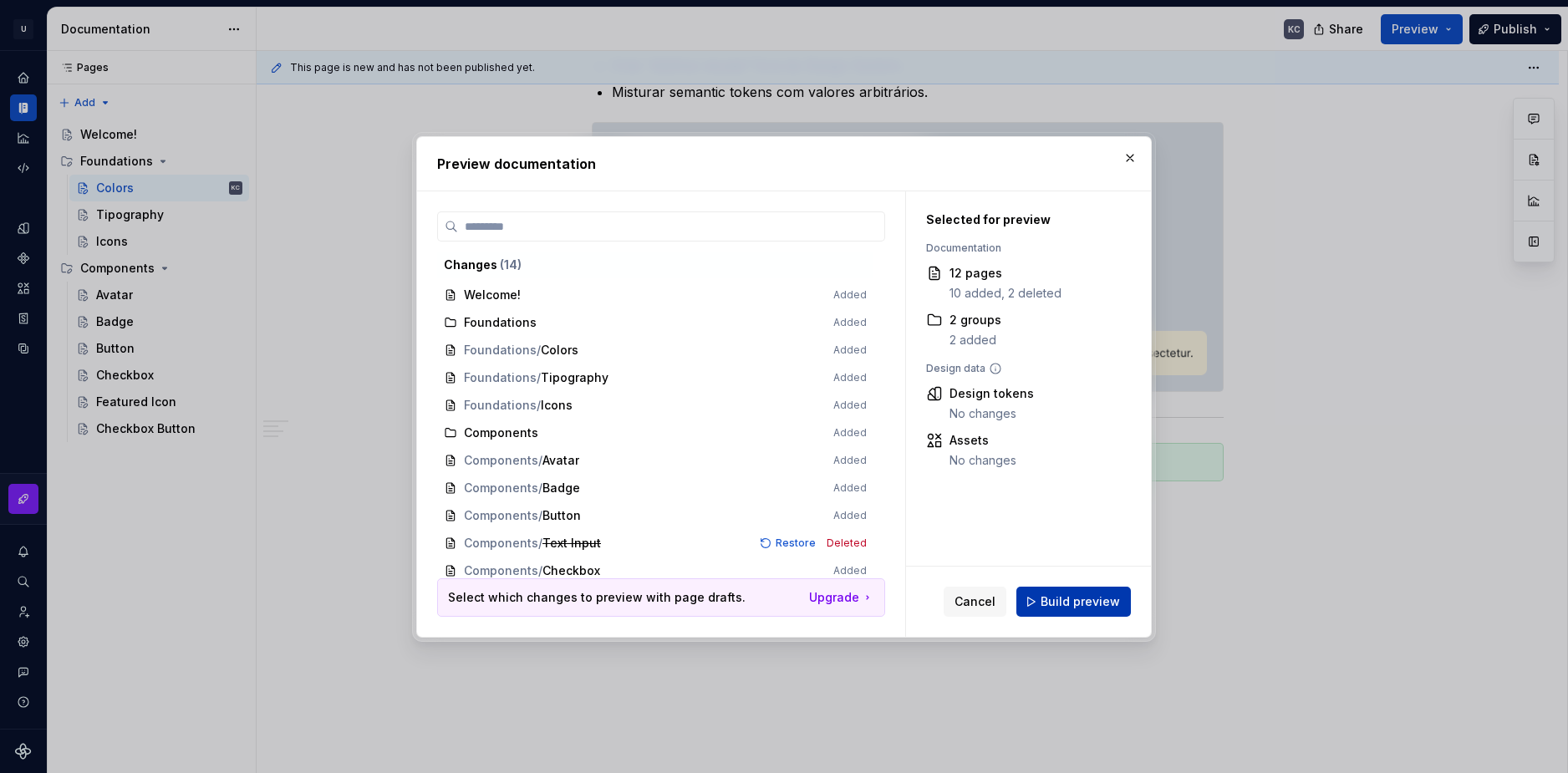
click at [1069, 602] on span "Build preview" at bounding box center [1080, 601] width 79 height 17
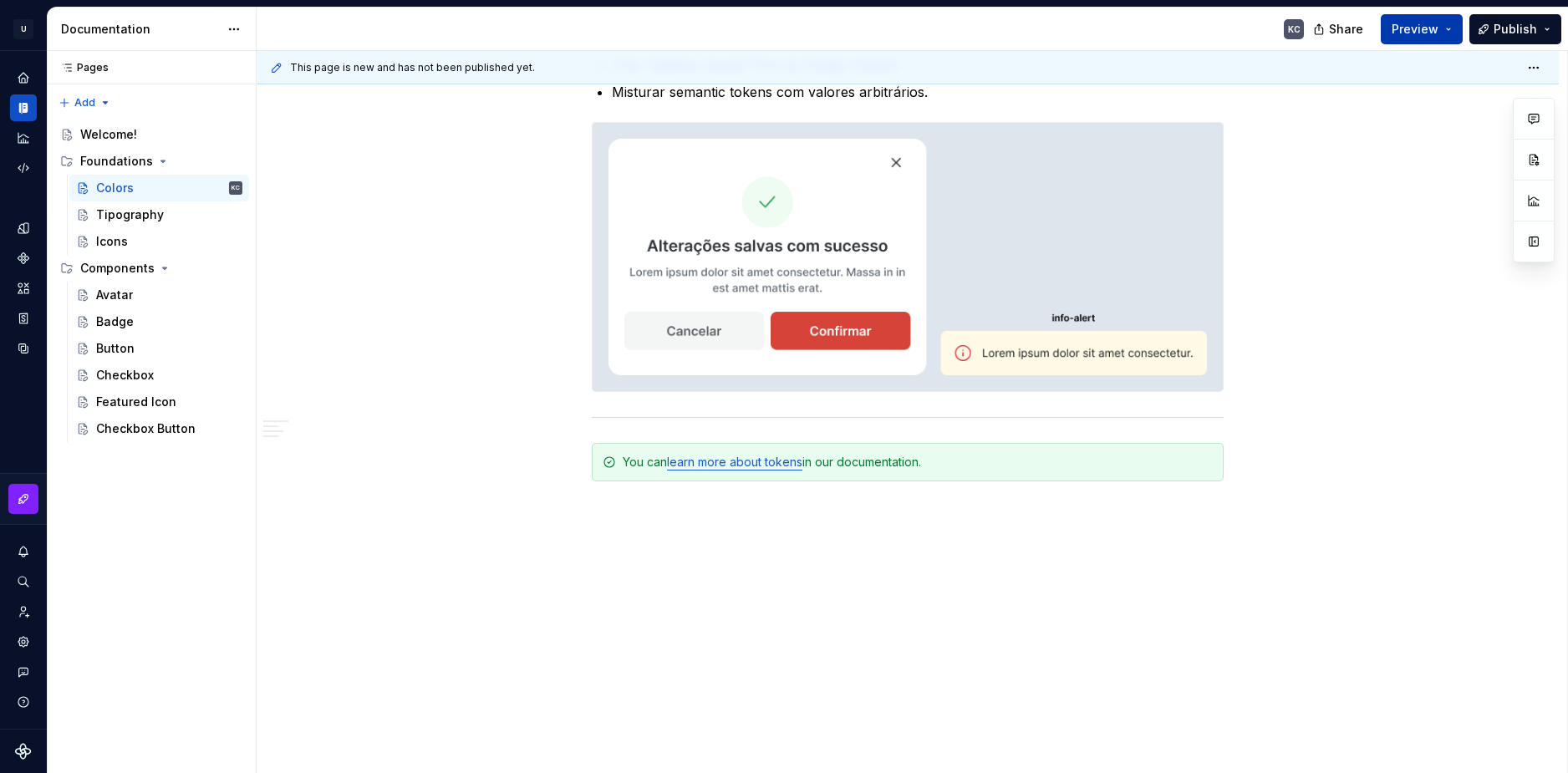
click at [1453, 32] on button "Preview" at bounding box center [1421, 29] width 82 height 30
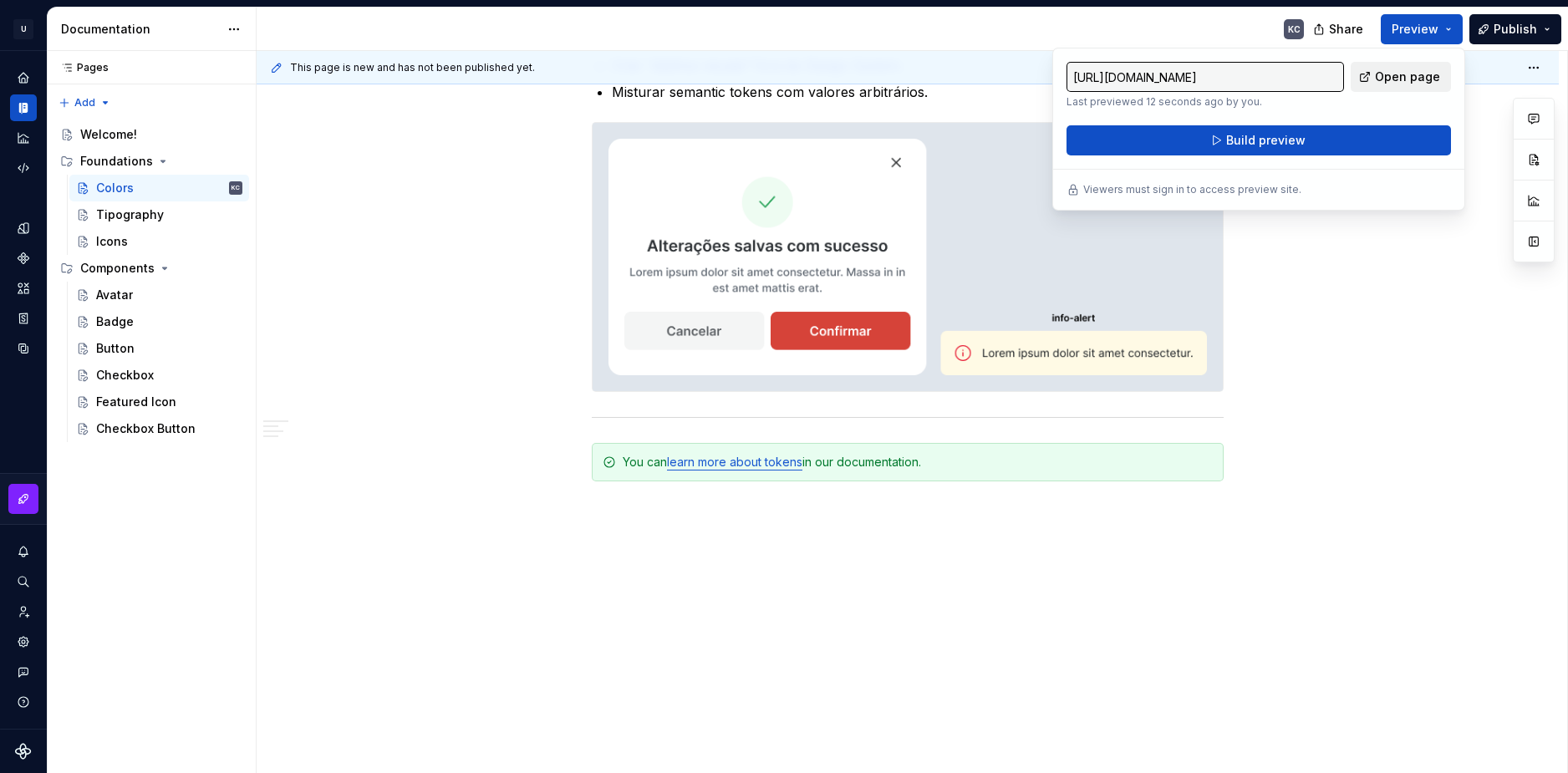
click at [1412, 77] on span "Open page" at bounding box center [1407, 76] width 66 height 17
click at [172, 214] on div "Tipography" at bounding box center [169, 215] width 147 height 23
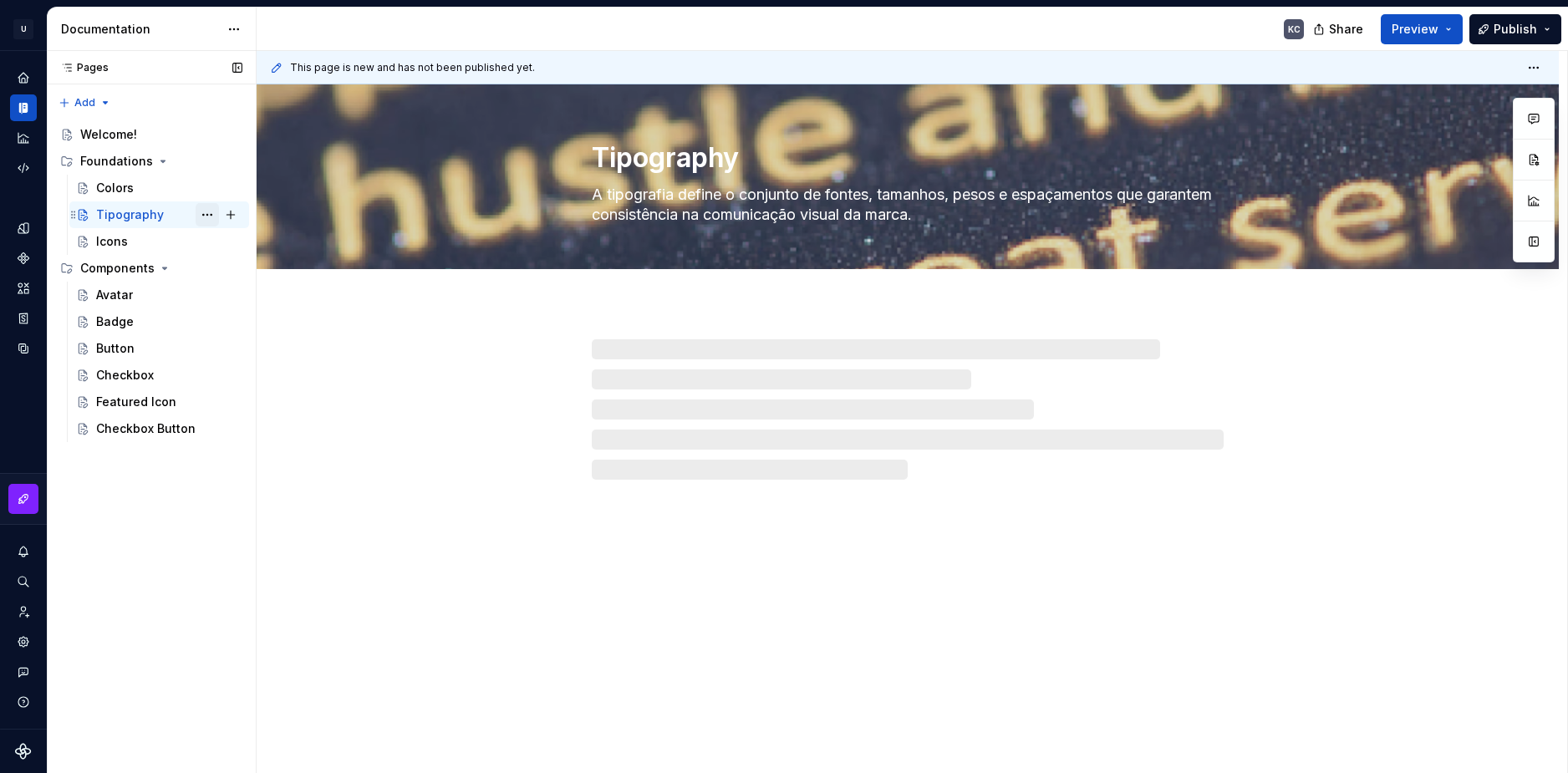
click at [209, 215] on button "Page tree" at bounding box center [208, 215] width 23 height 23
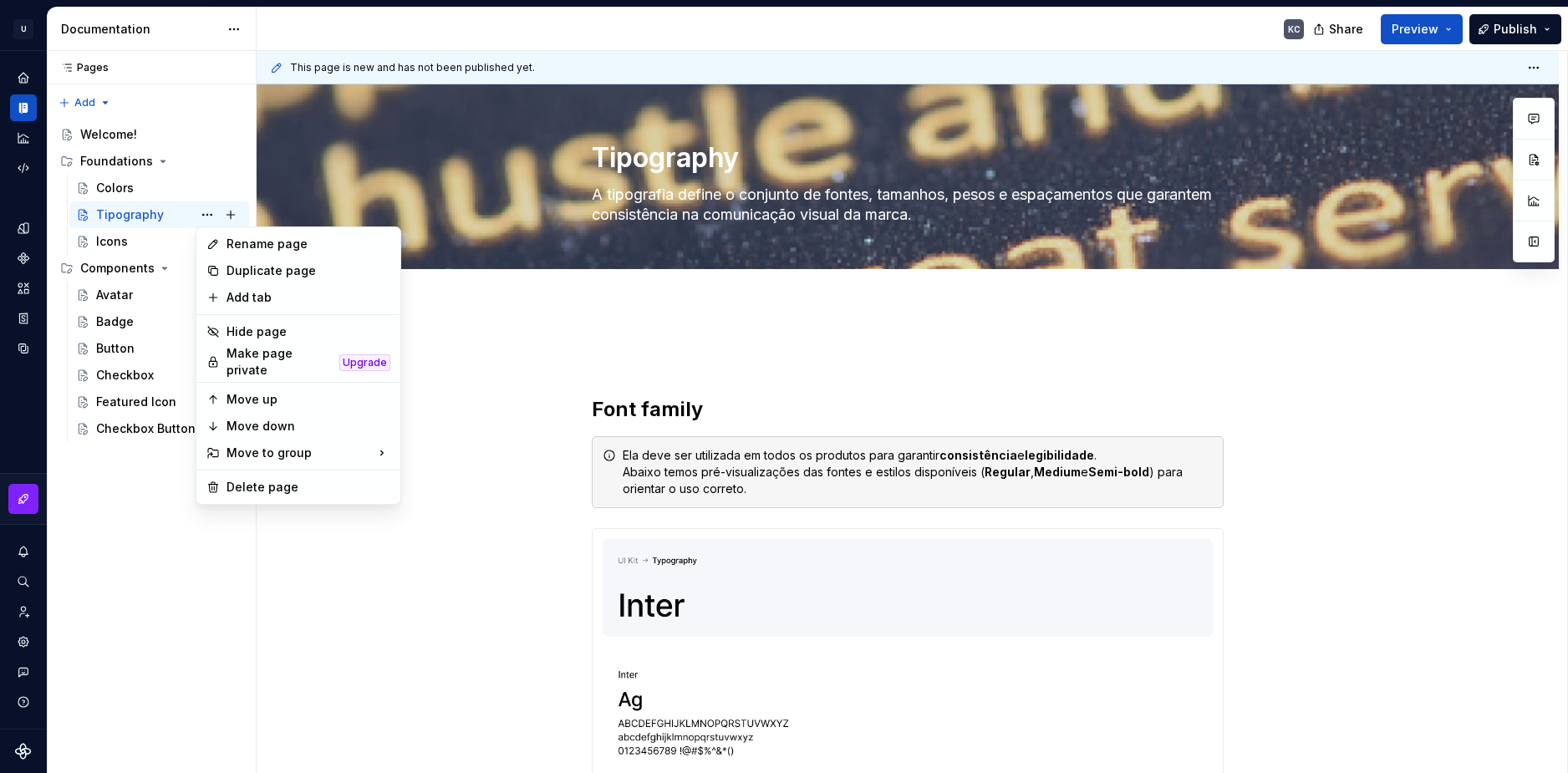
click at [312, 565] on html "U Stardust DS KC Design system data Documentation KC Share Preview Publish Page…" at bounding box center [784, 386] width 1568 height 773
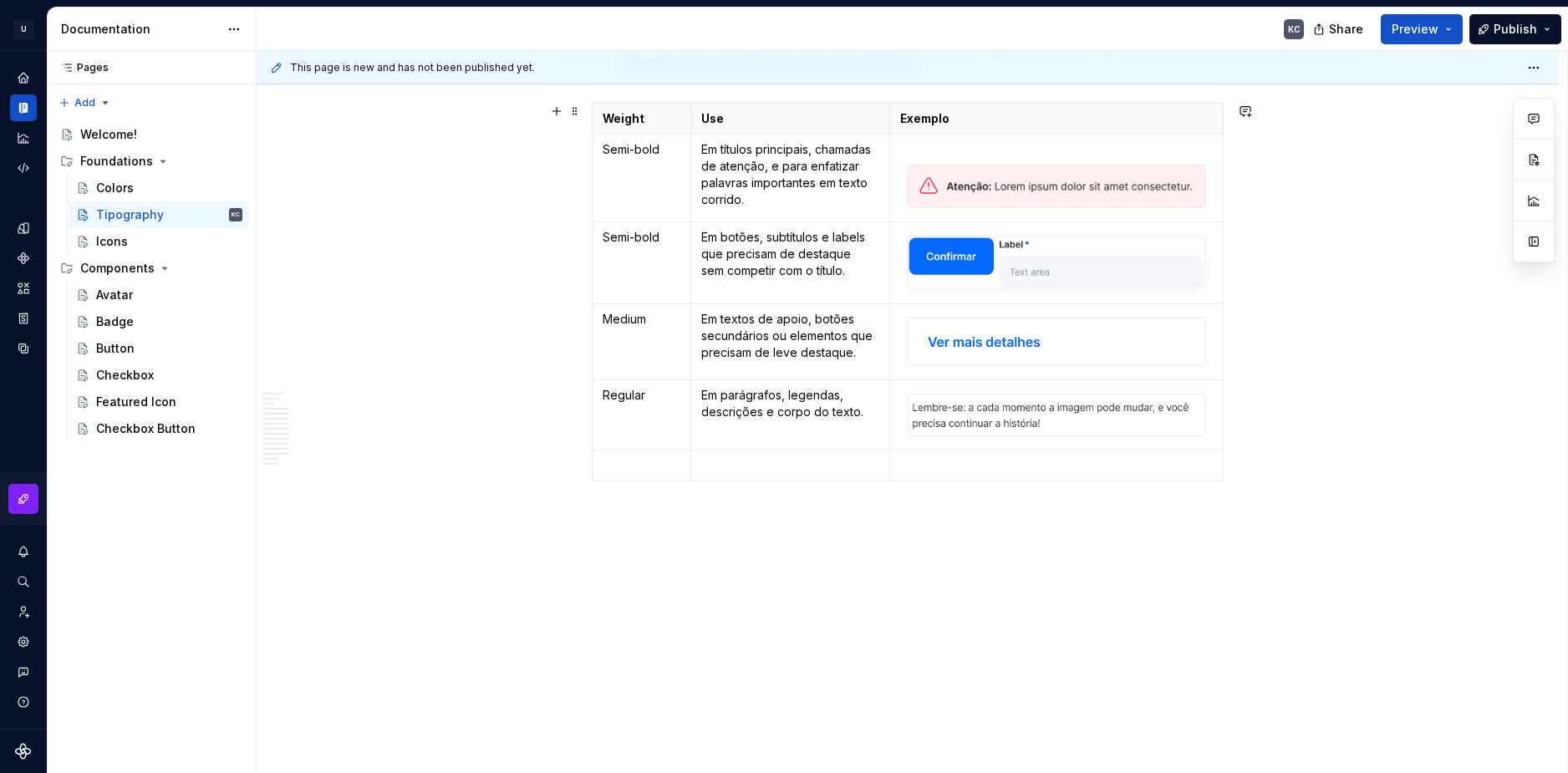
scroll to position [4666, 0]
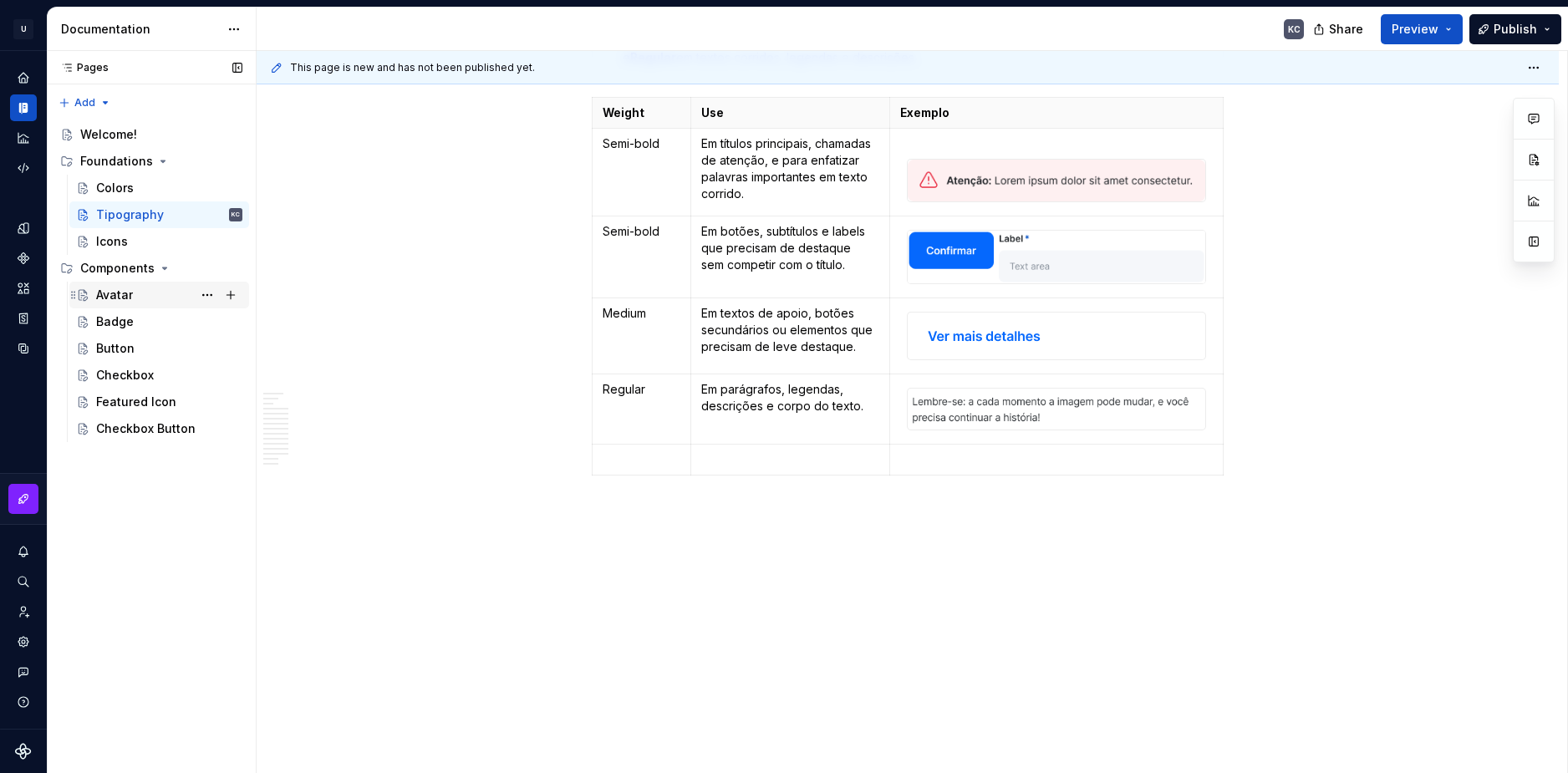
click at [134, 303] on div "Avatar" at bounding box center [169, 295] width 147 height 23
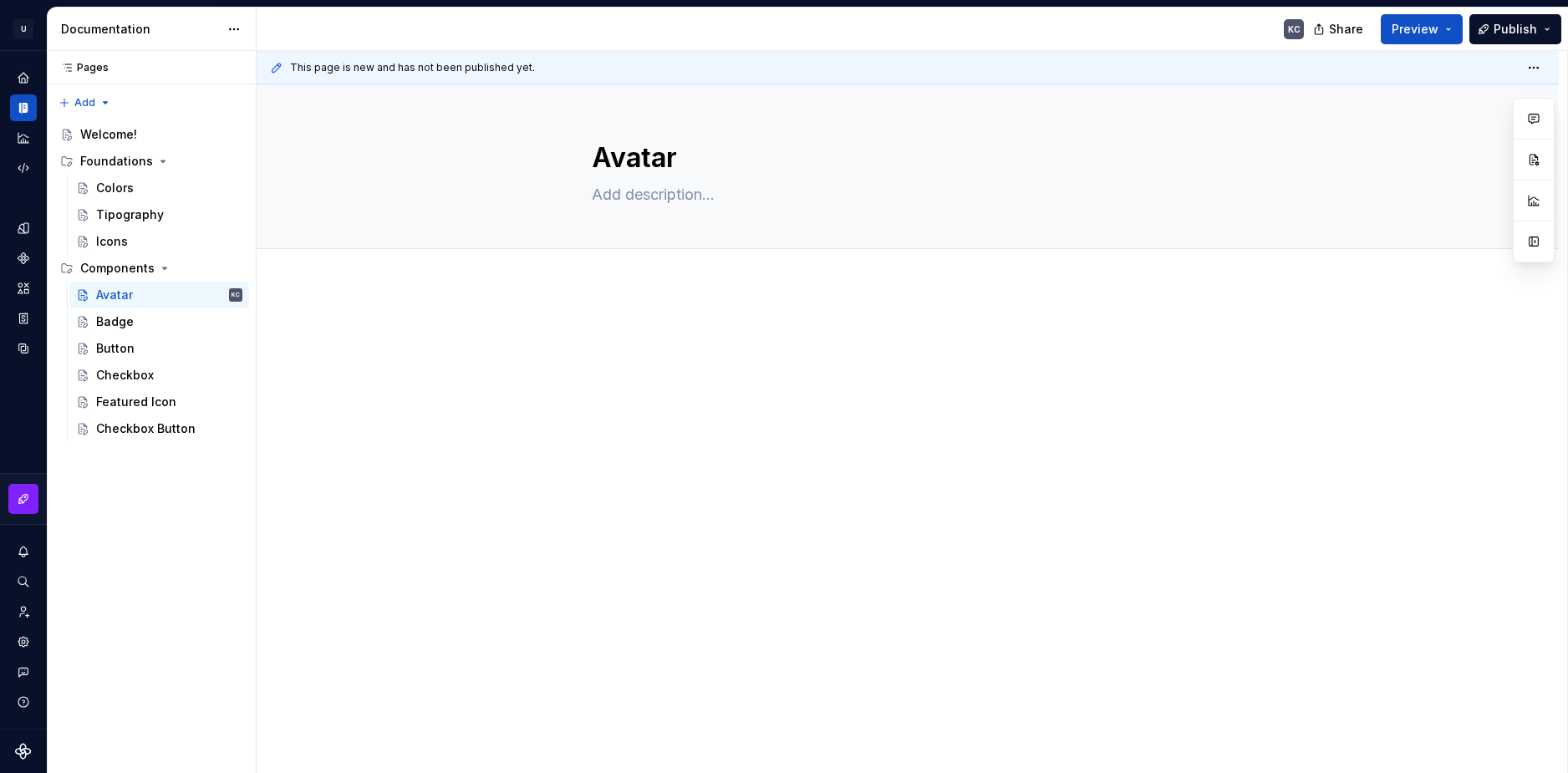
click at [281, 69] on icon at bounding box center [276, 67] width 13 height 13
click at [316, 67] on span "This page is new and has not been published yet." at bounding box center [413, 67] width 245 height 13
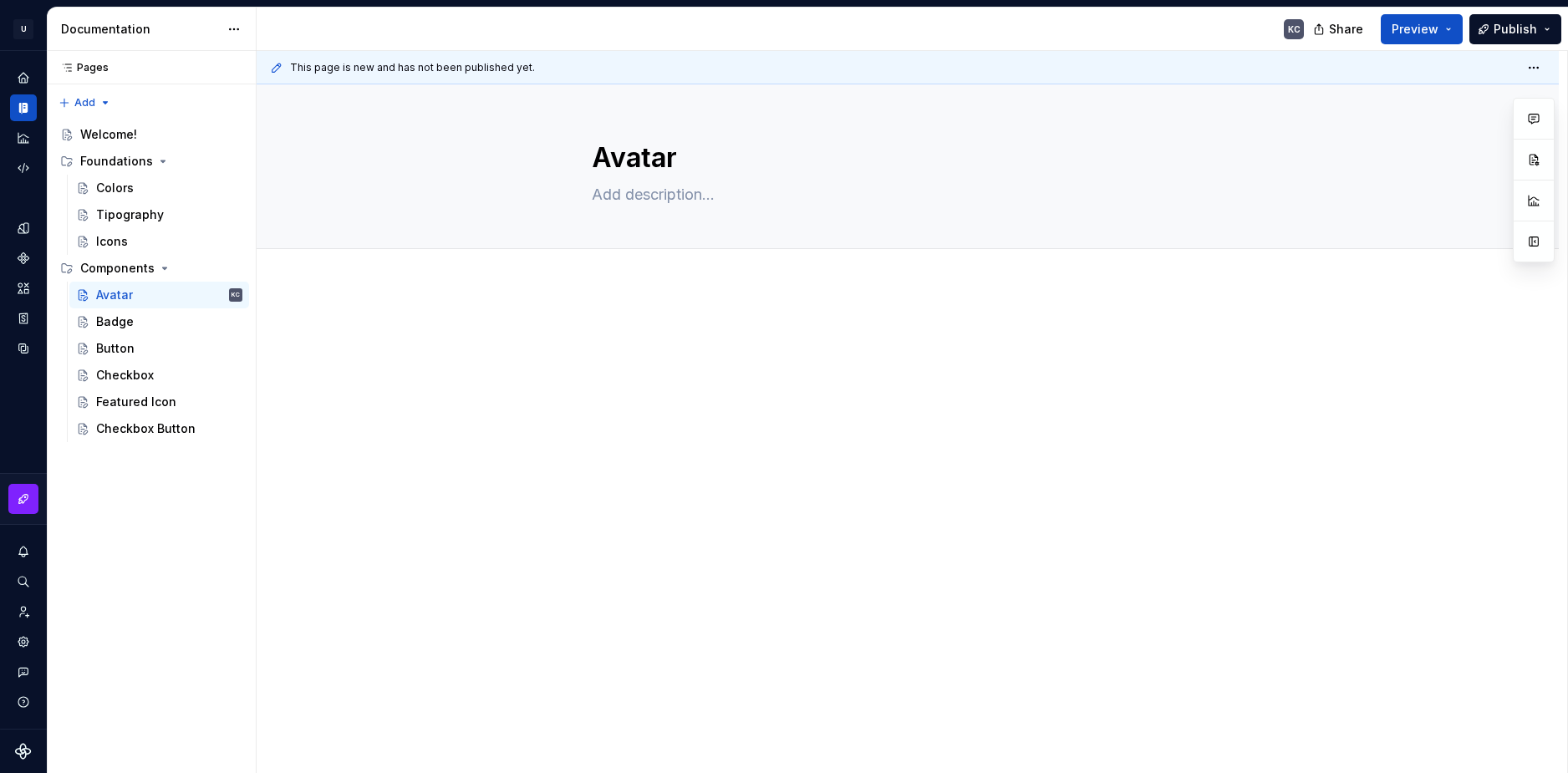
click at [339, 44] on div "KC" at bounding box center [787, 29] width 1061 height 43
click at [650, 161] on textarea "Avatar" at bounding box center [904, 157] width 632 height 40
click at [606, 191] on textarea at bounding box center [904, 195] width 632 height 27
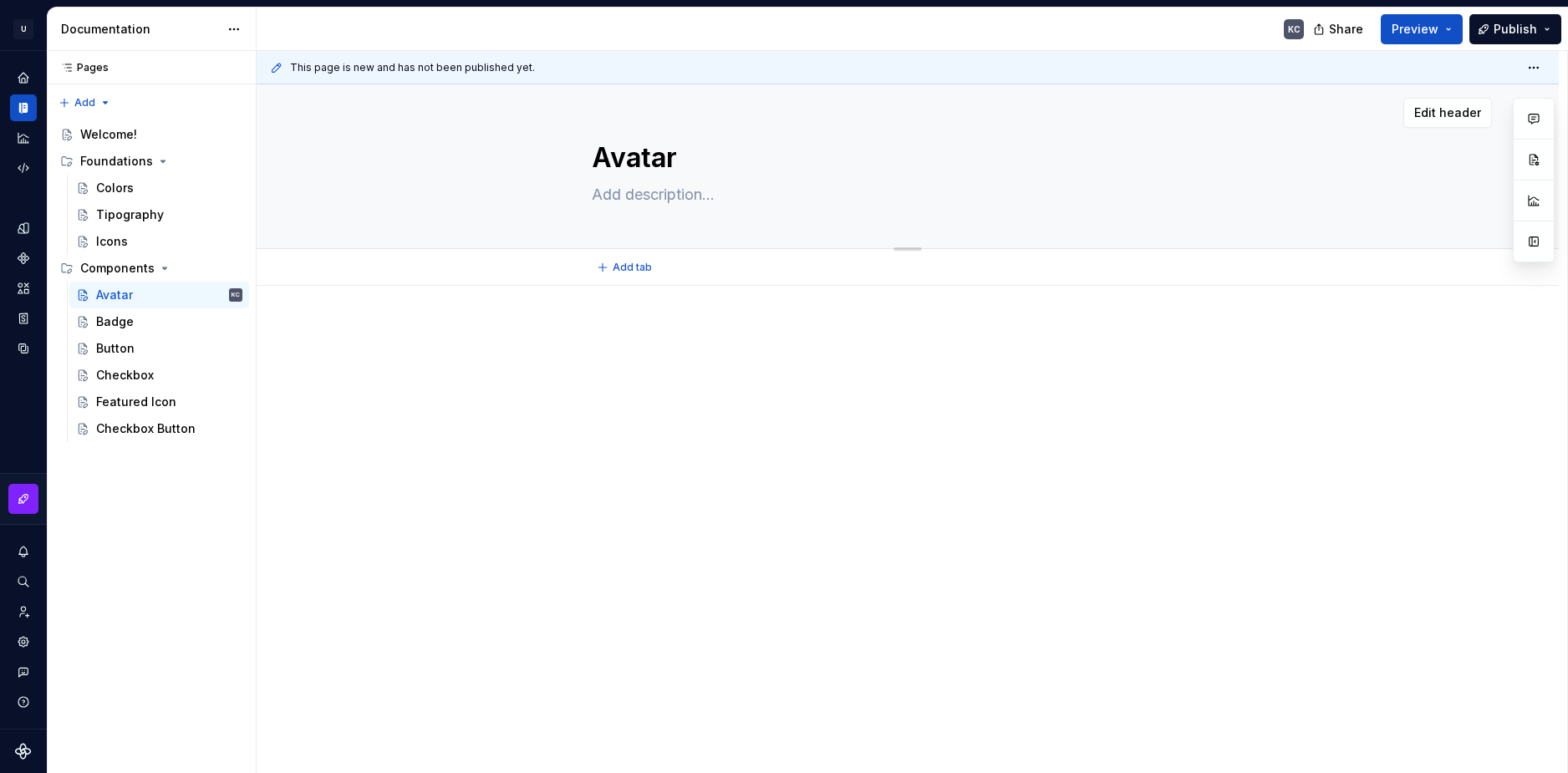
click at [606, 191] on textarea at bounding box center [904, 195] width 632 height 27
click at [26, 26] on html "U Stardust DS KC Design system data Documentation KC Share Preview Publish Page…" at bounding box center [784, 386] width 1568 height 773
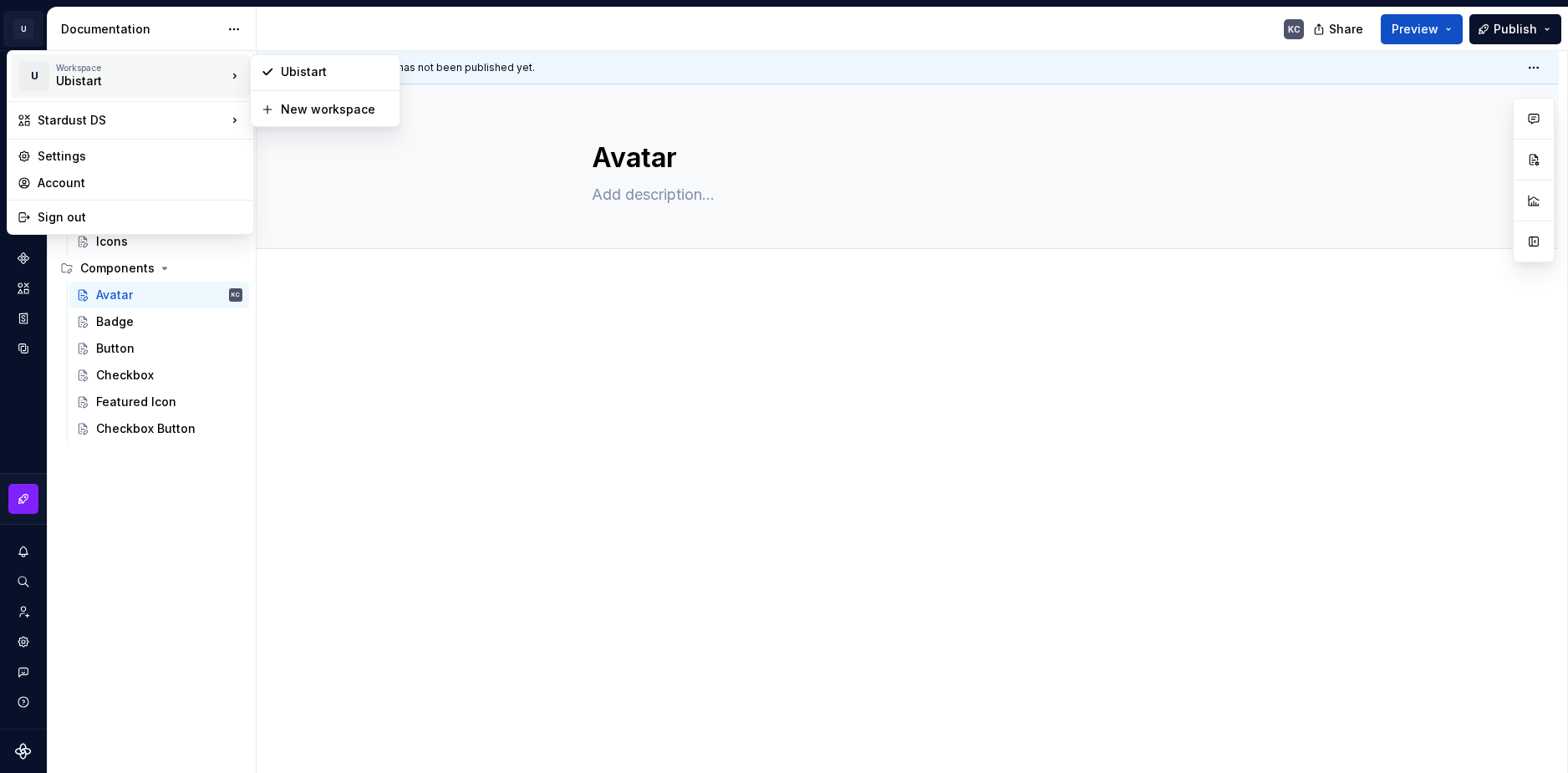
click at [462, 388] on html "U Stardust DS KC Design system data Documentation KC Share Preview Publish Page…" at bounding box center [784, 386] width 1568 height 773
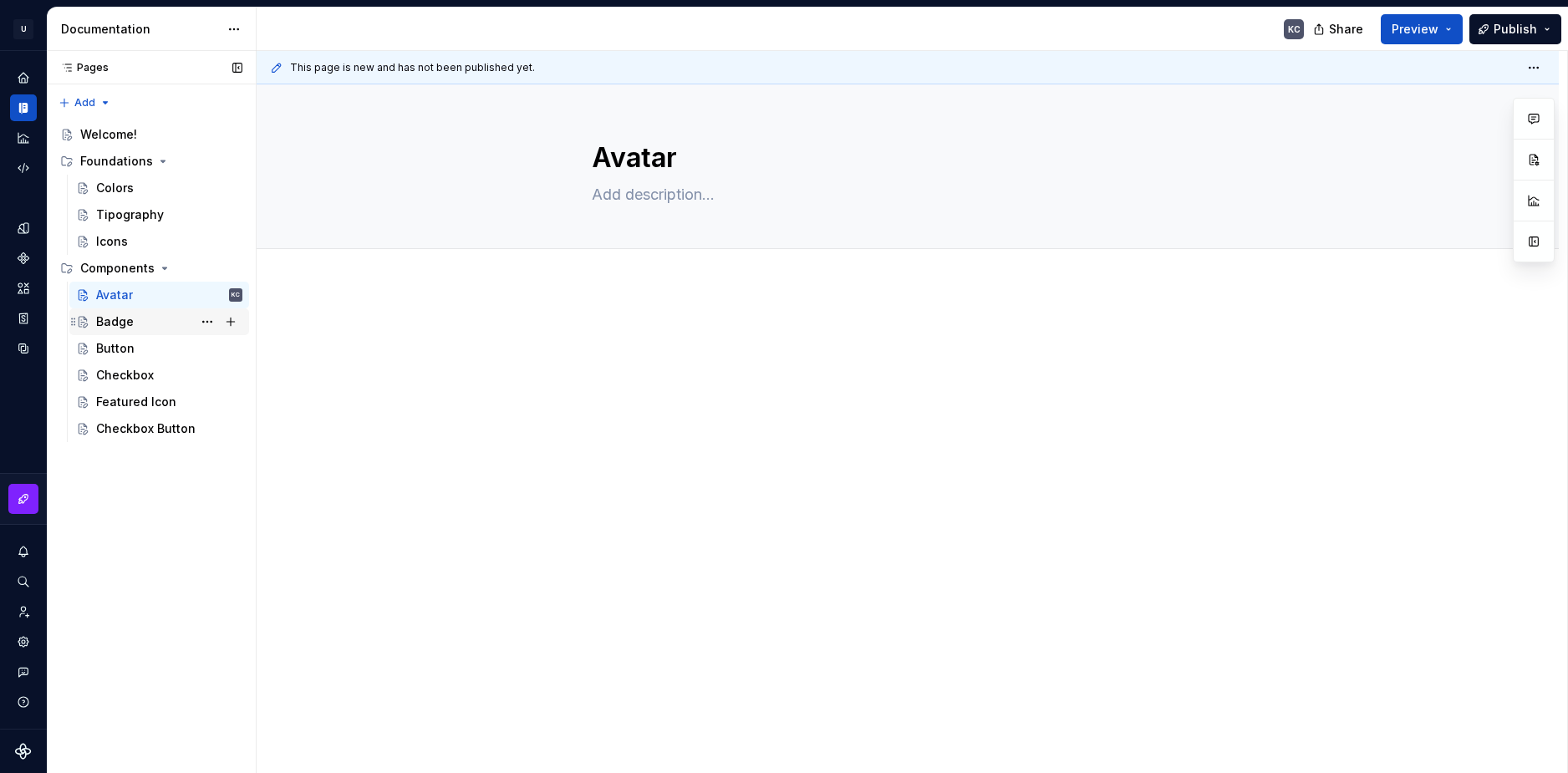
click at [170, 321] on div "Badge" at bounding box center [169, 322] width 147 height 23
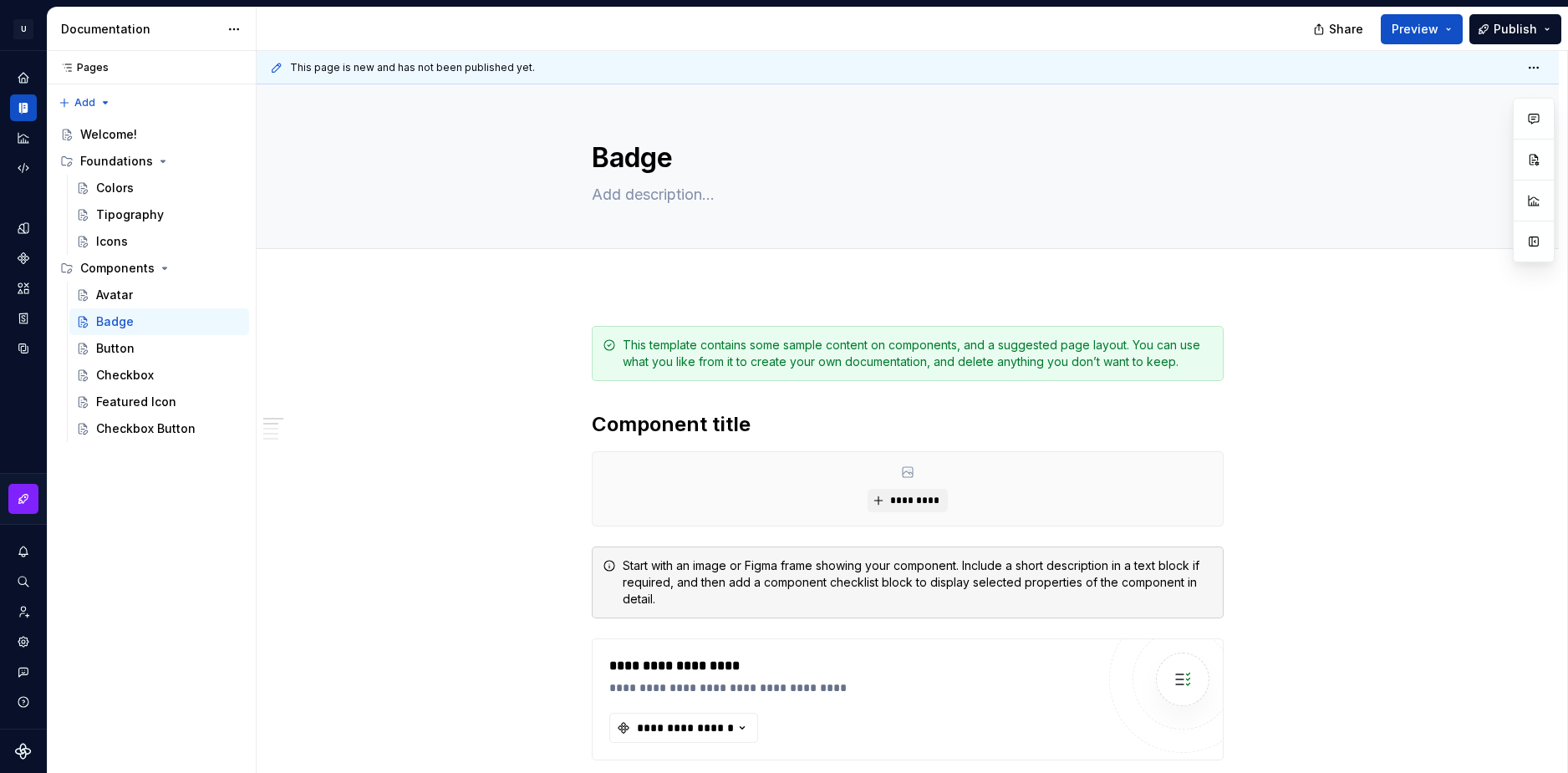
type textarea "*"
